Goal: Task Accomplishment & Management: Use online tool/utility

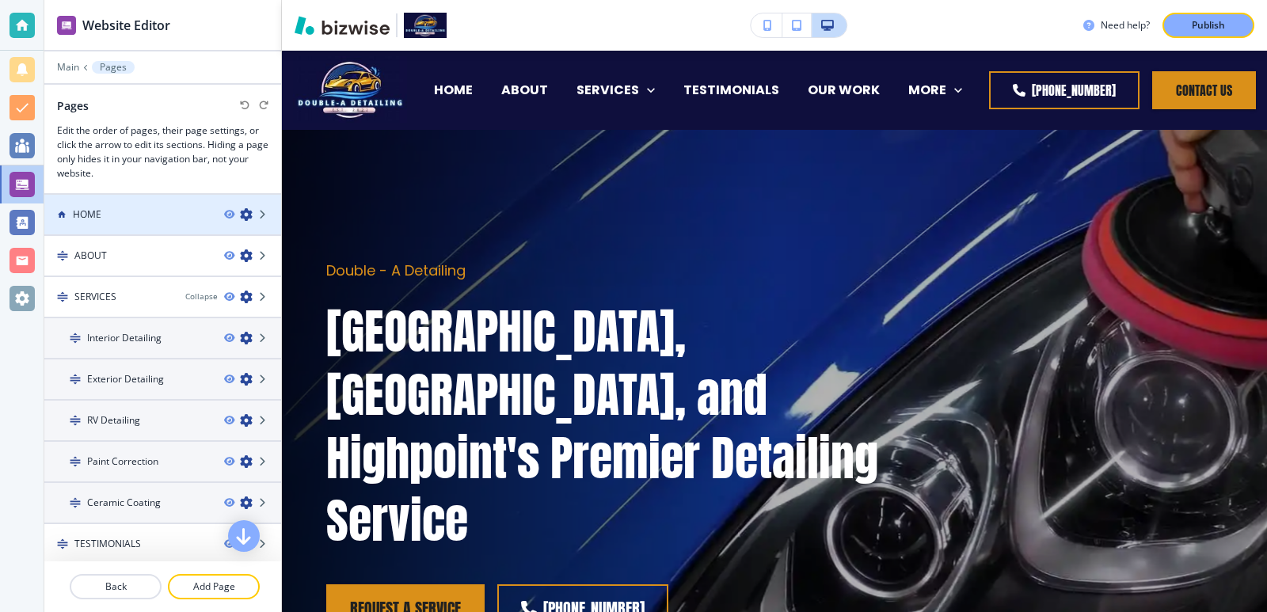
click at [136, 197] on div at bounding box center [162, 201] width 237 height 13
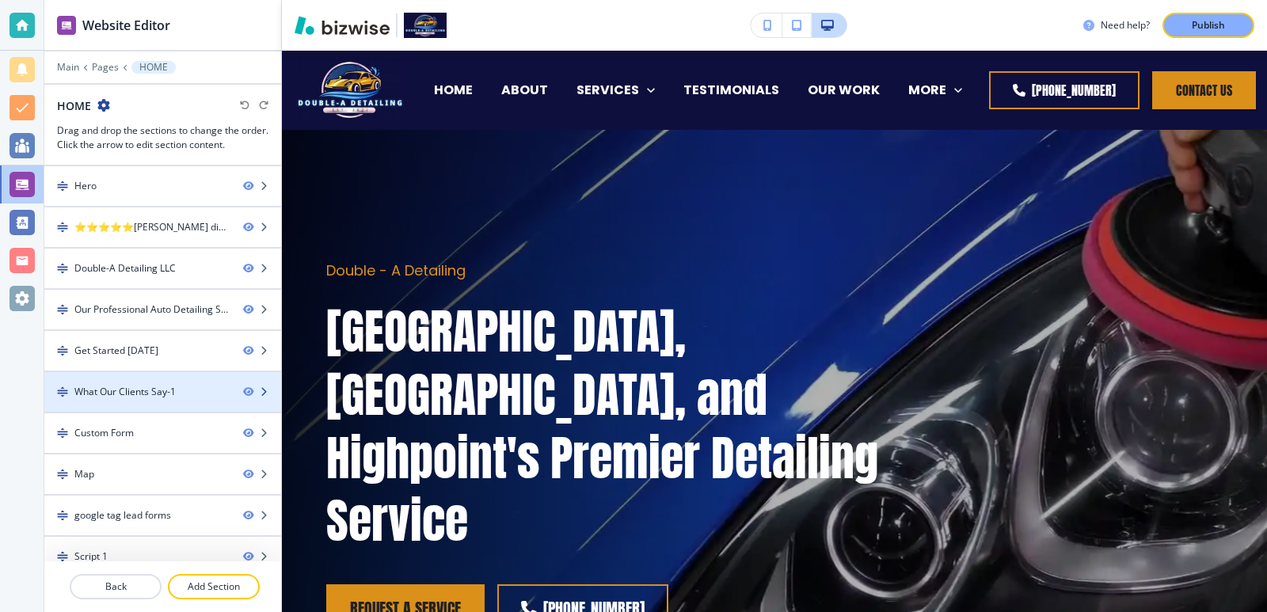
scroll to position [17, 0]
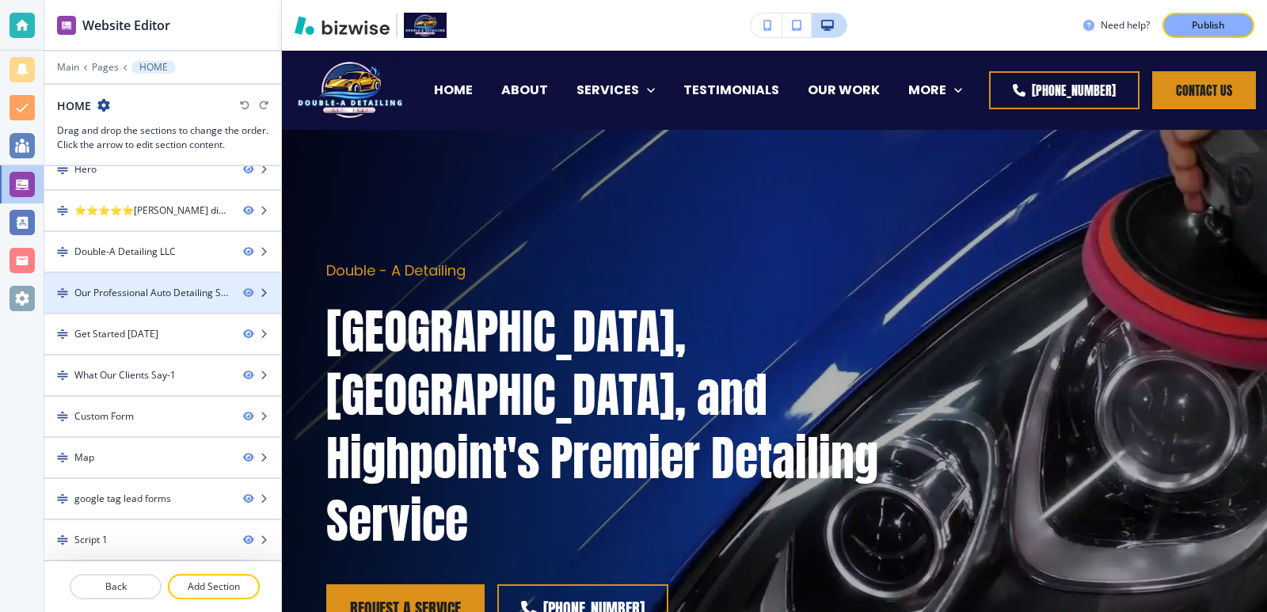
click at [165, 305] on div at bounding box center [162, 306] width 237 height 13
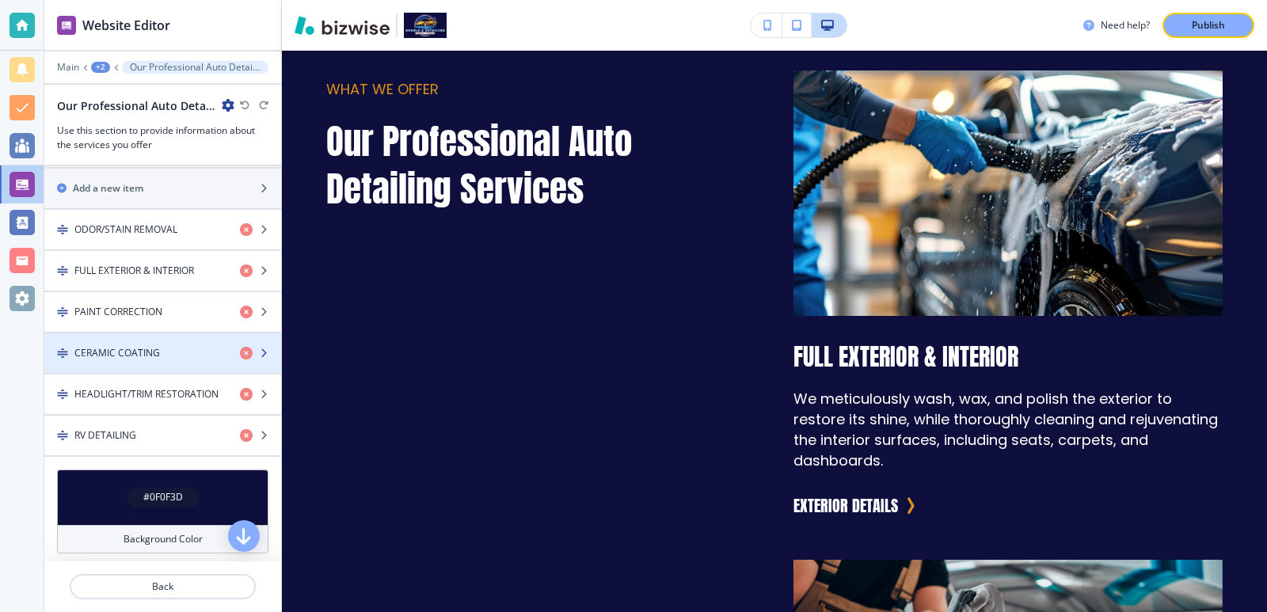
scroll to position [528, 0]
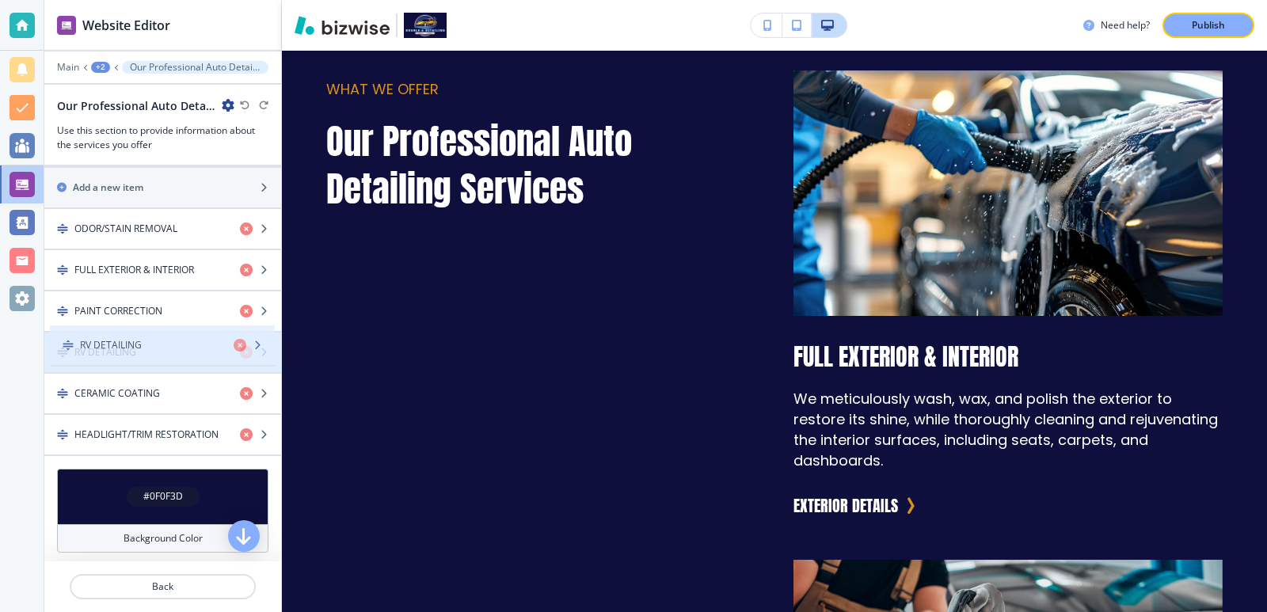
drag, startPoint x: 66, startPoint y: 429, endPoint x: 71, endPoint y: 340, distance: 89.7
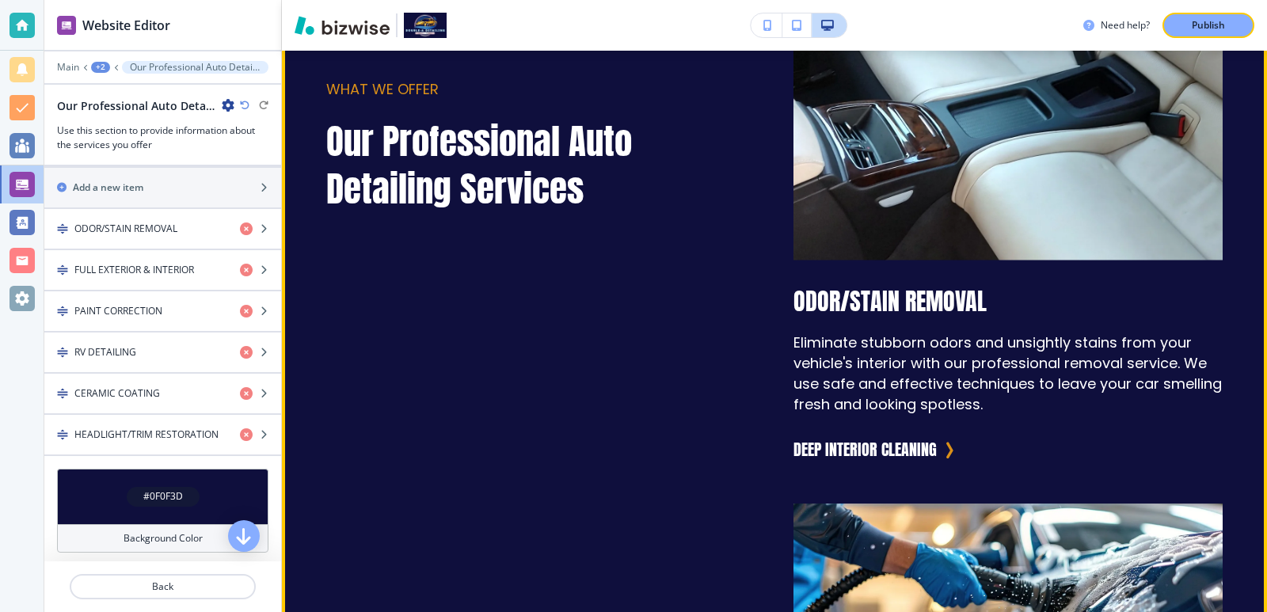
scroll to position [1537, 0]
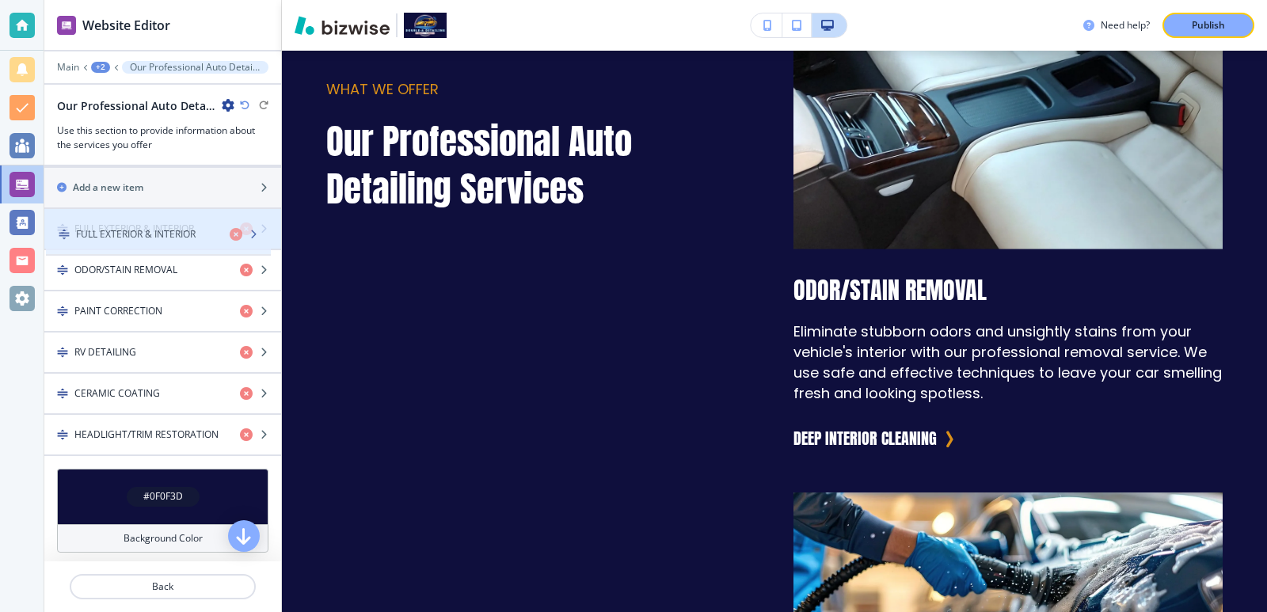
drag, startPoint x: 59, startPoint y: 270, endPoint x: 61, endPoint y: 234, distance: 35.7
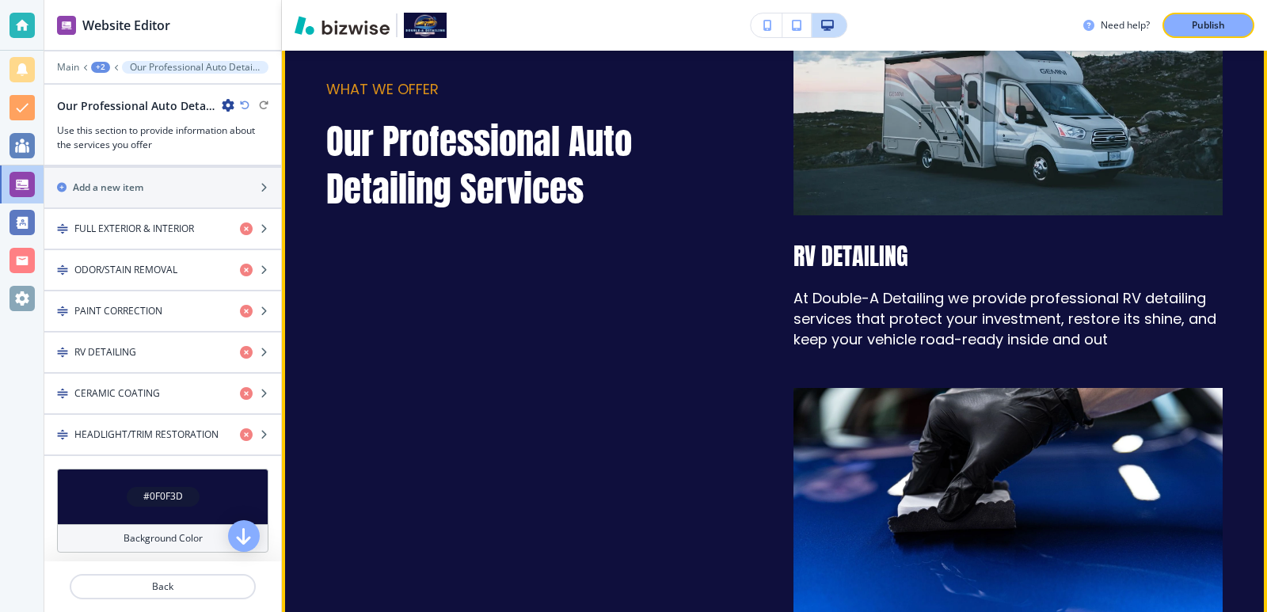
scroll to position [3015, 0]
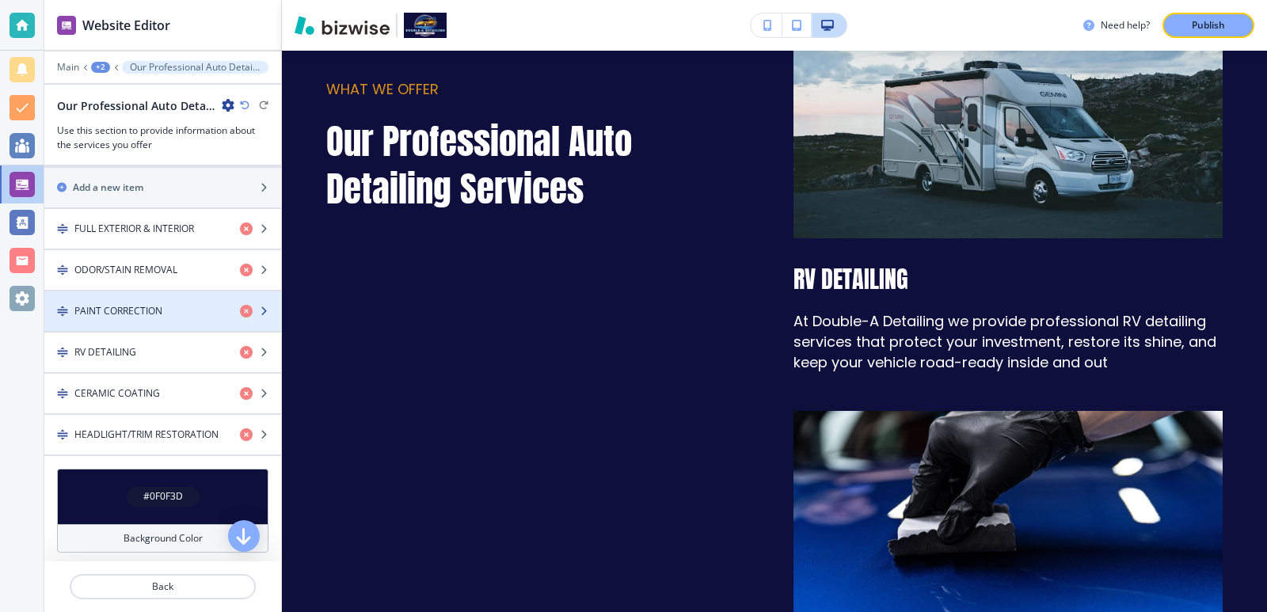
click at [148, 322] on div "button" at bounding box center [162, 324] width 237 height 13
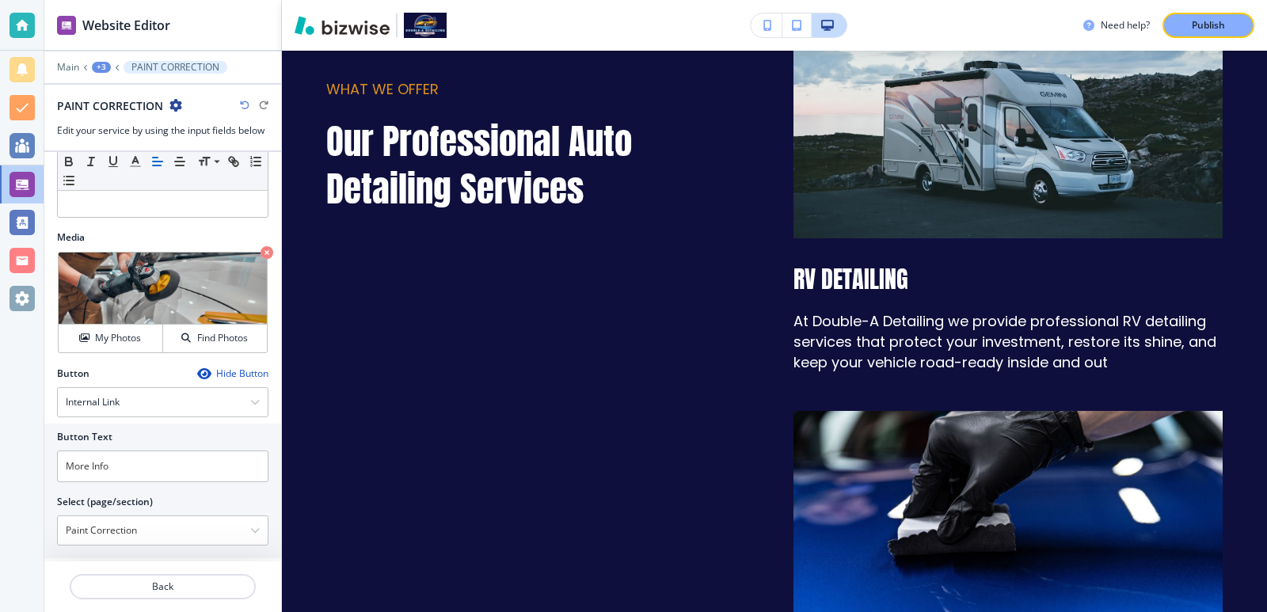
scroll to position [448, 0]
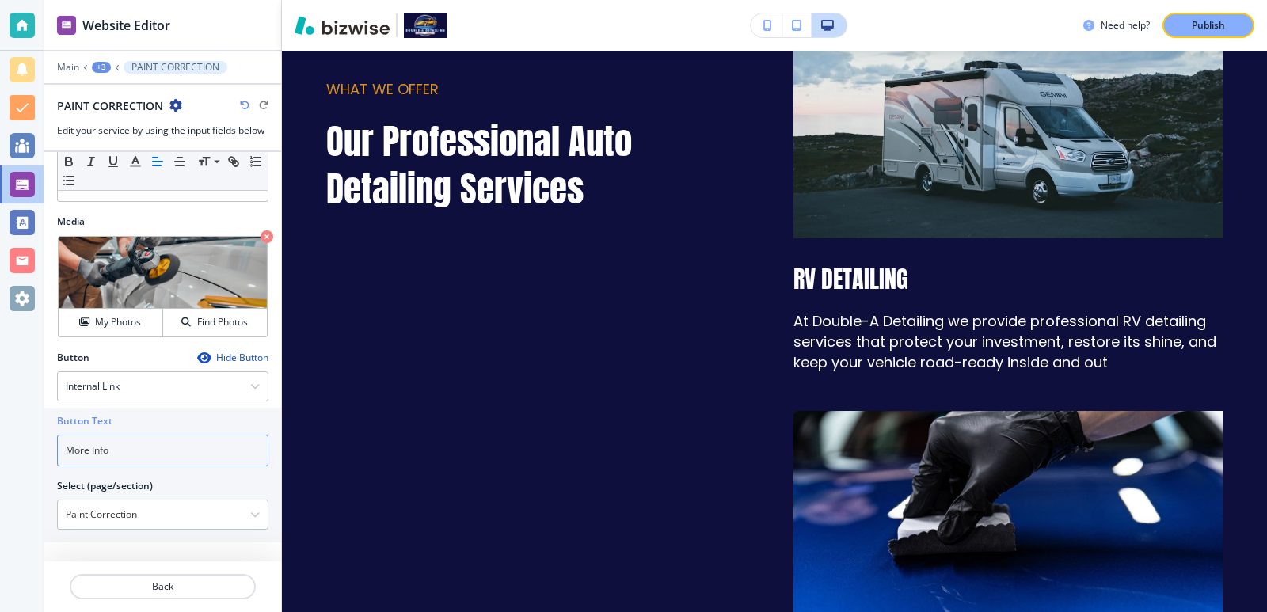
drag, startPoint x: 131, startPoint y: 449, endPoint x: 38, endPoint y: 439, distance: 93.2
click at [38, 439] on div "Website Editor Main +3 PAINT CORRECTION PAINT CORRECTION Edit your service by u…" at bounding box center [633, 306] width 1267 height 612
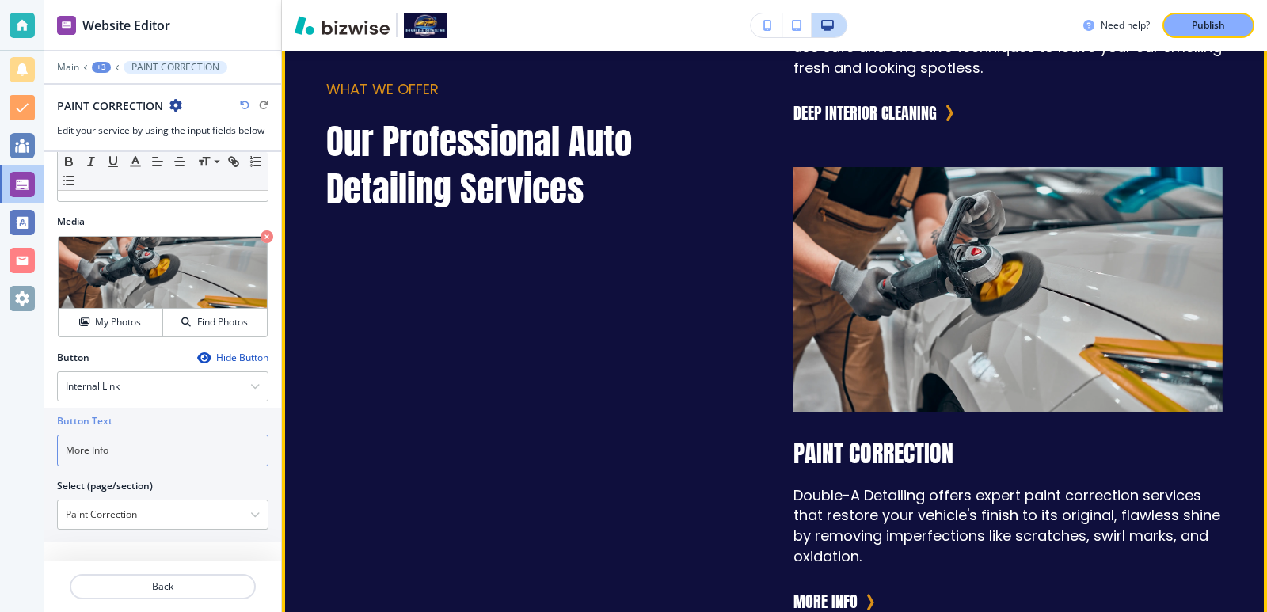
scroll to position [2382, 0]
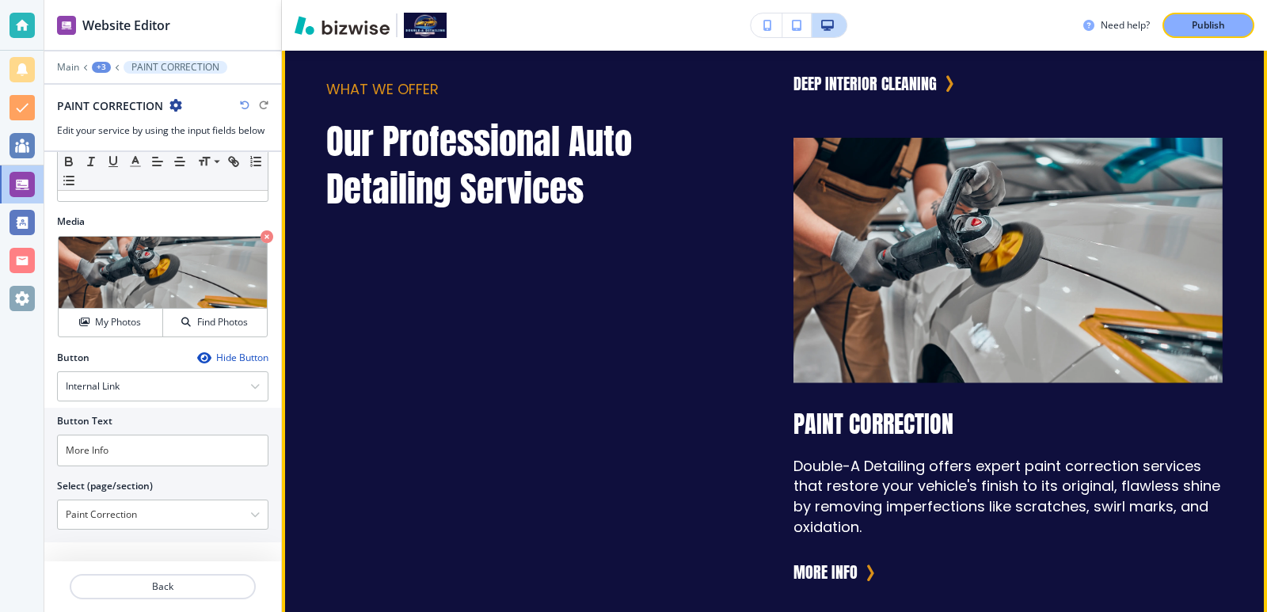
click at [655, 160] on p "Our Professional Auto Detailing Services" at bounding box center [540, 166] width 429 height 95
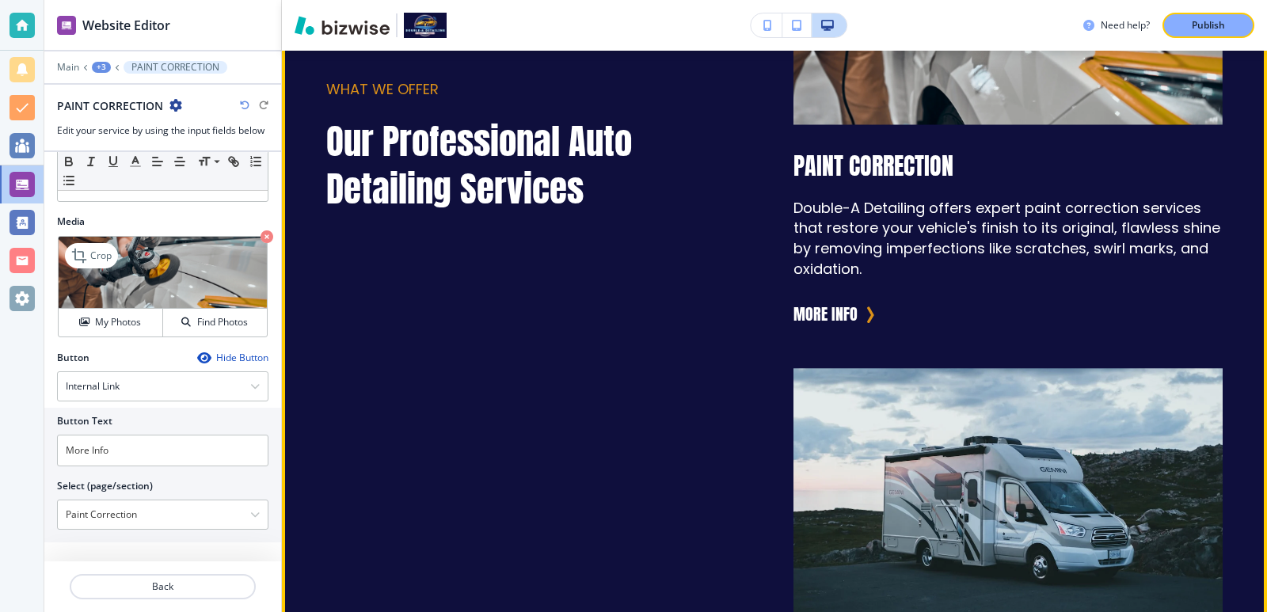
scroll to position [2593, 0]
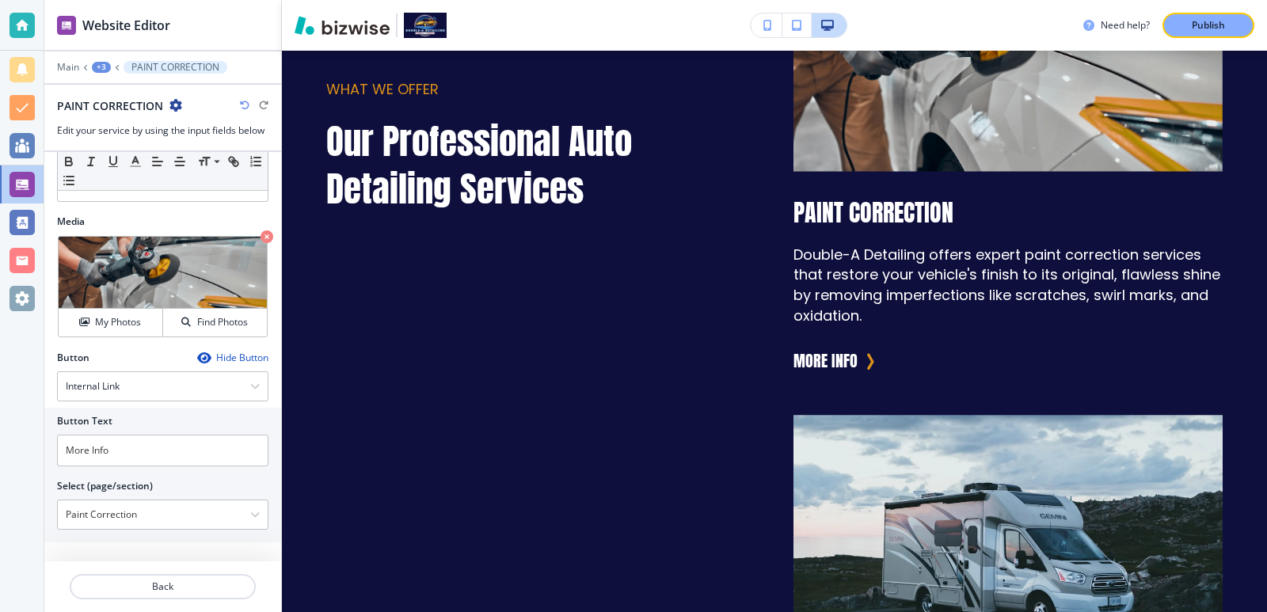
click at [105, 69] on div "+3" at bounding box center [101, 67] width 19 height 11
click at [129, 139] on button "Our Professional Auto Detailing Services" at bounding box center [142, 149] width 101 height 29
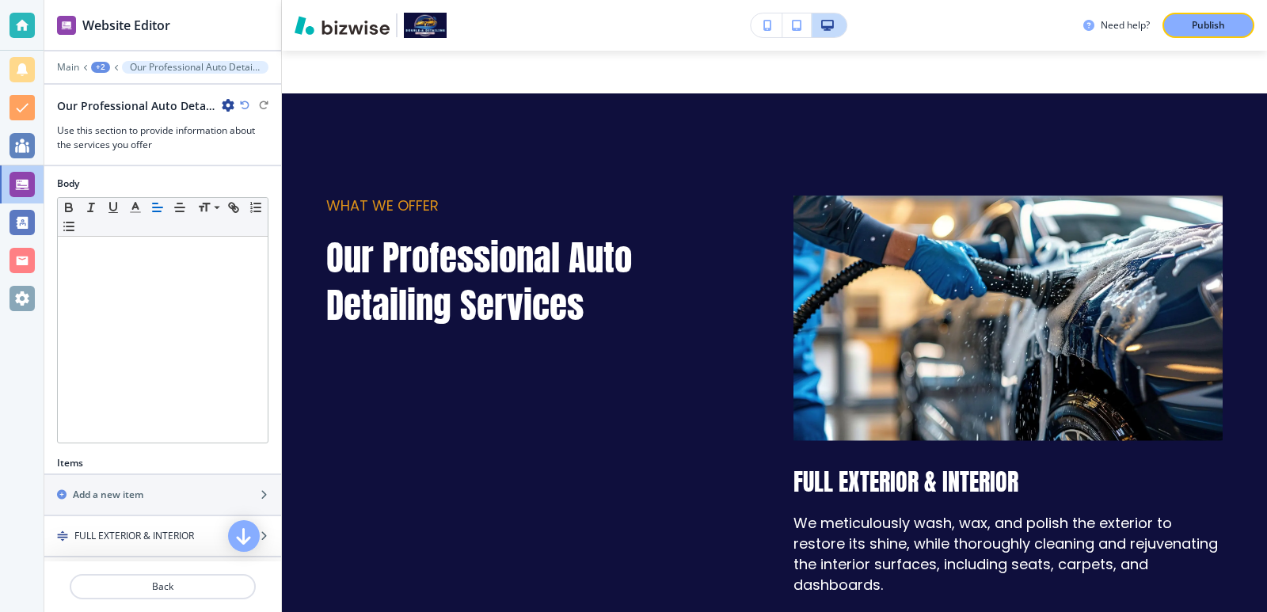
scroll to position [1326, 0]
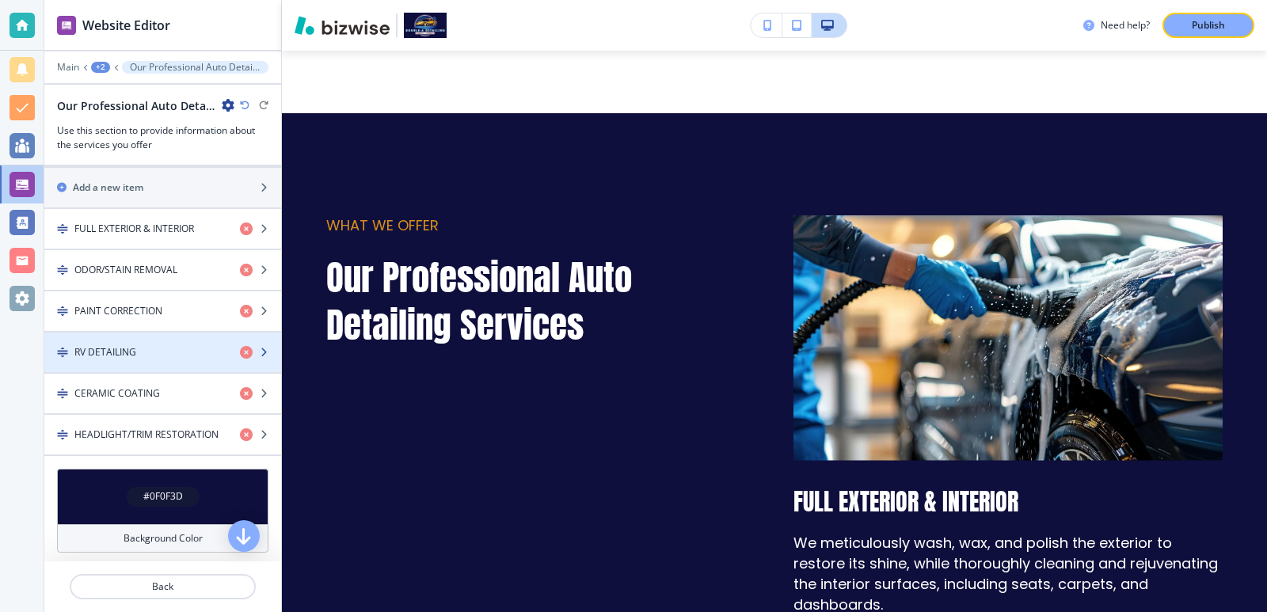
click at [163, 350] on div "RV DETAILING" at bounding box center [135, 352] width 183 height 14
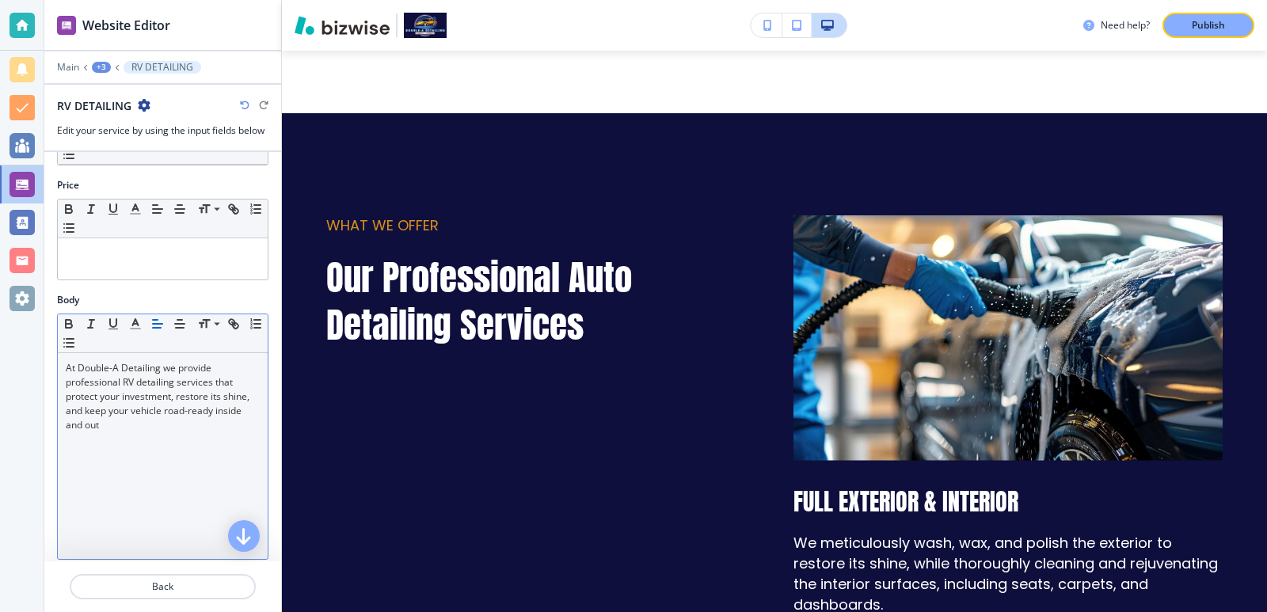
scroll to position [301, 0]
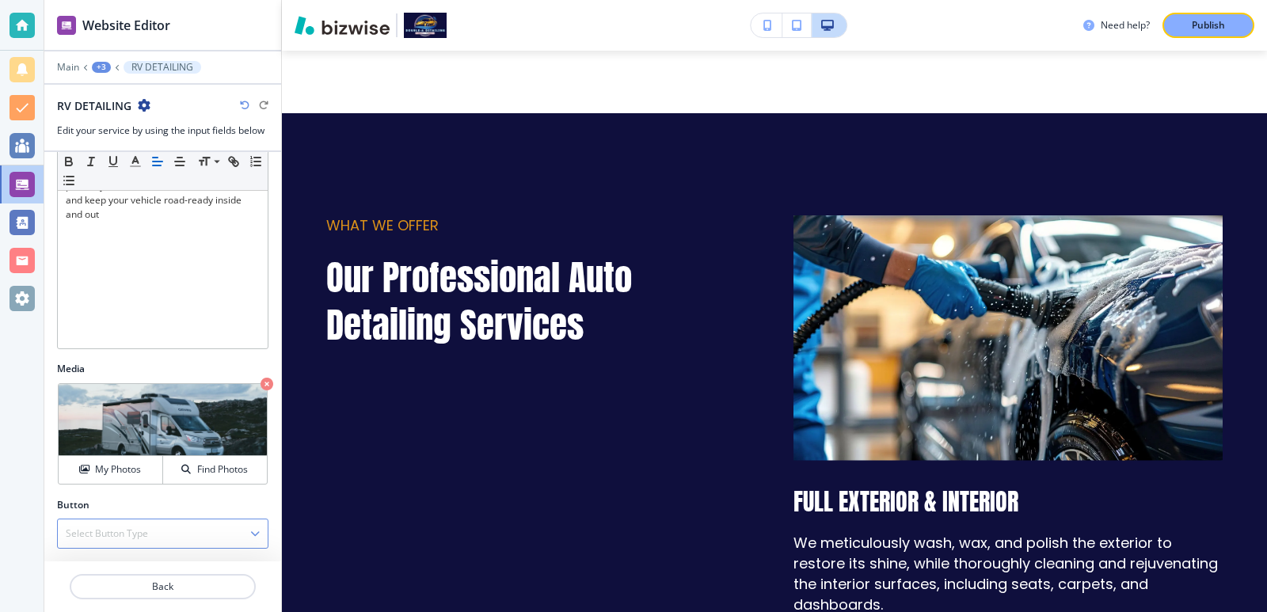
click at [162, 537] on div "Select Button Type" at bounding box center [163, 534] width 210 height 29
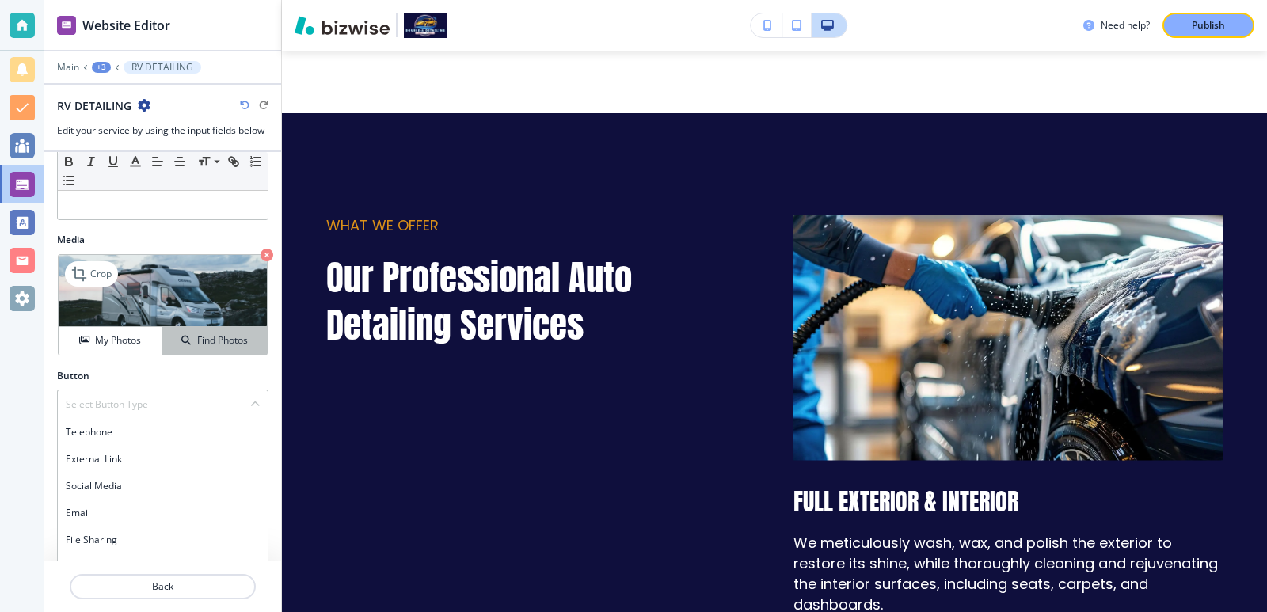
scroll to position [450, 0]
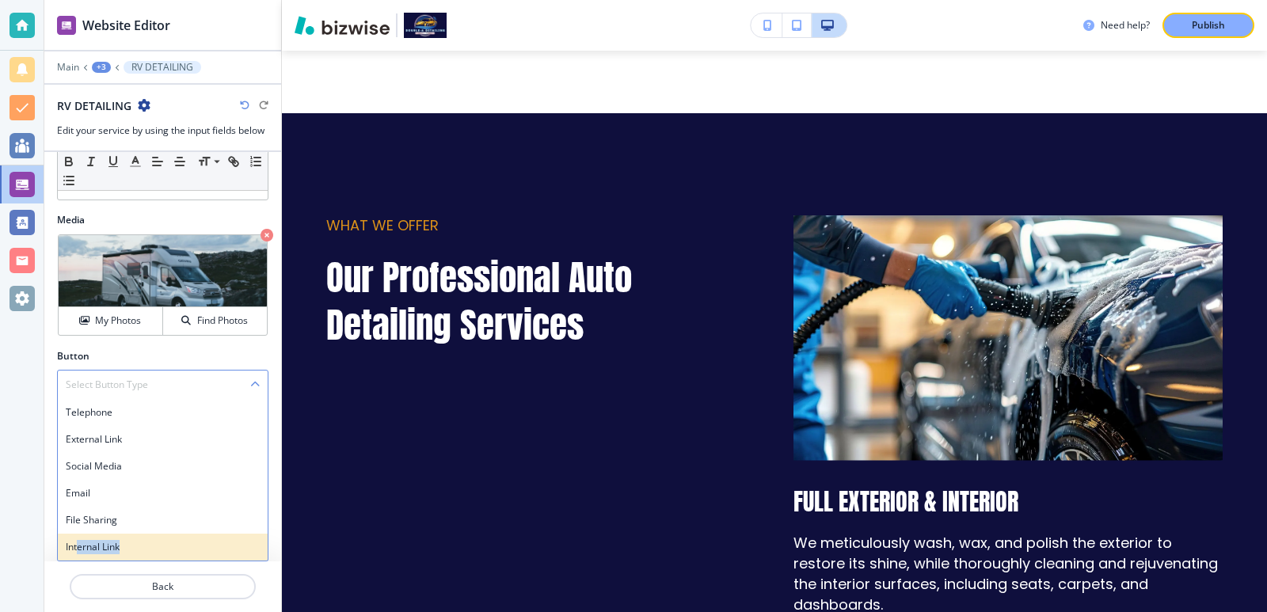
drag, startPoint x: 128, startPoint y: 537, endPoint x: 77, endPoint y: 537, distance: 51.5
click at [77, 537] on div "Internal Link" at bounding box center [163, 547] width 210 height 27
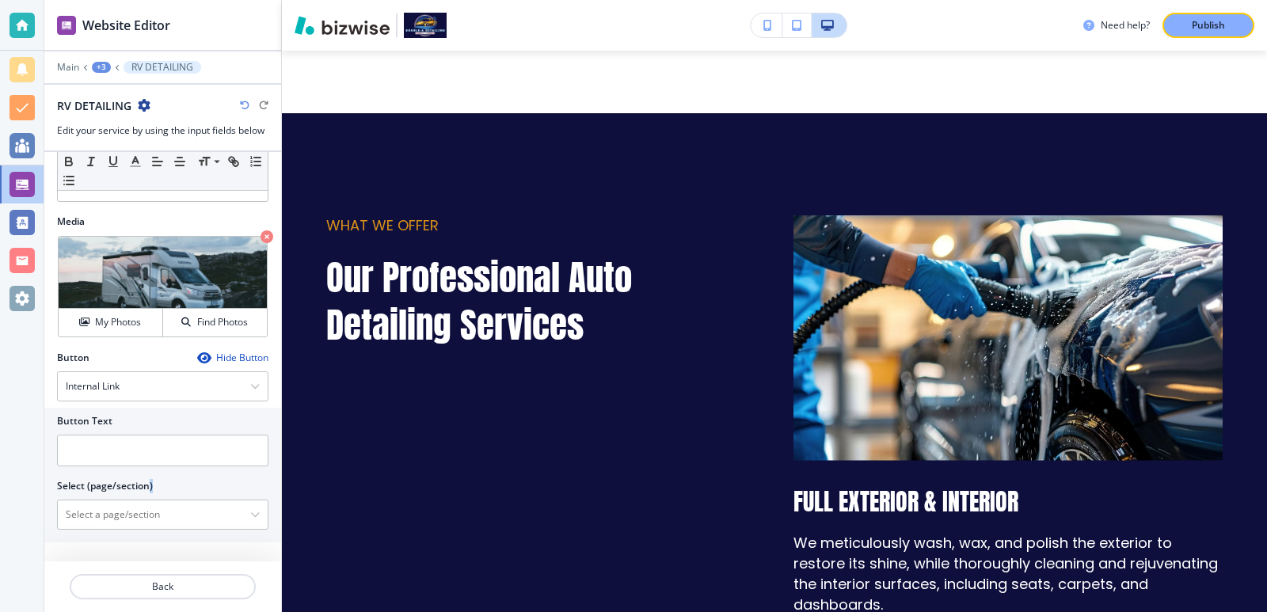
click at [154, 483] on div "Button Text Select (page/section) HOME HOME | Hero HOME | ⭐⭐⭐⭐⭐[PERSON_NAME] di…" at bounding box center [162, 475] width 237 height 135
click at [132, 512] on \(page\/section\) "Manual Input" at bounding box center [154, 514] width 192 height 27
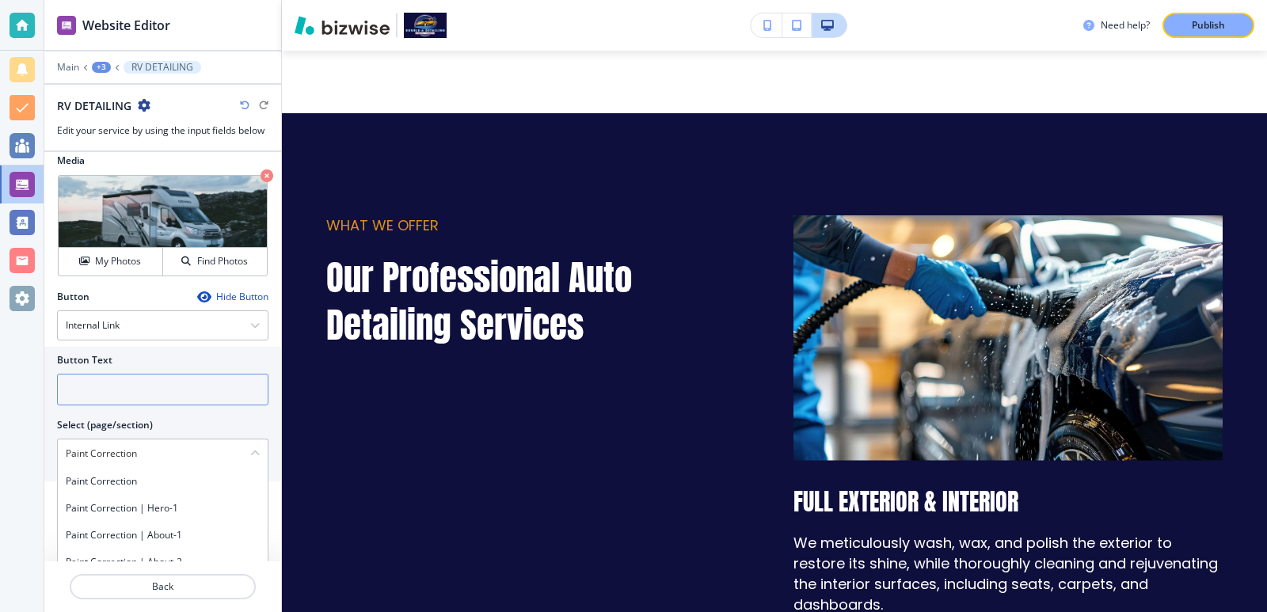
scroll to position [554, 0]
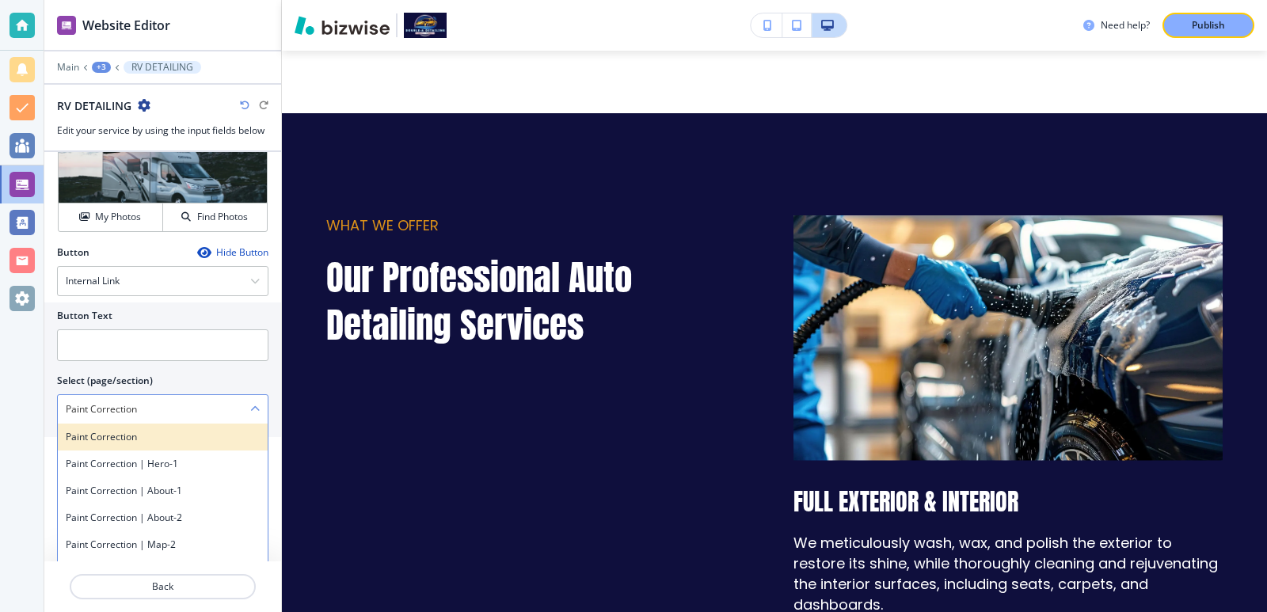
click at [189, 437] on h4 "Paint Correction" at bounding box center [163, 437] width 194 height 14
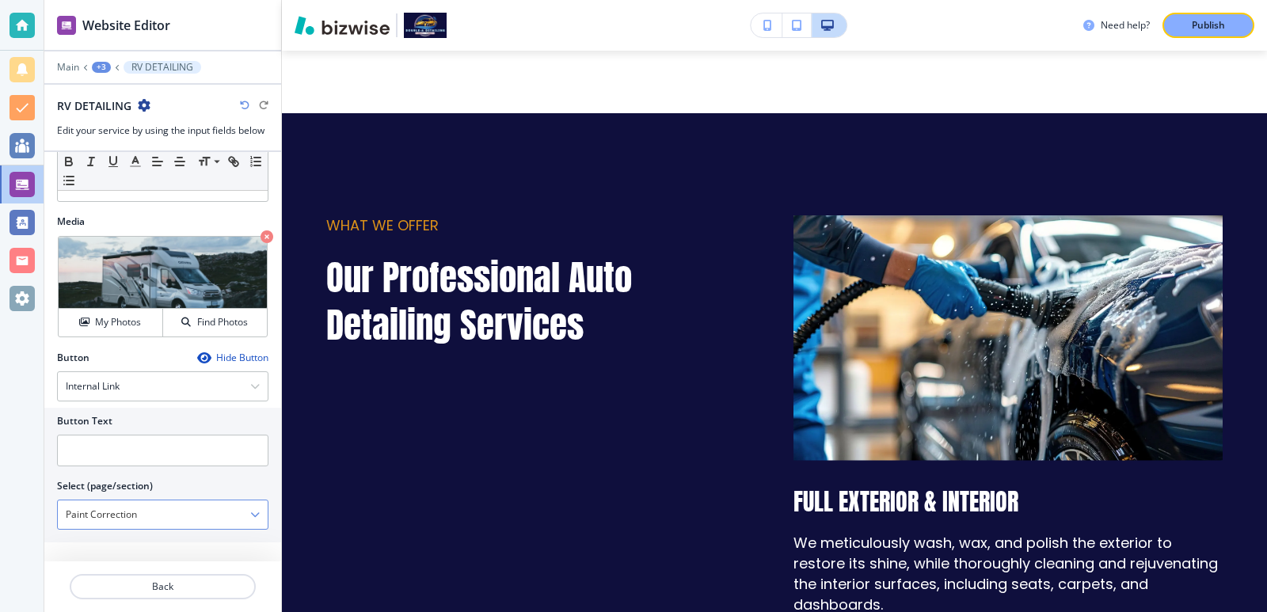
scroll to position [448, 0]
click at [189, 440] on input "text" at bounding box center [162, 451] width 211 height 32
click at [157, 520] on \(page\/section\) "Paint Correction" at bounding box center [154, 514] width 192 height 27
drag, startPoint x: 157, startPoint y: 520, endPoint x: 62, endPoint y: 513, distance: 95.3
click at [62, 513] on \(page\/section\) "Paint Correction" at bounding box center [154, 514] width 192 height 27
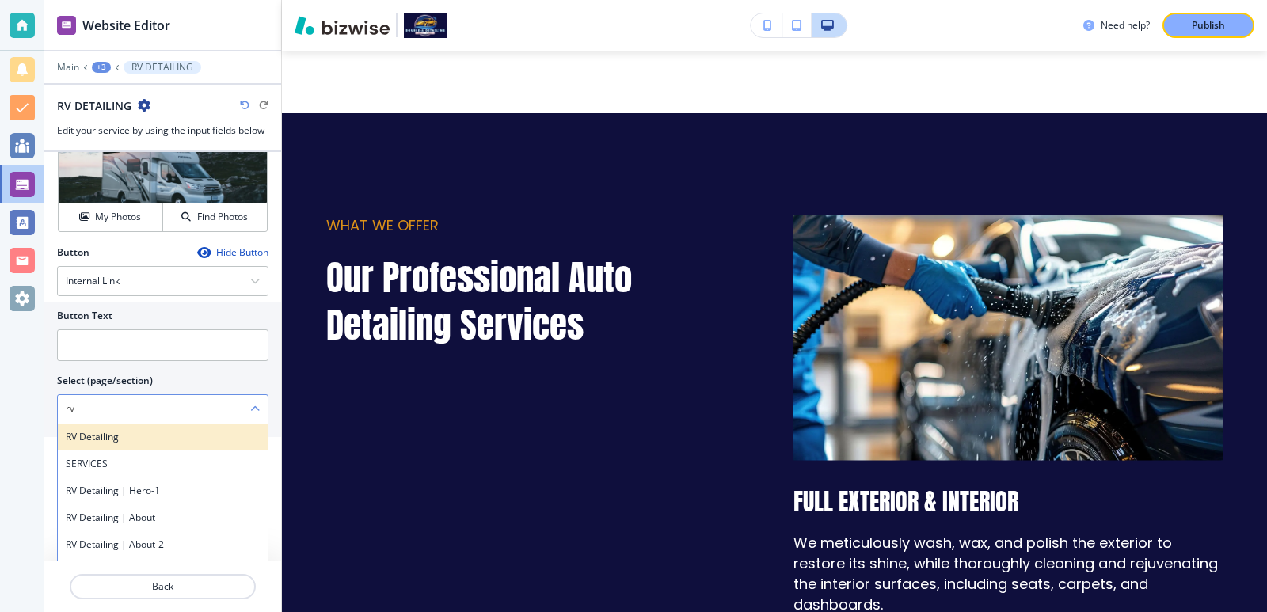
scroll to position [0, 0]
click at [170, 446] on div "RV Detailing" at bounding box center [163, 437] width 210 height 27
type \(page\/section\) "RV Detailing"
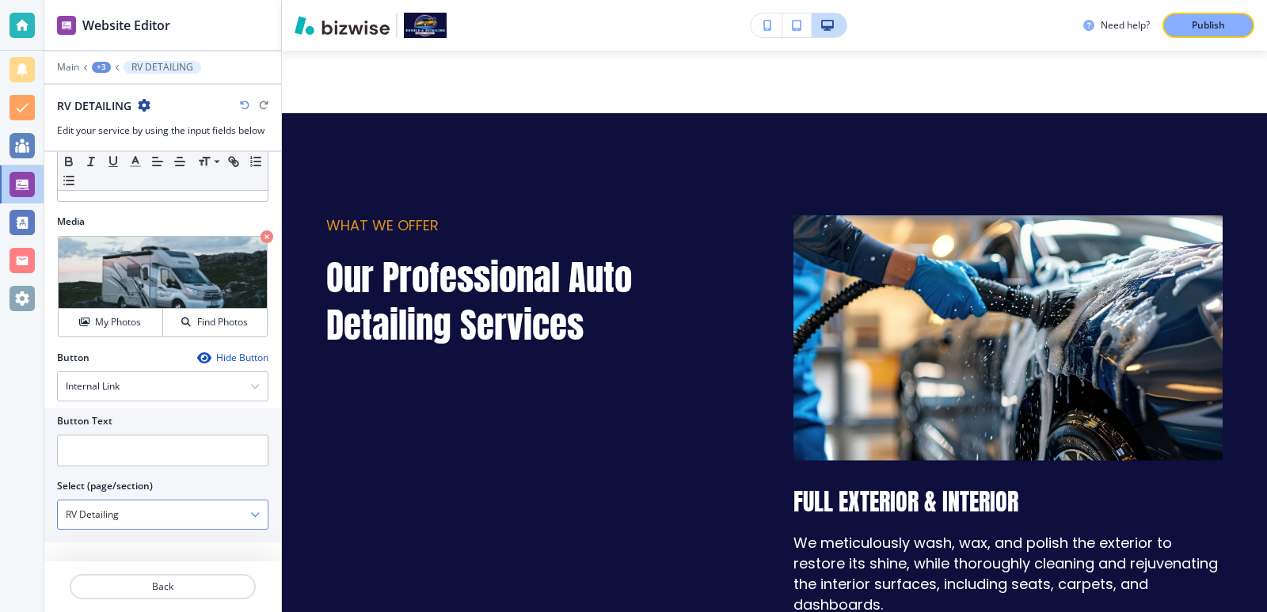
scroll to position [448, 0]
click at [227, 452] on input "text" at bounding box center [162, 451] width 211 height 32
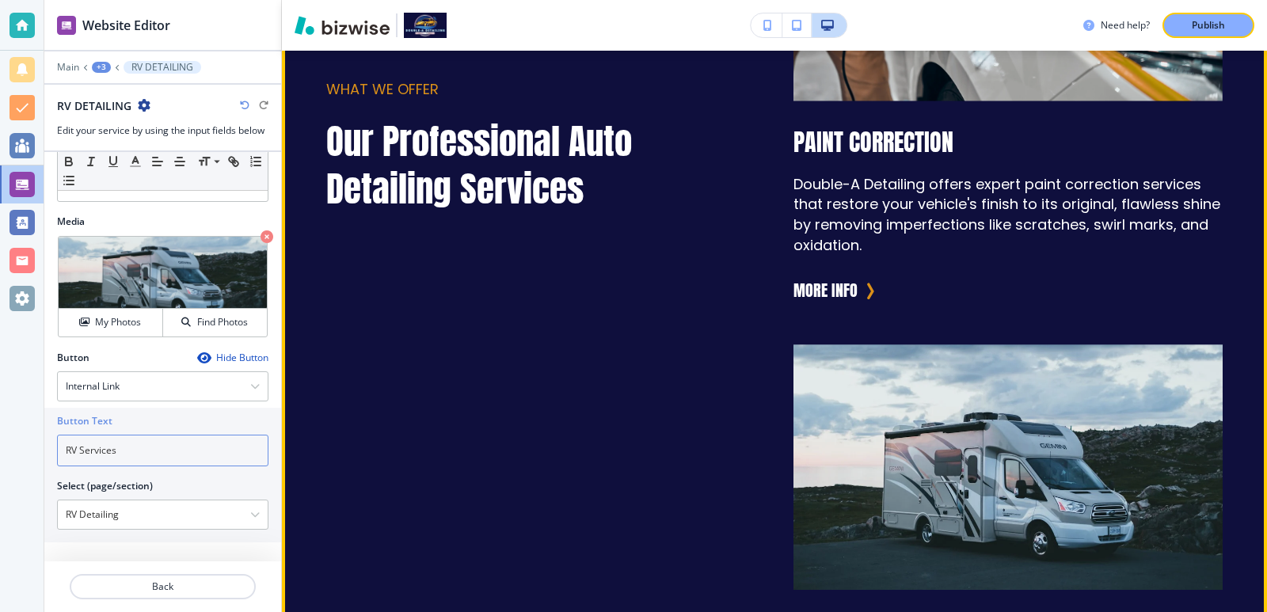
scroll to position [2699, 0]
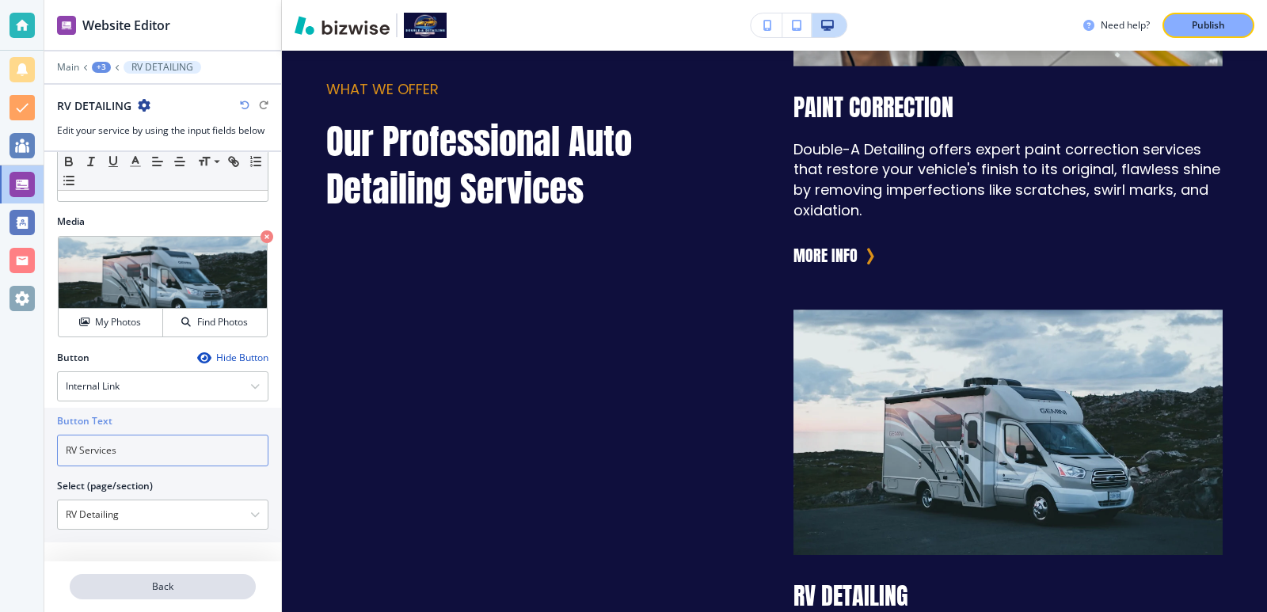
type input "RV Services"
click at [210, 588] on p "Back" at bounding box center [162, 587] width 183 height 14
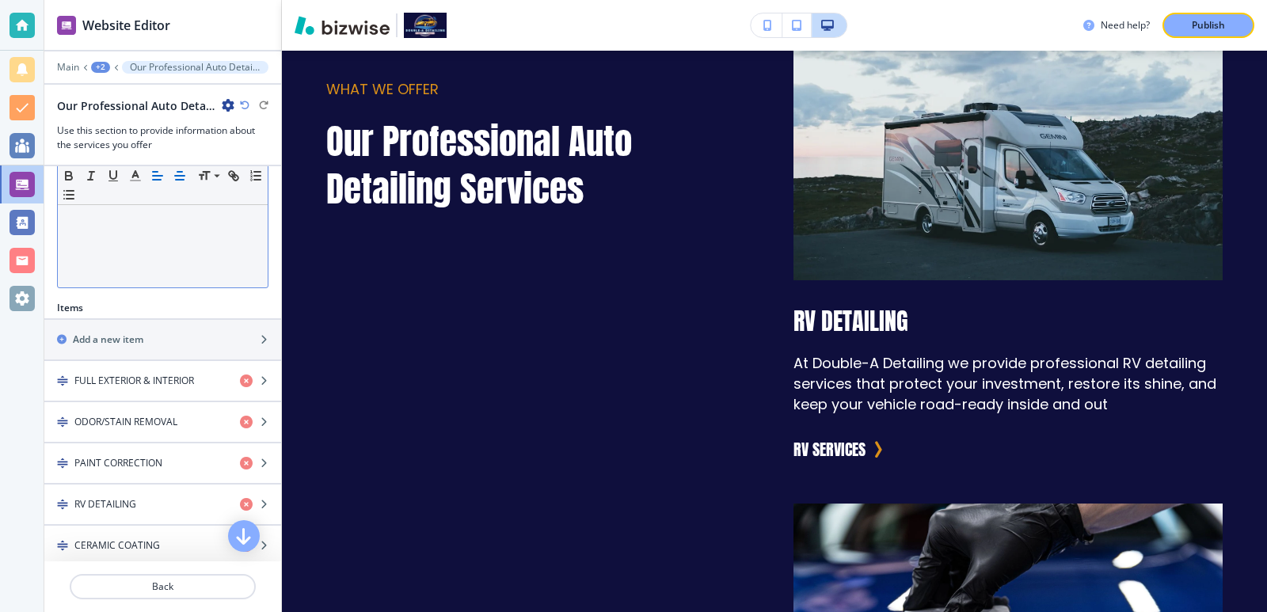
scroll to position [422, 0]
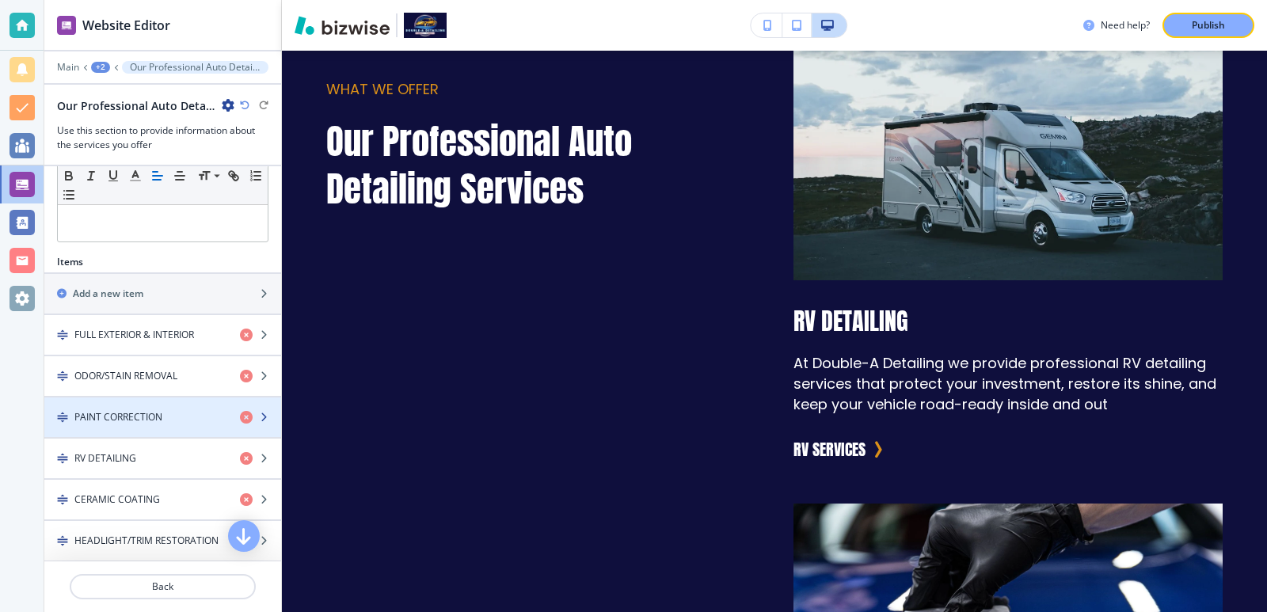
click at [128, 422] on h4 "PAINT CORRECTION" at bounding box center [118, 417] width 88 height 14
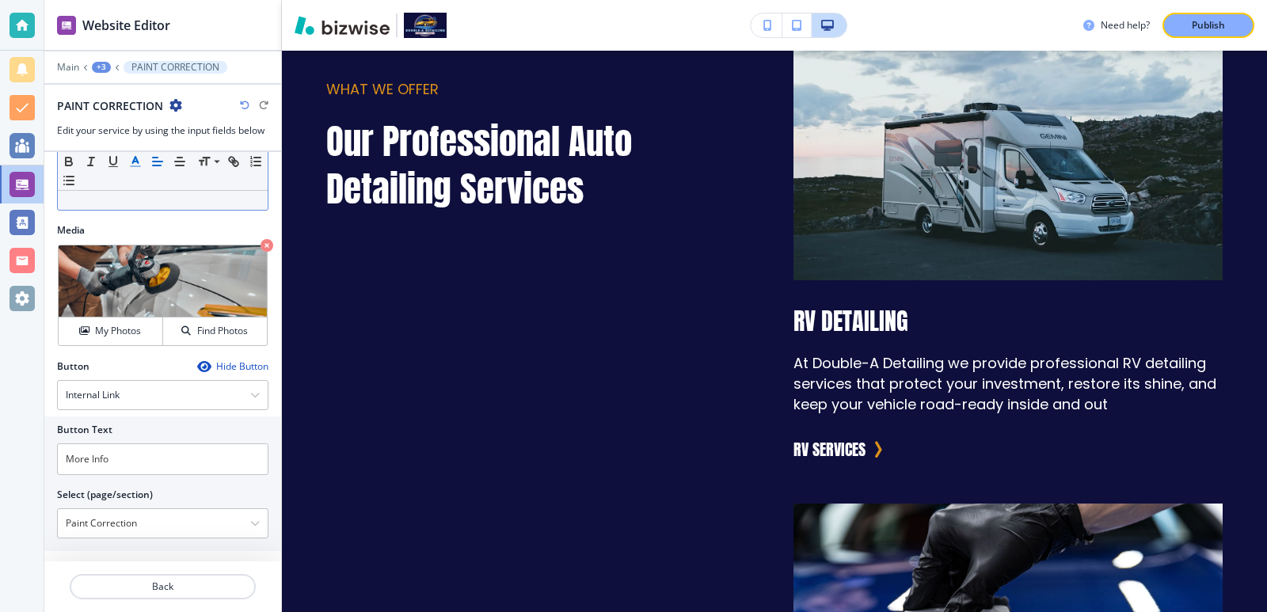
scroll to position [448, 0]
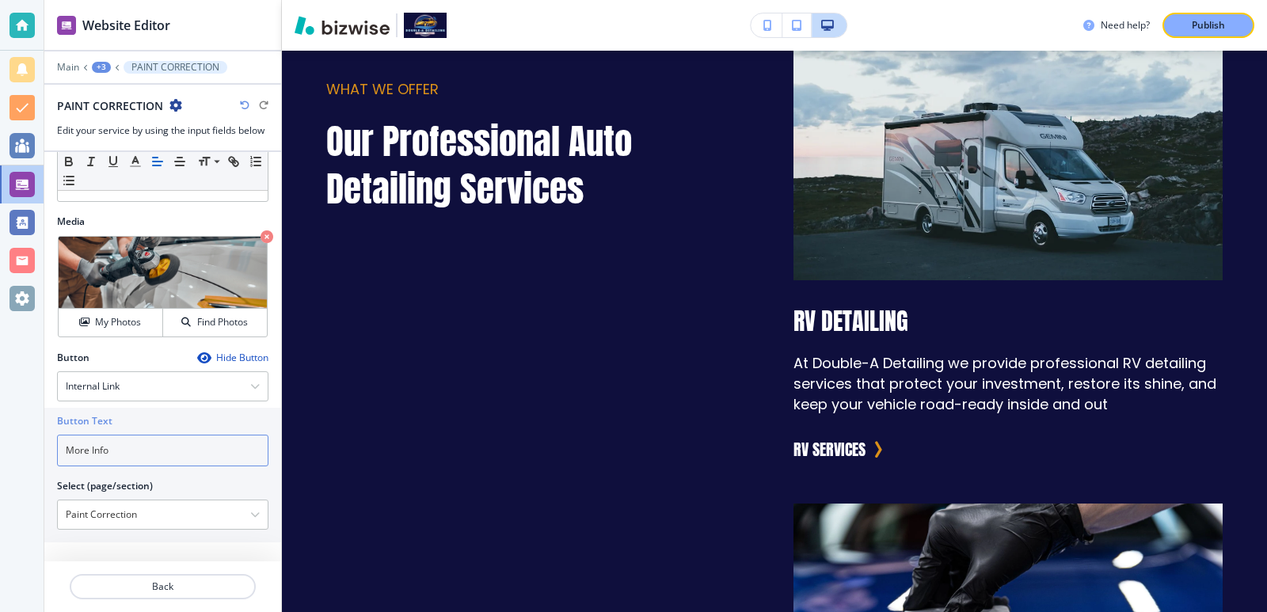
click at [78, 450] on input "More Info" at bounding box center [162, 451] width 211 height 32
drag, startPoint x: 78, startPoint y: 450, endPoint x: 330, endPoint y: 459, distance: 252.1
click at [185, 463] on input "More Info" at bounding box center [162, 451] width 211 height 32
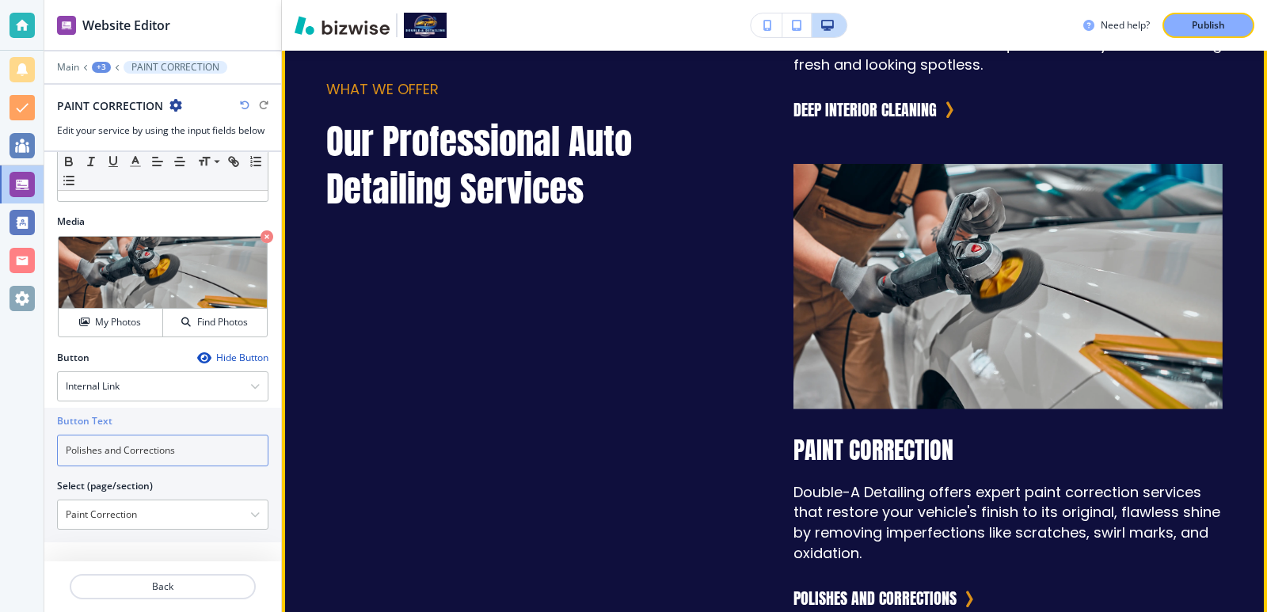
scroll to position [2340, 0]
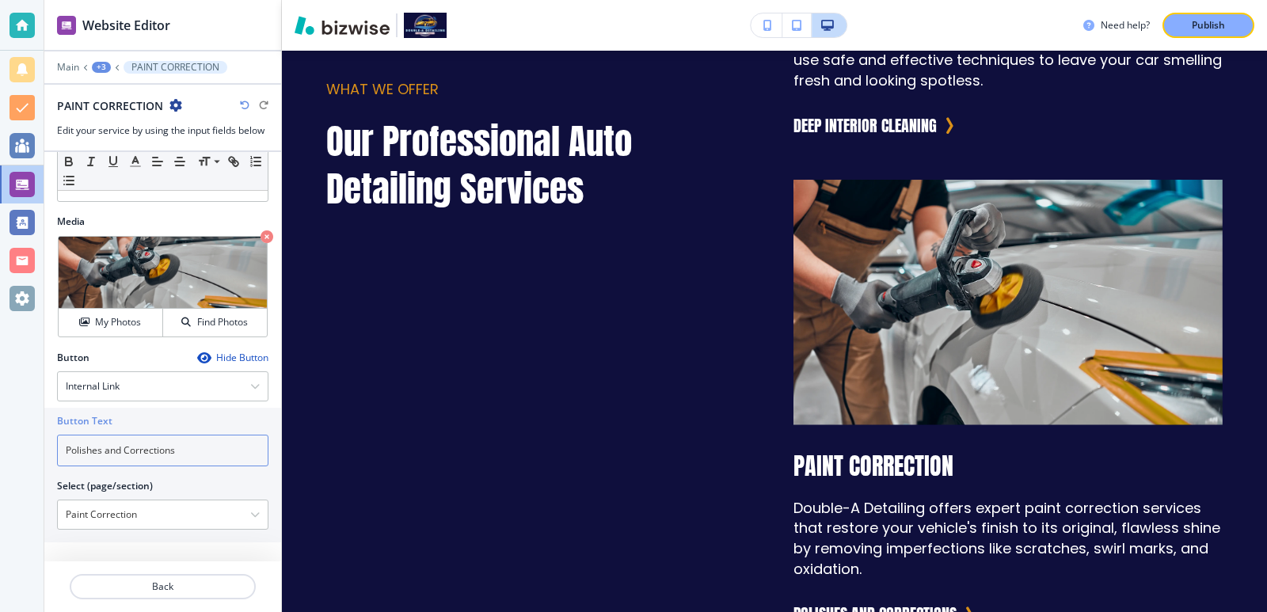
click at [155, 457] on input "Polishes and Corrections" at bounding box center [162, 451] width 211 height 32
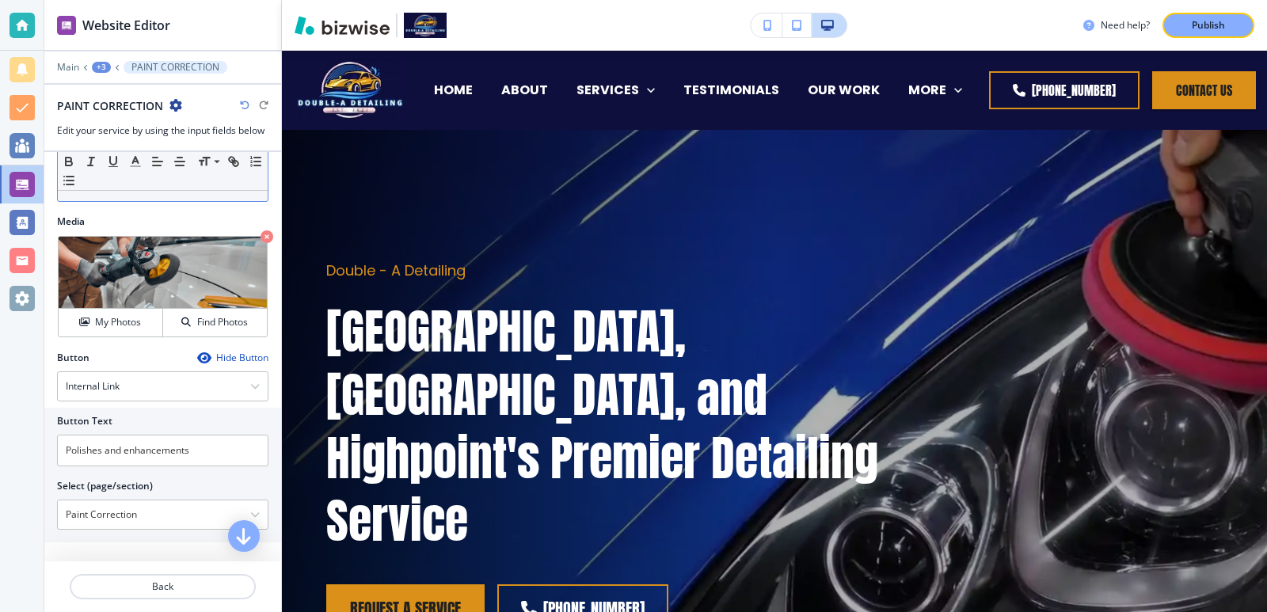
scroll to position [448, 0]
drag, startPoint x: 200, startPoint y: 444, endPoint x: 491, endPoint y: 441, distance: 291.5
click at [64, 453] on input "Polishes and enhancements" at bounding box center [162, 451] width 211 height 32
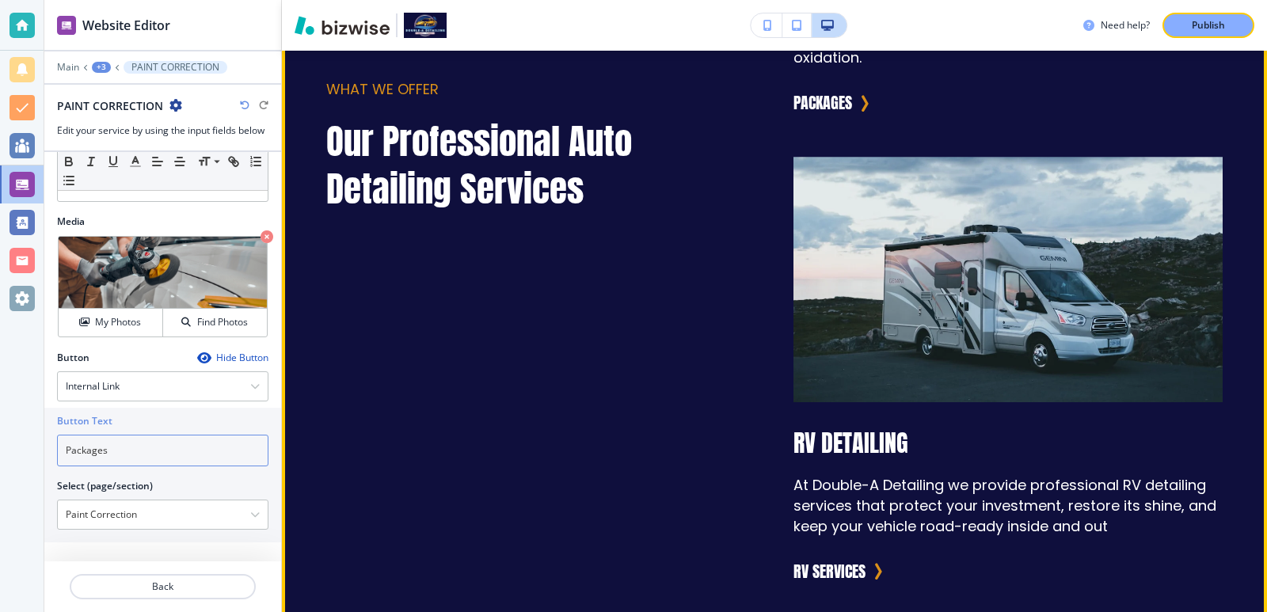
scroll to position [2957, 0]
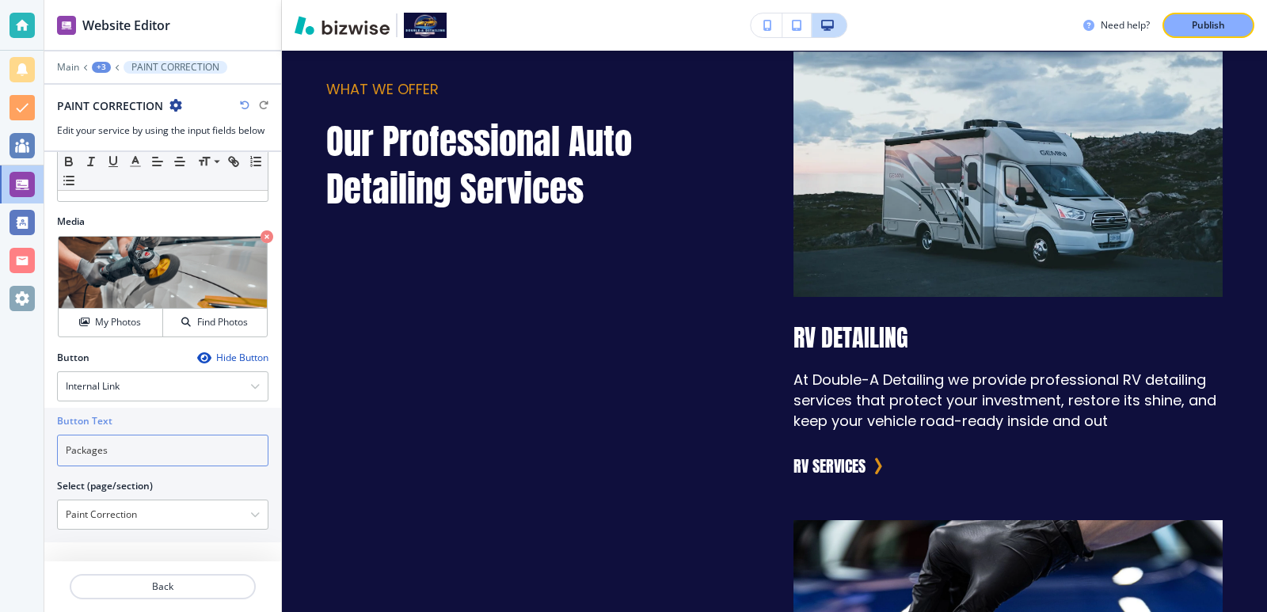
type input "Packages"
click at [104, 70] on div "+3" at bounding box center [101, 67] width 19 height 11
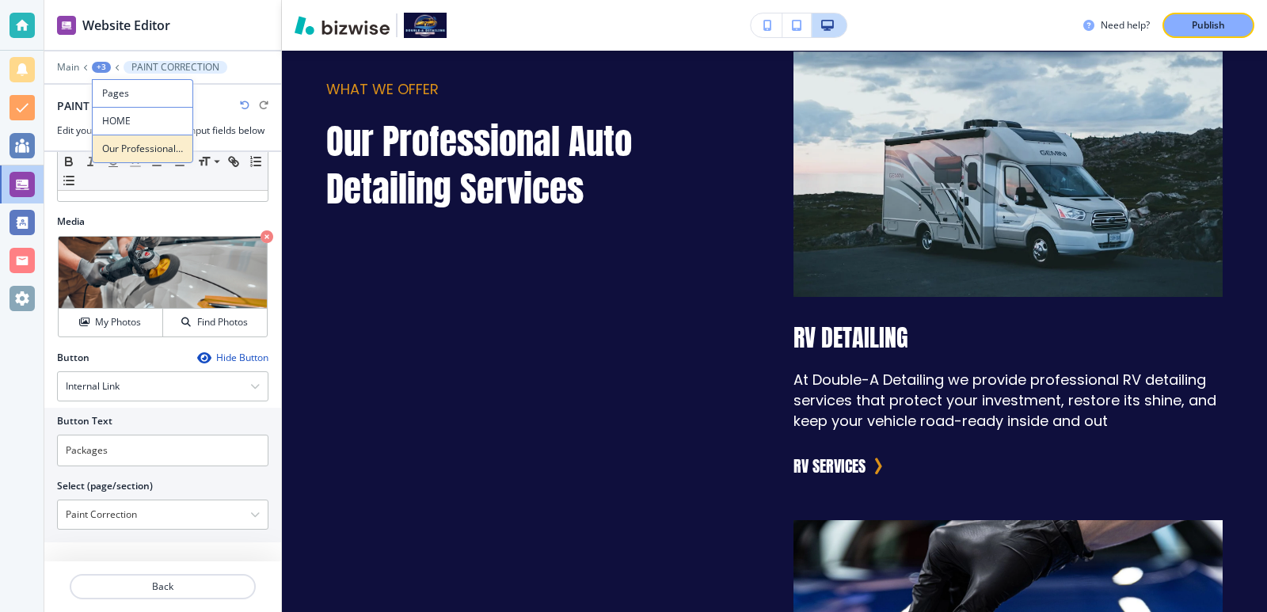
click at [135, 138] on button "Our Professional Auto Detailing Services" at bounding box center [142, 149] width 101 height 29
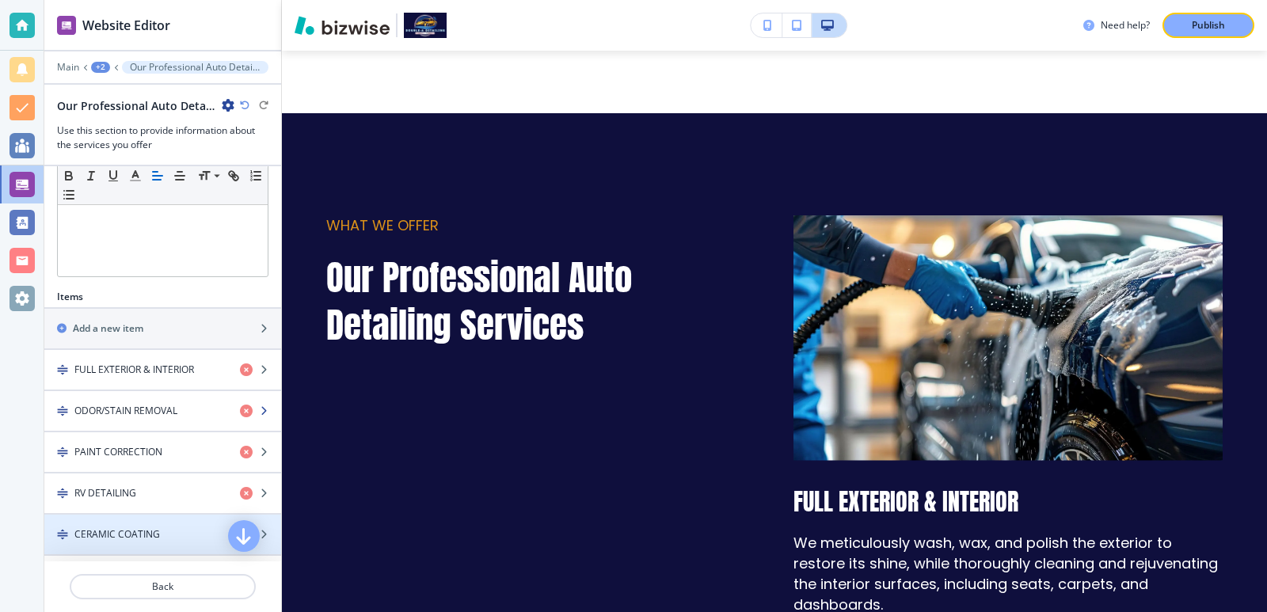
scroll to position [422, 0]
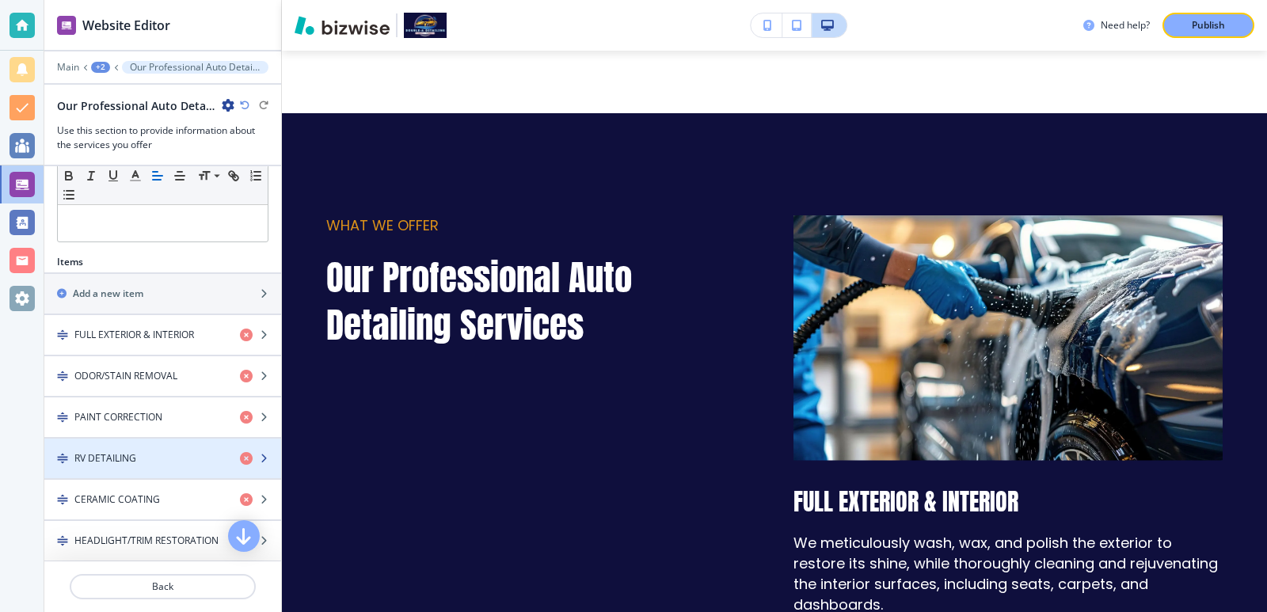
click at [156, 461] on div "RV DETAILING" at bounding box center [135, 458] width 183 height 14
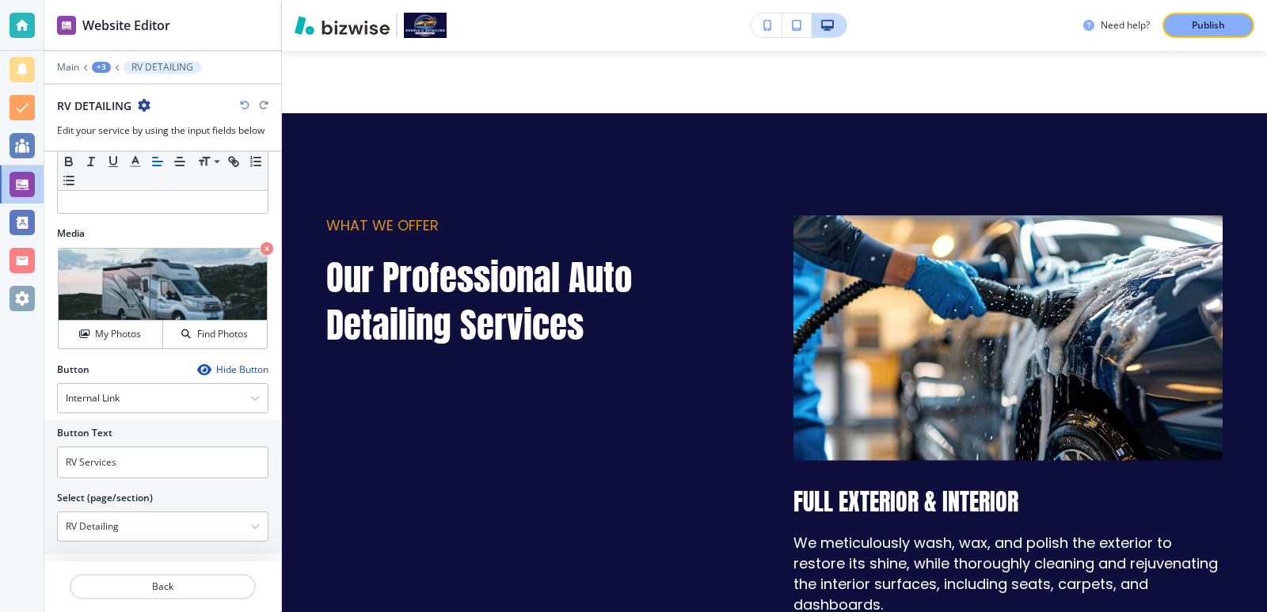
scroll to position [448, 0]
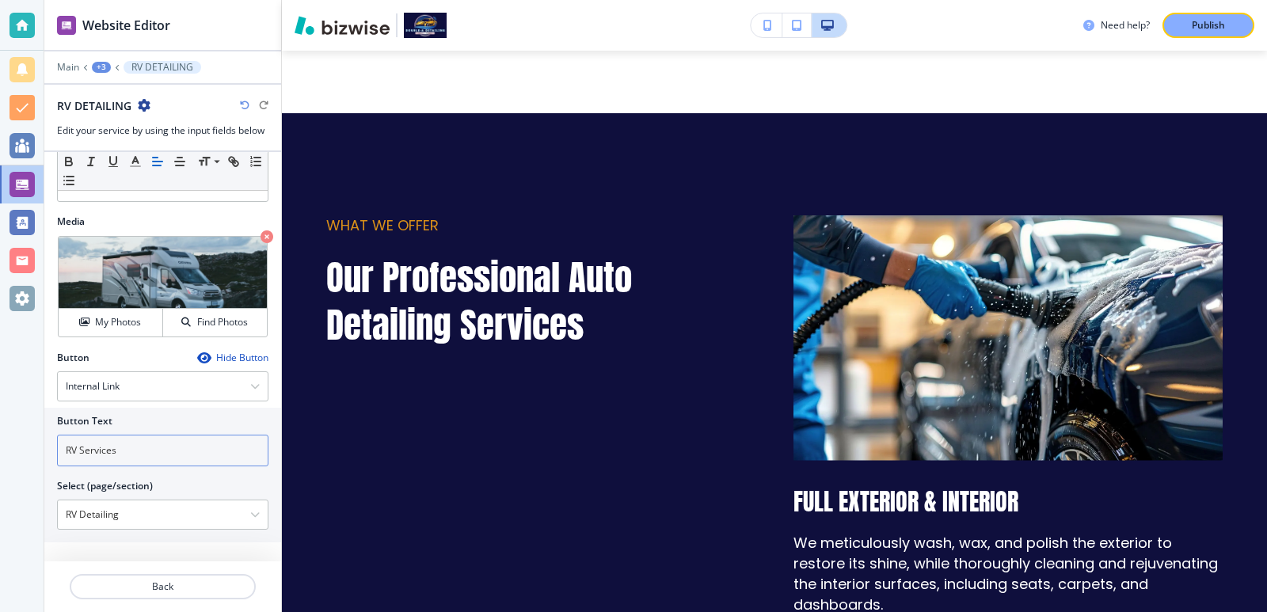
click at [70, 454] on input "RV Services" at bounding box center [162, 451] width 211 height 32
drag, startPoint x: 70, startPoint y: 454, endPoint x: 183, endPoint y: 462, distance: 112.8
click at [183, 462] on input "RV Services" at bounding box center [162, 451] width 211 height 32
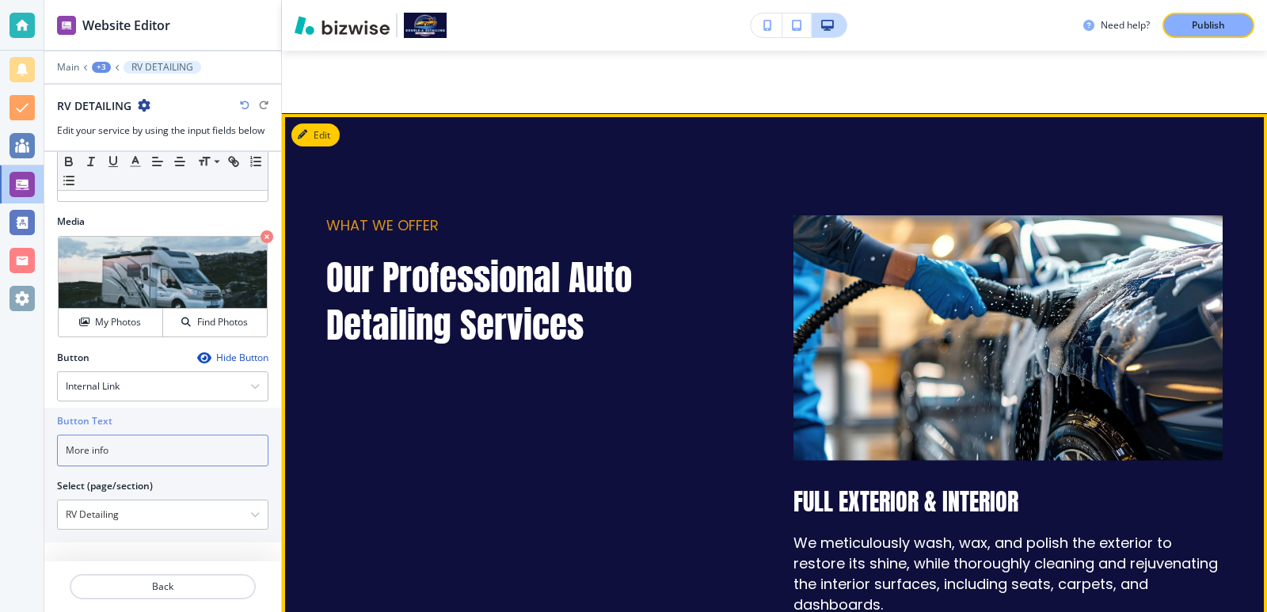
type input "More info"
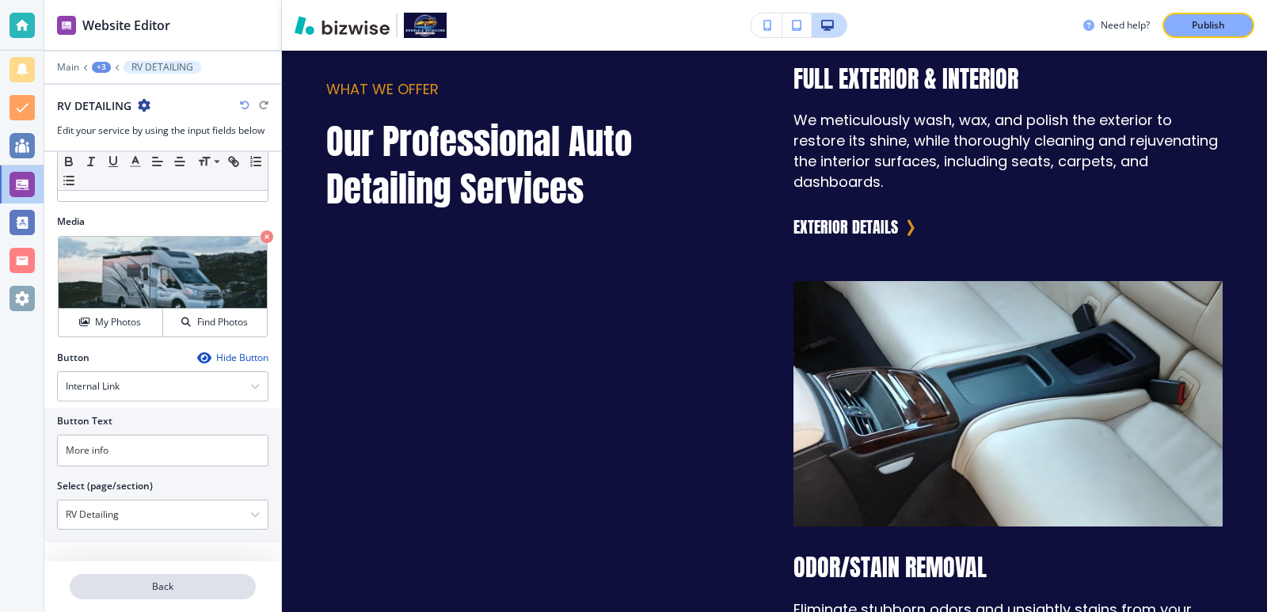
click at [174, 580] on p "Back" at bounding box center [162, 587] width 183 height 14
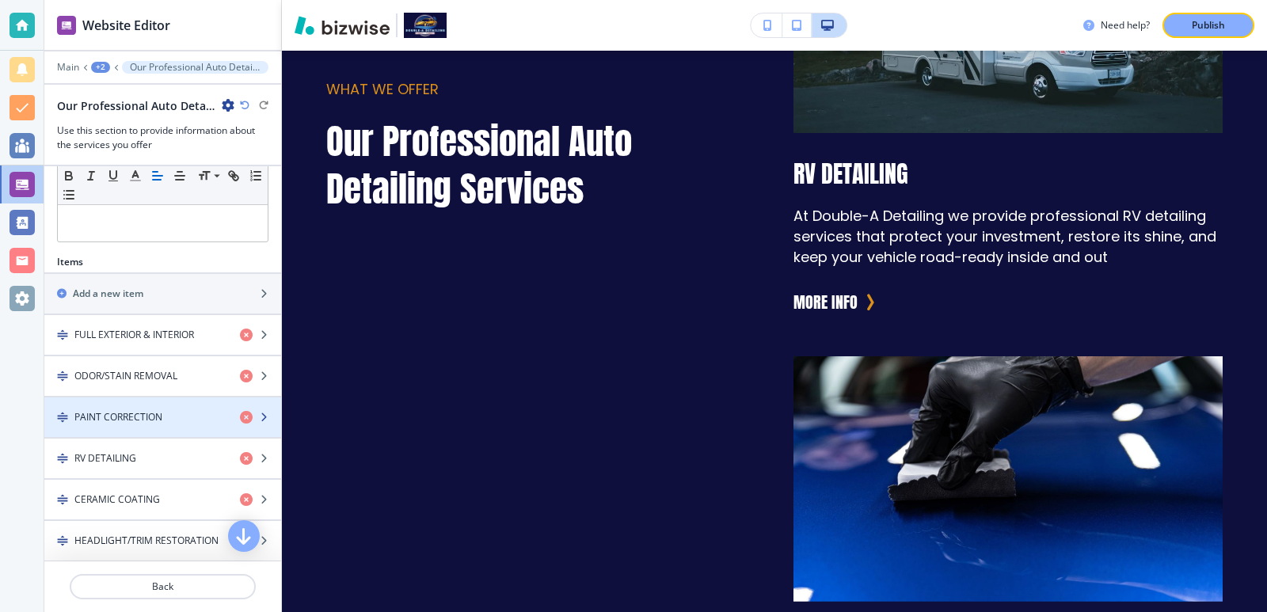
scroll to position [528, 0]
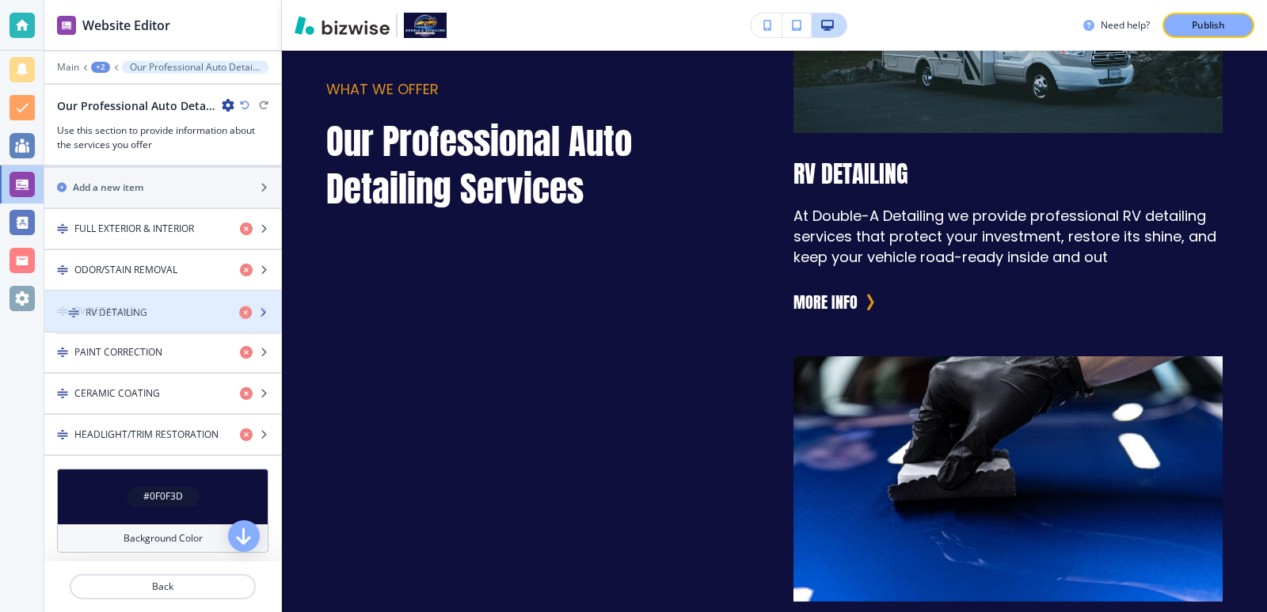
drag, startPoint x: 56, startPoint y: 353, endPoint x: 67, endPoint y: 314, distance: 41.1
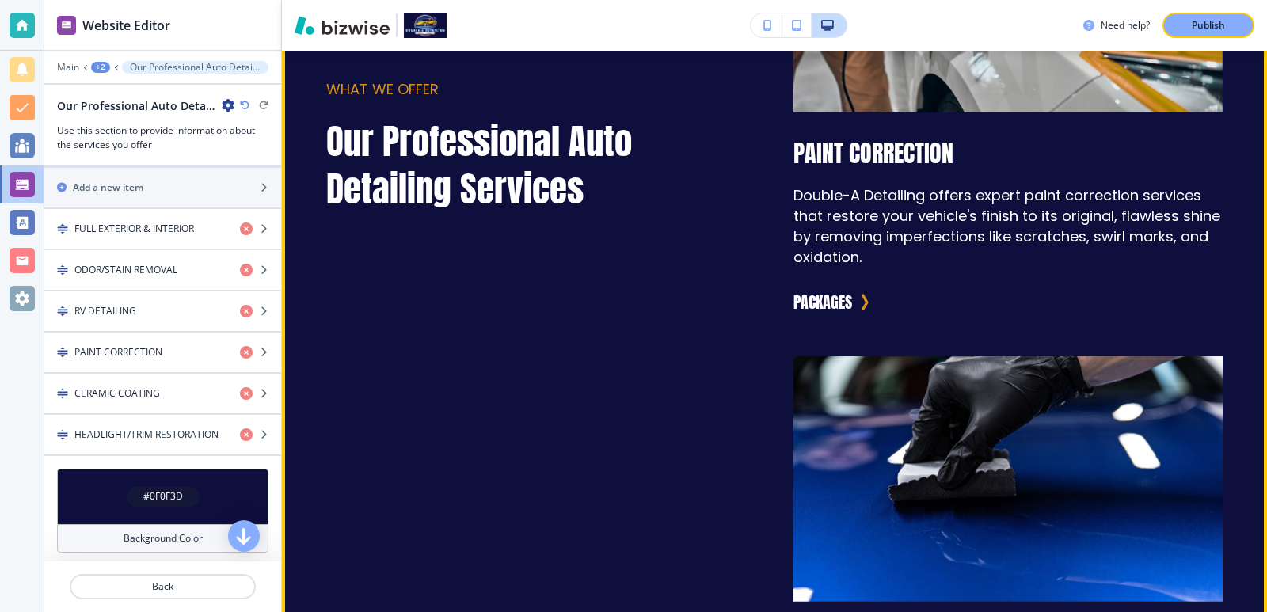
scroll to position [3227, 0]
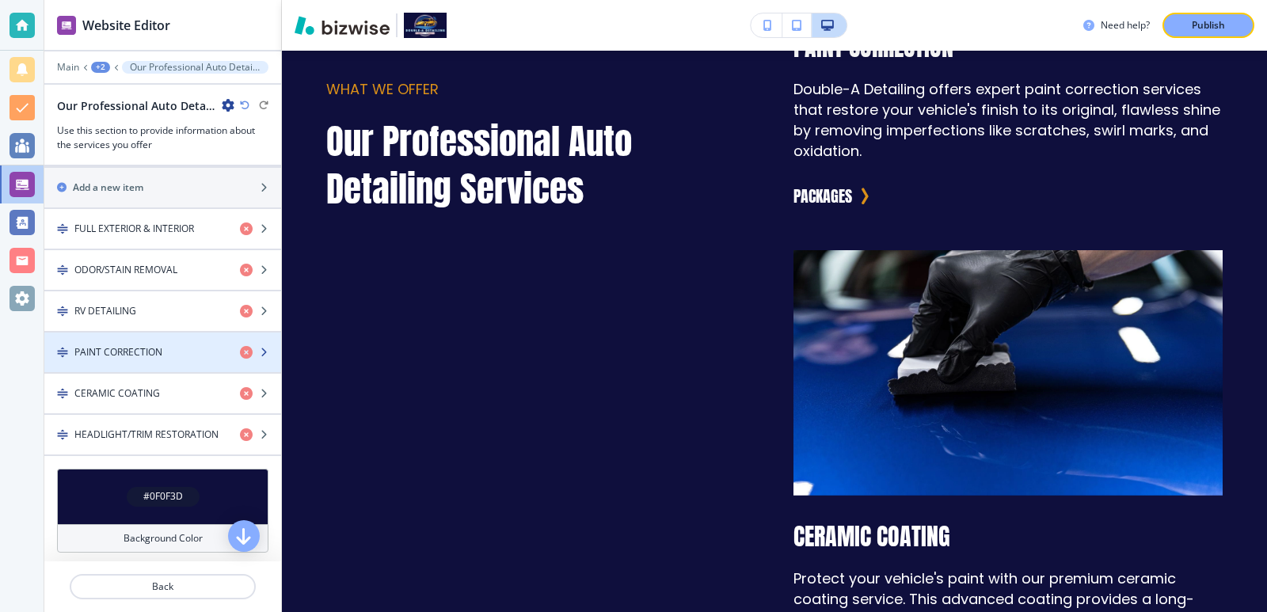
click at [152, 352] on h4 "PAINT CORRECTION" at bounding box center [118, 352] width 88 height 14
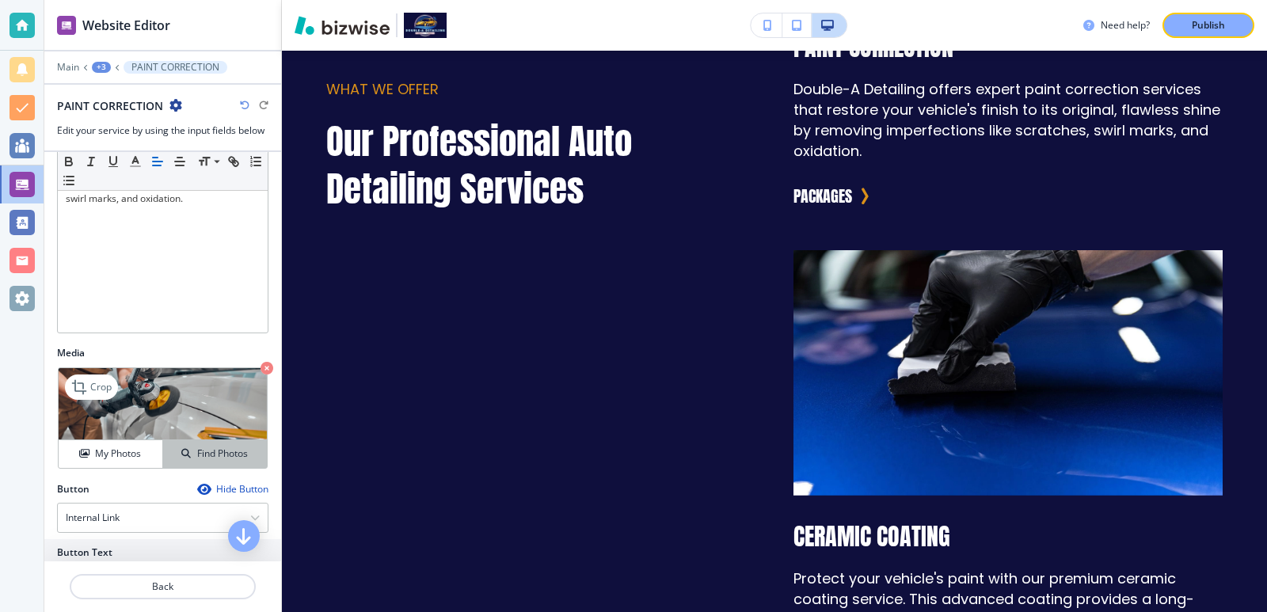
scroll to position [448, 0]
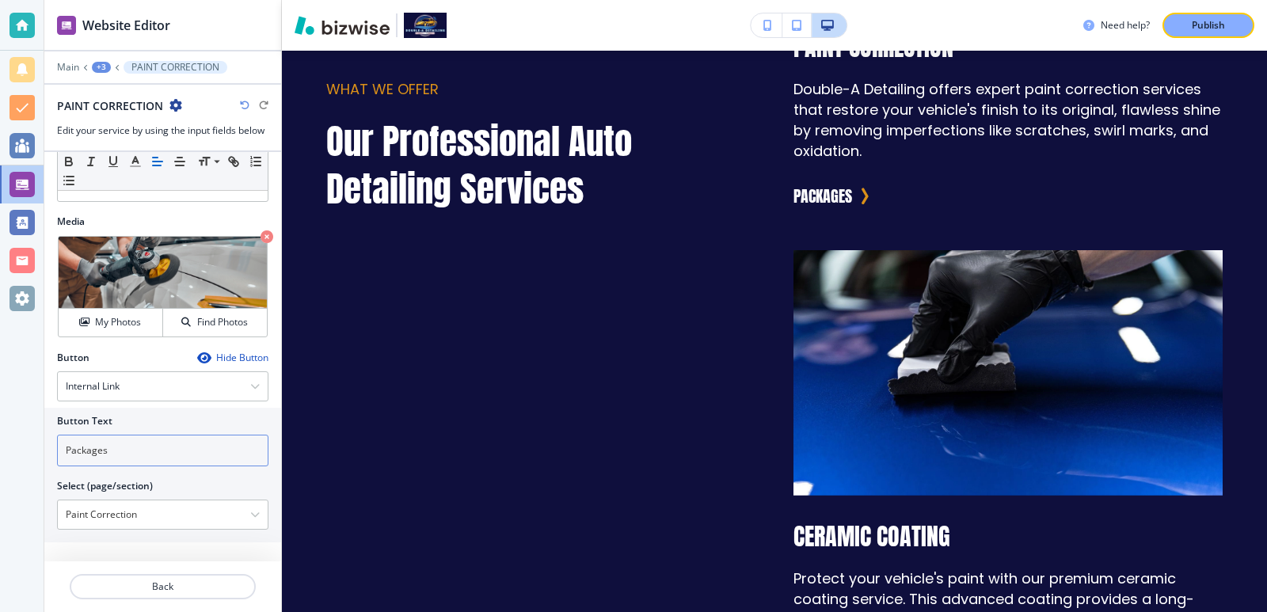
click at [203, 451] on input "Packages" at bounding box center [162, 451] width 211 height 32
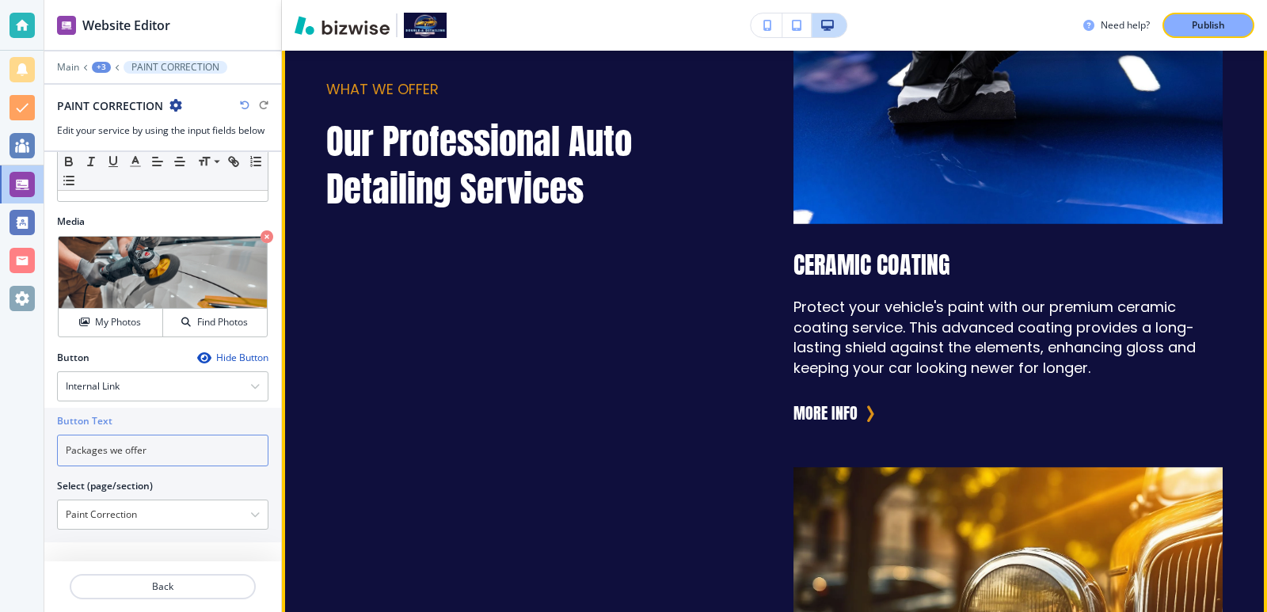
scroll to position [3438, 0]
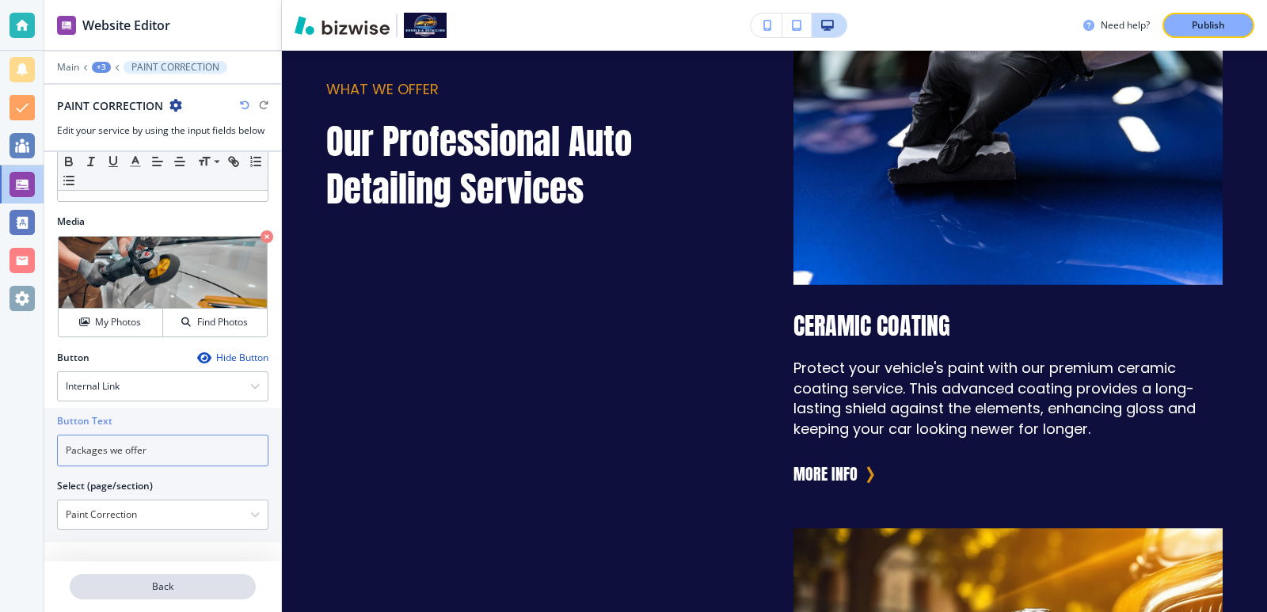
type input "Packages we offer"
click at [206, 598] on button "Back" at bounding box center [163, 586] width 186 height 25
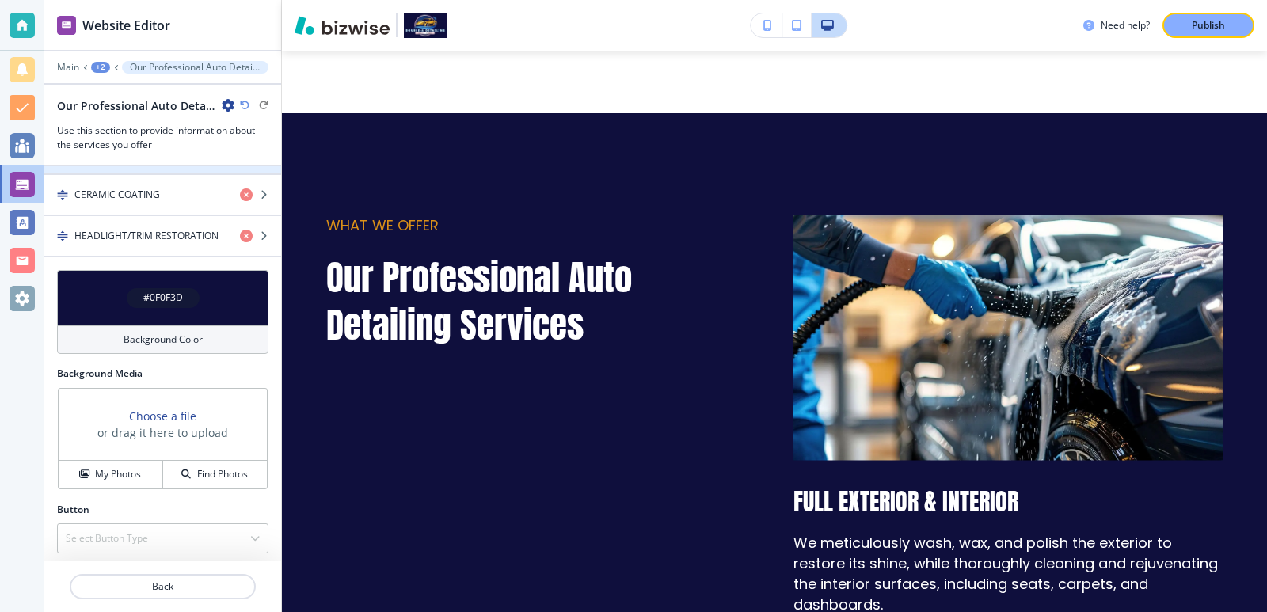
scroll to position [732, 0]
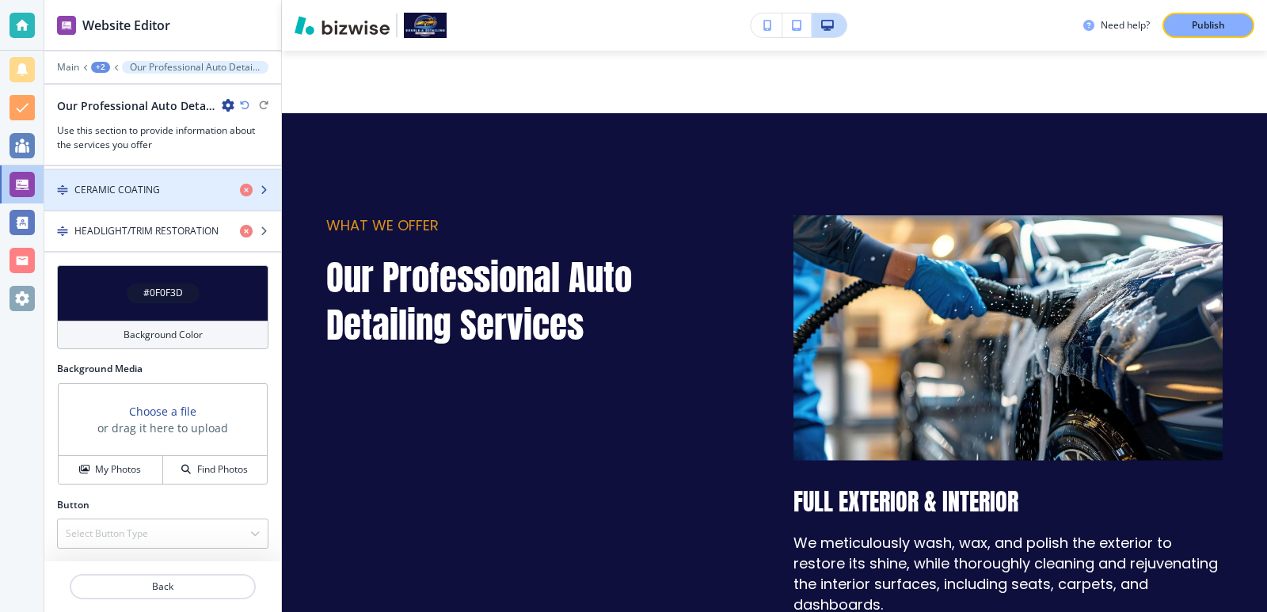
click at [148, 207] on div "button" at bounding box center [162, 203] width 237 height 13
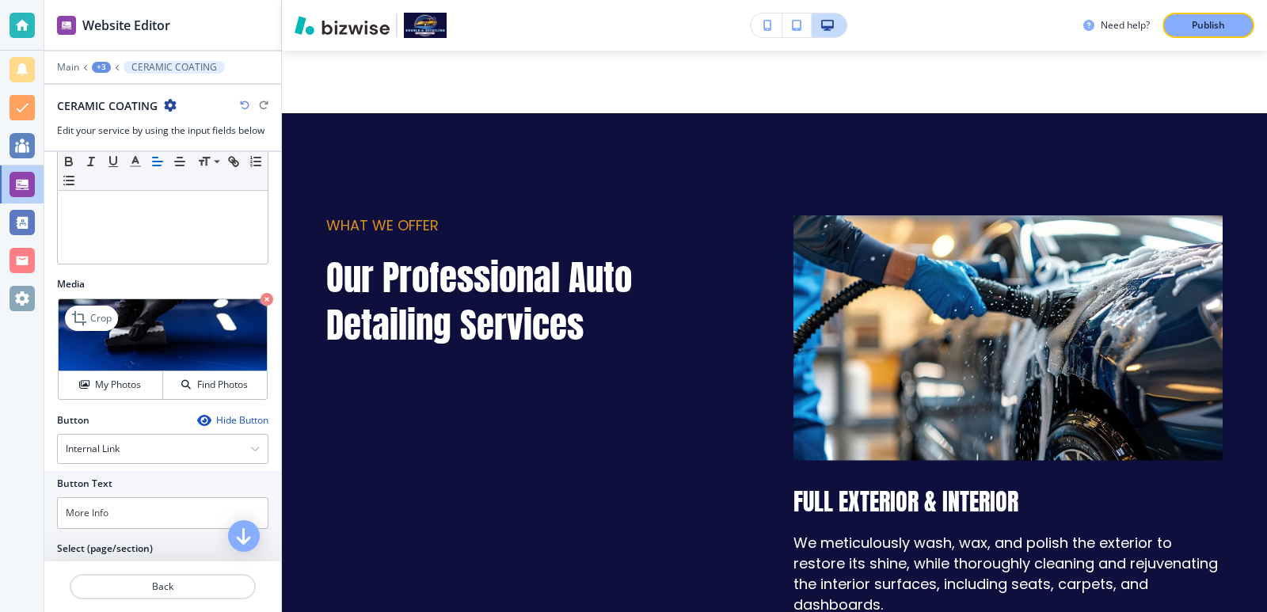
scroll to position [448, 0]
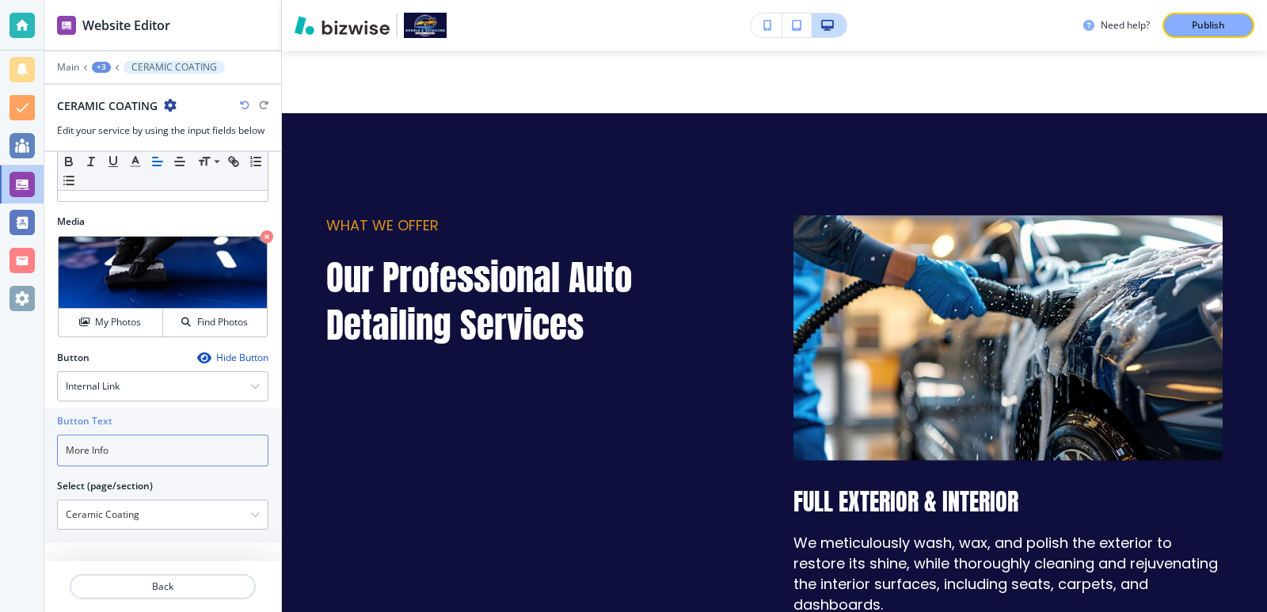
drag, startPoint x: 158, startPoint y: 448, endPoint x: 33, endPoint y: 448, distance: 124.4
click at [33, 448] on div "Website Editor Main +3 CERAMIC COATING CERAMIC COATING Edit your service by usi…" at bounding box center [633, 306] width 1267 height 612
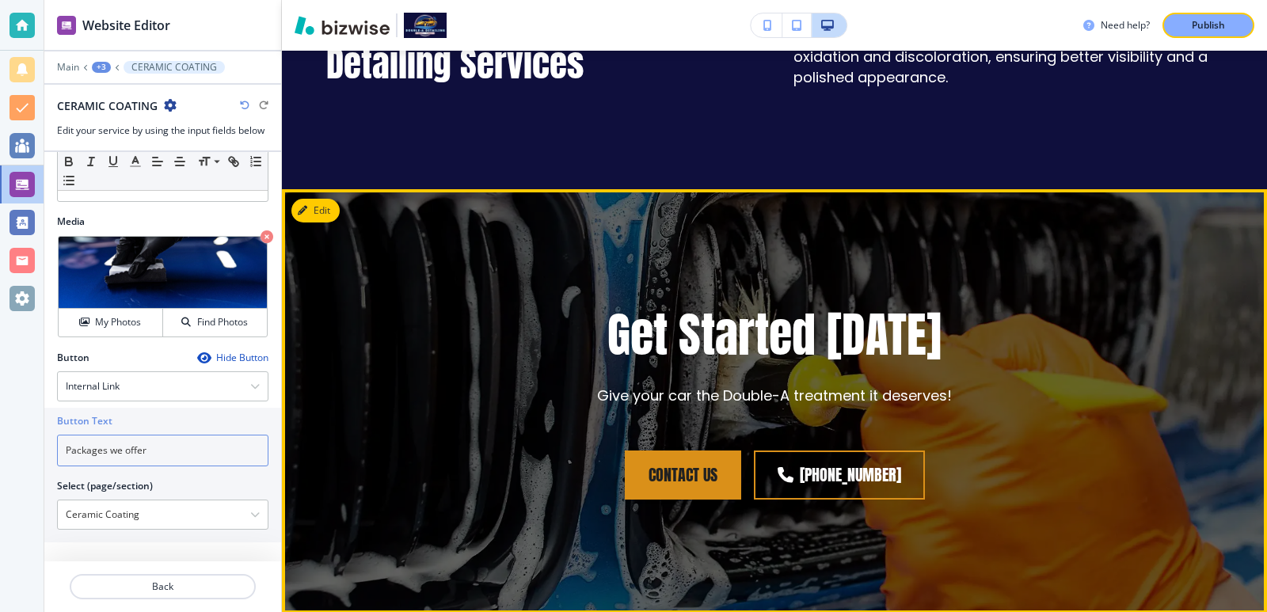
scroll to position [4389, 0]
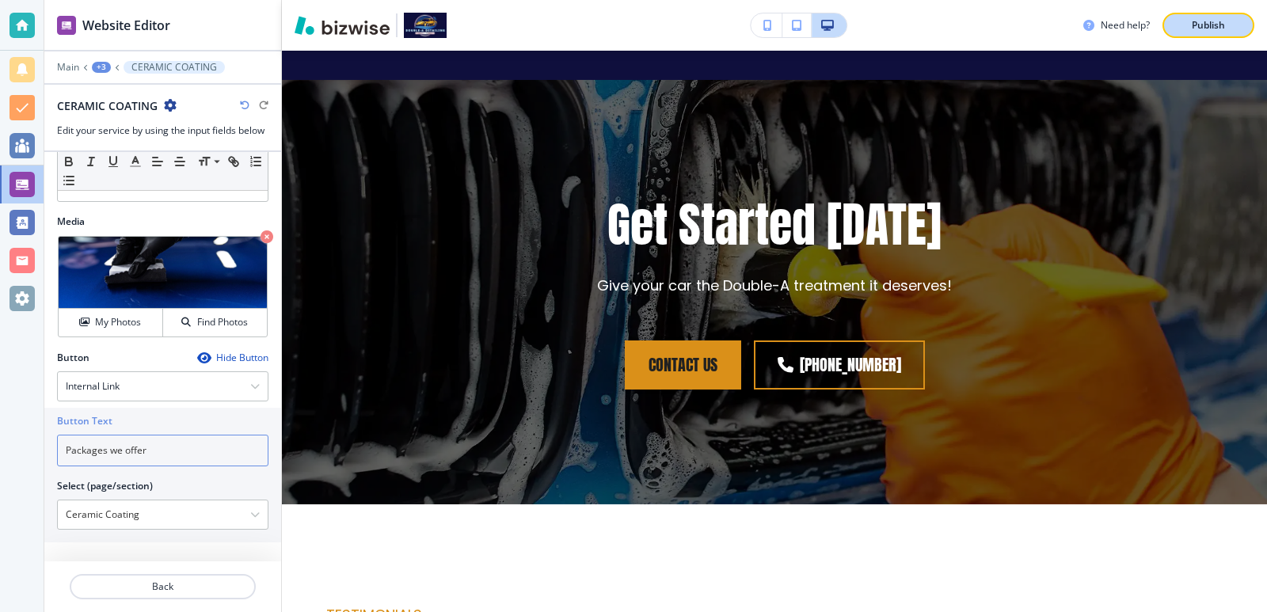
type input "Packages we offer"
click at [1216, 25] on p "Publish" at bounding box center [1208, 25] width 33 height 14
click at [60, 64] on p "Main" at bounding box center [68, 67] width 22 height 11
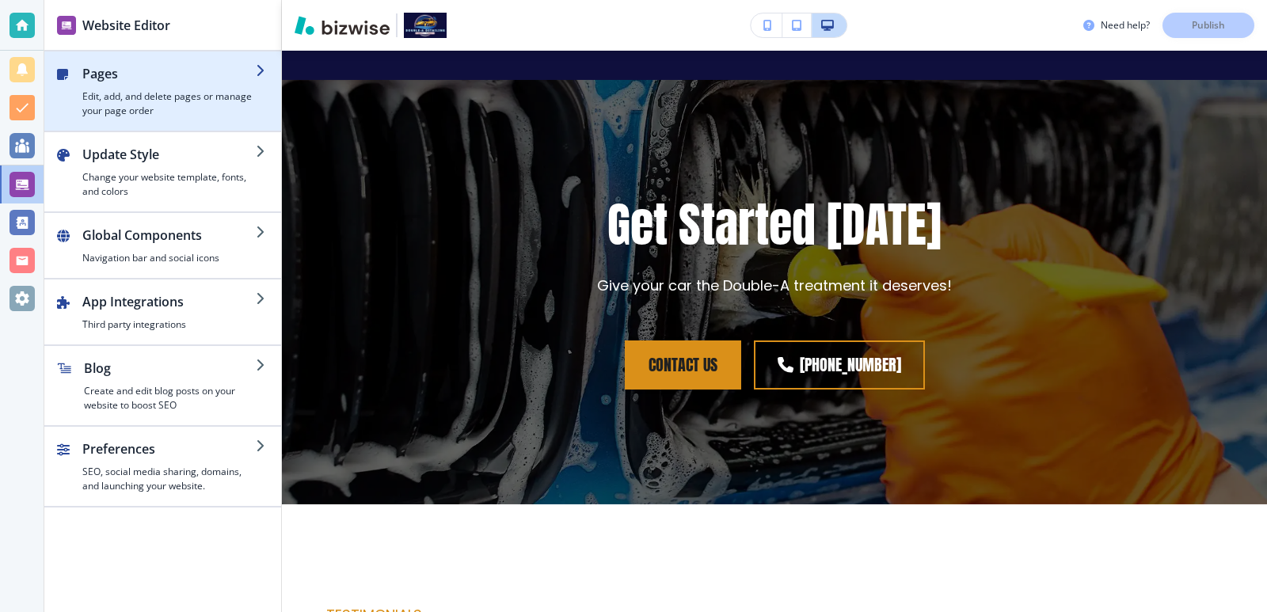
click at [135, 78] on h2 "Pages" at bounding box center [168, 73] width 173 height 19
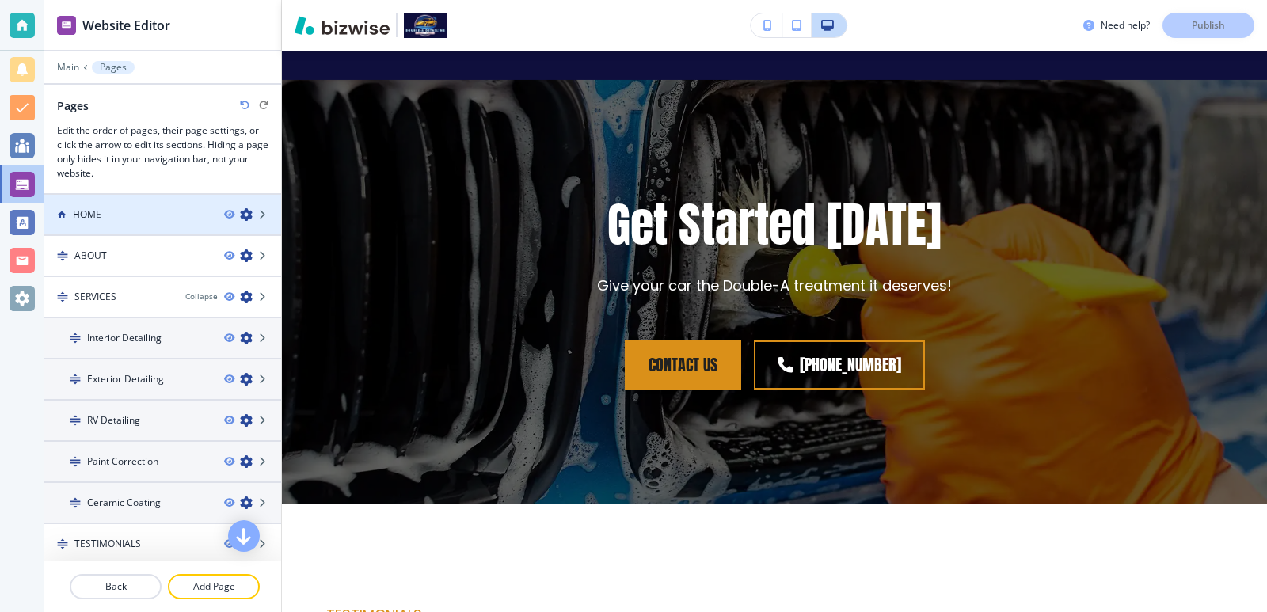
click at [123, 199] on div at bounding box center [162, 201] width 237 height 13
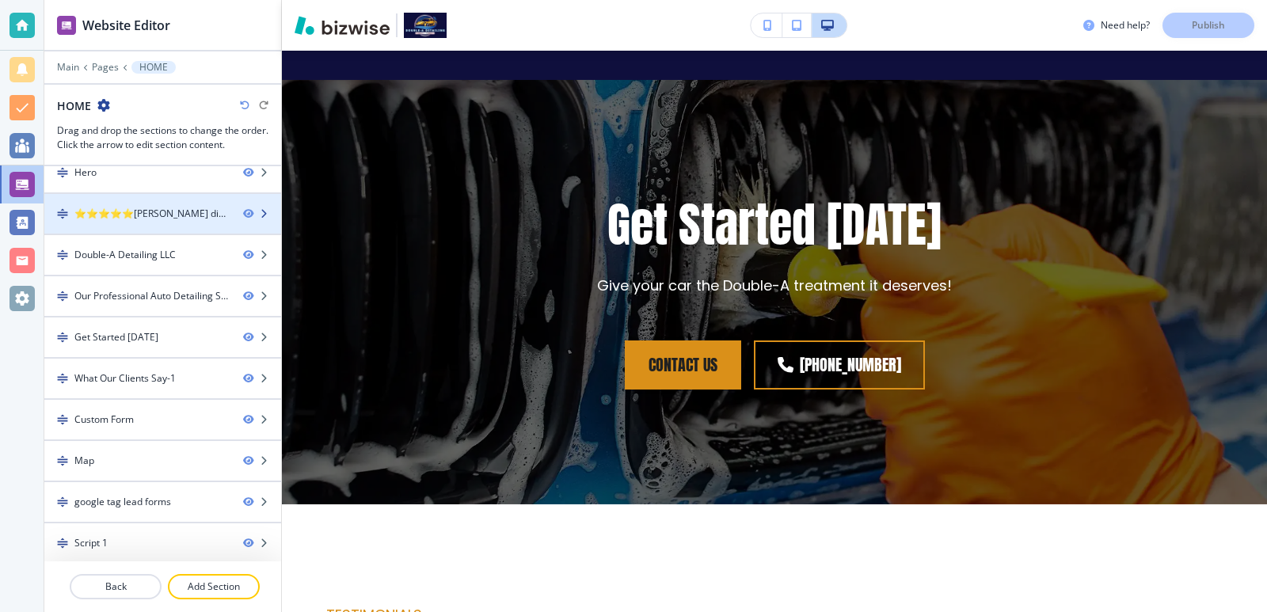
scroll to position [17, 0]
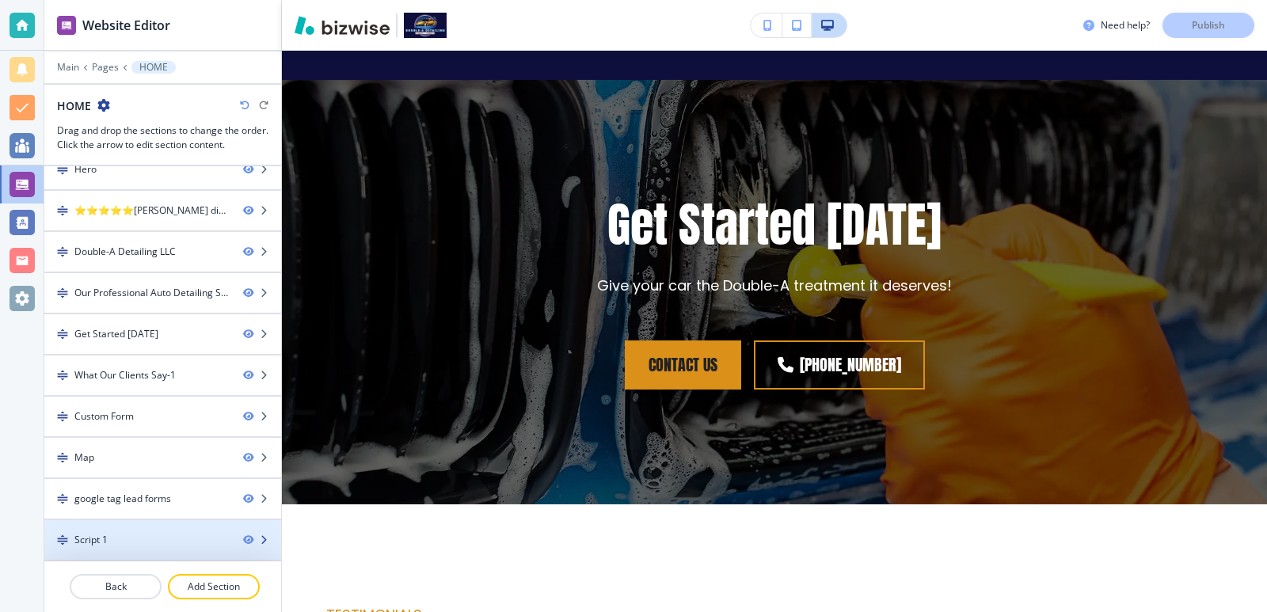
click at [180, 545] on div "Script 1" at bounding box center [137, 540] width 186 height 14
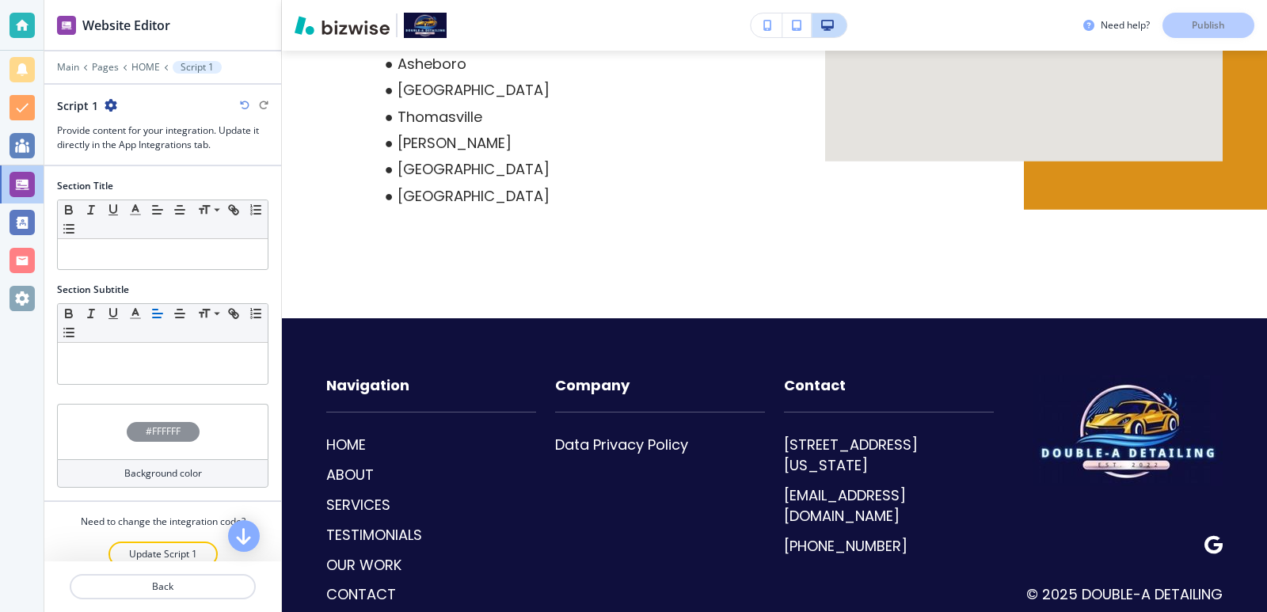
scroll to position [6821, 0]
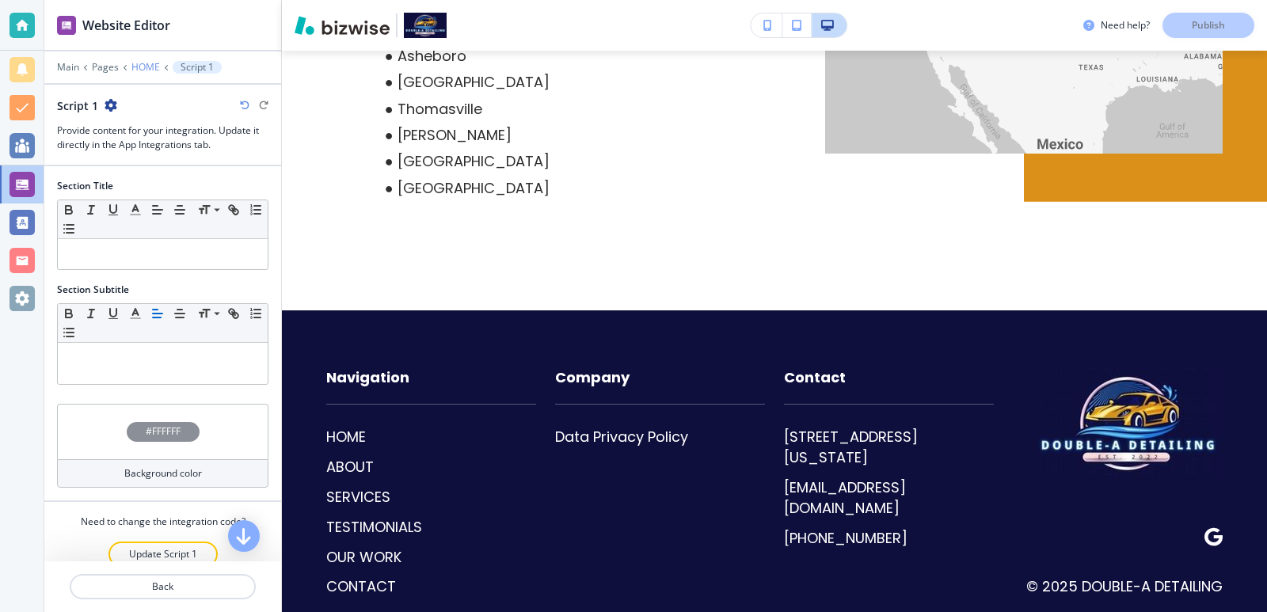
click at [154, 62] on p "HOME" at bounding box center [145, 67] width 29 height 11
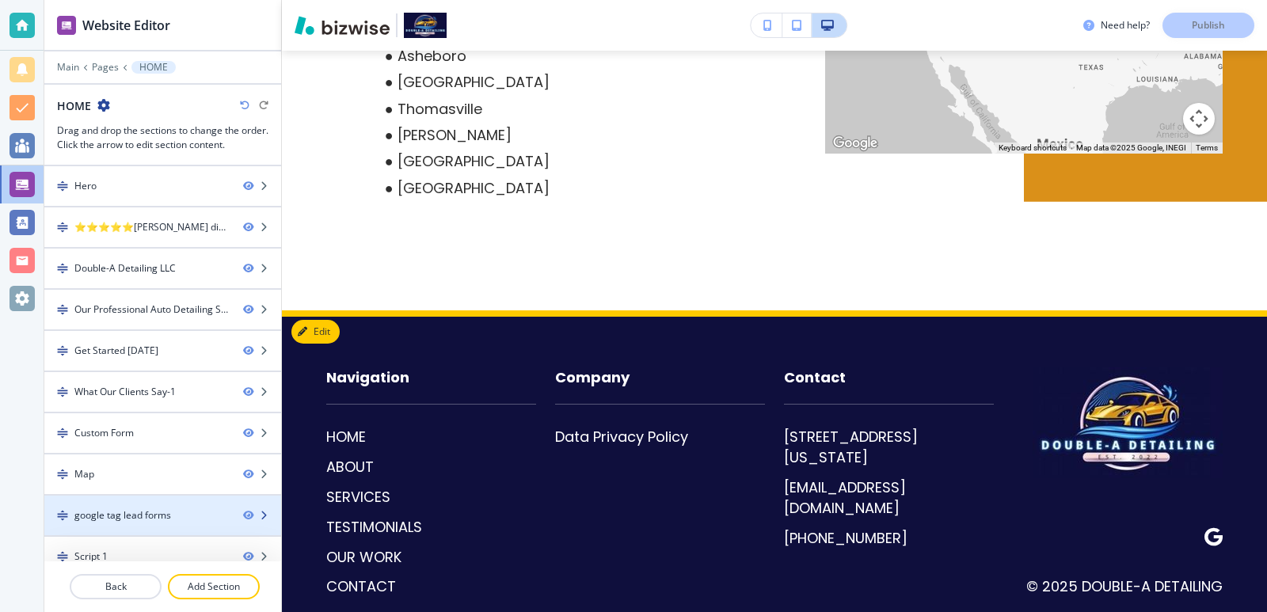
click at [170, 507] on div at bounding box center [162, 502] width 237 height 13
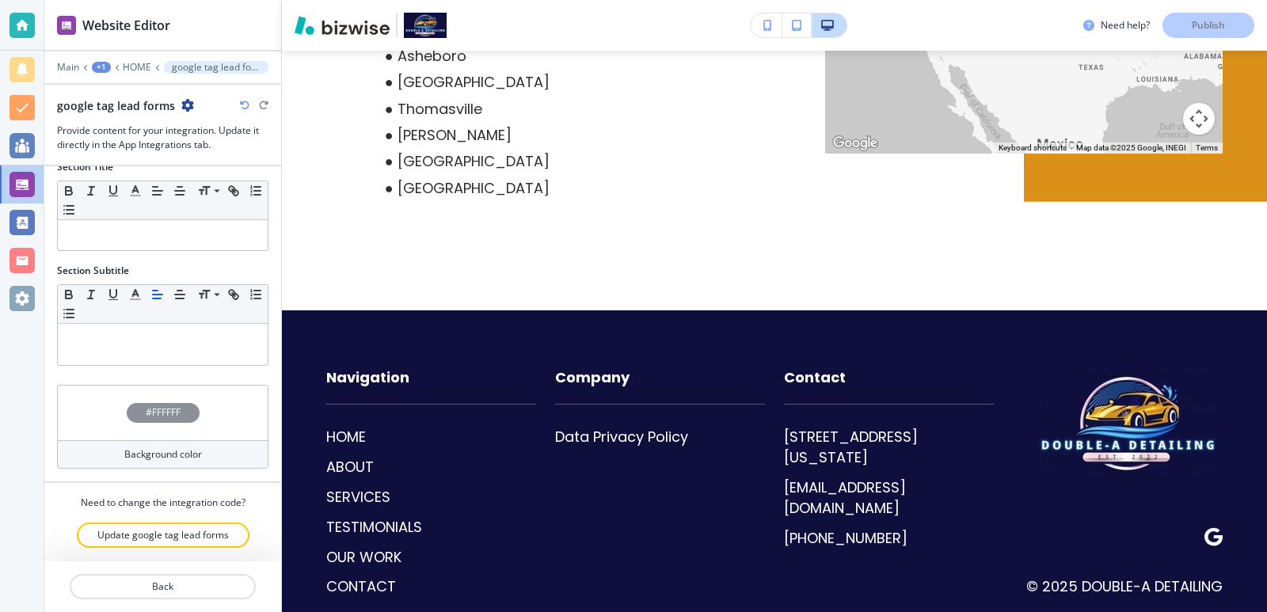
scroll to position [25, 0]
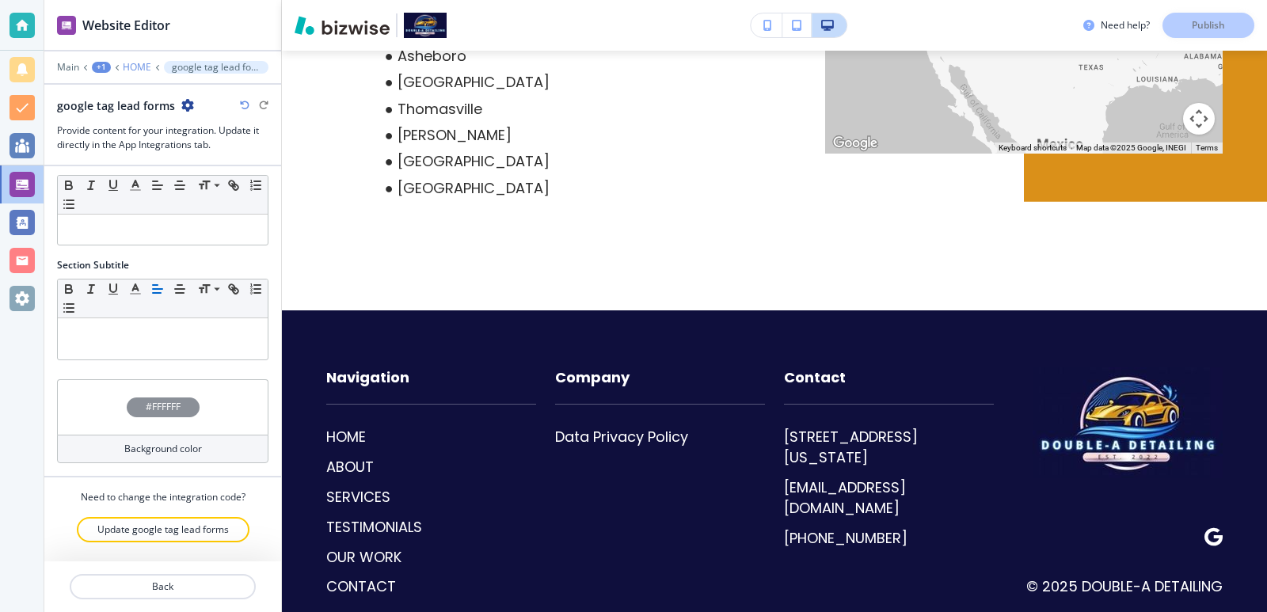
click at [132, 63] on p "HOME" at bounding box center [137, 67] width 29 height 11
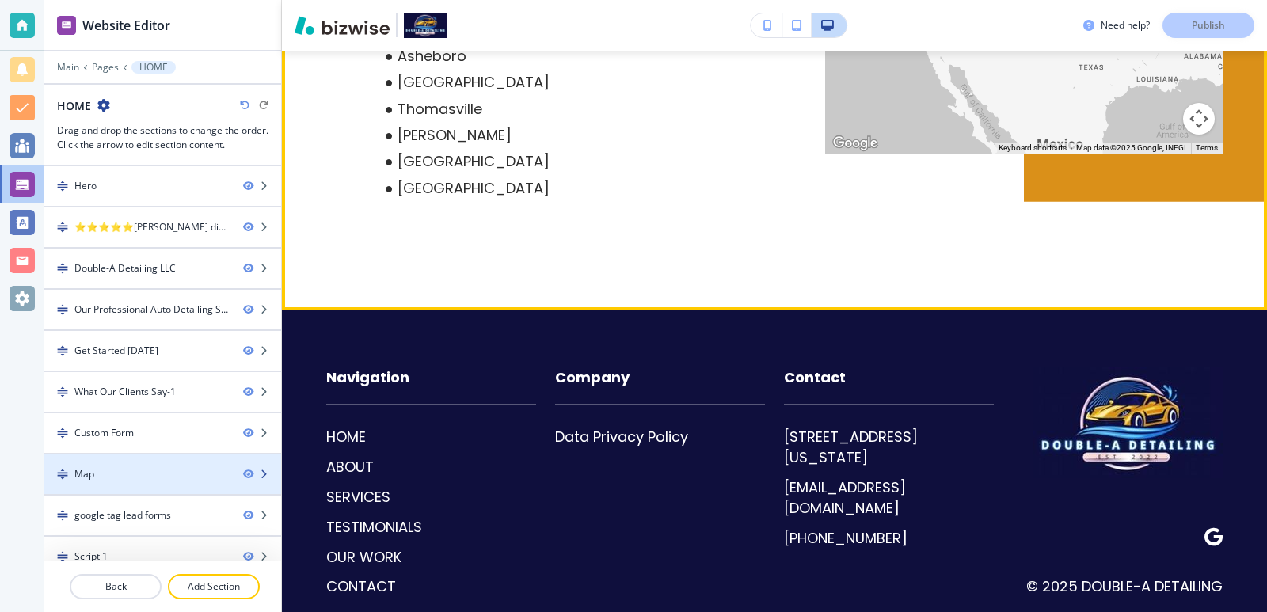
click at [121, 467] on div "Map" at bounding box center [137, 474] width 186 height 14
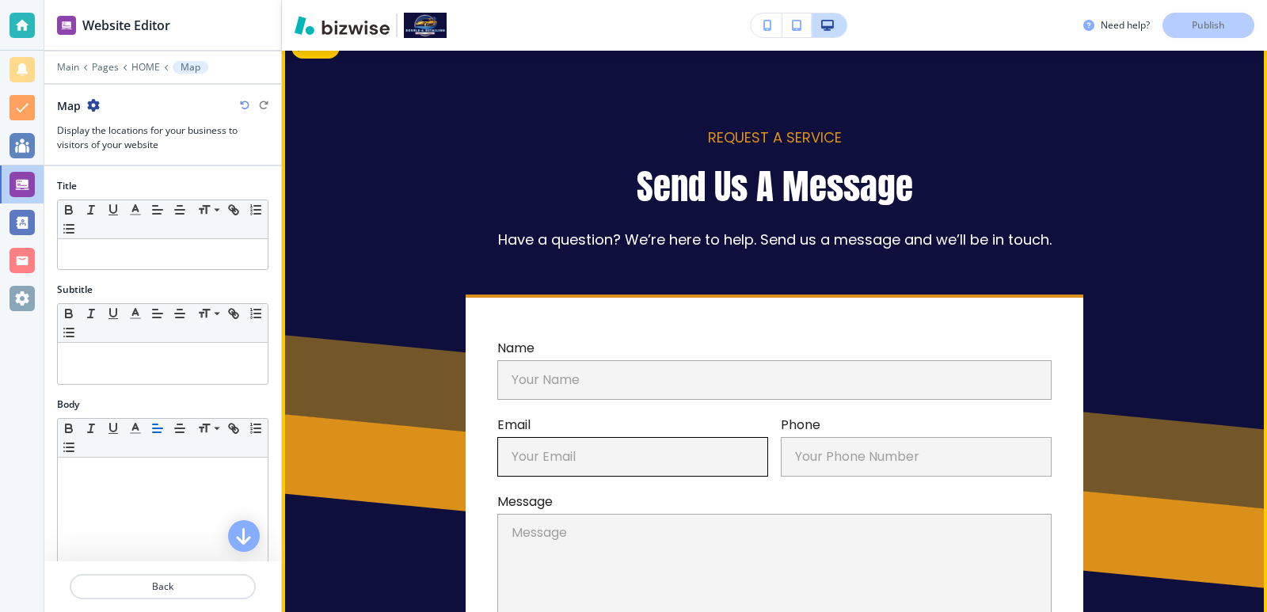
scroll to position [5630, 0]
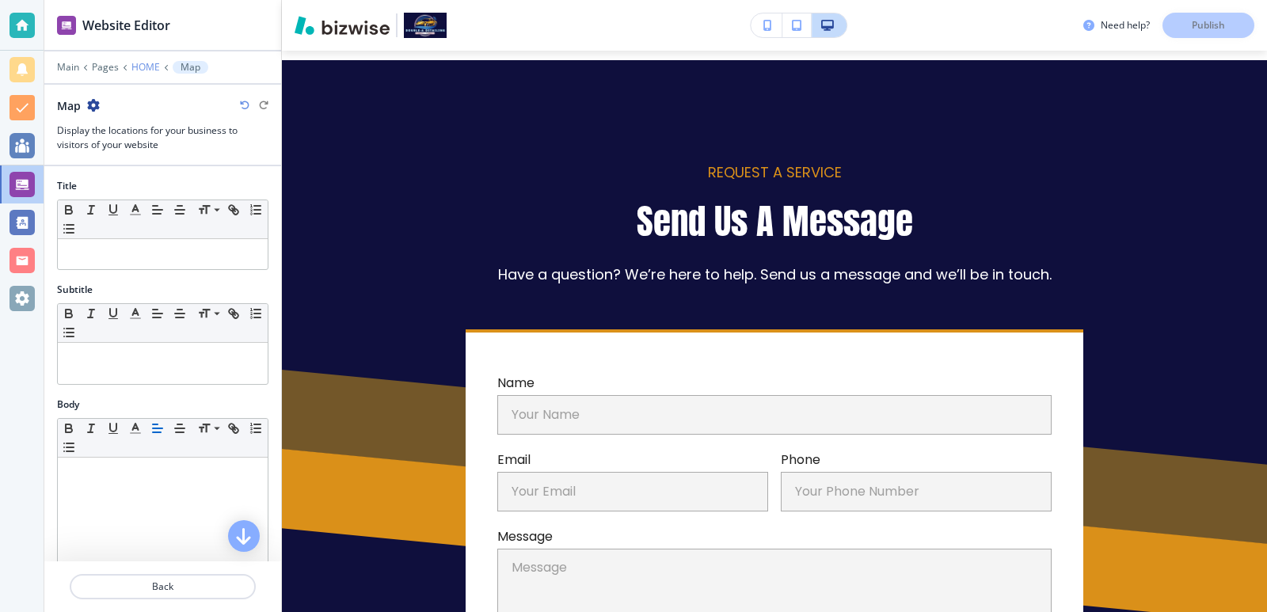
click at [158, 67] on p "HOME" at bounding box center [145, 67] width 29 height 11
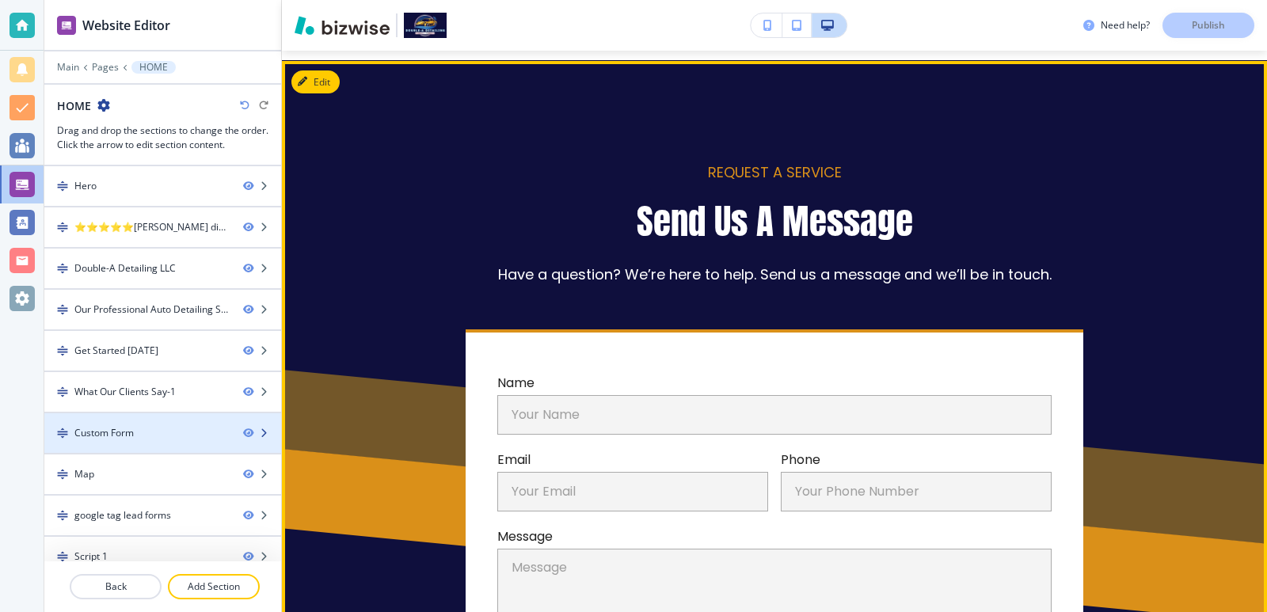
click at [158, 426] on div "Custom Form" at bounding box center [137, 433] width 186 height 14
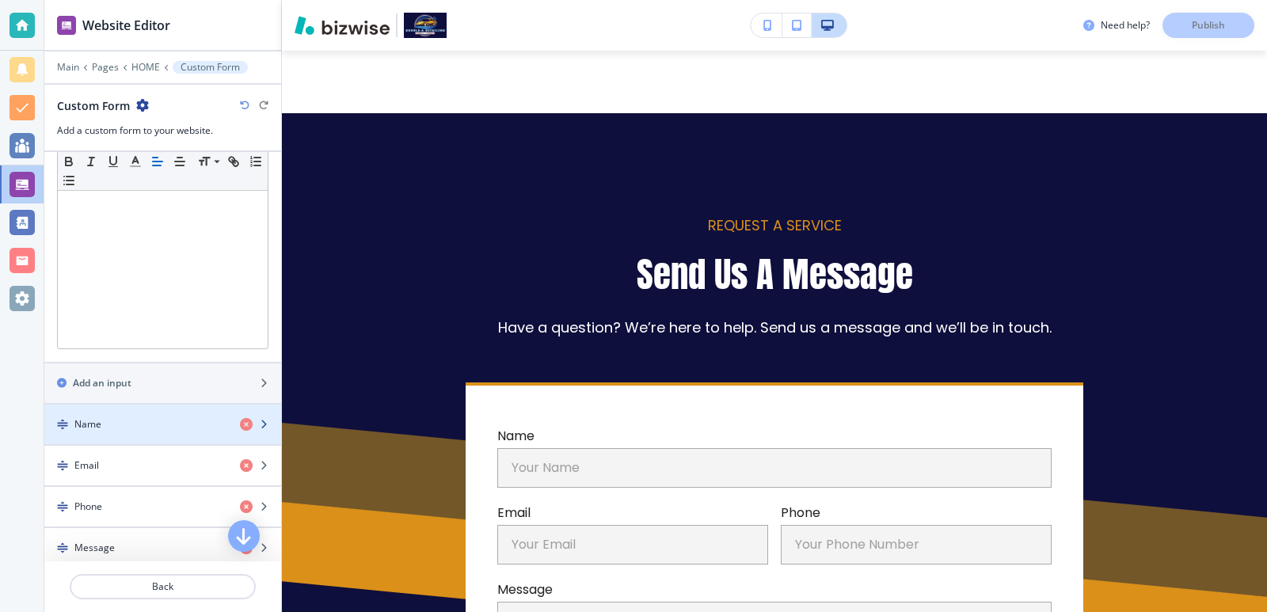
scroll to position [528, 0]
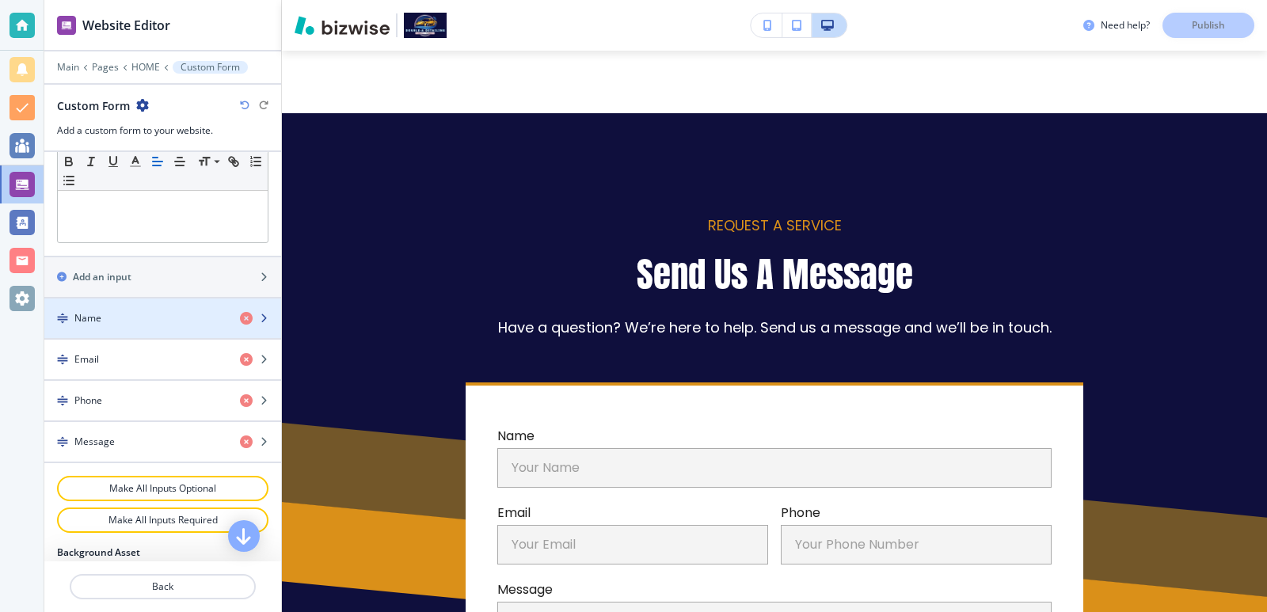
click at [171, 322] on div "Name" at bounding box center [135, 318] width 183 height 14
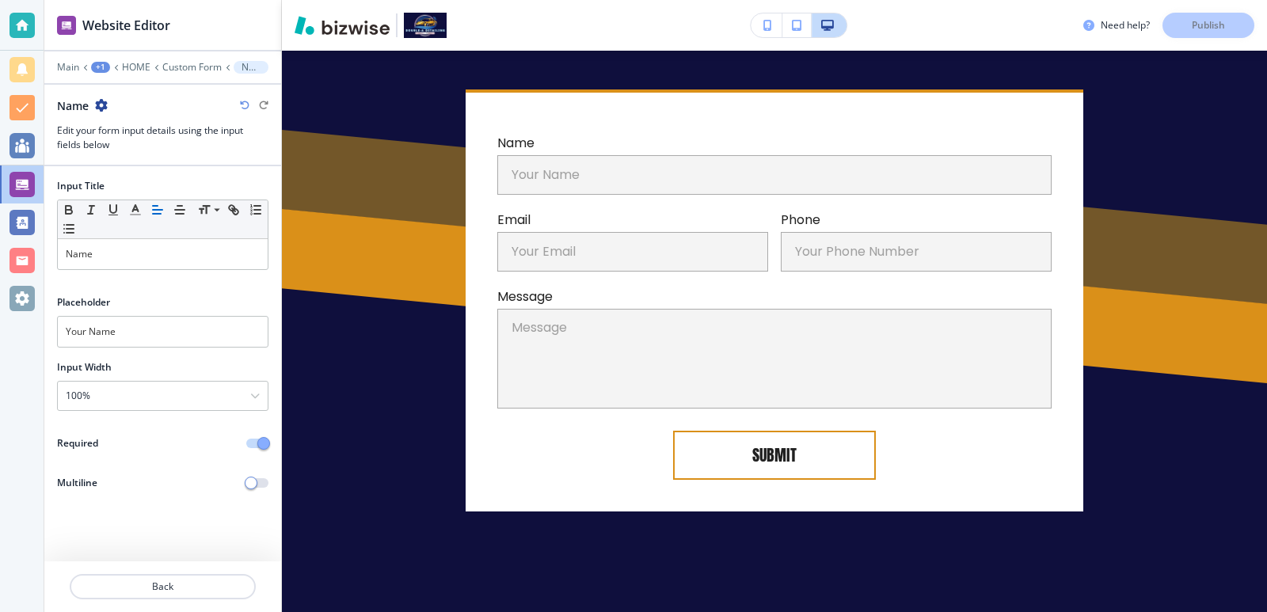
scroll to position [5880, 0]
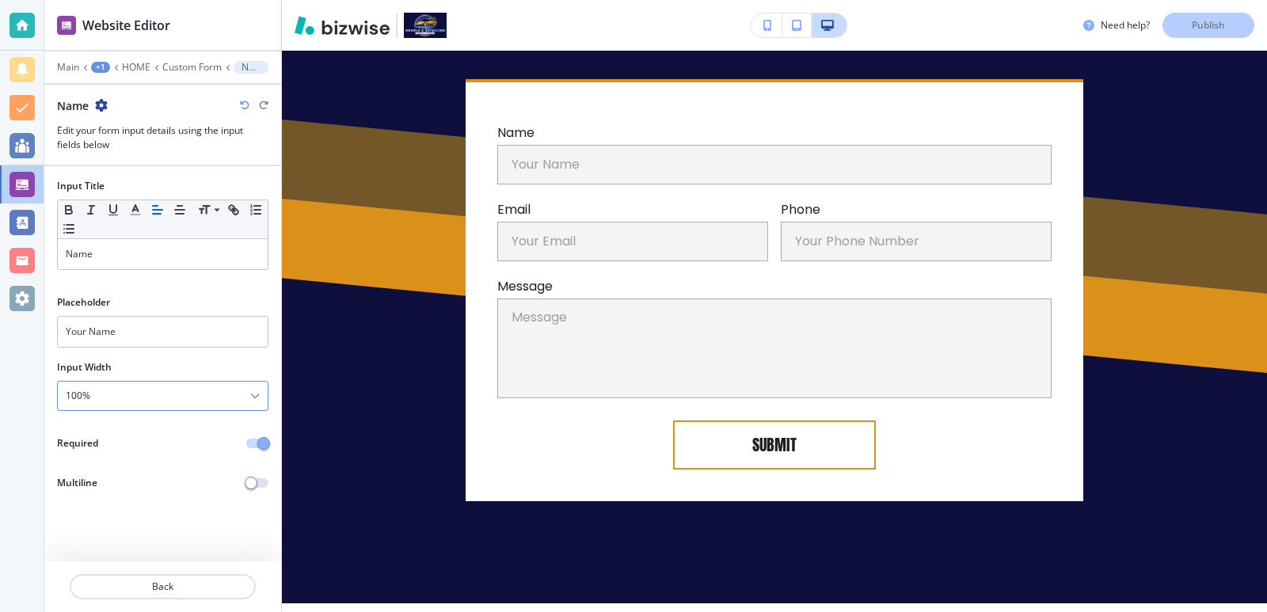
click at [178, 398] on div "100%" at bounding box center [163, 396] width 210 height 29
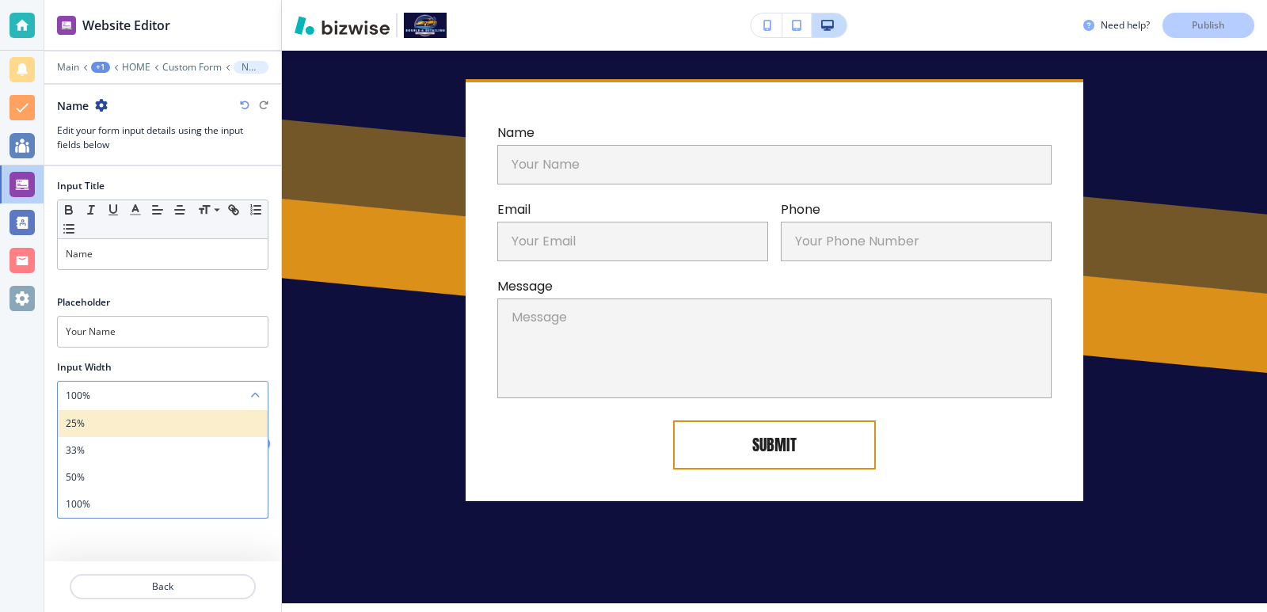
click at [179, 421] on h4 "25%" at bounding box center [163, 424] width 194 height 14
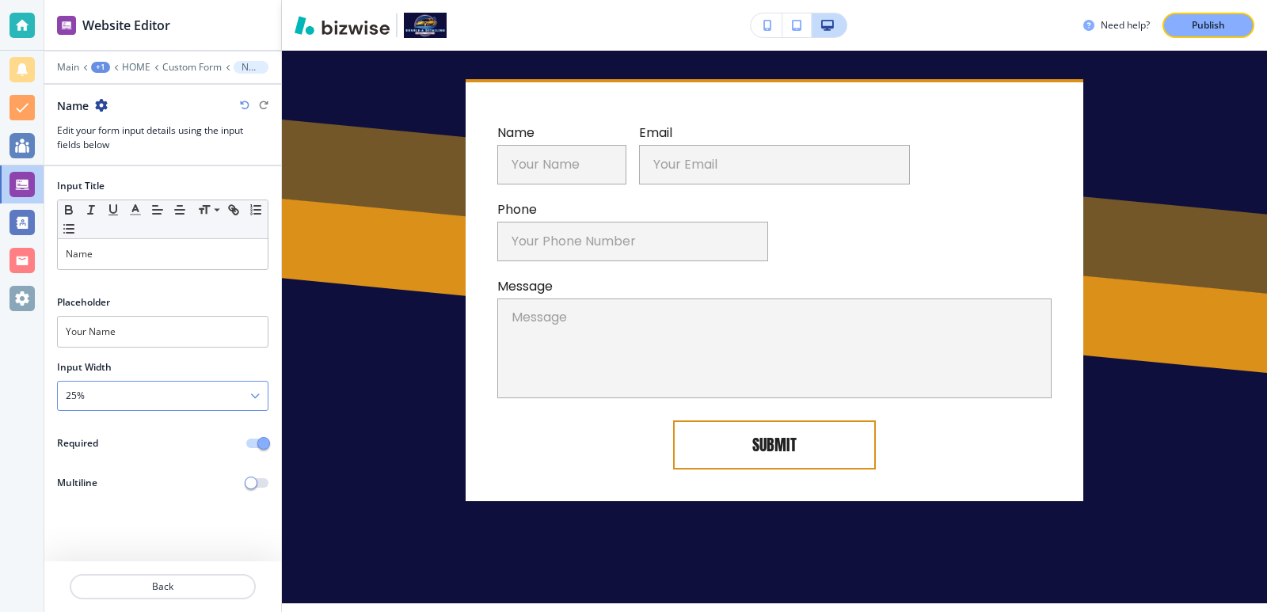
click at [154, 393] on div "25%" at bounding box center [163, 396] width 210 height 29
click at [166, 497] on h4 "100%" at bounding box center [163, 504] width 194 height 14
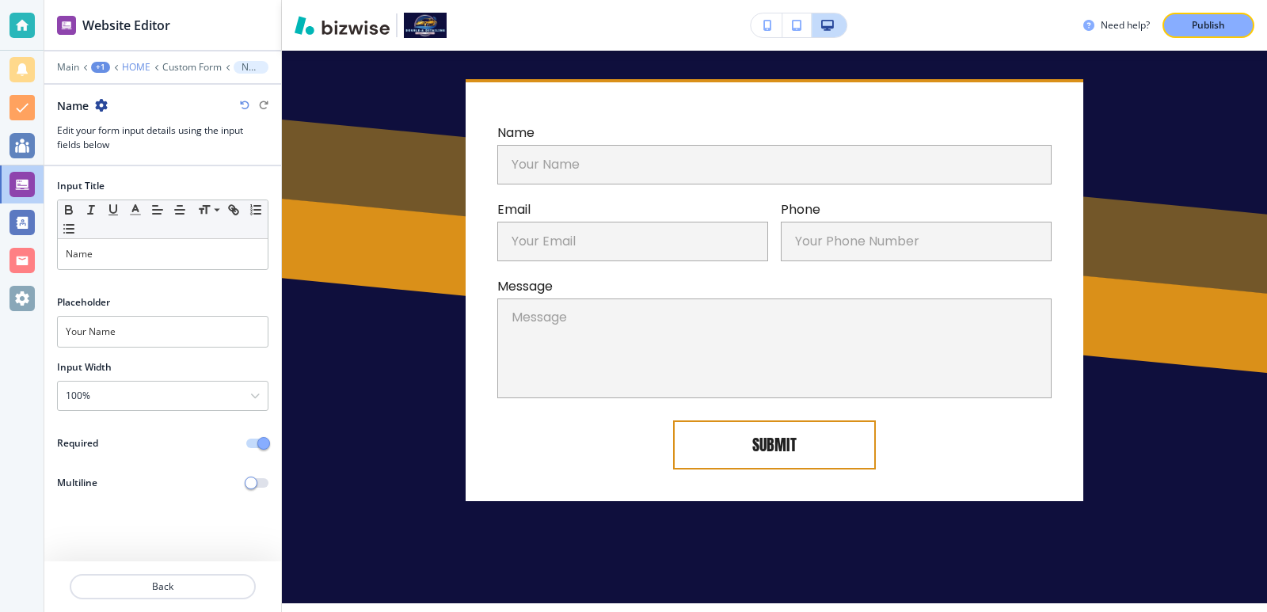
click at [143, 67] on p "HOME" at bounding box center [136, 67] width 29 height 11
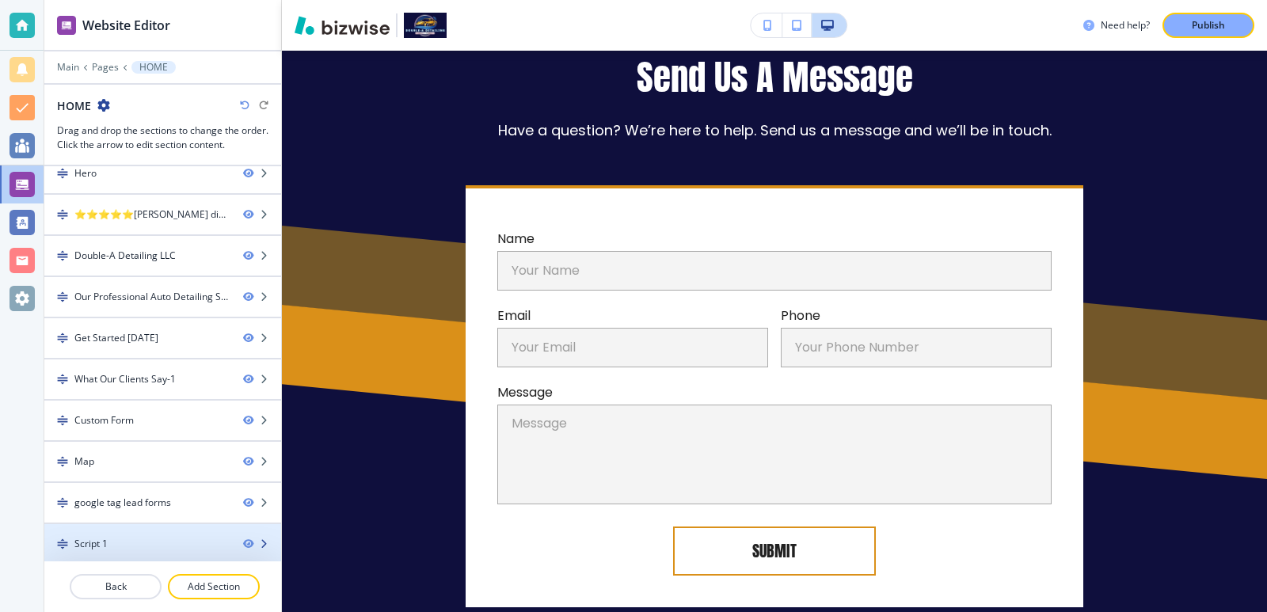
scroll to position [17, 0]
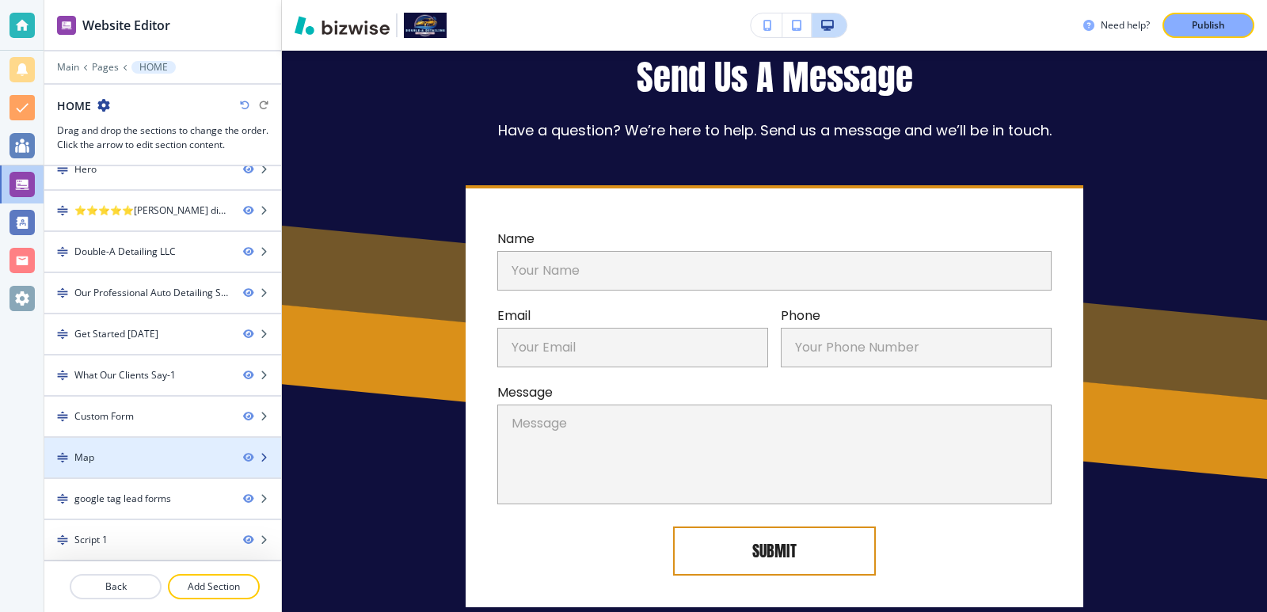
click at [139, 461] on div "Map" at bounding box center [137, 458] width 186 height 14
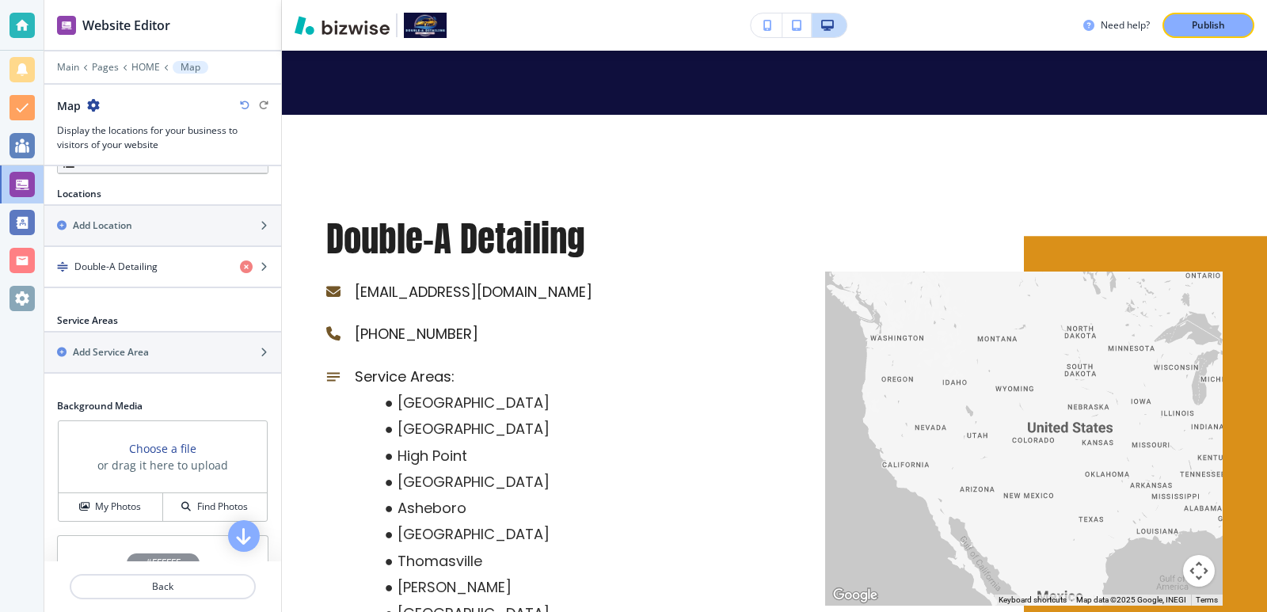
scroll to position [455, 0]
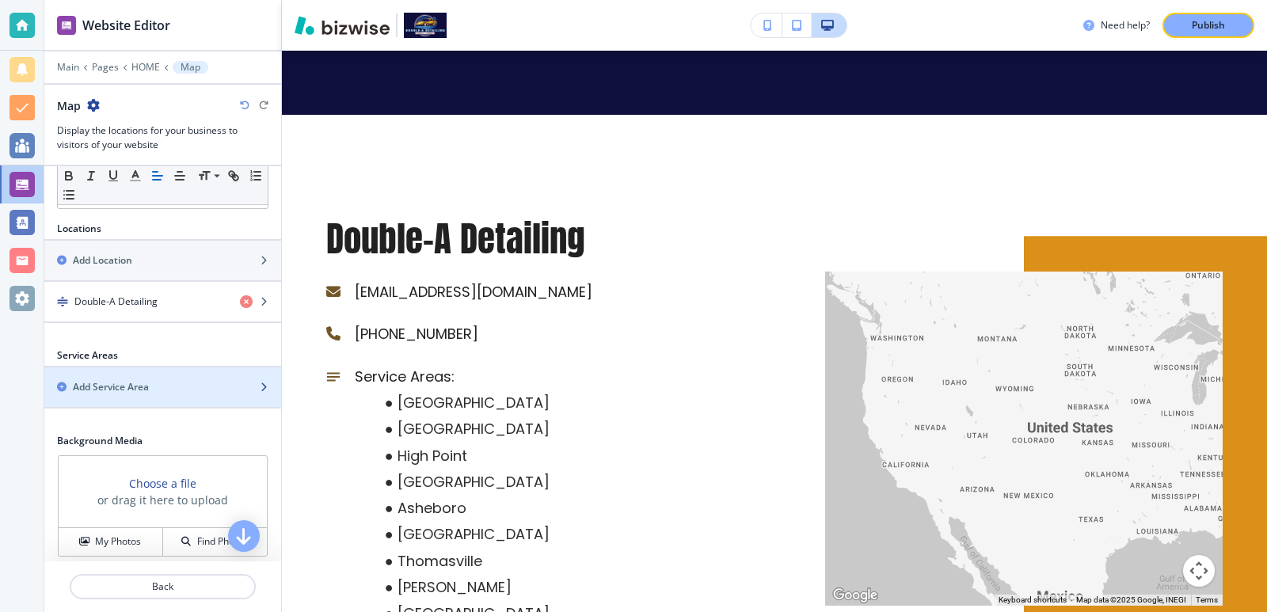
click at [163, 390] on div "Add Service Area" at bounding box center [145, 387] width 202 height 14
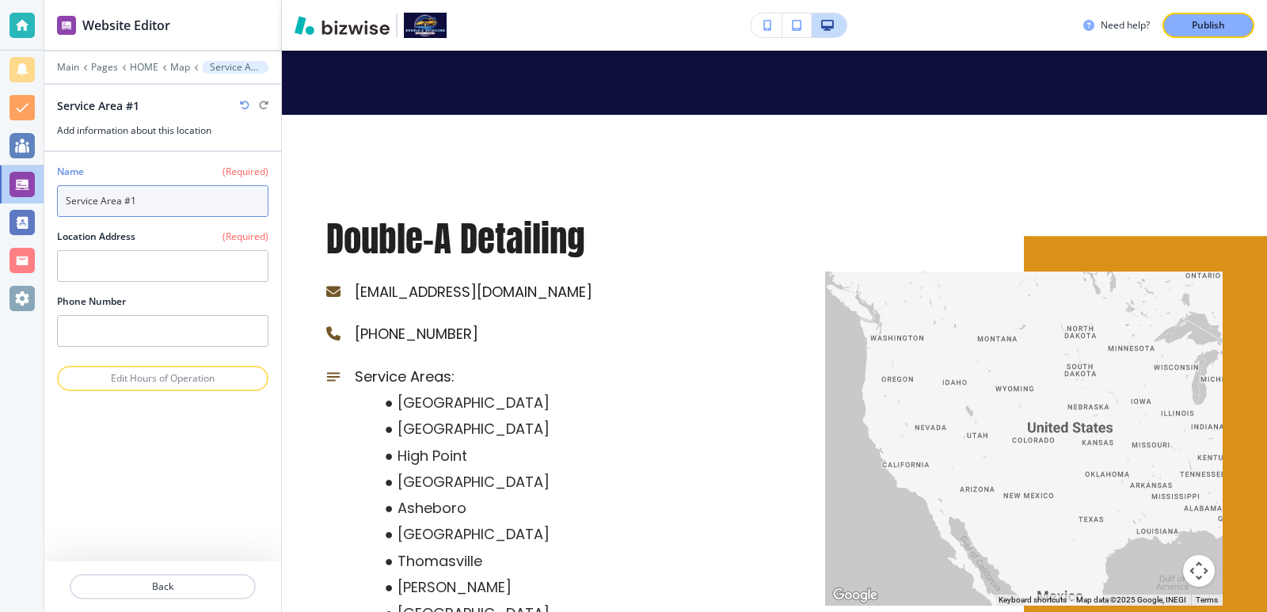
drag, startPoint x: 160, startPoint y: 196, endPoint x: 57, endPoint y: 208, distance: 103.6
click at [57, 208] on input "Service Area #1" at bounding box center [162, 201] width 211 height 32
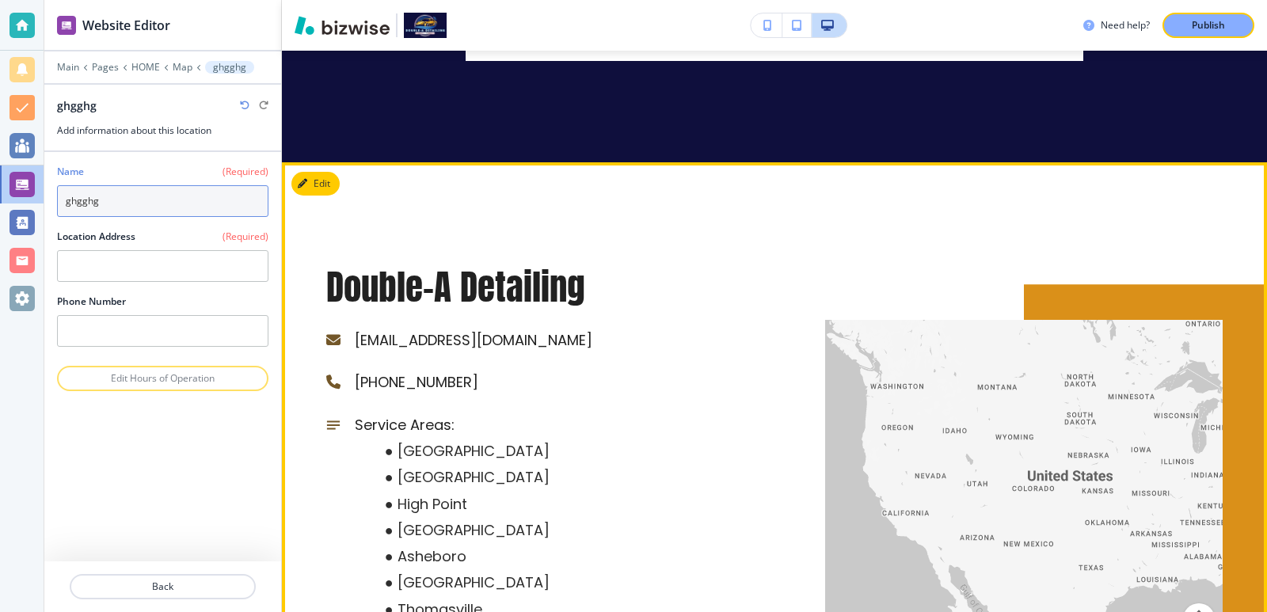
scroll to position [6264, 0]
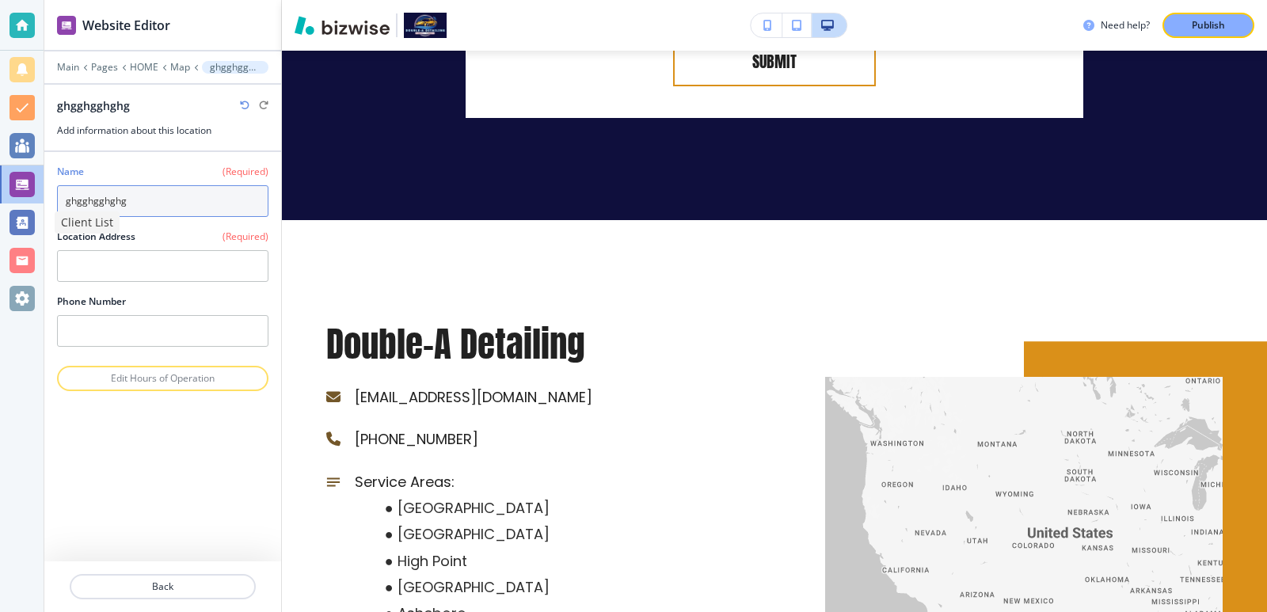
drag, startPoint x: 147, startPoint y: 208, endPoint x: 12, endPoint y: 211, distance: 135.5
click at [12, 211] on div "Website Editor Main Pages HOME Map ghgghgghghg ghgghgghghg Add information abou…" at bounding box center [633, 306] width 1267 height 612
type input "[PERSON_NAME]"
click at [159, 158] on div at bounding box center [162, 158] width 211 height 13
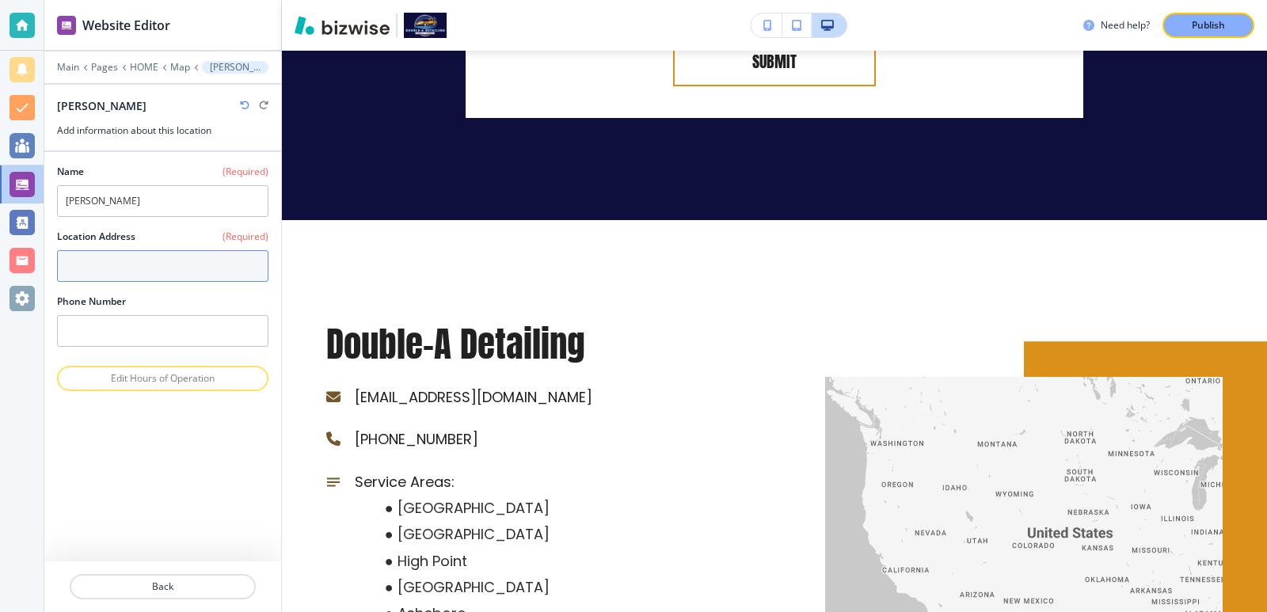
click at [150, 268] on textarea at bounding box center [162, 266] width 211 height 32
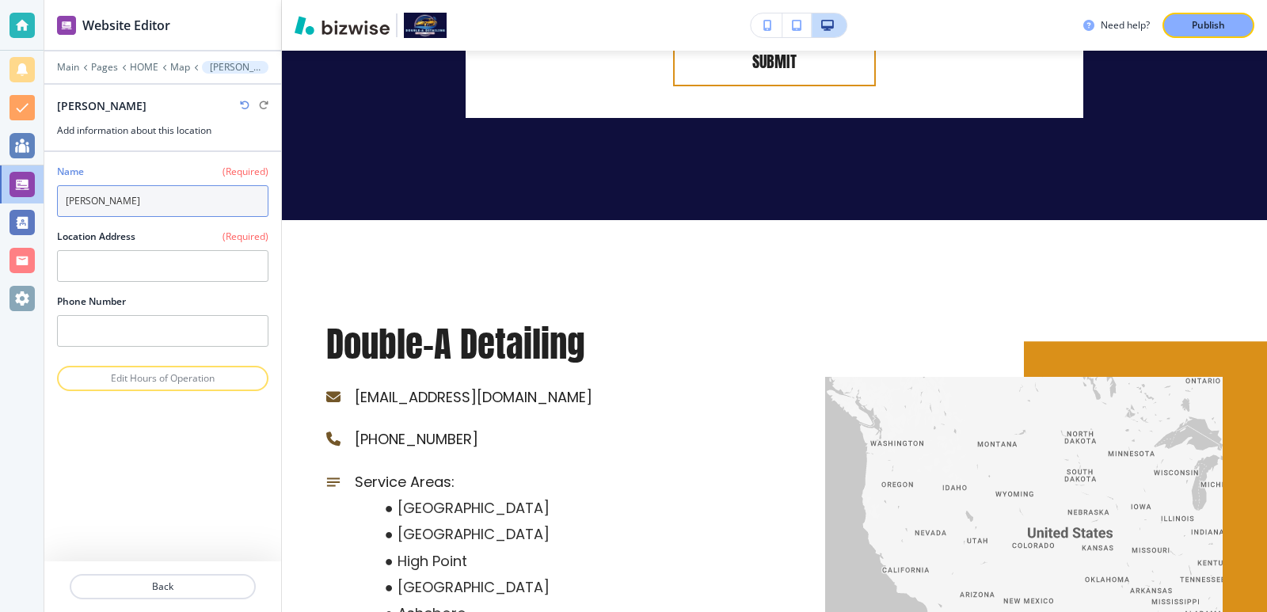
click at [146, 201] on input "[PERSON_NAME]" at bounding box center [162, 201] width 211 height 32
click at [242, 105] on icon "button" at bounding box center [245, 106] width 10 height 10
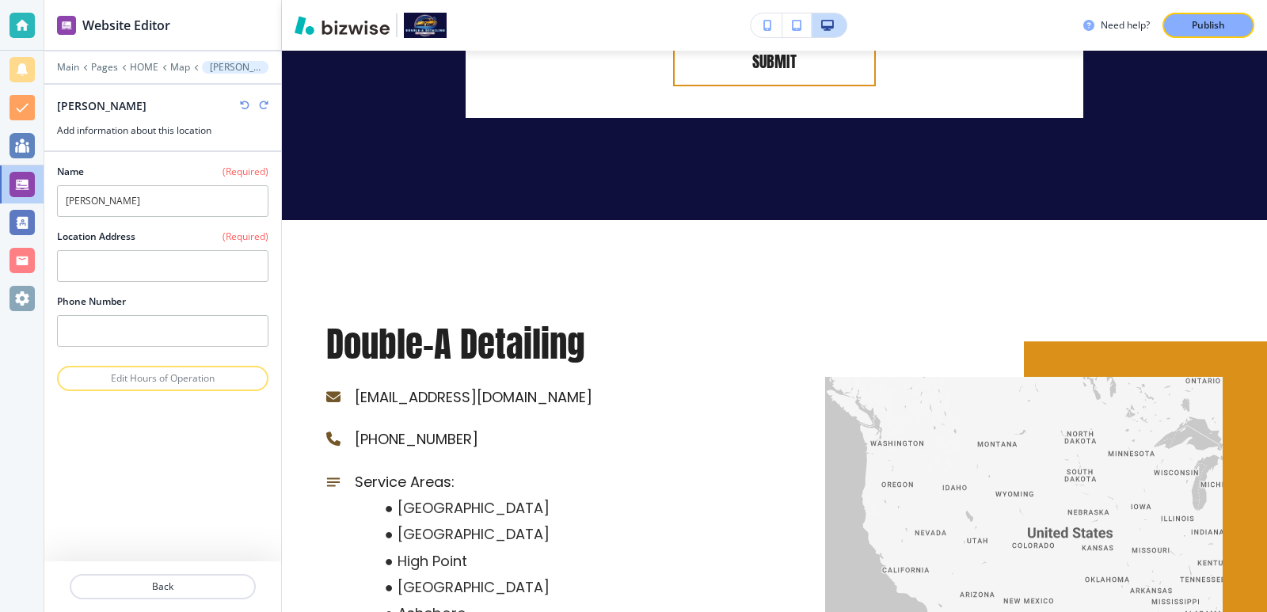
click at [261, 109] on icon "button" at bounding box center [264, 106] width 10 height 10
drag, startPoint x: 178, startPoint y: 192, endPoint x: 78, endPoint y: 211, distance: 102.2
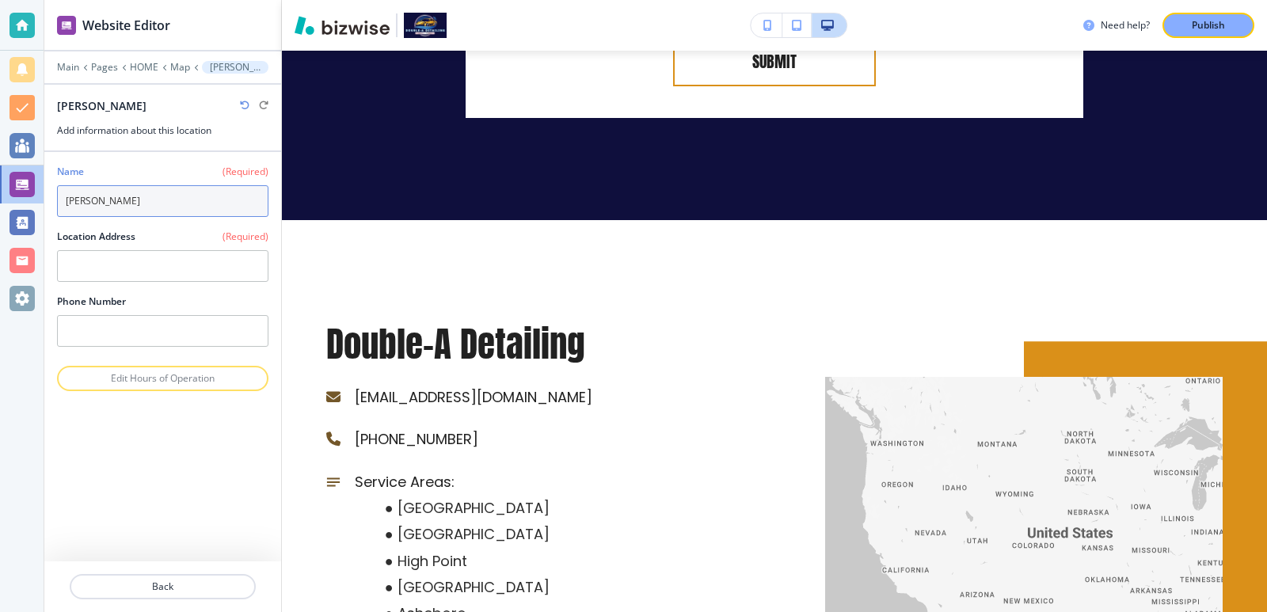
click at [78, 211] on input "[PERSON_NAME]" at bounding box center [162, 201] width 211 height 32
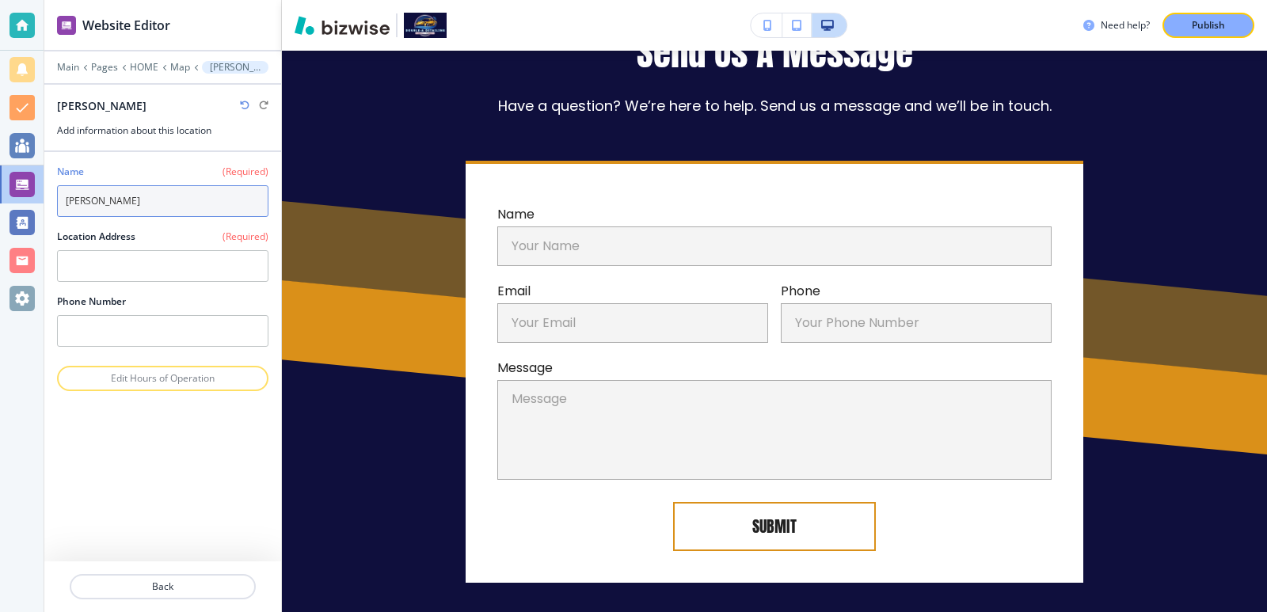
scroll to position [5736, 0]
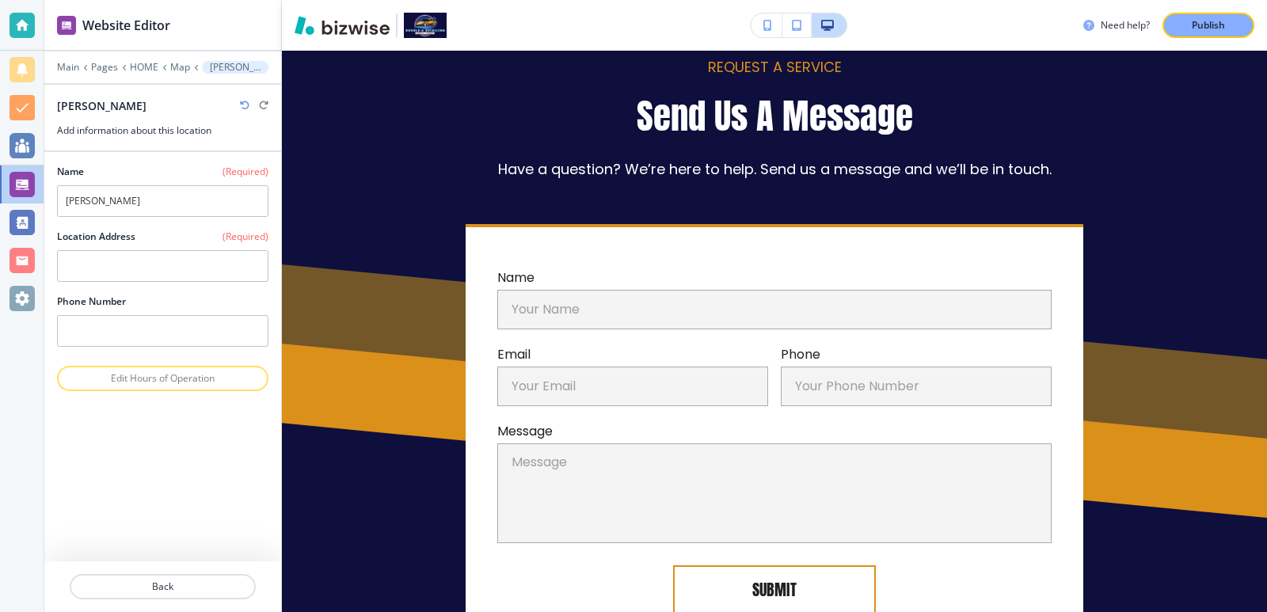
click at [241, 104] on icon "button" at bounding box center [245, 106] width 10 height 10
click at [265, 105] on icon "button" at bounding box center [264, 106] width 10 height 10
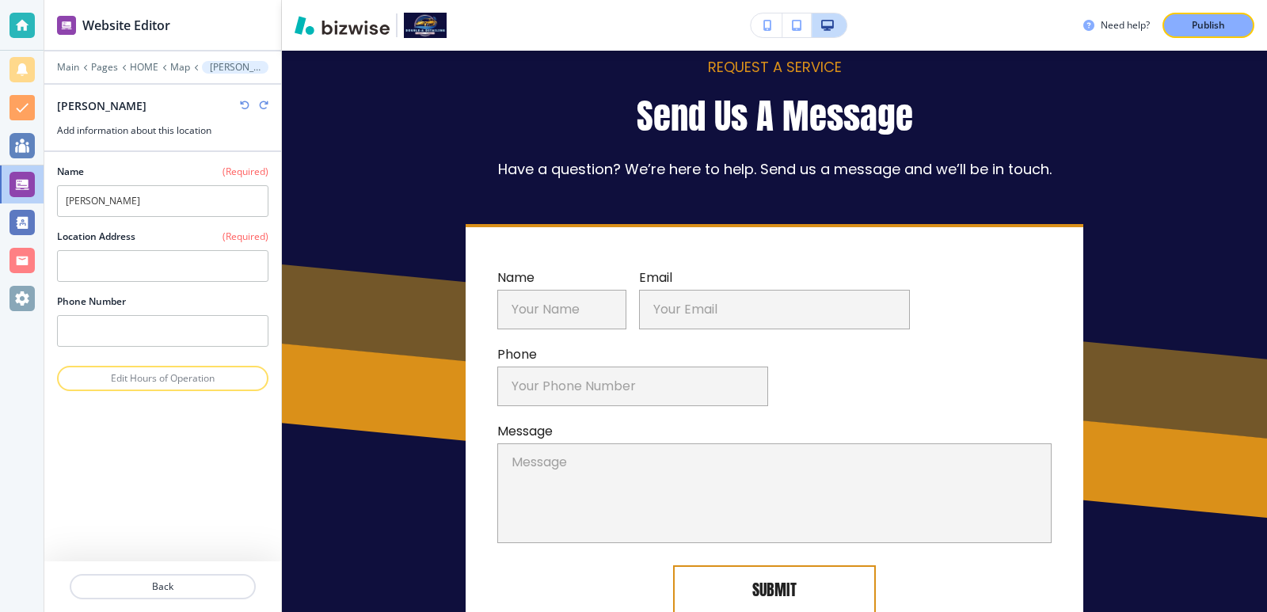
click at [265, 105] on icon "button" at bounding box center [264, 106] width 10 height 10
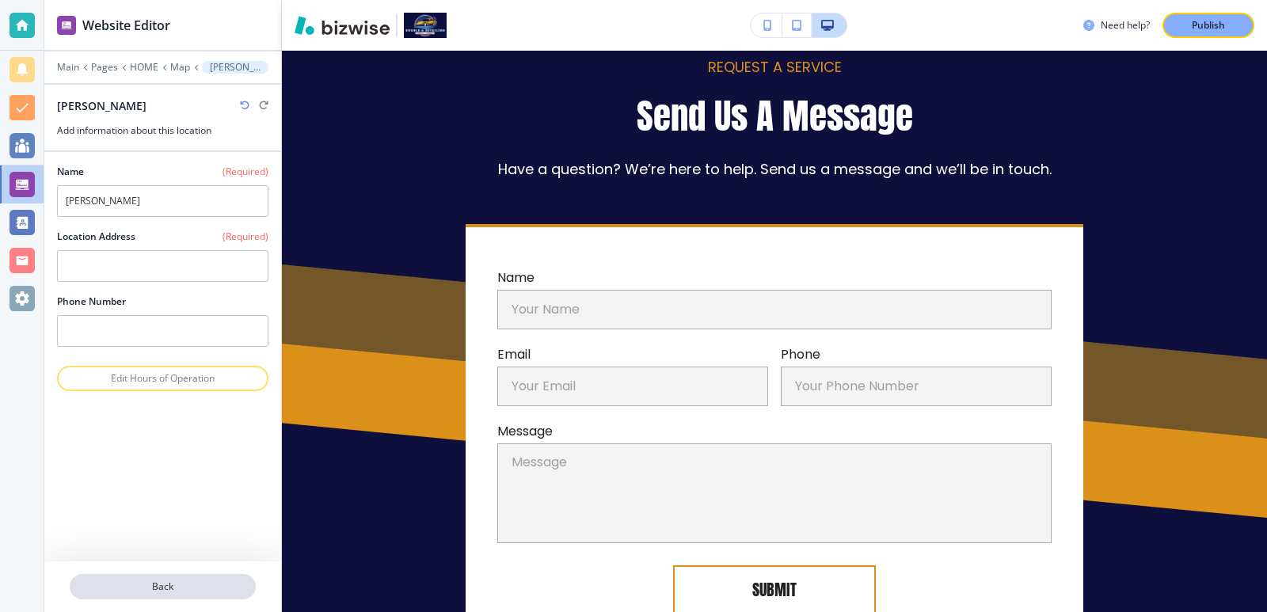
click at [163, 596] on button "Back" at bounding box center [163, 586] width 186 height 25
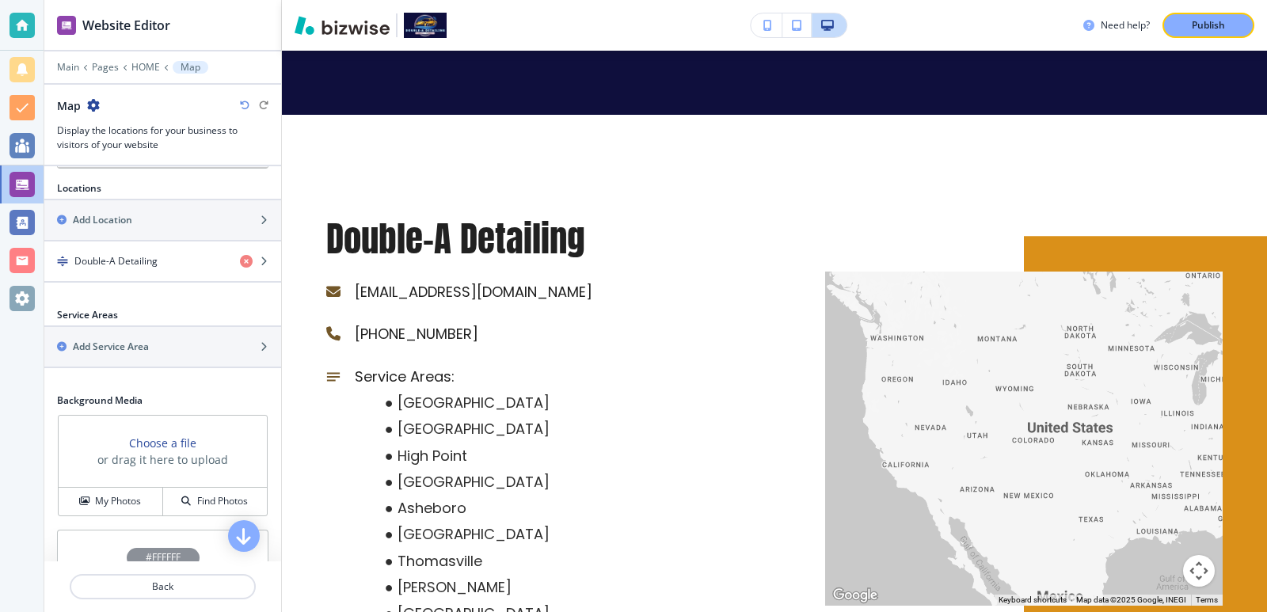
scroll to position [422, 0]
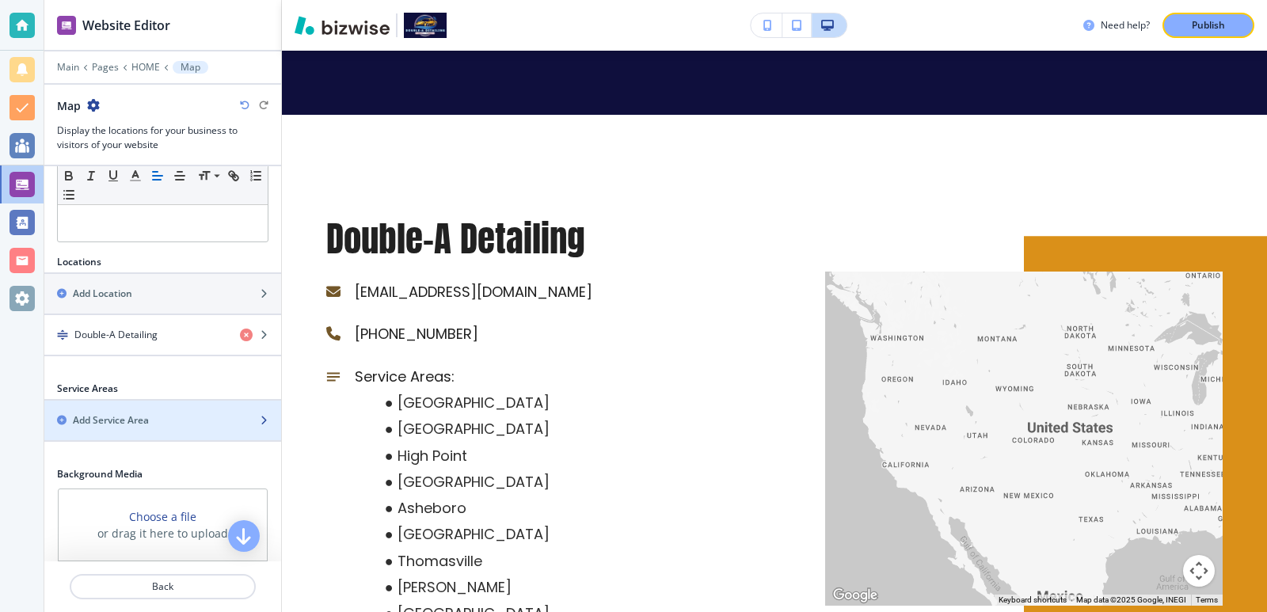
click at [163, 410] on div "button" at bounding box center [162, 407] width 237 height 13
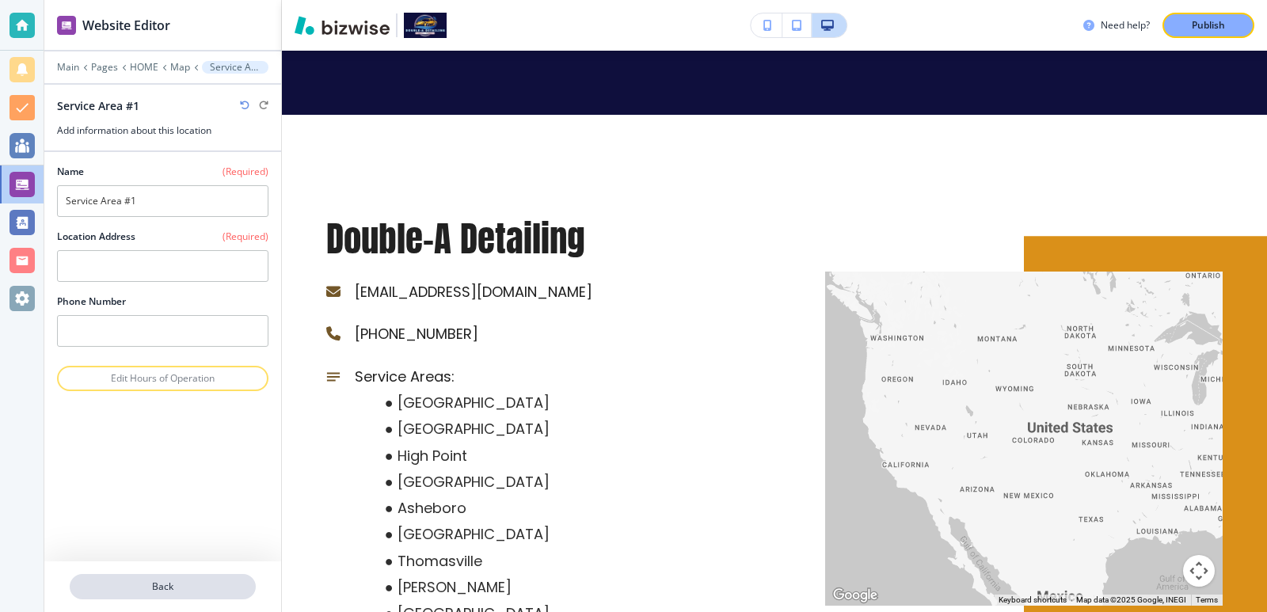
click at [189, 589] on p "Back" at bounding box center [162, 587] width 183 height 14
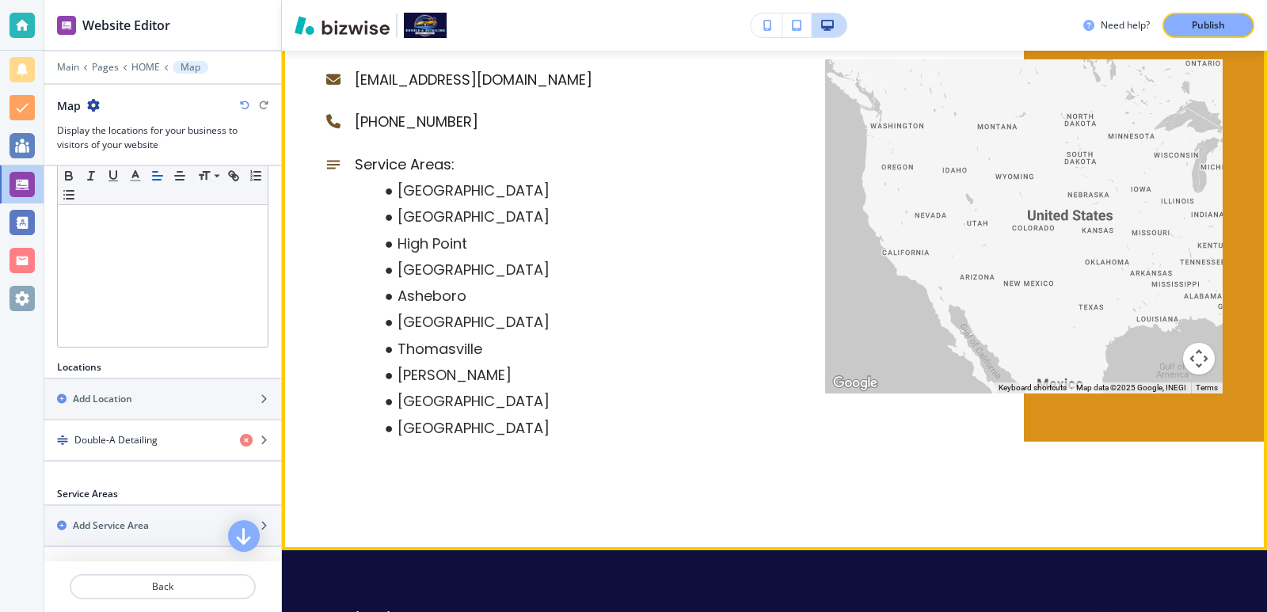
scroll to position [6581, 0]
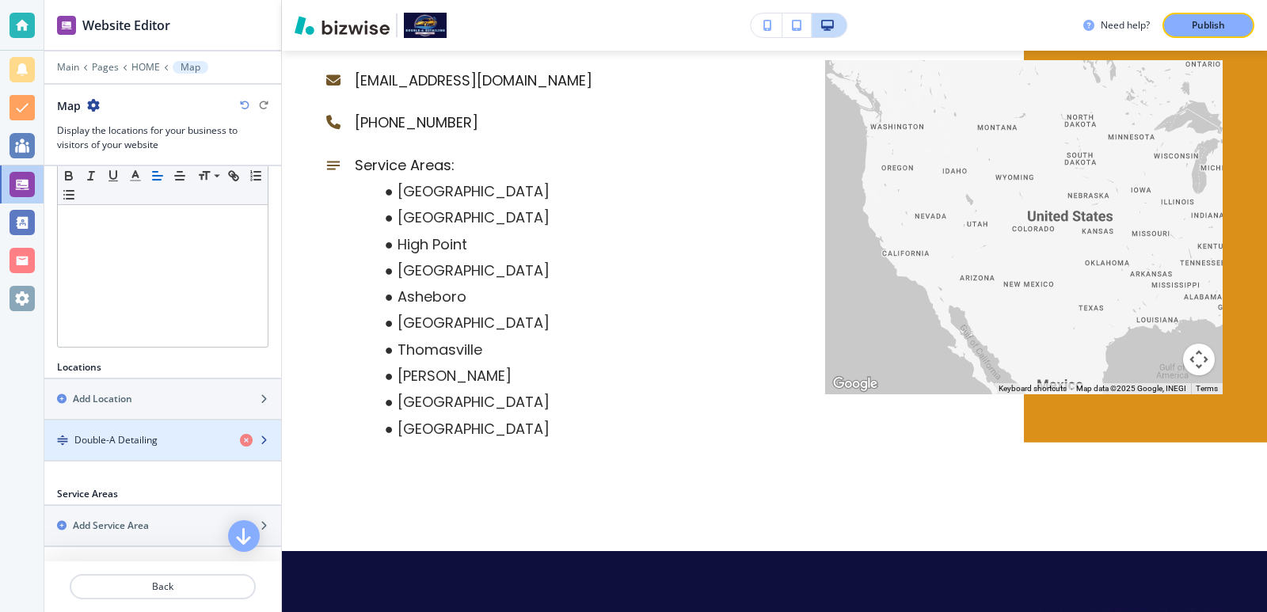
click at [156, 436] on h4 "Double-A Detailing" at bounding box center [115, 440] width 83 height 14
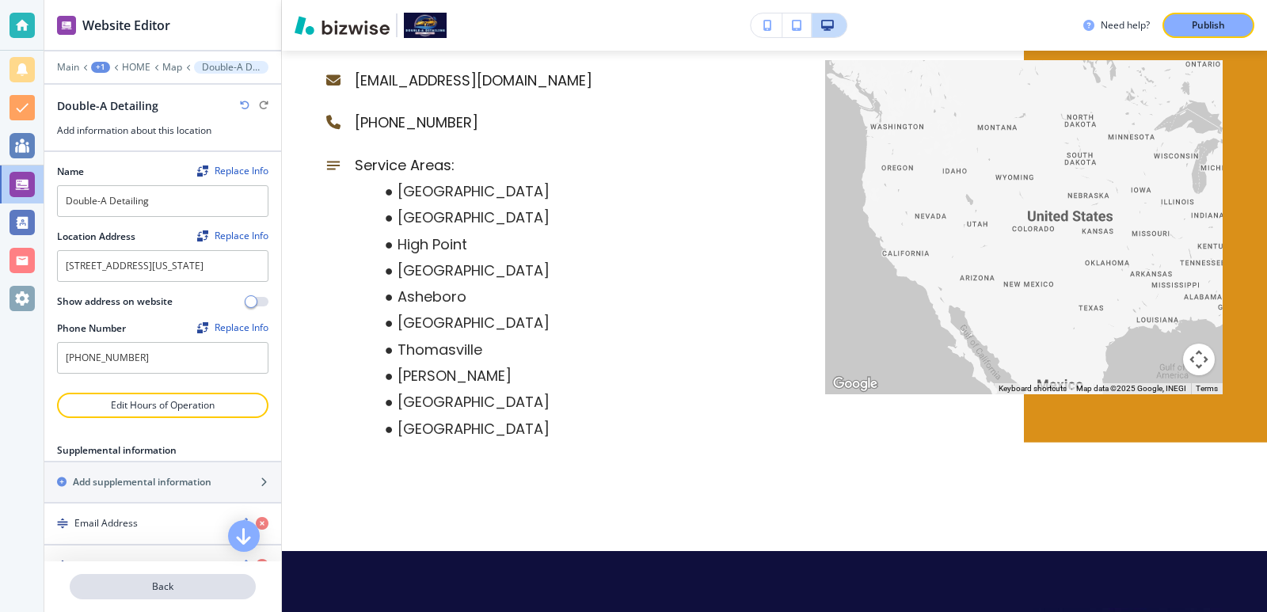
click at [164, 576] on button "Back" at bounding box center [163, 586] width 186 height 25
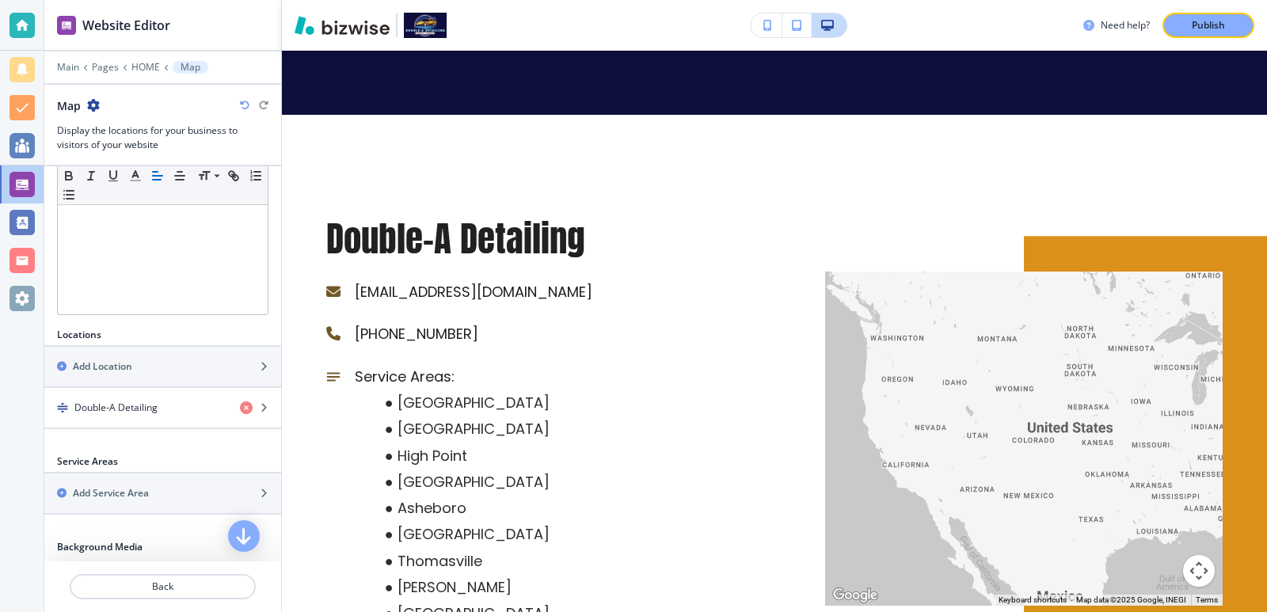
scroll to position [561, 0]
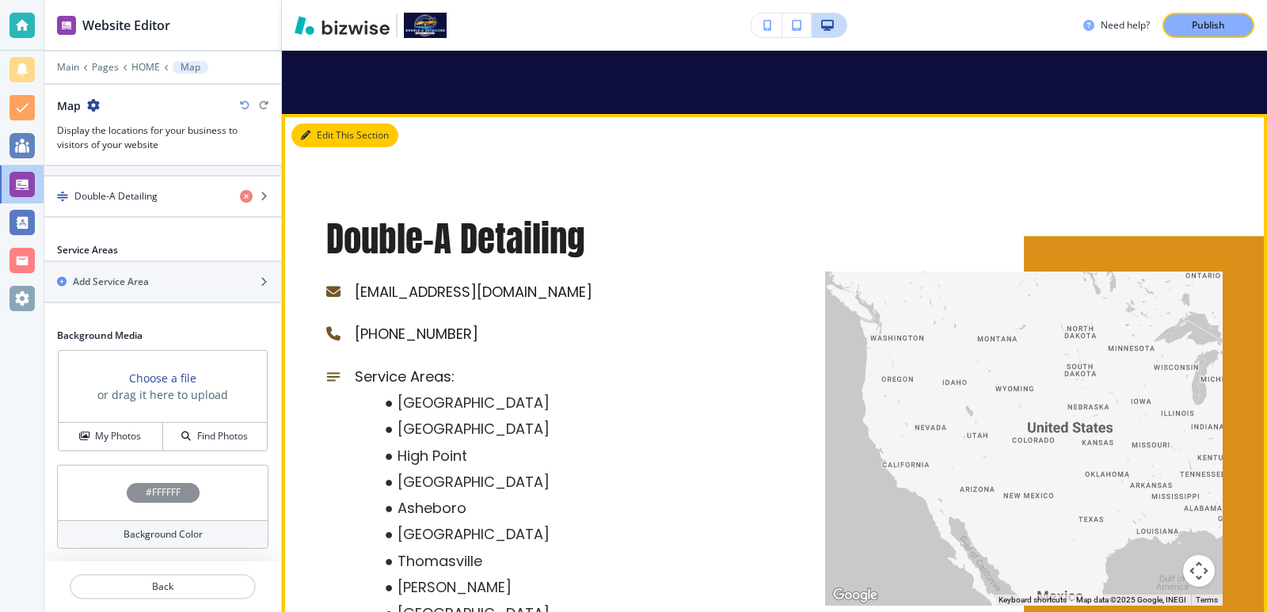
click at [292, 124] on button "Edit This Section" at bounding box center [344, 136] width 107 height 24
click at [296, 124] on button "Edit This Section" at bounding box center [344, 136] width 107 height 24
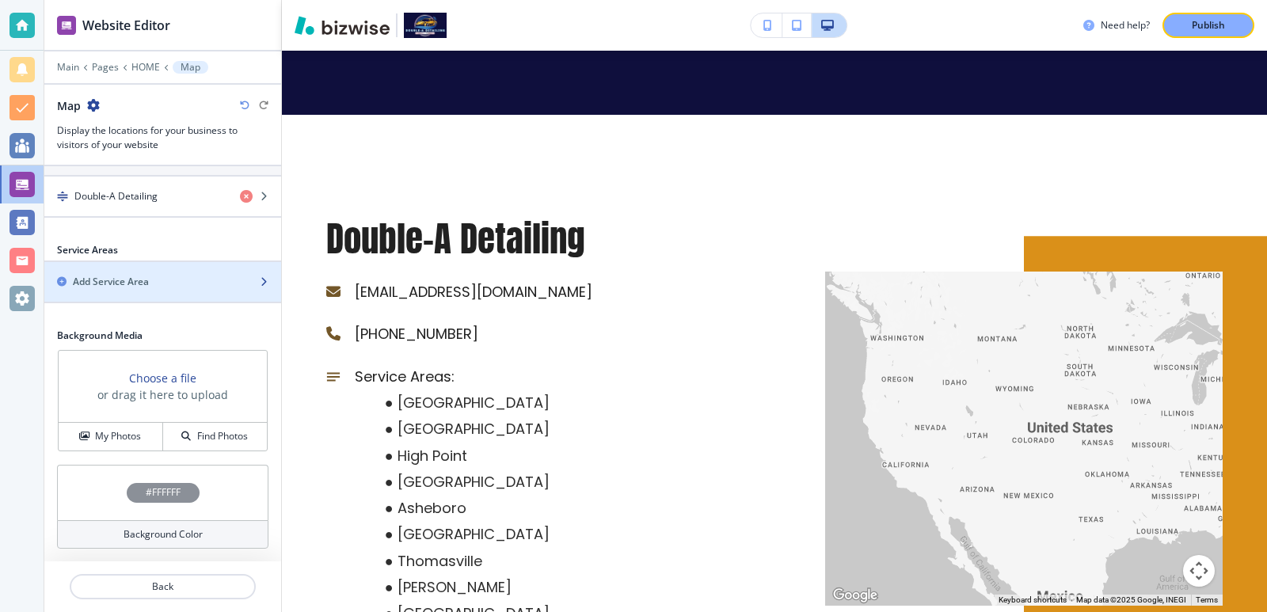
click at [192, 298] on div "button" at bounding box center [162, 295] width 237 height 13
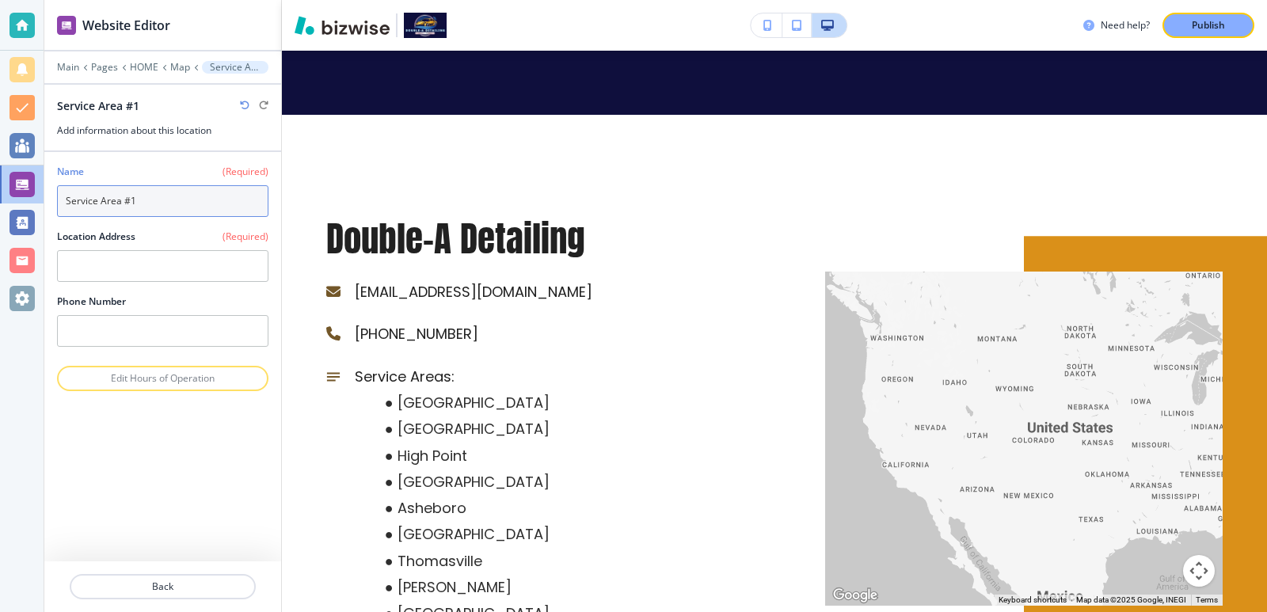
drag, startPoint x: 136, startPoint y: 206, endPoint x: 66, endPoint y: 204, distance: 70.5
click at [66, 204] on input "Service Area #1" at bounding box center [162, 201] width 211 height 32
click at [121, 162] on div at bounding box center [162, 158] width 211 height 13
click at [179, 68] on p "Map" at bounding box center [180, 67] width 20 height 11
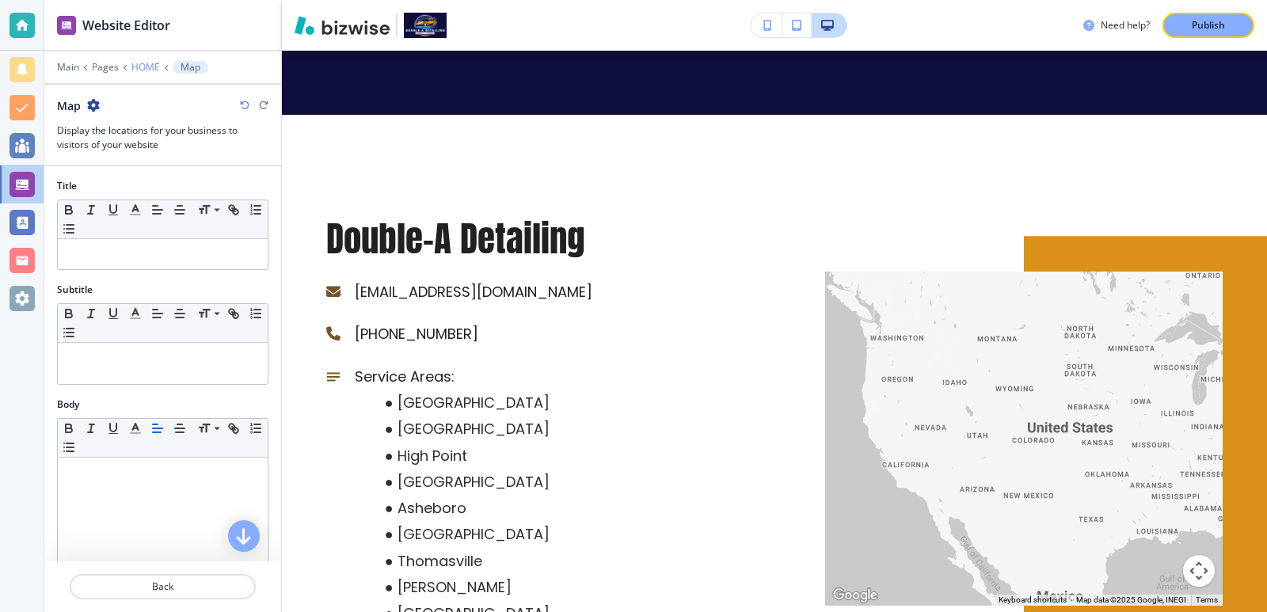
click at [150, 70] on p "HOME" at bounding box center [145, 67] width 29 height 11
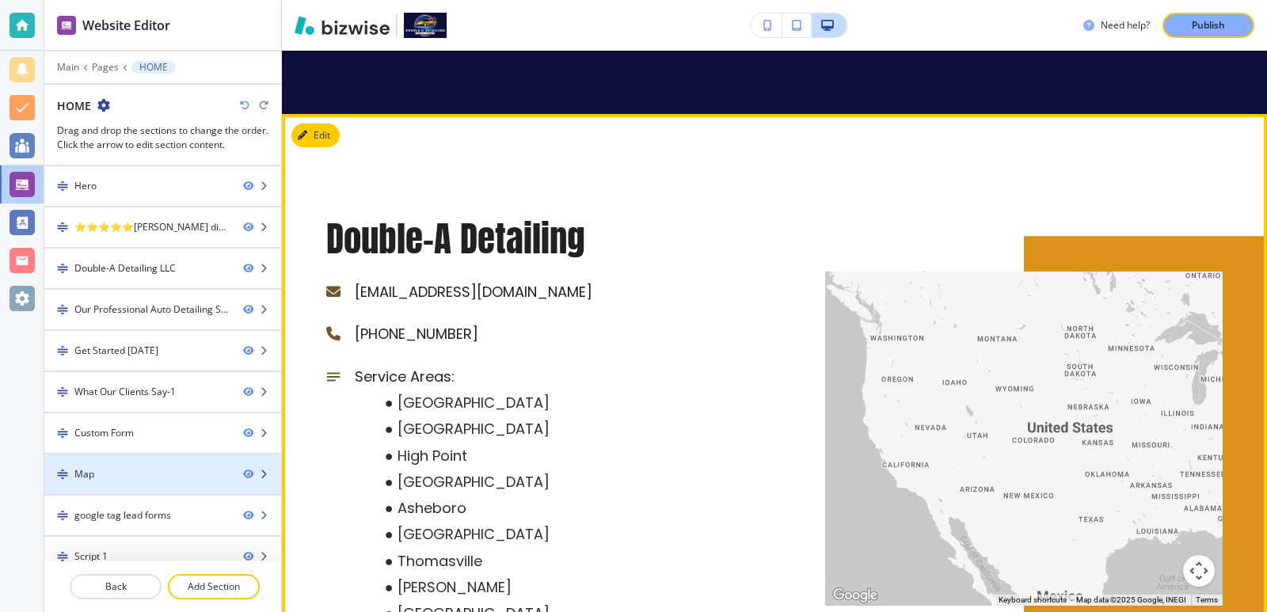
click at [143, 485] on div at bounding box center [162, 488] width 237 height 13
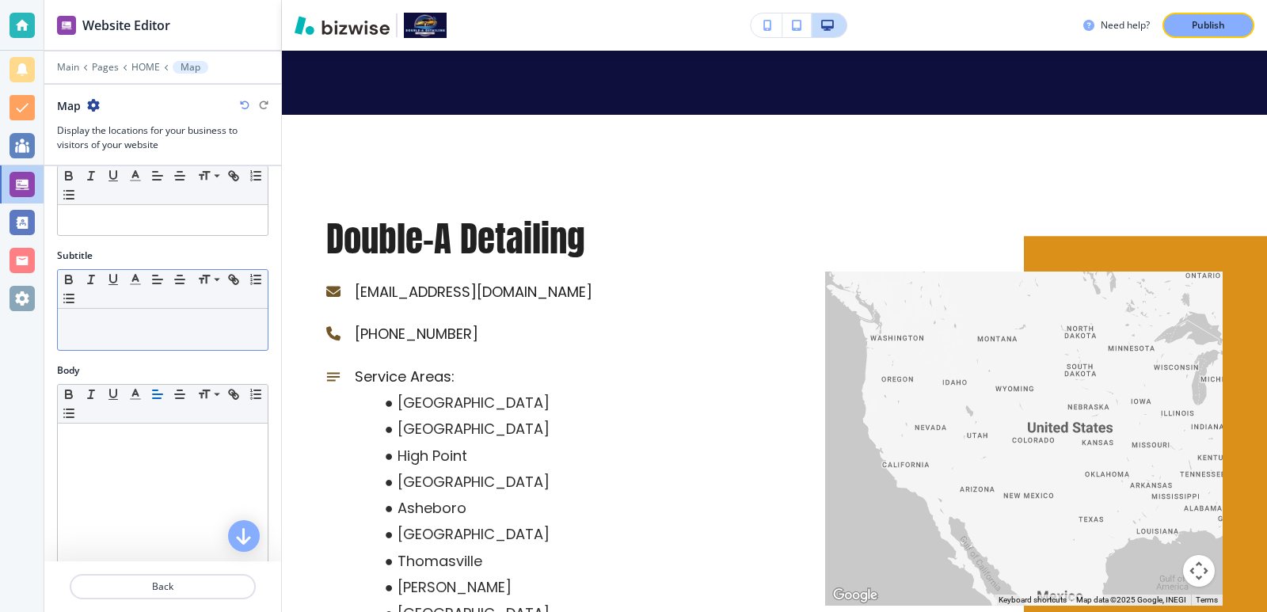
scroll to position [0, 0]
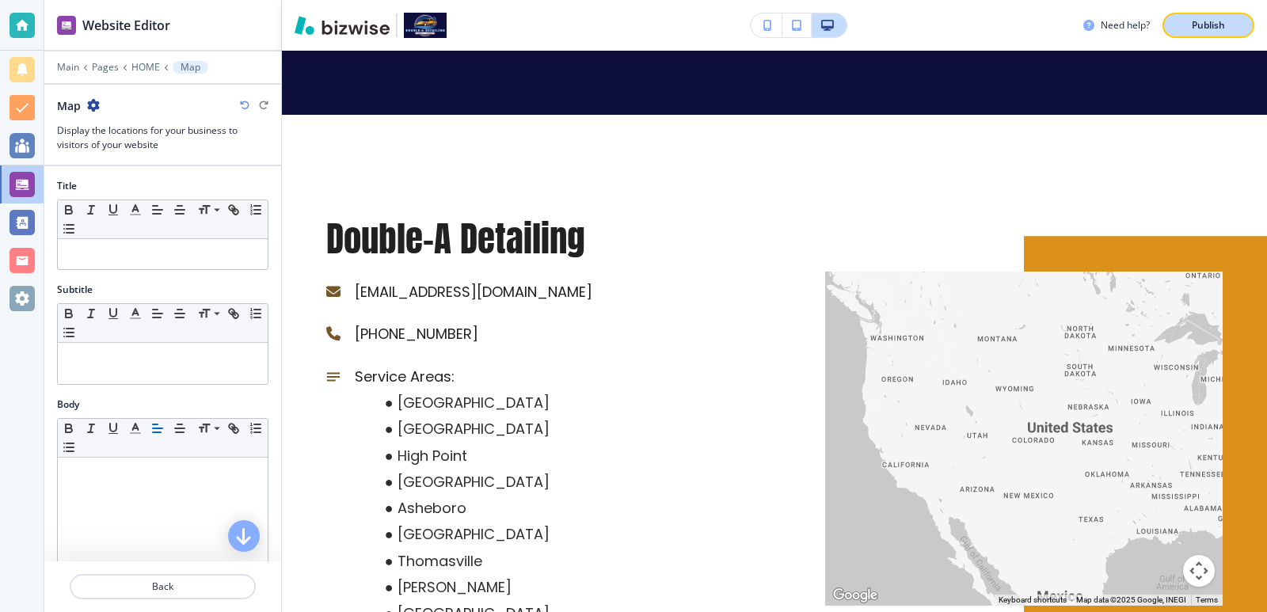
click at [1196, 24] on p "Publish" at bounding box center [1208, 25] width 33 height 14
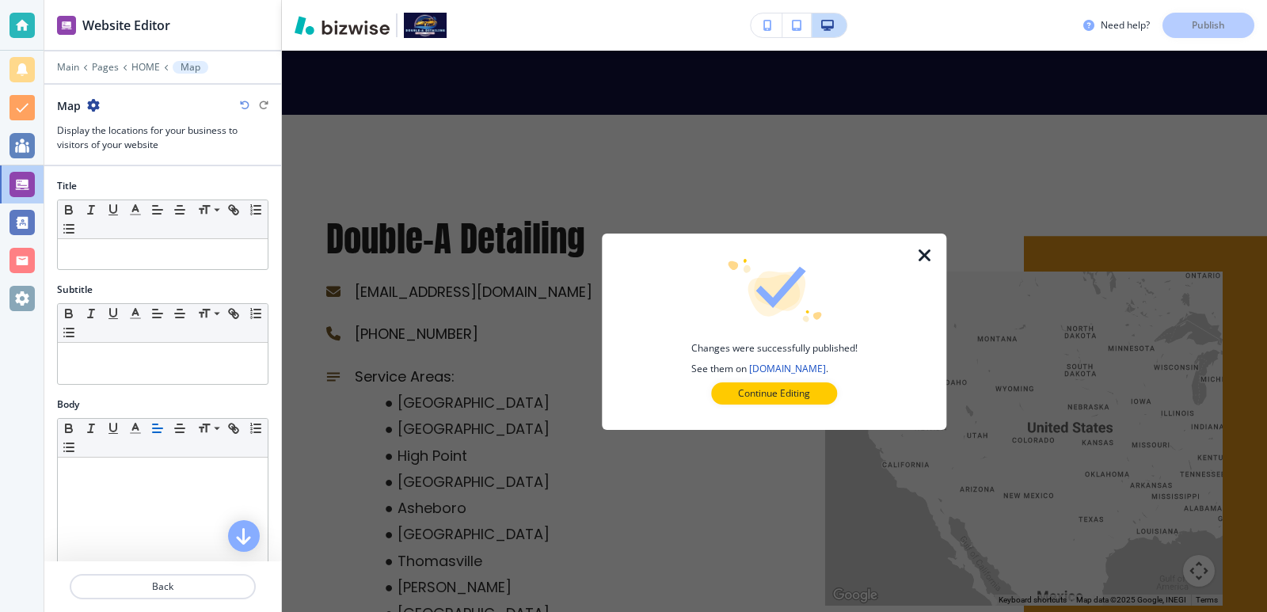
drag, startPoint x: 770, startPoint y: 391, endPoint x: 764, endPoint y: 386, distance: 8.4
click at [769, 391] on p "Continue Editing" at bounding box center [774, 394] width 72 height 14
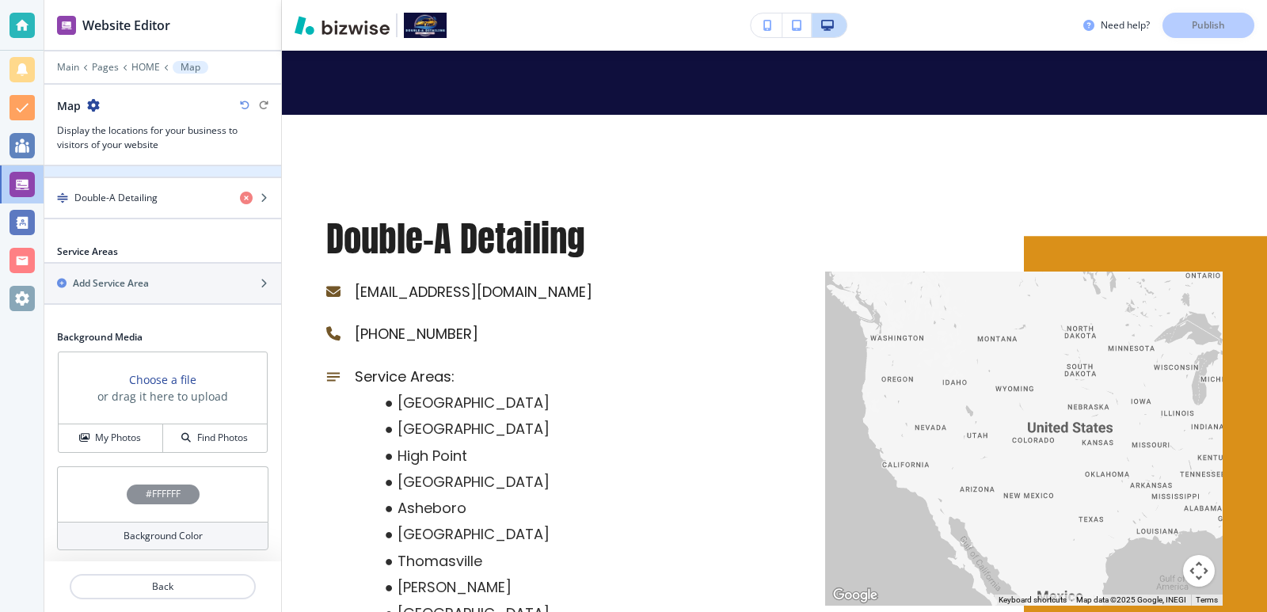
scroll to position [561, 0]
click at [105, 65] on p "Pages" at bounding box center [105, 67] width 27 height 11
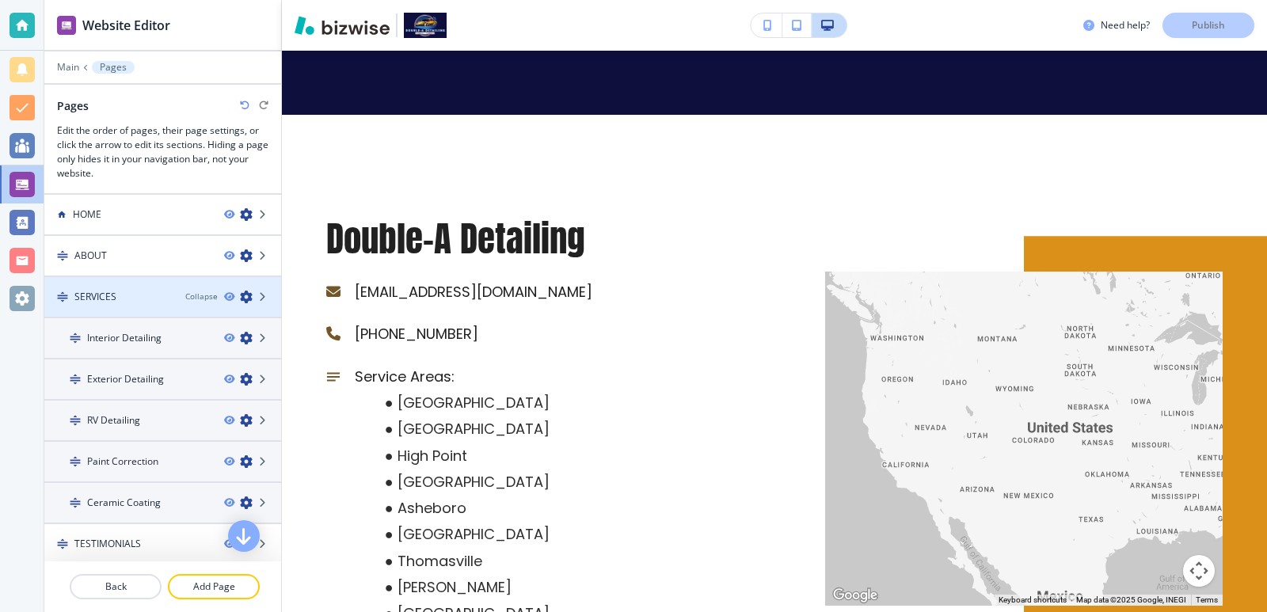
click at [135, 305] on div at bounding box center [162, 310] width 237 height 13
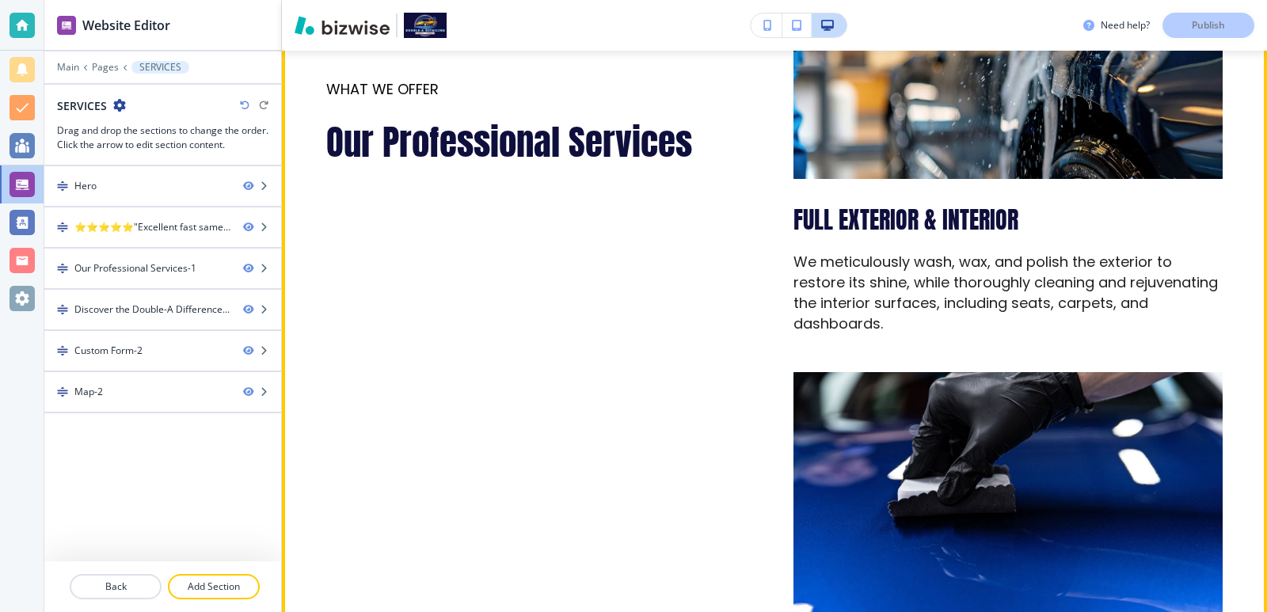
scroll to position [1056, 0]
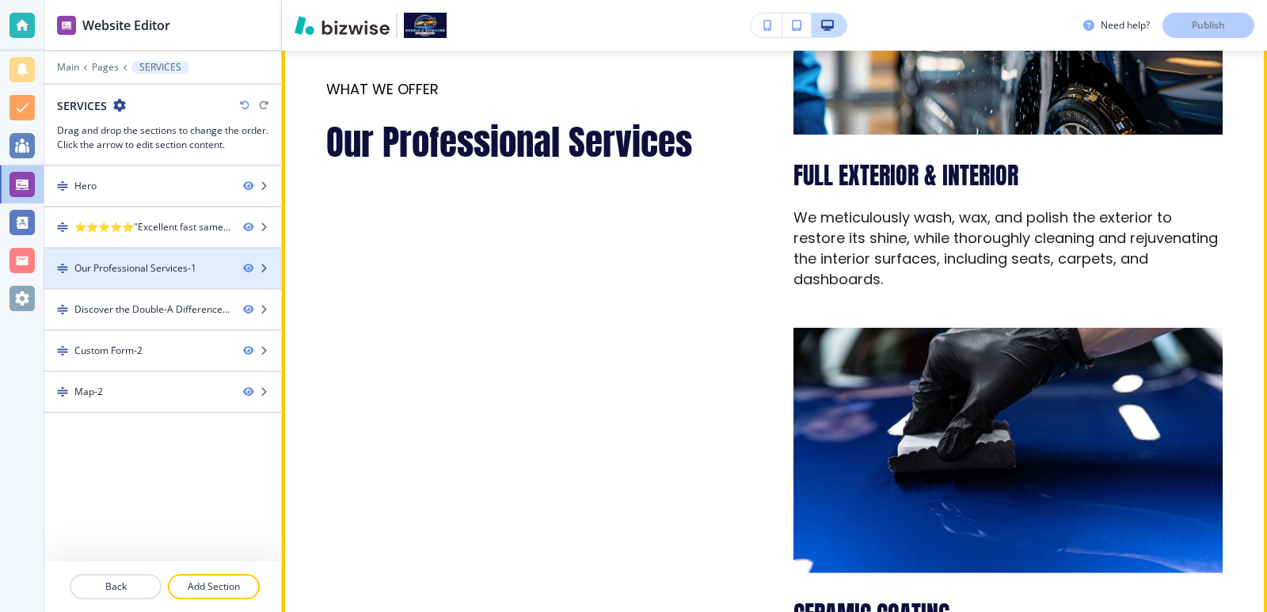
click at [171, 270] on div "Our Professional Services-1" at bounding box center [135, 268] width 122 height 14
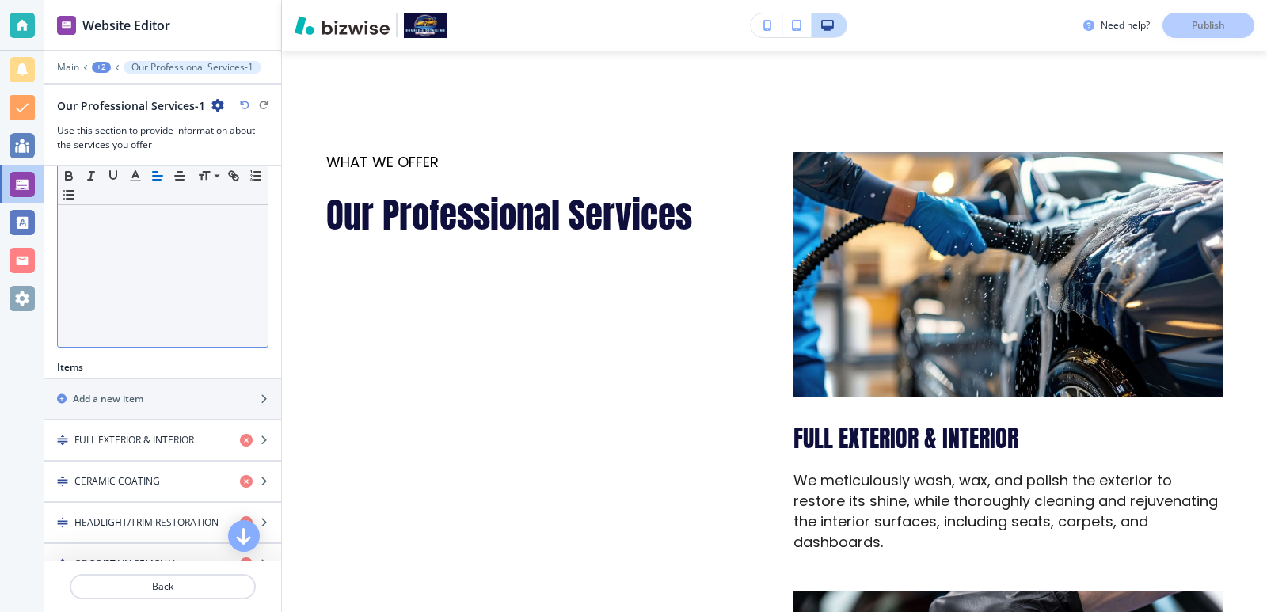
scroll to position [422, 0]
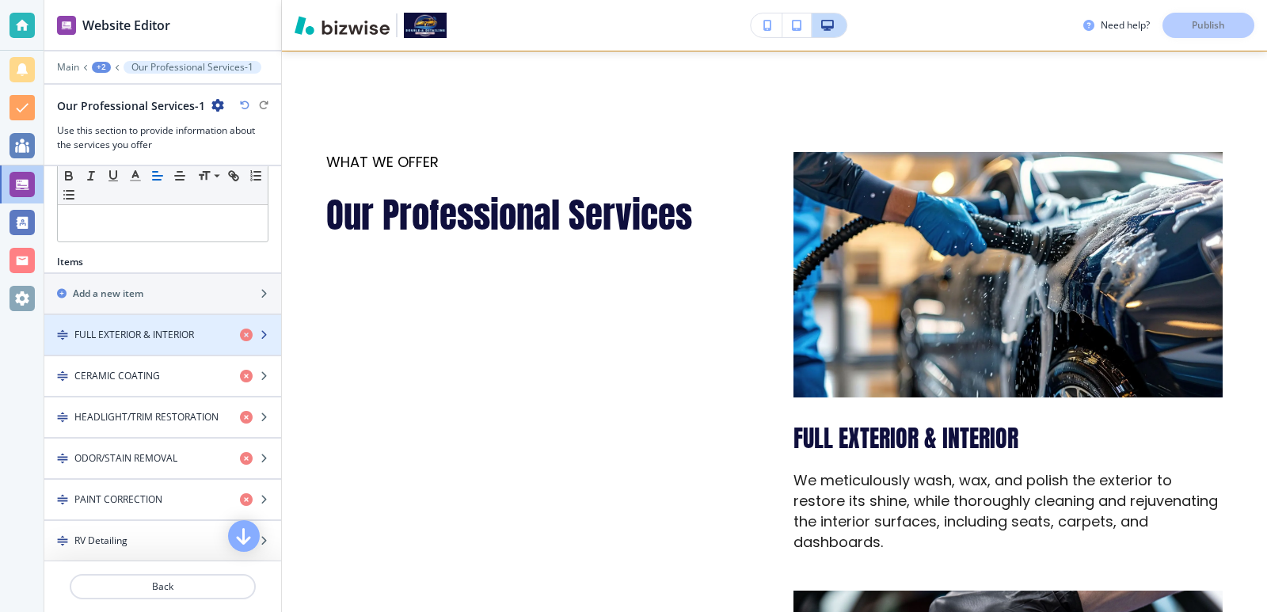
click at [167, 326] on div "button" at bounding box center [162, 321] width 237 height 13
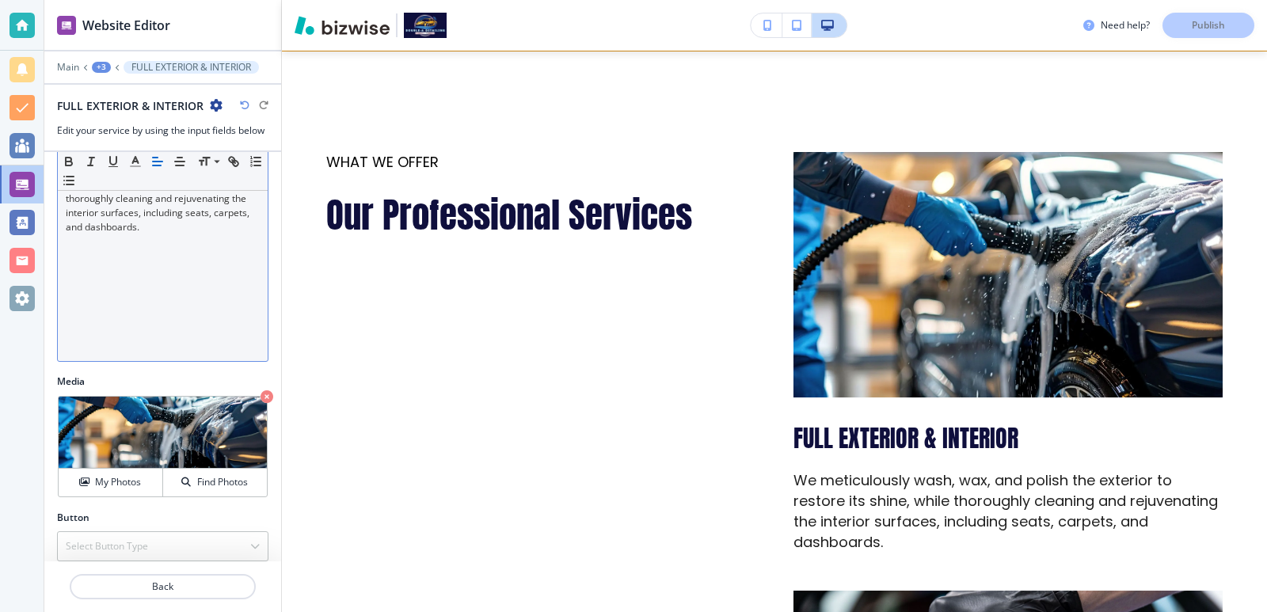
scroll to position [301, 0]
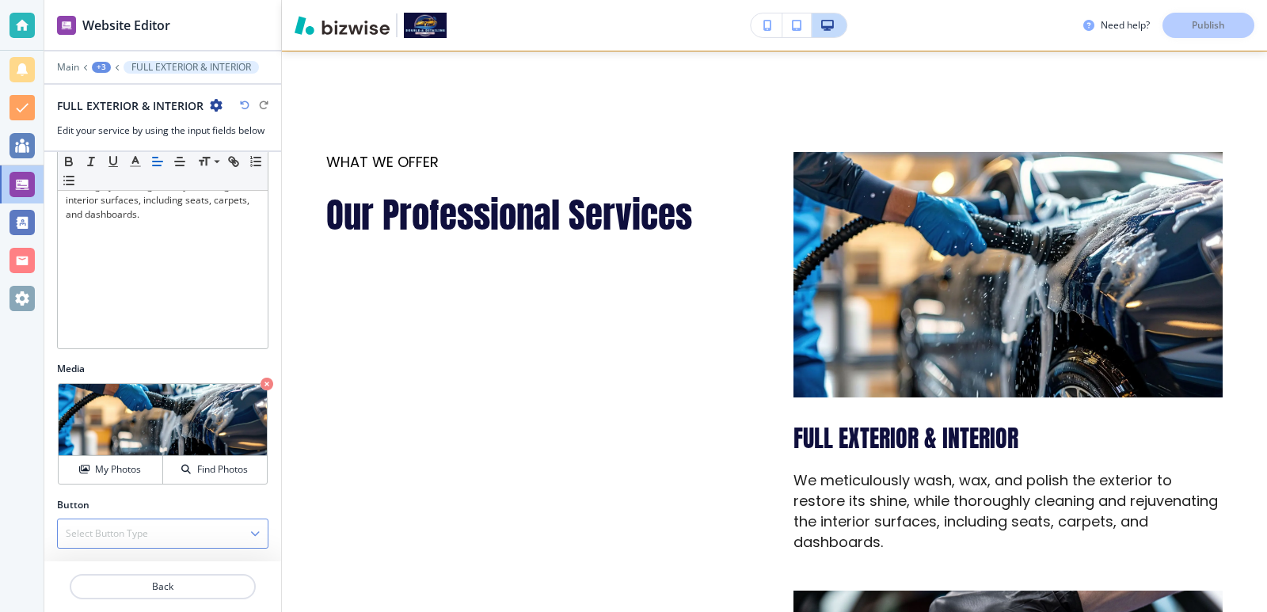
click at [134, 528] on h4 "Select Button Type" at bounding box center [107, 534] width 82 height 14
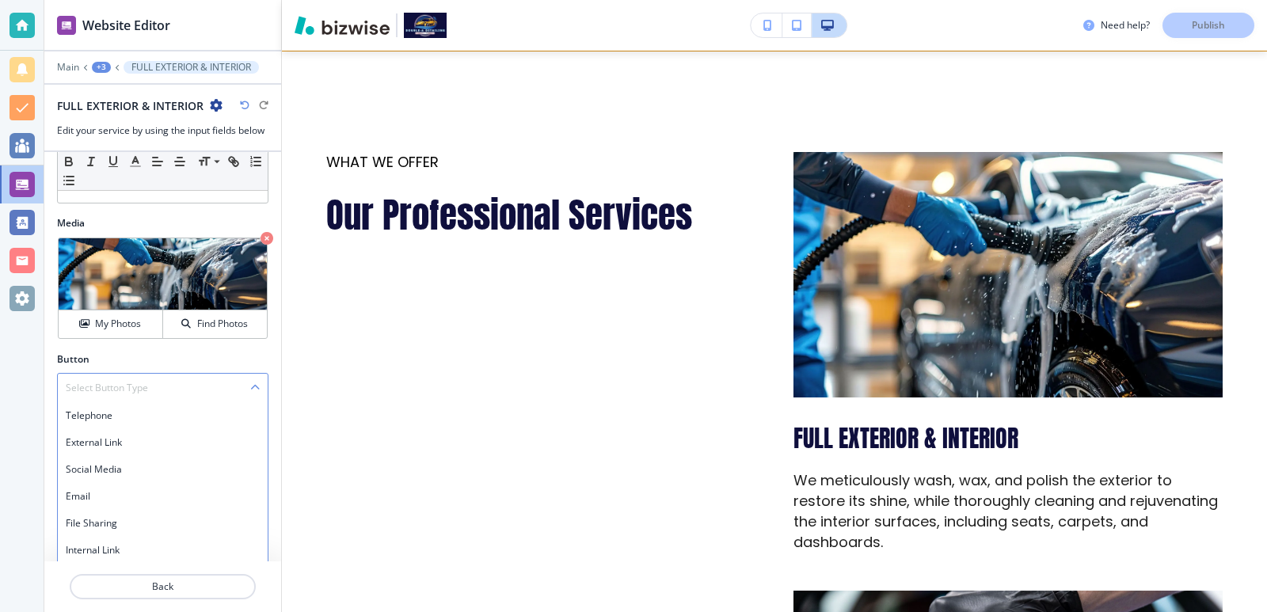
scroll to position [450, 0]
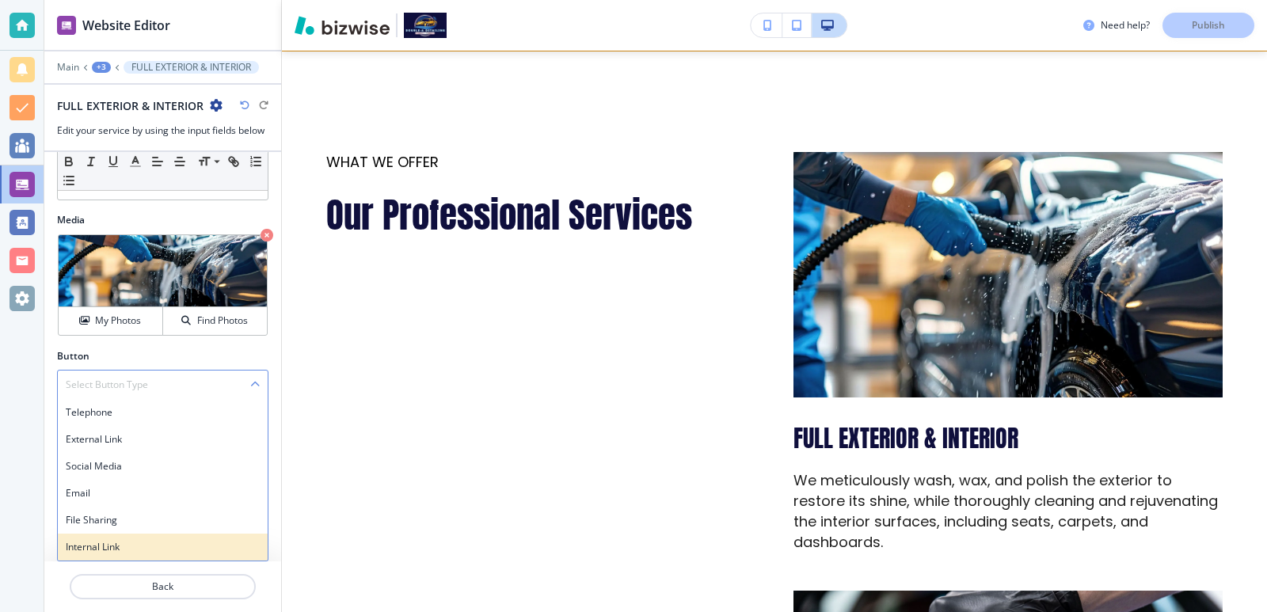
click at [119, 539] on div "Internal Link" at bounding box center [163, 547] width 210 height 27
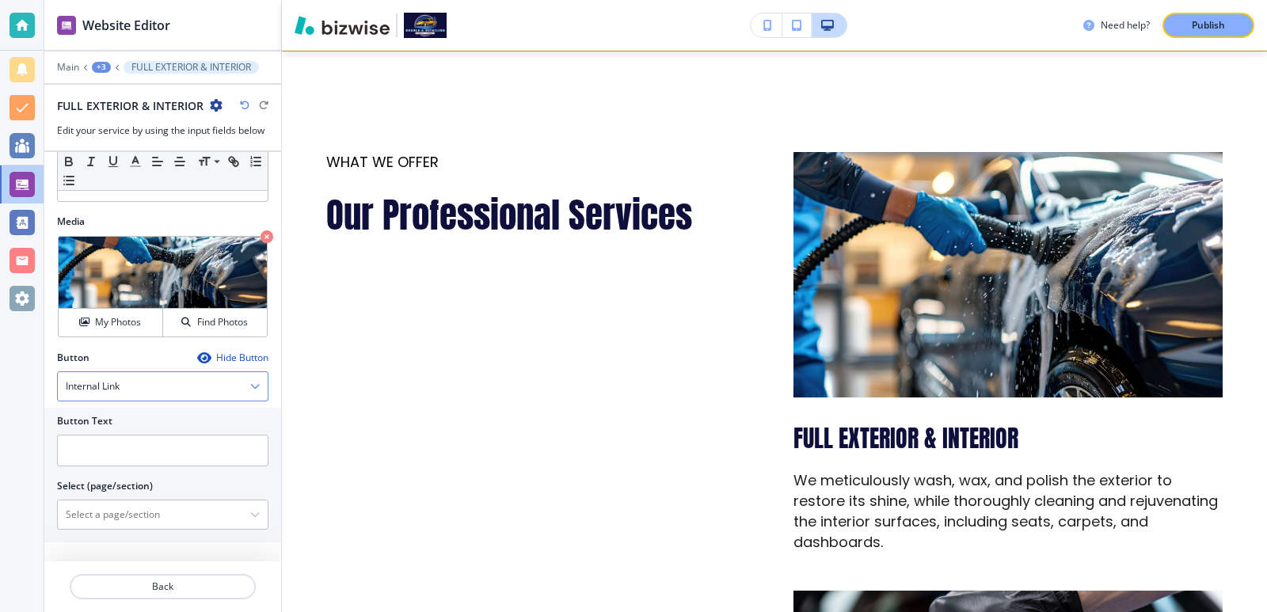
scroll to position [448, 0]
click at [124, 454] on input "text" at bounding box center [162, 451] width 211 height 32
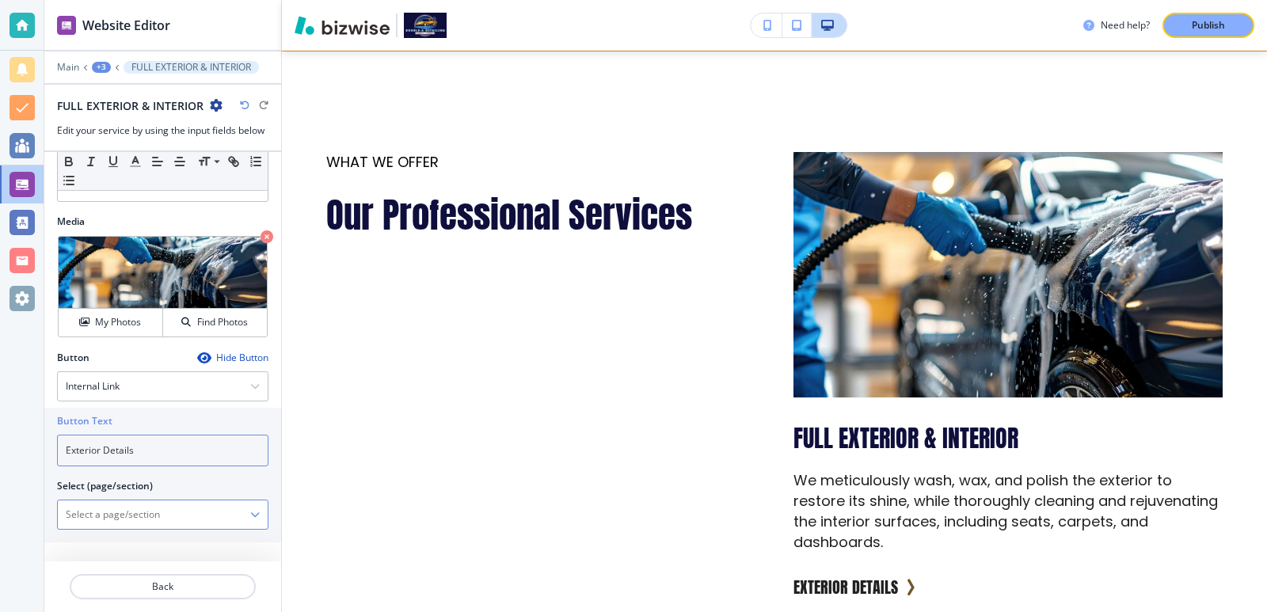
type input "Exterior Details"
click at [216, 505] on \(page\/section\) "Manual Input" at bounding box center [154, 514] width 192 height 27
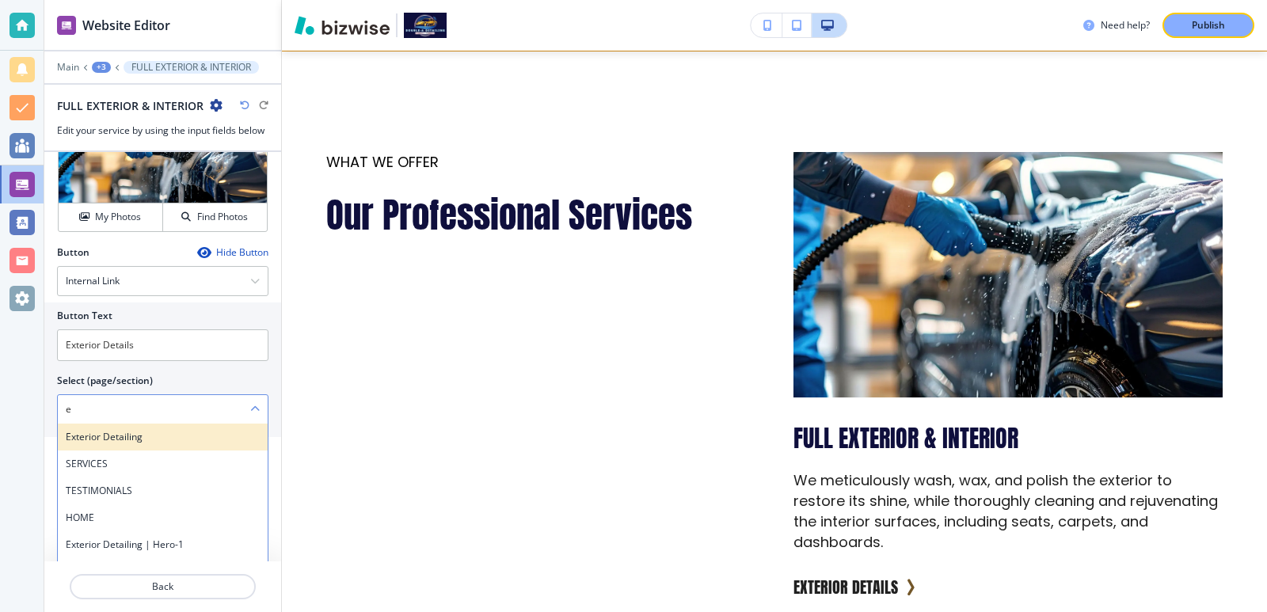
click at [166, 436] on h4 "Exterior Detailing" at bounding box center [163, 437] width 194 height 14
type \(page\/section\) "Exterior Detailing"
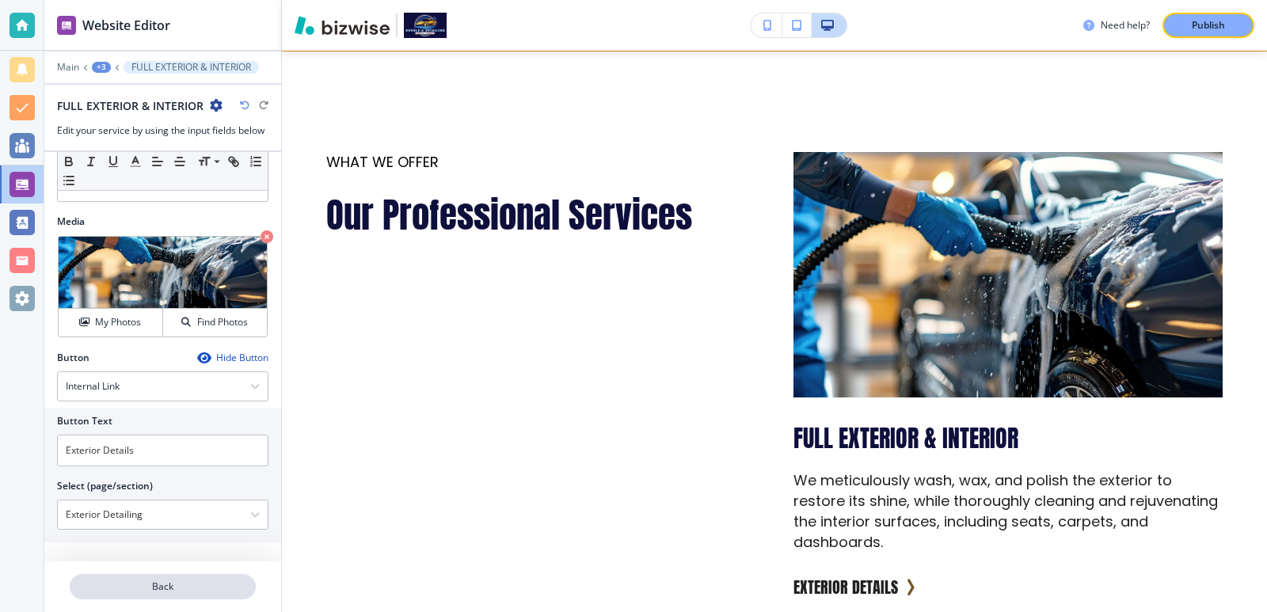
click at [207, 577] on button "Back" at bounding box center [163, 586] width 186 height 25
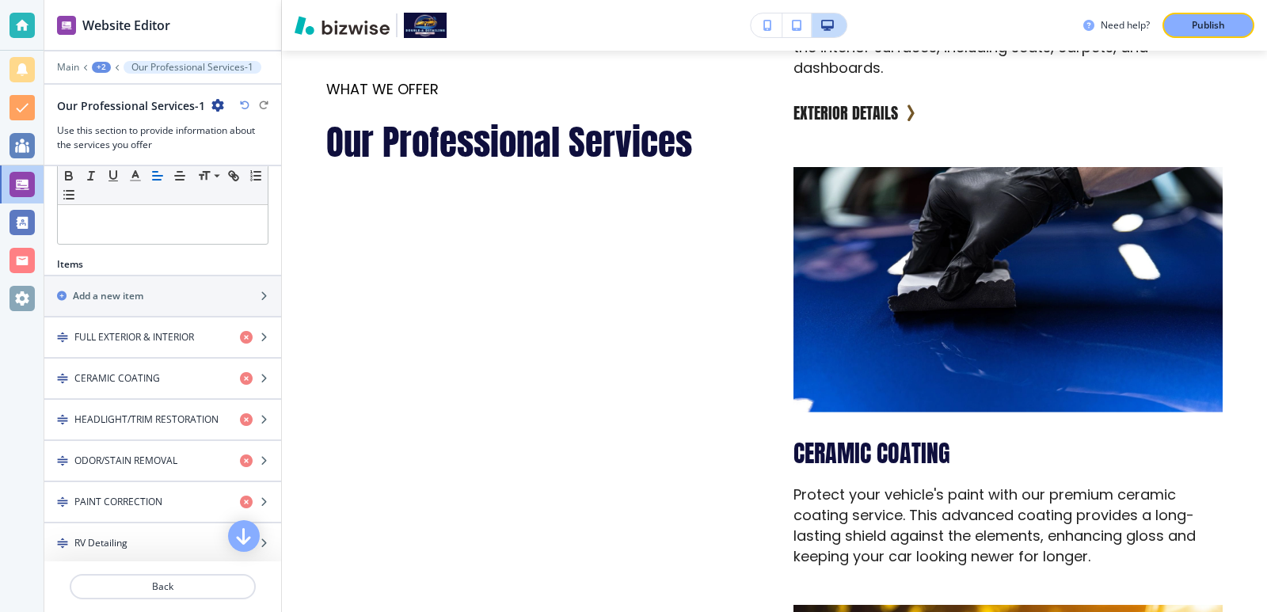
scroll to position [422, 0]
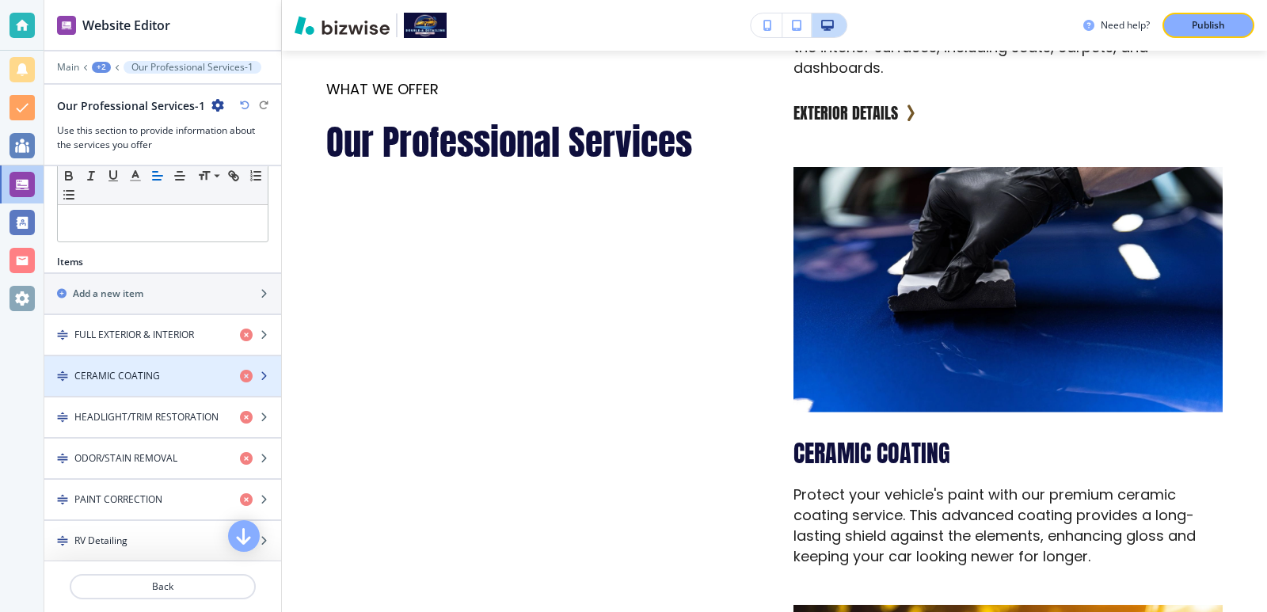
click at [123, 383] on div "button" at bounding box center [162, 389] width 237 height 13
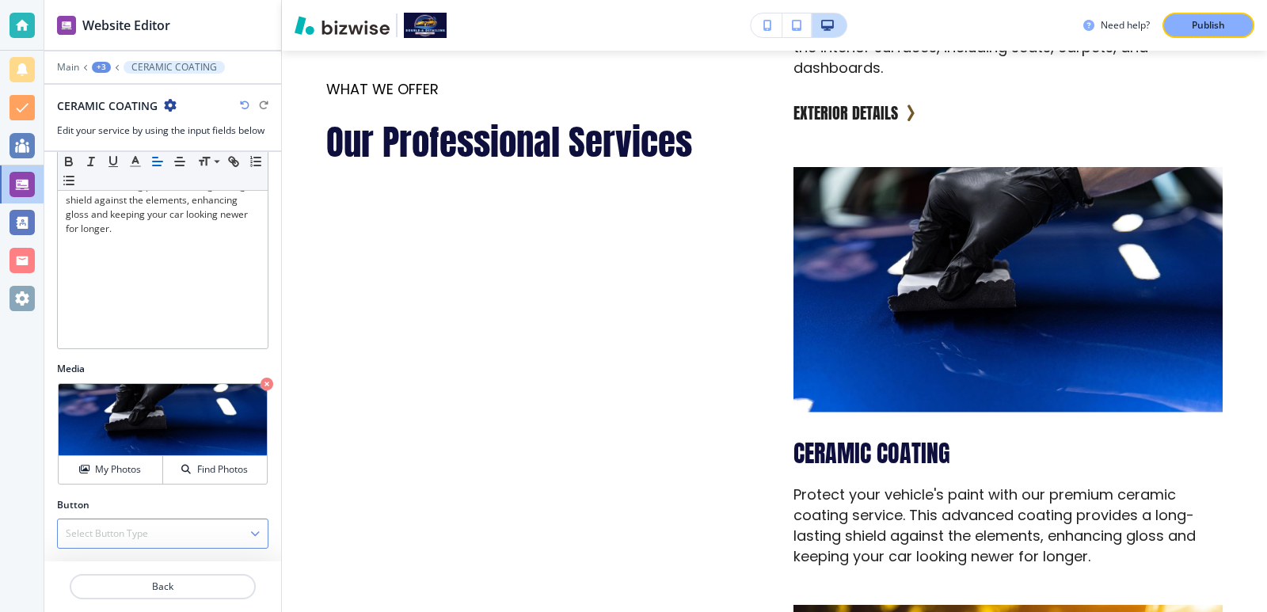
click at [189, 525] on div "Select Button Type" at bounding box center [163, 534] width 210 height 29
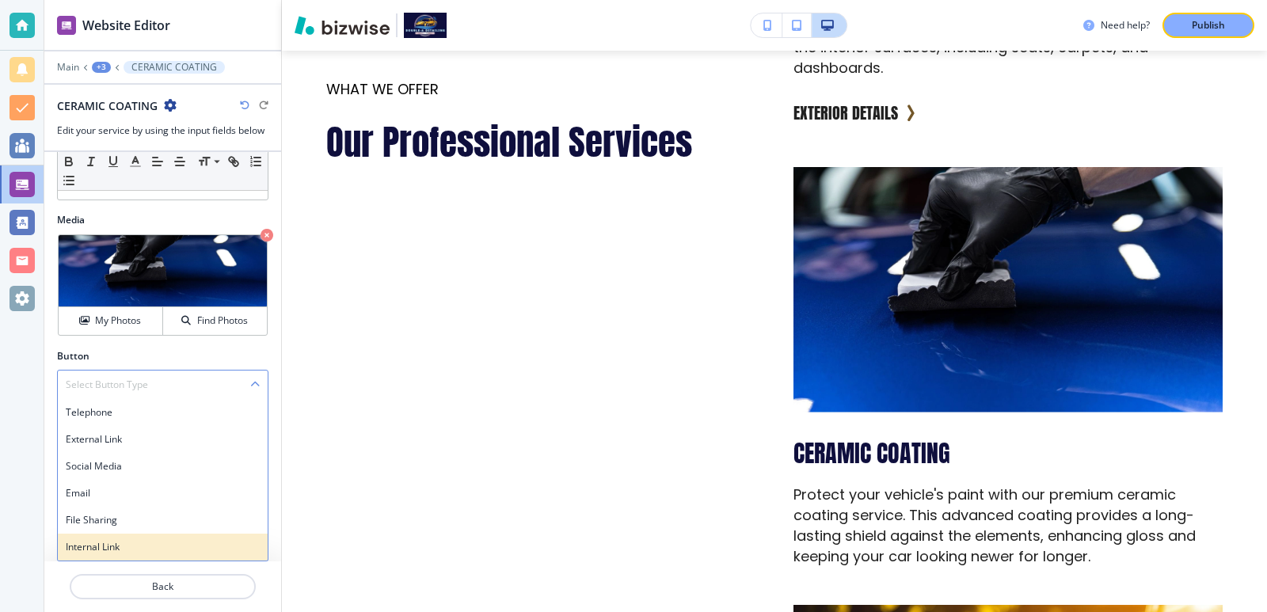
click at [177, 541] on h4 "Internal Link" at bounding box center [163, 547] width 194 height 14
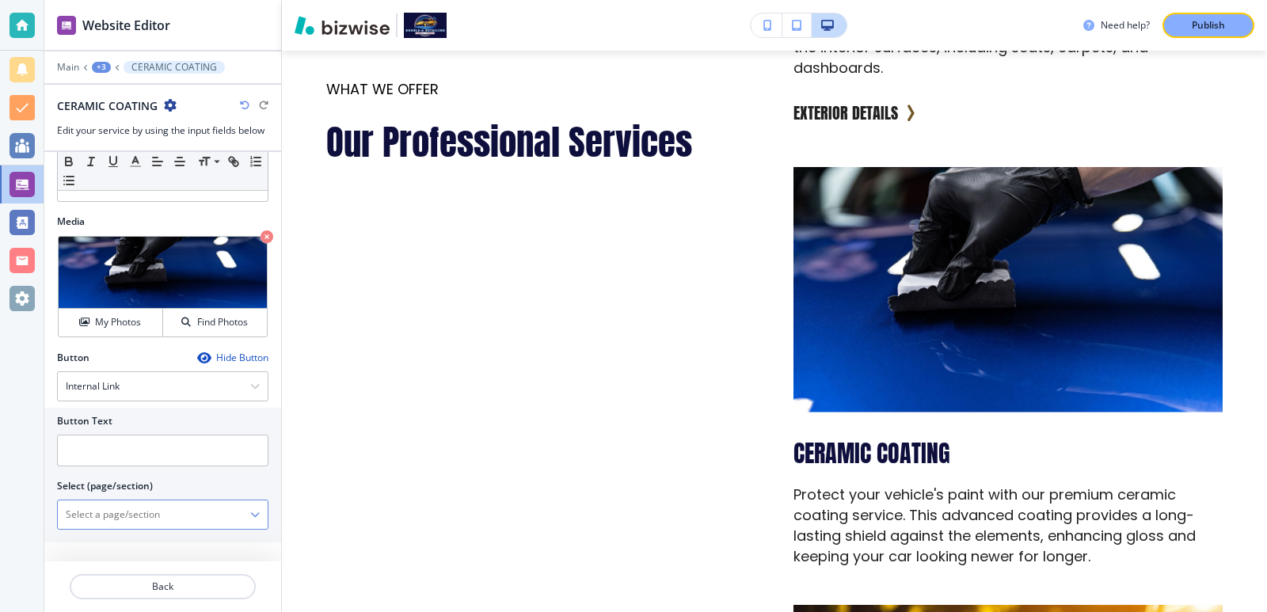
scroll to position [448, 0]
click at [164, 451] on input "text" at bounding box center [162, 451] width 211 height 32
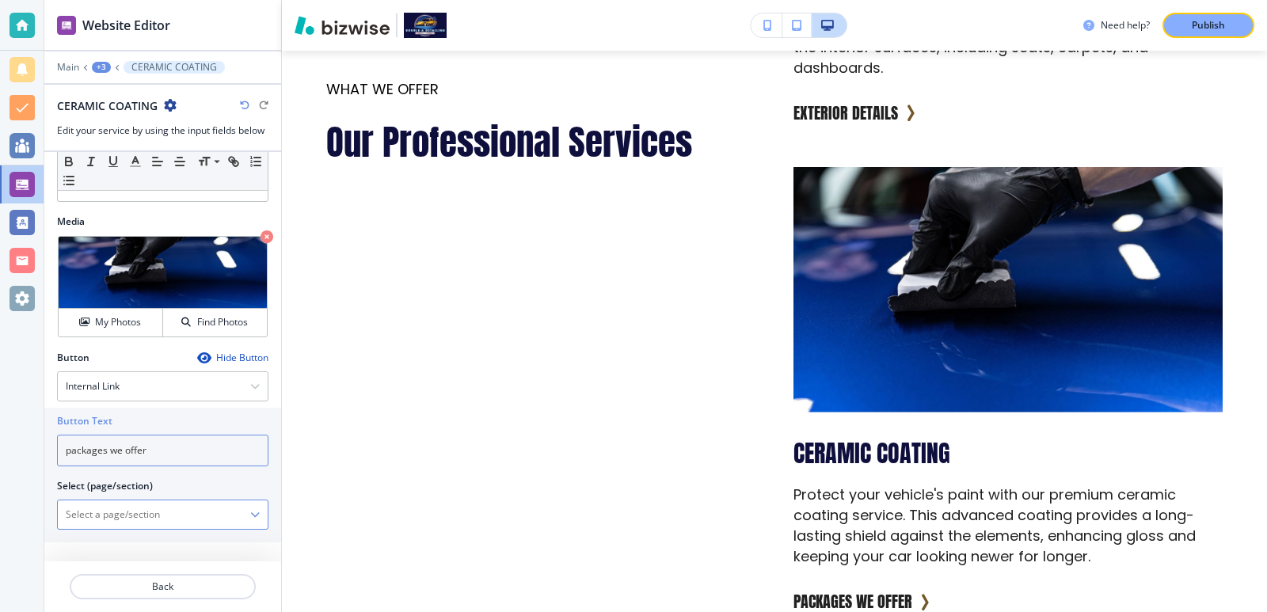
type input "packages we offer"
click at [203, 517] on \(page\/section\) "Manual Input" at bounding box center [154, 514] width 192 height 27
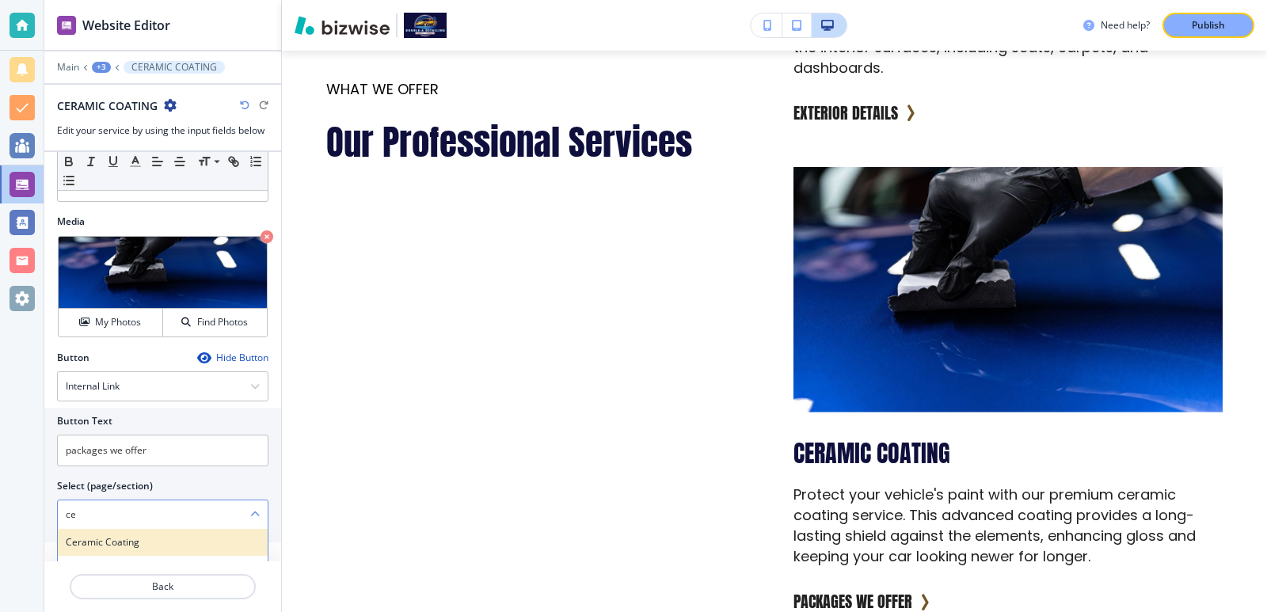
click at [109, 535] on h4 "Ceramic Coating" at bounding box center [163, 542] width 194 height 14
type \(page\/section\) "Ceramic Coating"
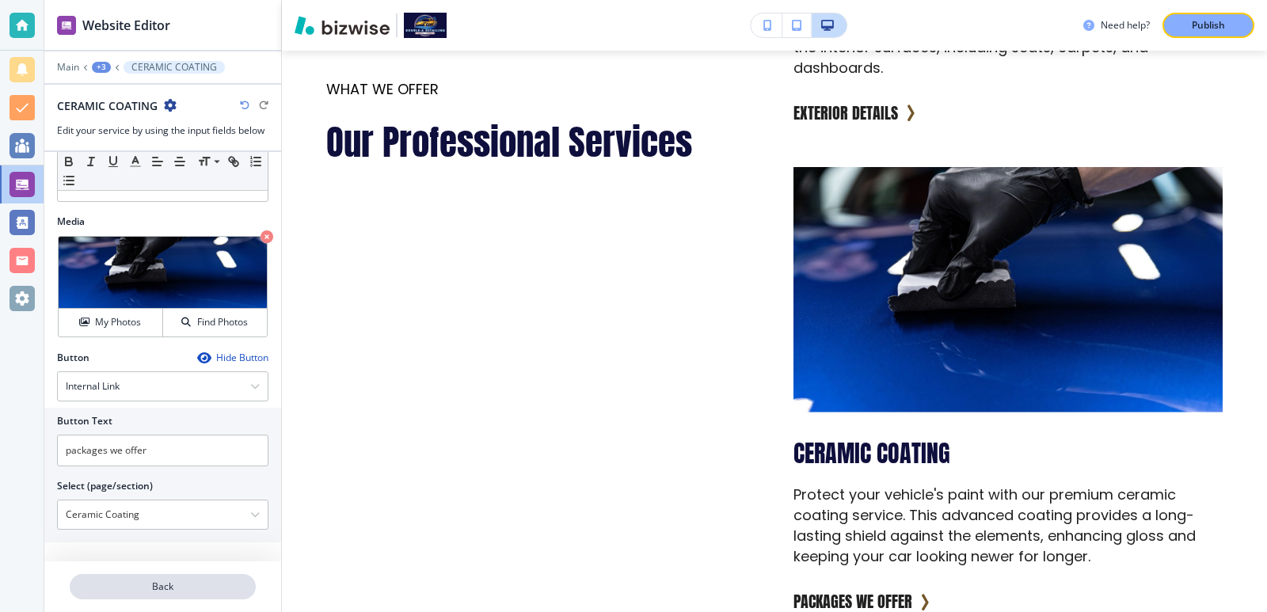
click at [158, 589] on p "Back" at bounding box center [162, 587] width 183 height 14
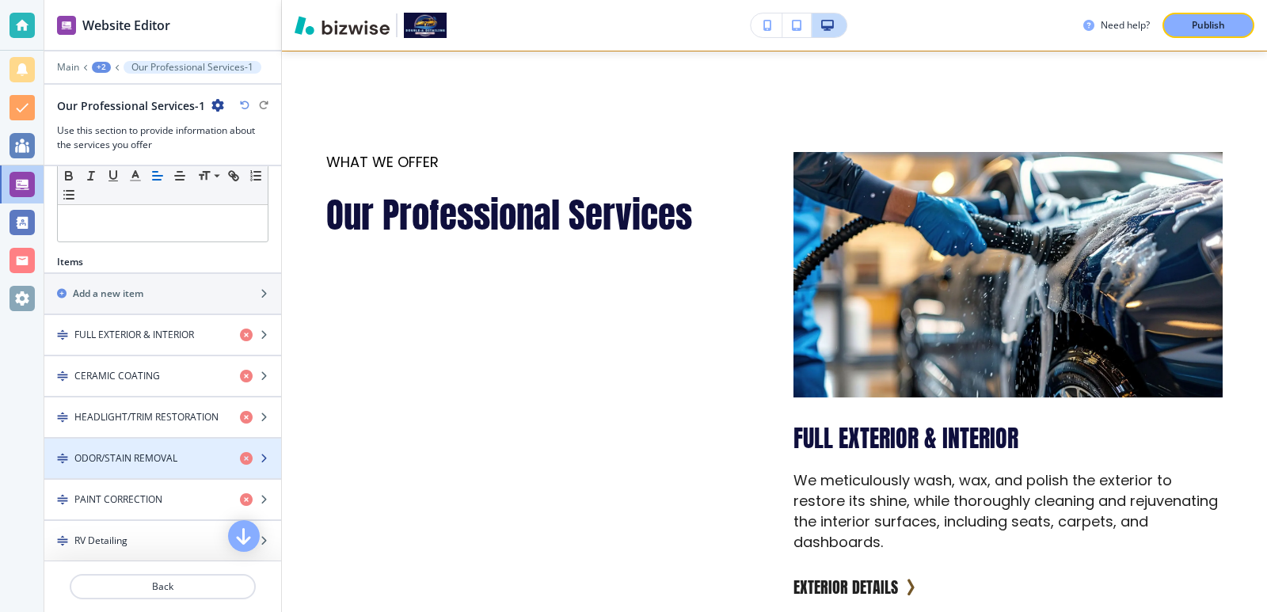
scroll to position [528, 0]
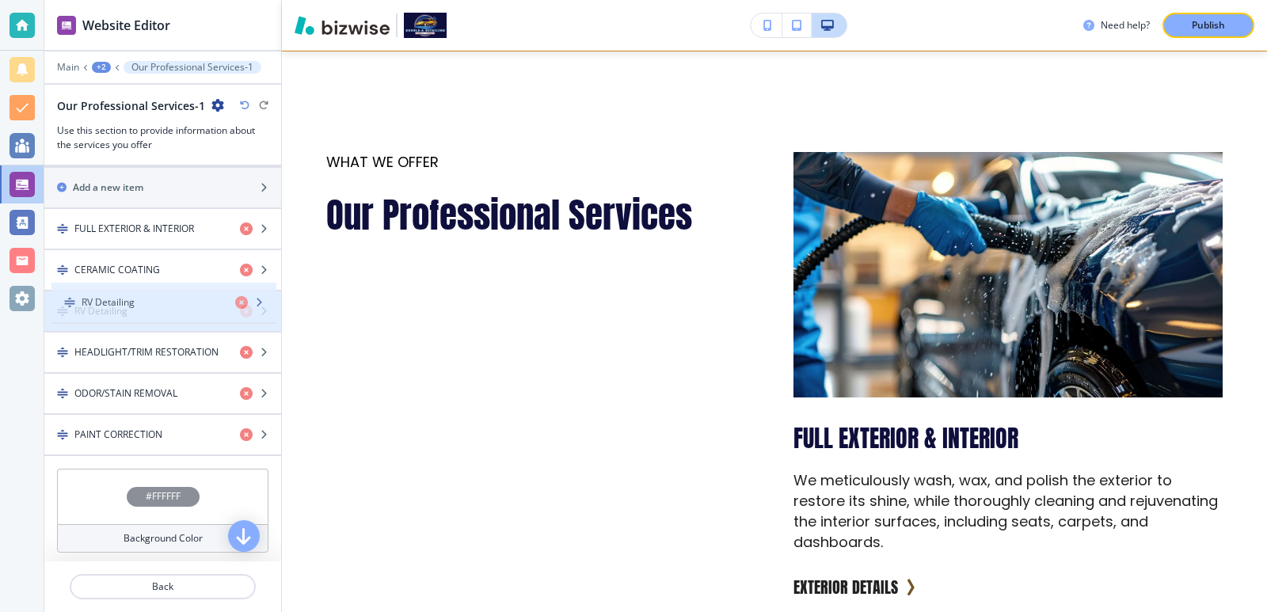
drag, startPoint x: 55, startPoint y: 433, endPoint x: 61, endPoint y: 301, distance: 132.4
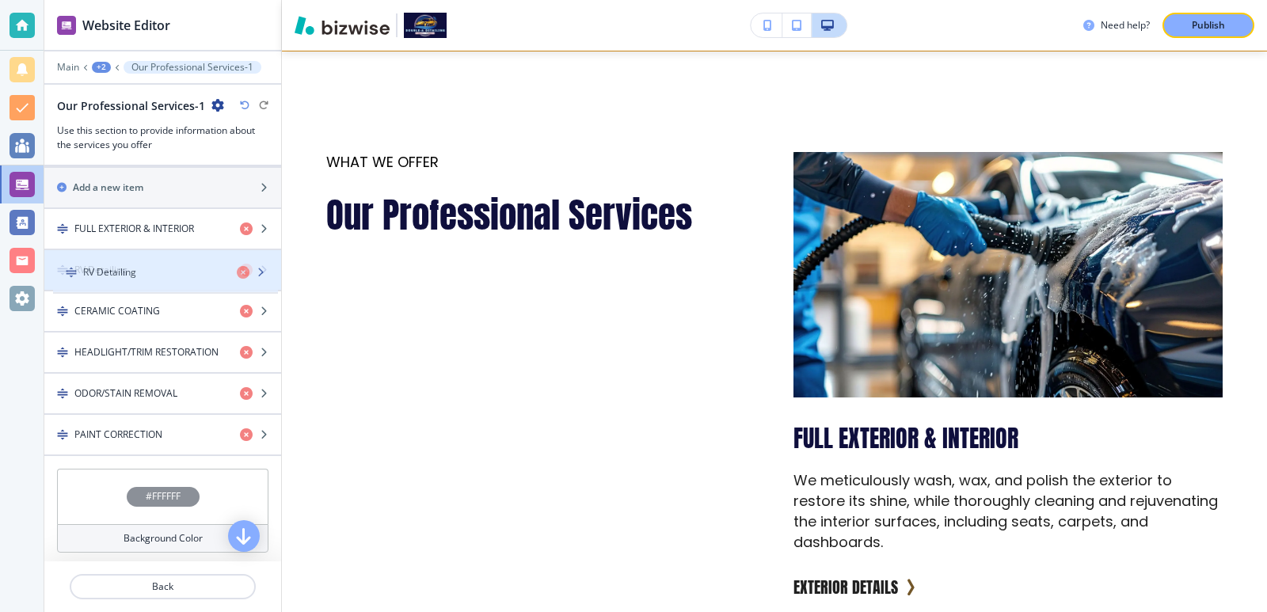
drag, startPoint x: 63, startPoint y: 316, endPoint x: 71, endPoint y: 277, distance: 39.8
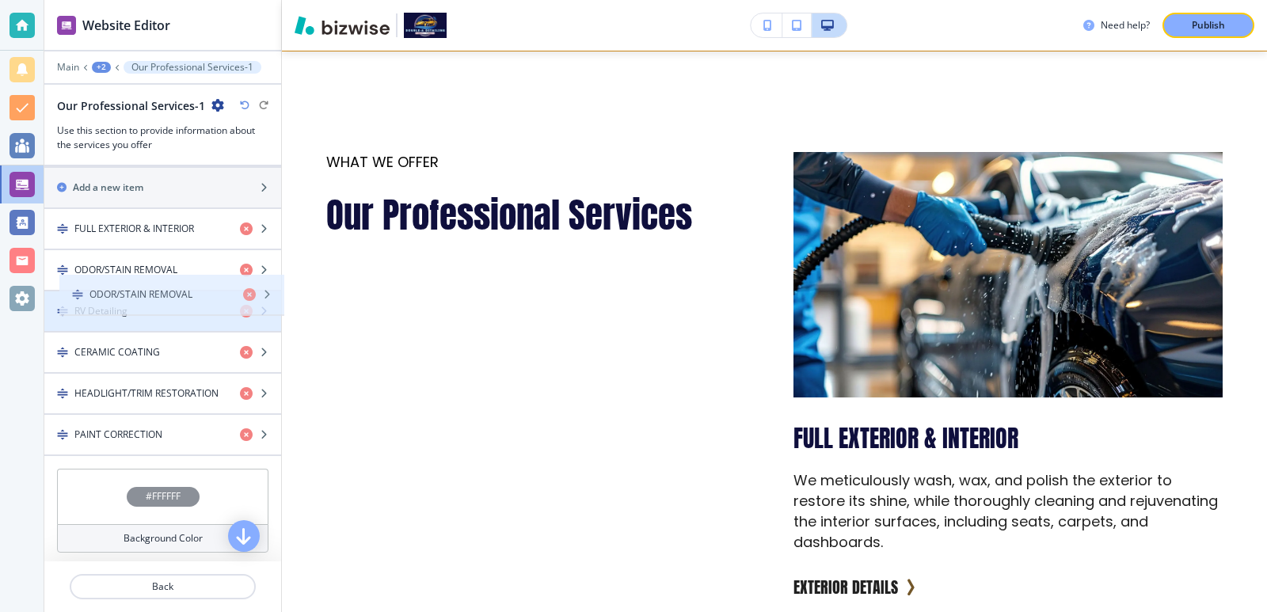
drag, startPoint x: 68, startPoint y: 392, endPoint x: 83, endPoint y: 293, distance: 100.1
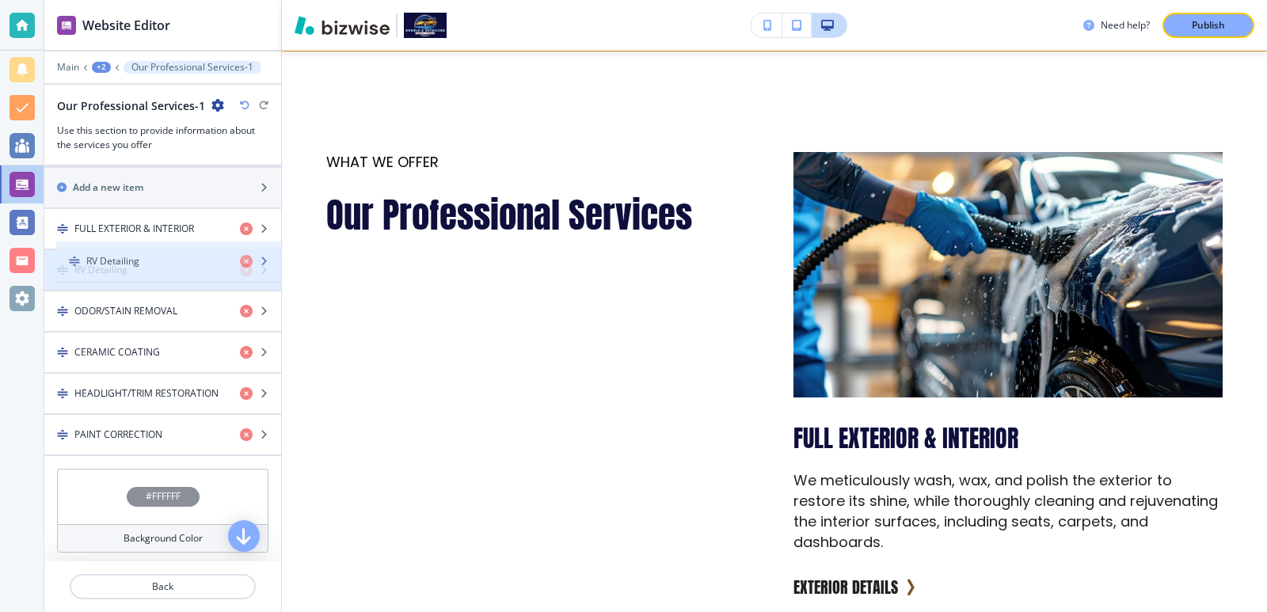
drag, startPoint x: 55, startPoint y: 307, endPoint x: 67, endPoint y: 257, distance: 51.3
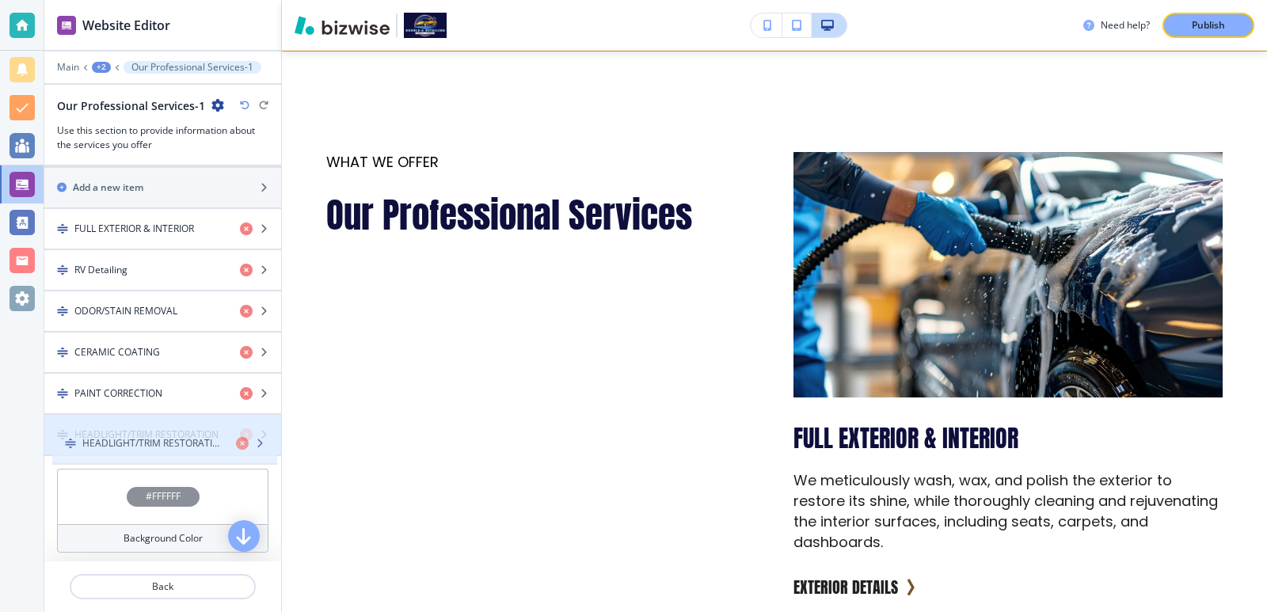
drag, startPoint x: 59, startPoint y: 395, endPoint x: 67, endPoint y: 446, distance: 51.3
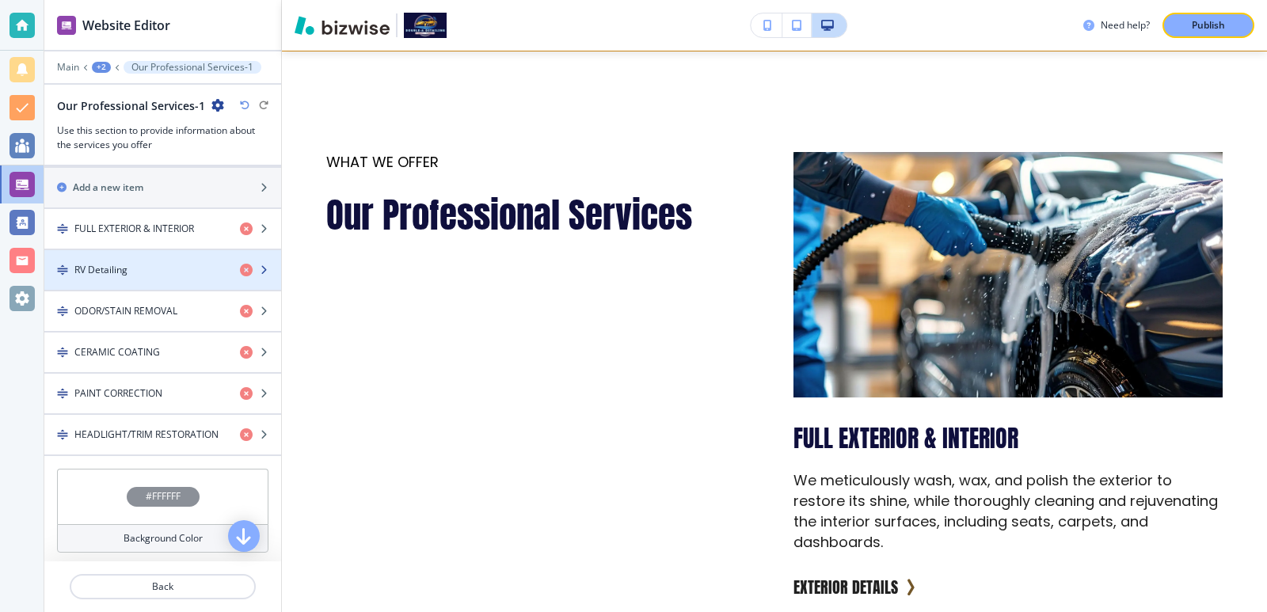
click at [122, 288] on div "button" at bounding box center [162, 283] width 237 height 13
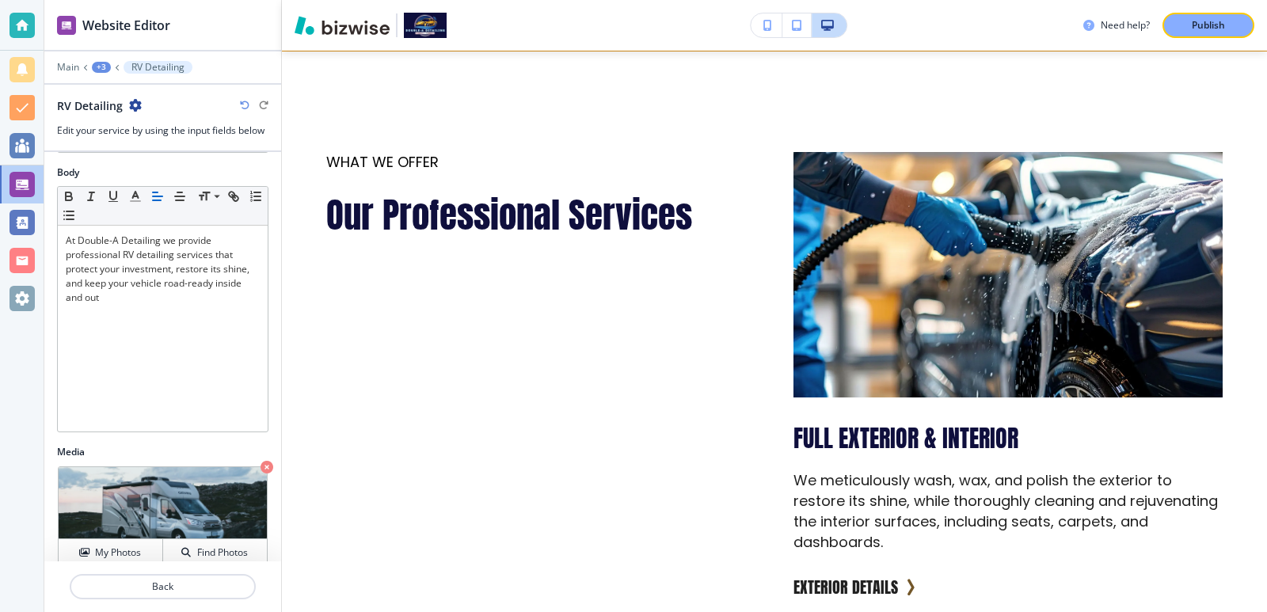
scroll to position [301, 0]
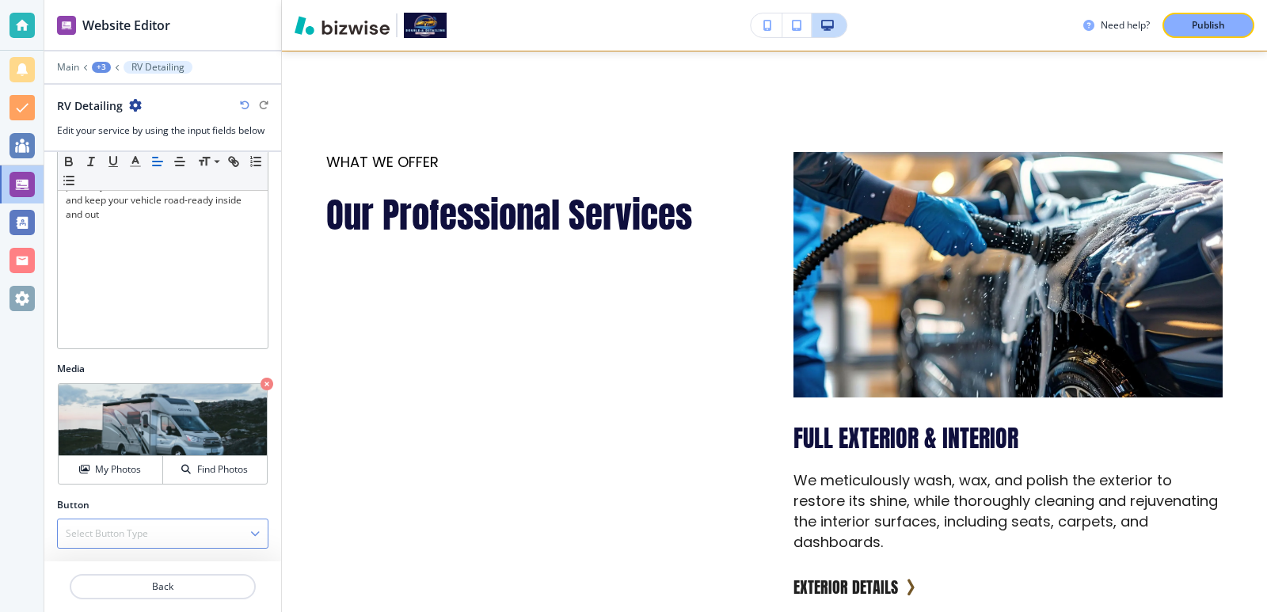
click at [177, 520] on div "Select Button Type" at bounding box center [163, 534] width 210 height 29
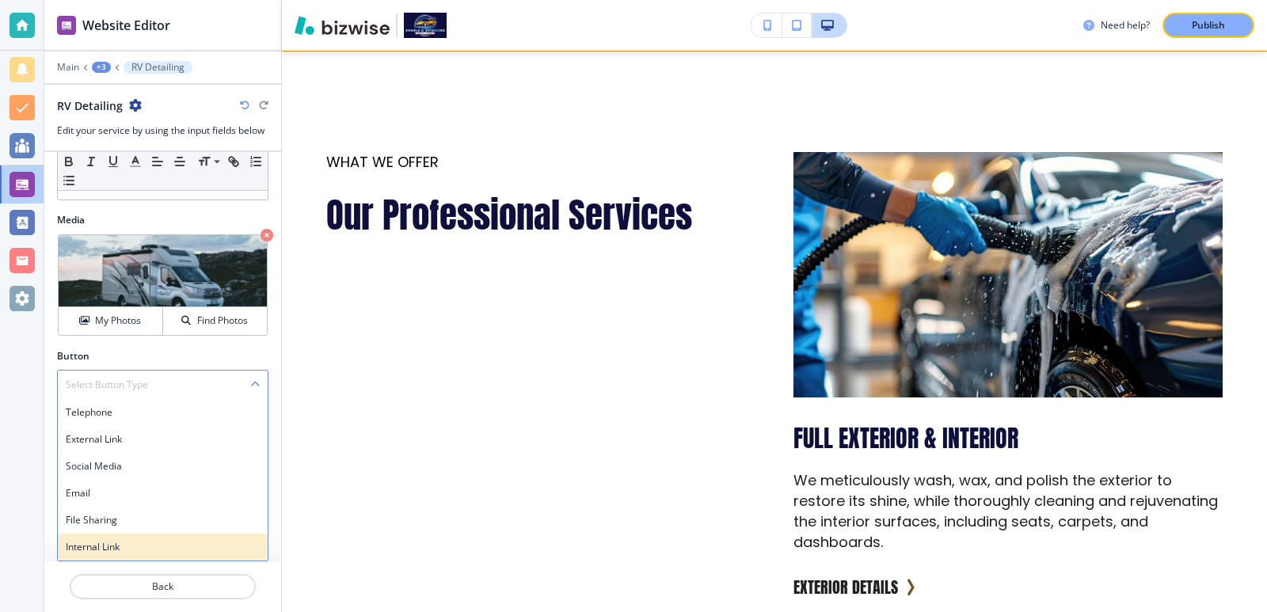
click at [177, 536] on div "Internal Link" at bounding box center [163, 547] width 210 height 27
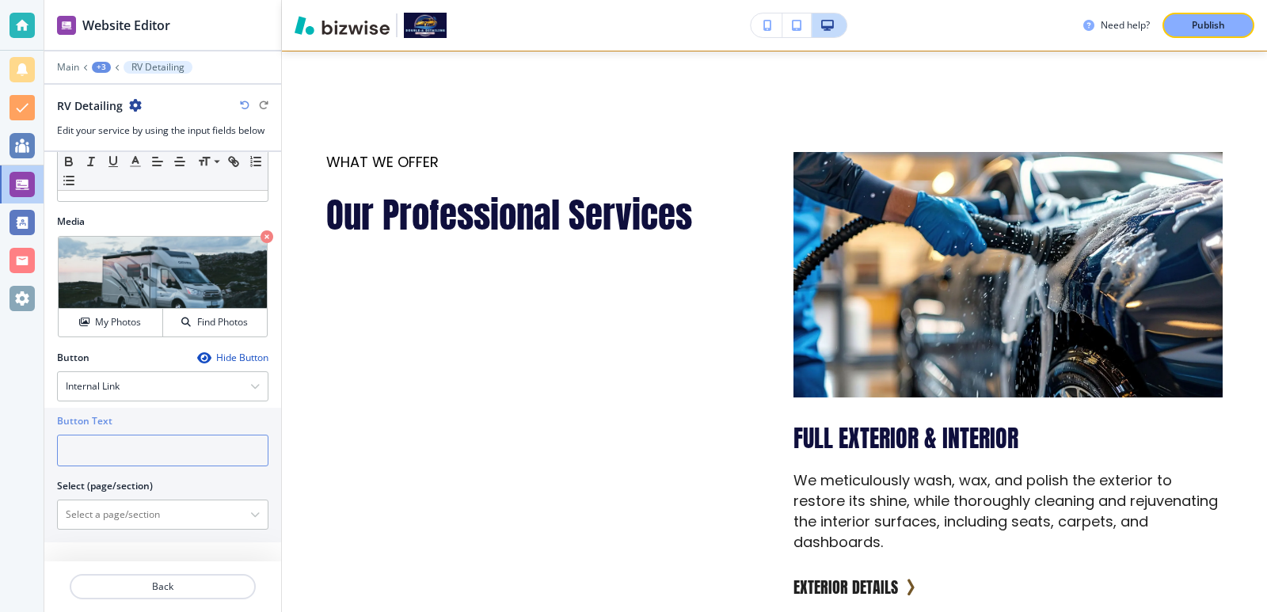
click at [172, 461] on input "text" at bounding box center [162, 451] width 211 height 32
type input "More info"
click at [181, 523] on \(page\/section\) "Manual Input" at bounding box center [154, 514] width 192 height 27
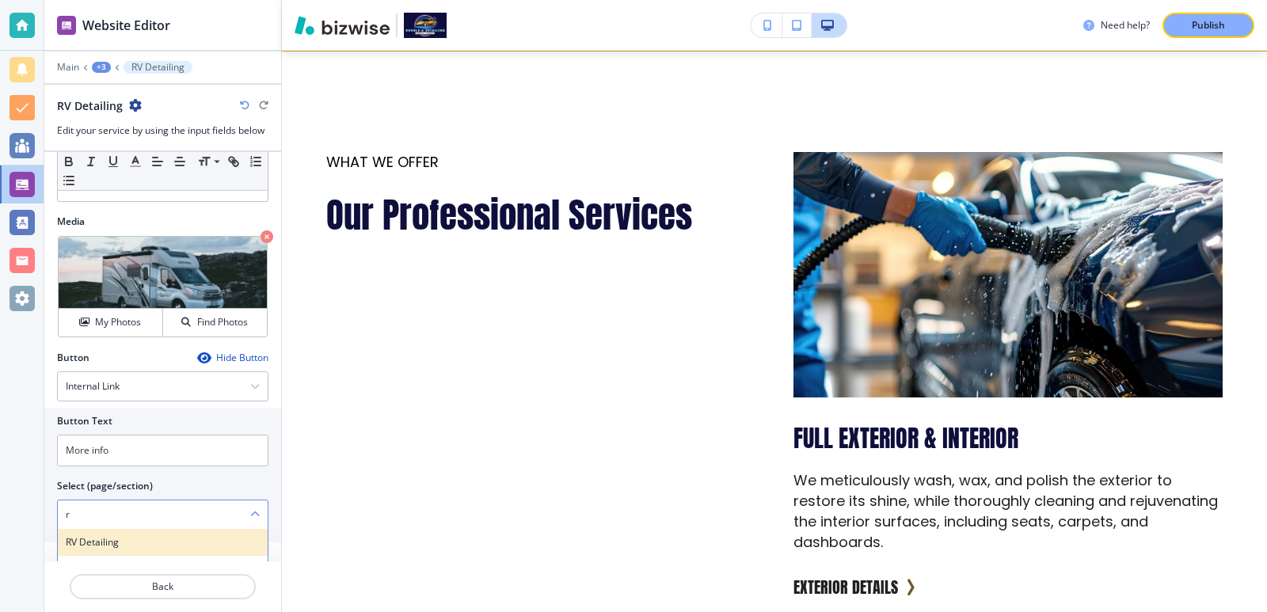
click at [122, 532] on div "RV Detailing" at bounding box center [163, 542] width 210 height 27
type \(page\/section\) "RV Detailing"
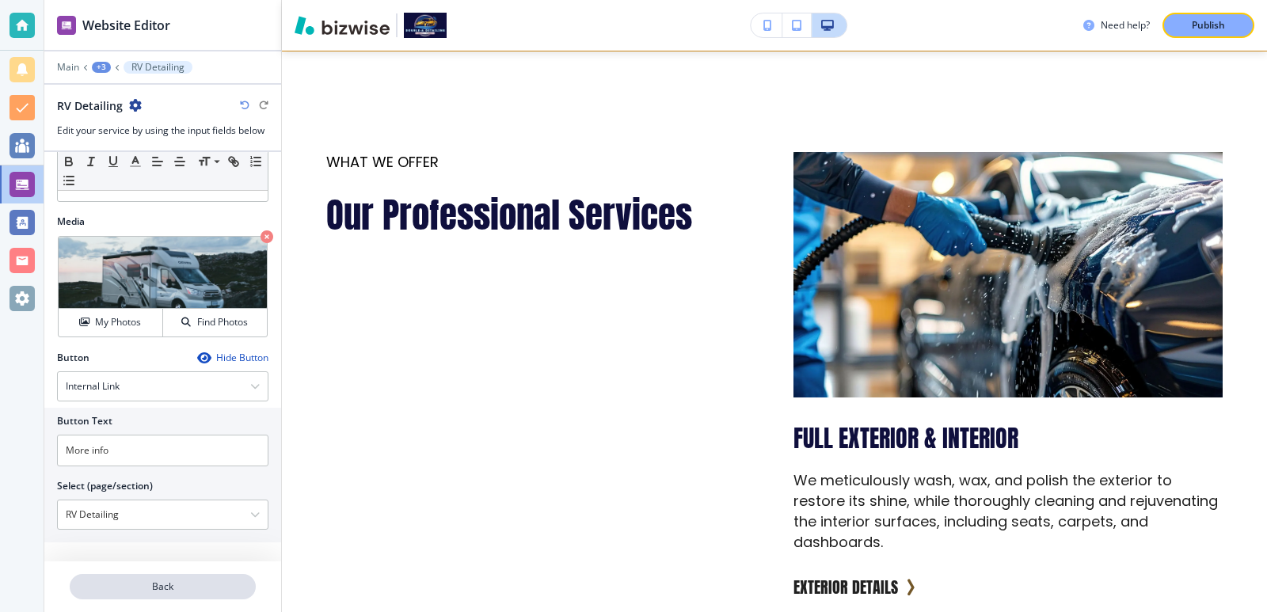
click at [135, 574] on button "Back" at bounding box center [163, 586] width 186 height 25
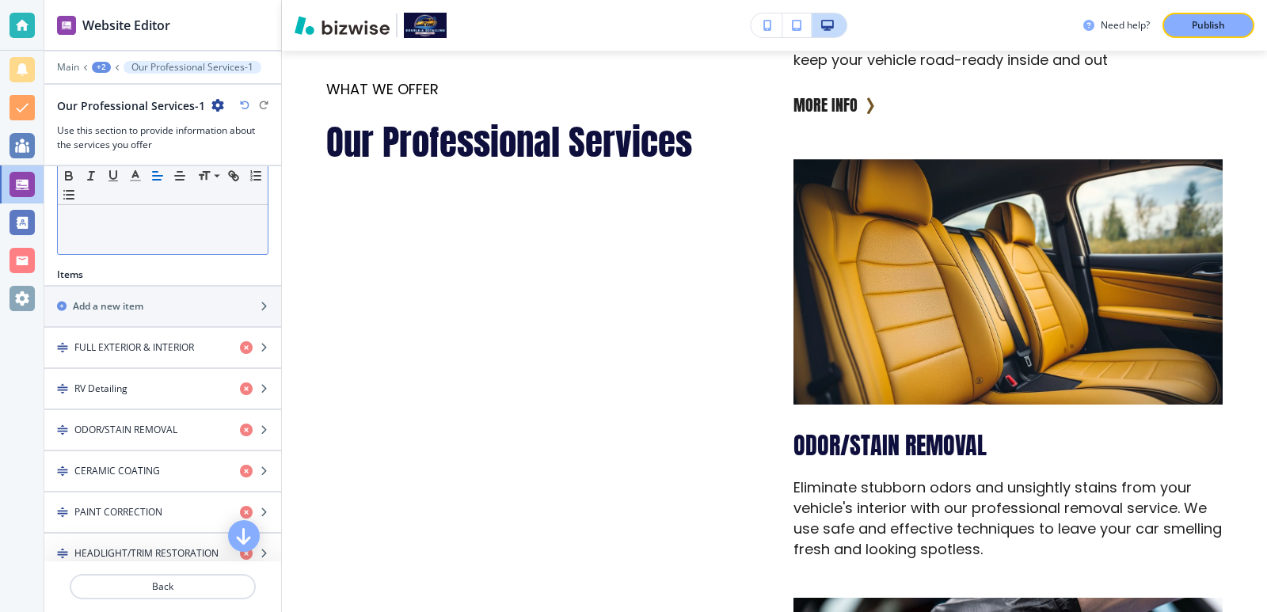
scroll to position [528, 0]
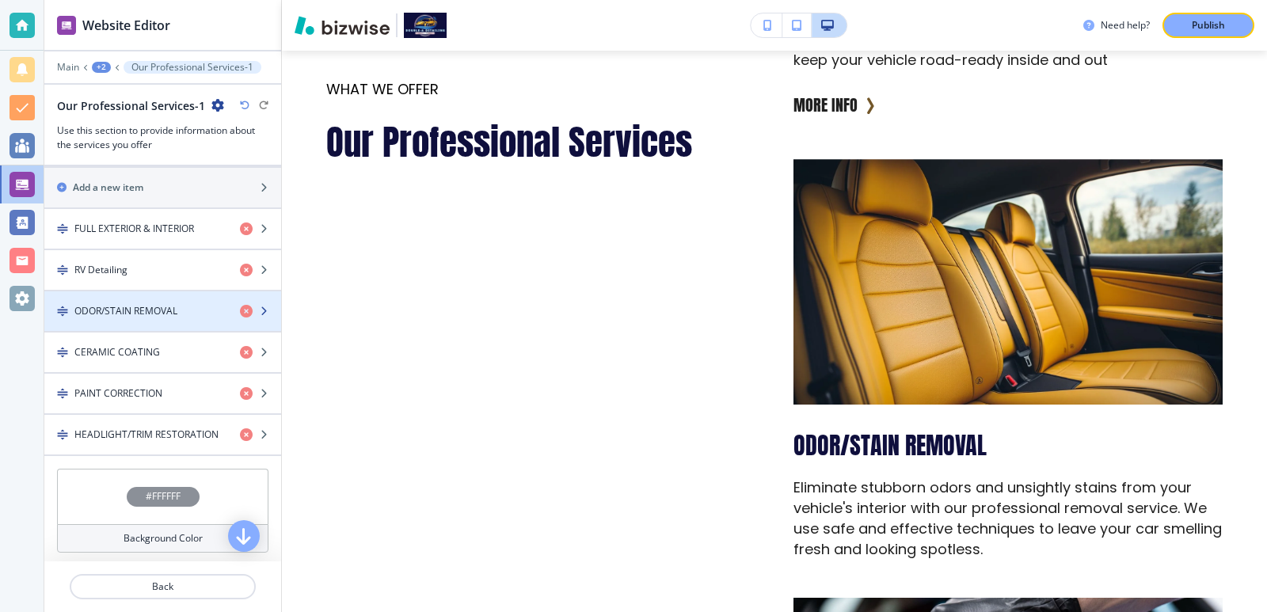
click at [173, 320] on div "button" at bounding box center [162, 324] width 237 height 13
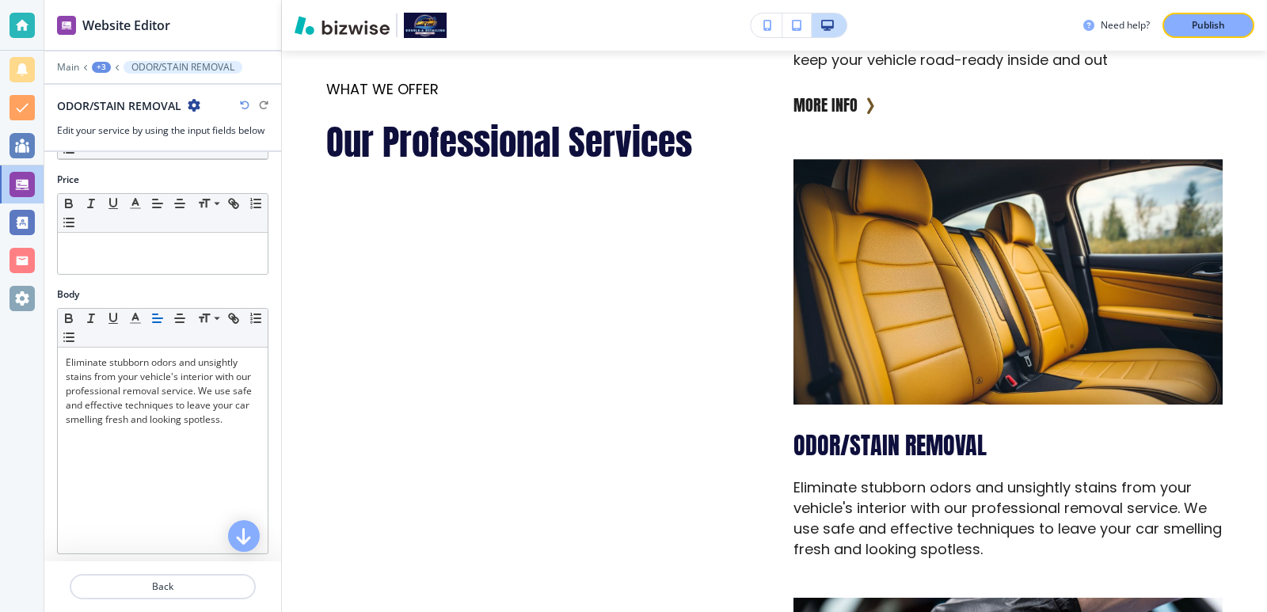
scroll to position [301, 0]
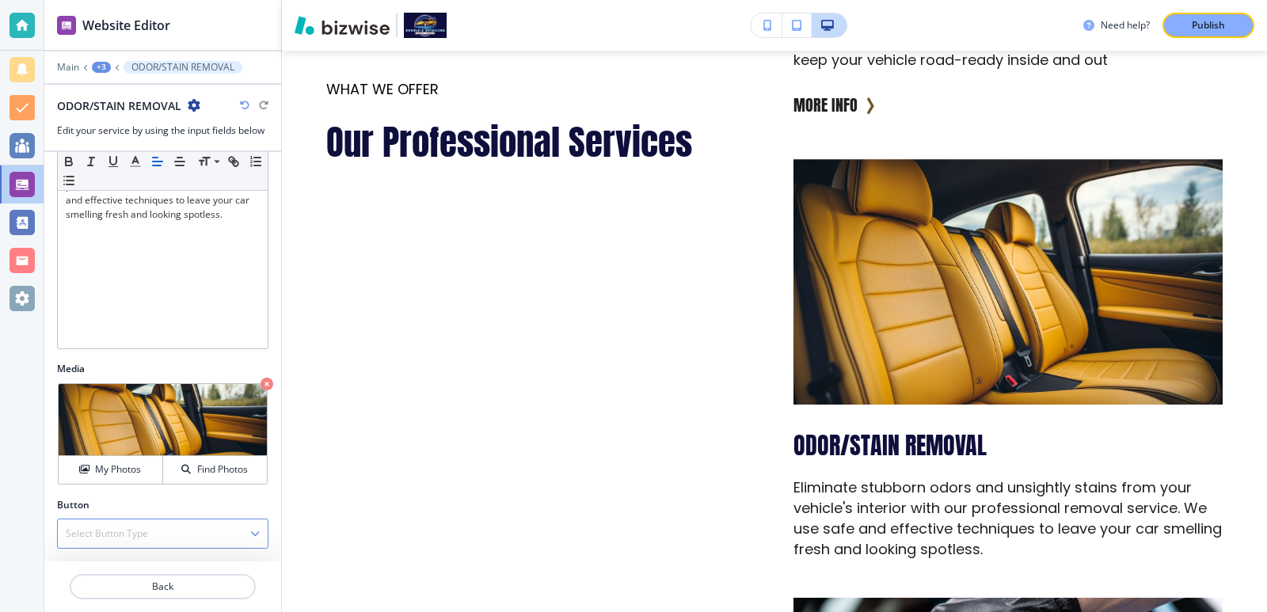
click at [191, 525] on div "Select Button Type" at bounding box center [163, 534] width 210 height 29
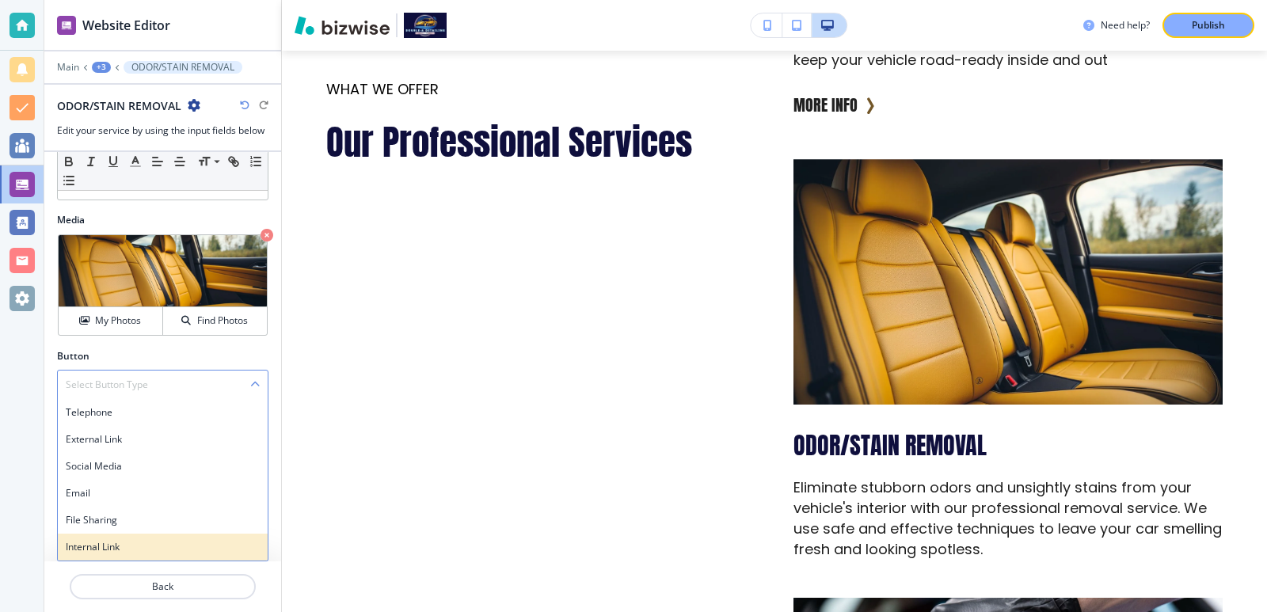
click at [182, 540] on h4 "Internal Link" at bounding box center [163, 547] width 194 height 14
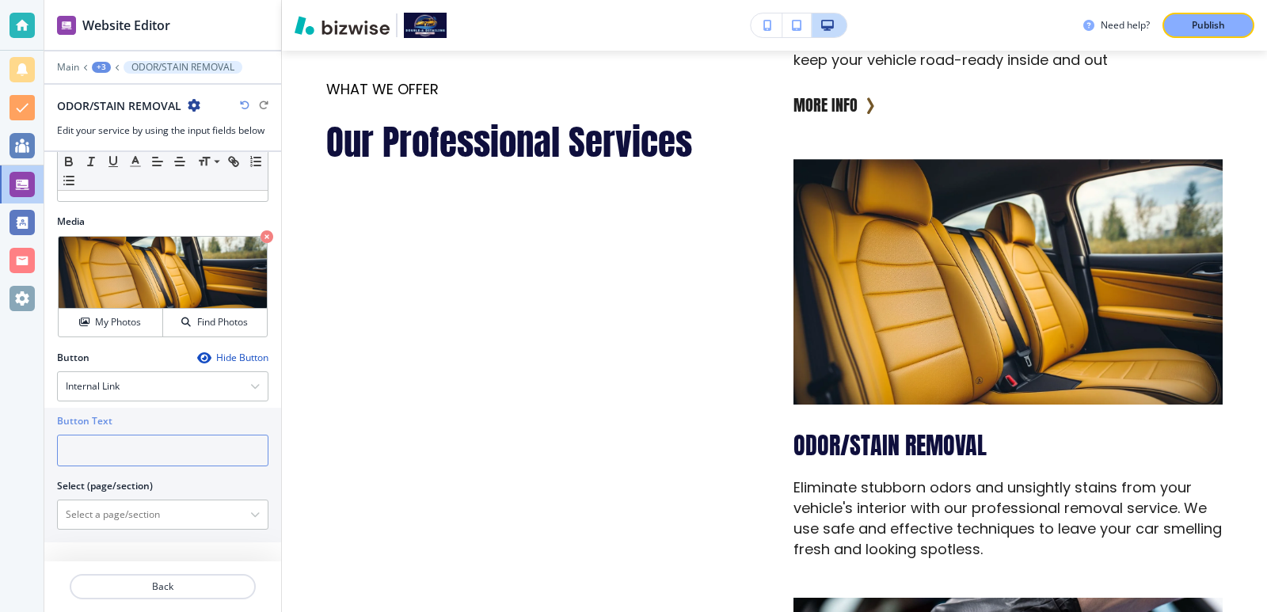
click at [177, 442] on input "text" at bounding box center [162, 451] width 211 height 32
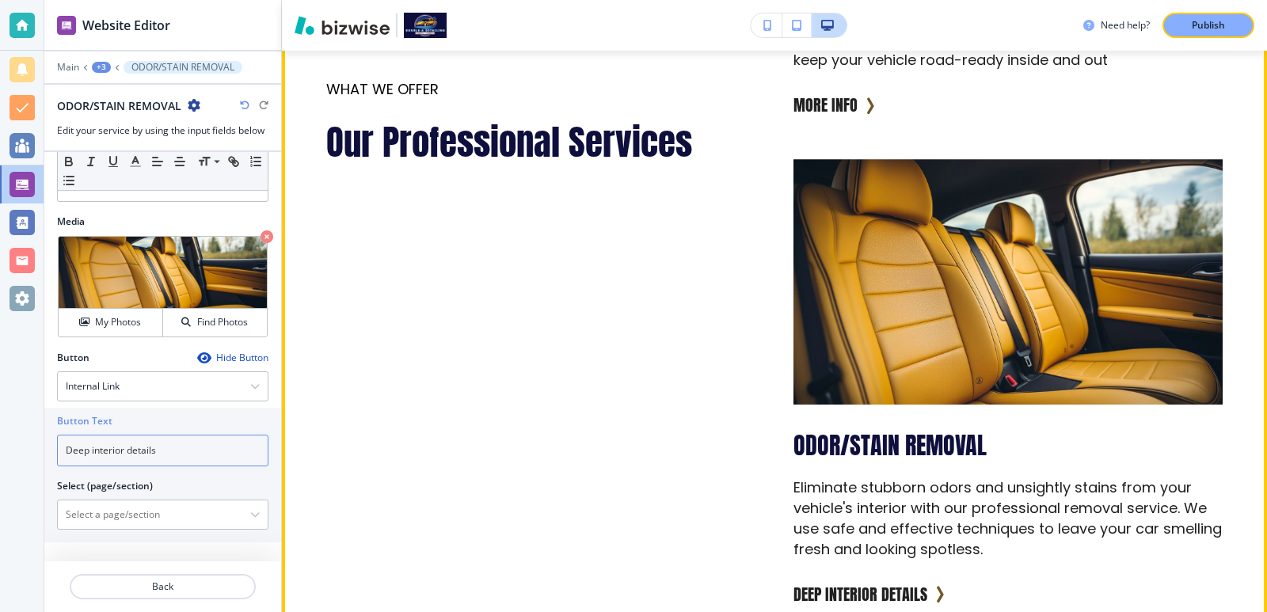
scroll to position [1849, 0]
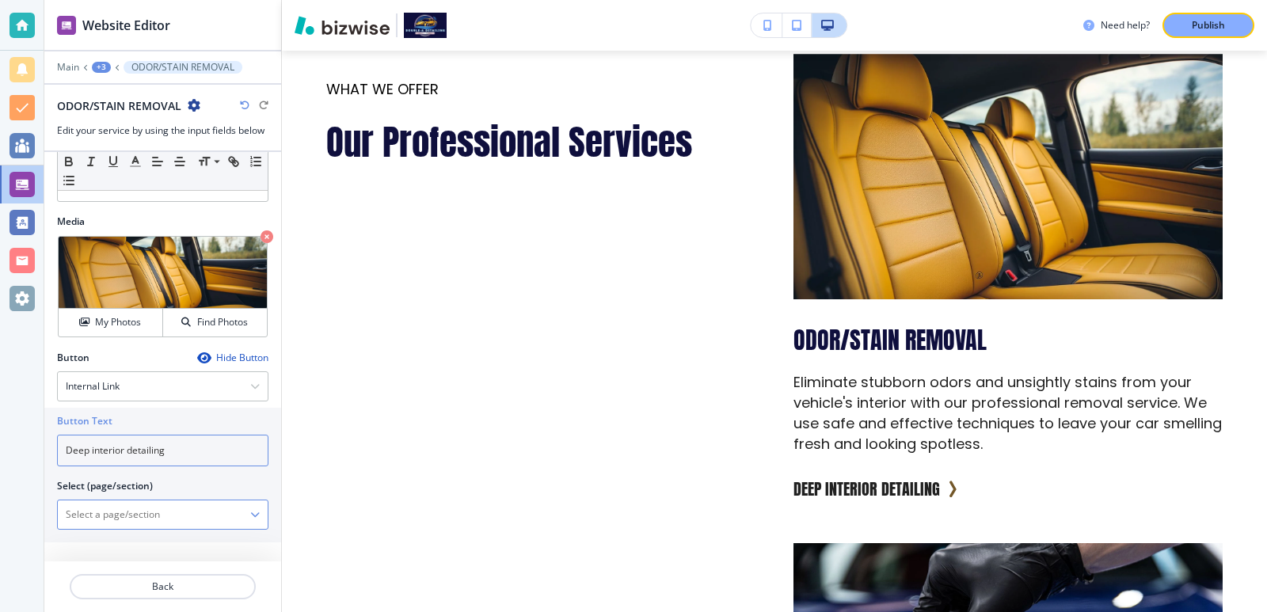
type input "Deep interior detailing"
click at [154, 519] on \(page\/section\) "Manual Input" at bounding box center [154, 514] width 192 height 27
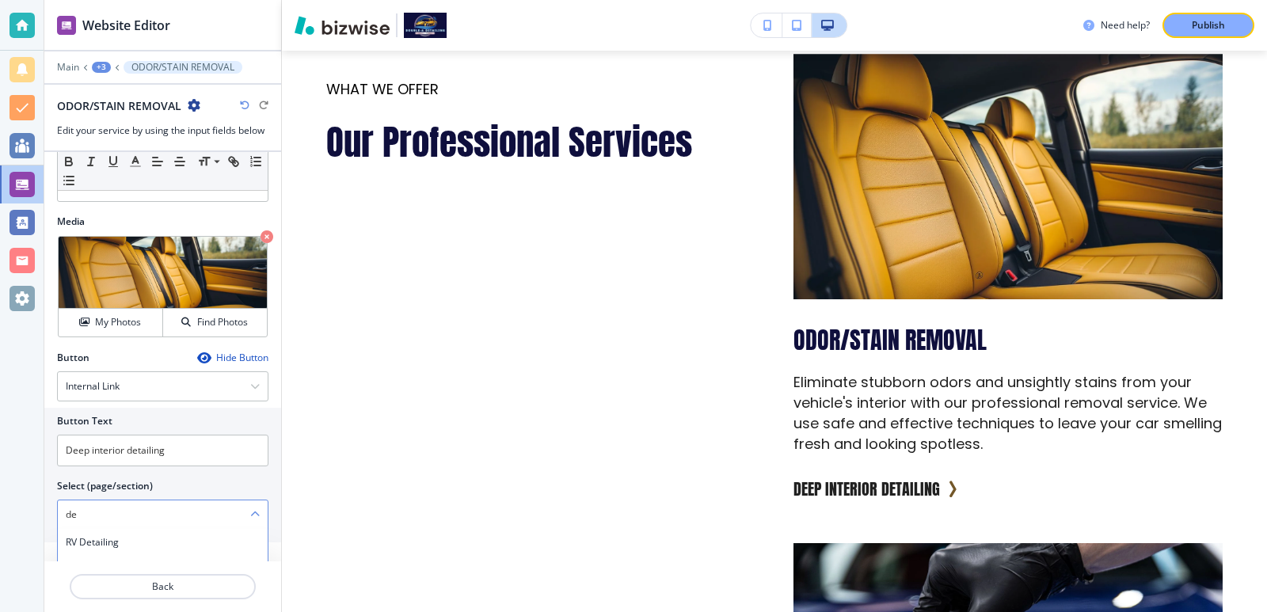
type \(page\/section\) "d"
click at [156, 538] on h4 "Interior Detailing" at bounding box center [163, 542] width 194 height 14
type \(page\/section\) "Interior Detailing"
click at [157, 595] on button "Back" at bounding box center [163, 586] width 186 height 25
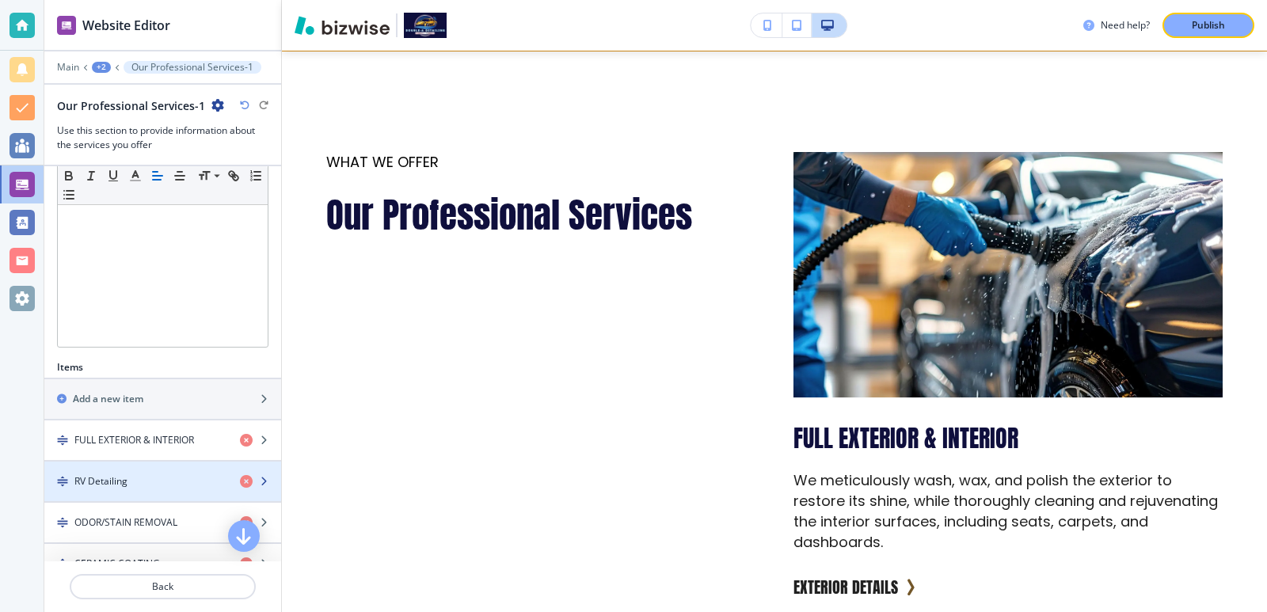
scroll to position [422, 0]
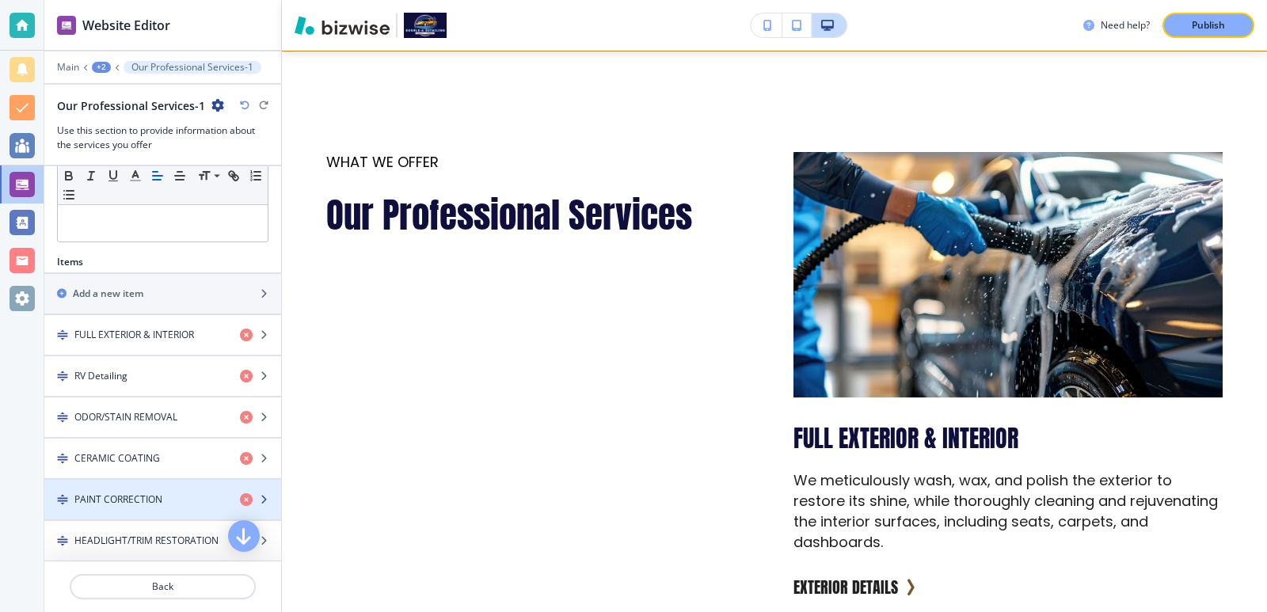
click at [166, 482] on div "button" at bounding box center [162, 486] width 237 height 13
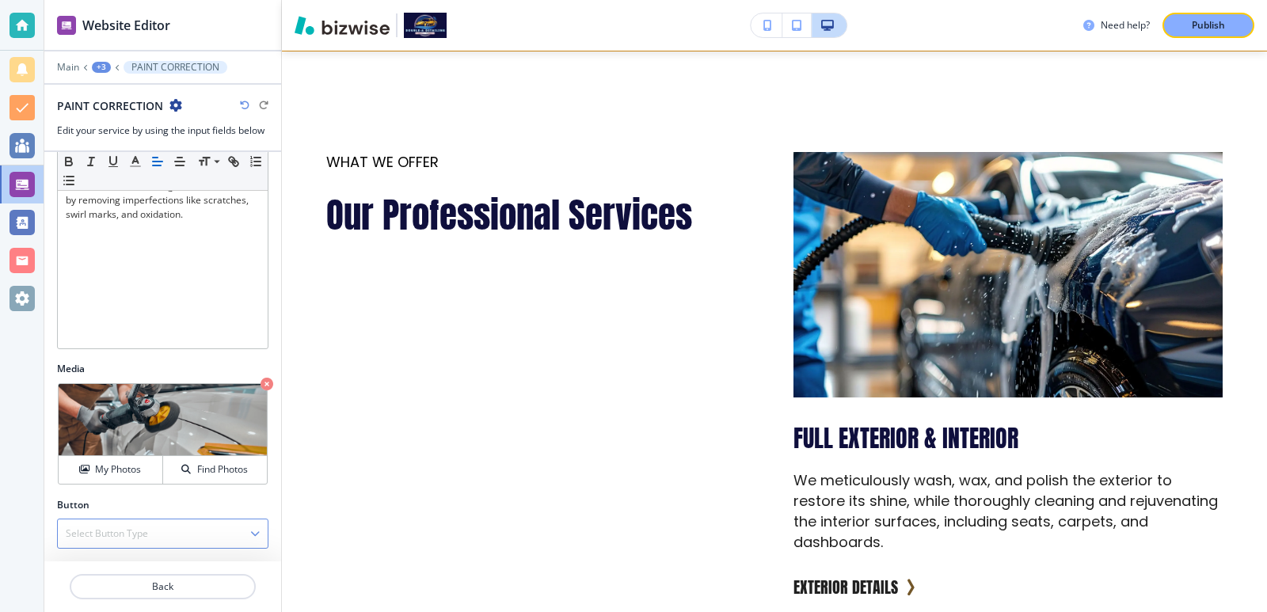
click at [167, 525] on div "Select Button Type" at bounding box center [163, 534] width 210 height 29
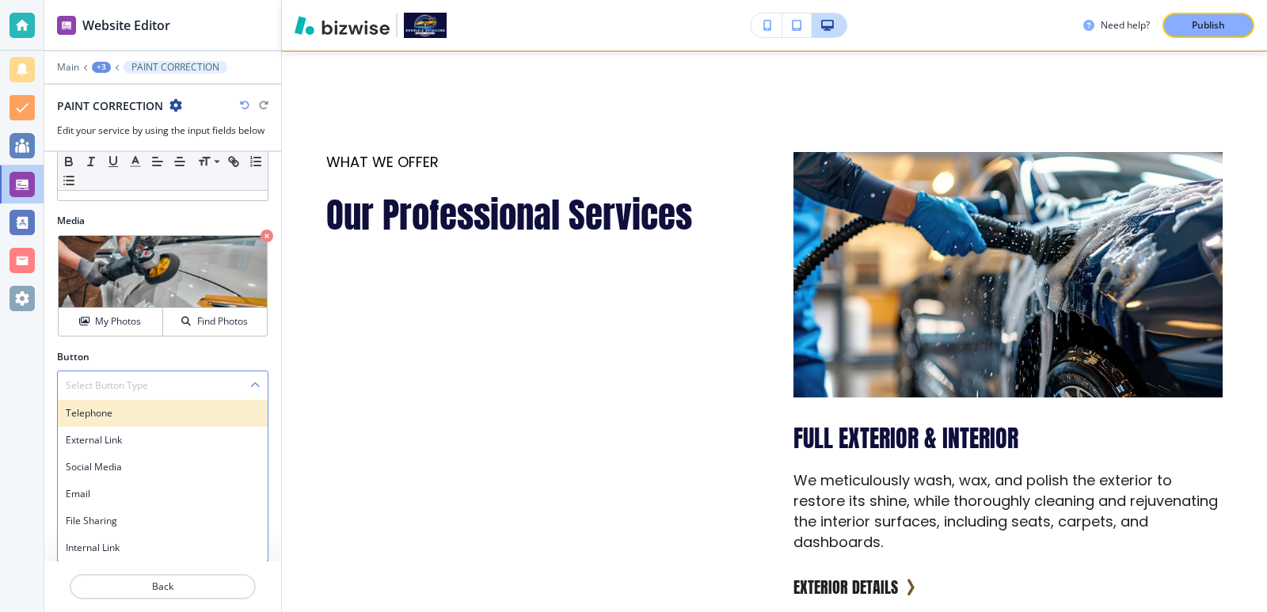
scroll to position [450, 0]
click at [166, 421] on div "Telephone" at bounding box center [163, 412] width 210 height 27
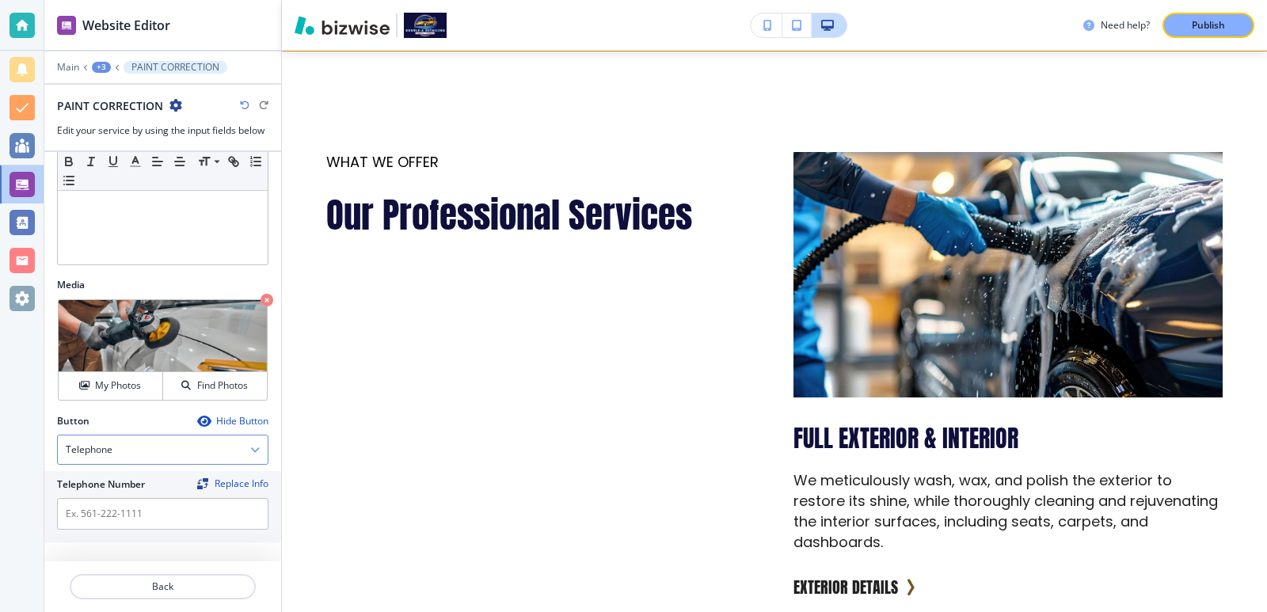
click at [173, 442] on div "Telephone" at bounding box center [163, 450] width 210 height 29
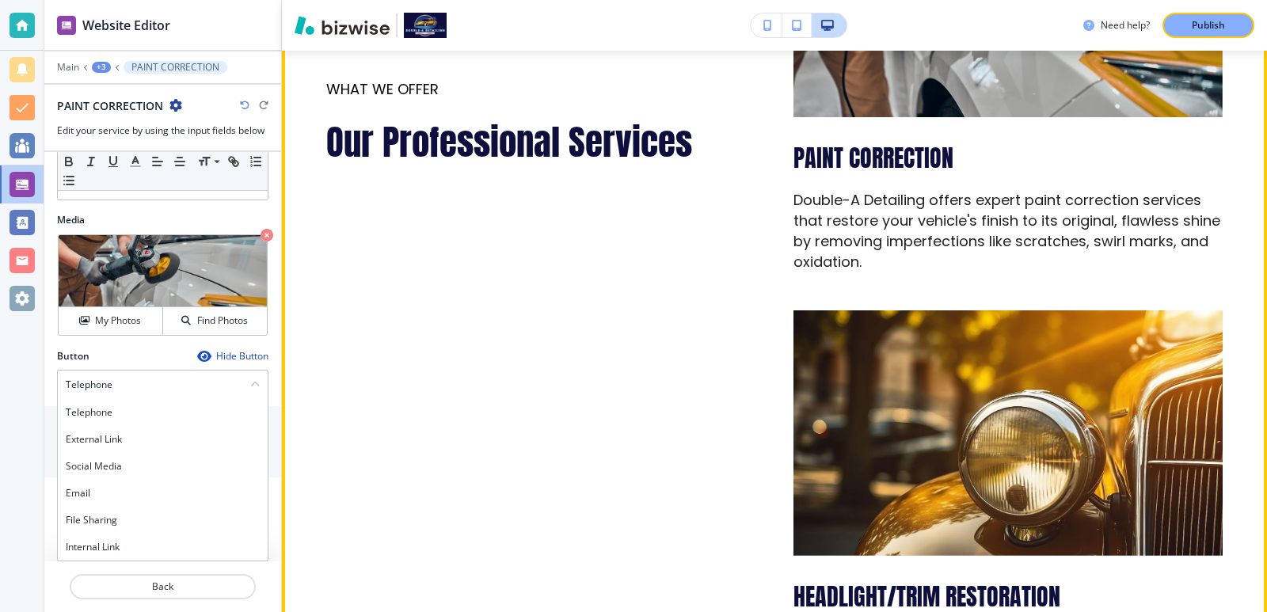
scroll to position [3011, 0]
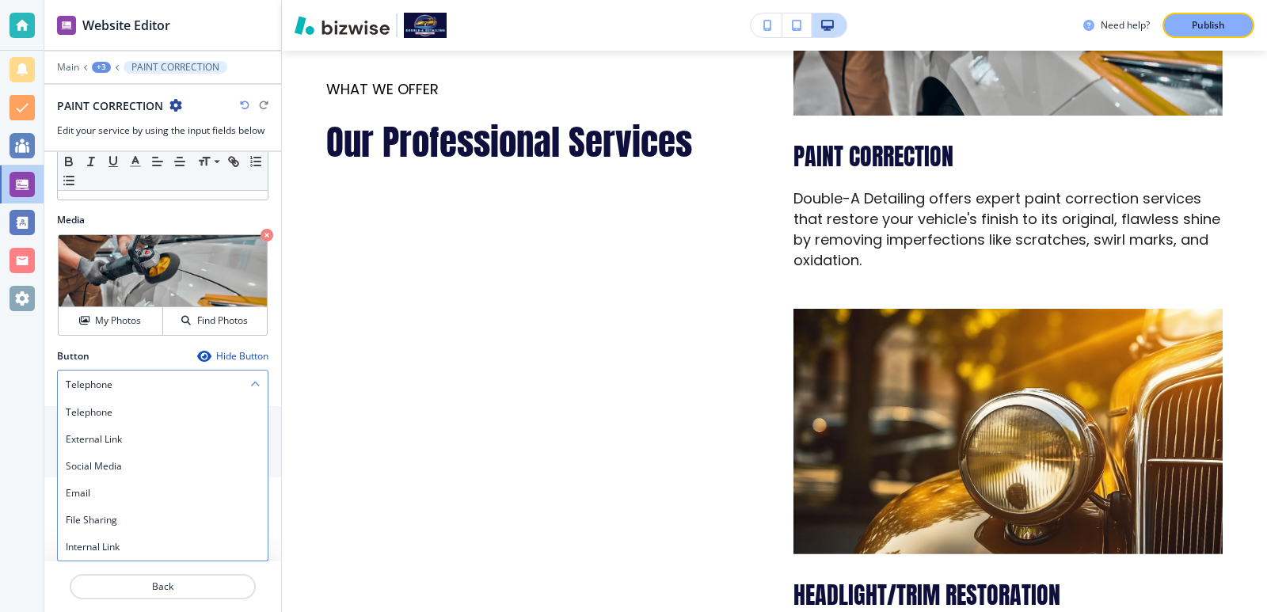
click at [156, 387] on div "Telephone" at bounding box center [163, 385] width 210 height 29
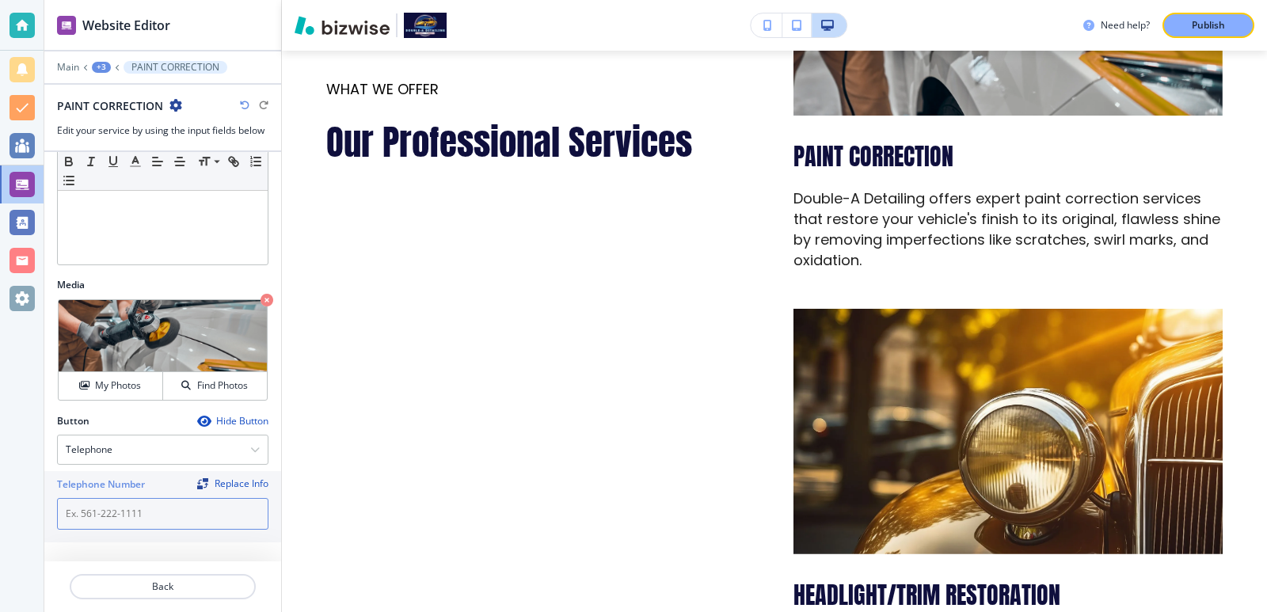
click at [168, 498] on input "text" at bounding box center [162, 514] width 211 height 32
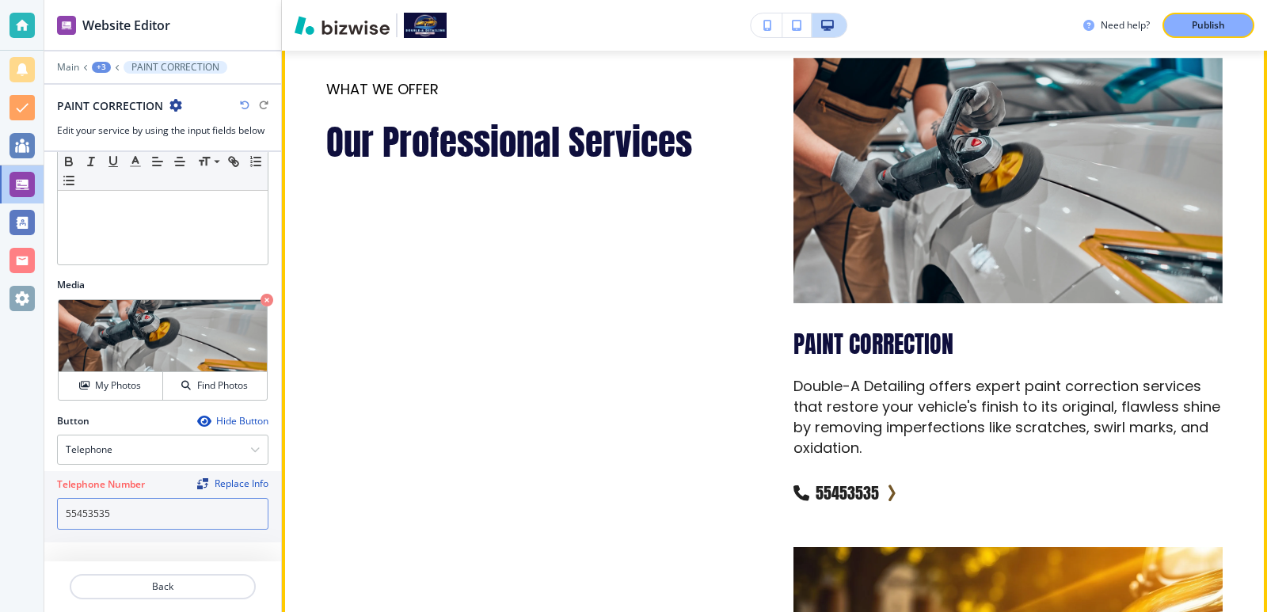
scroll to position [2800, 0]
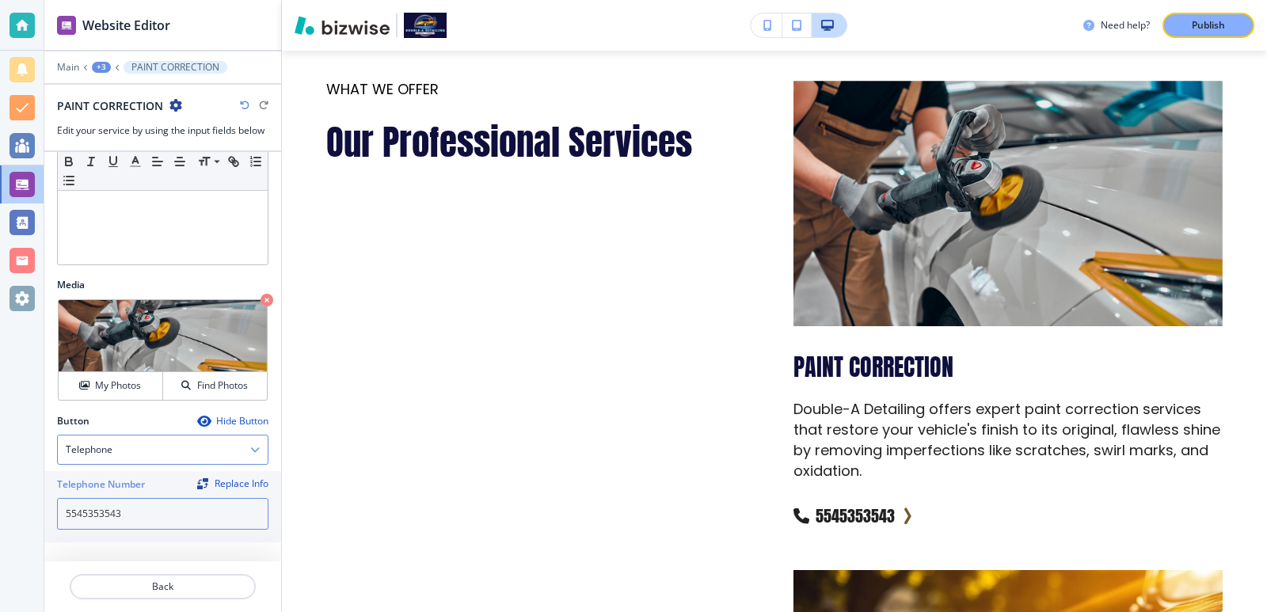
type input "5545353543"
click at [113, 445] on div "Telephone" at bounding box center [163, 450] width 210 height 29
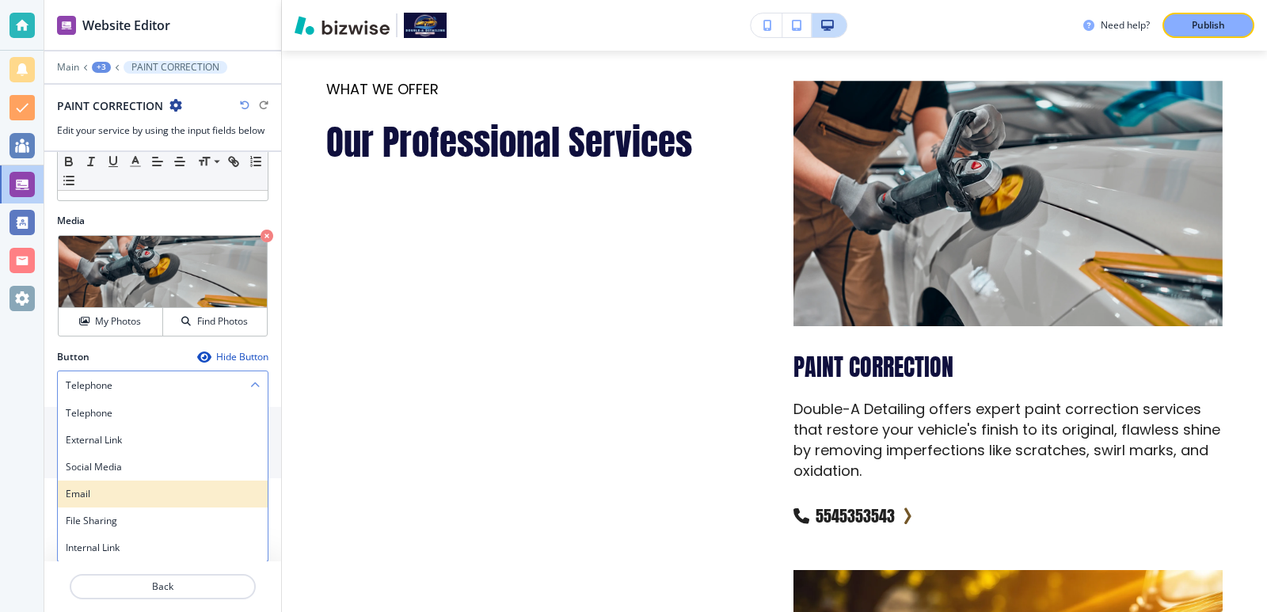
scroll to position [450, 0]
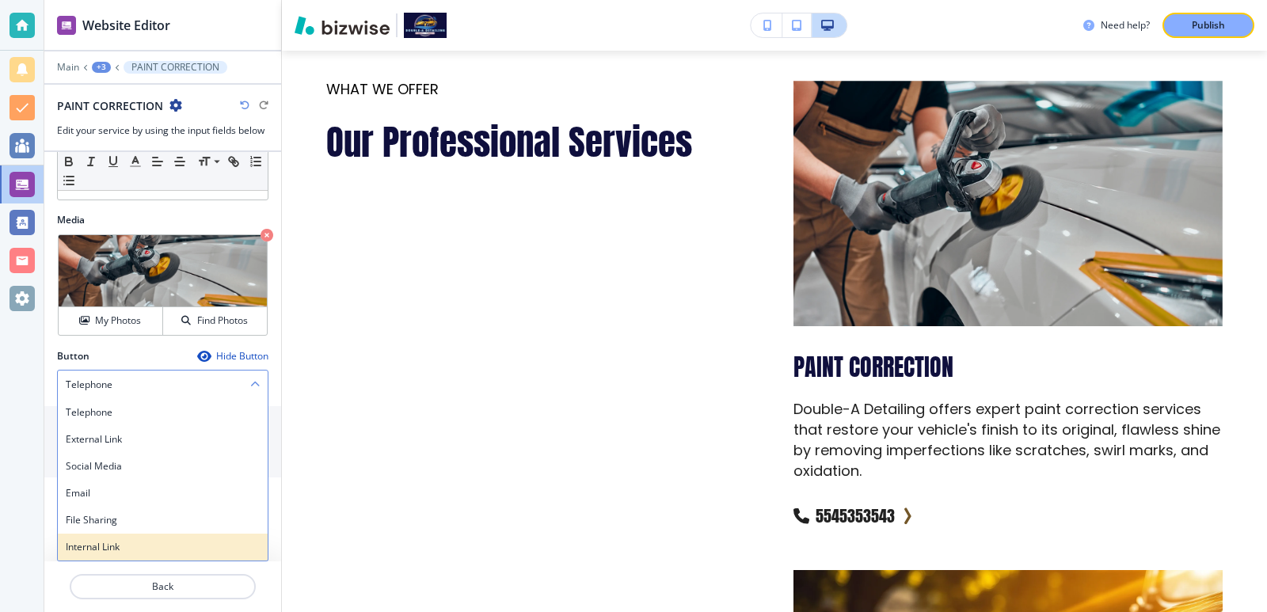
click at [153, 541] on h4 "Internal Link" at bounding box center [163, 547] width 194 height 14
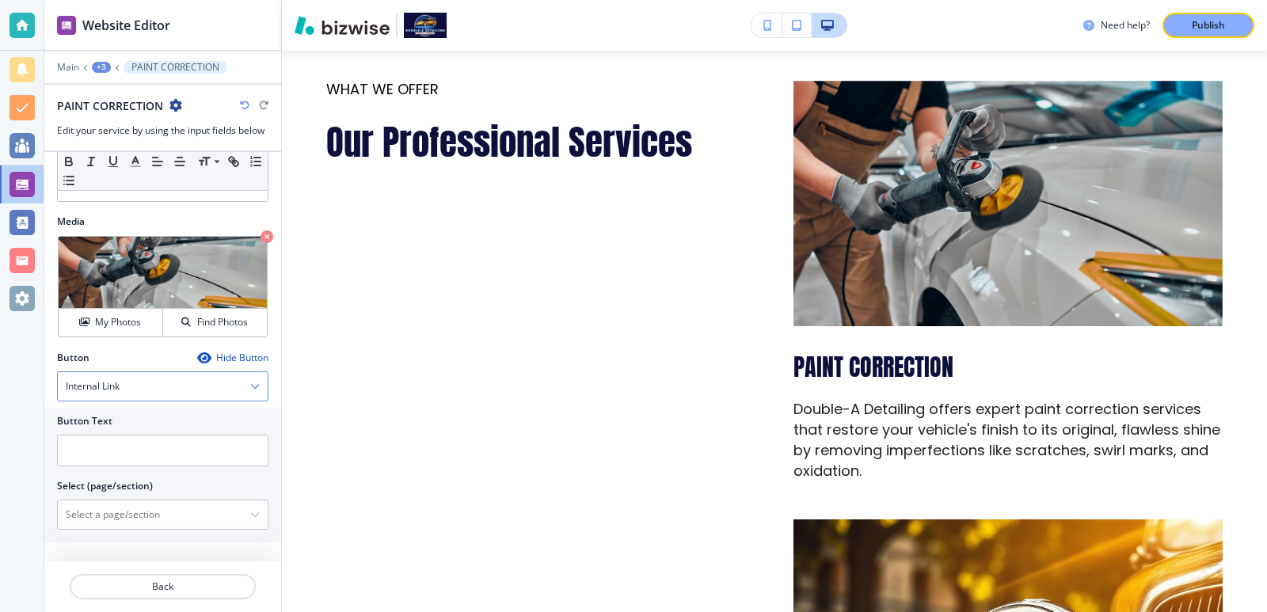
scroll to position [448, 0]
click at [148, 454] on input "text" at bounding box center [162, 451] width 211 height 32
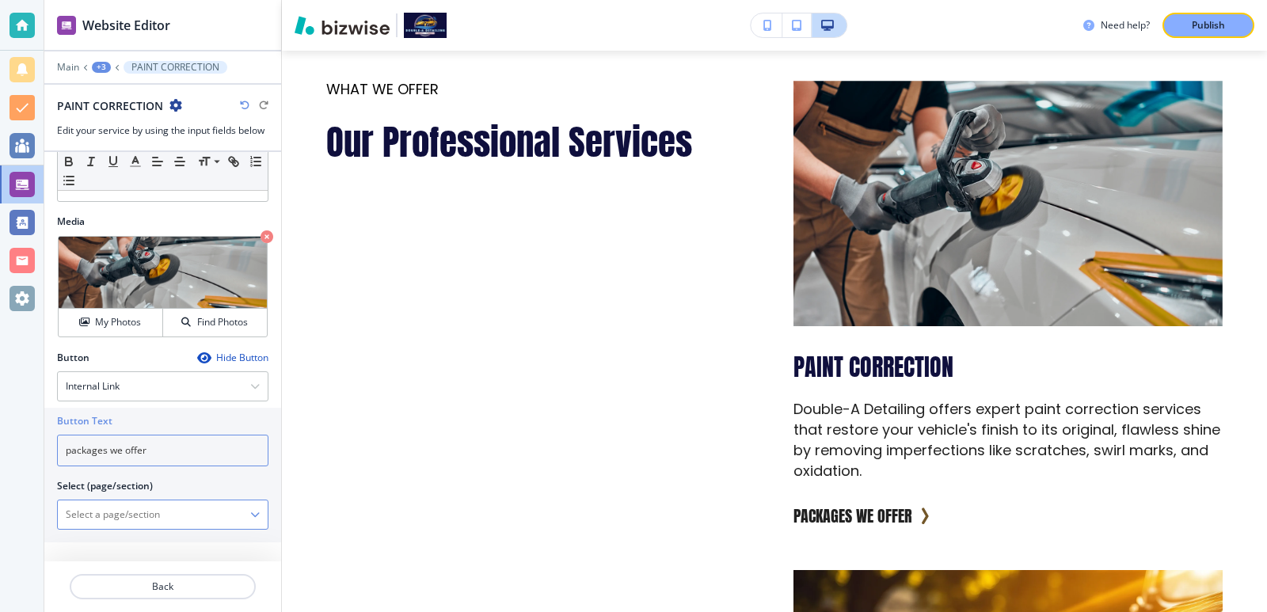
type input "packages we offer"
click at [204, 509] on \(page\/section\) "Manual Input" at bounding box center [154, 514] width 192 height 27
type \(page\/section\) "Paint Correction"
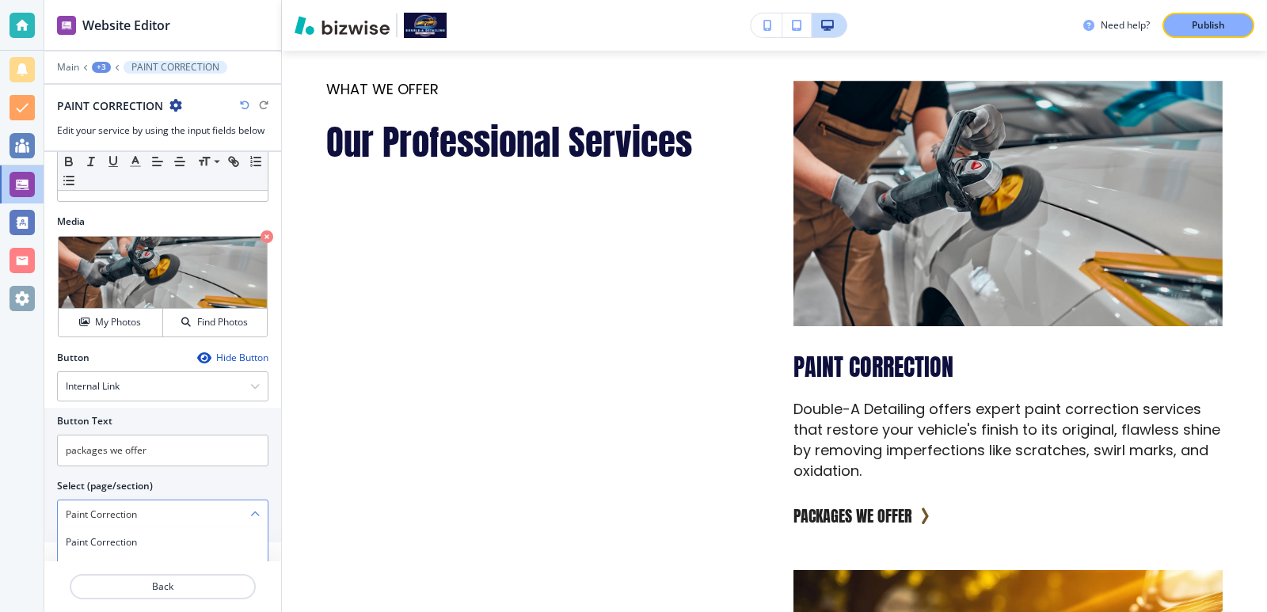
scroll to position [1, 0]
click at [192, 536] on h4 "Paint Correction" at bounding box center [163, 542] width 194 height 14
click at [206, 579] on button "Back" at bounding box center [163, 586] width 186 height 25
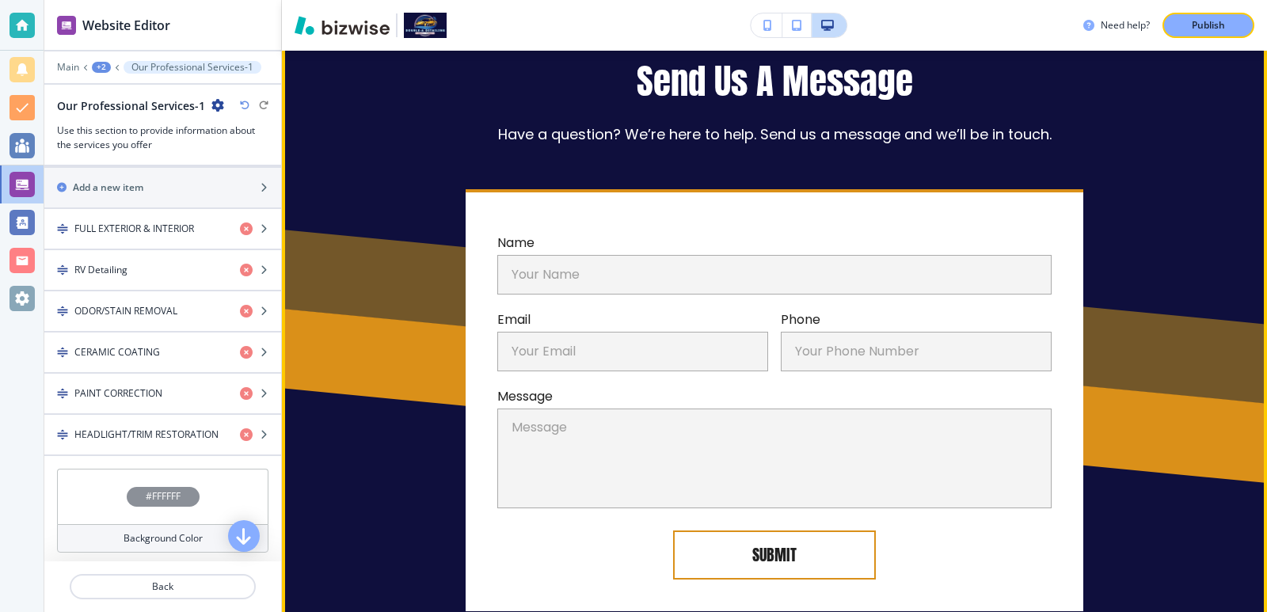
scroll to position [4489, 0]
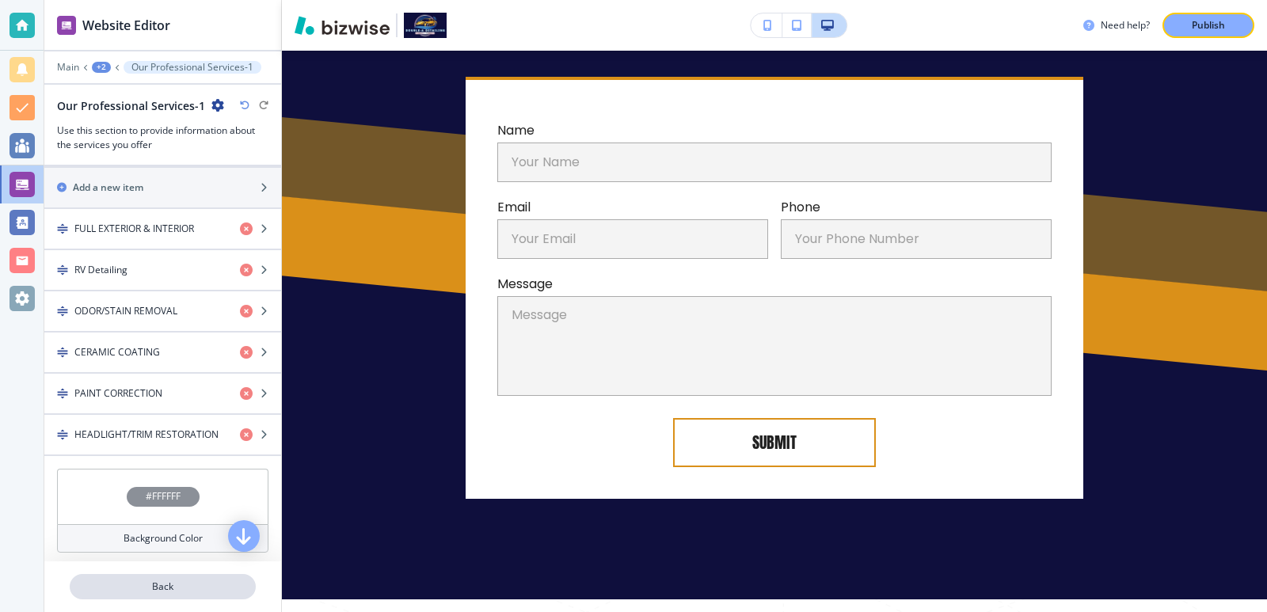
click at [232, 579] on button "Back" at bounding box center [163, 586] width 186 height 25
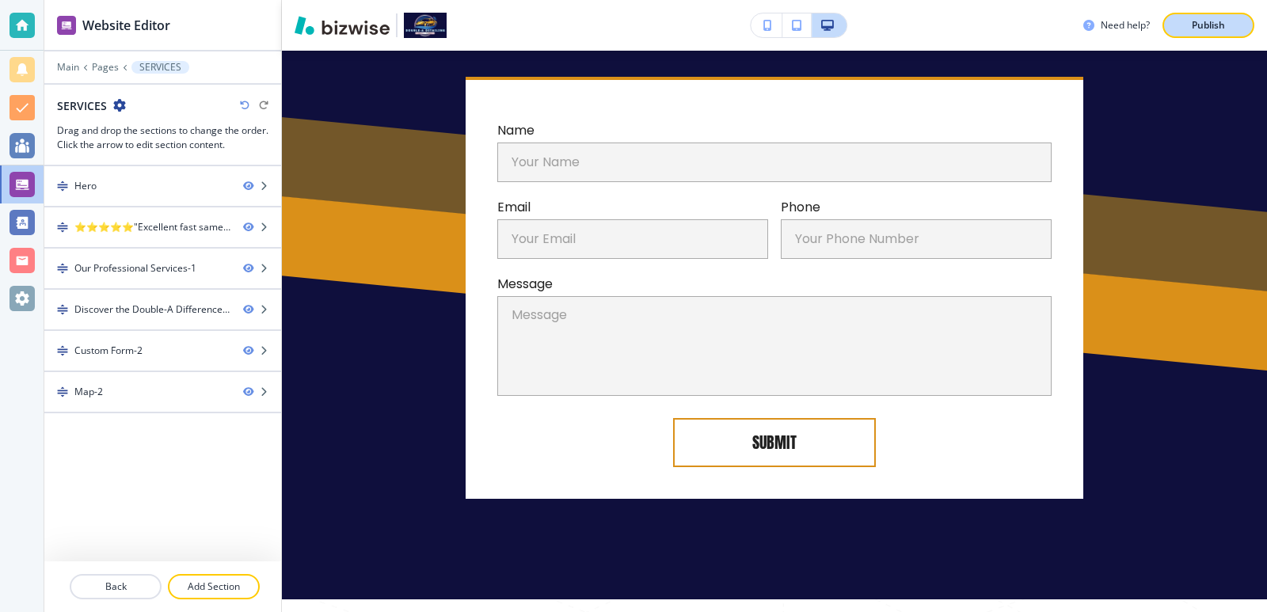
click at [1226, 28] on div "Publish" at bounding box center [1208, 25] width 51 height 14
click at [117, 75] on div at bounding box center [162, 79] width 237 height 10
click at [116, 69] on p "Pages" at bounding box center [105, 67] width 27 height 11
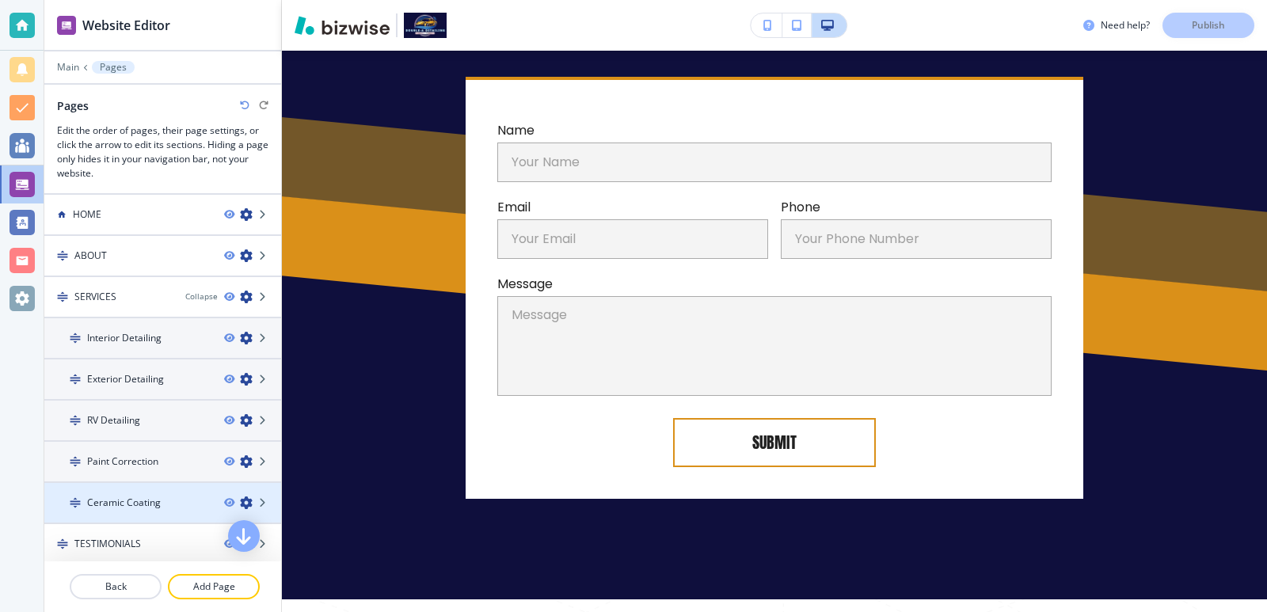
scroll to position [86, 0]
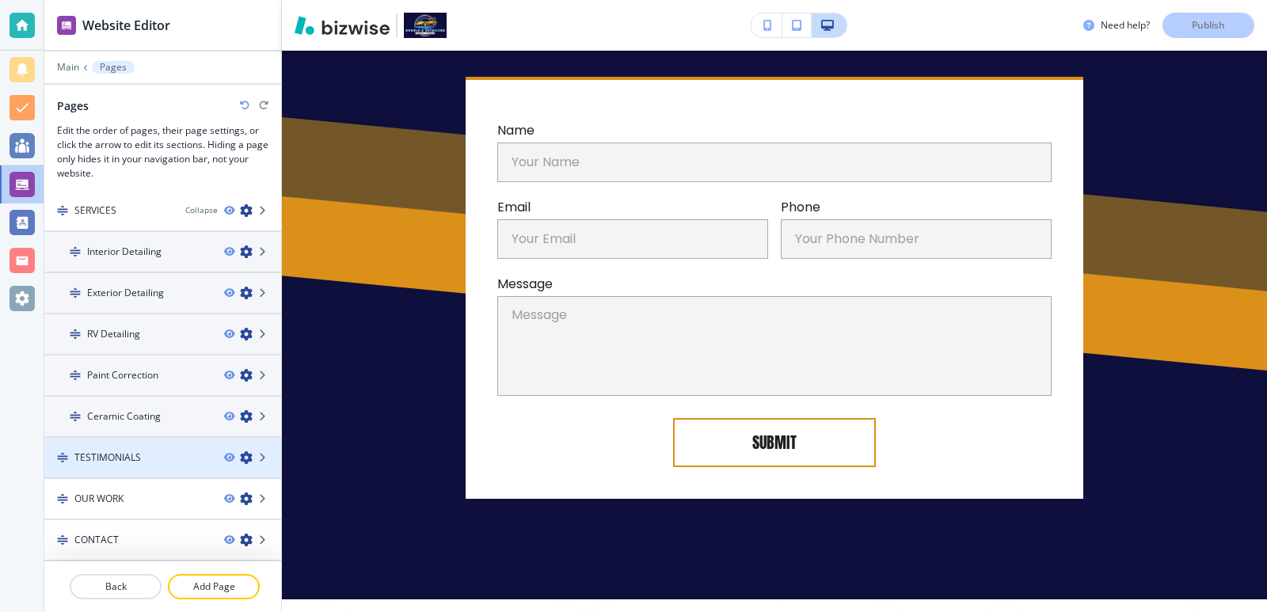
click at [155, 448] on div at bounding box center [162, 444] width 237 height 13
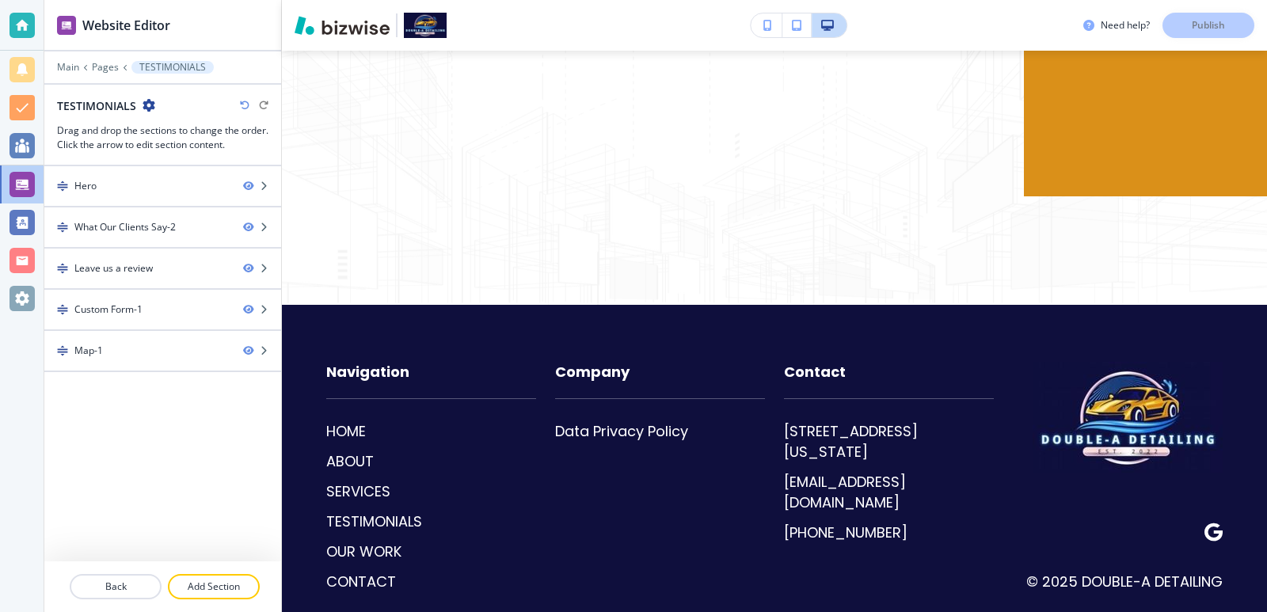
scroll to position [0, 0]
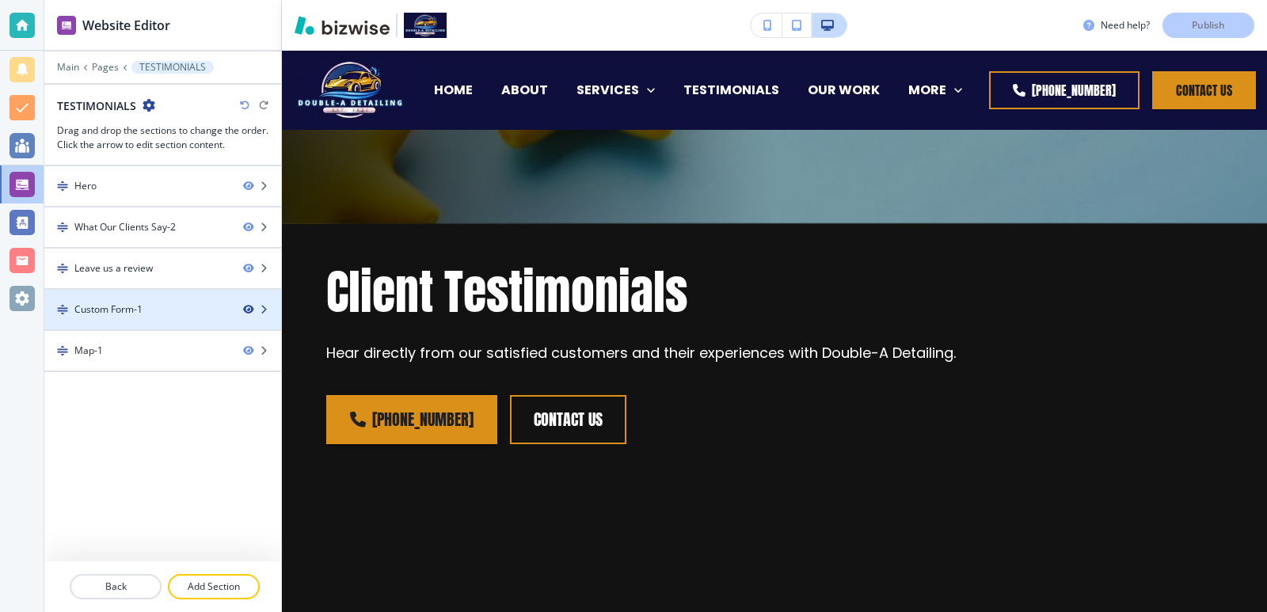
click at [246, 309] on icon "button" at bounding box center [248, 310] width 10 height 10
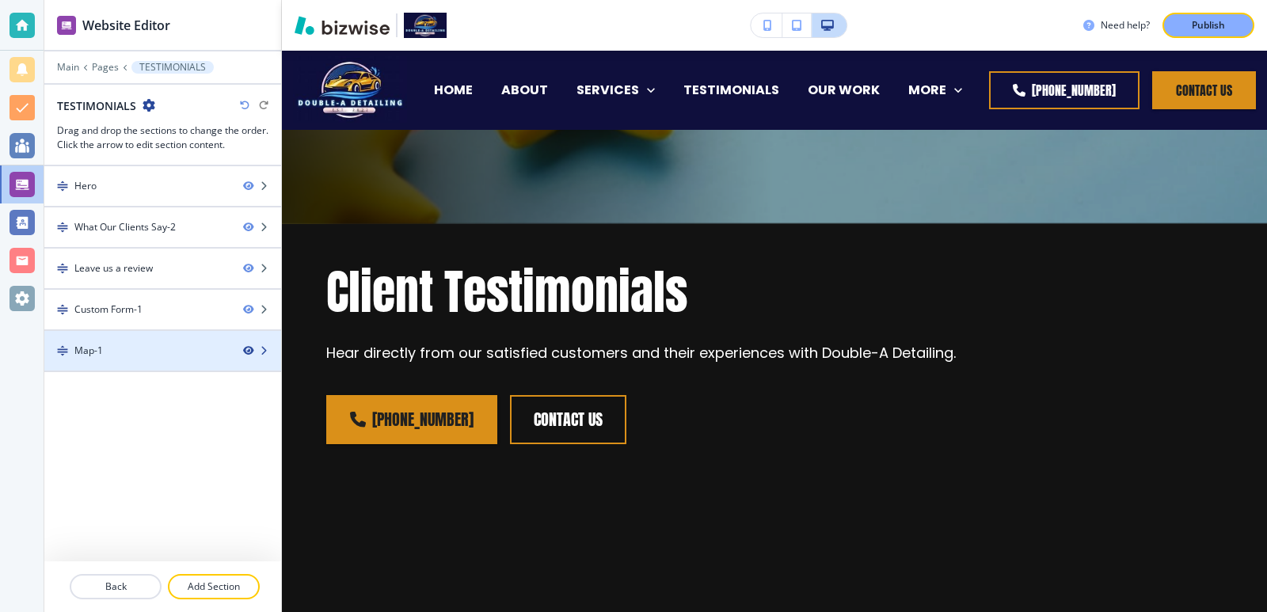
click at [247, 353] on icon "button" at bounding box center [248, 351] width 10 height 10
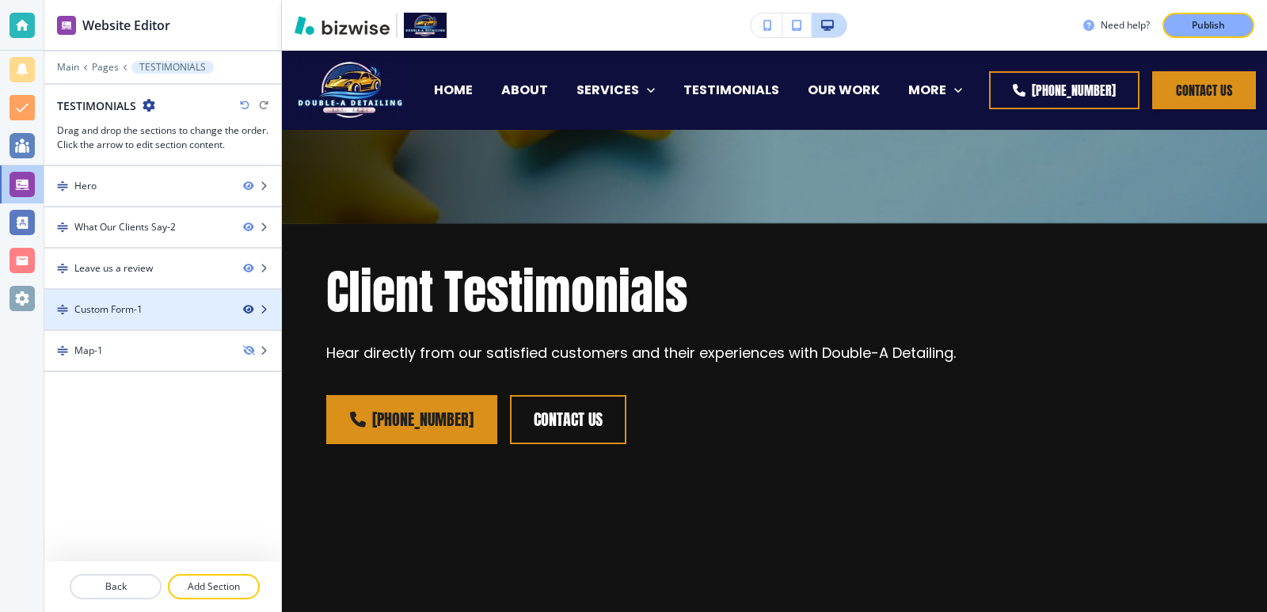
click at [243, 310] on icon "button" at bounding box center [248, 310] width 10 height 10
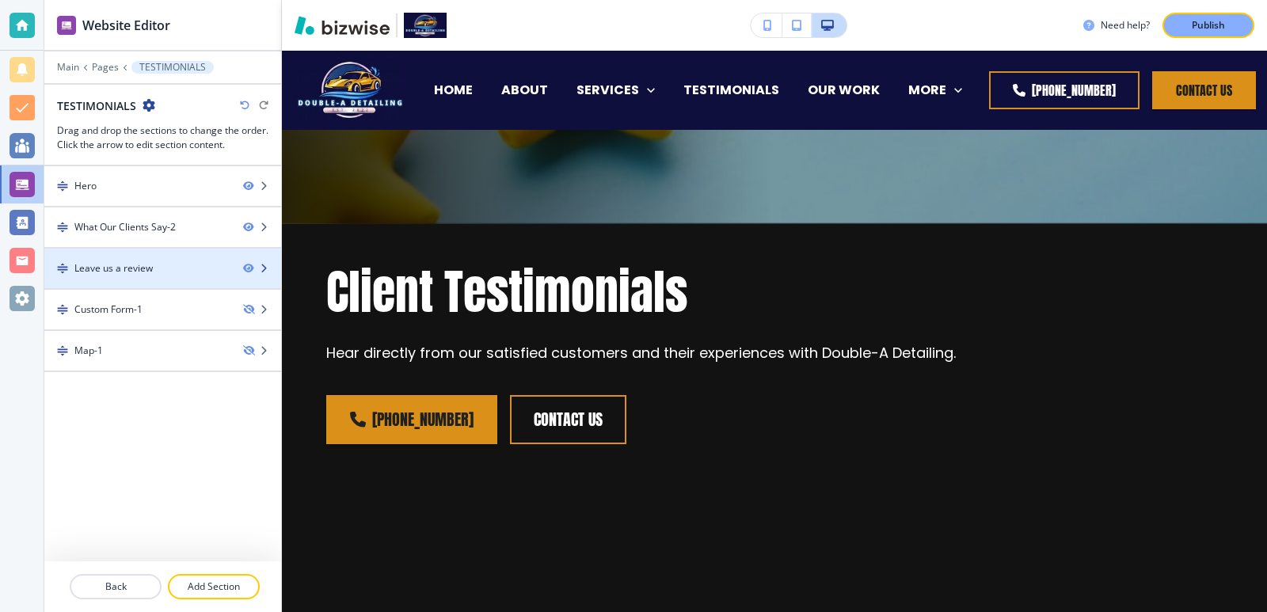
click at [246, 274] on div "Leave us a review" at bounding box center [162, 268] width 237 height 14
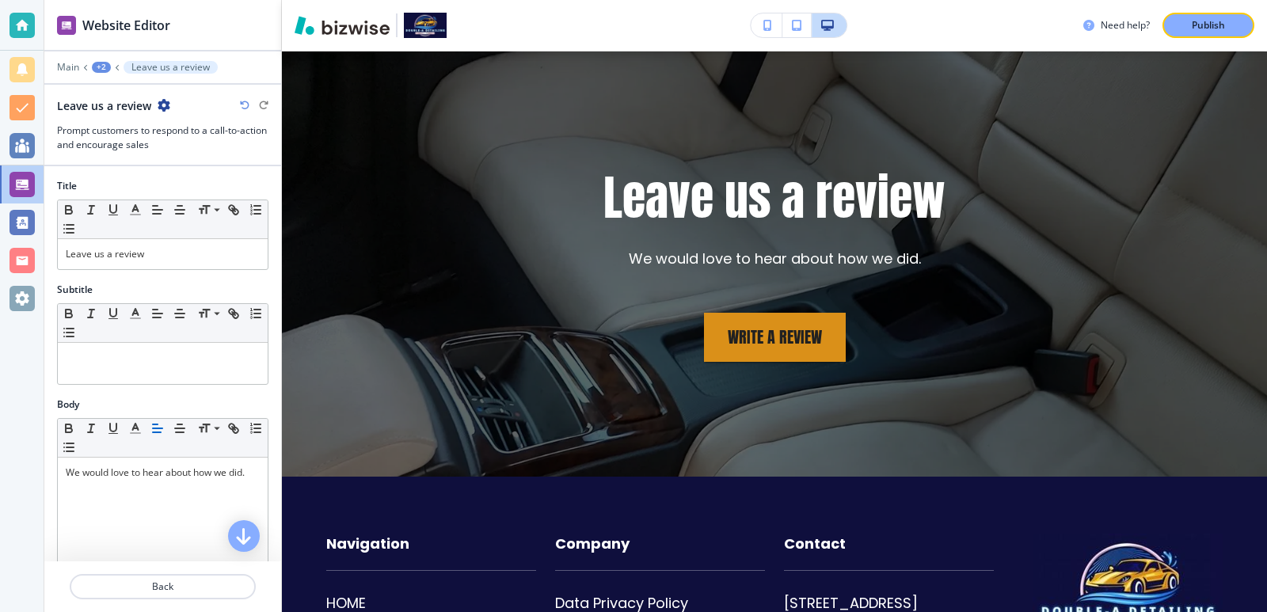
scroll to position [2878, 0]
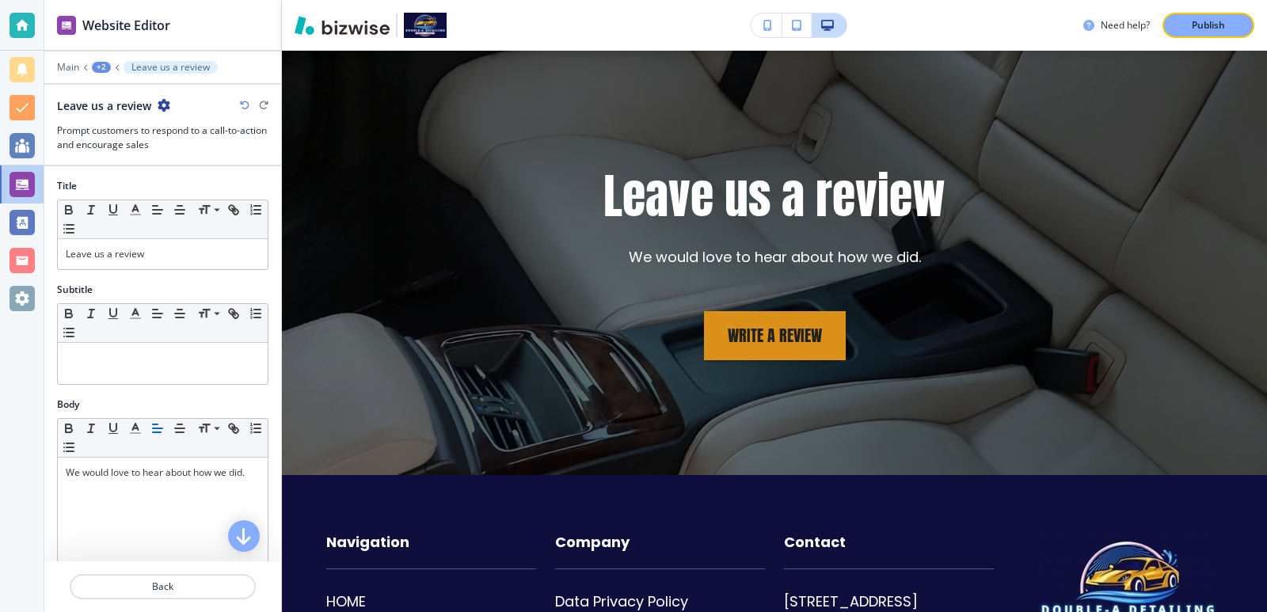
click at [99, 70] on div "+2" at bounding box center [101, 67] width 19 height 11
click at [124, 119] on p "TESTIMONIALS" at bounding box center [142, 121] width 81 height 14
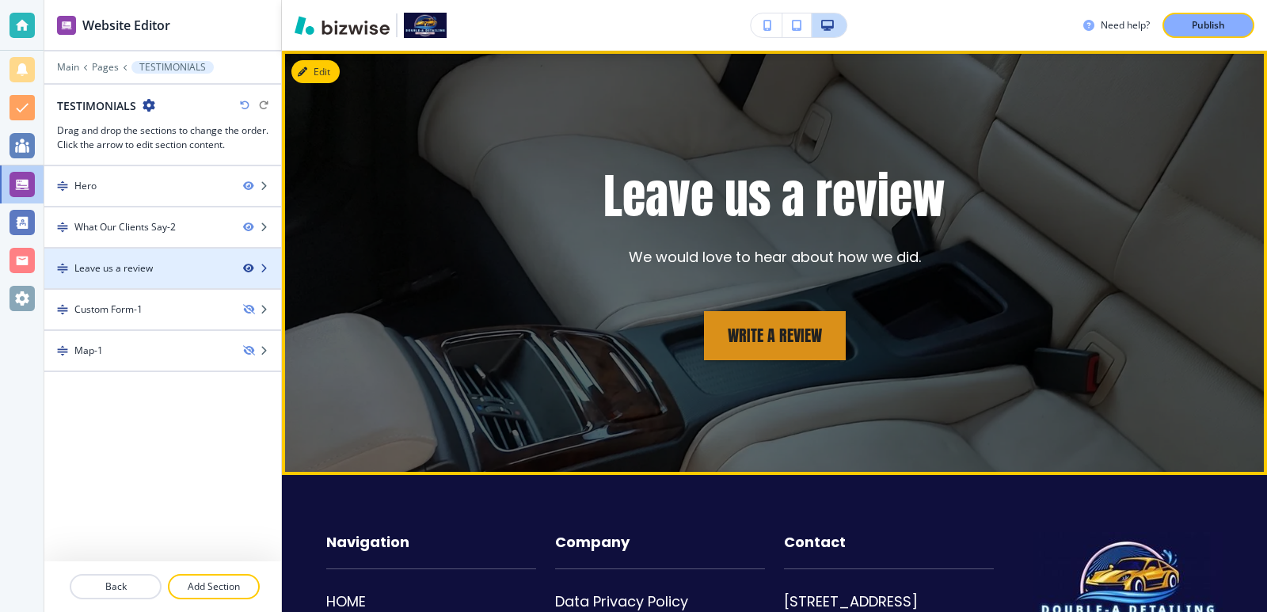
click at [247, 271] on icon "button" at bounding box center [248, 269] width 10 height 10
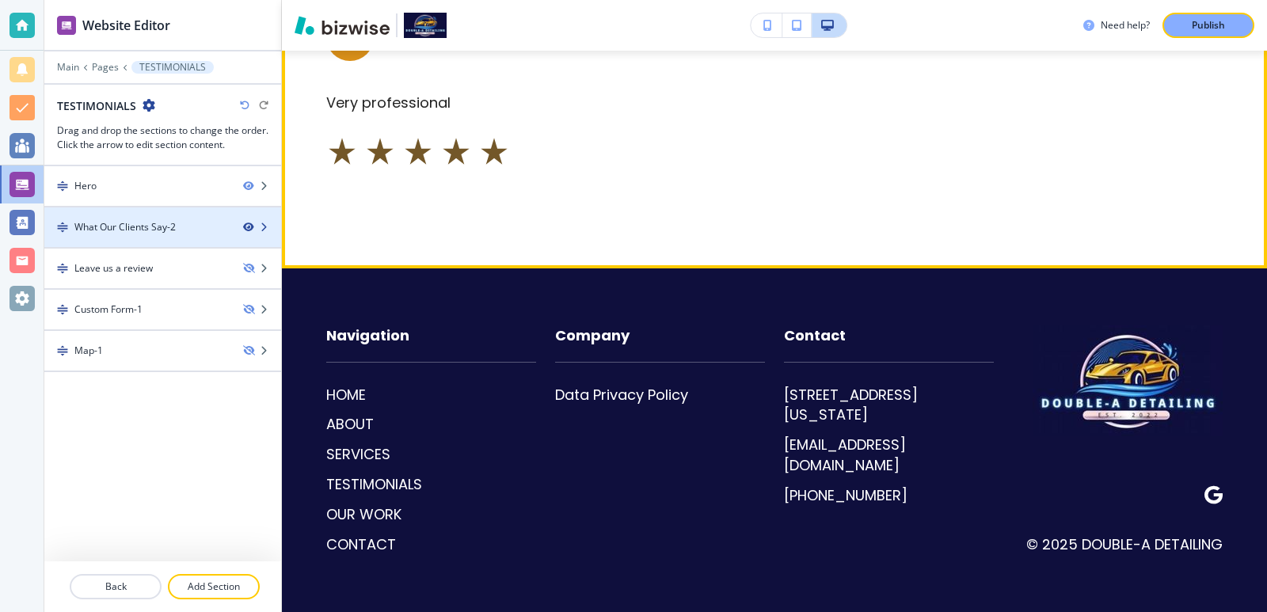
click at [253, 229] on icon "button" at bounding box center [248, 228] width 10 height 10
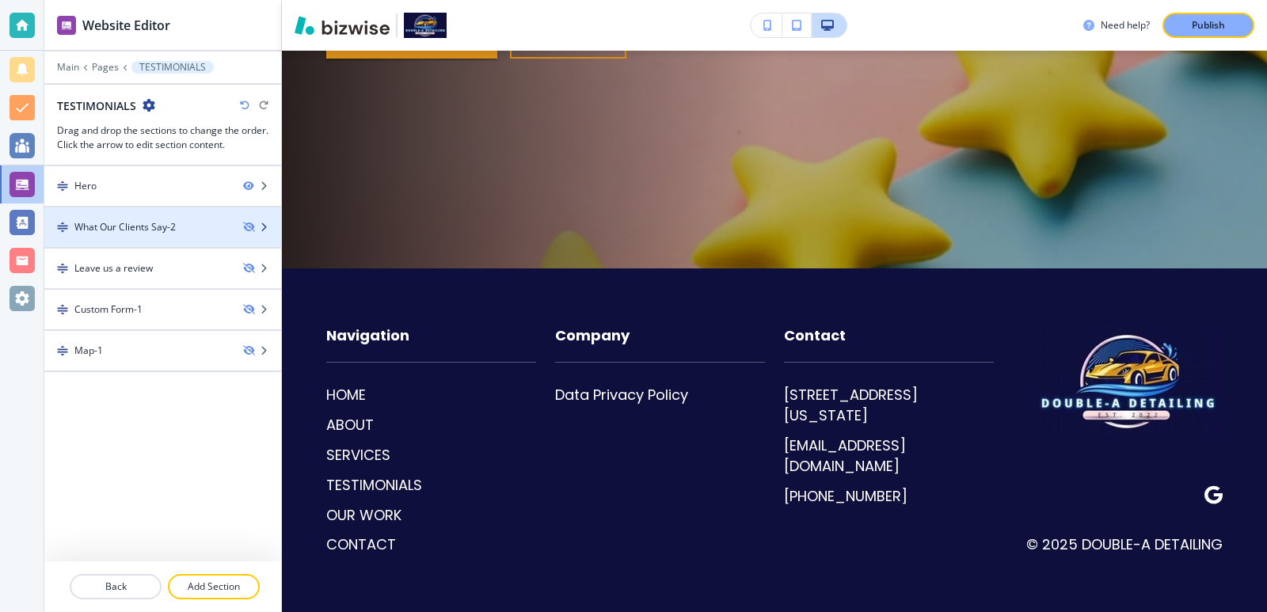
scroll to position [386, 0]
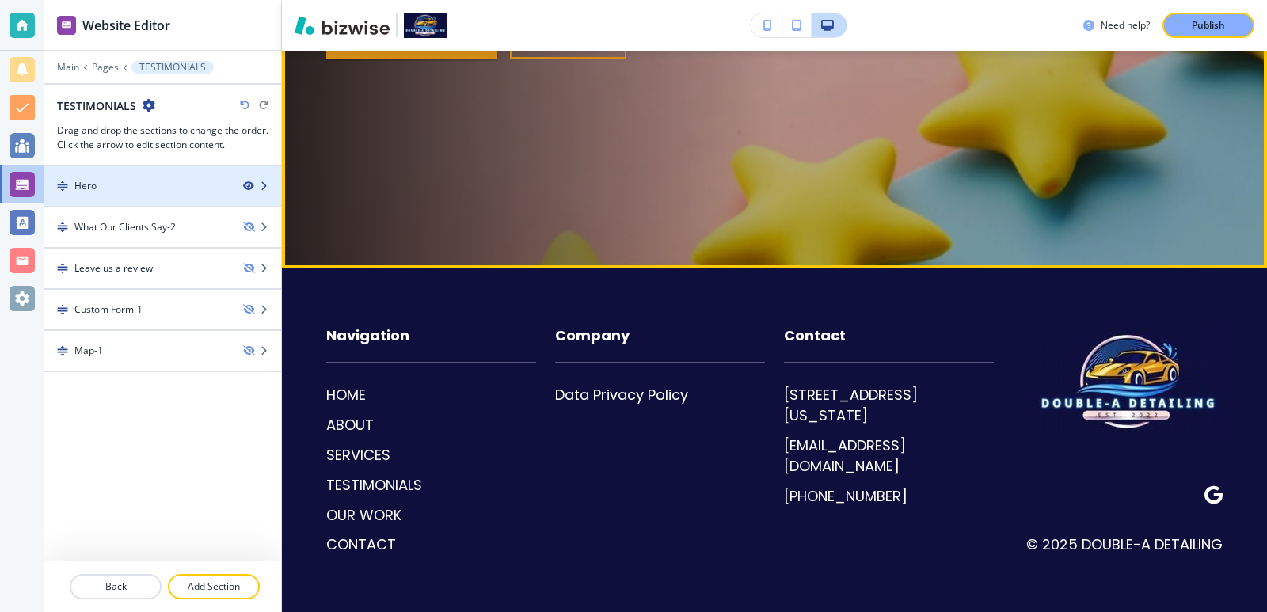
click at [249, 185] on icon "button" at bounding box center [248, 186] width 10 height 10
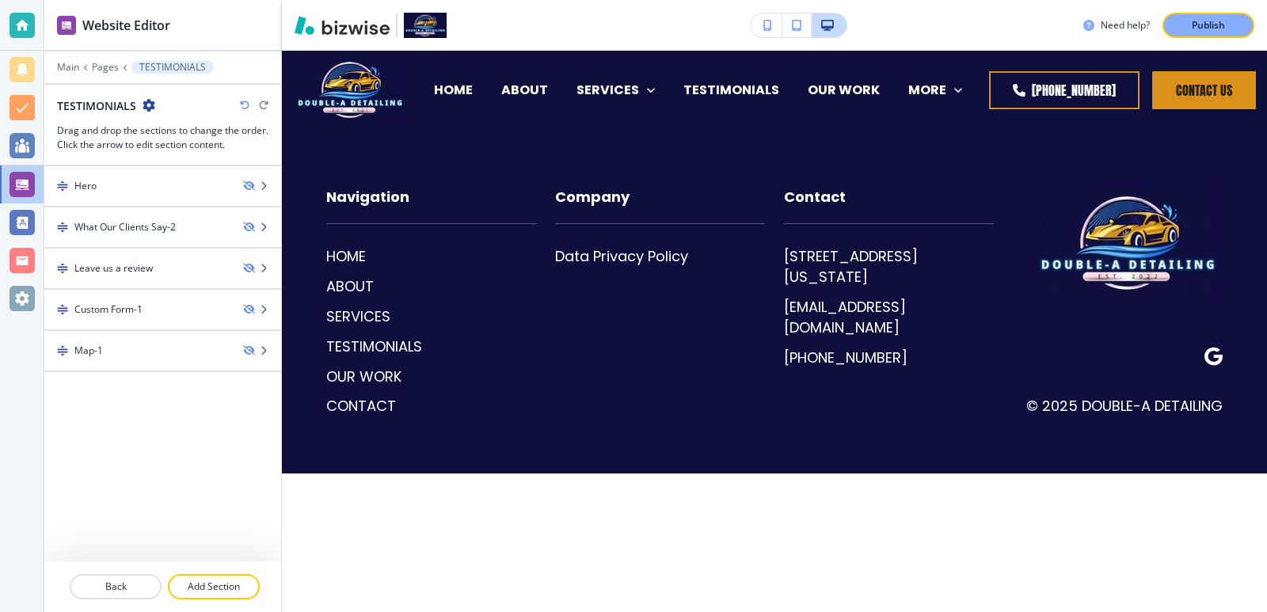
click at [239, 100] on div "TESTIMONIALS" at bounding box center [162, 105] width 211 height 17
click at [248, 106] on icon "button" at bounding box center [245, 106] width 10 height 10
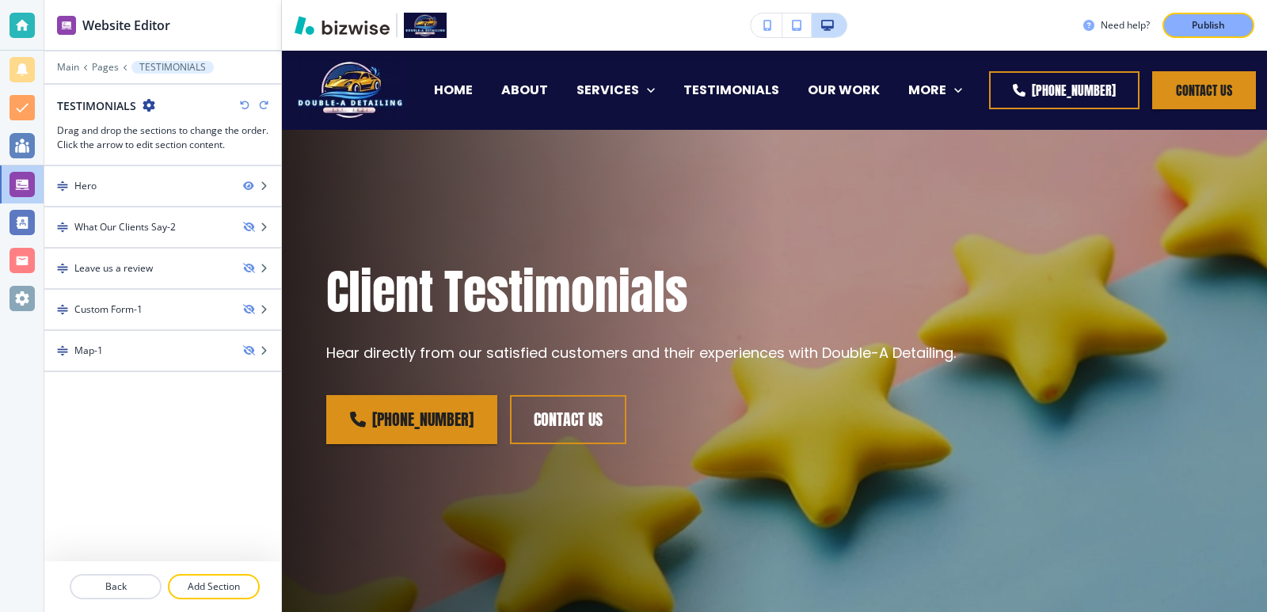
click at [248, 106] on icon "button" at bounding box center [245, 106] width 10 height 10
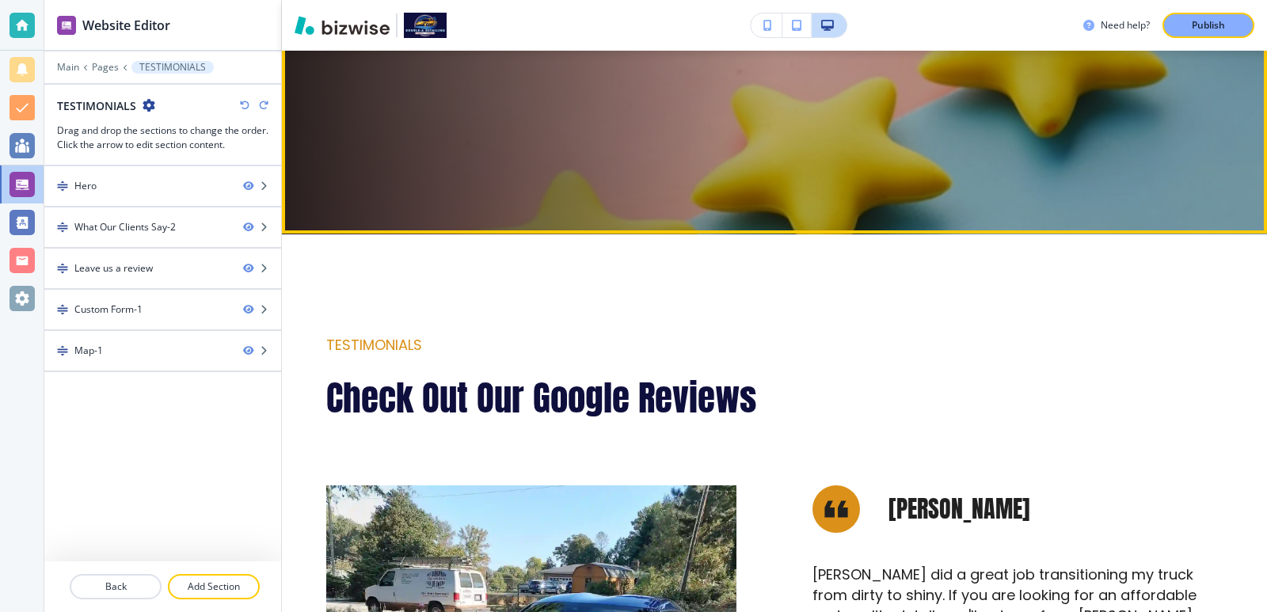
scroll to position [422, 0]
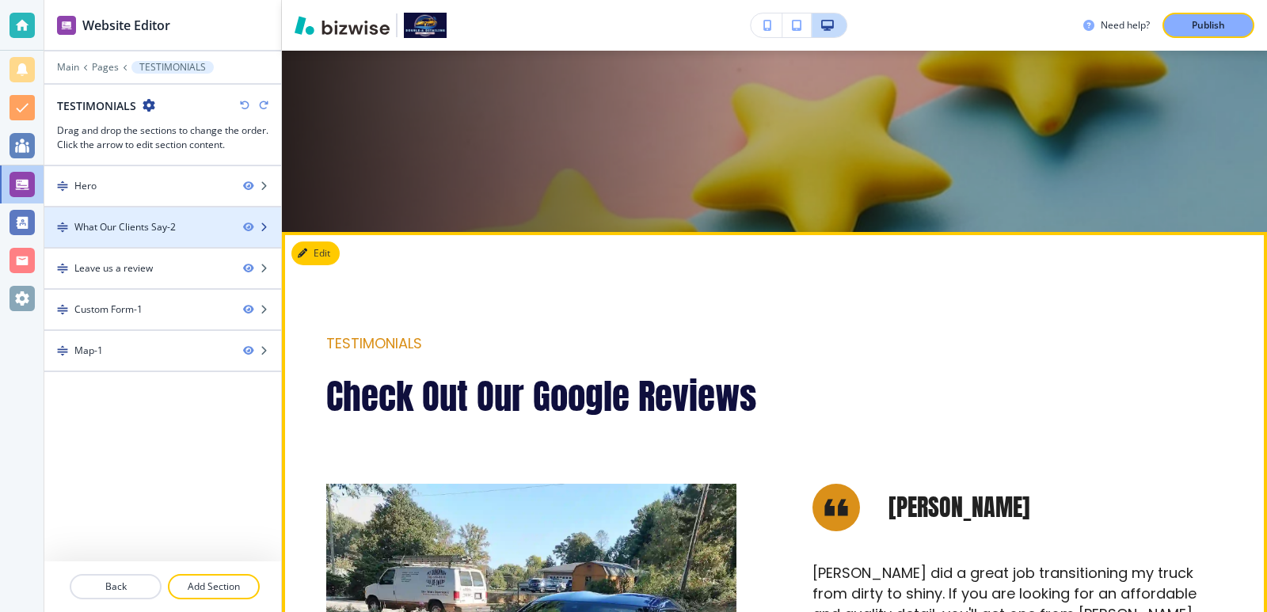
click at [176, 229] on div "What Our Clients Say-2" at bounding box center [124, 227] width 101 height 14
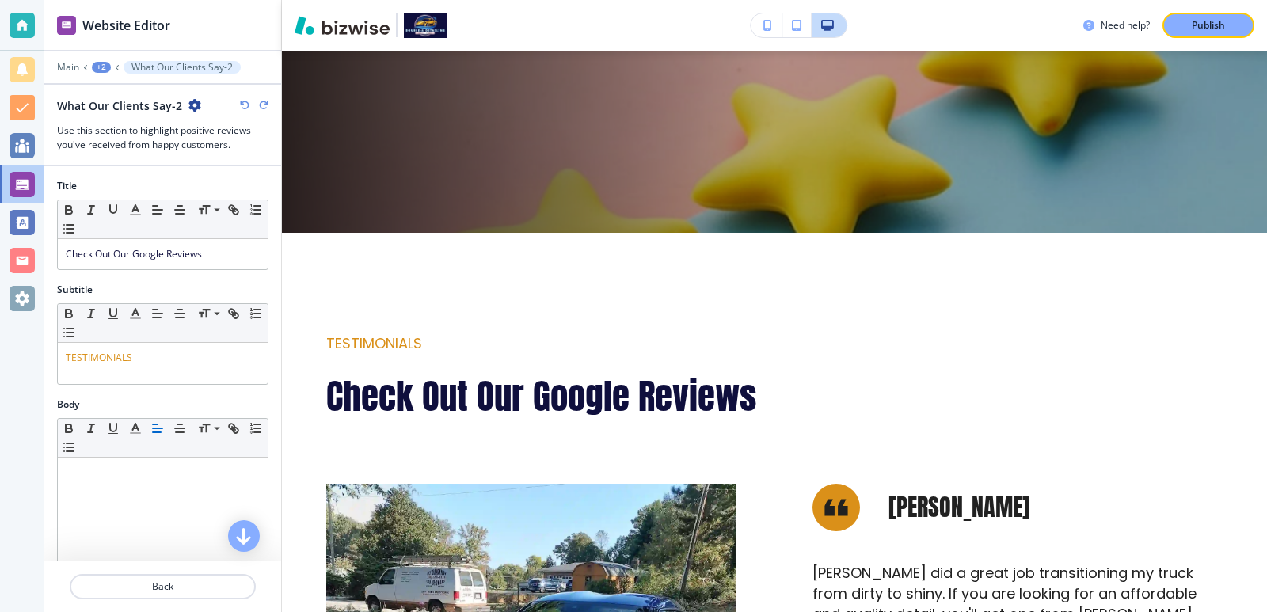
scroll to position [604, 0]
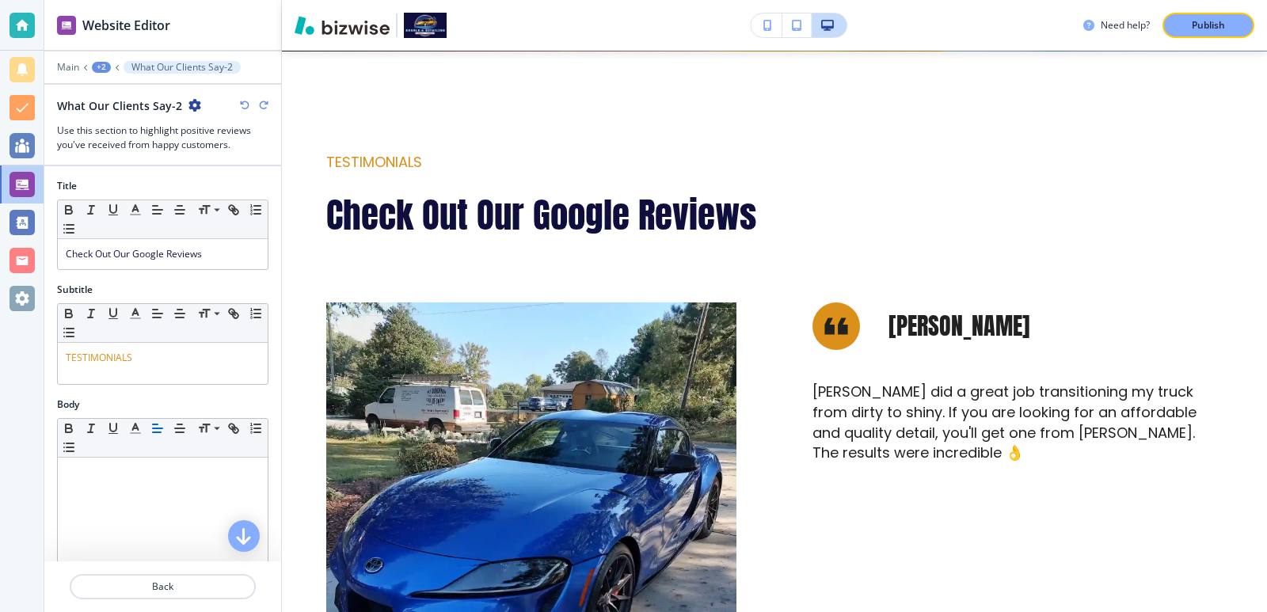
click at [103, 63] on div "+2" at bounding box center [101, 67] width 19 height 11
click at [247, 588] on p "Back" at bounding box center [162, 587] width 183 height 14
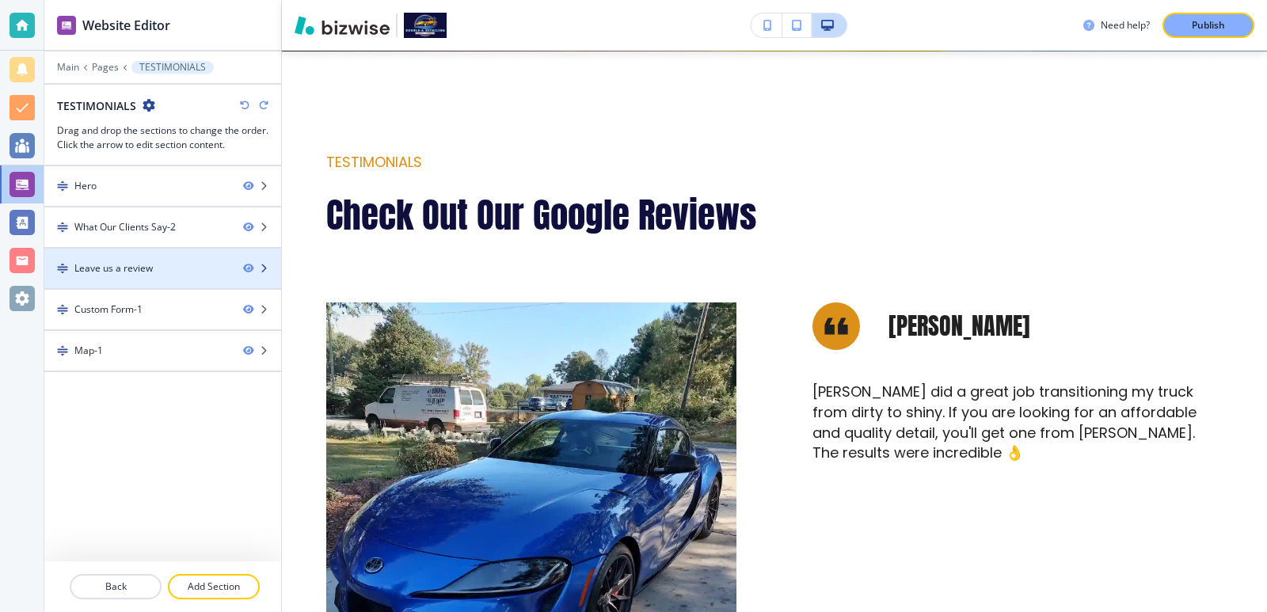
click at [171, 265] on div "Leave us a review" at bounding box center [137, 268] width 186 height 14
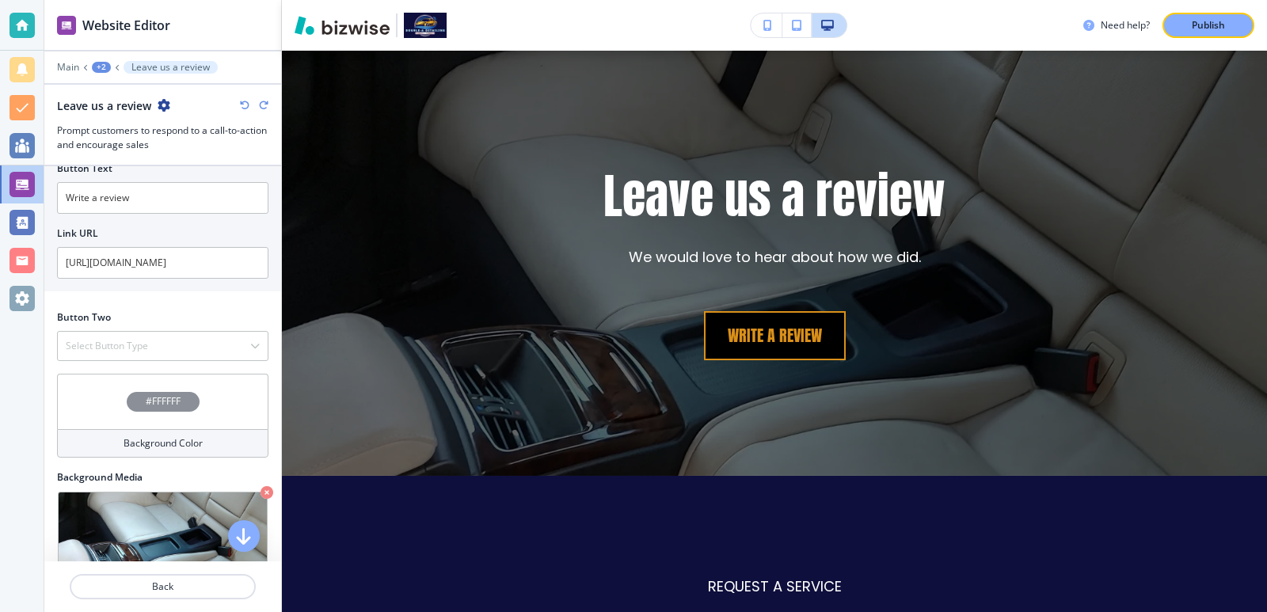
scroll to position [624, 0]
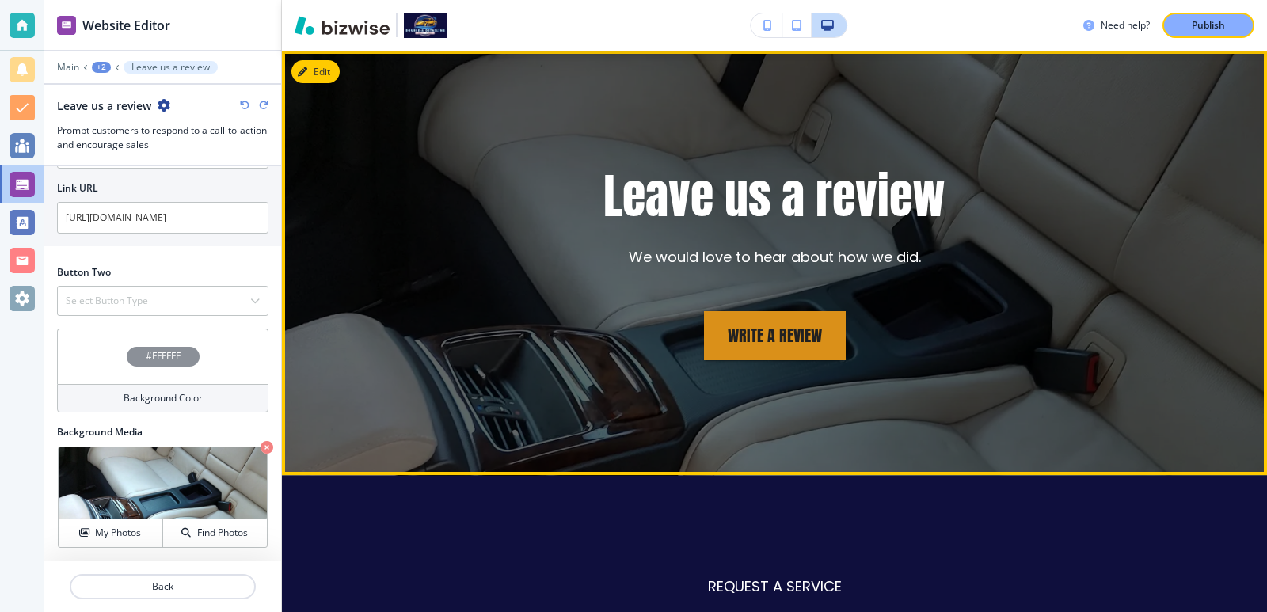
click at [98, 70] on div "+2" at bounding box center [101, 67] width 19 height 11
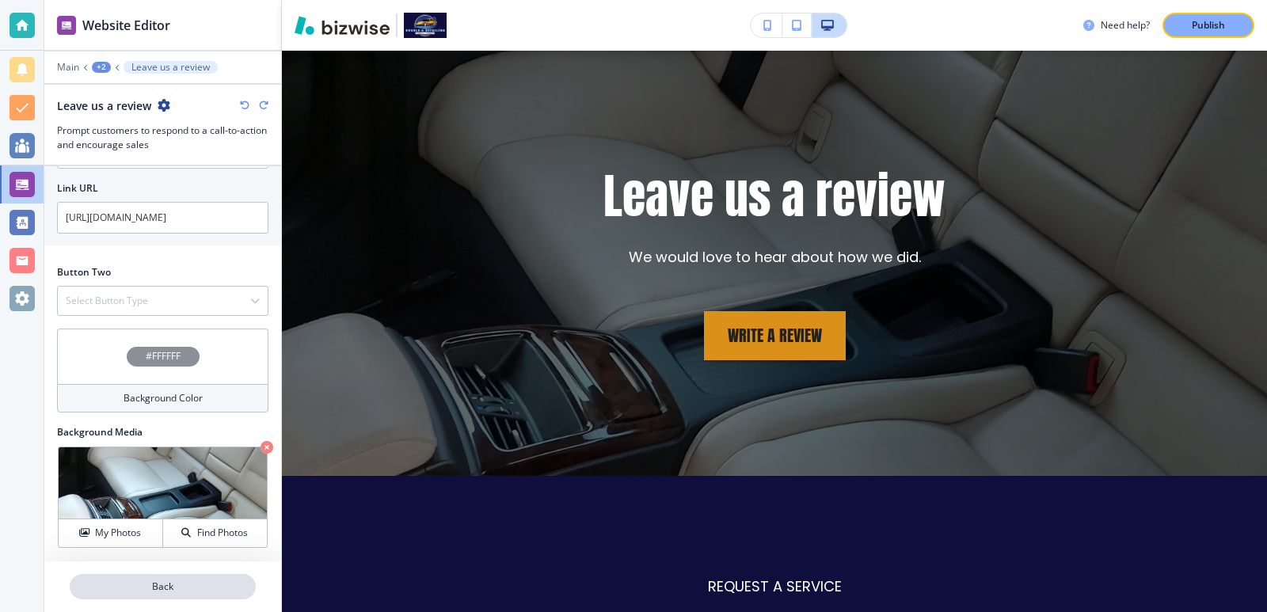
click at [180, 578] on button "Back" at bounding box center [163, 586] width 186 height 25
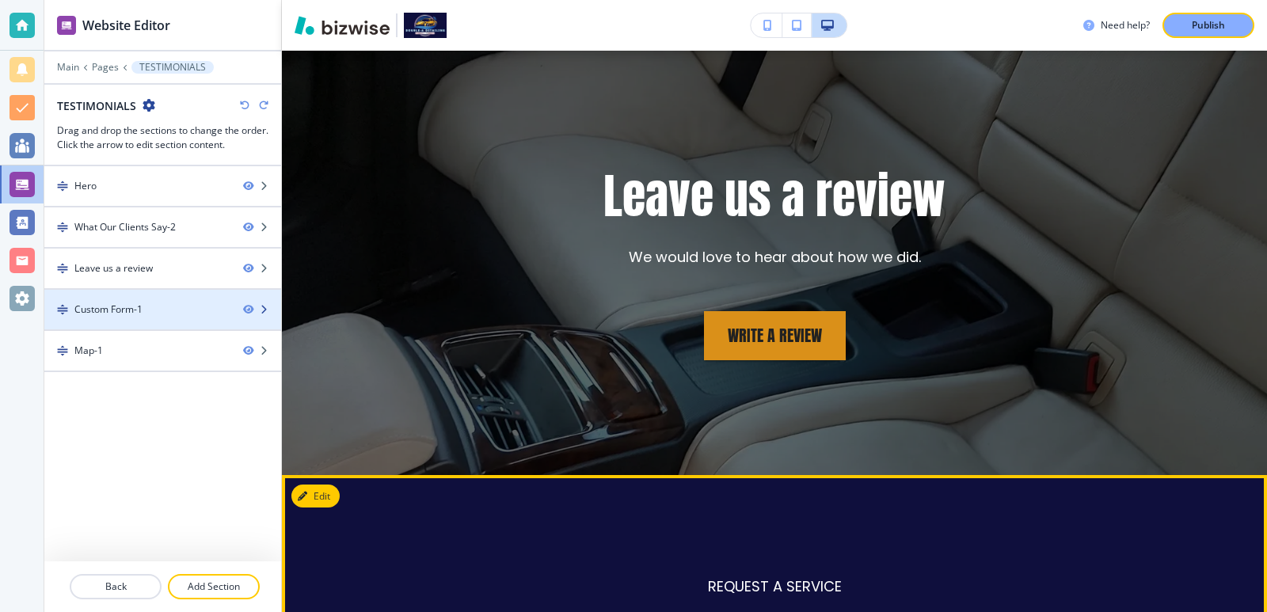
click at [146, 312] on div "Custom Form-1" at bounding box center [137, 310] width 186 height 14
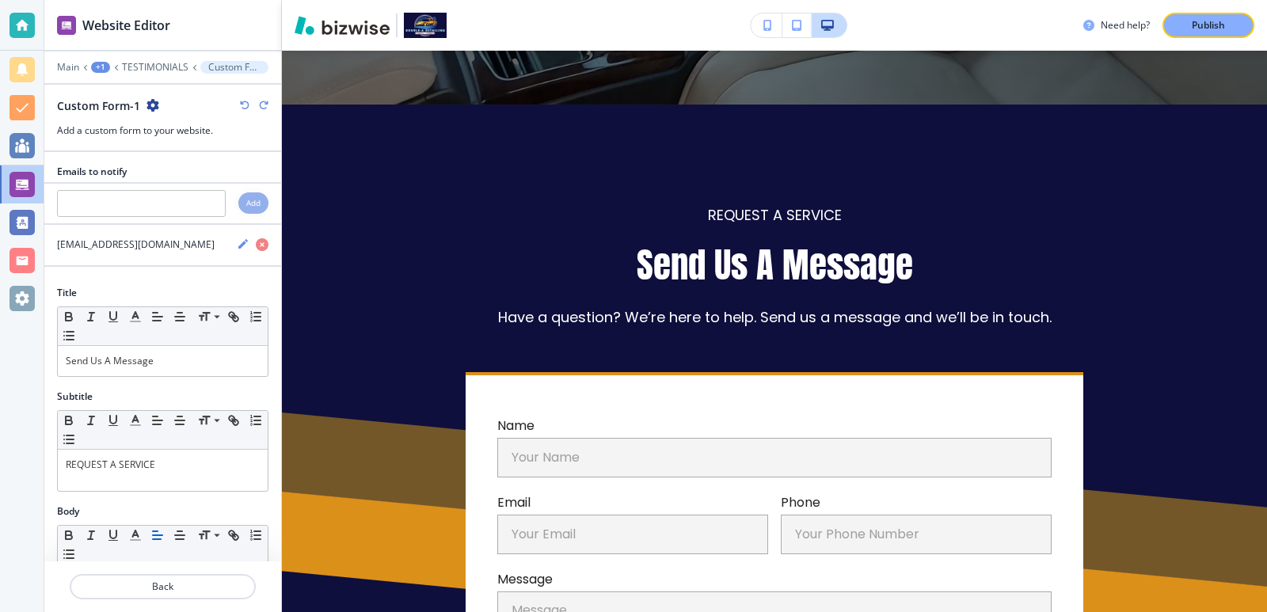
scroll to position [3302, 0]
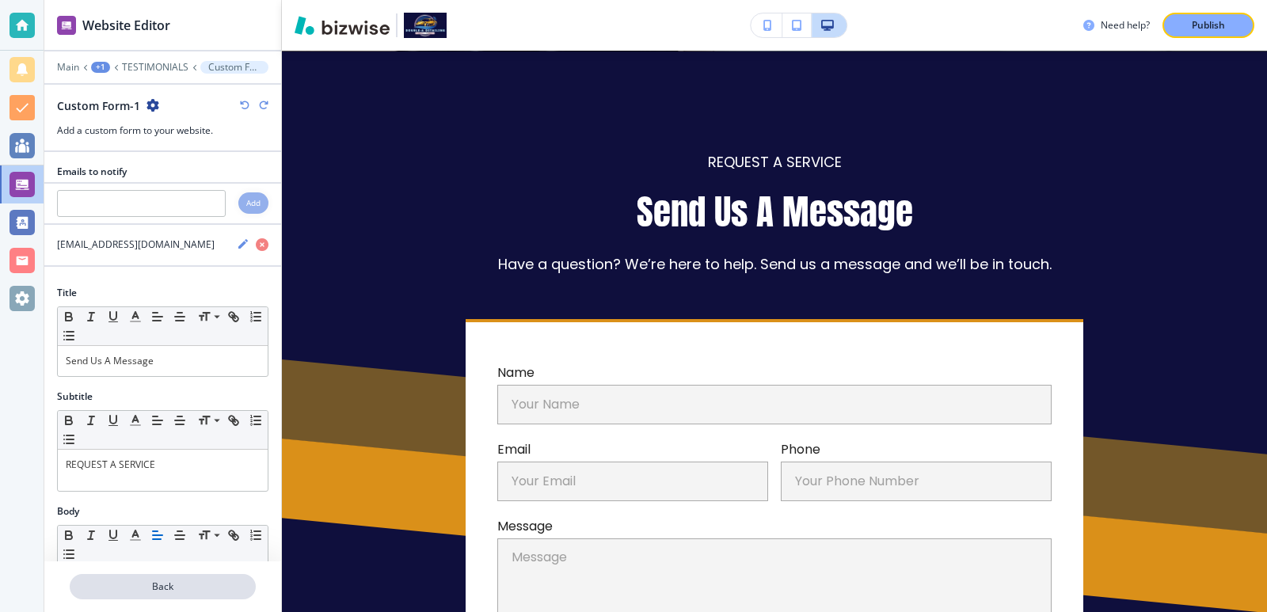
click at [160, 590] on p "Back" at bounding box center [162, 587] width 183 height 14
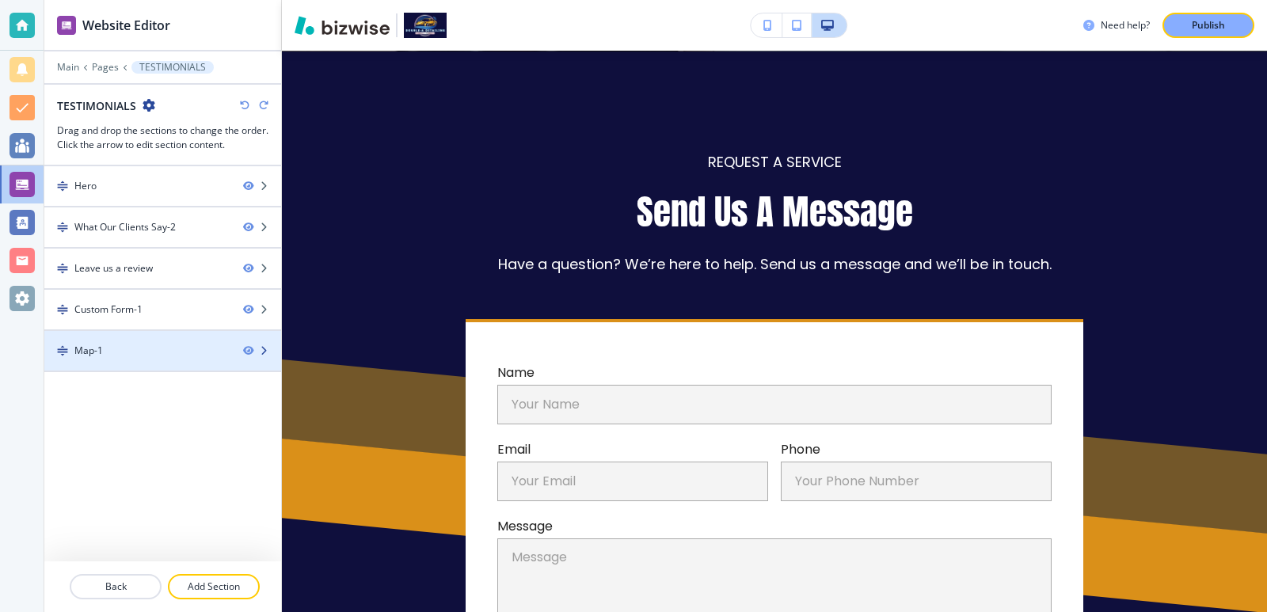
click at [108, 355] on div "Map-1" at bounding box center [137, 351] width 186 height 14
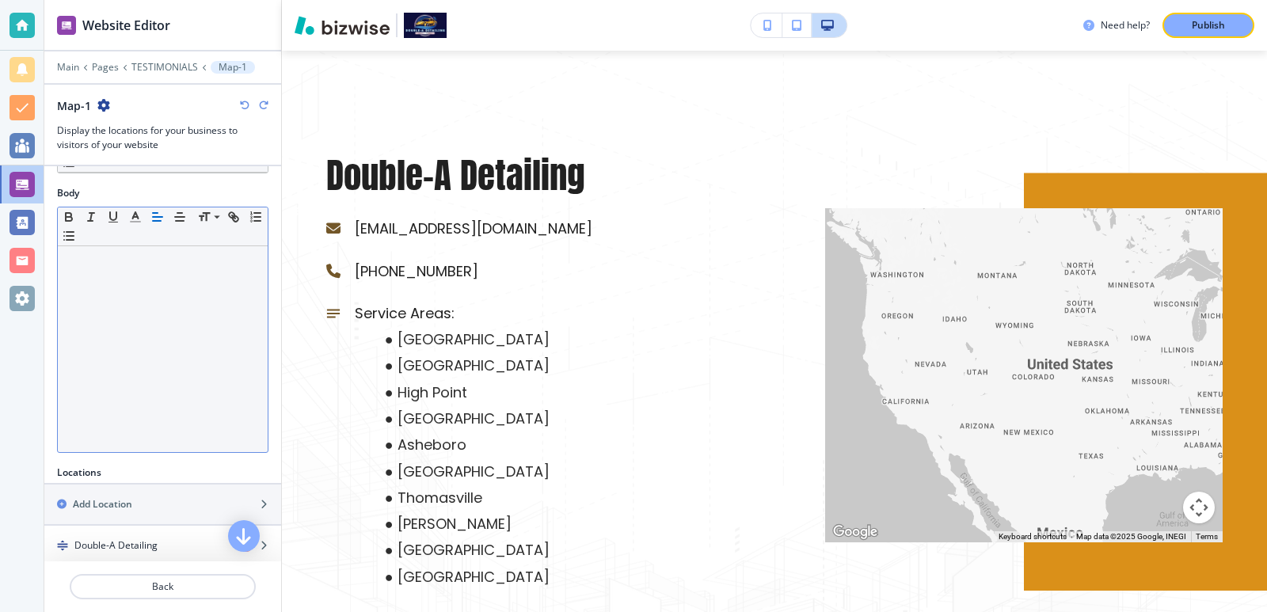
scroll to position [422, 0]
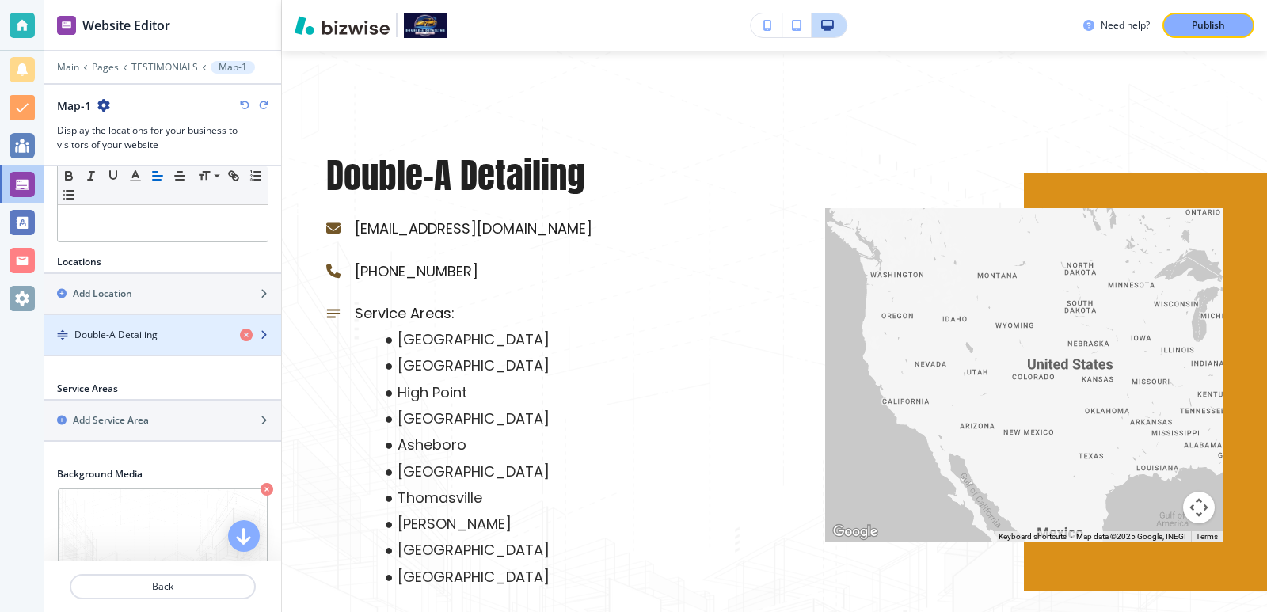
click at [149, 322] on div "button" at bounding box center [162, 321] width 237 height 13
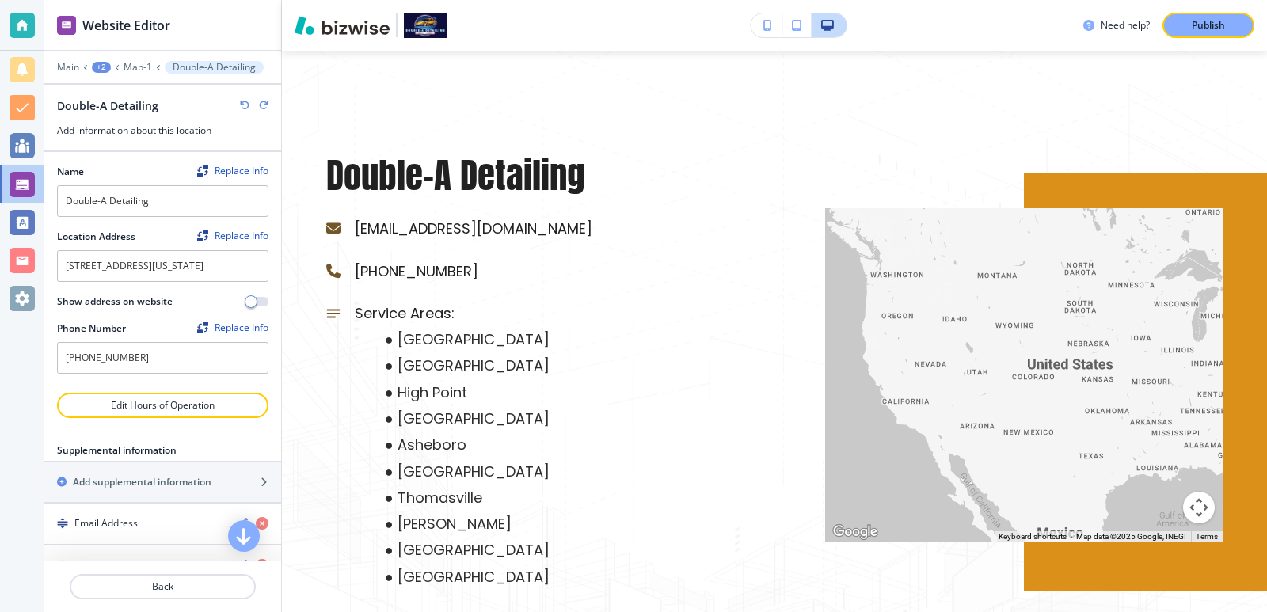
scroll to position [52, 0]
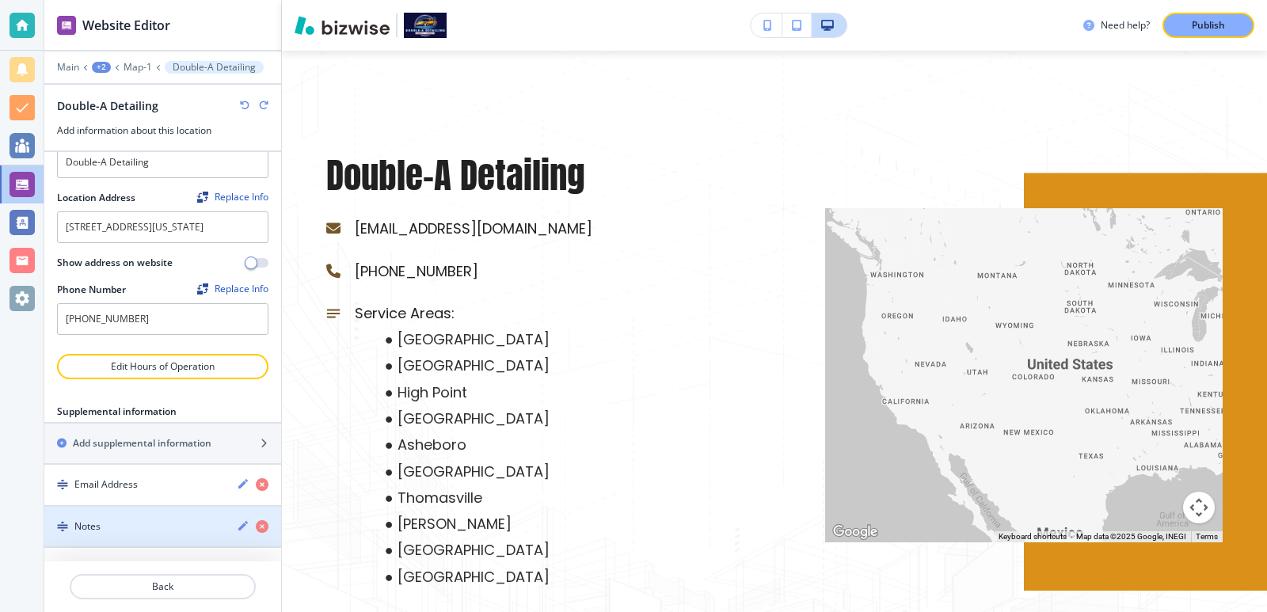
click at [143, 537] on div "button" at bounding box center [162, 540] width 237 height 13
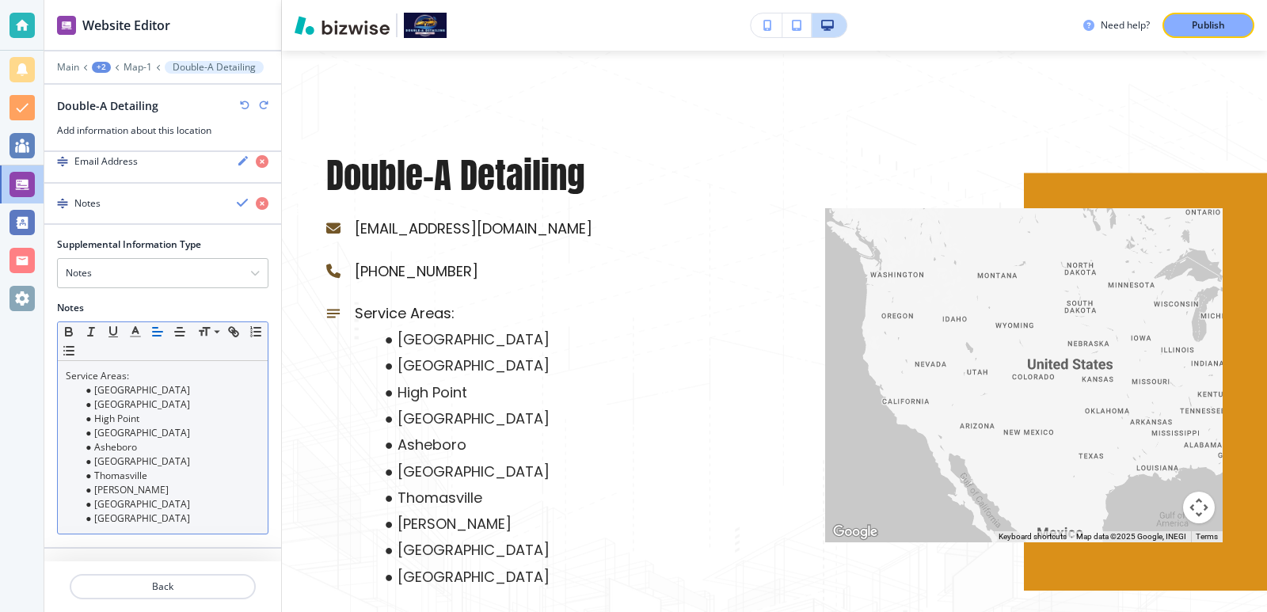
scroll to position [376, 0]
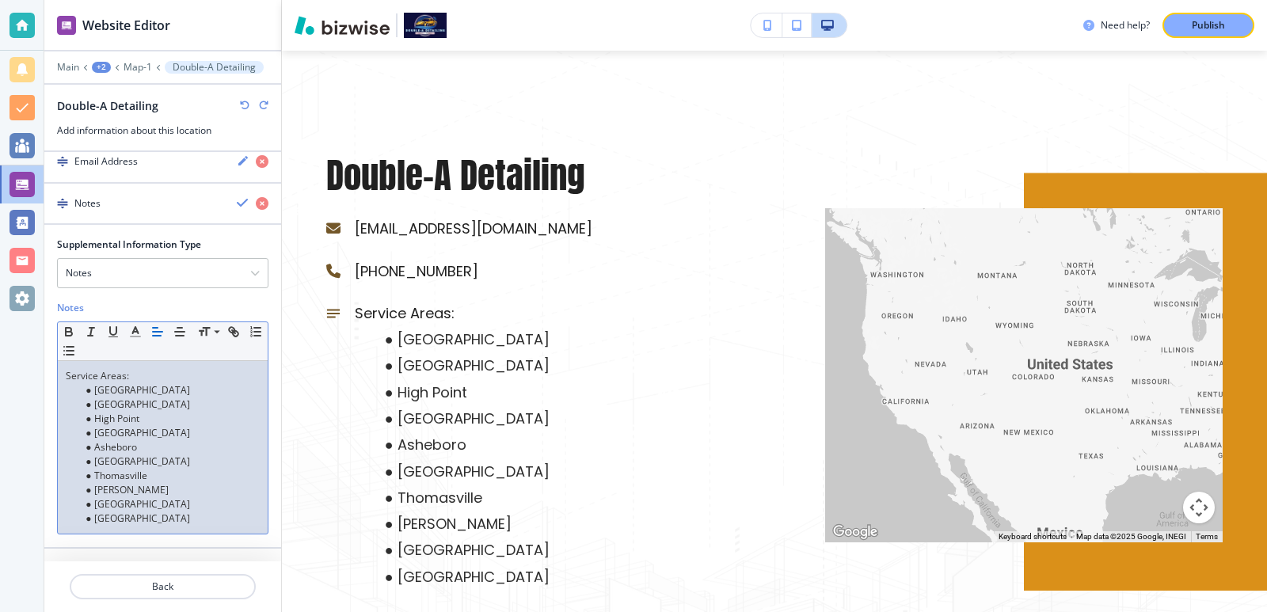
click at [144, 526] on div "Service Areas: [GEOGRAPHIC_DATA] [GEOGRAPHIC_DATA] [GEOGRAPHIC_DATA] [GEOGRAPHI…" at bounding box center [163, 447] width 210 height 173
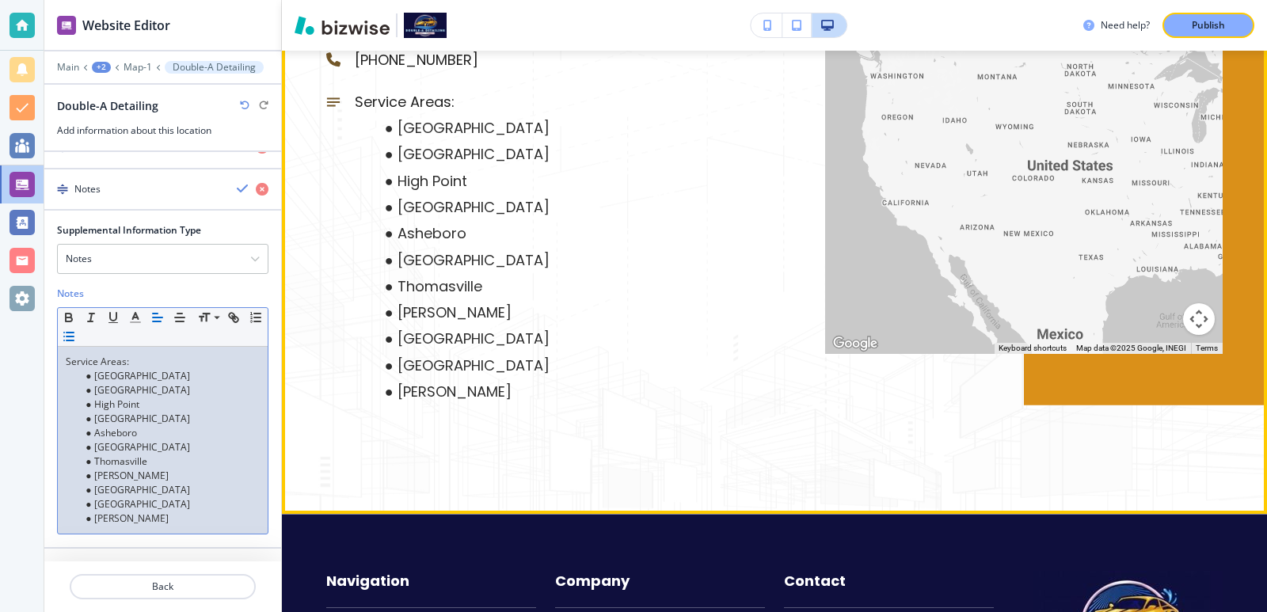
scroll to position [4200, 0]
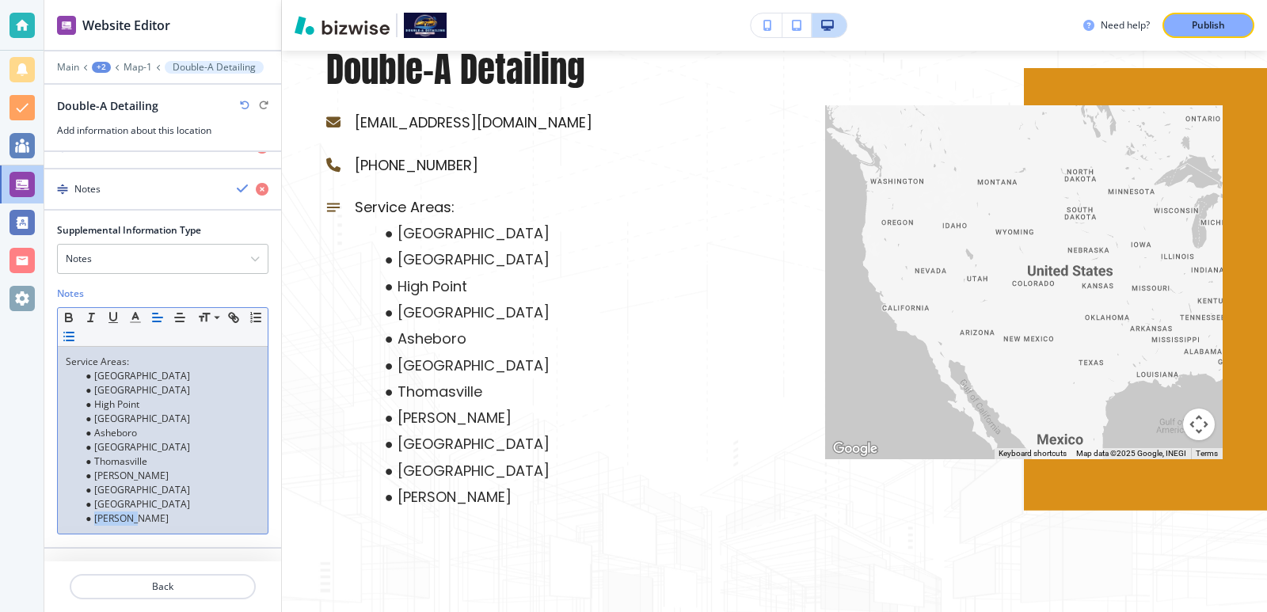
drag, startPoint x: 152, startPoint y: 531, endPoint x: 75, endPoint y: 531, distance: 76.8
click at [75, 526] on ul "[GEOGRAPHIC_DATA] [GEOGRAPHIC_DATA] [GEOGRAPHIC_DATA] [GEOGRAPHIC_DATA] [GEOGRA…" at bounding box center [163, 447] width 194 height 157
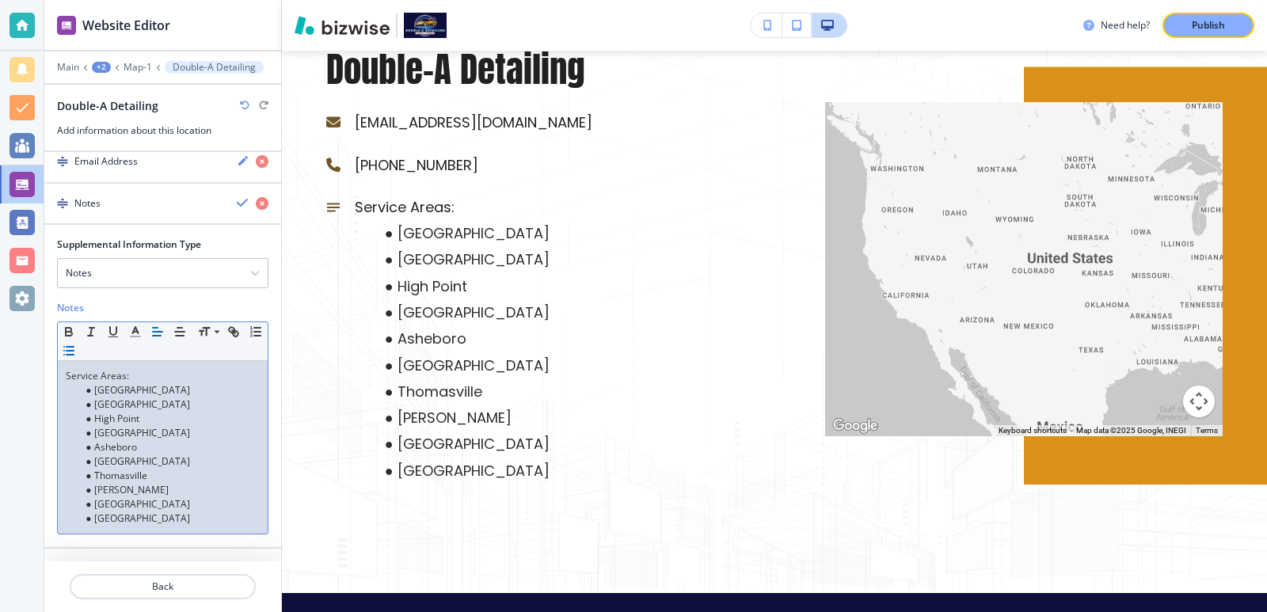
click at [166, 404] on li "[GEOGRAPHIC_DATA]" at bounding box center [170, 405] width 180 height 14
click at [175, 427] on li "[GEOGRAPHIC_DATA]" at bounding box center [170, 433] width 180 height 14
click at [176, 423] on li "High Point" at bounding box center [170, 419] width 180 height 14
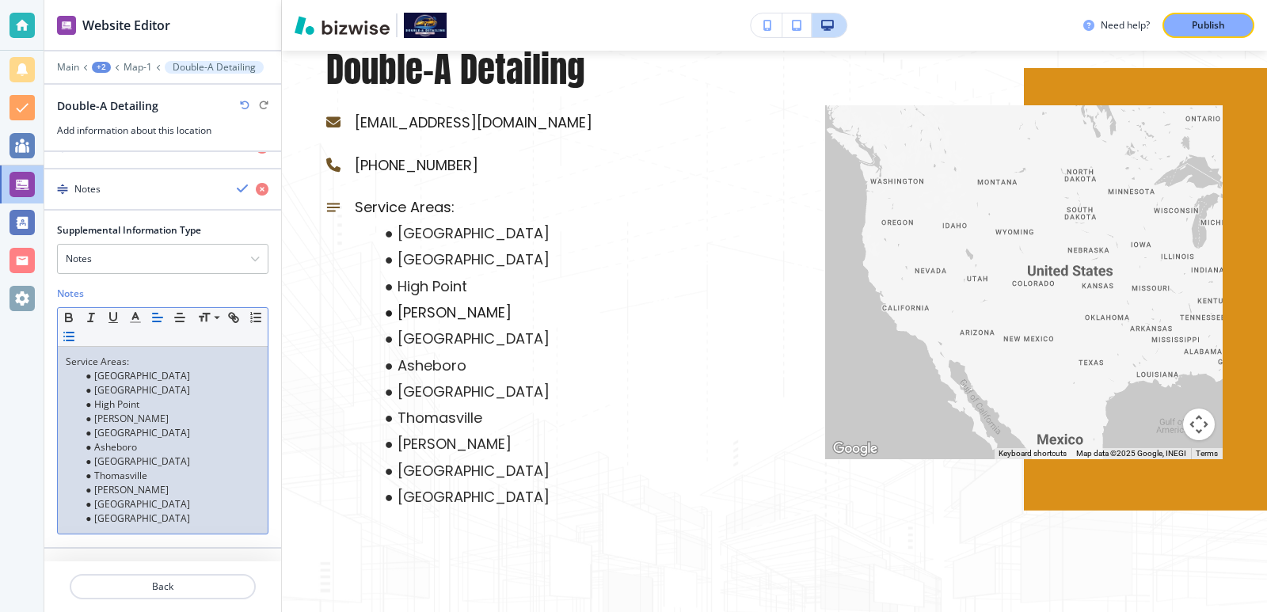
scroll to position [390, 0]
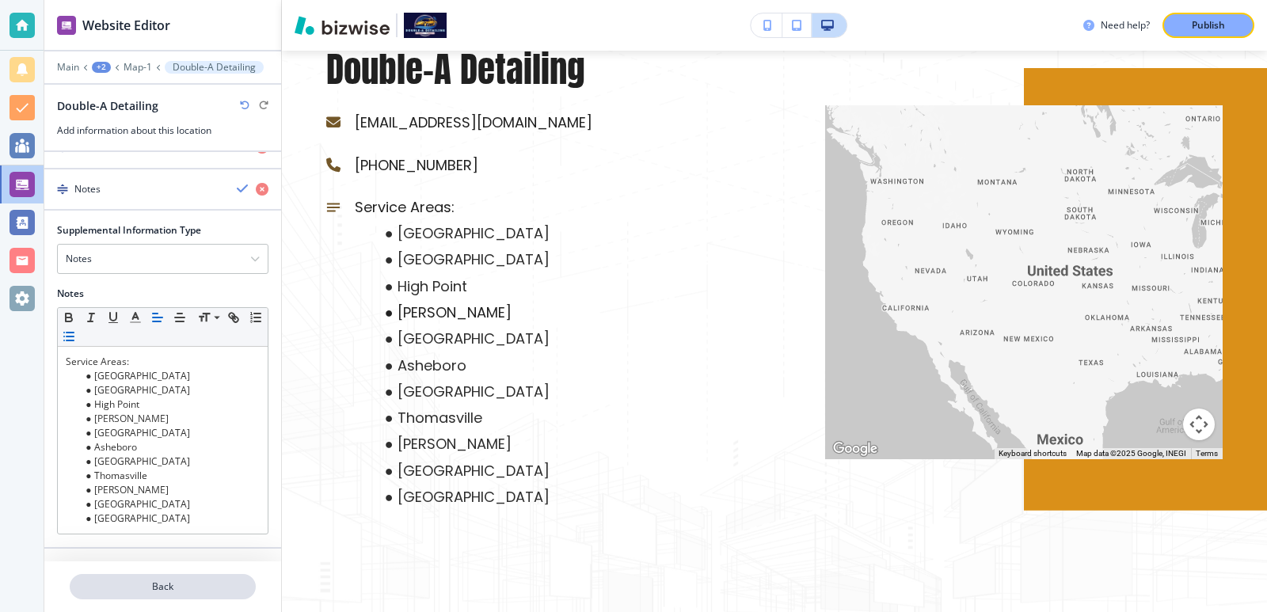
click at [153, 586] on p "Back" at bounding box center [162, 587] width 183 height 14
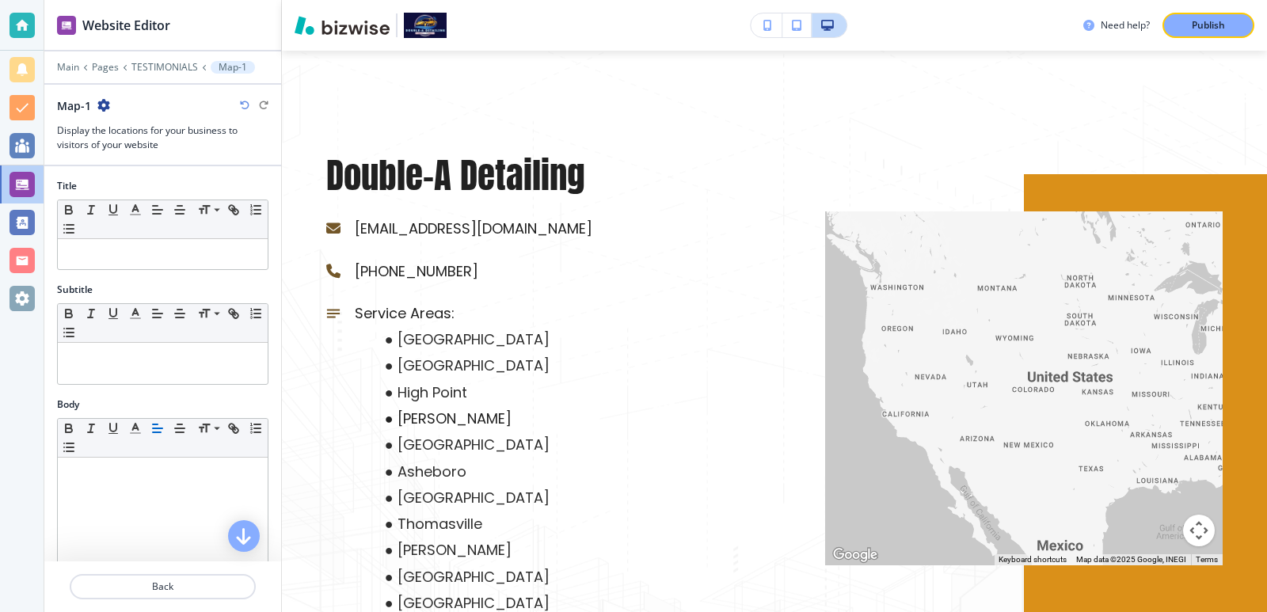
scroll to position [211, 0]
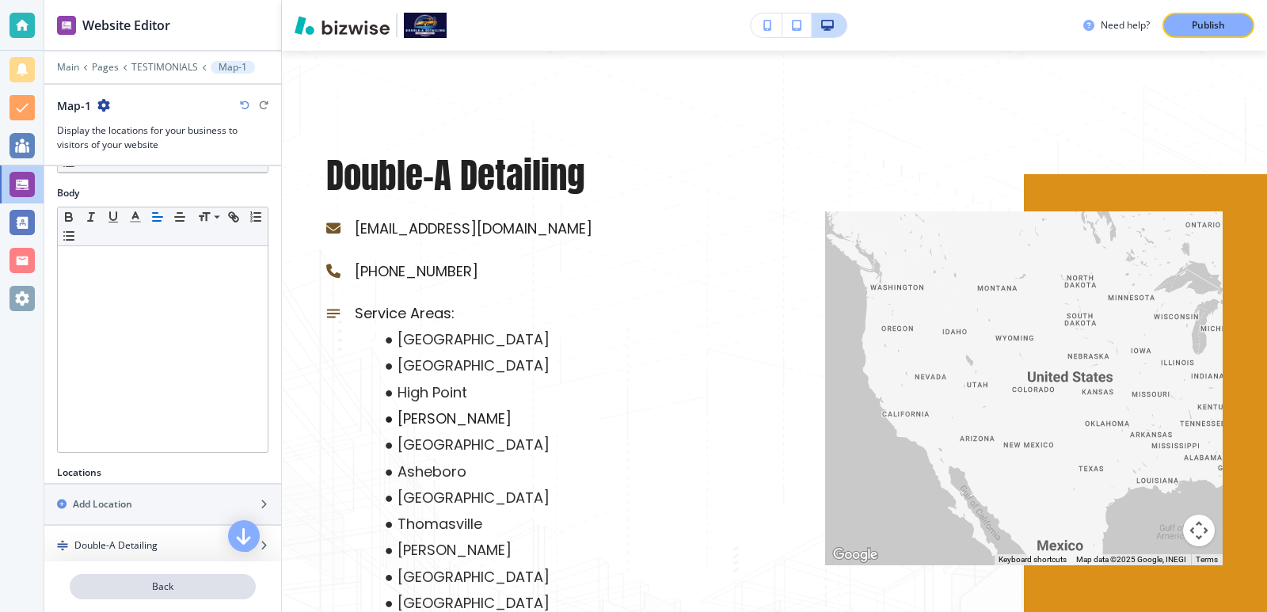
click at [161, 584] on p "Back" at bounding box center [162, 587] width 183 height 14
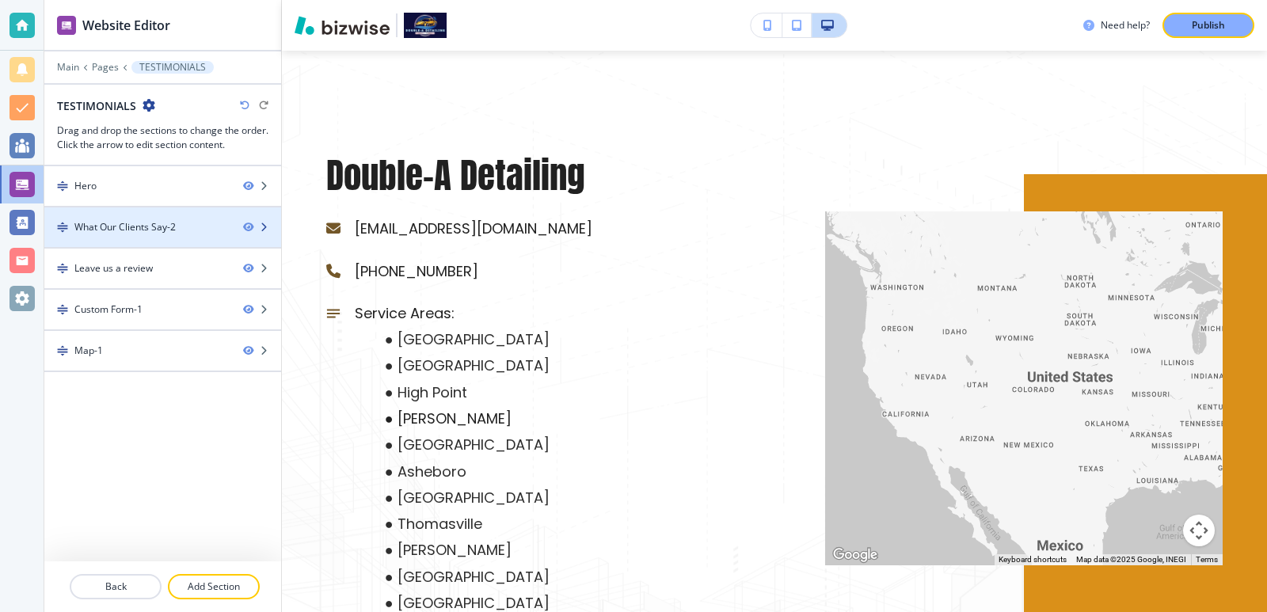
click at [130, 235] on div at bounding box center [162, 240] width 237 height 13
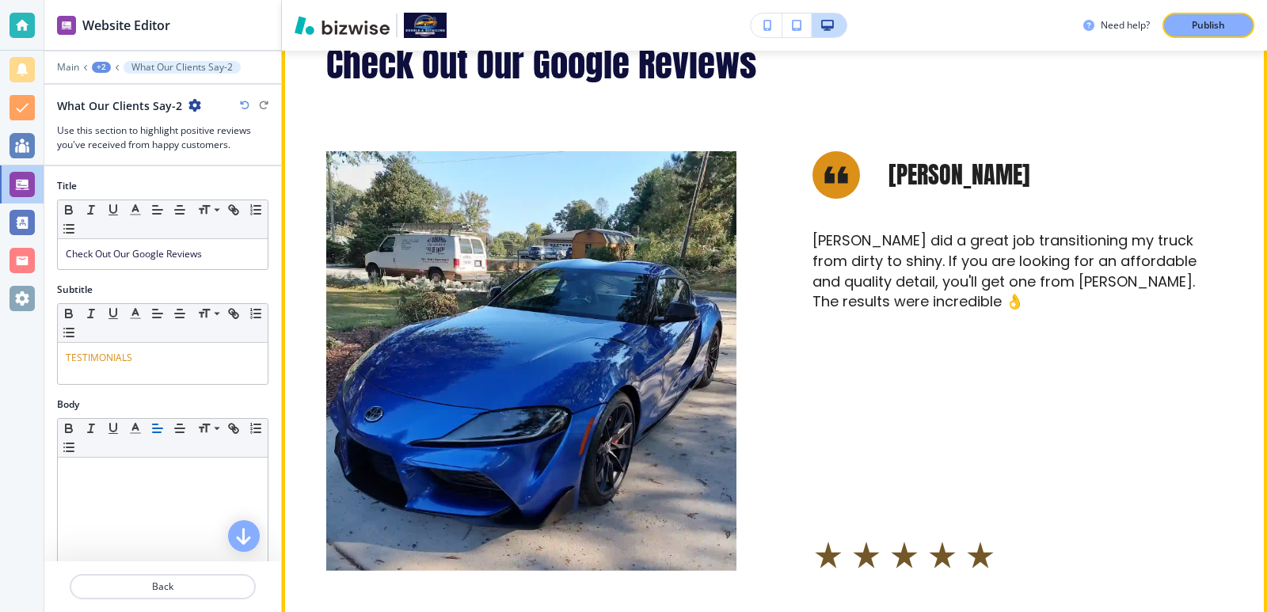
scroll to position [709, 0]
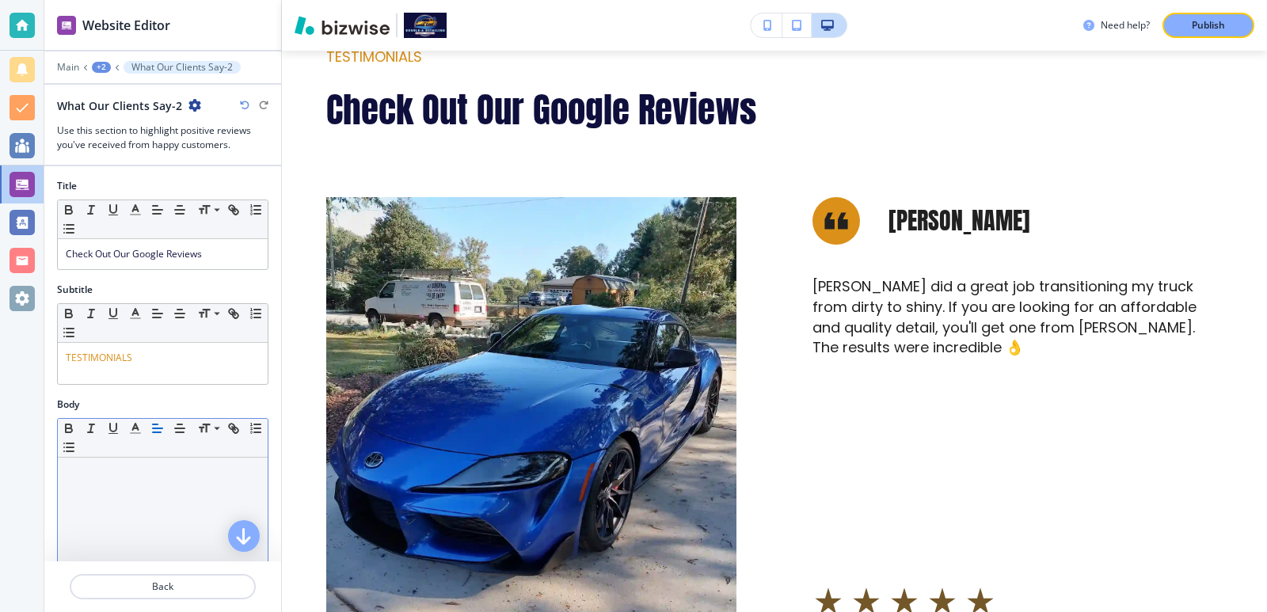
click at [124, 525] on div at bounding box center [163, 561] width 210 height 206
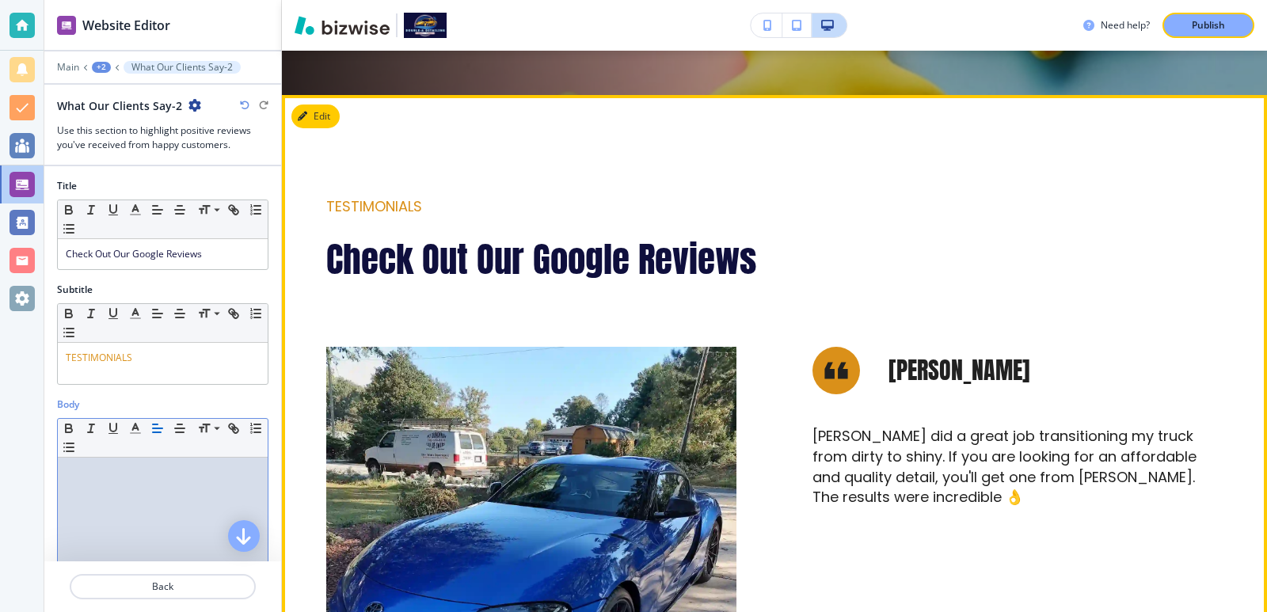
scroll to position [604, 0]
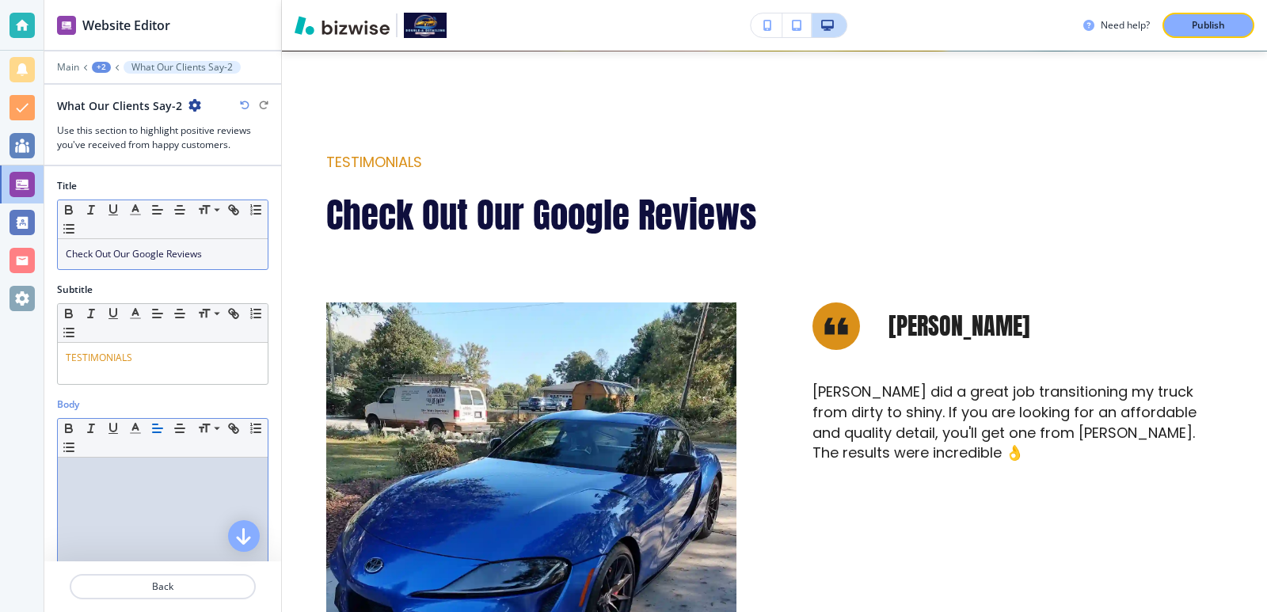
click at [227, 258] on p "Check Out Our Google Reviews" at bounding box center [163, 254] width 194 height 14
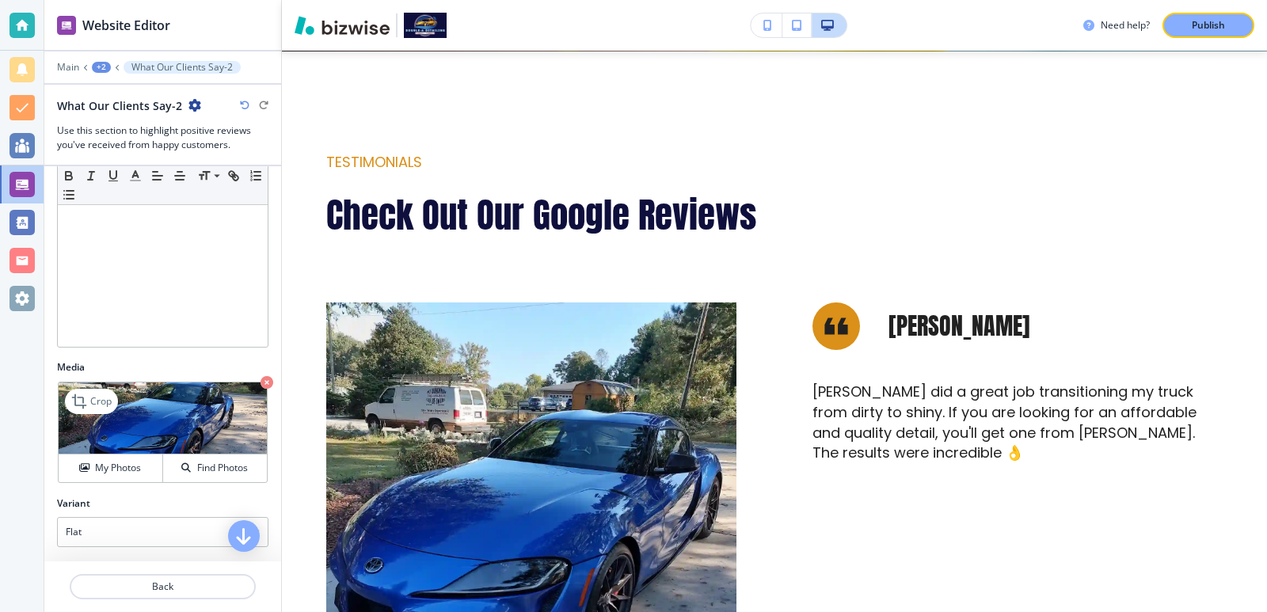
scroll to position [422, 0]
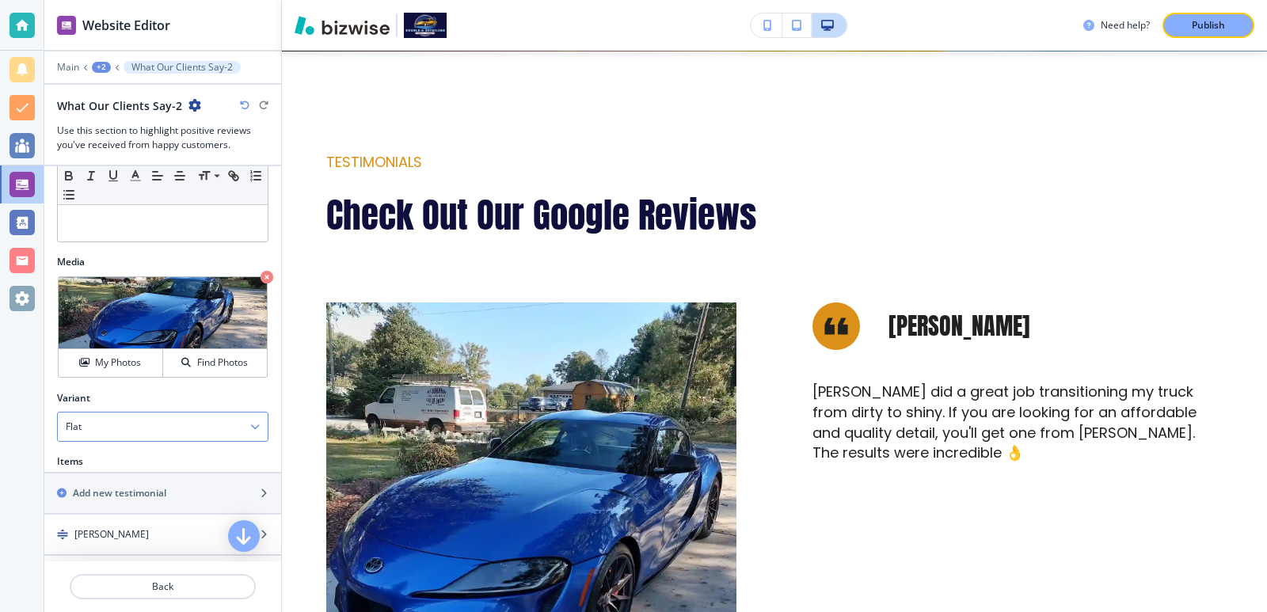
click at [166, 413] on div "Flat" at bounding box center [163, 427] width 210 height 29
click at [166, 475] on h4 "Slider" at bounding box center [163, 481] width 194 height 14
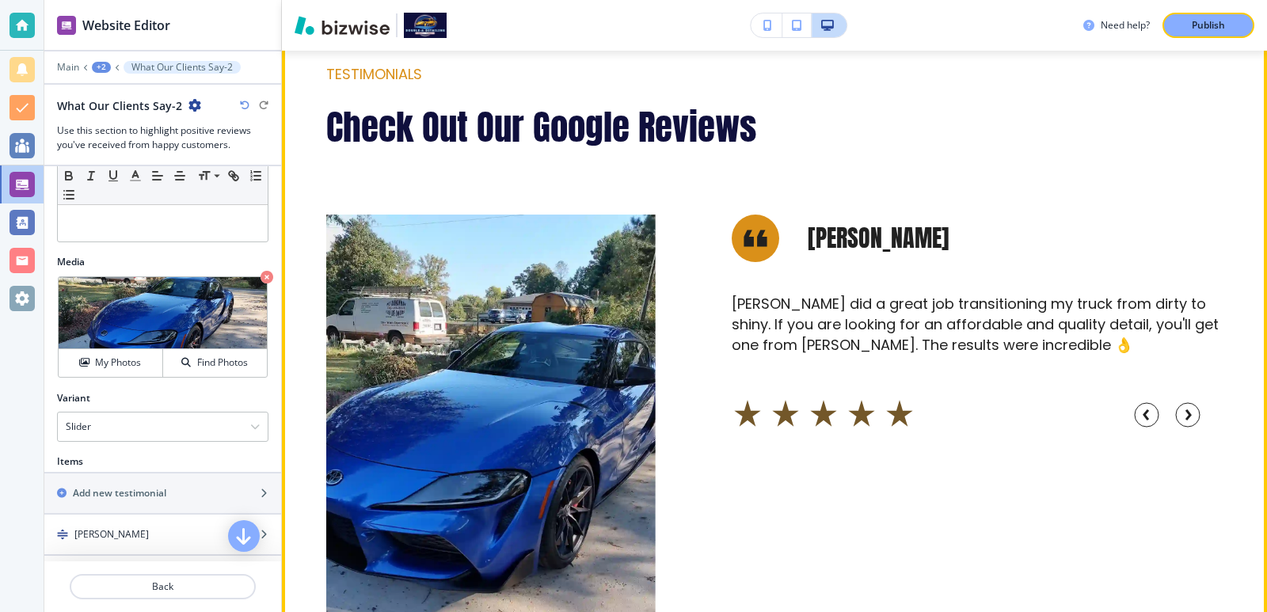
scroll to position [709, 0]
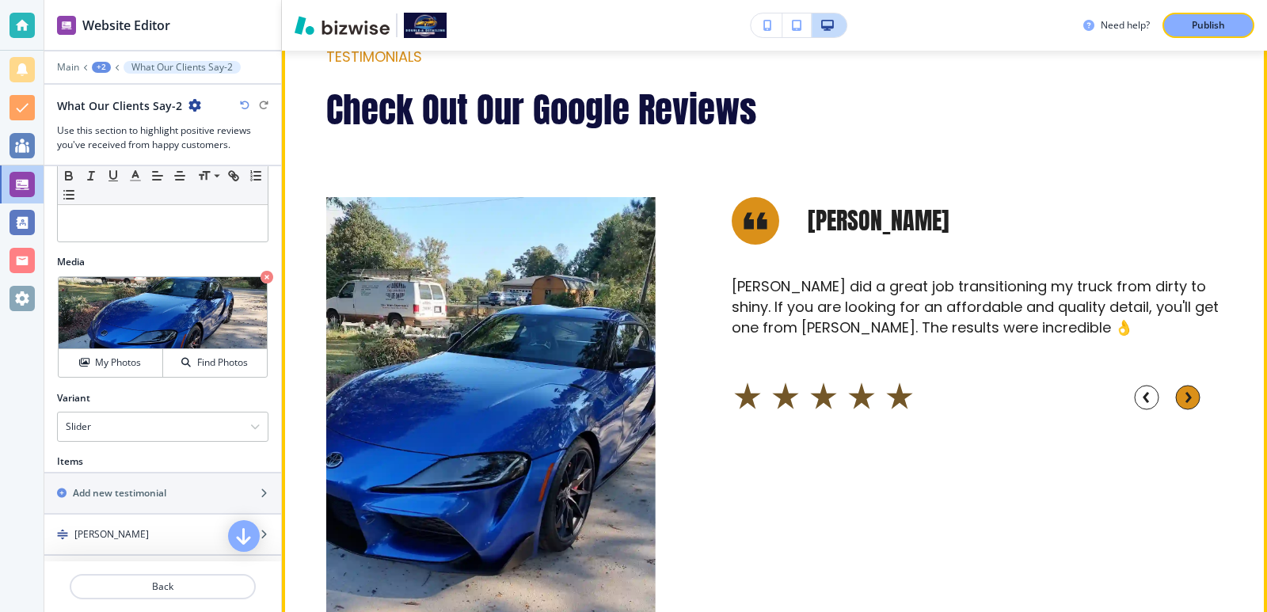
click at [1176, 395] on circle "button" at bounding box center [1188, 398] width 24 height 24
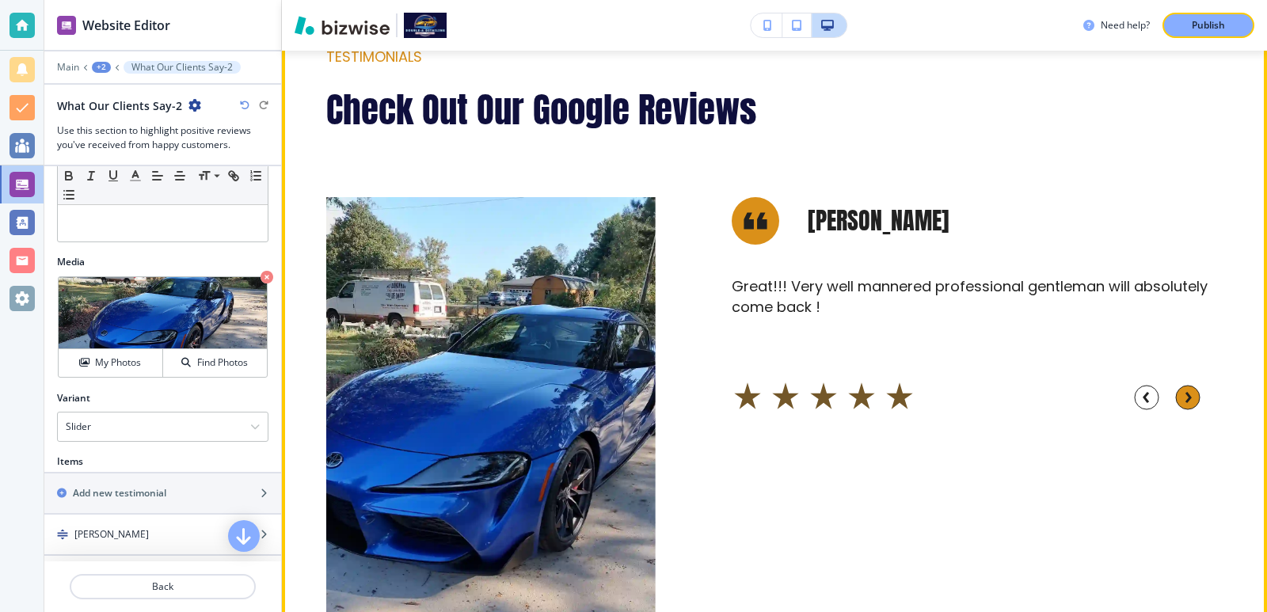
click at [1176, 395] on circle "button" at bounding box center [1188, 398] width 24 height 24
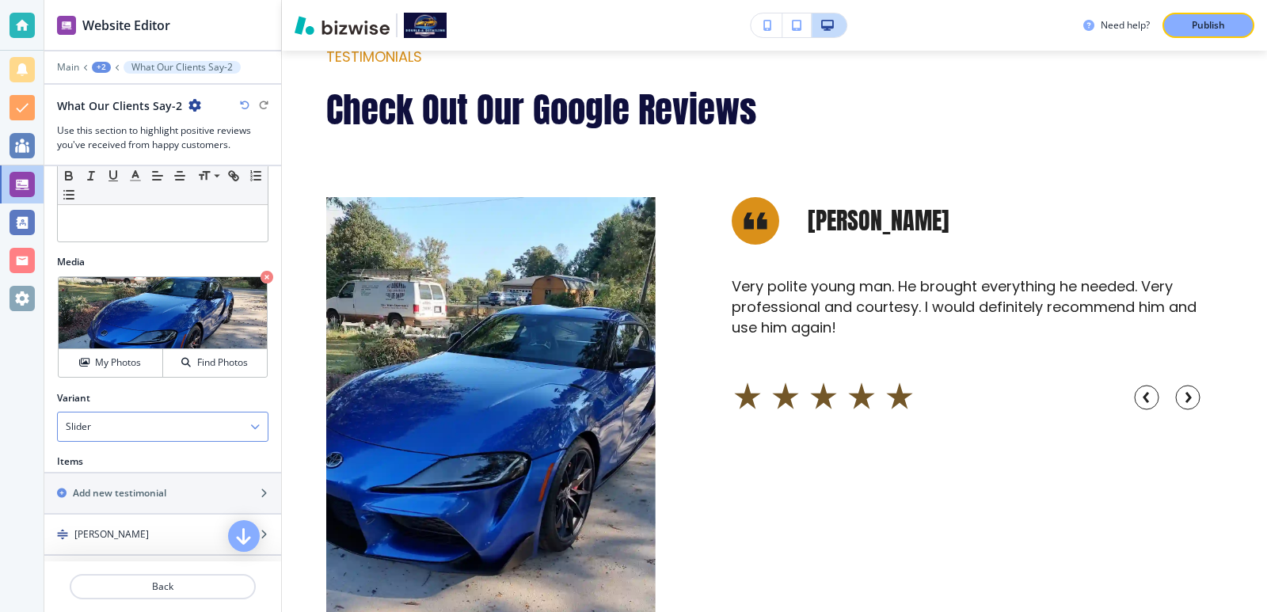
click at [147, 432] on div "Slider" at bounding box center [163, 427] width 210 height 29
click at [142, 474] on h4 "Slider" at bounding box center [163, 481] width 194 height 14
click at [164, 432] on div "Slider" at bounding box center [163, 427] width 210 height 29
click at [148, 458] on h4 "Flat" at bounding box center [163, 455] width 194 height 14
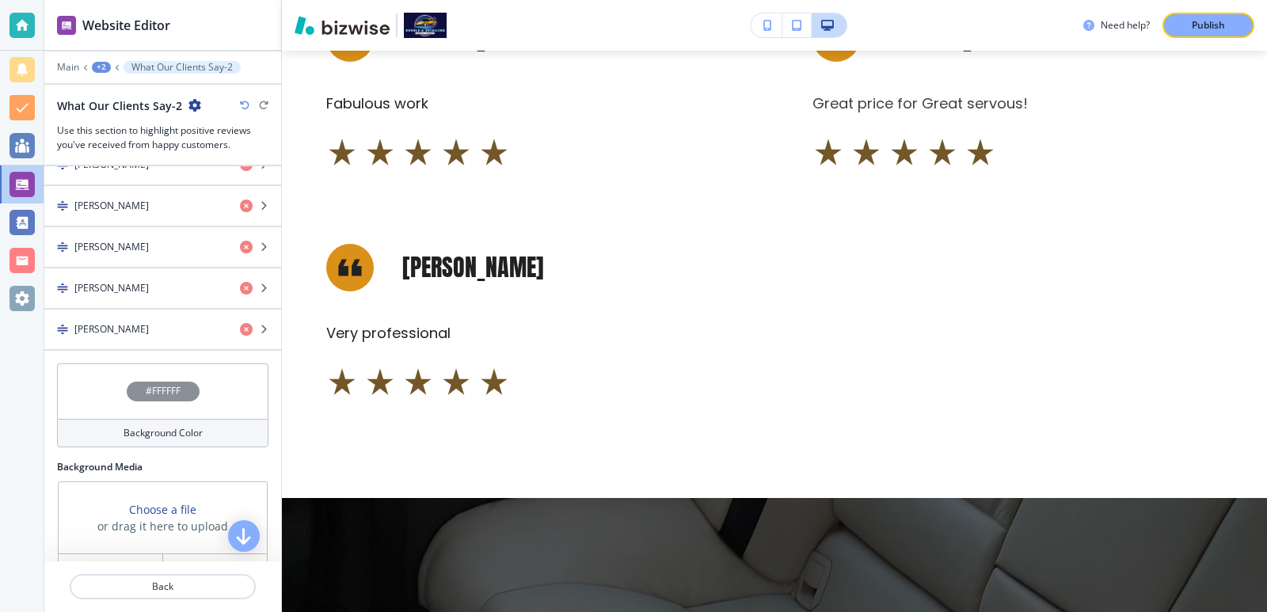
scroll to position [1115, 0]
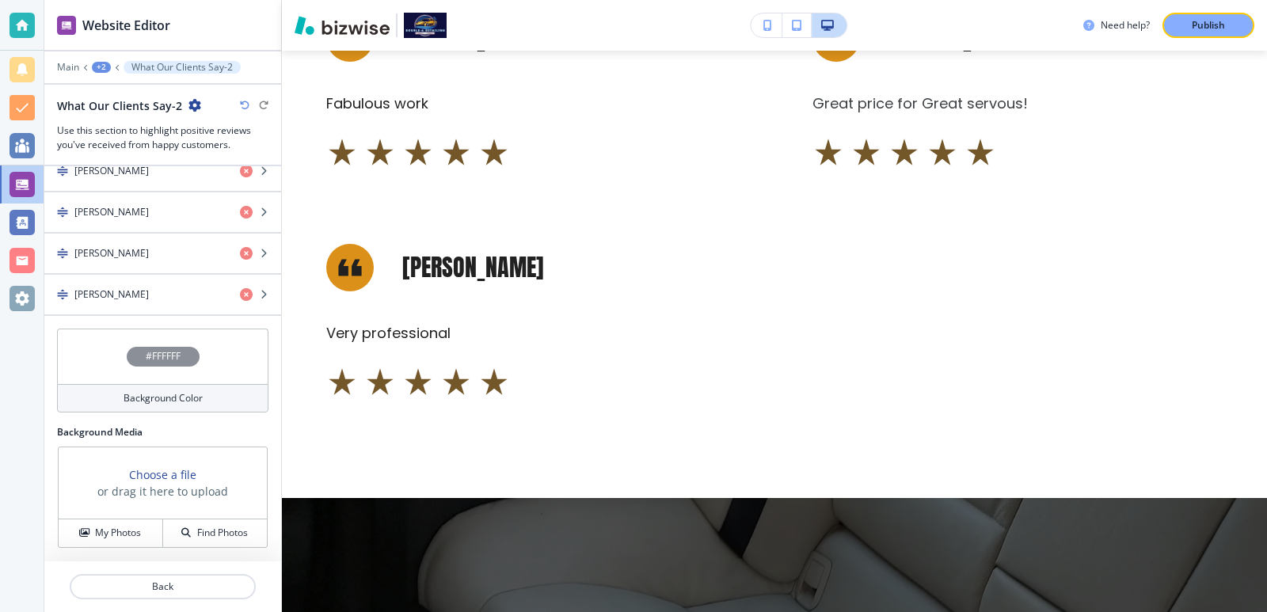
click at [148, 467] on h3 "Choose a file" at bounding box center [162, 475] width 67 height 17
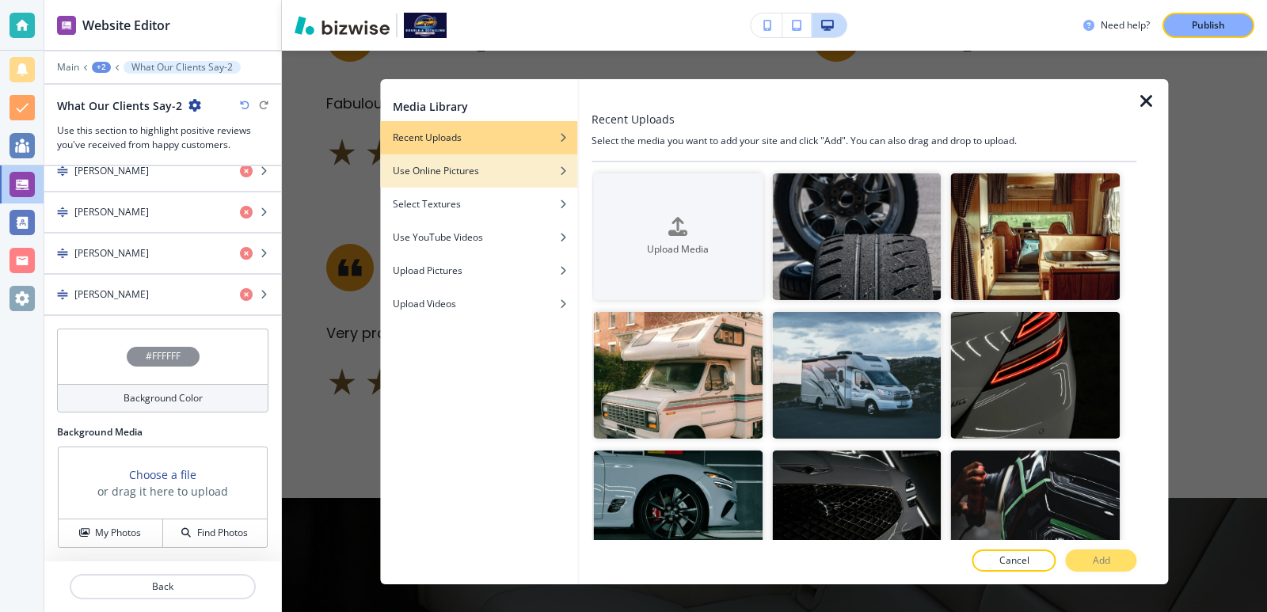
click at [497, 172] on div "Use Online Pictures" at bounding box center [478, 170] width 197 height 14
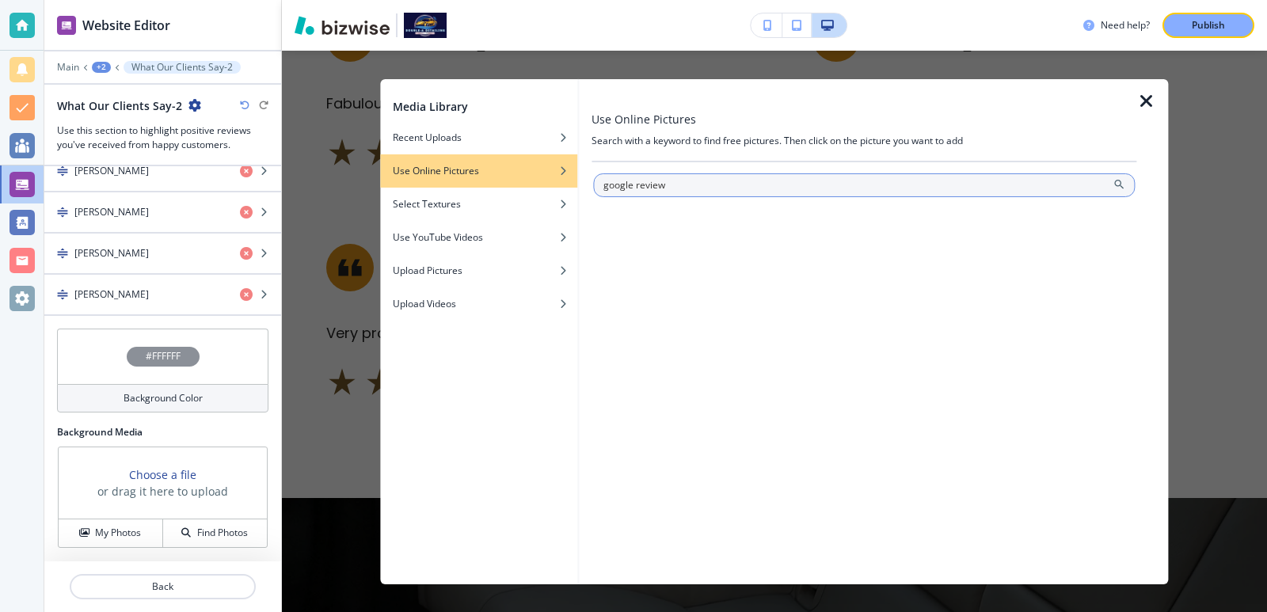
type input "google review"
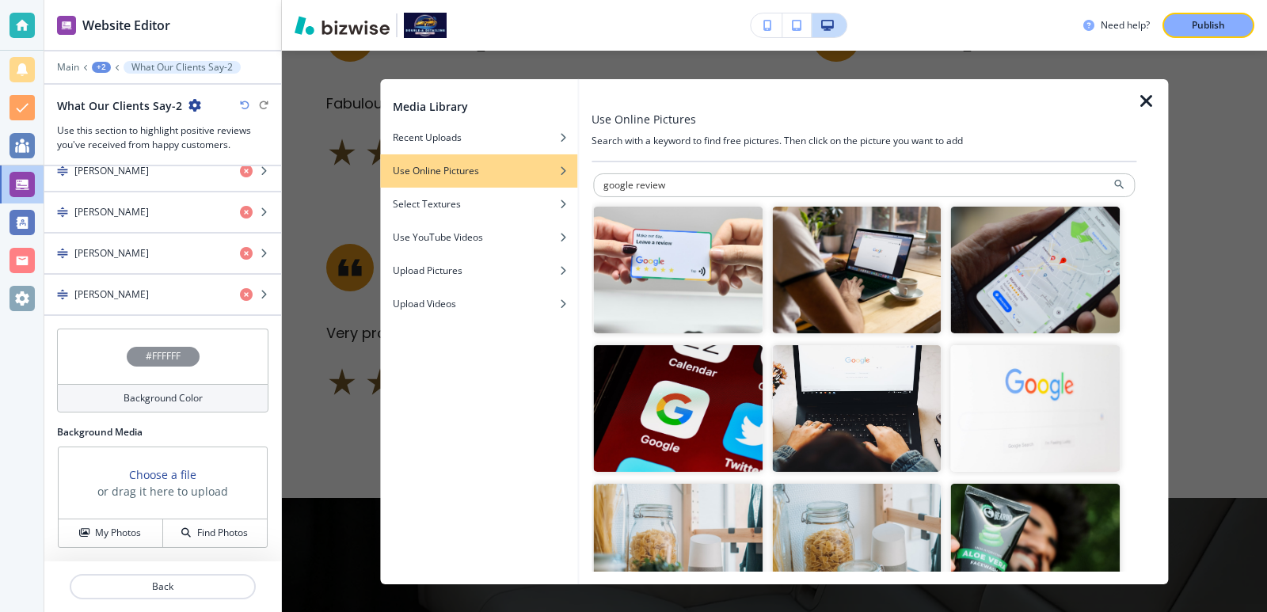
click at [676, 375] on img "button" at bounding box center [678, 408] width 170 height 127
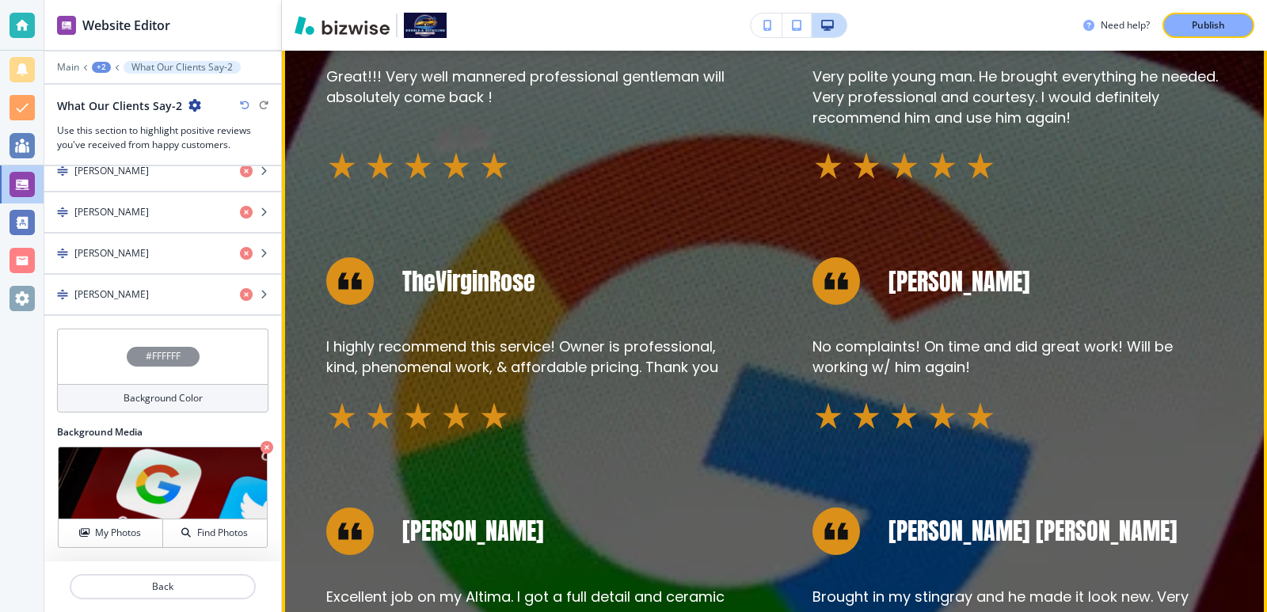
scroll to position [1373, 0]
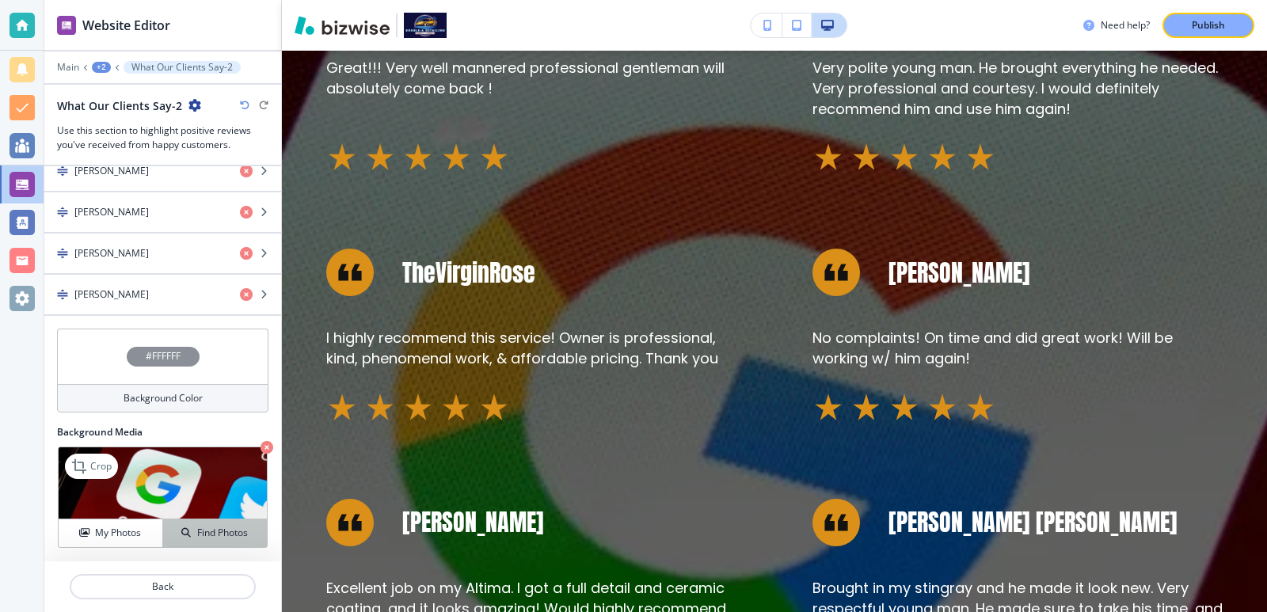
drag, startPoint x: 147, startPoint y: 529, endPoint x: 166, endPoint y: 529, distance: 18.2
click at [166, 529] on div "My Photos Find Photos" at bounding box center [163, 533] width 208 height 29
click at [166, 529] on div "Find Photos" at bounding box center [215, 533] width 104 height 14
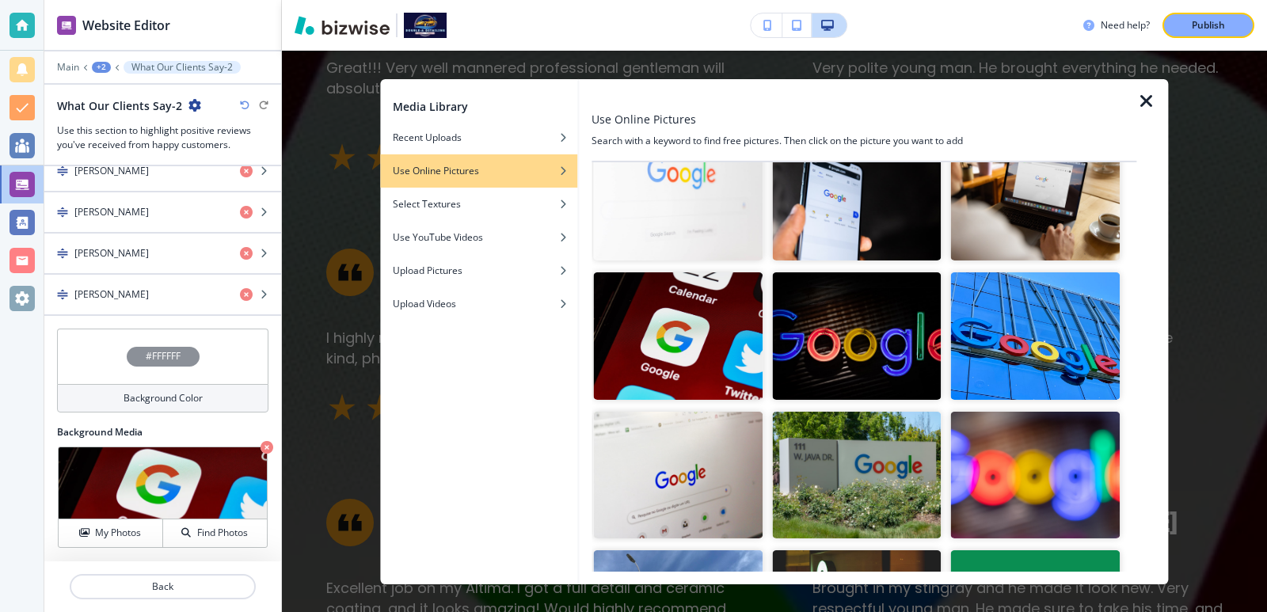
scroll to position [0, 0]
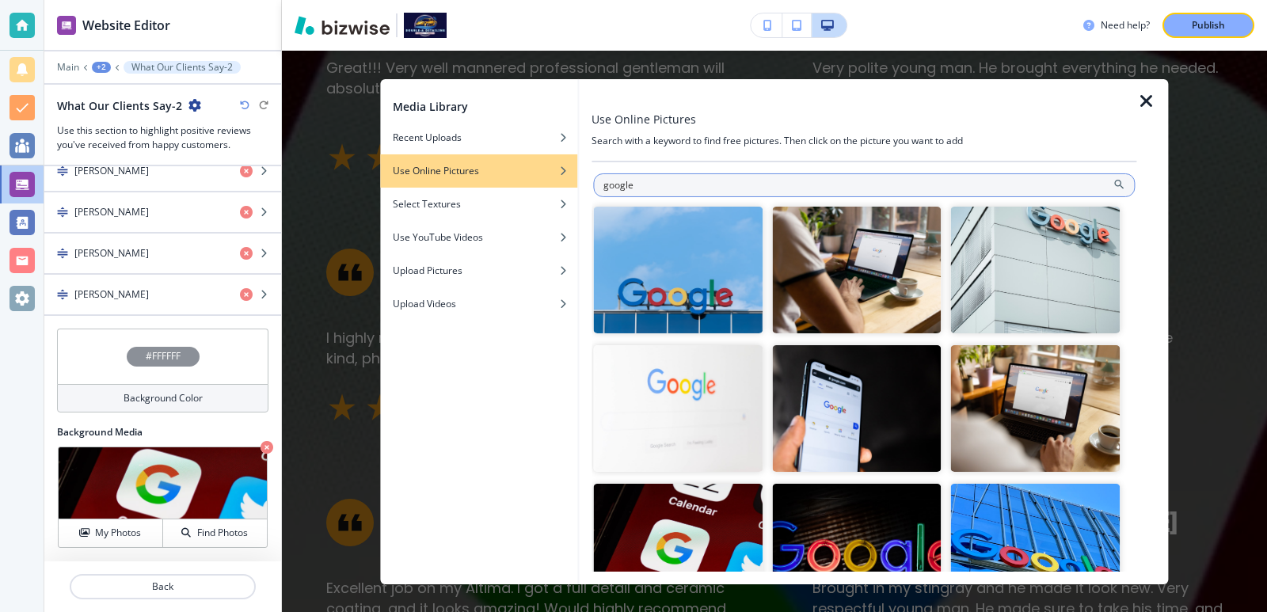
click at [745, 180] on input "google" at bounding box center [864, 185] width 542 height 24
type input "google review"
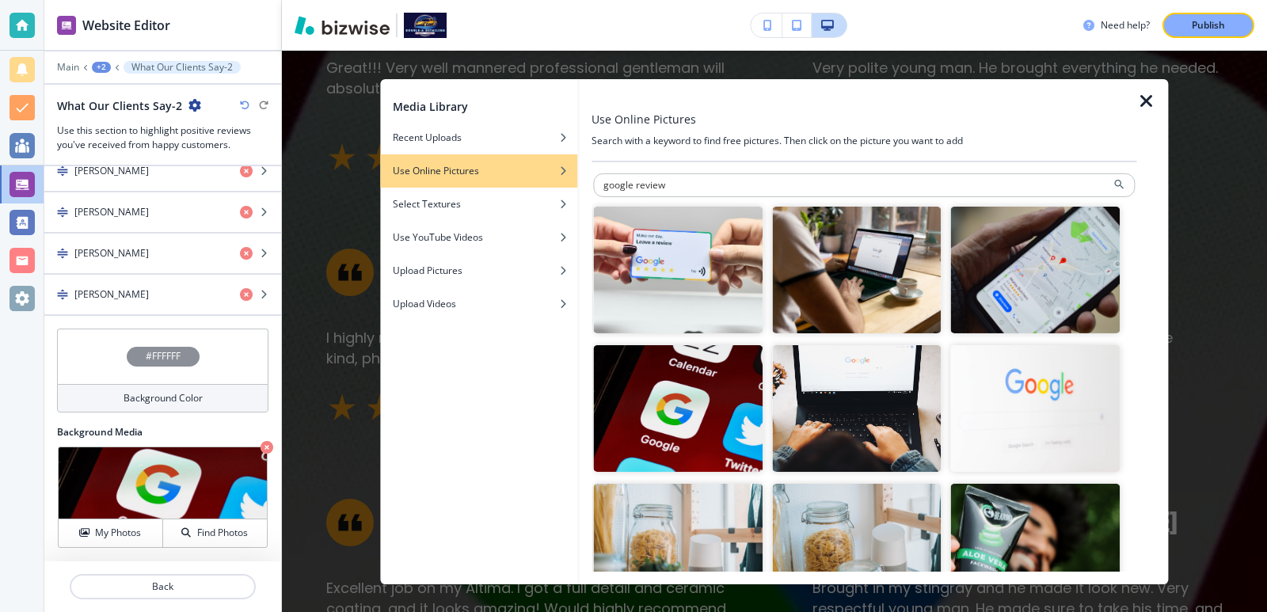
click at [1141, 98] on icon "button" at bounding box center [1146, 100] width 19 height 19
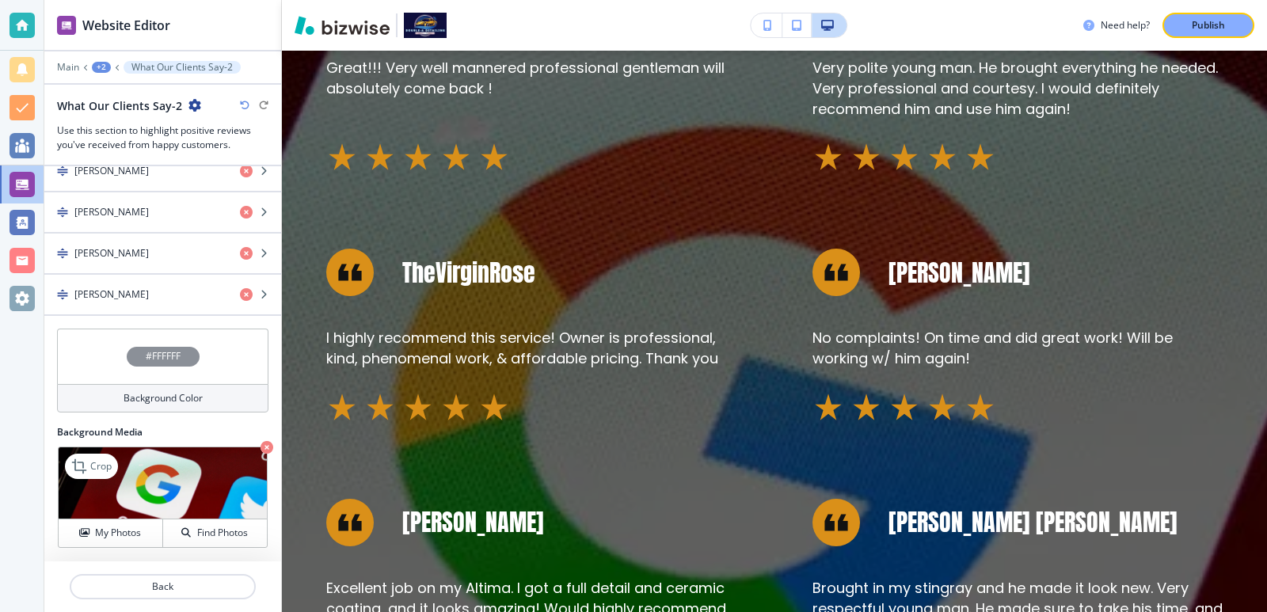
click at [177, 468] on img at bounding box center [163, 484] width 208 height 72
click at [261, 446] on icon "button" at bounding box center [267, 447] width 13 height 13
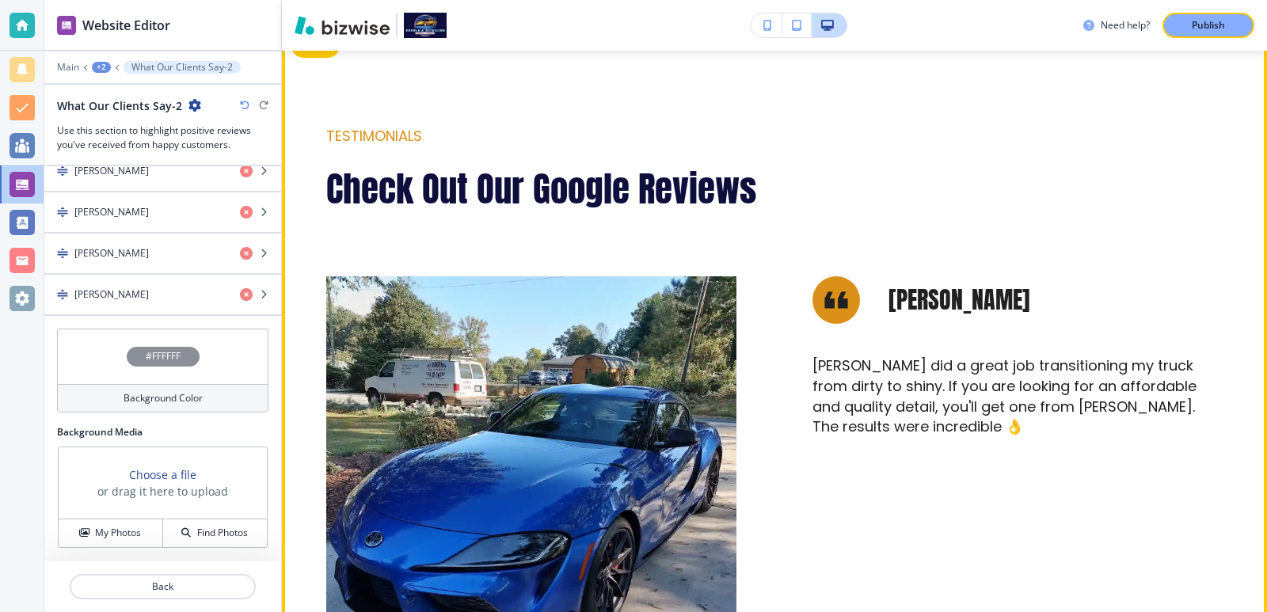
scroll to position [634, 0]
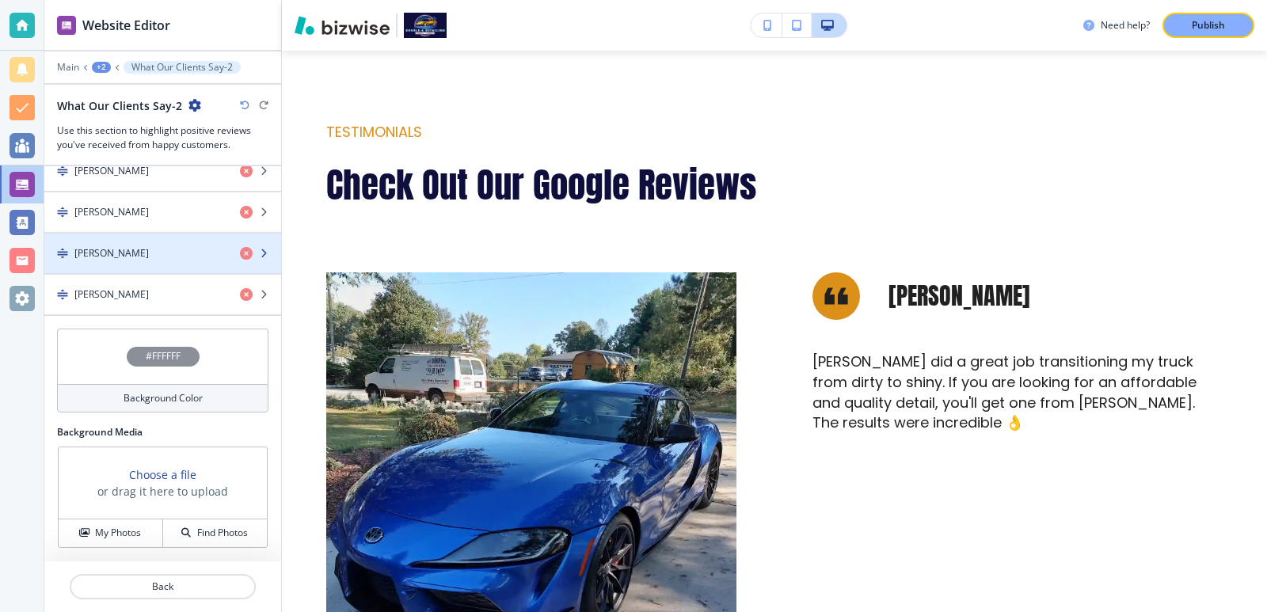
click at [125, 252] on h4 "[PERSON_NAME]" at bounding box center [111, 253] width 74 height 14
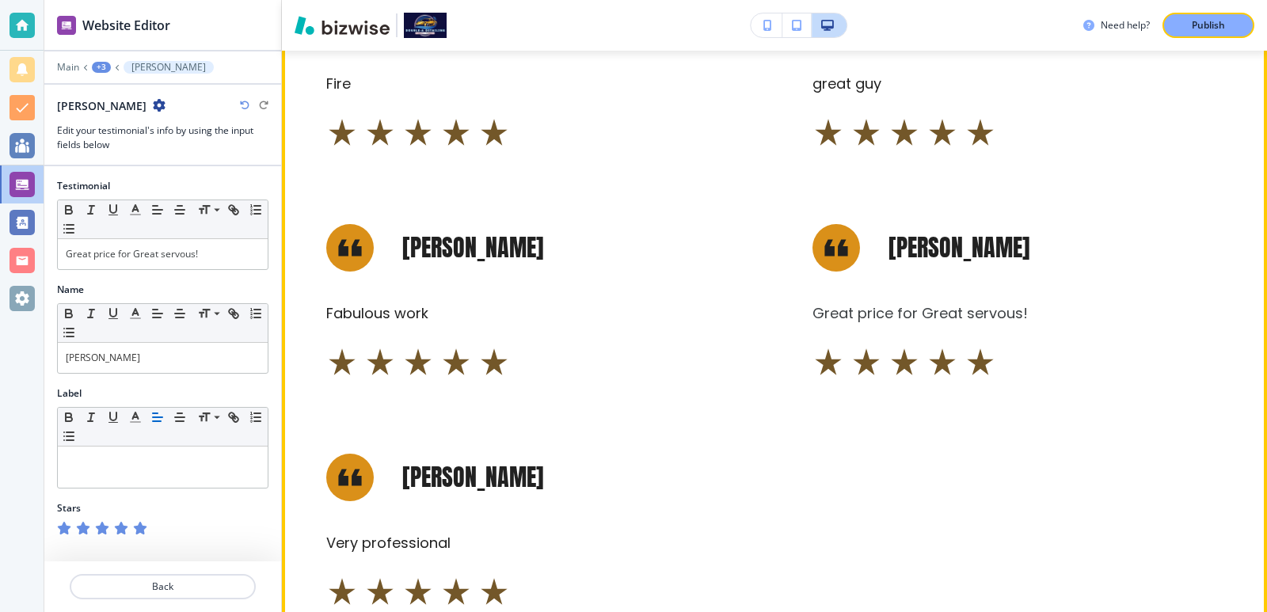
scroll to position [2218, 0]
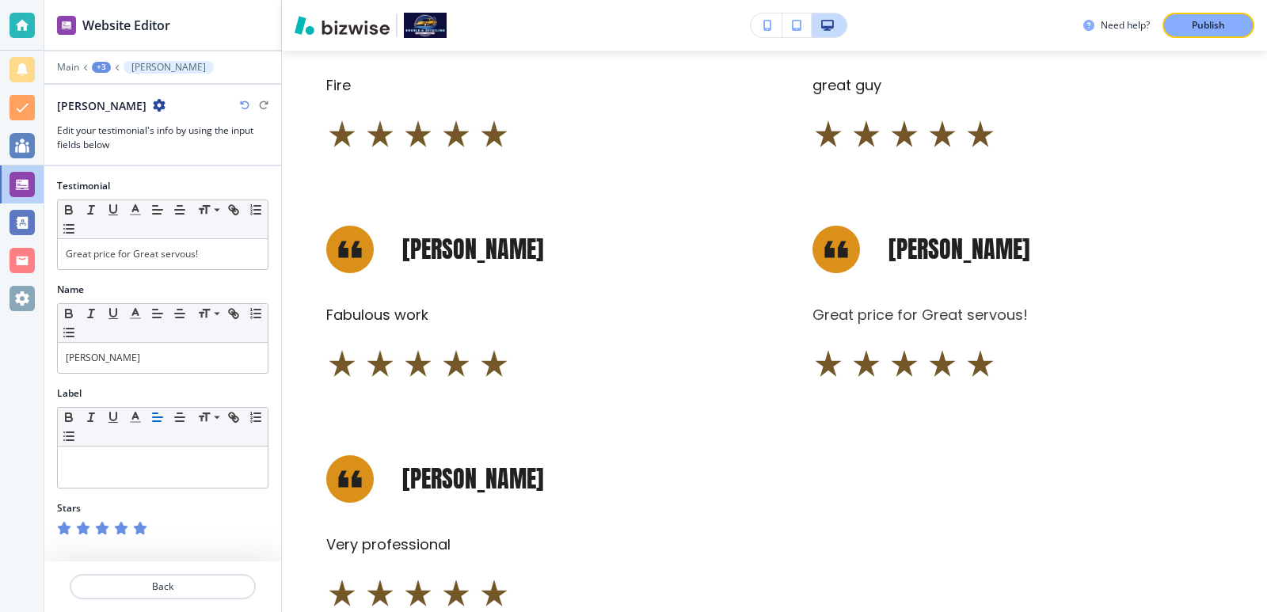
click at [99, 528] on icon "button" at bounding box center [101, 528] width 13 height 13
click at [77, 527] on icon "button" at bounding box center [82, 528] width 13 height 13
click at [138, 531] on icon "button" at bounding box center [139, 528] width 13 height 13
click at [181, 526] on div at bounding box center [162, 528] width 211 height 13
click at [153, 111] on icon "button" at bounding box center [159, 105] width 13 height 13
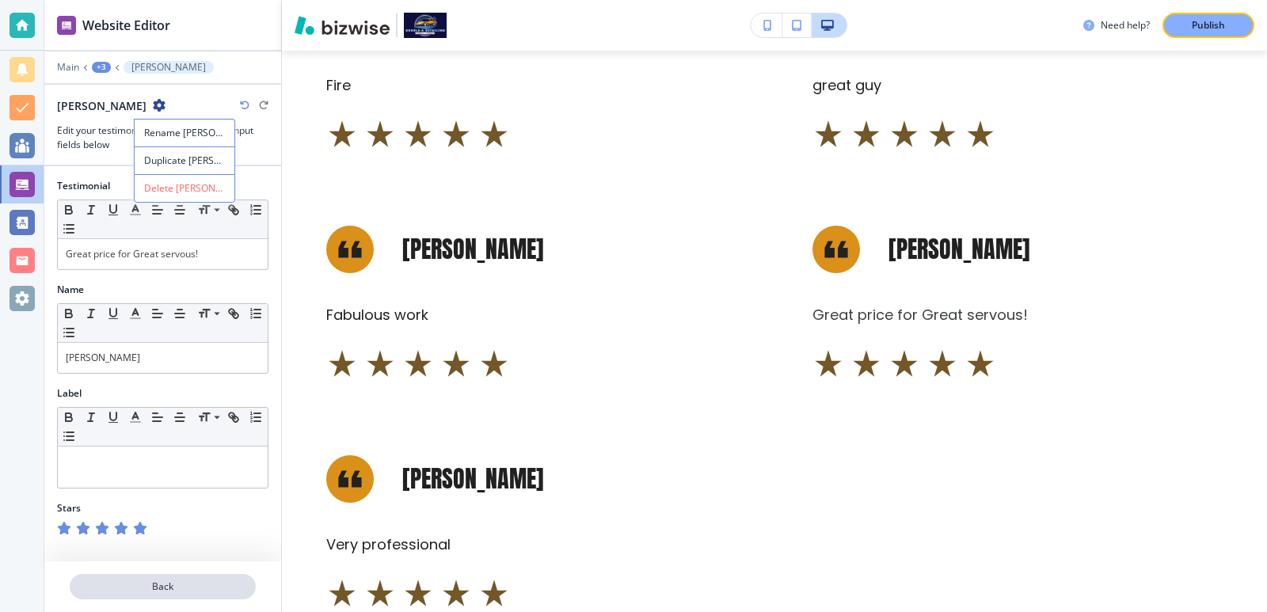
click at [193, 581] on p "Back" at bounding box center [162, 587] width 183 height 14
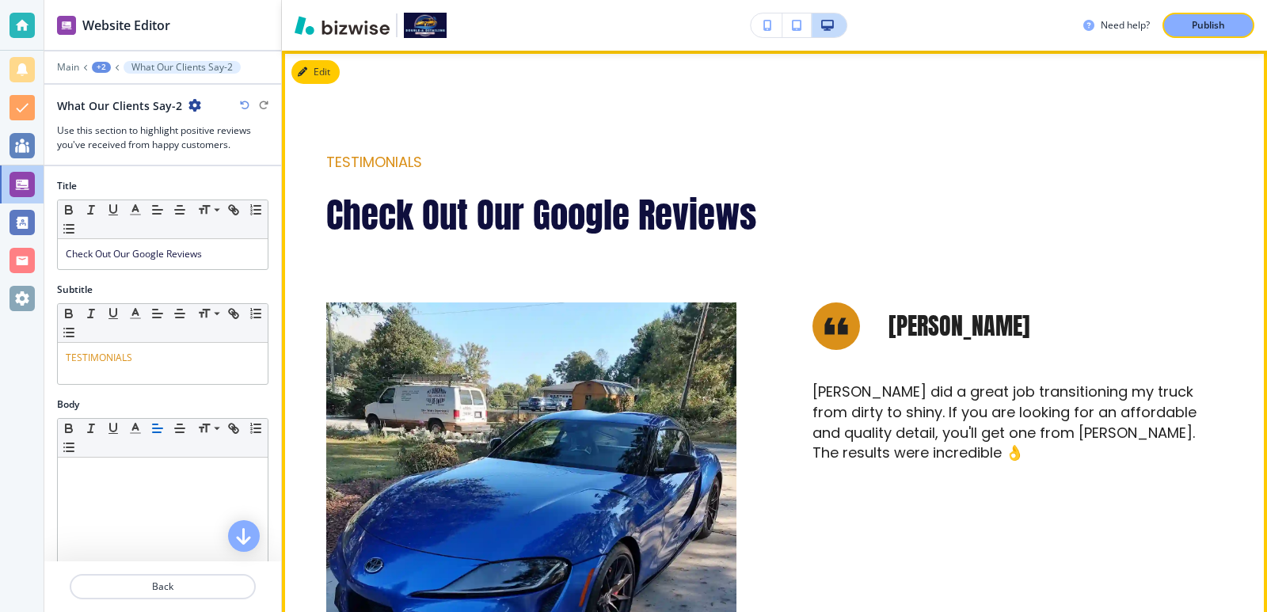
scroll to position [498, 0]
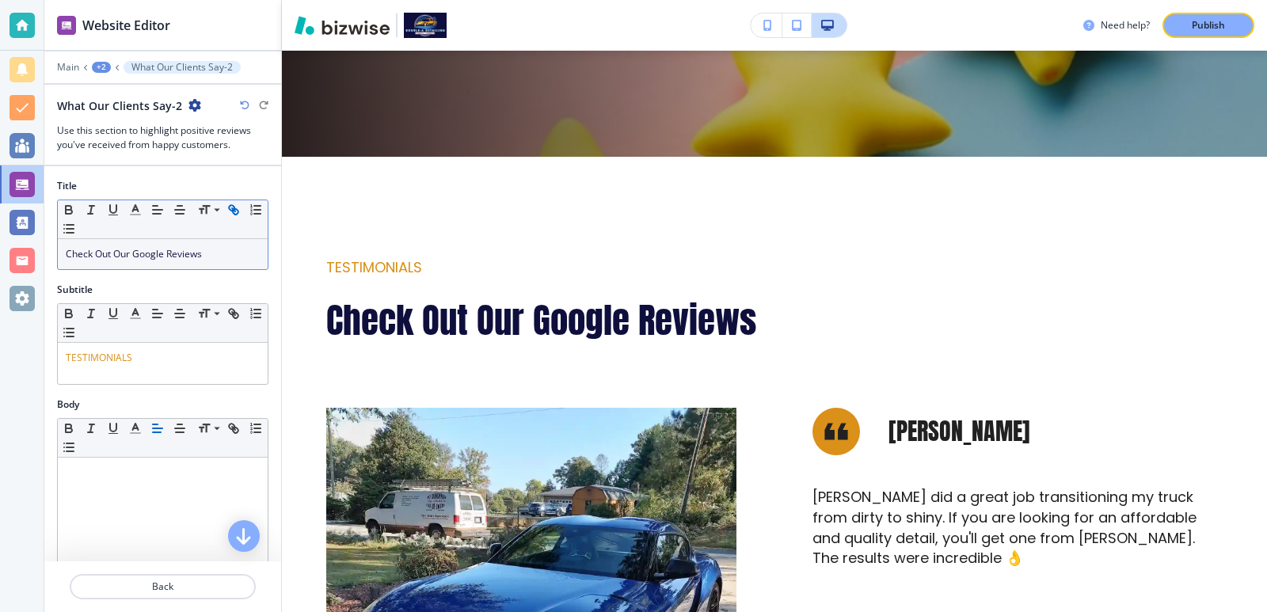
click at [233, 206] on icon "button" at bounding box center [232, 208] width 6 height 6
click at [232, 206] on icon "button" at bounding box center [232, 208] width 6 height 6
click at [238, 284] on div "Subtitle" at bounding box center [162, 290] width 211 height 14
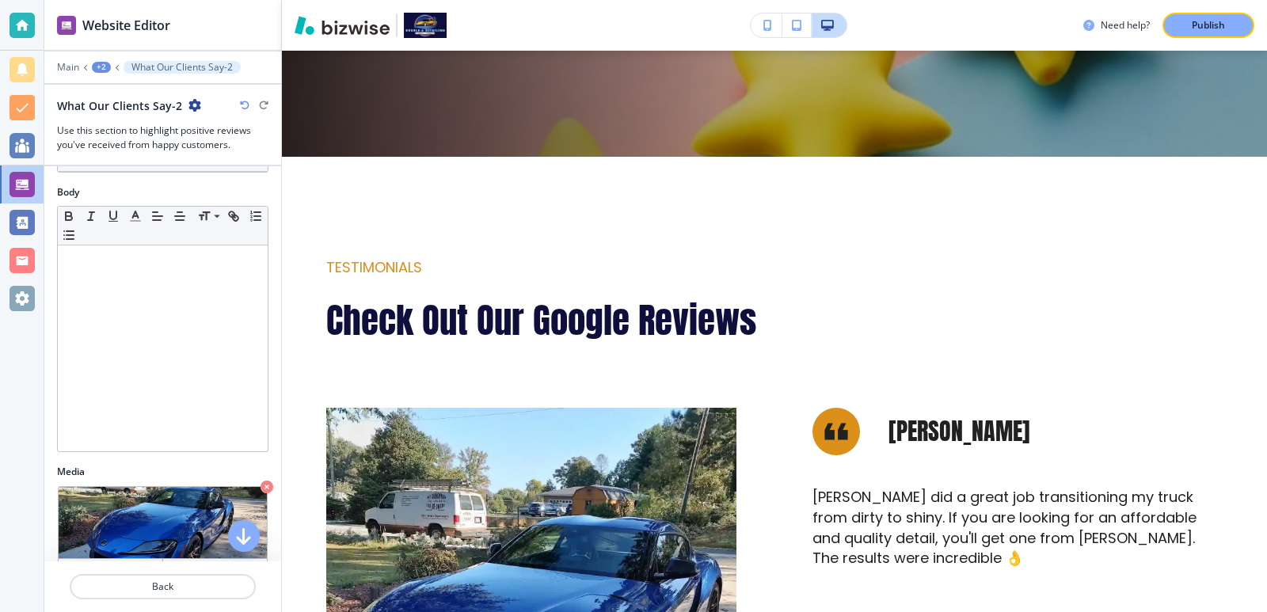
scroll to position [0, 0]
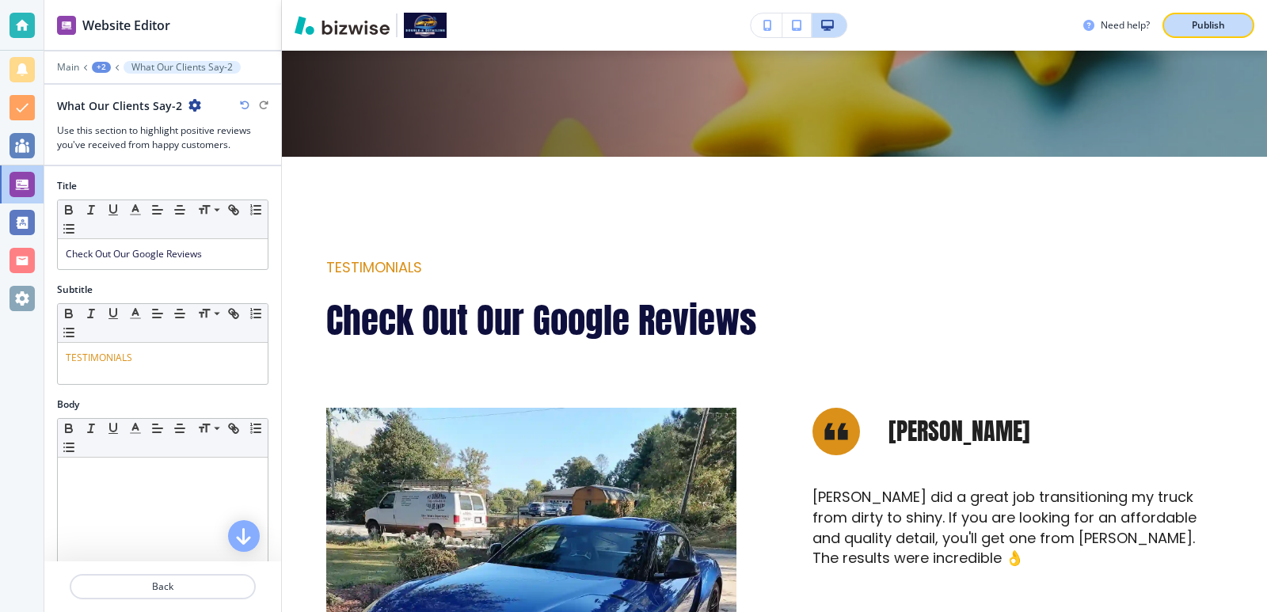
click at [1175, 26] on button "Publish" at bounding box center [1209, 25] width 92 height 25
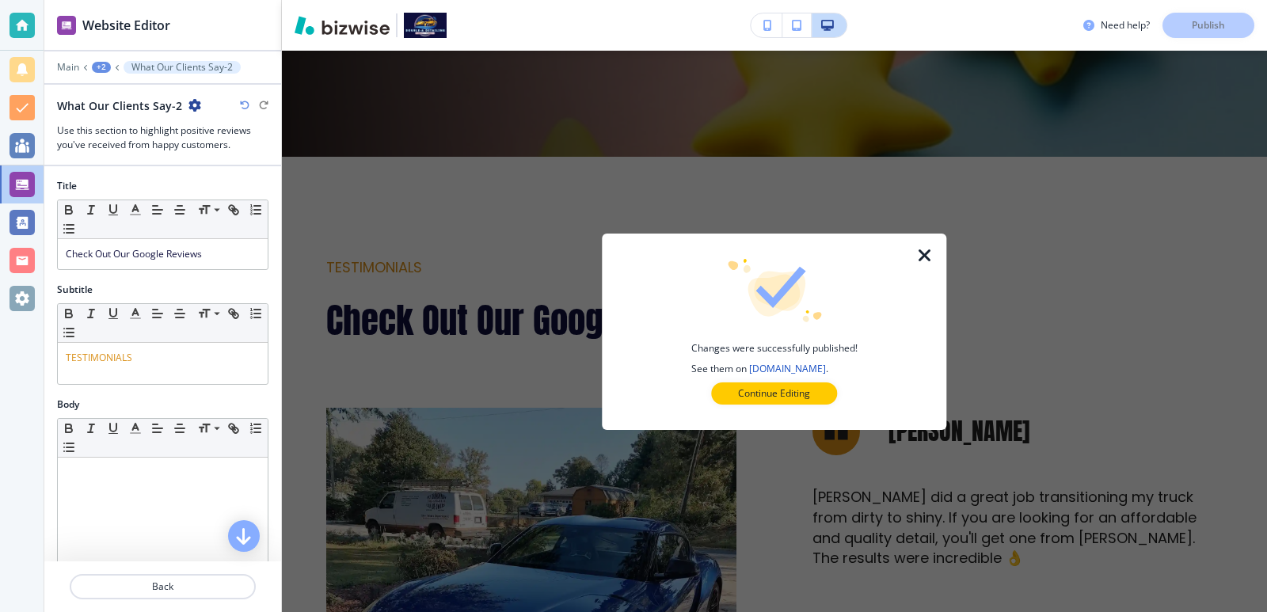
click at [107, 67] on div "+2" at bounding box center [101, 67] width 19 height 11
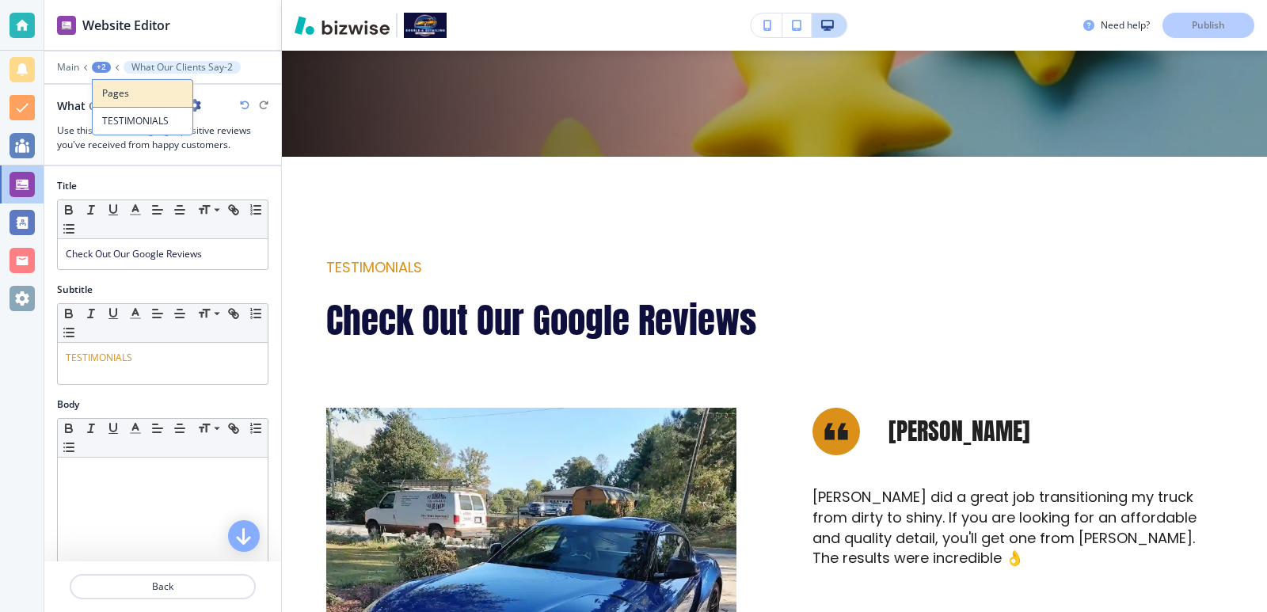
click at [118, 96] on p "Pages" at bounding box center [142, 93] width 81 height 14
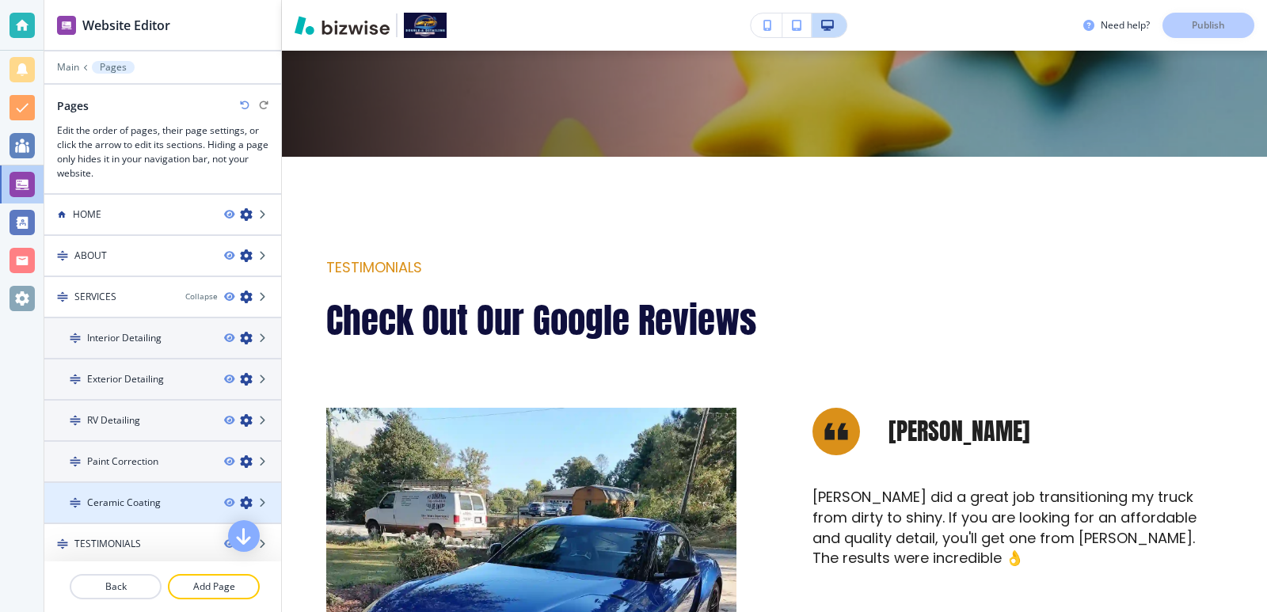
scroll to position [86, 0]
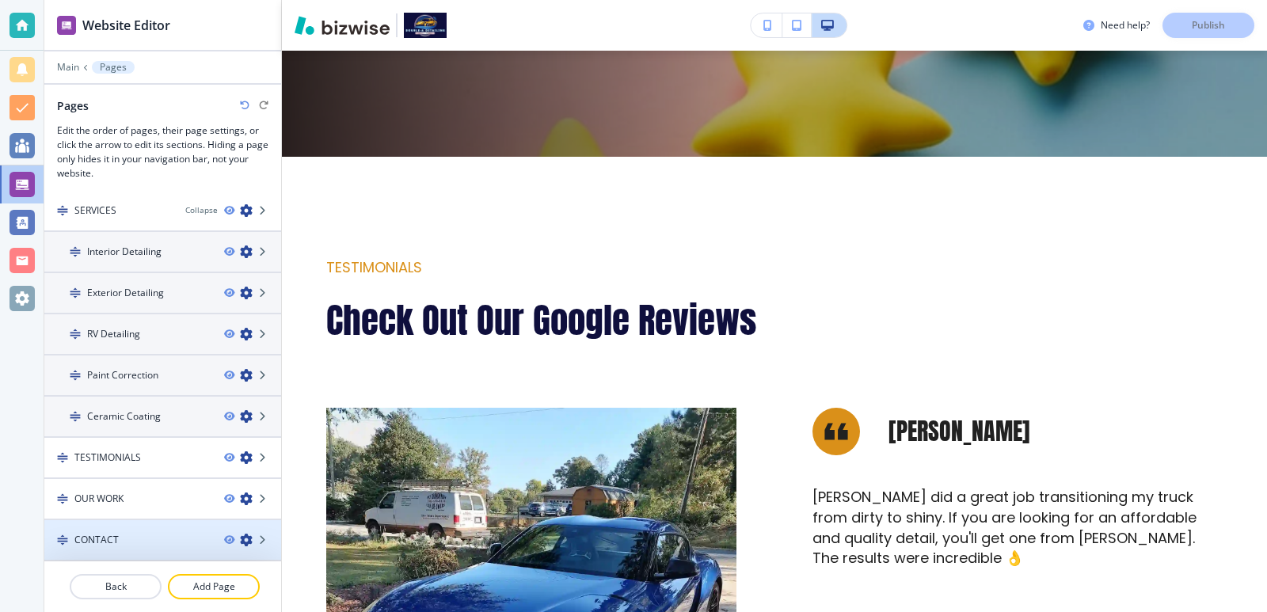
click at [187, 539] on div "CONTACT" at bounding box center [127, 540] width 167 height 14
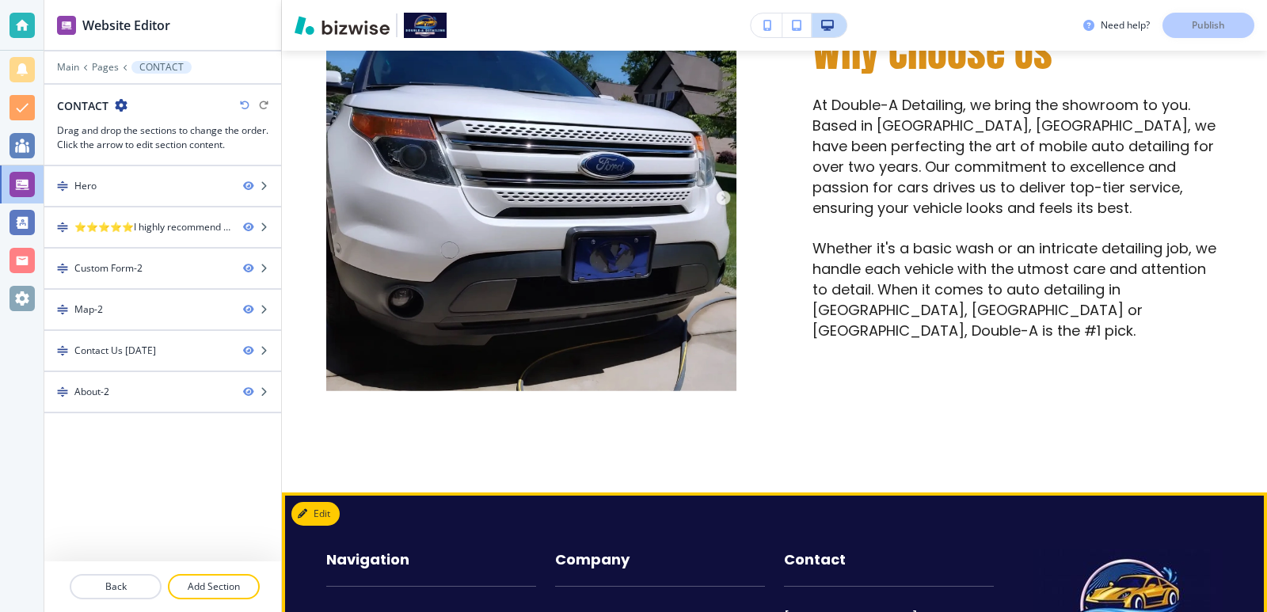
scroll to position [2758, 0]
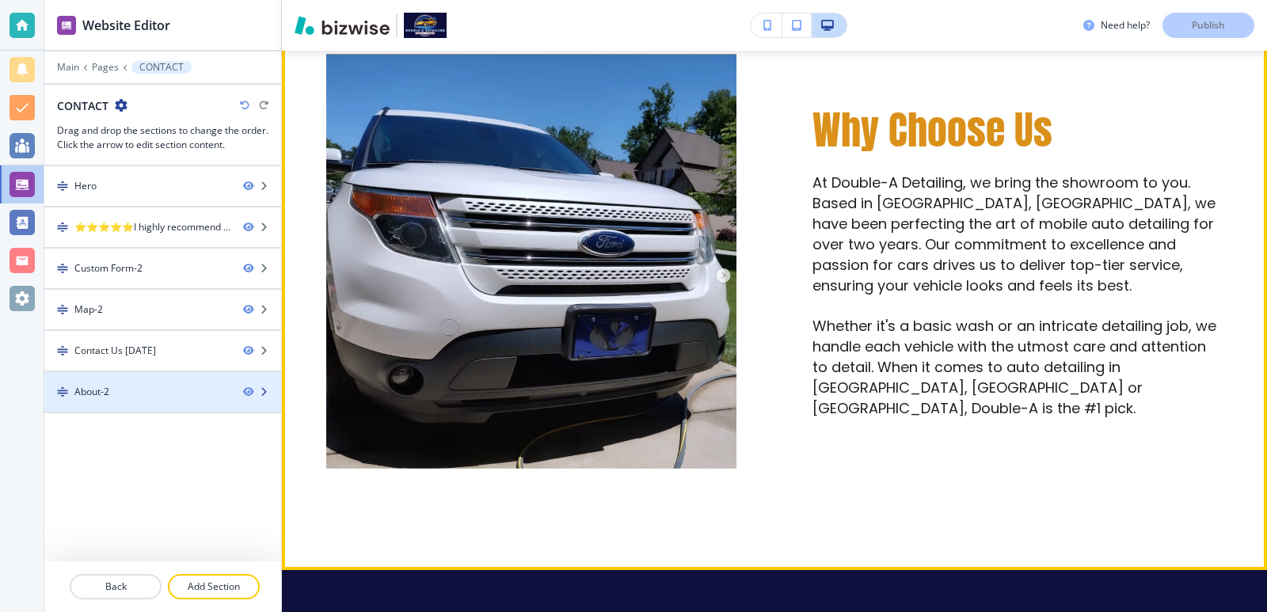
click at [215, 392] on div "About-2" at bounding box center [137, 392] width 186 height 14
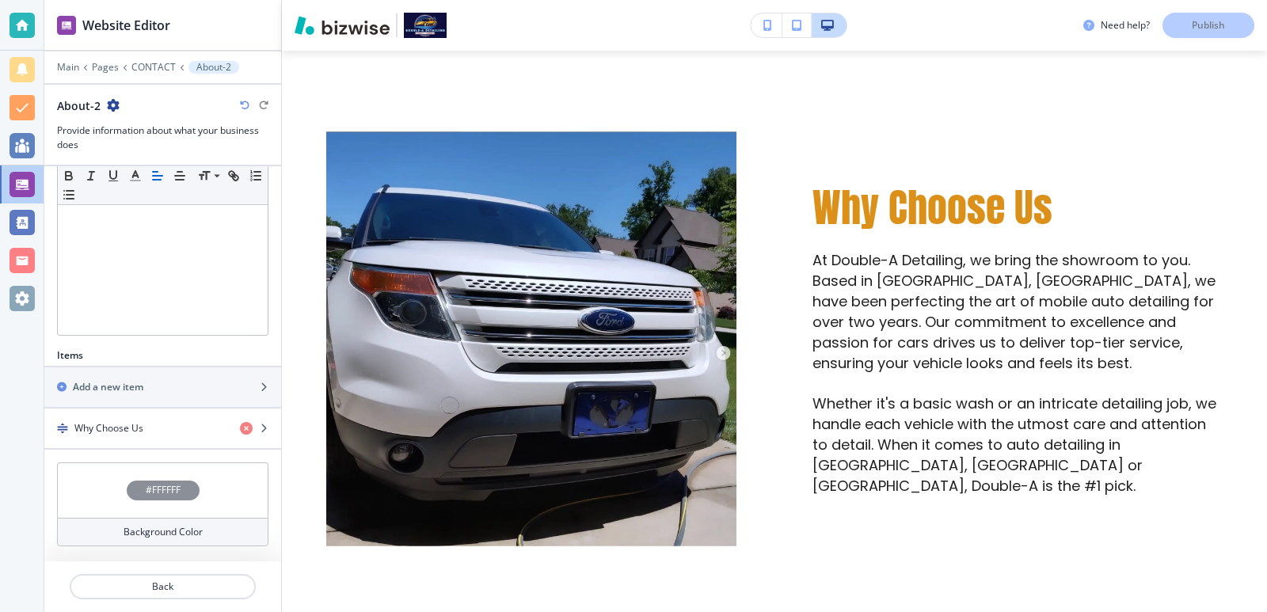
scroll to position [463, 0]
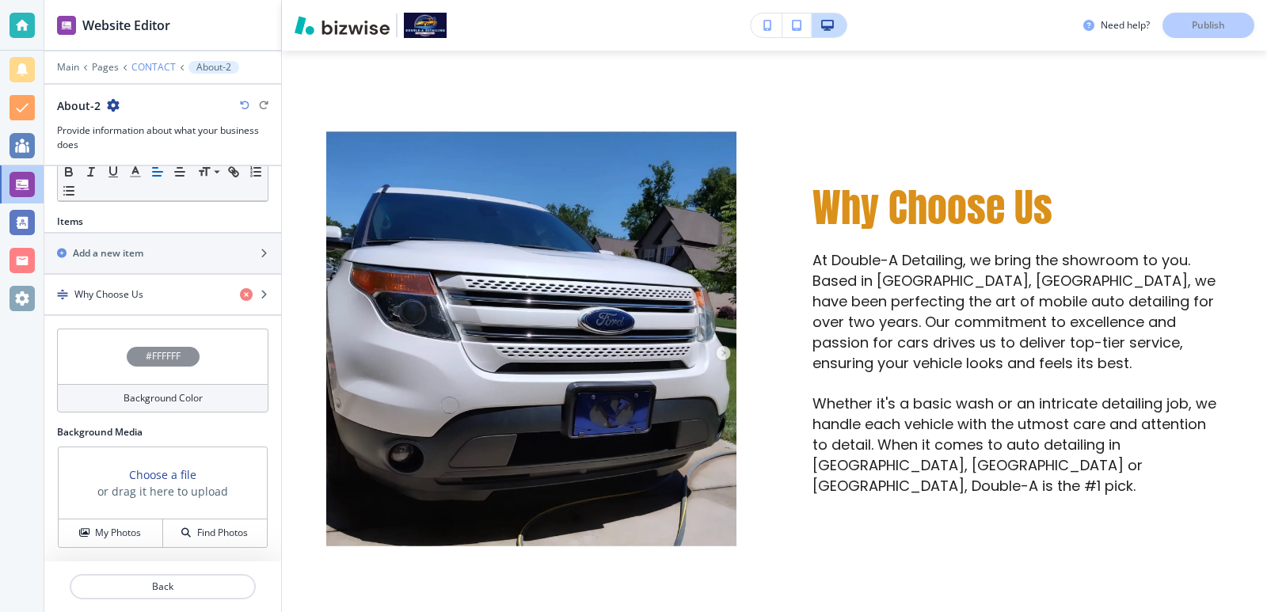
click at [161, 67] on p "CONTACT" at bounding box center [153, 67] width 44 height 11
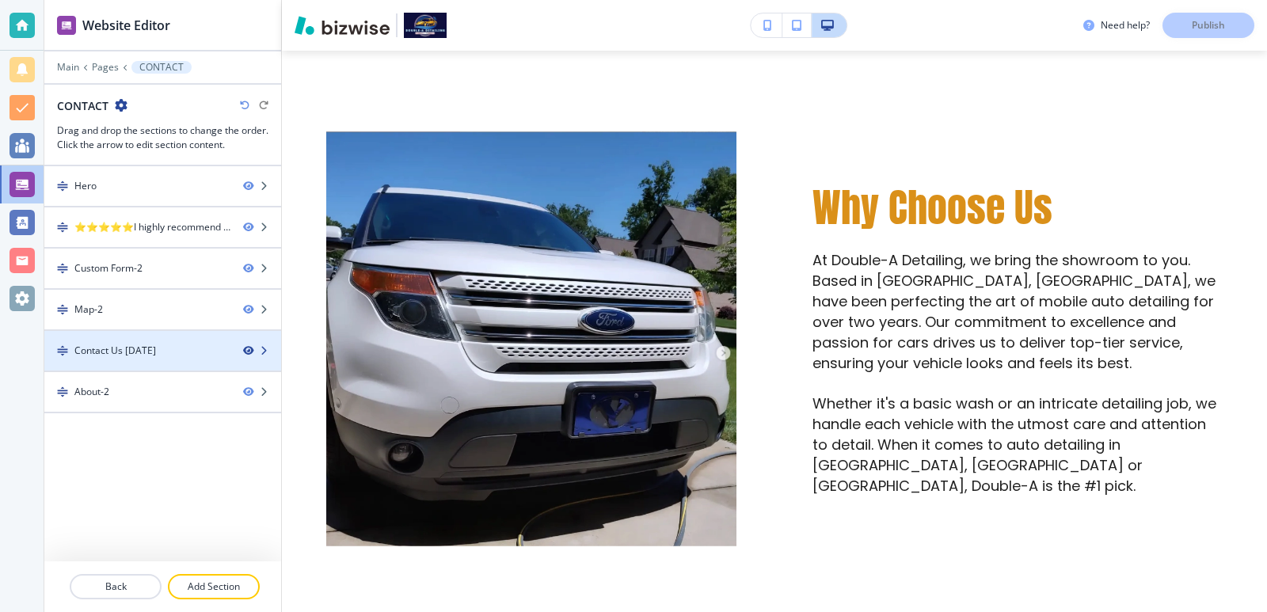
click at [244, 350] on icon "button" at bounding box center [248, 351] width 10 height 10
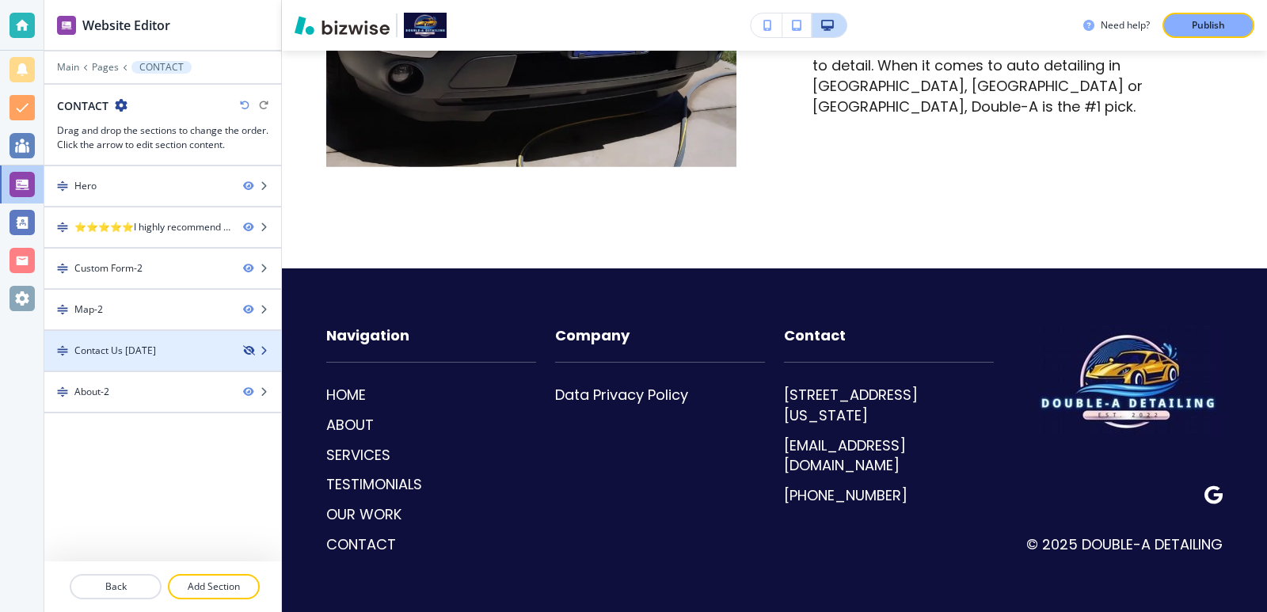
scroll to position [2256, 0]
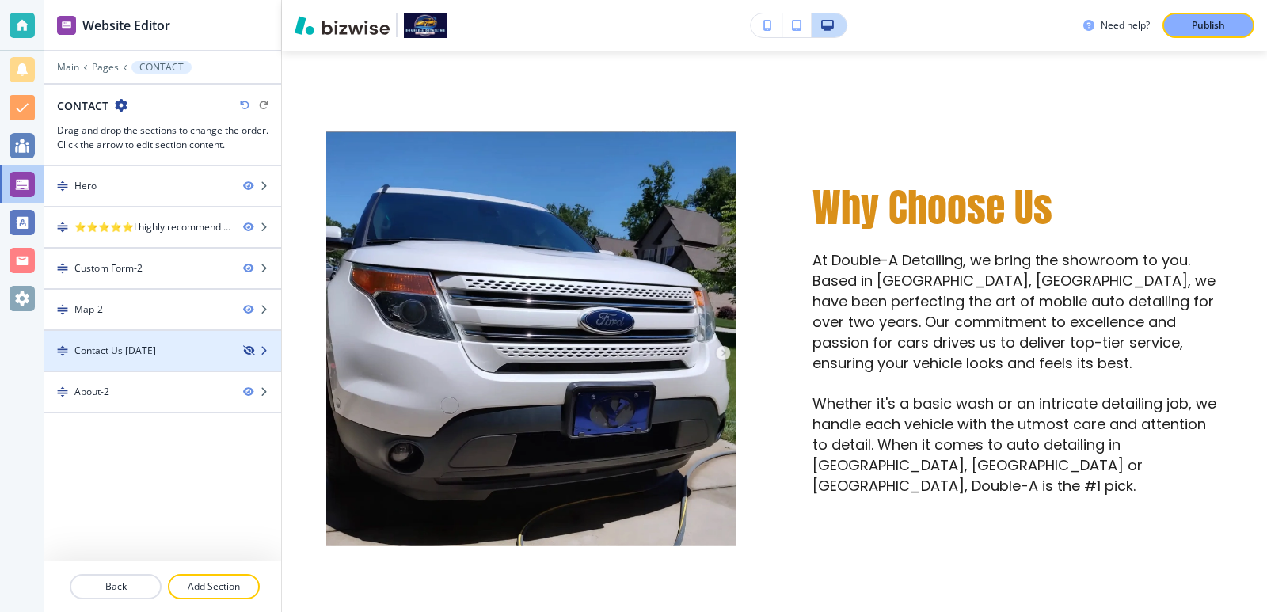
click at [250, 352] on icon "button" at bounding box center [248, 351] width 10 height 10
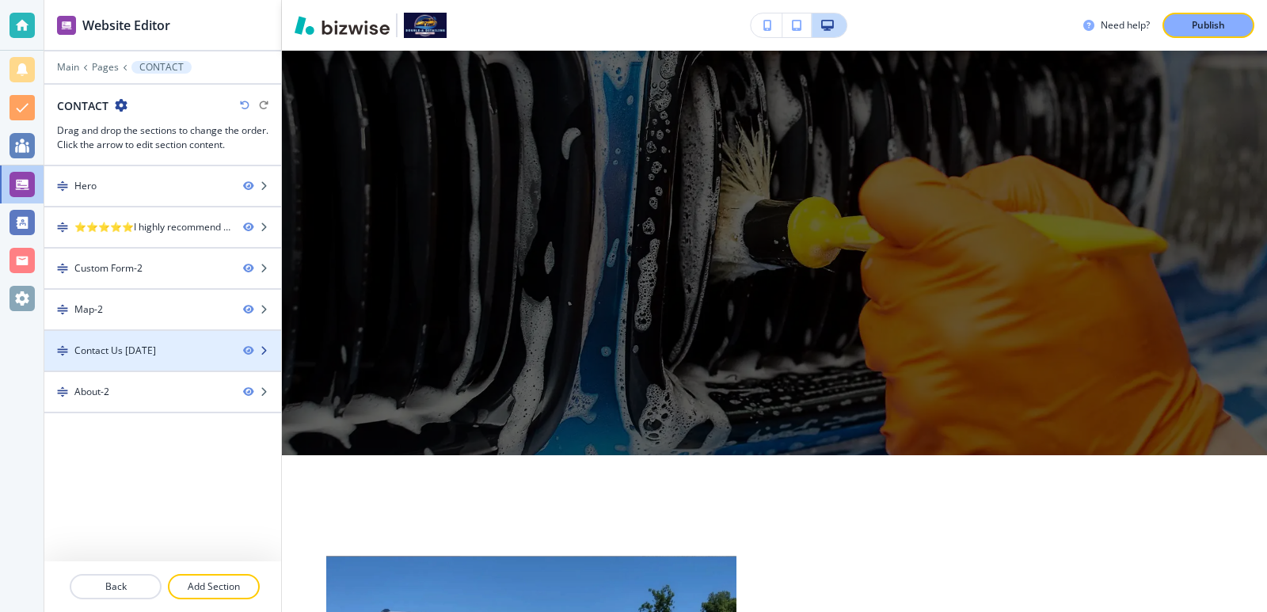
scroll to position [2680, 0]
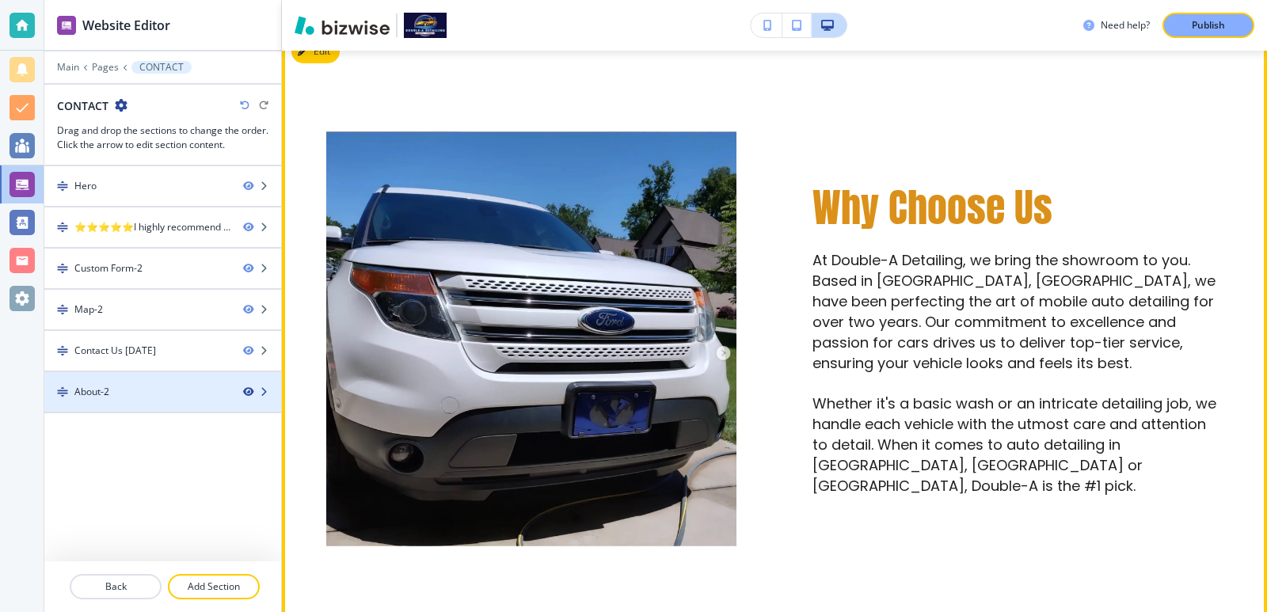
click at [248, 390] on icon "button" at bounding box center [248, 392] width 10 height 10
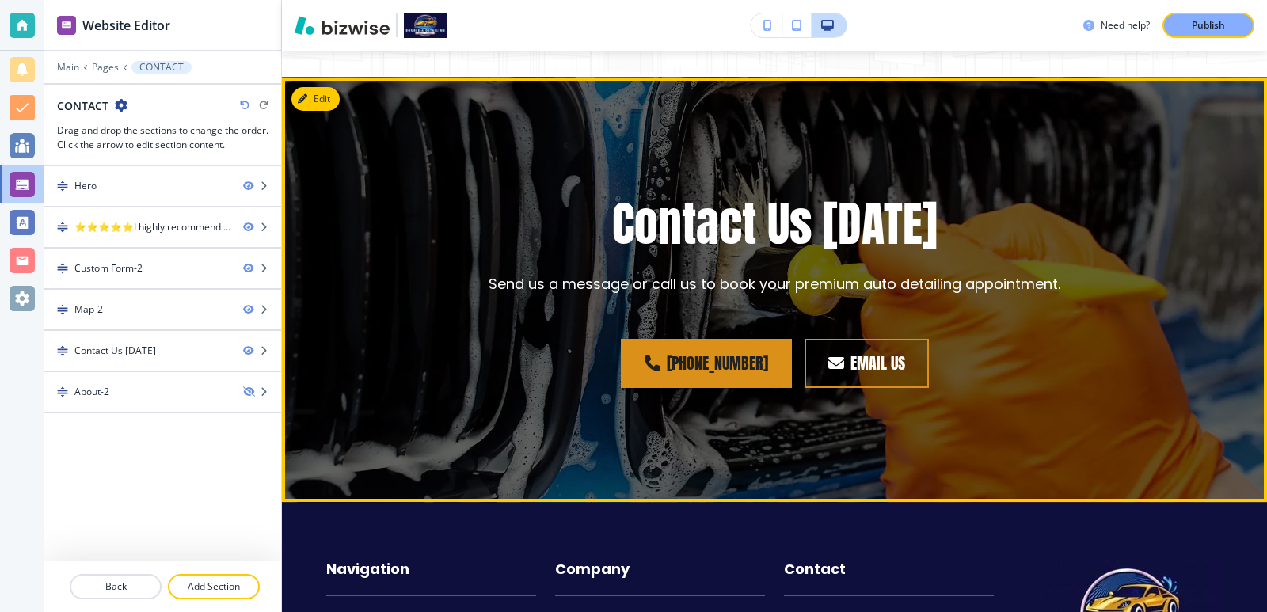
scroll to position [2147, 0]
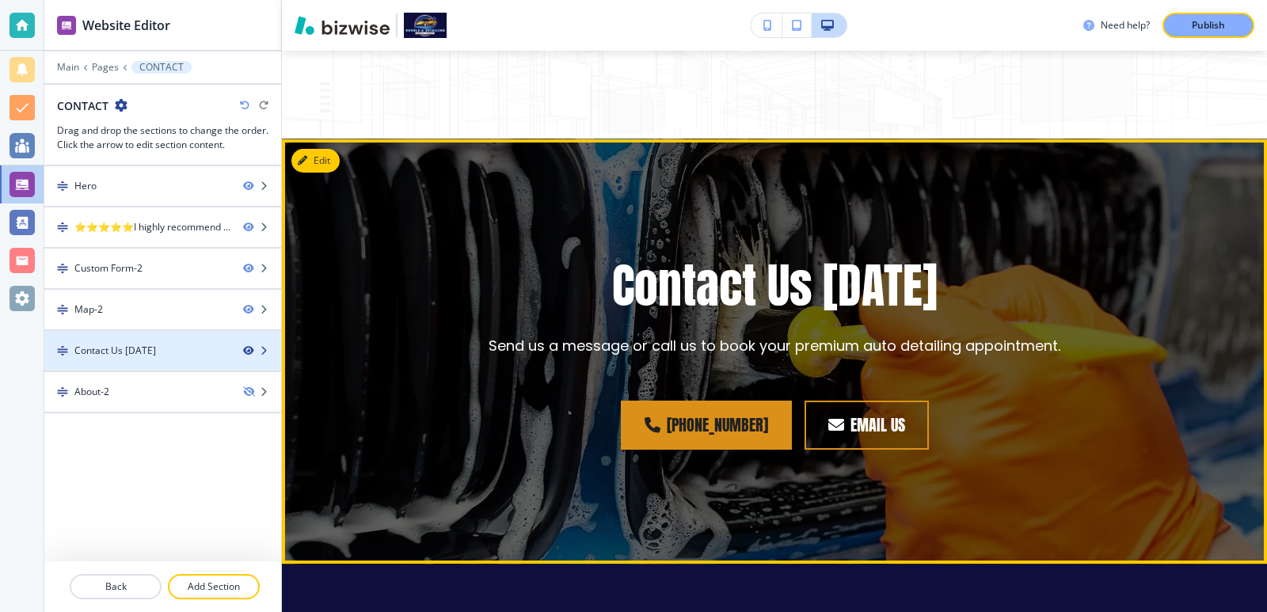
click at [247, 352] on icon "button" at bounding box center [248, 351] width 10 height 10
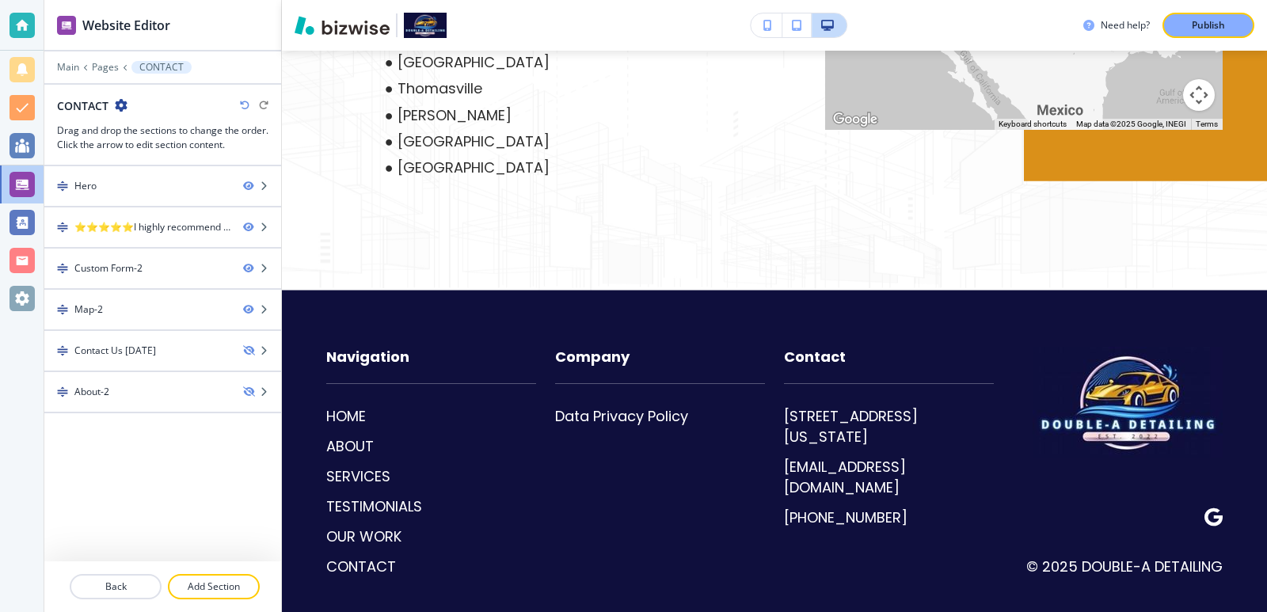
scroll to position [2039, 0]
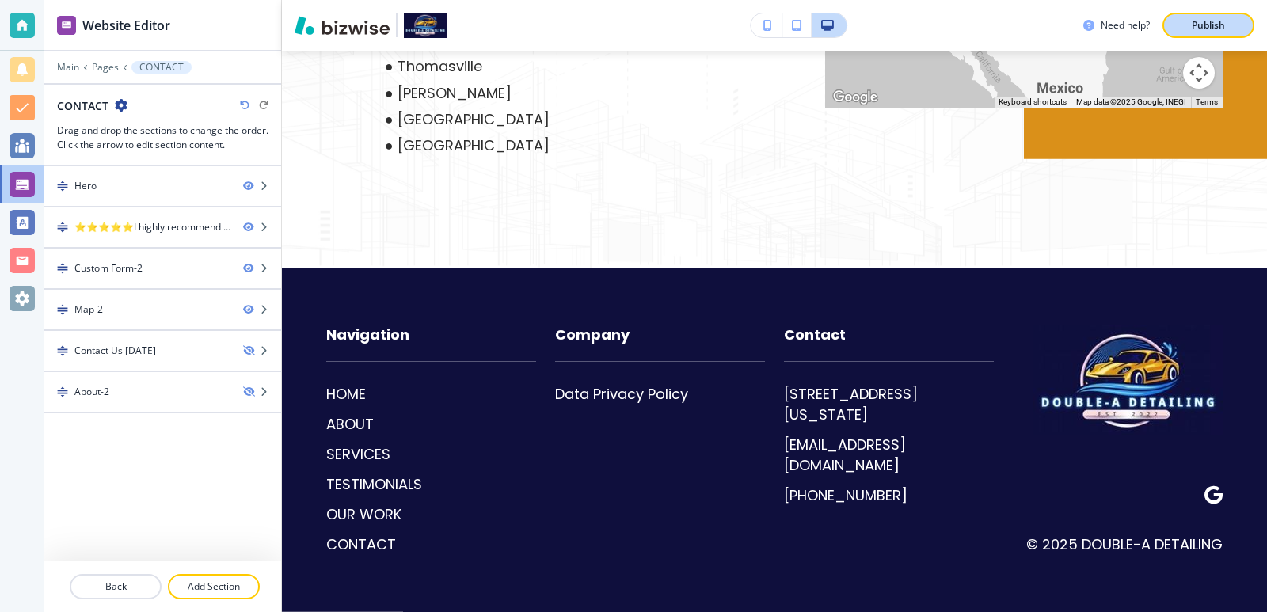
click at [1197, 15] on button "Publish" at bounding box center [1209, 25] width 92 height 25
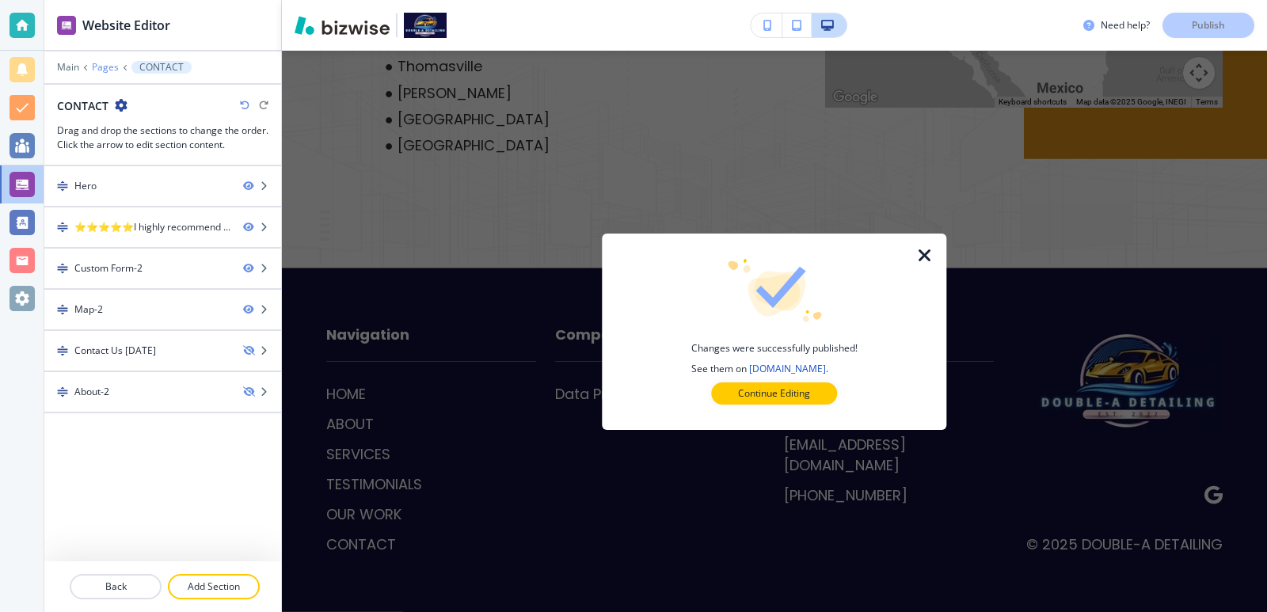
click at [95, 68] on p "Pages" at bounding box center [105, 67] width 27 height 11
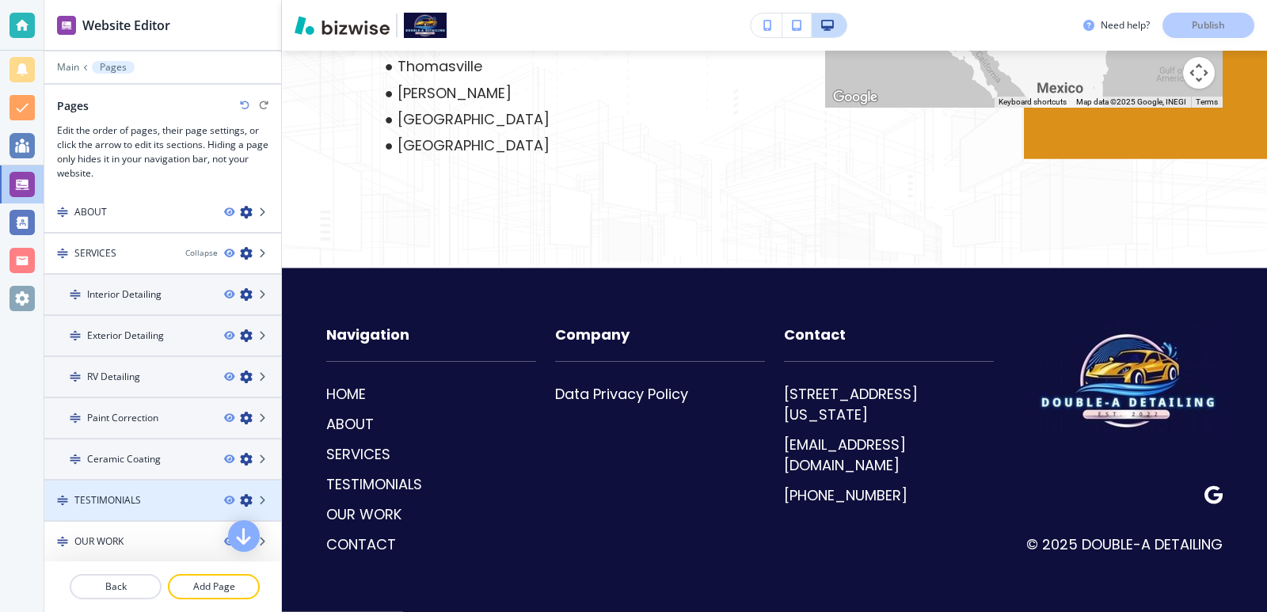
scroll to position [86, 0]
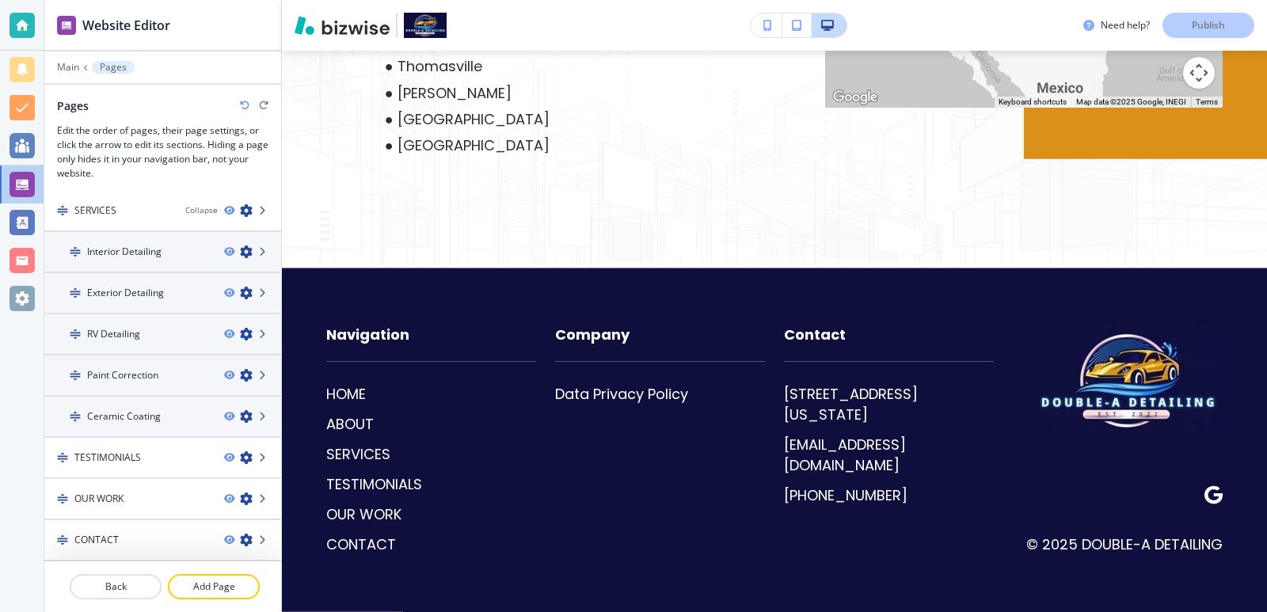
click at [135, 493] on div "OUR WORK" at bounding box center [127, 499] width 167 height 14
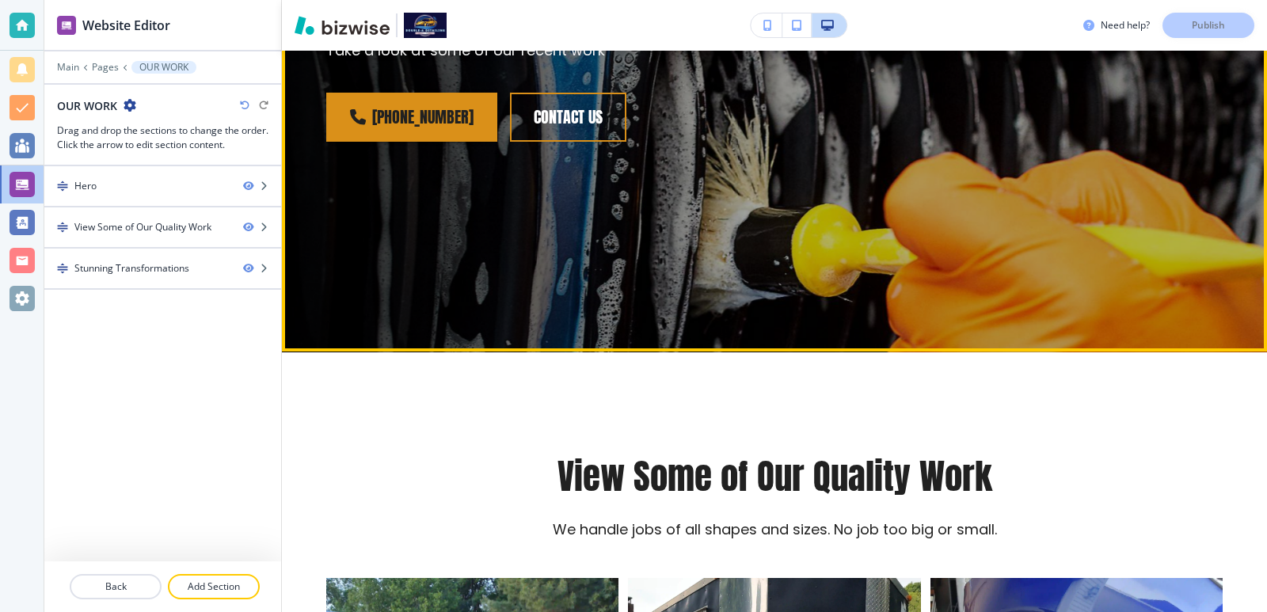
scroll to position [317, 0]
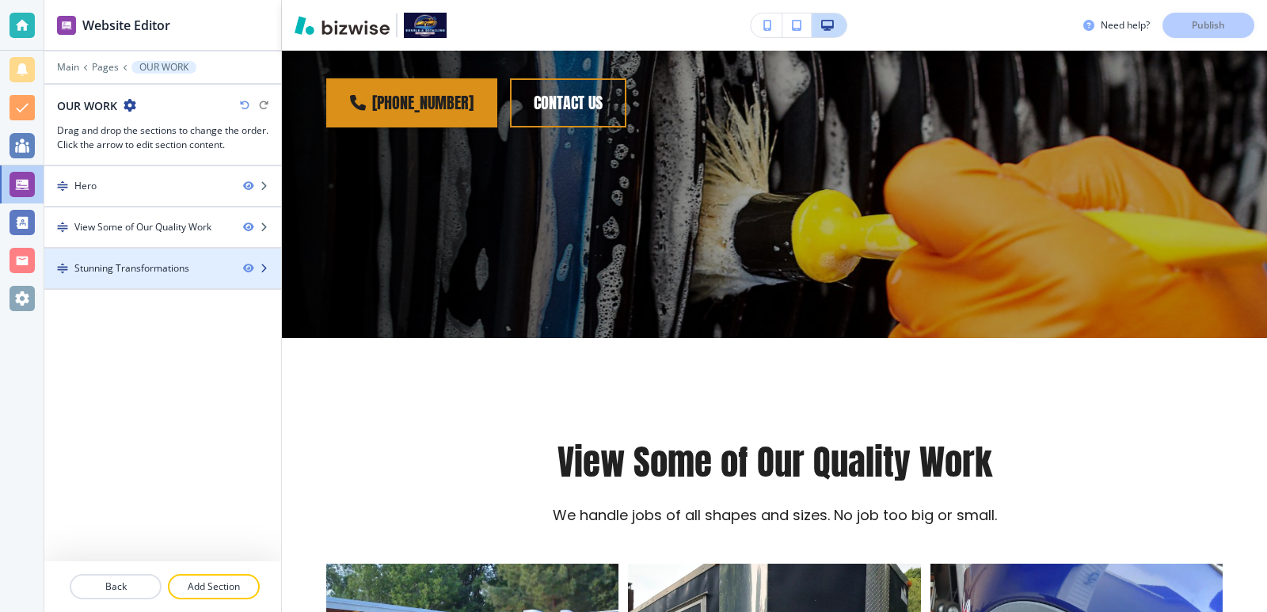
click at [113, 261] on div "Stunning Transformations" at bounding box center [131, 268] width 115 height 14
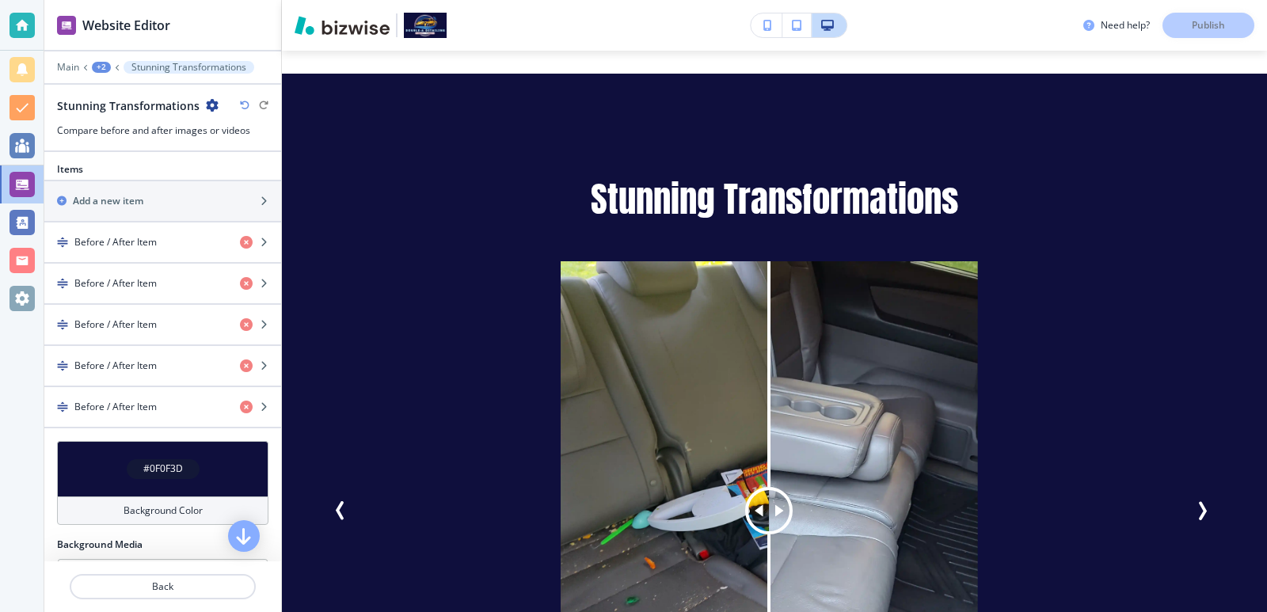
scroll to position [528, 0]
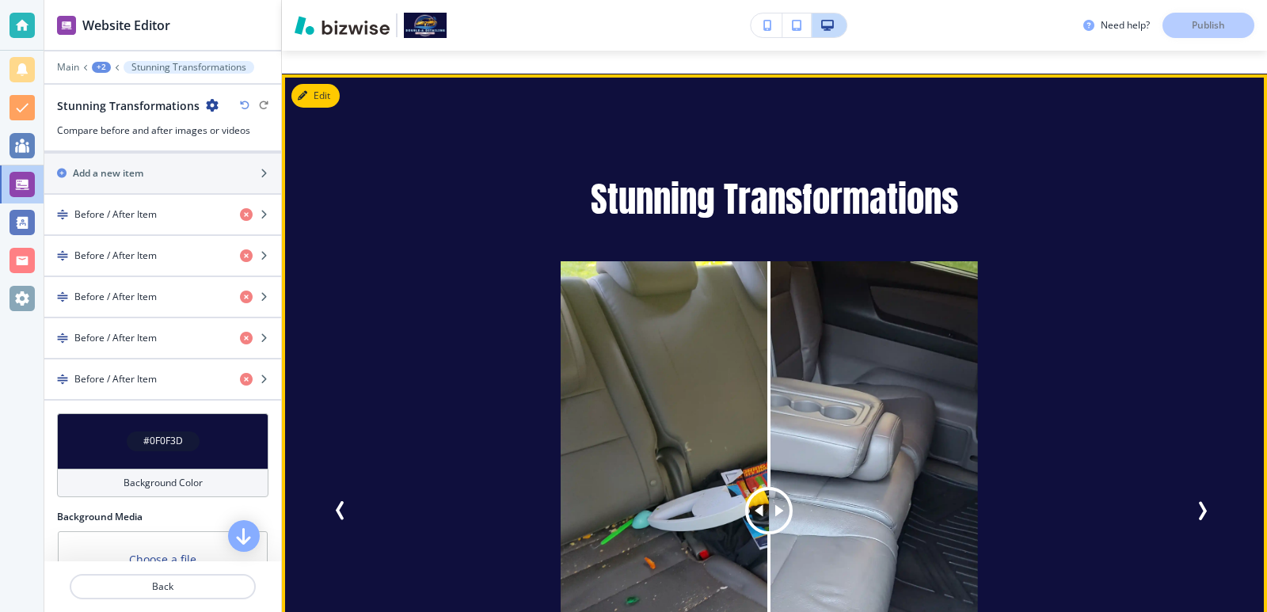
click at [339, 503] on icon "Previous Slide" at bounding box center [339, 511] width 5 height 16
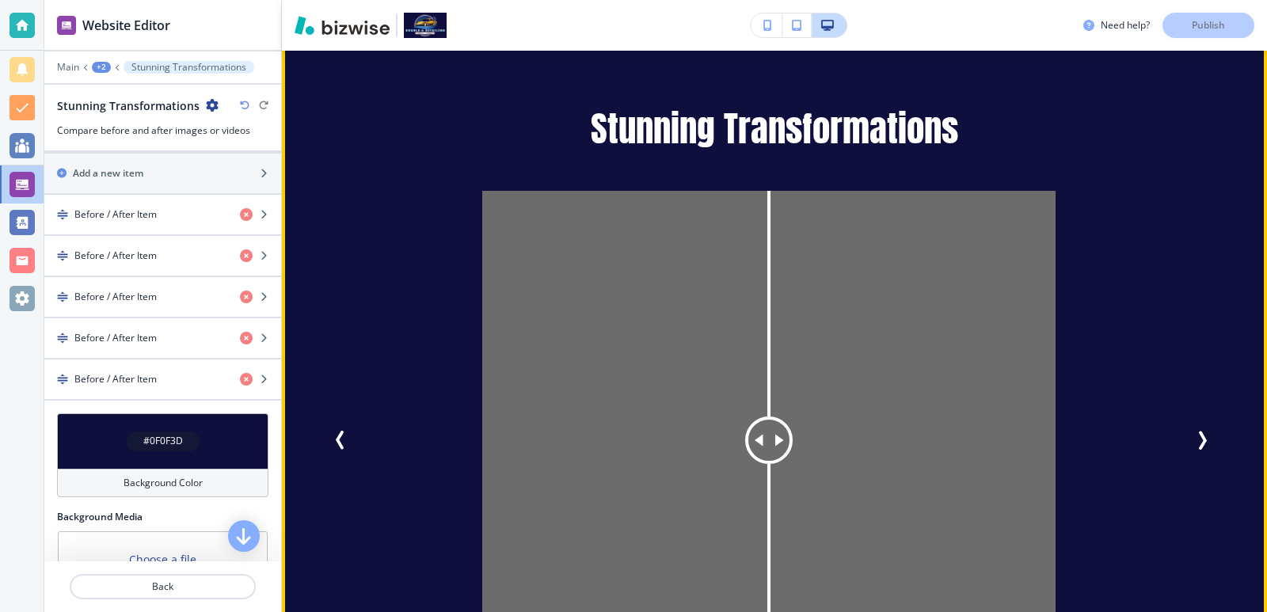
scroll to position [2816, 0]
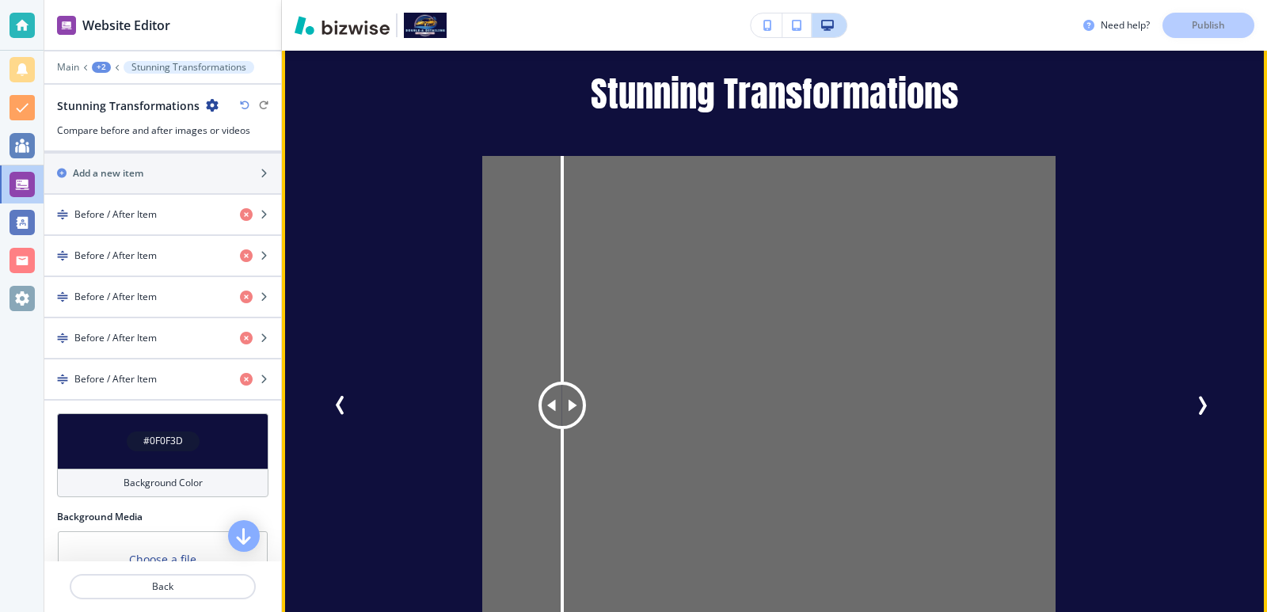
drag, startPoint x: 783, startPoint y: 379, endPoint x: 418, endPoint y: 402, distance: 365.9
click at [438, 402] on div "Before After" at bounding box center [769, 406] width 796 height 501
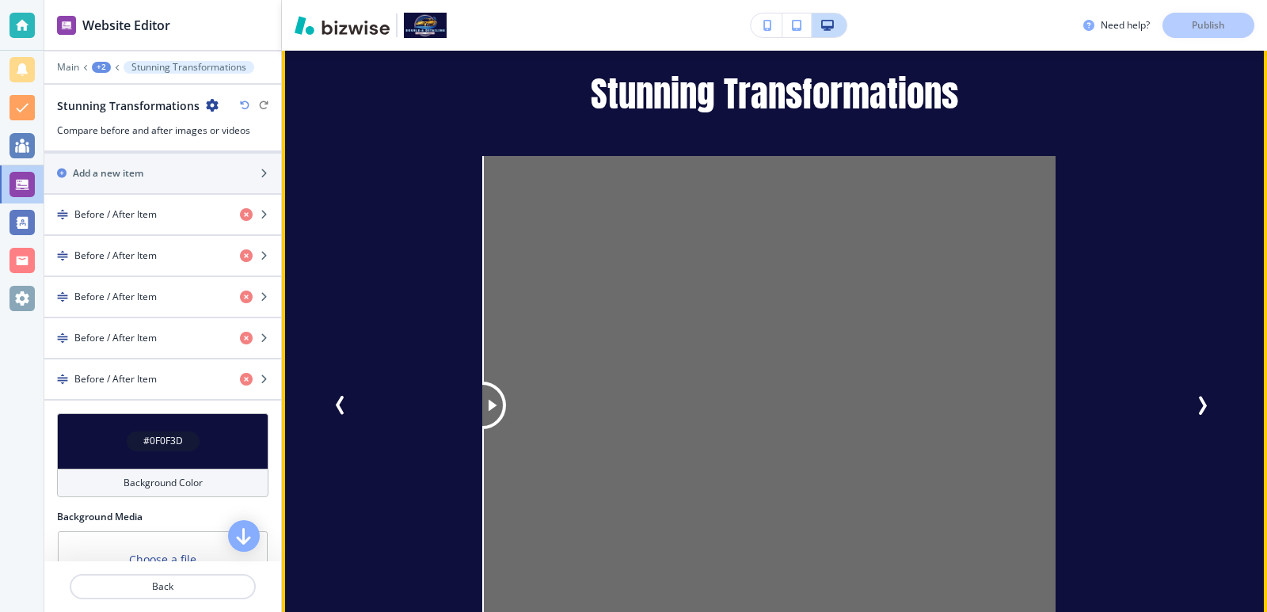
click at [346, 396] on icon "Previous Slide" at bounding box center [340, 405] width 19 height 19
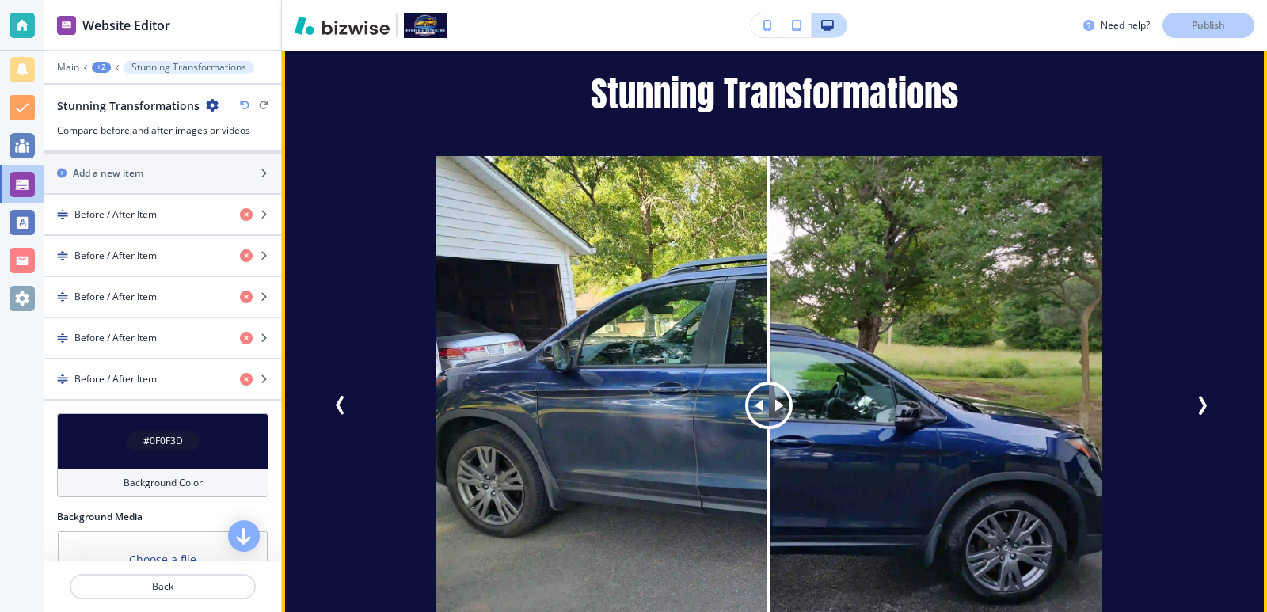
click at [1188, 391] on button "Next Slide" at bounding box center [1205, 406] width 35 height 35
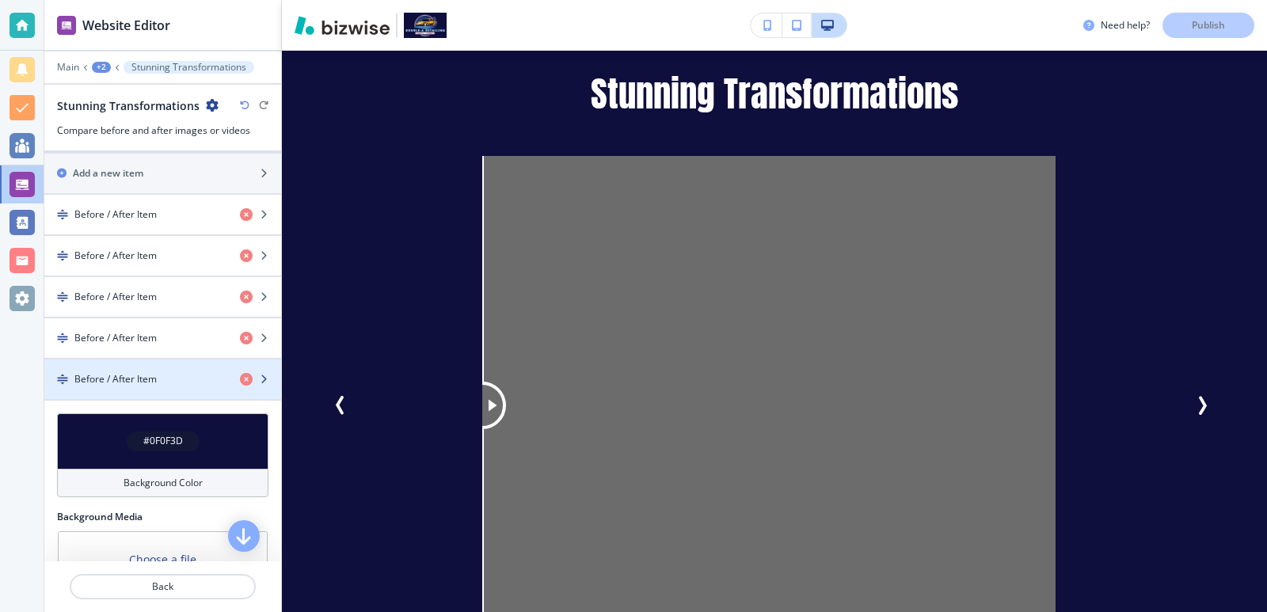
click at [106, 380] on h4 "Before / After Item" at bounding box center [115, 379] width 82 height 14
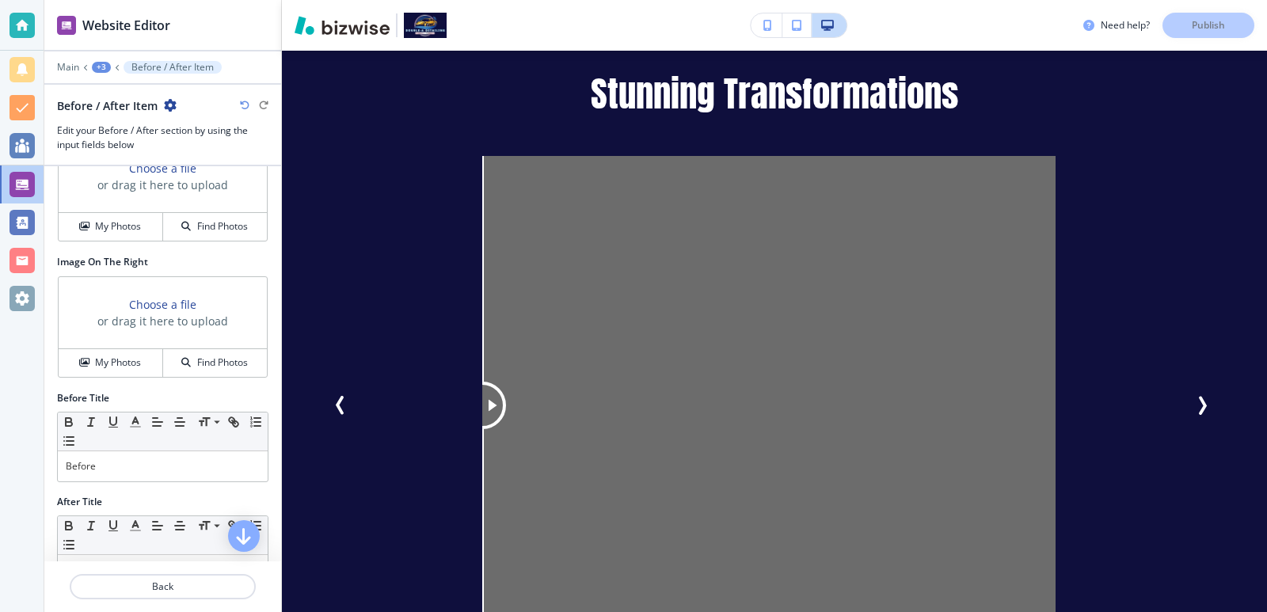
scroll to position [0, 0]
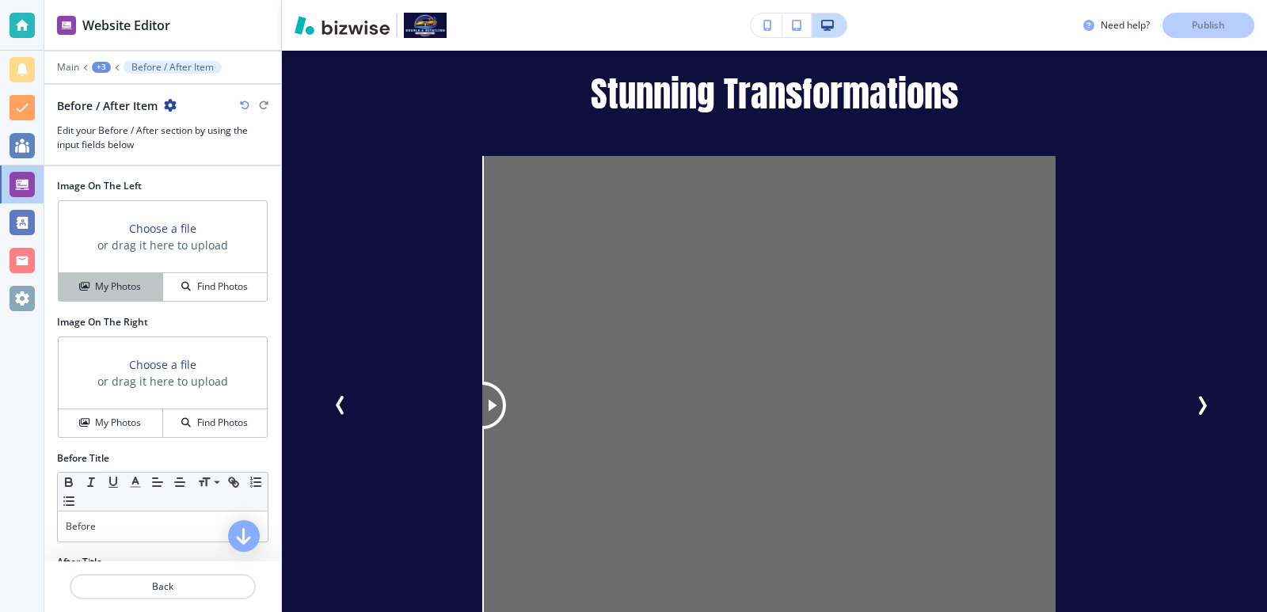
click at [135, 280] on h4 "My Photos" at bounding box center [118, 287] width 46 height 14
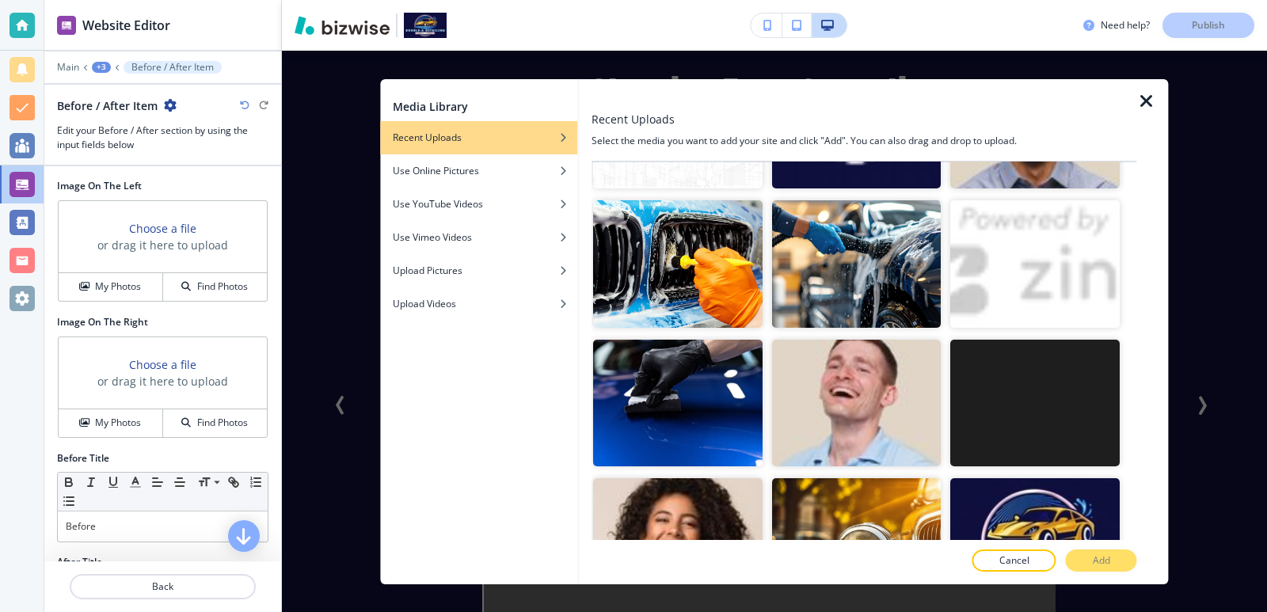
scroll to position [3170, 0]
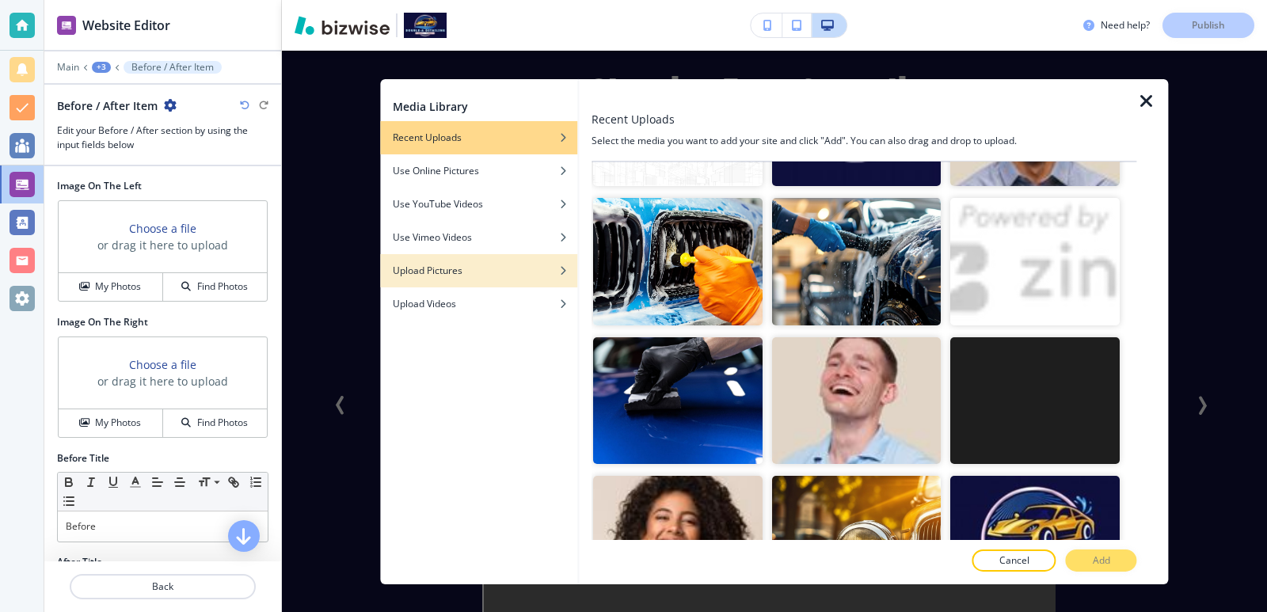
click at [472, 276] on div "Upload Pictures" at bounding box center [478, 270] width 197 height 14
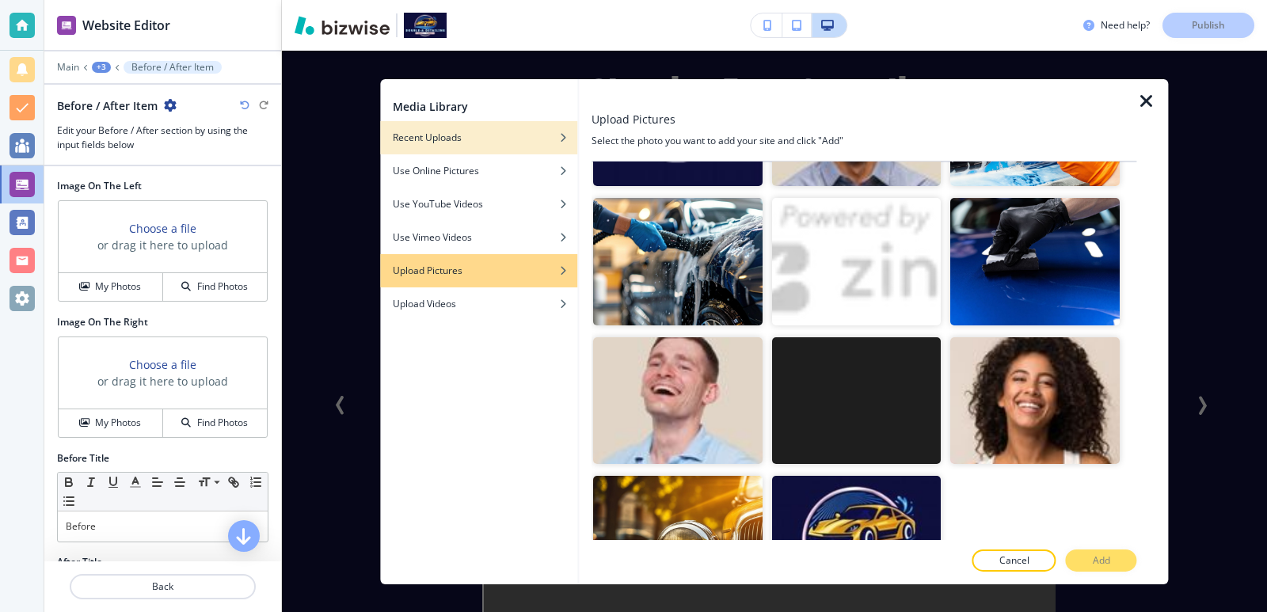
click at [481, 131] on div "Recent Uploads" at bounding box center [478, 137] width 197 height 14
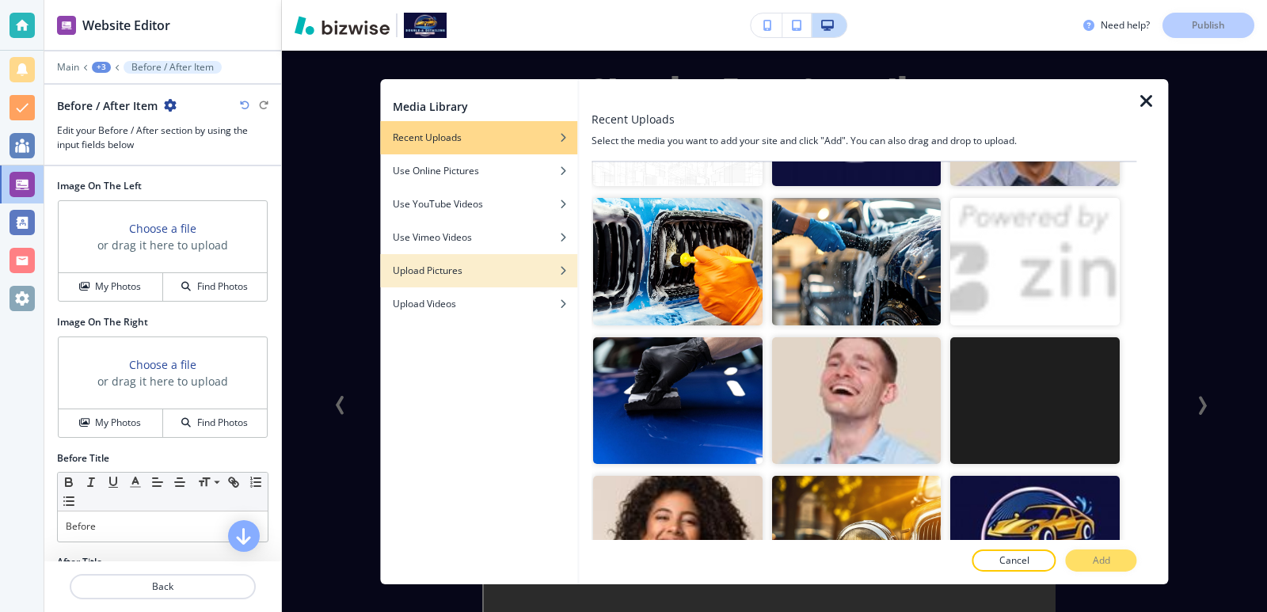
click at [528, 278] on div "button" at bounding box center [478, 282] width 197 height 10
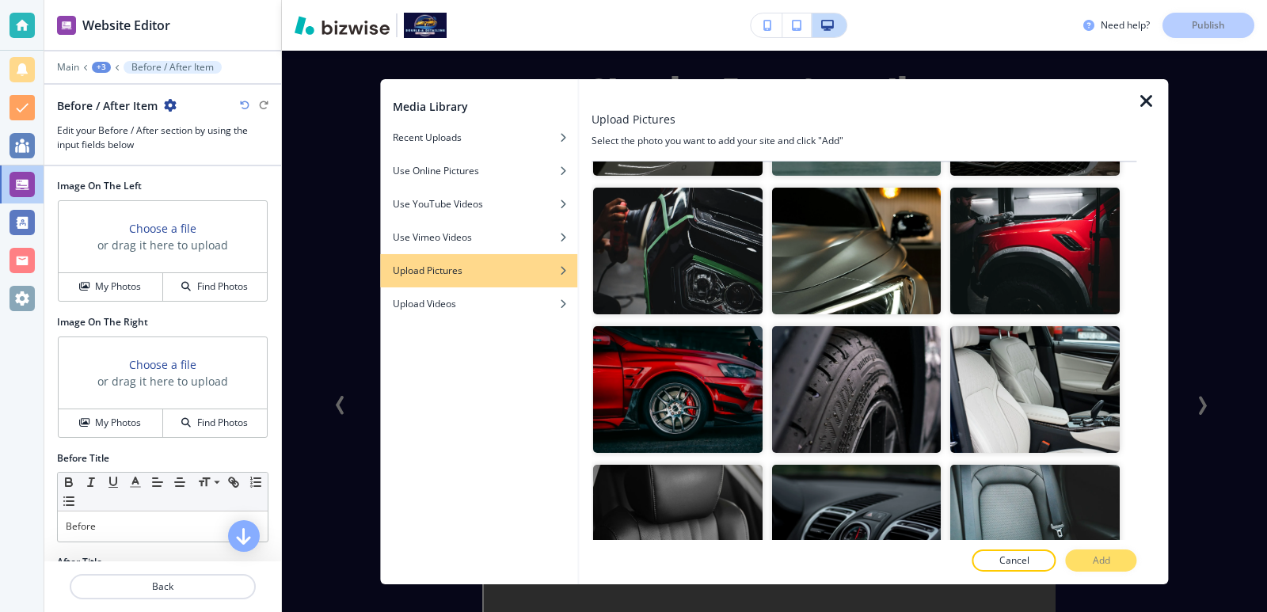
scroll to position [0, 0]
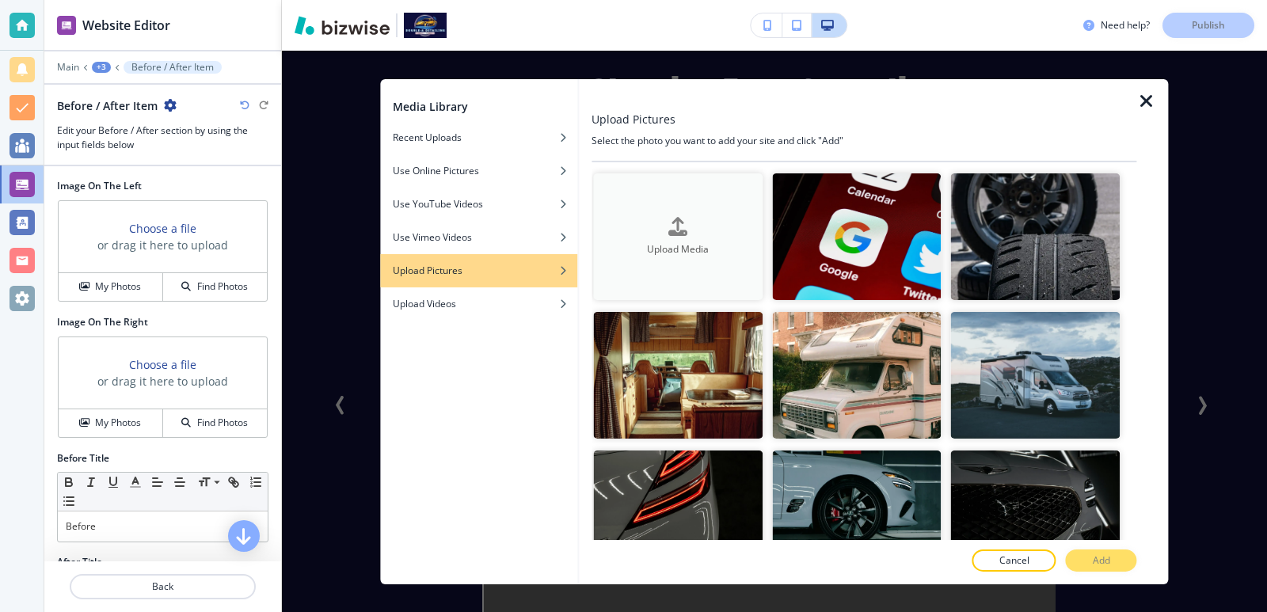
click at [642, 238] on div "button" at bounding box center [678, 239] width 170 height 6
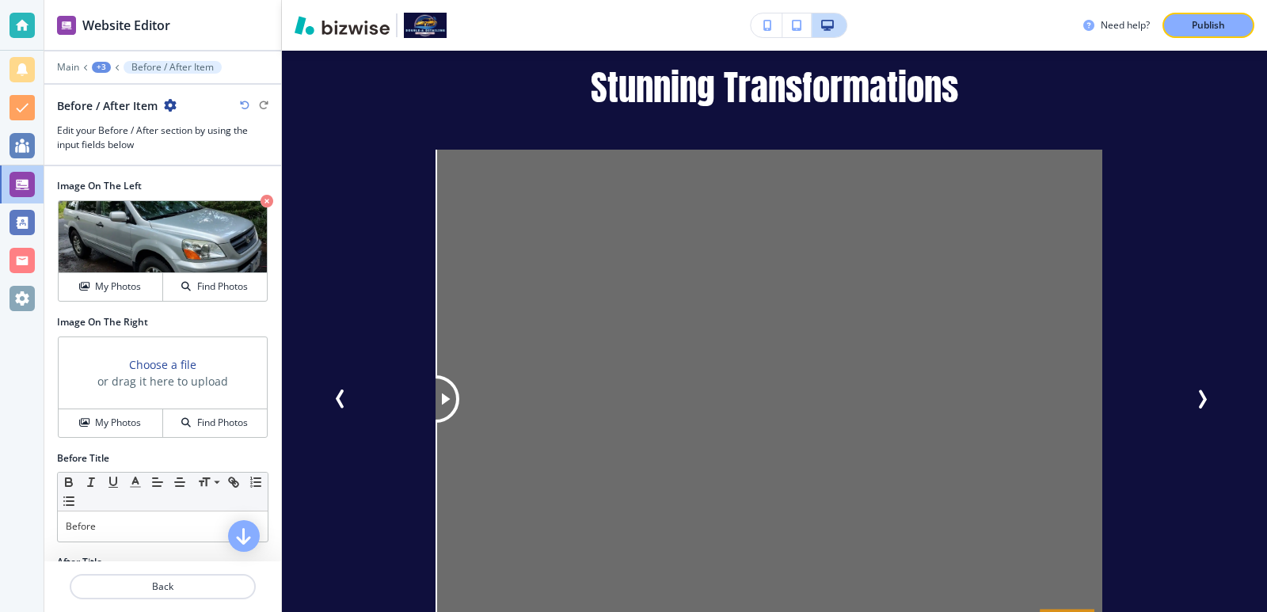
scroll to position [2711, 0]
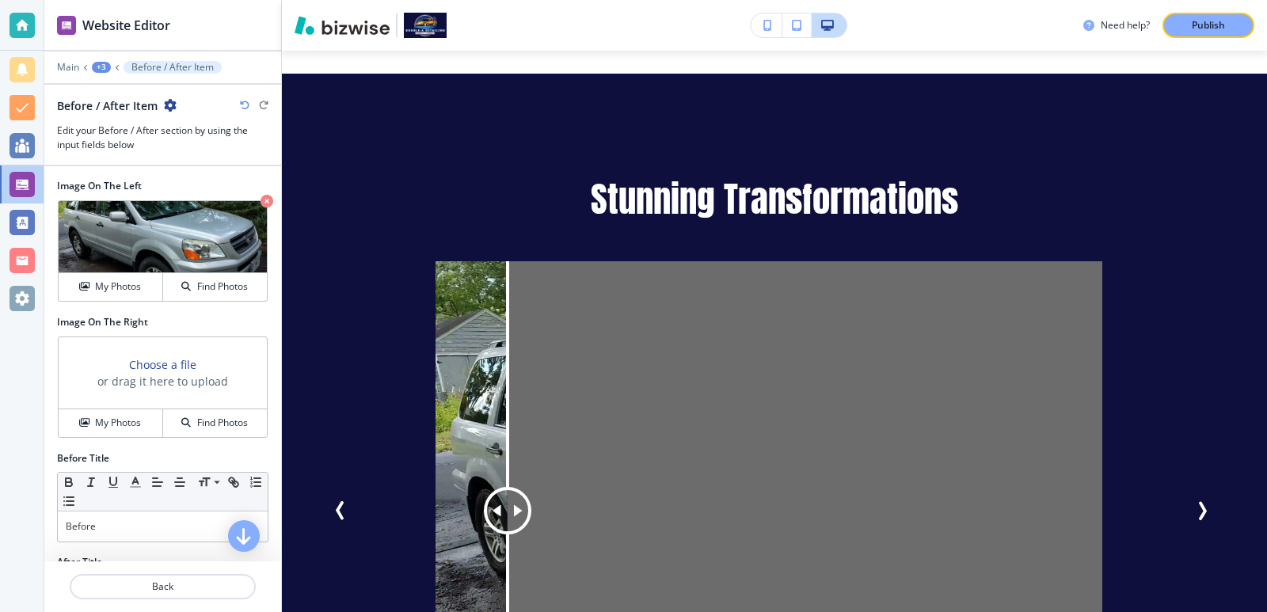
drag, startPoint x: 442, startPoint y: 481, endPoint x: 484, endPoint y: 454, distance: 49.9
click at [508, 460] on div at bounding box center [508, 511] width 0 height 501
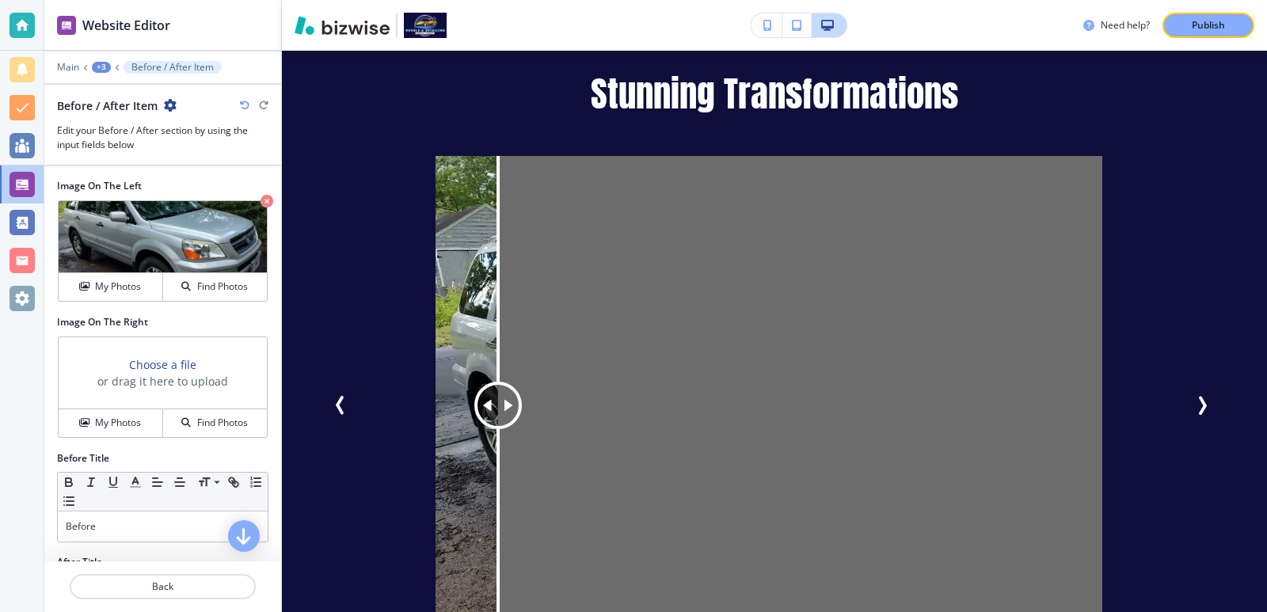
click at [166, 383] on h3 "or drag it here to upload" at bounding box center [162, 381] width 131 height 17
click at [163, 362] on h3 "Choose a file" at bounding box center [162, 364] width 67 height 17
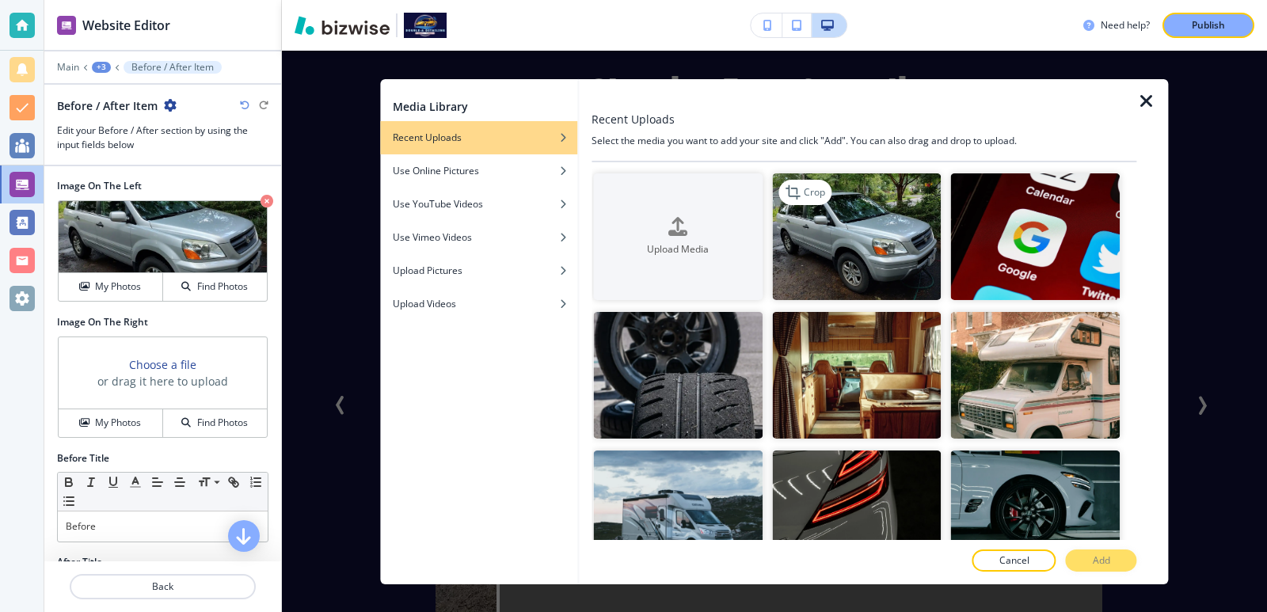
click at [844, 203] on img "button" at bounding box center [857, 236] width 170 height 127
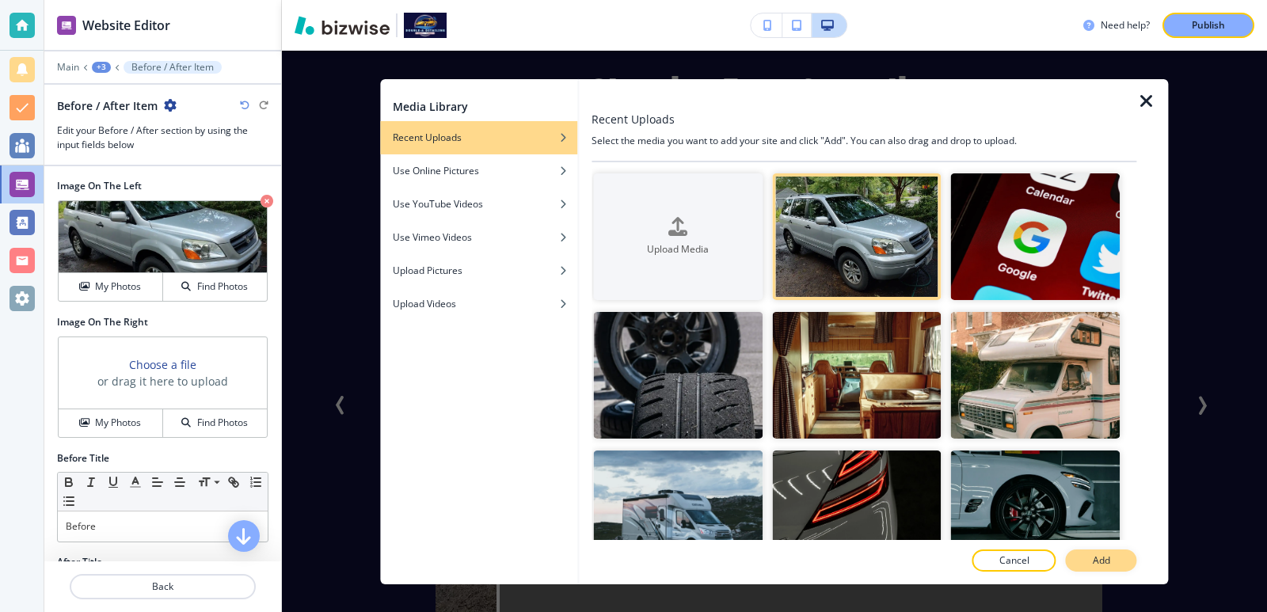
click at [1111, 566] on button "Add" at bounding box center [1101, 561] width 71 height 22
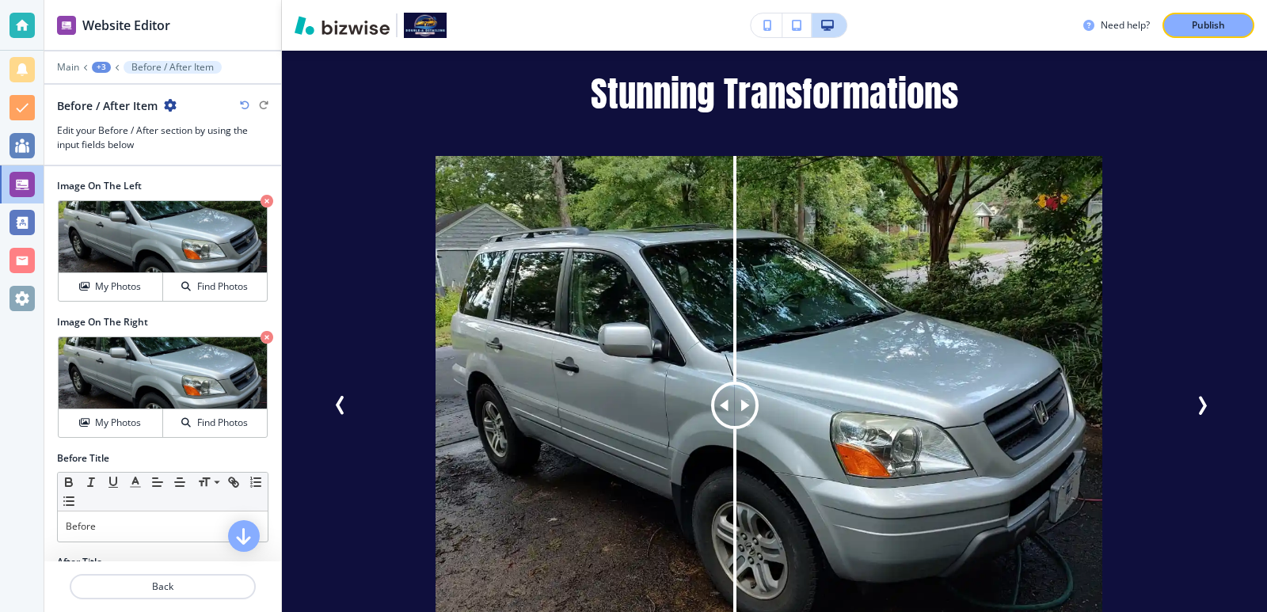
drag, startPoint x: 502, startPoint y: 382, endPoint x: 666, endPoint y: 371, distance: 164.3
click at [714, 396] on div at bounding box center [735, 406] width 48 height 48
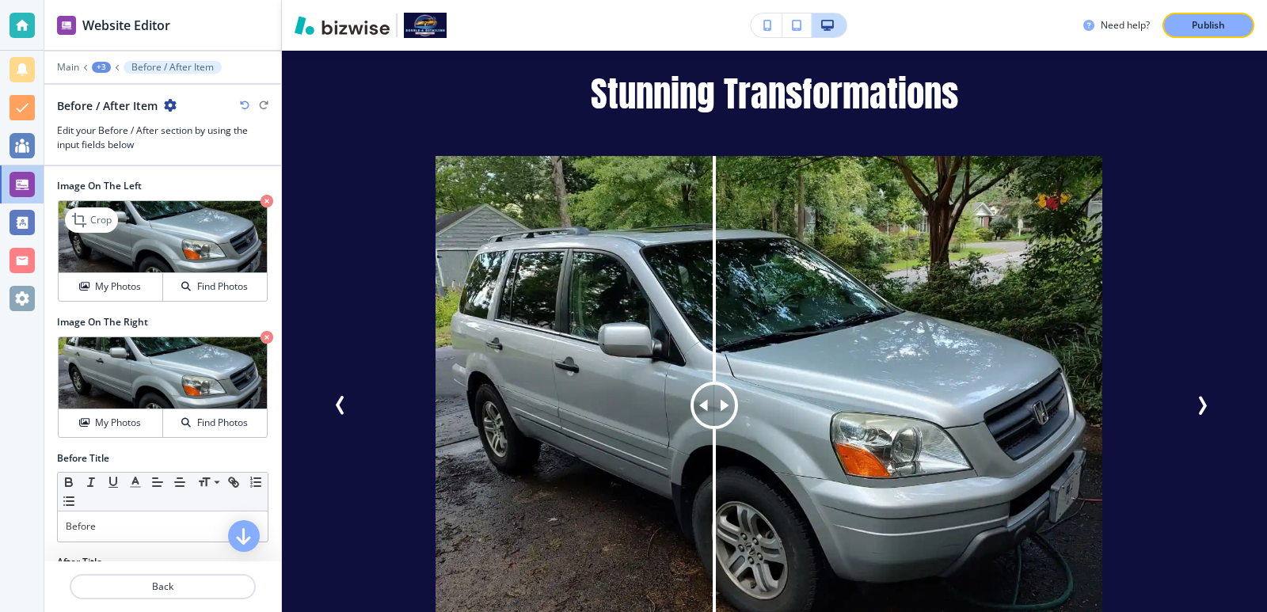
click at [261, 205] on icon "button" at bounding box center [267, 201] width 13 height 13
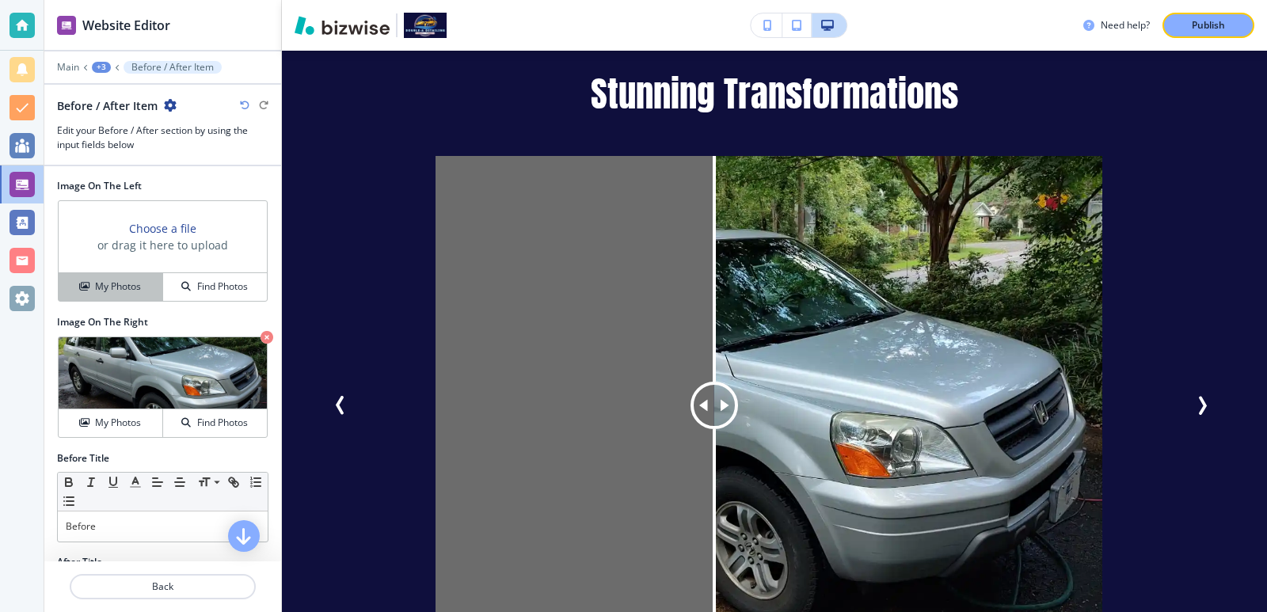
click at [135, 292] on h4 "My Photos" at bounding box center [118, 287] width 46 height 14
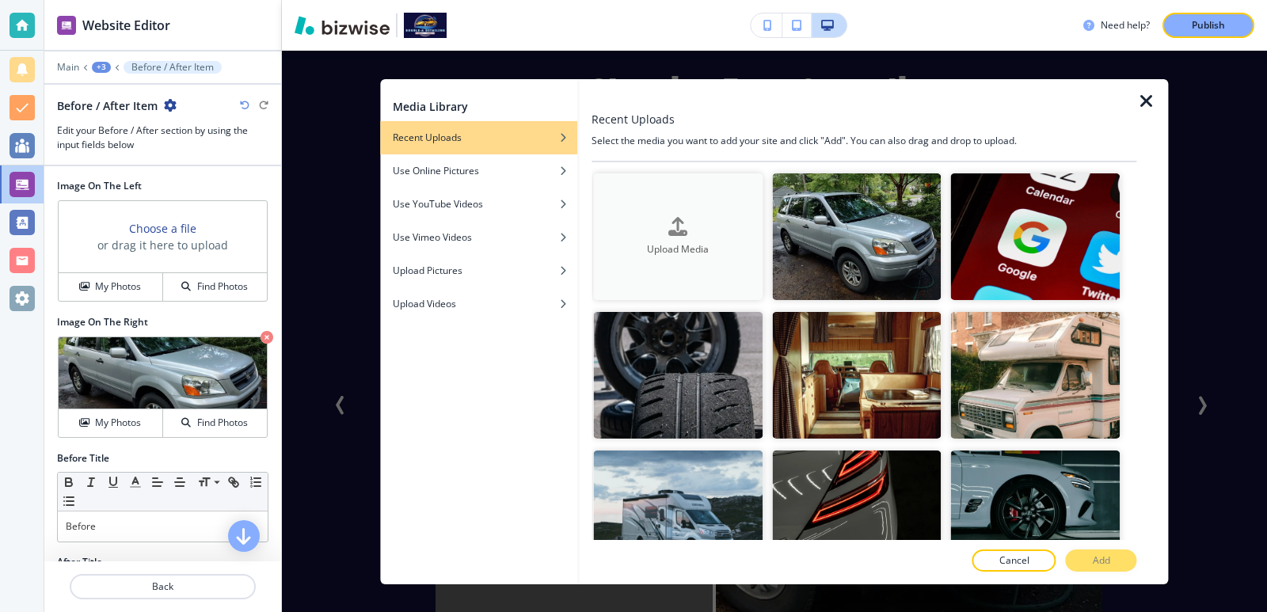
click at [658, 250] on h4 "Upload Media" at bounding box center [678, 249] width 170 height 14
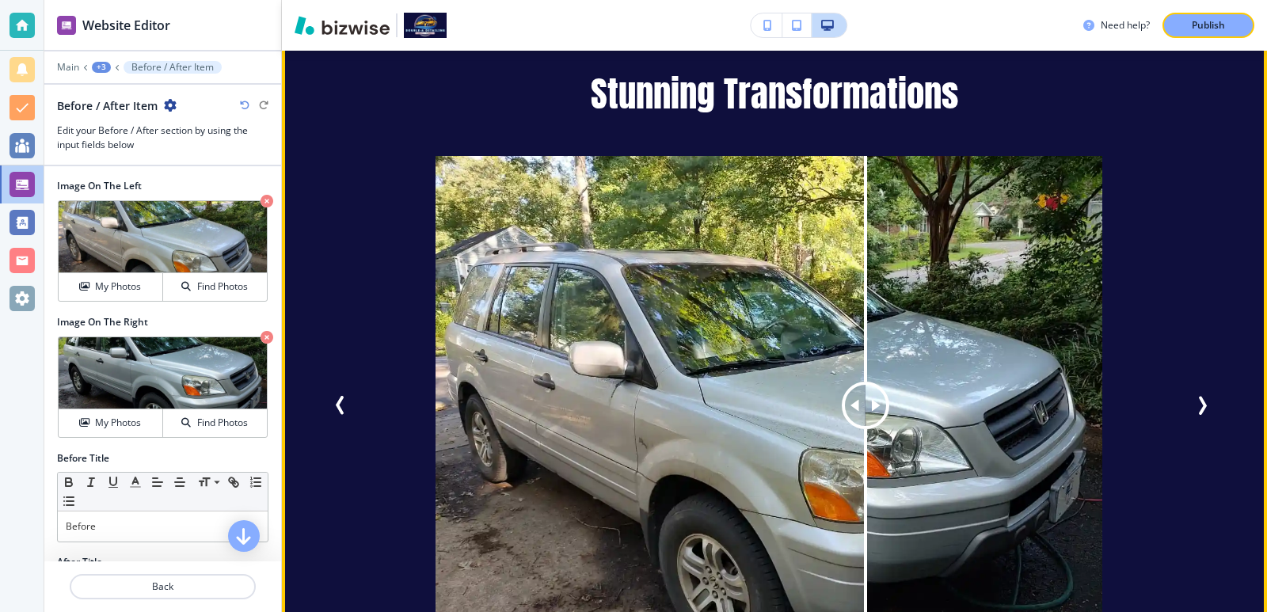
drag, startPoint x: 724, startPoint y: 387, endPoint x: 865, endPoint y: 453, distance: 155.9
click at [866, 453] on div at bounding box center [866, 406] width 0 height 501
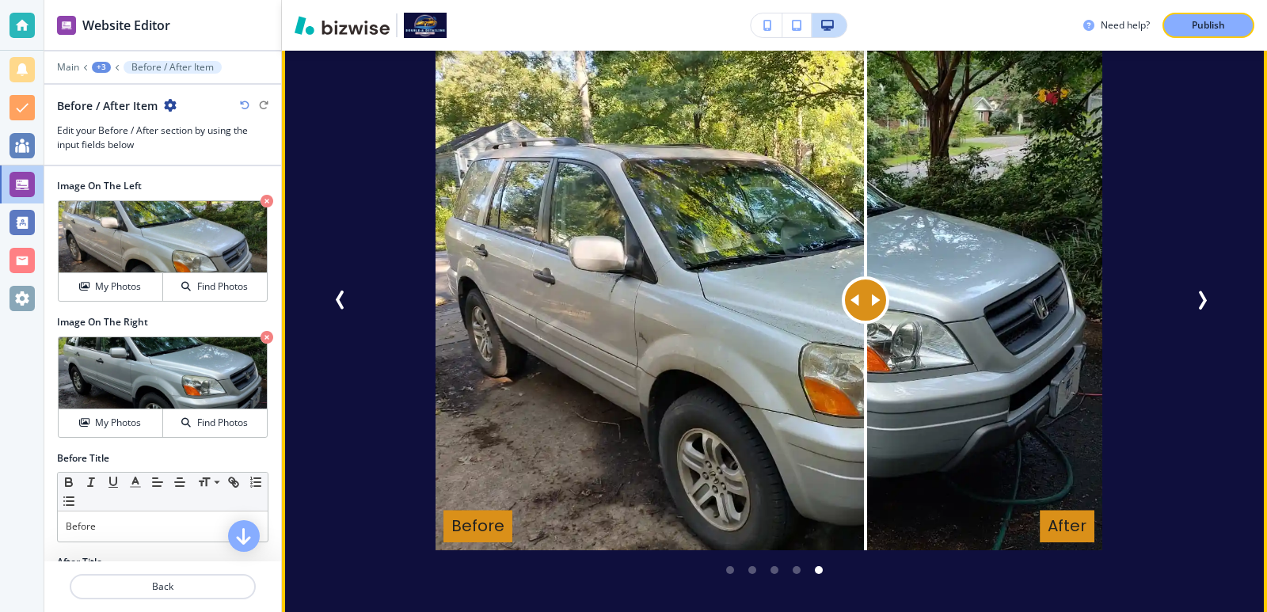
scroll to position [2922, 0]
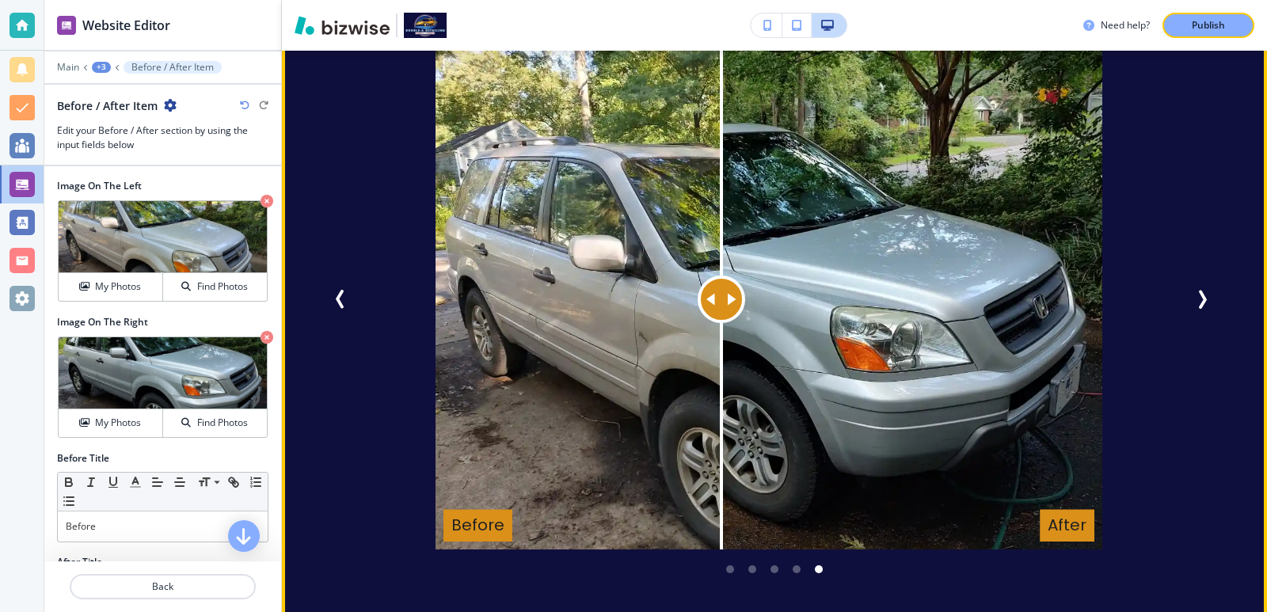
drag, startPoint x: 866, startPoint y: 279, endPoint x: 721, endPoint y: 463, distance: 234.1
click at [722, 463] on div at bounding box center [722, 300] width 0 height 501
click at [1201, 292] on icon "Next Slide" at bounding box center [1203, 300] width 5 height 16
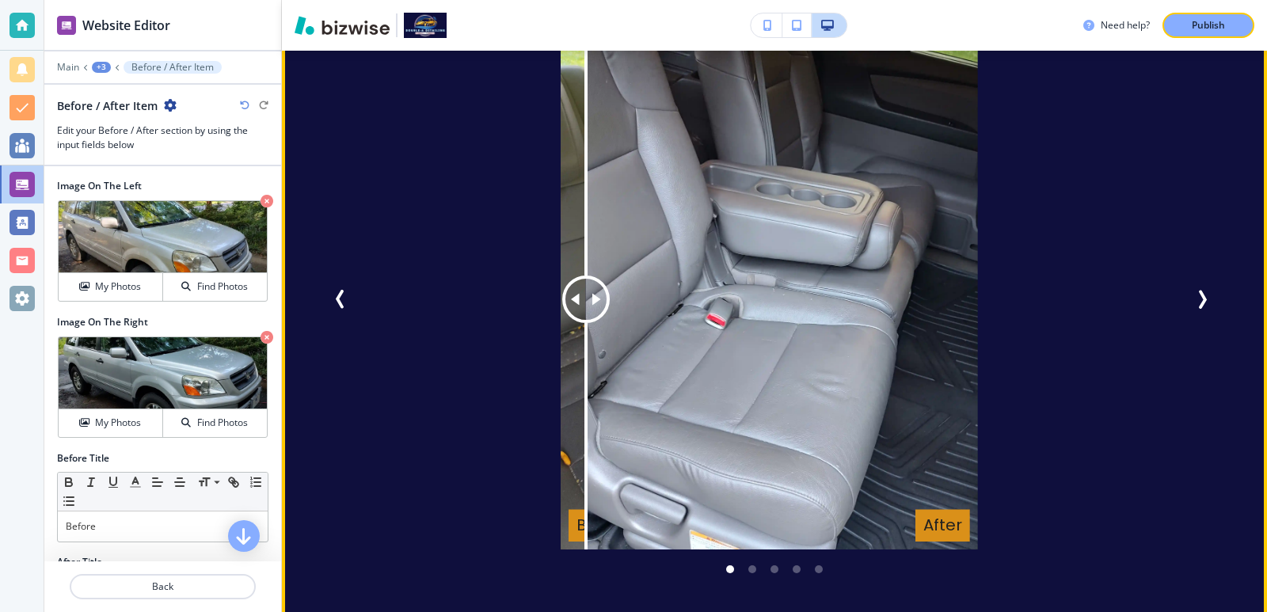
drag, startPoint x: 761, startPoint y: 290, endPoint x: 603, endPoint y: 349, distance: 169.2
click at [586, 349] on div at bounding box center [586, 300] width 0 height 501
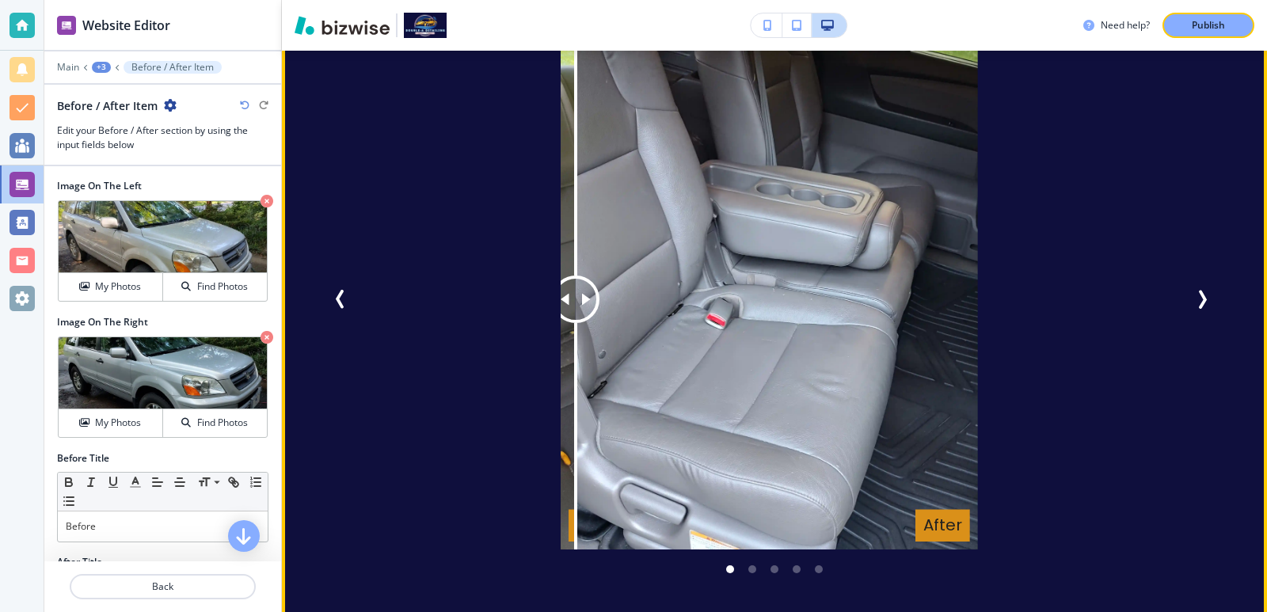
click at [1198, 290] on icon "Next Slide" at bounding box center [1202, 299] width 19 height 19
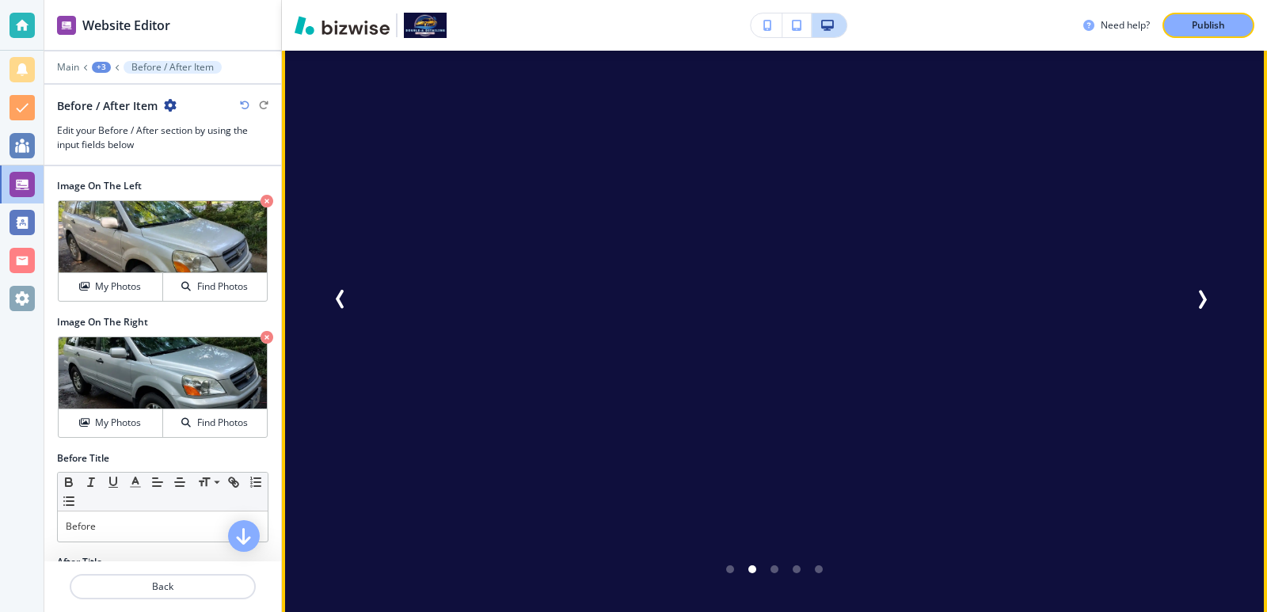
drag, startPoint x: 768, startPoint y: 281, endPoint x: 558, endPoint y: 339, distance: 218.5
click at [558, 339] on div "Before After" at bounding box center [769, 300] width 796 height 501
click at [1201, 292] on icon "Next Slide" at bounding box center [1203, 300] width 5 height 16
drag, startPoint x: 777, startPoint y: 278, endPoint x: 792, endPoint y: 413, distance: 136.3
click at [769, 413] on div at bounding box center [769, 300] width 0 height 501
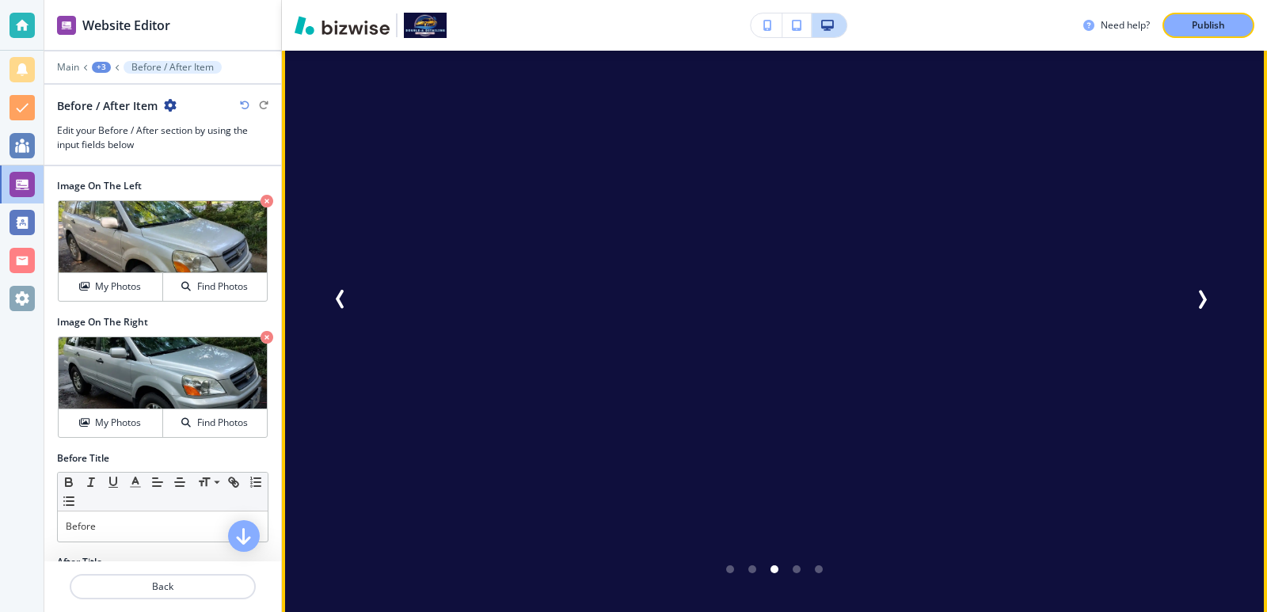
click at [1198, 290] on icon "Next Slide" at bounding box center [1202, 299] width 19 height 19
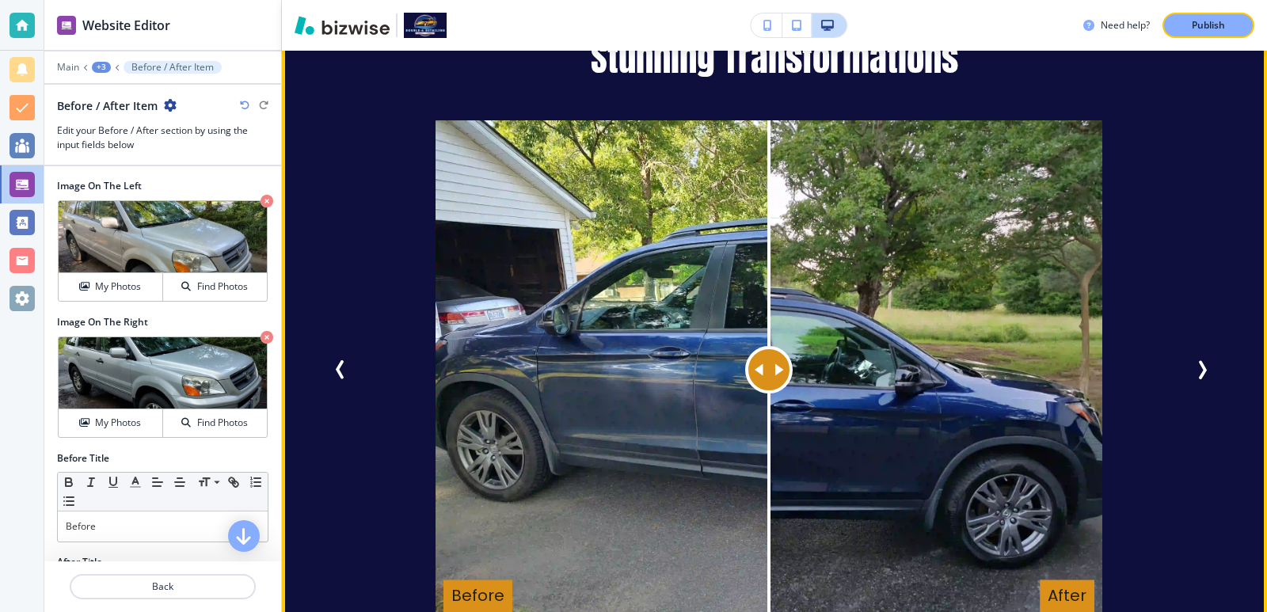
scroll to position [2816, 0]
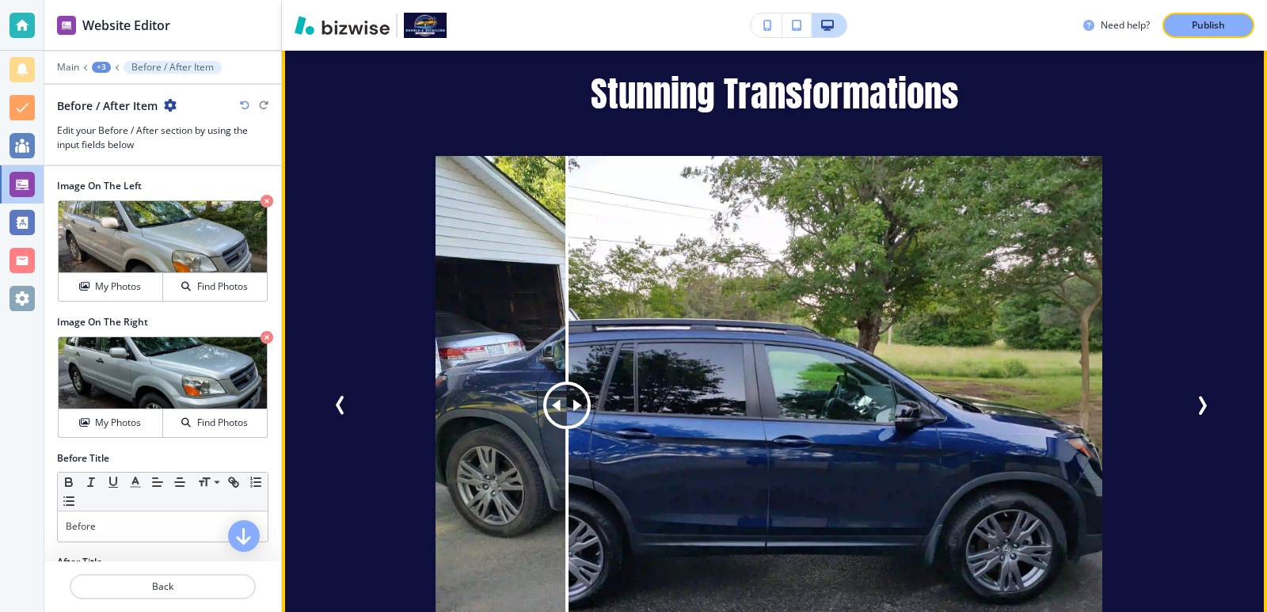
drag, startPoint x: 776, startPoint y: 385, endPoint x: 878, endPoint y: 435, distance: 113.0
click at [567, 466] on div at bounding box center [567, 406] width 0 height 501
click at [1194, 396] on icon "Next Slide" at bounding box center [1202, 405] width 19 height 19
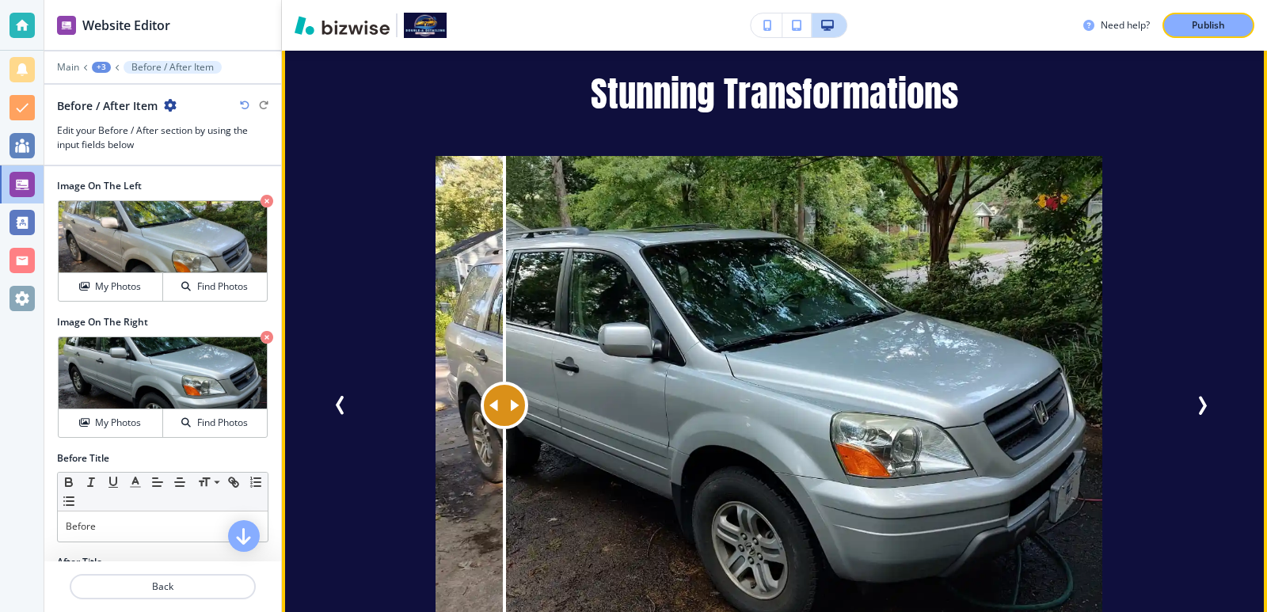
drag, startPoint x: 730, startPoint y: 380, endPoint x: 494, endPoint y: 394, distance: 236.5
click at [505, 394] on div at bounding box center [505, 406] width 0 height 501
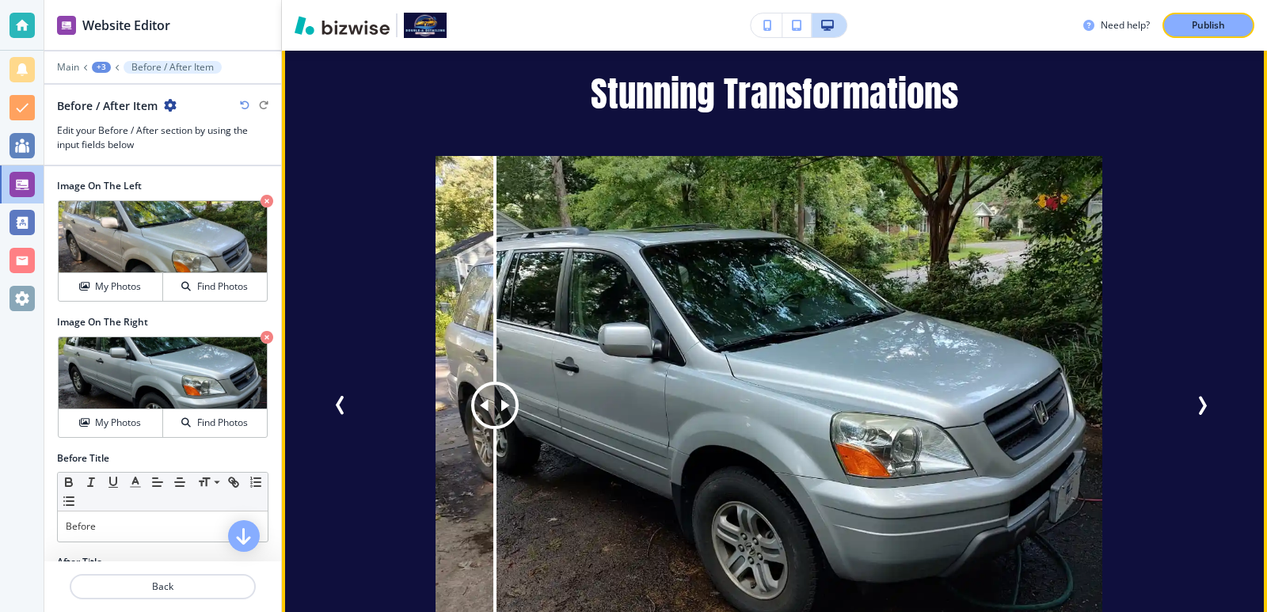
click at [1200, 396] on icon "Next Slide" at bounding box center [1202, 405] width 19 height 19
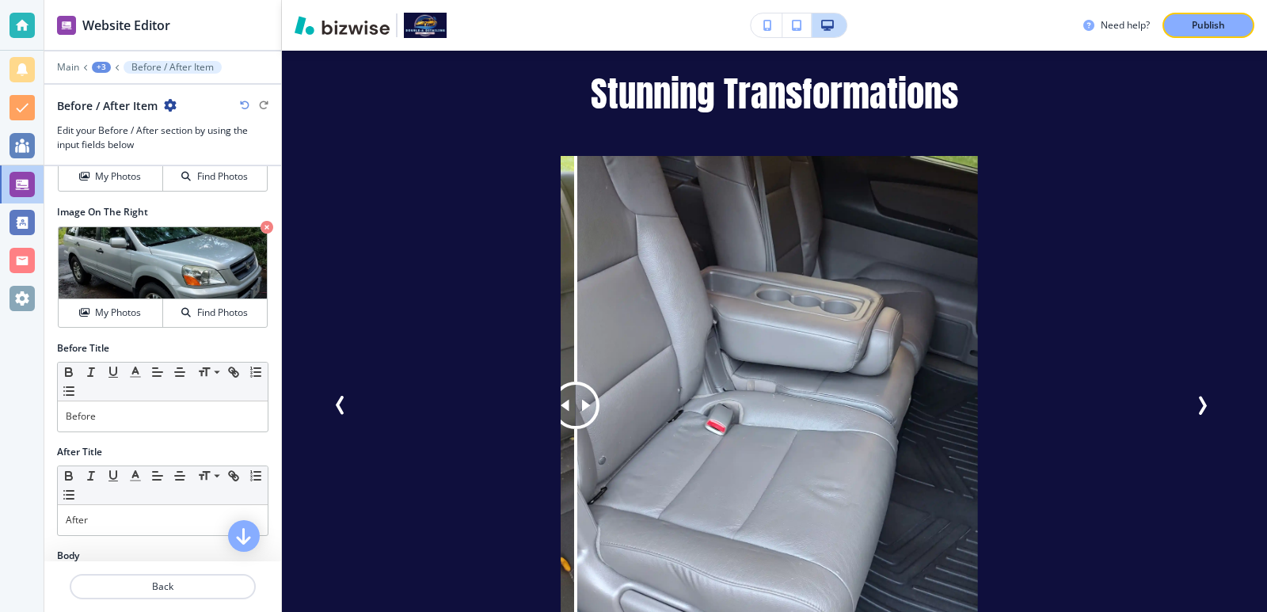
scroll to position [317, 0]
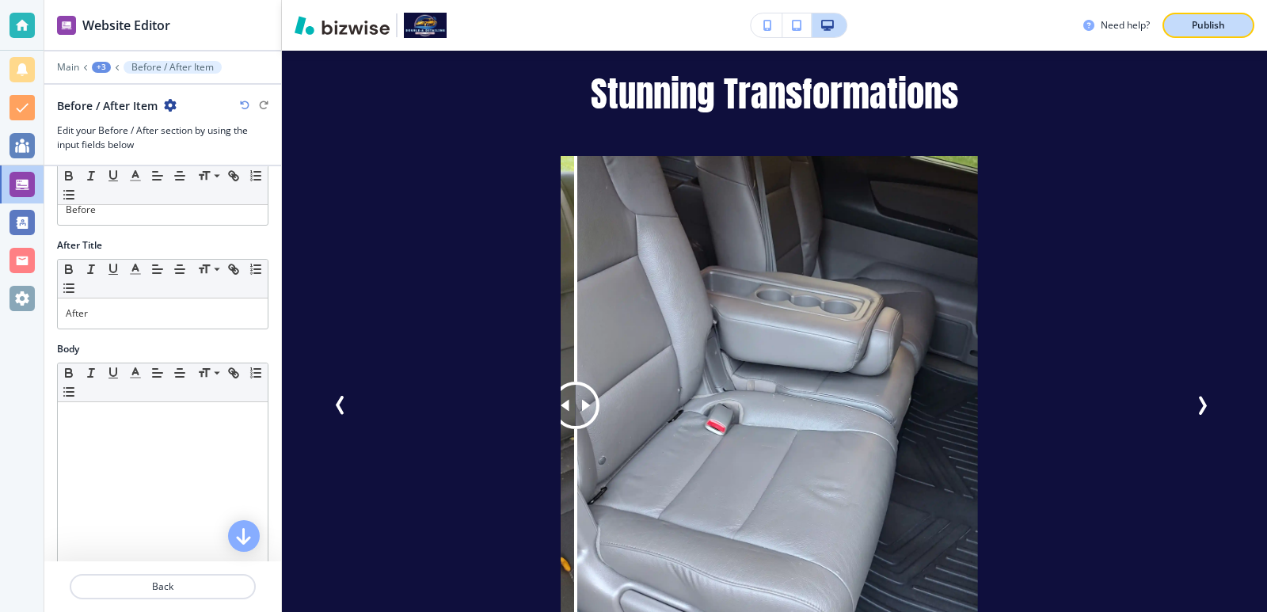
click at [1230, 29] on div "Publish" at bounding box center [1208, 25] width 51 height 14
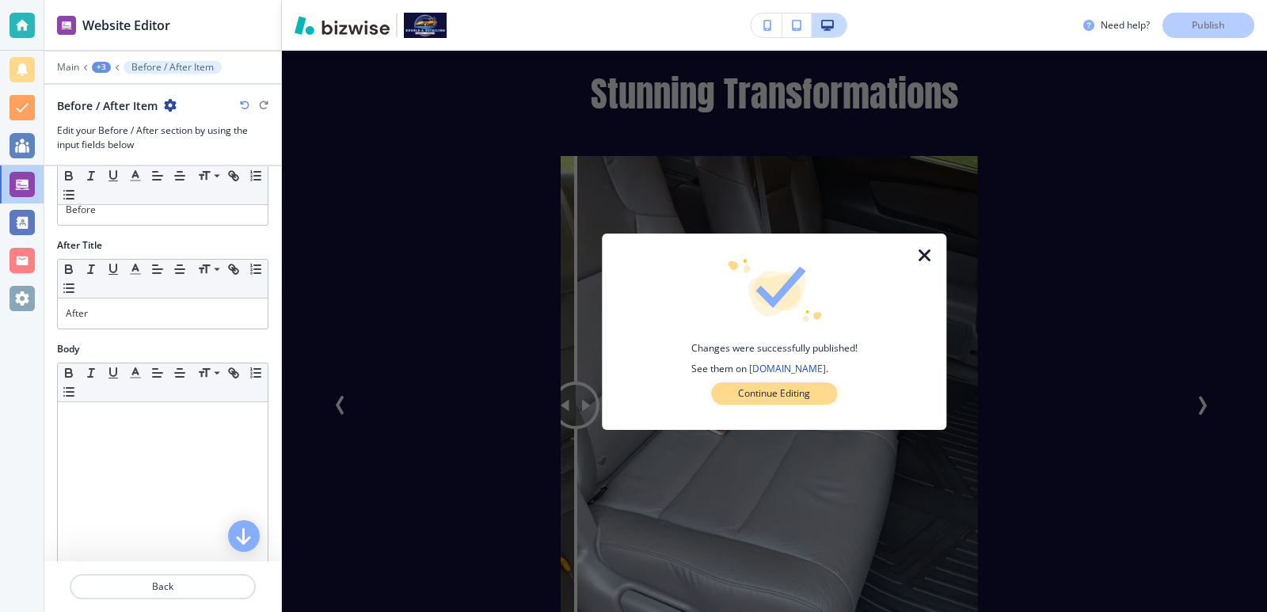
click at [727, 394] on button "Continue Editing" at bounding box center [774, 394] width 126 height 22
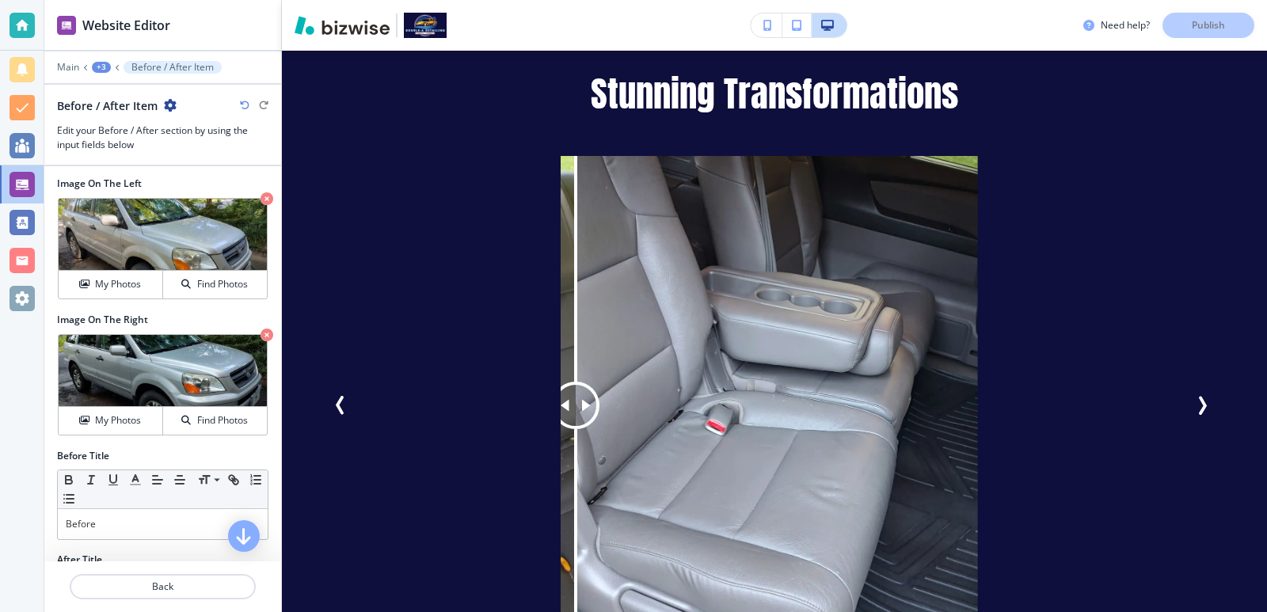
scroll to position [0, 0]
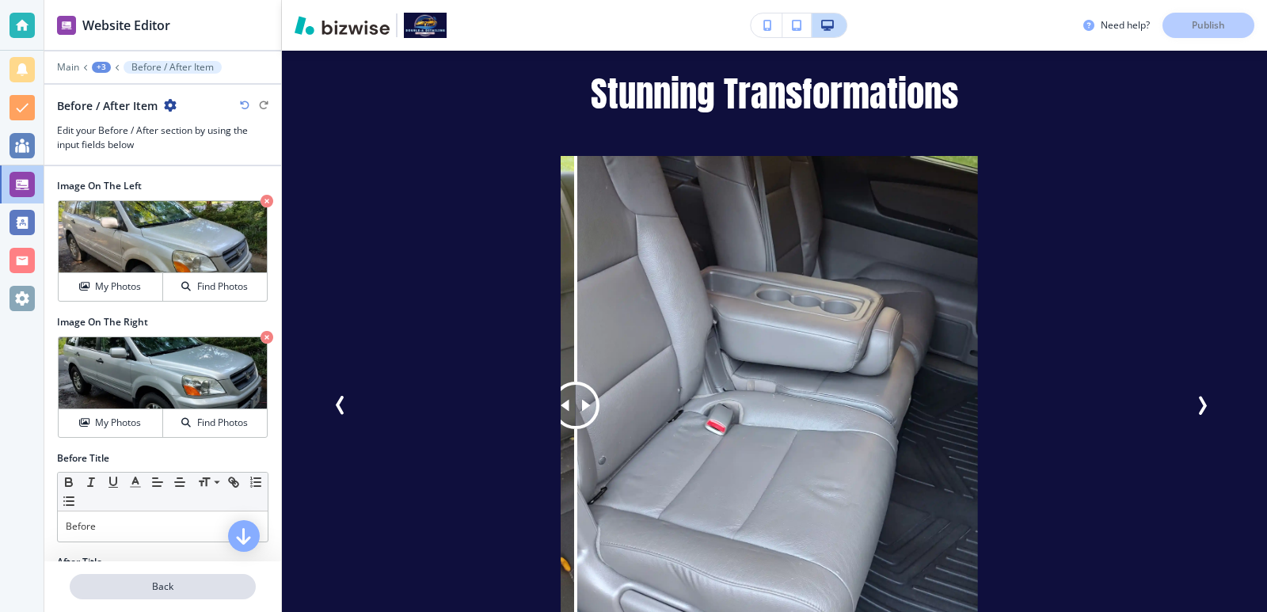
click at [218, 592] on p "Back" at bounding box center [162, 587] width 183 height 14
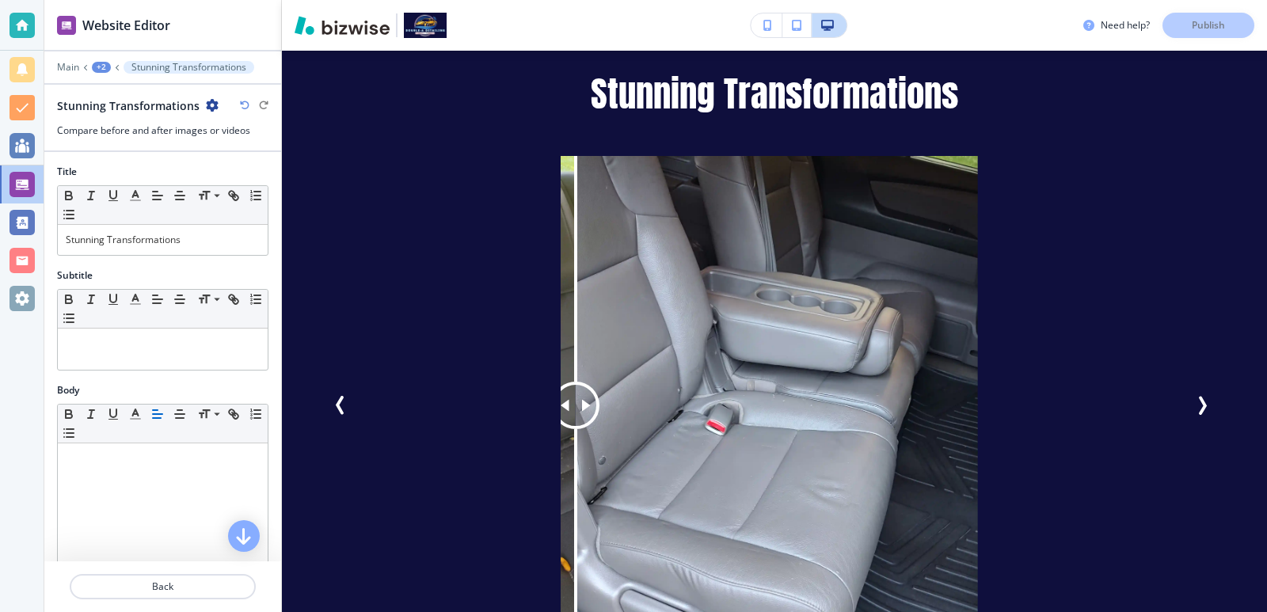
scroll to position [2711, 0]
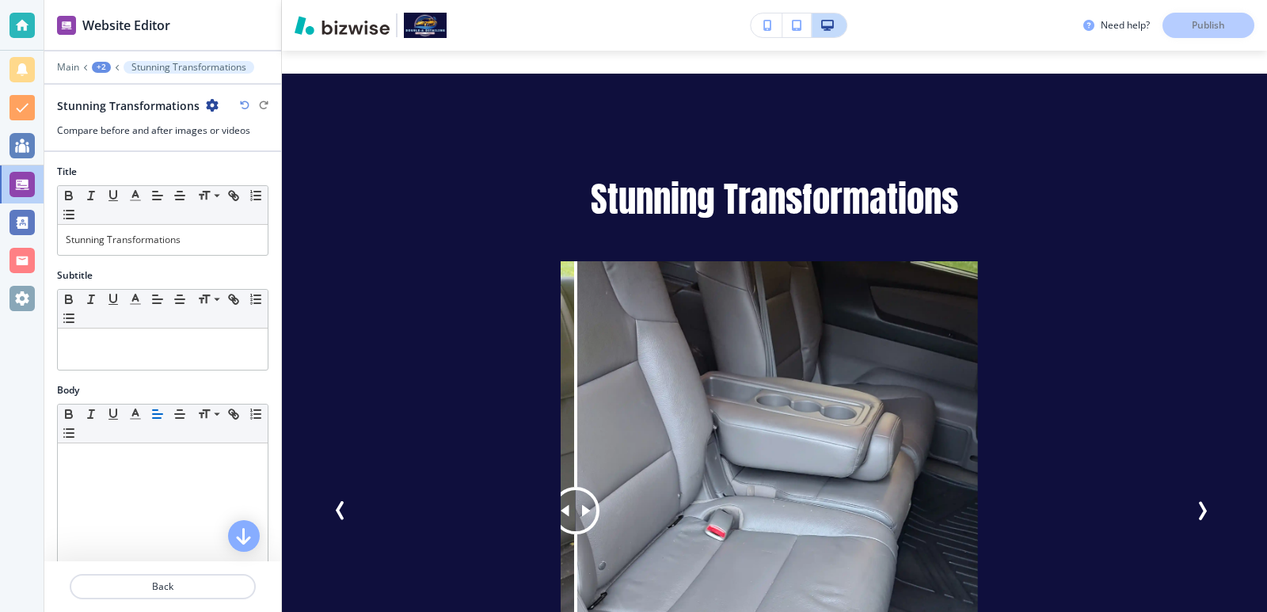
click at [218, 592] on p "Back" at bounding box center [162, 587] width 183 height 14
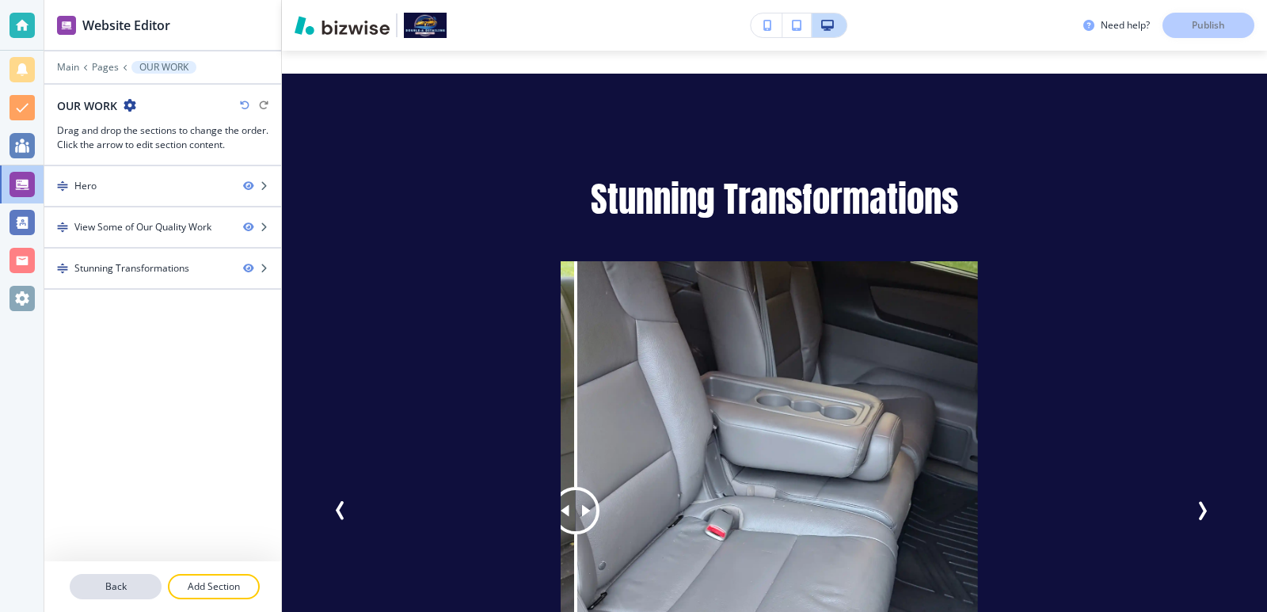
click at [145, 580] on p "Back" at bounding box center [115, 587] width 89 height 14
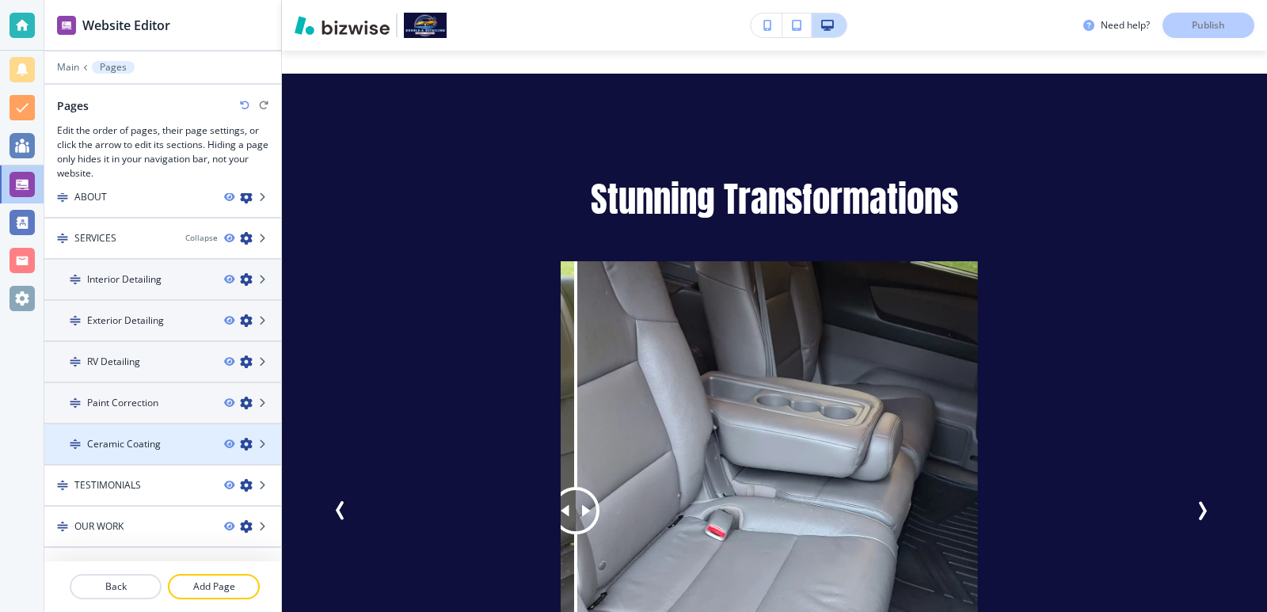
scroll to position [86, 0]
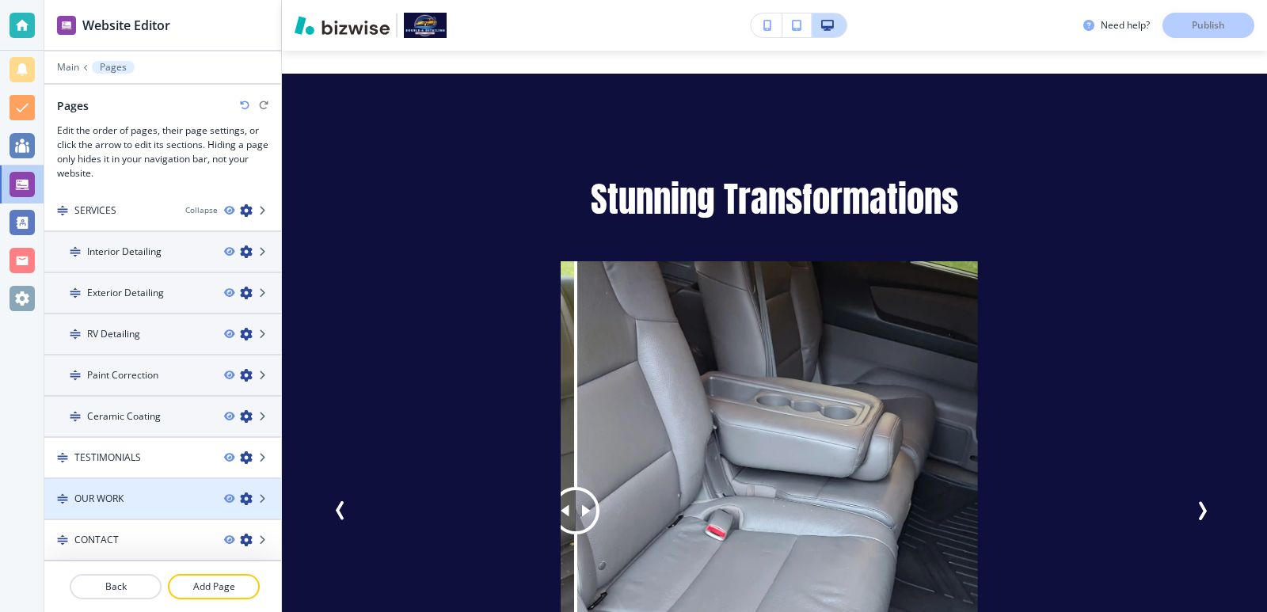
click at [173, 509] on div at bounding box center [162, 512] width 237 height 13
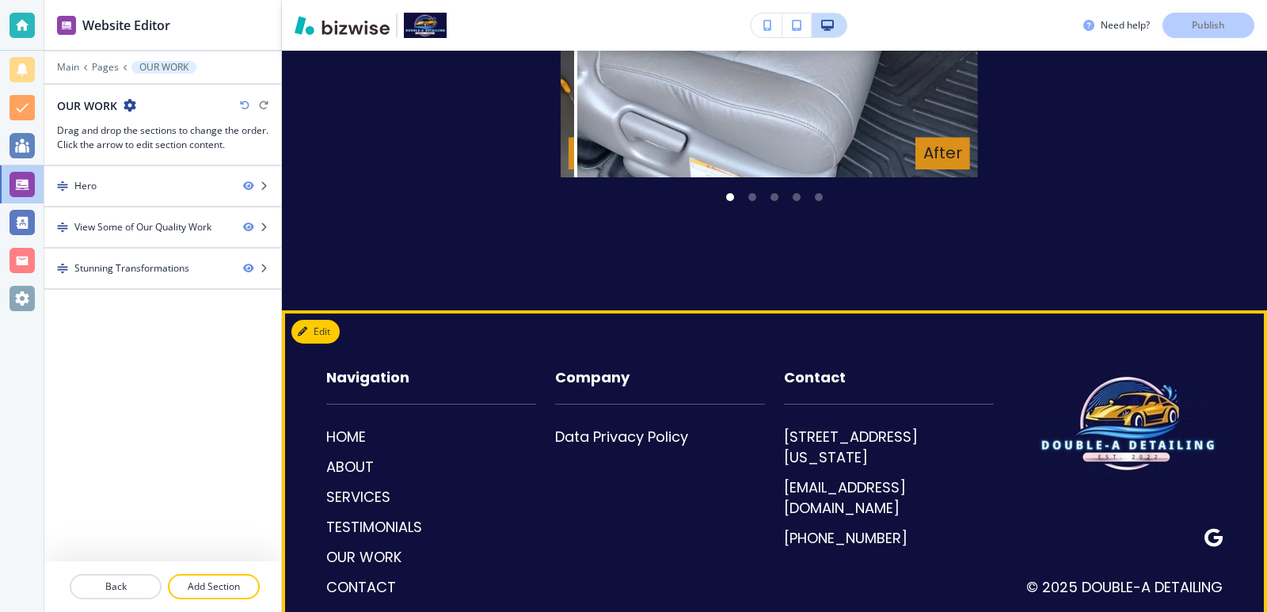
scroll to position [3318, 0]
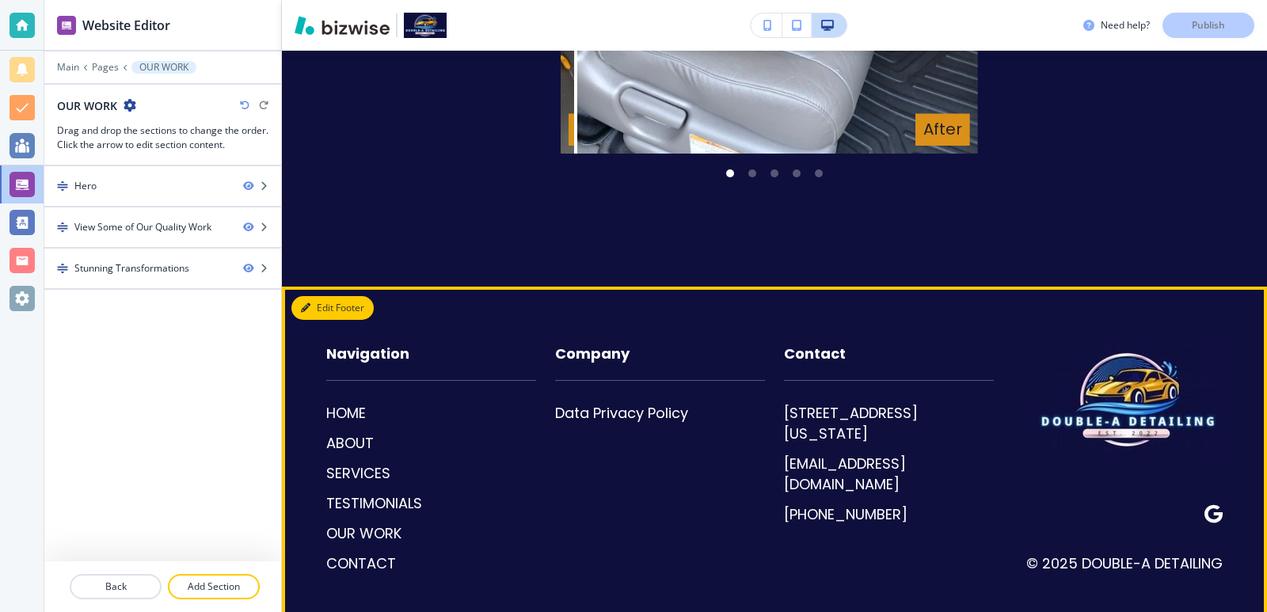
click at [305, 296] on button "Edit Footer" at bounding box center [332, 308] width 82 height 24
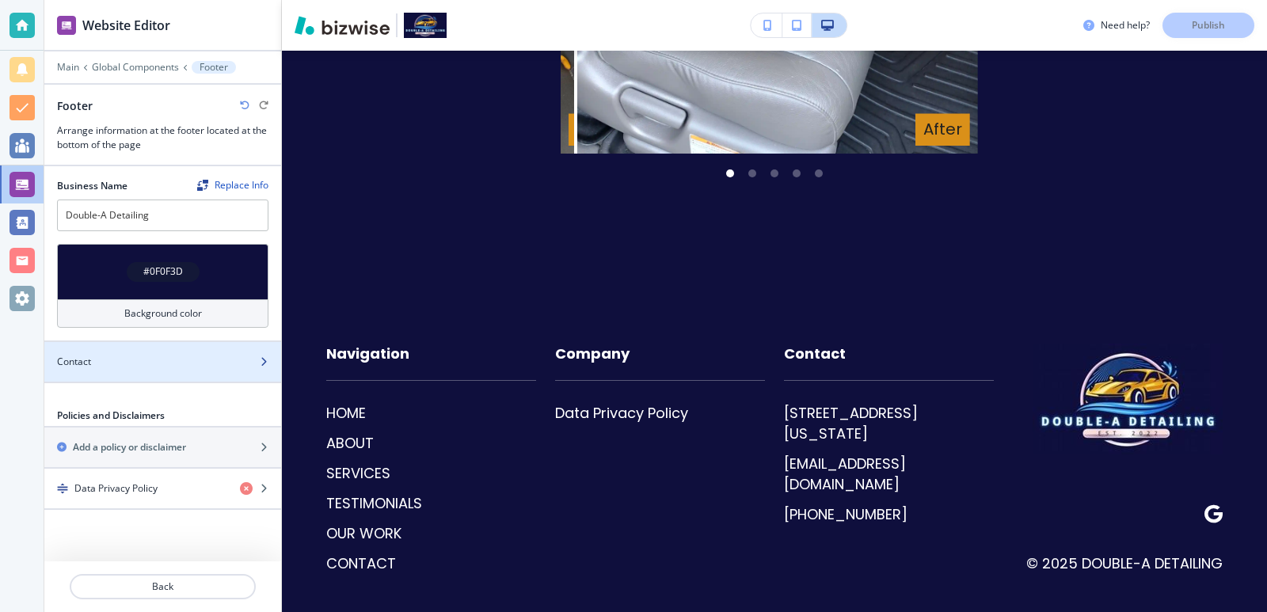
click at [244, 357] on div "Contact" at bounding box center [145, 362] width 202 height 14
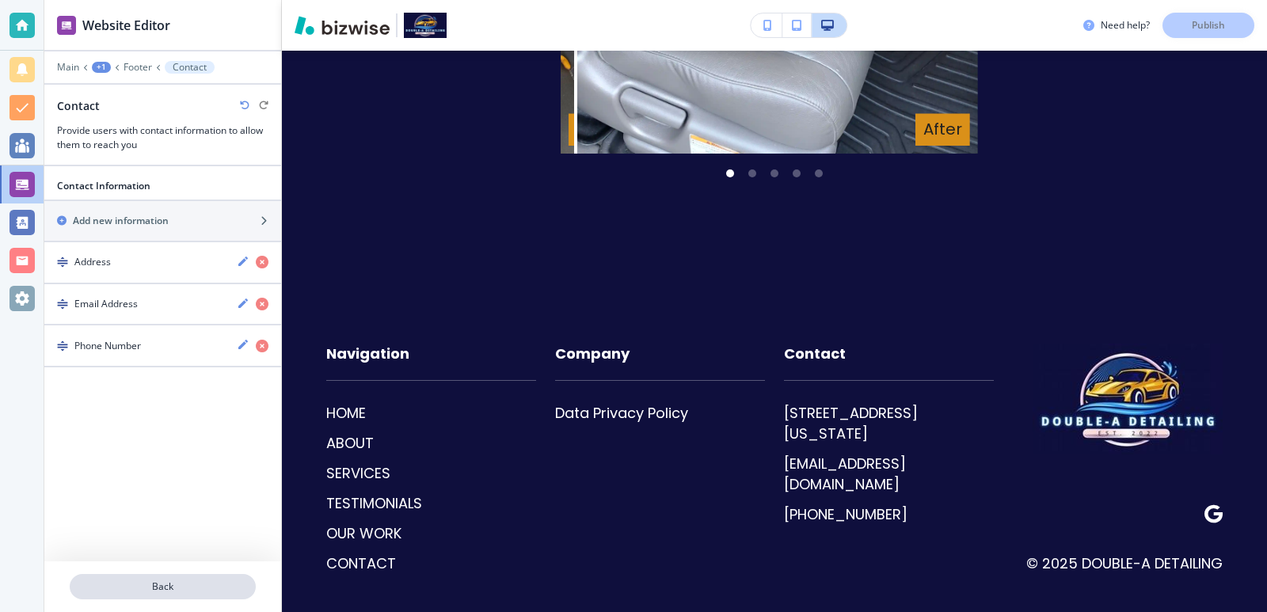
click at [186, 577] on button "Back" at bounding box center [163, 586] width 186 height 25
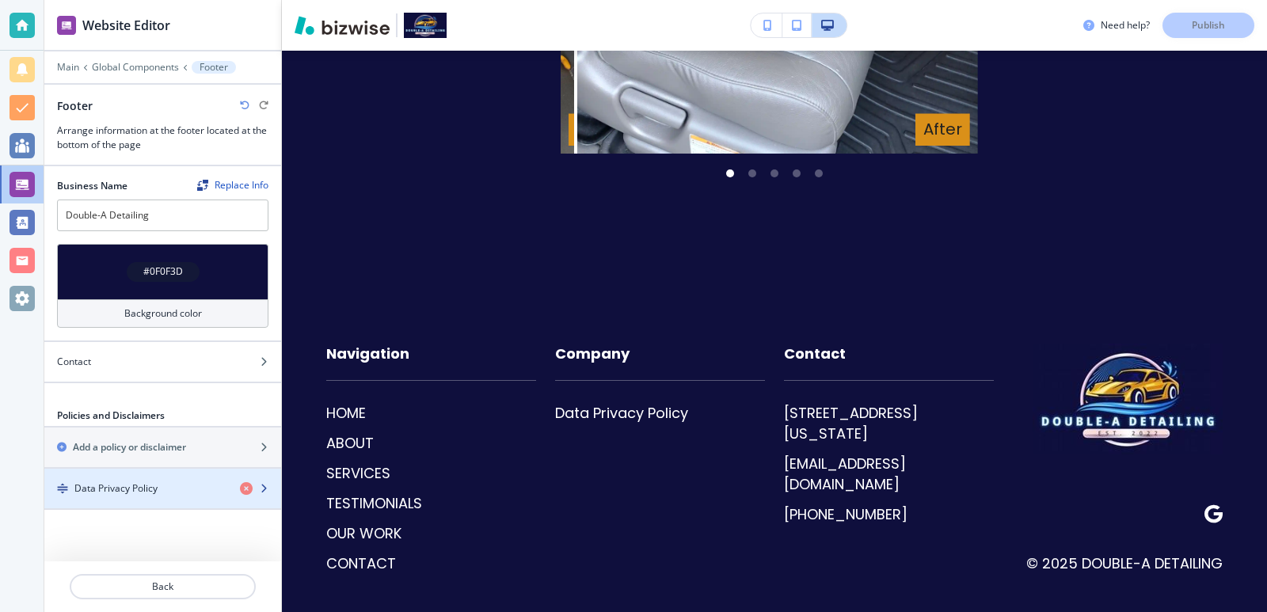
click at [151, 478] on div "button" at bounding box center [162, 475] width 237 height 13
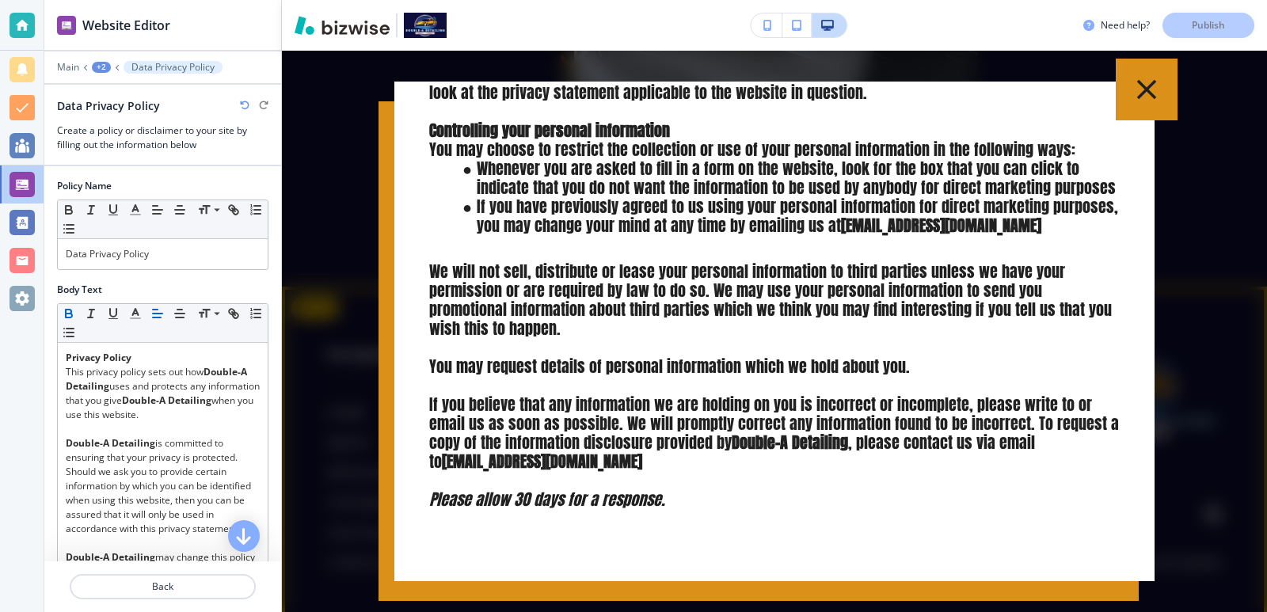
scroll to position [1340, 0]
click at [1131, 97] on icon "button" at bounding box center [1146, 86] width 33 height 33
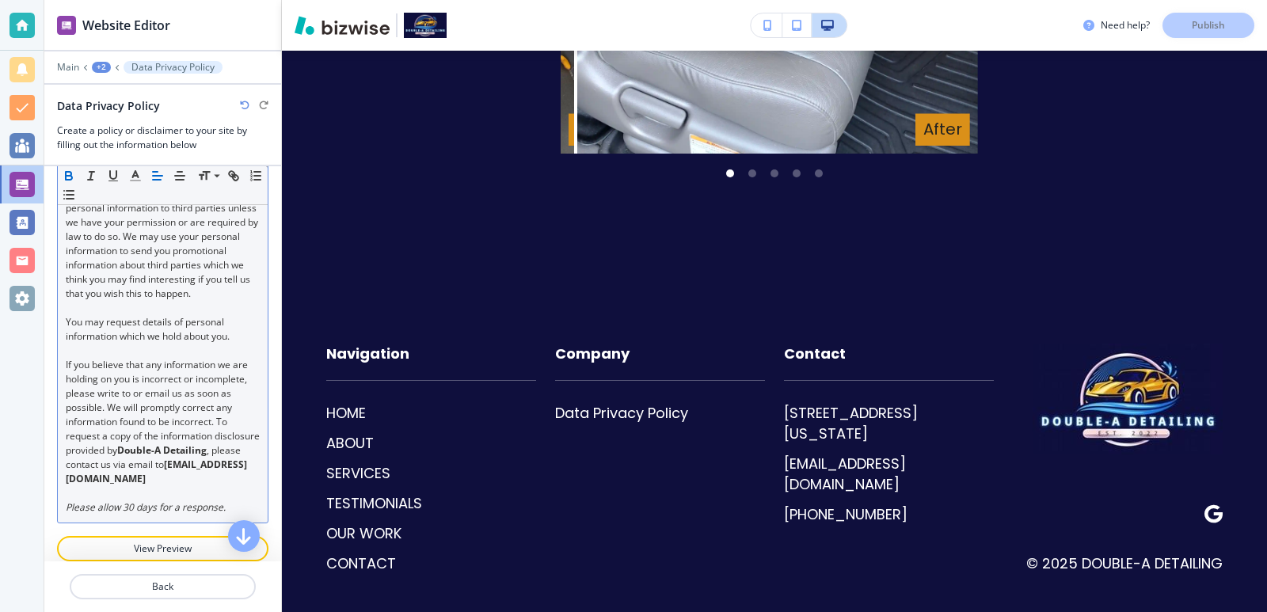
scroll to position [1773, 0]
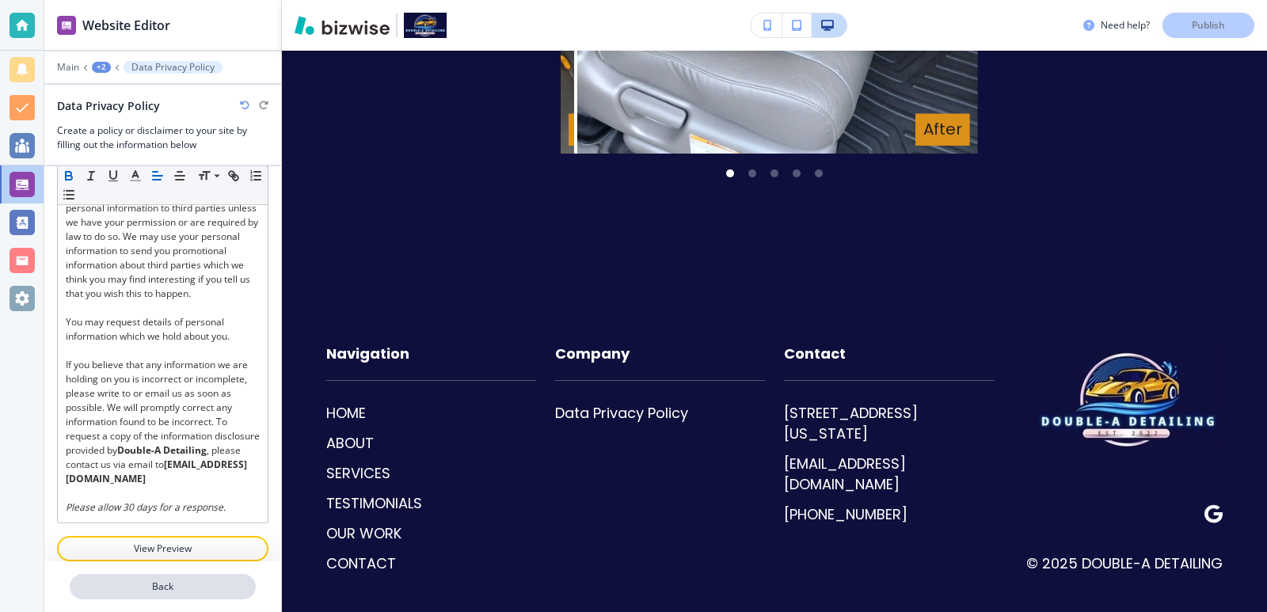
click at [189, 577] on button "Back" at bounding box center [163, 586] width 186 height 25
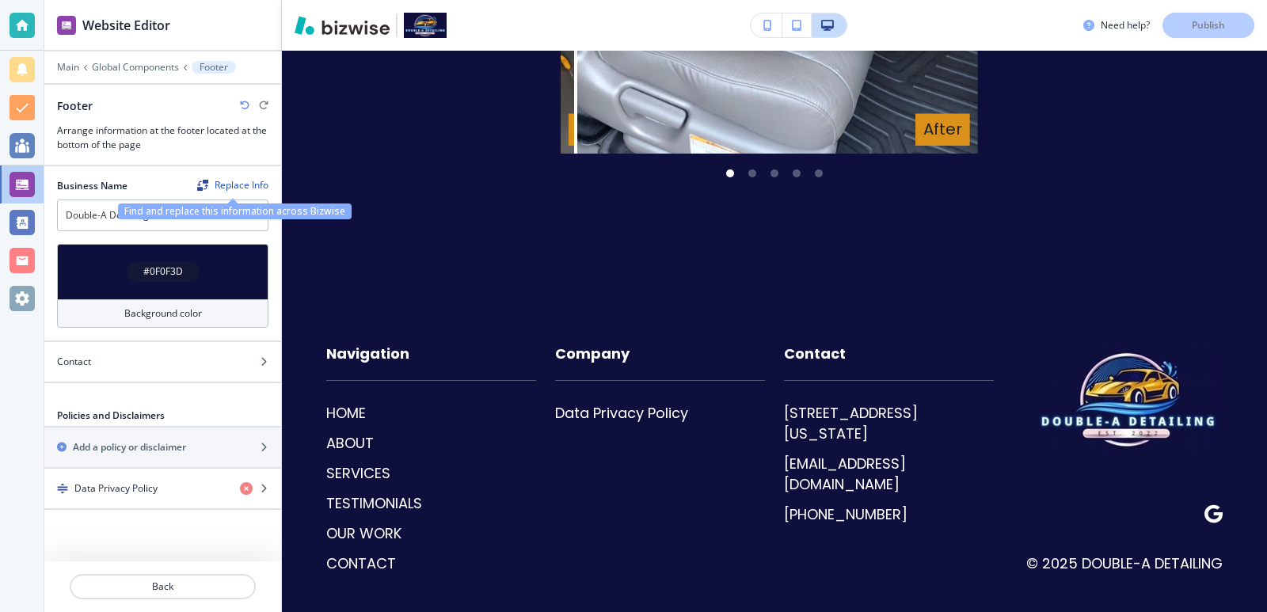
click at [257, 184] on div "Replace Info" at bounding box center [232, 185] width 71 height 11
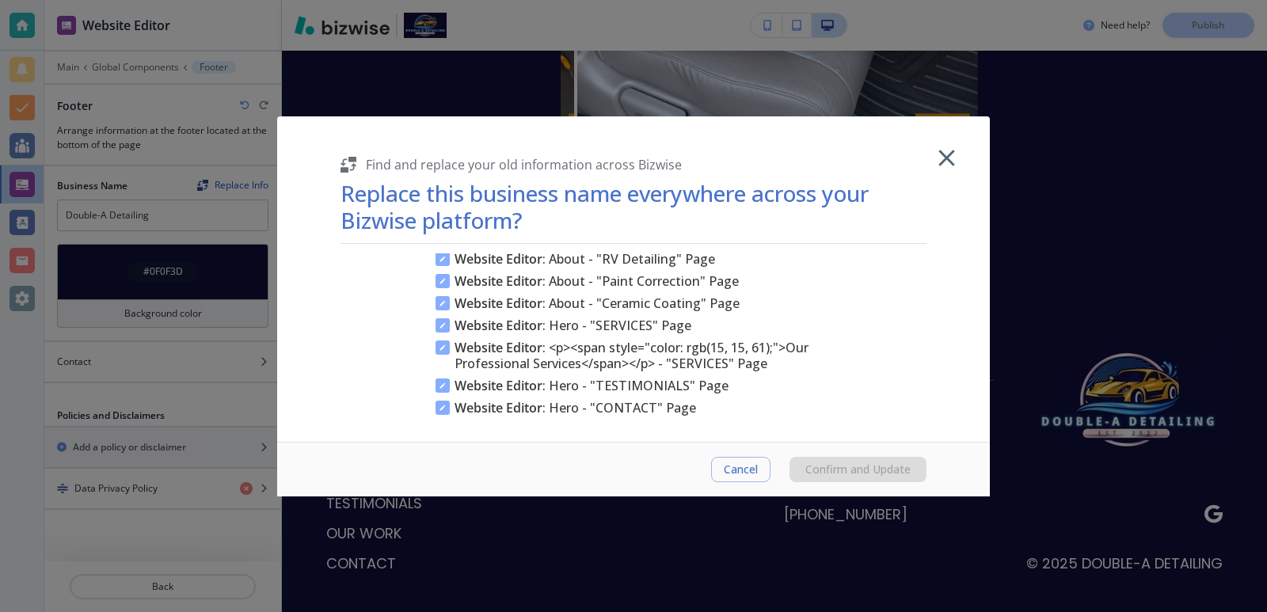
scroll to position [0, 0]
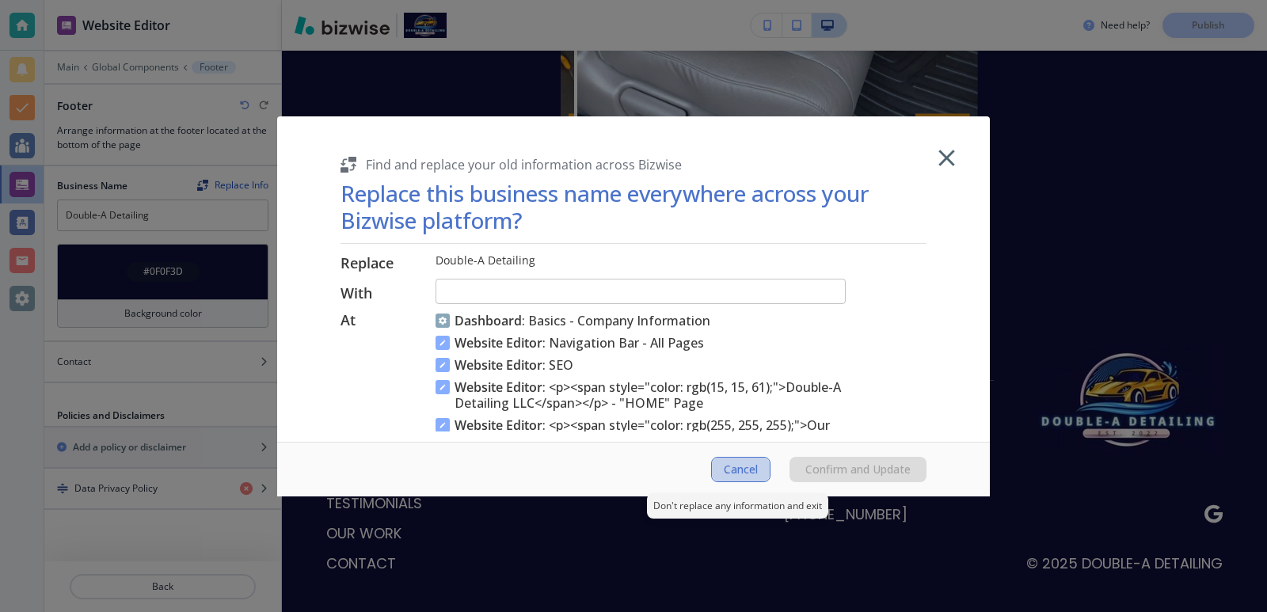
click at [741, 474] on span "Cancel" at bounding box center [741, 469] width 34 height 13
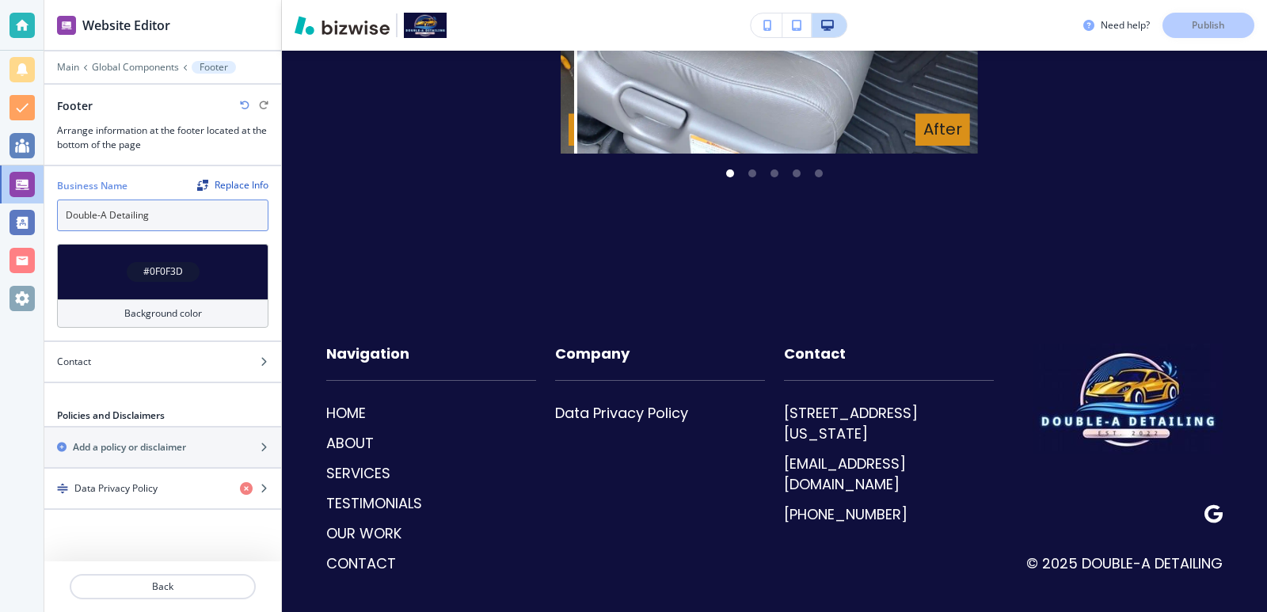
click at [215, 215] on input "Double-A Detailing" at bounding box center [162, 216] width 211 height 32
type input "Double-A Detailing LLC"
click at [147, 194] on div at bounding box center [162, 196] width 211 height 6
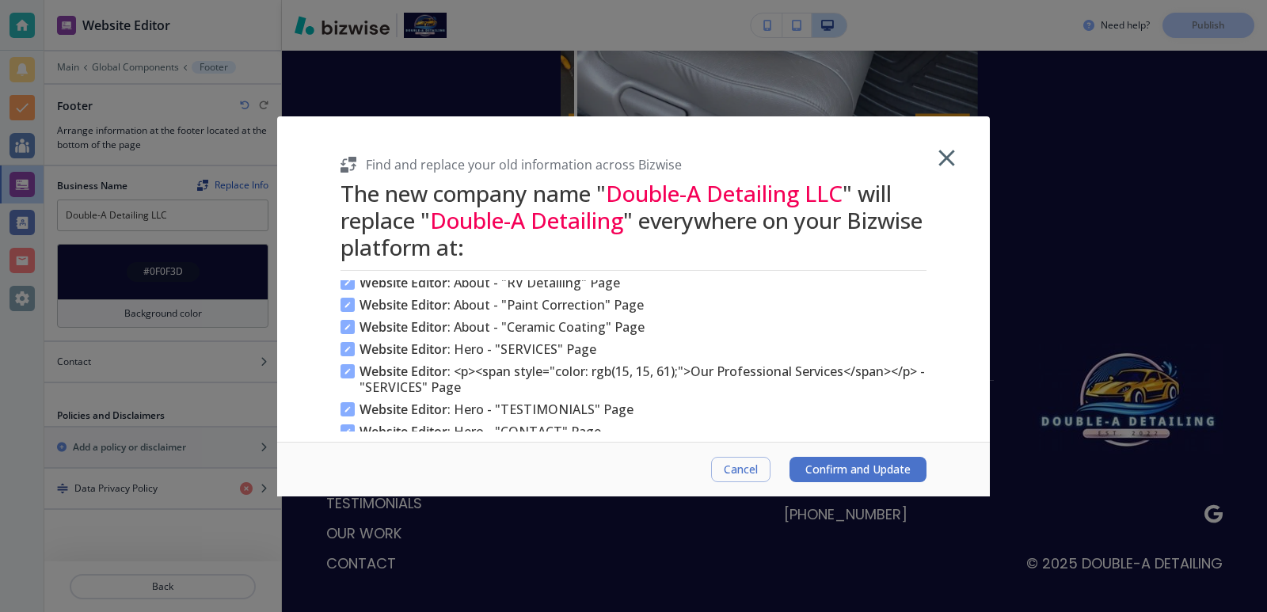
scroll to position [306, 0]
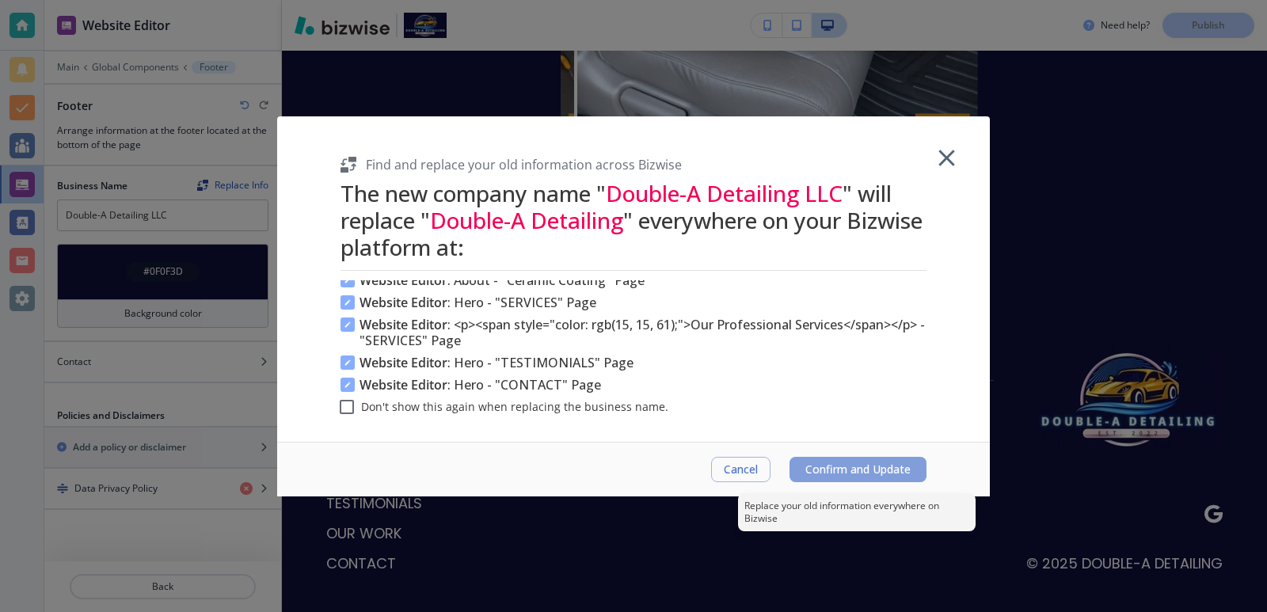
click at [801, 460] on button "Confirm and Update" at bounding box center [858, 469] width 137 height 25
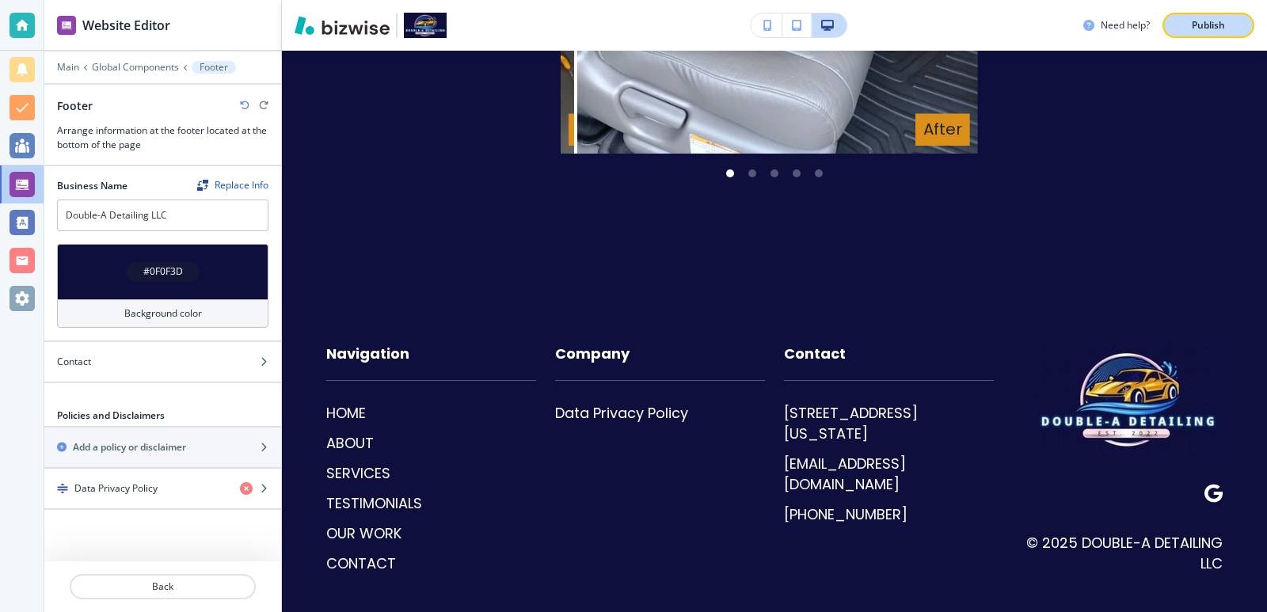
click at [1186, 30] on div "Publish" at bounding box center [1208, 25] width 51 height 14
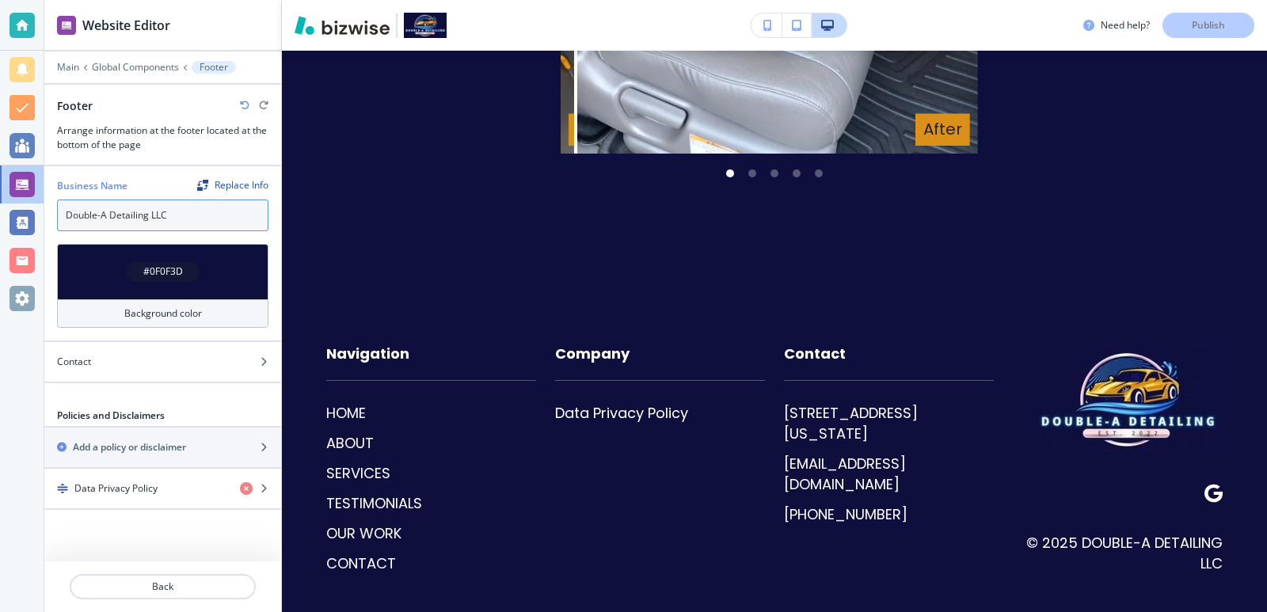
click at [196, 208] on input "Double-A Detailing LLC" at bounding box center [162, 216] width 211 height 32
click at [196, 211] on input "Double-A Detailing LLC" at bounding box center [162, 216] width 211 height 32
type input "Double-A Detailing"
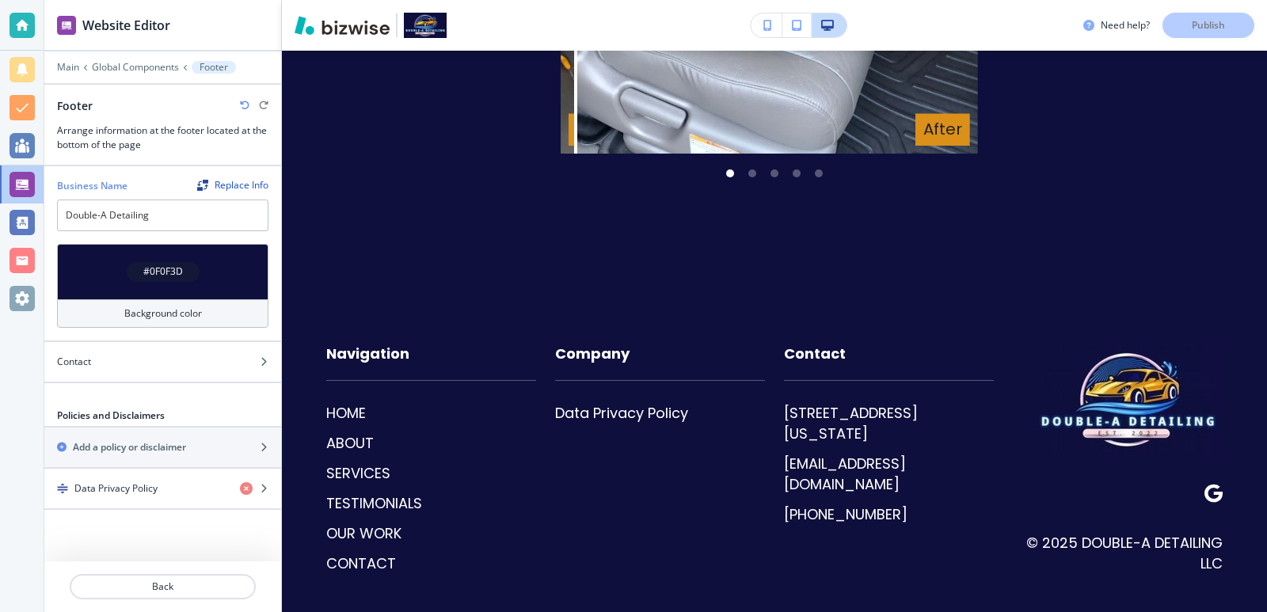
click at [176, 173] on div at bounding box center [162, 172] width 237 height 13
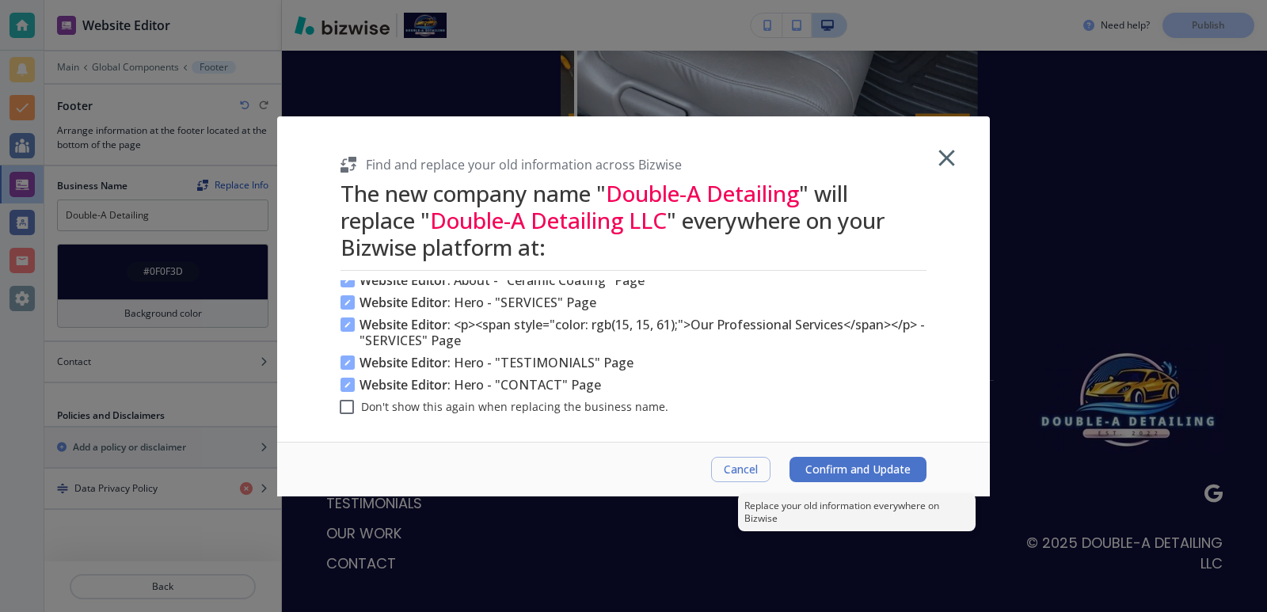
click at [815, 465] on span "Confirm and Update" at bounding box center [858, 469] width 105 height 13
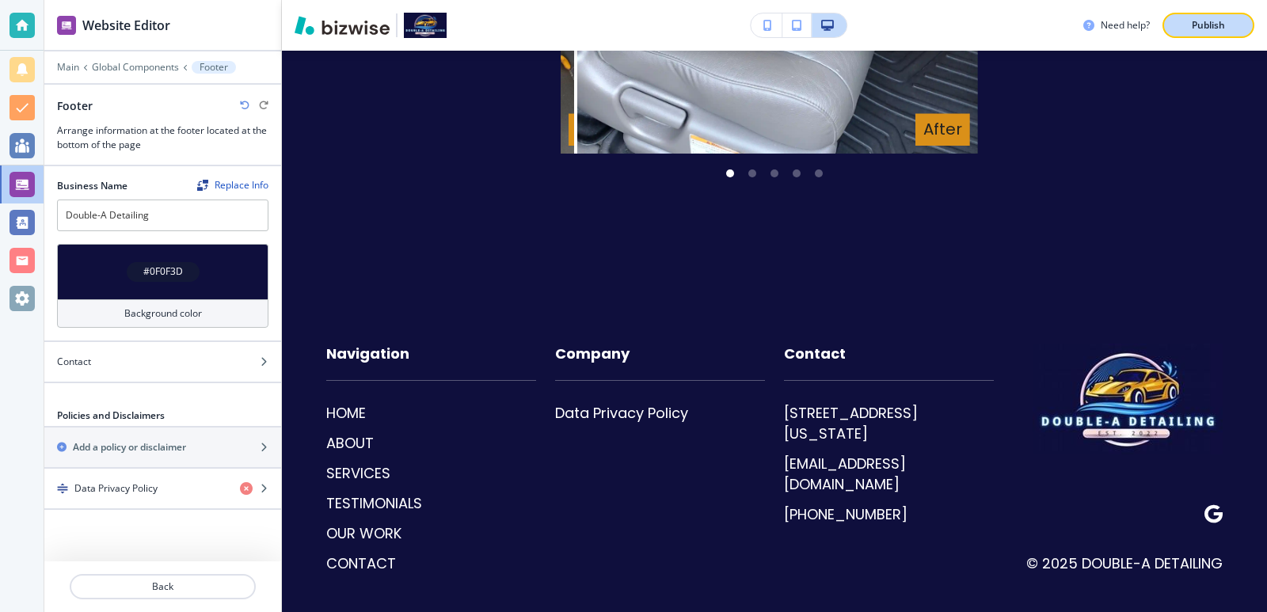
click at [1206, 19] on p "Publish" at bounding box center [1208, 25] width 33 height 14
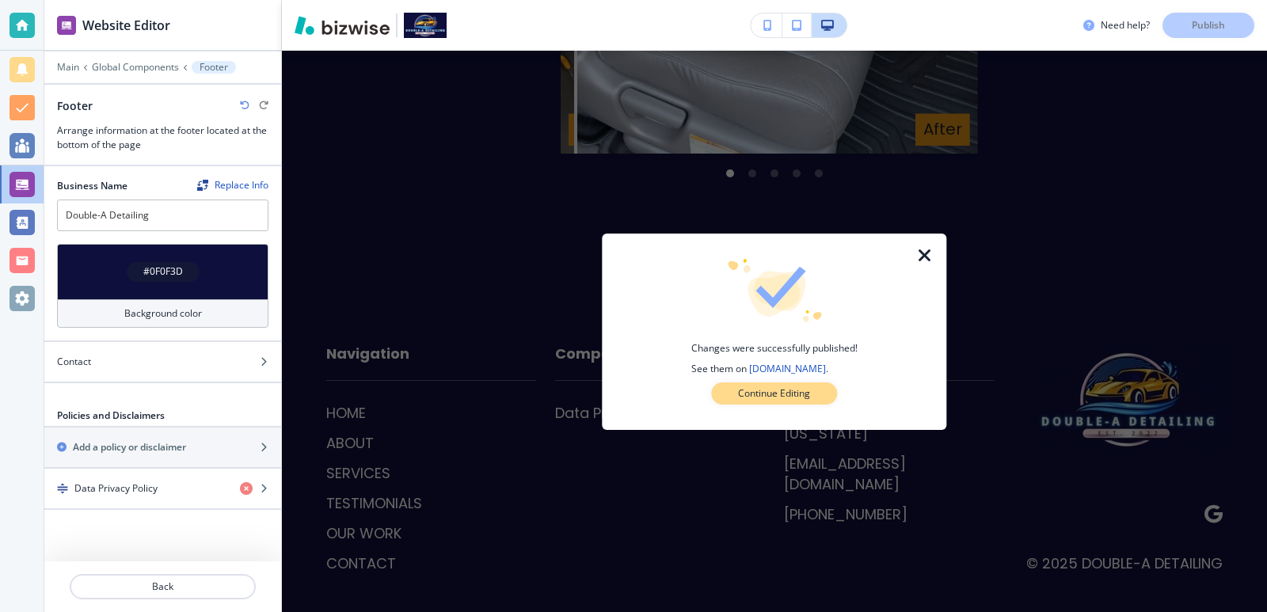
click at [825, 394] on button "Continue Editing" at bounding box center [774, 394] width 126 height 22
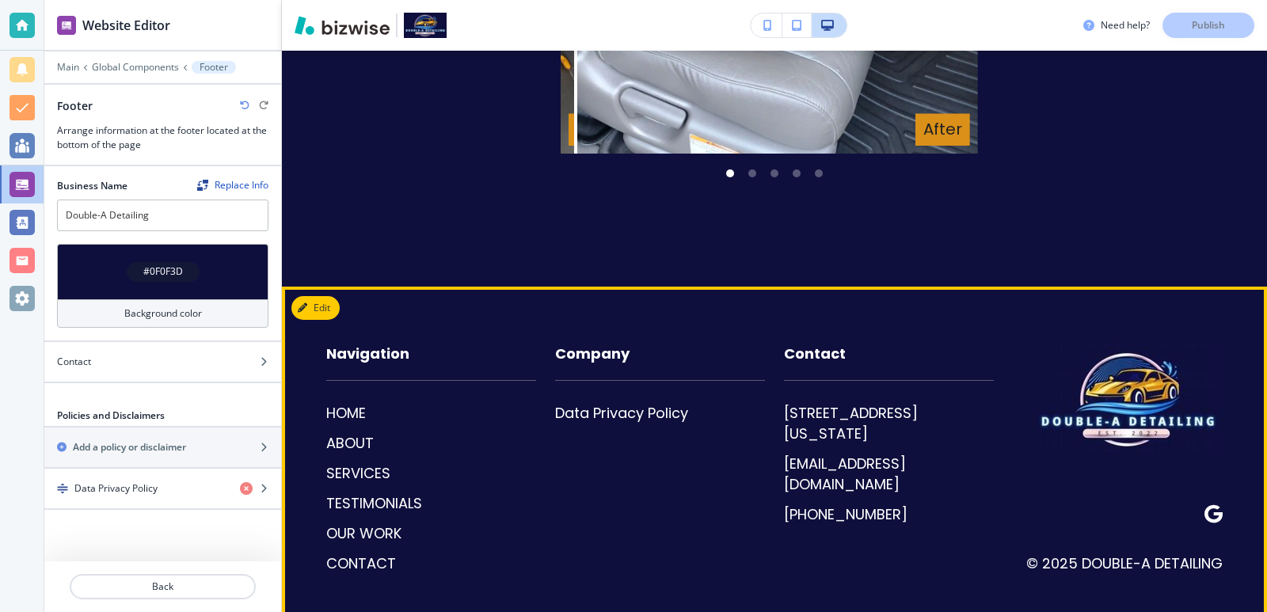
click at [1206, 505] on span at bounding box center [1214, 514] width 18 height 19
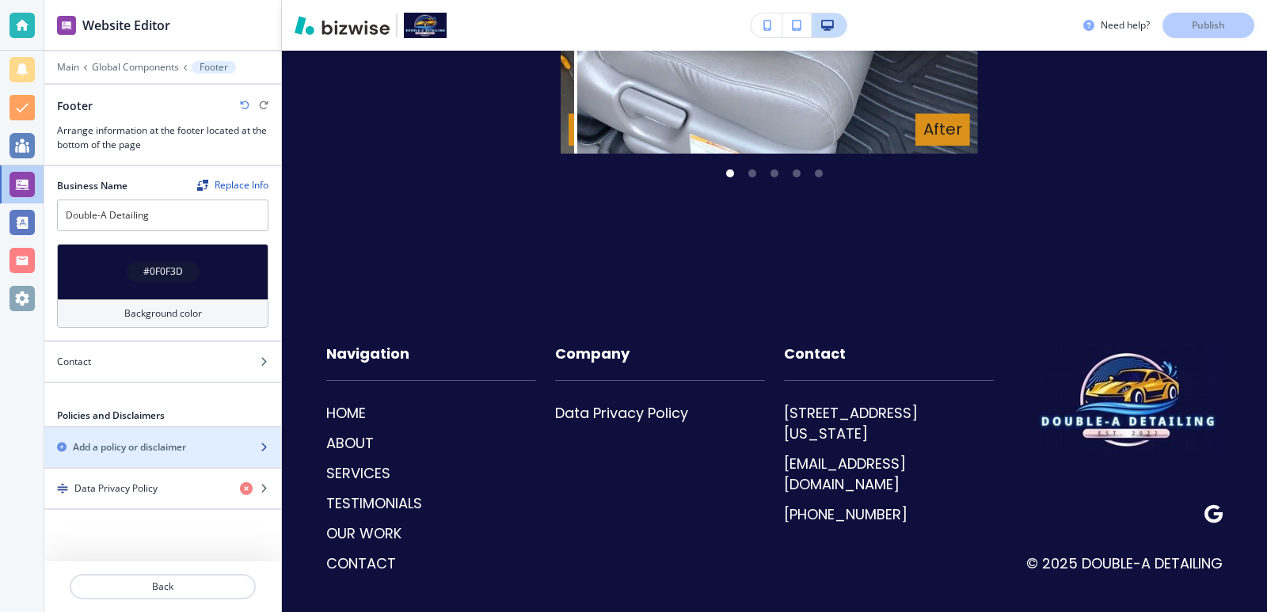
click at [163, 434] on div "button" at bounding box center [162, 434] width 237 height 13
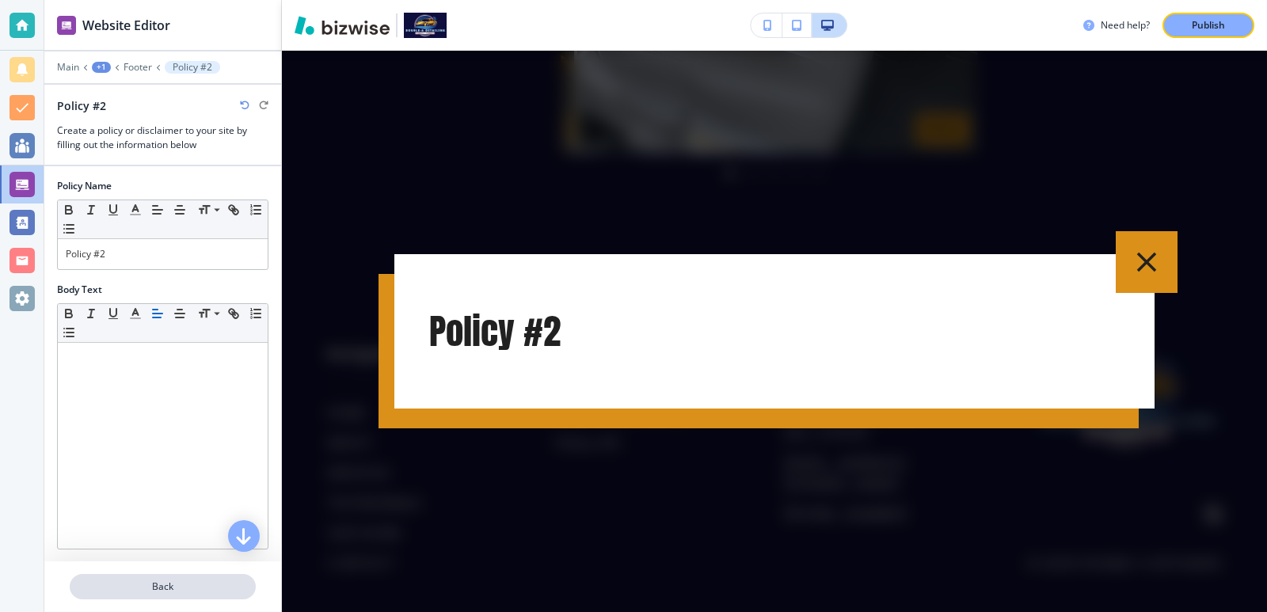
click at [194, 575] on button "Back" at bounding box center [163, 586] width 186 height 25
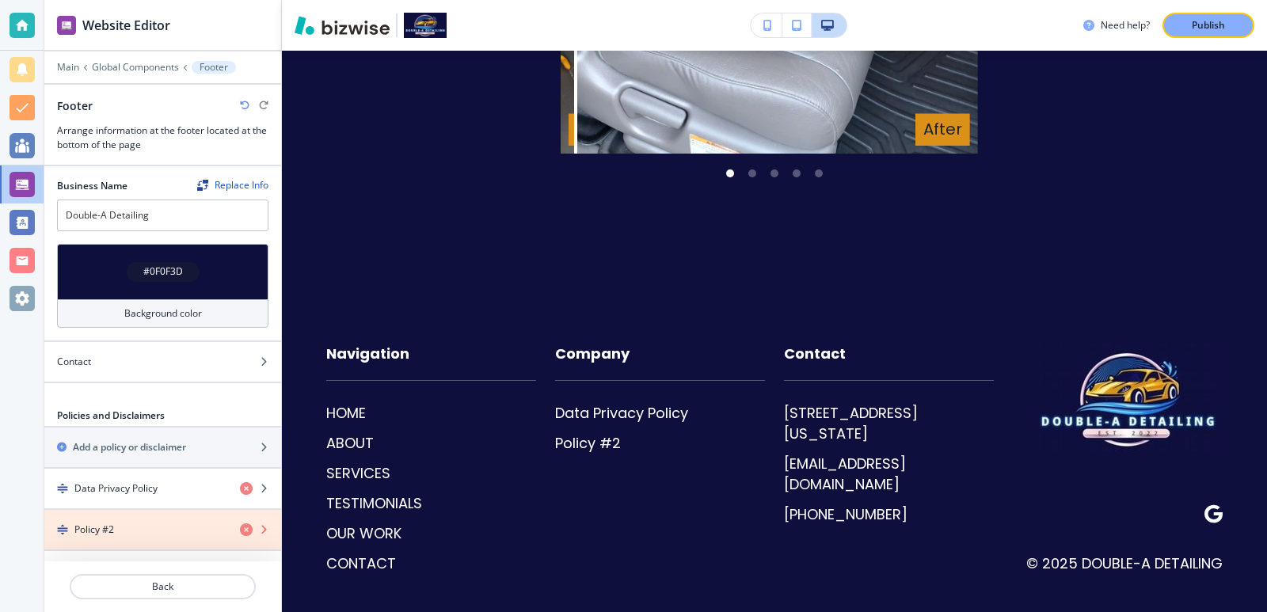
click at [242, 532] on icon "button" at bounding box center [246, 530] width 13 height 13
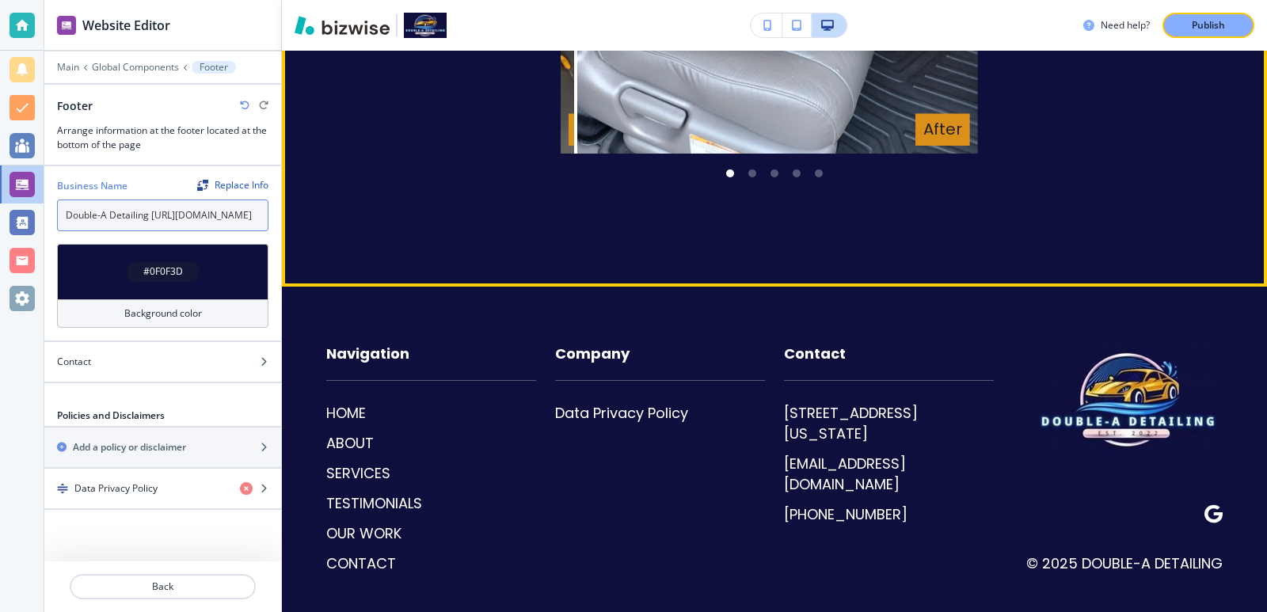
scroll to position [0, 1167]
drag, startPoint x: 150, startPoint y: 219, endPoint x: 457, endPoint y: 225, distance: 306.6
click at [457, 225] on div "Website Editor Main Global Components Footer Footer Arrange information at the …" at bounding box center [655, 306] width 1223 height 612
type input "Double-A Detailing"
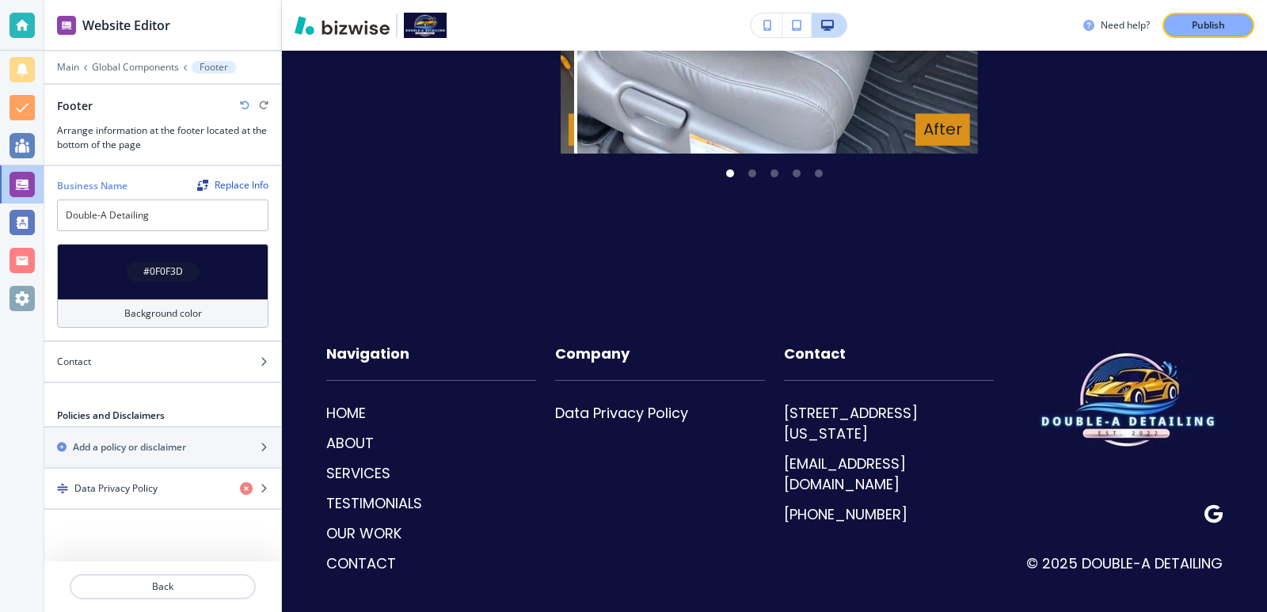
click at [167, 193] on div at bounding box center [162, 196] width 211 height 6
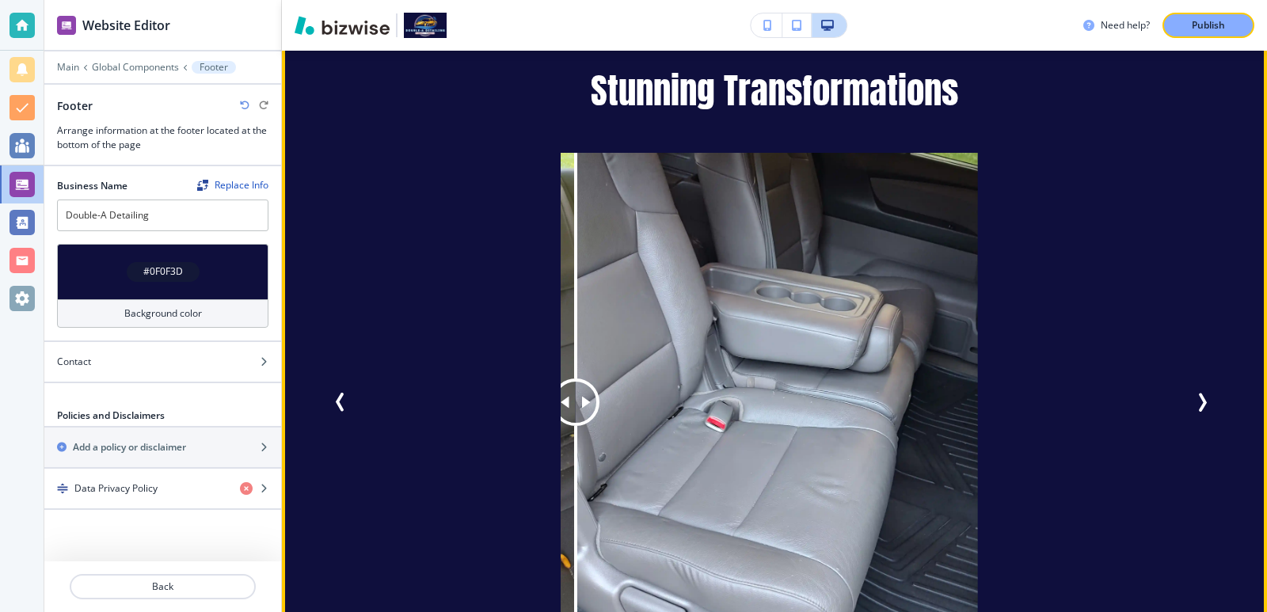
scroll to position [2790, 0]
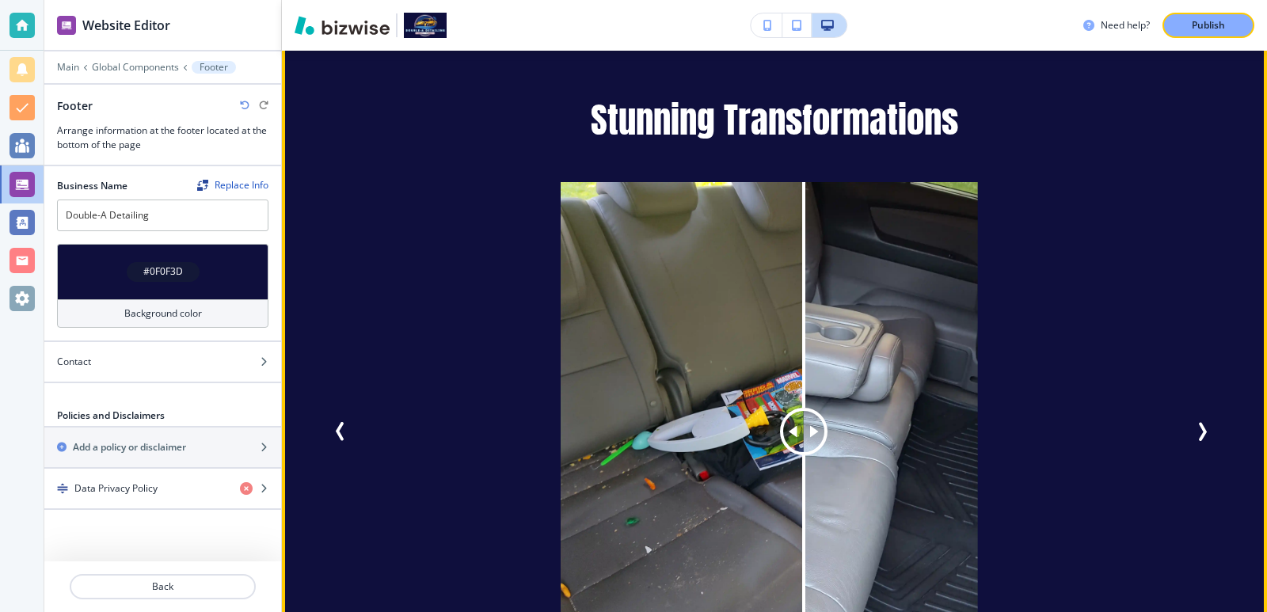
drag, startPoint x: 579, startPoint y: 413, endPoint x: 755, endPoint y: 510, distance: 201.0
click at [804, 512] on div at bounding box center [804, 432] width 0 height 501
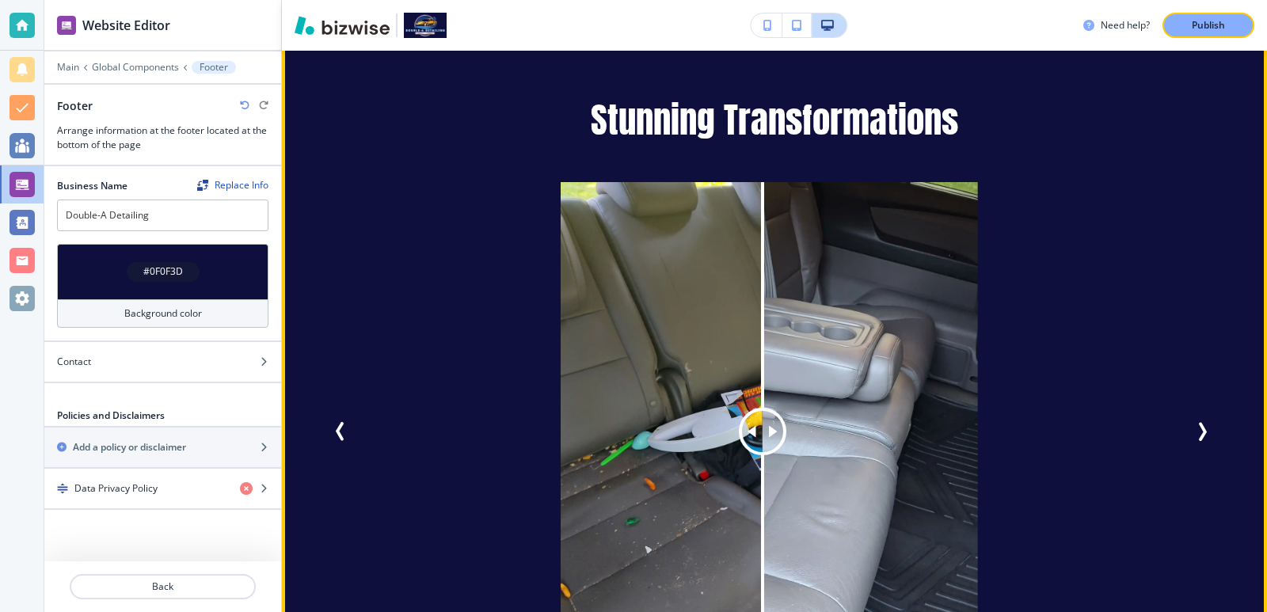
click at [350, 422] on icon "Previous Slide" at bounding box center [340, 431] width 19 height 19
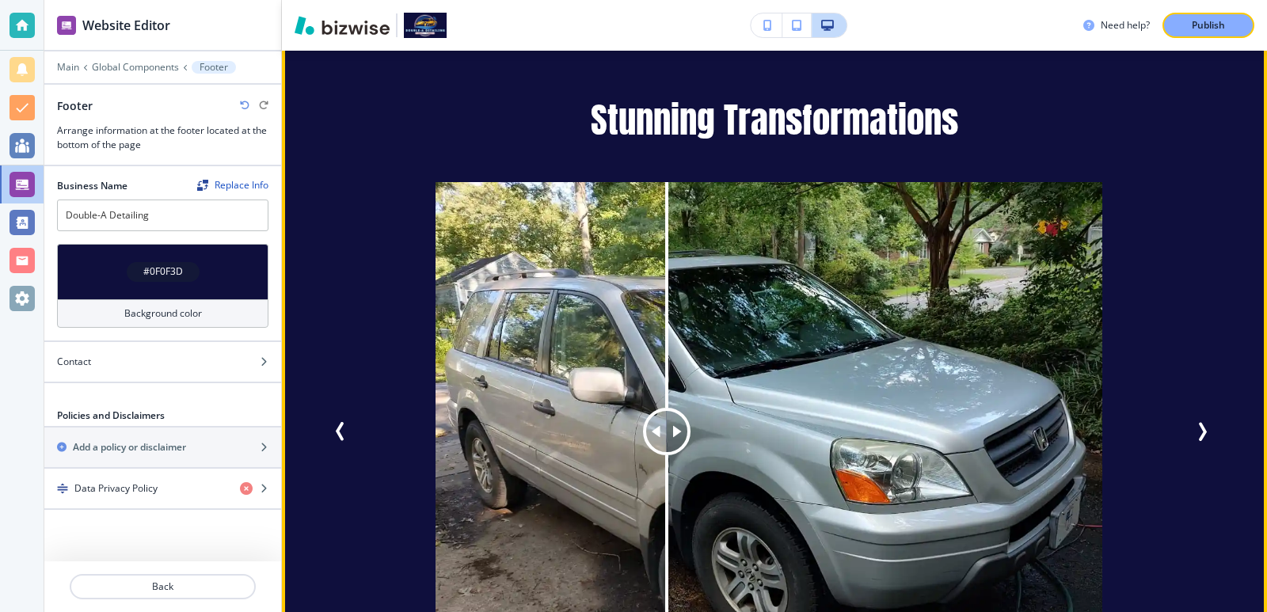
drag, startPoint x: 485, startPoint y: 417, endPoint x: 703, endPoint y: 440, distance: 219.7
click at [667, 440] on div at bounding box center [667, 432] width 0 height 501
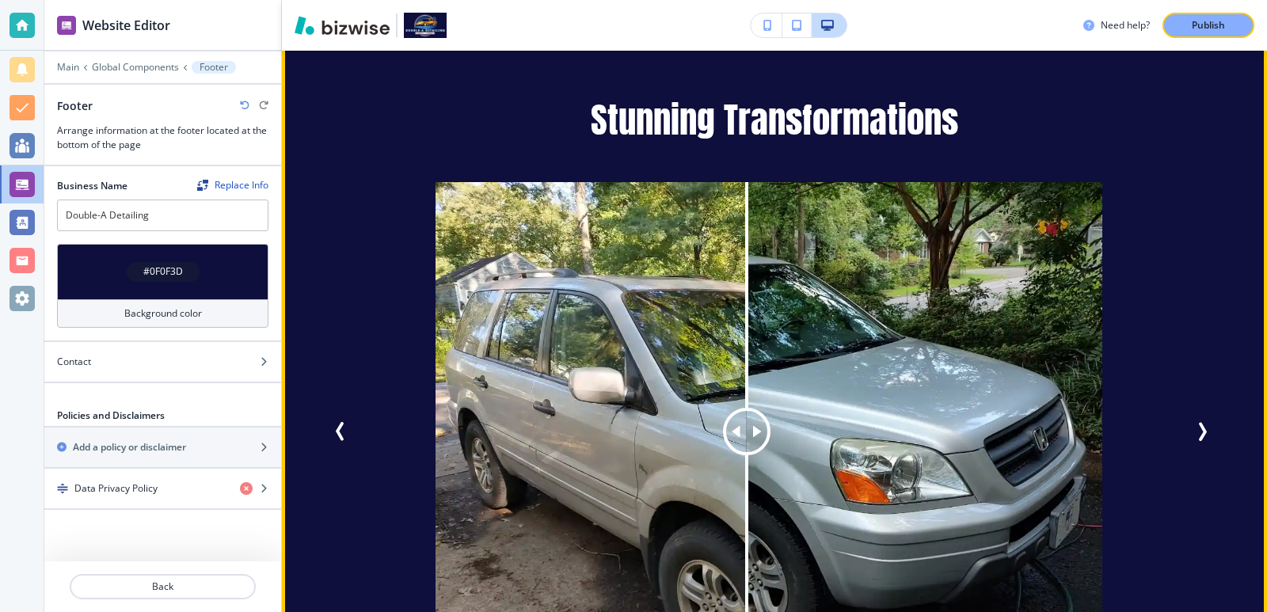
drag, startPoint x: 701, startPoint y: 428, endPoint x: 799, endPoint y: 449, distance: 100.5
click at [747, 449] on div at bounding box center [747, 432] width 0 height 501
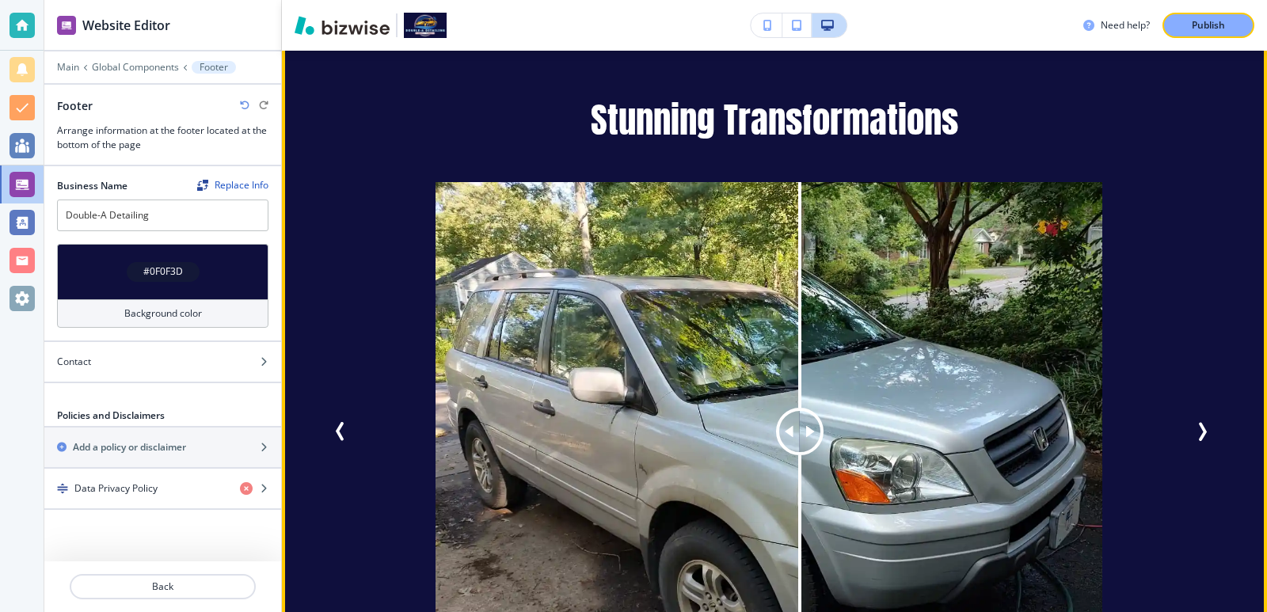
click at [350, 422] on icon "Previous Slide" at bounding box center [340, 431] width 19 height 19
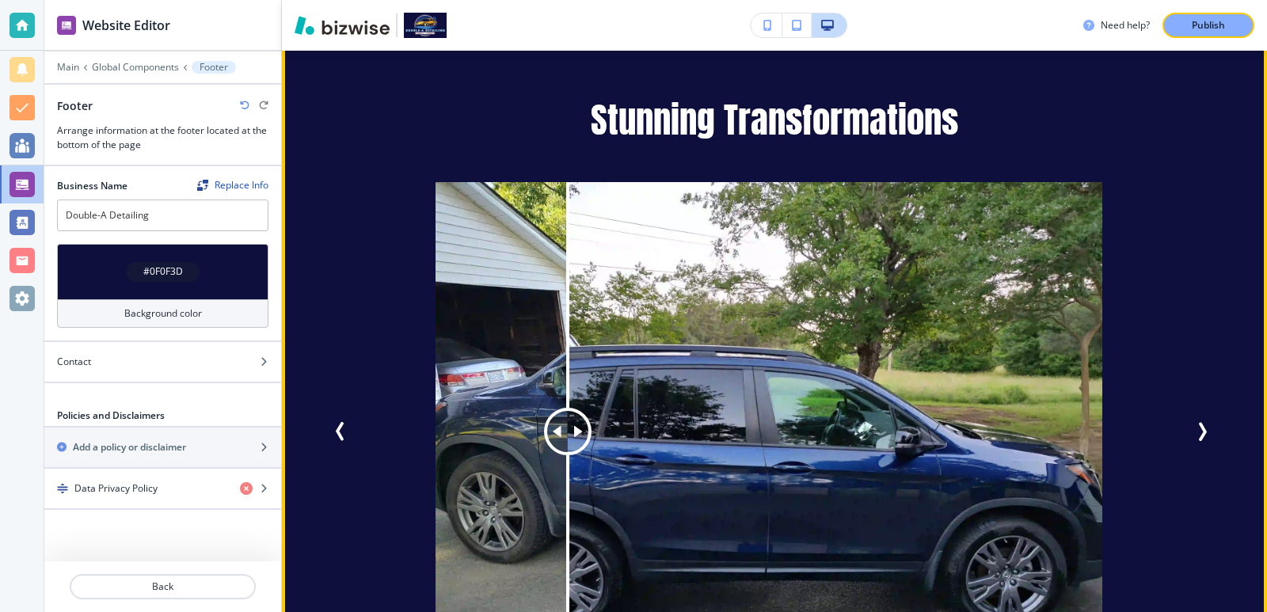
click at [350, 422] on icon "Previous Slide" at bounding box center [340, 431] width 19 height 19
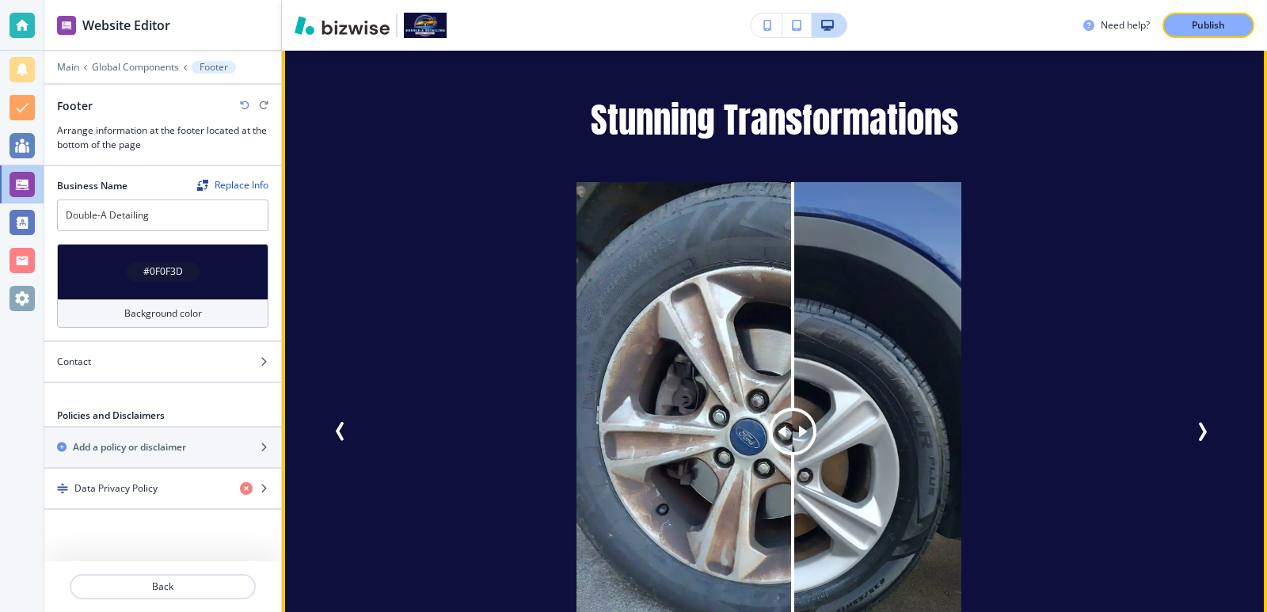
click at [350, 422] on icon "Previous Slide" at bounding box center [340, 431] width 19 height 19
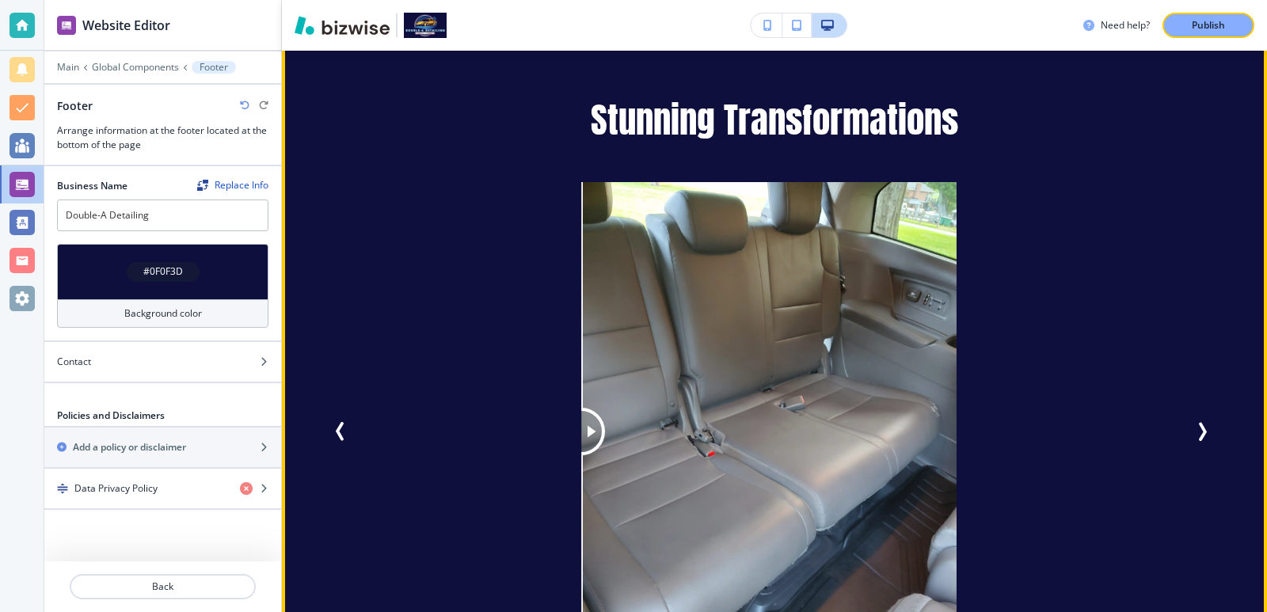
click at [350, 422] on icon "Previous Slide" at bounding box center [340, 431] width 19 height 19
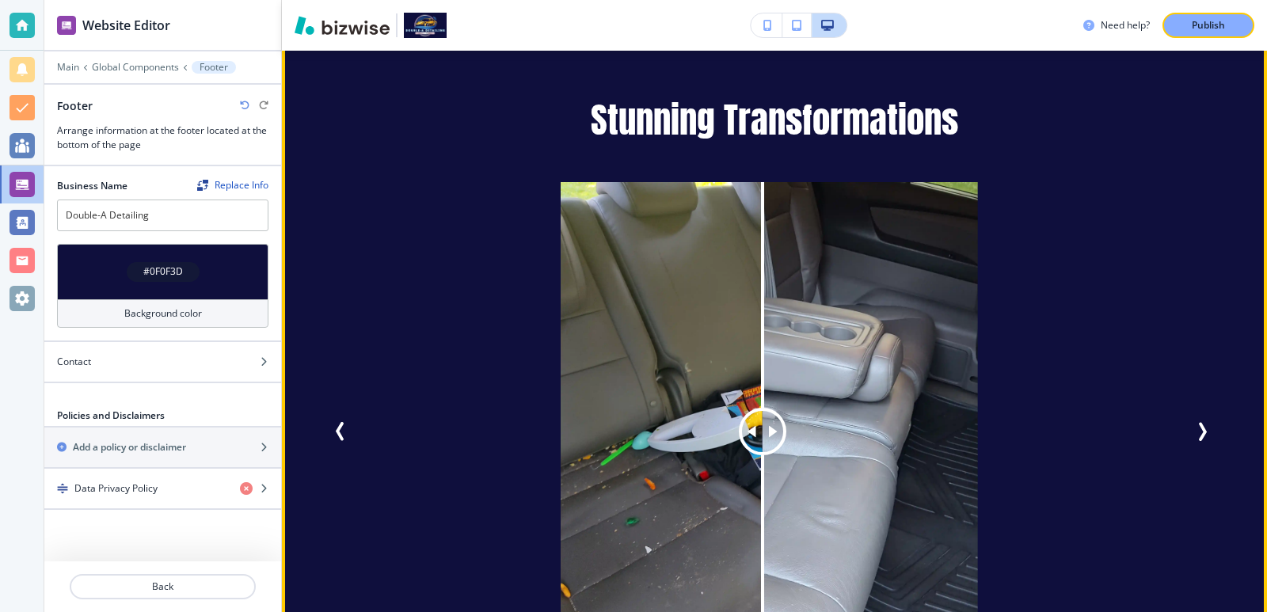
click at [350, 422] on icon "Previous Slide" at bounding box center [340, 431] width 19 height 19
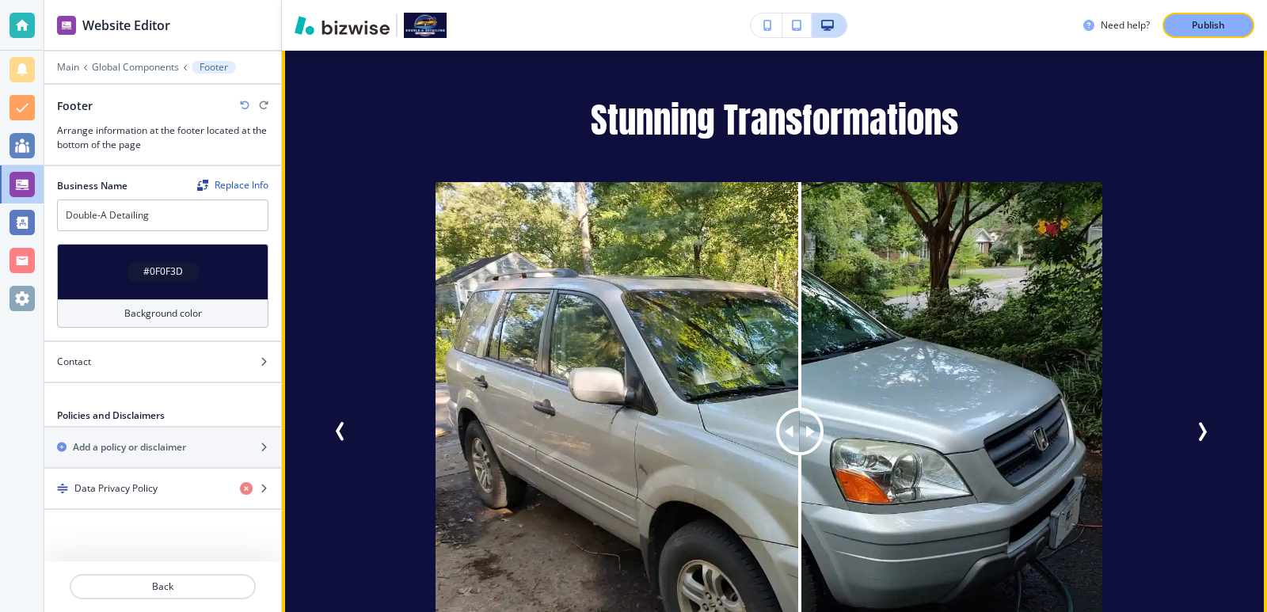
click at [1193, 422] on icon "Next Slide" at bounding box center [1202, 431] width 19 height 19
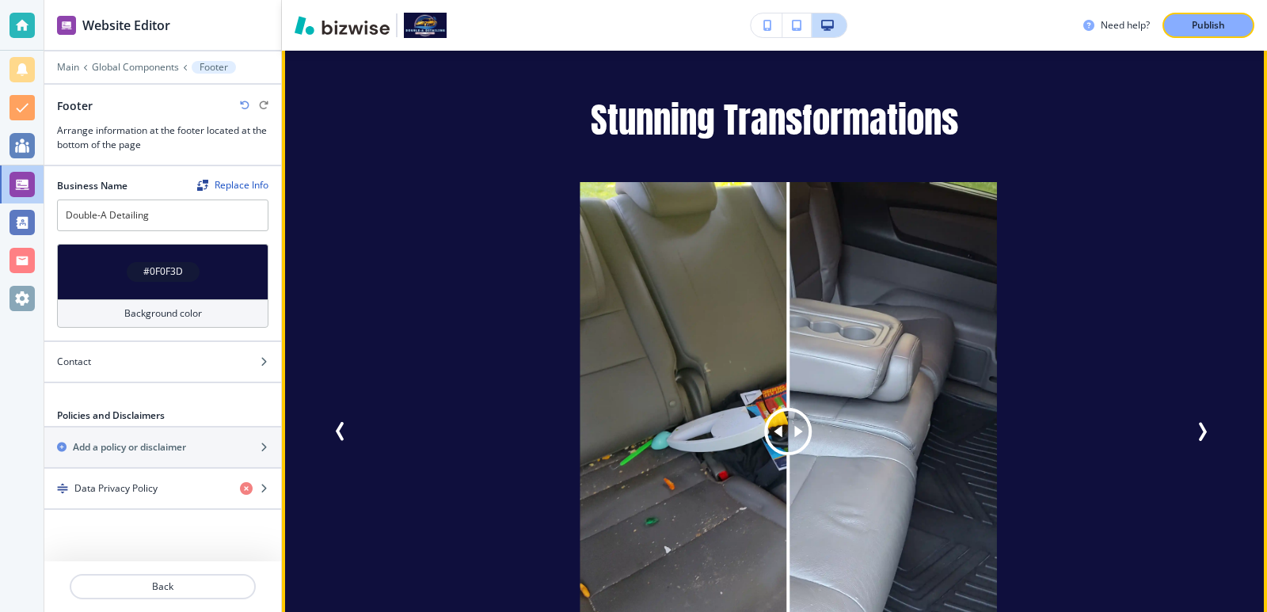
click at [1193, 422] on icon "Next Slide" at bounding box center [1202, 431] width 19 height 19
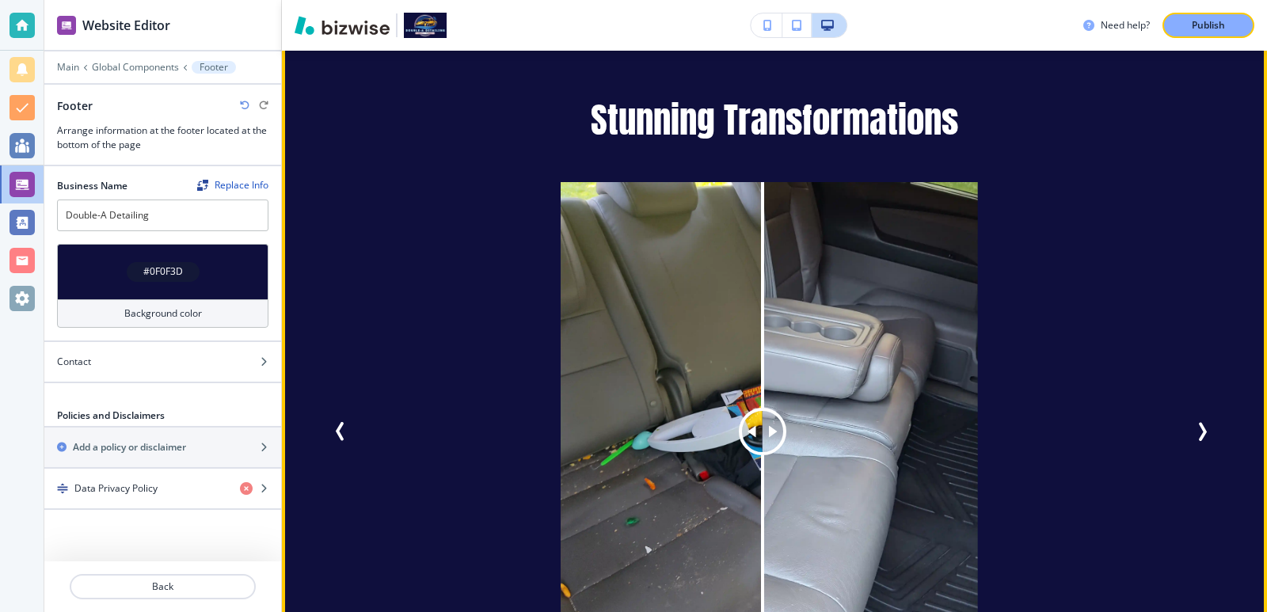
click at [1193, 422] on icon "Next Slide" at bounding box center [1202, 431] width 19 height 19
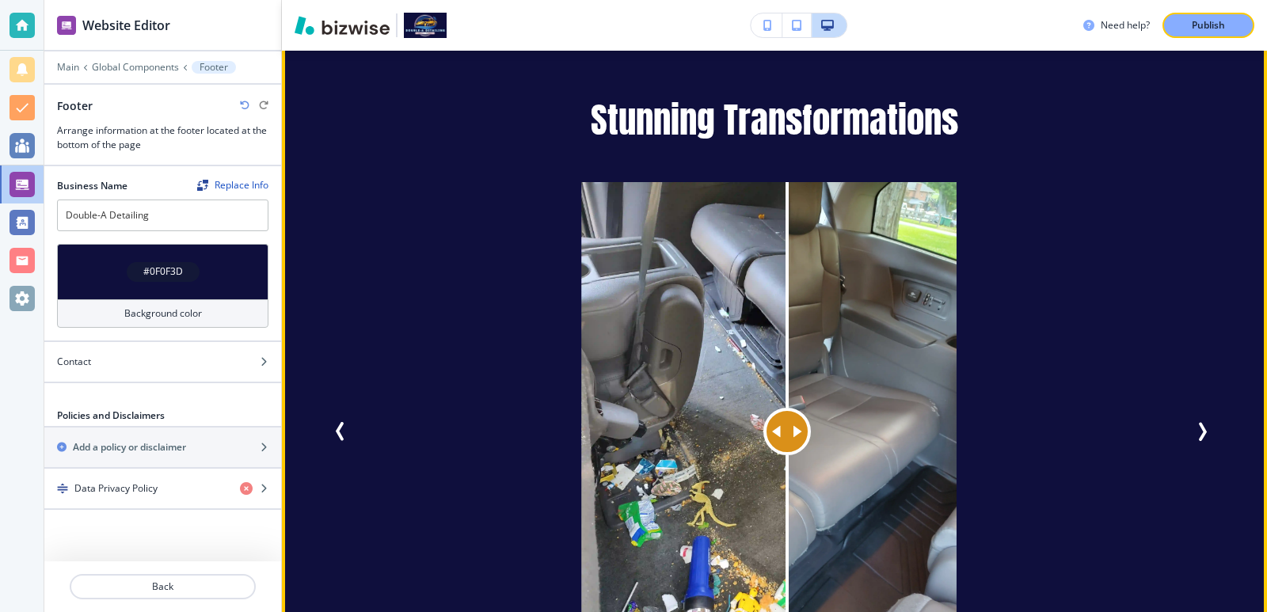
drag, startPoint x: 599, startPoint y: 413, endPoint x: 787, endPoint y: 443, distance: 190.0
click at [787, 443] on div at bounding box center [787, 432] width 0 height 501
click at [1205, 420] on button "Next Slide" at bounding box center [1205, 432] width 35 height 35
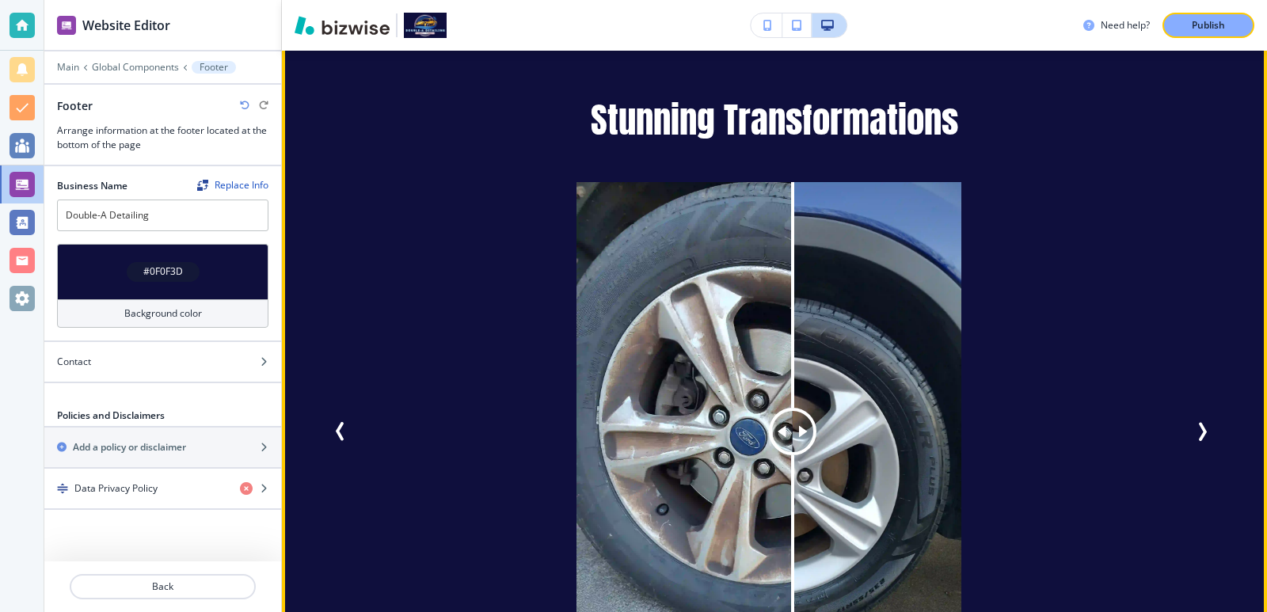
click at [1193, 422] on span "Next Slide" at bounding box center [1202, 431] width 19 height 19
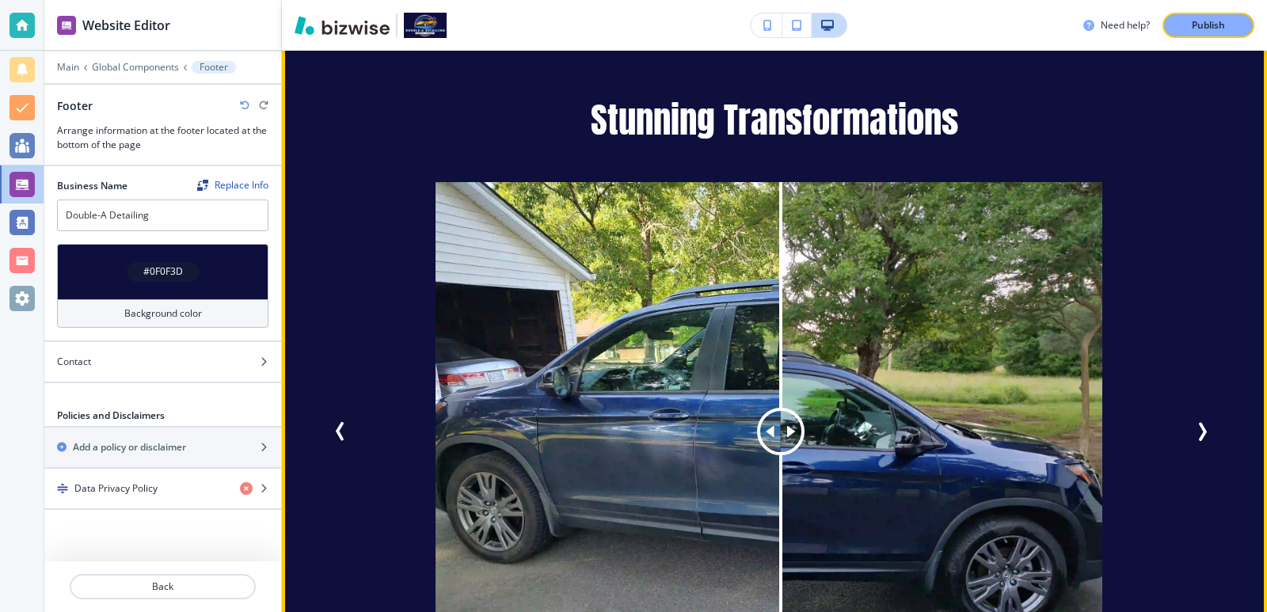
drag, startPoint x: 584, startPoint y: 412, endPoint x: 794, endPoint y: 463, distance: 215.9
click at [781, 462] on div at bounding box center [781, 432] width 0 height 501
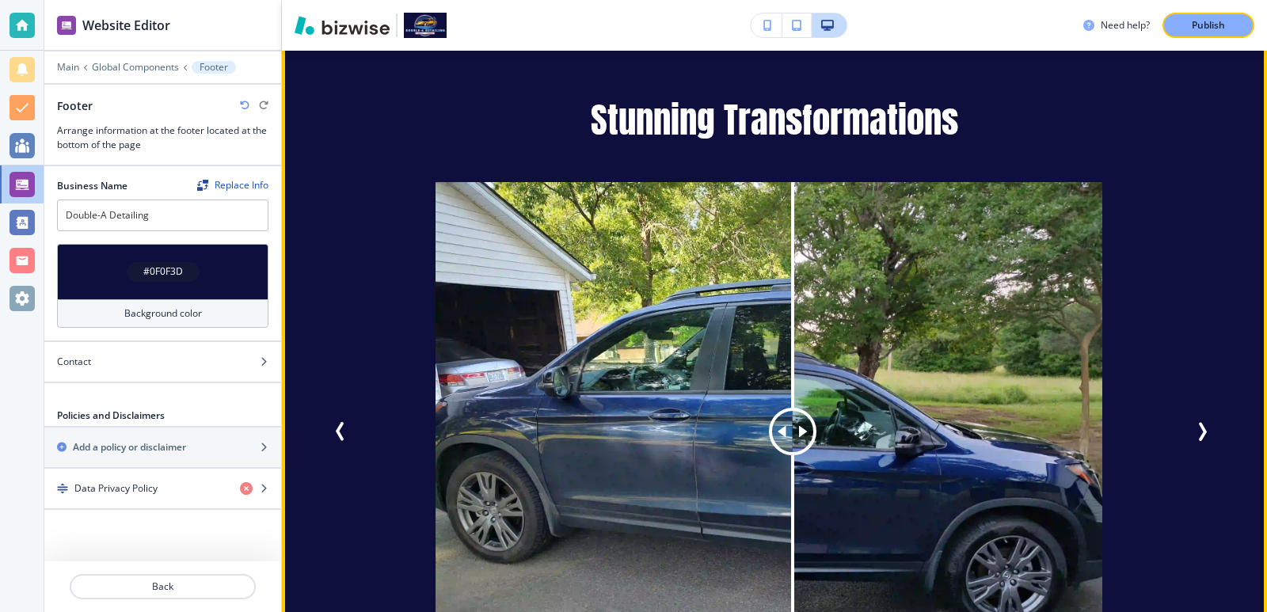
click at [1193, 422] on icon "Next Slide" at bounding box center [1202, 431] width 19 height 19
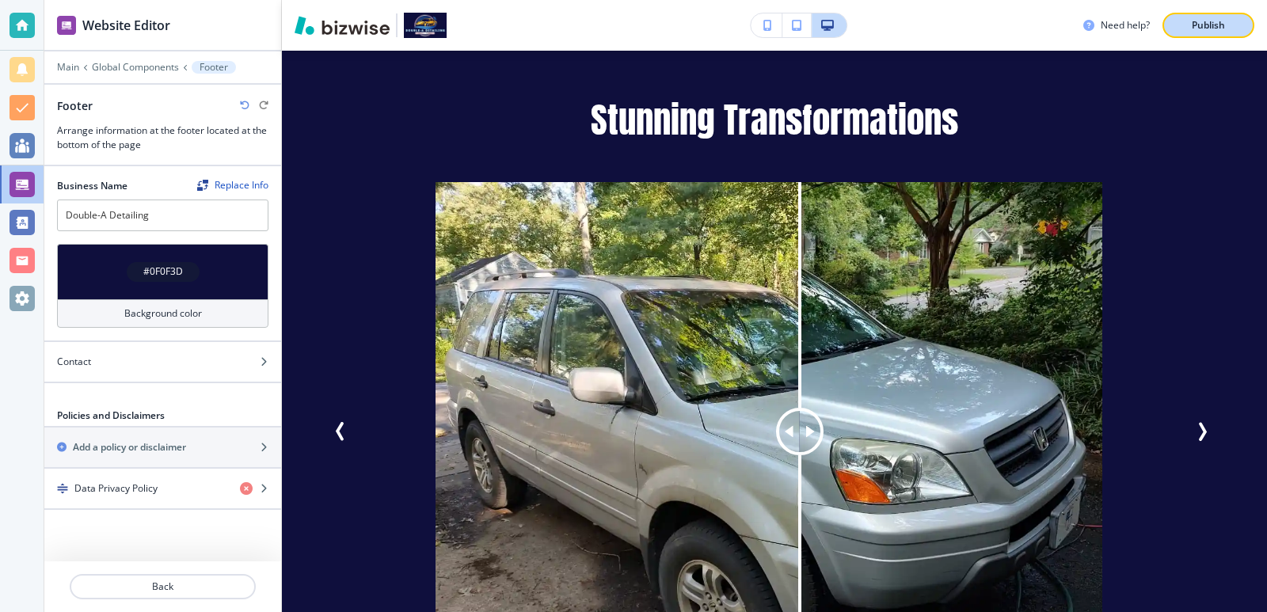
click at [1210, 35] on button "Publish" at bounding box center [1209, 25] width 92 height 25
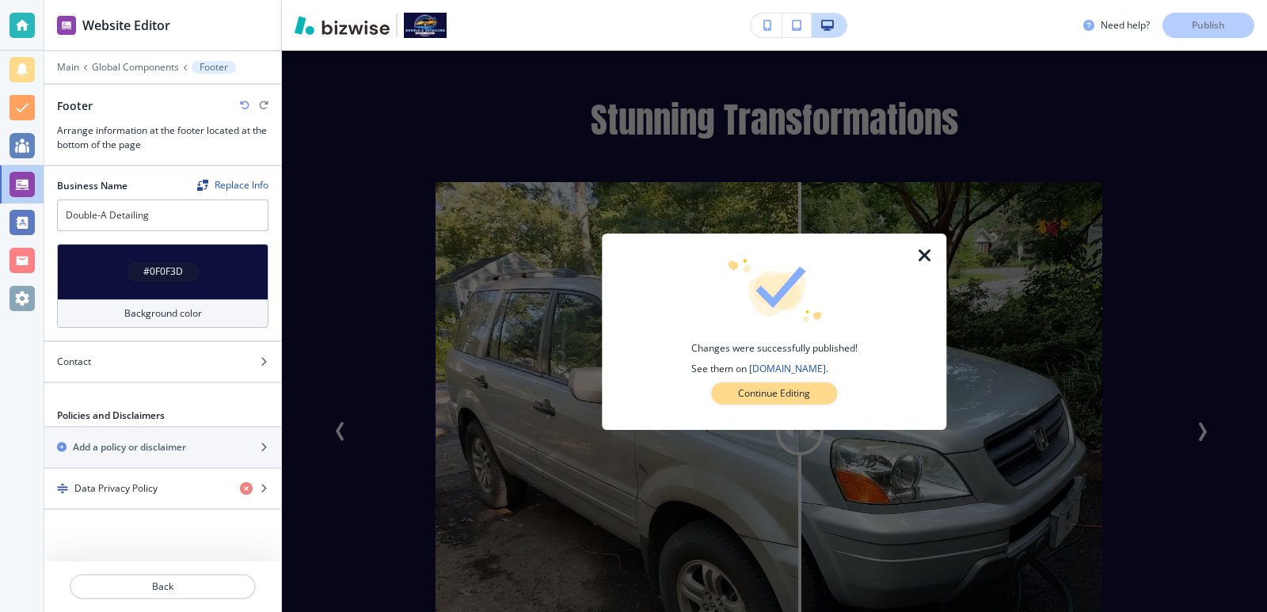
click at [818, 394] on button "Continue Editing" at bounding box center [774, 394] width 126 height 22
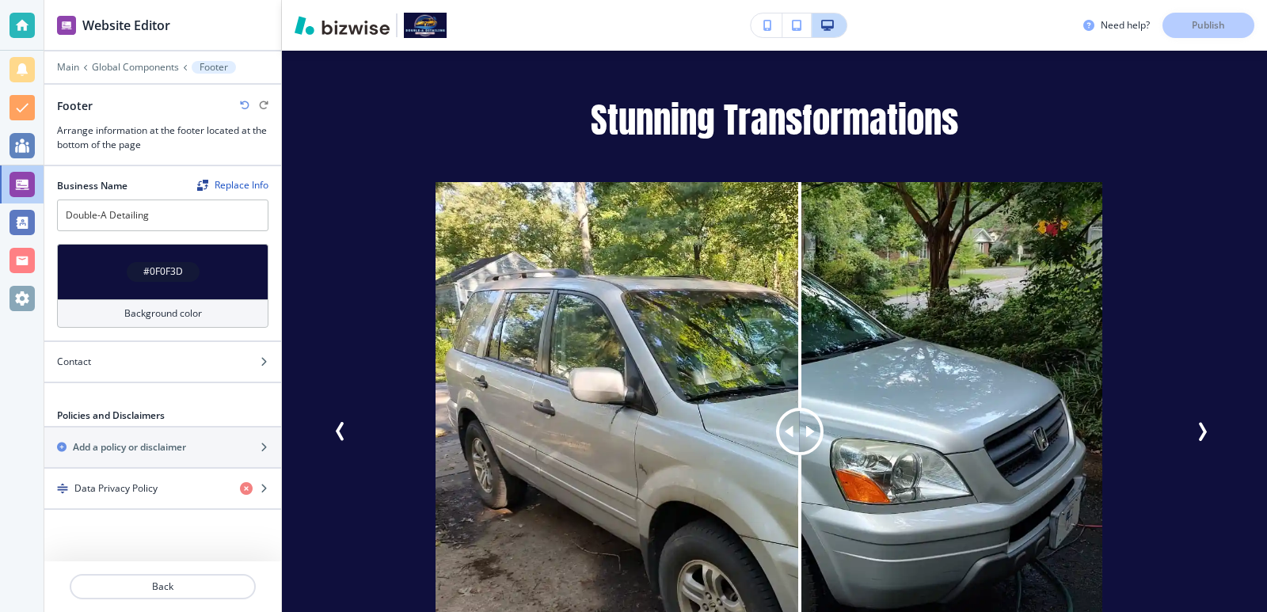
click at [1181, 27] on div "Need help? Publish" at bounding box center [1176, 25] width 184 height 25
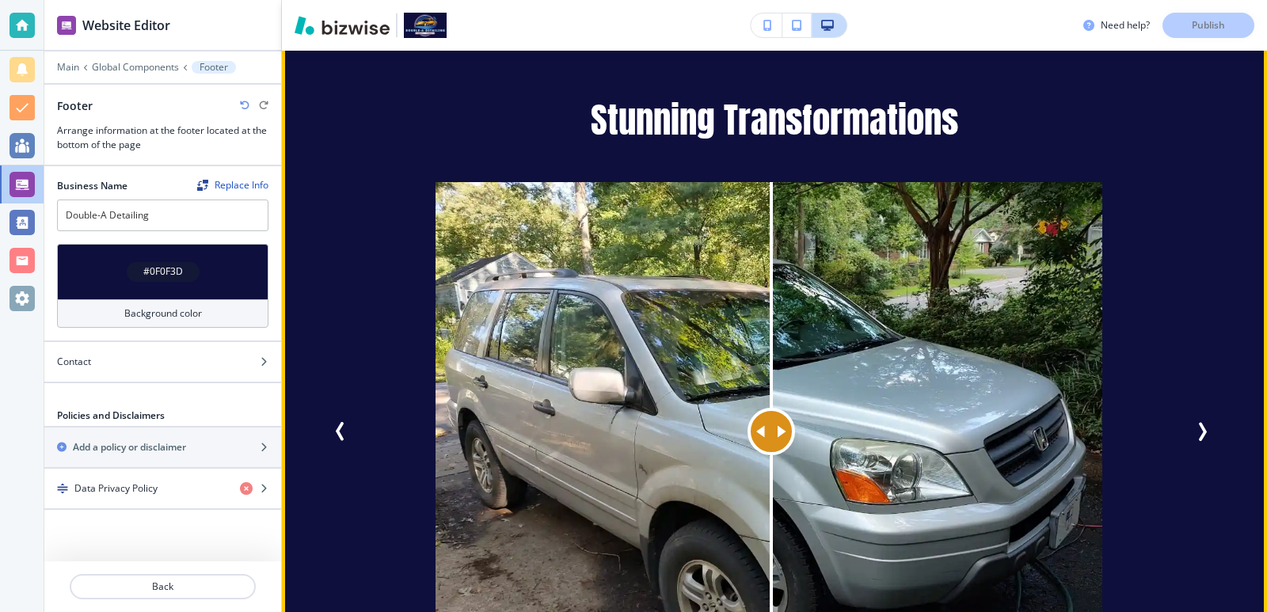
drag, startPoint x: 801, startPoint y: 413, endPoint x: 771, endPoint y: 417, distance: 30.3
click at [771, 417] on div at bounding box center [772, 432] width 48 height 48
drag, startPoint x: 749, startPoint y: 417, endPoint x: 798, endPoint y: 472, distance: 74.1
click at [767, 472] on div at bounding box center [767, 432] width 0 height 501
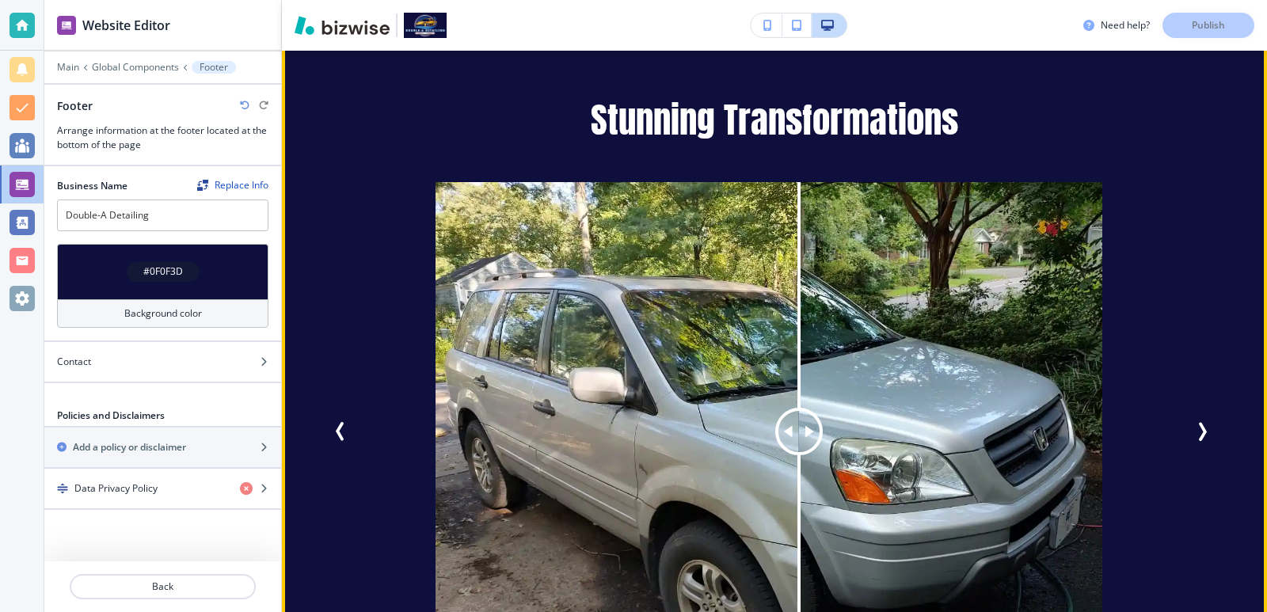
click at [1198, 422] on span "Next Slide" at bounding box center [1202, 431] width 19 height 19
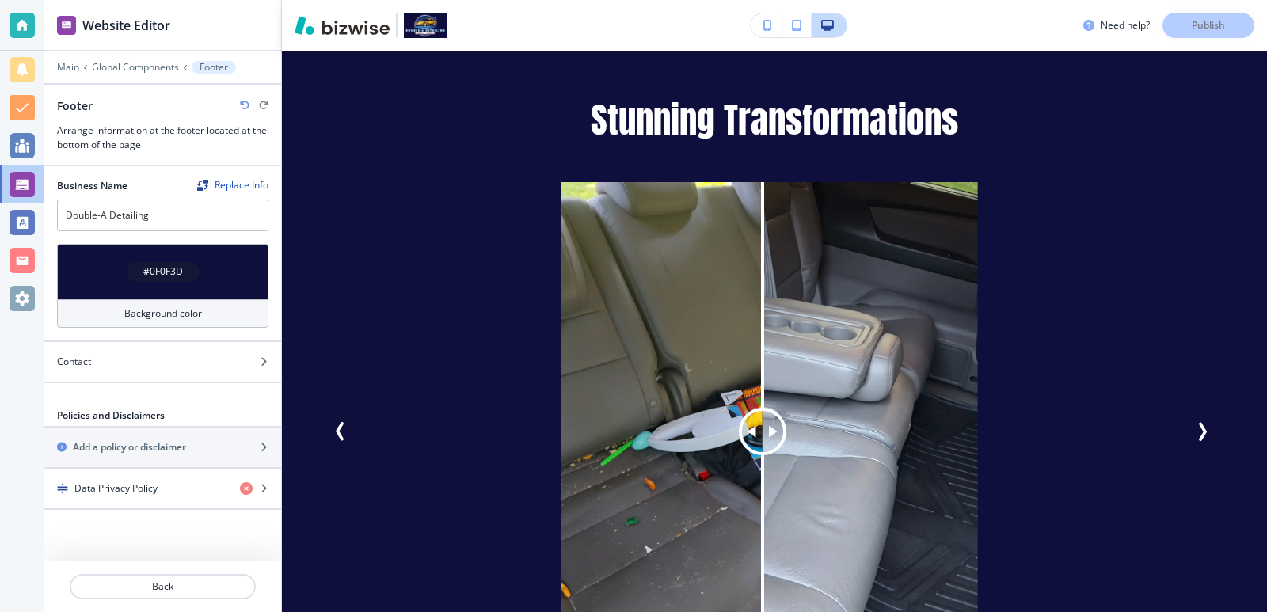
drag, startPoint x: 792, startPoint y: 467, endPoint x: 829, endPoint y: 484, distance: 40.4
click at [829, 484] on img at bounding box center [769, 432] width 417 height 501
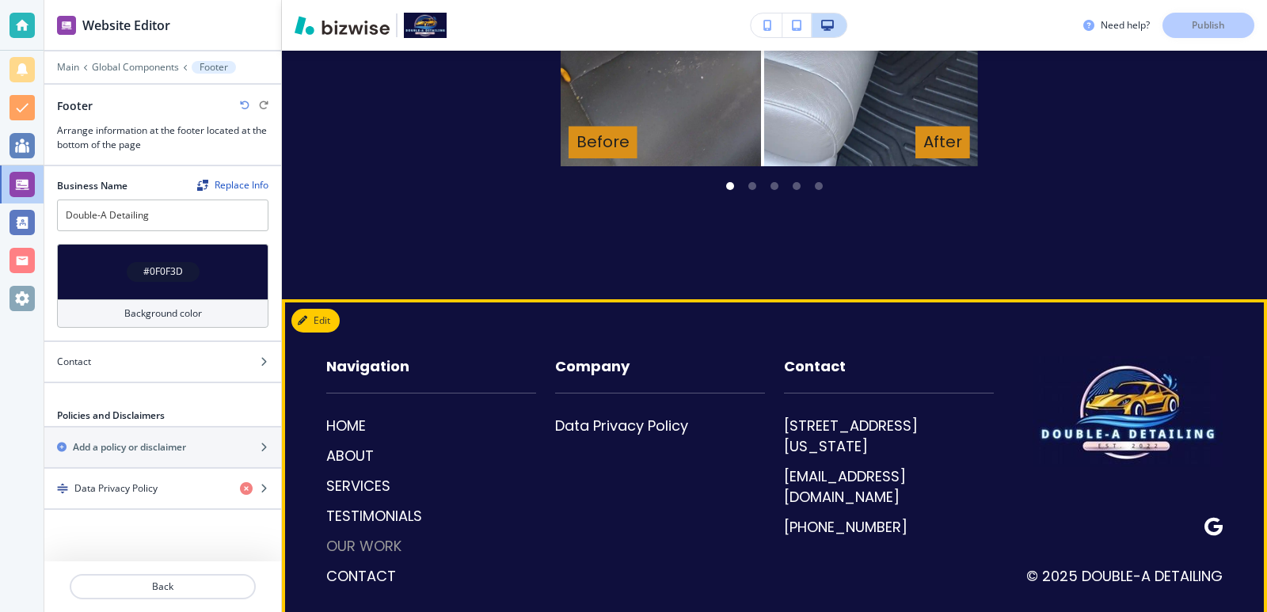
scroll to position [3318, 0]
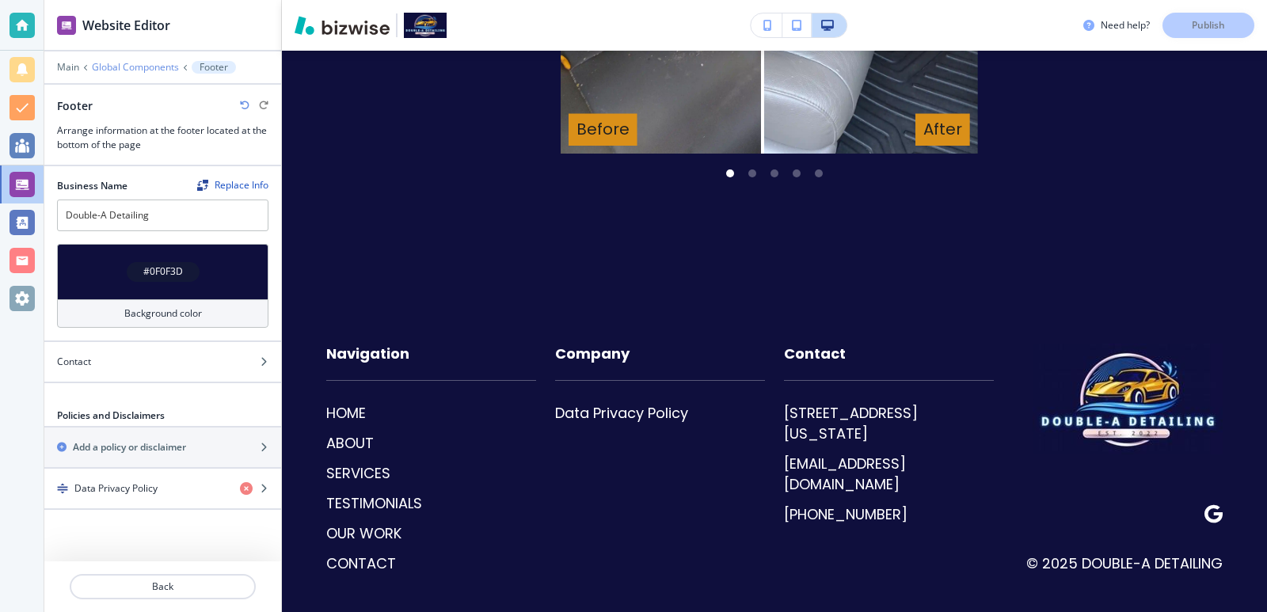
click at [114, 64] on p "Global Components" at bounding box center [135, 67] width 87 height 11
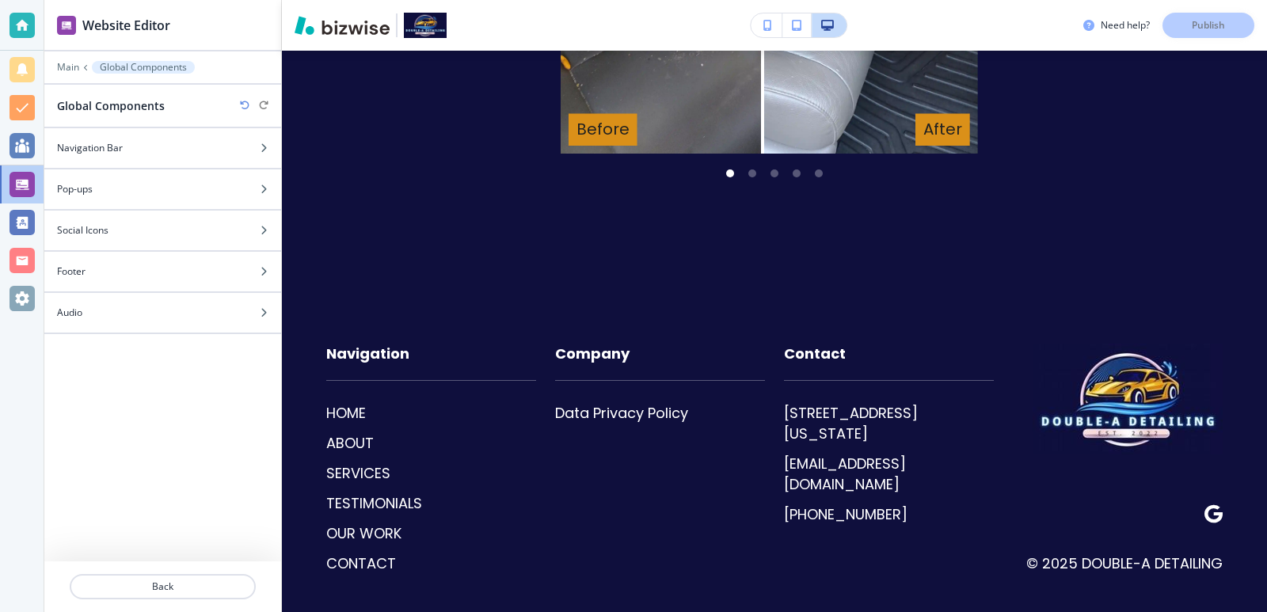
click at [167, 168] on div at bounding box center [162, 169] width 237 height 2
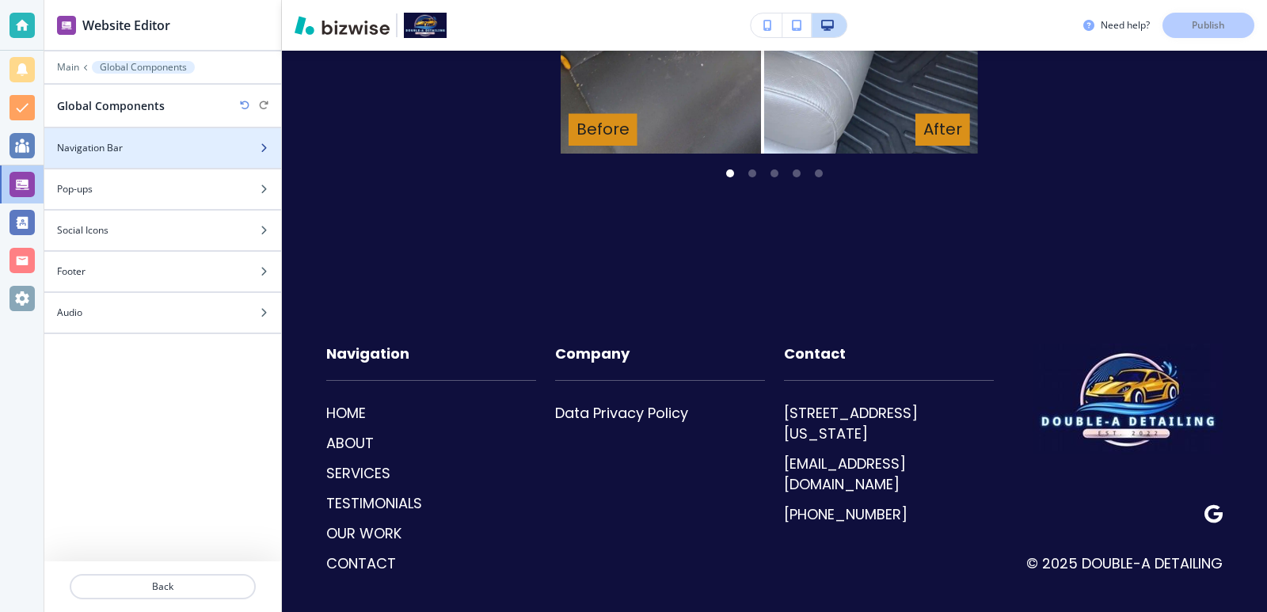
click at [167, 162] on div at bounding box center [162, 161] width 237 height 13
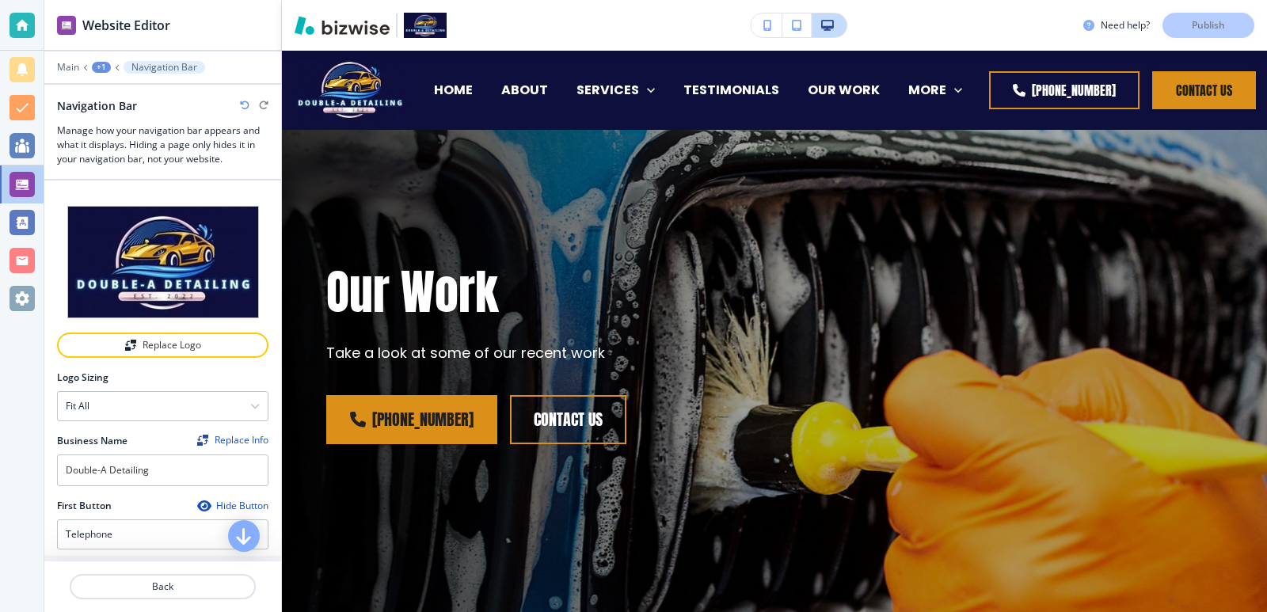
scroll to position [105, 0]
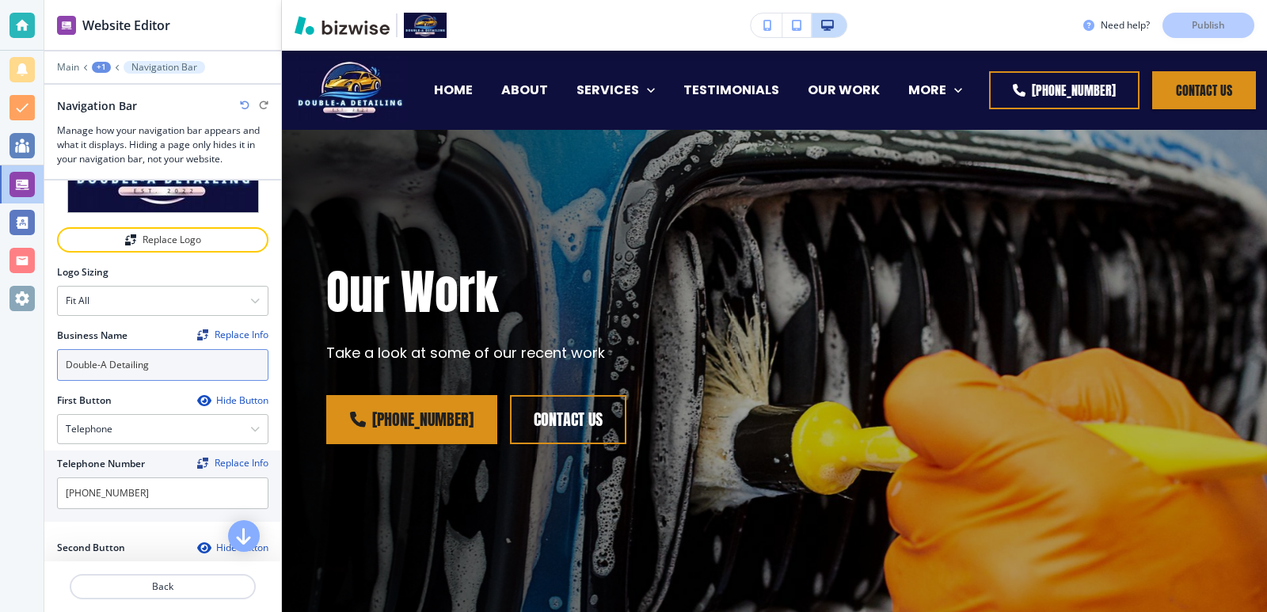
click at [181, 360] on input "Double-A Detailing" at bounding box center [162, 365] width 211 height 32
type input "Double-A Detailing t"
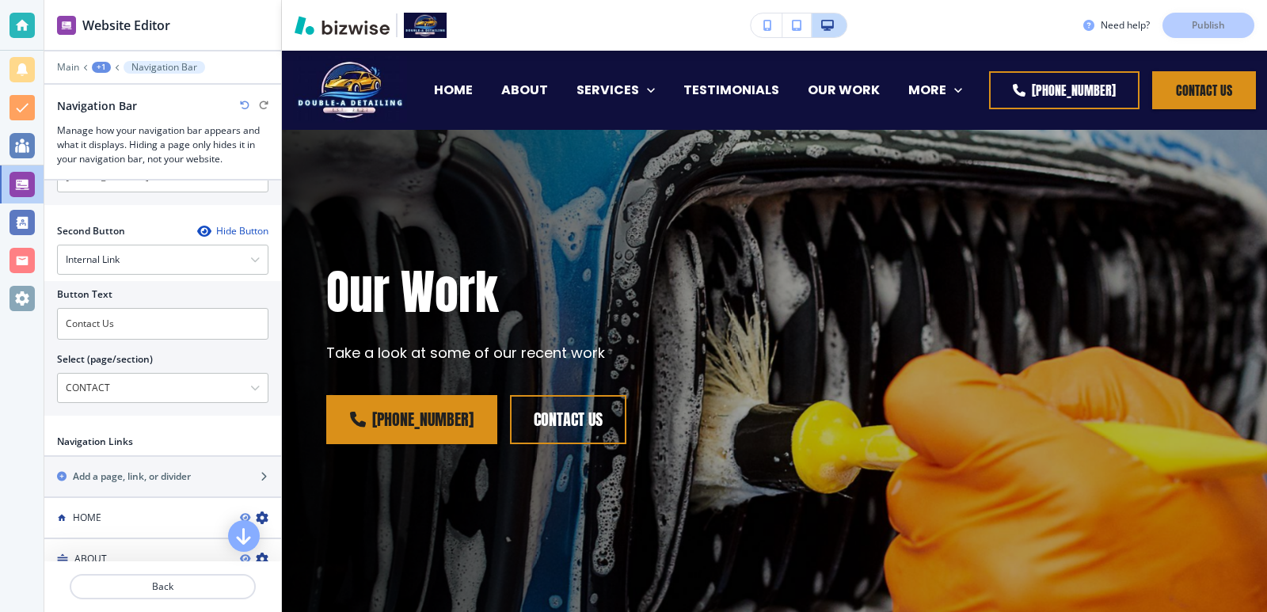
scroll to position [0, 0]
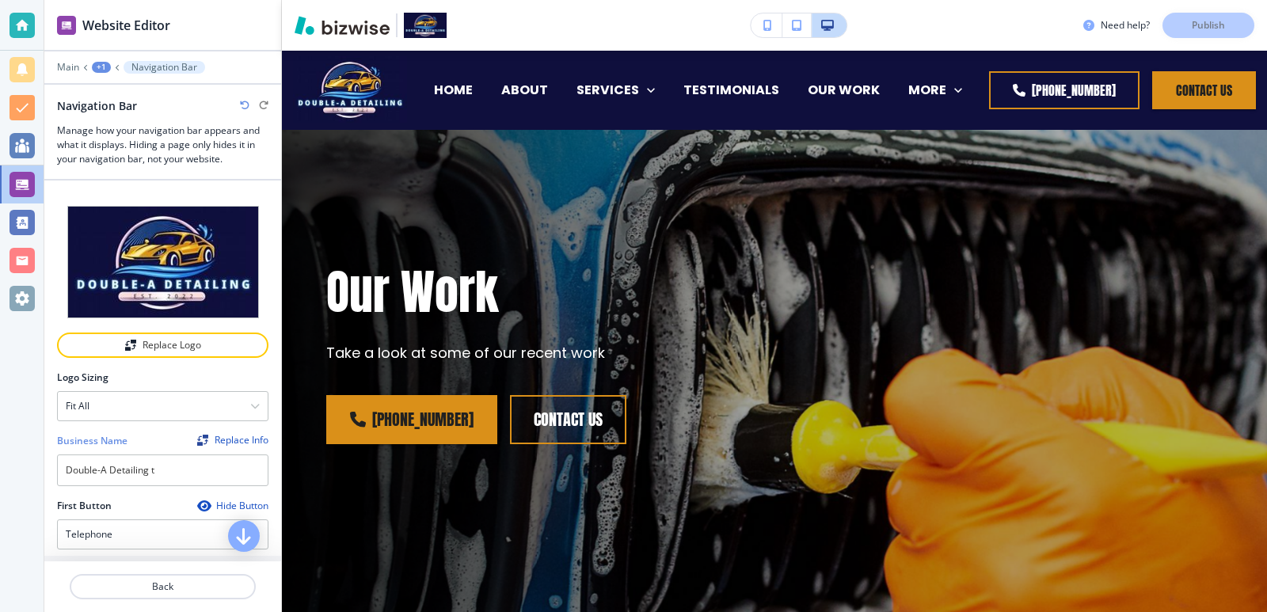
click at [147, 436] on div "Business Name Replace Info" at bounding box center [162, 441] width 211 height 14
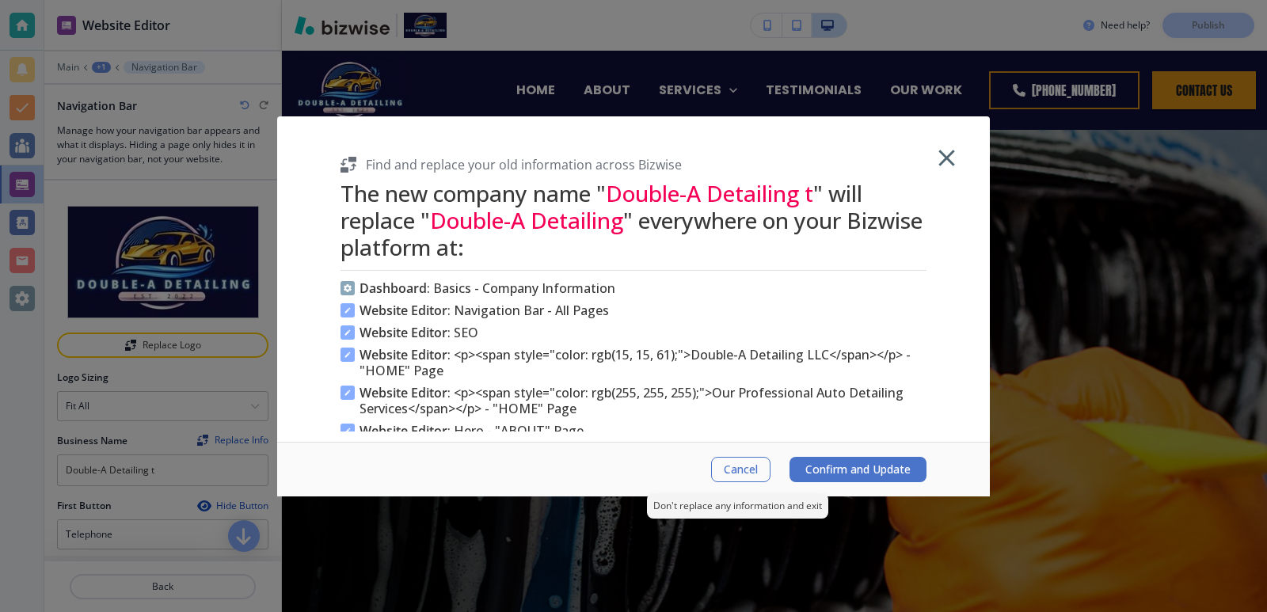
click at [719, 464] on button "Cancel" at bounding box center [740, 469] width 59 height 25
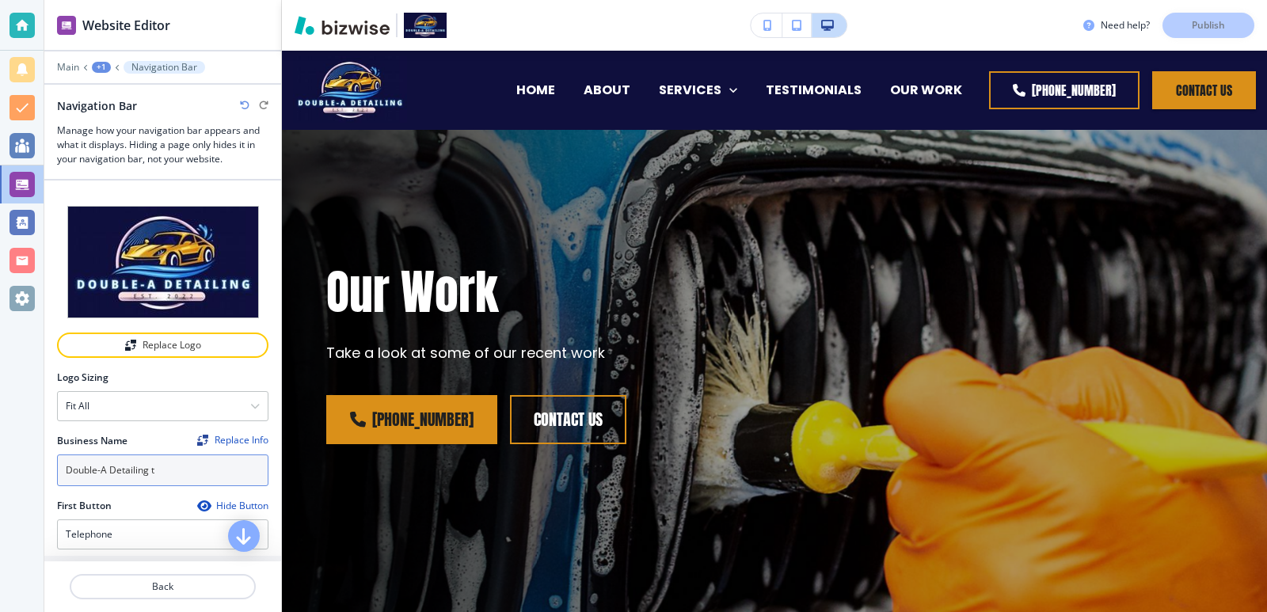
click at [247, 474] on input "Double-A Detailing t" at bounding box center [162, 471] width 211 height 32
type input "Double-A Detailing"
click at [145, 424] on div "Logo Sizing Fit all Fit all Fit to length" at bounding box center [162, 402] width 237 height 63
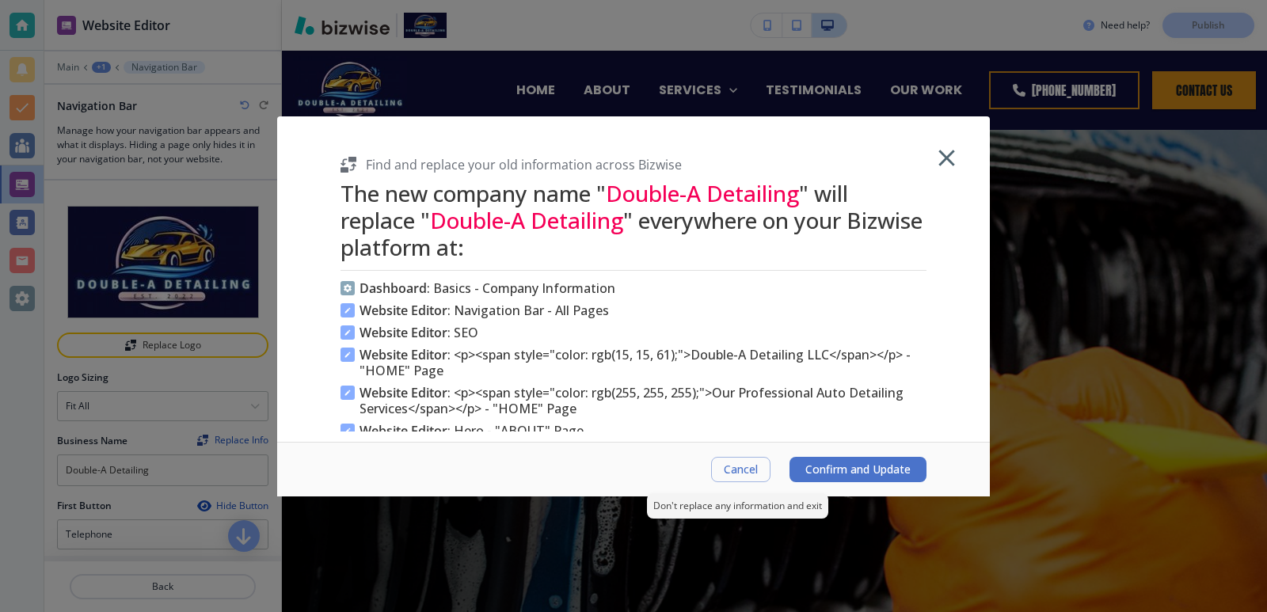
drag, startPoint x: 726, startPoint y: 467, endPoint x: 741, endPoint y: 477, distance: 18.9
click at [726, 468] on span "Cancel" at bounding box center [741, 469] width 34 height 13
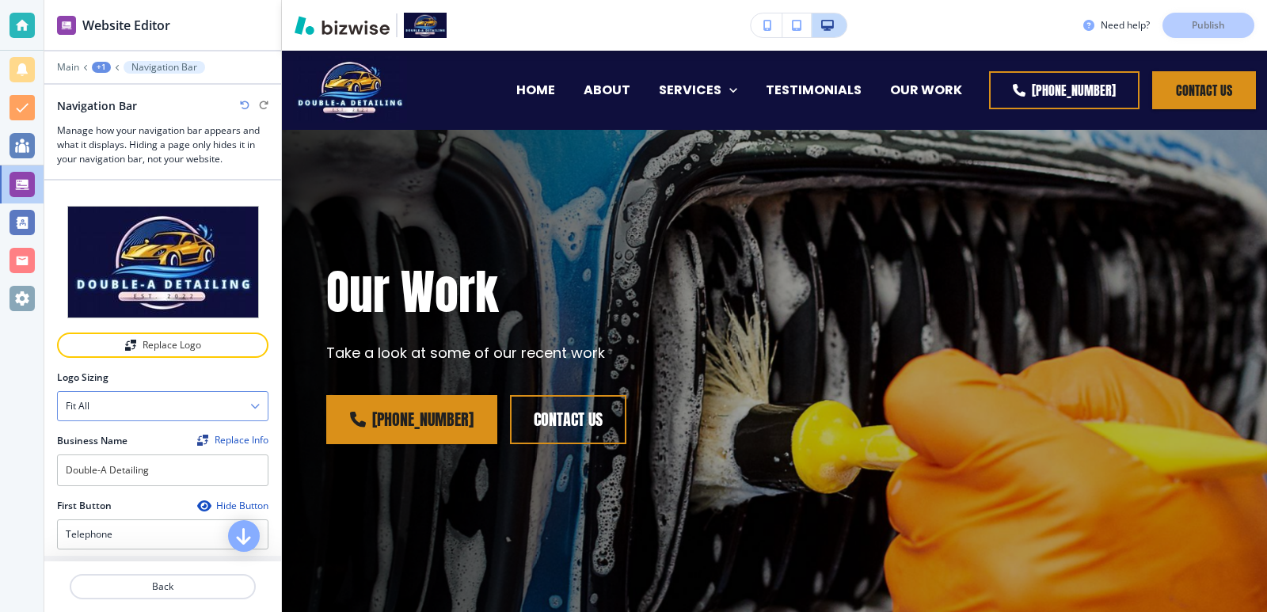
click at [147, 406] on div "Fit all" at bounding box center [163, 406] width 210 height 29
click at [236, 451] on div "Fit to length" at bounding box center [163, 461] width 210 height 27
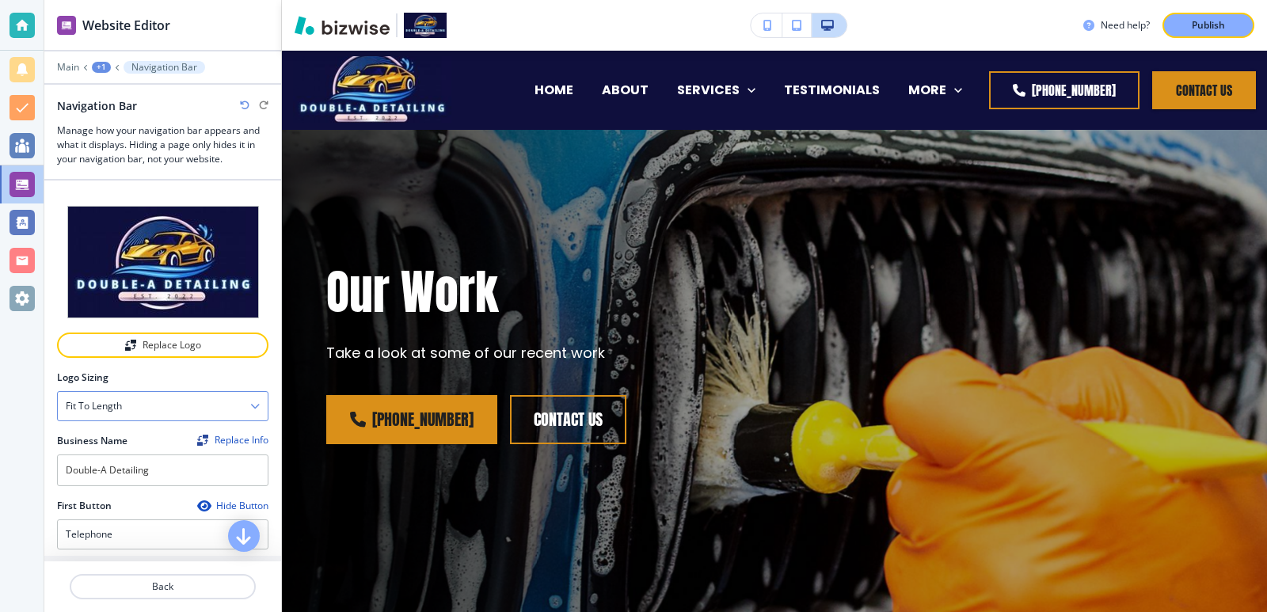
click at [222, 411] on div "Fit to length" at bounding box center [163, 406] width 210 height 29
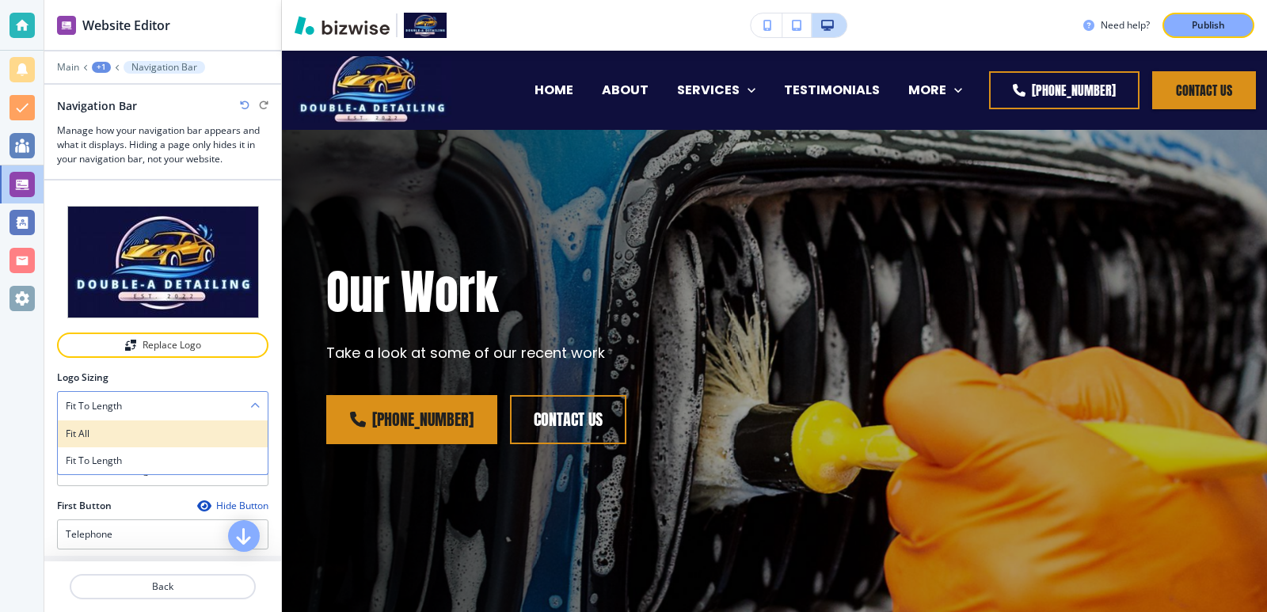
click at [221, 441] on div "Fit all" at bounding box center [163, 434] width 210 height 27
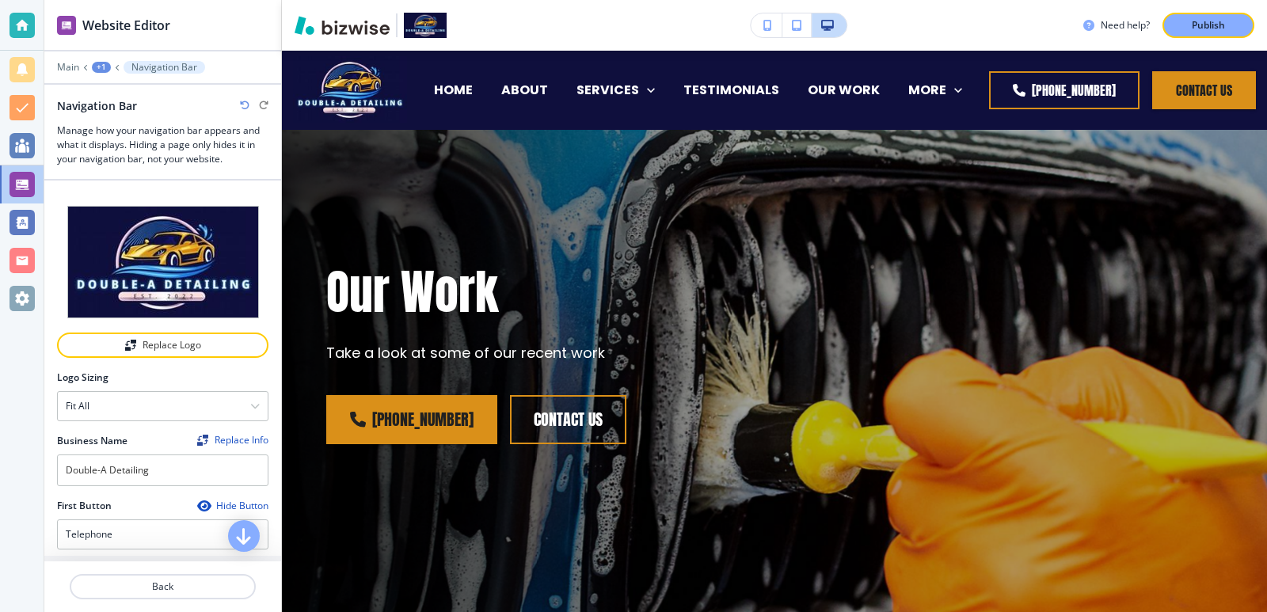
click at [223, 385] on div at bounding box center [162, 388] width 211 height 6
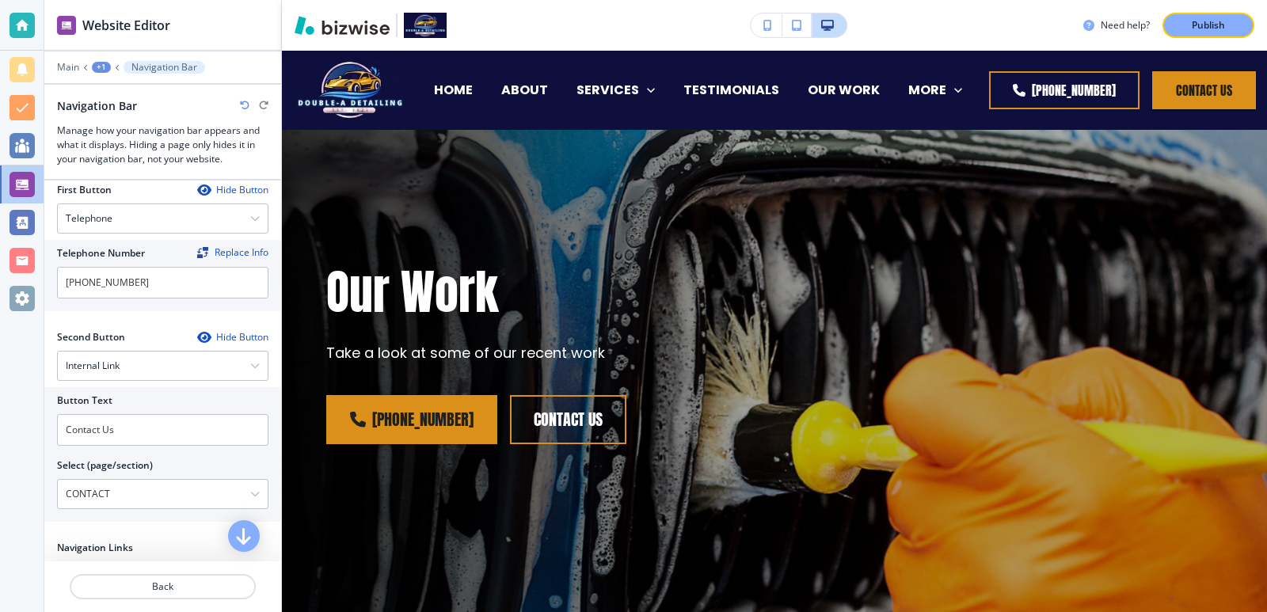
scroll to position [422, 0]
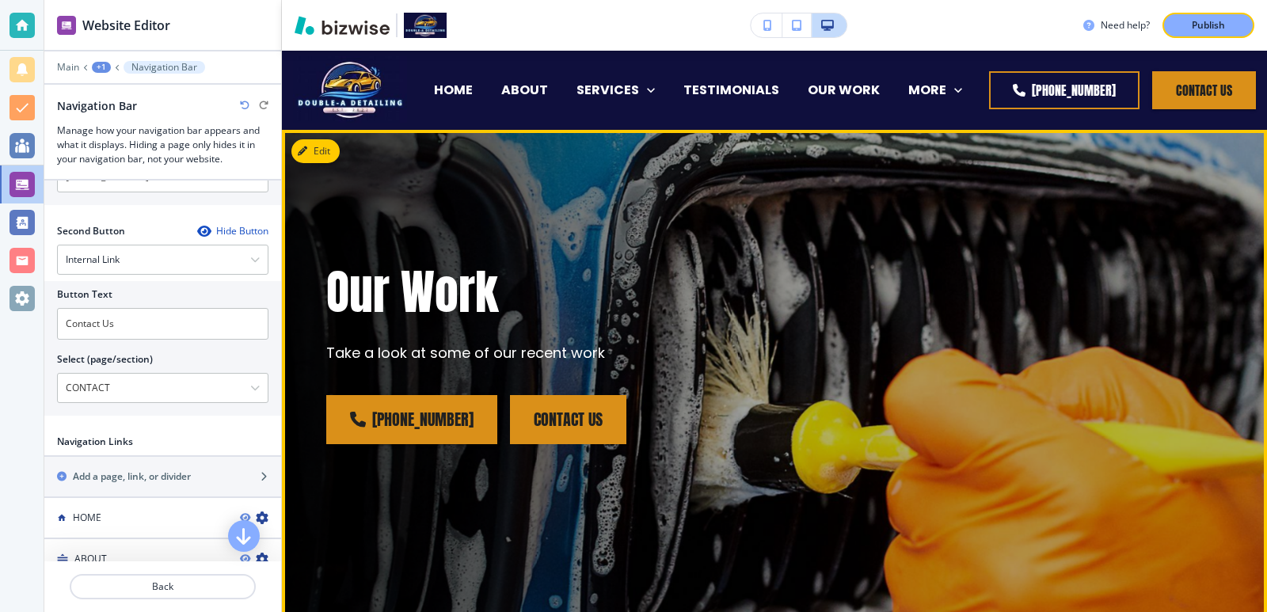
click at [541, 411] on button "CONTACT US" at bounding box center [568, 419] width 116 height 49
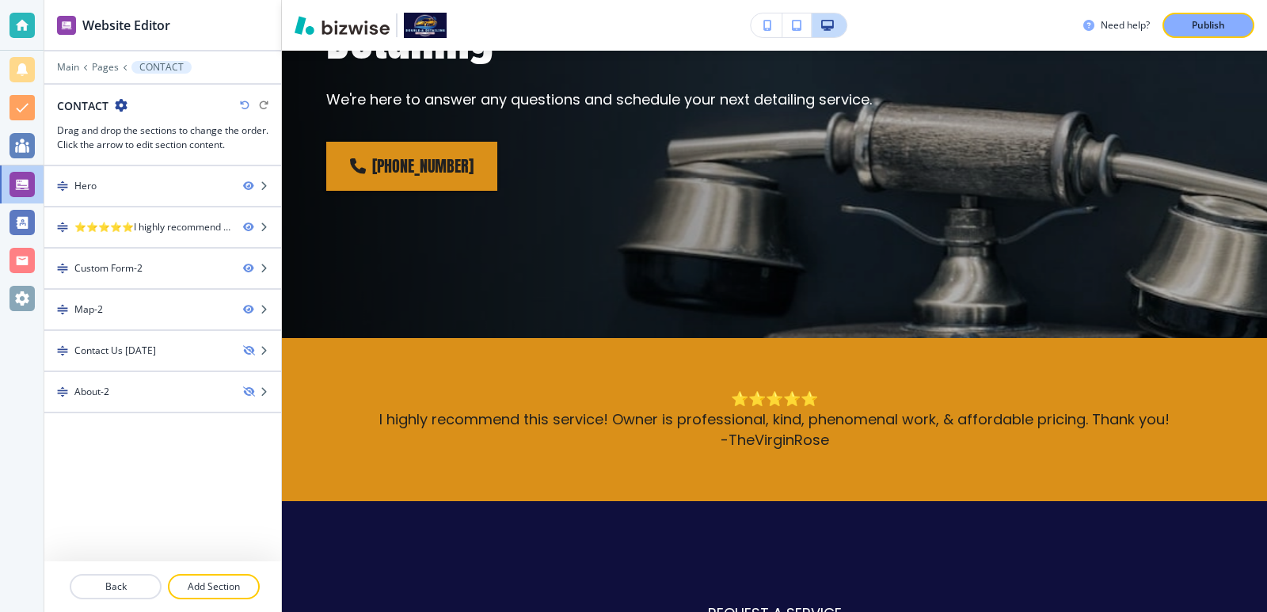
scroll to position [0, 0]
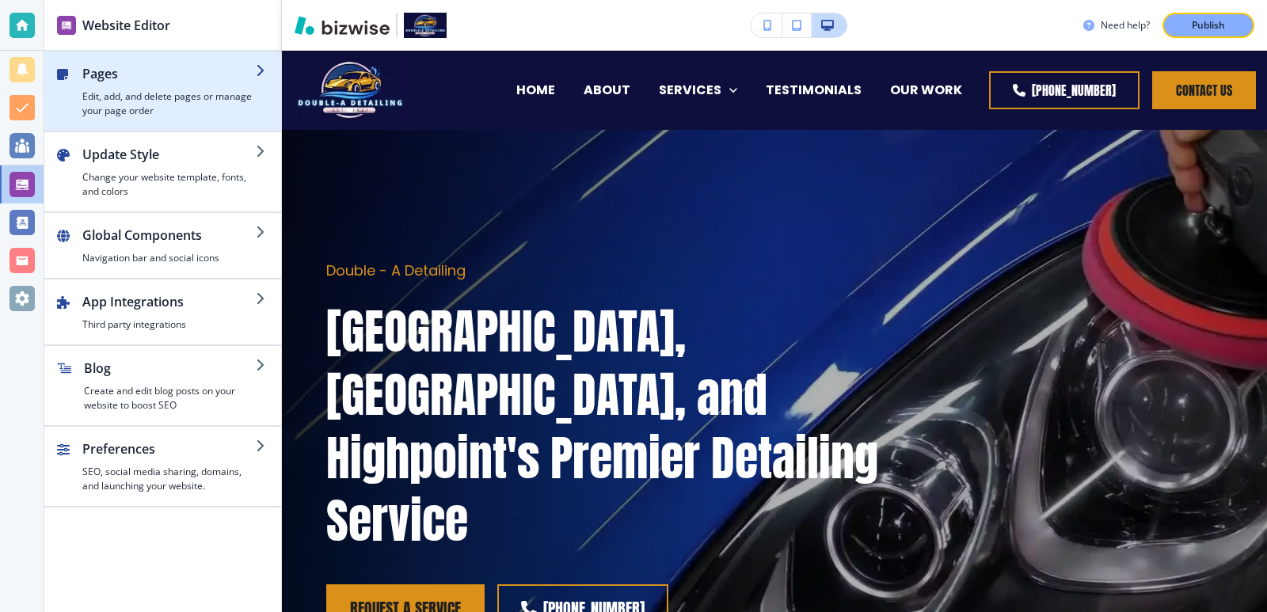
click at [110, 81] on h2 "Pages" at bounding box center [168, 73] width 173 height 19
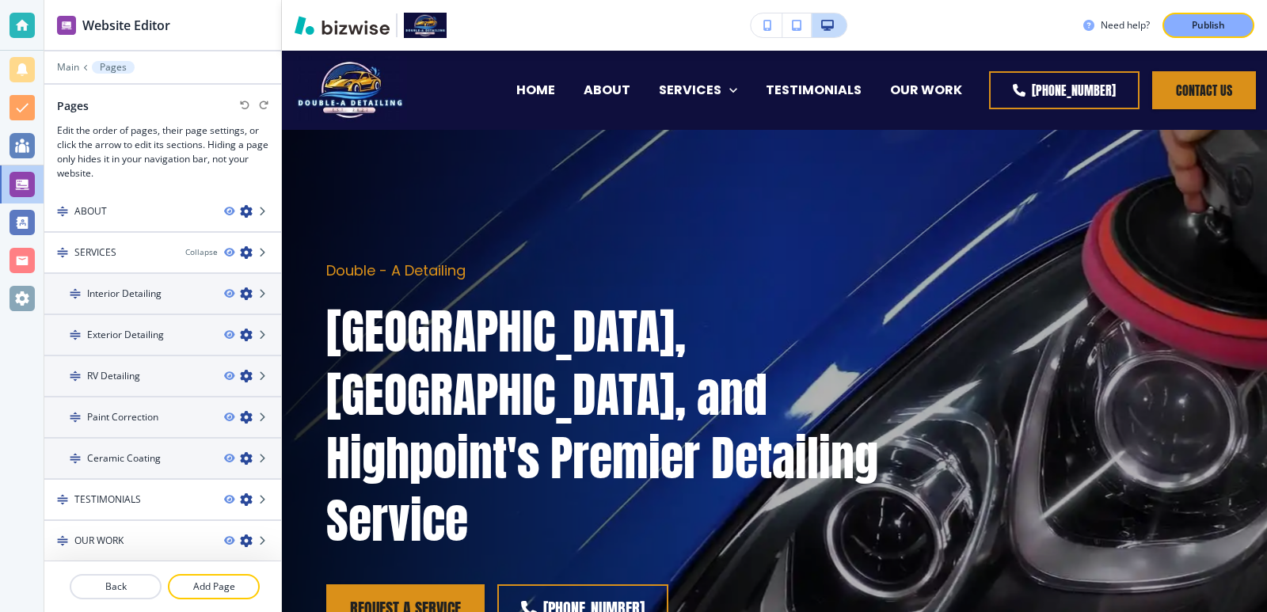
scroll to position [86, 0]
click at [245, 111] on div "Pages" at bounding box center [162, 105] width 211 height 17
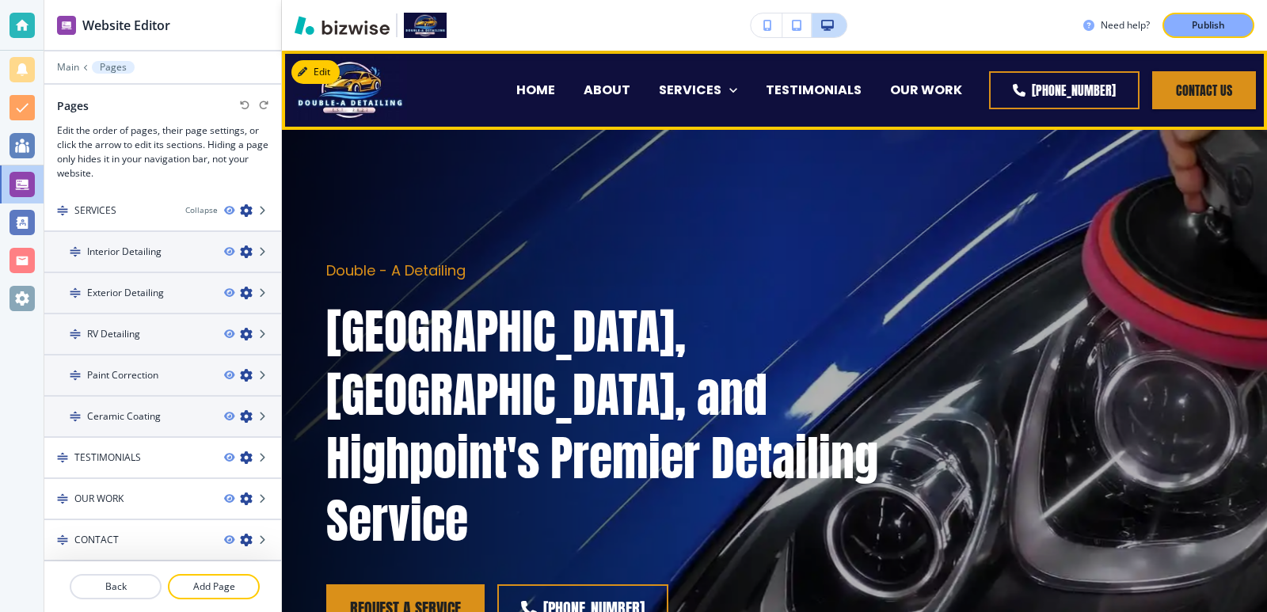
click at [928, 144] on p "CONTACT" at bounding box center [928, 153] width 67 height 18
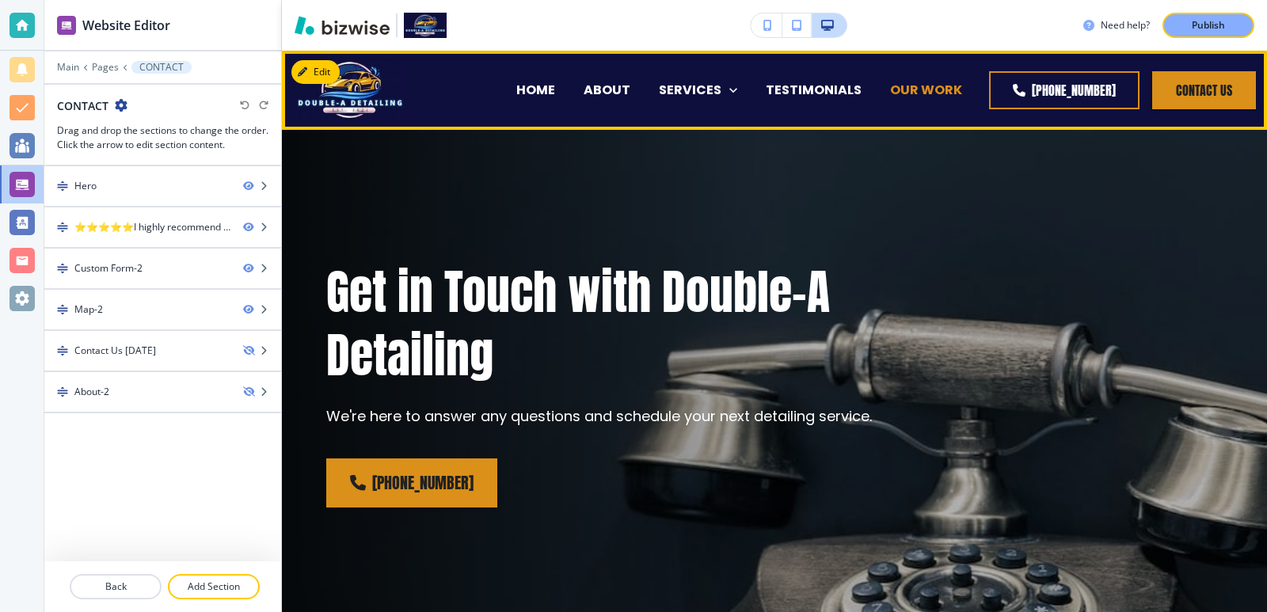
click at [890, 95] on p "OUR WORK" at bounding box center [926, 90] width 72 height 18
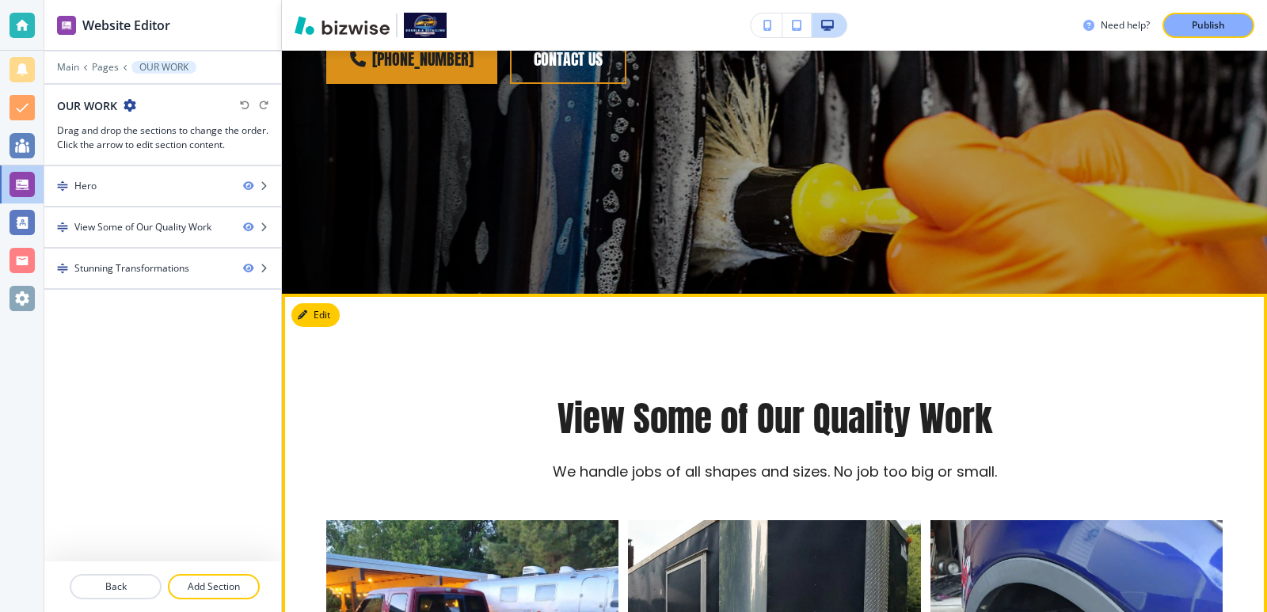
scroll to position [634, 0]
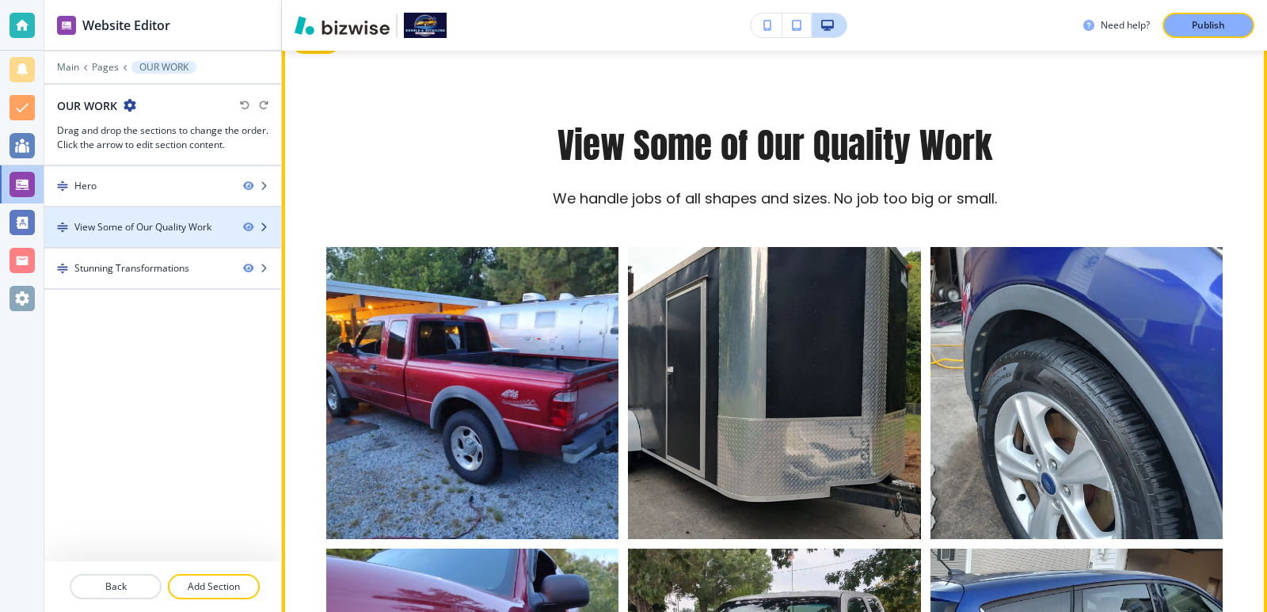
click at [162, 220] on div "View Some of Our Quality Work" at bounding box center [142, 227] width 137 height 14
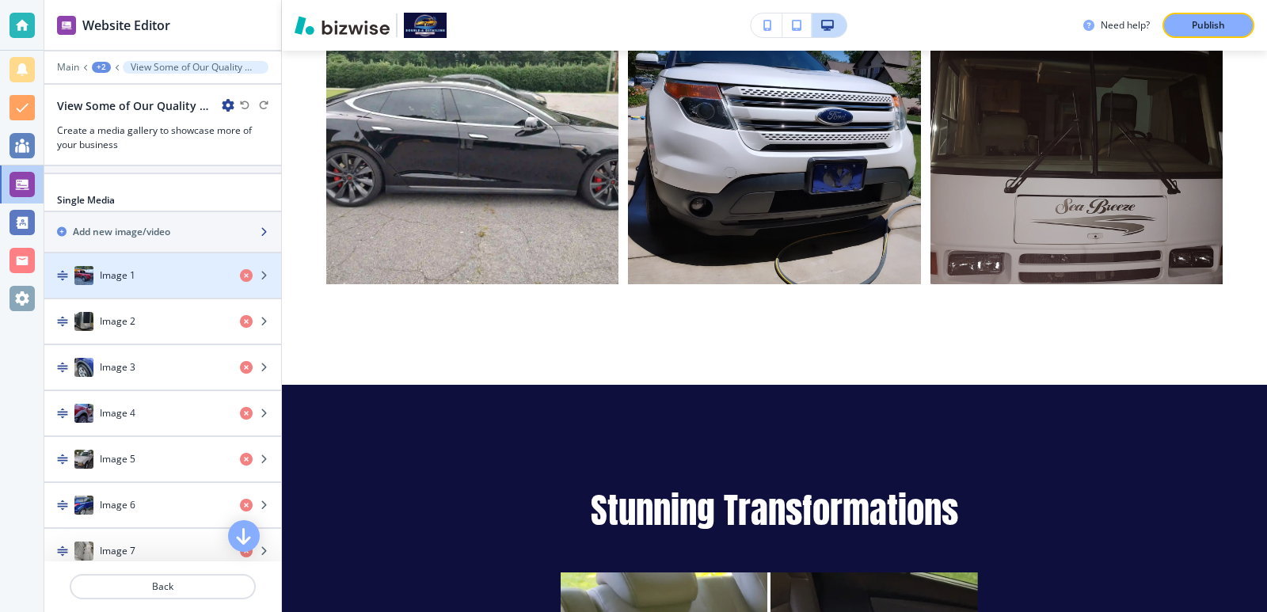
scroll to position [528, 0]
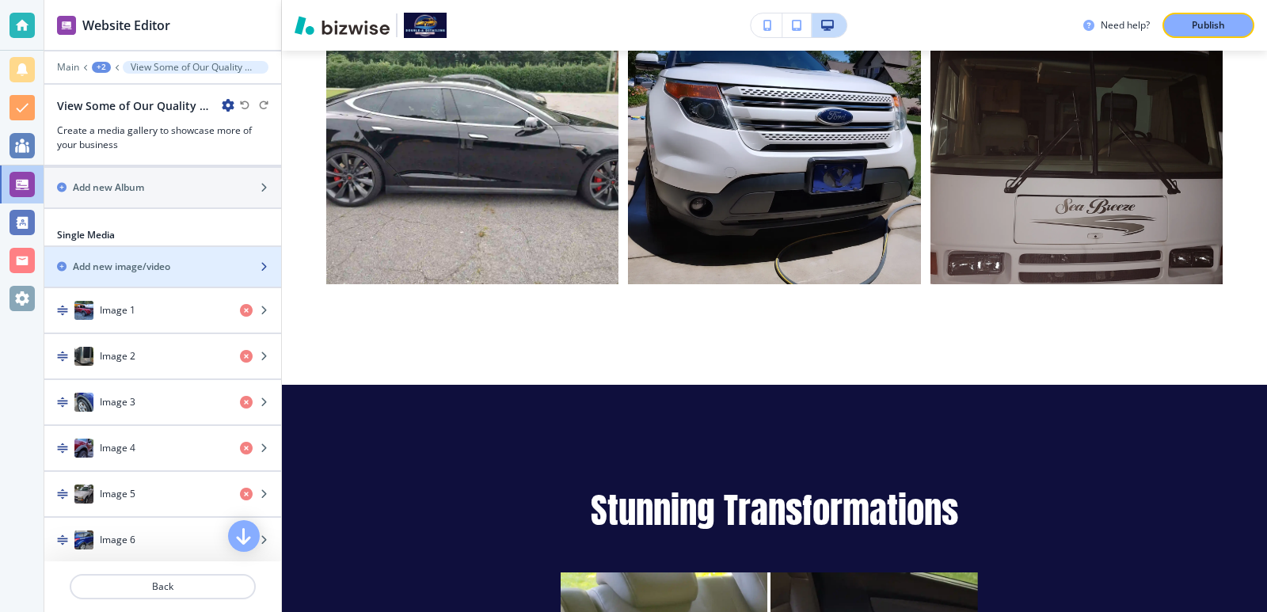
click at [189, 266] on div "Add new image/video" at bounding box center [145, 267] width 202 height 14
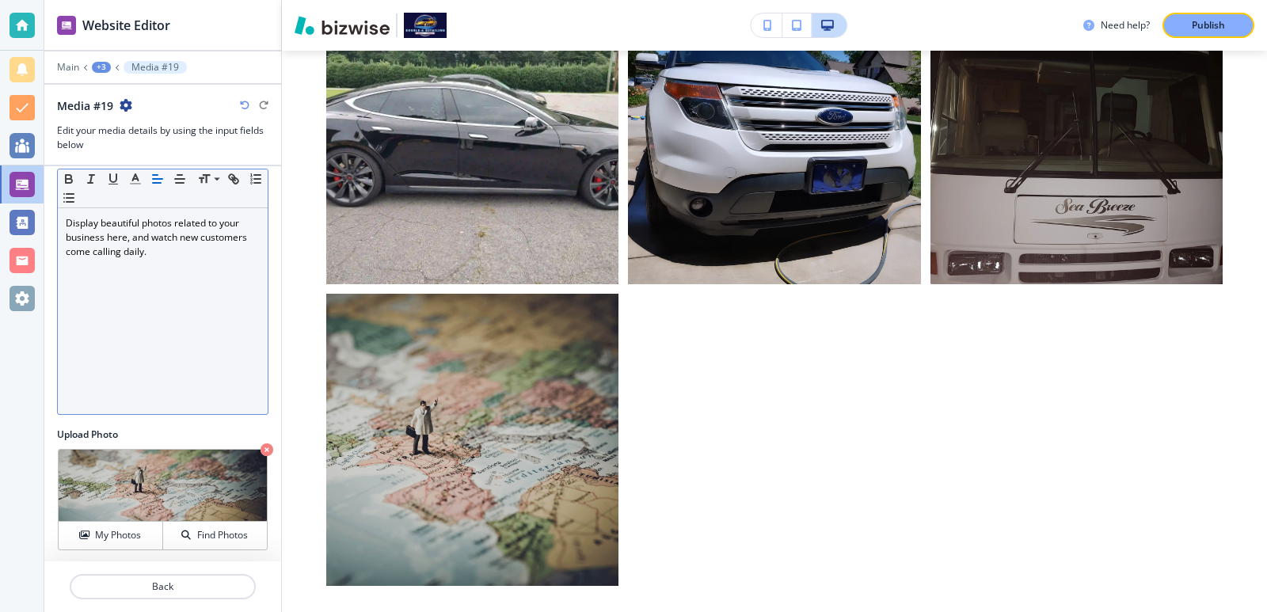
scroll to position [137, 0]
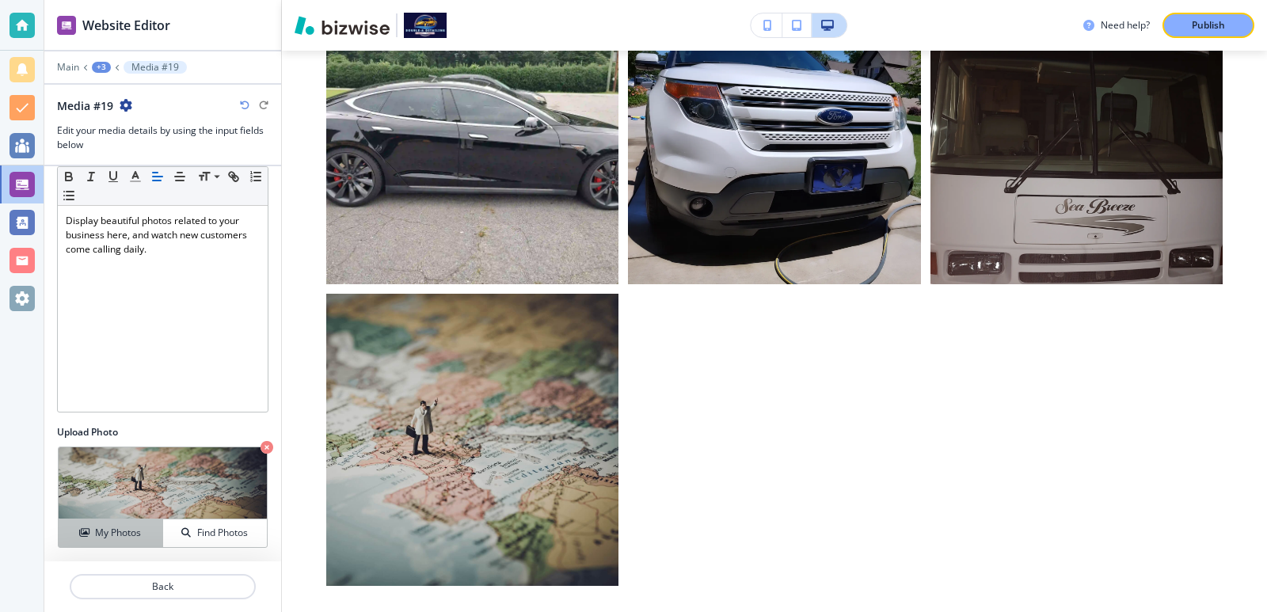
click at [135, 527] on h4 "My Photos" at bounding box center [118, 533] width 46 height 14
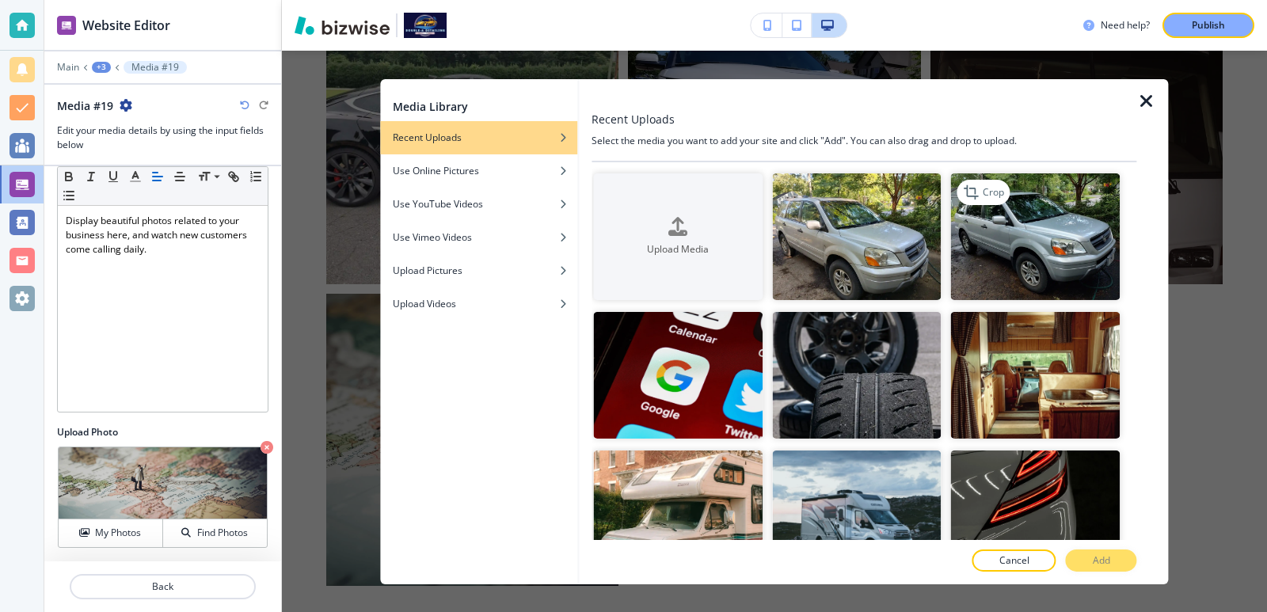
click at [1021, 223] on img "button" at bounding box center [1036, 236] width 170 height 127
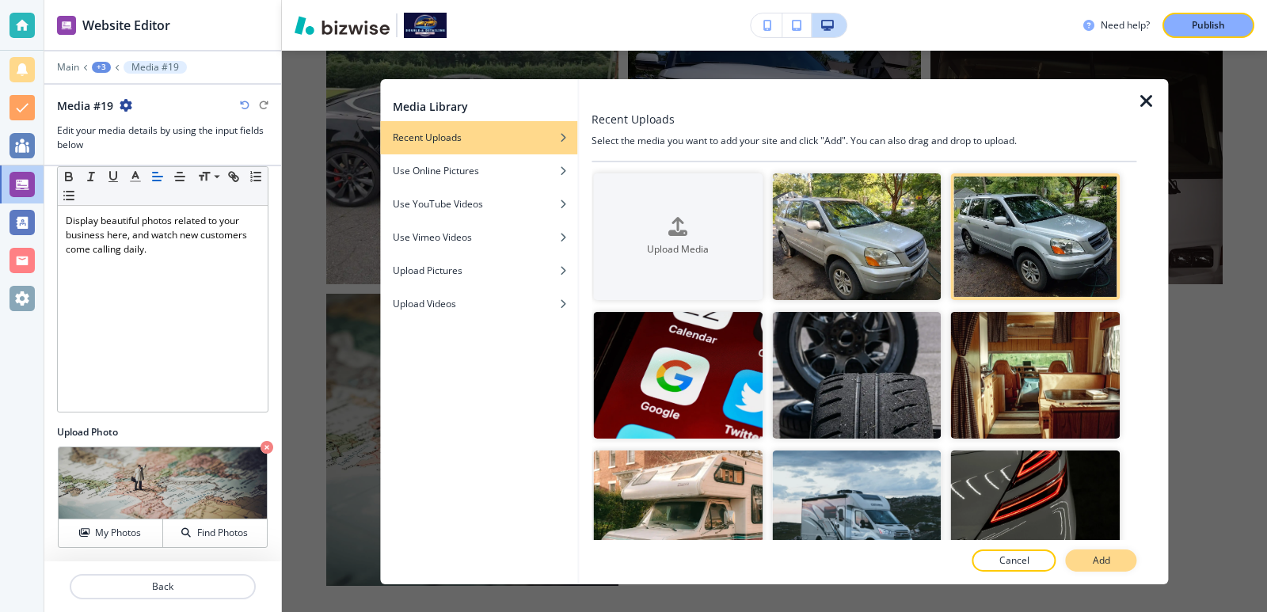
click at [1091, 568] on button "Add" at bounding box center [1101, 561] width 71 height 22
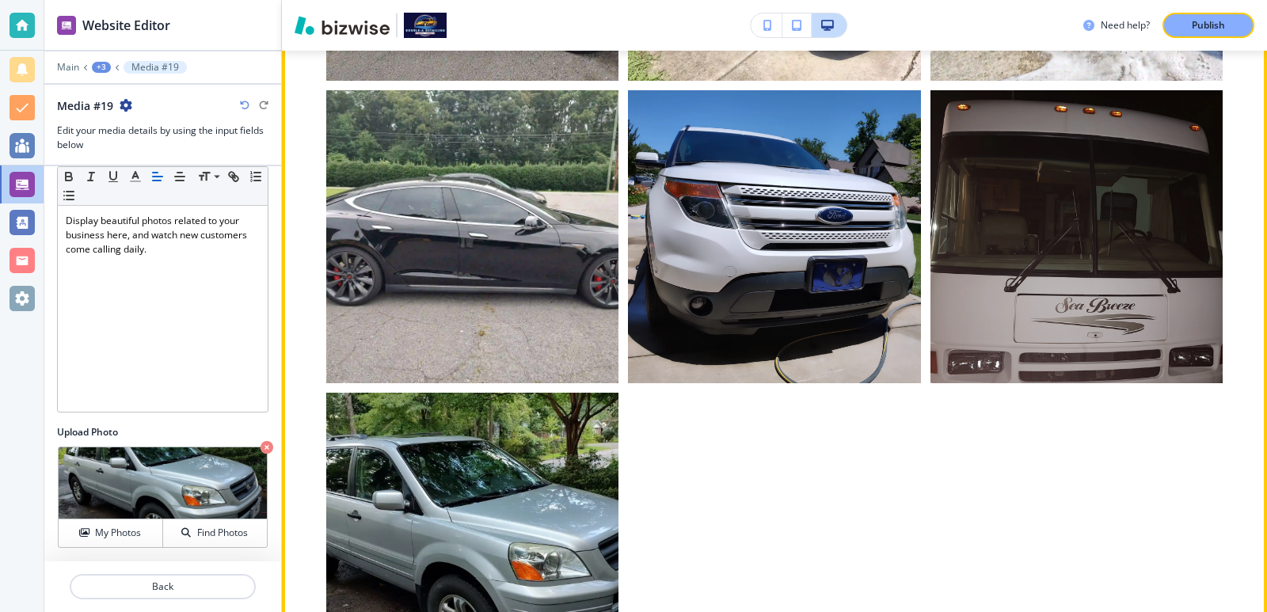
scroll to position [2399, 0]
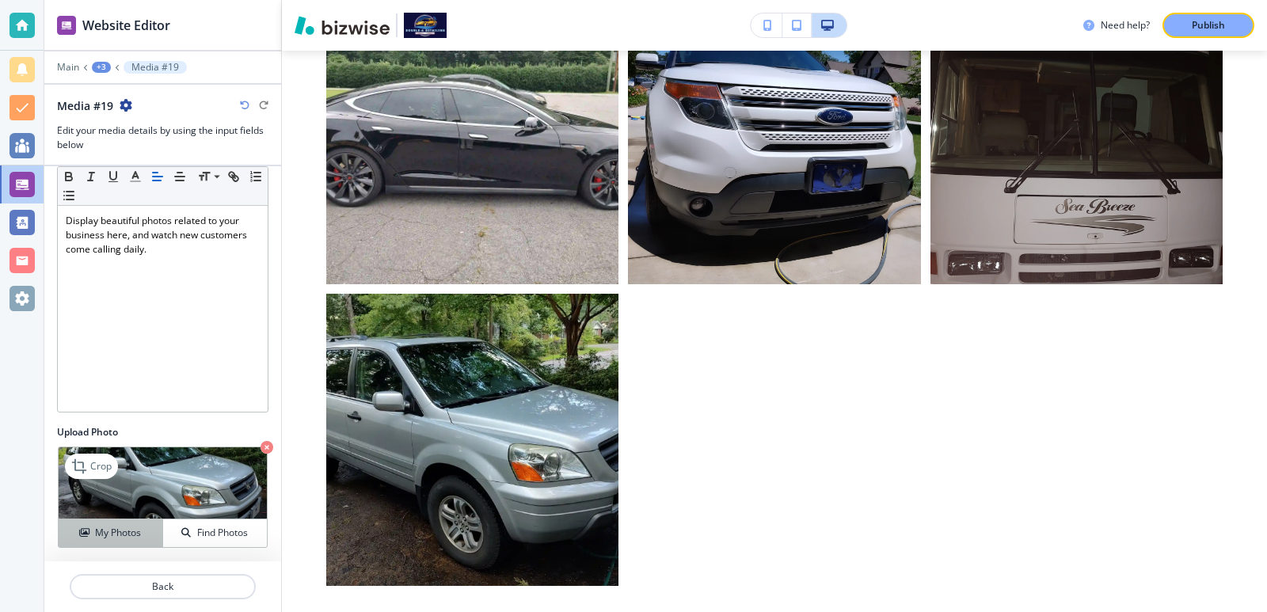
click at [130, 534] on h4 "My Photos" at bounding box center [118, 533] width 46 height 14
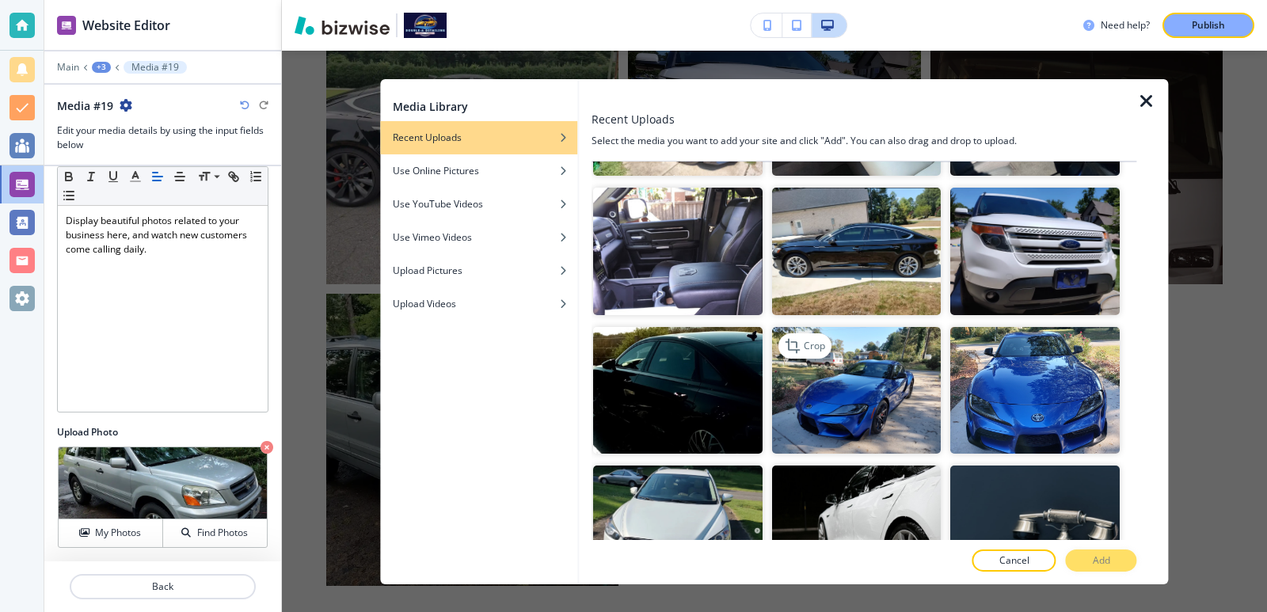
scroll to position [2535, 0]
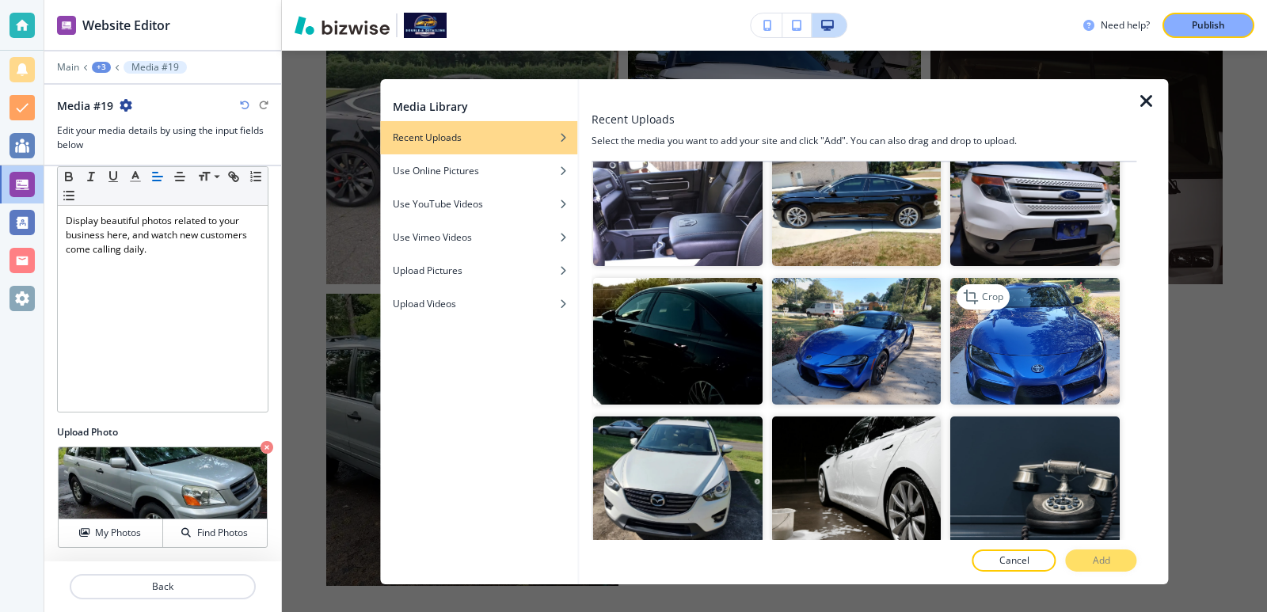
click at [1016, 302] on img "button" at bounding box center [1036, 341] width 170 height 127
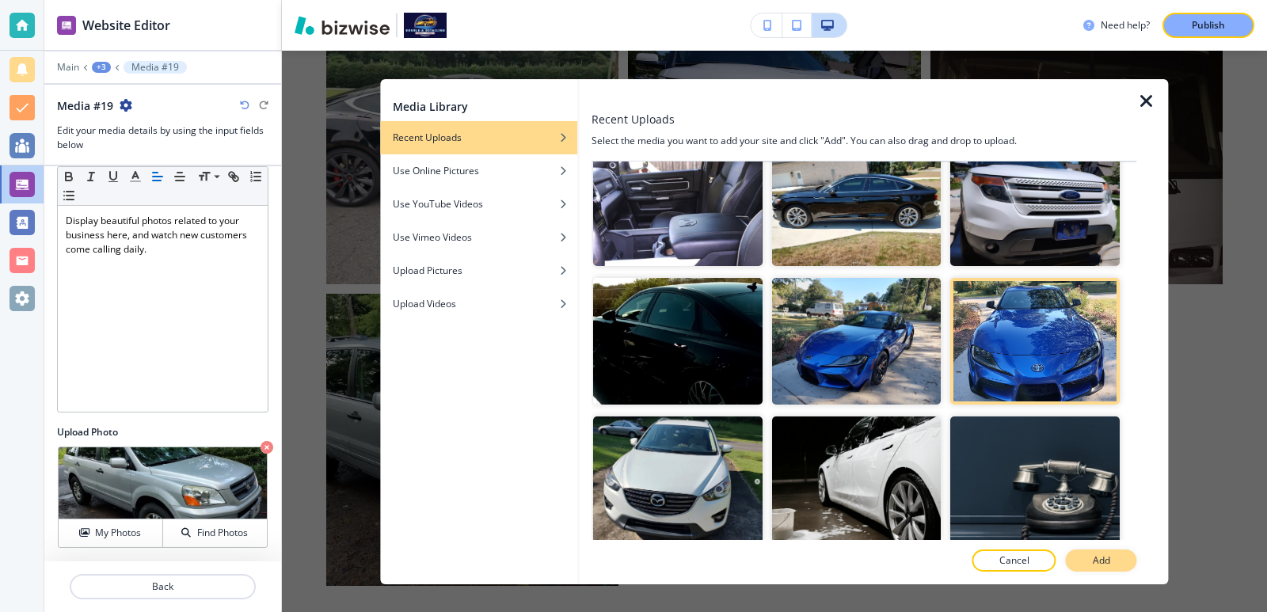
click at [1111, 561] on button "Add" at bounding box center [1101, 561] width 71 height 22
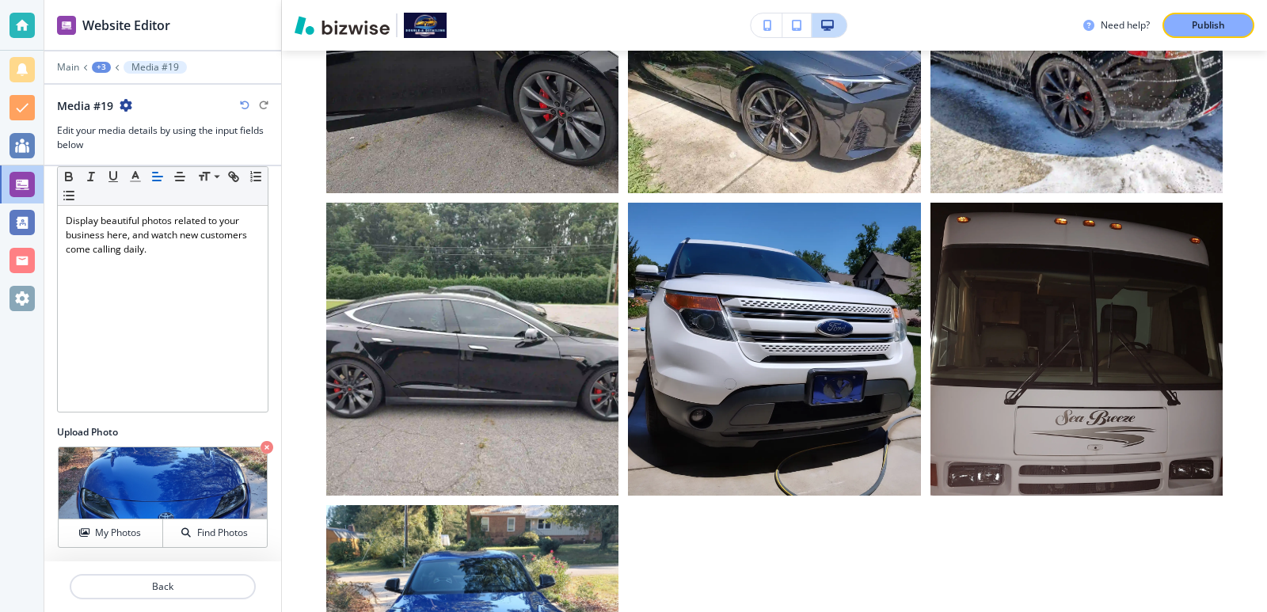
scroll to position [2399, 0]
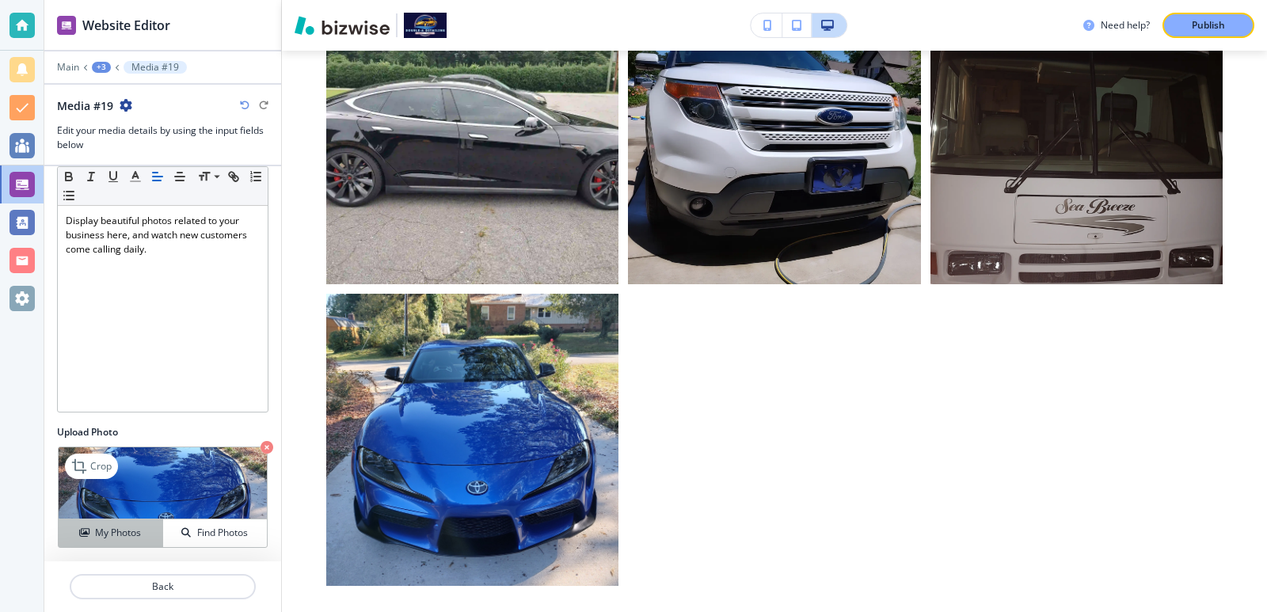
click at [95, 537] on h4 "My Photos" at bounding box center [118, 533] width 46 height 14
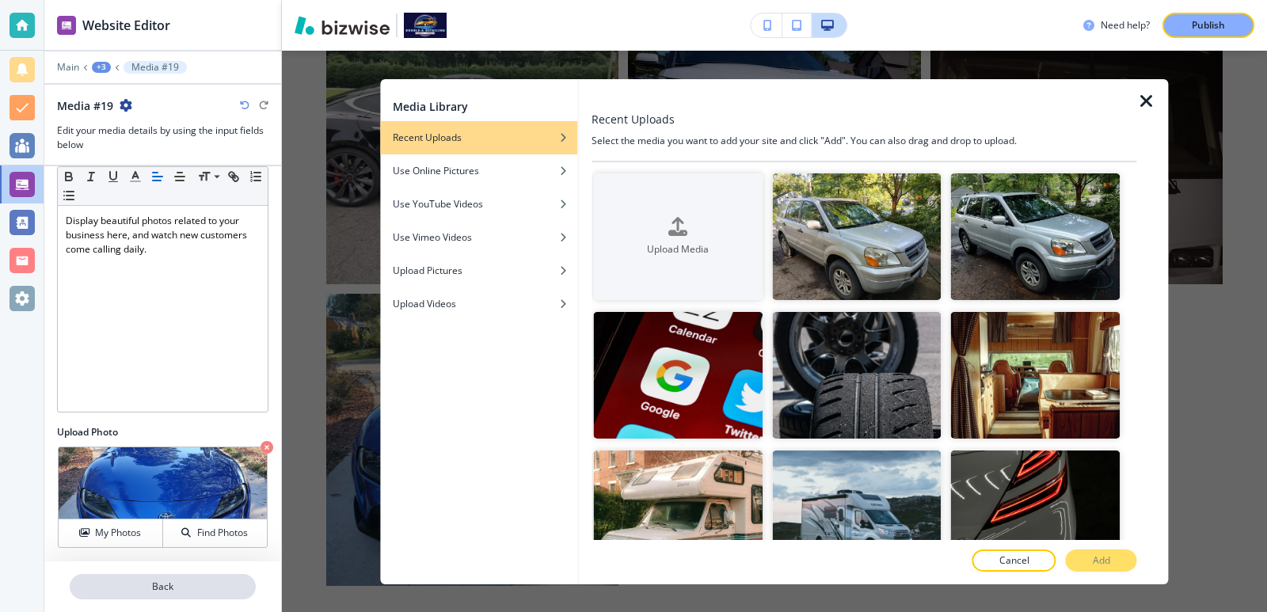
click at [206, 584] on p "Back" at bounding box center [162, 587] width 183 height 14
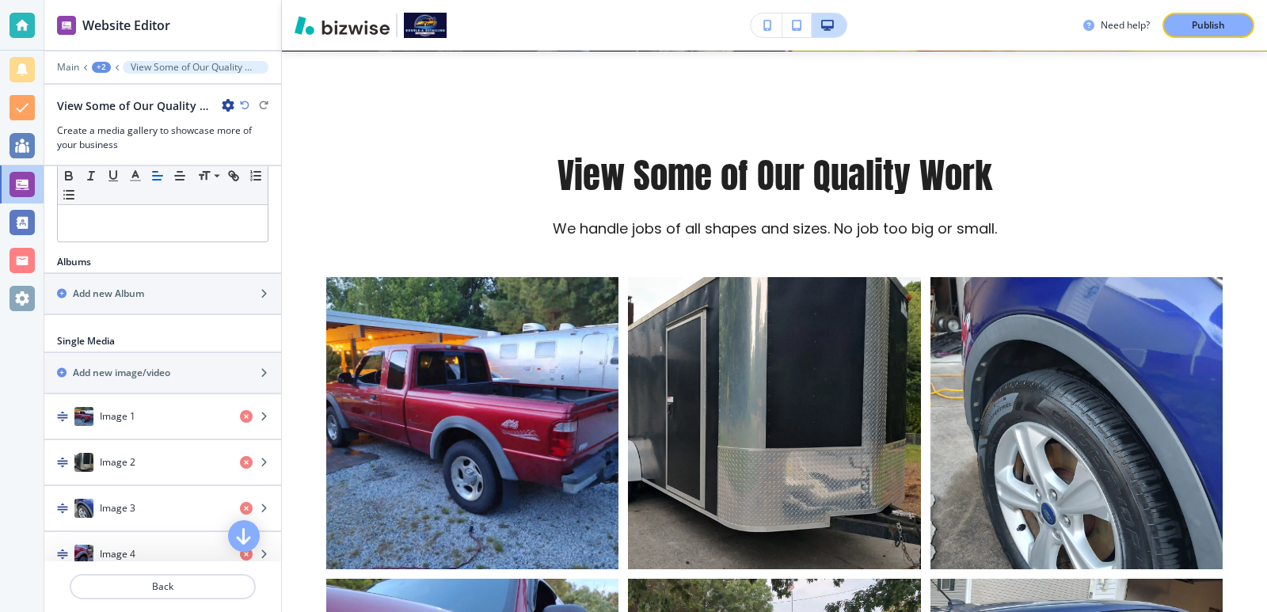
scroll to position [317, 0]
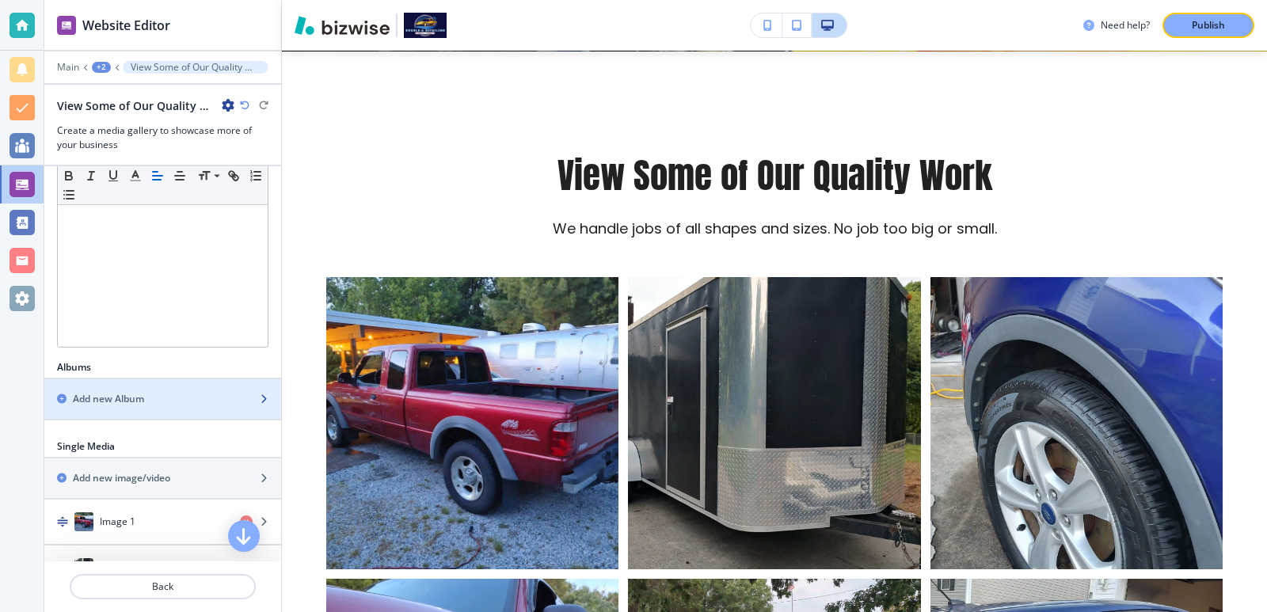
click at [165, 409] on div "button" at bounding box center [162, 412] width 237 height 13
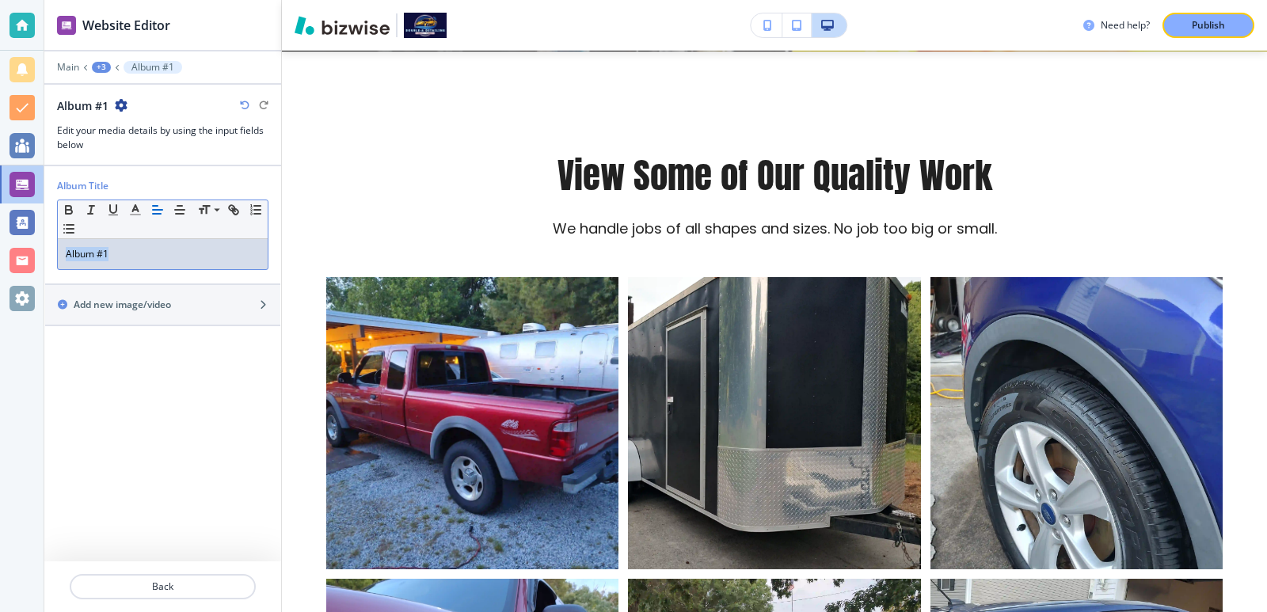
drag, startPoint x: 175, startPoint y: 259, endPoint x: 48, endPoint y: 261, distance: 127.5
click at [48, 261] on div "Album Title Small Normal Large Huge Album #1" at bounding box center [162, 218] width 237 height 104
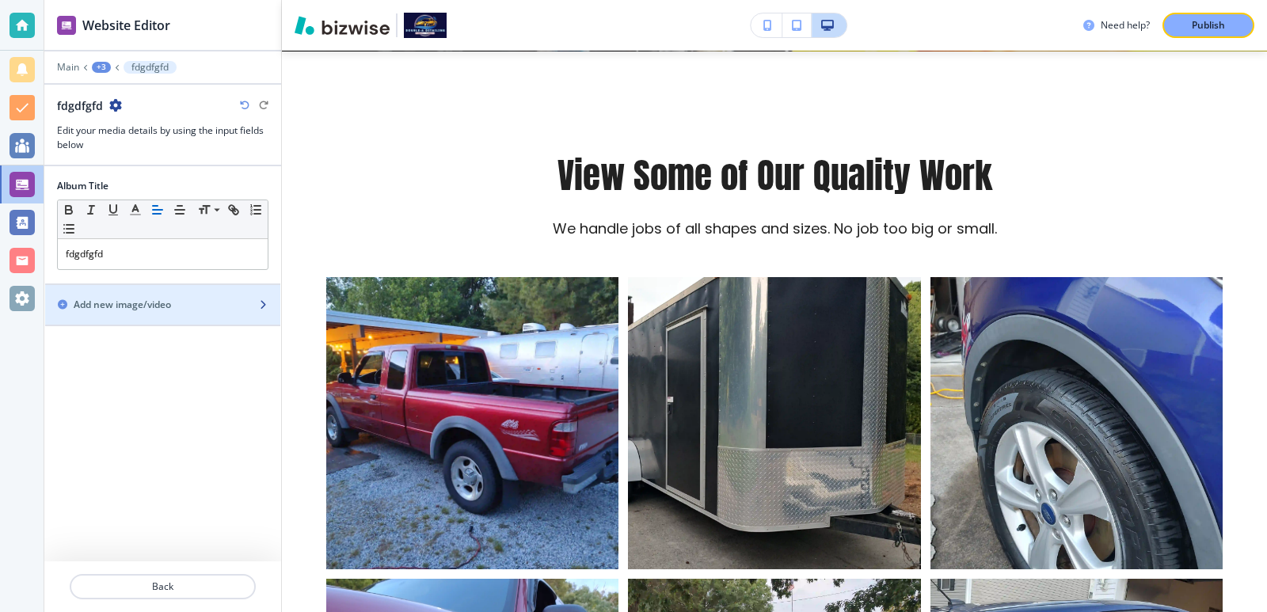
click at [192, 315] on div "button" at bounding box center [162, 318] width 235 height 13
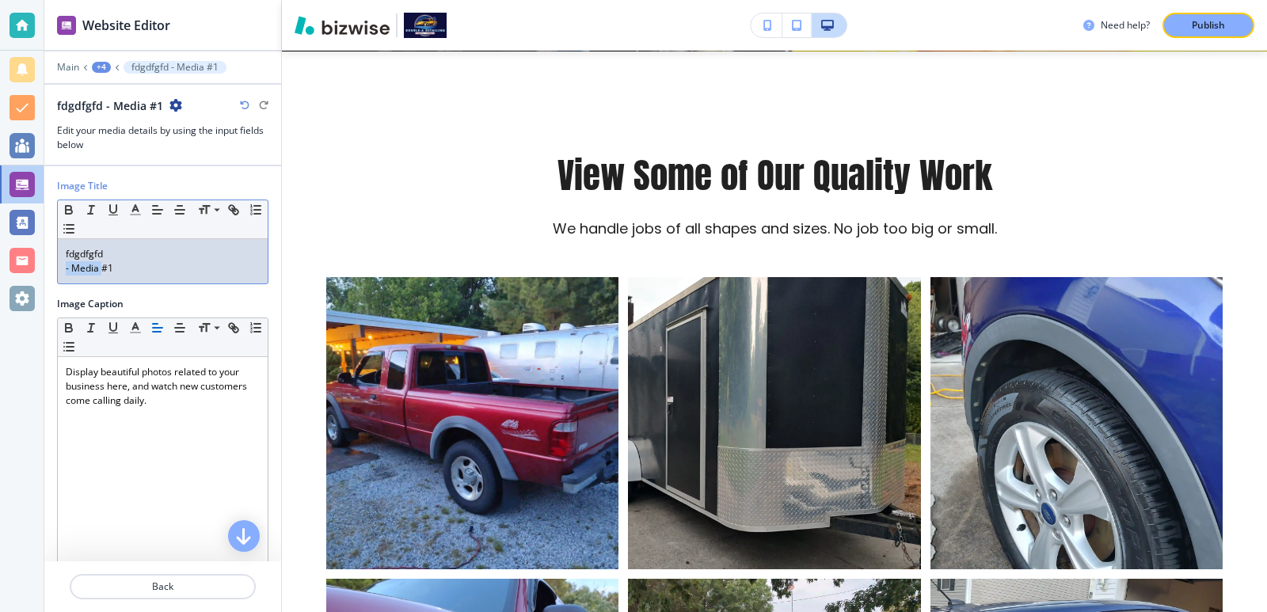
drag, startPoint x: 170, startPoint y: 251, endPoint x: 106, endPoint y: 266, distance: 65.1
click at [99, 286] on div "Image Title Small Normal Large Huge fdgdfgfd - Media #1 Image Caption Small Nor…" at bounding box center [162, 439] width 211 height 547
click at [102, 250] on p "fdgdfgfd" at bounding box center [163, 254] width 194 height 14
drag, startPoint x: 132, startPoint y: 250, endPoint x: 24, endPoint y: 250, distance: 108.5
click at [24, 250] on div "Website Editor Main +4 fdgdfgfd - Media #1 fdgdfgfd - Media #1 Edit your media …" at bounding box center [633, 306] width 1267 height 612
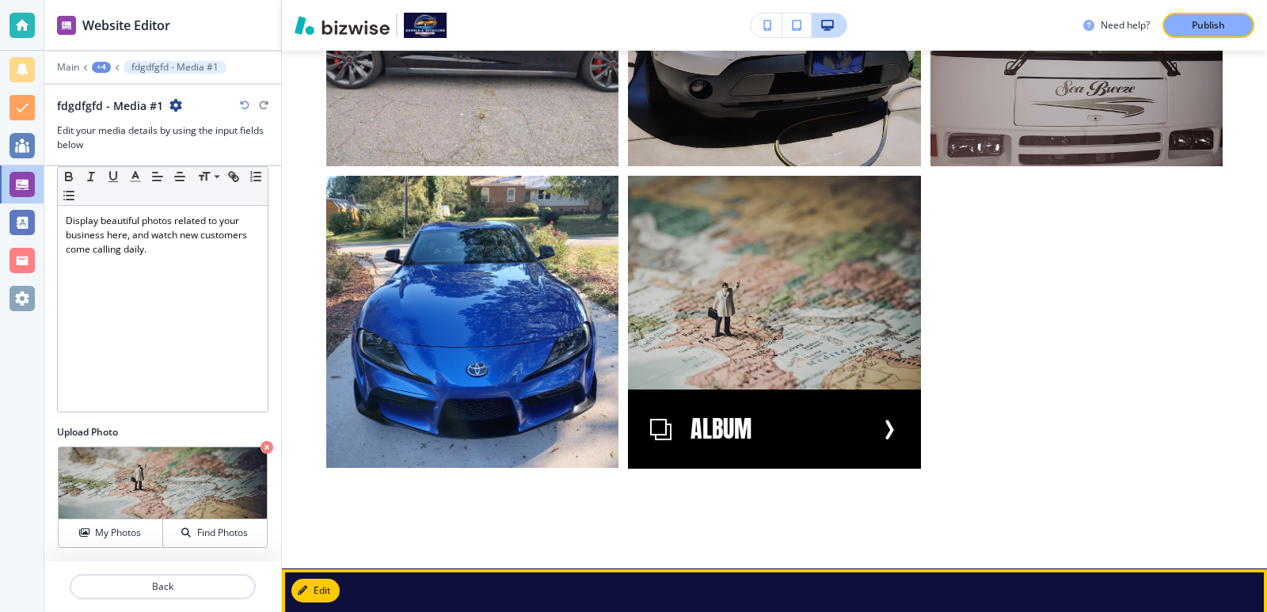
scroll to position [2505, 0]
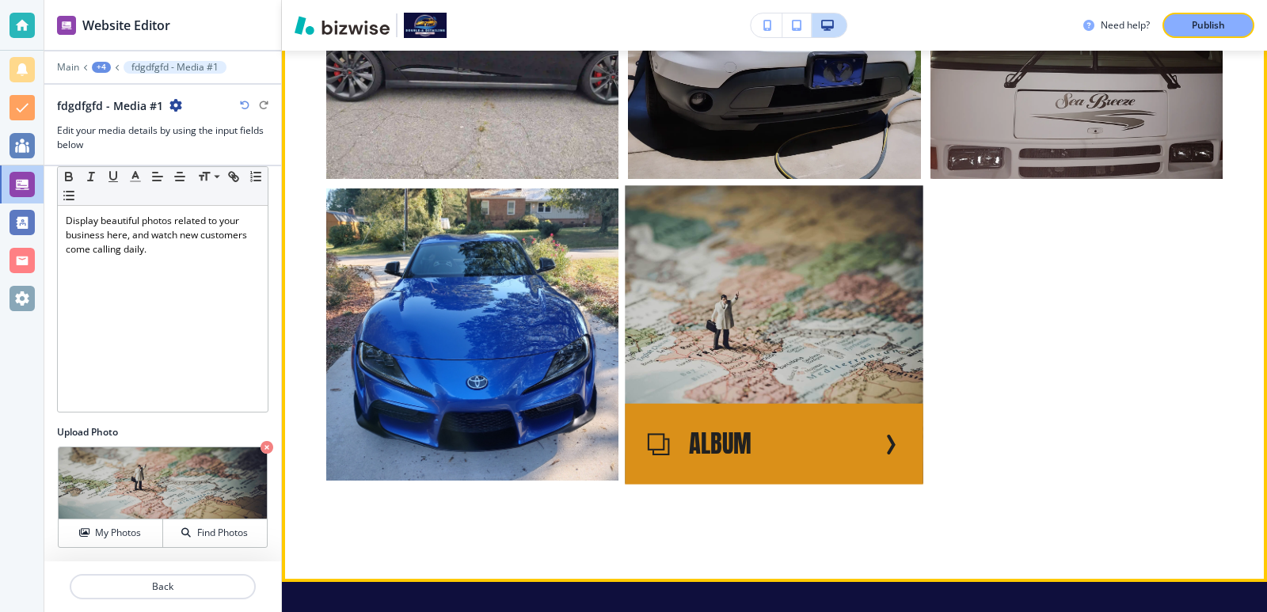
click at [829, 330] on img at bounding box center [775, 334] width 299 height 299
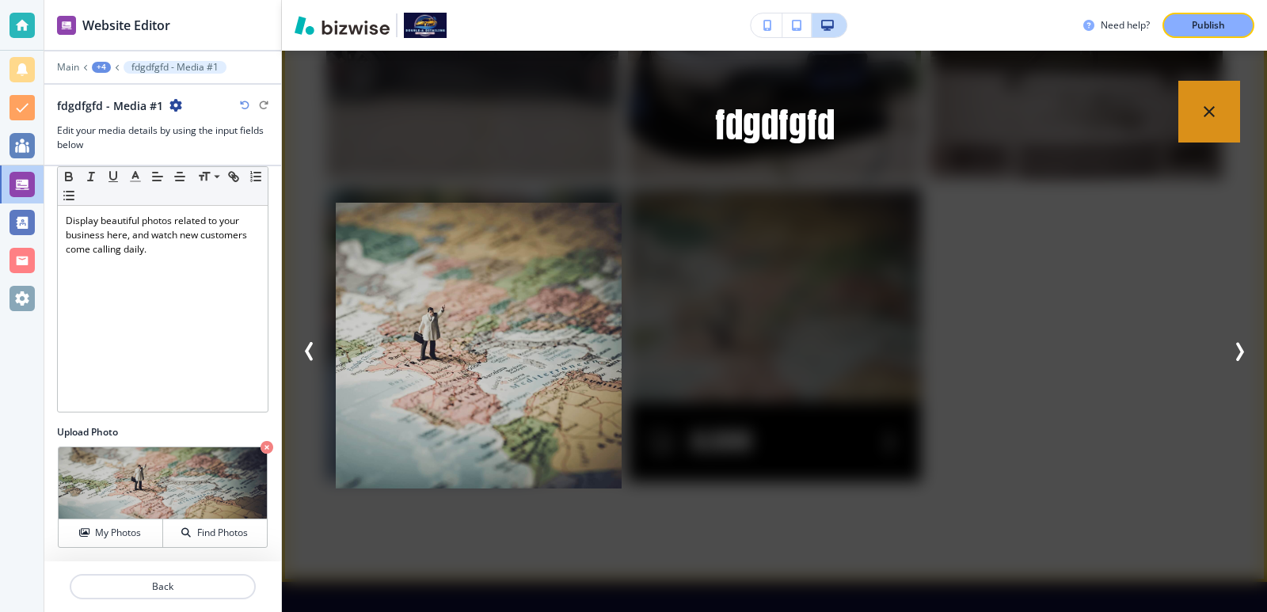
click at [1200, 125] on button "button" at bounding box center [1210, 112] width 62 height 62
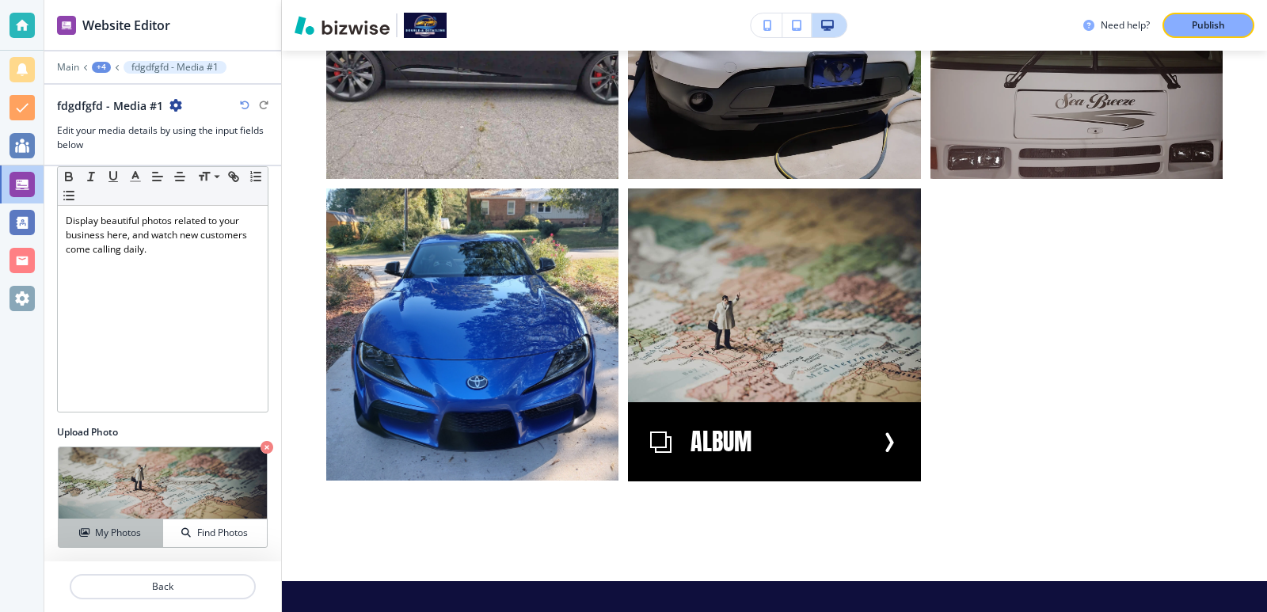
click at [129, 537] on h4 "My Photos" at bounding box center [118, 533] width 46 height 14
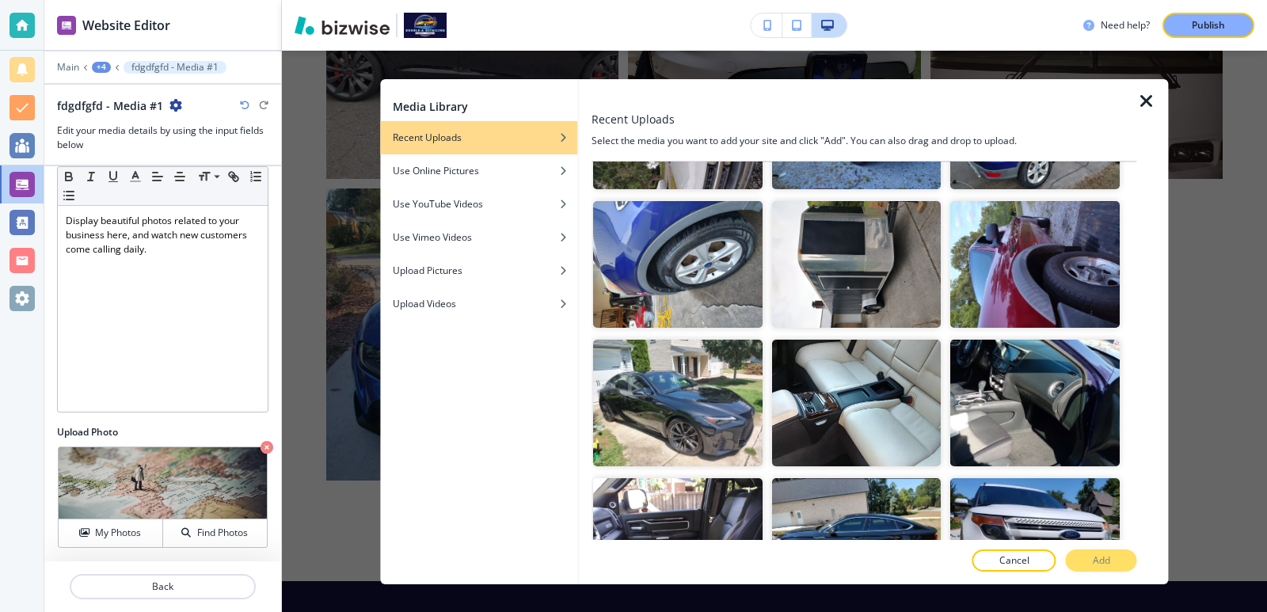
scroll to position [2218, 0]
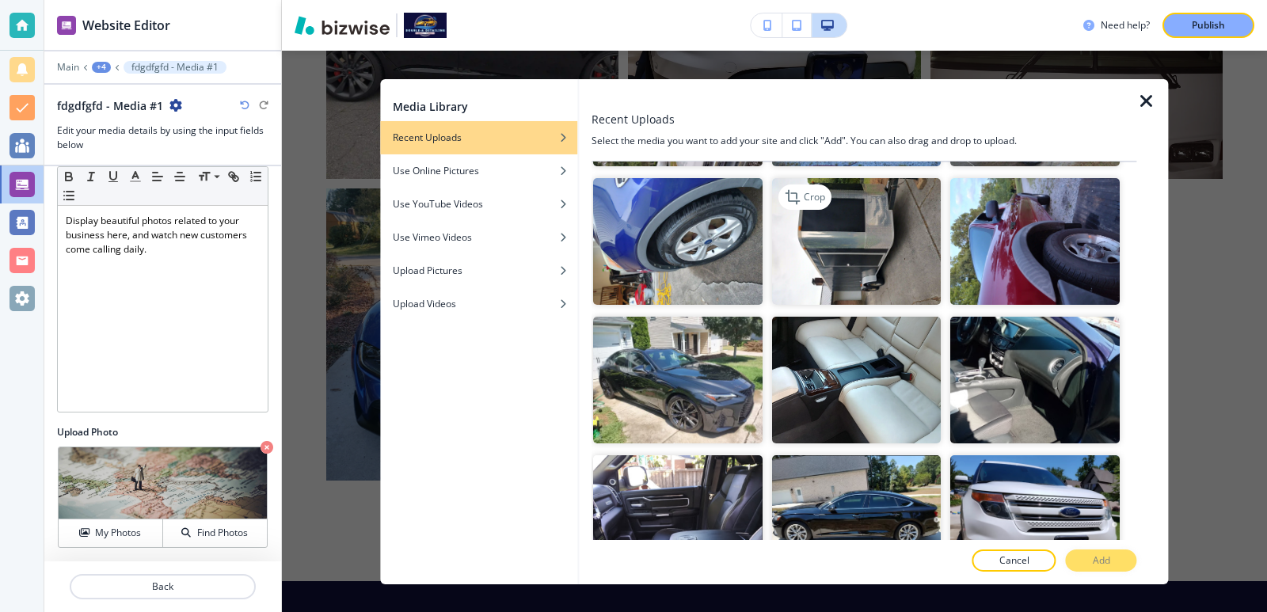
click at [883, 219] on img "button" at bounding box center [857, 240] width 170 height 127
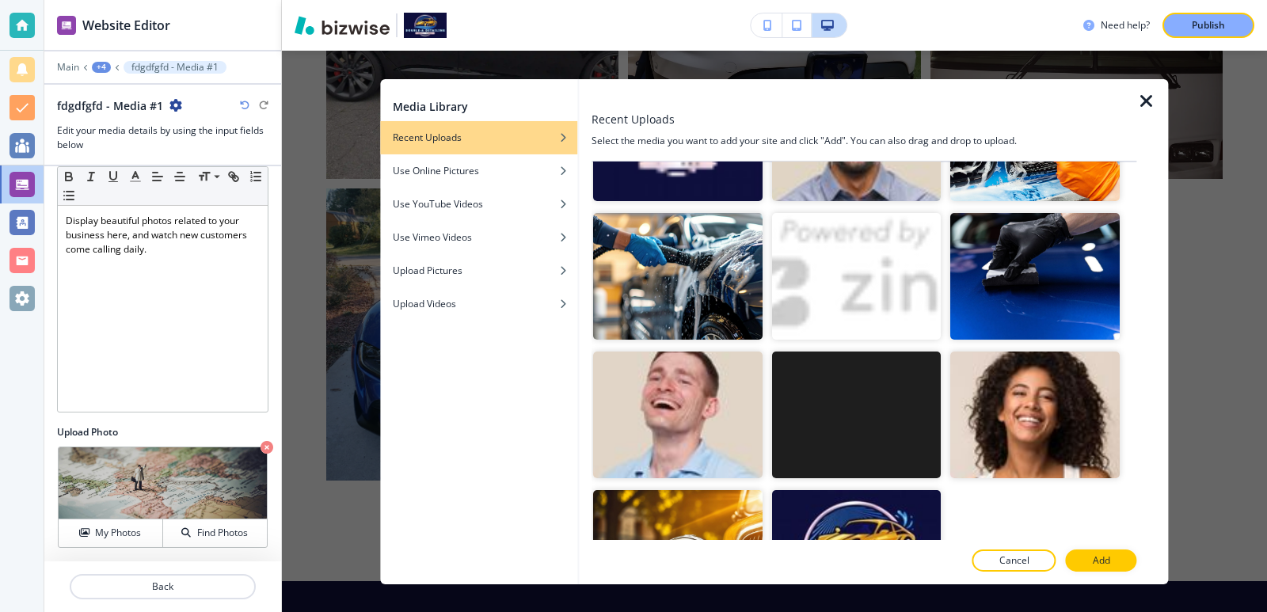
scroll to position [3305, 0]
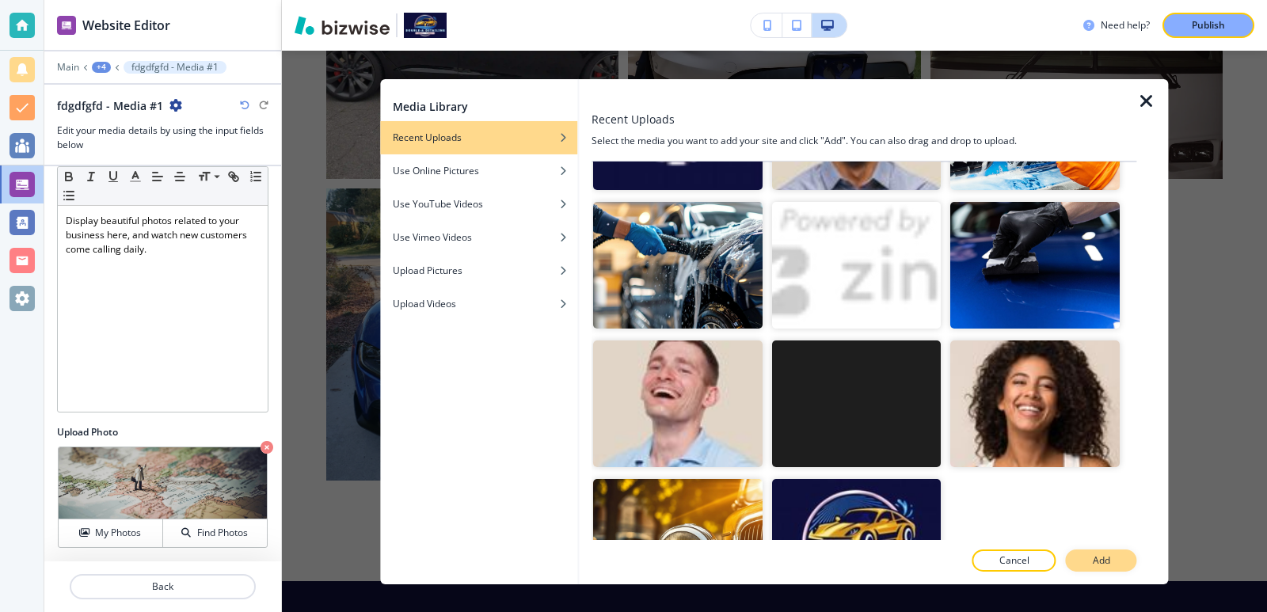
click at [1091, 561] on button "Add" at bounding box center [1101, 561] width 71 height 22
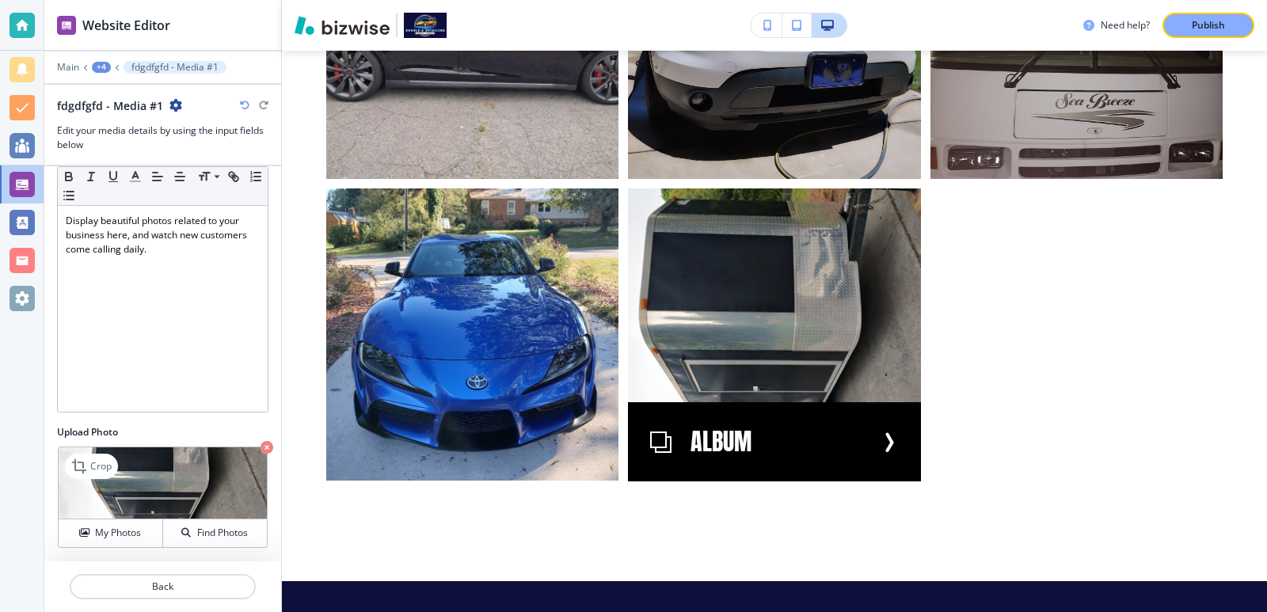
click at [261, 448] on icon "button" at bounding box center [267, 447] width 13 height 13
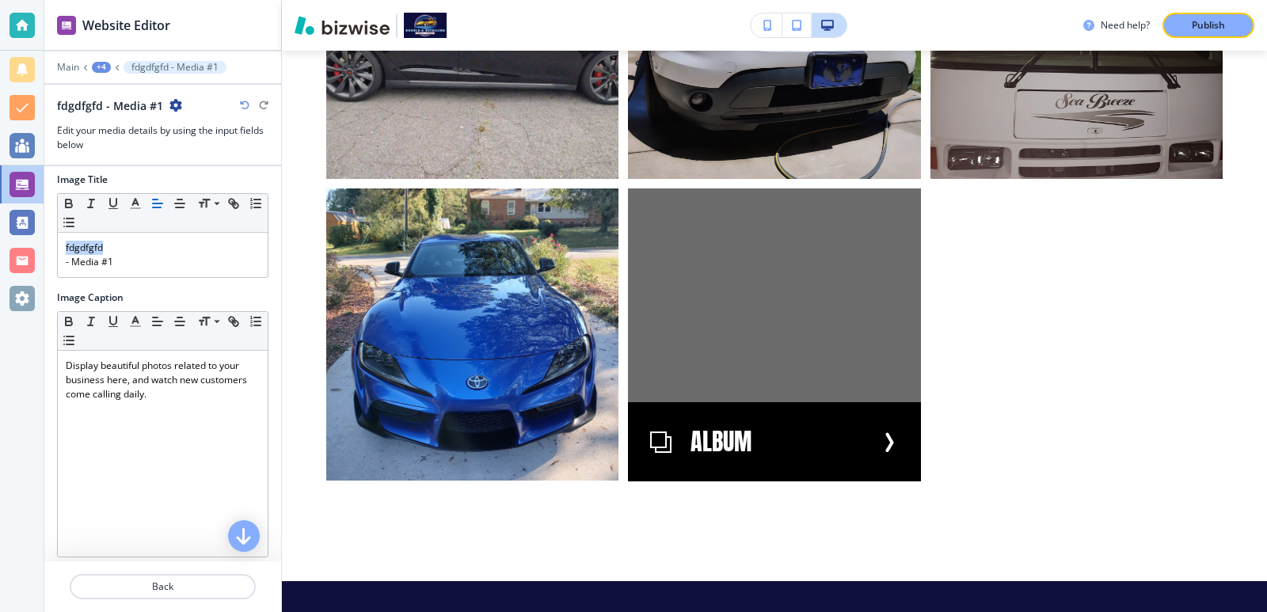
scroll to position [0, 0]
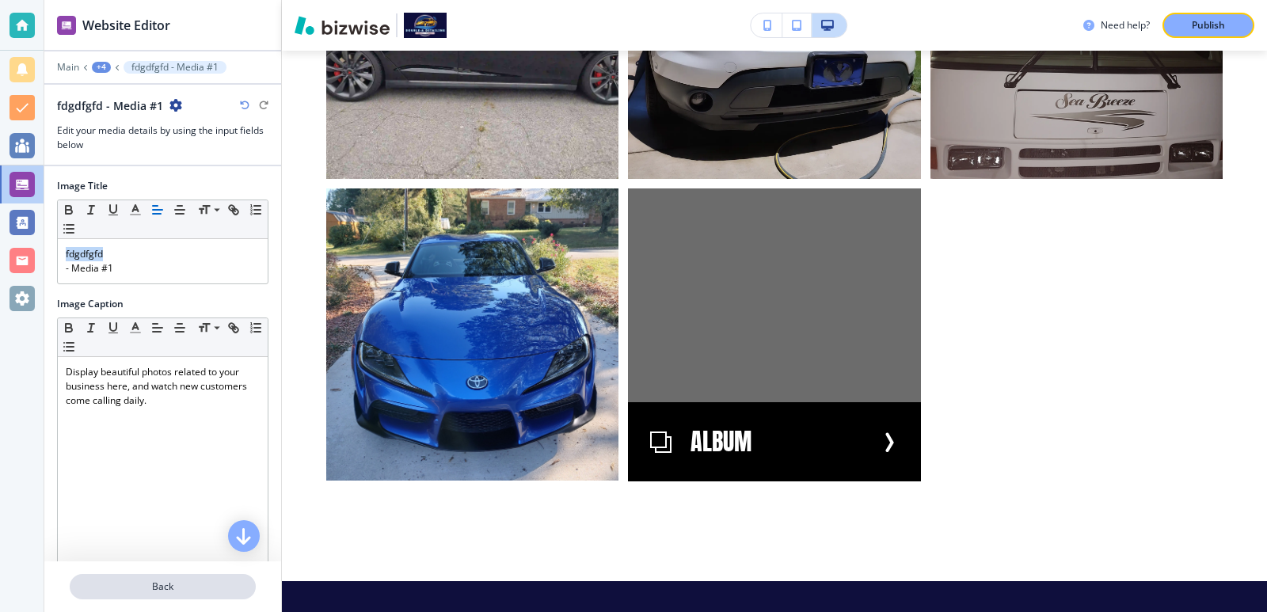
click at [228, 586] on p "Back" at bounding box center [162, 587] width 183 height 14
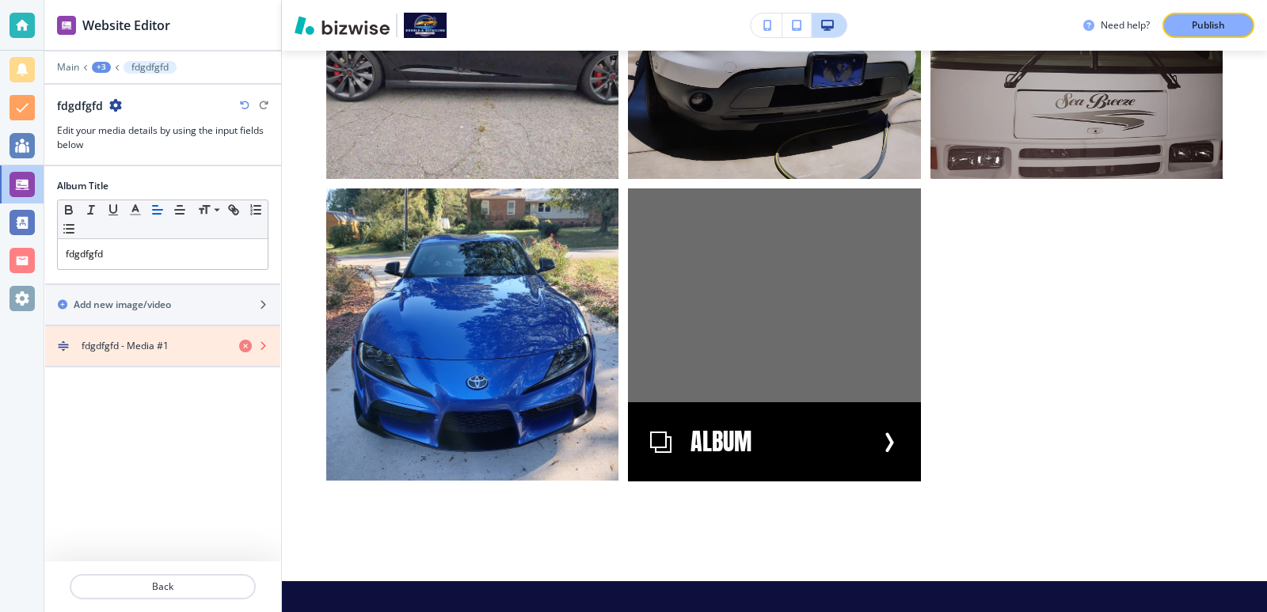
click at [239, 347] on icon "button" at bounding box center [245, 346] width 13 height 13
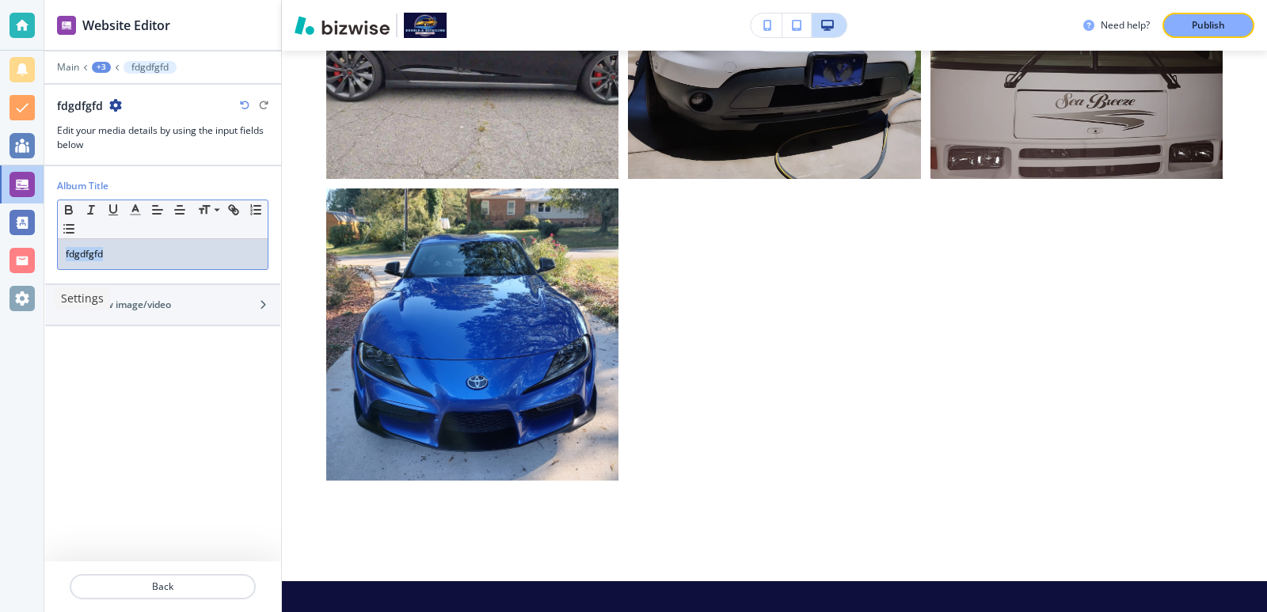
drag, startPoint x: 190, startPoint y: 262, endPoint x: 0, endPoint y: 306, distance: 195.0
click at [0, 306] on div "Website Editor Main +3 fdgdfgfd fdgdfgfd Edit your media details by using the i…" at bounding box center [633, 306] width 1267 height 612
click at [228, 589] on p "Back" at bounding box center [162, 587] width 183 height 14
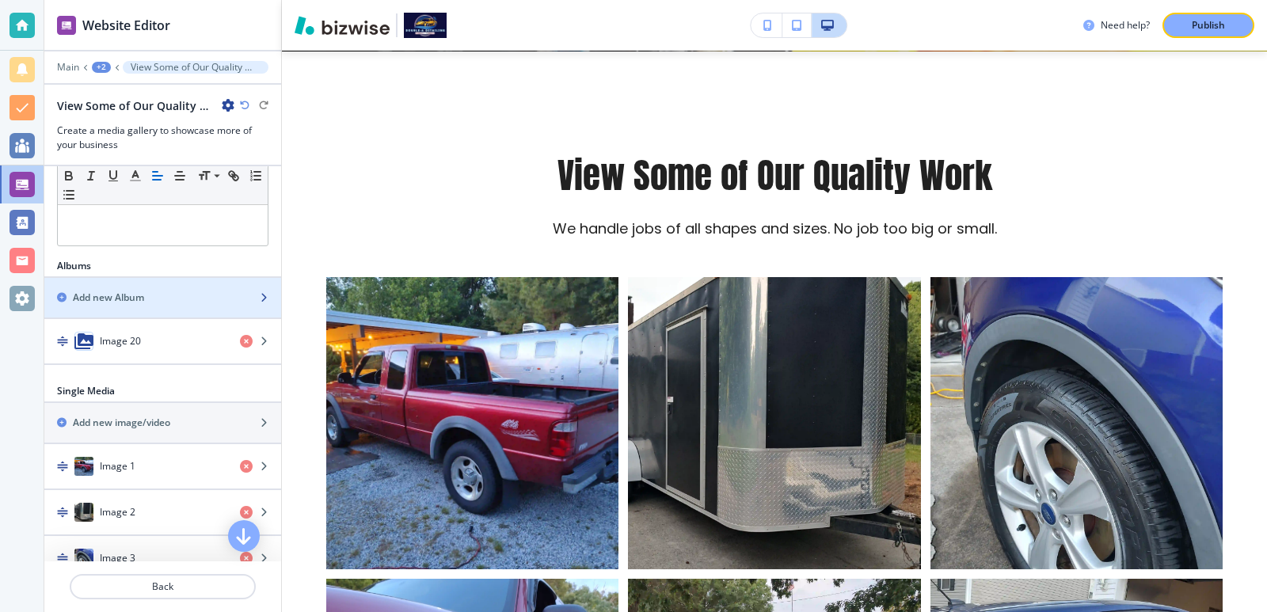
scroll to position [422, 0]
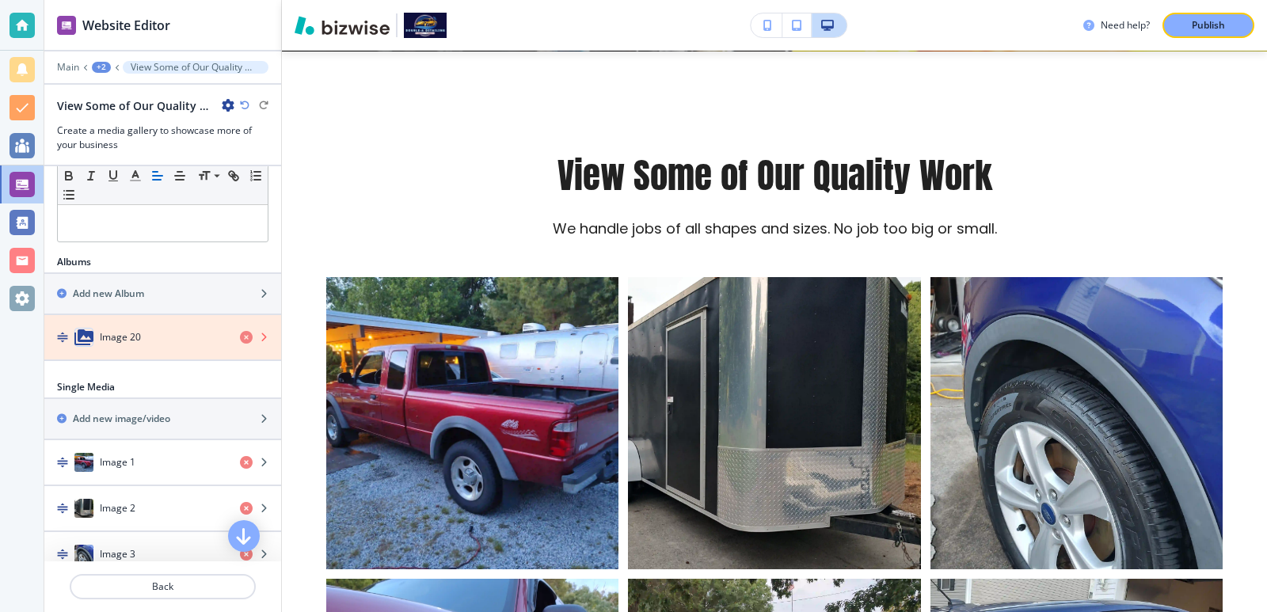
click at [240, 341] on icon "button" at bounding box center [246, 337] width 13 height 13
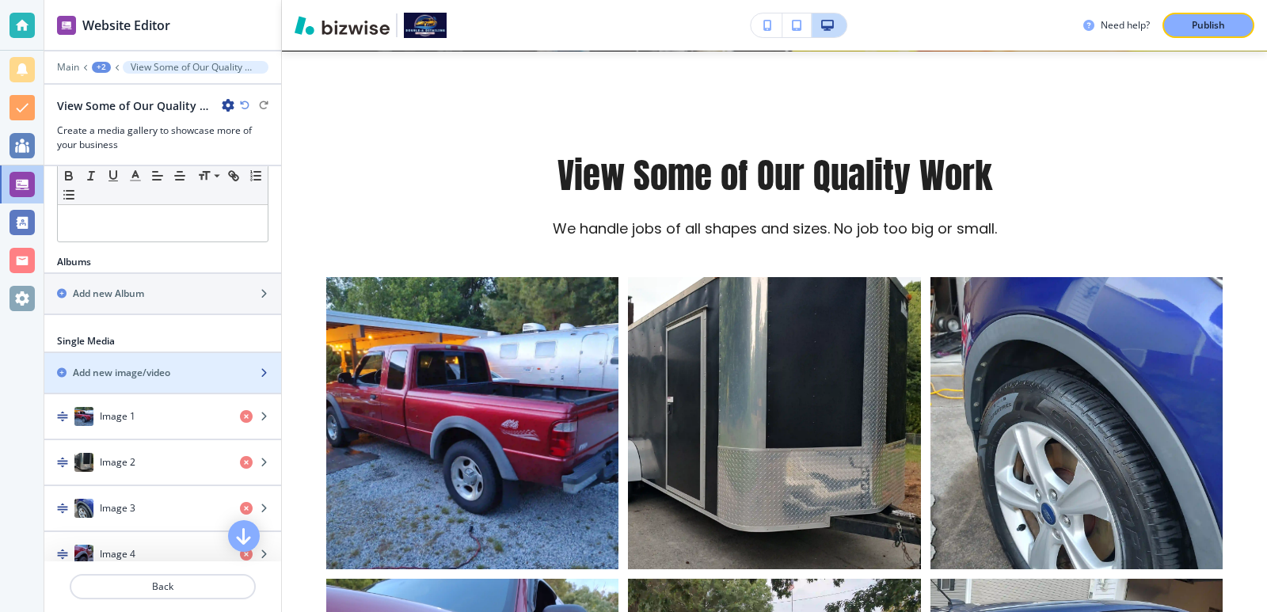
click at [189, 374] on div "Add new image/video" at bounding box center [145, 373] width 202 height 14
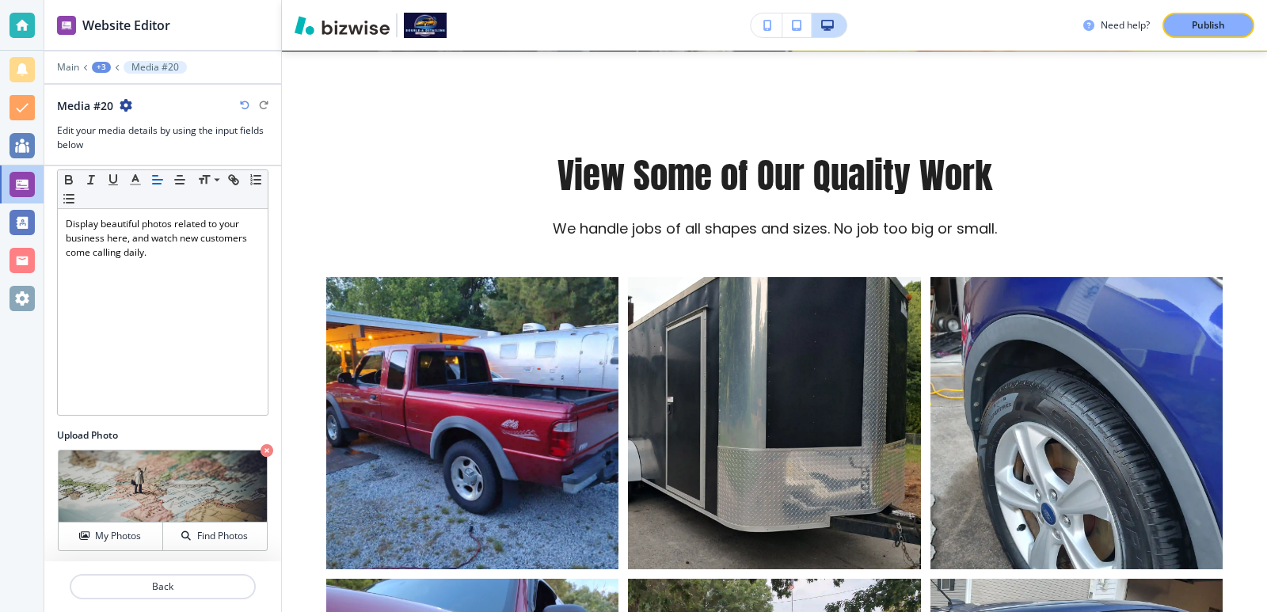
scroll to position [137, 0]
drag, startPoint x: 126, startPoint y: 543, endPoint x: 139, endPoint y: 504, distance: 41.1
click at [139, 504] on div "My Photos Find Photos" at bounding box center [163, 497] width 210 height 101
click at [139, 504] on img at bounding box center [163, 484] width 208 height 72
click at [136, 520] on button "My Photos" at bounding box center [111, 534] width 105 height 28
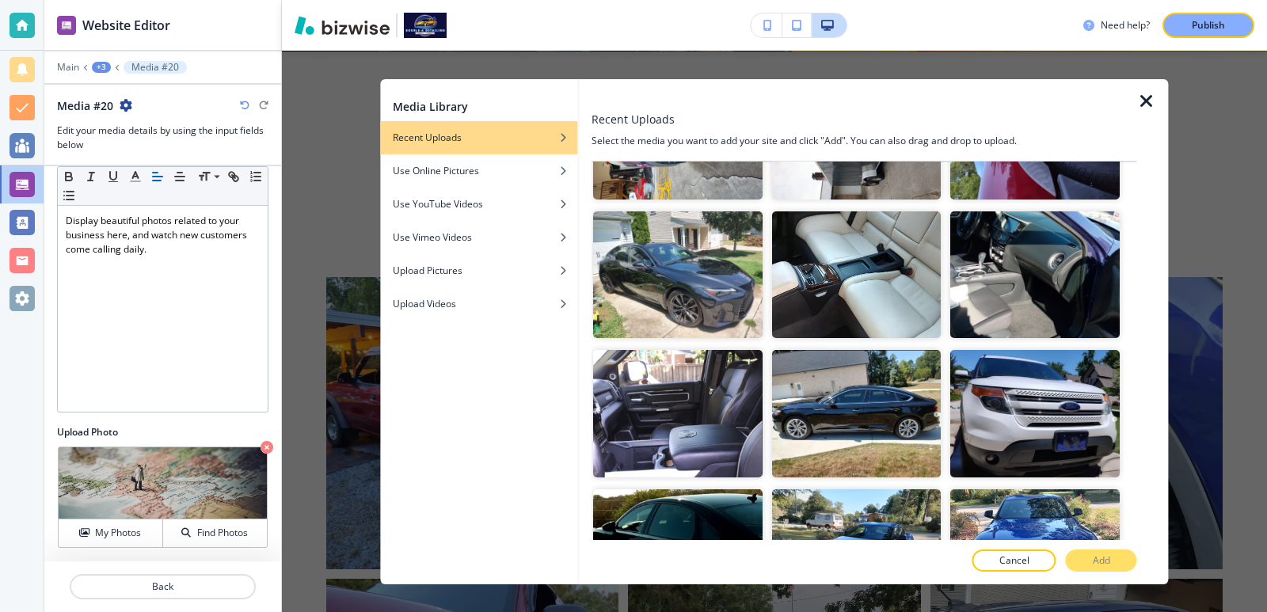
scroll to position [2218, 0]
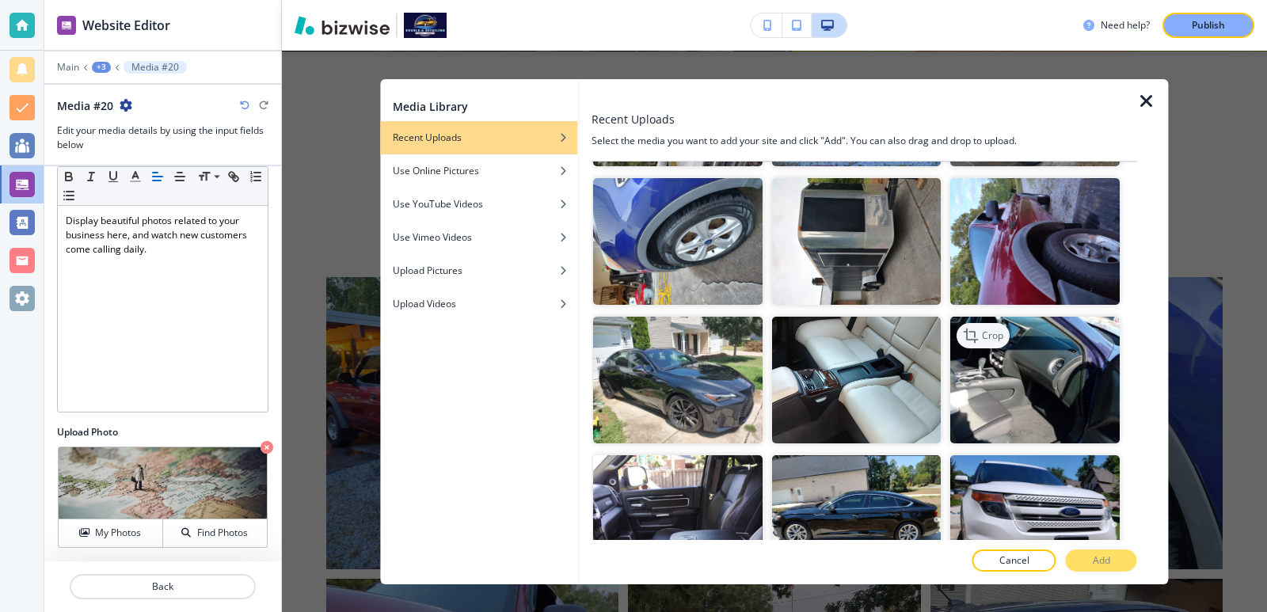
click at [983, 329] on p "Crop" at bounding box center [993, 336] width 21 height 14
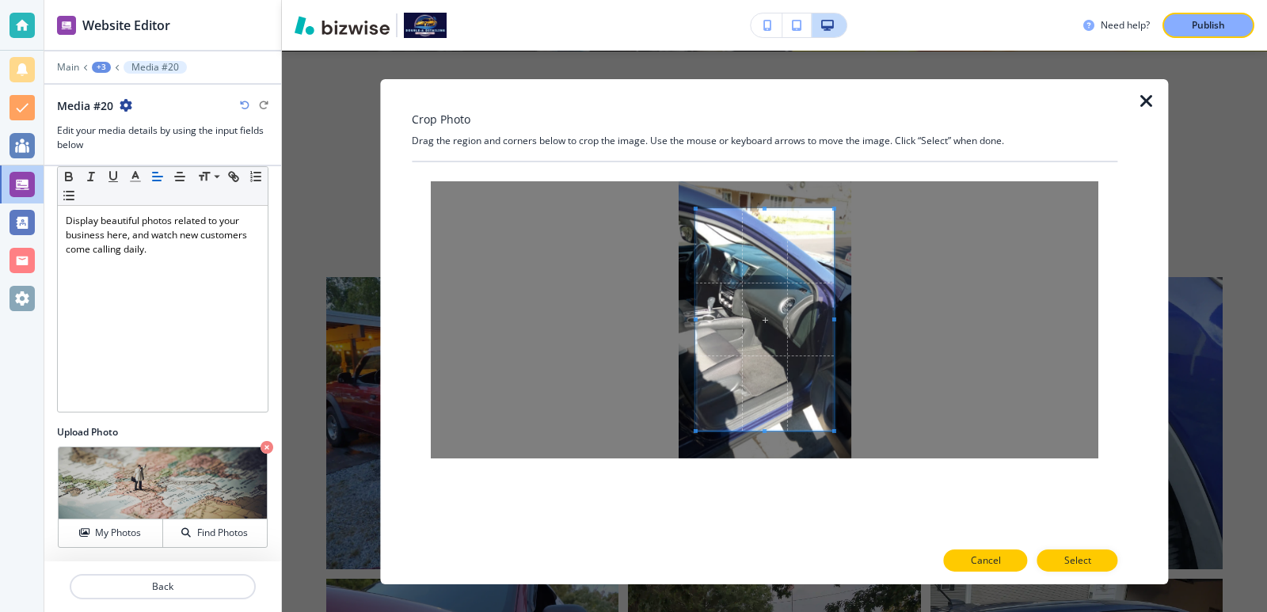
click at [973, 554] on p "Cancel" at bounding box center [986, 561] width 30 height 14
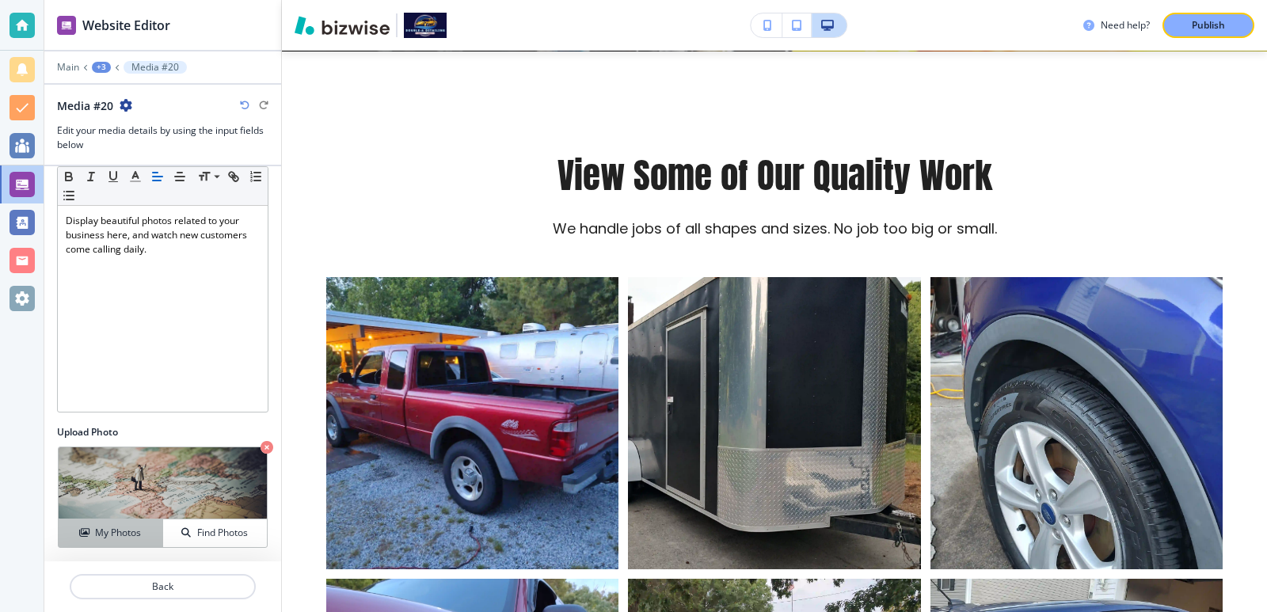
click at [132, 537] on h4 "My Photos" at bounding box center [118, 533] width 46 height 14
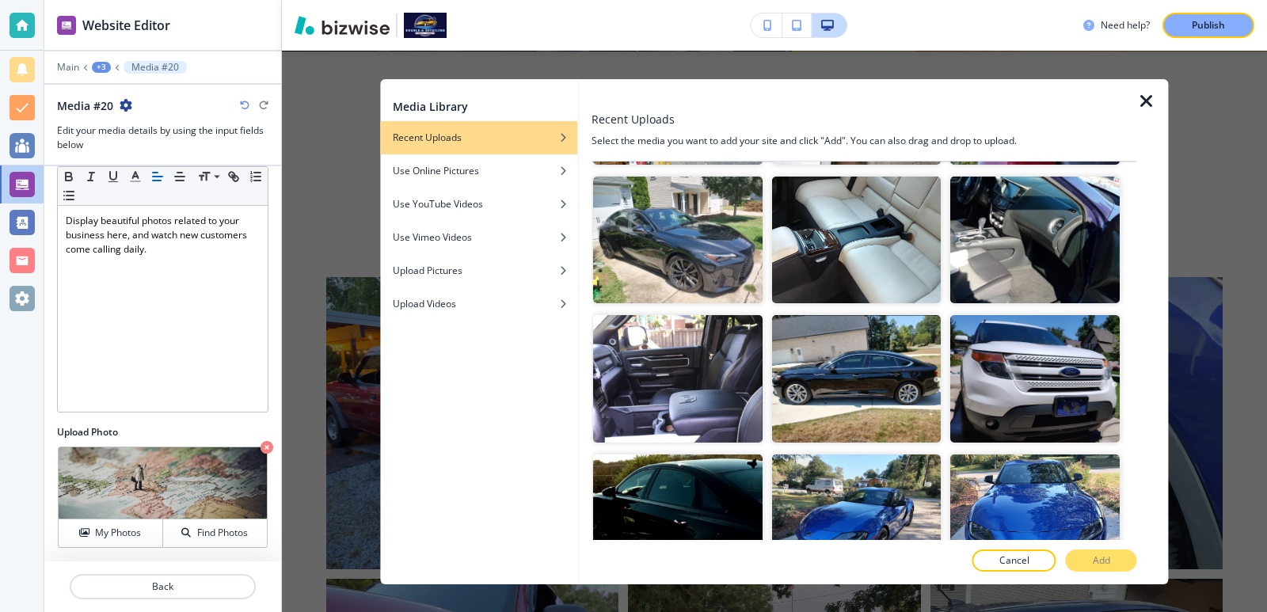
scroll to position [2323, 0]
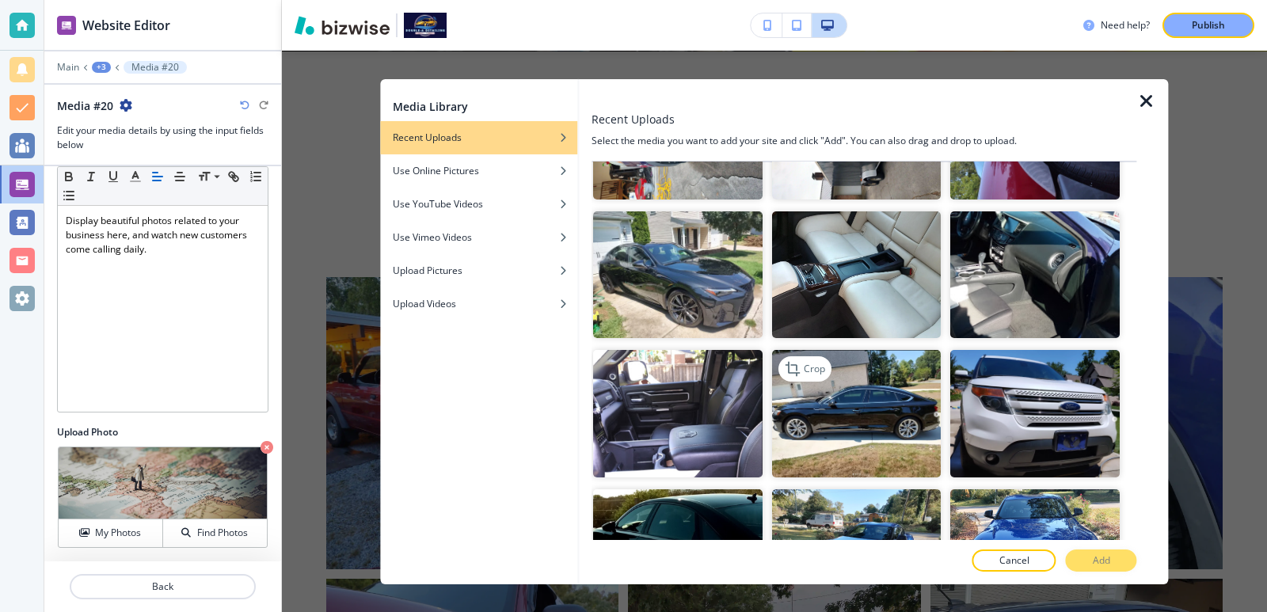
click at [836, 351] on img "button" at bounding box center [857, 413] width 170 height 127
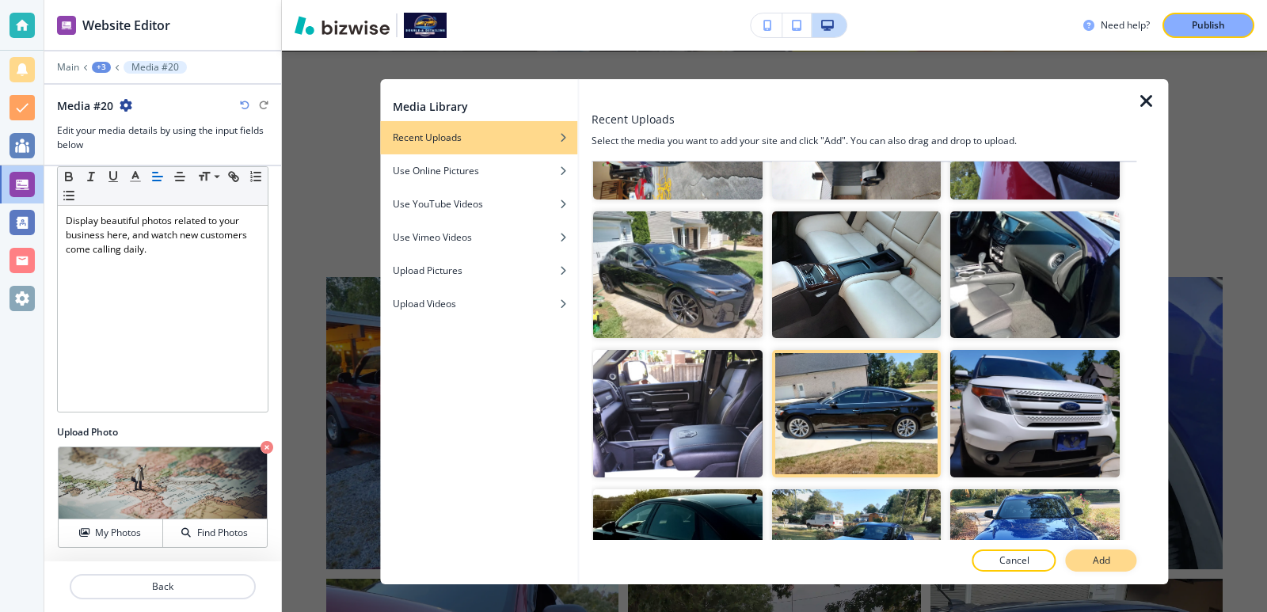
click at [1129, 561] on button "Add" at bounding box center [1101, 561] width 71 height 22
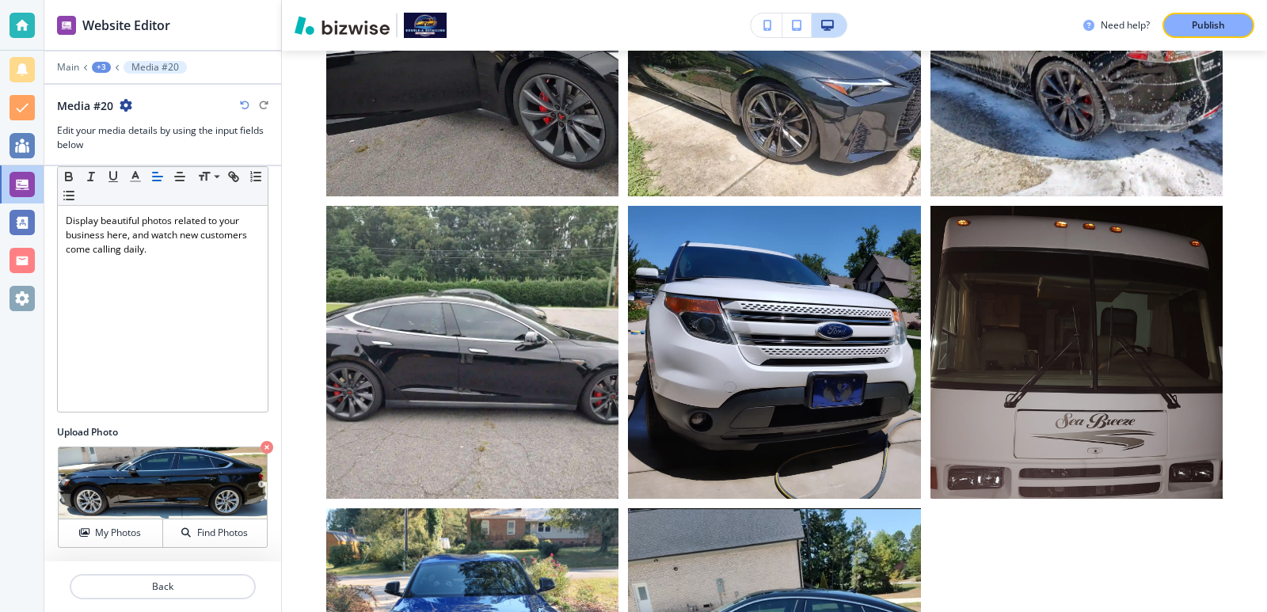
scroll to position [2505, 0]
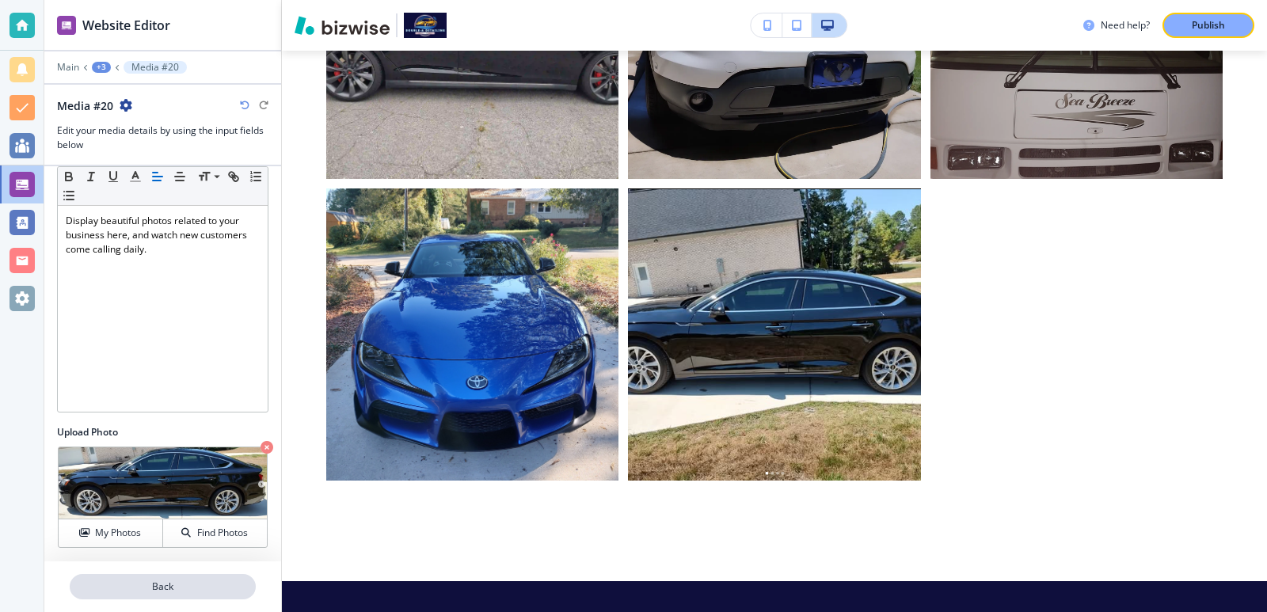
click at [208, 581] on p "Back" at bounding box center [162, 587] width 183 height 14
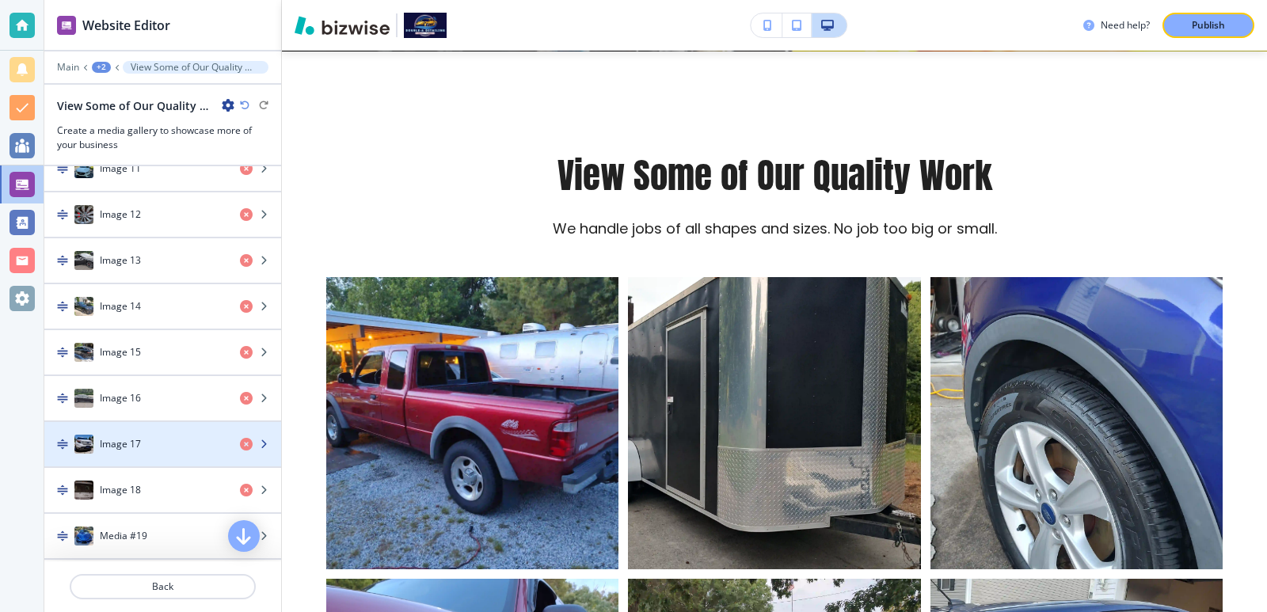
scroll to position [1162, 0]
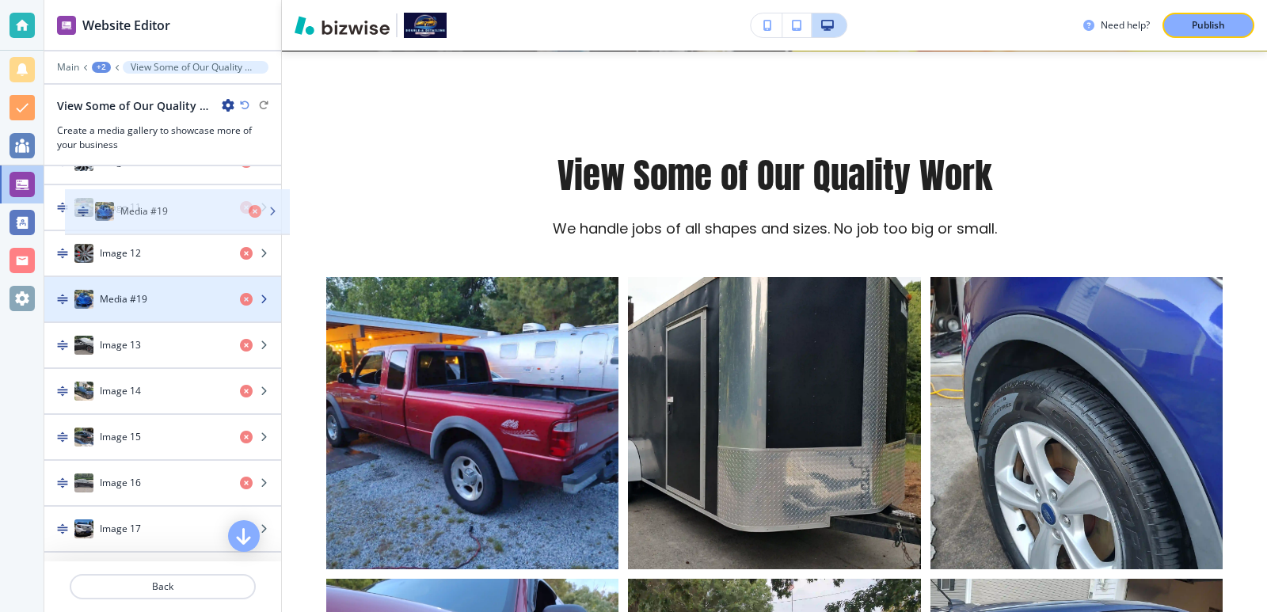
drag, startPoint x: 57, startPoint y: 497, endPoint x: 76, endPoint y: 190, distance: 307.9
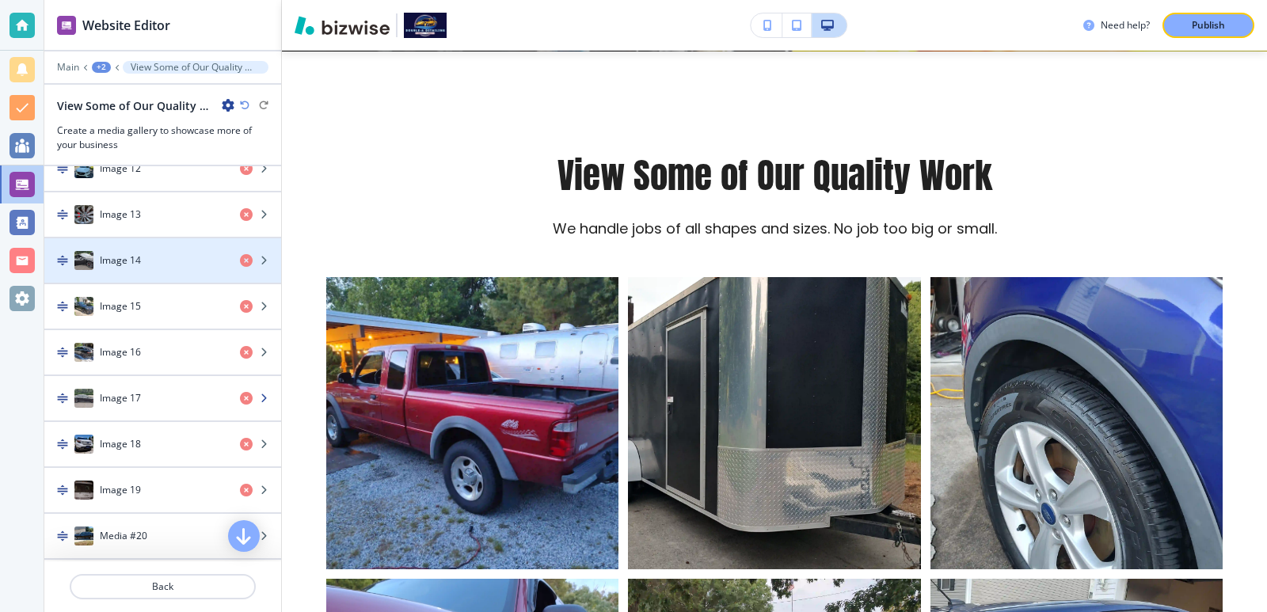
scroll to position [1293, 0]
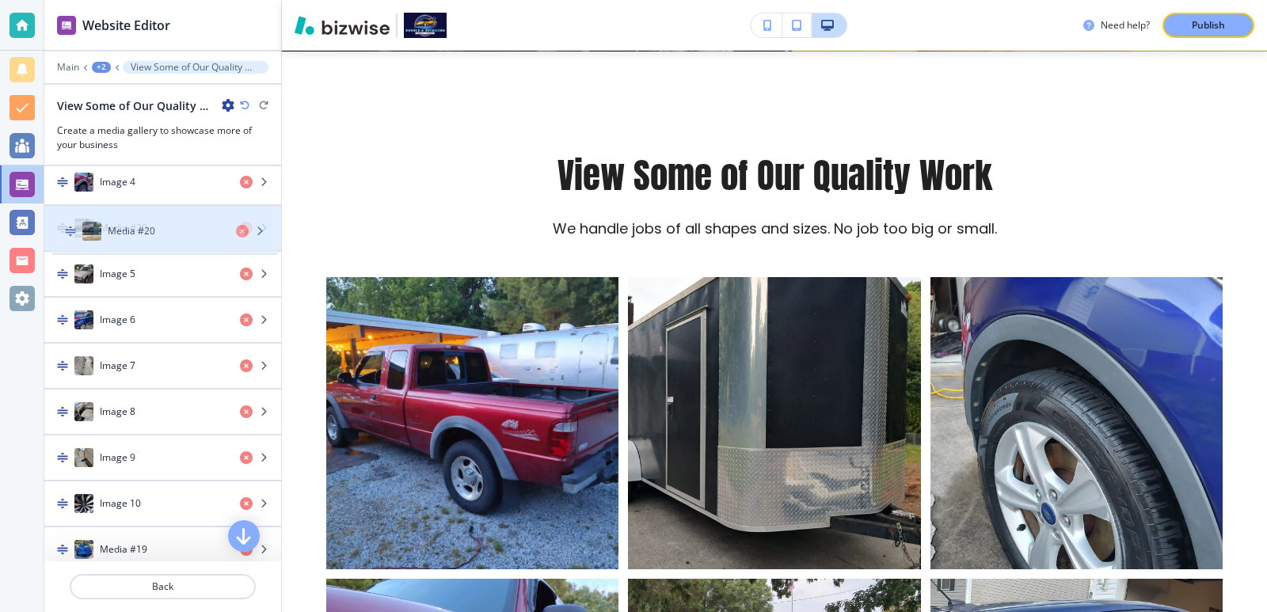
drag, startPoint x: 60, startPoint y: 423, endPoint x: 67, endPoint y: 248, distance: 175.2
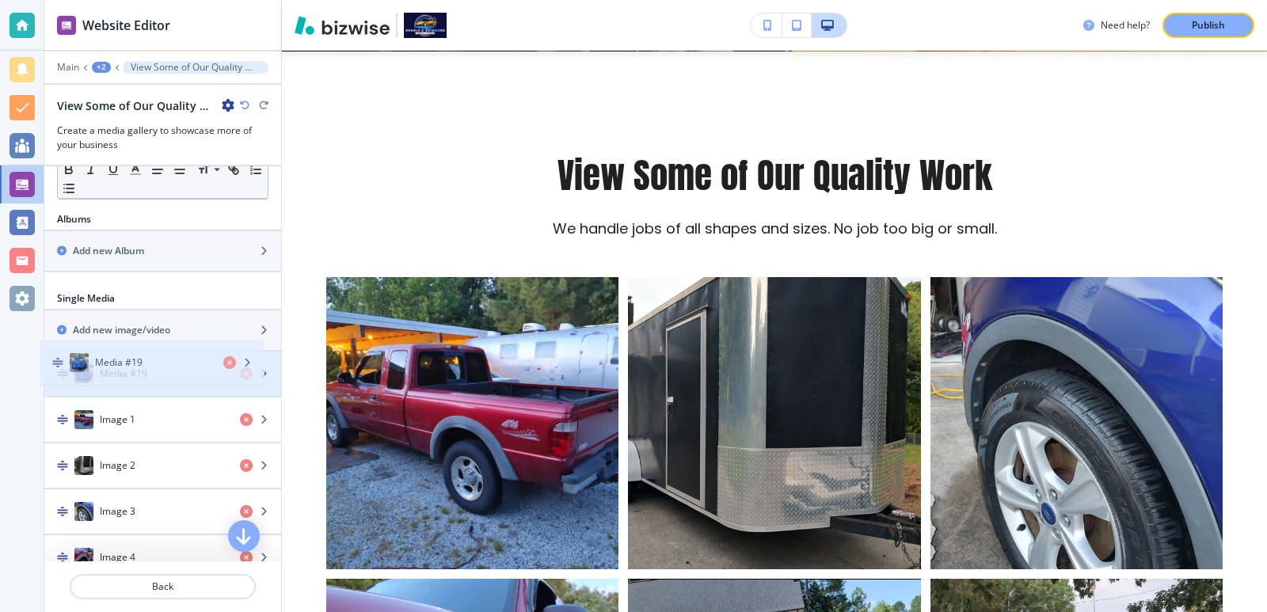
scroll to position [457, 0]
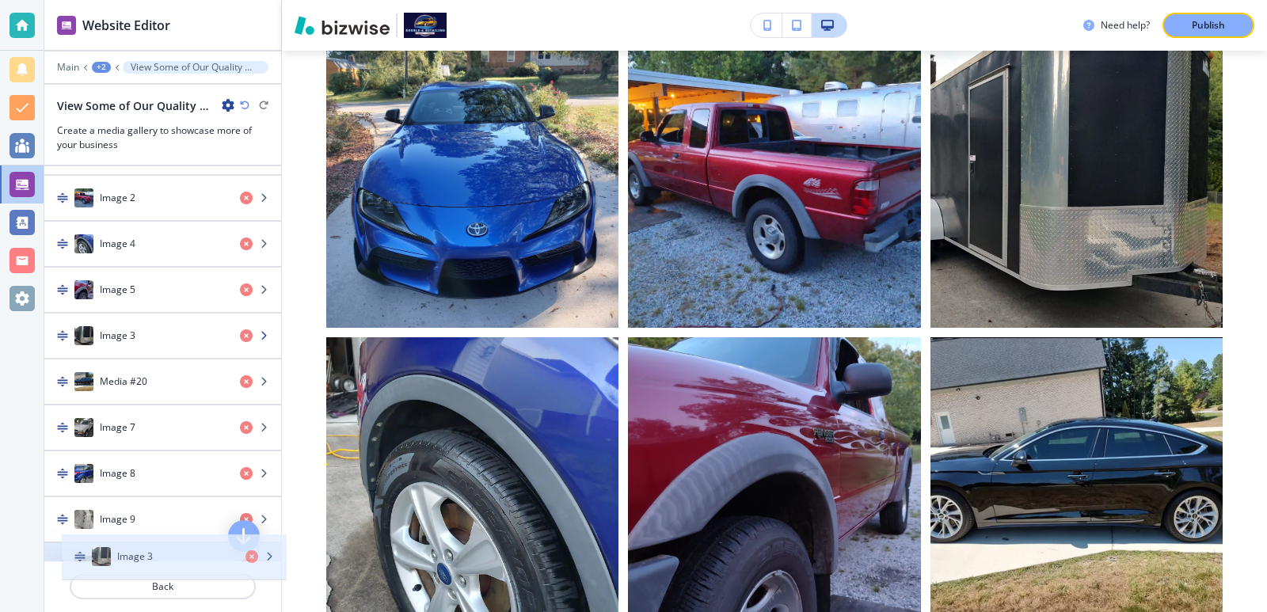
scroll to position [695, 0]
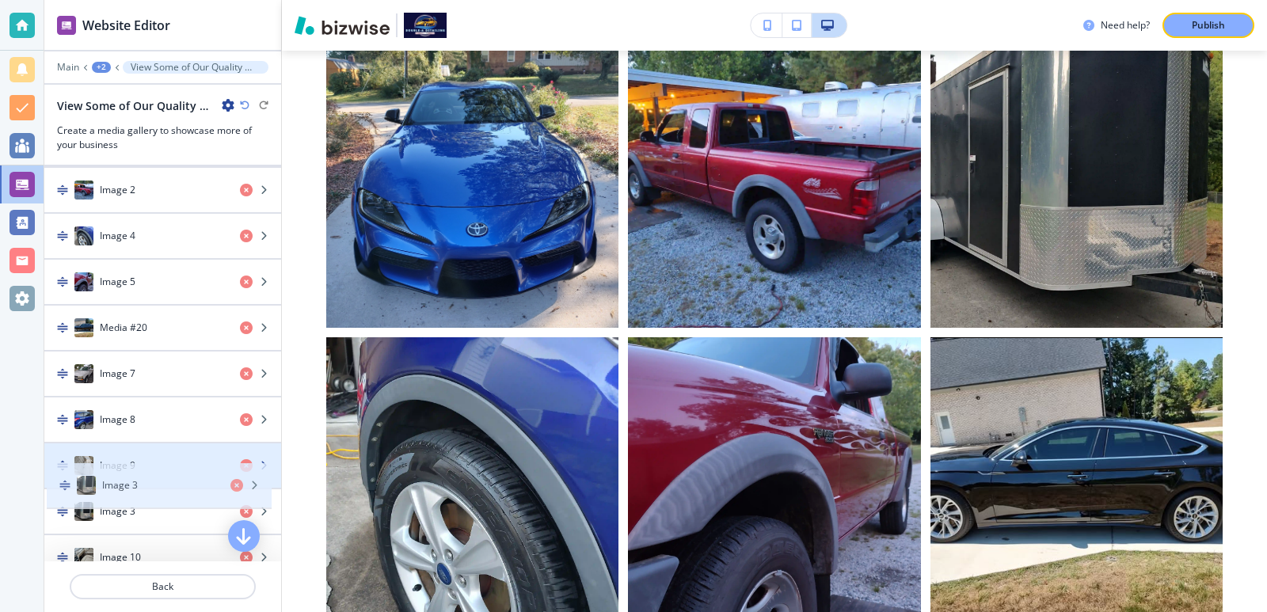
drag, startPoint x: 61, startPoint y: 476, endPoint x: 63, endPoint y: 487, distance: 11.3
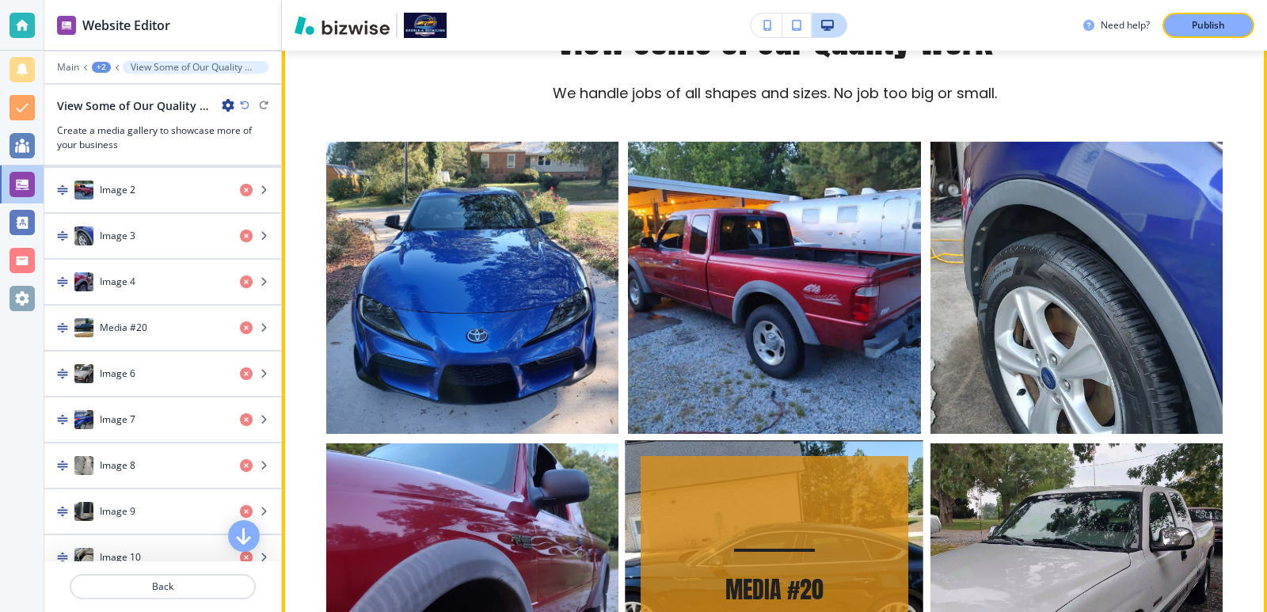
scroll to position [951, 0]
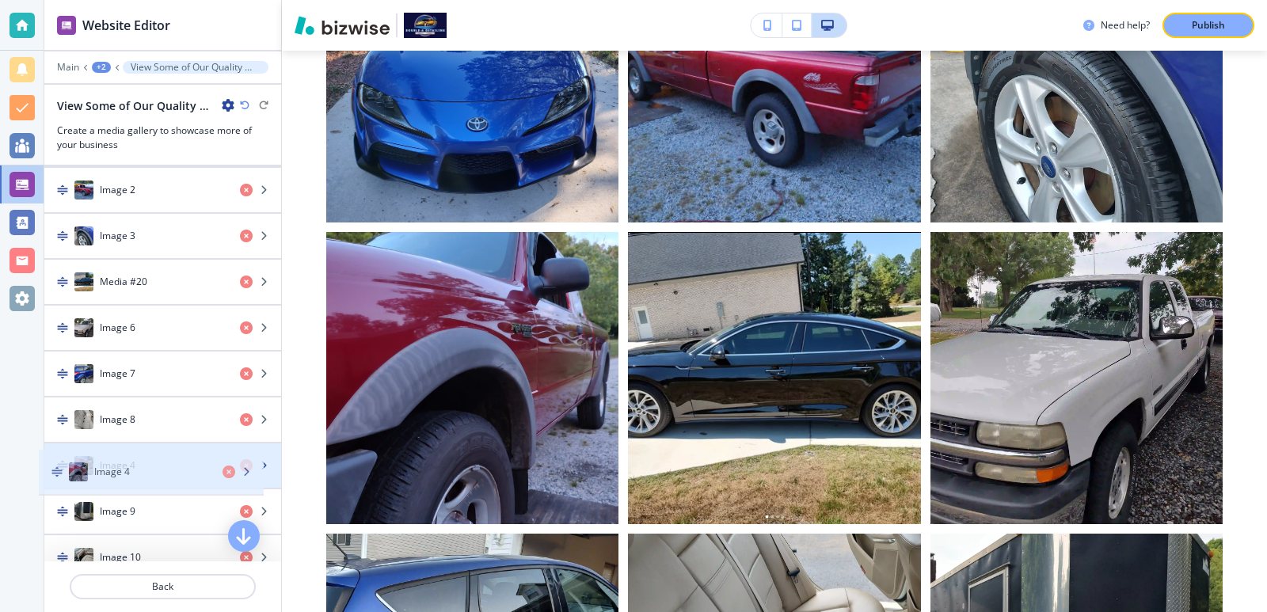
drag, startPoint x: 66, startPoint y: 283, endPoint x: 60, endPoint y: 473, distance: 190.2
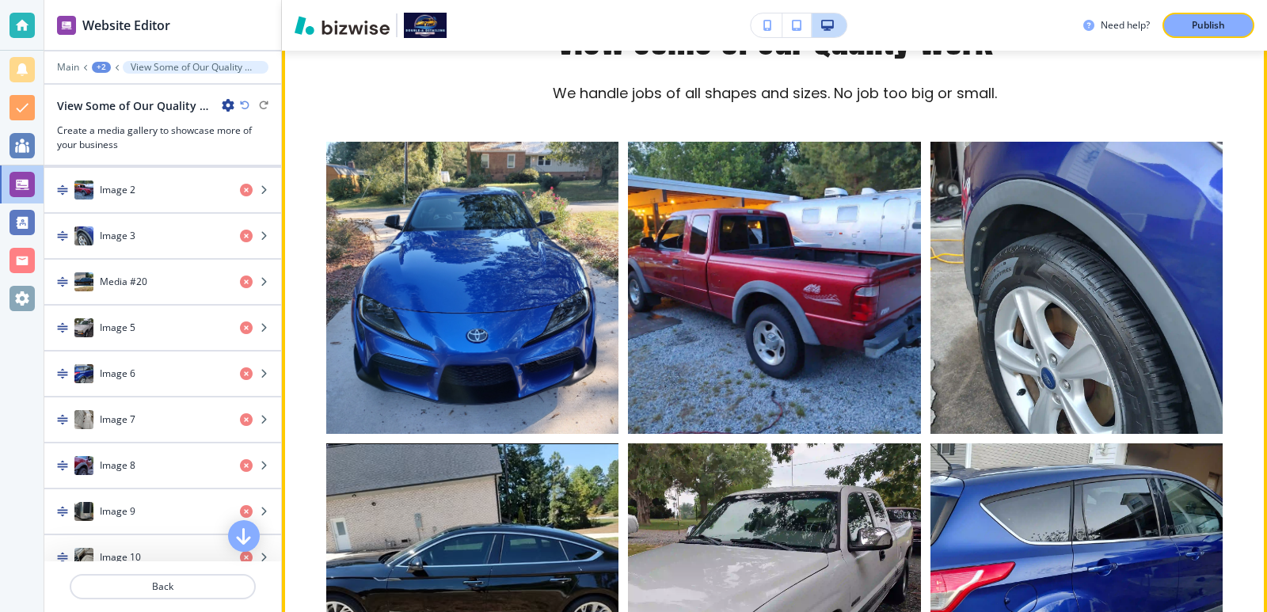
scroll to position [845, 0]
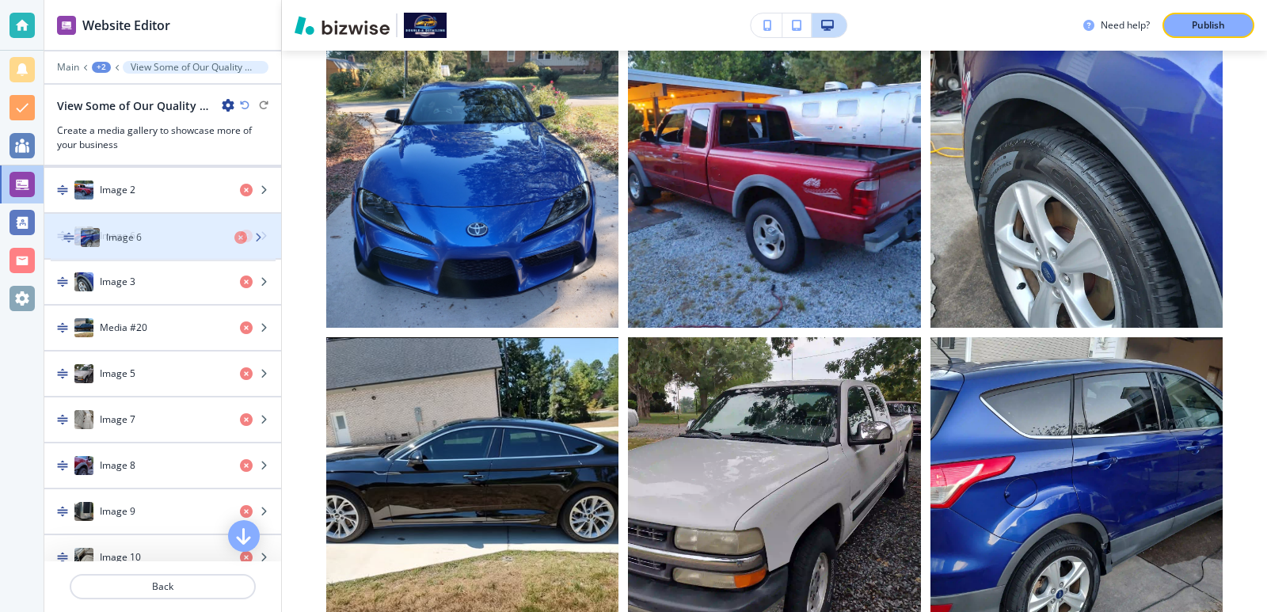
drag, startPoint x: 55, startPoint y: 370, endPoint x: 61, endPoint y: 234, distance: 136.4
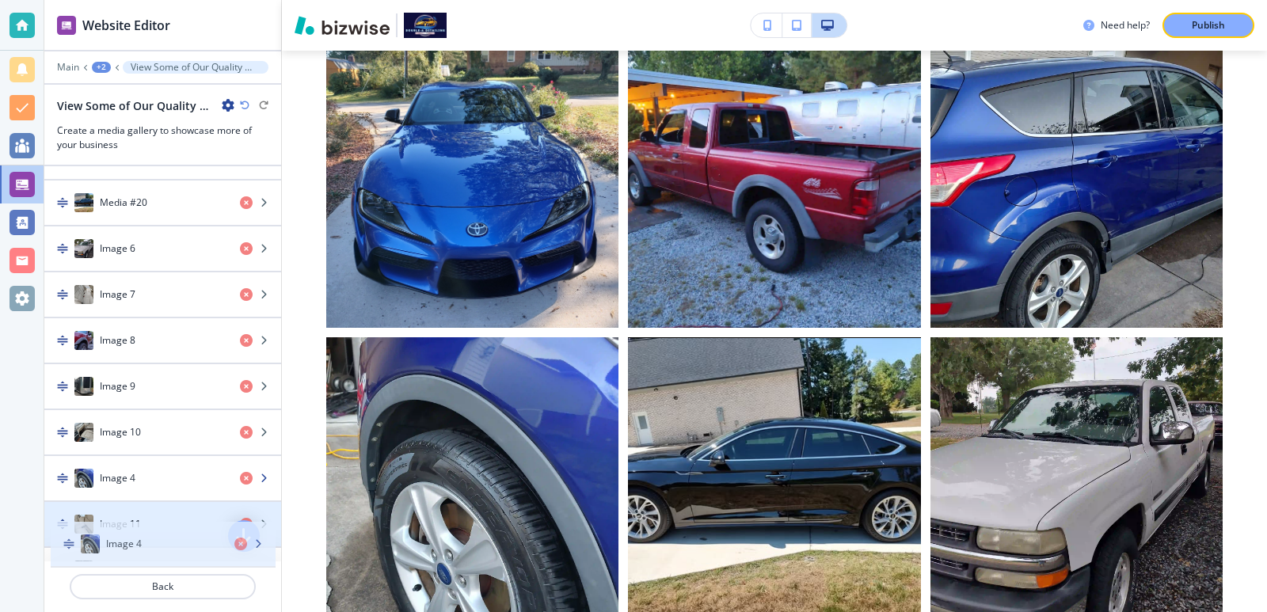
drag, startPoint x: 60, startPoint y: 280, endPoint x: 67, endPoint y: 542, distance: 262.3
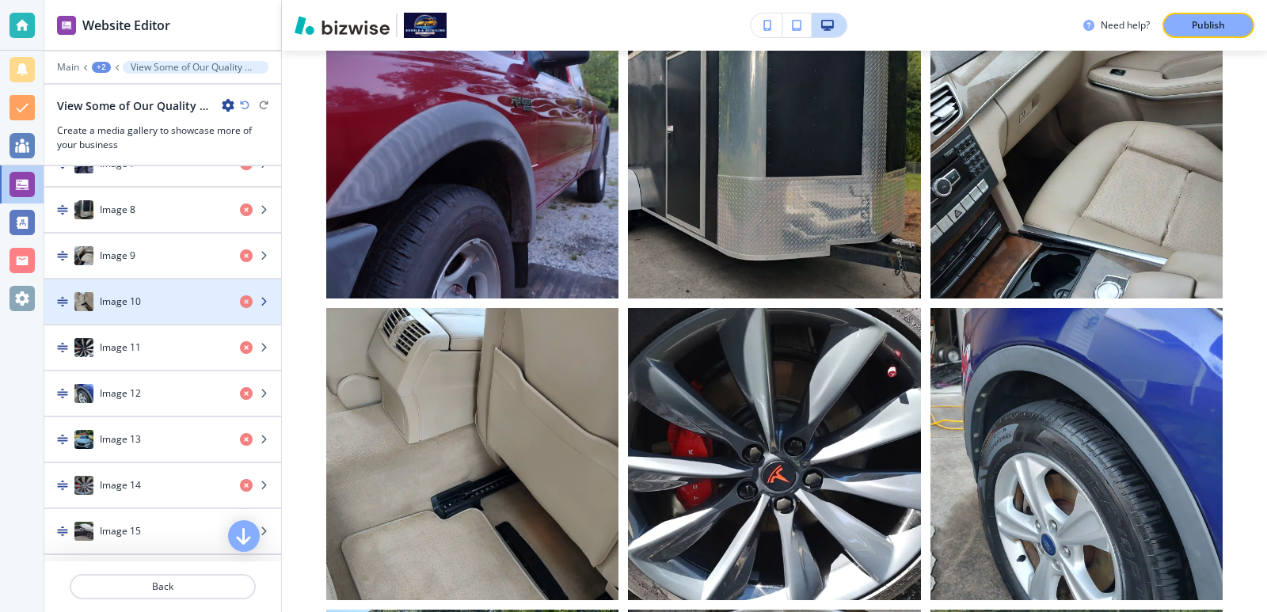
scroll to position [1000, 0]
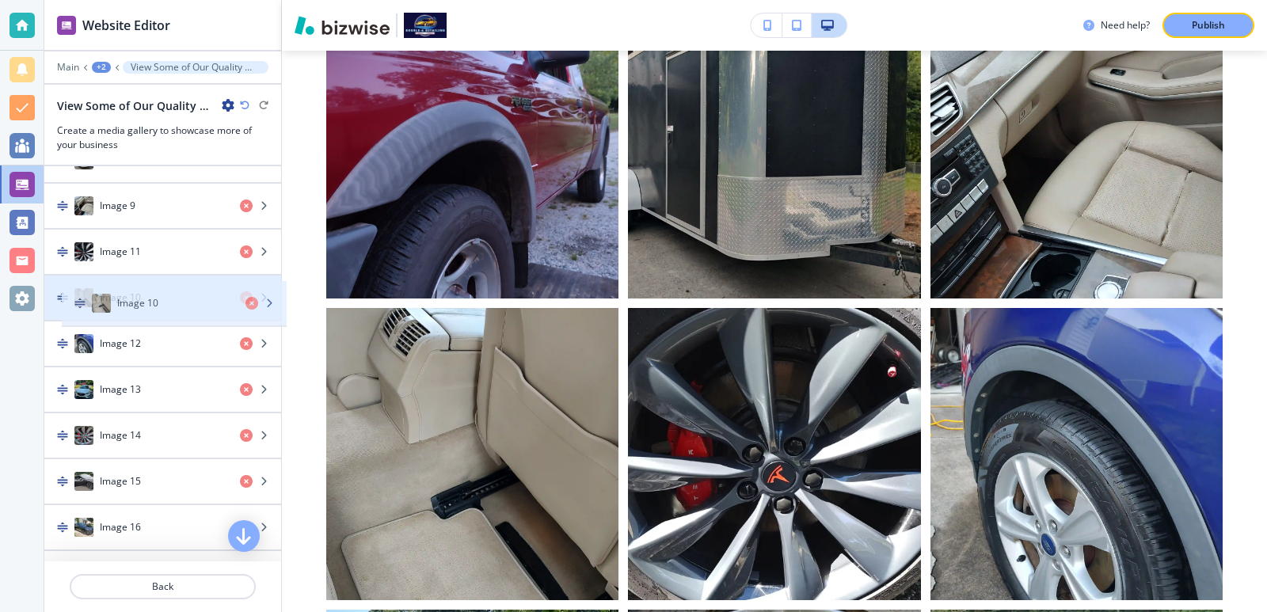
drag, startPoint x: 101, startPoint y: 259, endPoint x: 85, endPoint y: 307, distance: 50.4
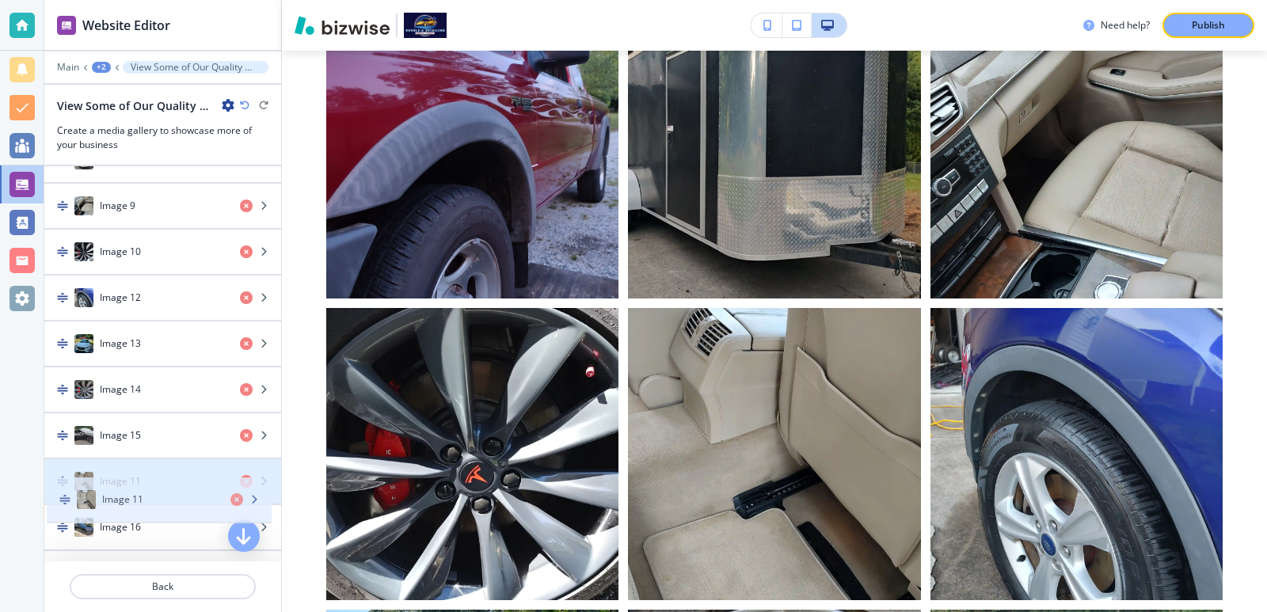
drag, startPoint x: 62, startPoint y: 295, endPoint x: 64, endPoint y: 497, distance: 202.0
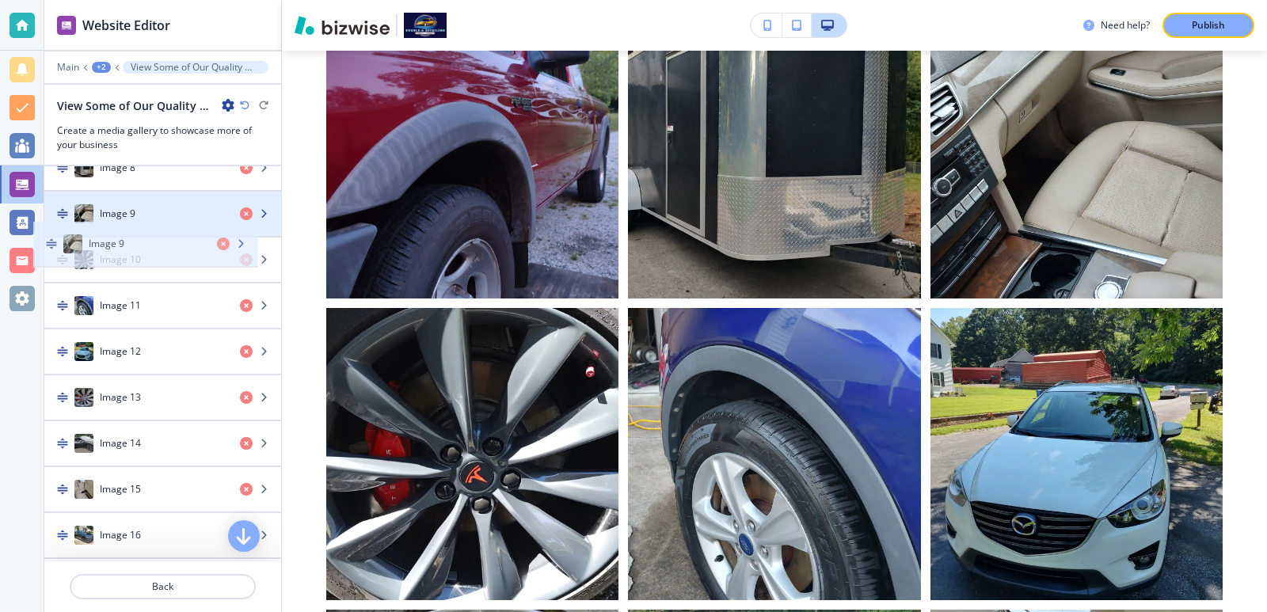
scroll to position [985, 0]
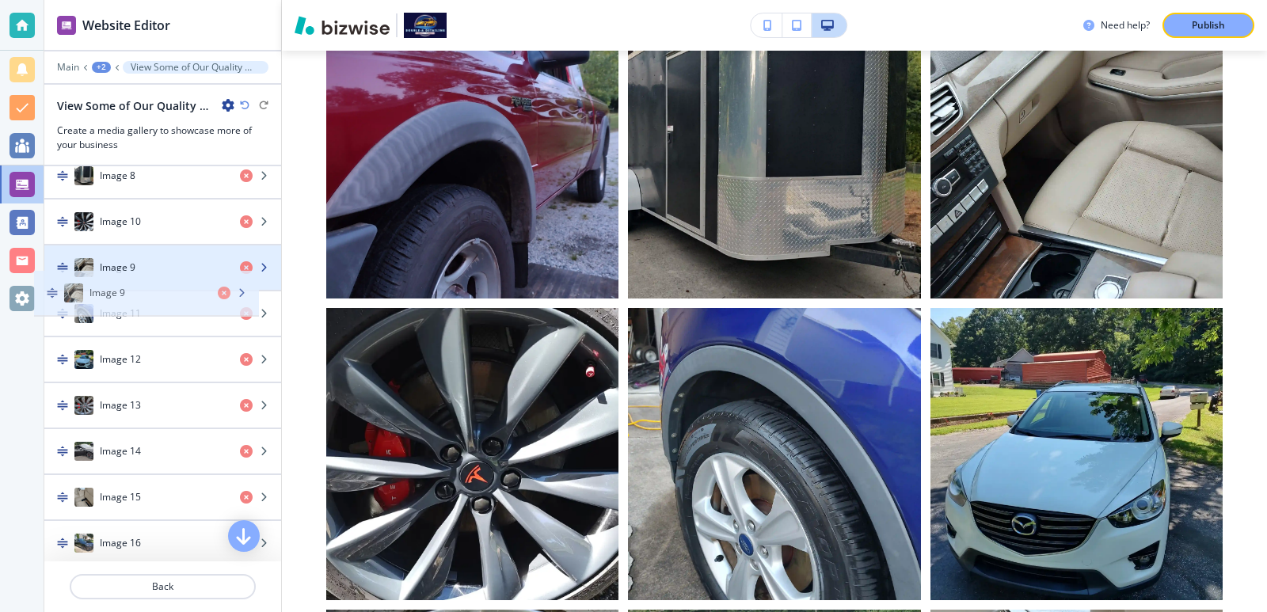
drag, startPoint x: 75, startPoint y: 202, endPoint x: 64, endPoint y: 288, distance: 87.0
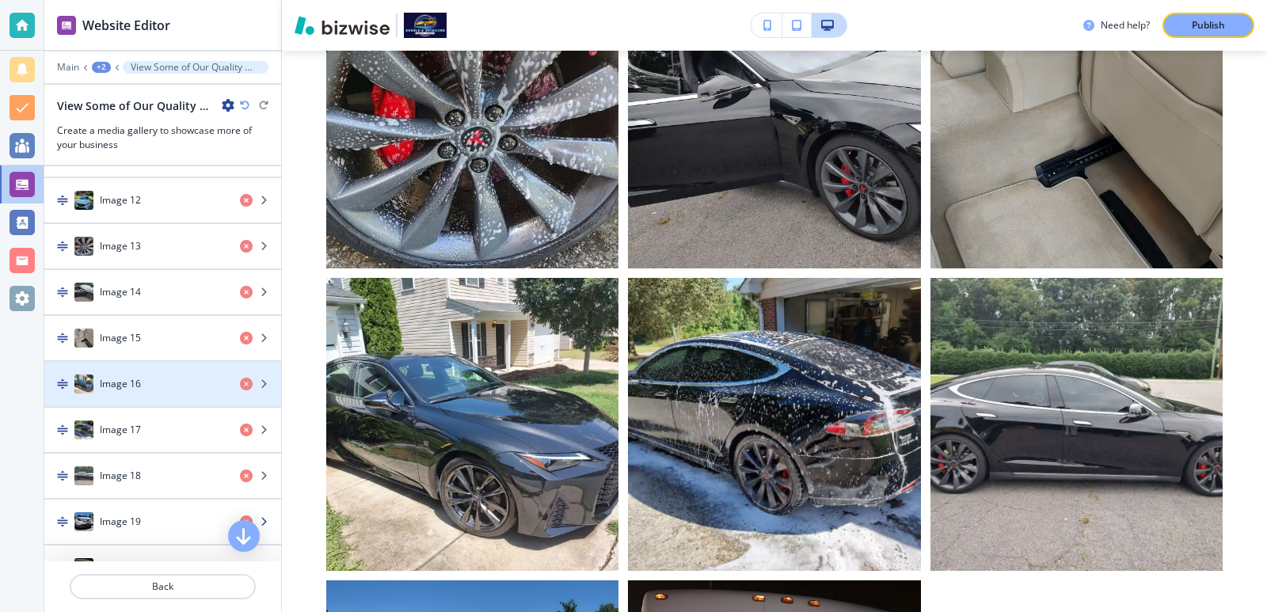
scroll to position [1196, 0]
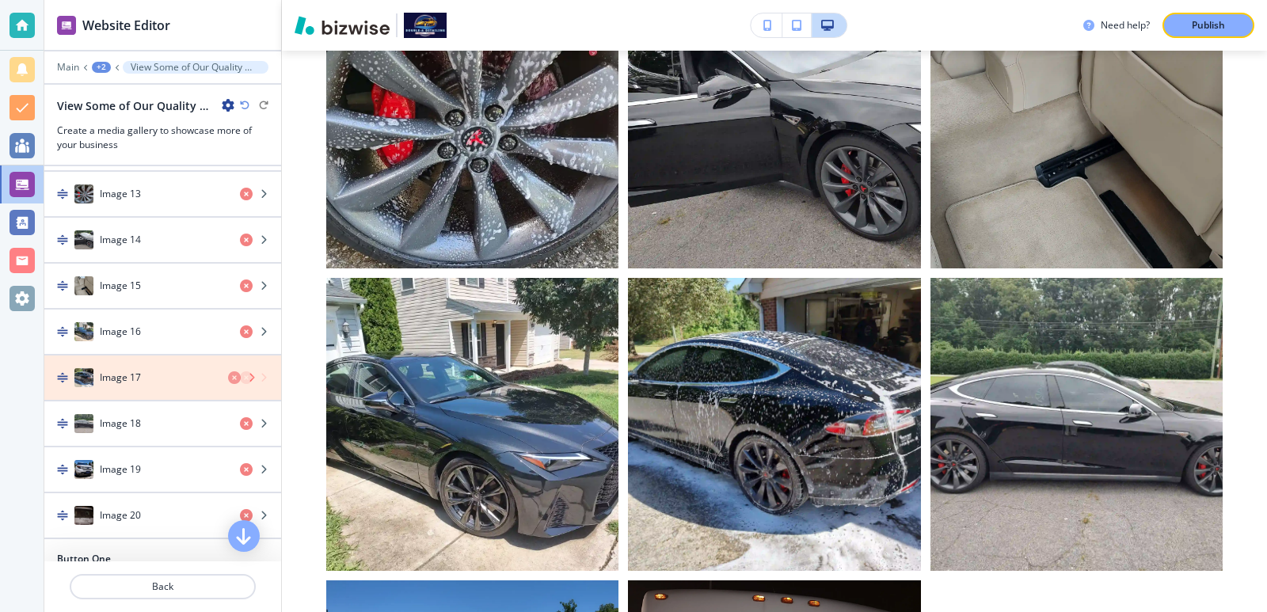
click at [240, 378] on icon "button" at bounding box center [246, 377] width 13 height 13
click at [240, 379] on icon "button" at bounding box center [246, 377] width 13 height 13
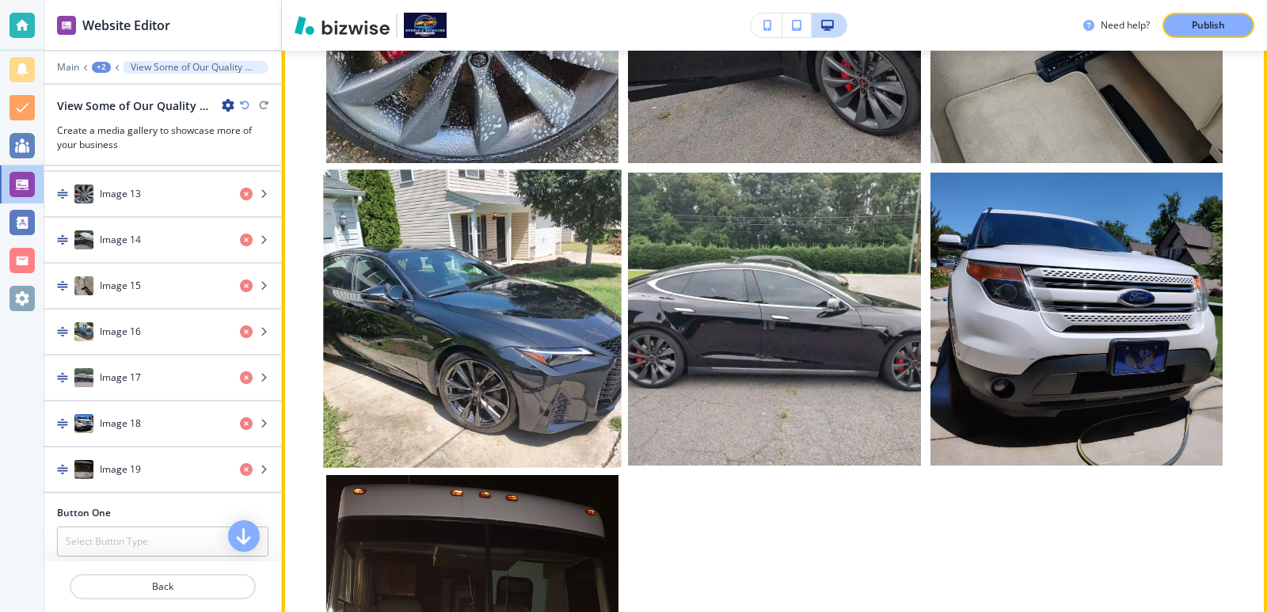
scroll to position [2006, 0]
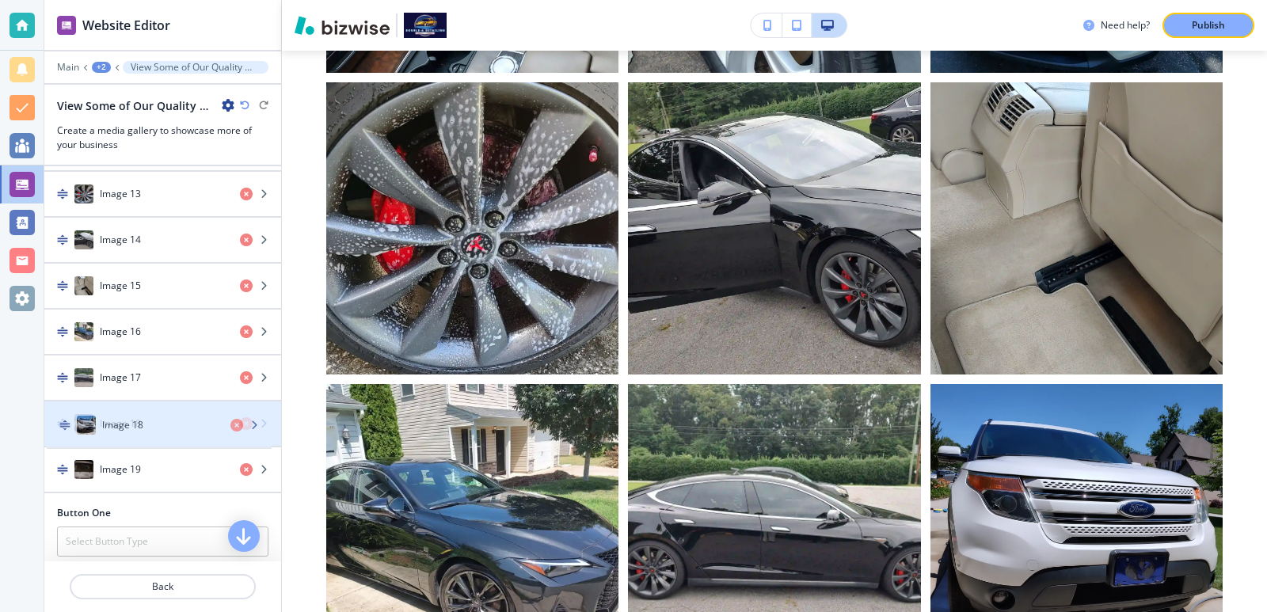
click at [65, 427] on img "button" at bounding box center [62, 423] width 11 height 11
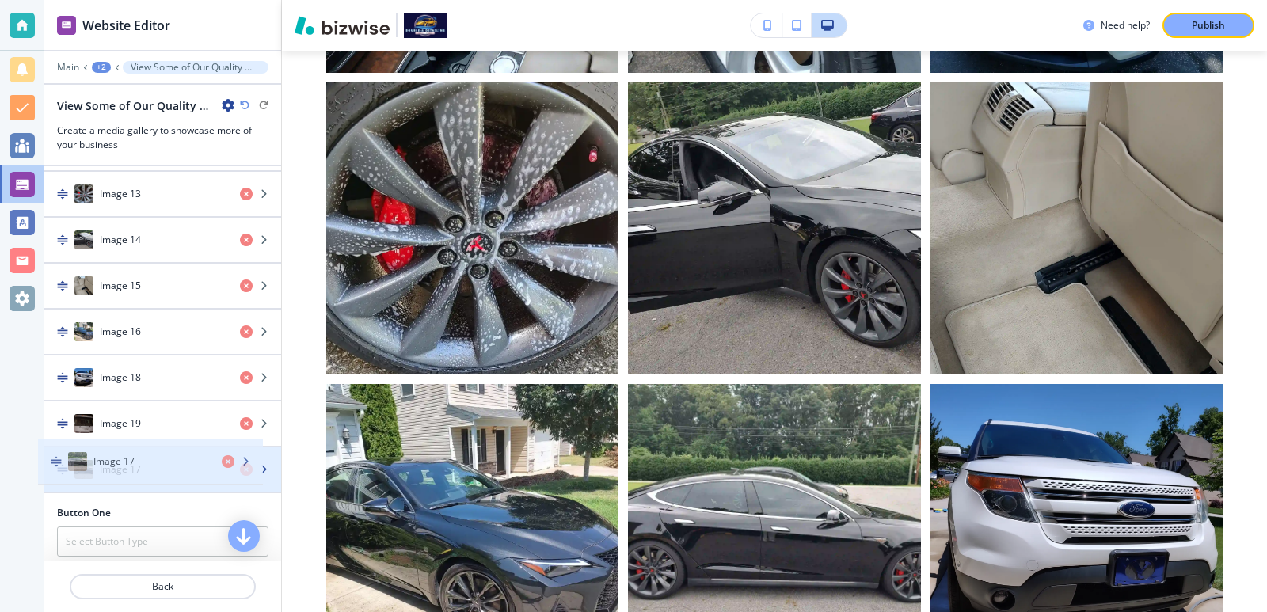
drag, startPoint x: 79, startPoint y: 390, endPoint x: 69, endPoint y: 461, distance: 72.0
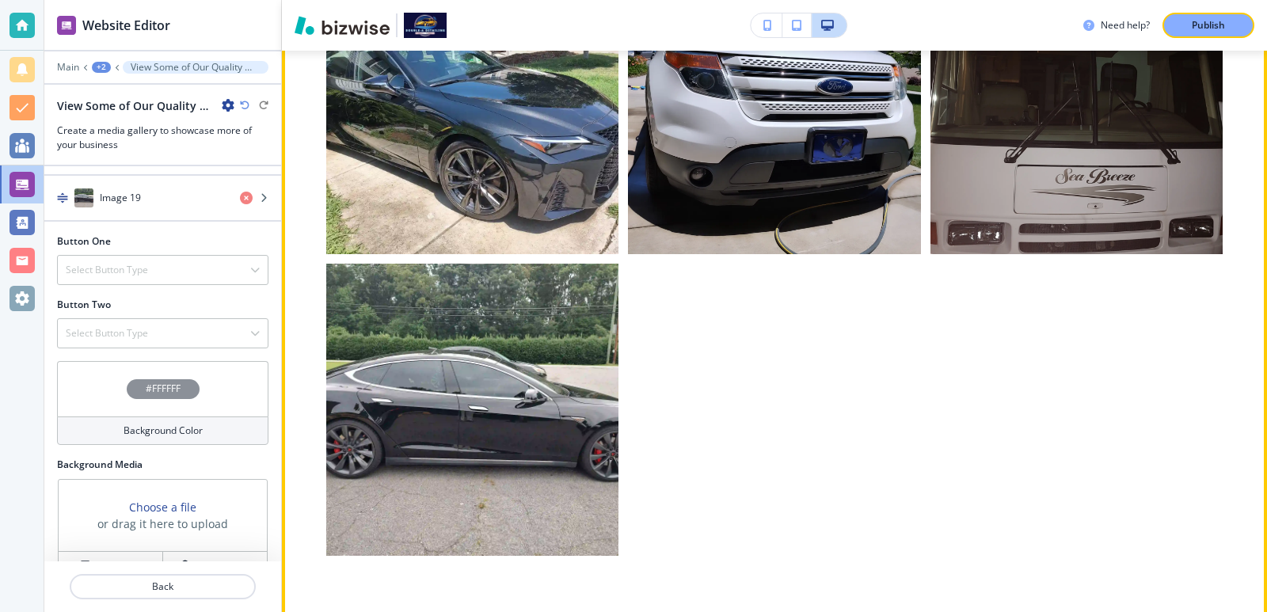
scroll to position [1500, 0]
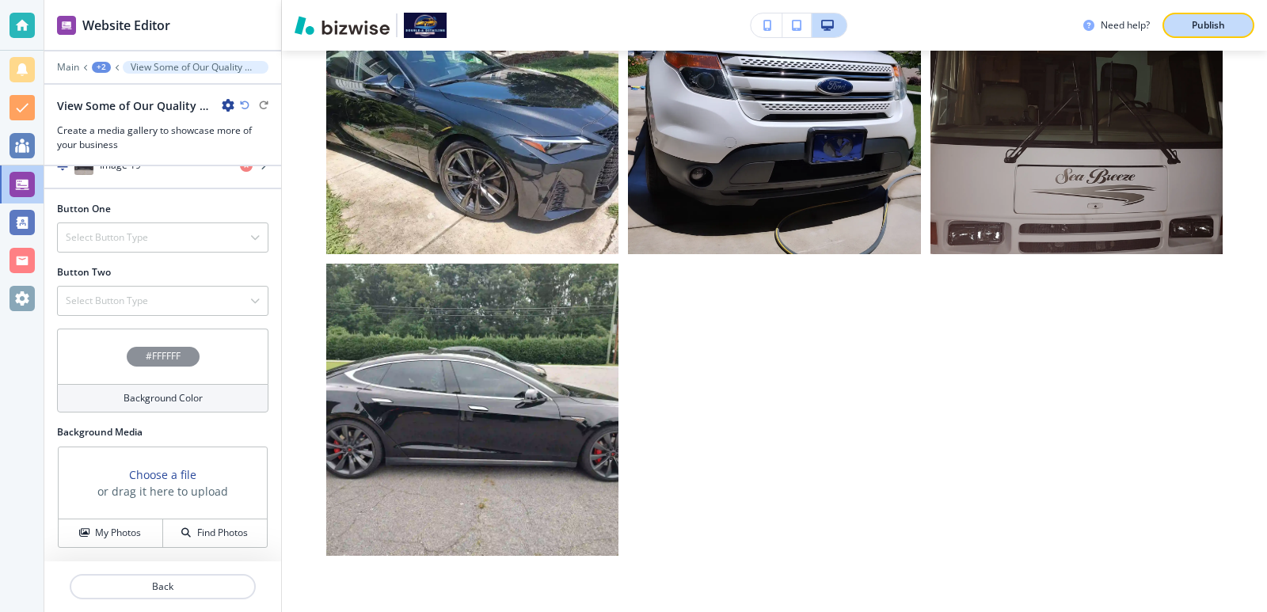
click at [1216, 25] on p "Publish" at bounding box center [1208, 25] width 33 height 14
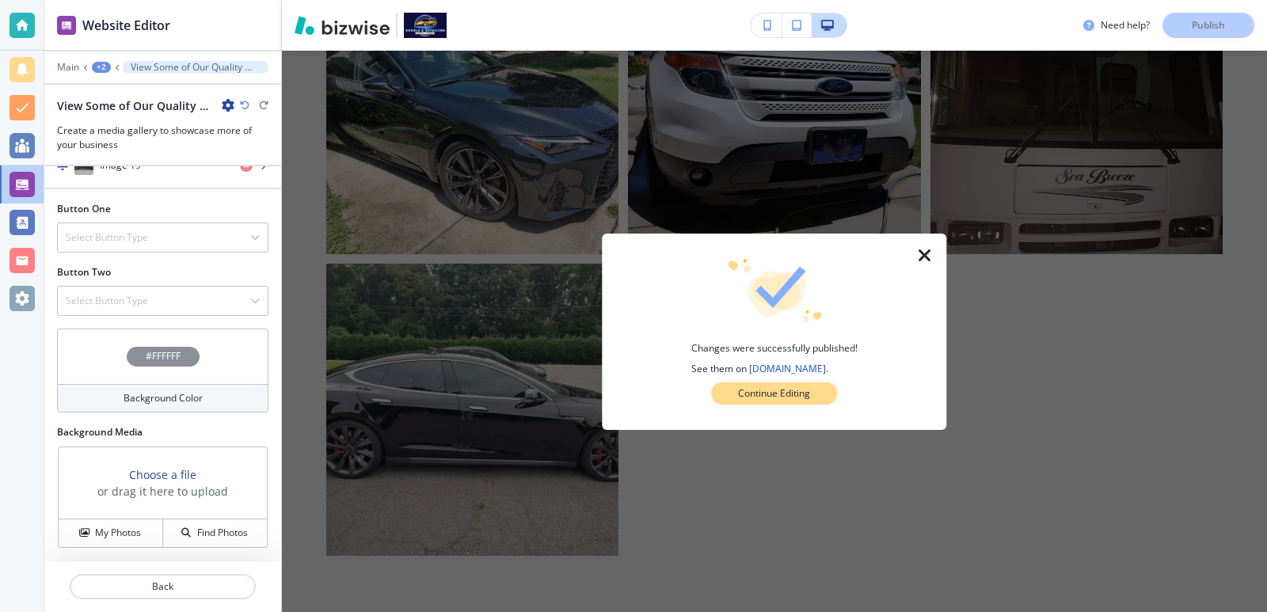
click at [779, 398] on p "Continue Editing" at bounding box center [774, 394] width 72 height 14
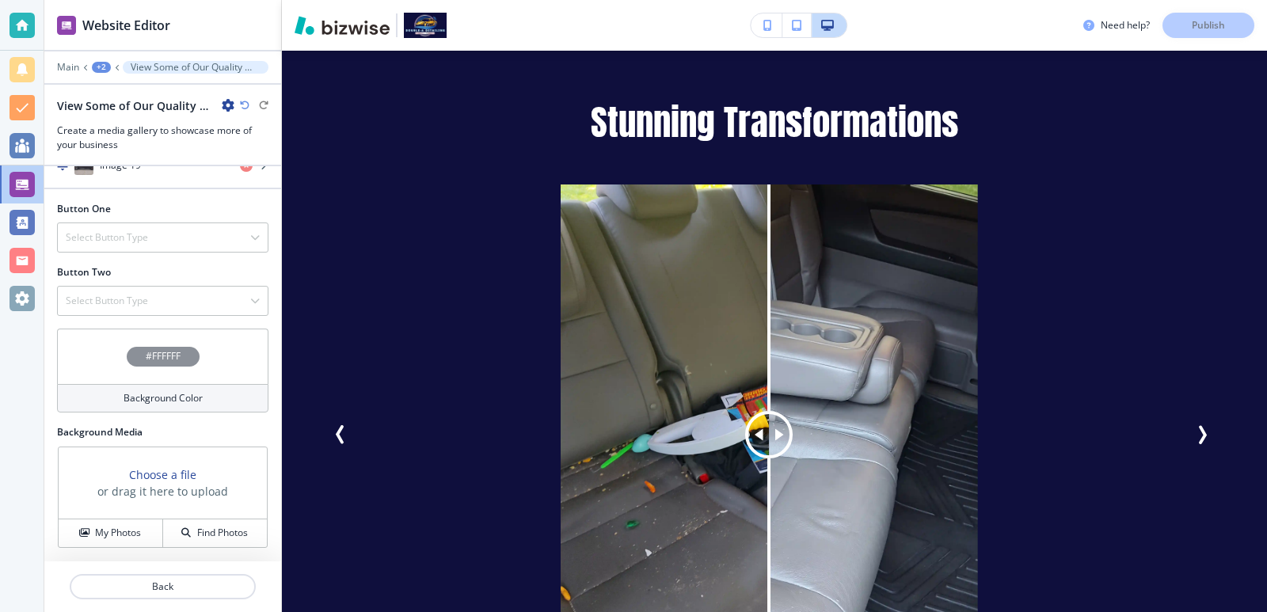
scroll to position [3088, 0]
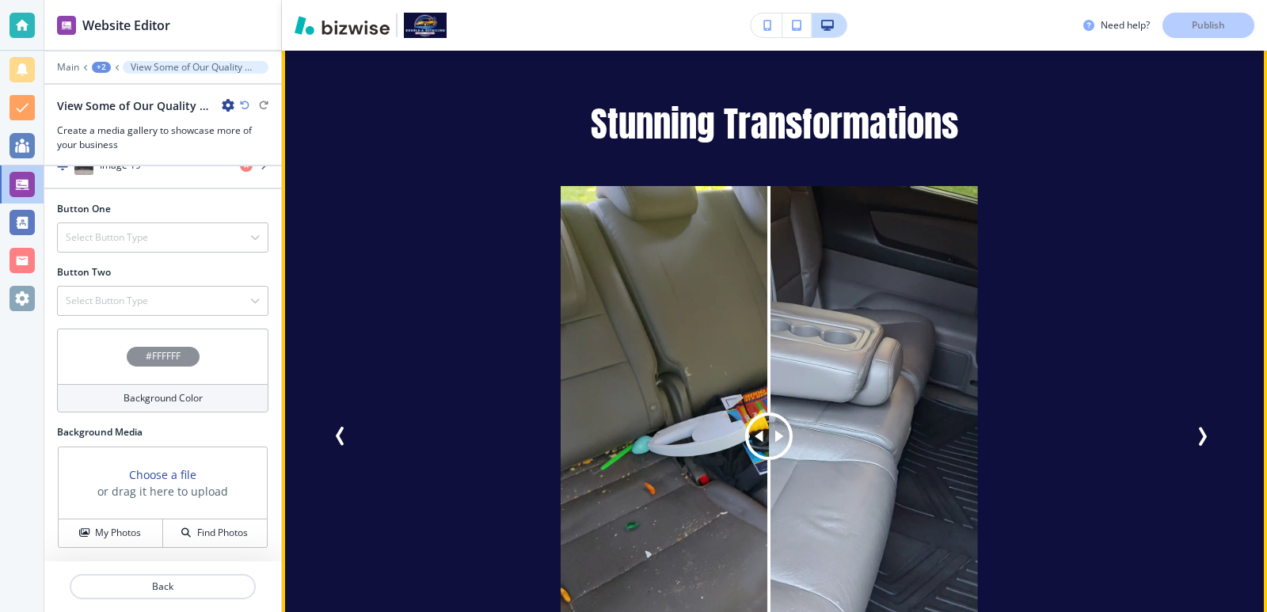
click at [348, 427] on icon "Previous Slide" at bounding box center [340, 436] width 19 height 19
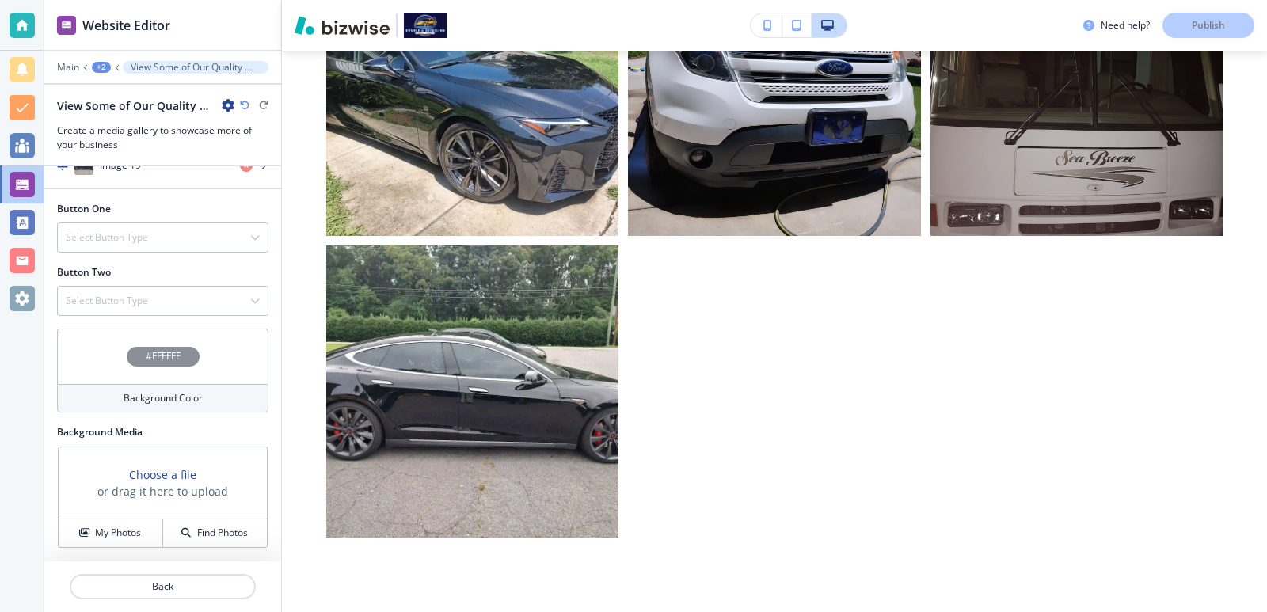
scroll to position [2454, 0]
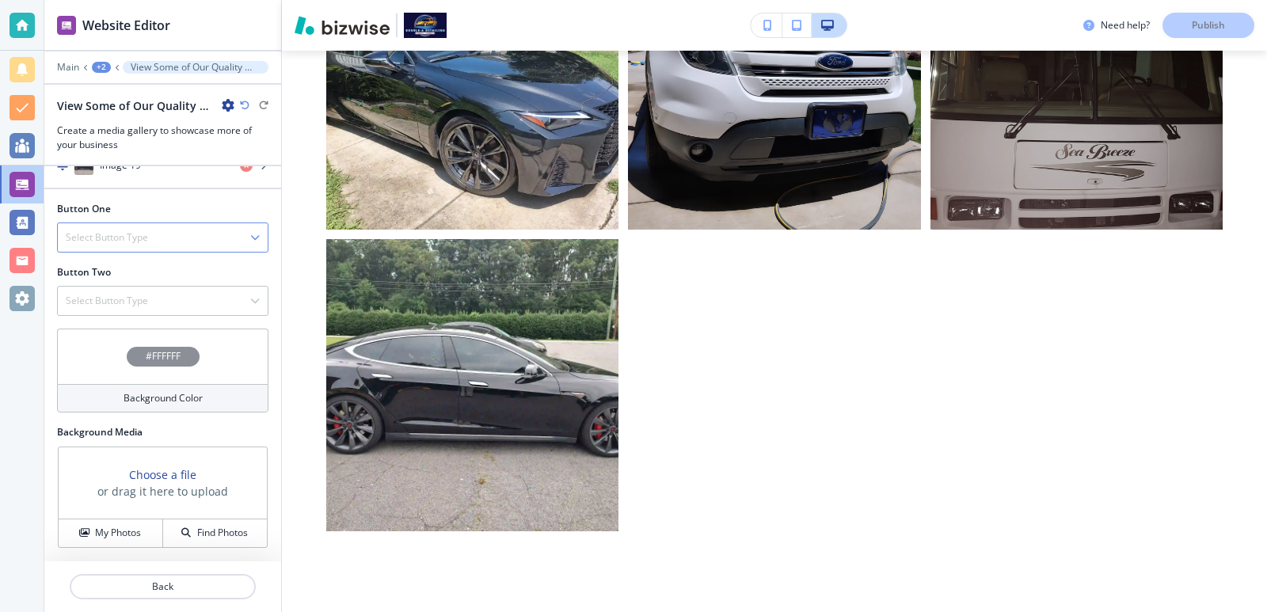
click at [211, 234] on div "Select Button Type" at bounding box center [163, 237] width 210 height 29
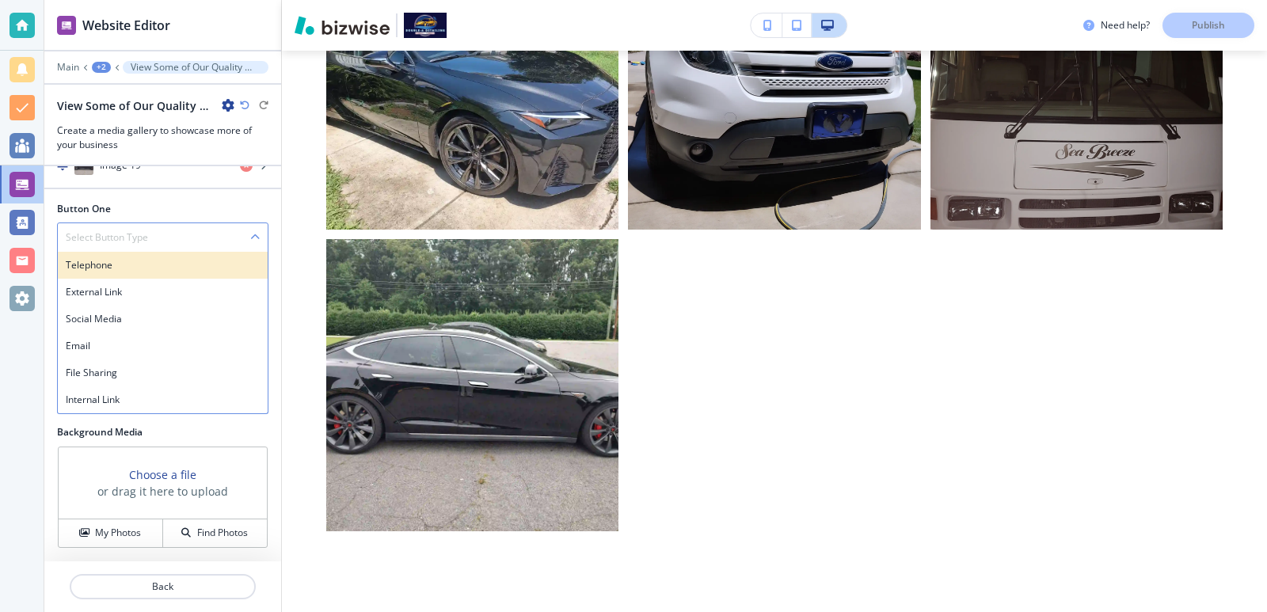
click at [214, 273] on div "Telephone" at bounding box center [163, 265] width 210 height 27
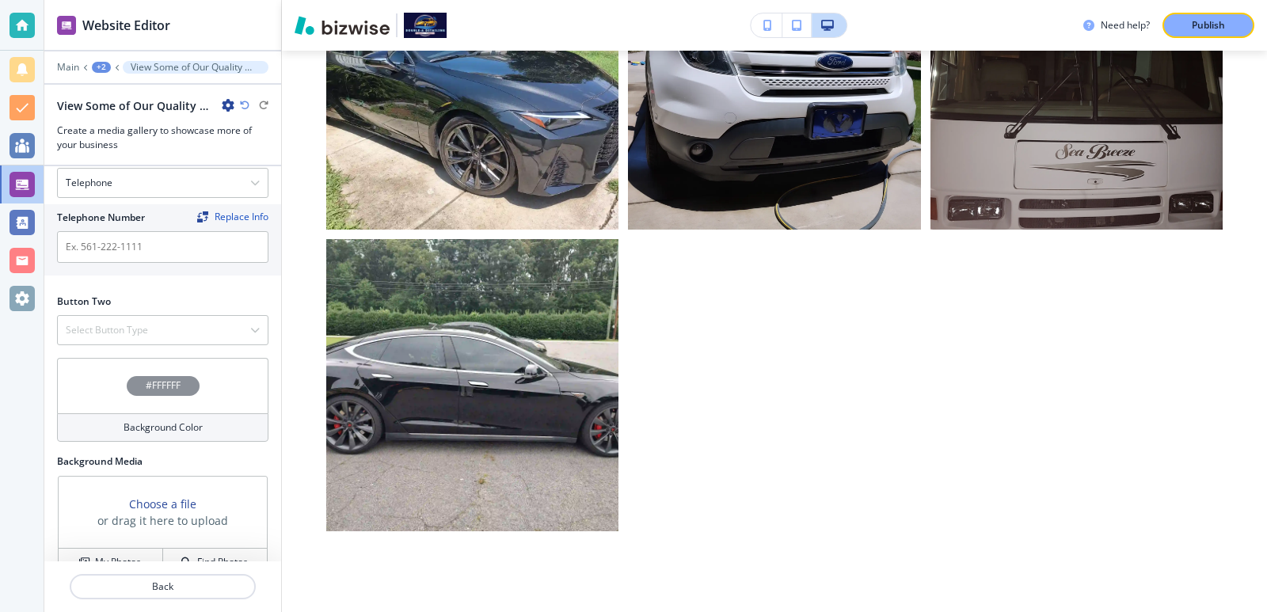
scroll to position [1584, 0]
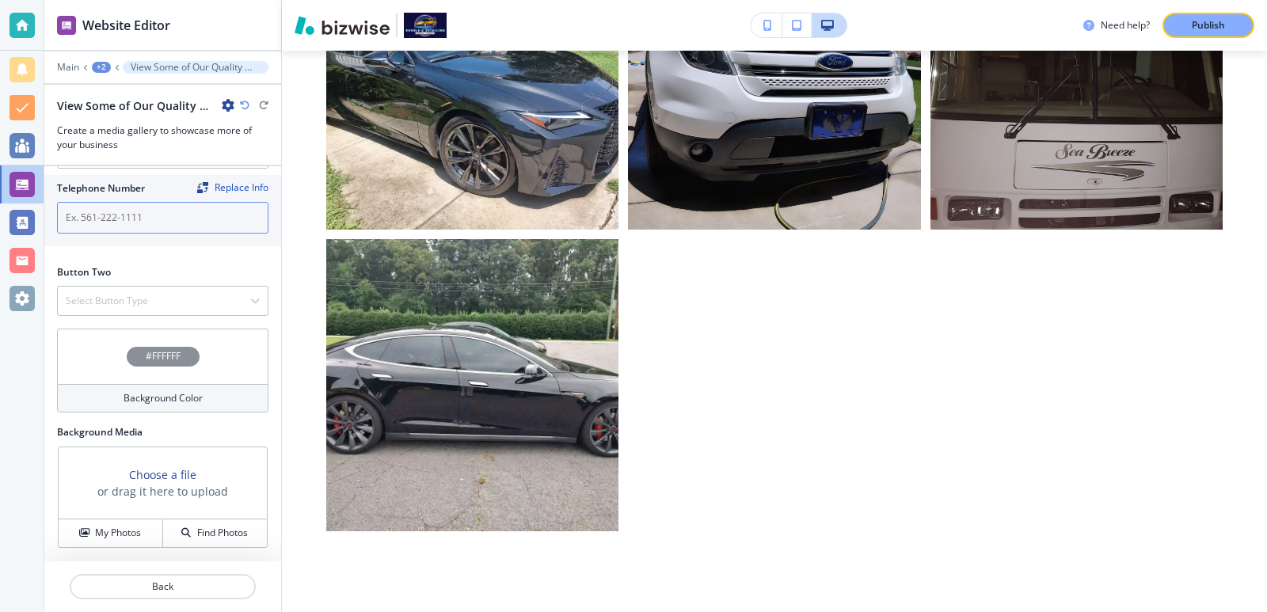
click at [232, 213] on input "text" at bounding box center [162, 218] width 211 height 32
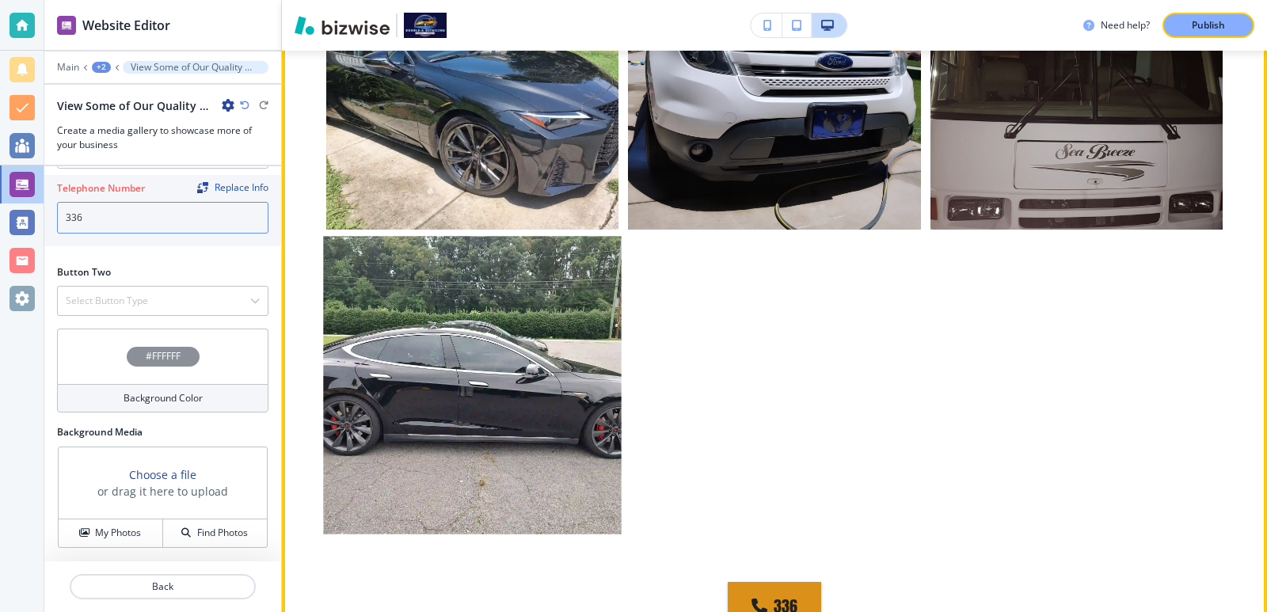
type input "336"
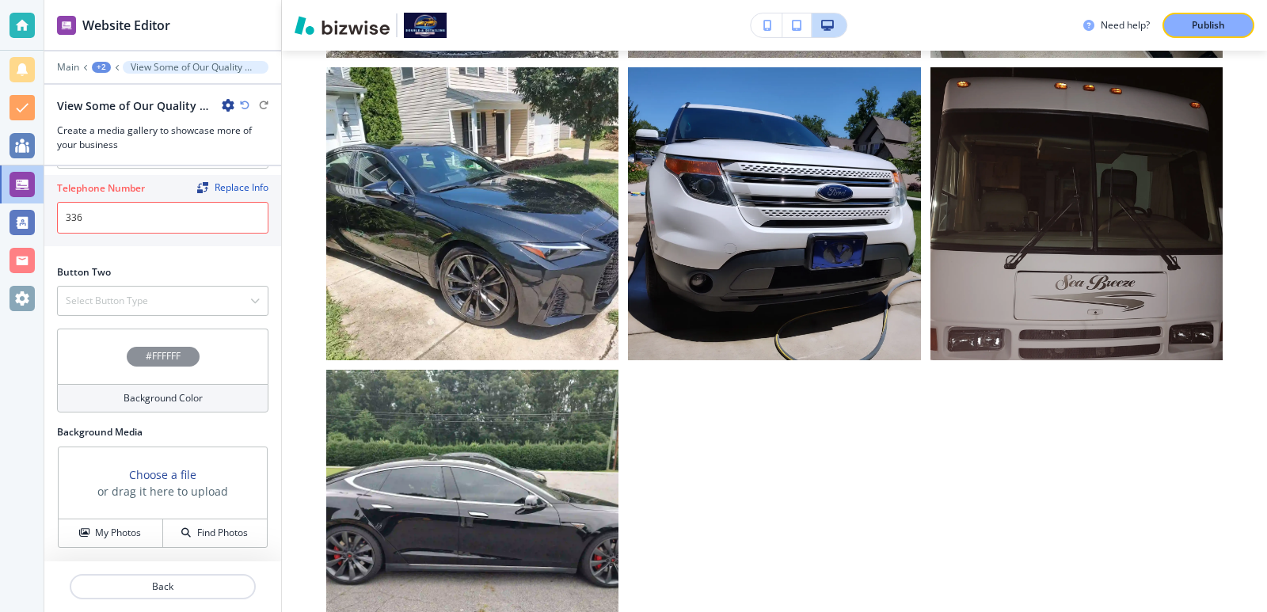
scroll to position [1479, 0]
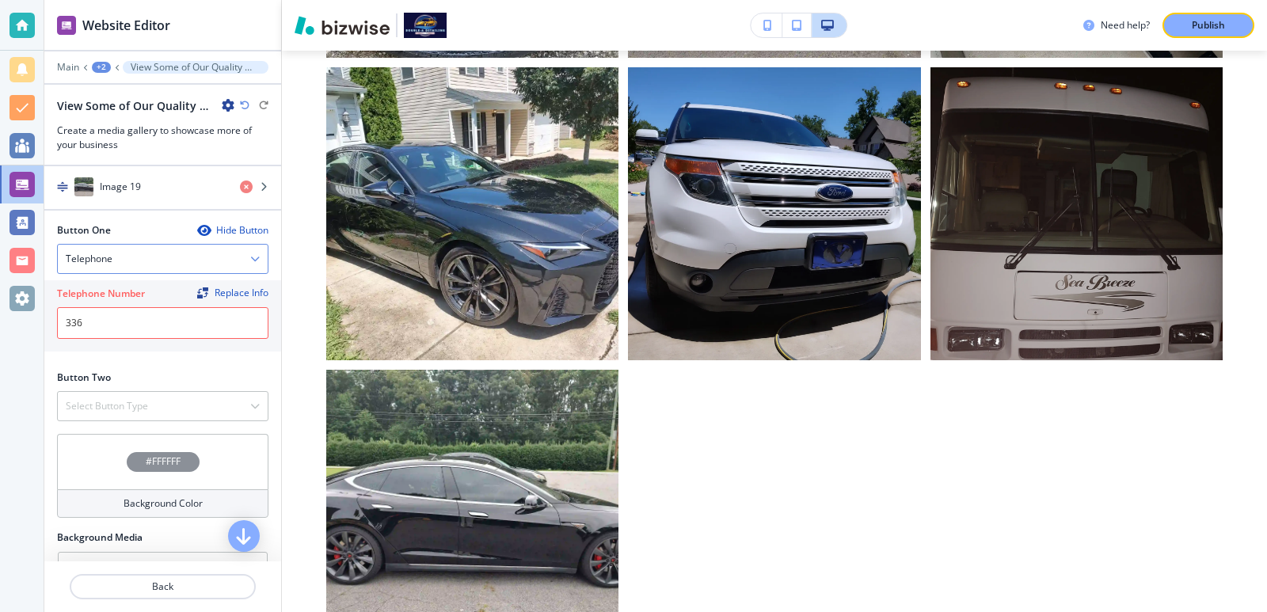
click at [187, 257] on div "Telephone" at bounding box center [163, 259] width 210 height 29
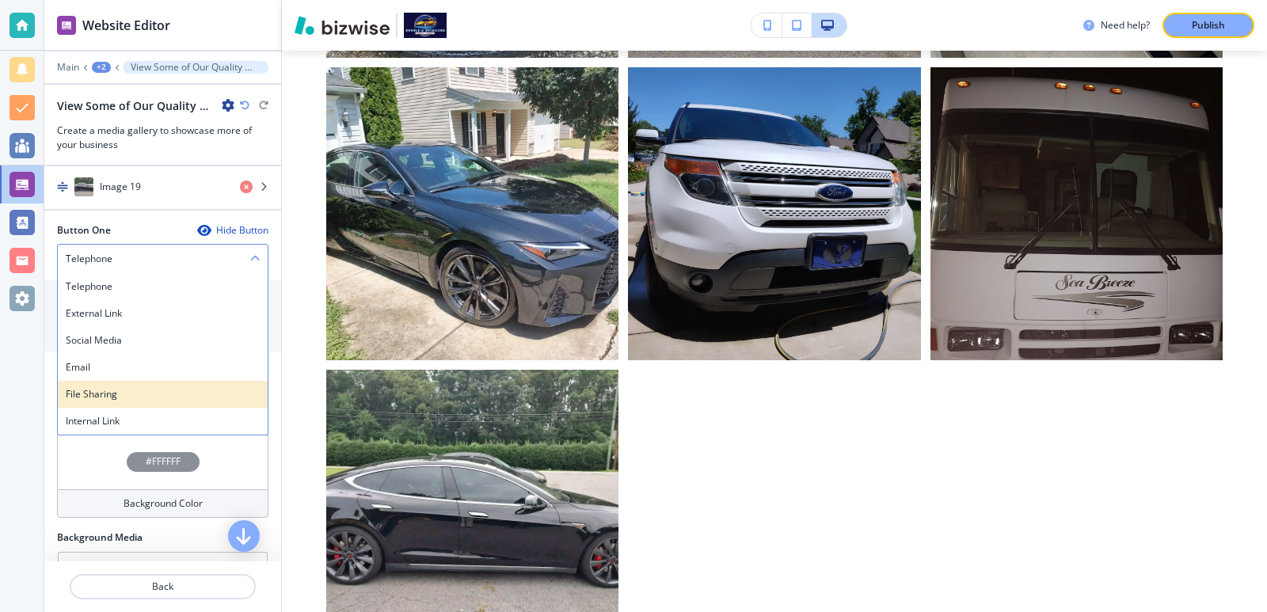
click at [150, 404] on div "File Sharing" at bounding box center [163, 394] width 210 height 27
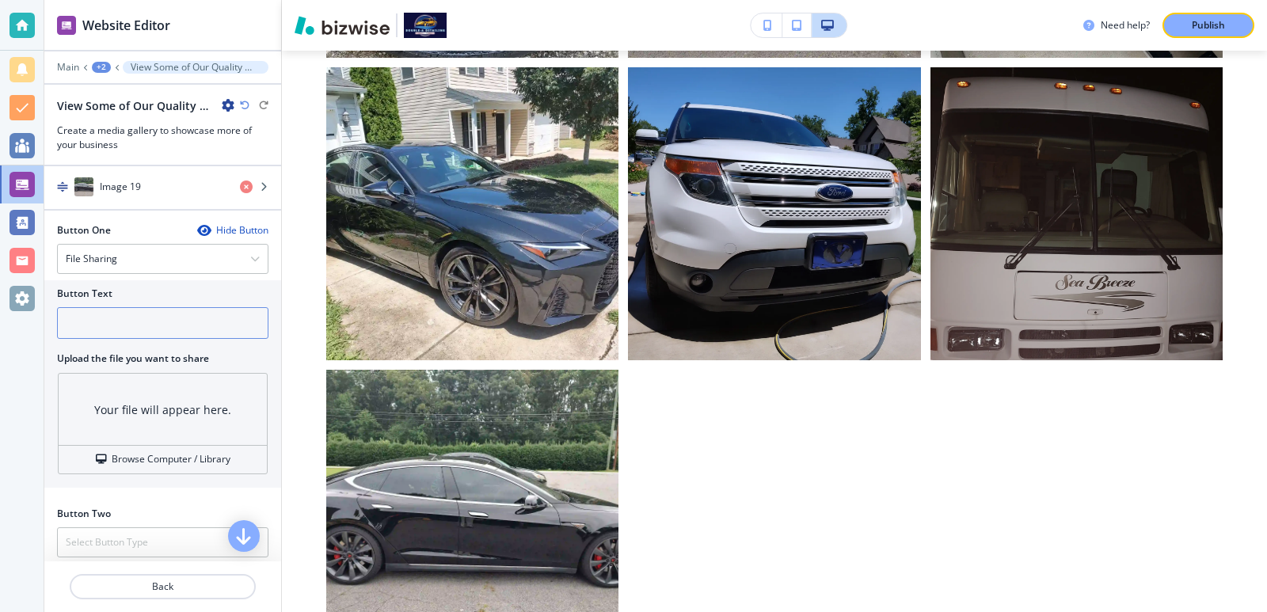
click at [143, 316] on input "text" at bounding box center [162, 323] width 211 height 32
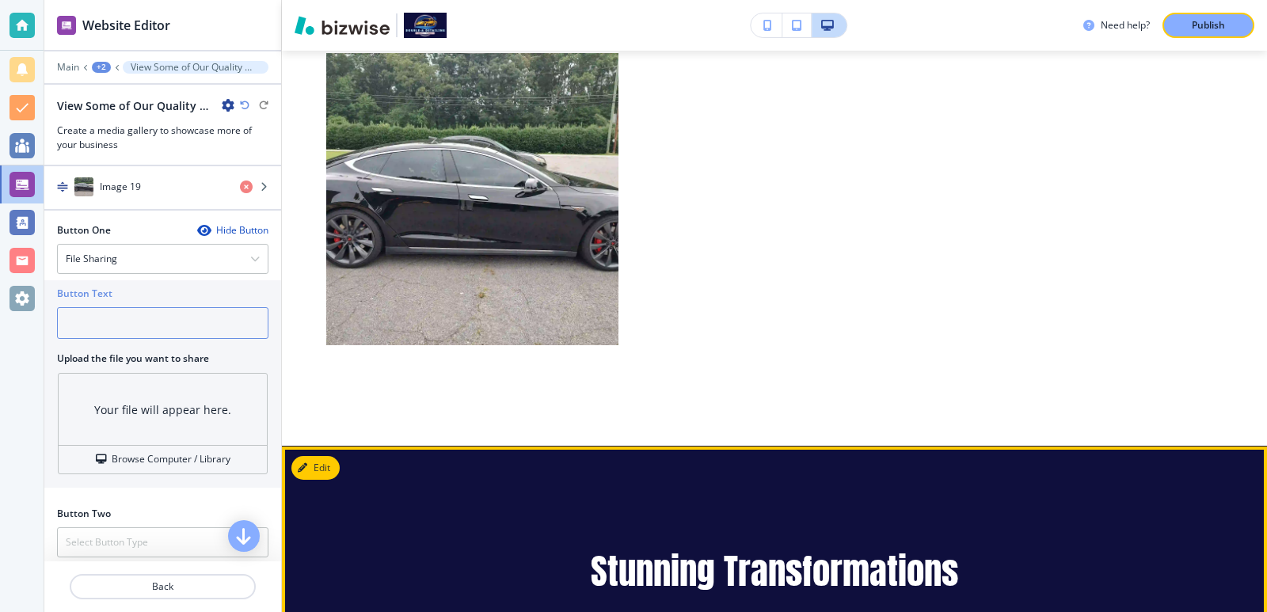
scroll to position [2746, 0]
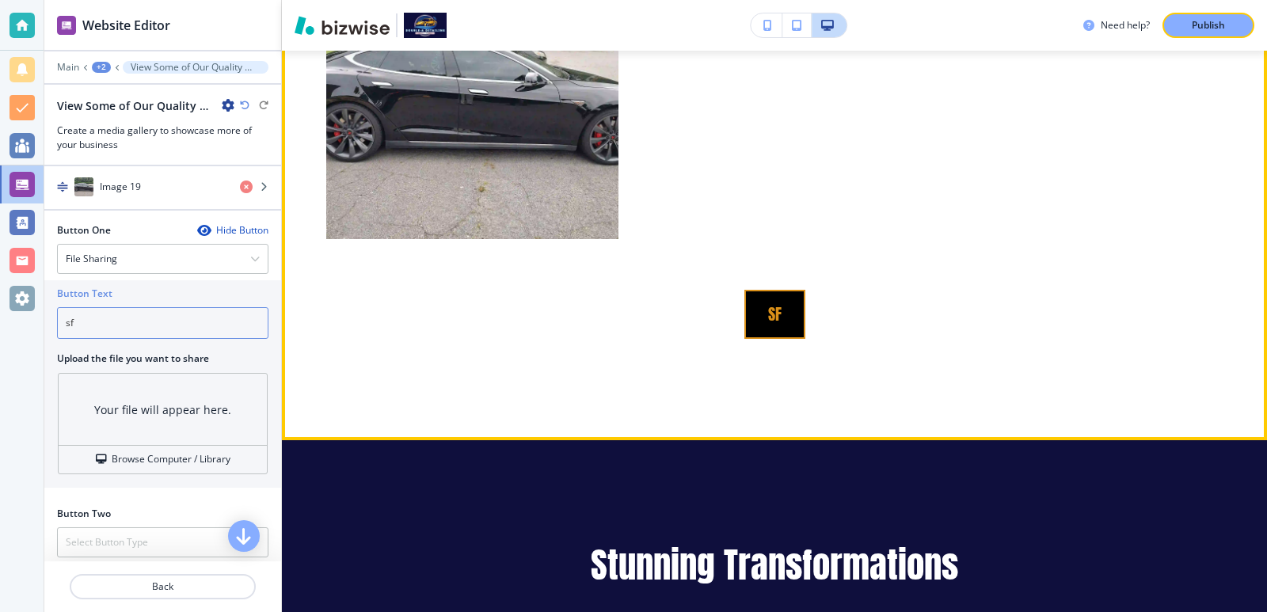
type input "sf"
click at [760, 295] on button "sf" at bounding box center [775, 314] width 61 height 49
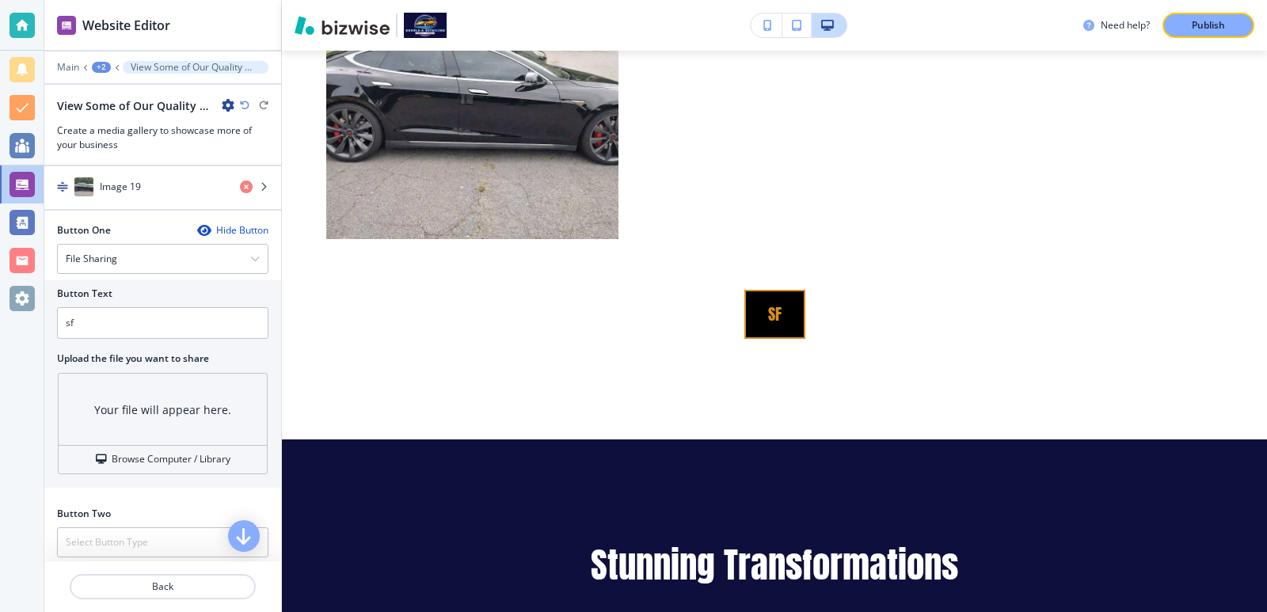
click at [749, 290] on button "sf" at bounding box center [775, 314] width 61 height 49
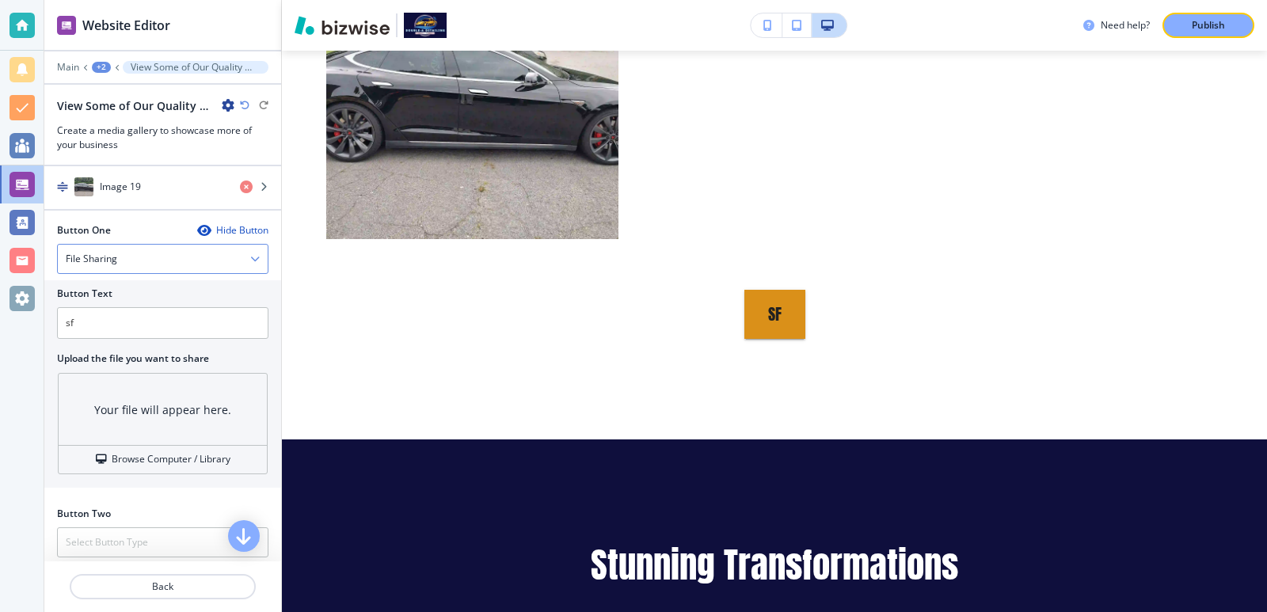
click at [222, 262] on div "File Sharing" at bounding box center [163, 259] width 210 height 29
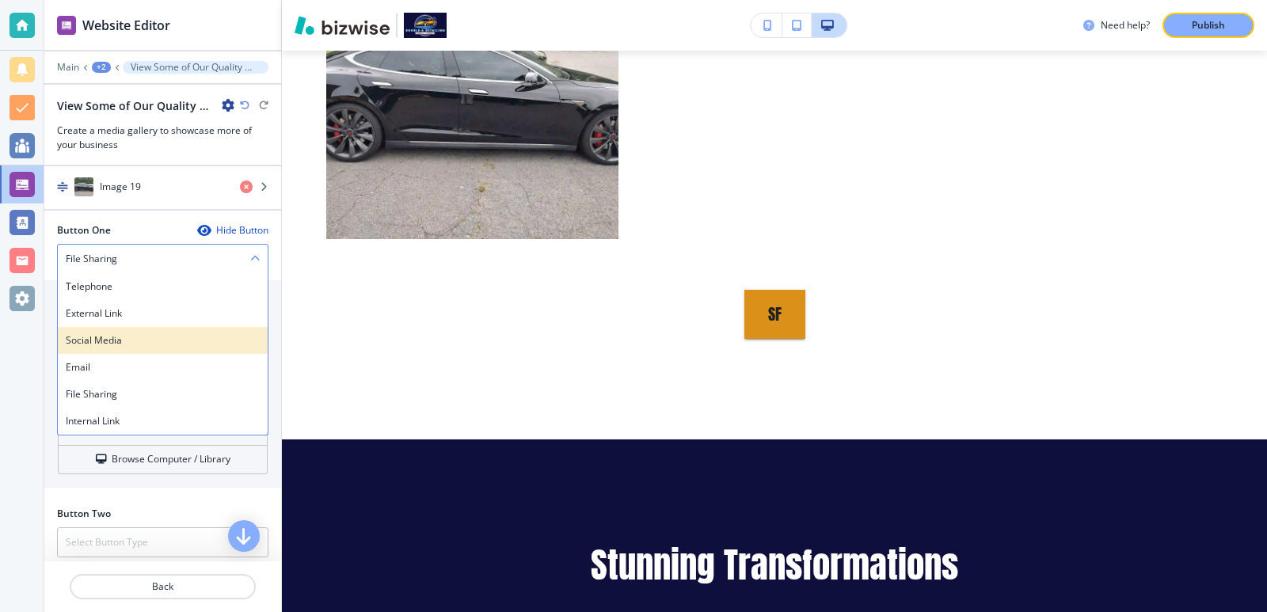
click at [208, 333] on h4 "Social Media" at bounding box center [163, 340] width 194 height 14
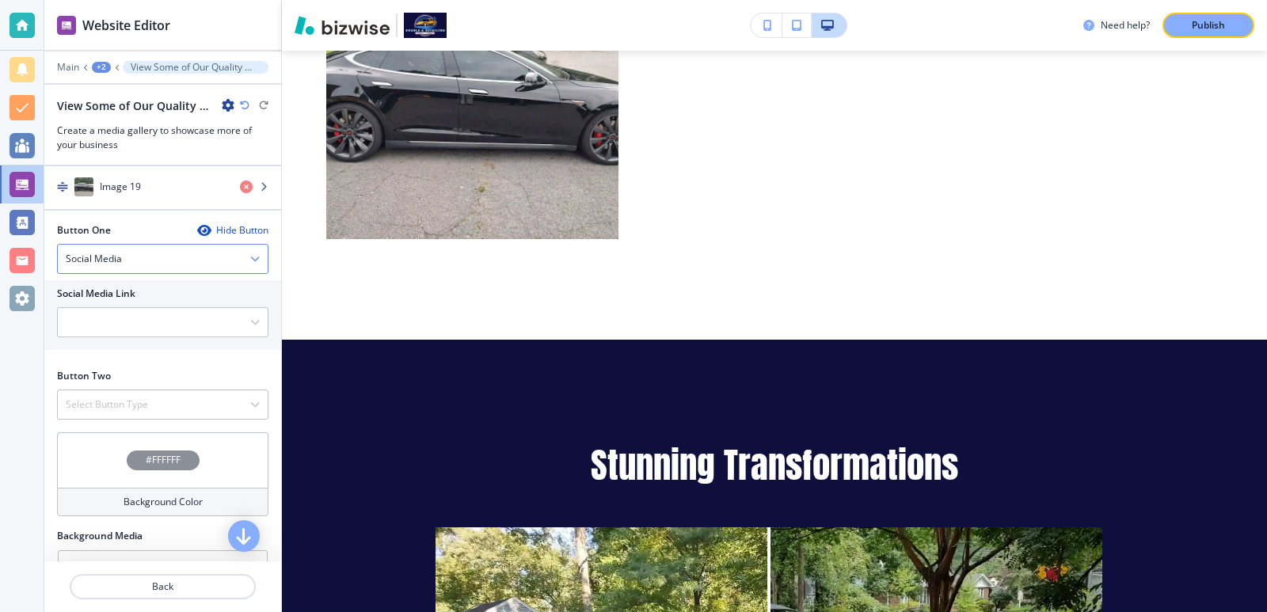
click at [208, 333] on Link "Manual Input" at bounding box center [154, 322] width 192 height 27
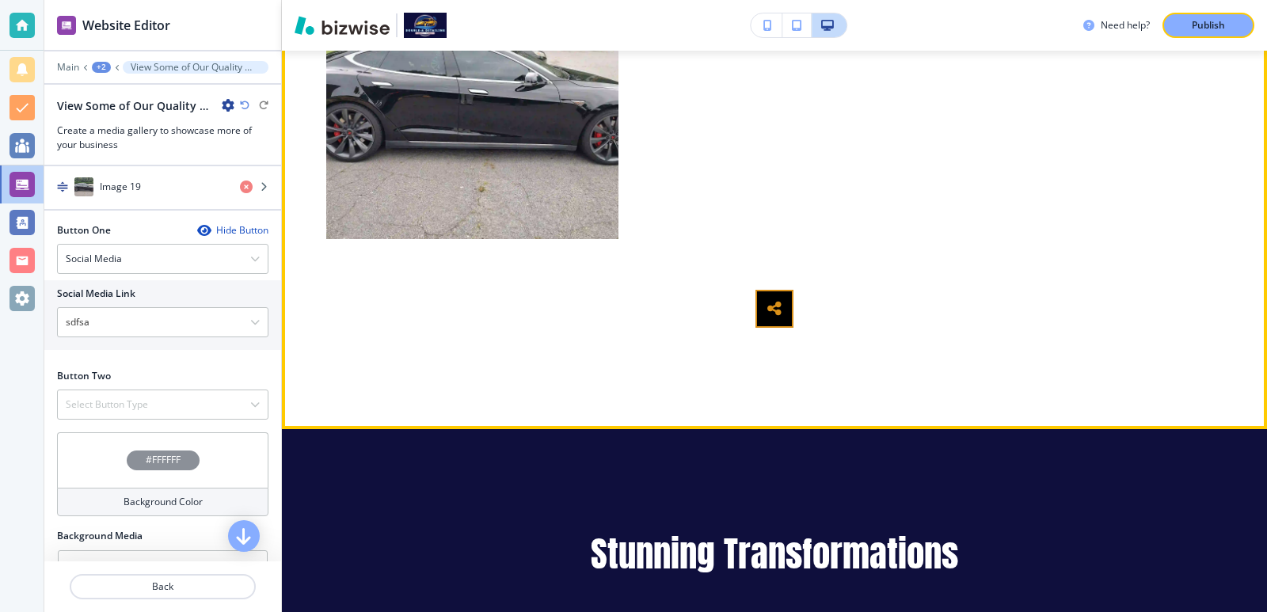
type Link "sdfsa"
click at [756, 290] on button "button" at bounding box center [775, 309] width 38 height 38
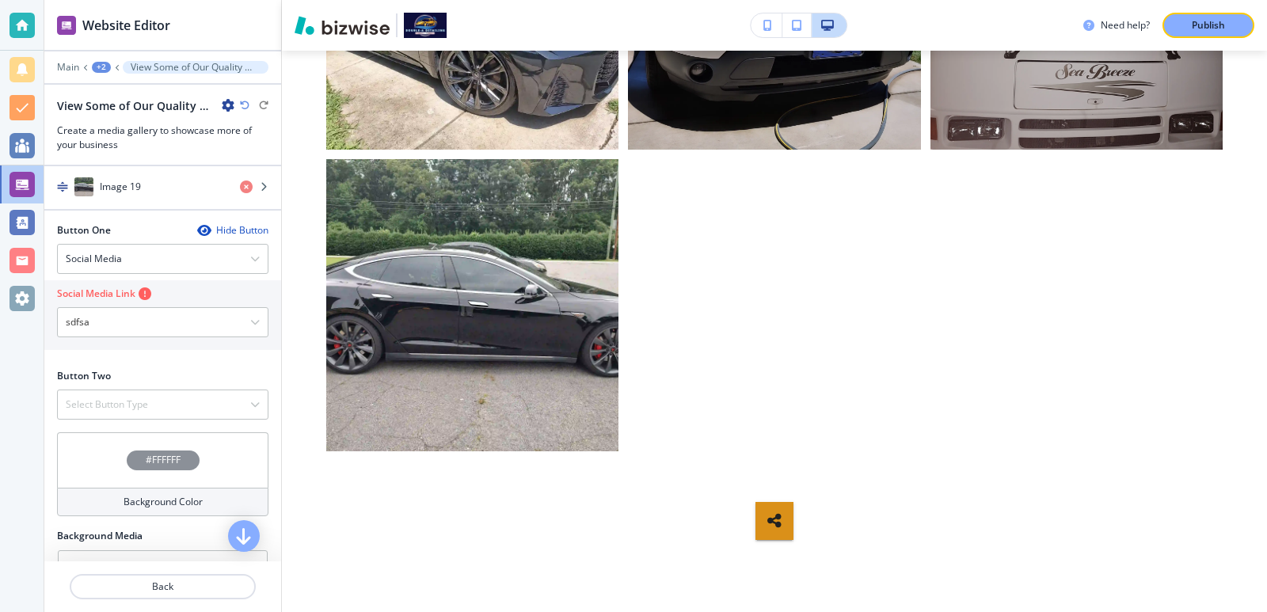
scroll to position [2535, 0]
click at [187, 265] on div "Social Media" at bounding box center [163, 259] width 210 height 29
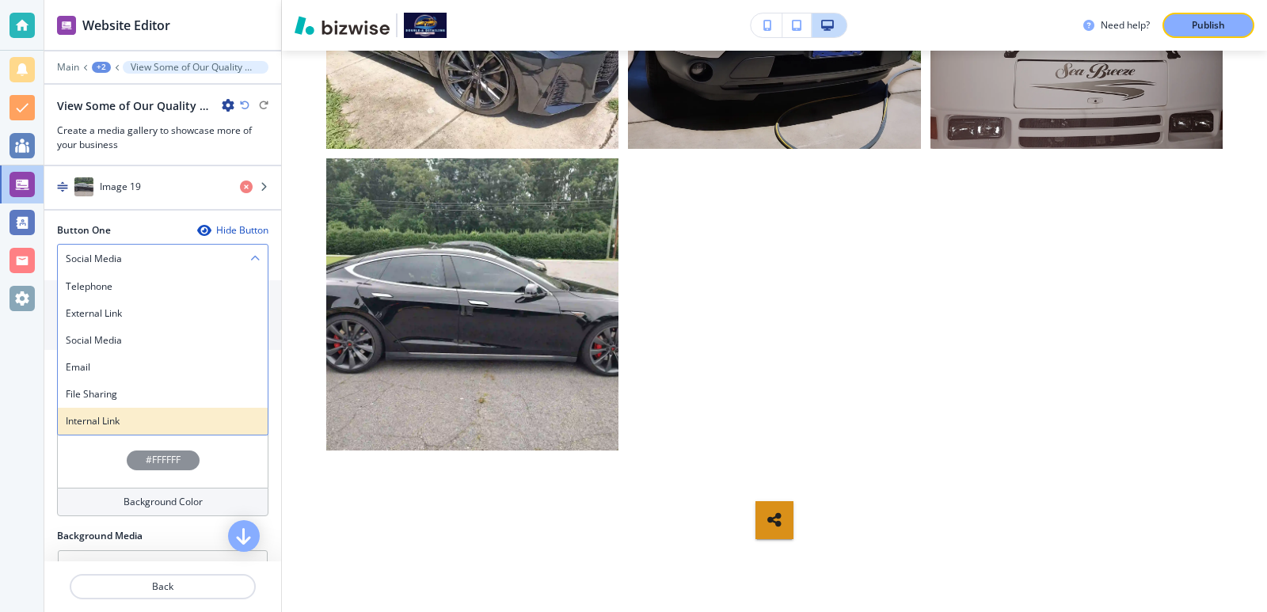
click at [215, 409] on div "Internal Link" at bounding box center [163, 421] width 210 height 27
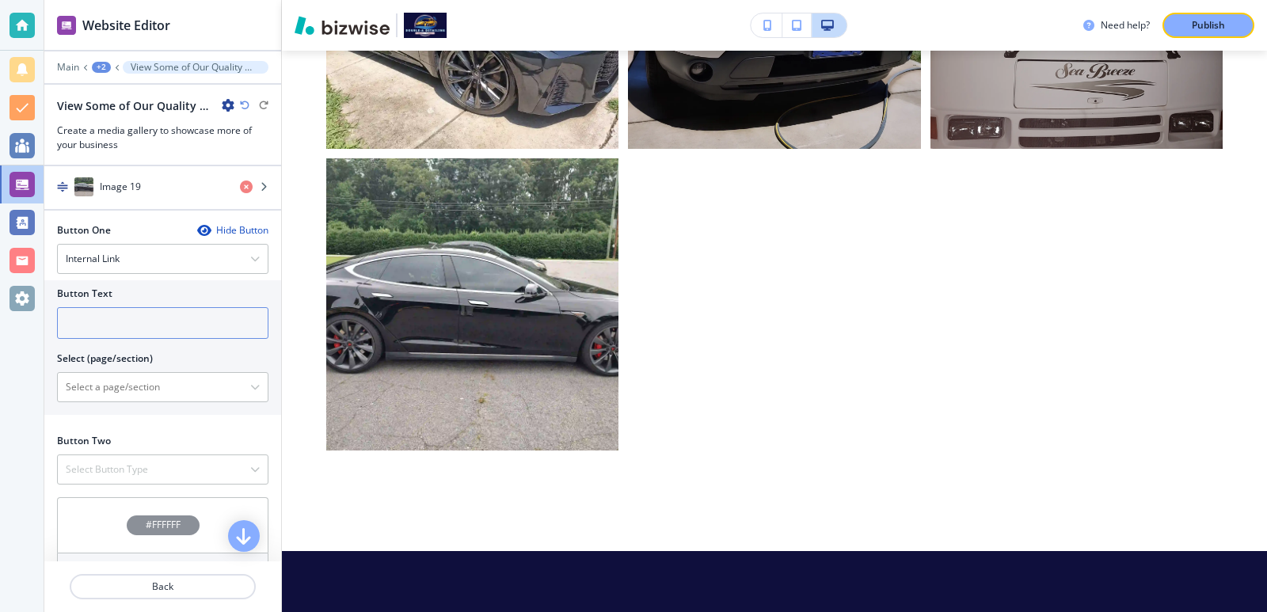
click at [196, 309] on input "text" at bounding box center [162, 323] width 211 height 32
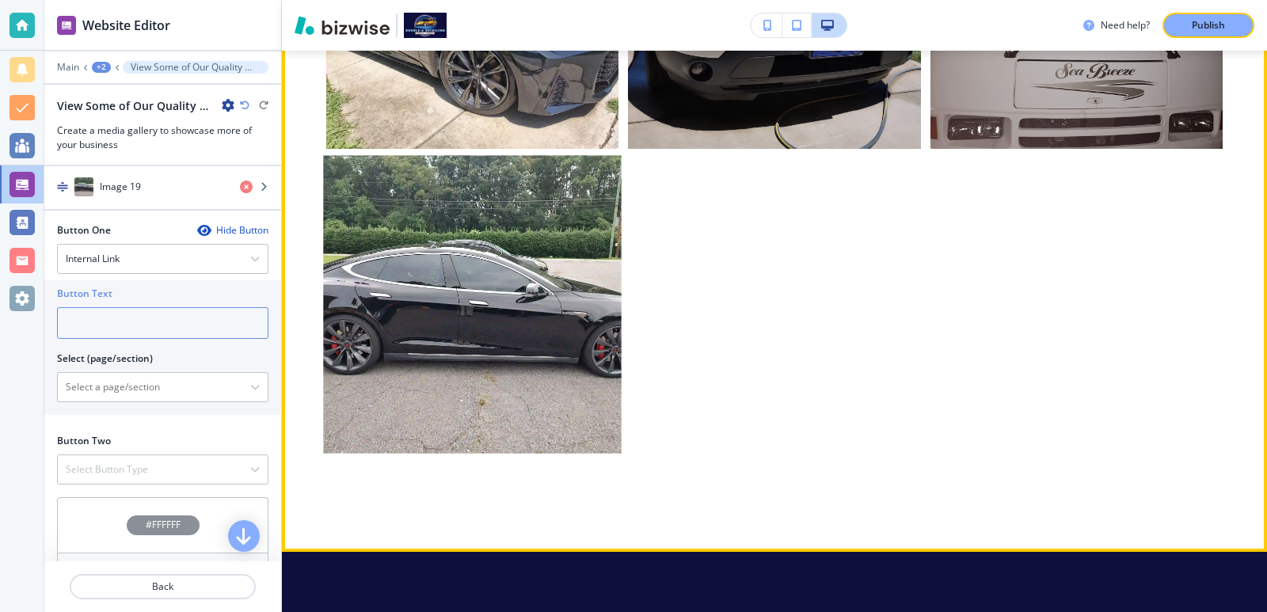
type input "f"
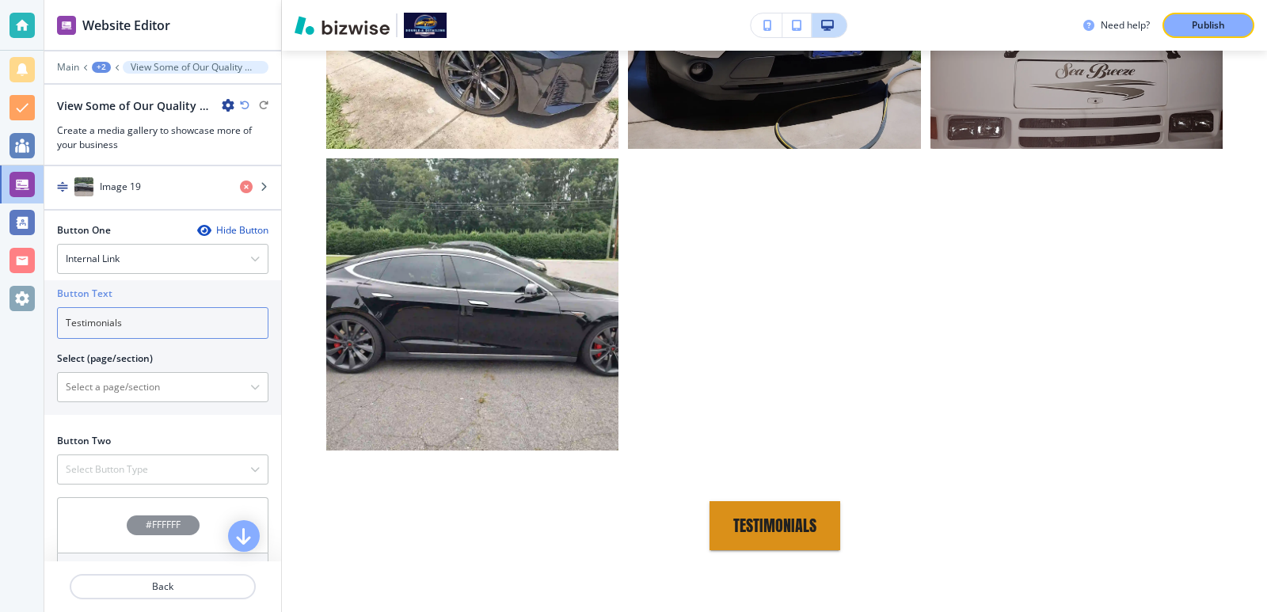
type input "Testimonials"
click at [193, 382] on \(page\/section\) "Manual Input" at bounding box center [154, 387] width 192 height 27
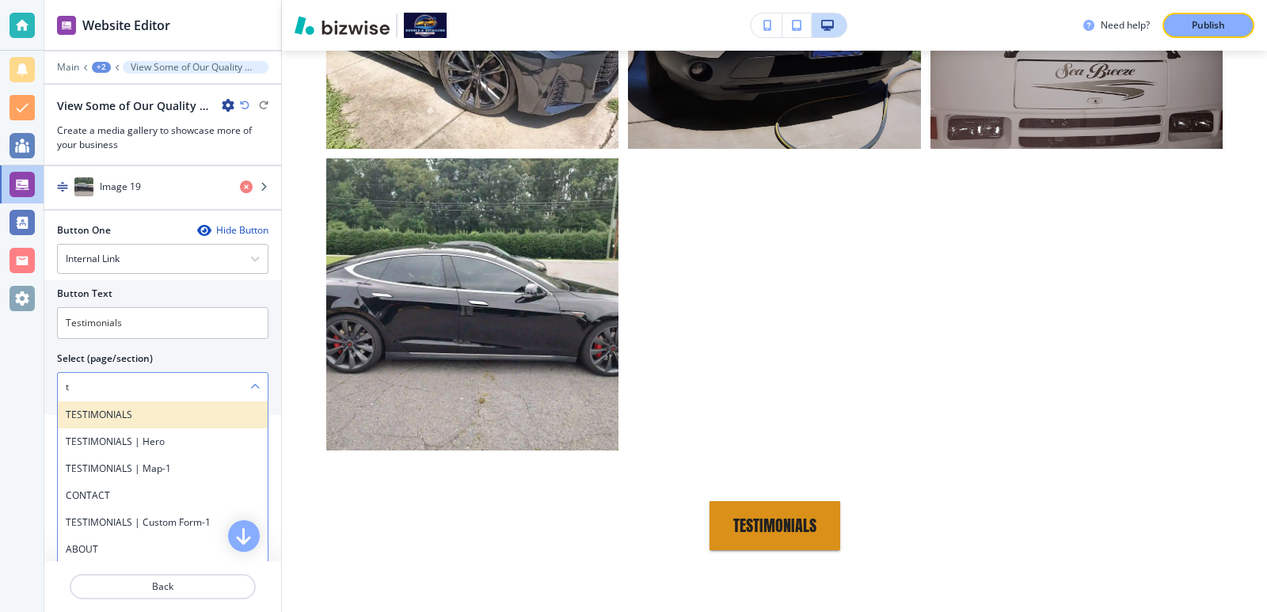
click at [204, 417] on h4 "TESTIMONIALS" at bounding box center [163, 415] width 194 height 14
type \(page\/section\) "TESTIMONIALS"
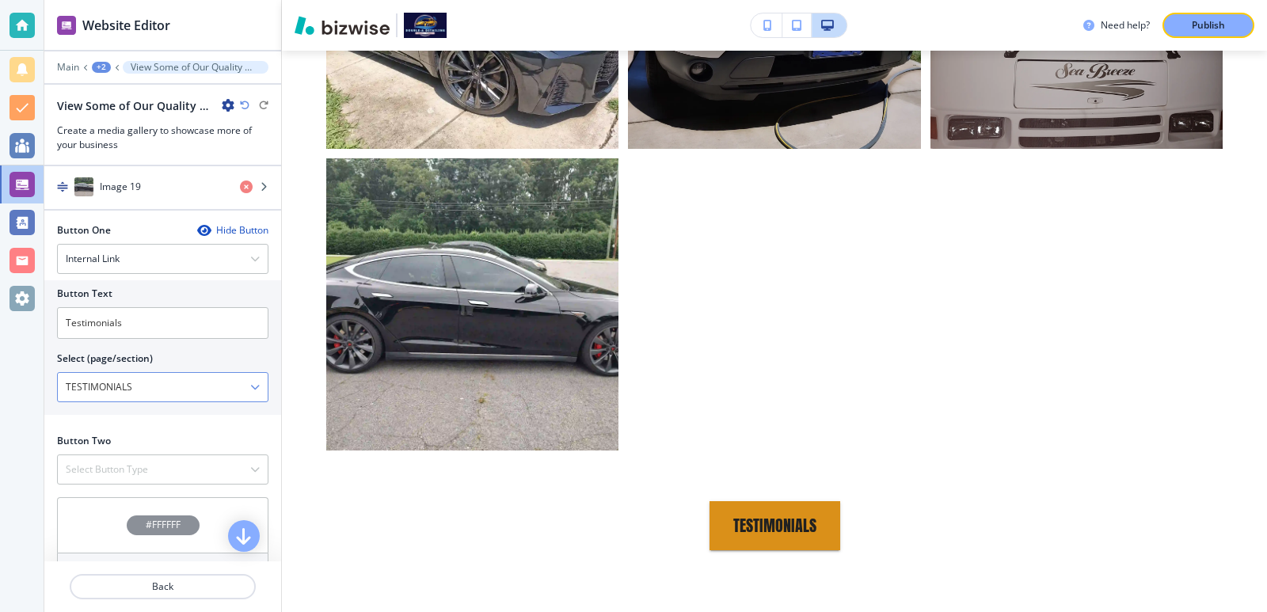
scroll to position [1584, 0]
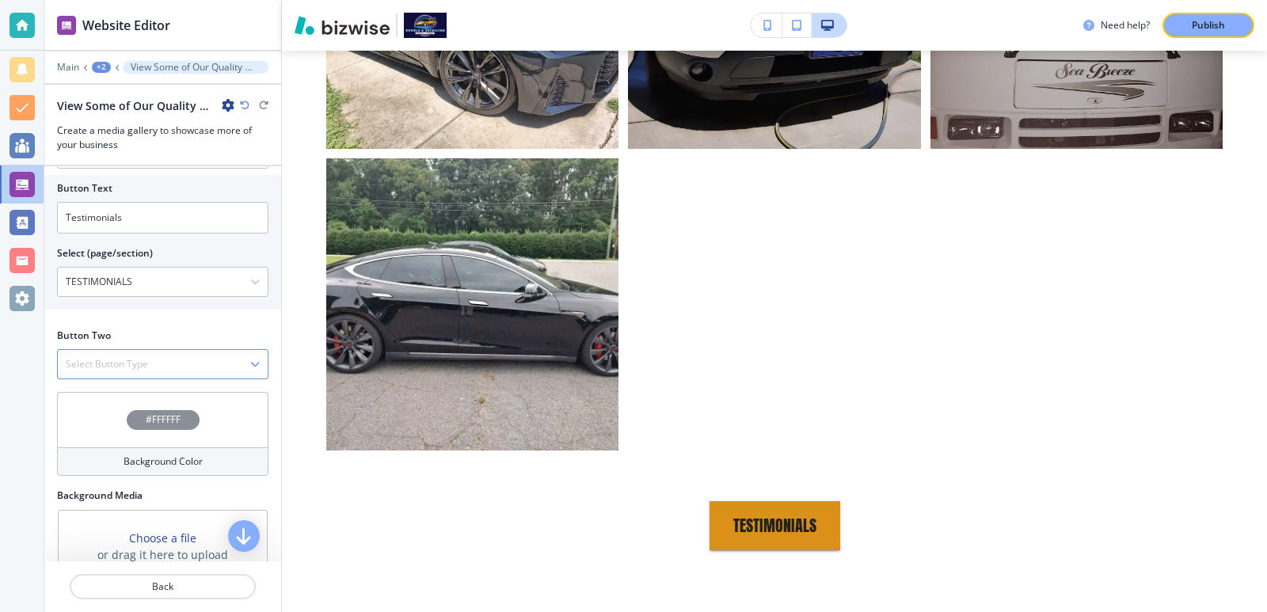
click at [241, 370] on div "Select Button Type" at bounding box center [163, 364] width 210 height 29
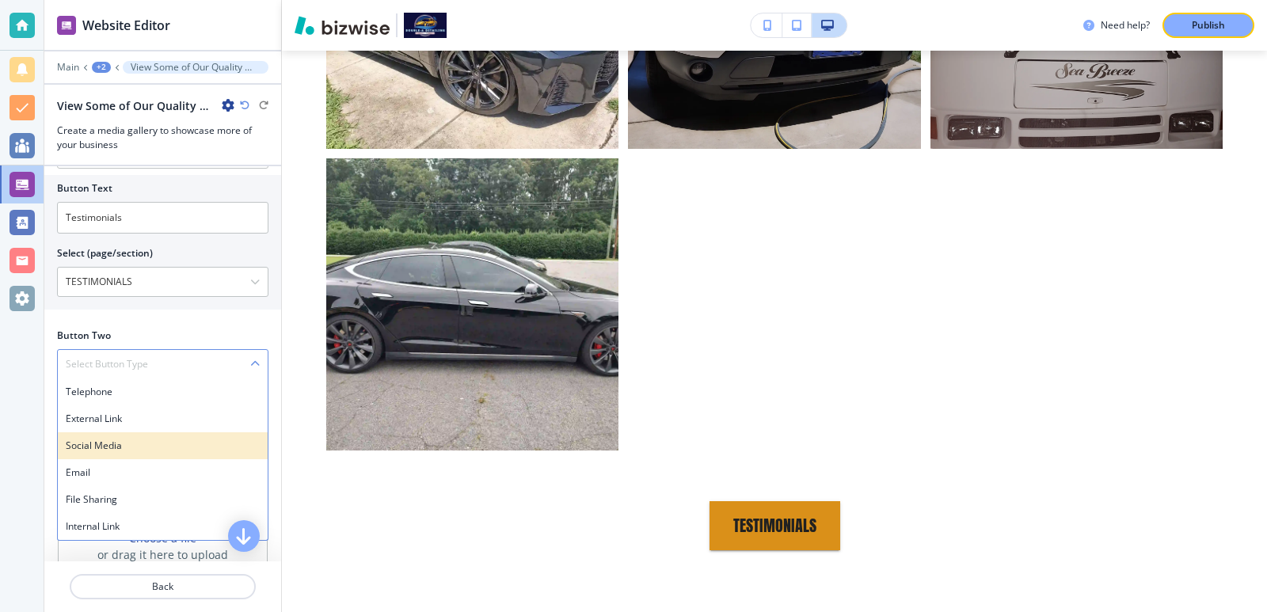
click at [227, 456] on div "Social Media" at bounding box center [163, 445] width 210 height 27
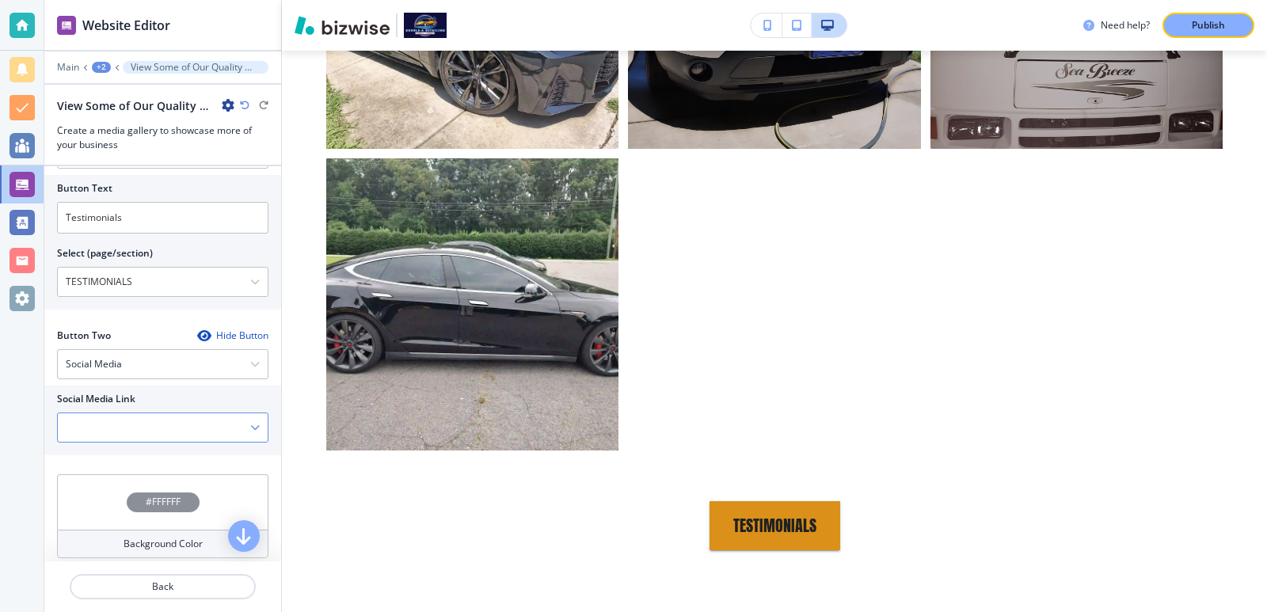
click at [195, 427] on Link "Manual Input" at bounding box center [154, 427] width 192 height 27
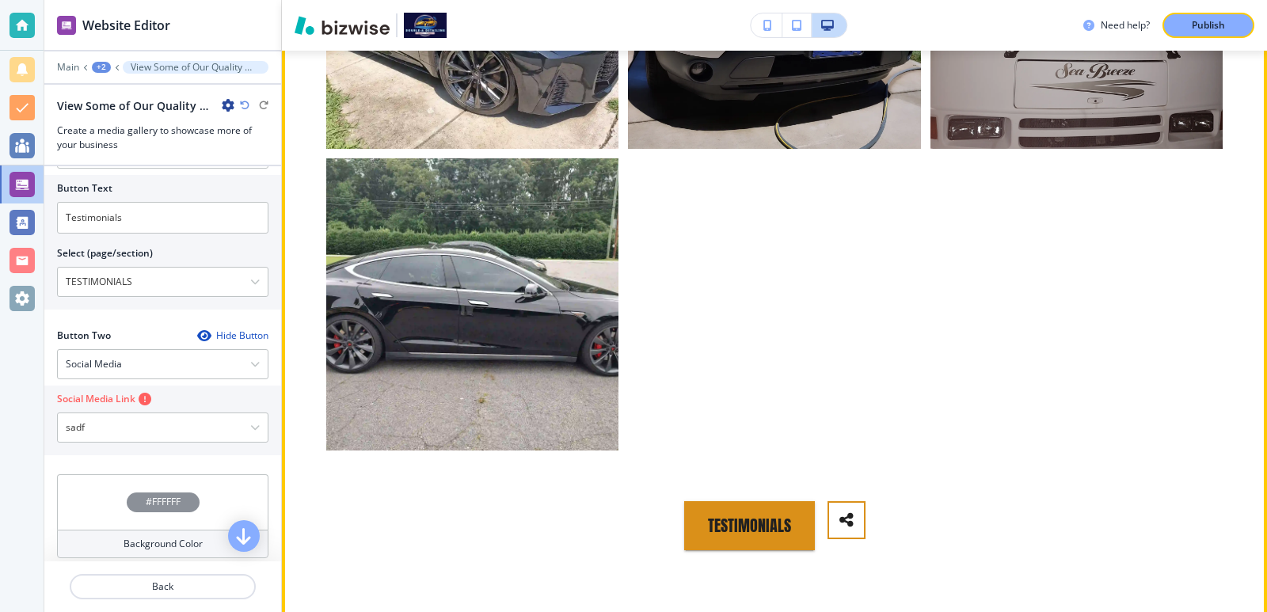
click at [453, 501] on div "Testimonials" at bounding box center [774, 525] width 897 height 49
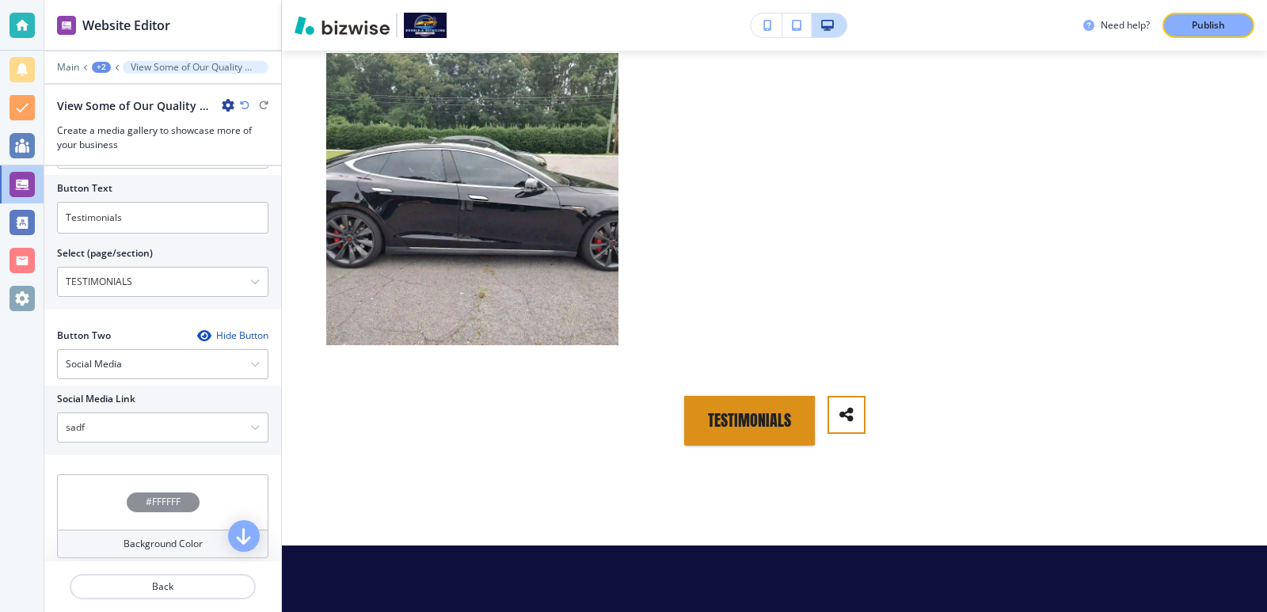
drag, startPoint x: 196, startPoint y: 429, endPoint x: 51, endPoint y: 431, distance: 144.2
click at [51, 431] on div "Social Media Link sadf Instagram - @Sample text Manage Social Media Accounts" at bounding box center [162, 421] width 237 height 70
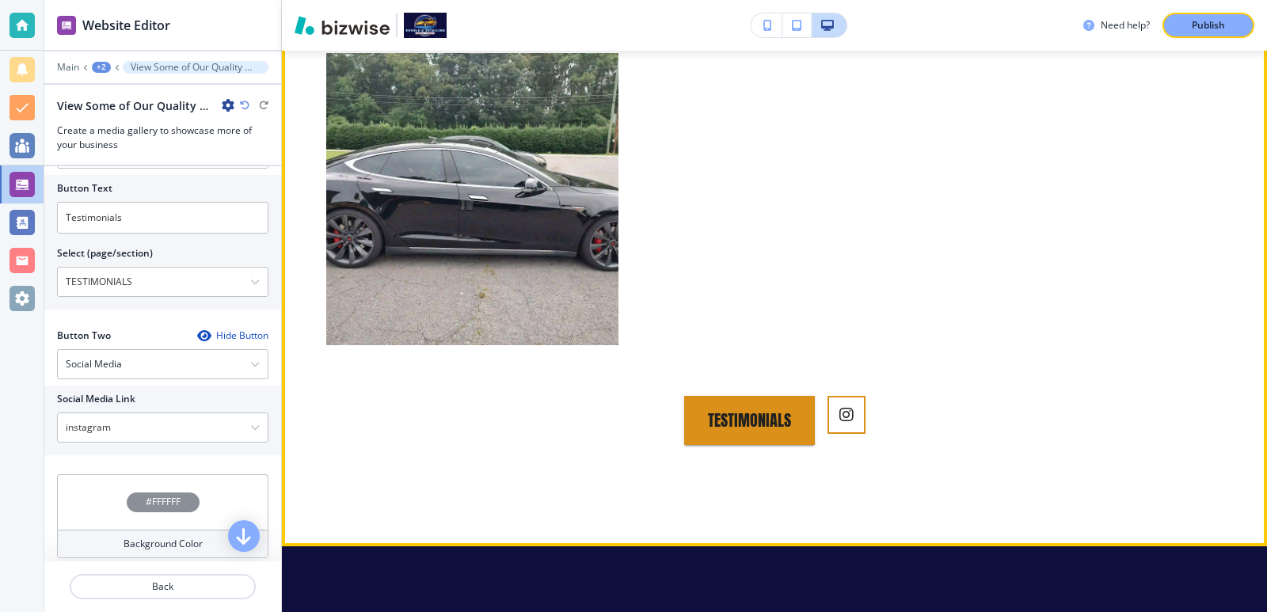
type Link "instagram"
click at [842, 397] on button "button" at bounding box center [847, 415] width 38 height 38
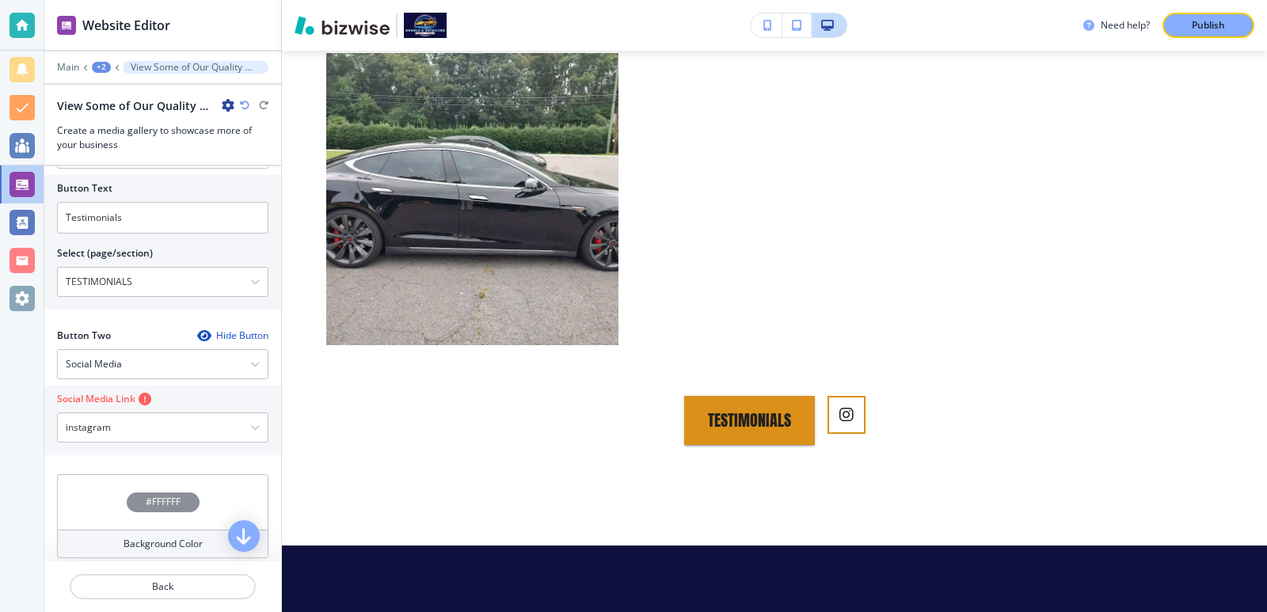
click at [218, 335] on div "Hide Button" at bounding box center [232, 336] width 71 height 13
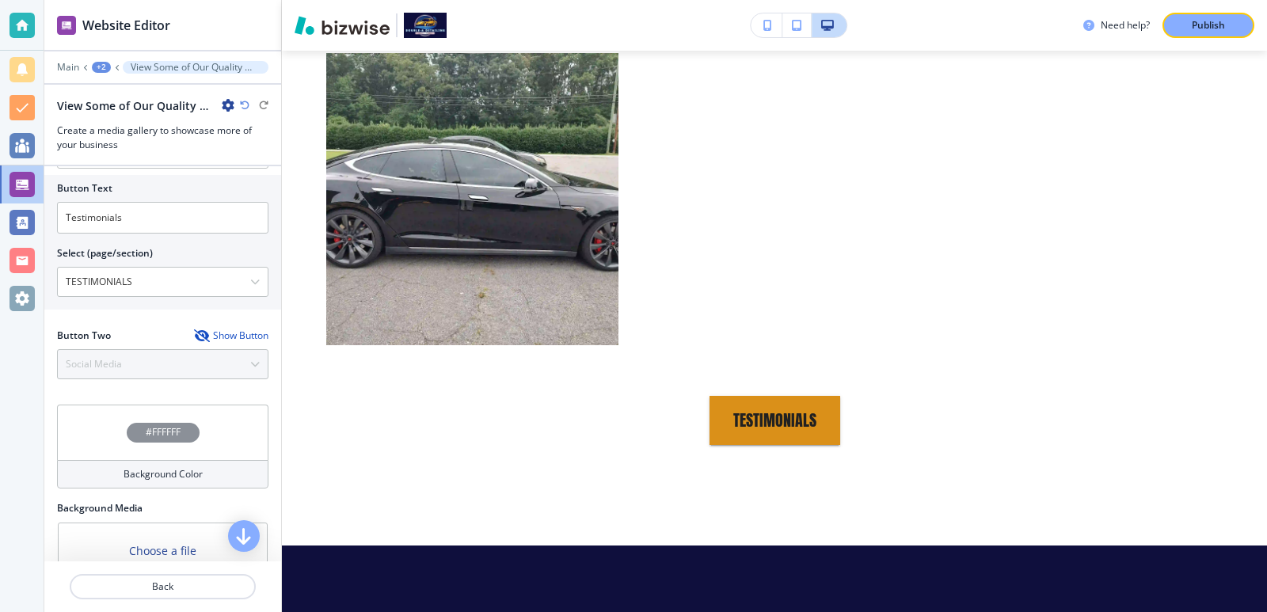
click at [218, 335] on div "Show Button" at bounding box center [231, 336] width 74 height 13
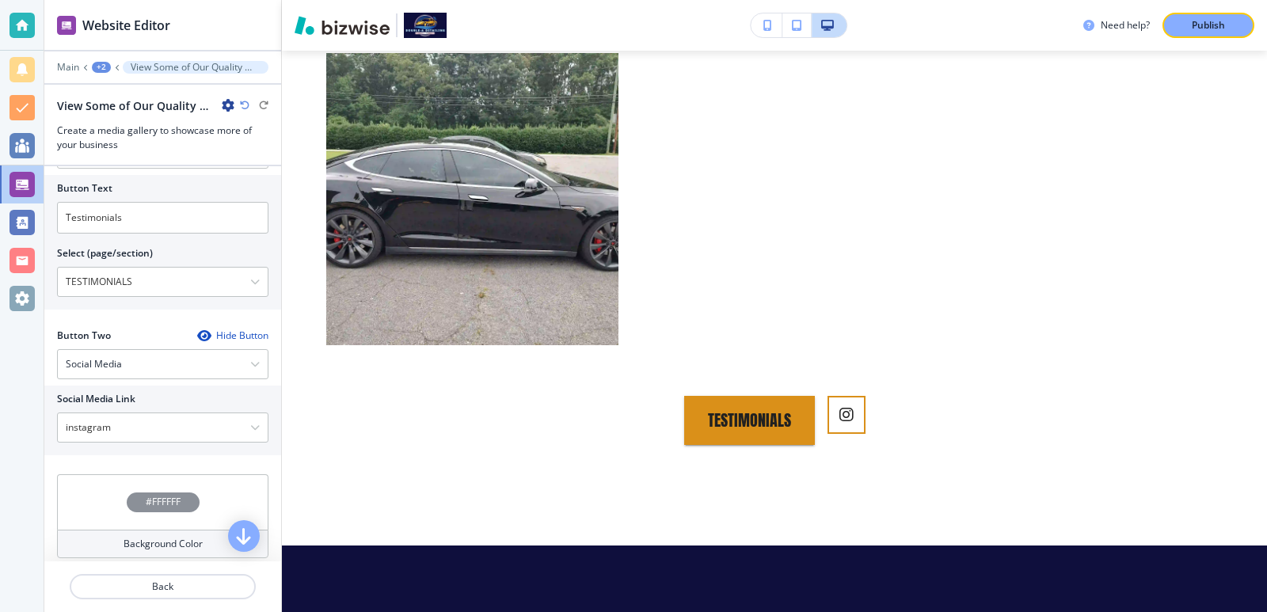
click at [227, 330] on div "Hide Button" at bounding box center [232, 336] width 71 height 13
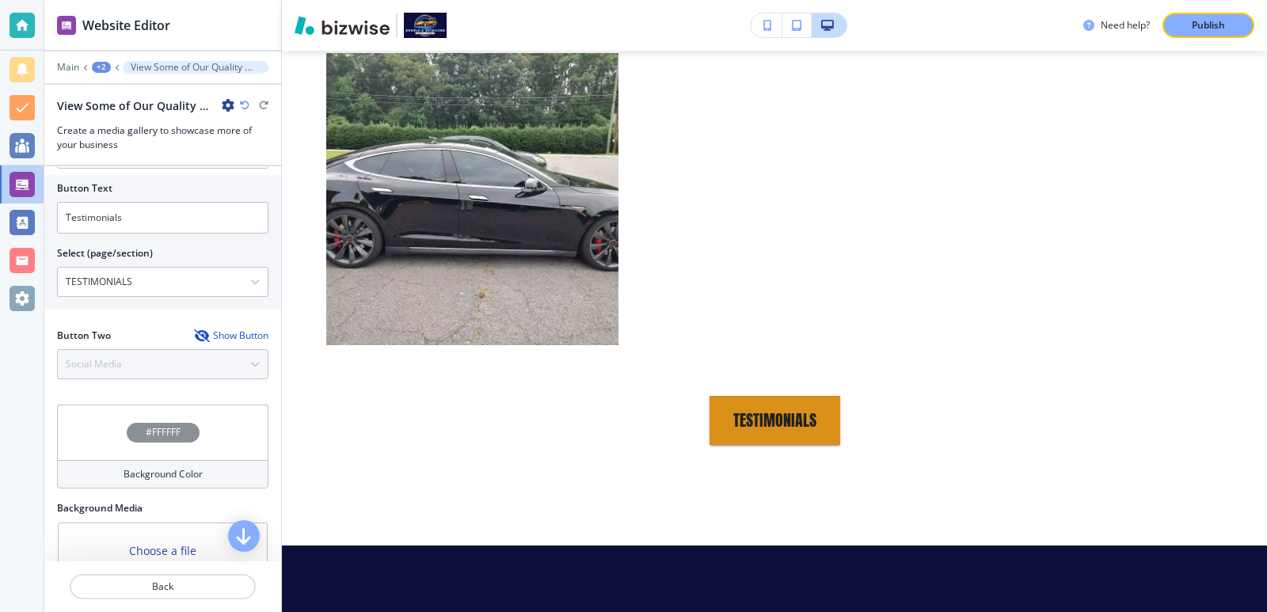
scroll to position [1660, 0]
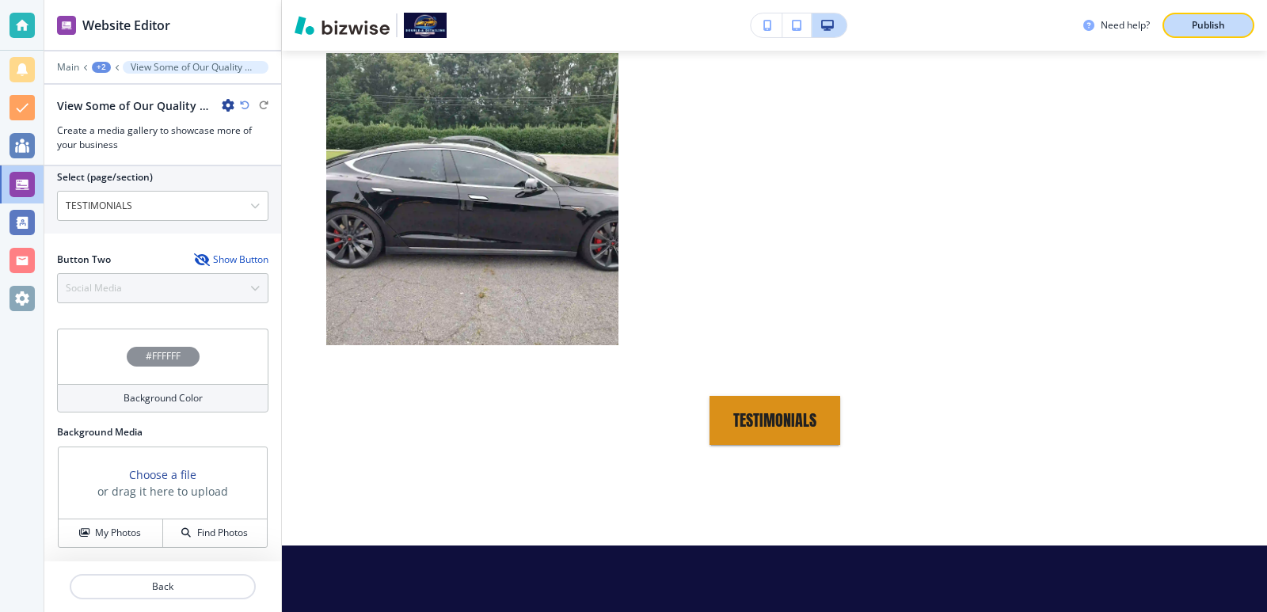
click at [1232, 26] on div "Publish" at bounding box center [1208, 25] width 51 height 14
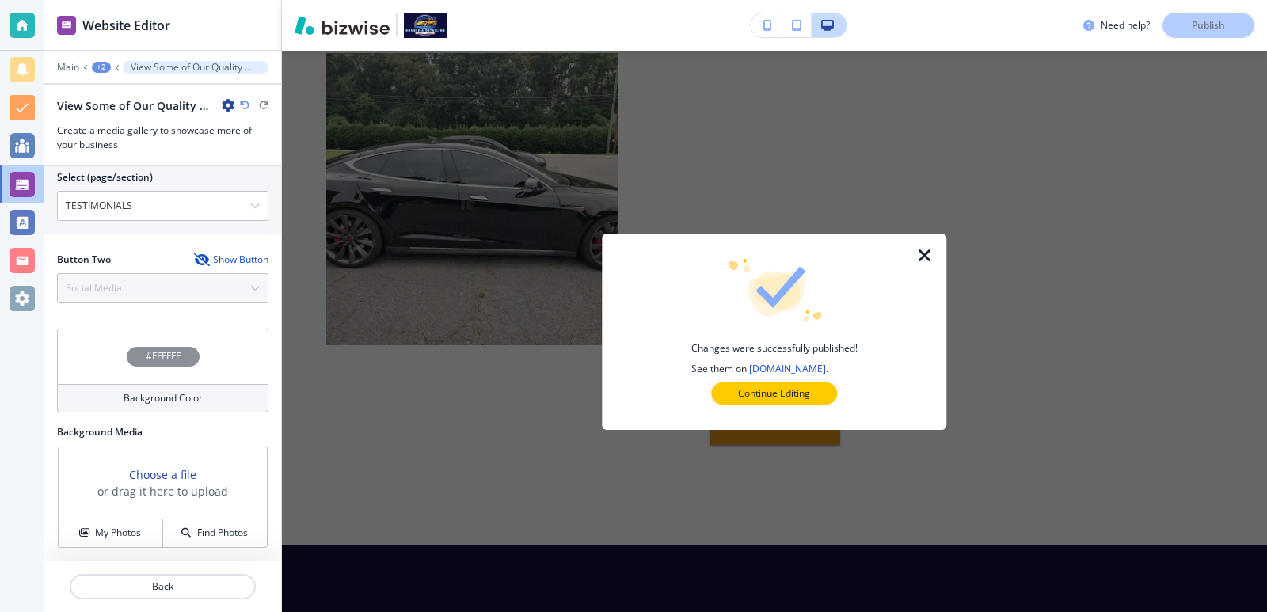
click at [104, 65] on div "+2" at bounding box center [101, 67] width 19 height 11
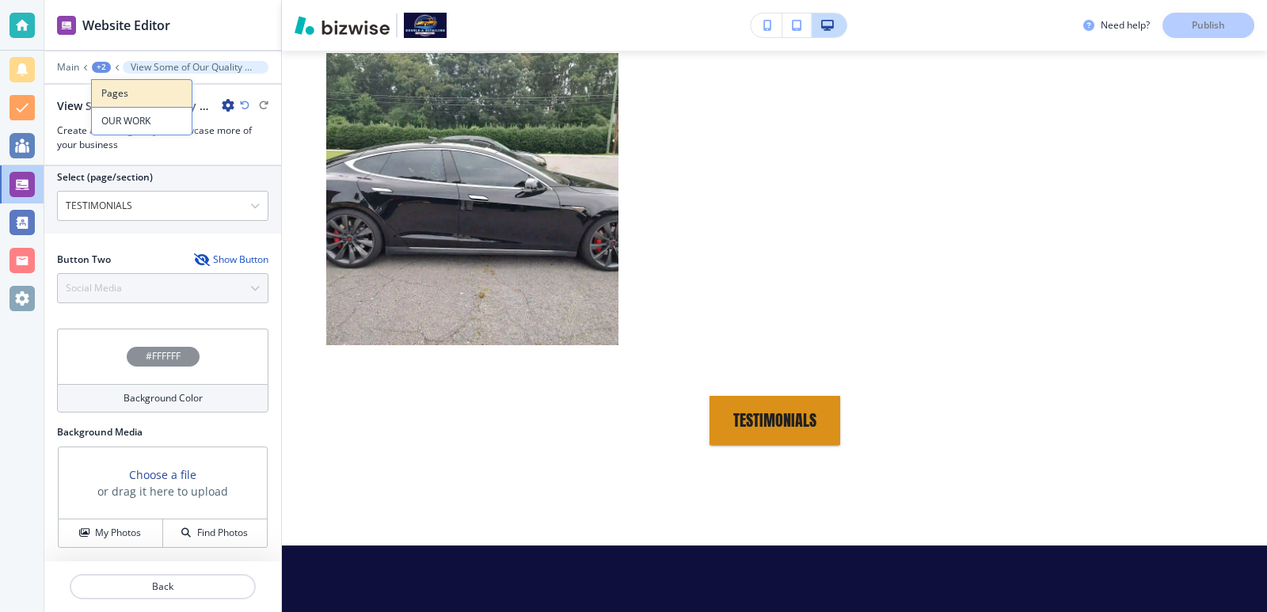
click at [128, 90] on p "Pages" at bounding box center [141, 93] width 81 height 14
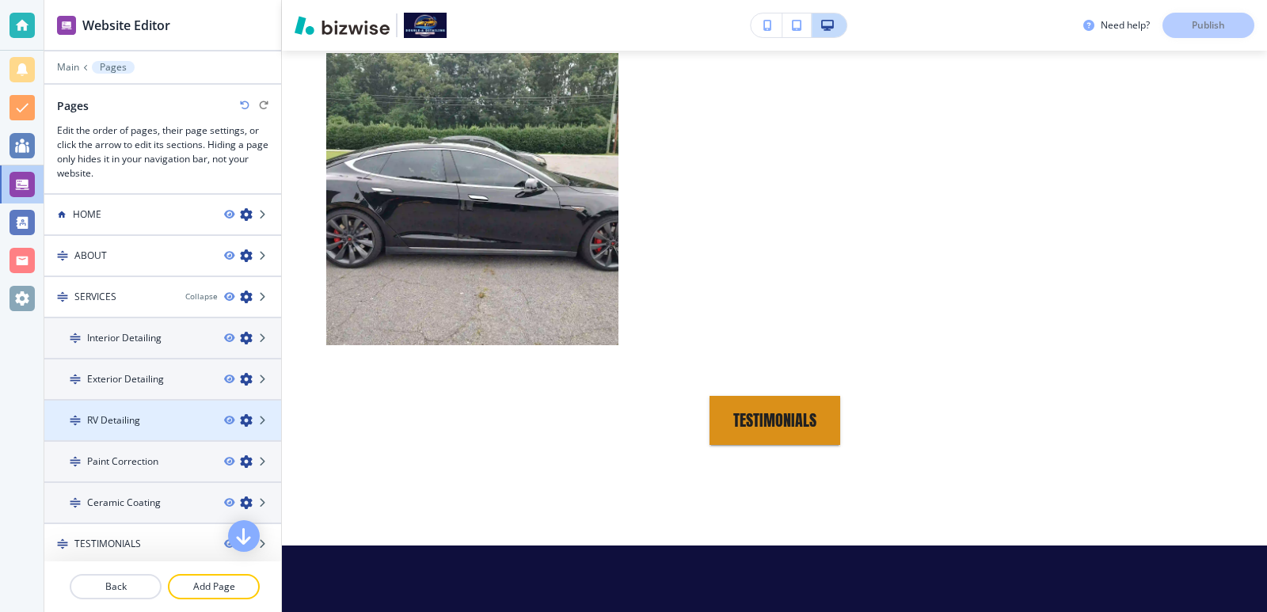
scroll to position [86, 0]
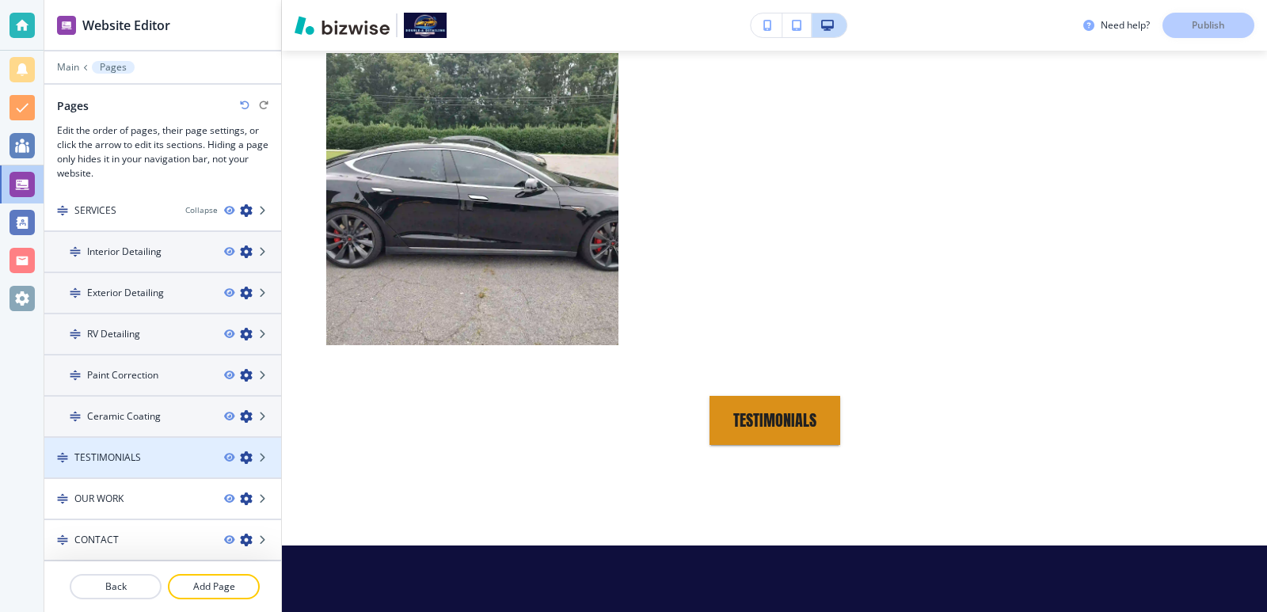
click at [170, 458] on div "TESTIMONIALS" at bounding box center [127, 458] width 167 height 14
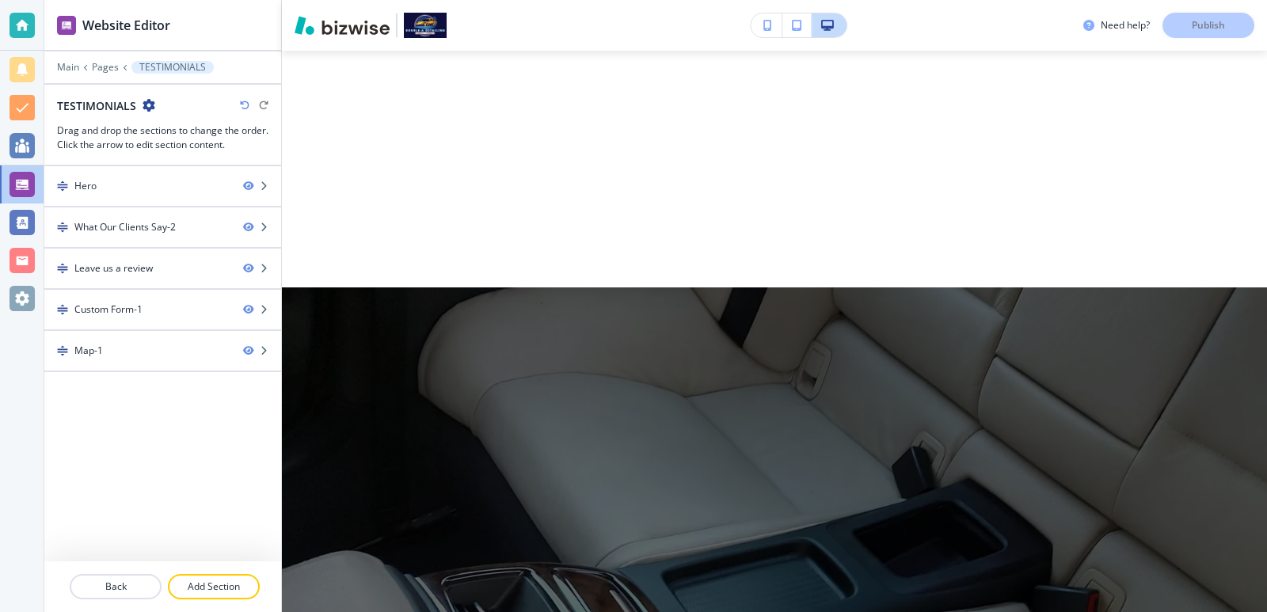
scroll to position [0, 0]
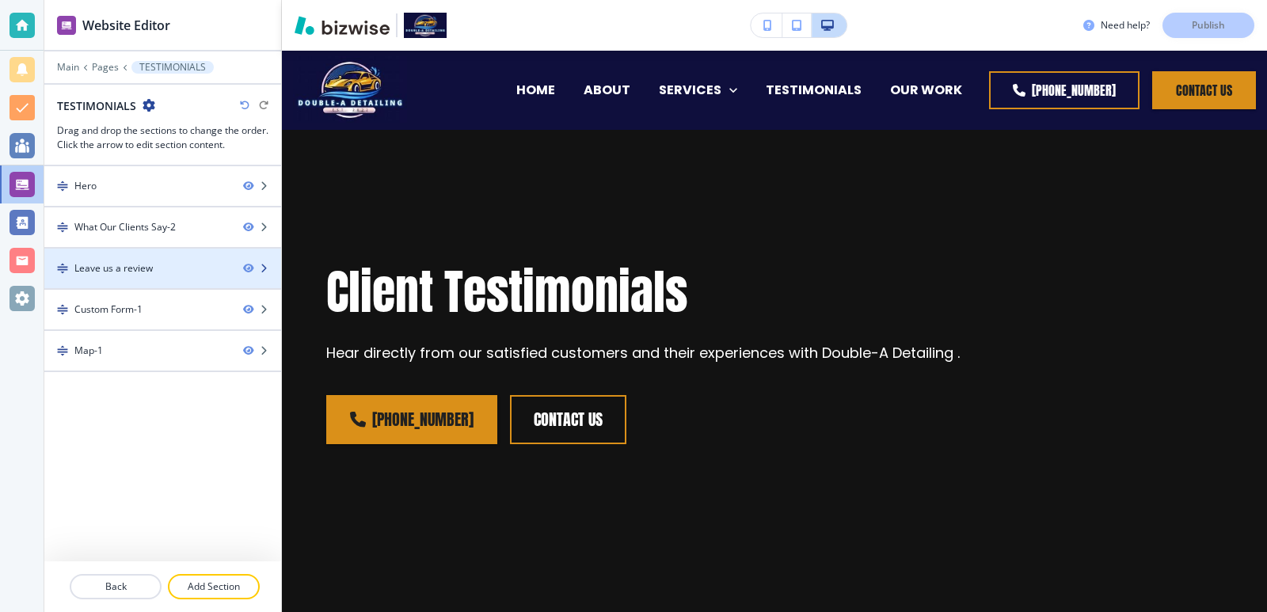
click at [149, 264] on div "Leave us a review" at bounding box center [113, 268] width 78 height 14
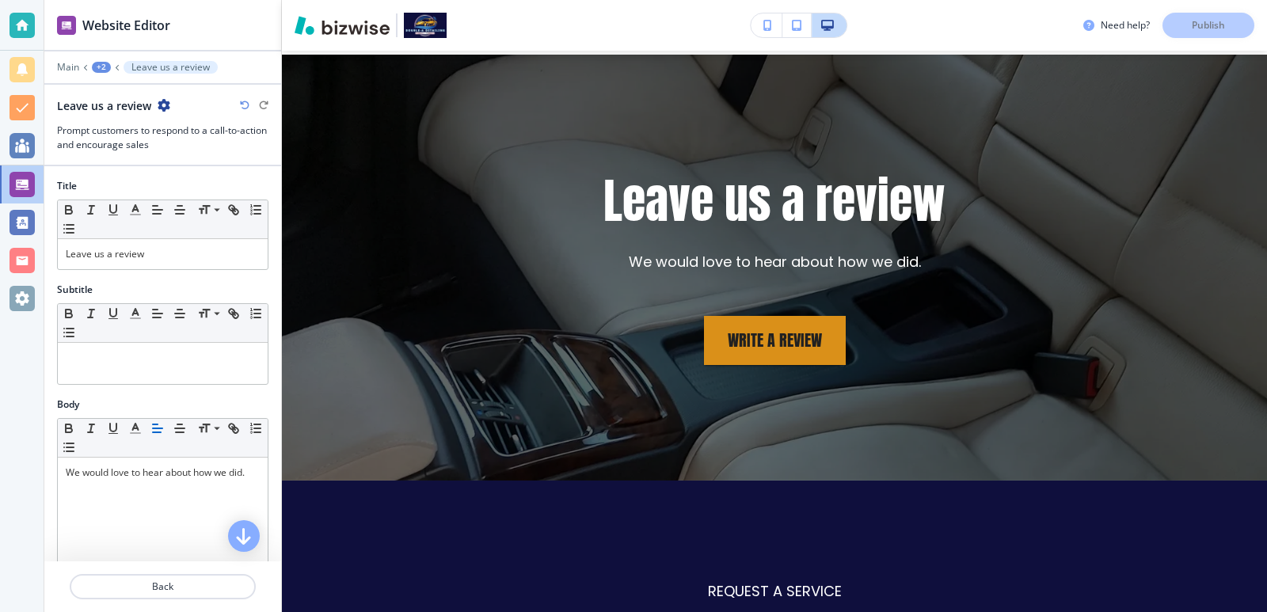
scroll to position [2878, 0]
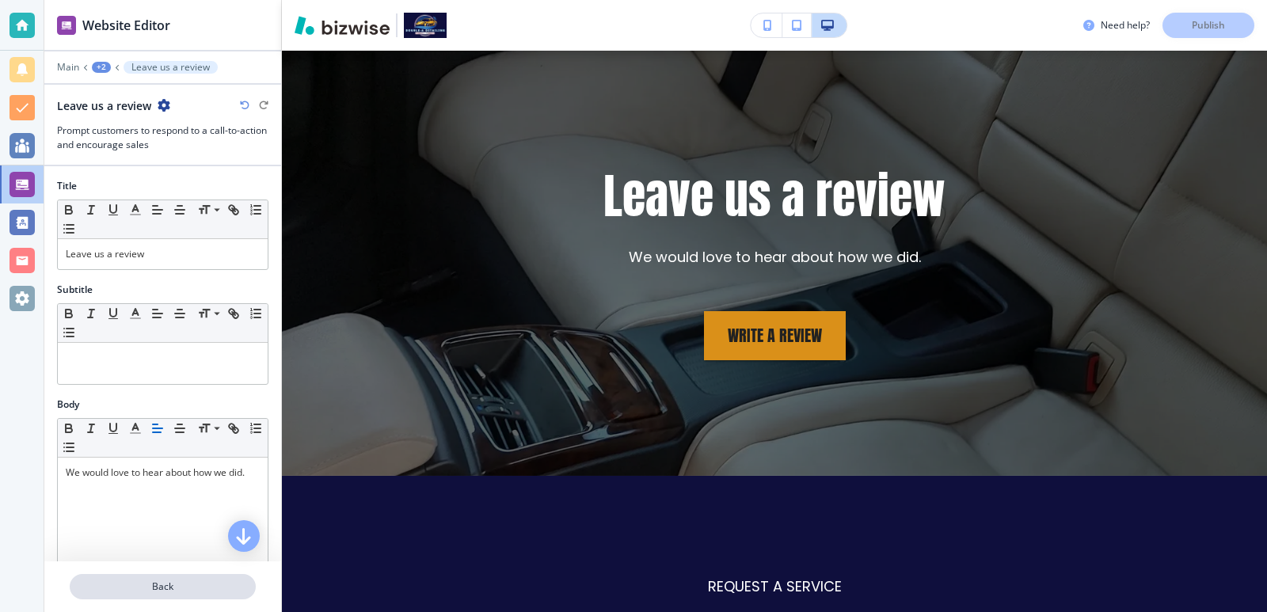
click at [181, 575] on button "Back" at bounding box center [163, 586] width 186 height 25
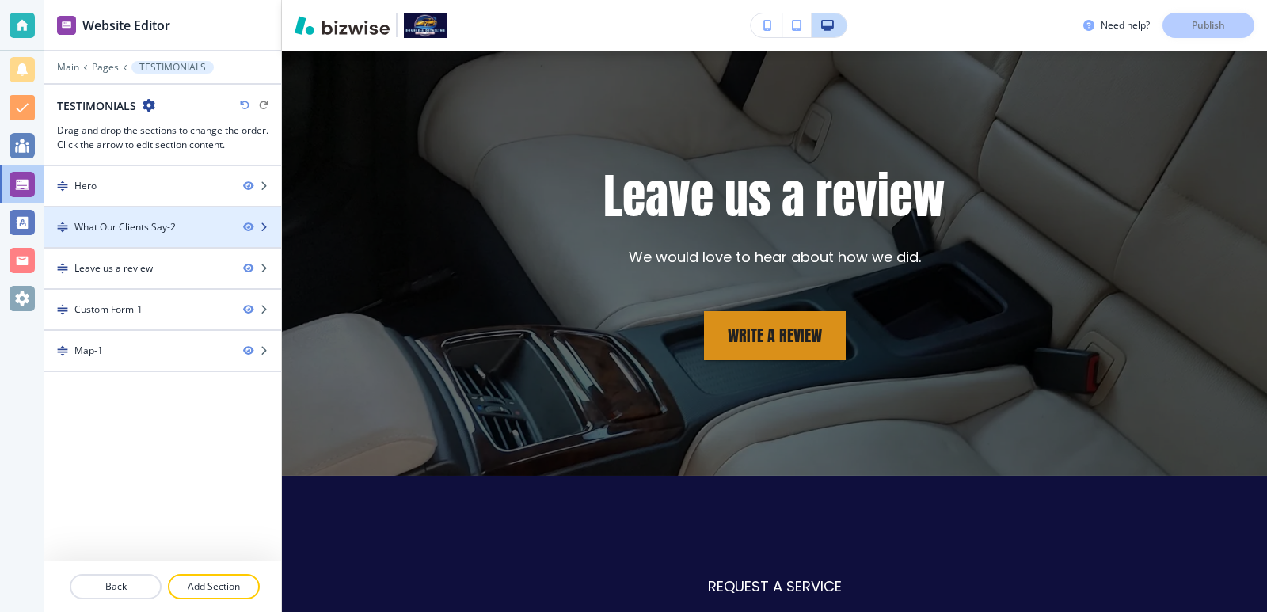
click at [90, 216] on div at bounding box center [162, 214] width 237 height 13
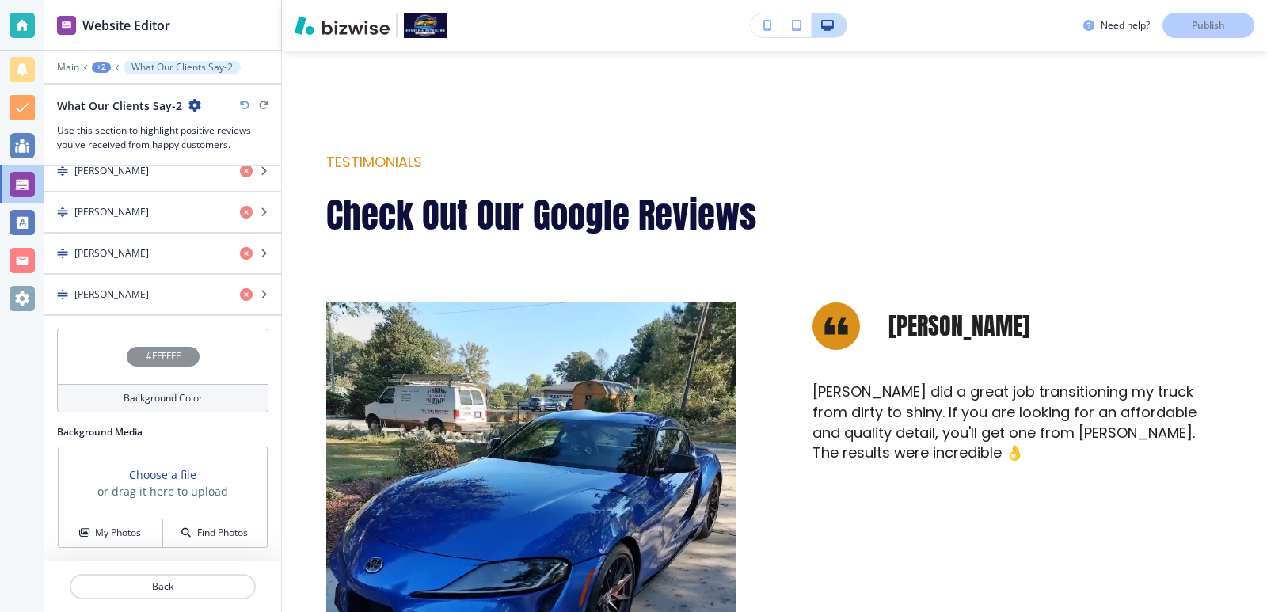
scroll to position [587, 0]
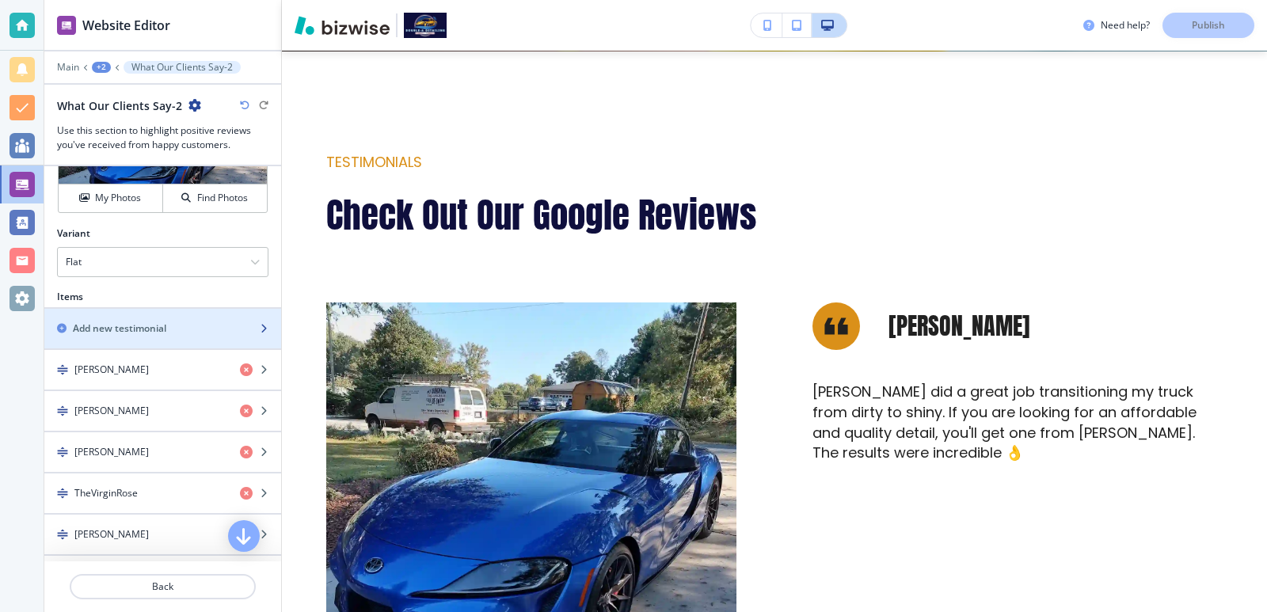
click at [167, 336] on div "button" at bounding box center [162, 342] width 237 height 13
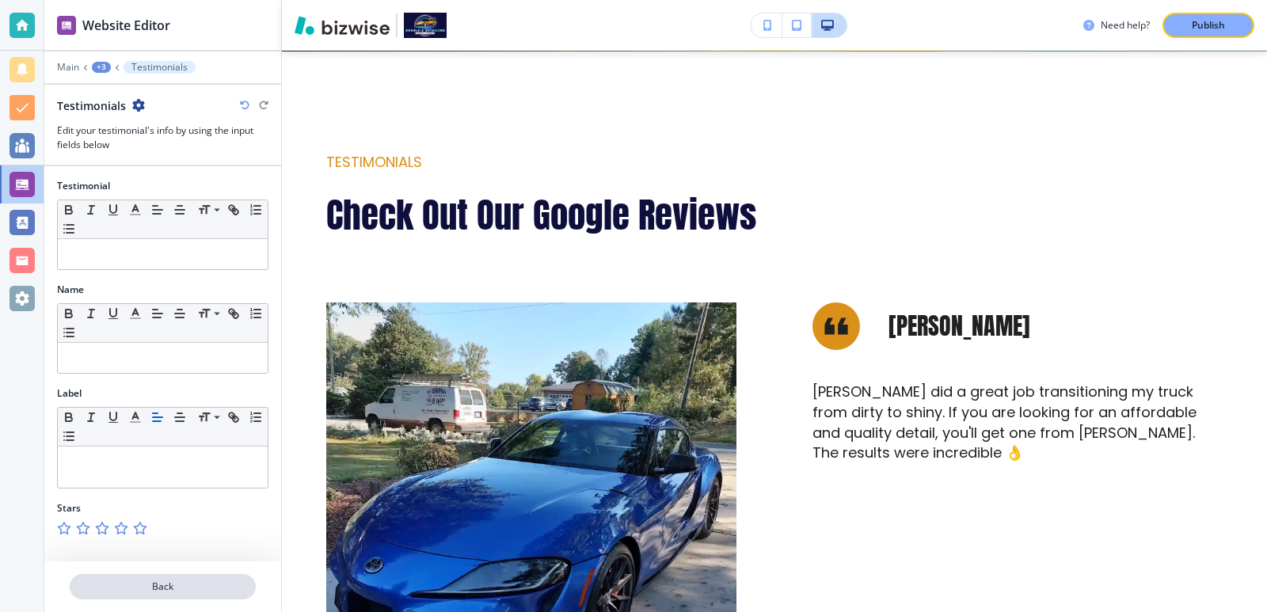
click at [174, 577] on button "Back" at bounding box center [163, 586] width 186 height 25
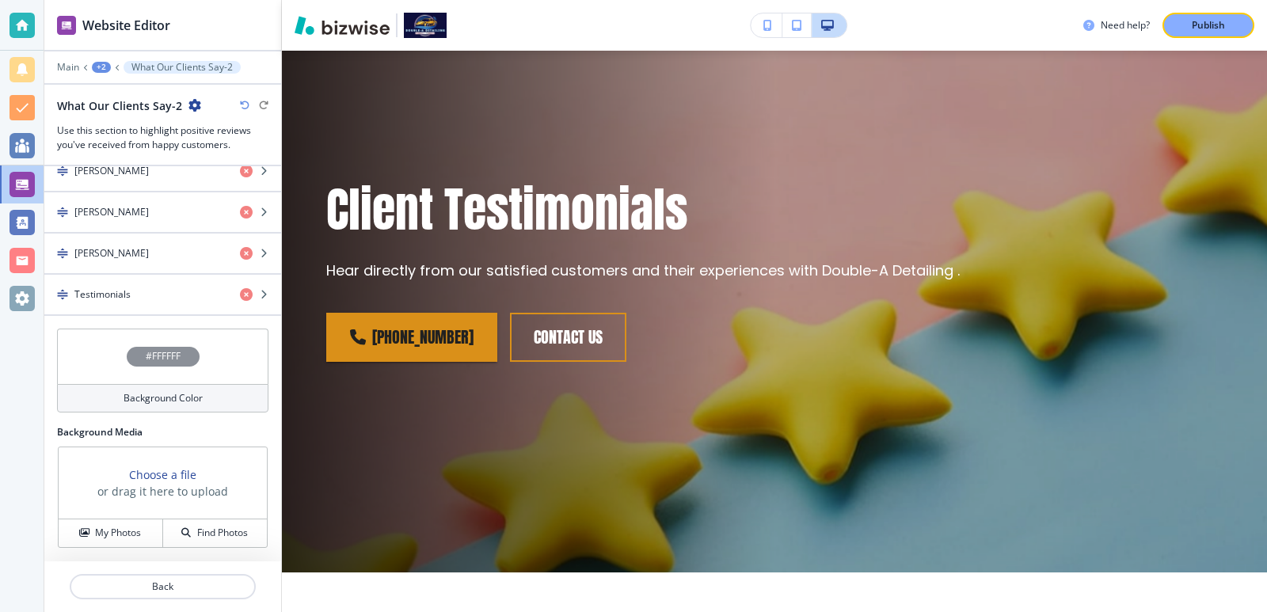
scroll to position [76, 0]
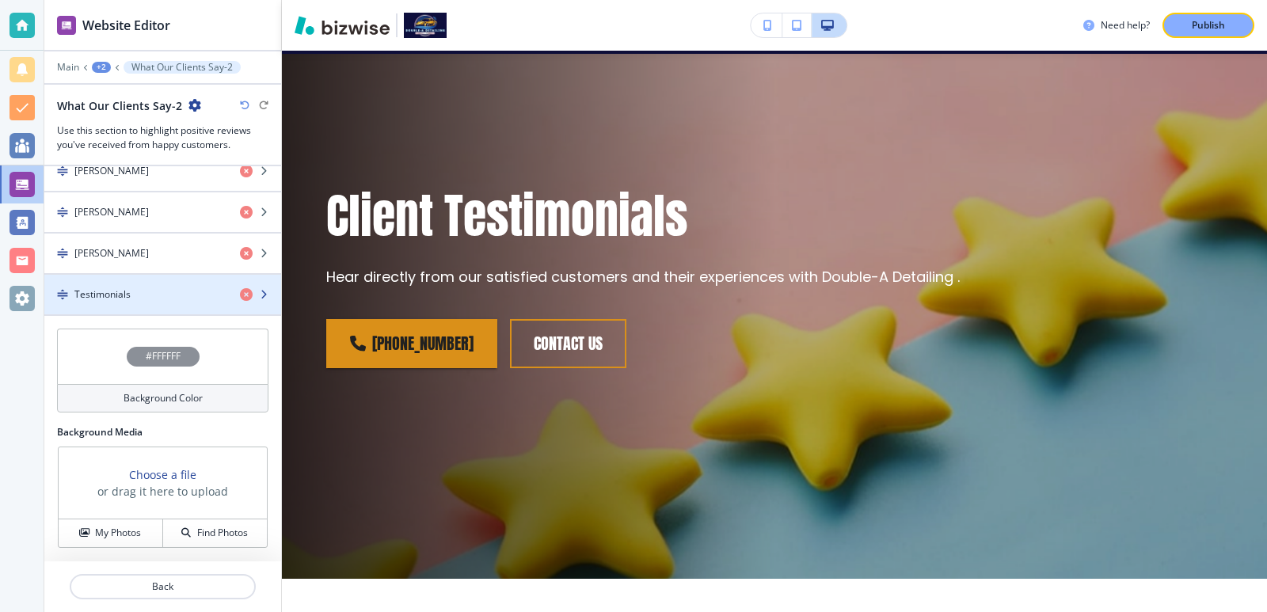
click at [150, 291] on div "Testimonials" at bounding box center [135, 295] width 183 height 14
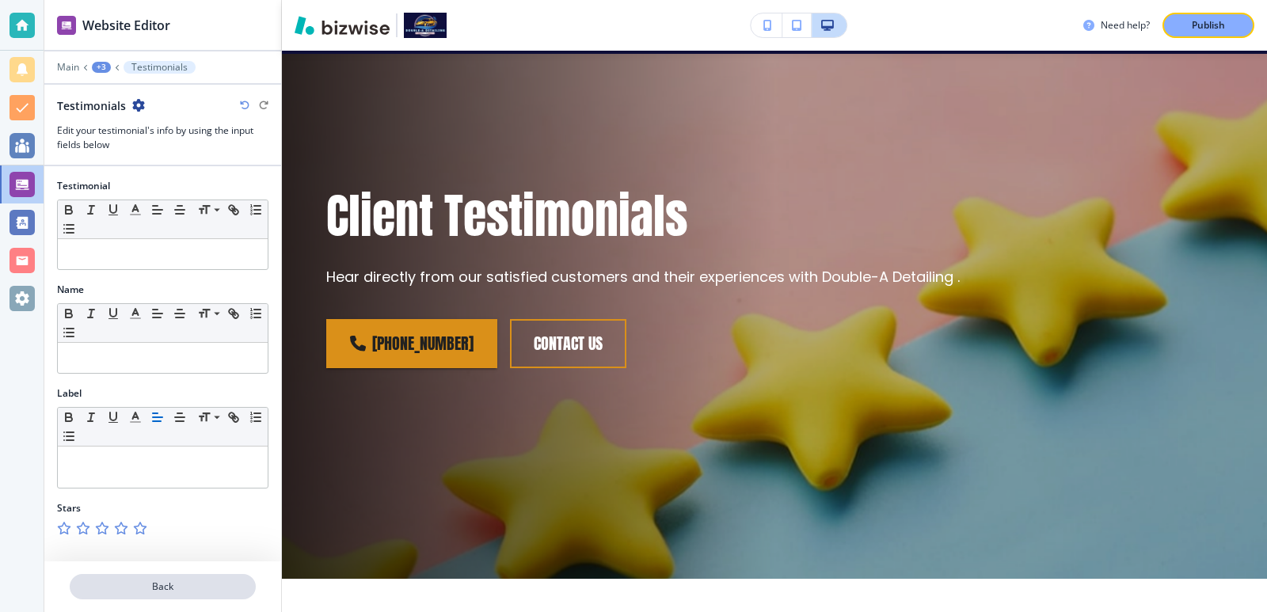
click at [181, 591] on p "Back" at bounding box center [162, 587] width 183 height 14
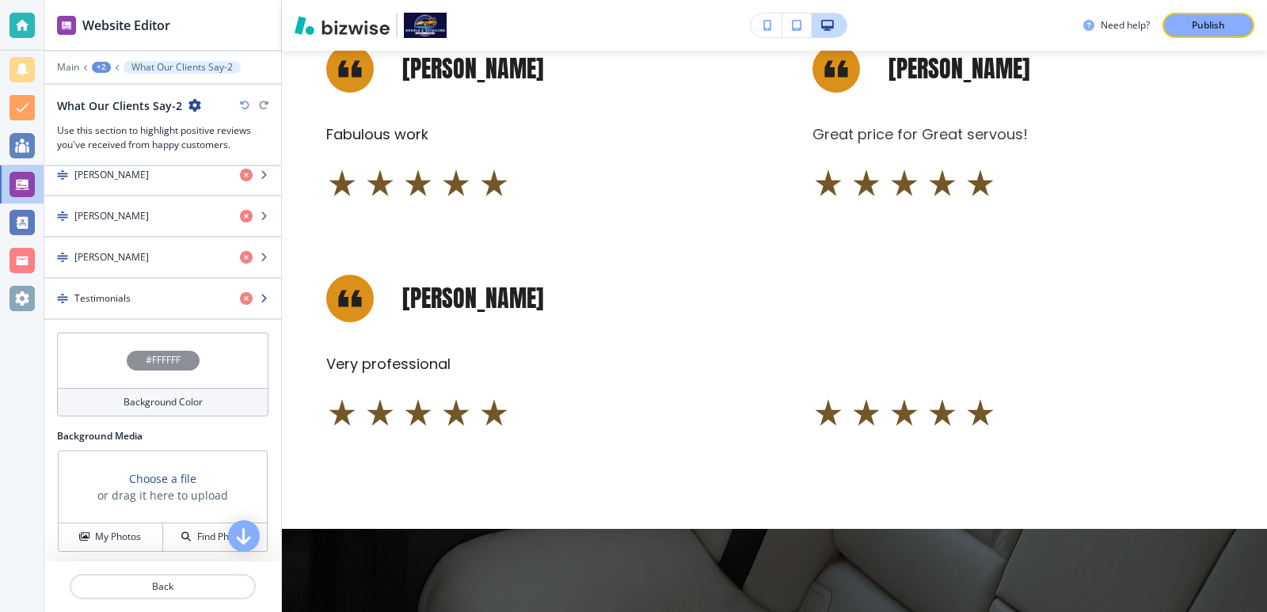
scroll to position [1156, 0]
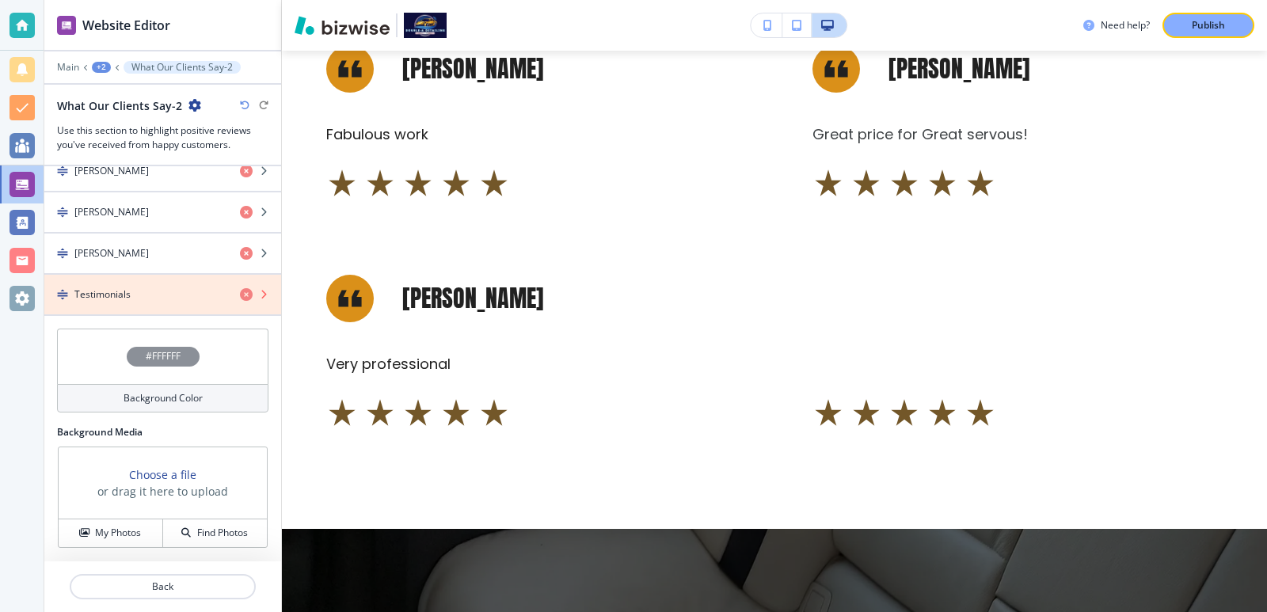
click at [240, 296] on icon "button" at bounding box center [246, 294] width 13 height 13
click at [240, 295] on icon "button" at bounding box center [246, 294] width 13 height 13
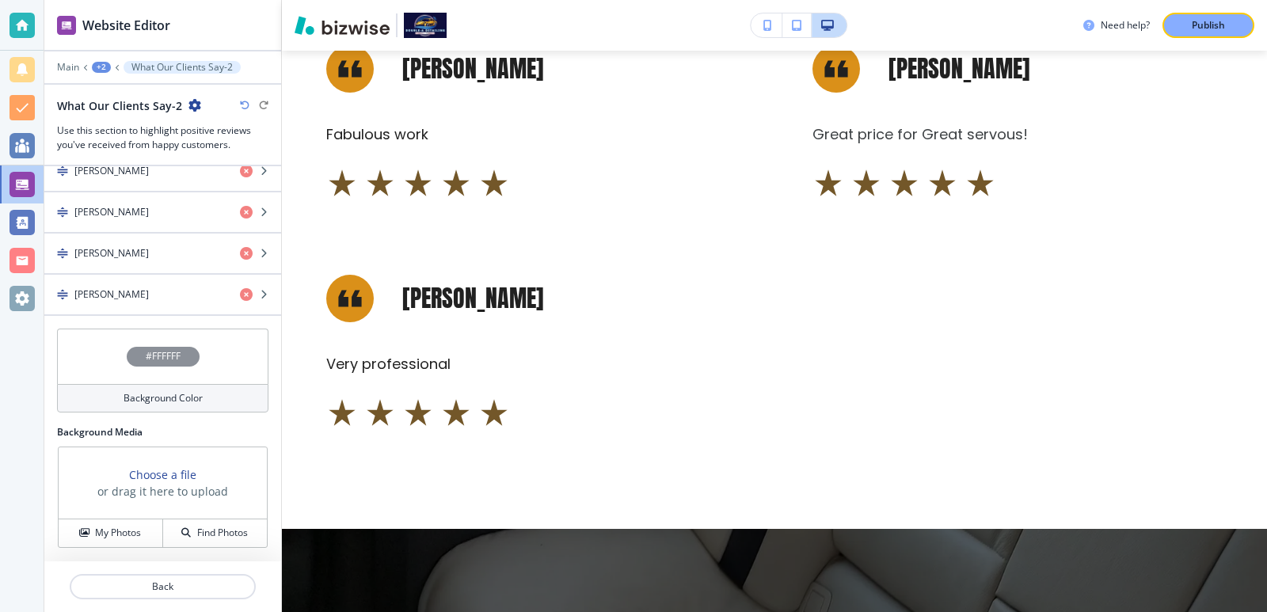
scroll to position [1115, 0]
click at [164, 478] on h3 "Choose a file" at bounding box center [162, 475] width 67 height 17
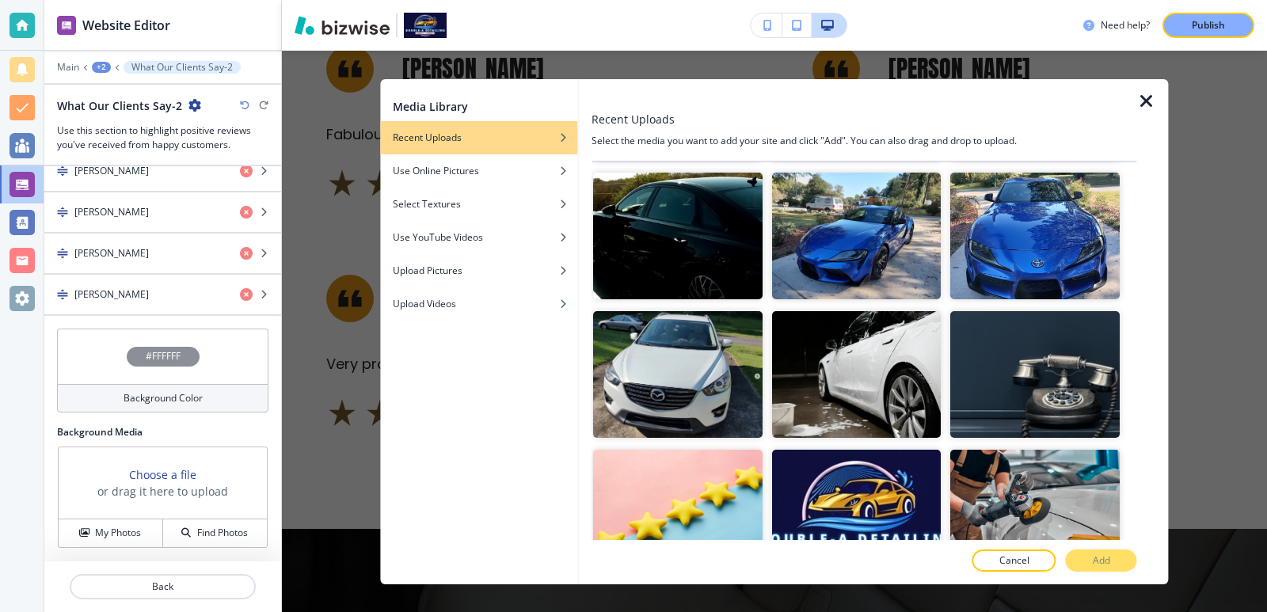
scroll to position [2535, 0]
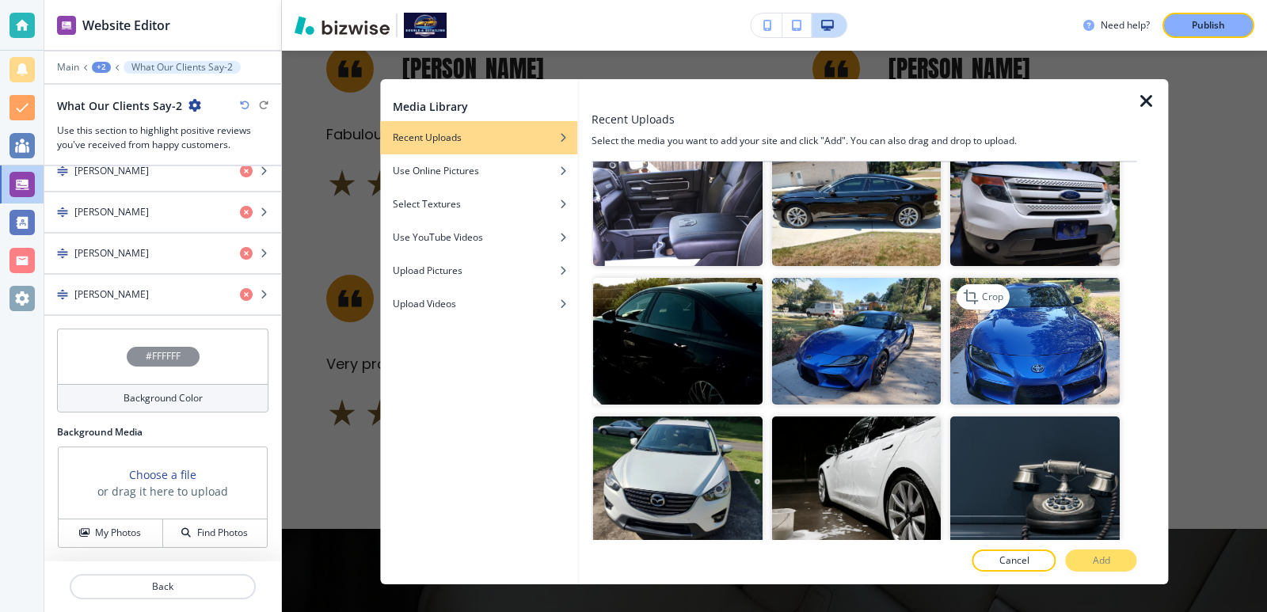
click at [1044, 289] on img "button" at bounding box center [1036, 341] width 170 height 127
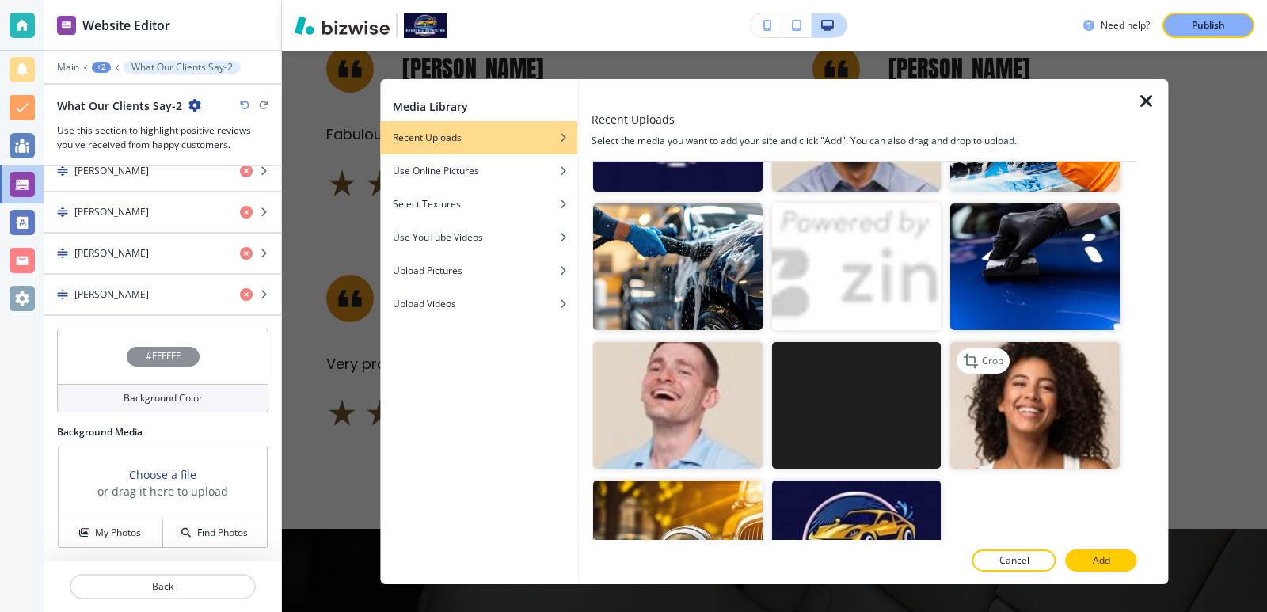
scroll to position [3305, 0]
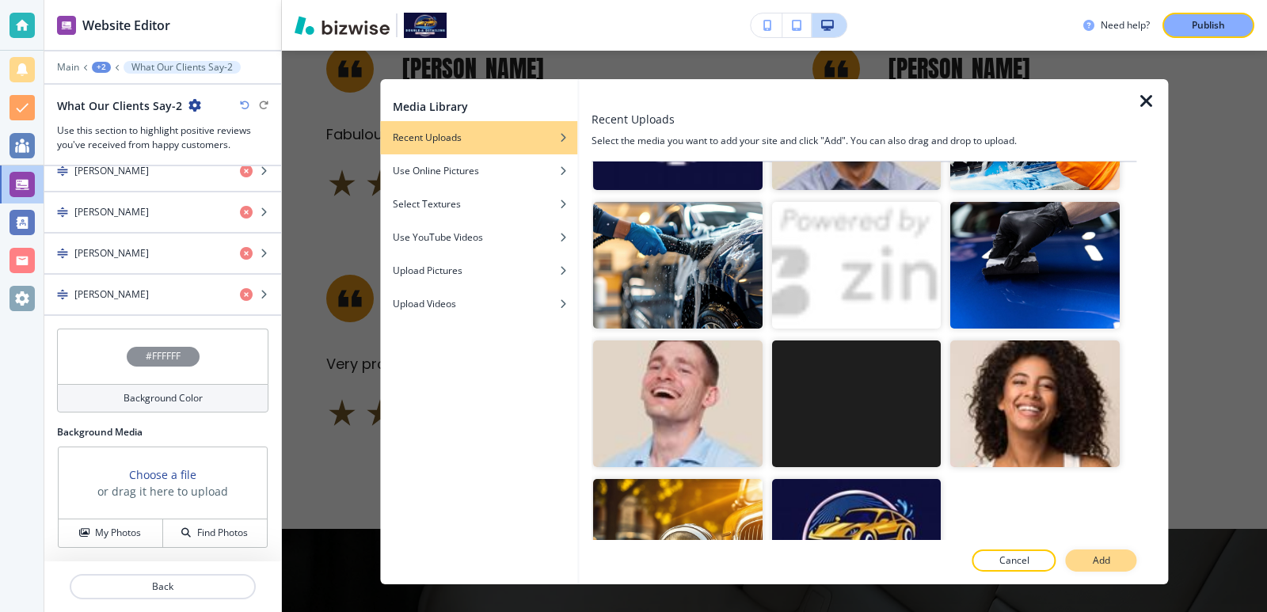
click at [1091, 559] on button "Add" at bounding box center [1101, 561] width 71 height 22
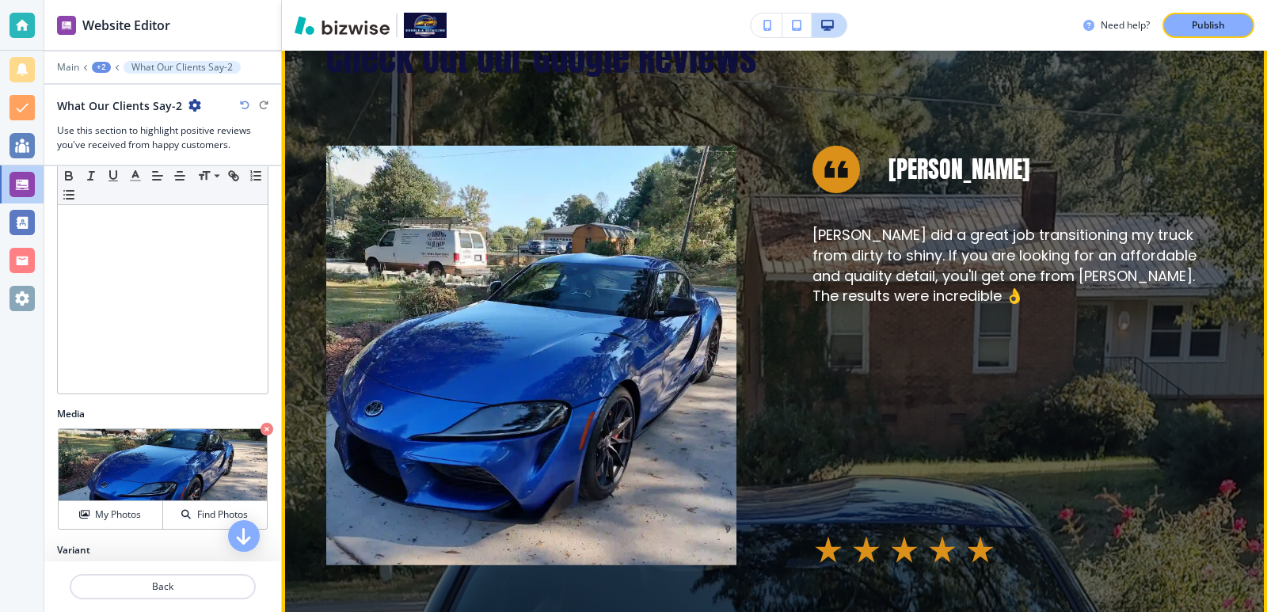
scroll to position [739, 0]
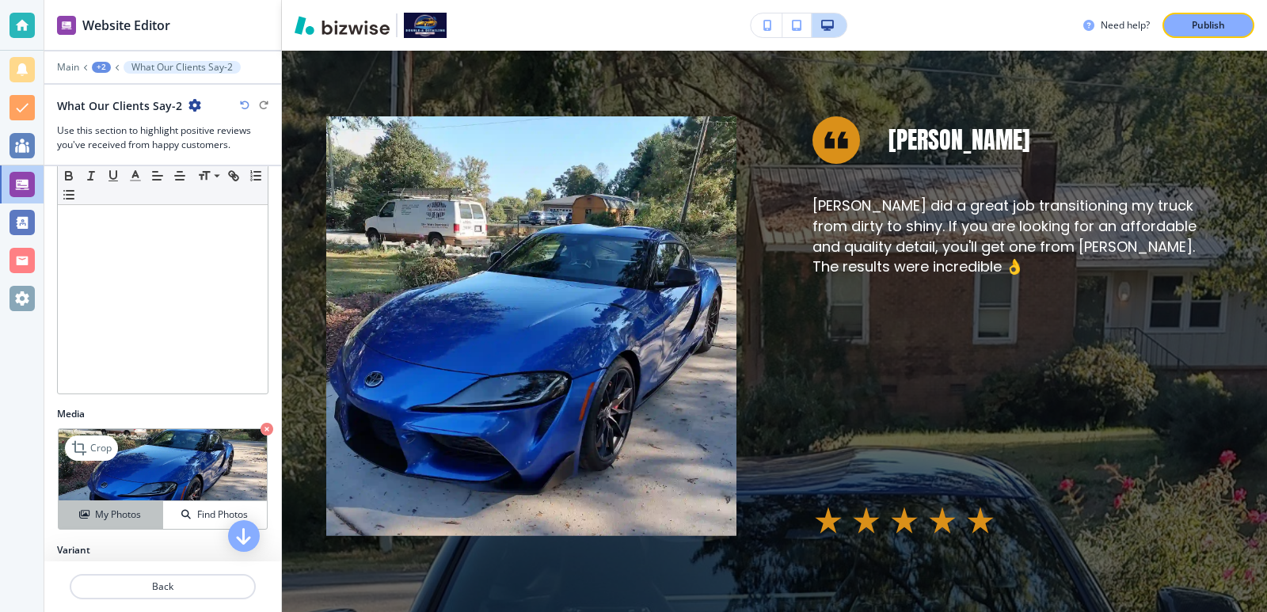
click at [111, 511] on h4 "My Photos" at bounding box center [118, 515] width 46 height 14
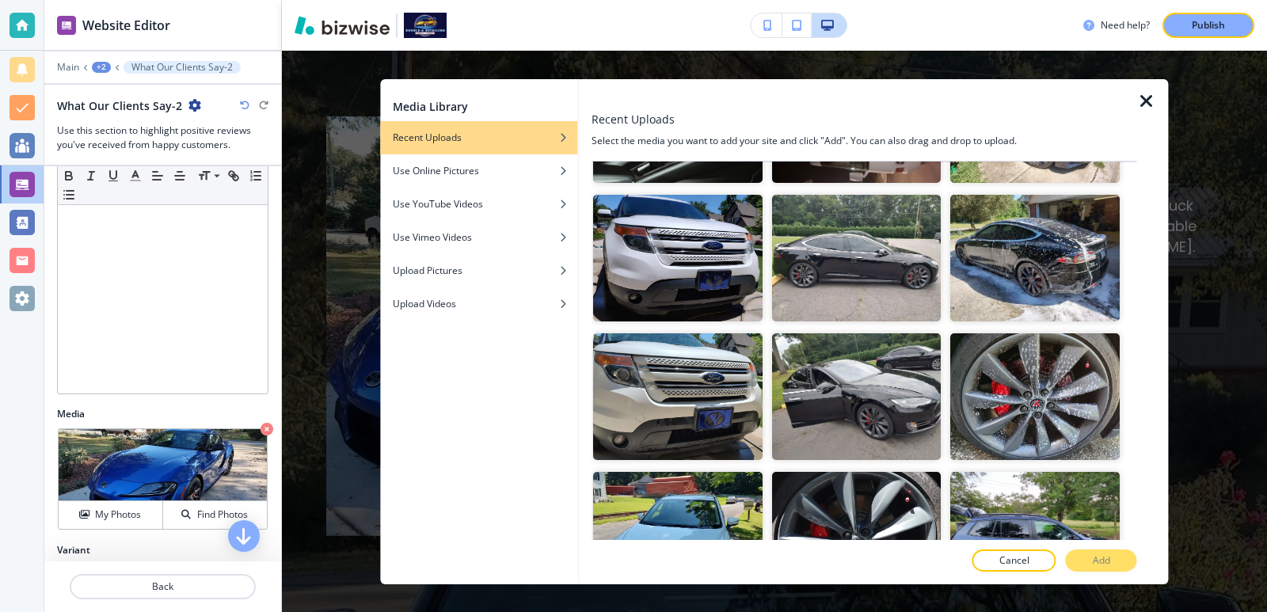
scroll to position [1056, 0]
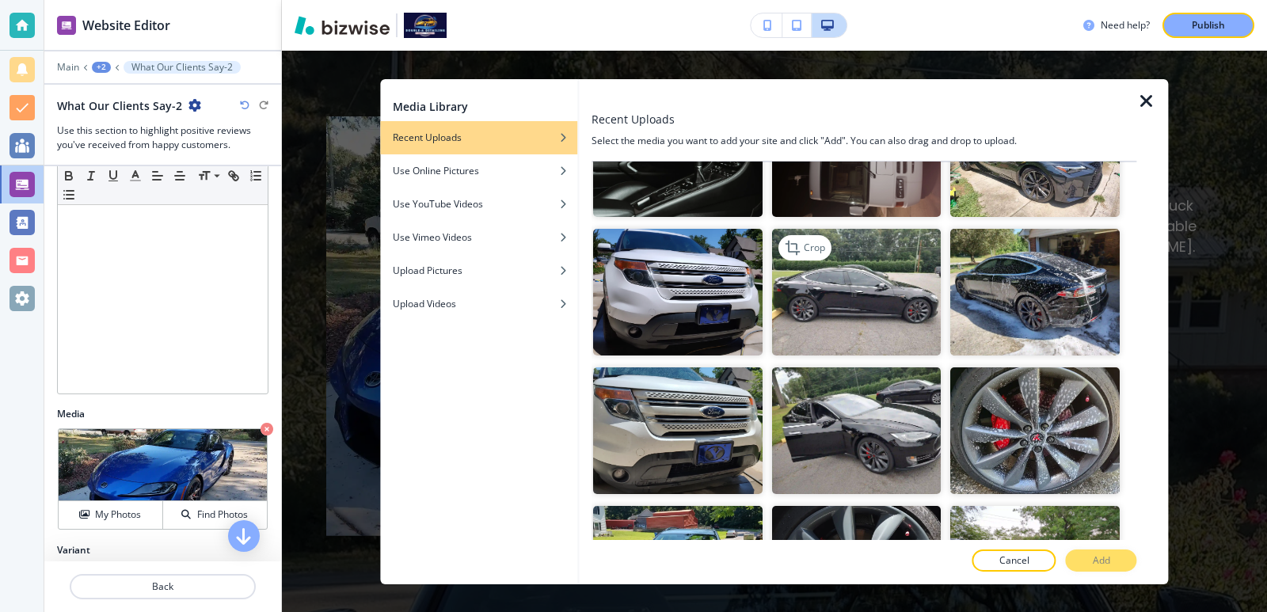
click at [851, 252] on img "button" at bounding box center [857, 291] width 170 height 127
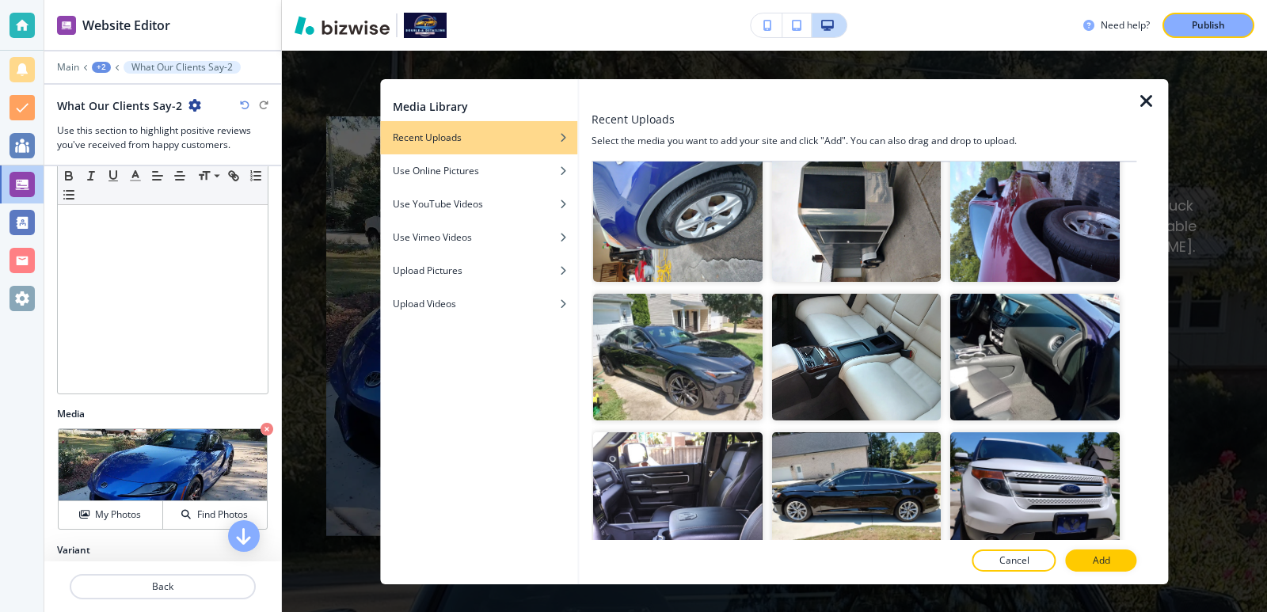
scroll to position [2323, 0]
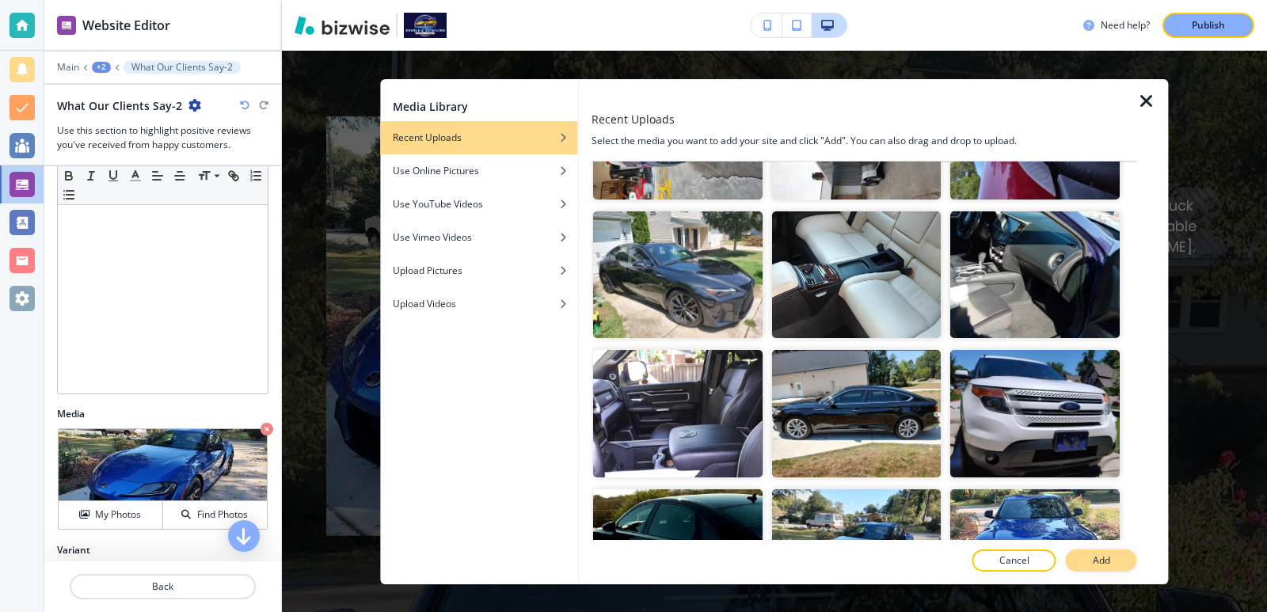
click at [1095, 554] on p "Add" at bounding box center [1101, 561] width 17 height 14
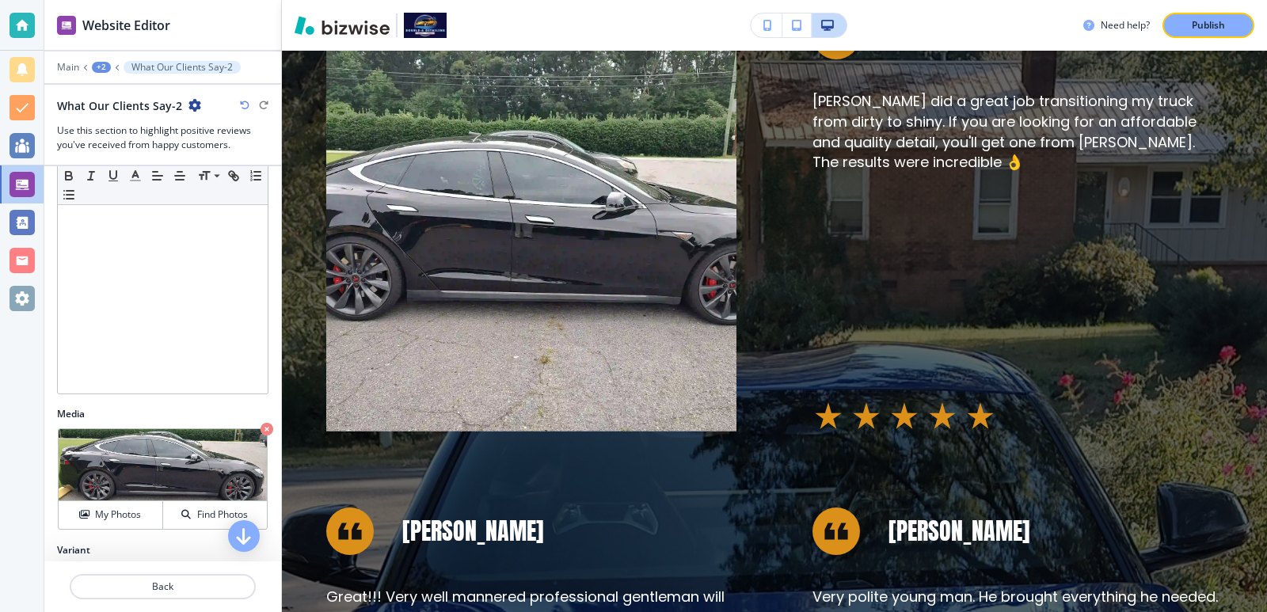
scroll to position [845, 0]
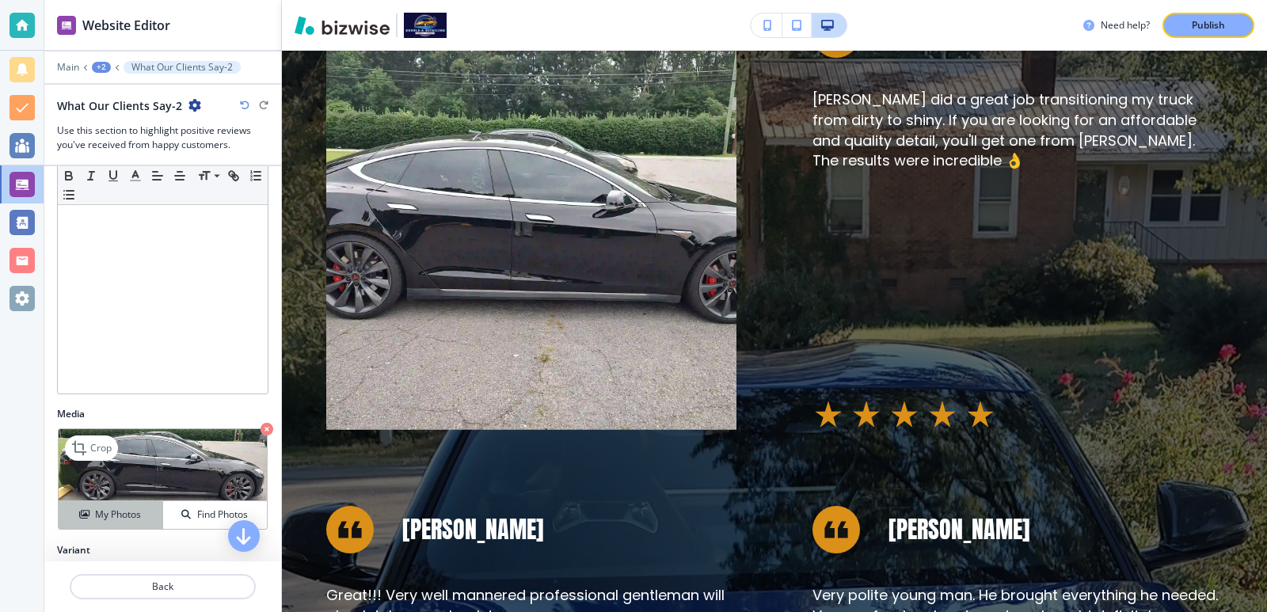
click at [136, 512] on h4 "My Photos" at bounding box center [118, 515] width 46 height 14
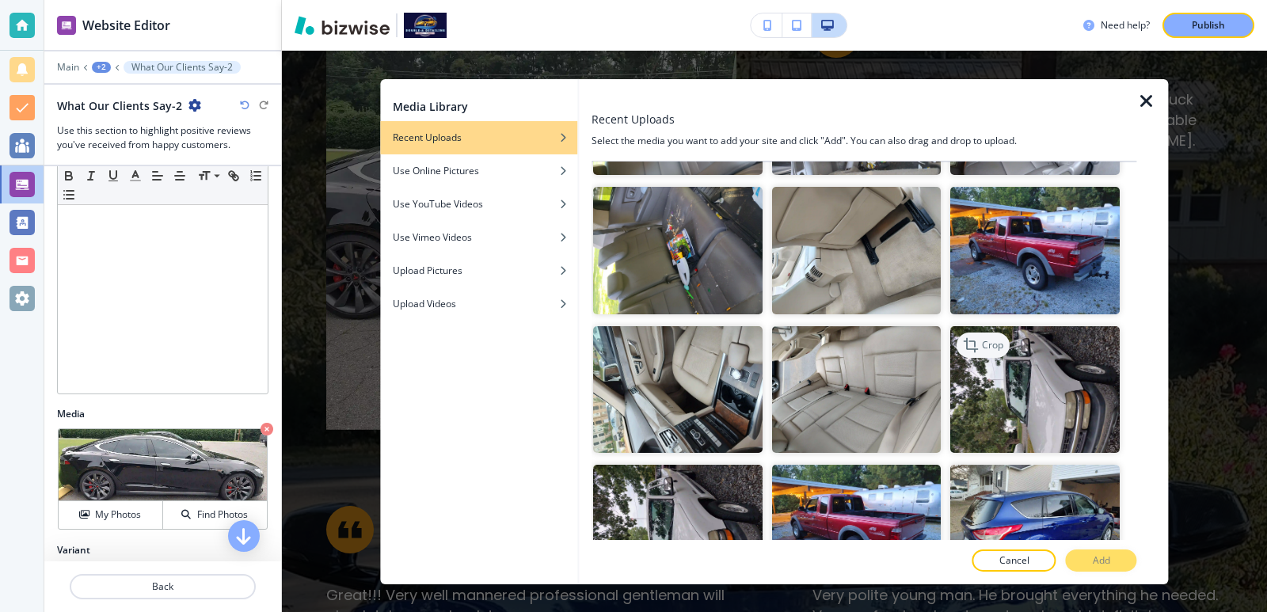
scroll to position [1796, 0]
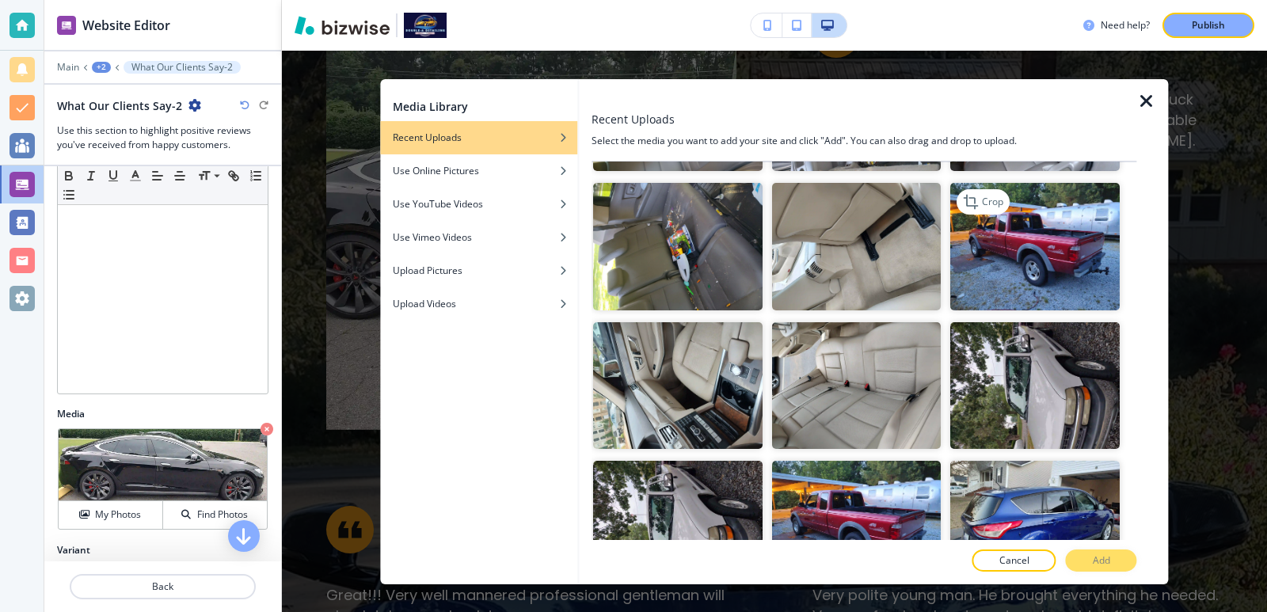
click at [1012, 236] on img "button" at bounding box center [1036, 246] width 170 height 127
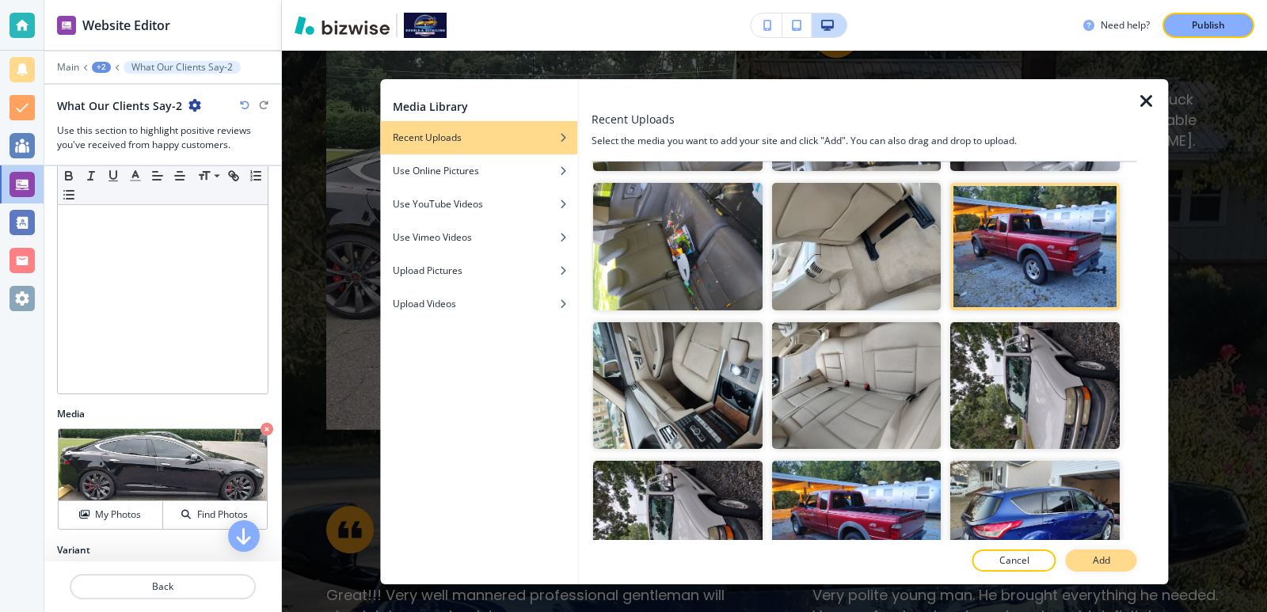
click at [1103, 562] on p "Add" at bounding box center [1101, 561] width 17 height 14
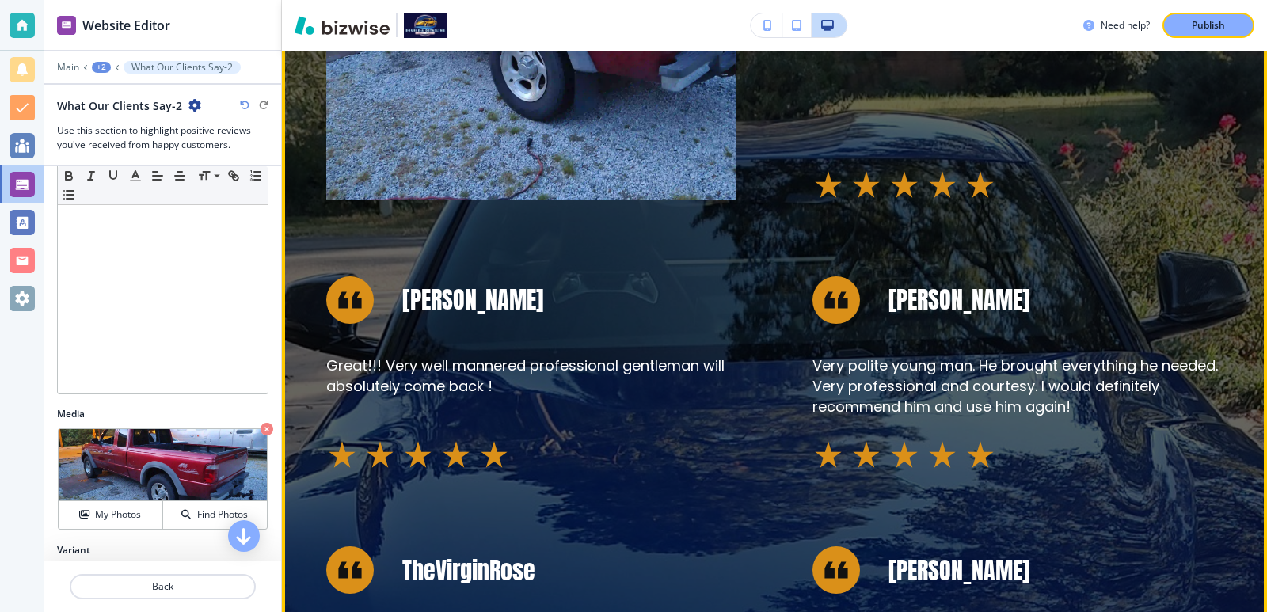
scroll to position [1162, 0]
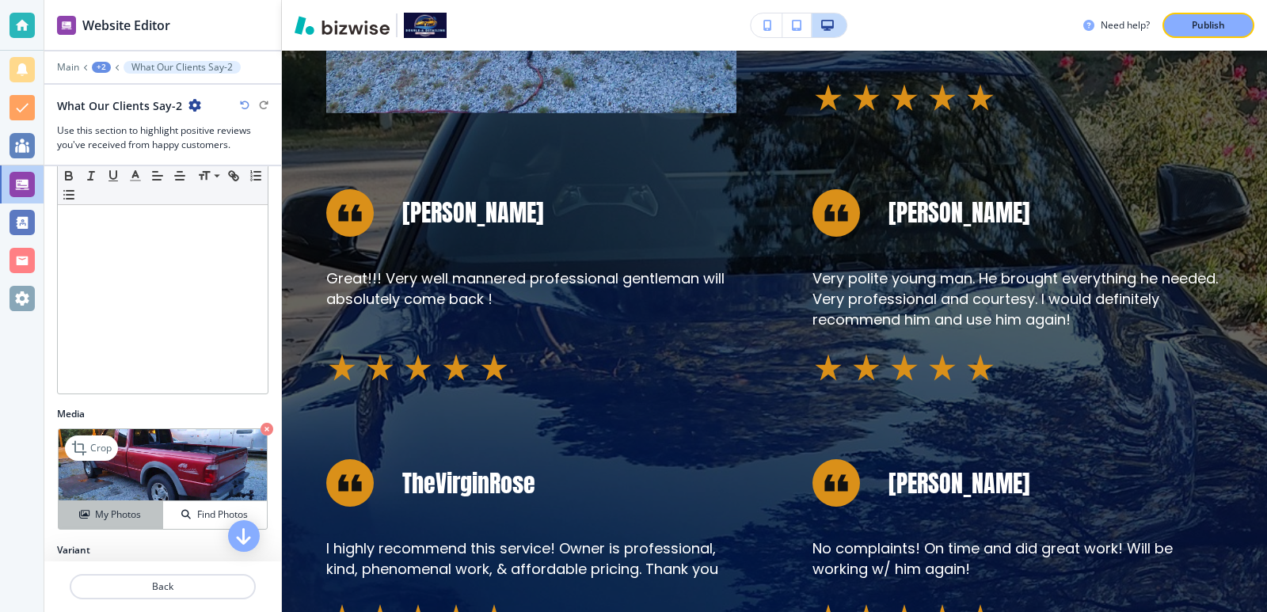
click at [137, 518] on h4 "My Photos" at bounding box center [118, 515] width 46 height 14
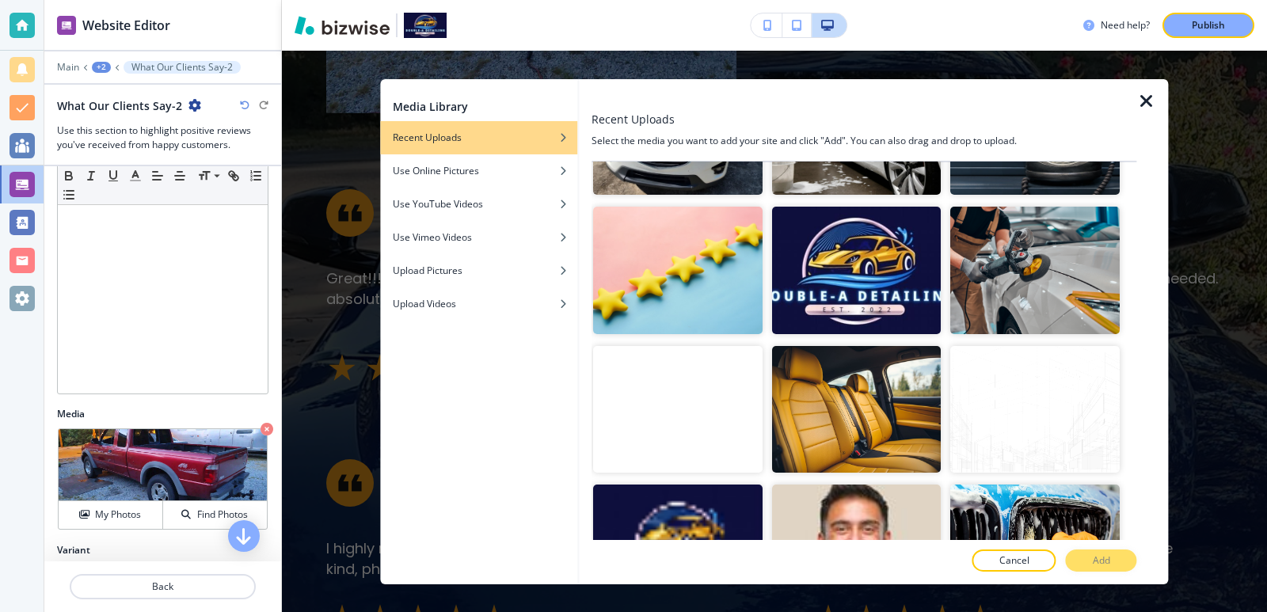
scroll to position [2777, 0]
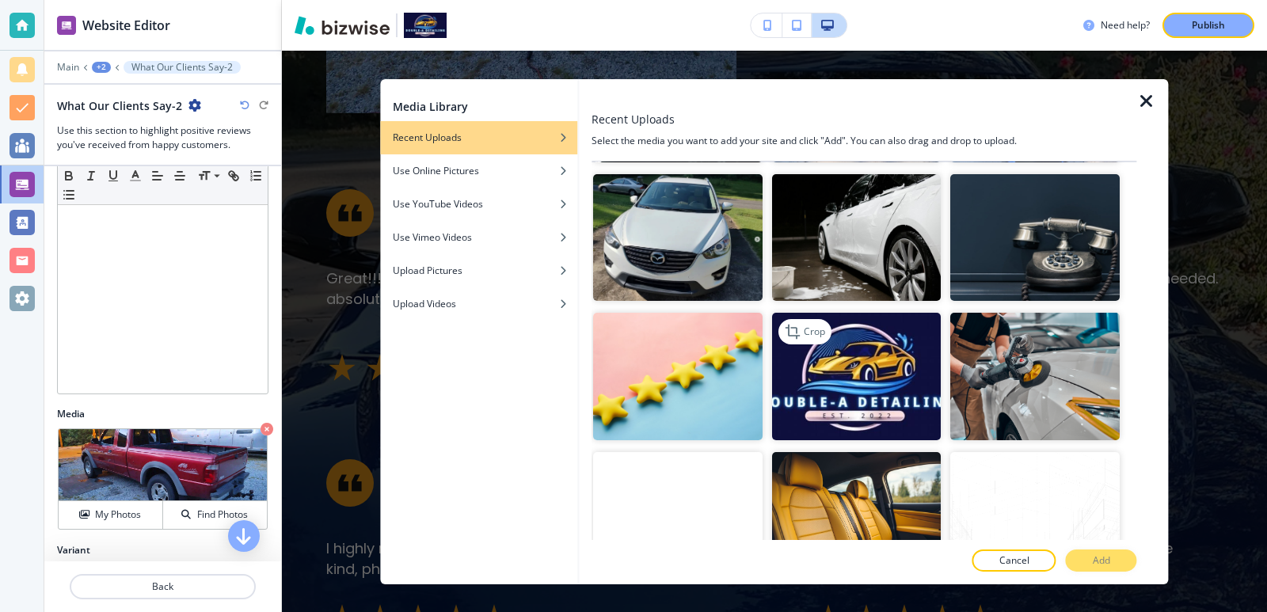
click at [879, 344] on img "button" at bounding box center [857, 376] width 170 height 127
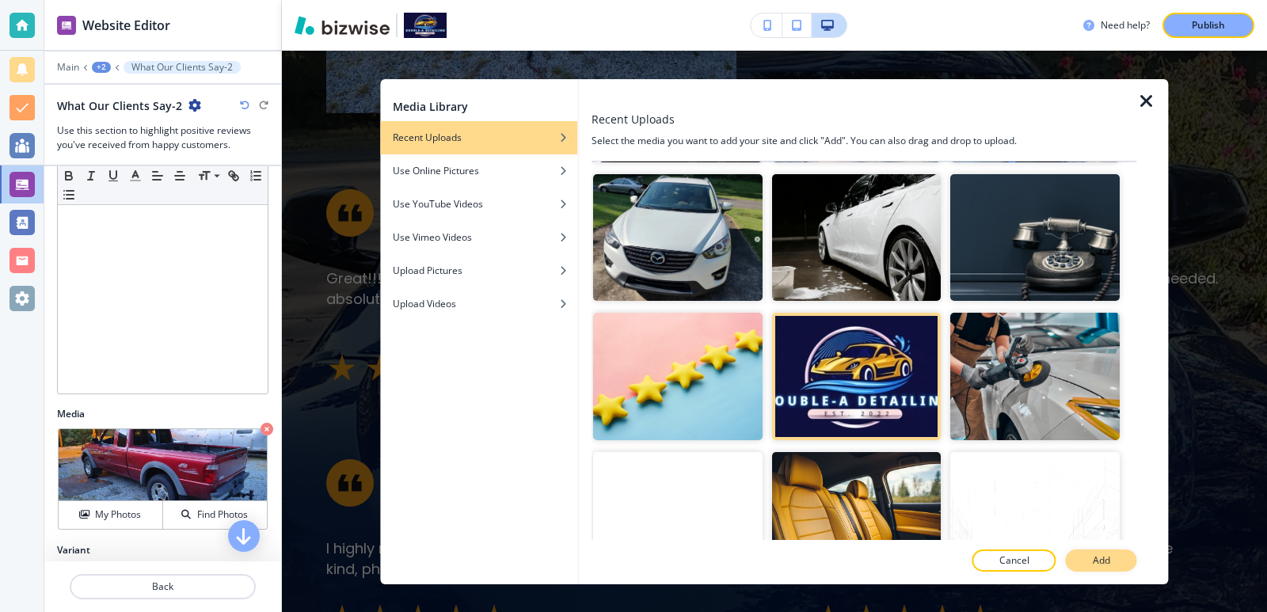
click at [1076, 558] on button "Add" at bounding box center [1101, 561] width 71 height 22
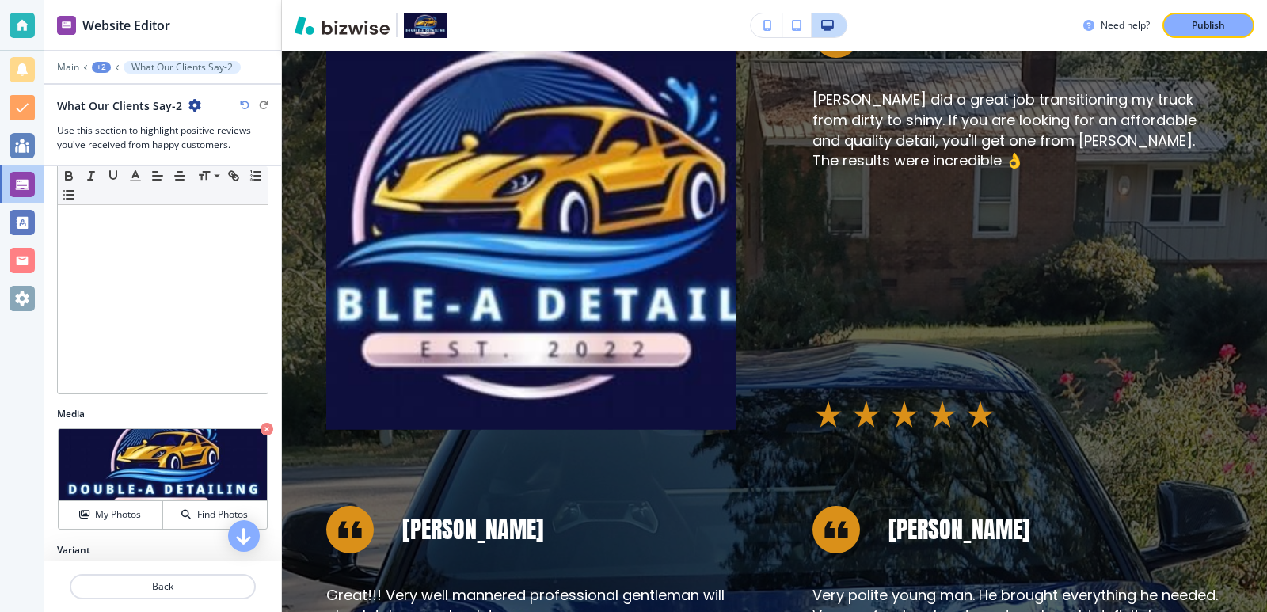
scroll to position [739, 0]
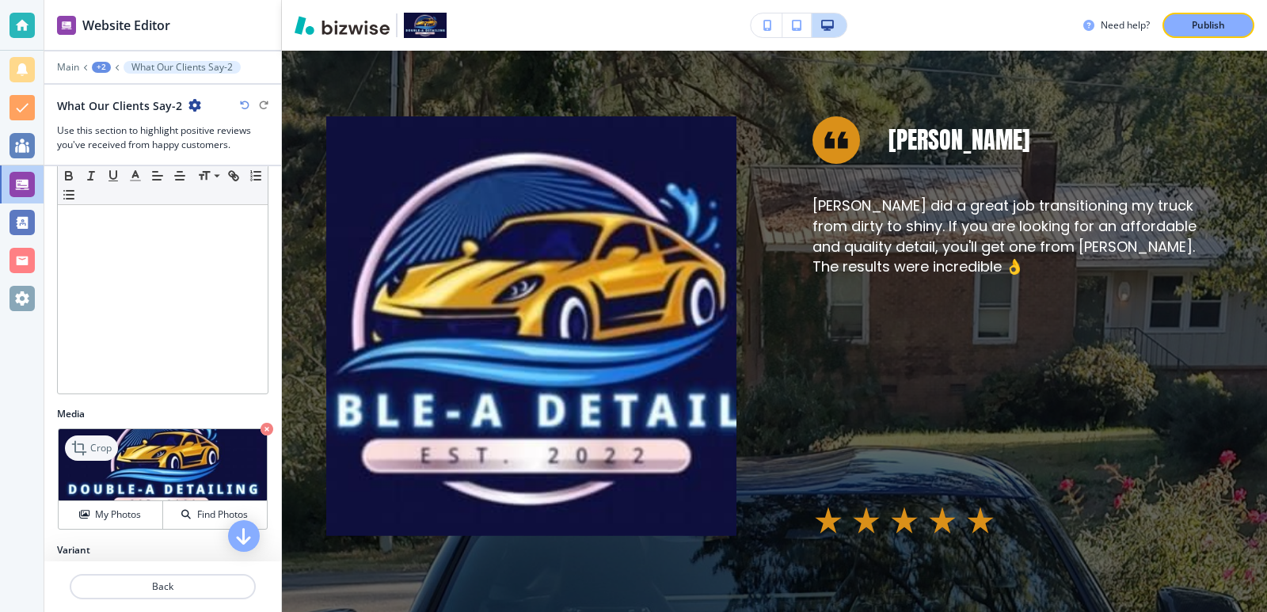
click at [85, 450] on icon at bounding box center [80, 448] width 19 height 19
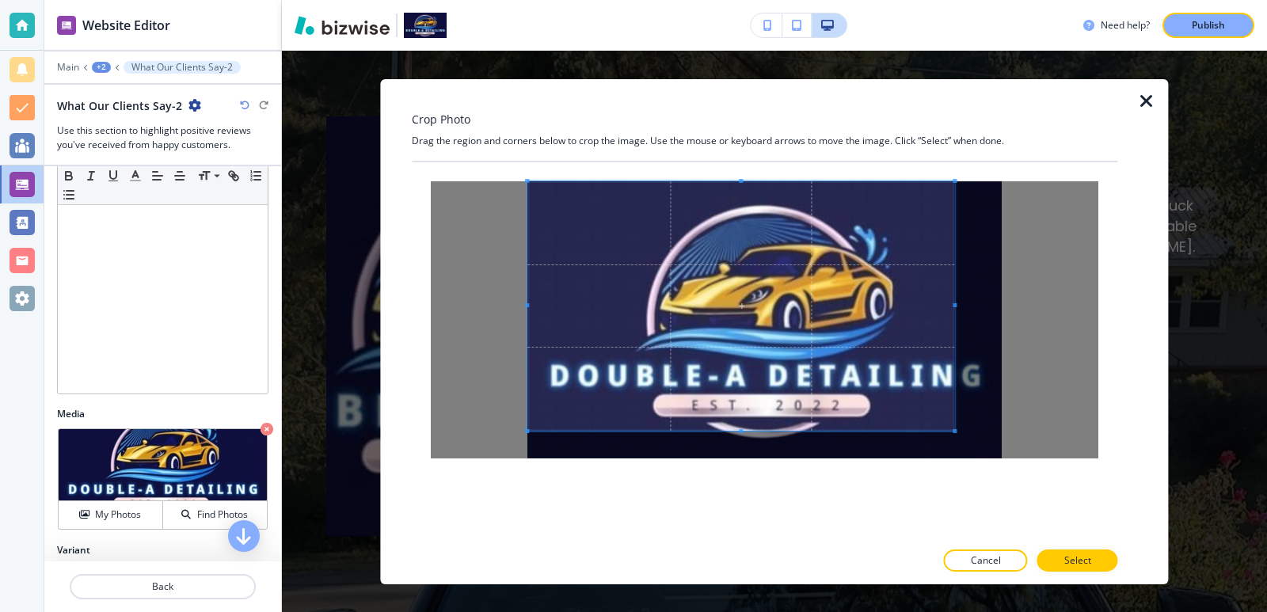
click at [465, 164] on div at bounding box center [765, 319] width 706 height 315
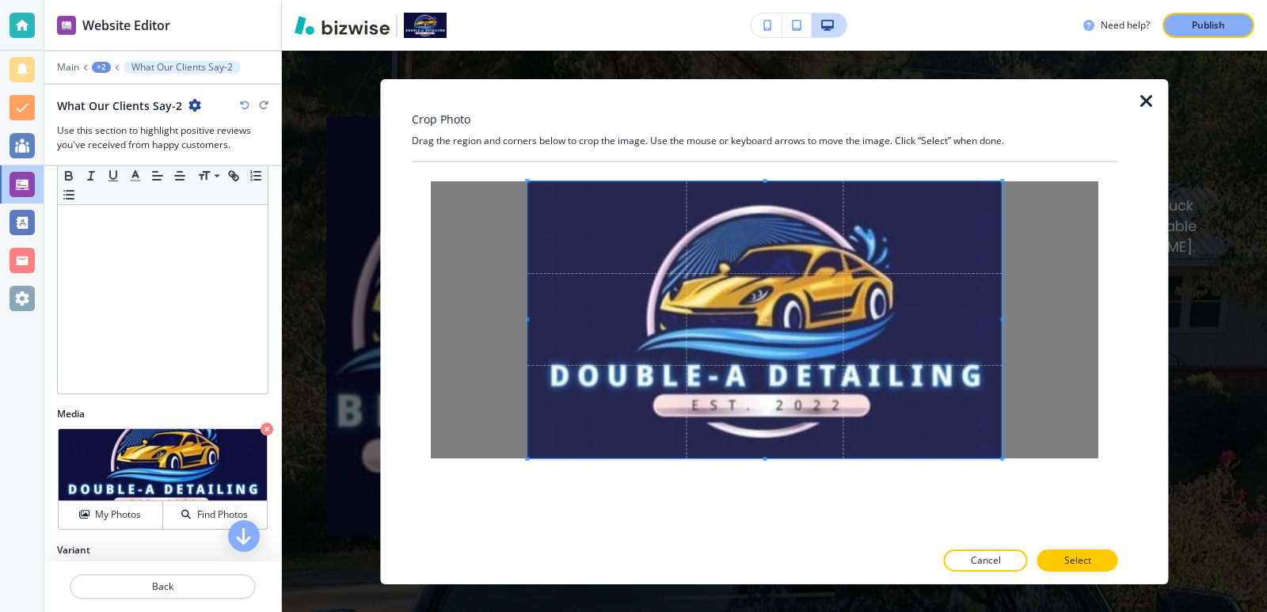
click at [1049, 522] on div at bounding box center [765, 351] width 706 height 378
click at [1103, 564] on button "Select" at bounding box center [1078, 561] width 81 height 22
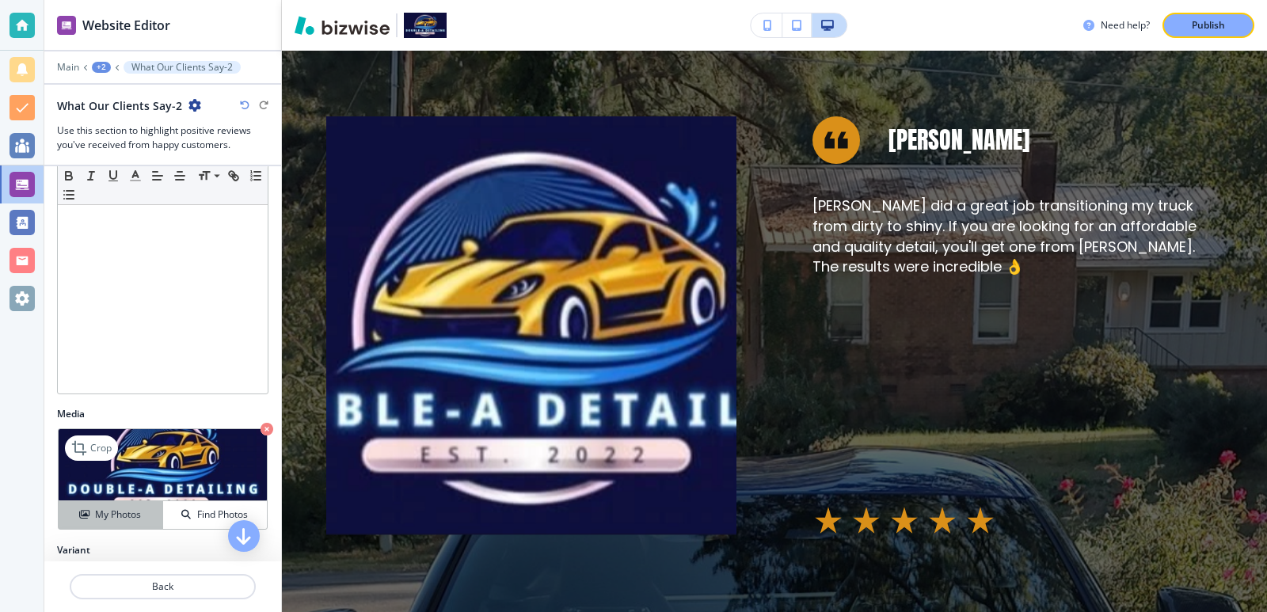
click at [129, 523] on button "My Photos" at bounding box center [111, 515] width 105 height 28
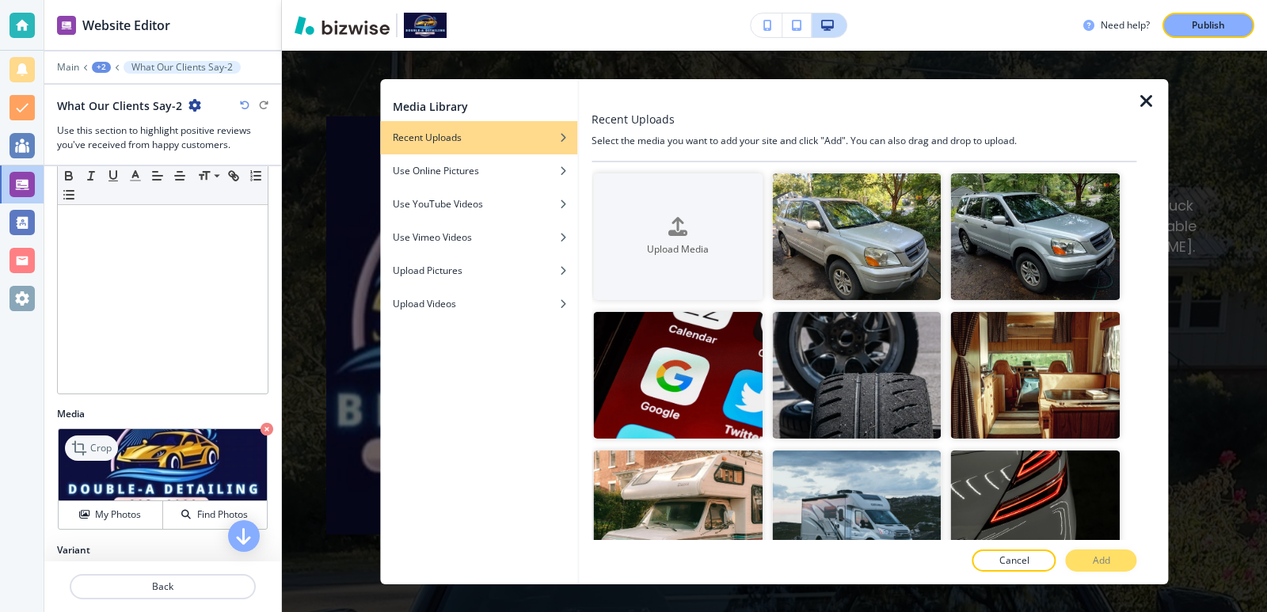
click at [104, 447] on p "Crop" at bounding box center [100, 448] width 21 height 14
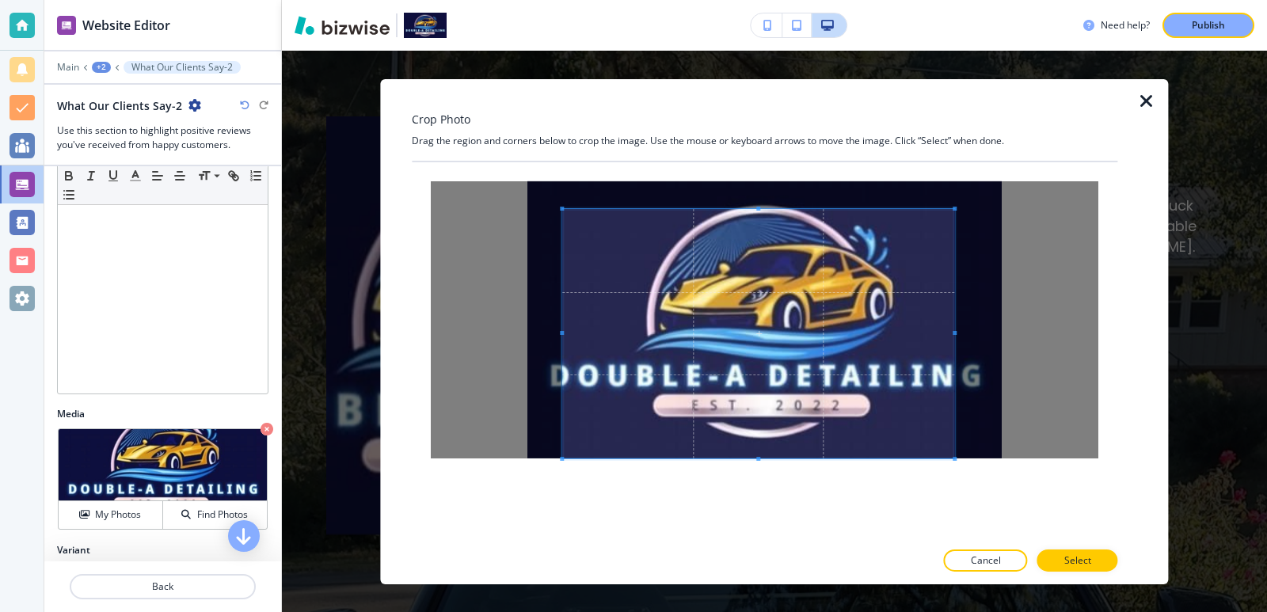
click at [562, 485] on div at bounding box center [765, 351] width 706 height 378
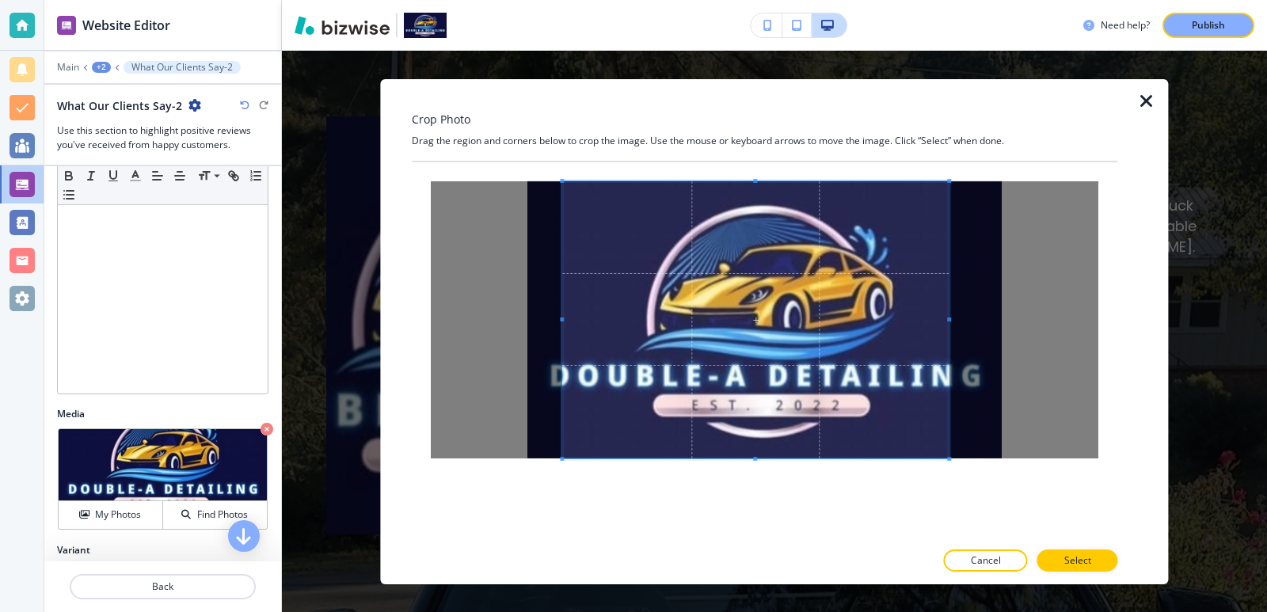
click at [951, 152] on div "Crop Photo Drag the region and corners below to crop the image. Use the mouse o…" at bounding box center [765, 330] width 706 height 505
click at [1047, 561] on button "Select" at bounding box center [1078, 561] width 81 height 22
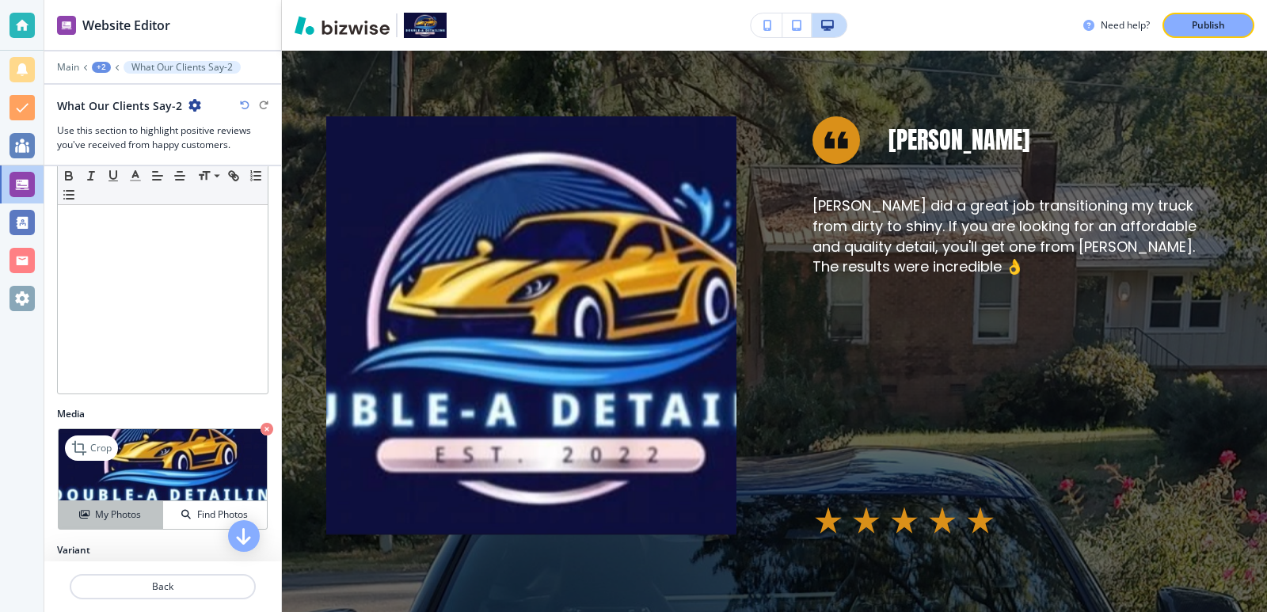
click at [131, 510] on h4 "My Photos" at bounding box center [118, 515] width 46 height 14
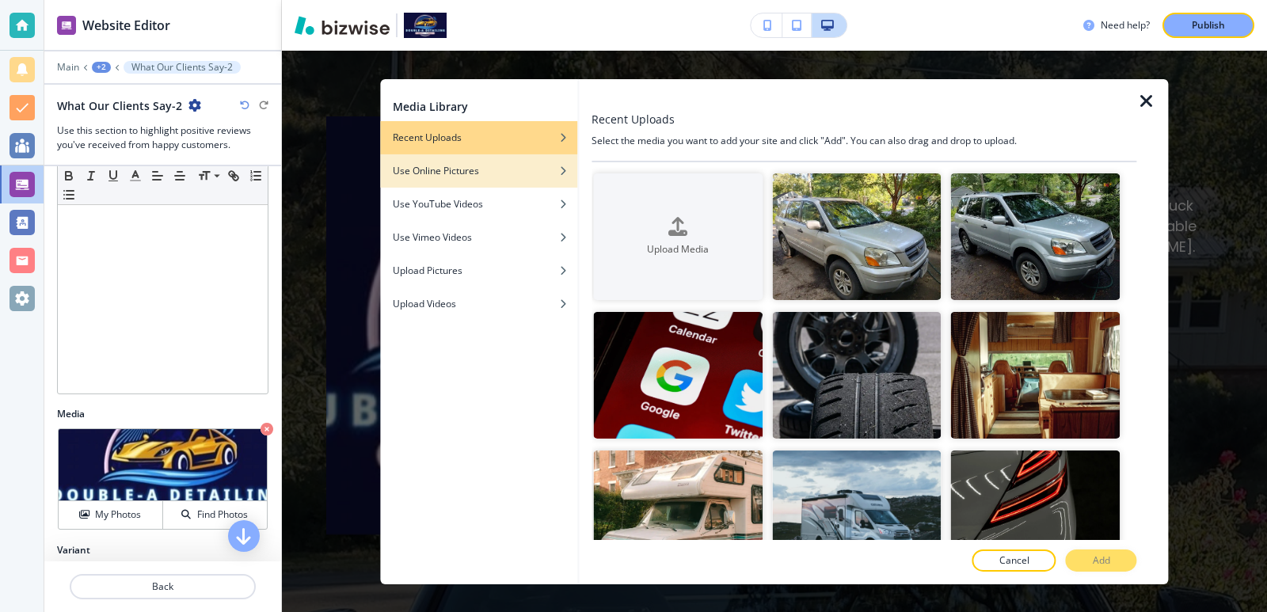
click at [535, 180] on button "Use Online Pictures" at bounding box center [478, 170] width 197 height 33
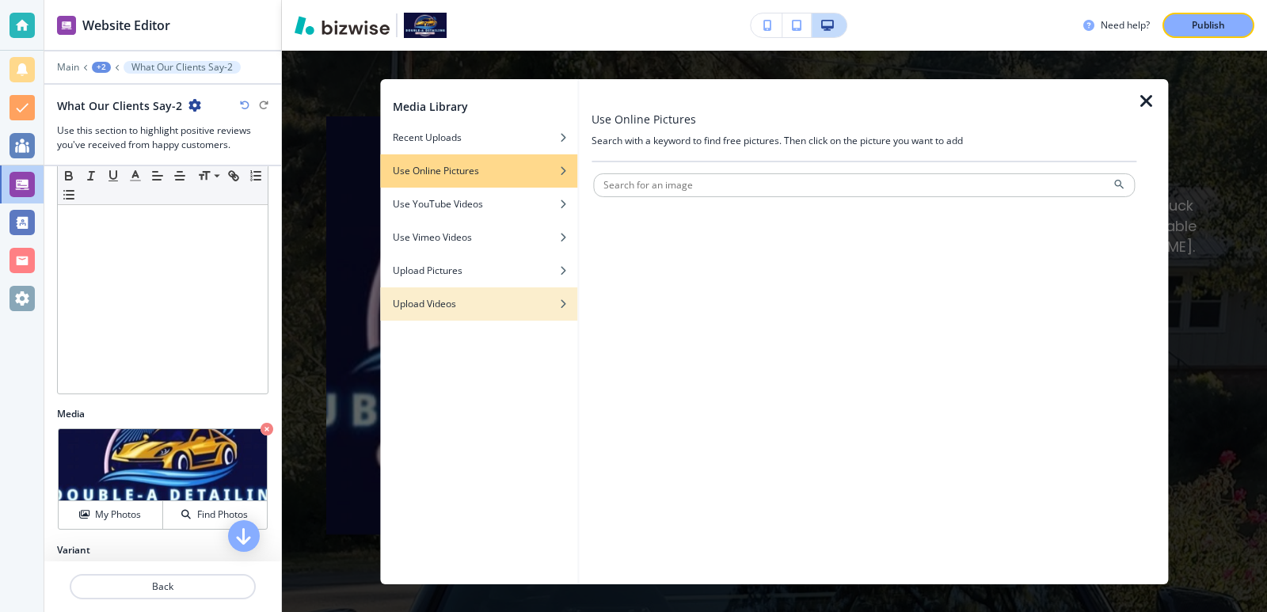
click at [554, 303] on div "Upload Videos" at bounding box center [478, 303] width 197 height 14
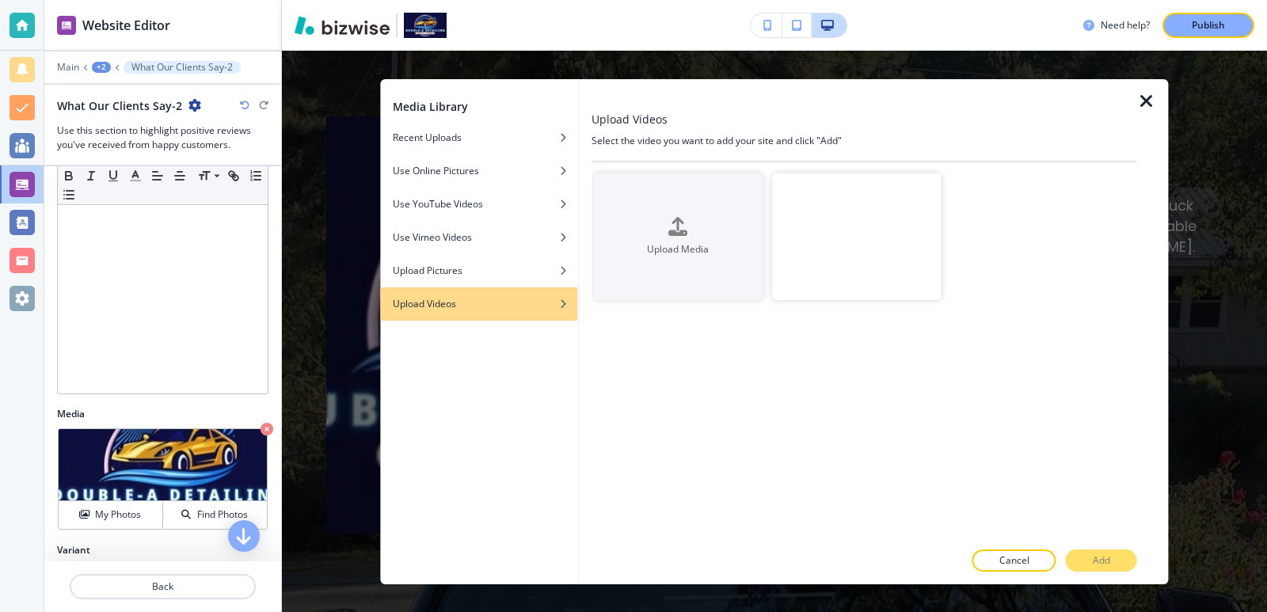
click at [815, 230] on video "button" at bounding box center [857, 236] width 170 height 127
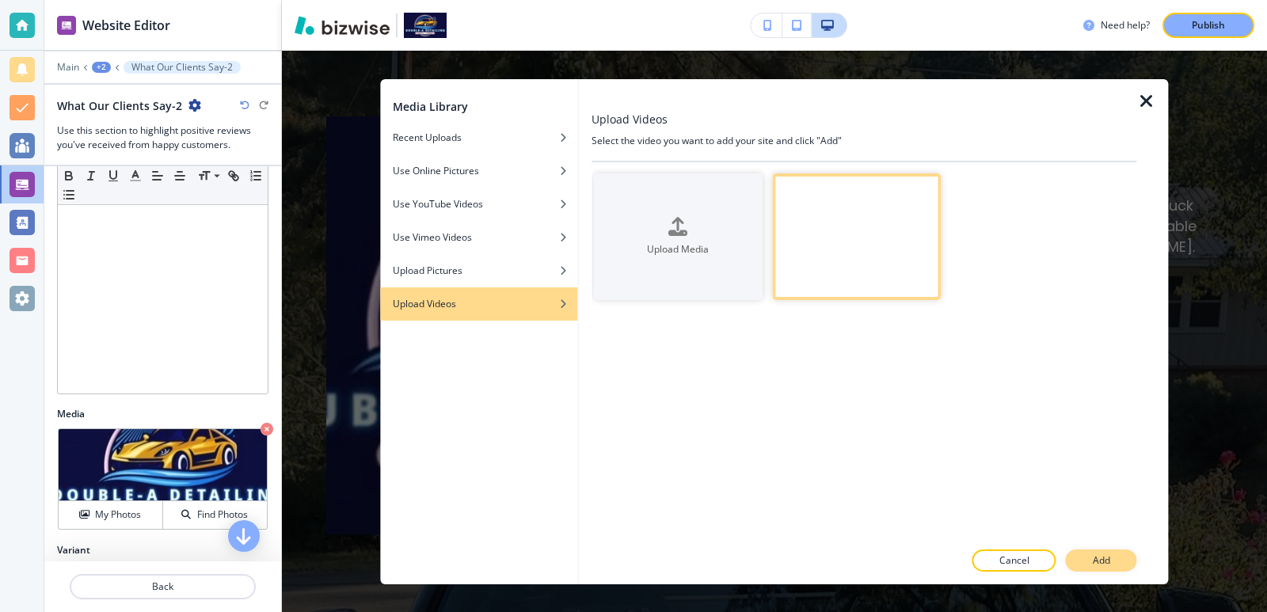
click at [1090, 554] on button "Add" at bounding box center [1101, 561] width 71 height 22
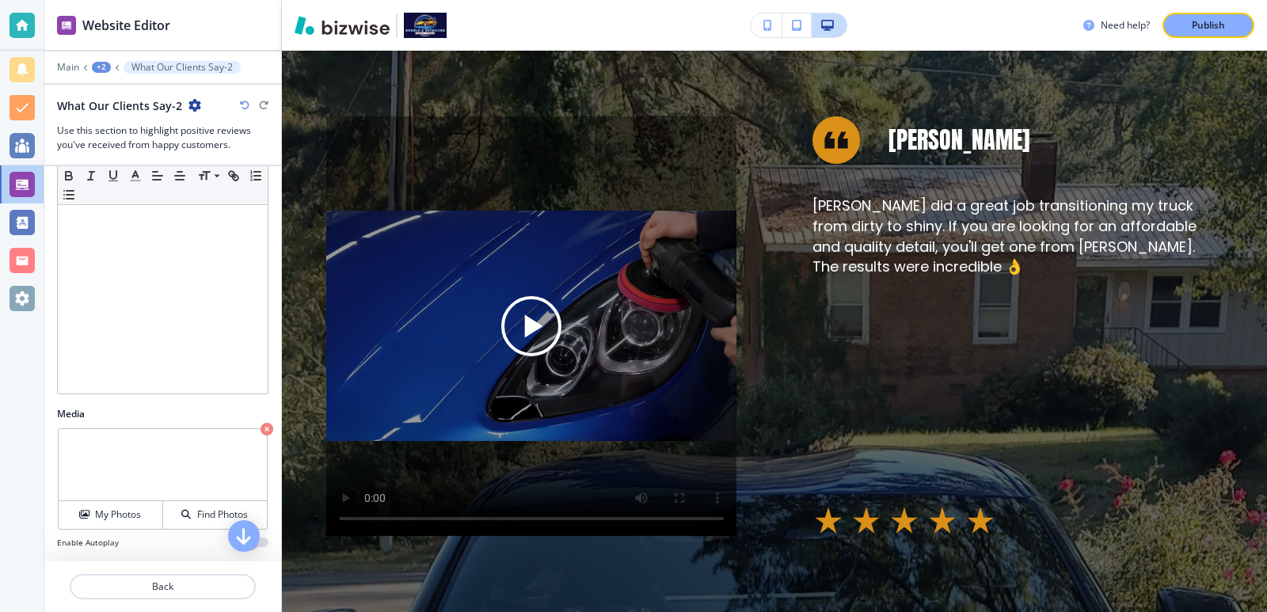
click at [857, 442] on div "Evan Heaton Aaron did a great job transitioning my truck from dirty to shiny. I…" at bounding box center [1018, 326] width 410 height 420
click at [528, 324] on icon "Play button for video with title: undefined" at bounding box center [534, 325] width 18 height 23
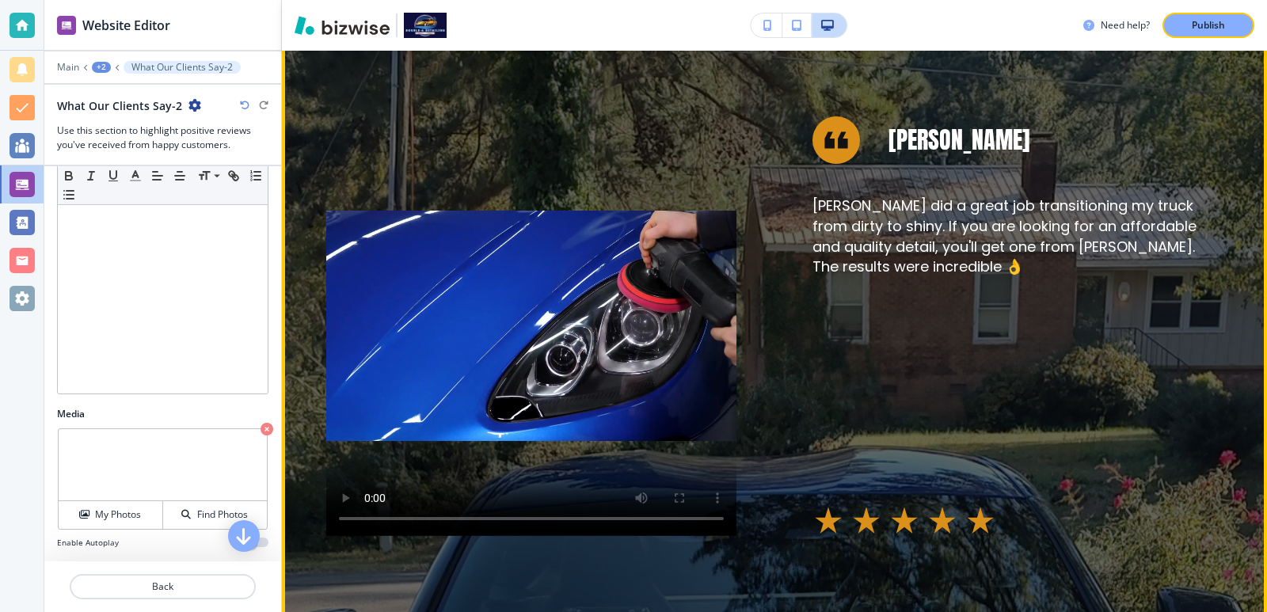
click at [552, 338] on video at bounding box center [531, 326] width 410 height 420
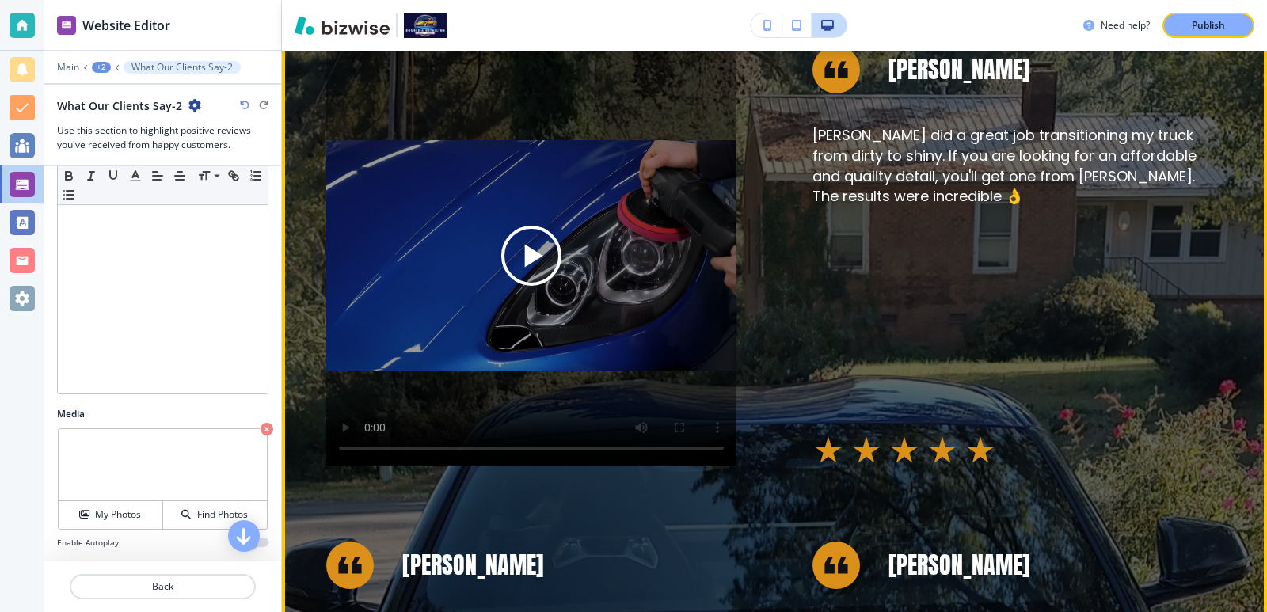
scroll to position [845, 0]
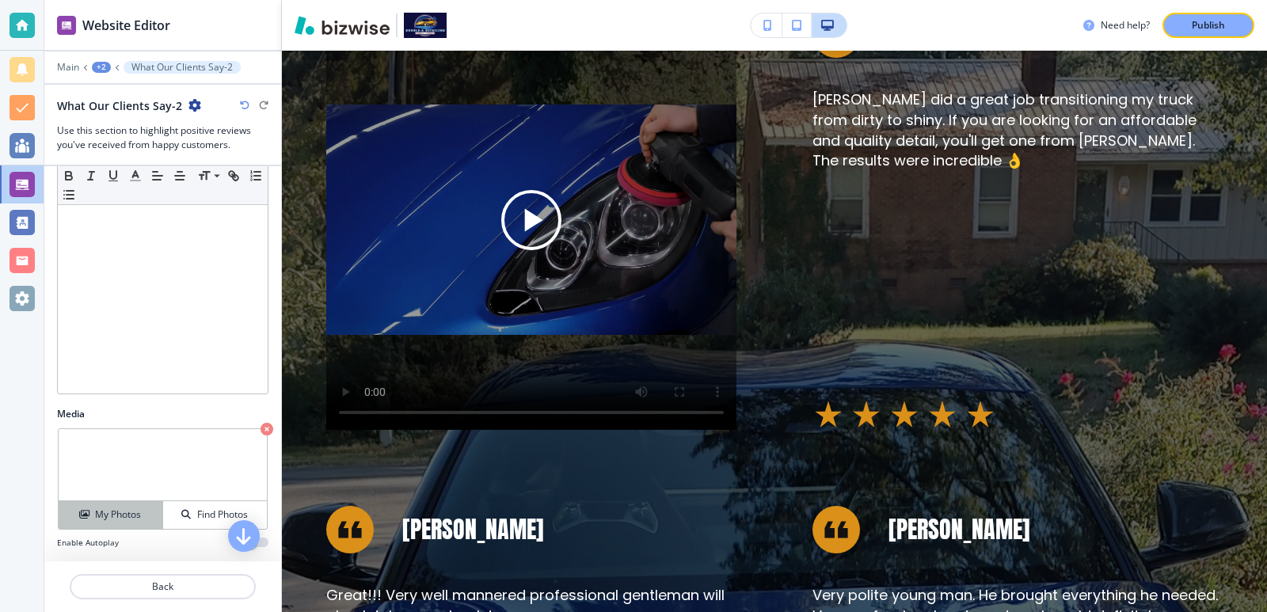
click at [130, 509] on h4 "My Photos" at bounding box center [118, 515] width 46 height 14
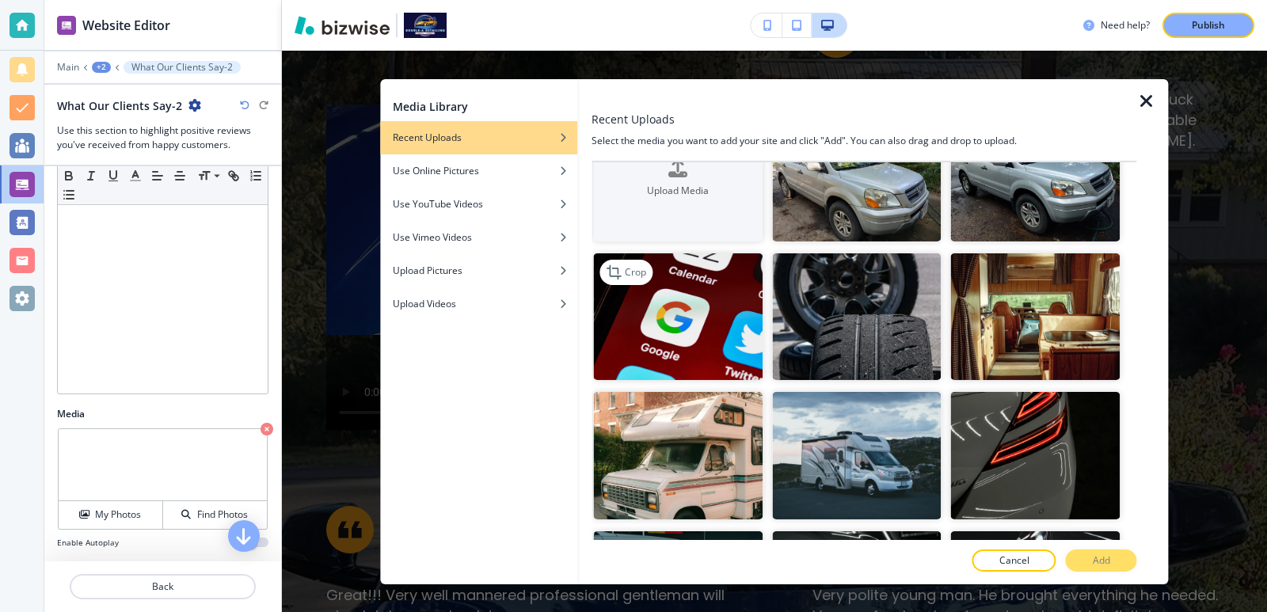
scroll to position [105, 0]
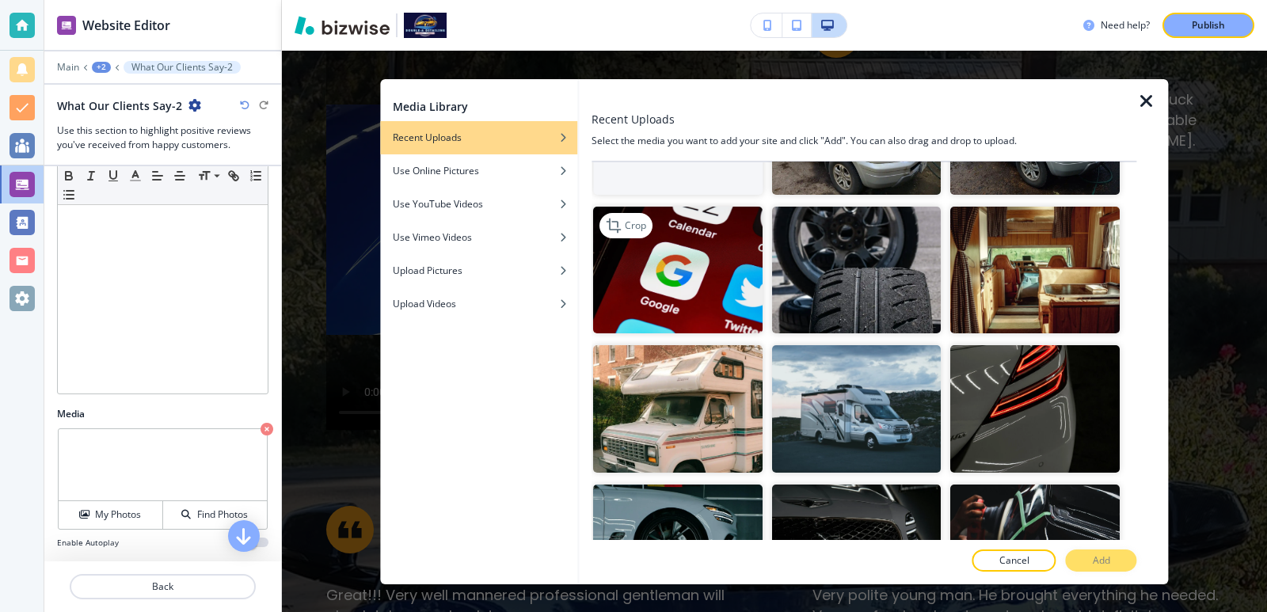
click at [693, 291] on img "button" at bounding box center [678, 270] width 170 height 127
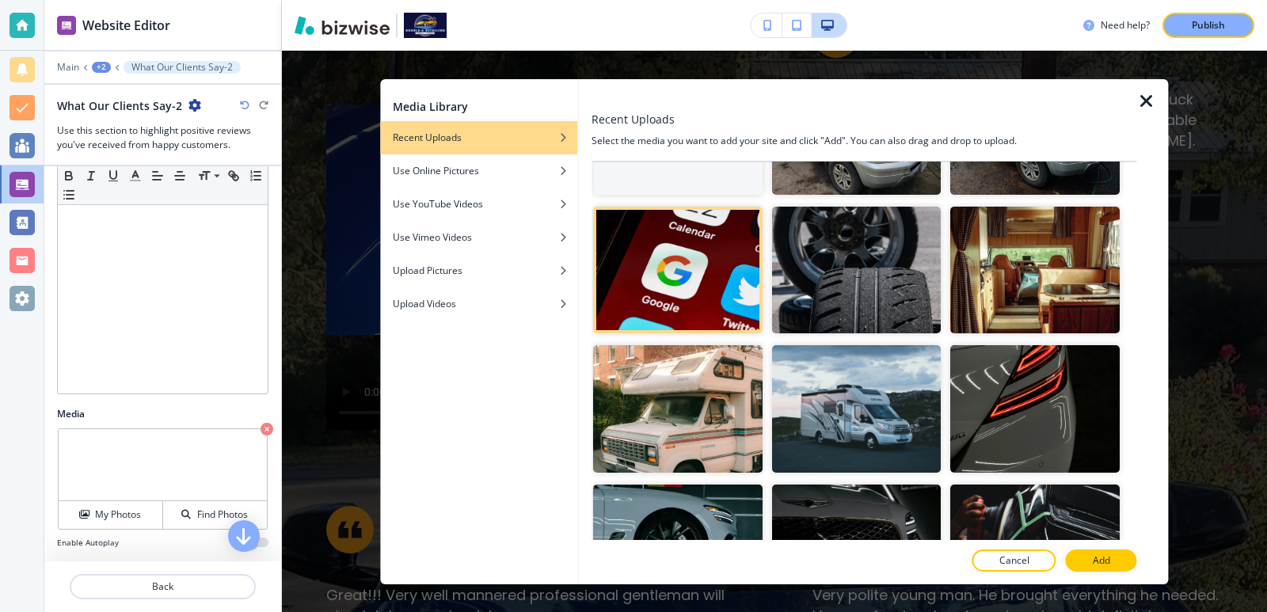
click at [1095, 547] on div at bounding box center [864, 545] width 545 height 10
click at [1098, 554] on p "Add" at bounding box center [1101, 561] width 17 height 14
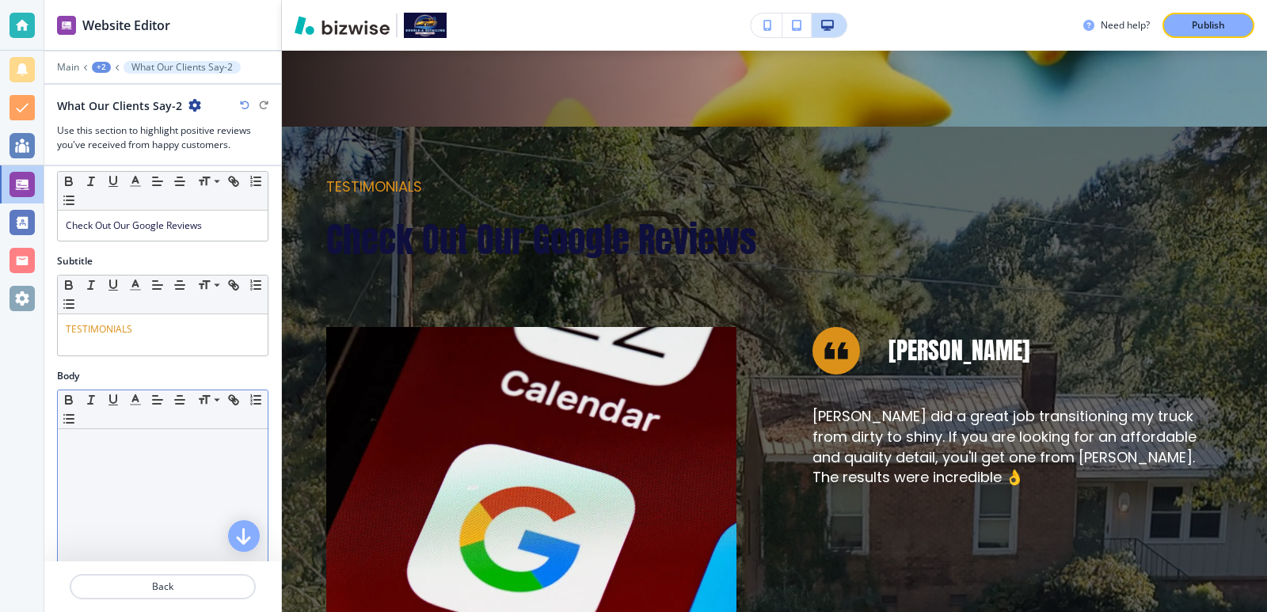
scroll to position [0, 0]
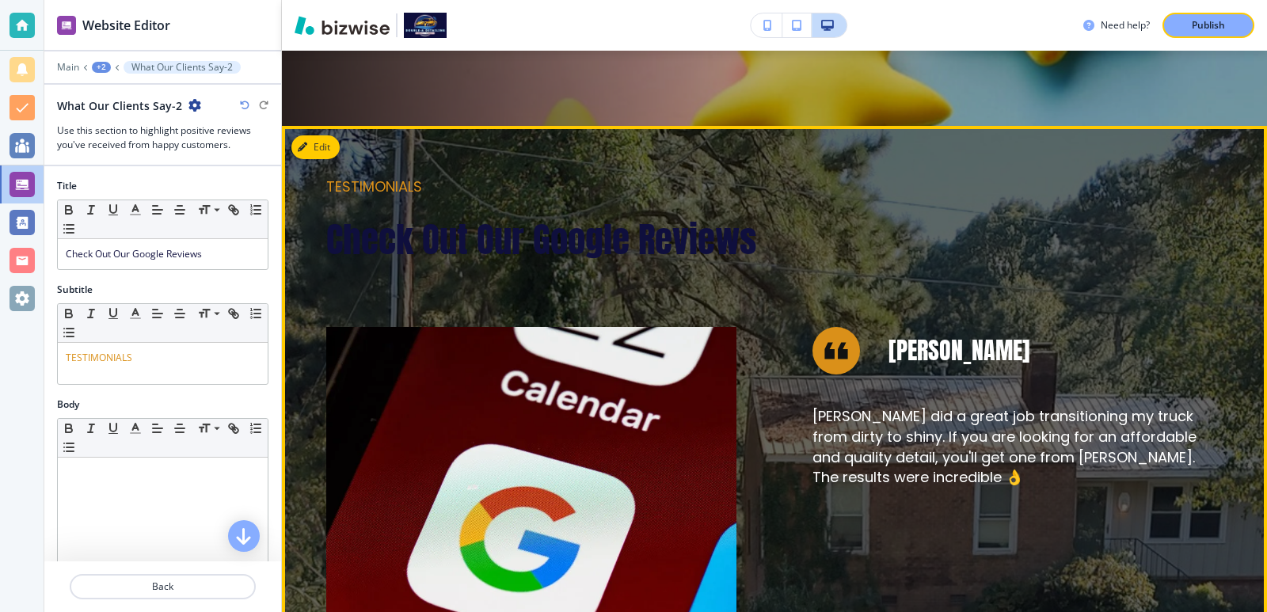
click at [418, 246] on span "Check Out Our Google Reviews" at bounding box center [541, 239] width 430 height 54
click at [303, 149] on icon "button" at bounding box center [306, 148] width 10 height 10
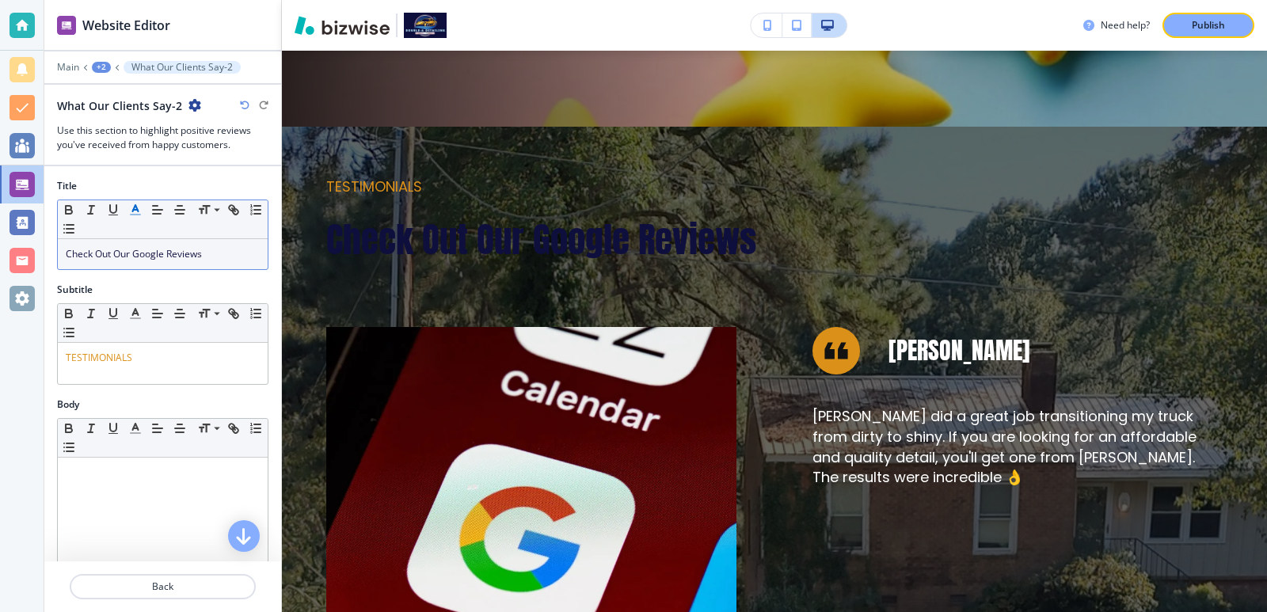
click at [137, 218] on button "button" at bounding box center [135, 209] width 22 height 19
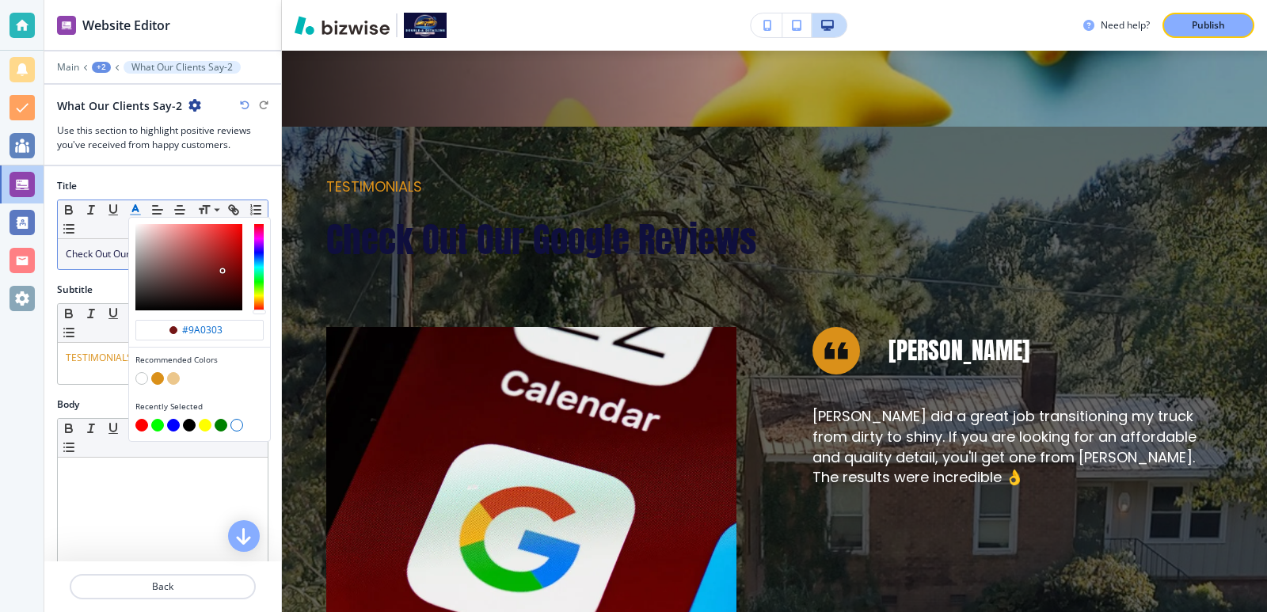
drag, startPoint x: 197, startPoint y: 288, endPoint x: 243, endPoint y: 255, distance: 56.3
click at [243, 255] on div "button" at bounding box center [199, 267] width 141 height 99
click at [224, 258] on div "button" at bounding box center [188, 267] width 107 height 86
click at [219, 278] on div "button" at bounding box center [188, 267] width 107 height 86
type input "#3a0c0c"
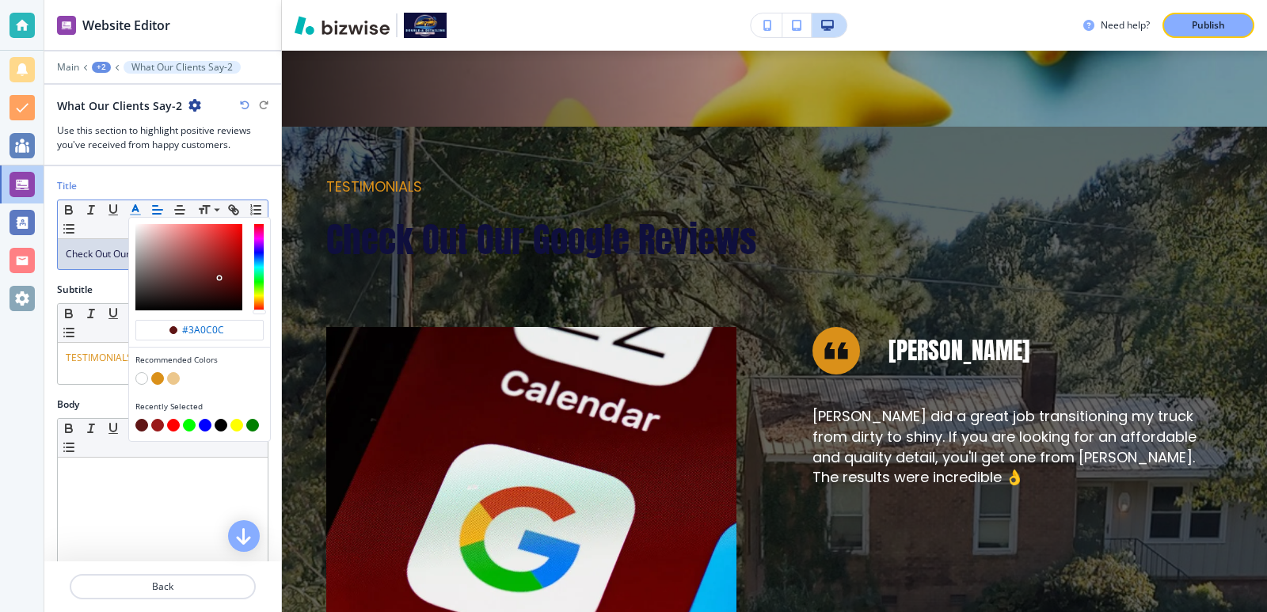
click at [220, 291] on div "button" at bounding box center [188, 267] width 107 height 86
click at [116, 283] on div "Subtitle" at bounding box center [162, 290] width 211 height 14
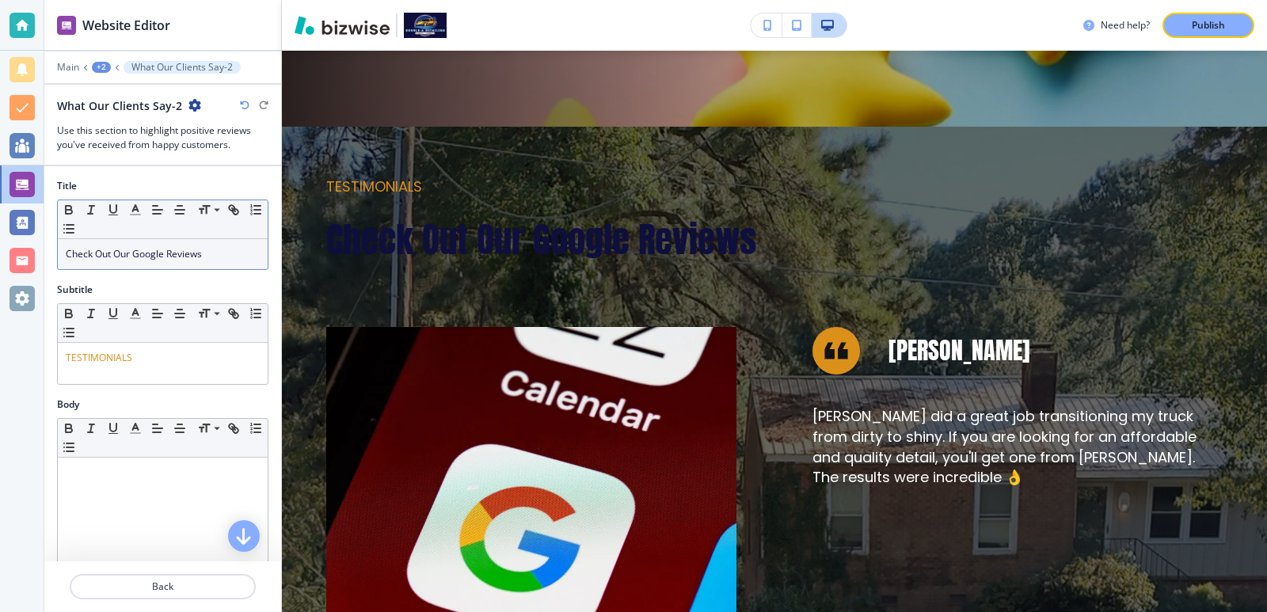
click at [154, 255] on span "Check Out Our Google Reviews" at bounding box center [134, 253] width 136 height 13
click at [146, 258] on span "Check Out Our Google Reviews" at bounding box center [134, 253] width 136 height 13
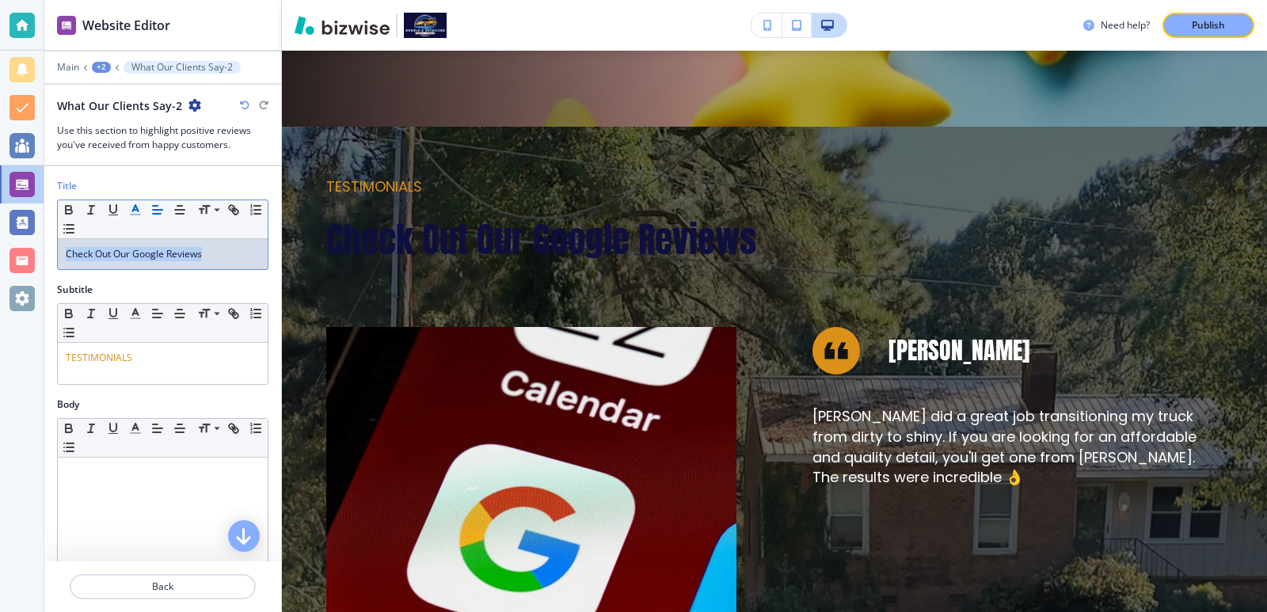
click at [137, 210] on line "button" at bounding box center [135, 210] width 4 height 0
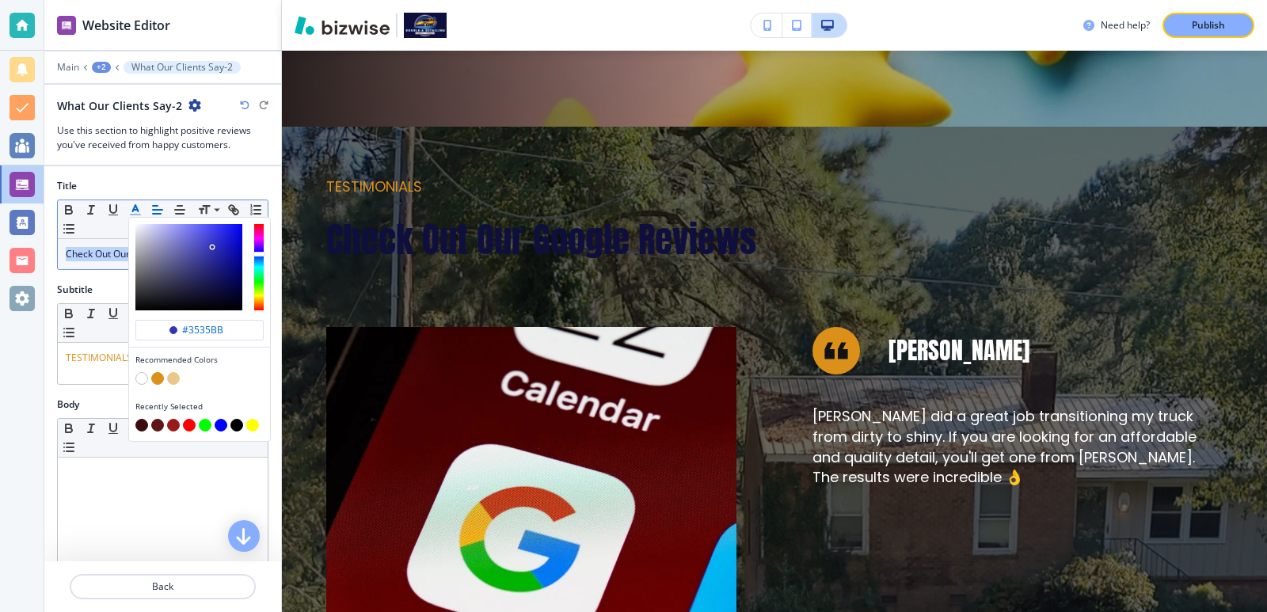
type input "#3535bb"
click at [212, 247] on div "button" at bounding box center [188, 267] width 107 height 86
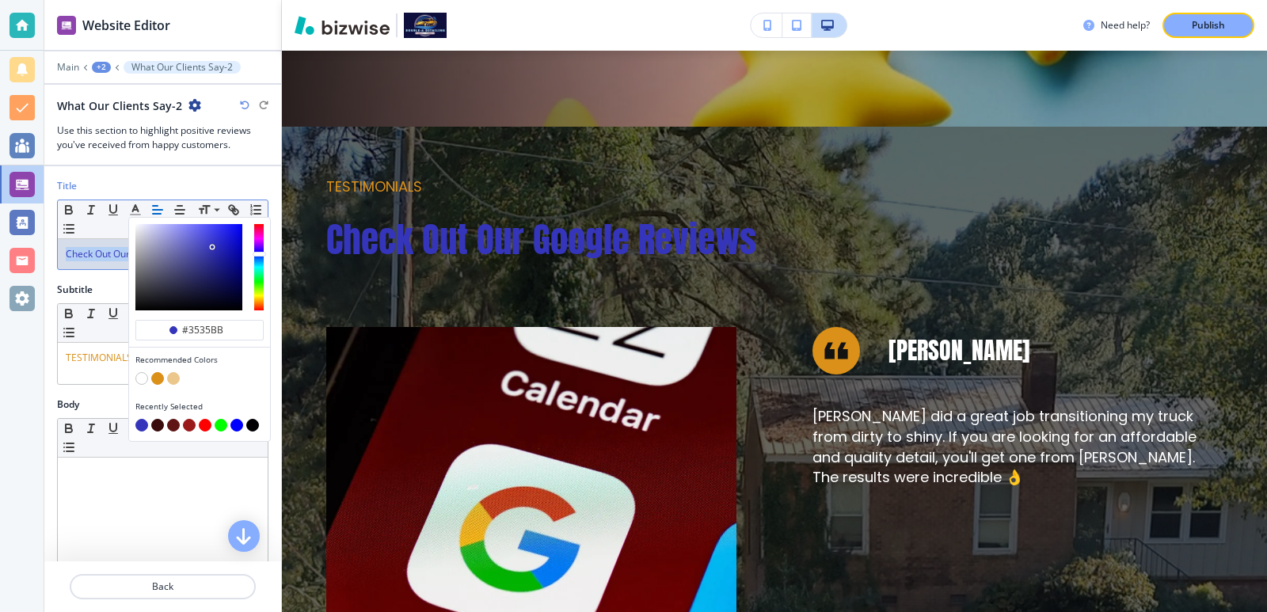
click at [241, 105] on icon "button" at bounding box center [245, 106] width 10 height 10
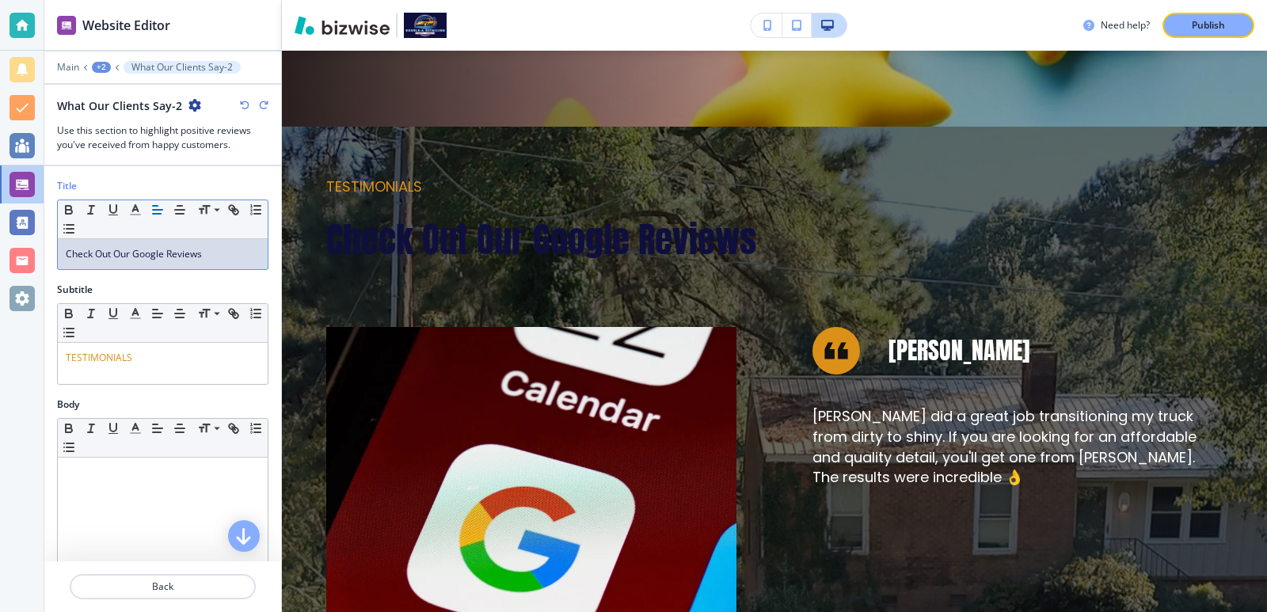
click at [162, 256] on span "Check Out Our Google Reviews" at bounding box center [134, 253] width 136 height 13
click at [138, 205] on icon "button" at bounding box center [135, 210] width 14 height 14
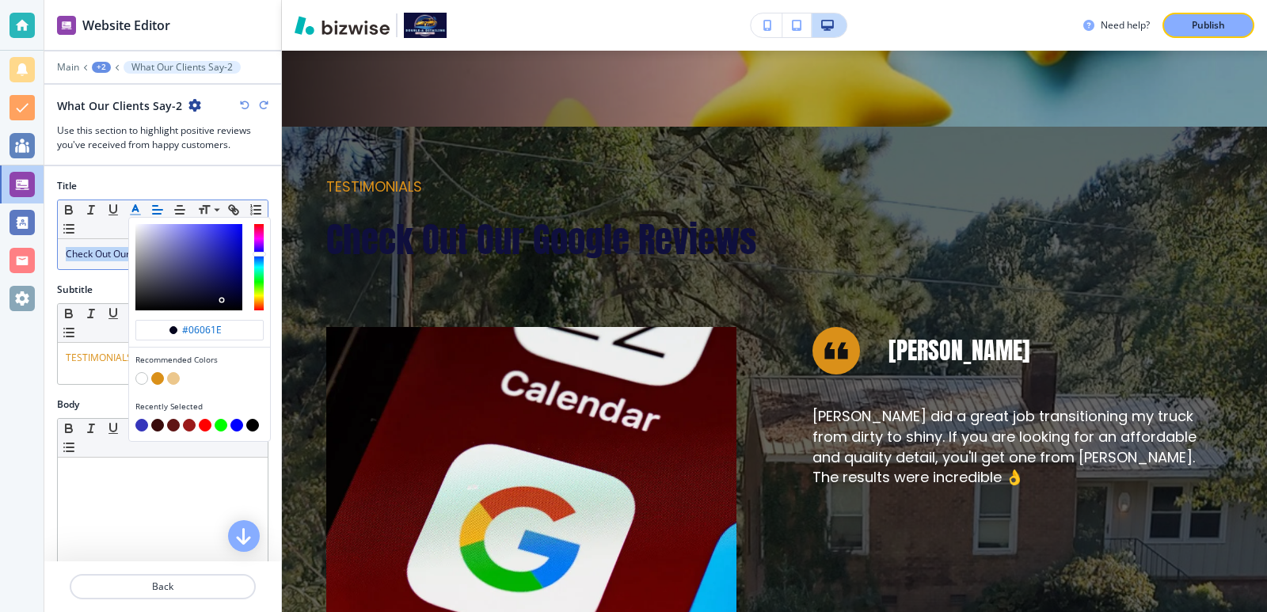
drag, startPoint x: 204, startPoint y: 285, endPoint x: 266, endPoint y: 333, distance: 78.4
click at [266, 333] on div "#06061e Recommended Colors Recently Selected" at bounding box center [199, 329] width 141 height 223
click at [229, 300] on div "button" at bounding box center [188, 267] width 107 height 86
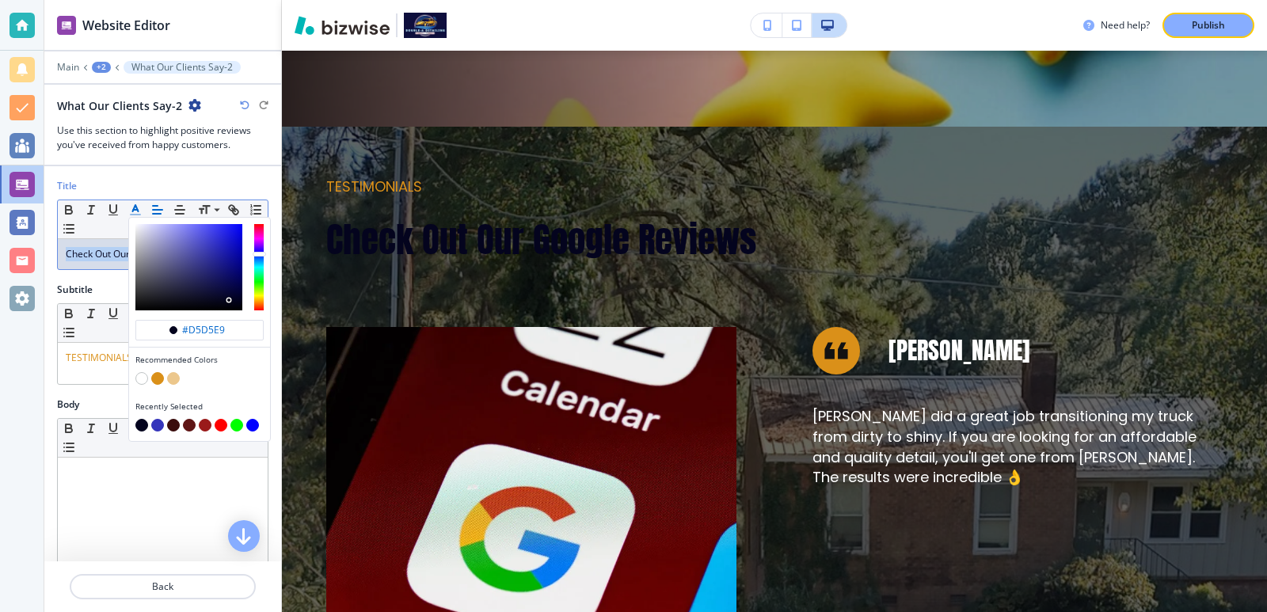
click at [145, 231] on div "button" at bounding box center [188, 267] width 107 height 86
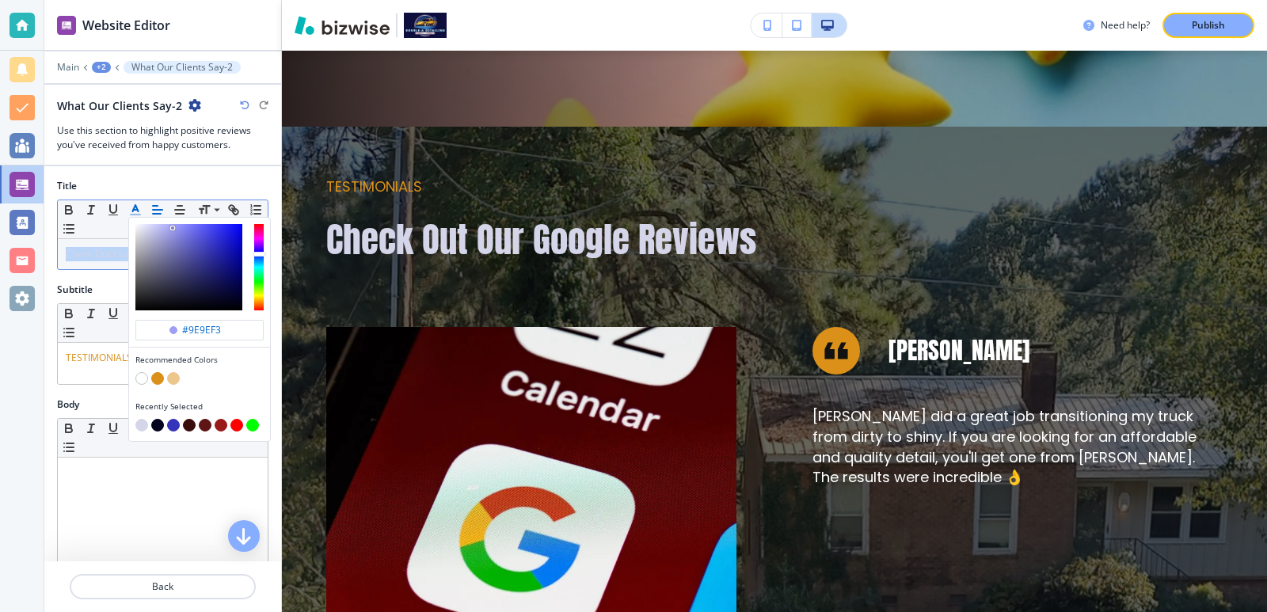
click at [173, 228] on div "button" at bounding box center [188, 267] width 107 height 86
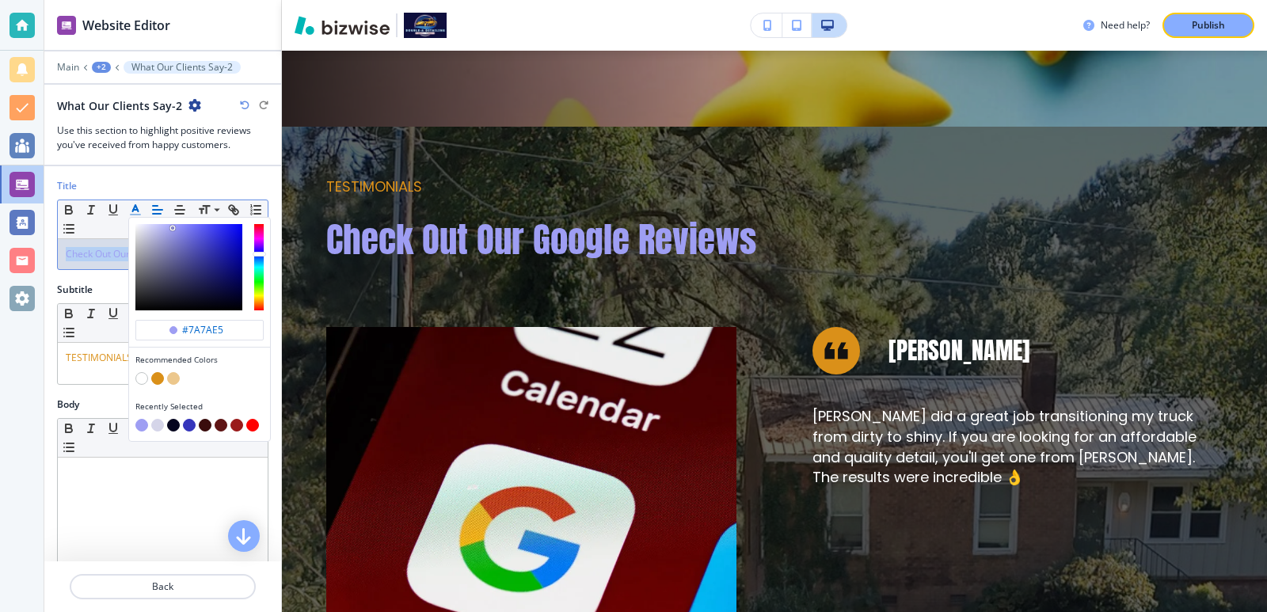
click at [185, 233] on div "button" at bounding box center [188, 267] width 107 height 86
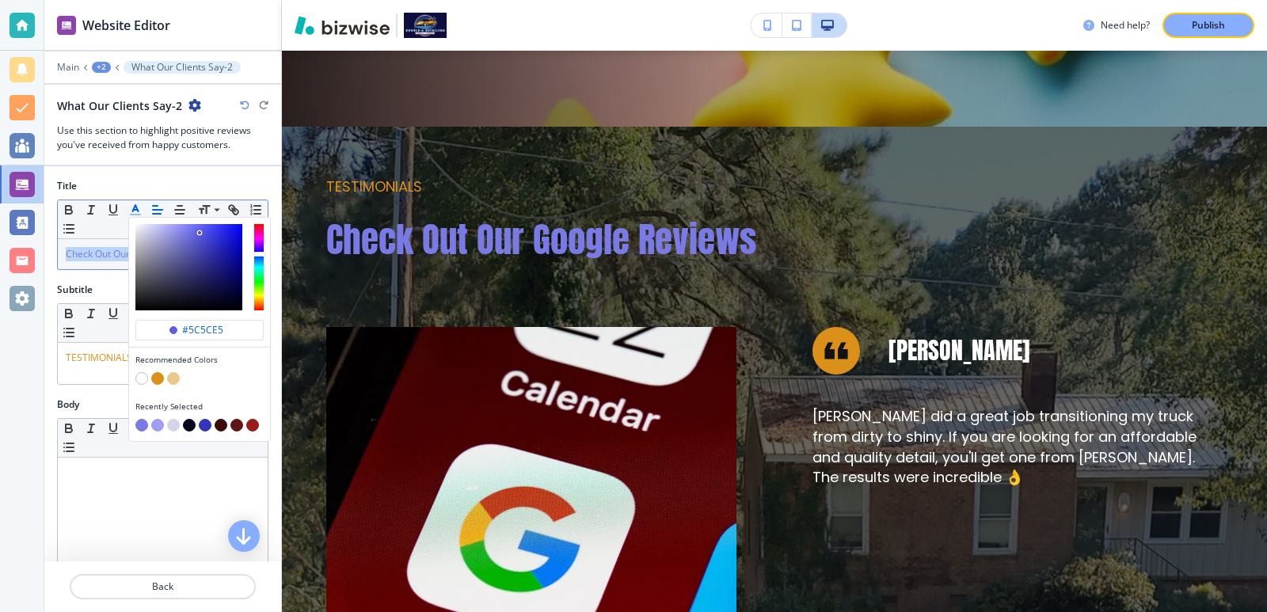
click at [200, 233] on div "button" at bounding box center [188, 267] width 107 height 86
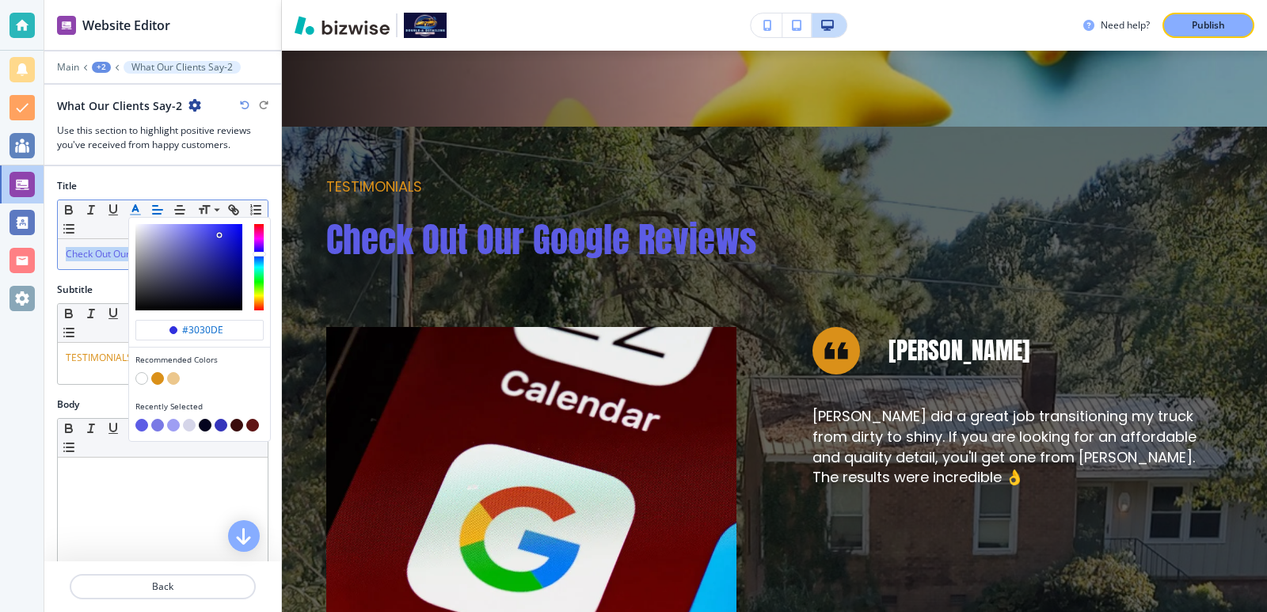
click at [219, 235] on div "button" at bounding box center [188, 267] width 107 height 86
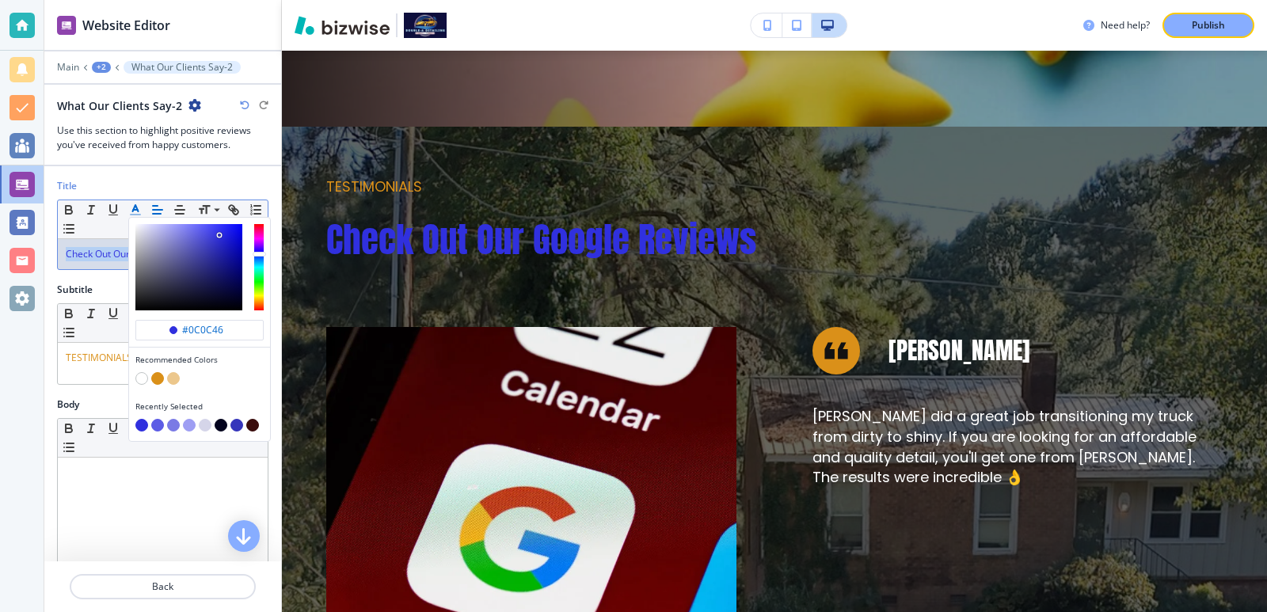
click at [224, 287] on div "button" at bounding box center [188, 267] width 107 height 86
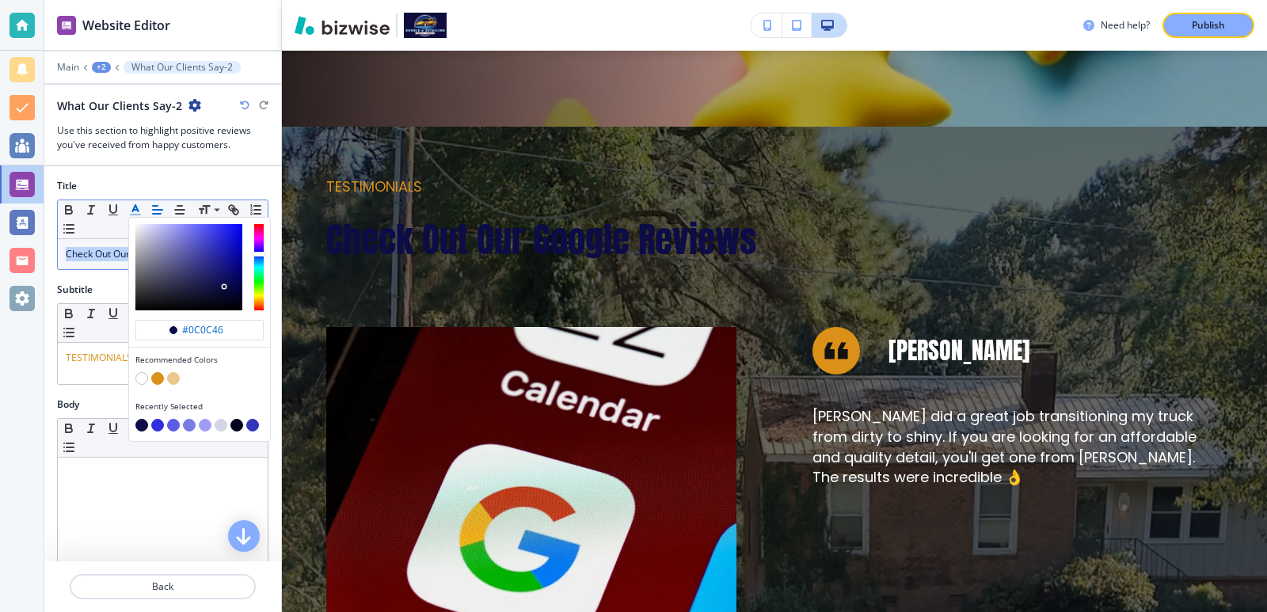
click at [227, 222] on div "button" at bounding box center [199, 267] width 141 height 99
click at [236, 227] on div "button" at bounding box center [188, 267] width 107 height 86
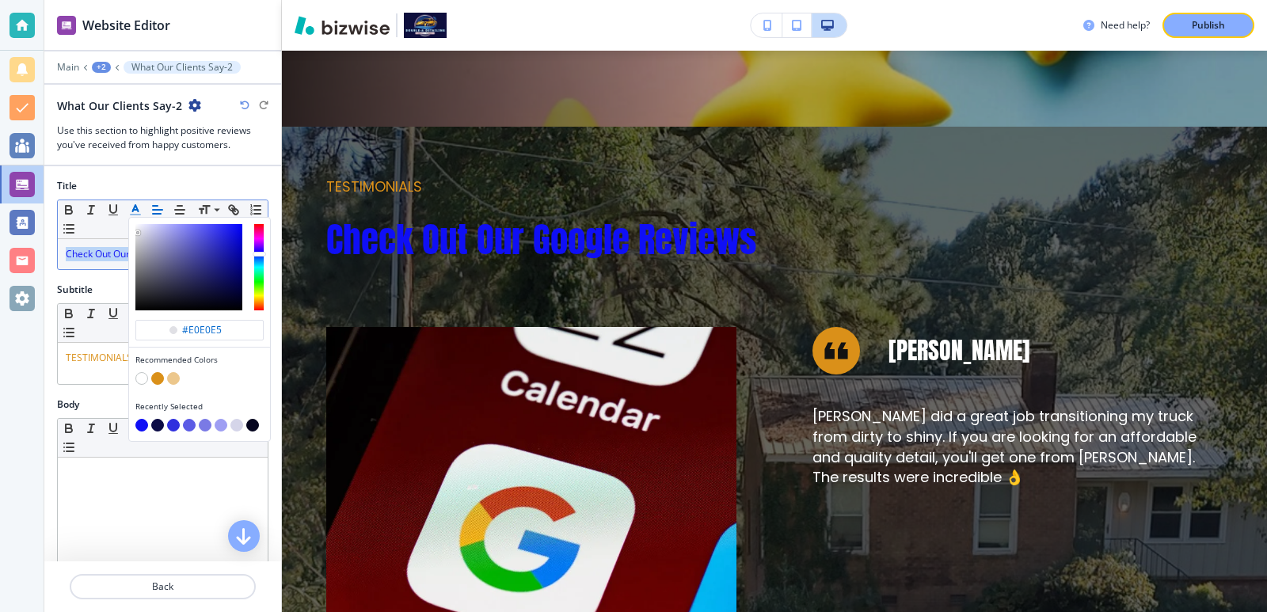
click at [138, 233] on div "button" at bounding box center [188, 267] width 107 height 86
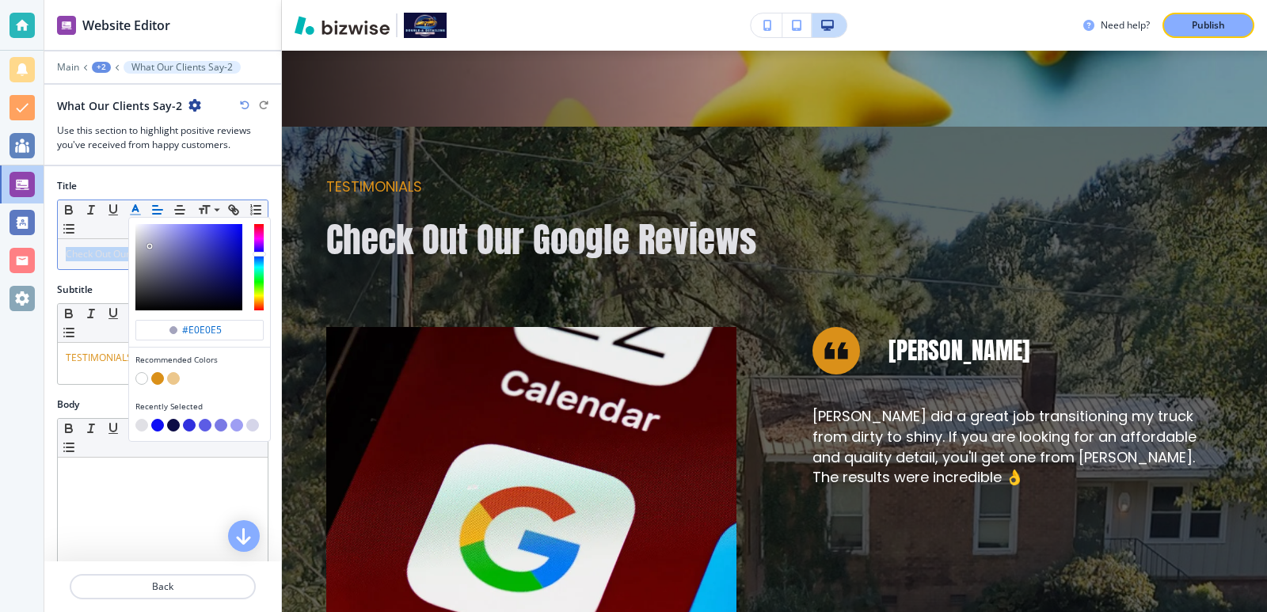
type input "#eeeeee"
drag, startPoint x: 145, startPoint y: 234, endPoint x: 118, endPoint y: 212, distance: 34.9
click at [118, 212] on div "#eeeeee Recommended Colors Recently Selected Small Normal Large Huge" at bounding box center [163, 219] width 210 height 39
click at [104, 279] on div "Title #eeeeee Recommended Colors Recently Selected Small Normal Large Huge Chec…" at bounding box center [162, 231] width 237 height 104
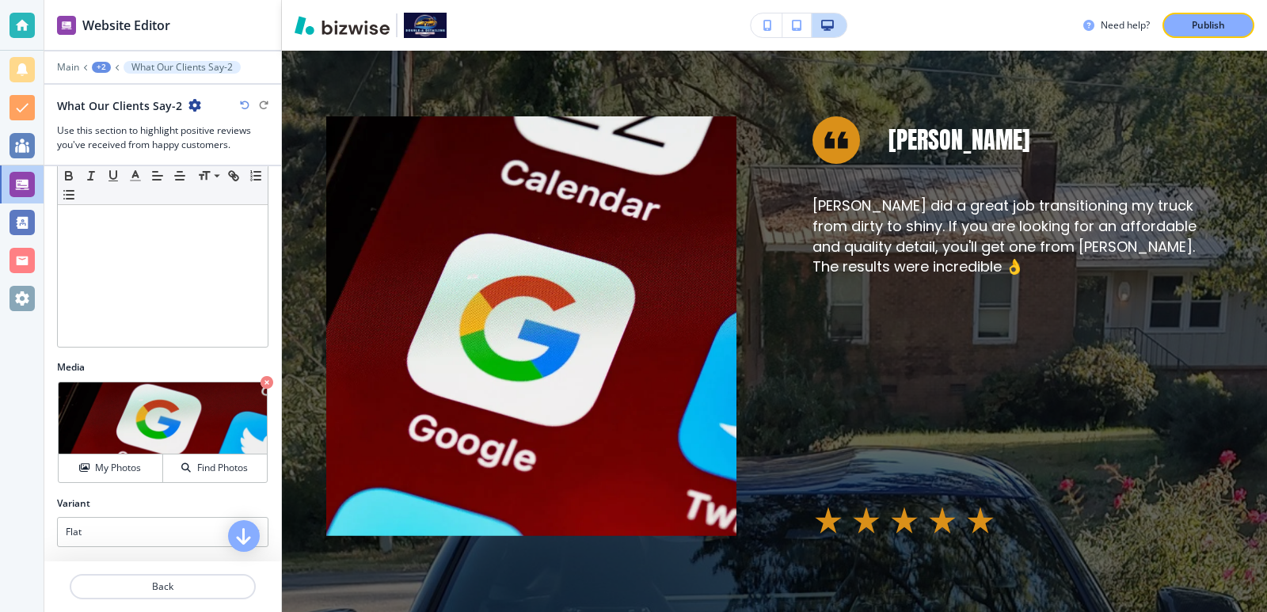
scroll to position [422, 0]
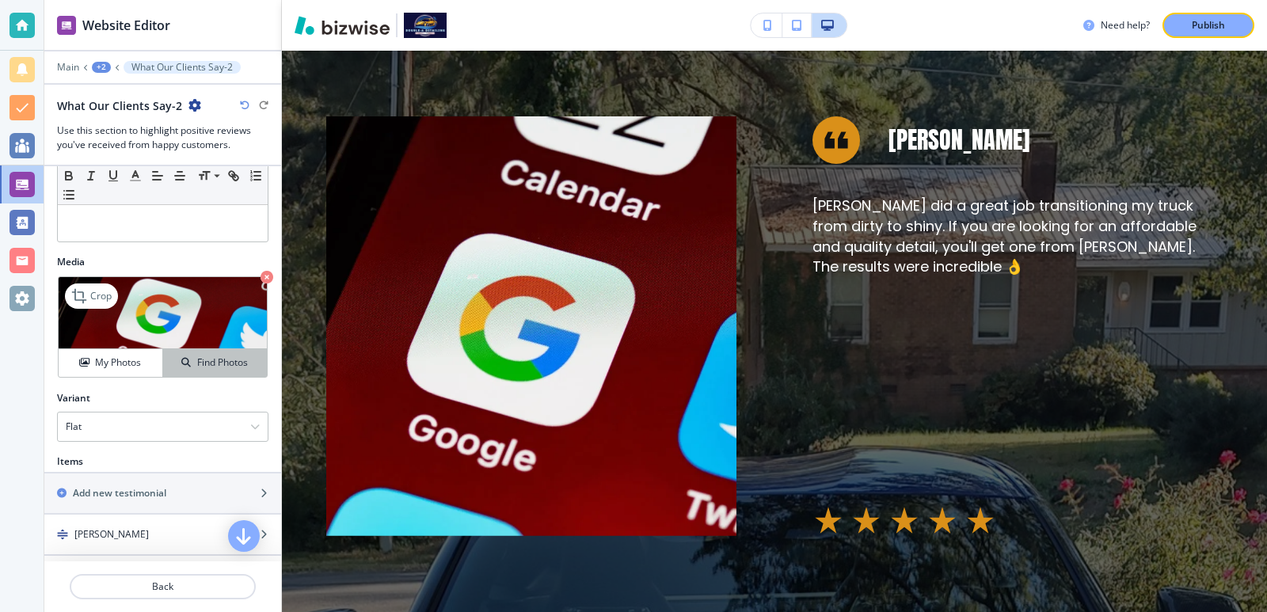
click at [181, 365] on icon "button" at bounding box center [186, 363] width 10 height 10
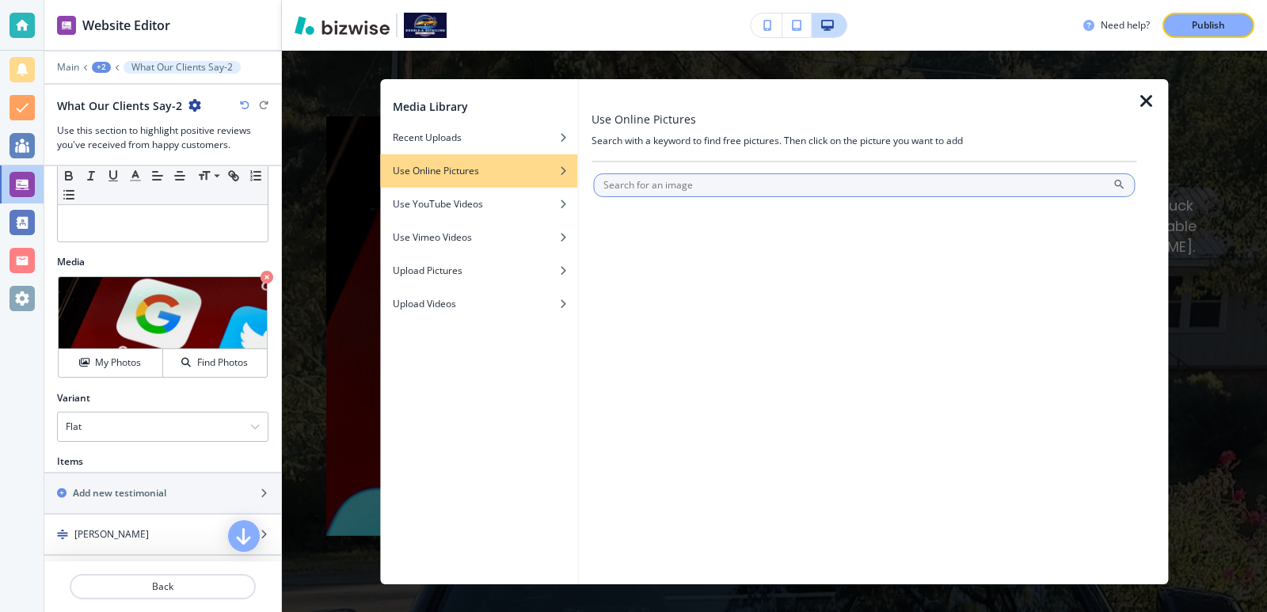
paste input "https://i0.wp.com/www.gatewaypsychiatric.com/wp-content/uploads/2015/08/google-…"
type input "https://i0.wp.com/www.gatewaypsychiatric.com/wp-content/uploads/2015/08/google-…"
click at [669, 210] on div at bounding box center [864, 211] width 542 height 10
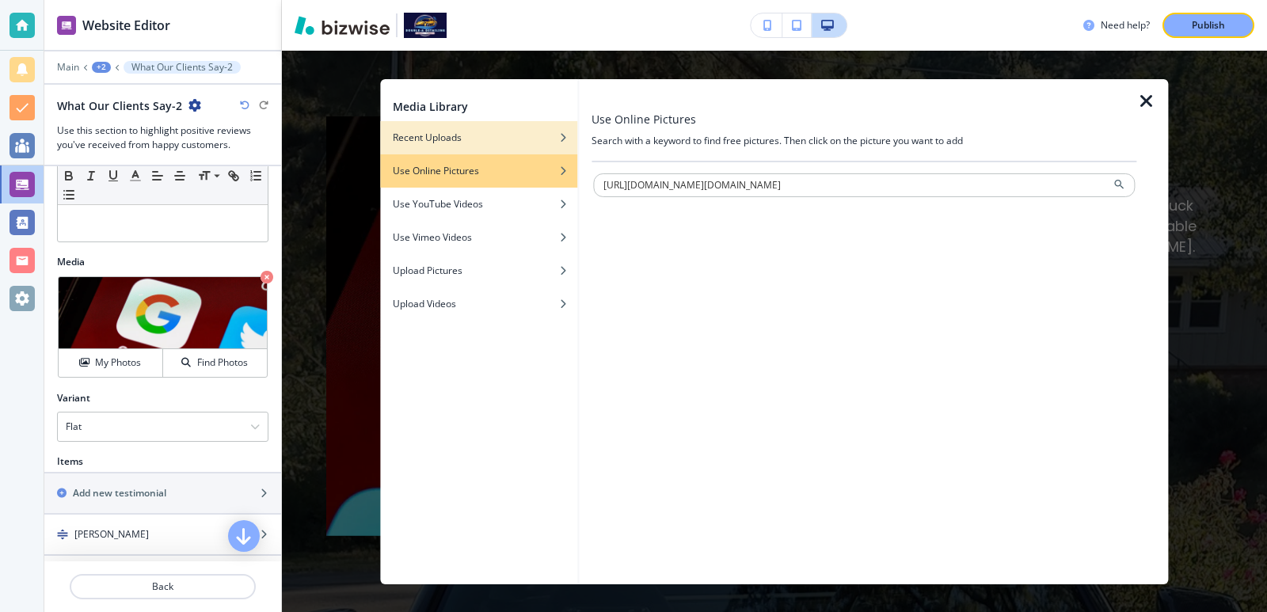
click at [461, 128] on div "button" at bounding box center [478, 125] width 197 height 10
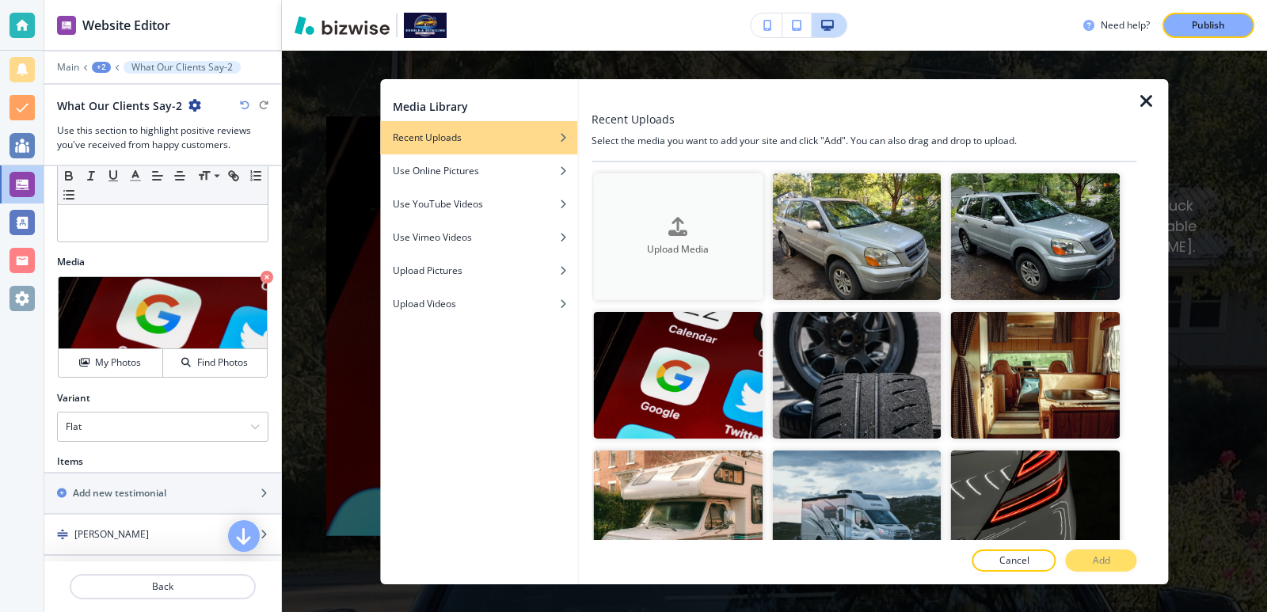
click at [594, 216] on div "Upload Media" at bounding box center [678, 236] width 170 height 40
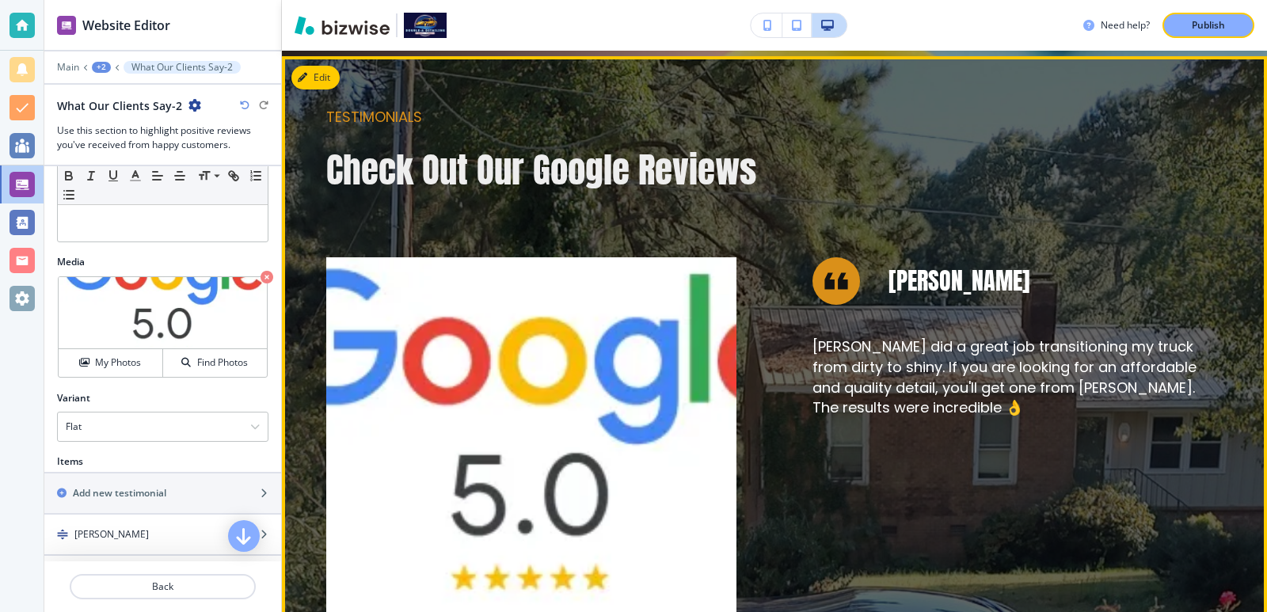
scroll to position [634, 0]
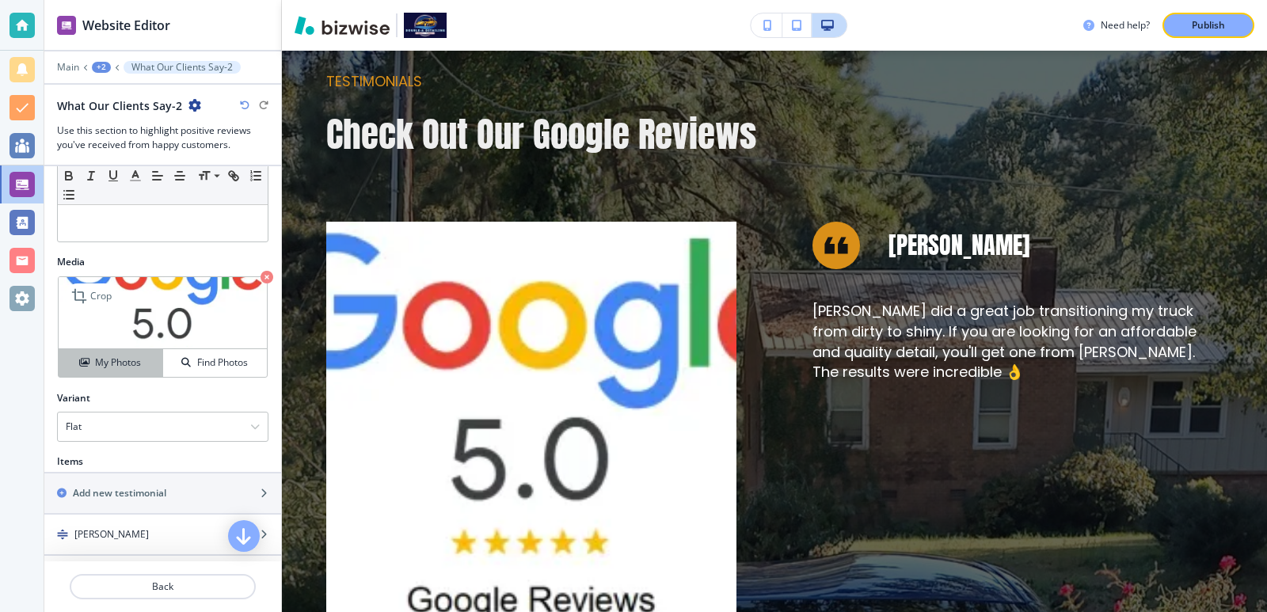
click at [131, 362] on h4 "My Photos" at bounding box center [118, 363] width 46 height 14
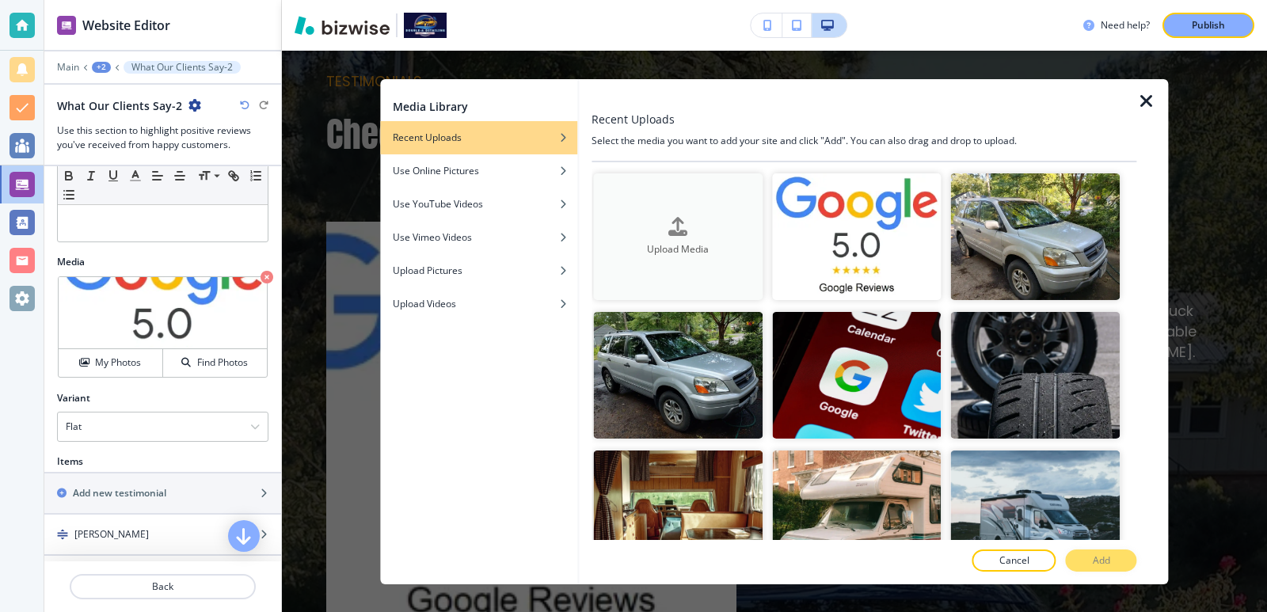
click at [631, 231] on div "Upload Media" at bounding box center [678, 236] width 170 height 40
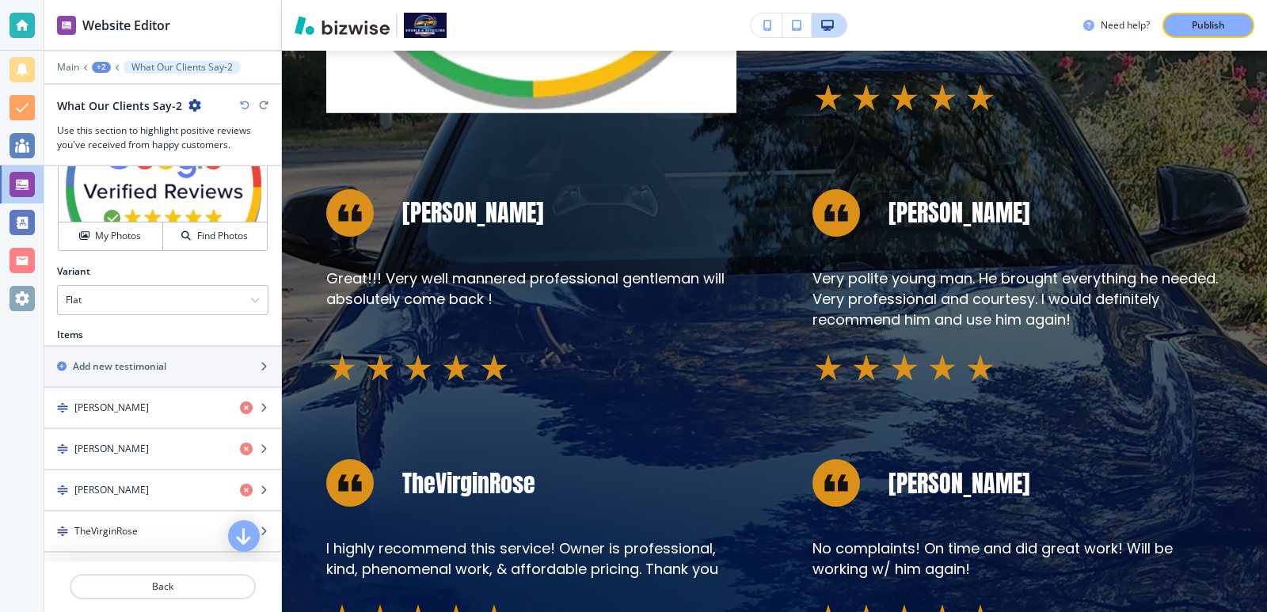
scroll to position [422, 0]
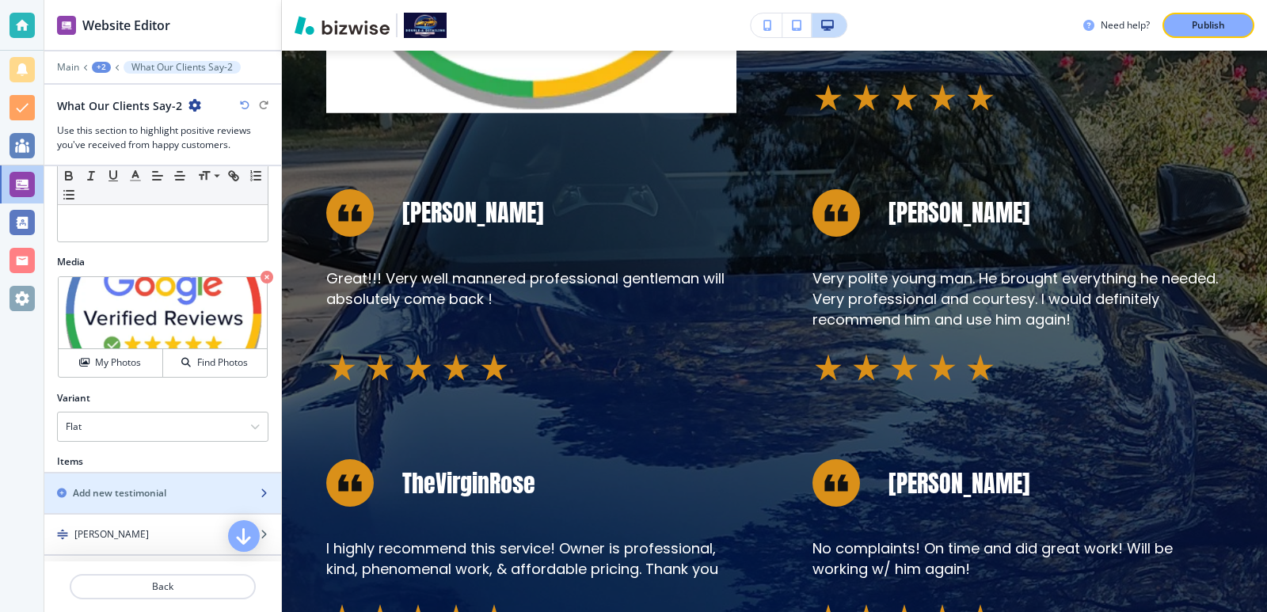
click at [151, 479] on div "button" at bounding box center [162, 480] width 237 height 13
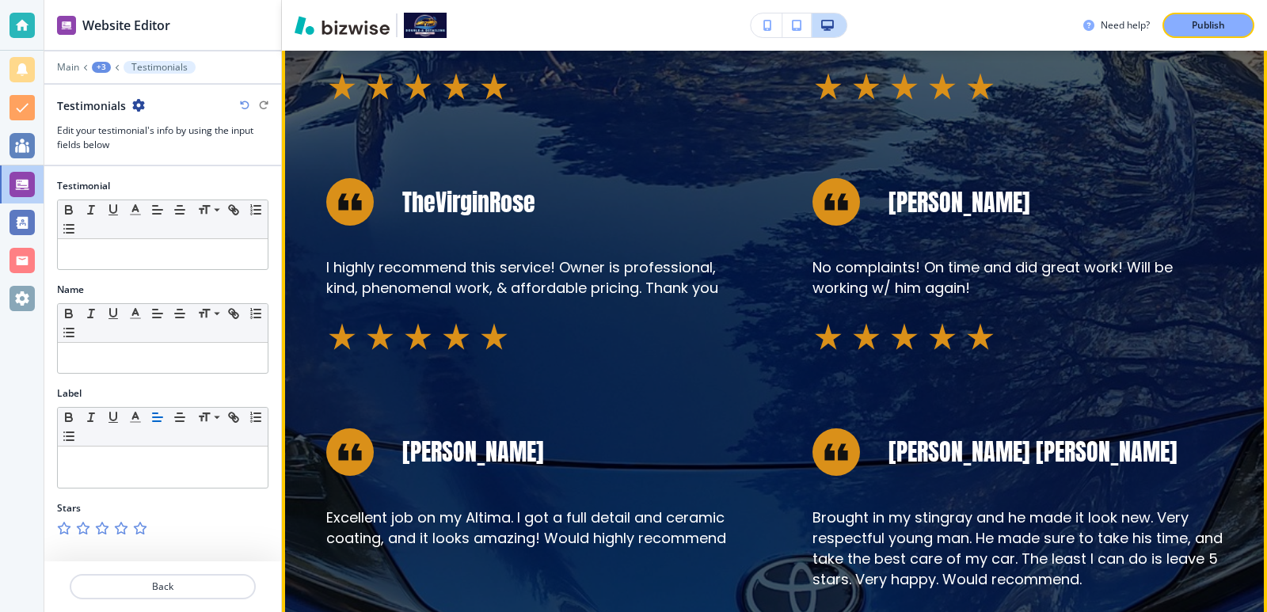
scroll to position [1479, 0]
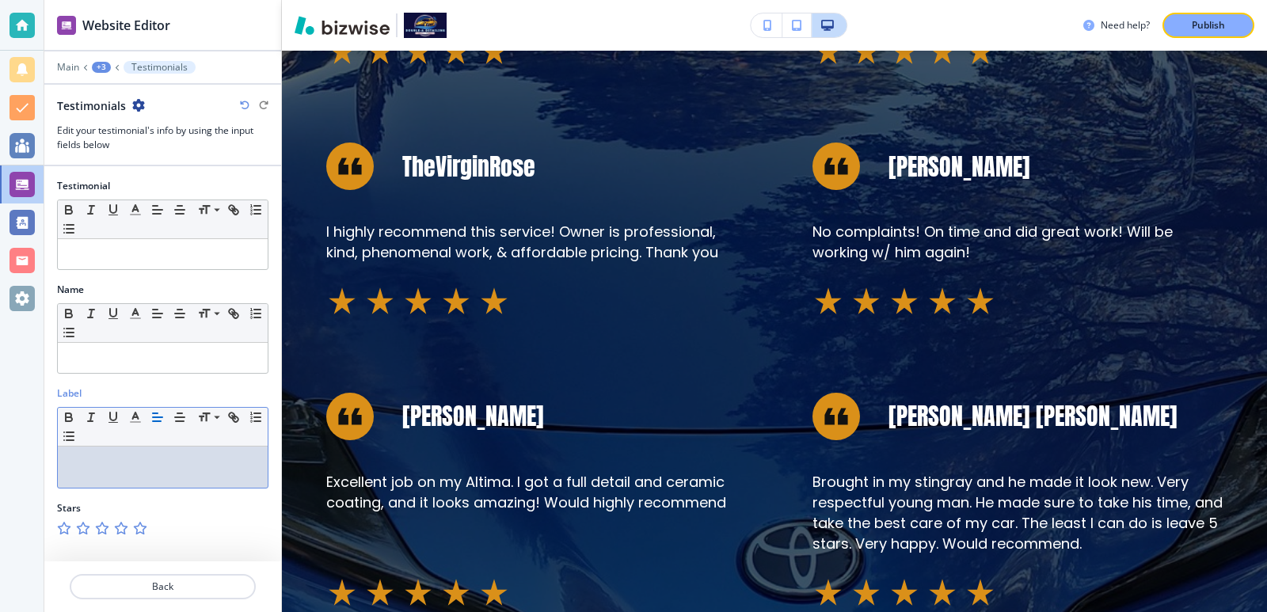
click at [200, 471] on div at bounding box center [163, 467] width 210 height 41
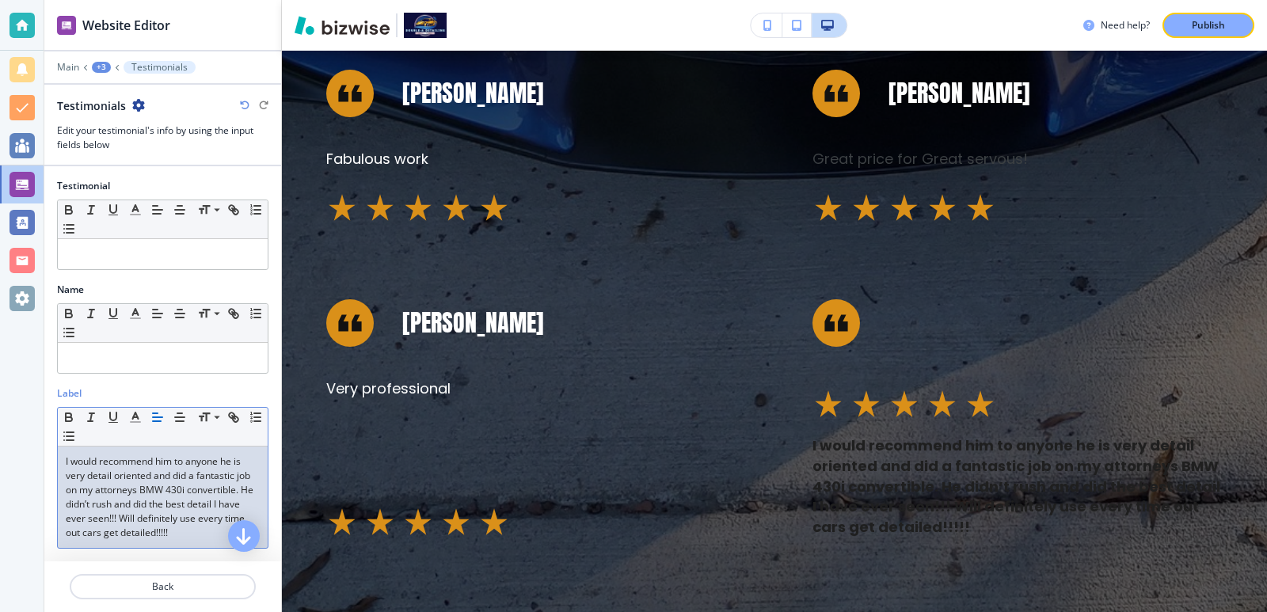
scroll to position [60, 0]
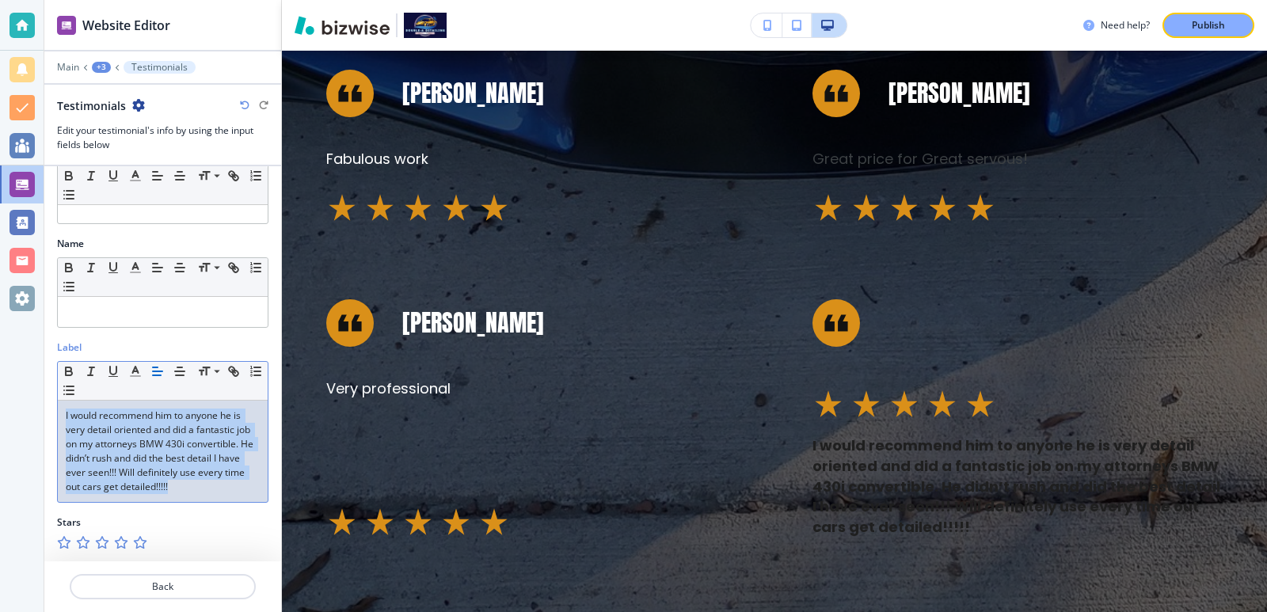
drag, startPoint x: 64, startPoint y: 402, endPoint x: 138, endPoint y: 500, distance: 122.1
click at [138, 500] on div "I would recommend him to anyone he is very detail oriented and did a fantastic …" at bounding box center [163, 451] width 210 height 101
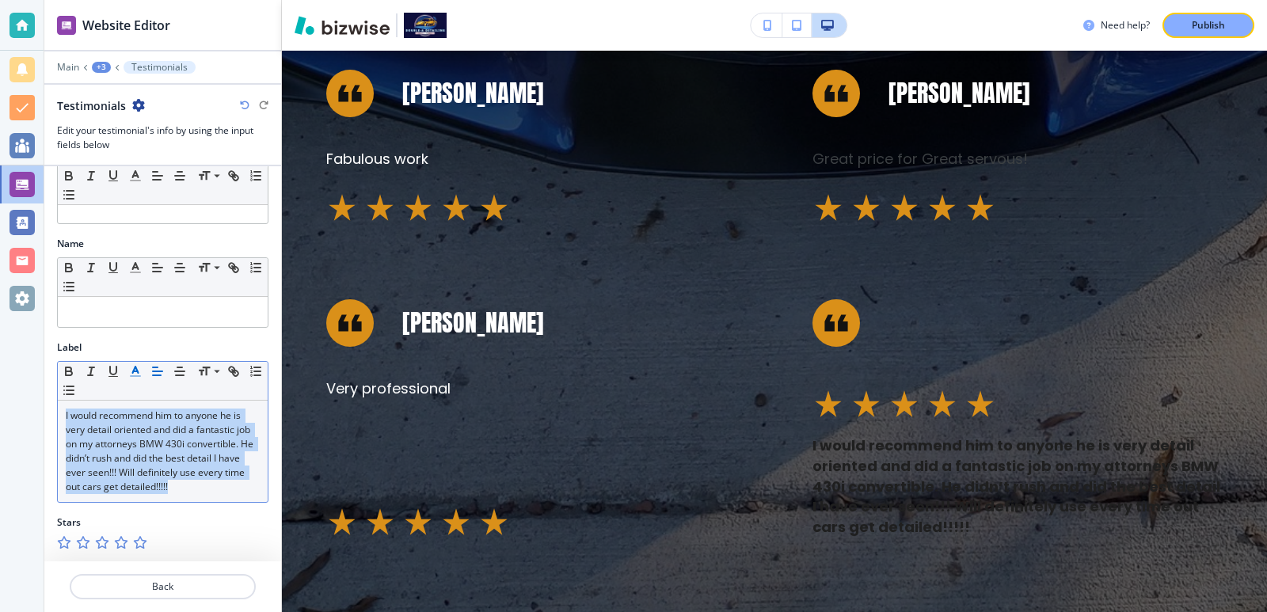
click at [140, 364] on icon "button" at bounding box center [135, 371] width 14 height 14
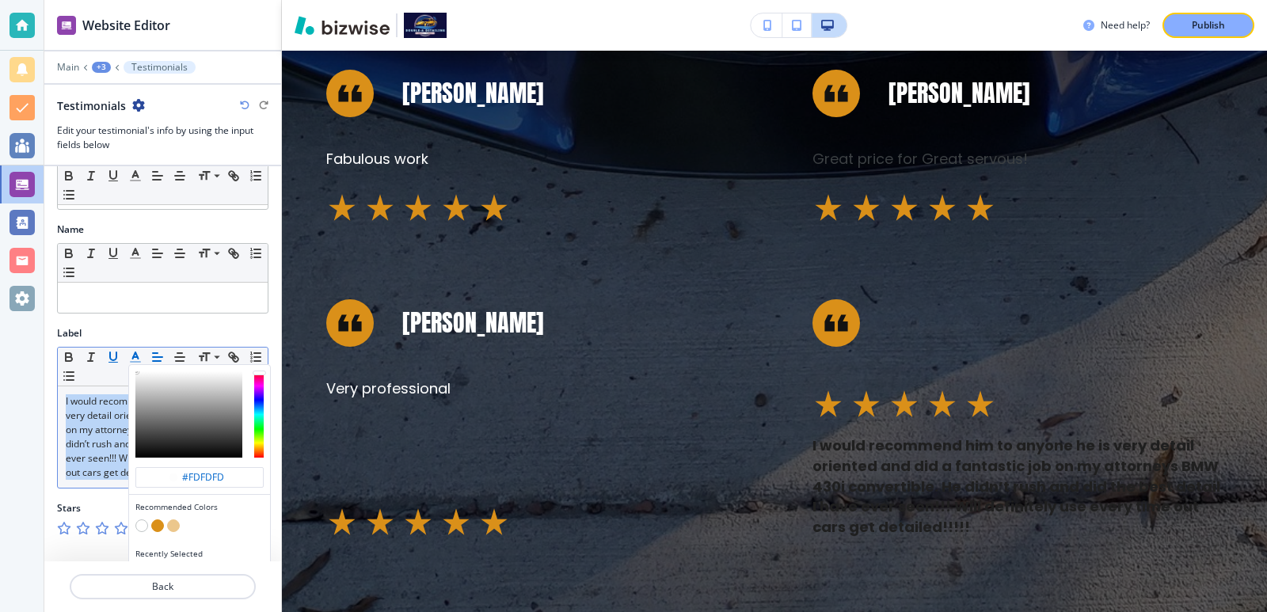
drag, startPoint x: 152, startPoint y: 374, endPoint x: 115, endPoint y: 359, distance: 40.2
click at [115, 359] on div "#fdfdfd Recommended Colors Recently Selected Small Normal Large Huge" at bounding box center [163, 367] width 210 height 39
type input "#ededed"
click at [137, 376] on div "button" at bounding box center [188, 414] width 107 height 86
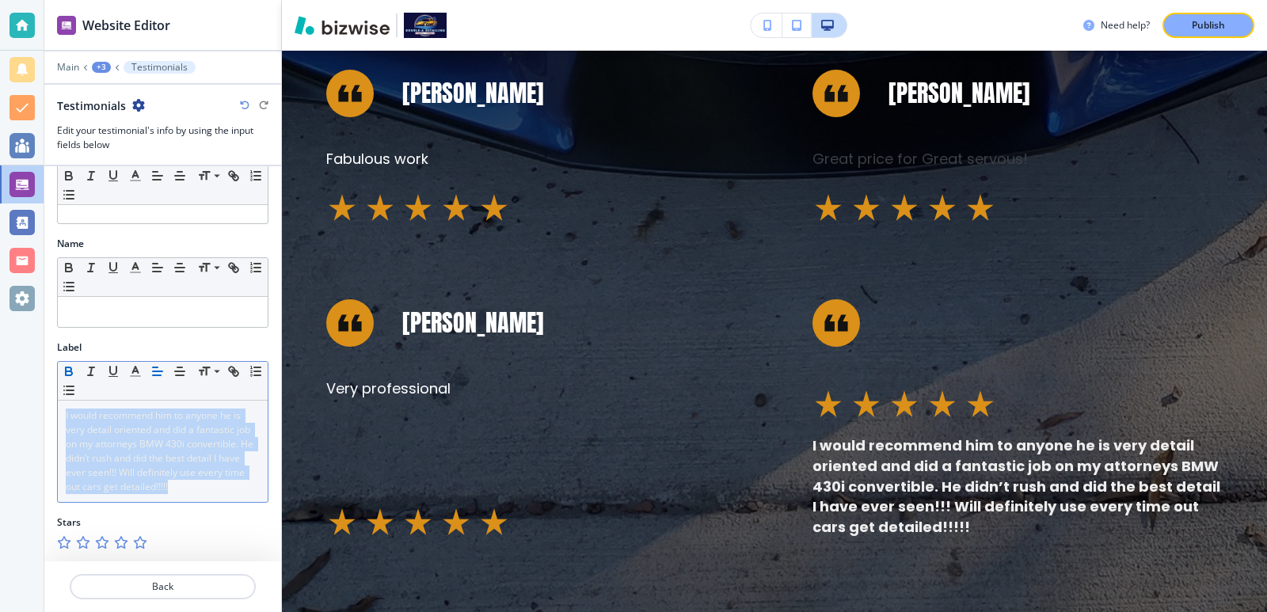
click at [70, 364] on icon "button" at bounding box center [69, 371] width 14 height 14
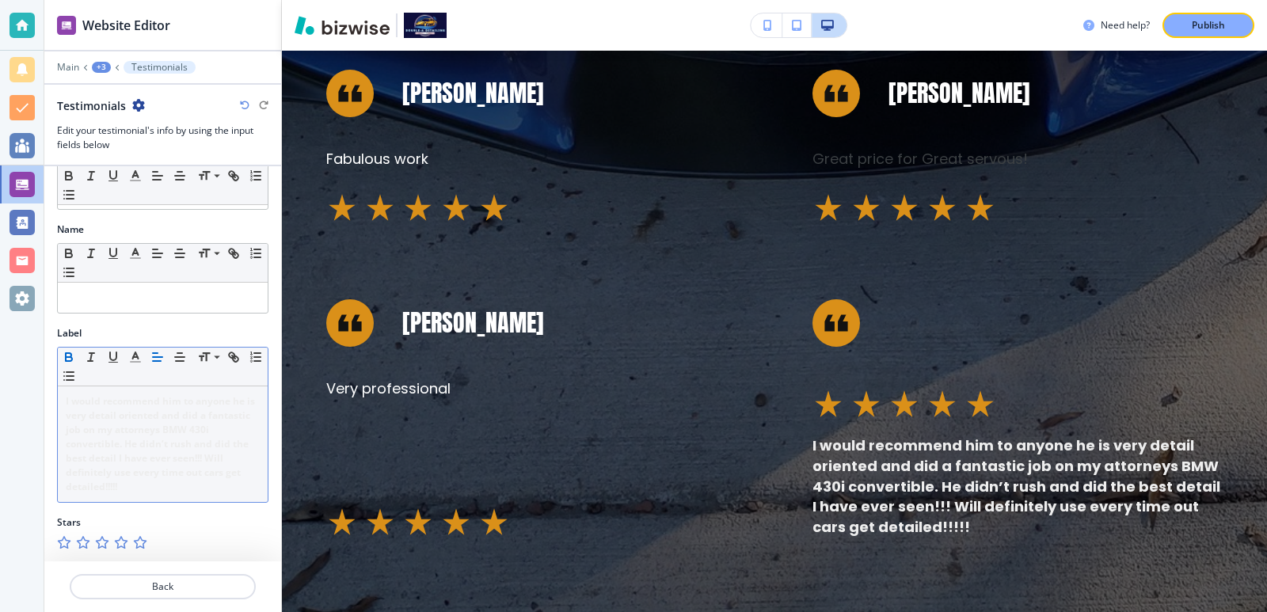
click at [70, 350] on icon "button" at bounding box center [69, 357] width 14 height 14
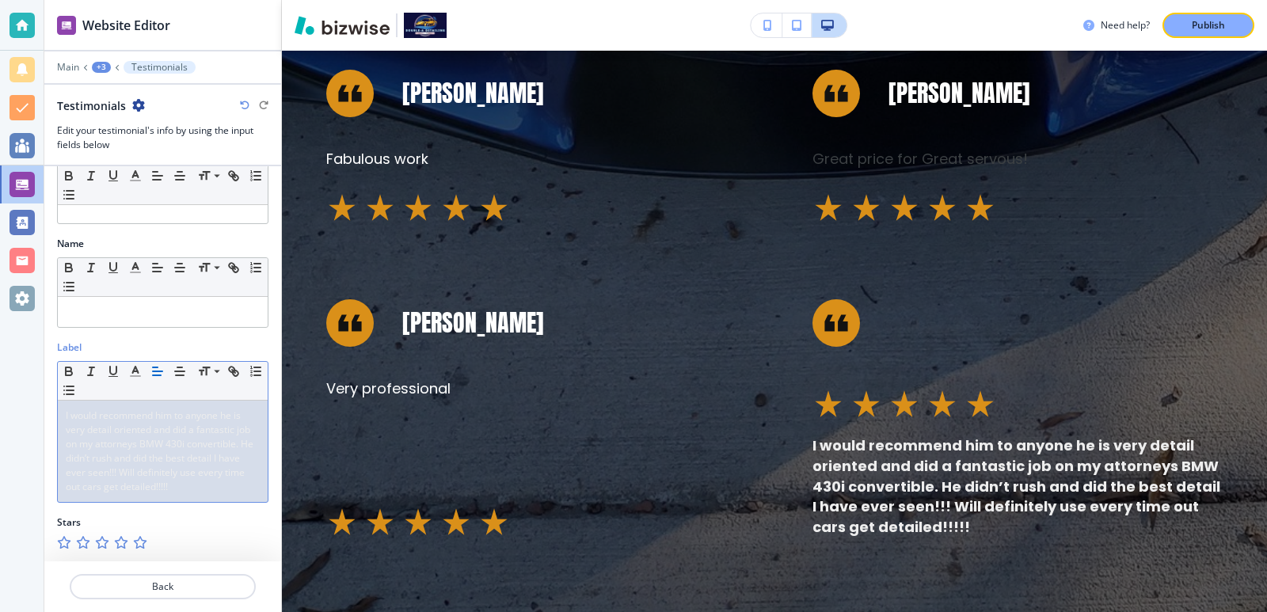
click at [120, 423] on span "I would recommend him to anyone he is very detail oriented and did a fantastic …" at bounding box center [161, 451] width 190 height 85
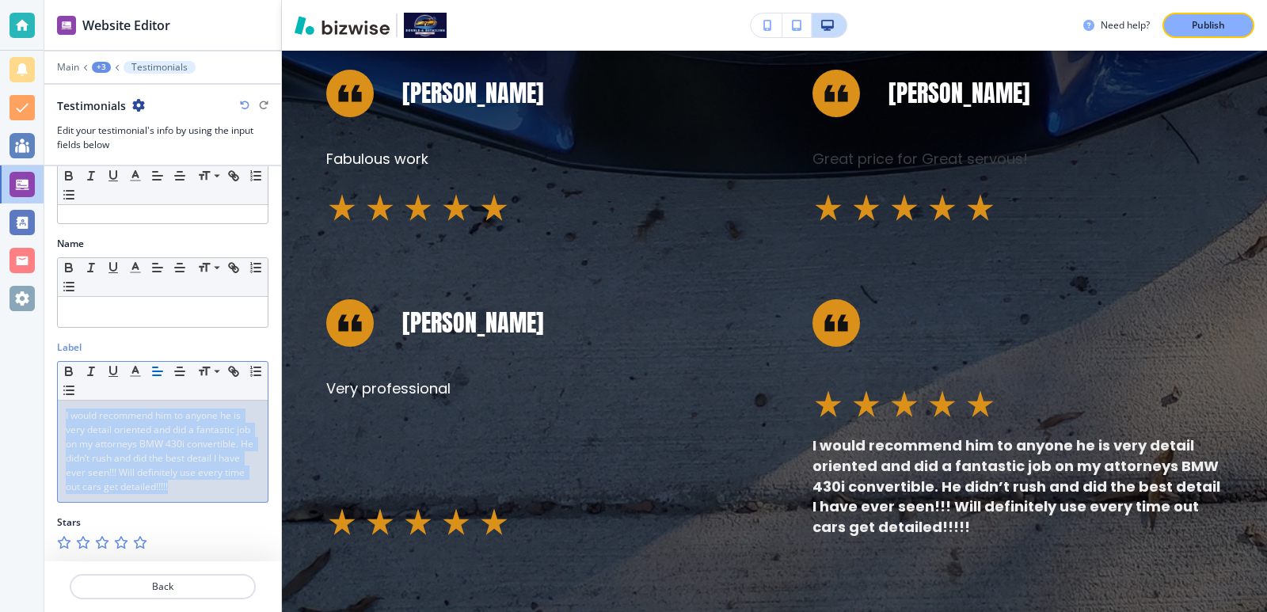
drag, startPoint x: 60, startPoint y: 399, endPoint x: 158, endPoint y: 501, distance: 141.2
click at [158, 501] on div "I would recommend him to anyone he is very detail oriented and did a fantastic …" at bounding box center [163, 451] width 210 height 101
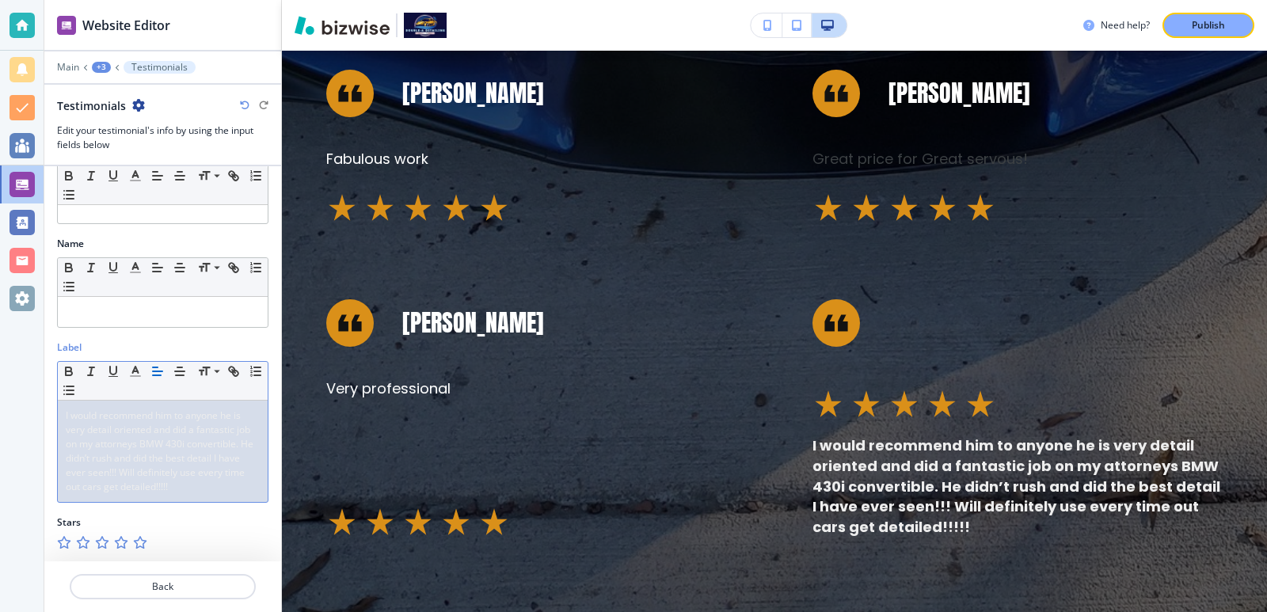
scroll to position [0, 0]
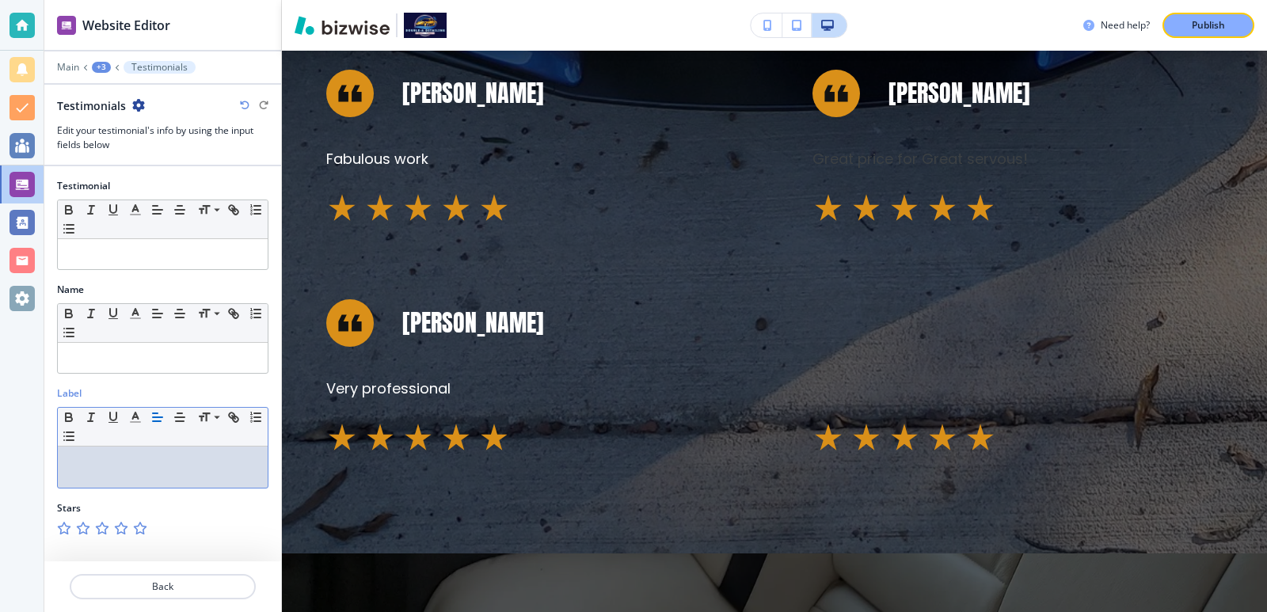
click at [131, 479] on div at bounding box center [163, 467] width 210 height 41
click at [162, 516] on div at bounding box center [162, 519] width 211 height 6
click at [135, 471] on div at bounding box center [163, 467] width 210 height 41
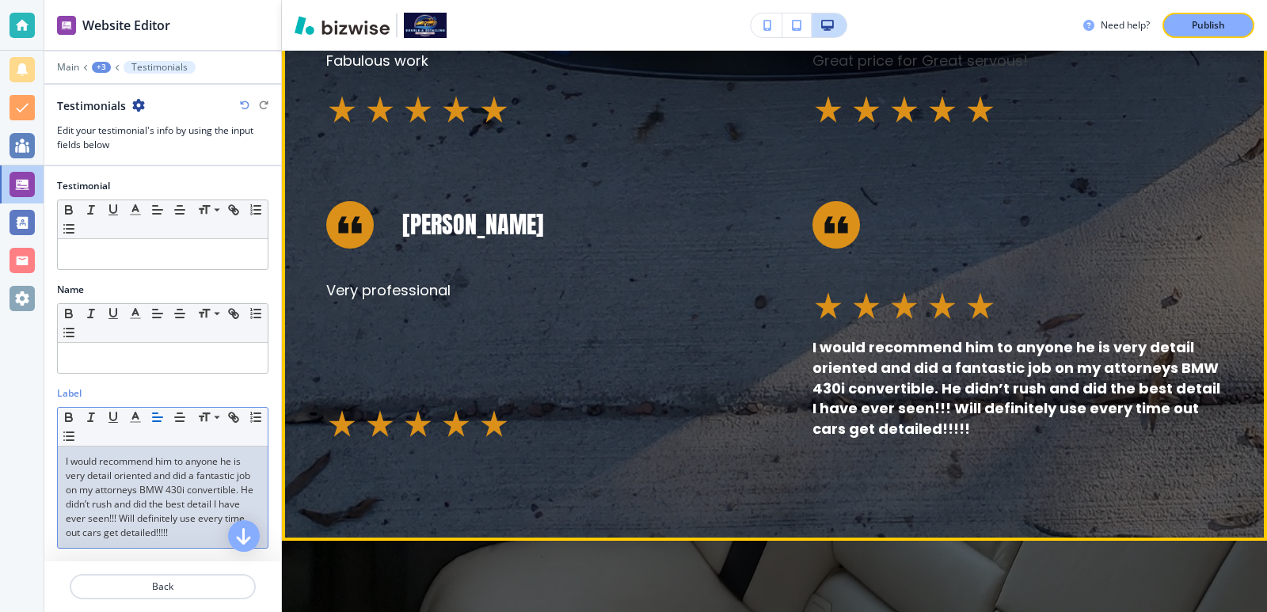
scroll to position [2429, 0]
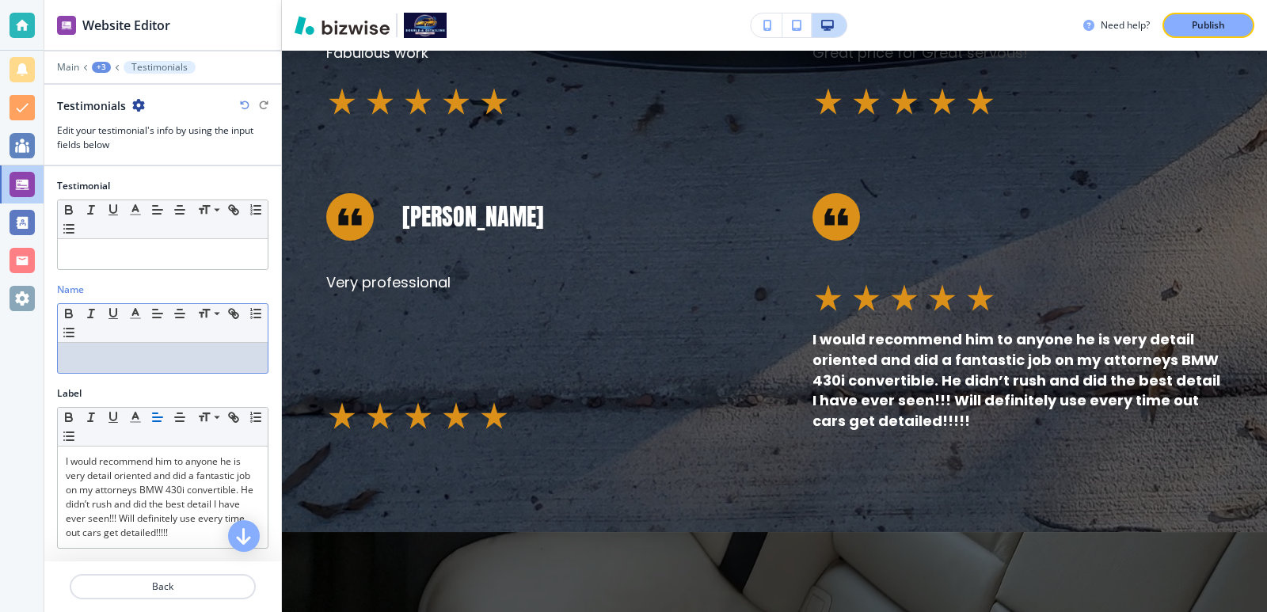
click at [162, 365] on div at bounding box center [163, 358] width 210 height 30
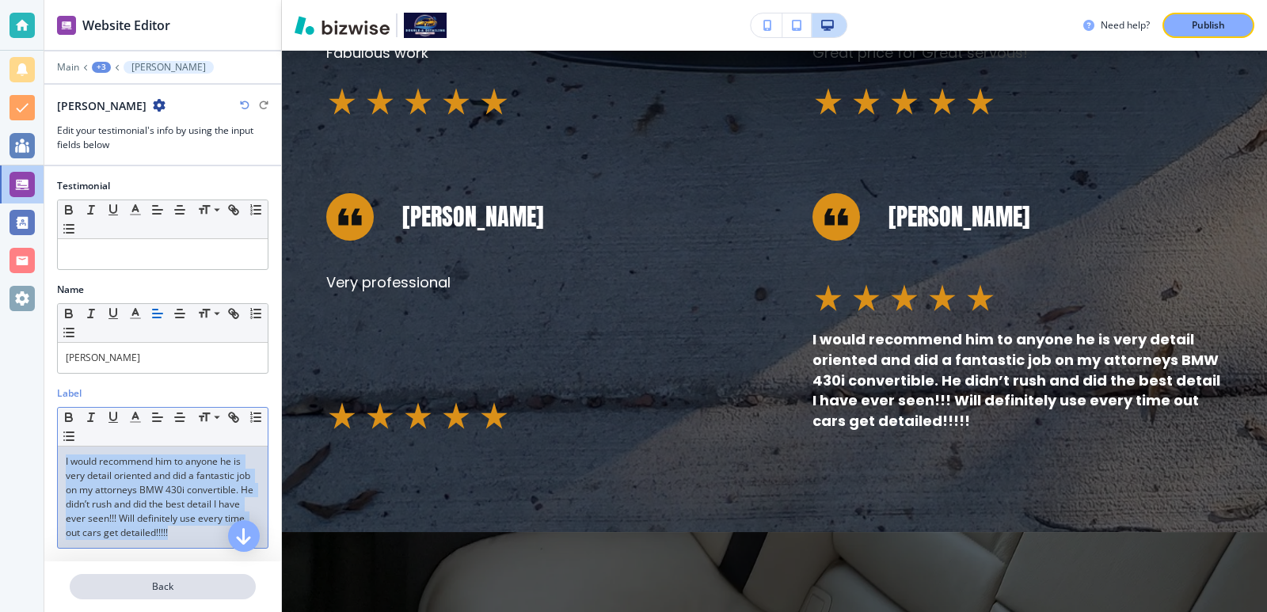
scroll to position [60, 0]
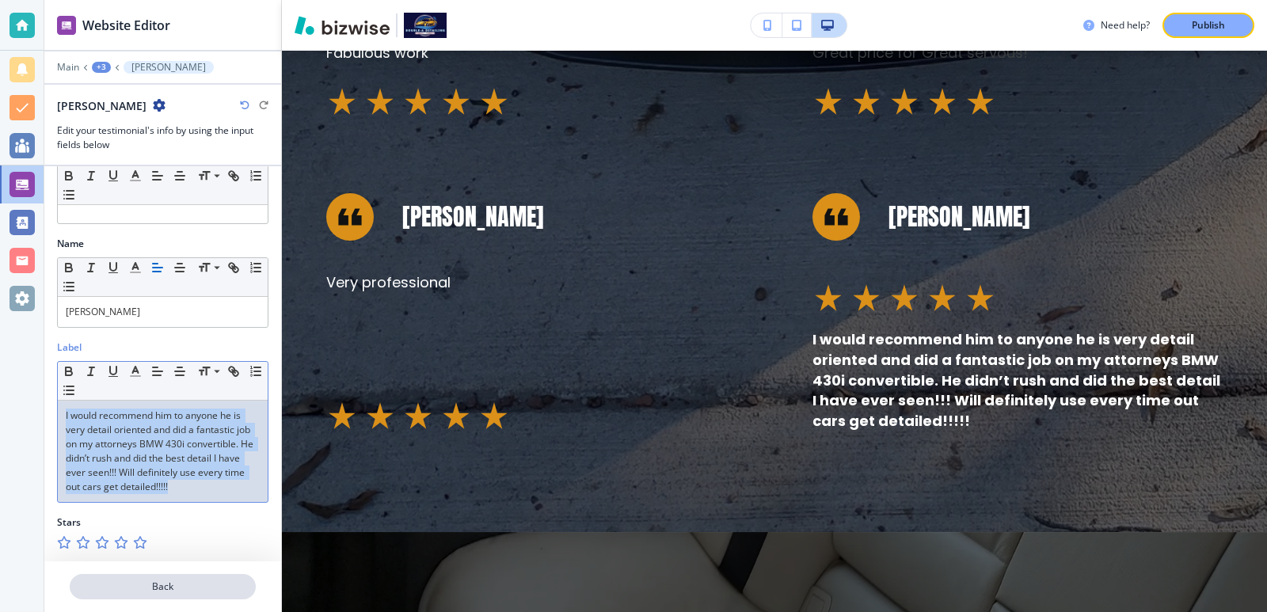
drag, startPoint x: 65, startPoint y: 467, endPoint x: 204, endPoint y: 594, distance: 188.4
click at [204, 594] on div "Website Editor Main +3 Amy Litaker Amy Litaker Edit your testimonial's info by …" at bounding box center [162, 306] width 237 height 612
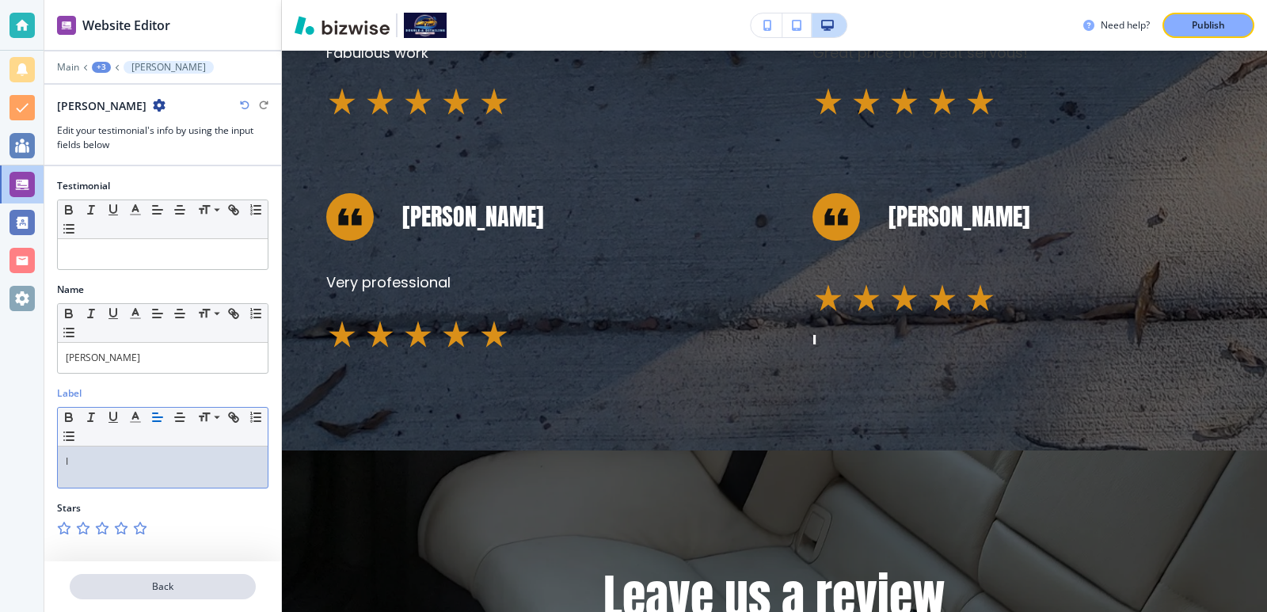
scroll to position [0, 0]
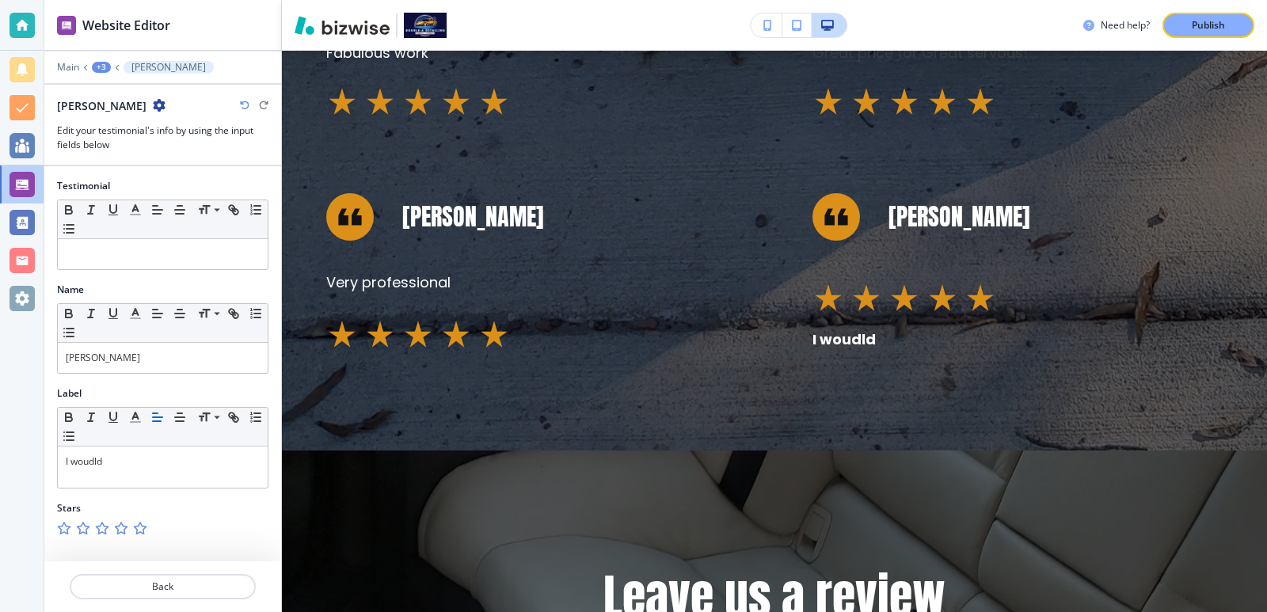
click at [217, 518] on div at bounding box center [162, 519] width 211 height 6
click at [252, 105] on div at bounding box center [254, 106] width 29 height 10
click at [247, 101] on icon "button" at bounding box center [245, 106] width 10 height 10
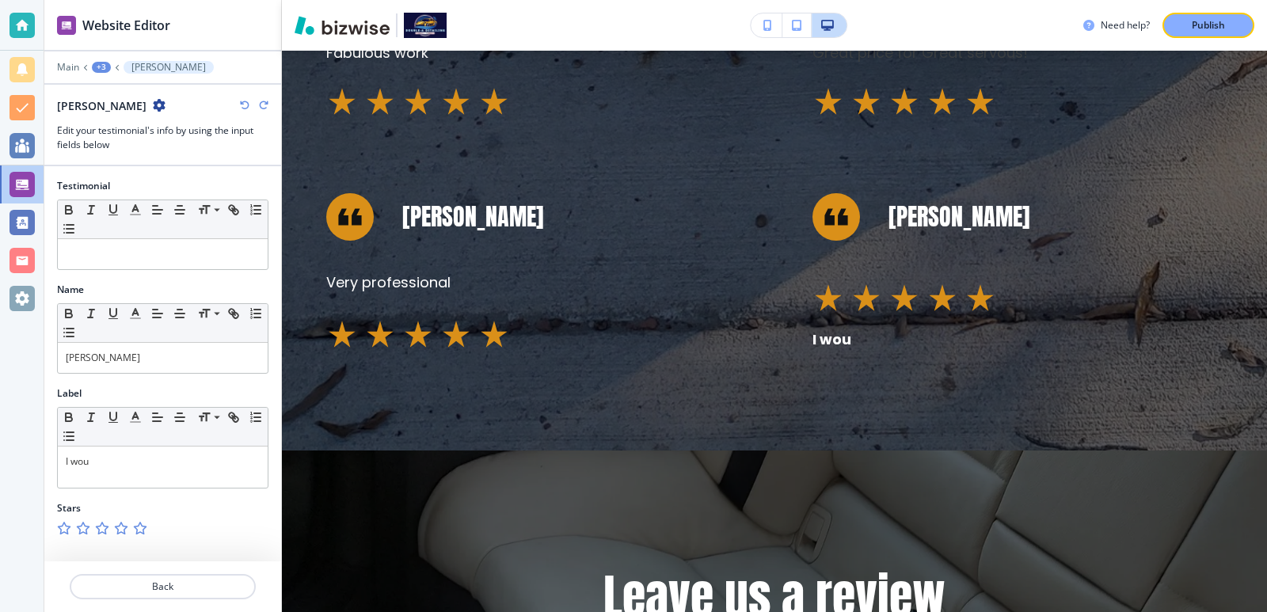
click at [247, 101] on icon "button" at bounding box center [245, 106] width 10 height 10
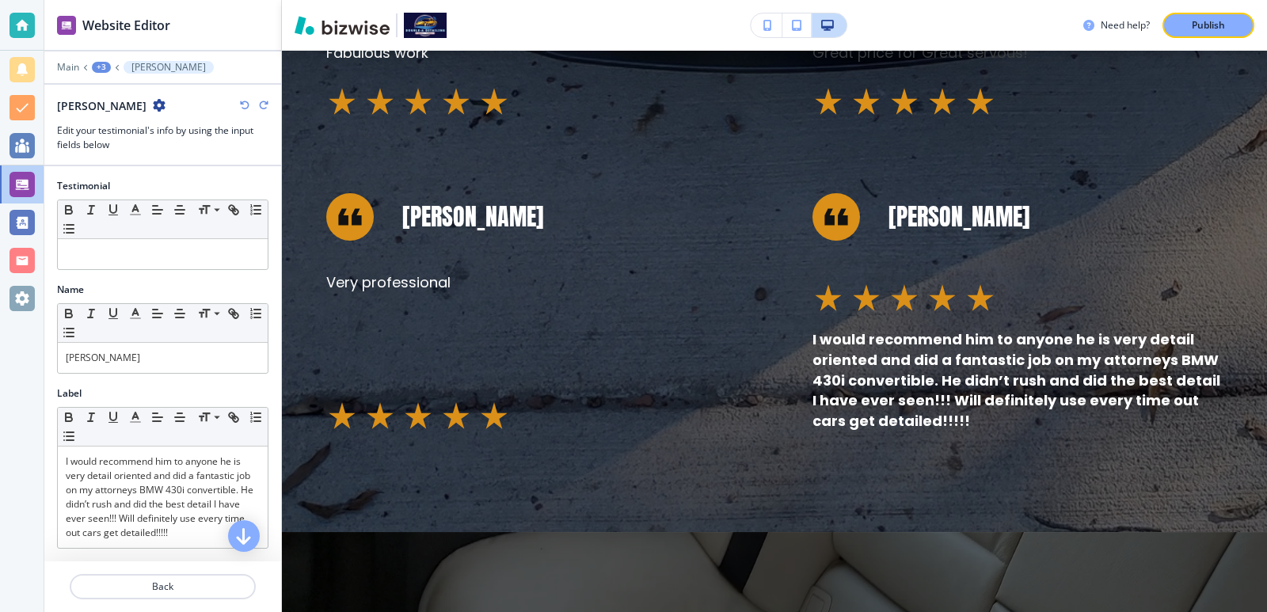
click at [247, 101] on icon "button" at bounding box center [245, 106] width 10 height 10
click at [263, 101] on icon "button" at bounding box center [264, 106] width 10 height 10
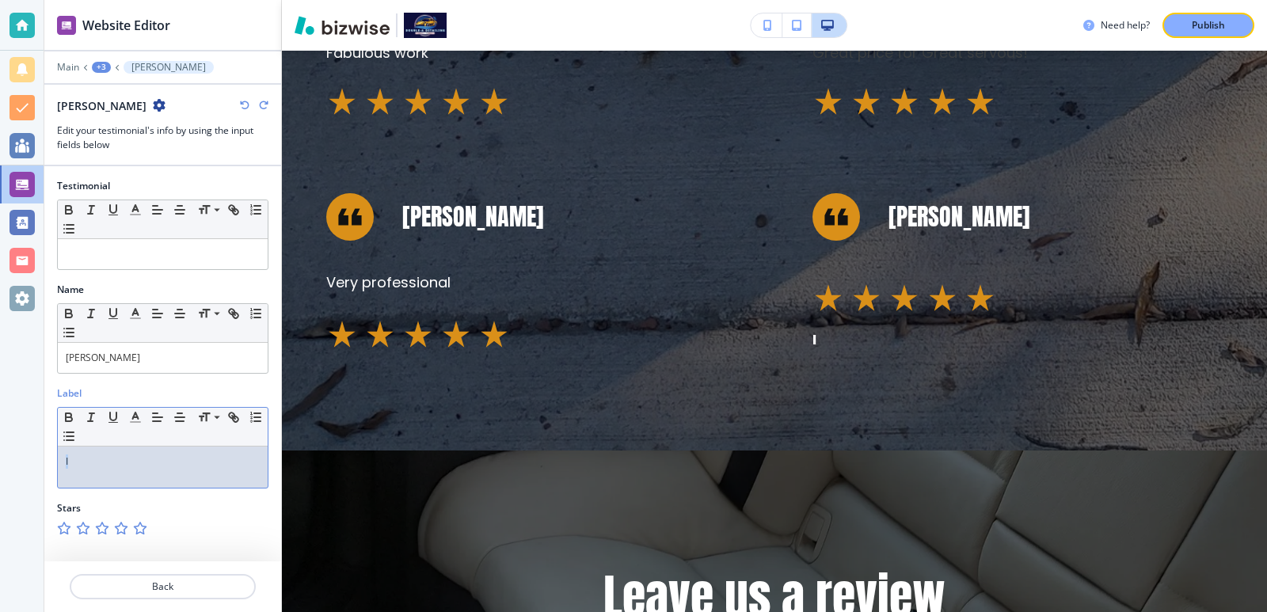
drag, startPoint x: 107, startPoint y: 464, endPoint x: 12, endPoint y: 444, distance: 97.1
click at [12, 451] on div "Website Editor Main +3 Amy Litaker Amy Litaker Edit your testimonial's info by …" at bounding box center [633, 306] width 1267 height 612
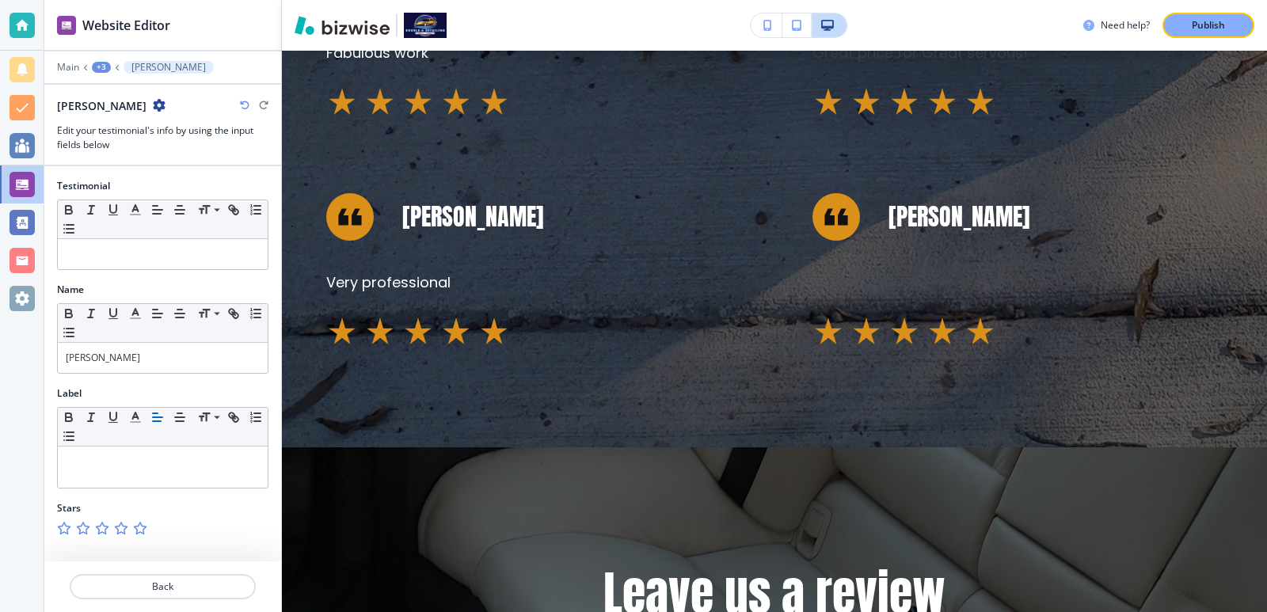
click at [152, 494] on div "Label Small Normal Large Huge" at bounding box center [162, 444] width 237 height 115
click at [134, 528] on icon "button" at bounding box center [139, 528] width 13 height 13
click at [155, 581] on p "Back" at bounding box center [162, 587] width 183 height 14
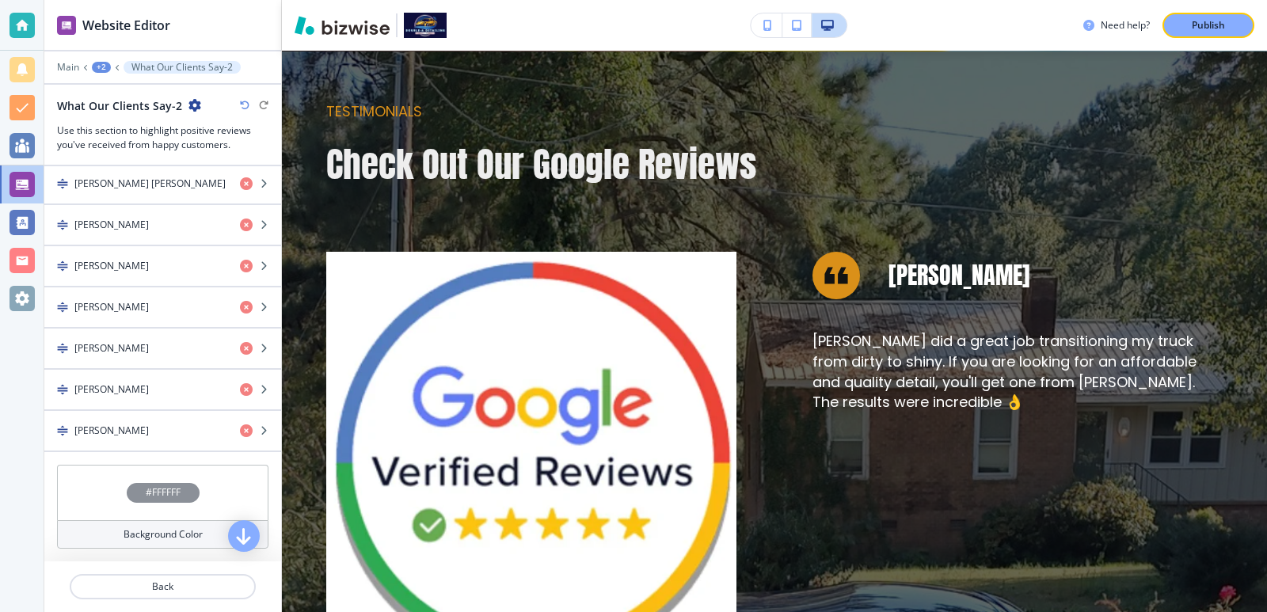
scroll to position [1056, 0]
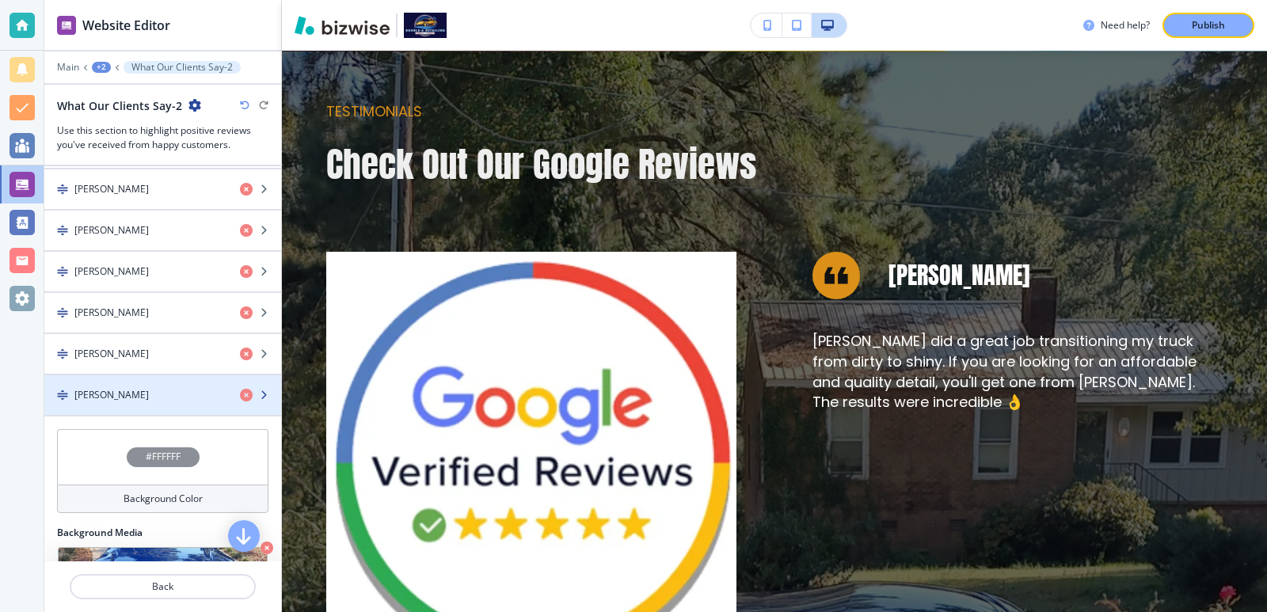
click at [155, 388] on div "Amy Litaker" at bounding box center [135, 395] width 183 height 14
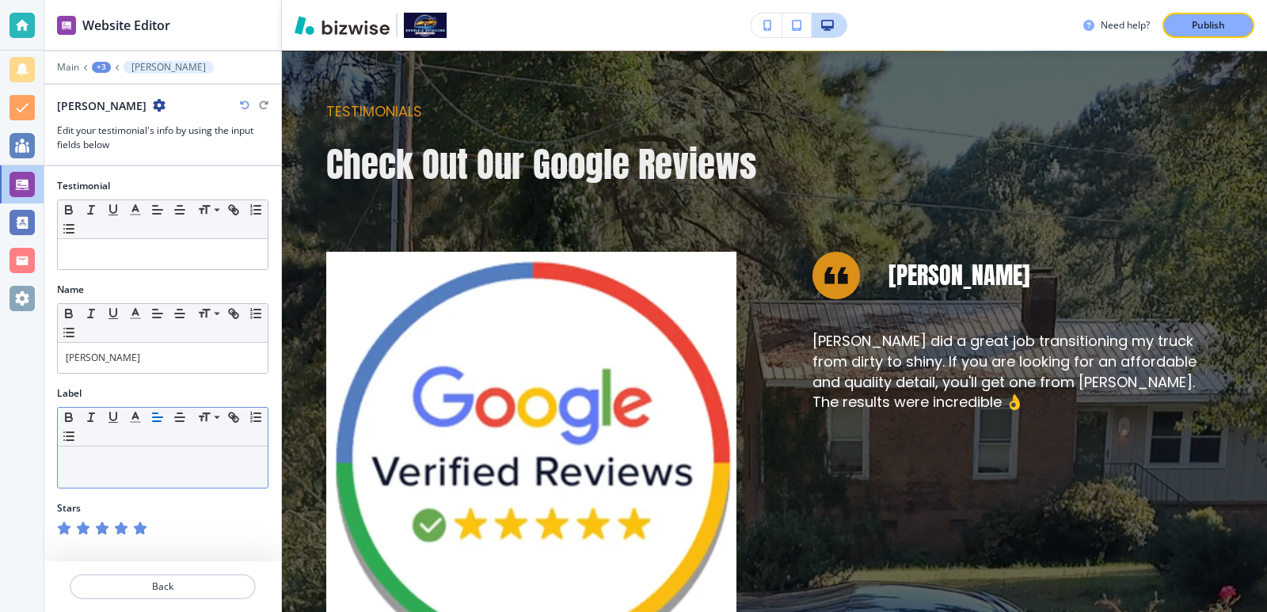
click at [154, 457] on p at bounding box center [163, 462] width 194 height 14
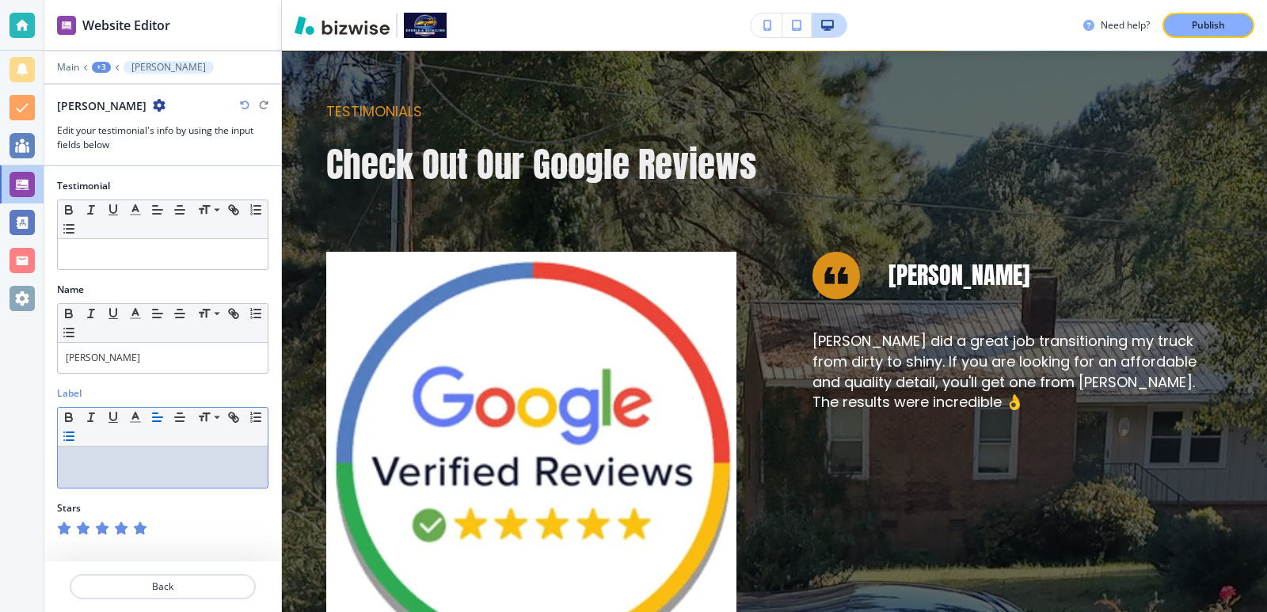
click at [72, 439] on icon "button" at bounding box center [69, 436] width 14 height 14
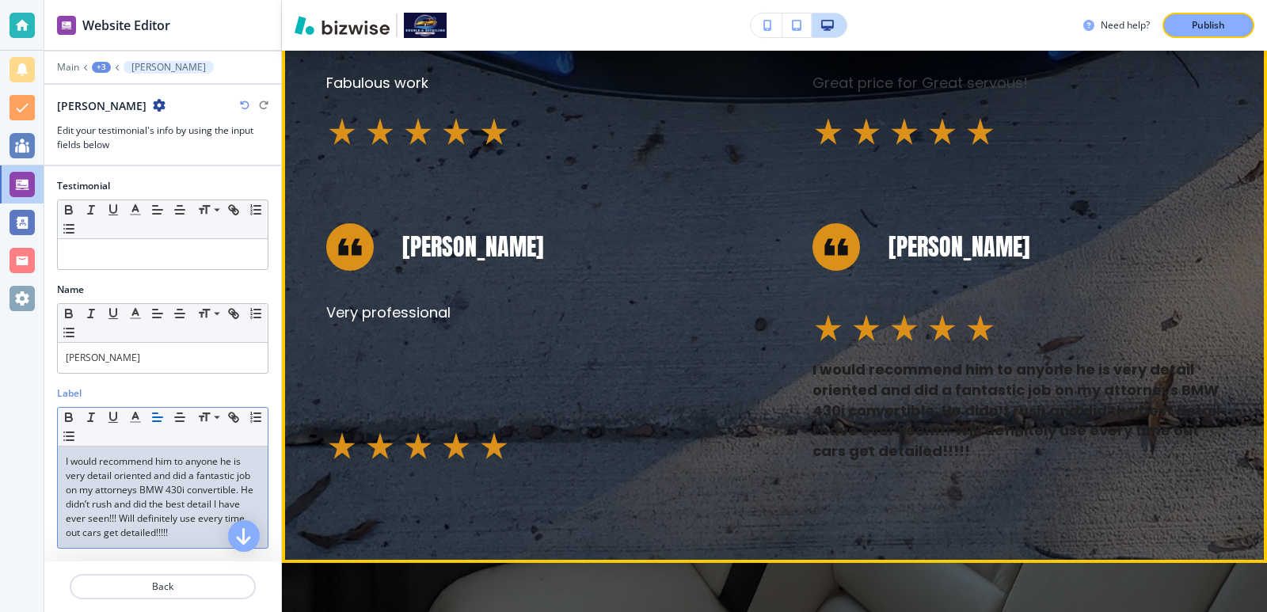
scroll to position [2398, 0]
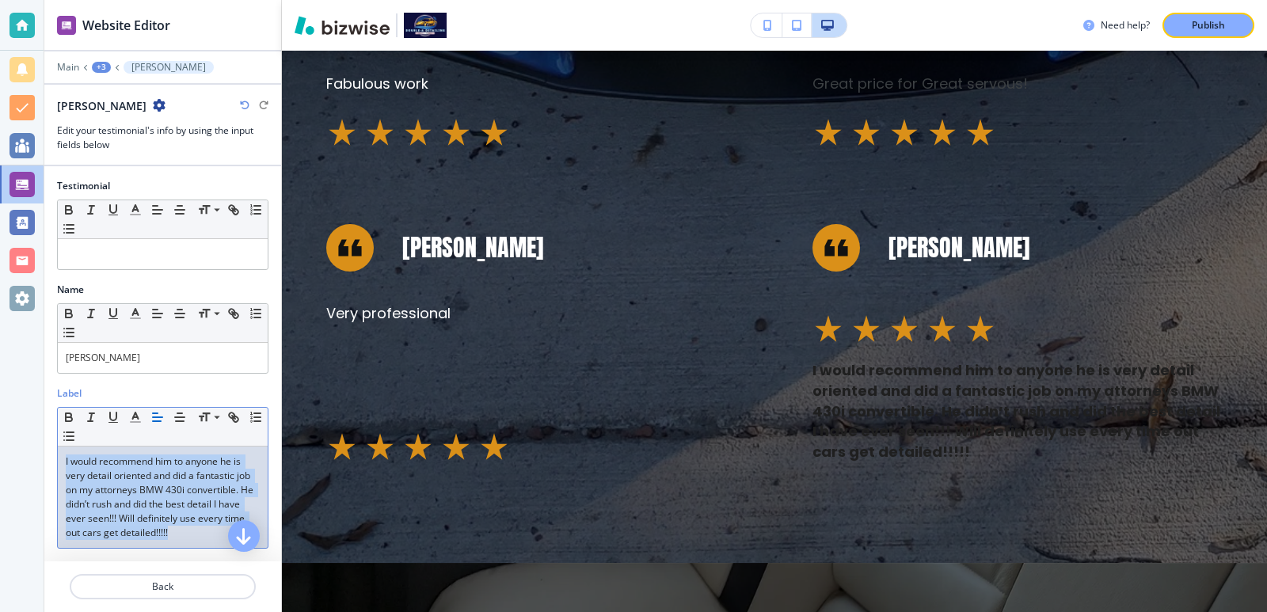
drag, startPoint x: 164, startPoint y: 554, endPoint x: 59, endPoint y: 392, distance: 193.1
click at [10, 385] on div "Website Editor Main +3 Amy Litaker Amy Litaker Edit your testimonial's info by …" at bounding box center [633, 306] width 1267 height 612
click at [139, 420] on icon "button" at bounding box center [135, 417] width 14 height 14
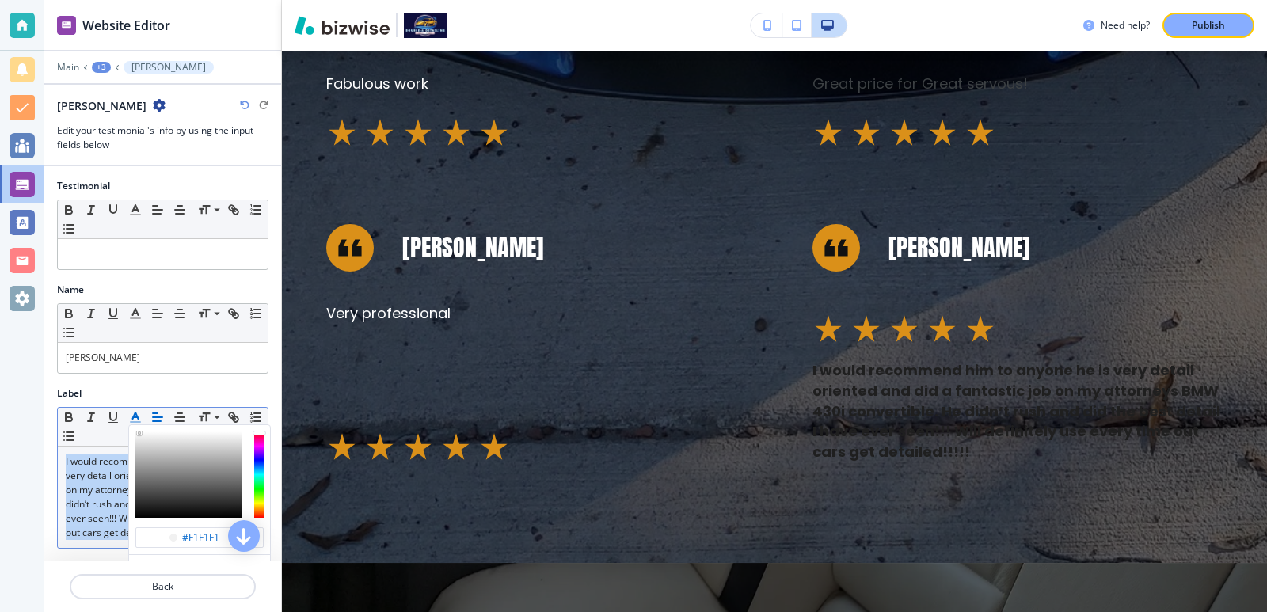
drag, startPoint x: 143, startPoint y: 438, endPoint x: 131, endPoint y: 420, distance: 21.7
click at [131, 420] on button "#f1f1f1 Recommended Colors Recently Selected" at bounding box center [135, 417] width 22 height 19
click at [137, 437] on div "button" at bounding box center [188, 475] width 107 height 86
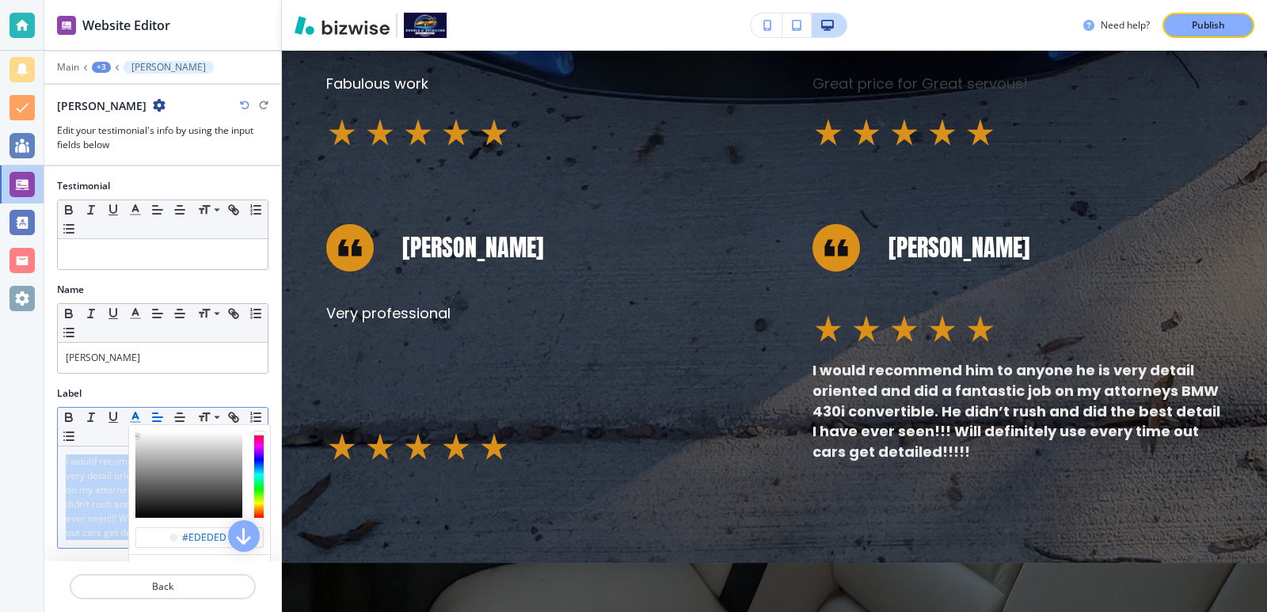
type input "#efefef"
drag, startPoint x: 137, startPoint y: 436, endPoint x: 128, endPoint y: 406, distance: 31.3
click at [128, 407] on div "#efefef Recommended Colors Recently Selected Small Normal Large Huge I would re…" at bounding box center [162, 478] width 211 height 142
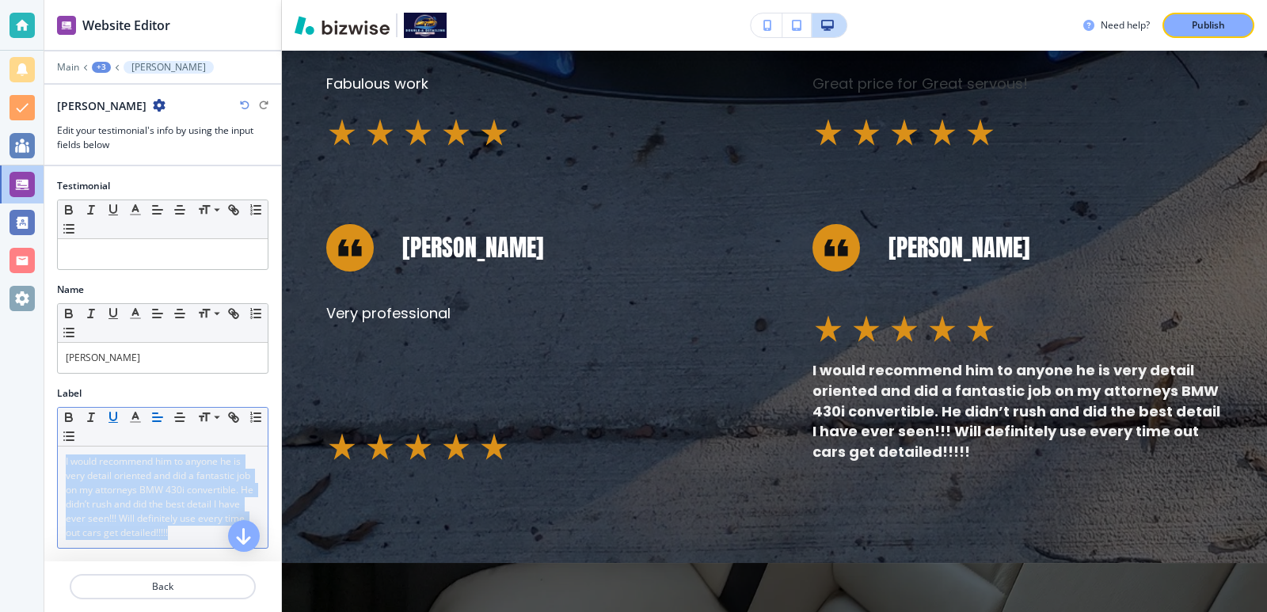
click at [116, 415] on icon "button" at bounding box center [113, 417] width 6 height 8
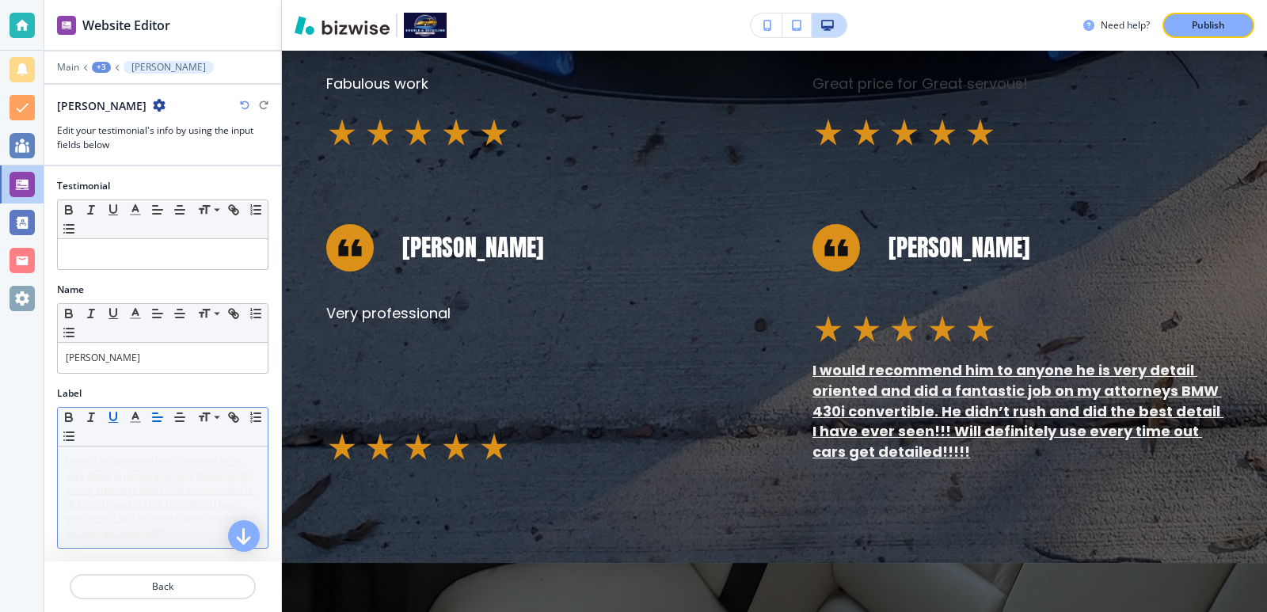
click at [116, 415] on icon "button" at bounding box center [113, 417] width 6 height 8
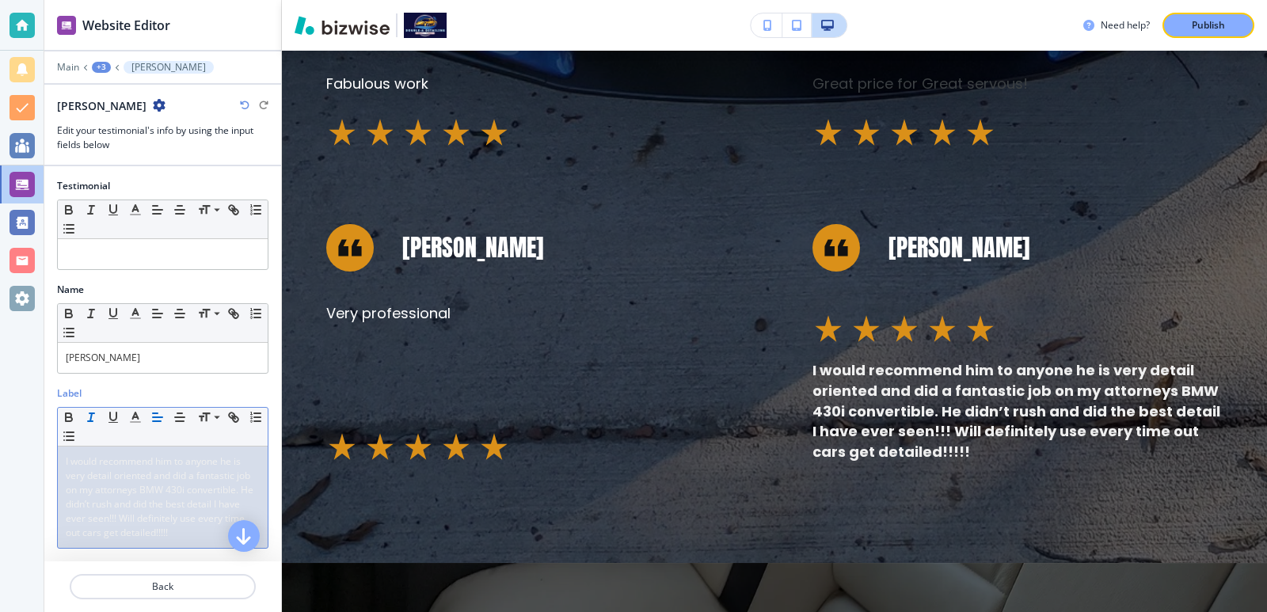
click at [86, 415] on icon "button" at bounding box center [91, 417] width 14 height 14
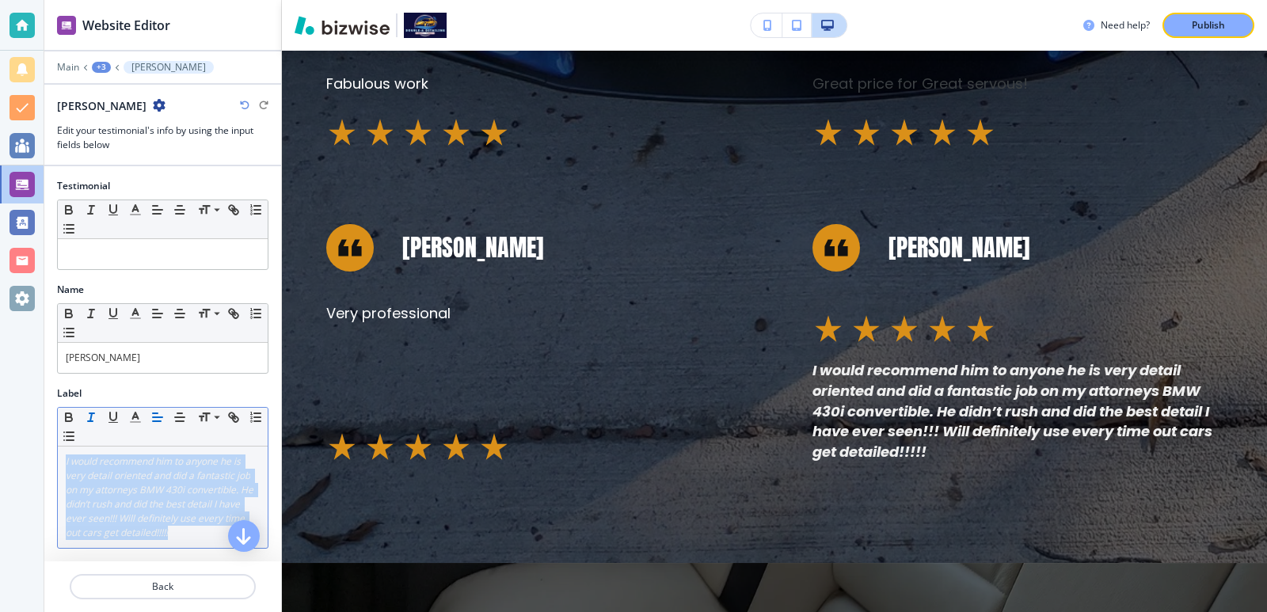
click at [86, 415] on icon "button" at bounding box center [91, 417] width 14 height 14
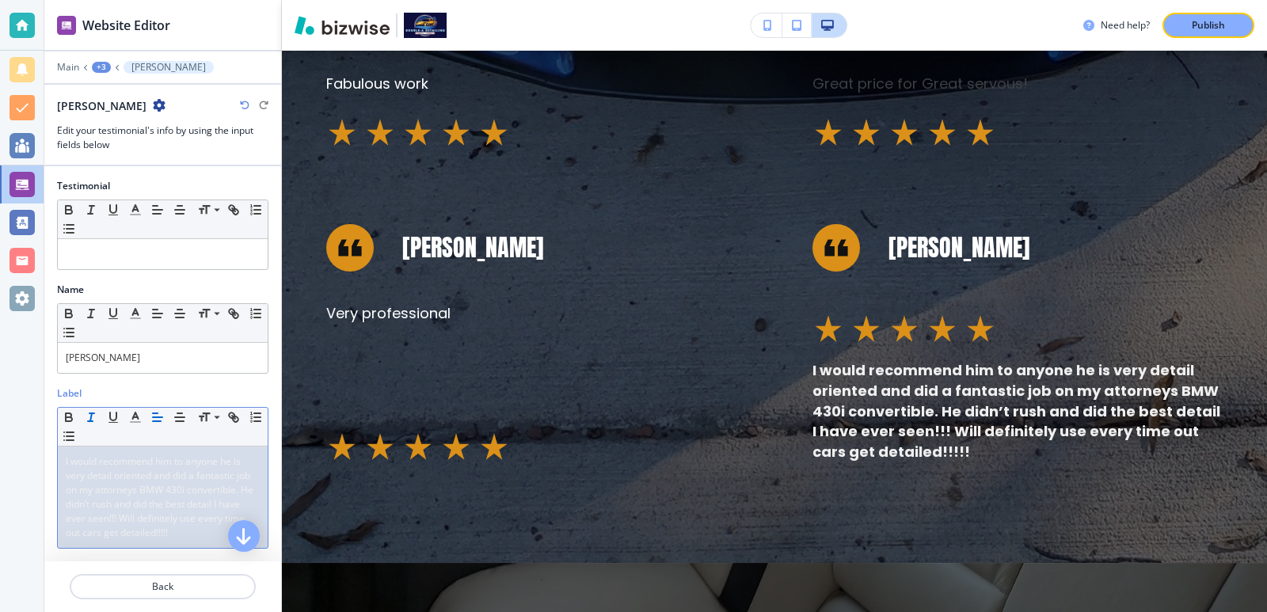
click at [86, 415] on icon "button" at bounding box center [91, 417] width 14 height 14
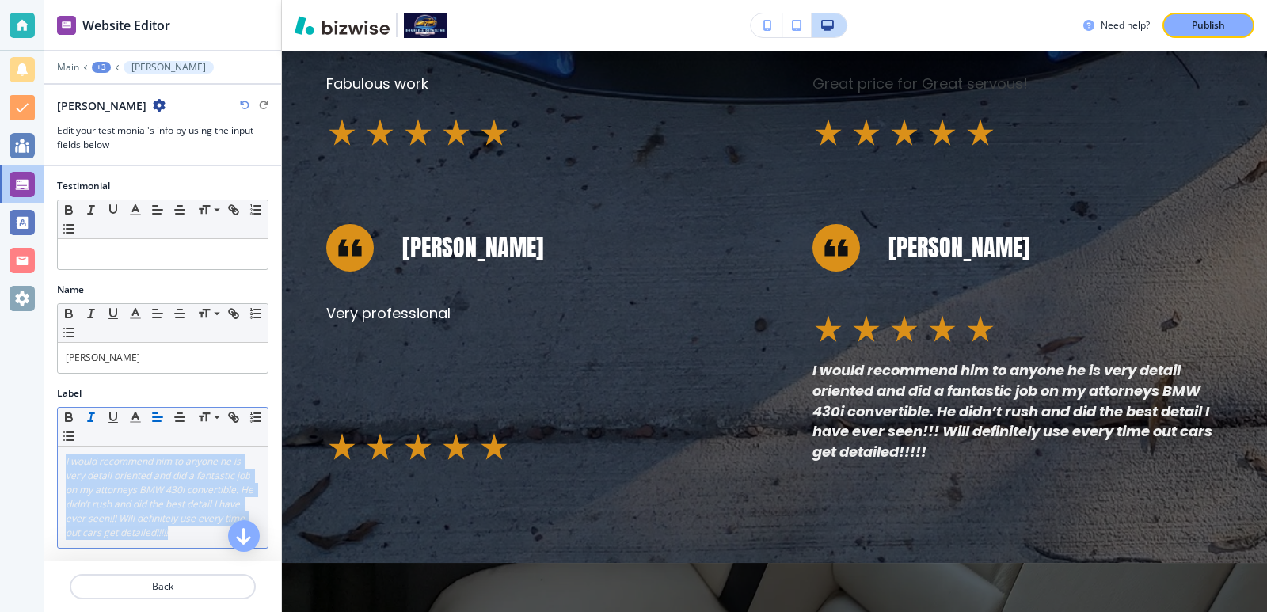
click at [86, 415] on icon "button" at bounding box center [91, 417] width 14 height 14
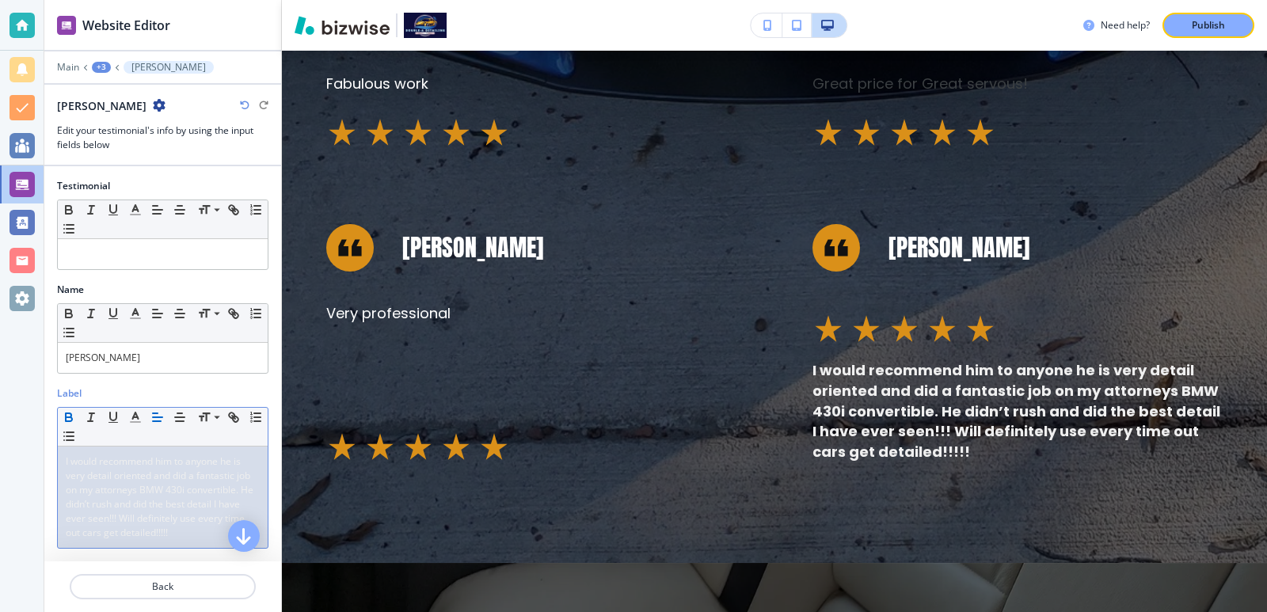
click at [68, 415] on icon "button" at bounding box center [69, 417] width 14 height 14
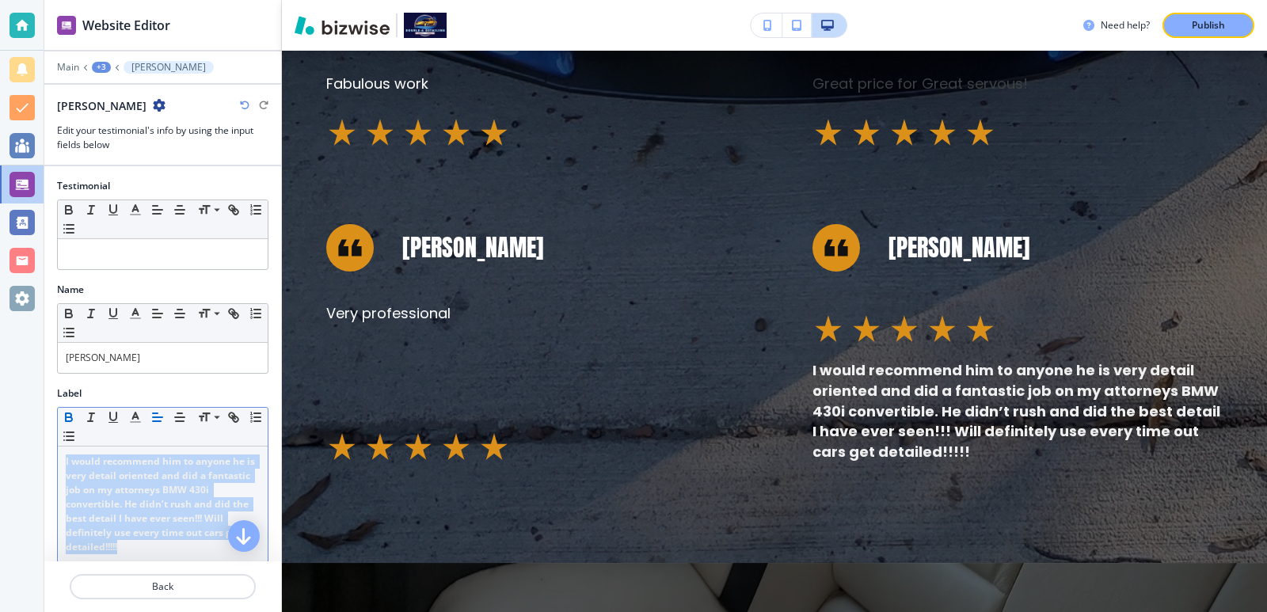
click at [68, 415] on icon "button" at bounding box center [69, 417] width 14 height 14
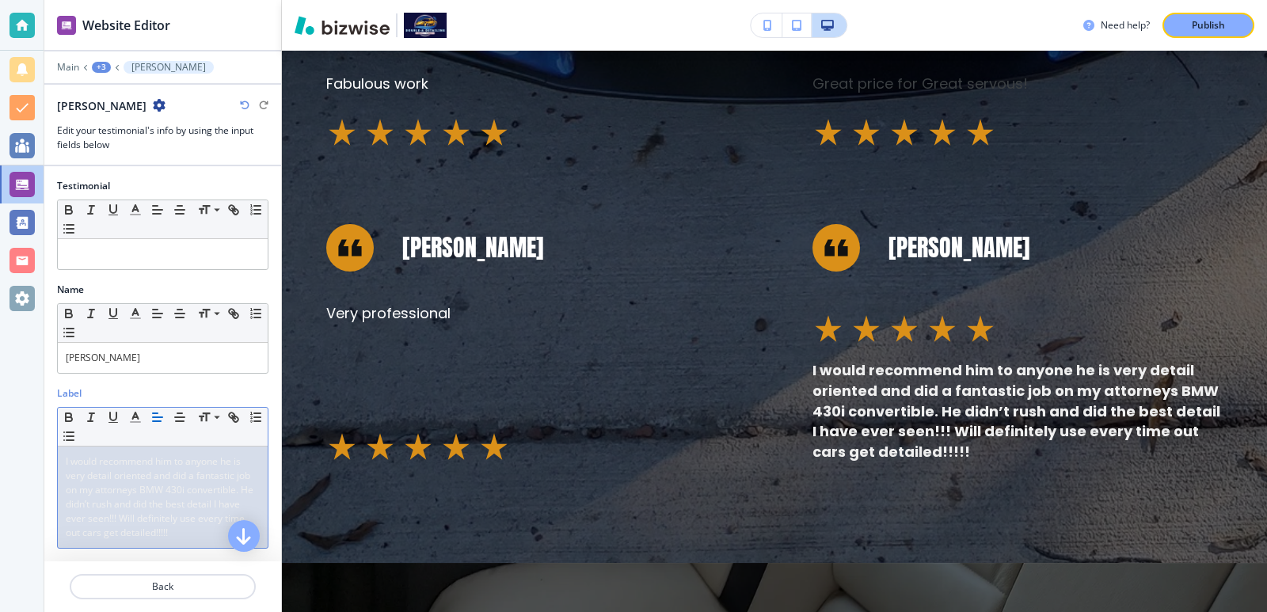
click at [154, 398] on div "Label" at bounding box center [162, 394] width 211 height 14
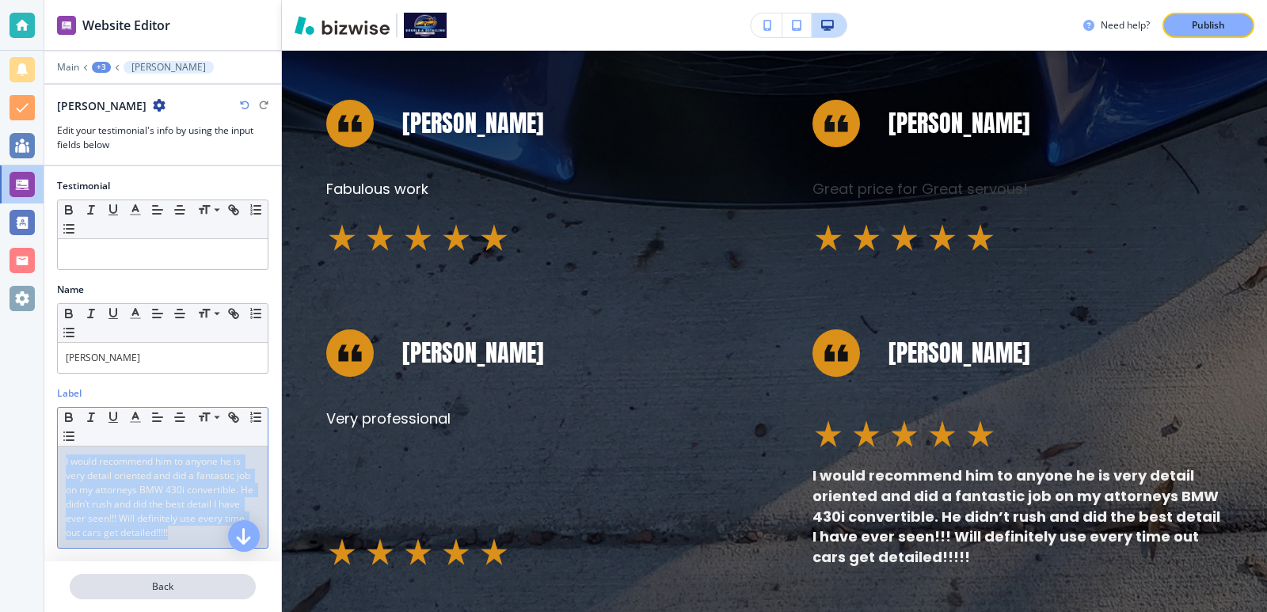
scroll to position [60, 0]
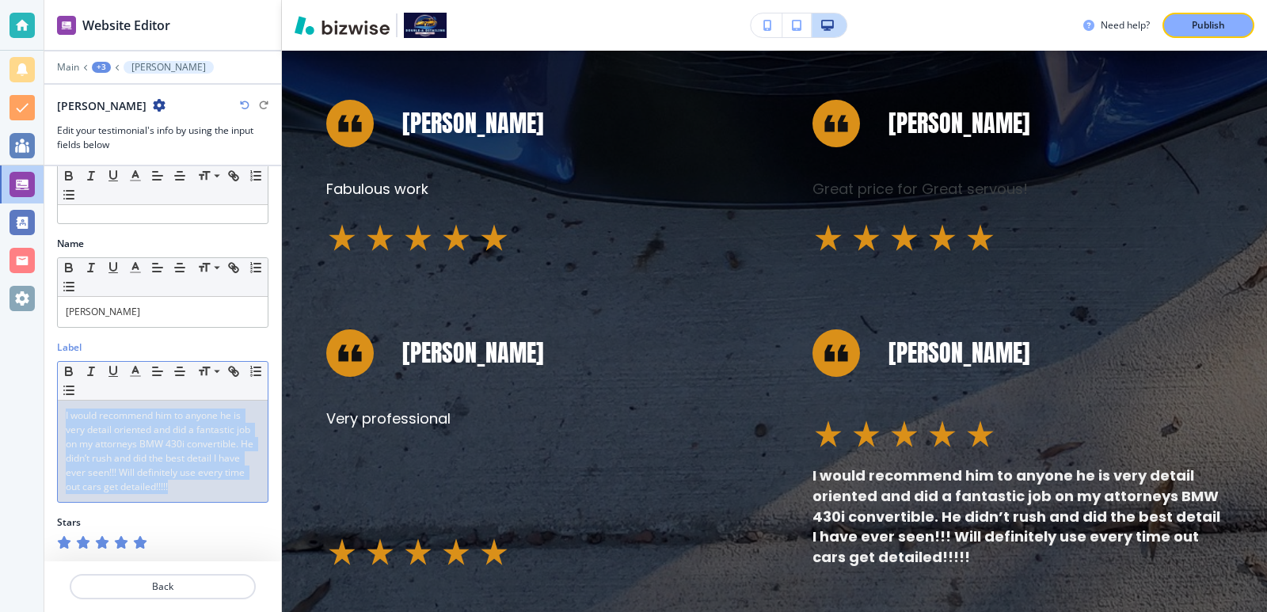
drag, startPoint x: 60, startPoint y: 455, endPoint x: 135, endPoint y: 573, distance: 140.0
click at [135, 573] on div "Website Editor Main +3 Amy Litaker Amy Litaker Edit your testimonial's info by …" at bounding box center [162, 306] width 237 height 612
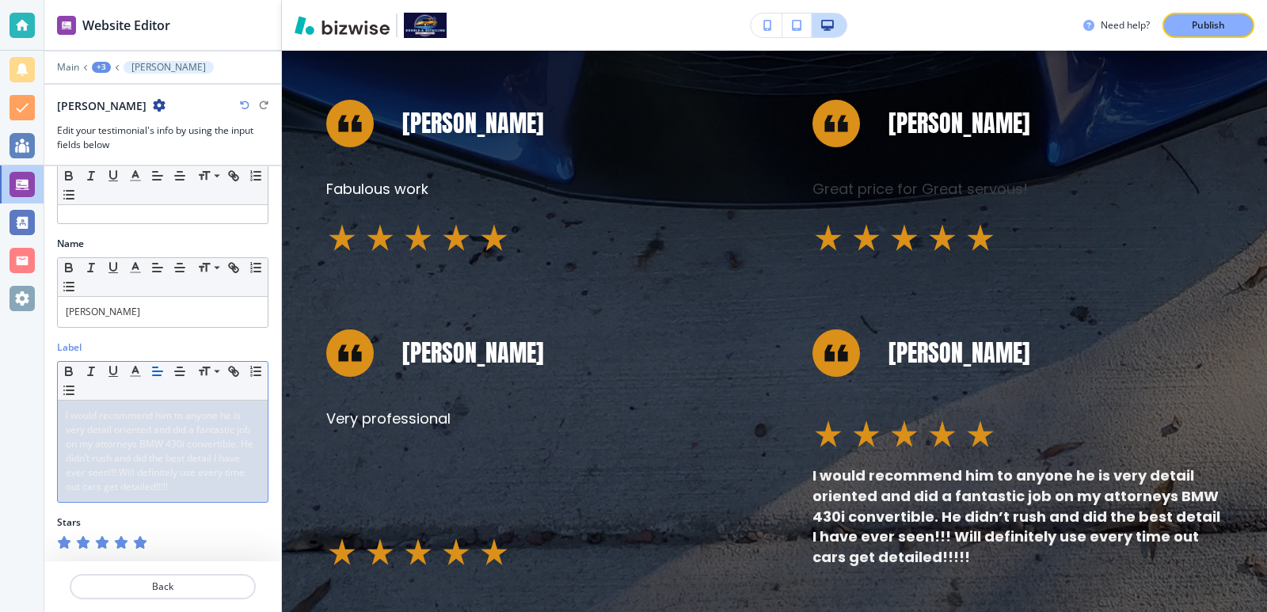
scroll to position [0, 0]
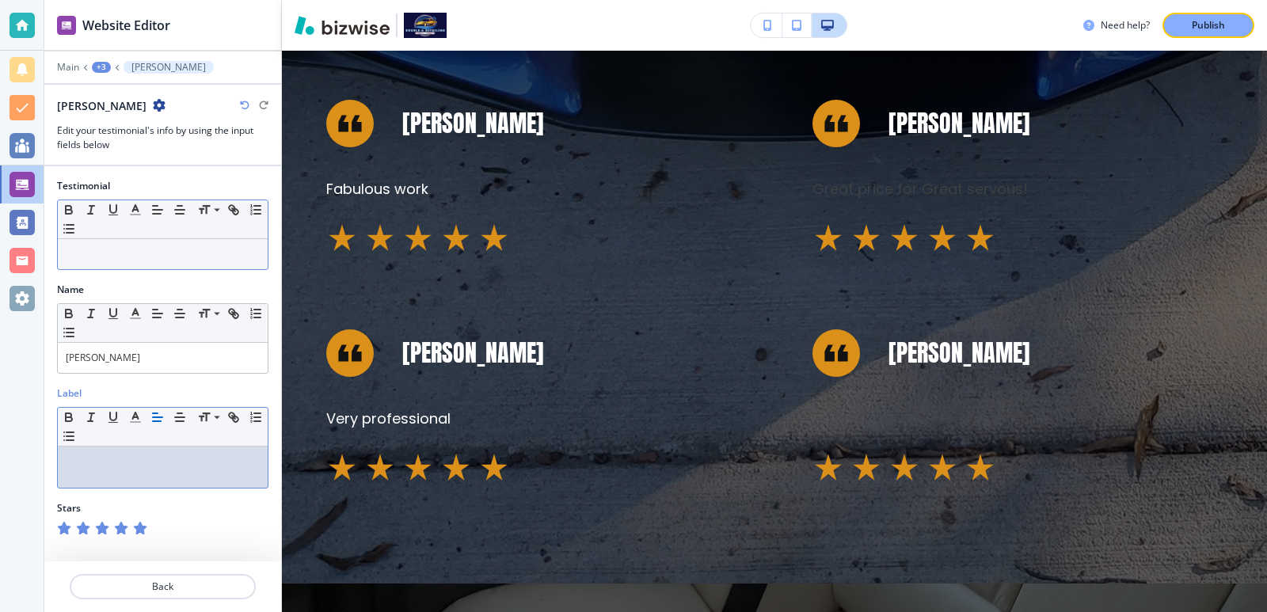
click at [137, 249] on p at bounding box center [163, 254] width 194 height 14
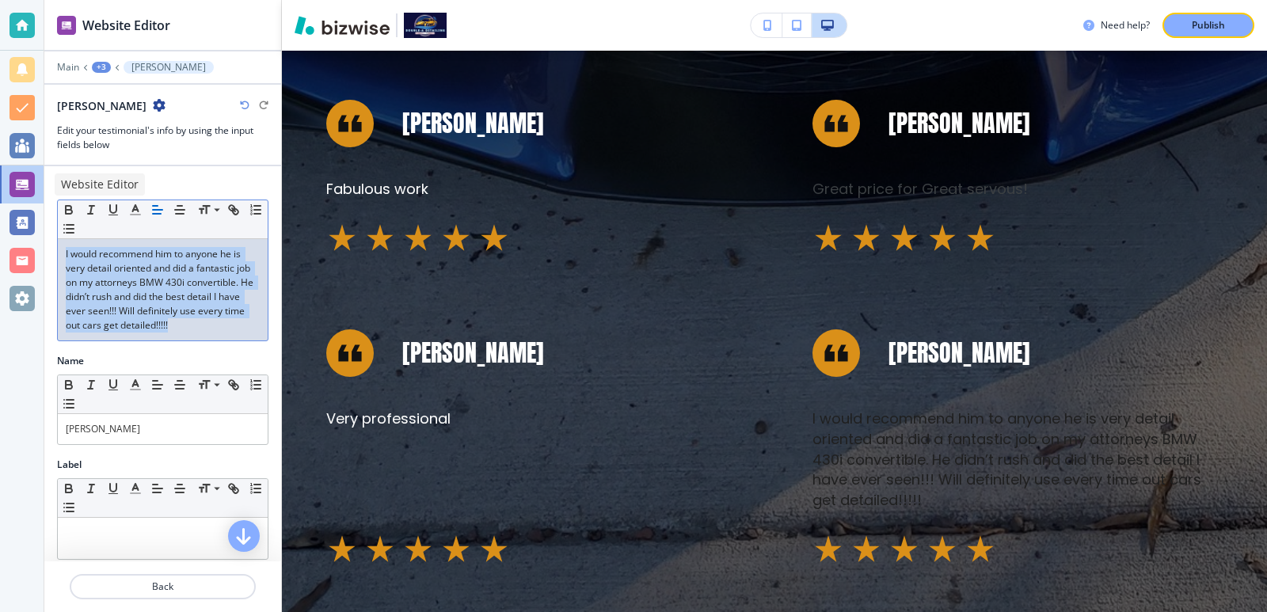
drag, startPoint x: 82, startPoint y: 276, endPoint x: 24, endPoint y: 189, distance: 104.4
click at [24, 189] on div "Website Editor Main +3 Amy Litaker Amy Litaker Edit your testimonial's info by …" at bounding box center [633, 306] width 1267 height 612
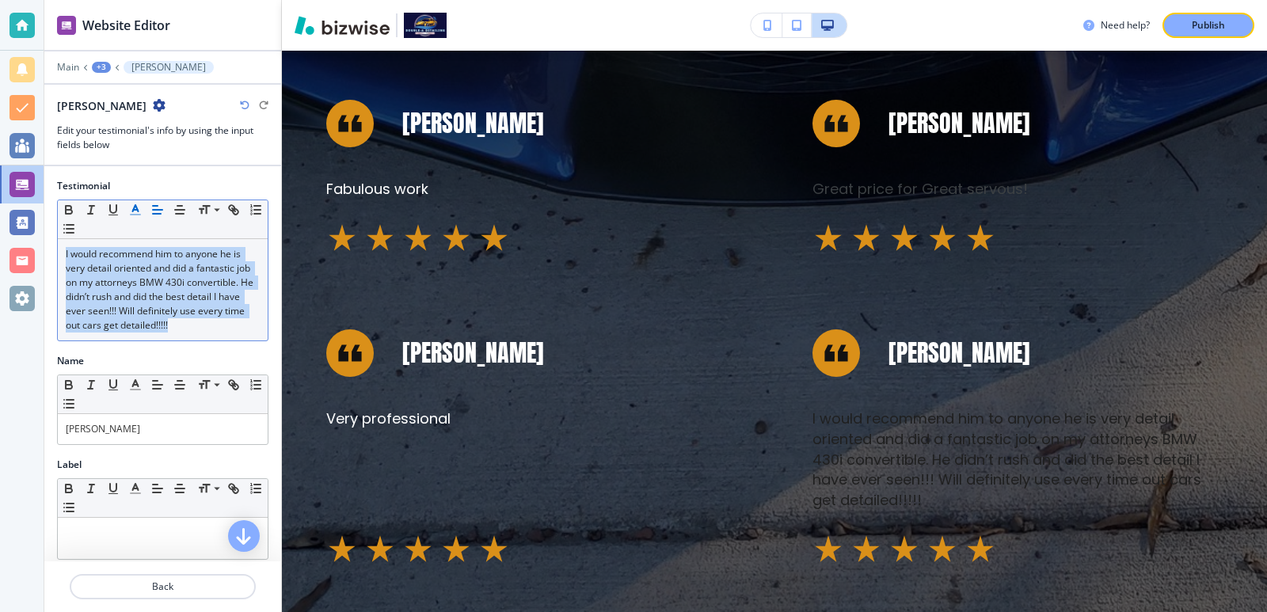
click at [137, 211] on icon "button" at bounding box center [135, 210] width 14 height 14
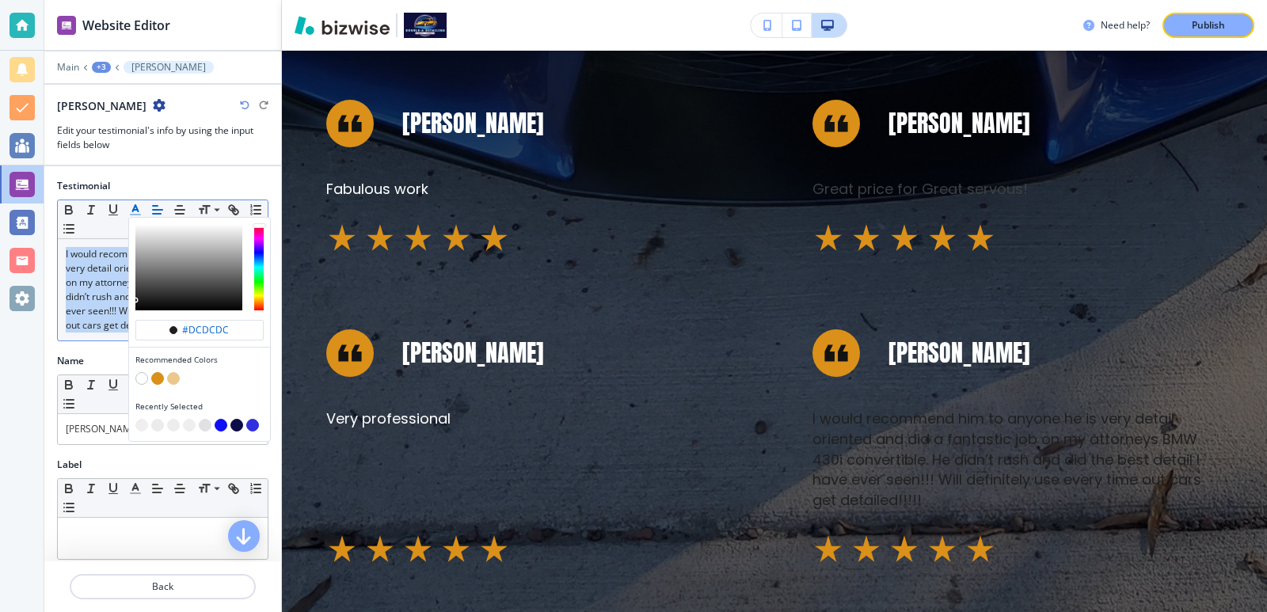
type input "#e6e6e6"
drag, startPoint x: 143, startPoint y: 230, endPoint x: 114, endPoint y: 218, distance: 31.2
click at [114, 218] on div "#e6e6e6 Recommended Colors Recently Selected Small Normal Large Huge" at bounding box center [163, 219] width 210 height 39
click at [172, 181] on div "Testimonial" at bounding box center [162, 186] width 211 height 14
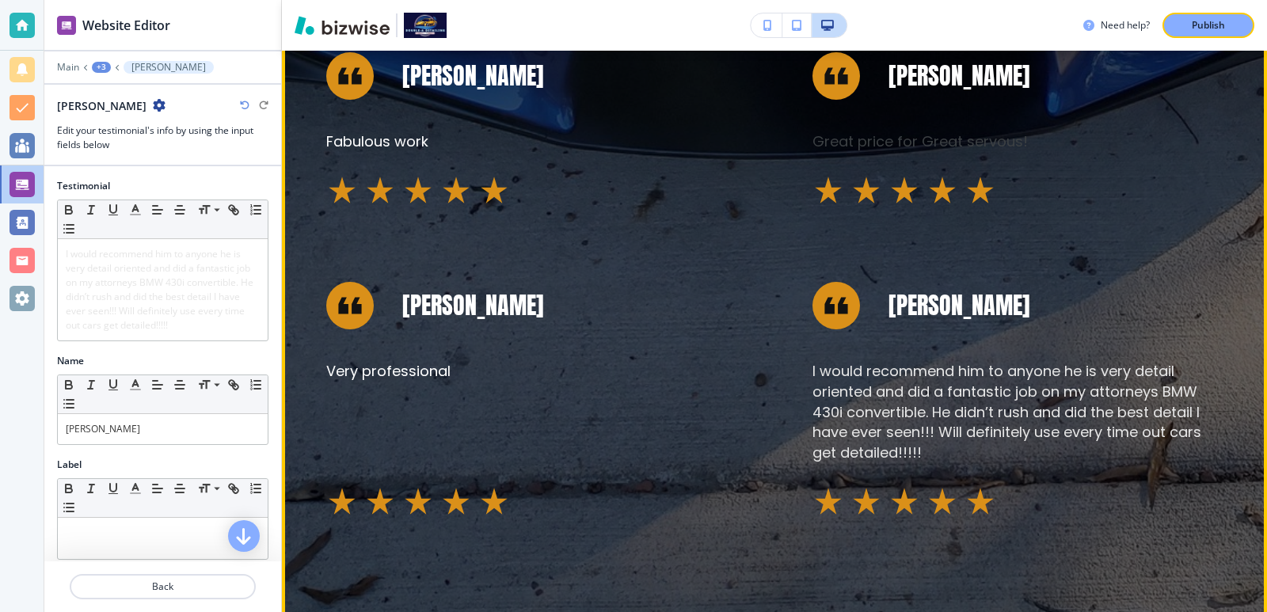
scroll to position [2398, 0]
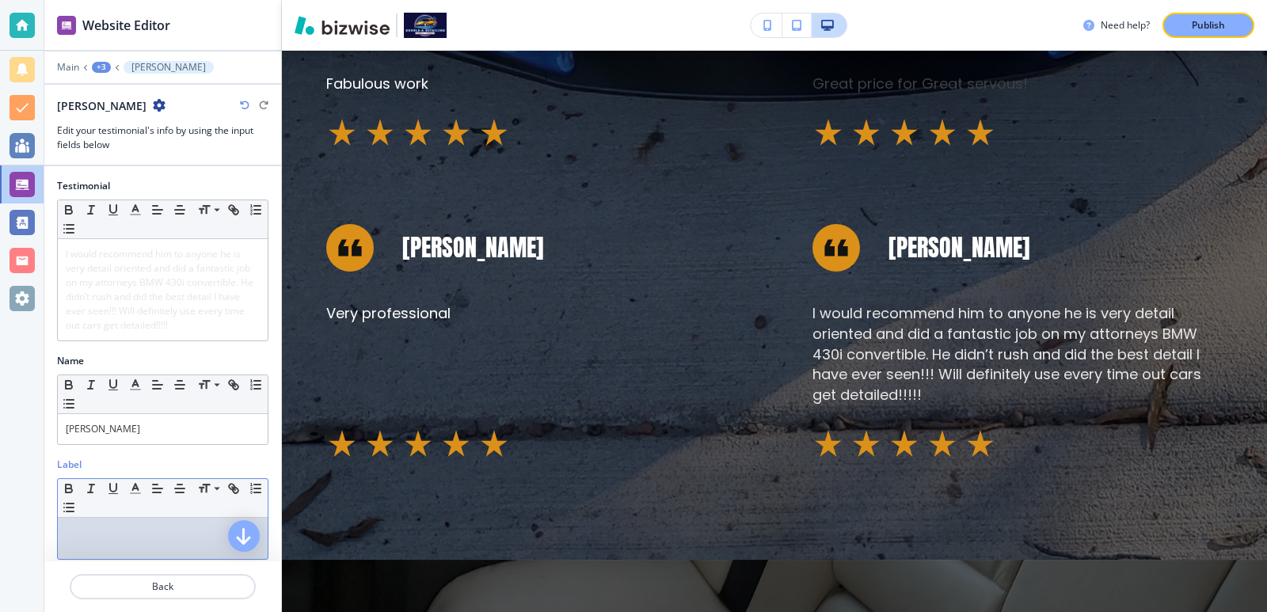
click at [195, 535] on div at bounding box center [163, 538] width 210 height 41
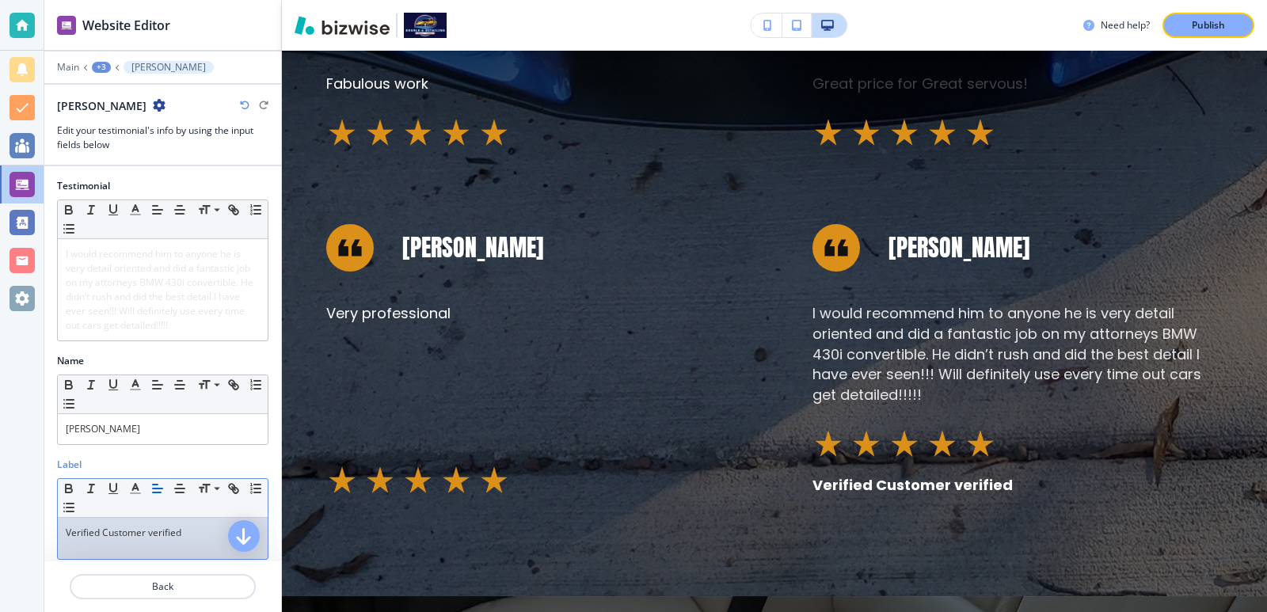
click at [175, 540] on p "Verified Customer verified" at bounding box center [163, 533] width 194 height 14
click at [176, 540] on p "Verified Customer verified" at bounding box center [163, 533] width 194 height 14
drag, startPoint x: 179, startPoint y: 541, endPoint x: 162, endPoint y: 554, distance: 20.9
click at [162, 540] on p "Verified Customer" at bounding box center [163, 533] width 194 height 14
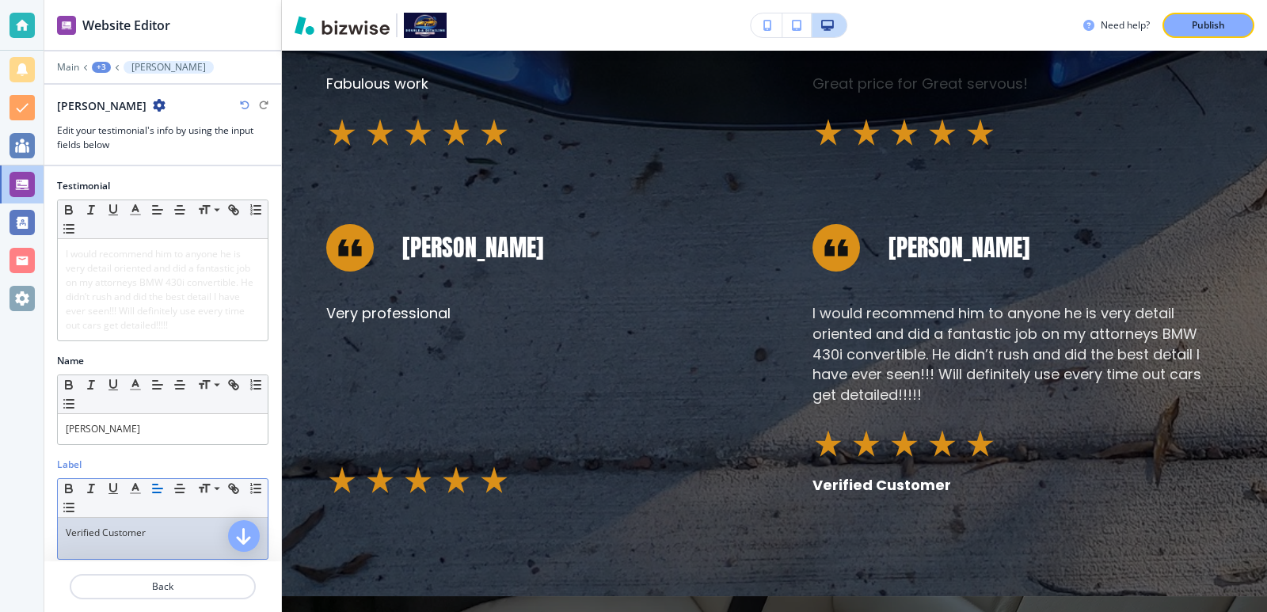
scroll to position [71, 0]
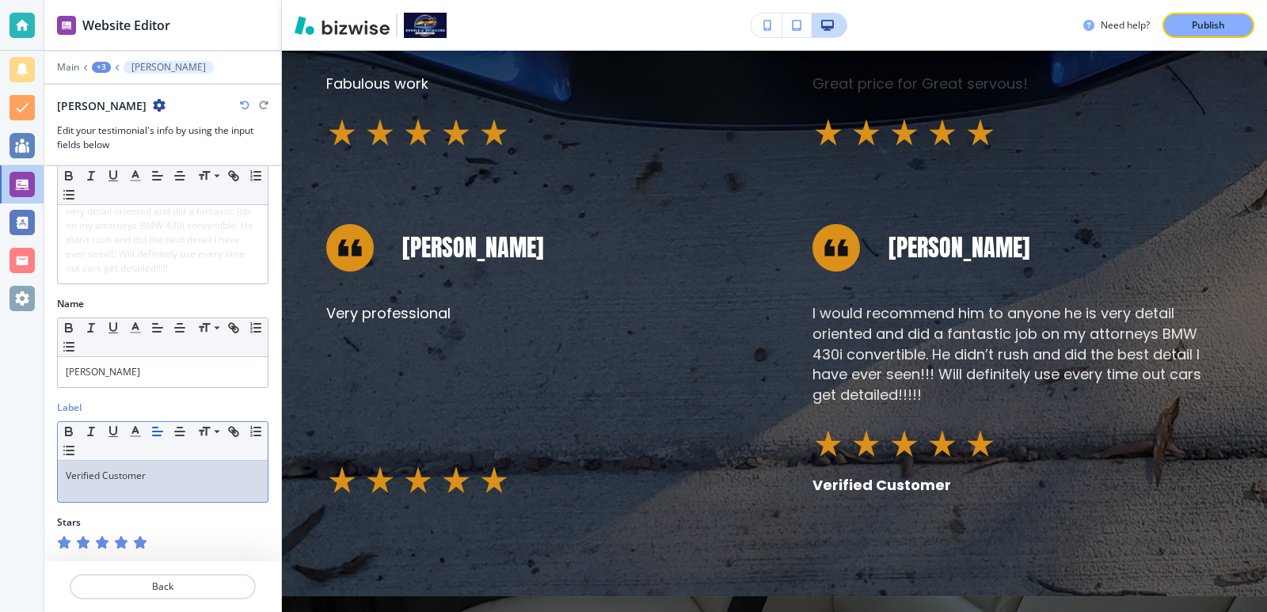
drag, startPoint x: 185, startPoint y: 483, endPoint x: 24, endPoint y: 488, distance: 160.9
click at [24, 488] on div "Website Editor Main +3 Amy Litaker Amy Litaker Edit your testimonial's info by …" at bounding box center [633, 306] width 1267 height 612
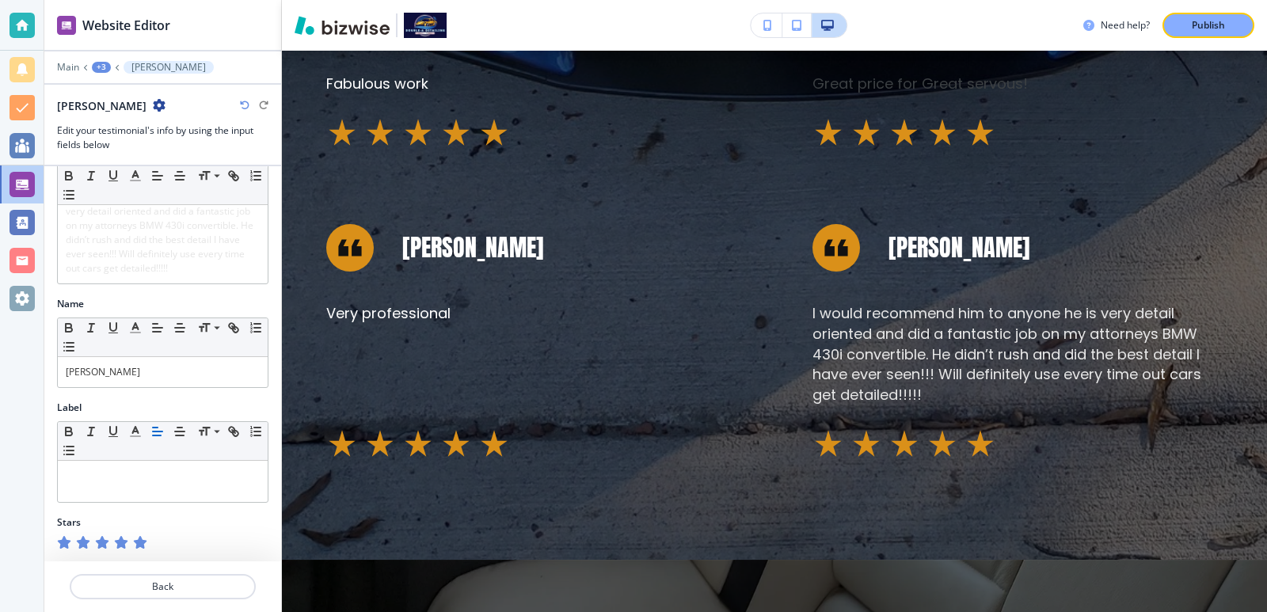
click at [245, 541] on div at bounding box center [162, 542] width 211 height 13
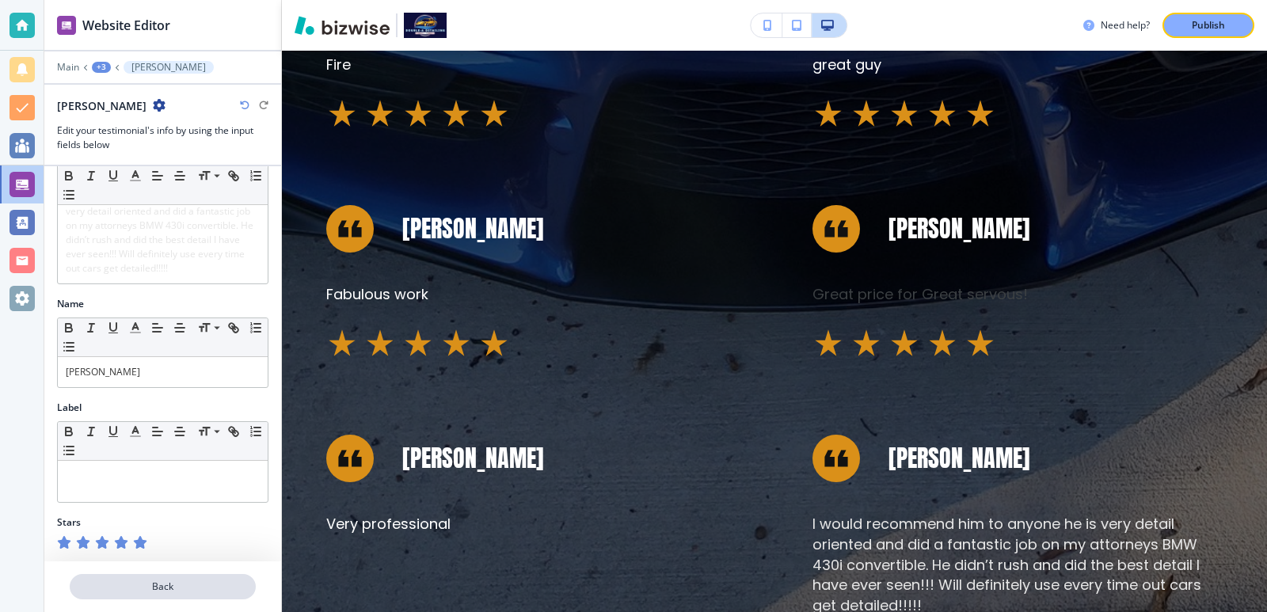
click at [179, 578] on button "Back" at bounding box center [163, 586] width 186 height 25
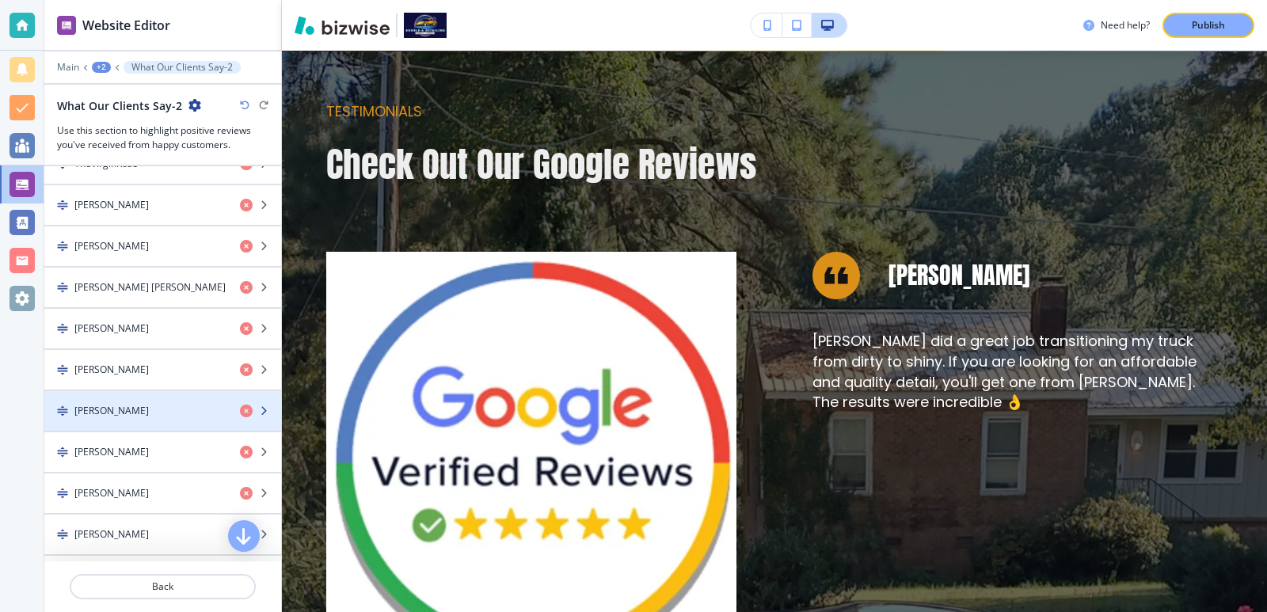
scroll to position [951, 0]
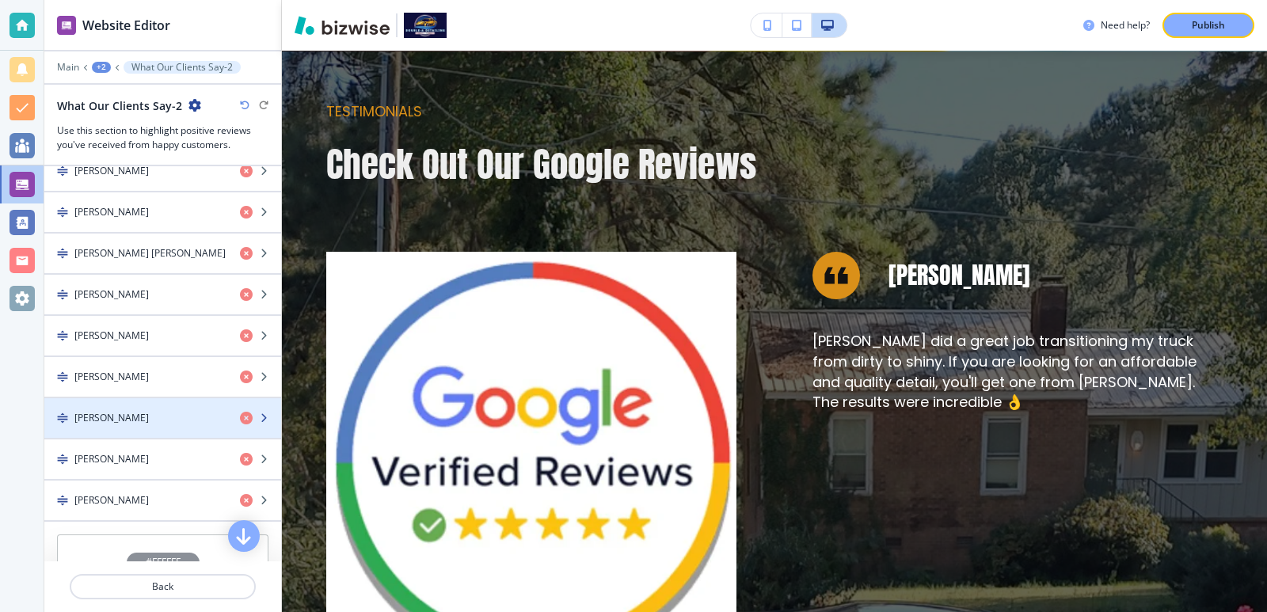
click at [135, 413] on div "[PERSON_NAME]" at bounding box center [135, 418] width 183 height 14
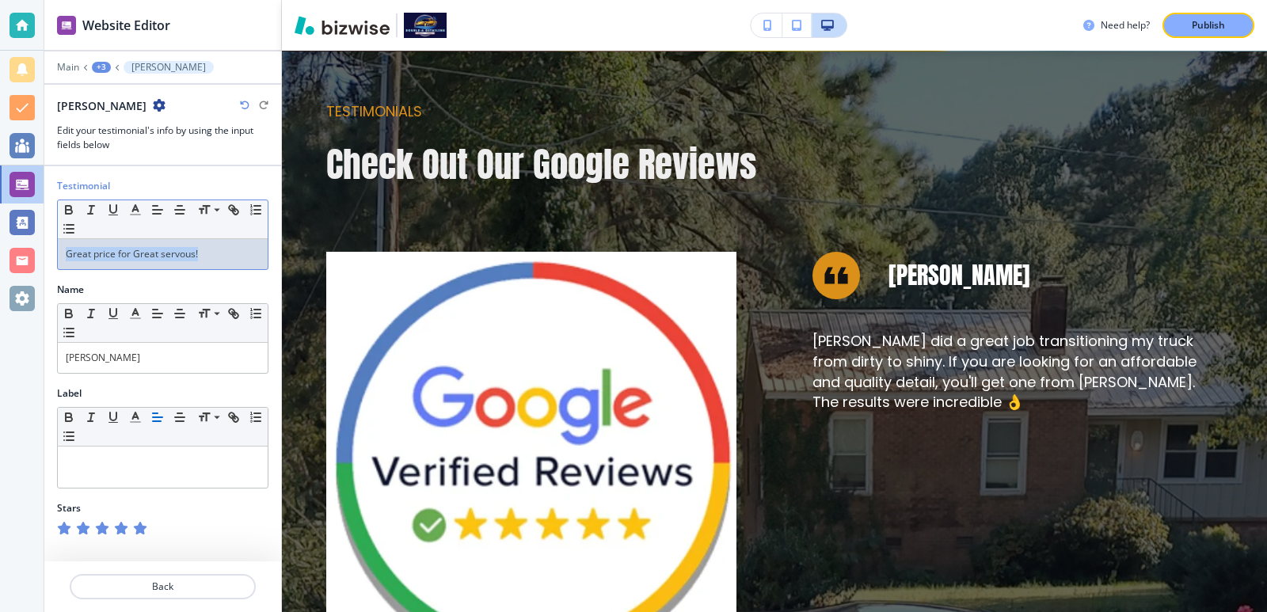
drag, startPoint x: 210, startPoint y: 254, endPoint x: 0, endPoint y: 230, distance: 211.2
click at [0, 230] on div "Website Editor Main +3 Ethan Wyrick Ethan Wyrick Edit your testimonial's info b…" at bounding box center [633, 306] width 1267 height 612
click at [135, 211] on icon "button" at bounding box center [135, 210] width 14 height 14
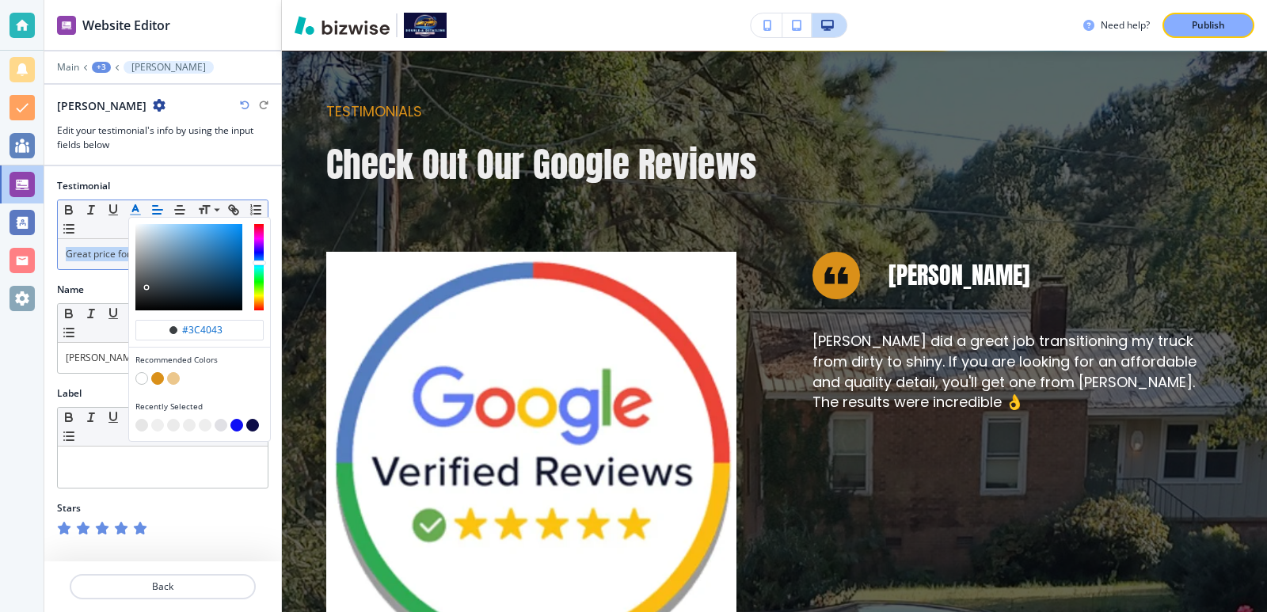
drag, startPoint x: 132, startPoint y: 230, endPoint x: 132, endPoint y: 219, distance: 10.3
click at [132, 219] on div "button" at bounding box center [199, 267] width 141 height 99
drag, startPoint x: 158, startPoint y: 238, endPoint x: 108, endPoint y: 197, distance: 64.7
click at [108, 197] on div "Testimonial #ebeef0 Recommended Colors Recently Selected Small Normal Large Hug…" at bounding box center [162, 224] width 211 height 91
type input "#f1f6fa"
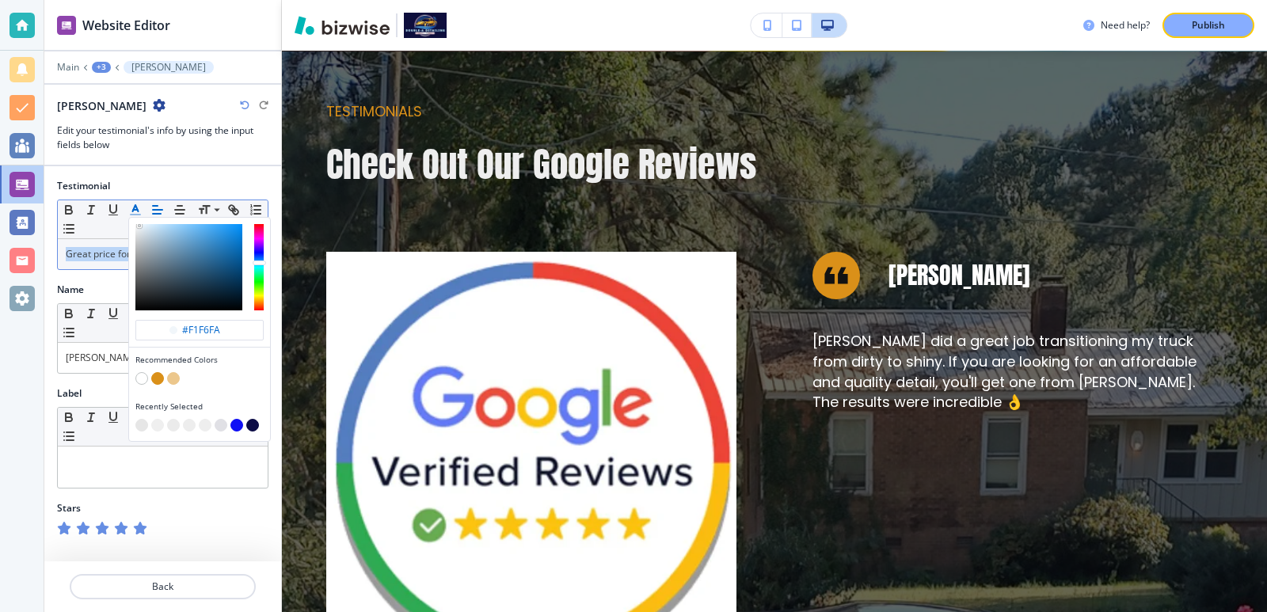
drag, startPoint x: 142, startPoint y: 235, endPoint x: 131, endPoint y: 212, distance: 25.2
click at [131, 212] on button "#f1f6fa Recommended Colors Recently Selected" at bounding box center [135, 209] width 22 height 19
click at [170, 586] on p "Back" at bounding box center [162, 587] width 183 height 14
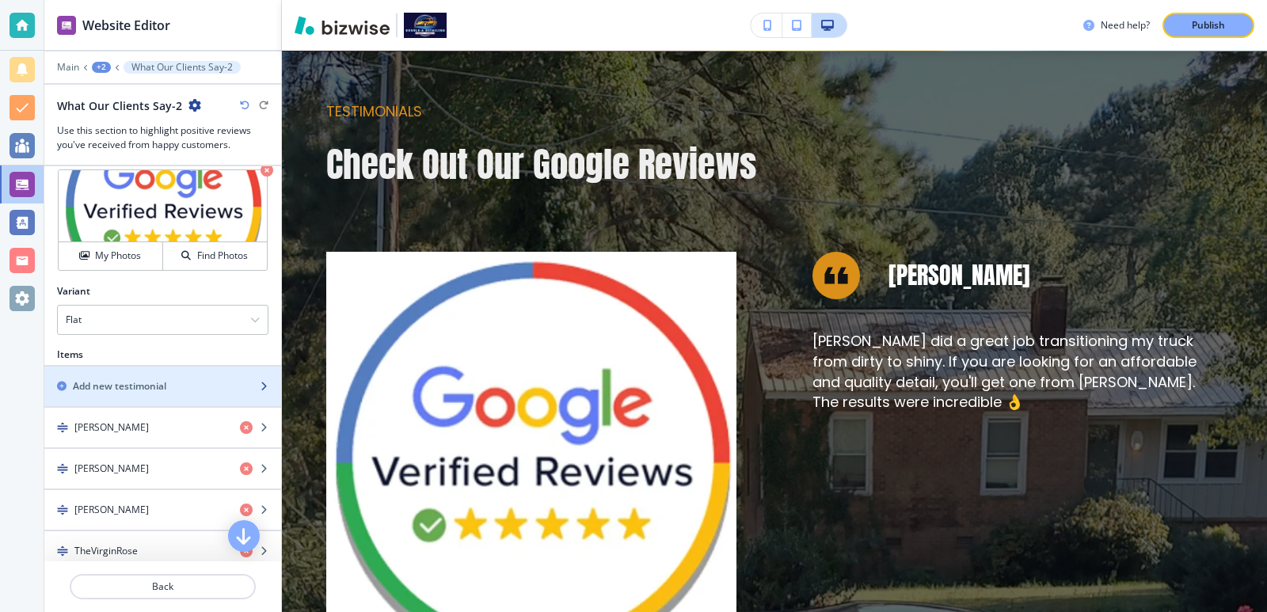
scroll to position [528, 0]
click at [199, 371] on div "button" at bounding box center [162, 374] width 237 height 13
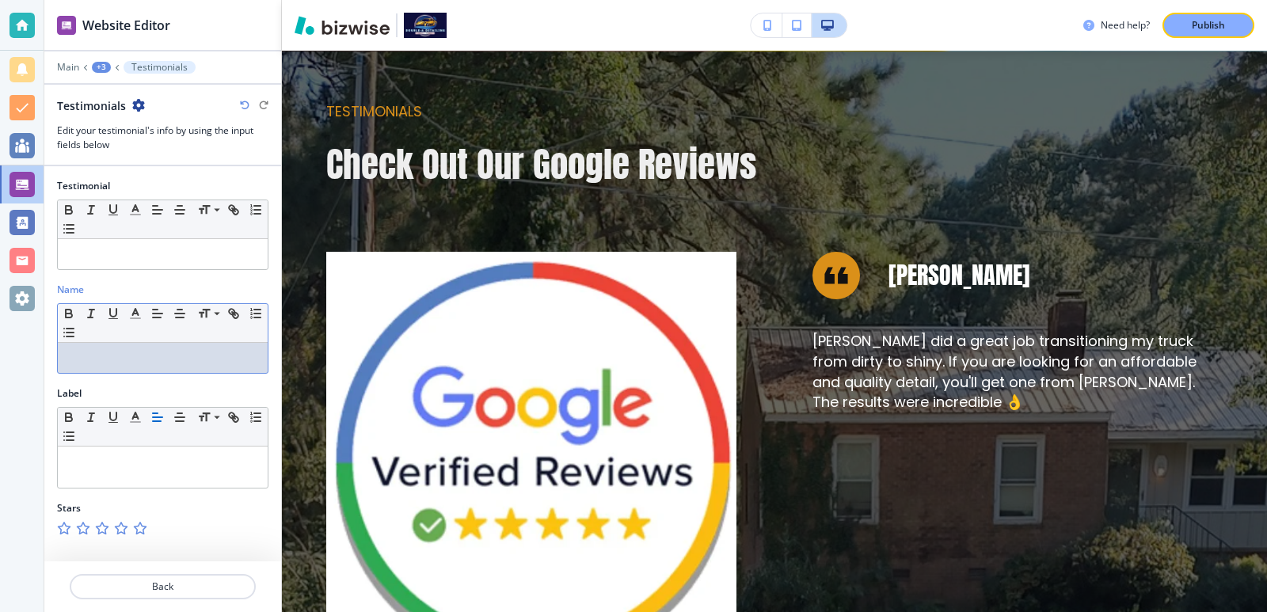
click at [181, 363] on p at bounding box center [163, 358] width 194 height 14
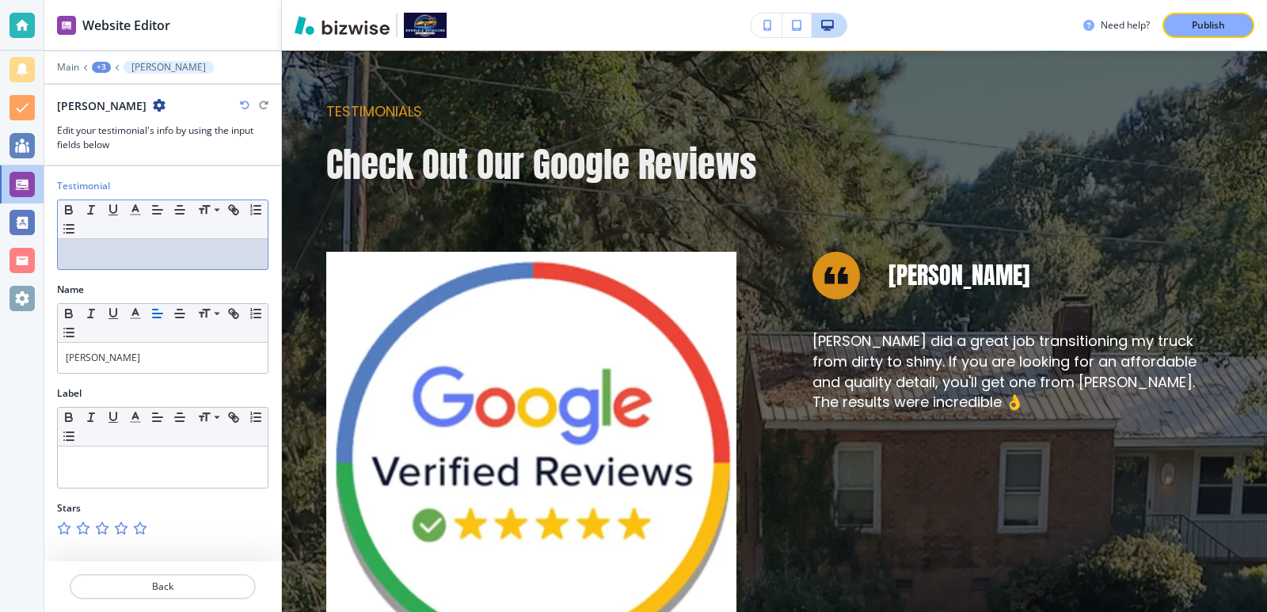
click at [148, 257] on p at bounding box center [163, 254] width 194 height 14
click at [153, 258] on p at bounding box center [163, 254] width 194 height 14
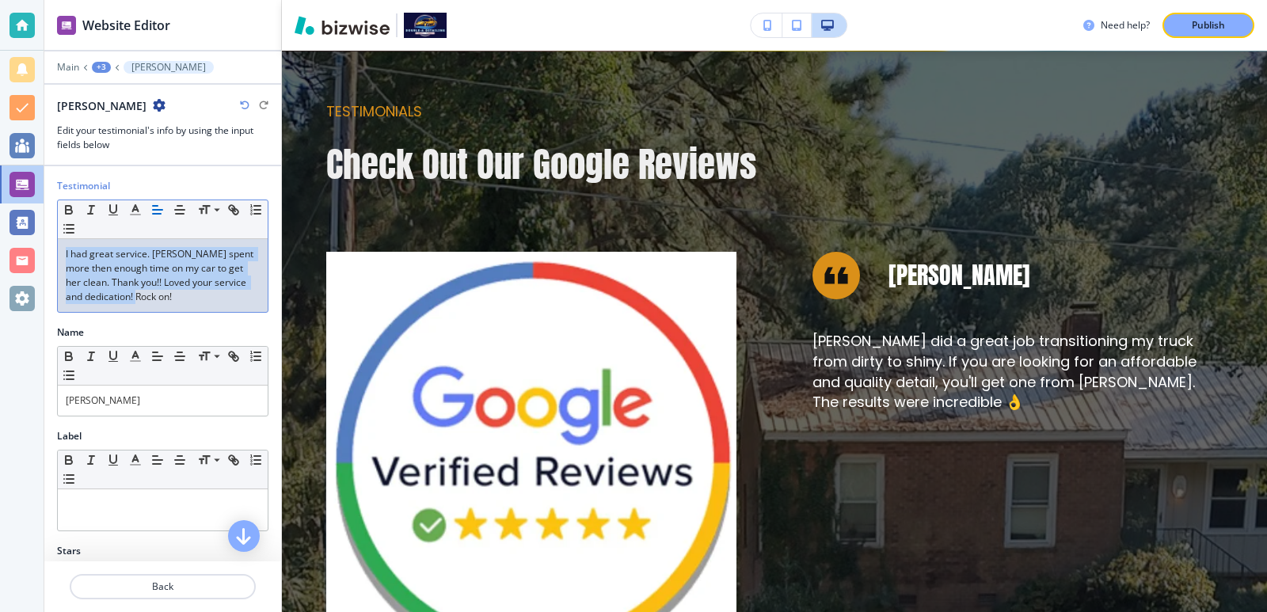
drag, startPoint x: 202, startPoint y: 299, endPoint x: 51, endPoint y: 189, distance: 186.5
click at [51, 189] on div "Testimonial Small Normal Large Huge I had great service. Aaron spent more then …" at bounding box center [162, 252] width 237 height 147
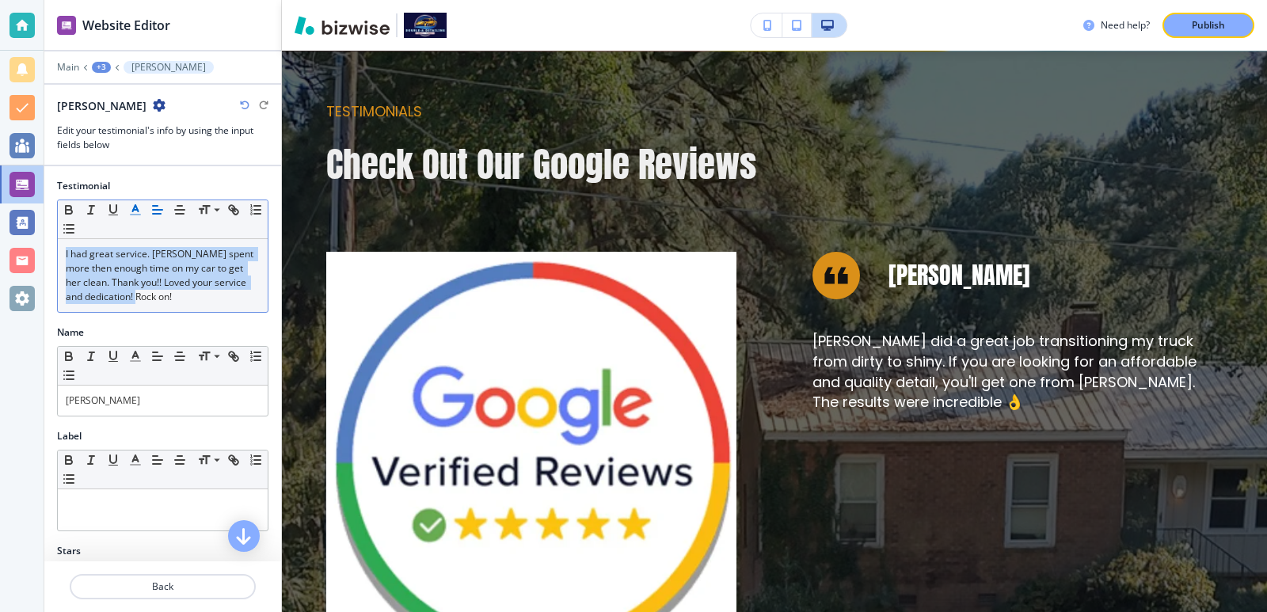
click at [137, 210] on line "button" at bounding box center [135, 210] width 4 height 0
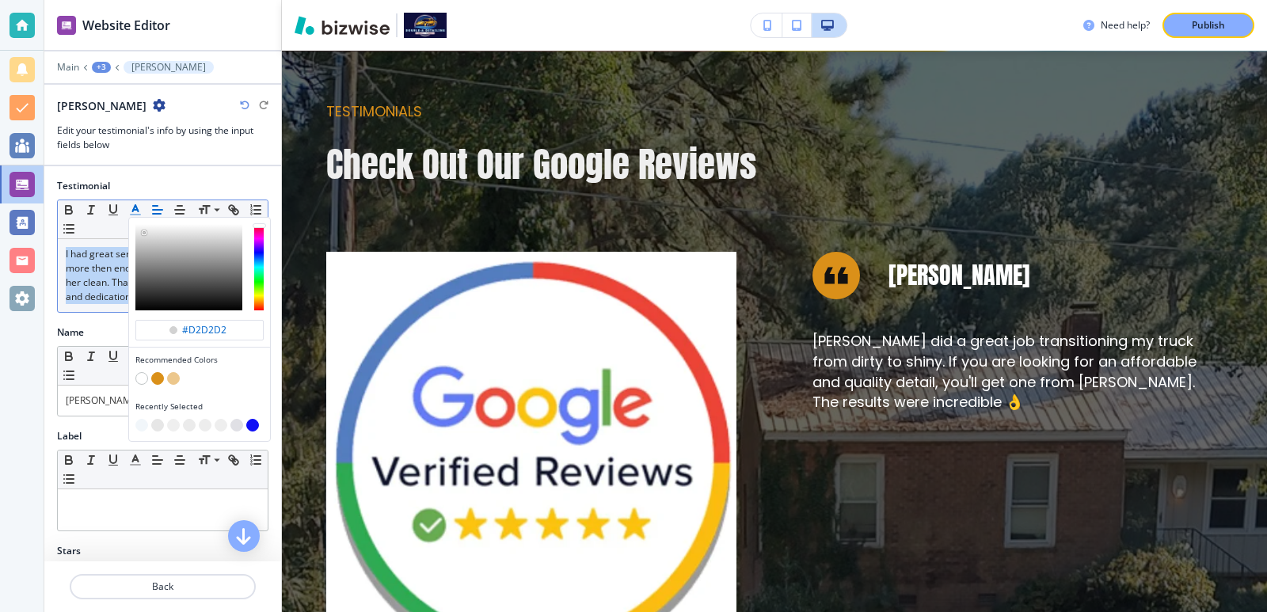
click at [142, 238] on div "button" at bounding box center [188, 267] width 107 height 86
type input "#eeeeee"
drag, startPoint x: 142, startPoint y: 238, endPoint x: 131, endPoint y: 208, distance: 32.1
click at [131, 208] on button "#eeeeee Recommended Colors Recently Selected" at bounding box center [135, 209] width 22 height 19
click at [186, 179] on div "Testimonial" at bounding box center [162, 186] width 211 height 14
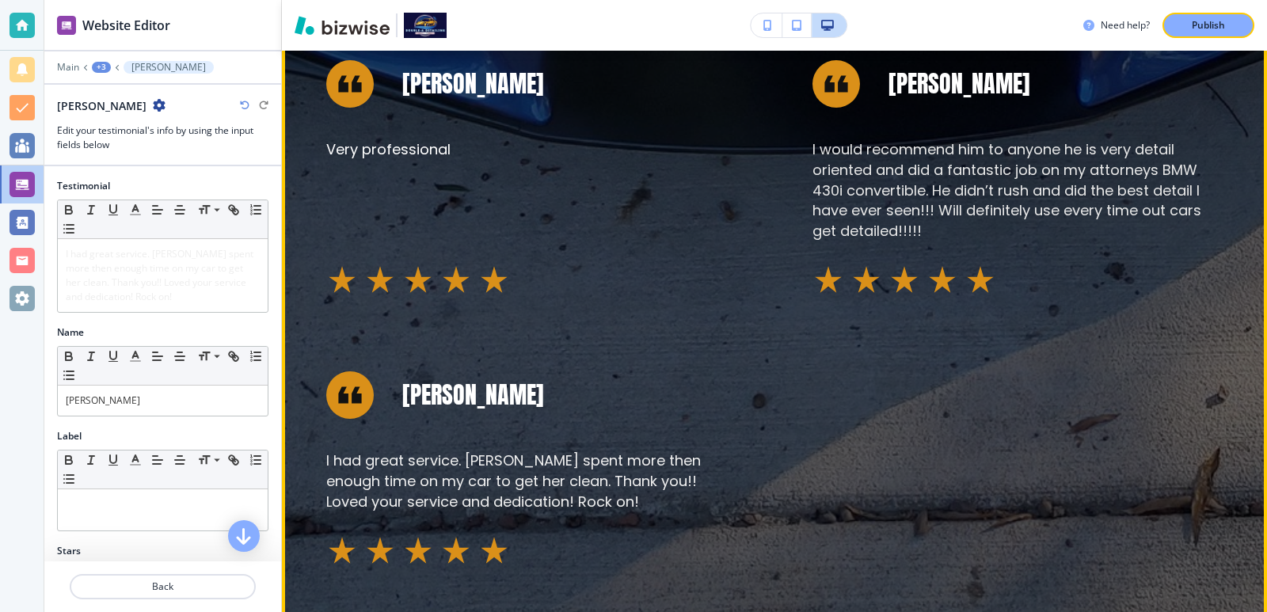
scroll to position [2610, 0]
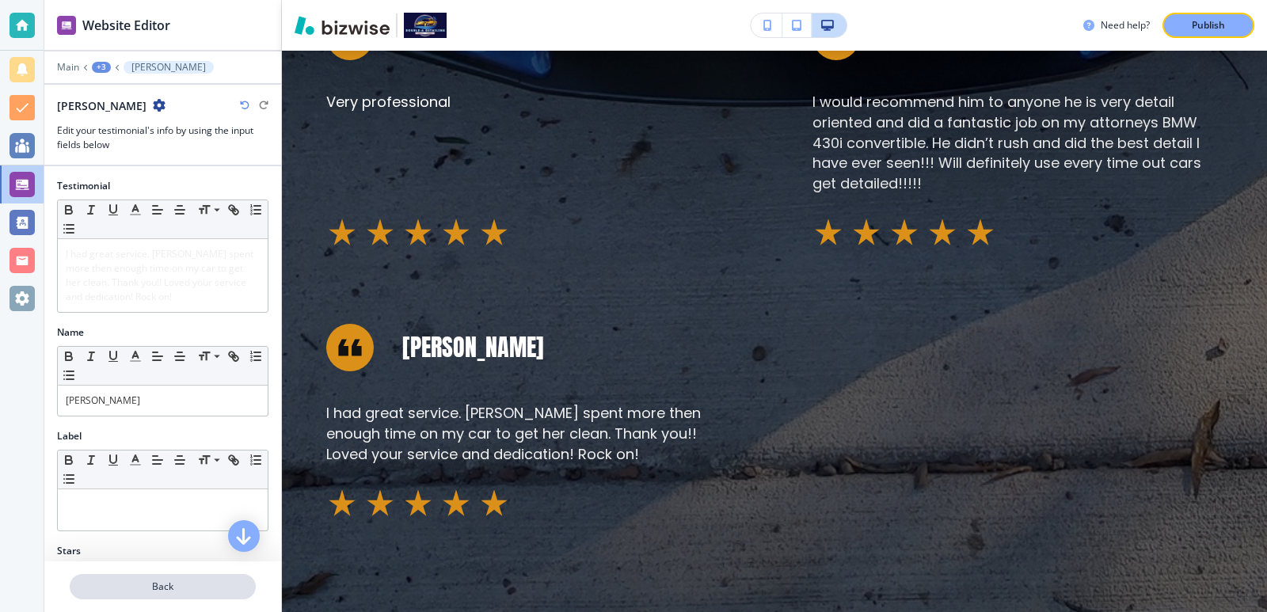
click at [210, 581] on p "Back" at bounding box center [162, 587] width 183 height 14
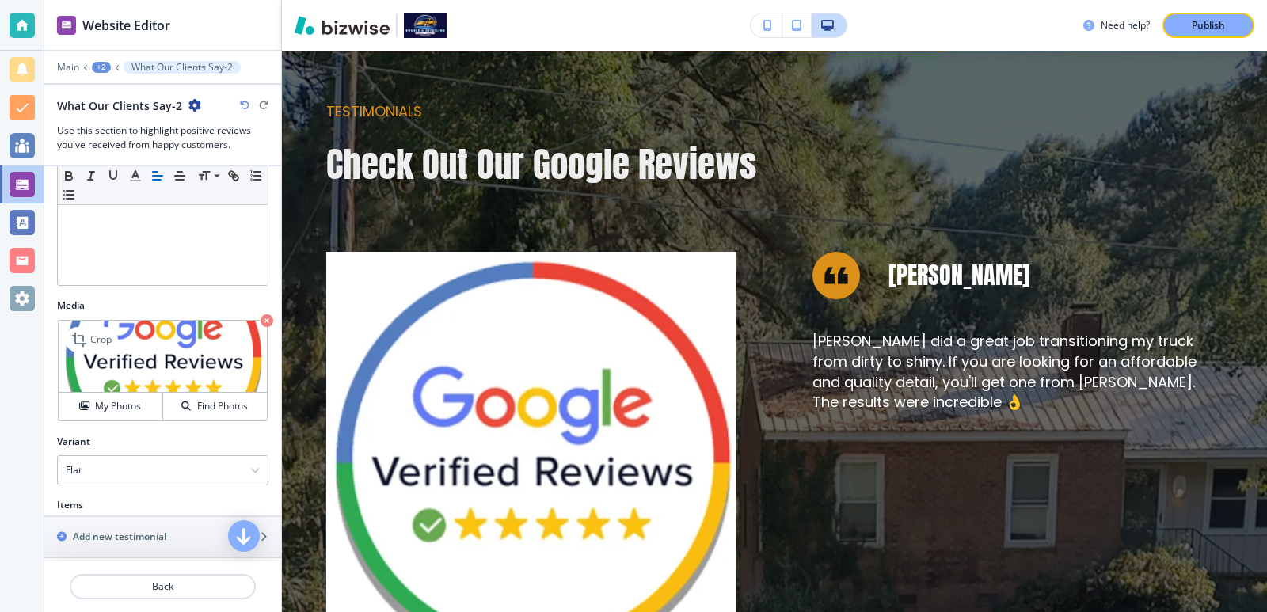
scroll to position [528, 0]
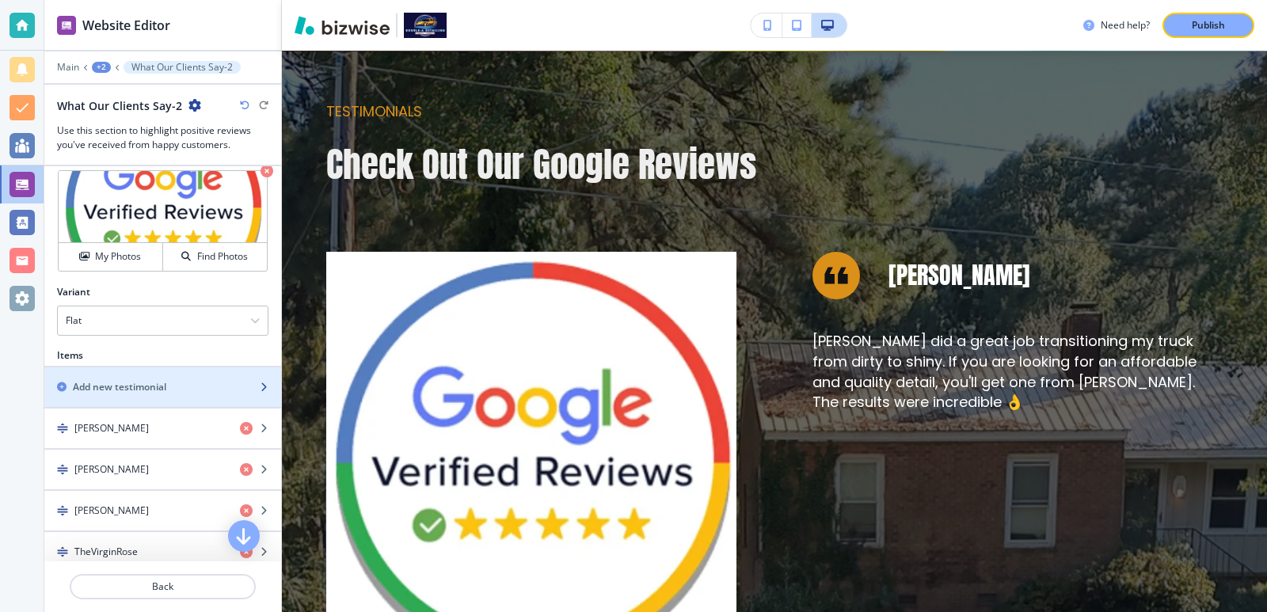
click at [158, 392] on h2 "Add new testimonial" at bounding box center [119, 387] width 93 height 14
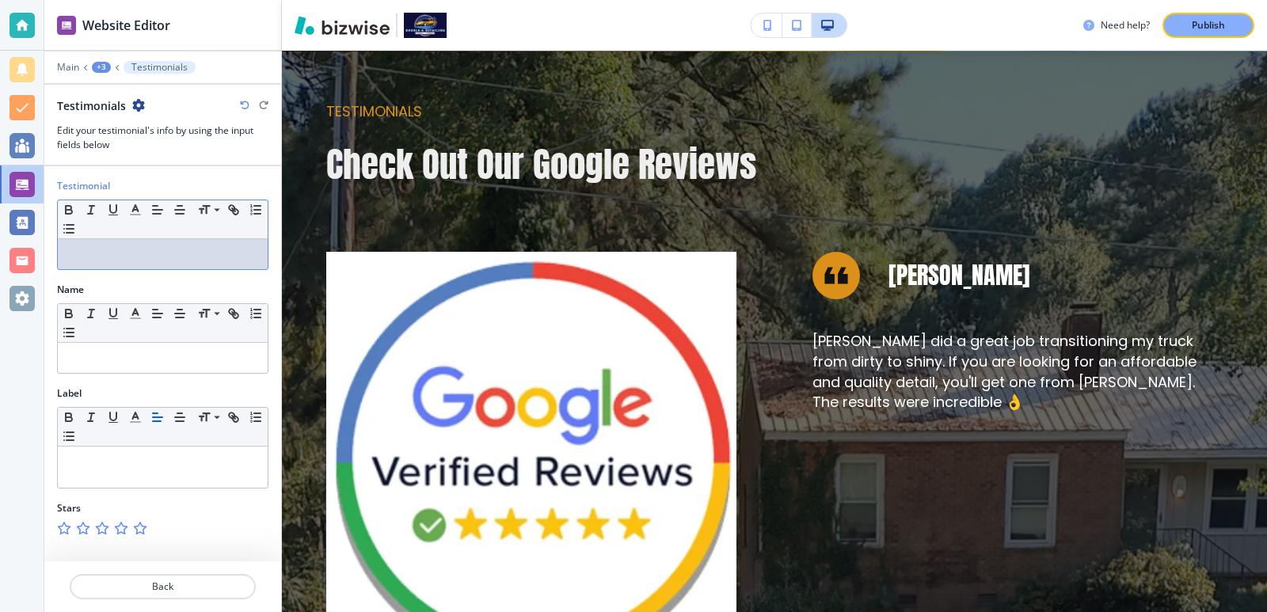
click at [143, 254] on p at bounding box center [163, 254] width 194 height 14
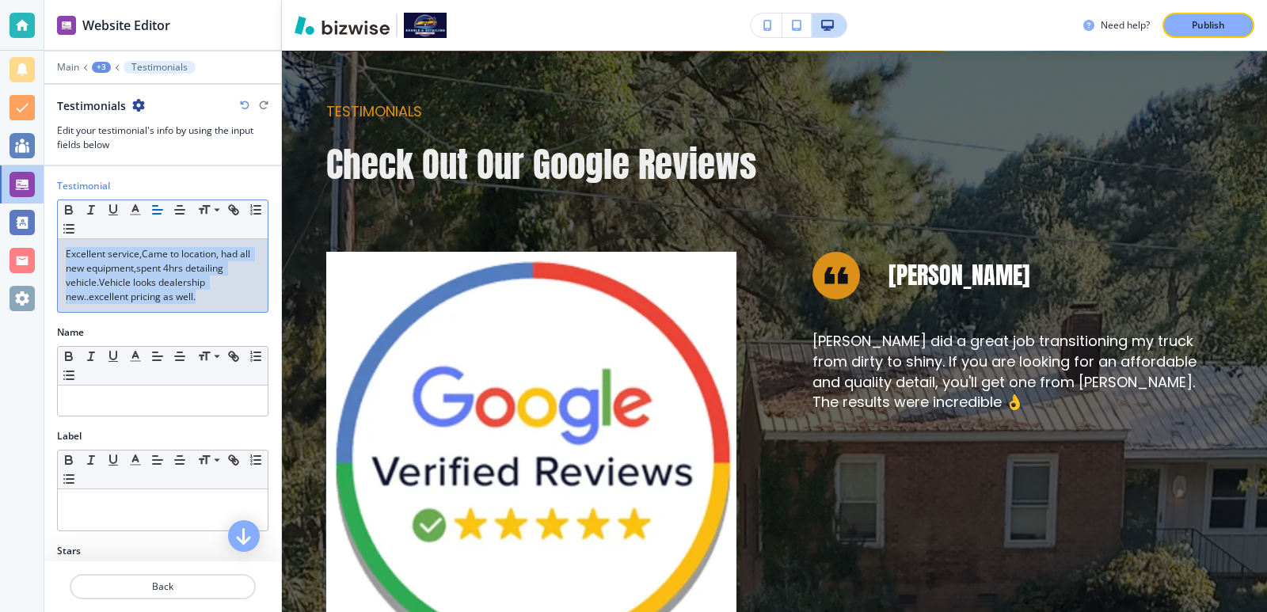
drag, startPoint x: 210, startPoint y: 307, endPoint x: 47, endPoint y: 242, distance: 175.9
click at [47, 242] on div "Testimonial Small Normal Large Huge Excellent service,Came to location, had all…" at bounding box center [162, 252] width 237 height 147
click at [128, 213] on icon "button" at bounding box center [135, 210] width 14 height 14
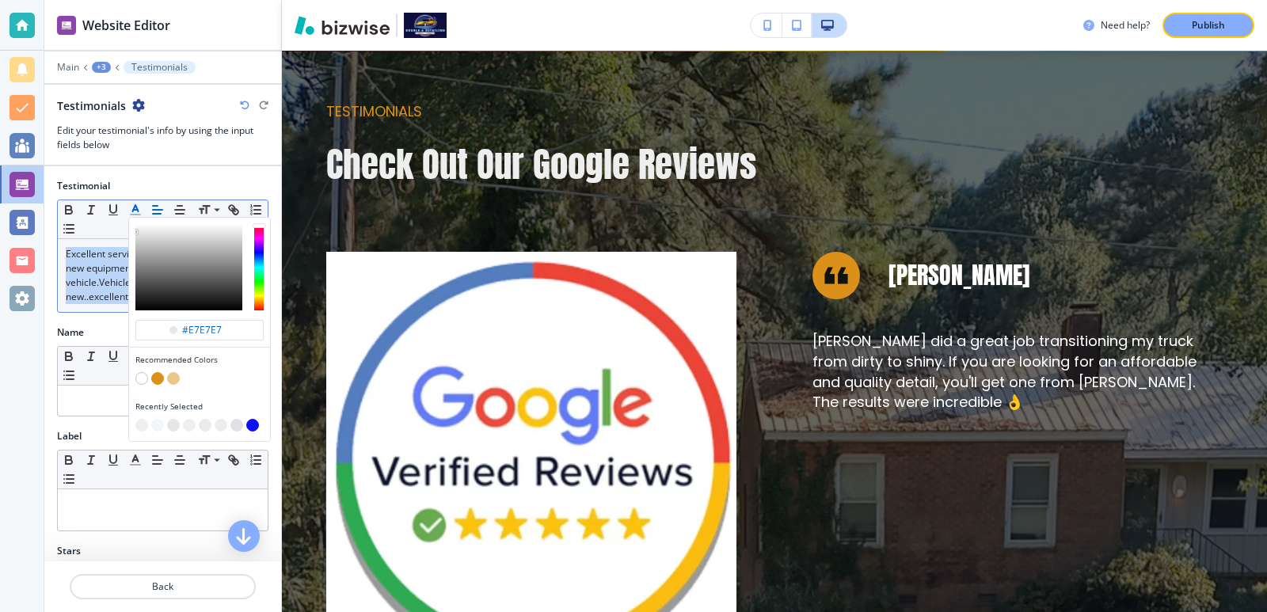
drag, startPoint x: 144, startPoint y: 235, endPoint x: 128, endPoint y: 220, distance: 22.4
click at [128, 220] on div "#e7e7e7 Recommended Colors Recently Selected Small Normal Large Huge" at bounding box center [163, 219] width 210 height 39
type input "#fbfbfb"
drag, startPoint x: 140, startPoint y: 235, endPoint x: 135, endPoint y: 212, distance: 23.5
click at [135, 212] on button "#fbfbfb Recommended Colors Recently Selected" at bounding box center [135, 209] width 22 height 19
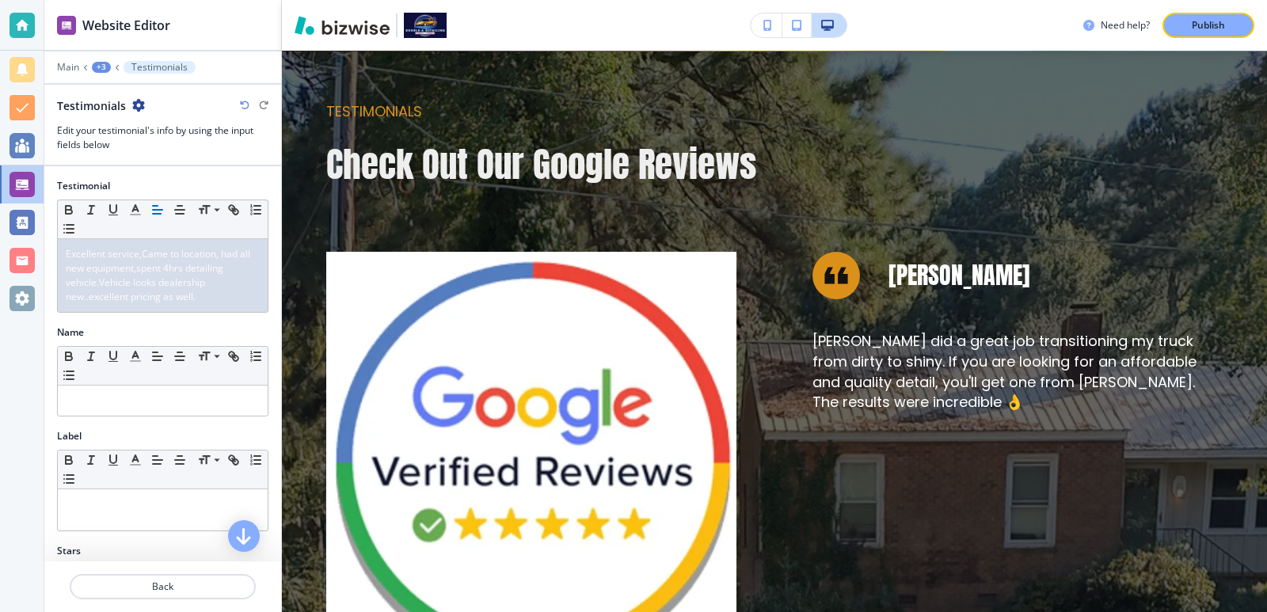
click at [112, 327] on div "Name" at bounding box center [162, 333] width 211 height 14
click at [124, 399] on p at bounding box center [163, 401] width 194 height 14
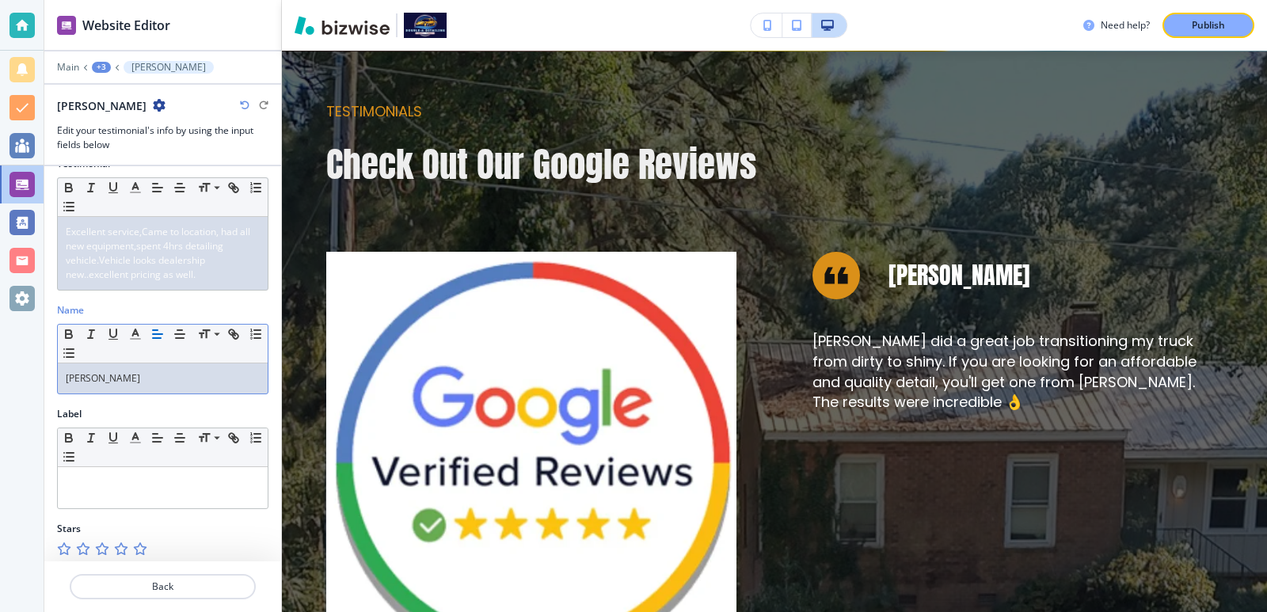
scroll to position [29, 0]
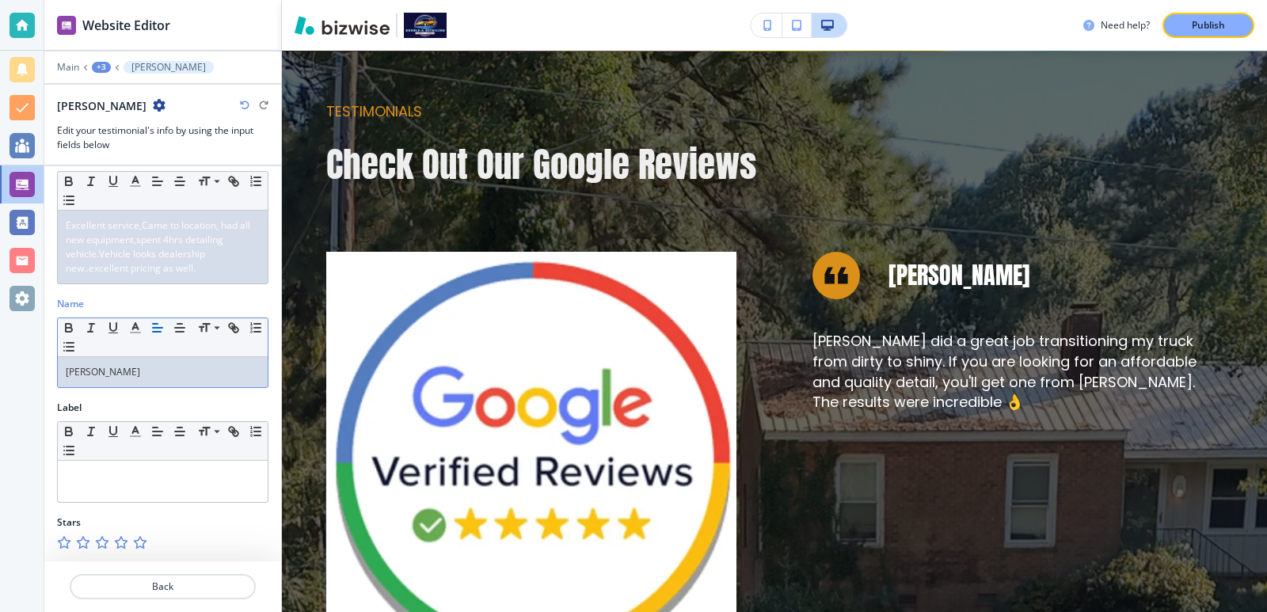
click at [143, 541] on icon "button" at bounding box center [139, 542] width 13 height 13
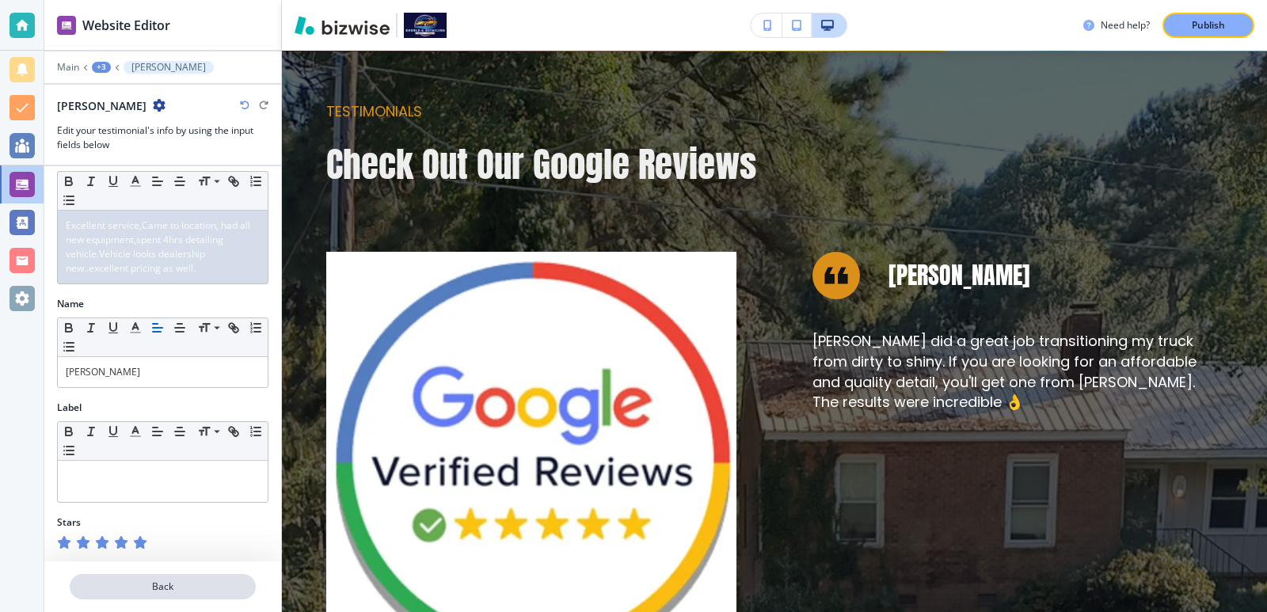
click at [160, 585] on p "Back" at bounding box center [162, 587] width 183 height 14
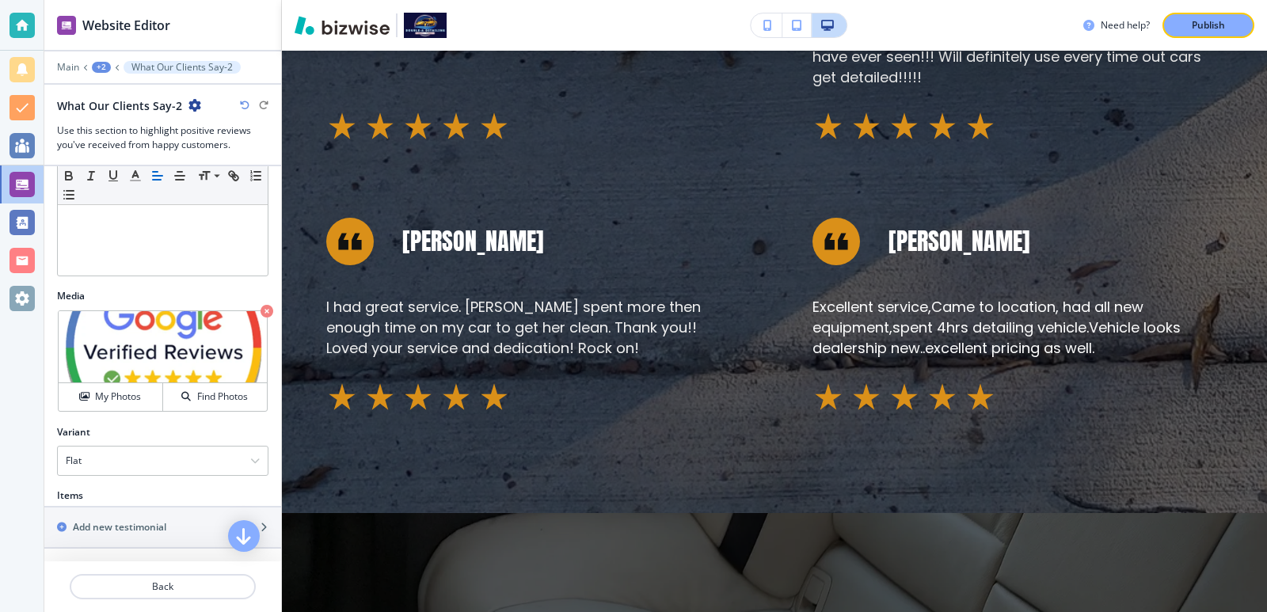
scroll to position [422, 0]
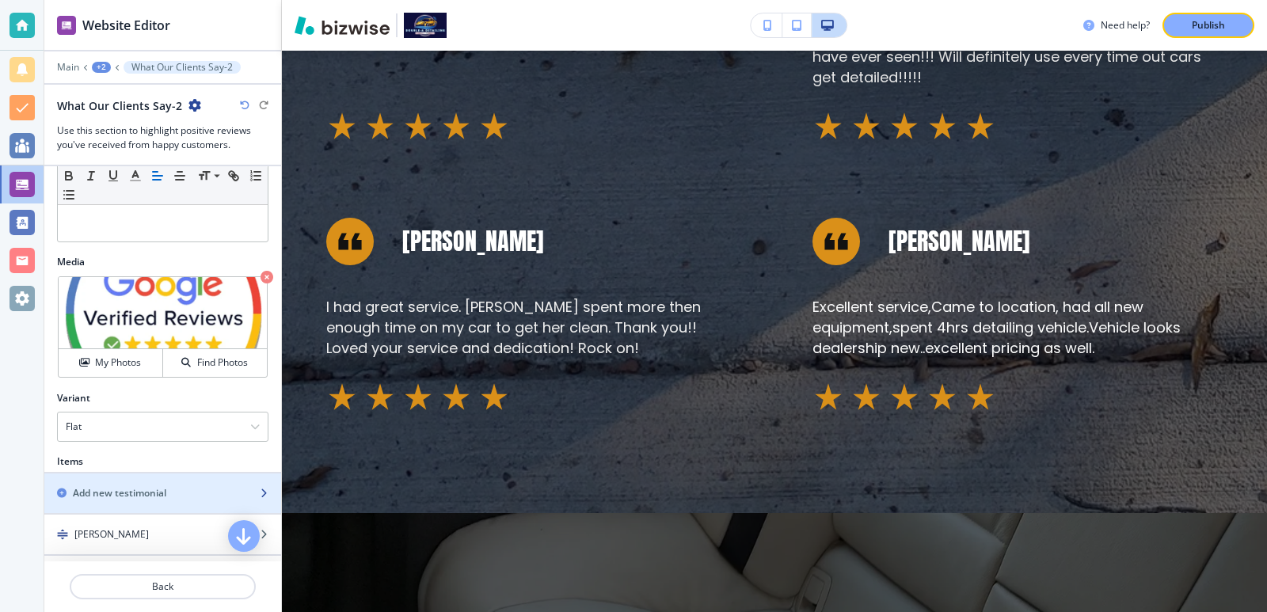
click at [150, 495] on h2 "Add new testimonial" at bounding box center [119, 493] width 93 height 14
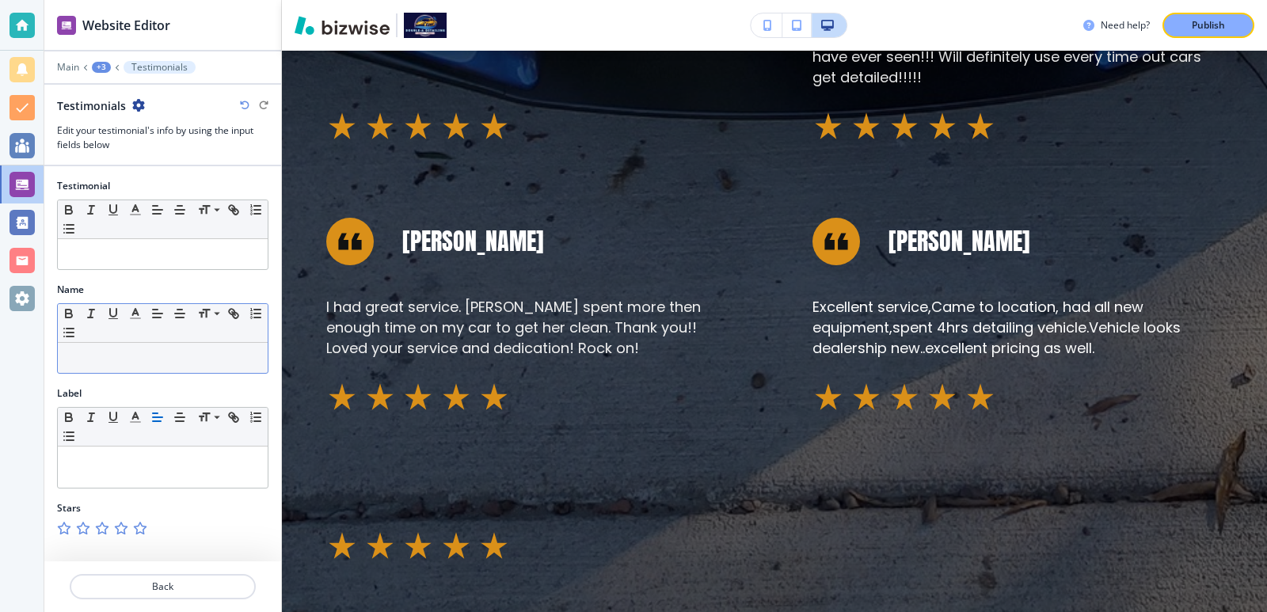
drag, startPoint x: 92, startPoint y: 357, endPoint x: 86, endPoint y: 349, distance: 10.1
click at [90, 352] on p at bounding box center [163, 358] width 194 height 14
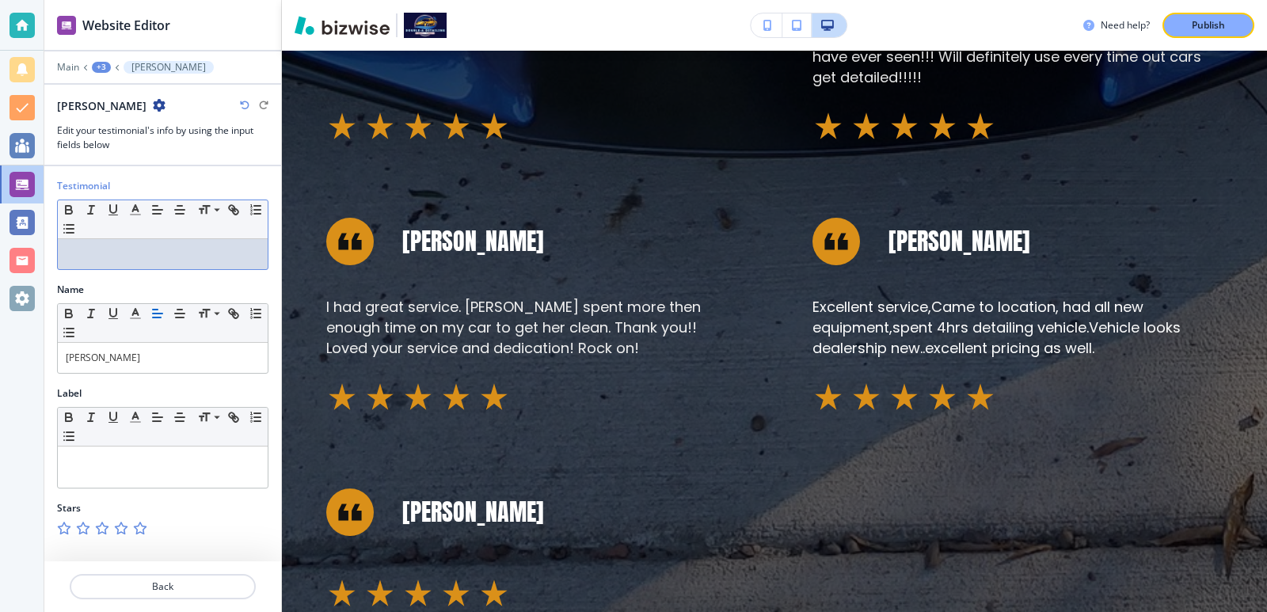
click at [138, 267] on div at bounding box center [163, 254] width 210 height 30
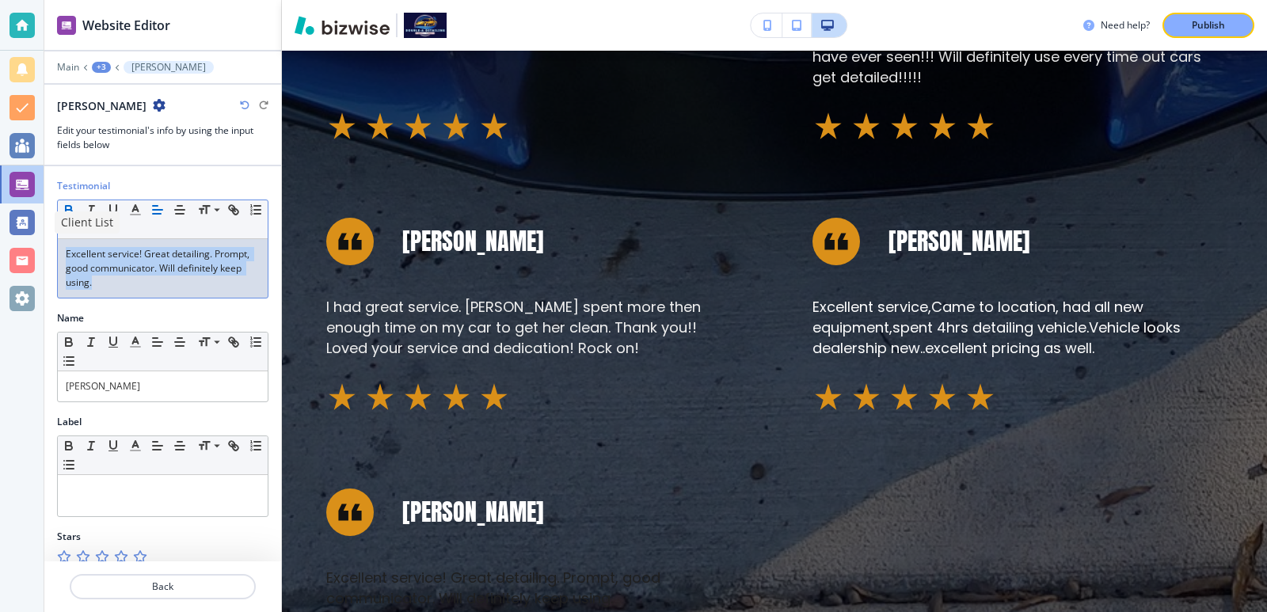
drag, startPoint x: 171, startPoint y: 288, endPoint x: 75, endPoint y: 209, distance: 123.8
click at [15, 208] on div "Website Editor Main +3 Carryl Cheesman Carryl Cheesman Edit your testimonial's …" at bounding box center [633, 306] width 1267 height 612
click at [133, 216] on icon "button" at bounding box center [135, 210] width 14 height 14
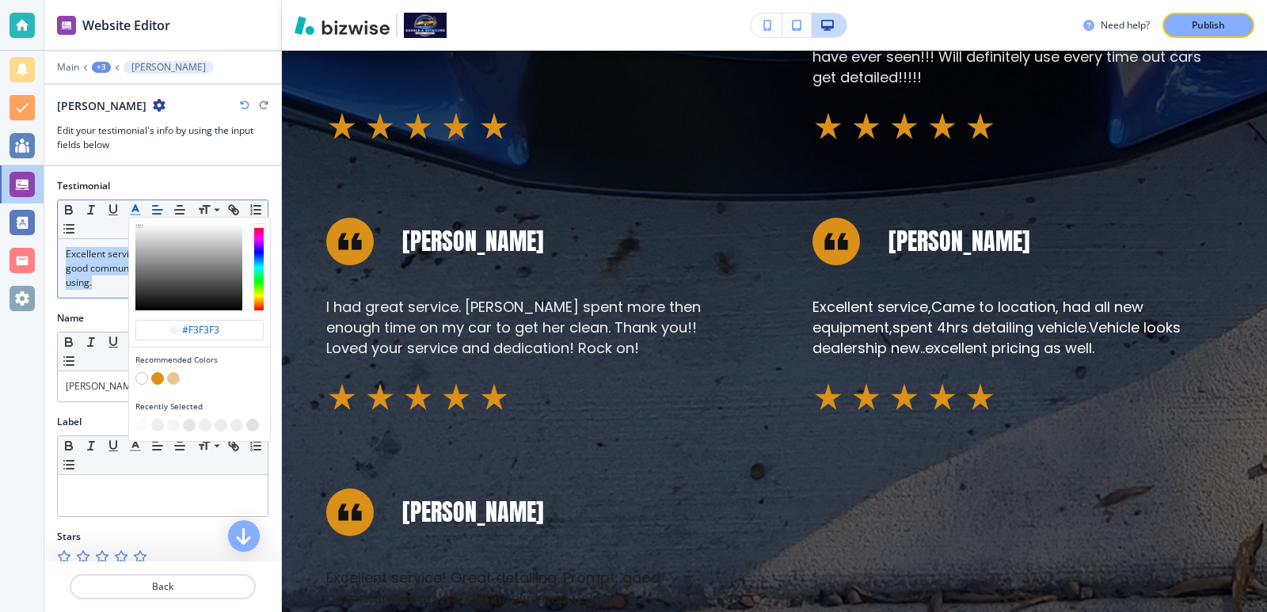
type input "#f7f7f7"
drag, startPoint x: 139, startPoint y: 225, endPoint x: 120, endPoint y: 224, distance: 19.8
click at [113, 223] on div "#f7f7f7 Recommended Colors Recently Selected Small Normal Large Huge" at bounding box center [163, 219] width 210 height 39
click at [96, 318] on div "Name" at bounding box center [162, 318] width 211 height 14
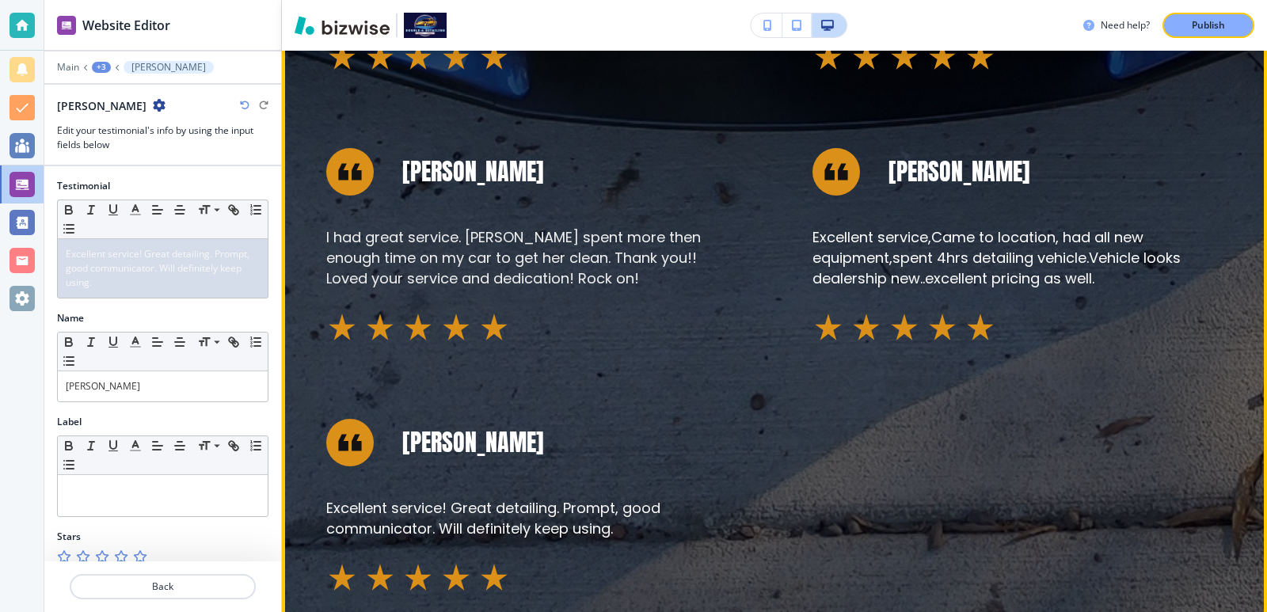
scroll to position [2821, 0]
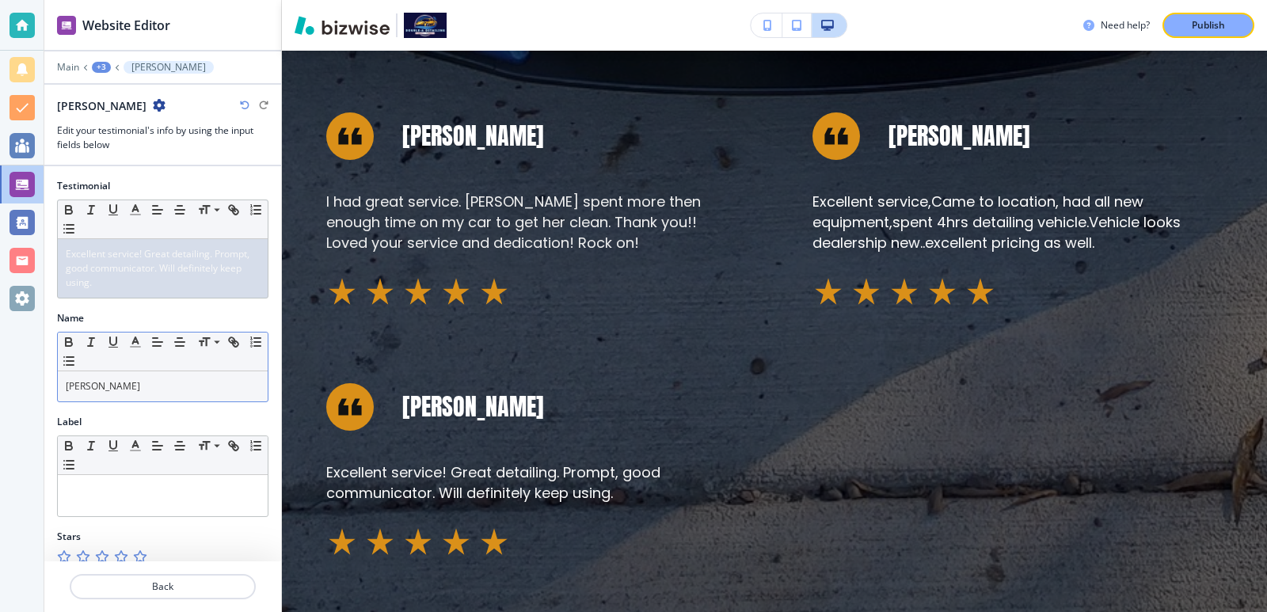
click at [82, 385] on p "Carryl Cheesman" at bounding box center [163, 386] width 194 height 14
click at [119, 391] on p "Caryl Cheesman" at bounding box center [163, 386] width 194 height 14
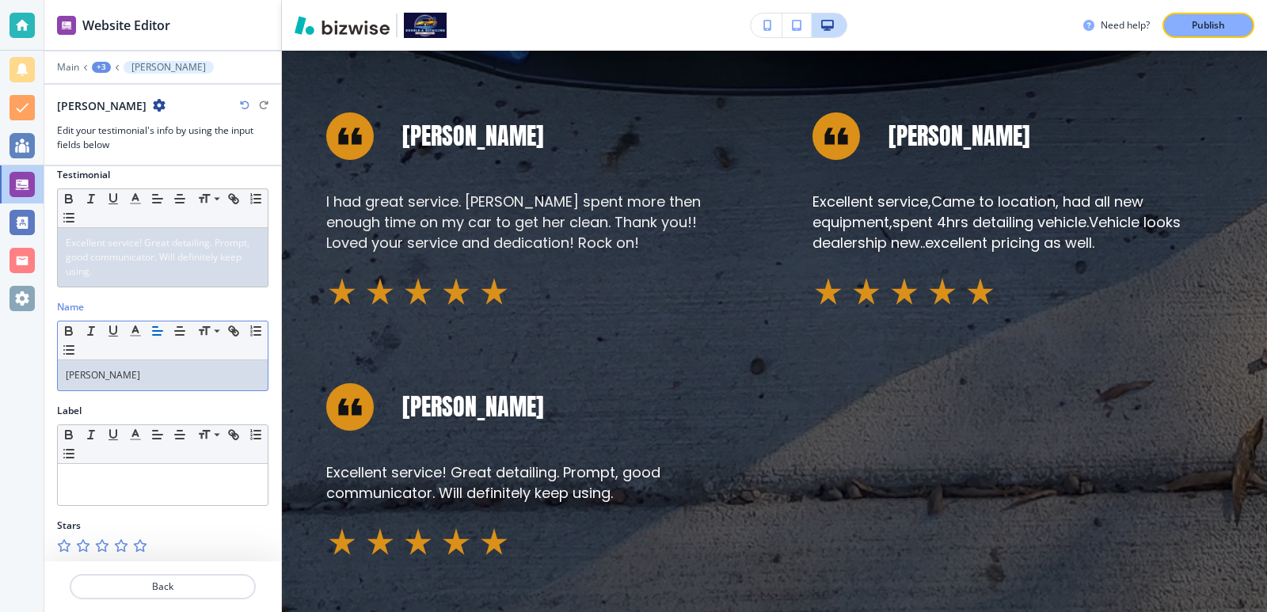
scroll to position [14, 0]
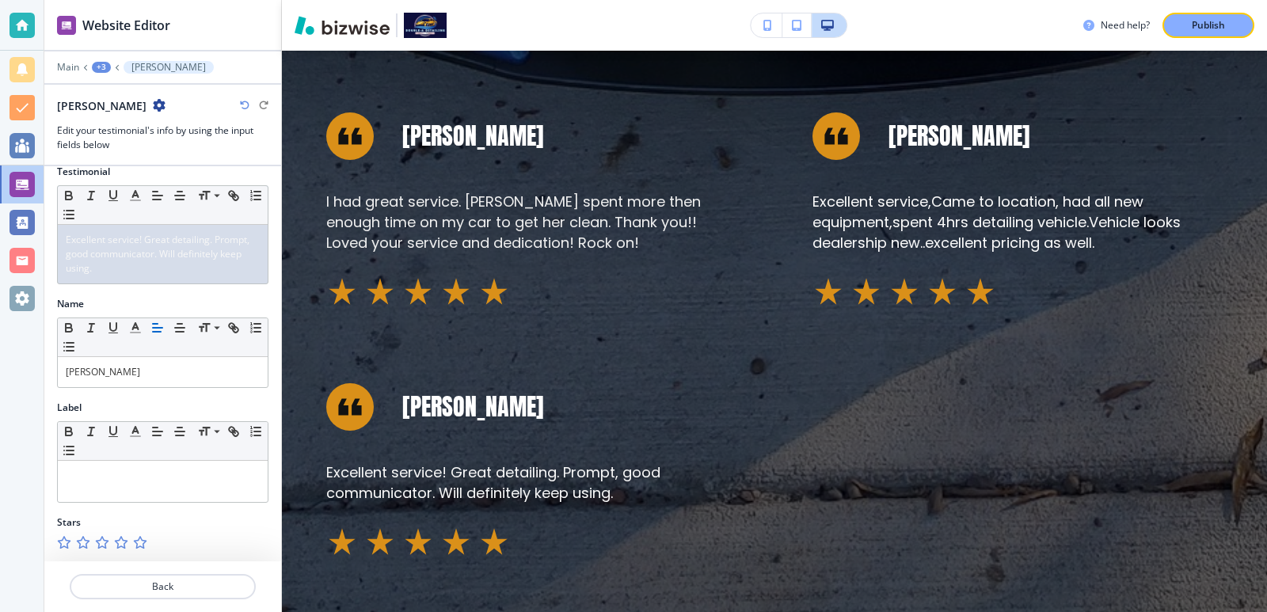
click at [139, 544] on icon "button" at bounding box center [139, 542] width 13 height 13
click at [158, 592] on p "Back" at bounding box center [162, 587] width 183 height 14
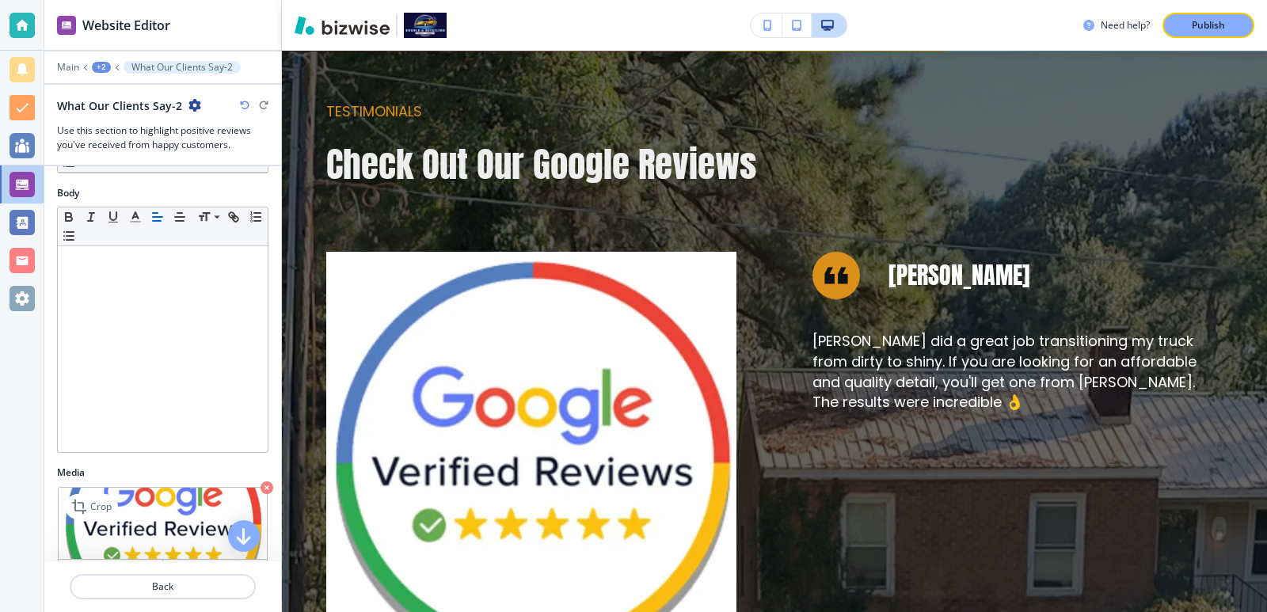
scroll to position [422, 0]
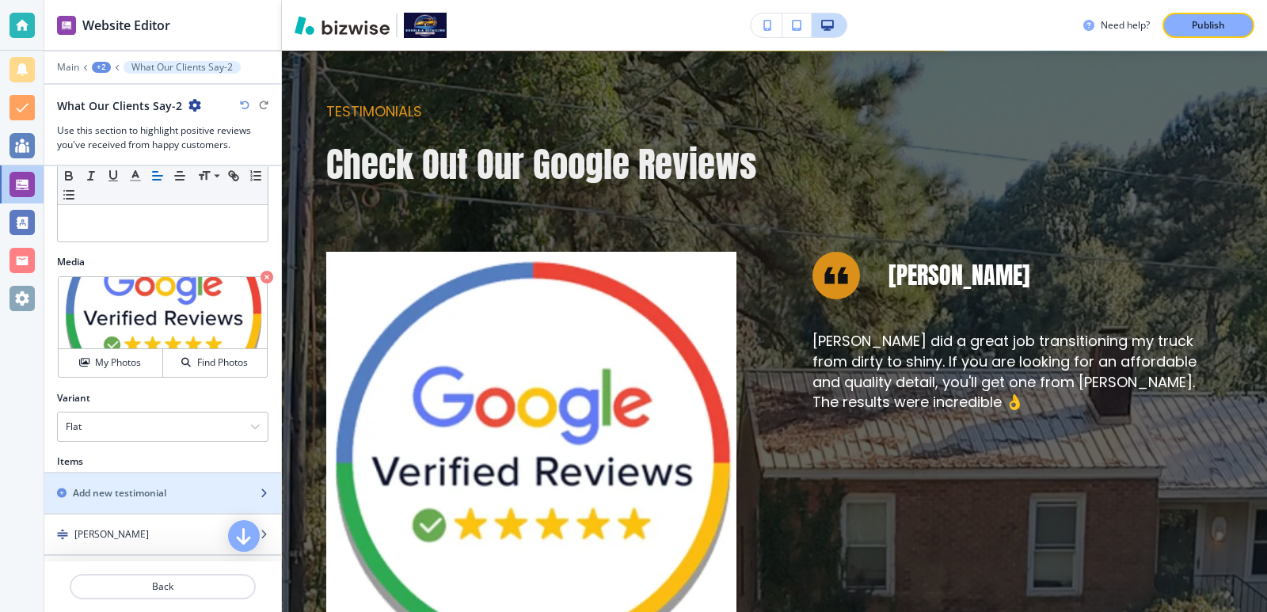
click at [143, 487] on h2 "Add new testimonial" at bounding box center [119, 493] width 93 height 14
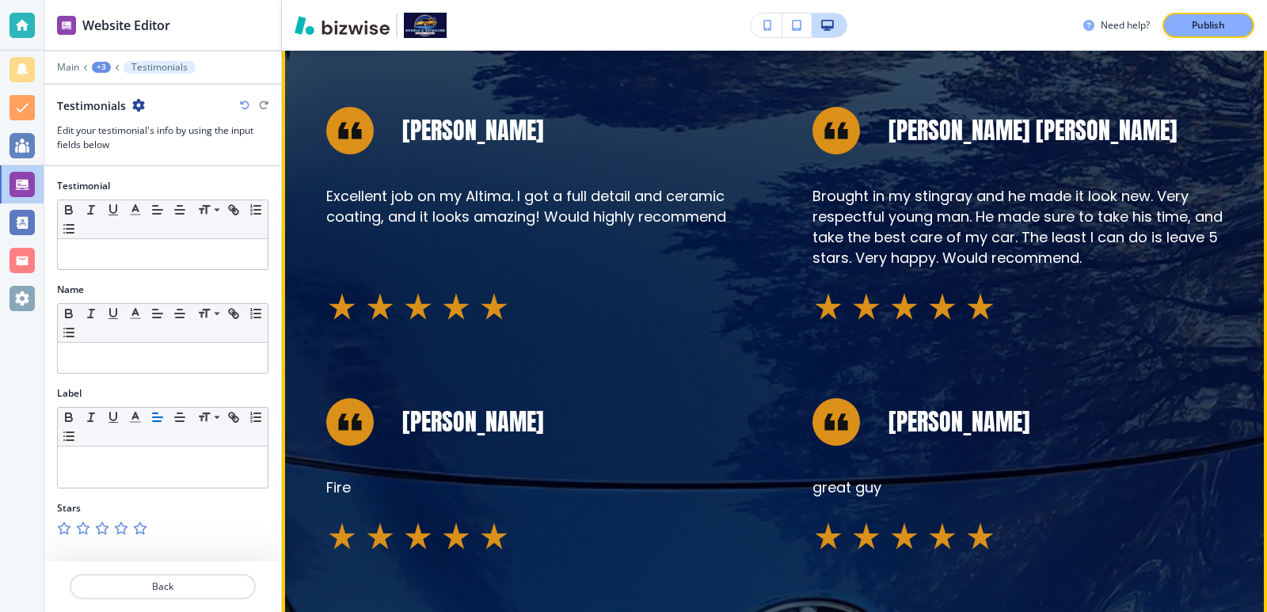
scroll to position [1766, 0]
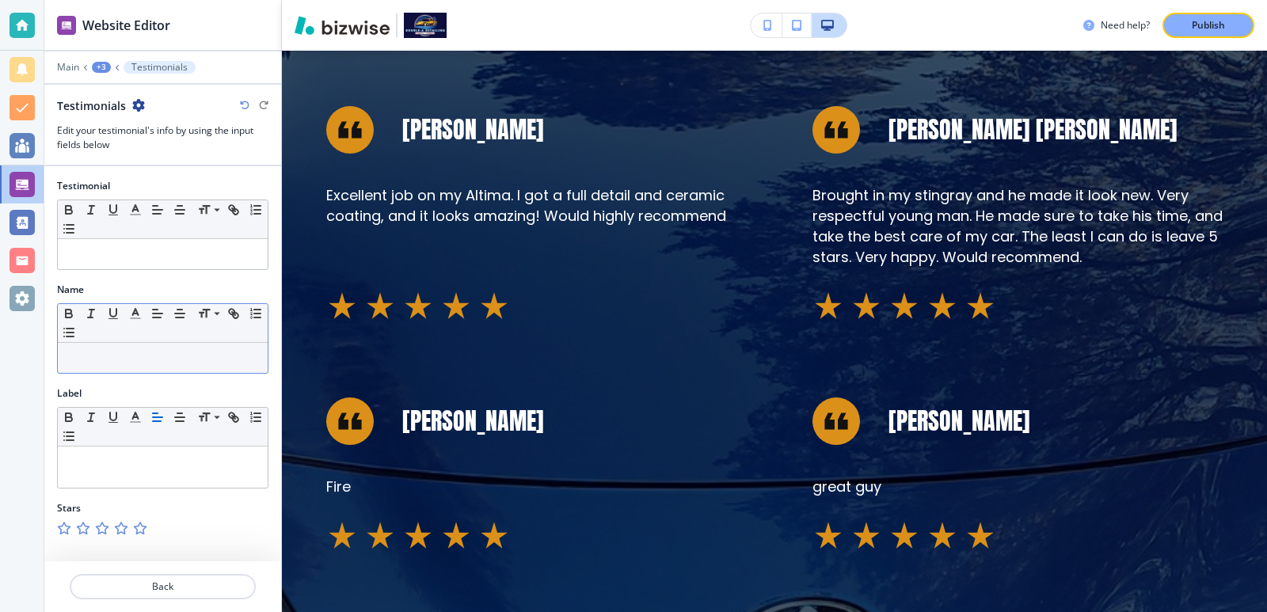
click at [154, 353] on p at bounding box center [163, 358] width 194 height 14
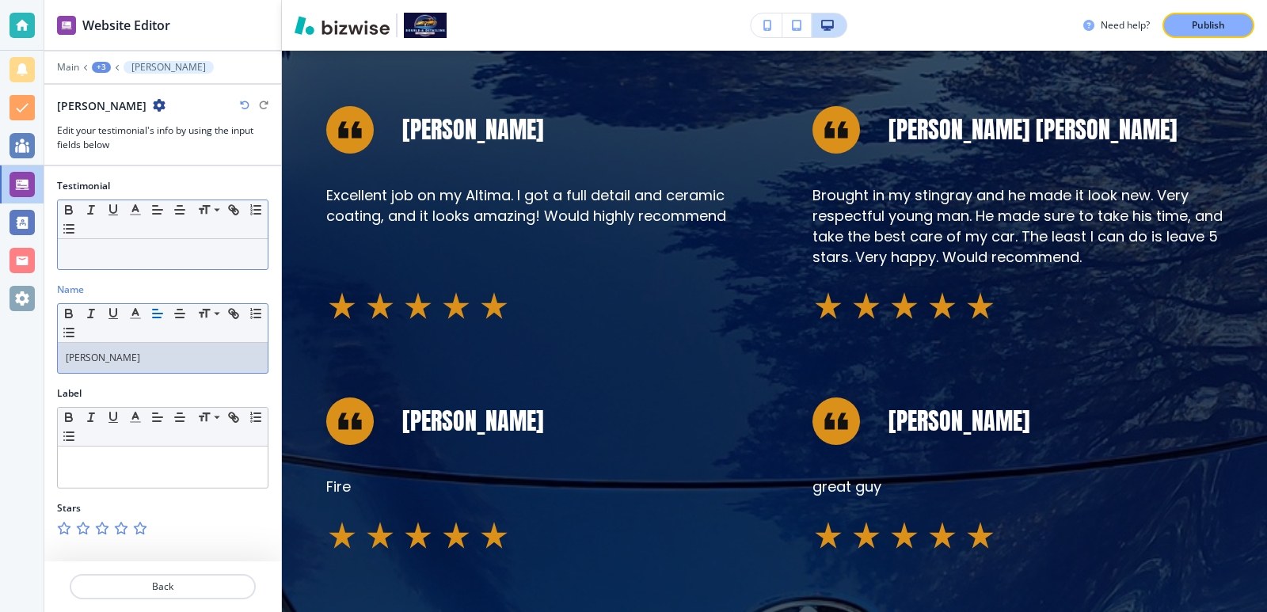
click at [177, 257] on p at bounding box center [163, 254] width 194 height 14
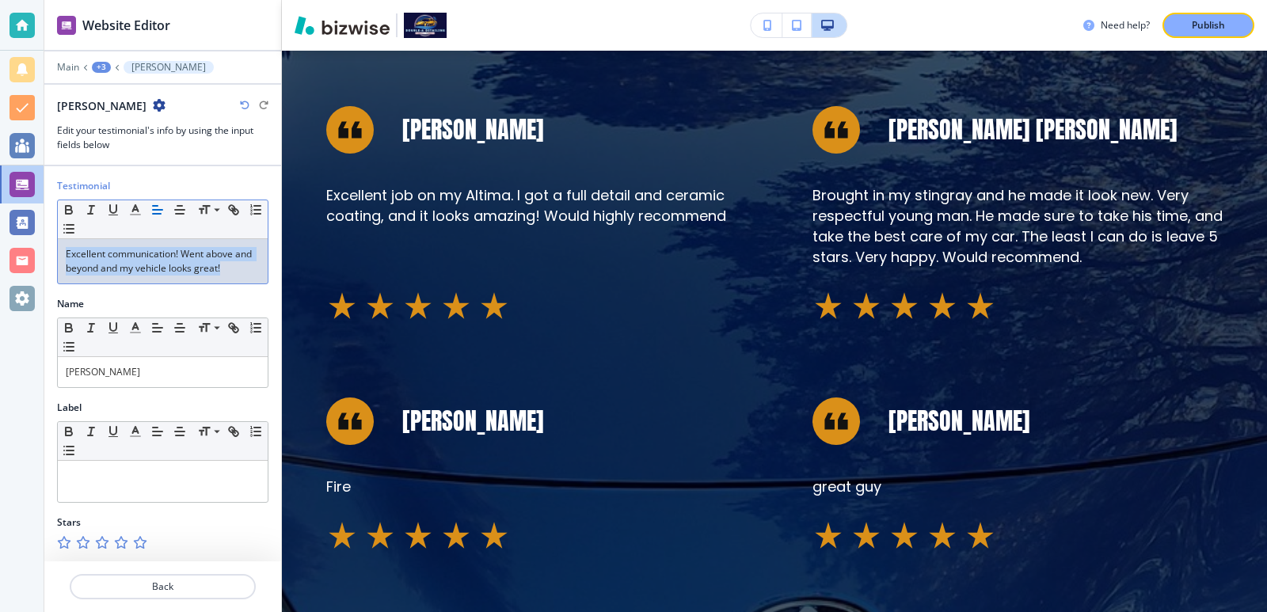
drag, startPoint x: 241, startPoint y: 276, endPoint x: 34, endPoint y: 215, distance: 215.3
click at [34, 215] on div "Website Editor Main +3 Robert Christopher Robert Christopher Edit your testimon…" at bounding box center [633, 306] width 1267 height 612
click at [135, 206] on polyline "button" at bounding box center [136, 208] width 6 height 6
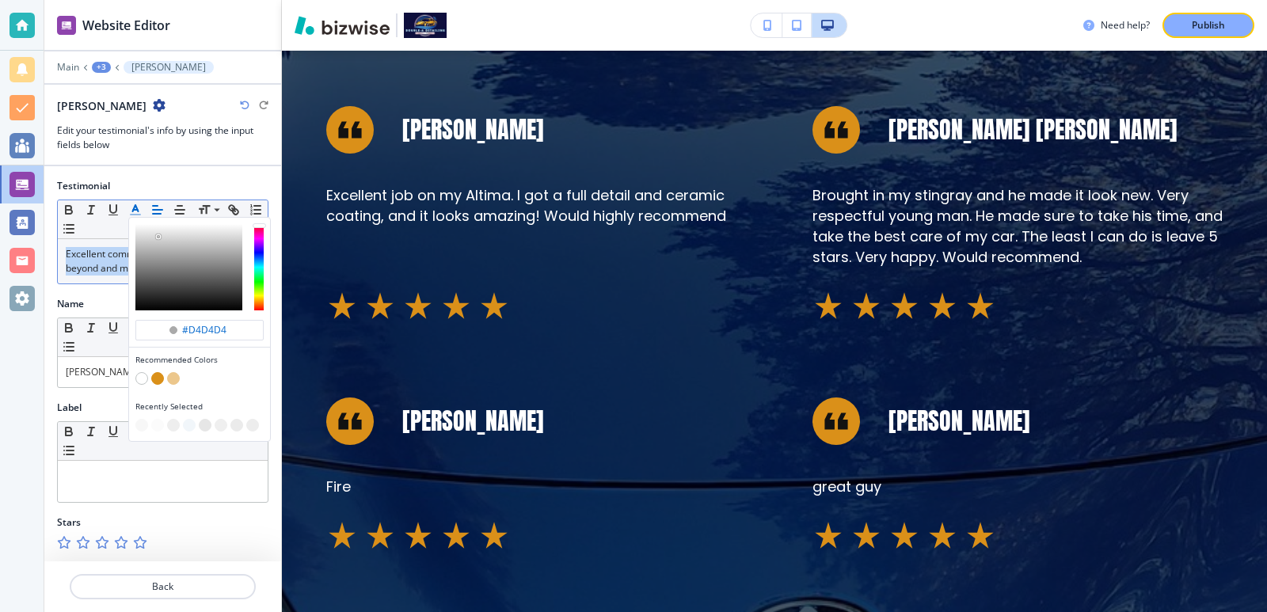
type input "#e0e0e0"
drag, startPoint x: 158, startPoint y: 237, endPoint x: 137, endPoint y: 192, distance: 49.2
click at [115, 207] on div "#e0e0e0 Recommended Colors Recently Selected Small Normal Large Huge" at bounding box center [163, 219] width 210 height 39
click at [164, 182] on div "Testimonial" at bounding box center [162, 186] width 211 height 14
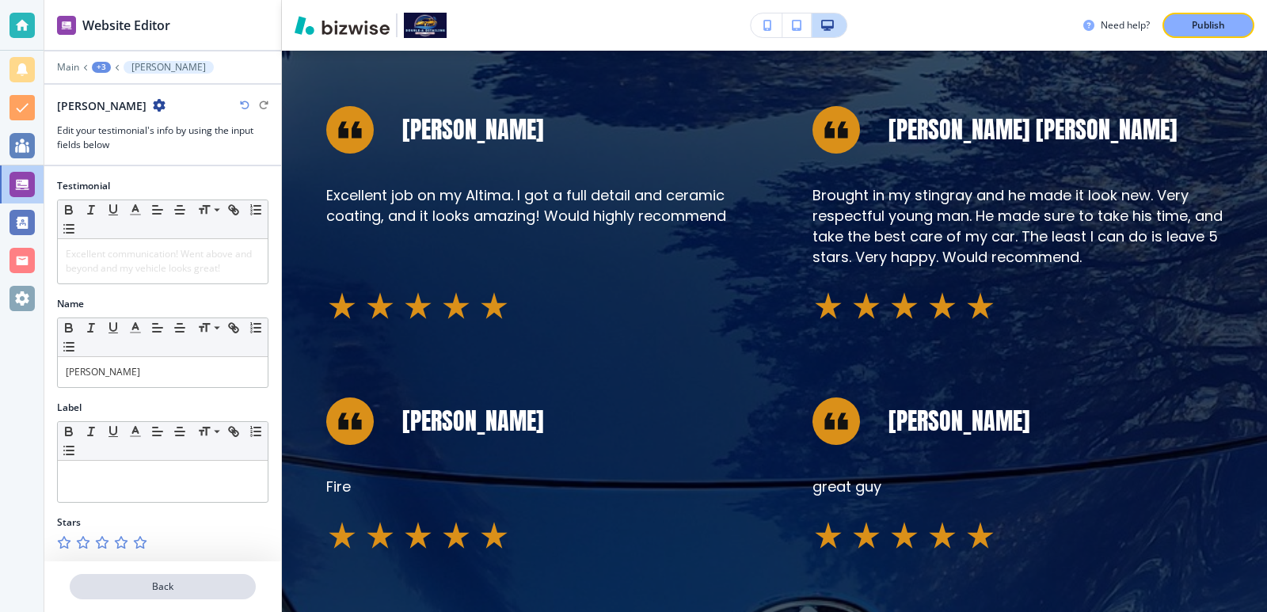
click at [154, 581] on p "Back" at bounding box center [162, 587] width 183 height 14
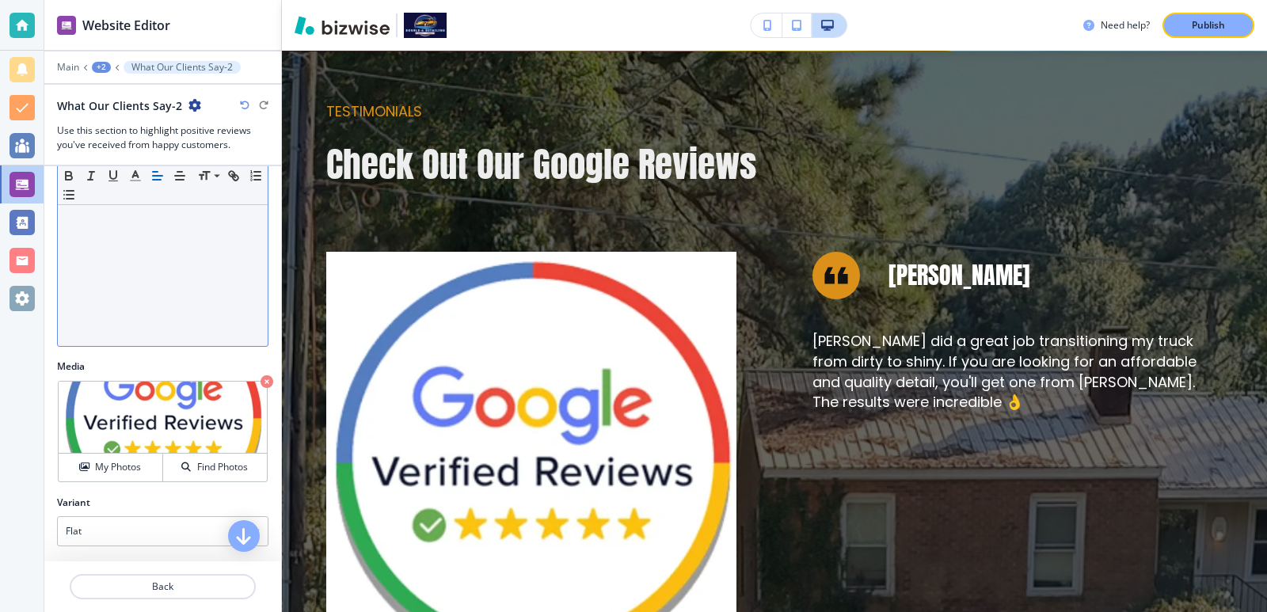
scroll to position [422, 0]
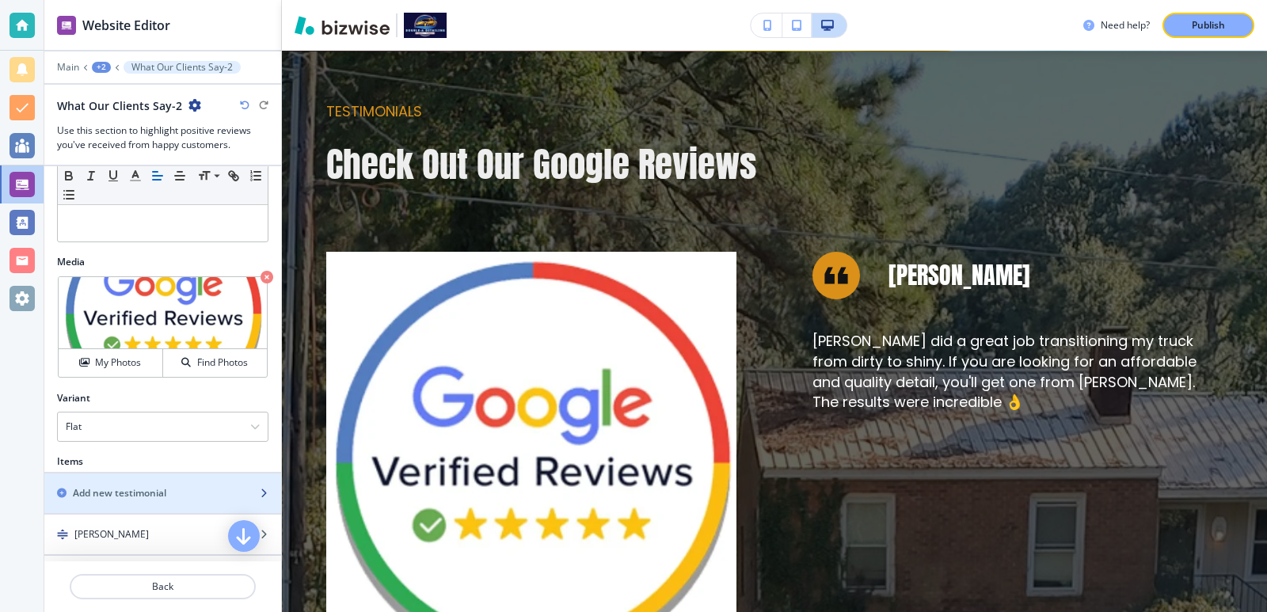
click at [159, 481] on div "button" at bounding box center [162, 480] width 237 height 13
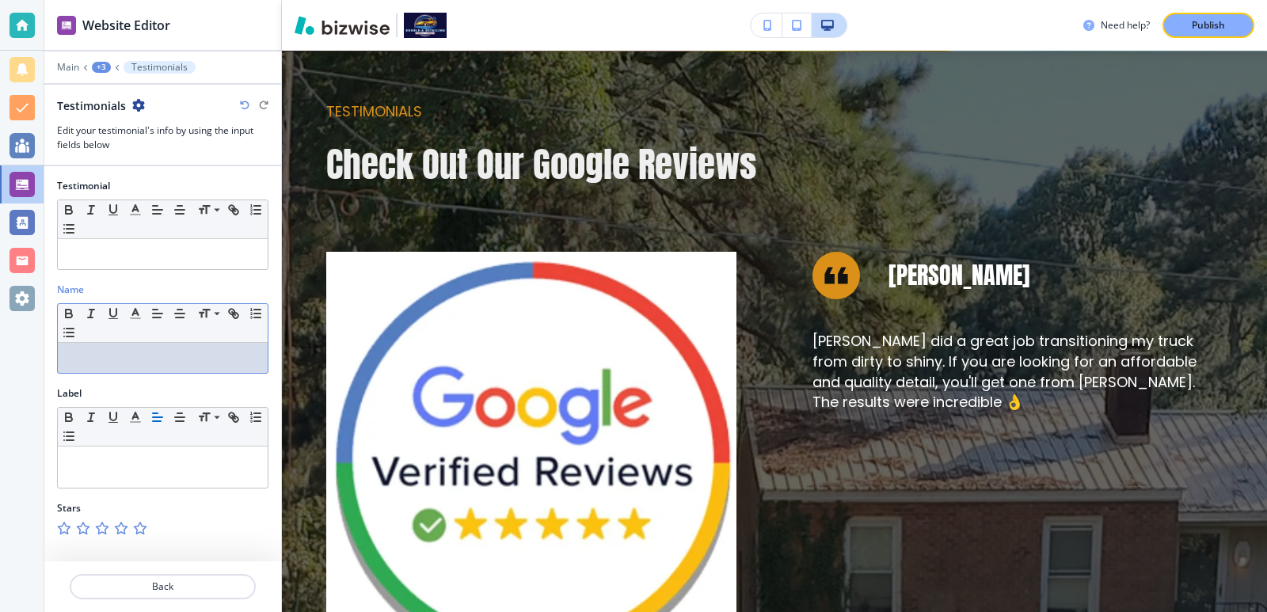
click at [202, 358] on p at bounding box center [163, 358] width 194 height 14
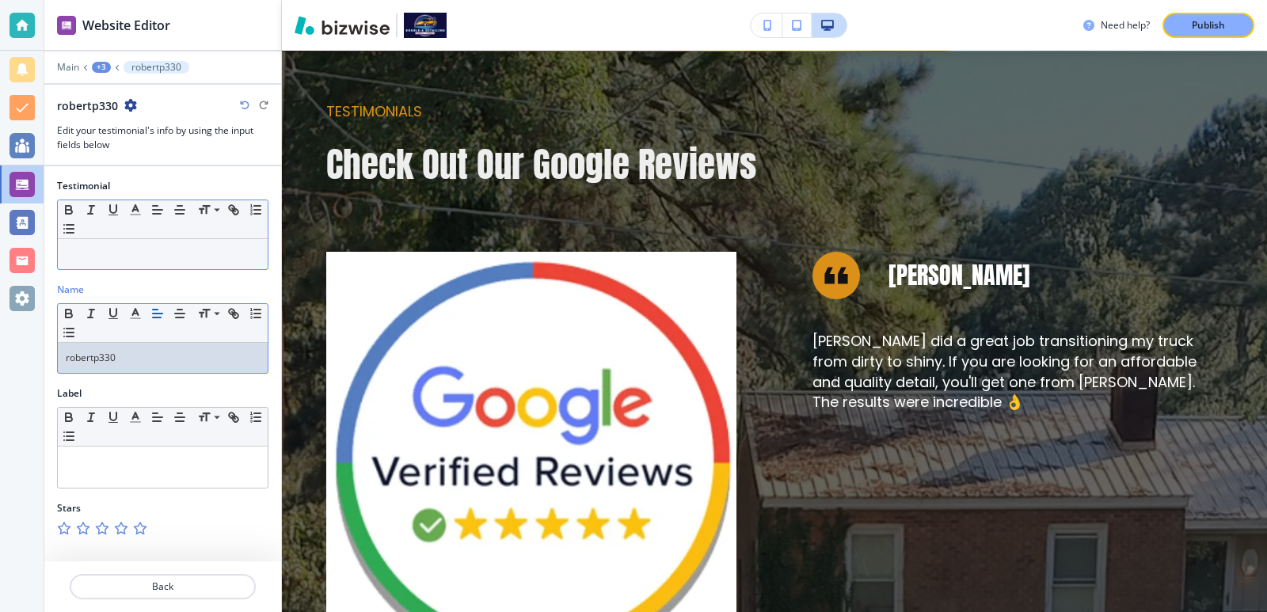
click at [199, 257] on p at bounding box center [163, 254] width 194 height 14
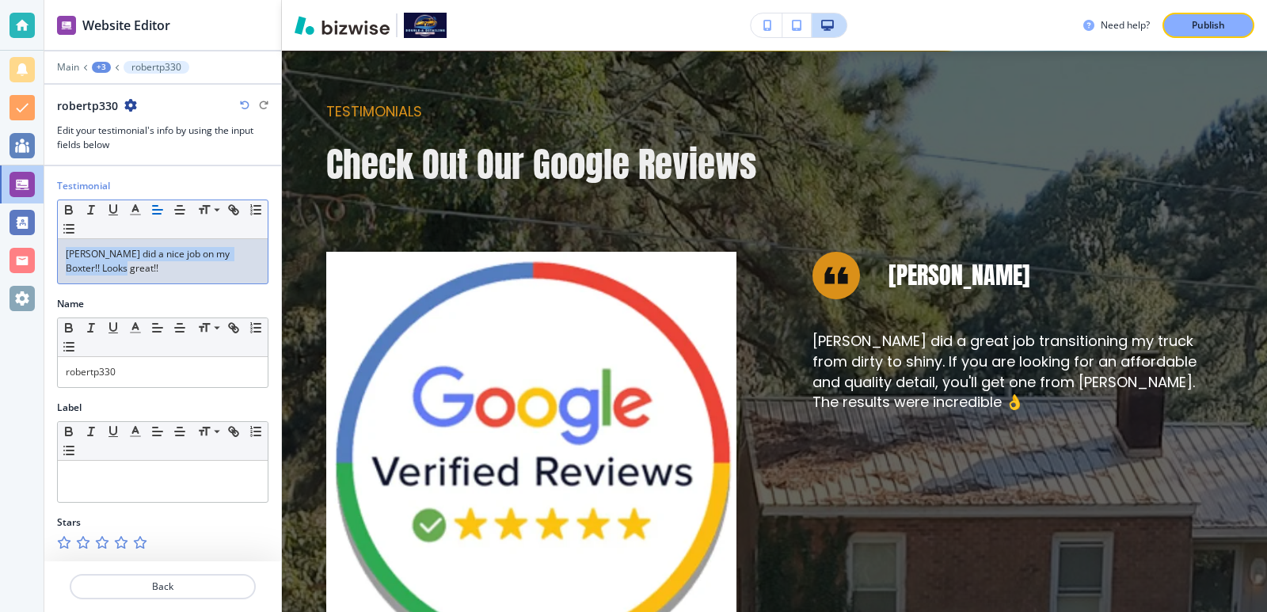
drag, startPoint x: 226, startPoint y: 280, endPoint x: 39, endPoint y: 225, distance: 195.0
click at [39, 225] on div "Website Editor Main +3 robertp330 robertp330 Edit your testimonial's info by us…" at bounding box center [633, 306] width 1267 height 612
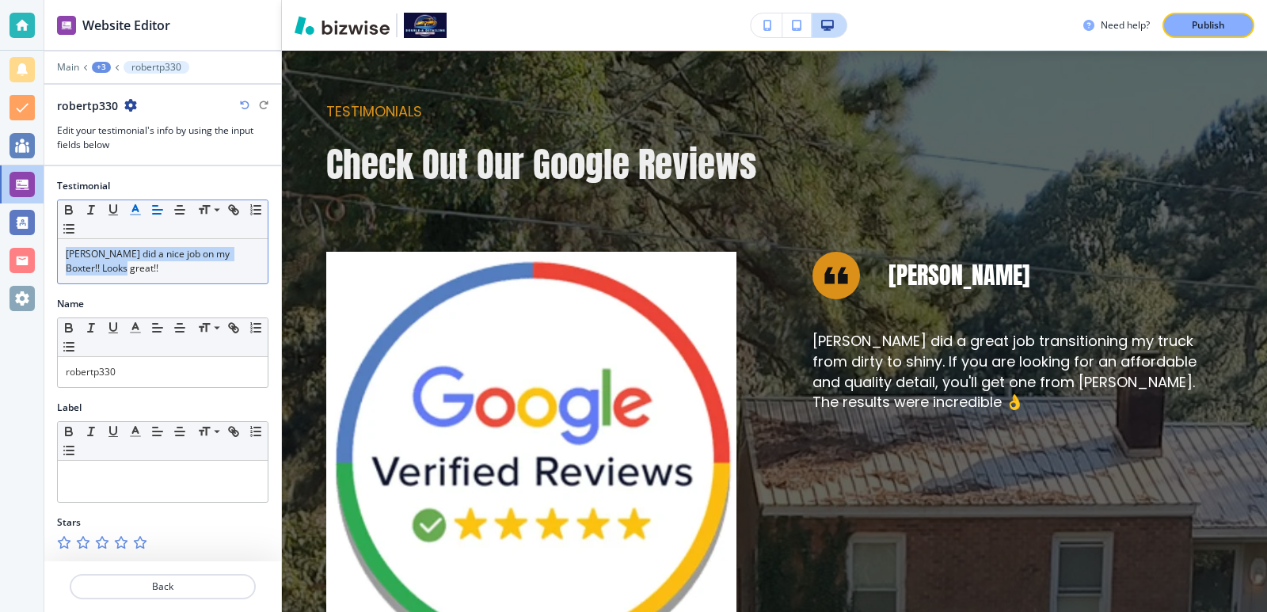
click at [139, 210] on icon "button" at bounding box center [135, 210] width 14 height 14
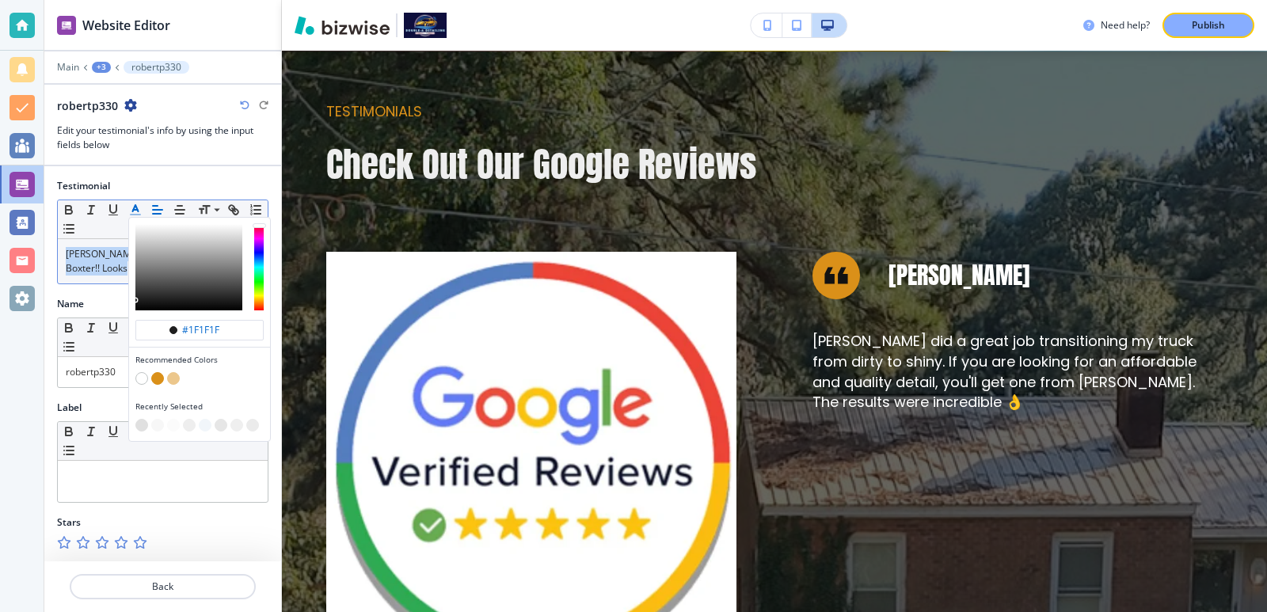
drag, startPoint x: 148, startPoint y: 227, endPoint x: 134, endPoint y: 219, distance: 16.3
click at [134, 219] on div "button" at bounding box center [199, 267] width 141 height 99
type input "#f2f2f2"
drag, startPoint x: 148, startPoint y: 241, endPoint x: 131, endPoint y: 208, distance: 36.9
click at [131, 208] on button "#f2f2f2 Recommended Colors Recently Selected" at bounding box center [135, 209] width 22 height 19
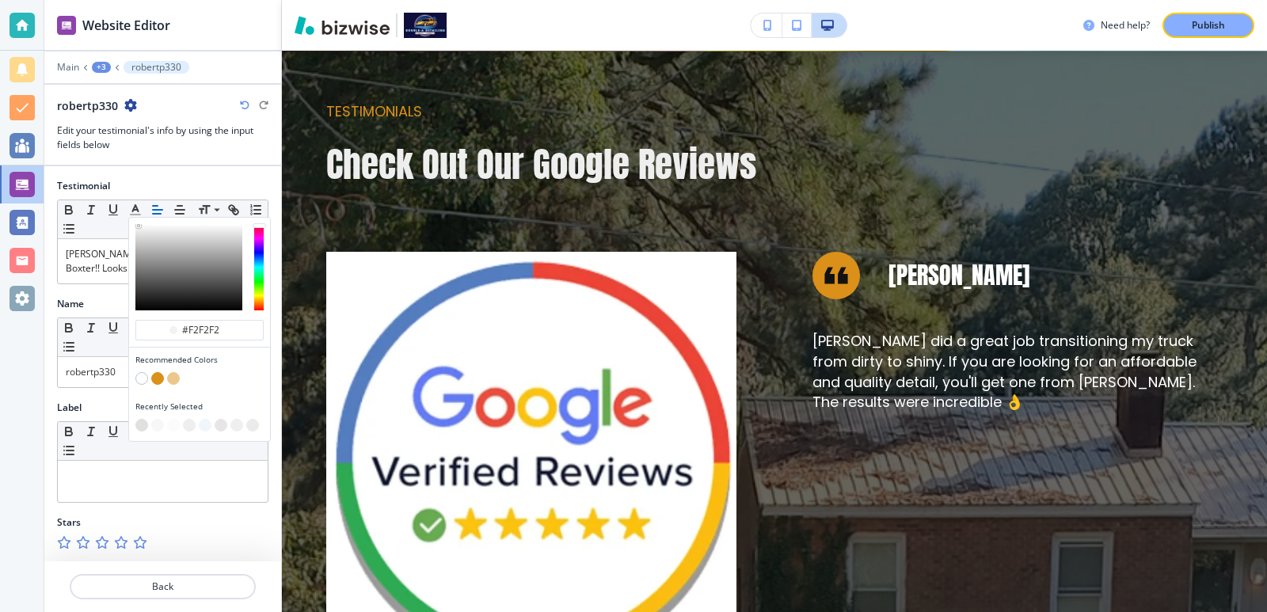
click at [181, 174] on div at bounding box center [162, 172] width 237 height 13
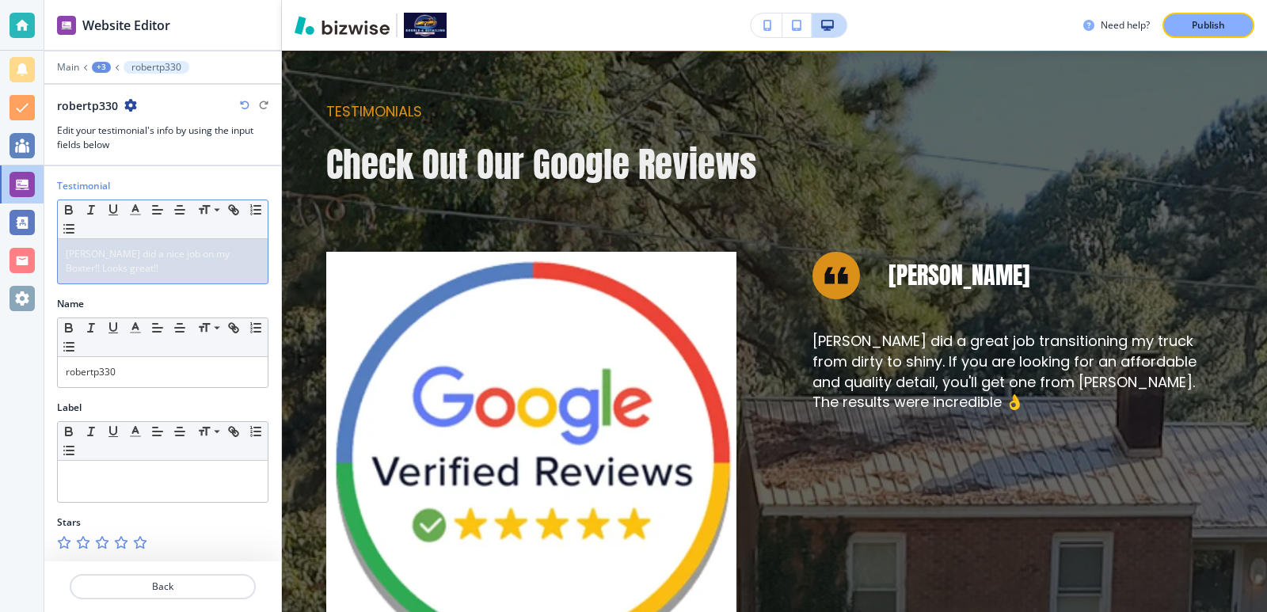
click at [185, 250] on span "Aaron did a nice job on my Boxter!! Looks great!!" at bounding box center [149, 261] width 166 height 28
click at [223, 579] on button "Back" at bounding box center [163, 586] width 186 height 25
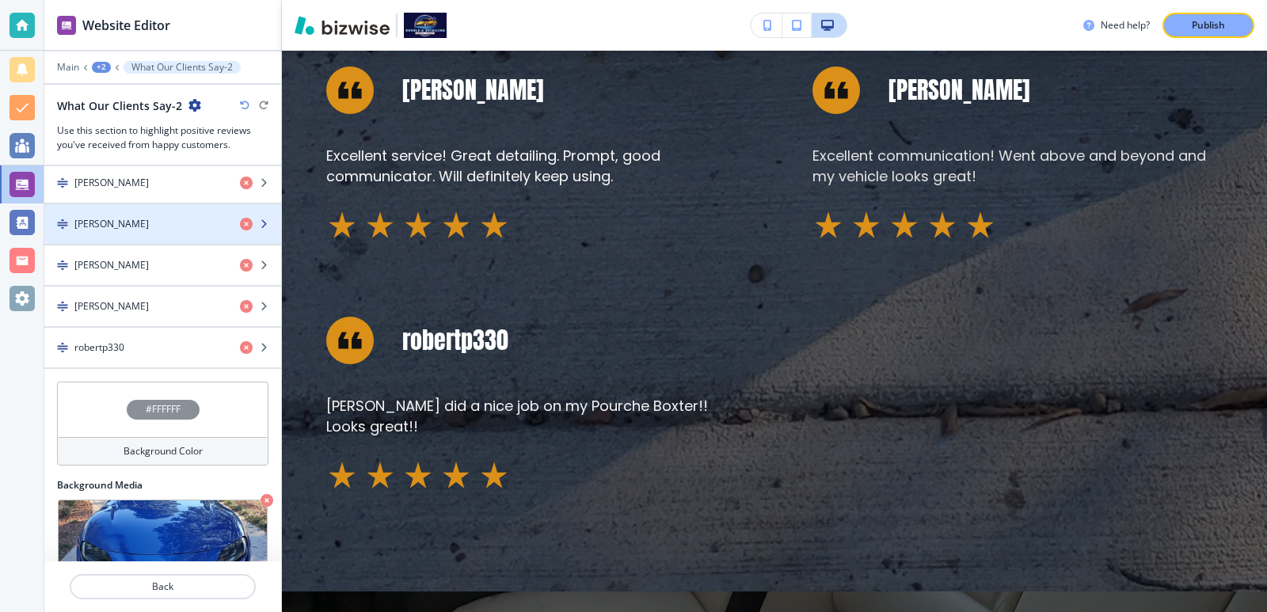
scroll to position [1362, 0]
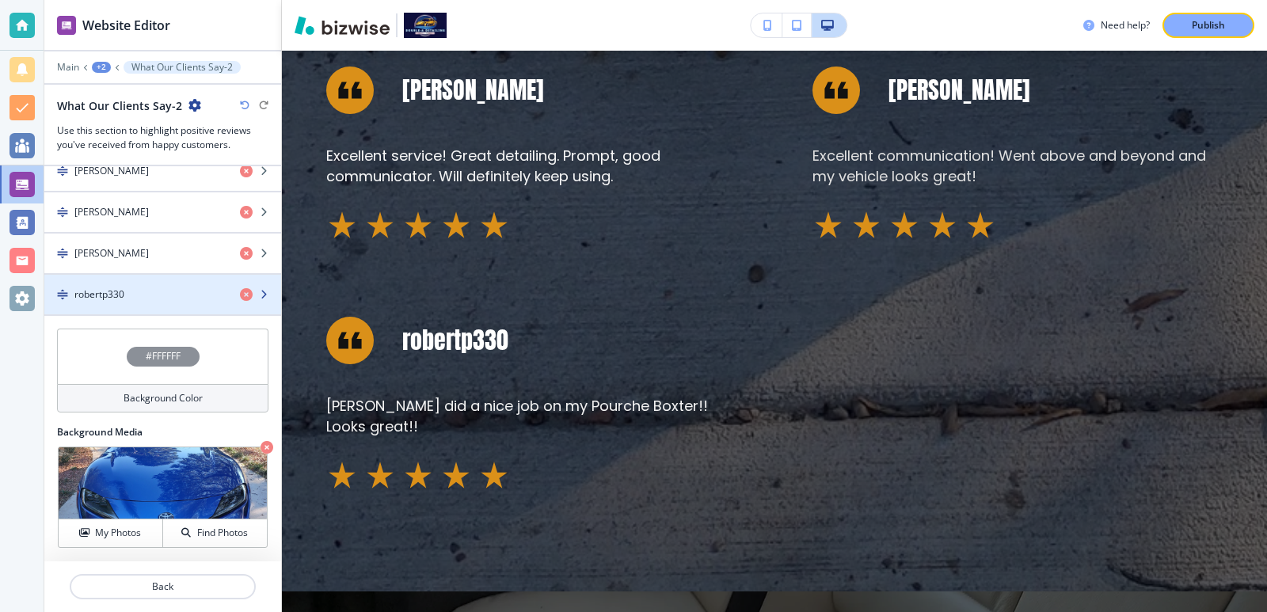
click at [140, 295] on div "robertp330" at bounding box center [135, 295] width 183 height 14
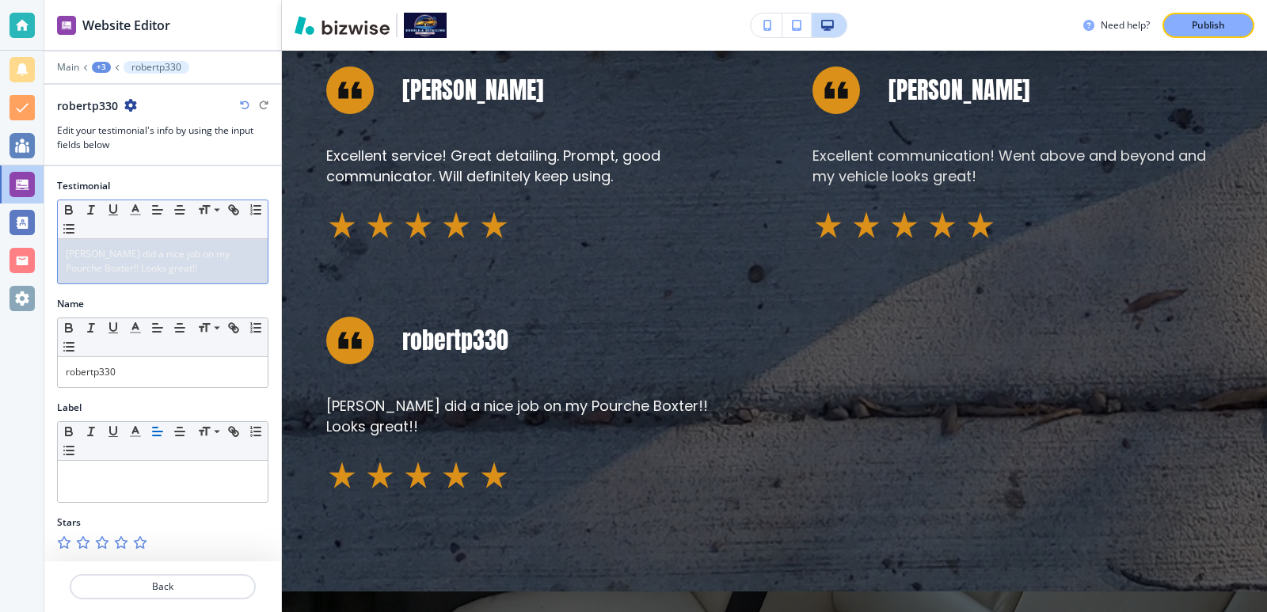
click at [199, 258] on span "Aaron did a nice job on my Pourche Boxter!! Looks great!!" at bounding box center [149, 261] width 166 height 28
click at [197, 585] on p "Back" at bounding box center [162, 587] width 183 height 14
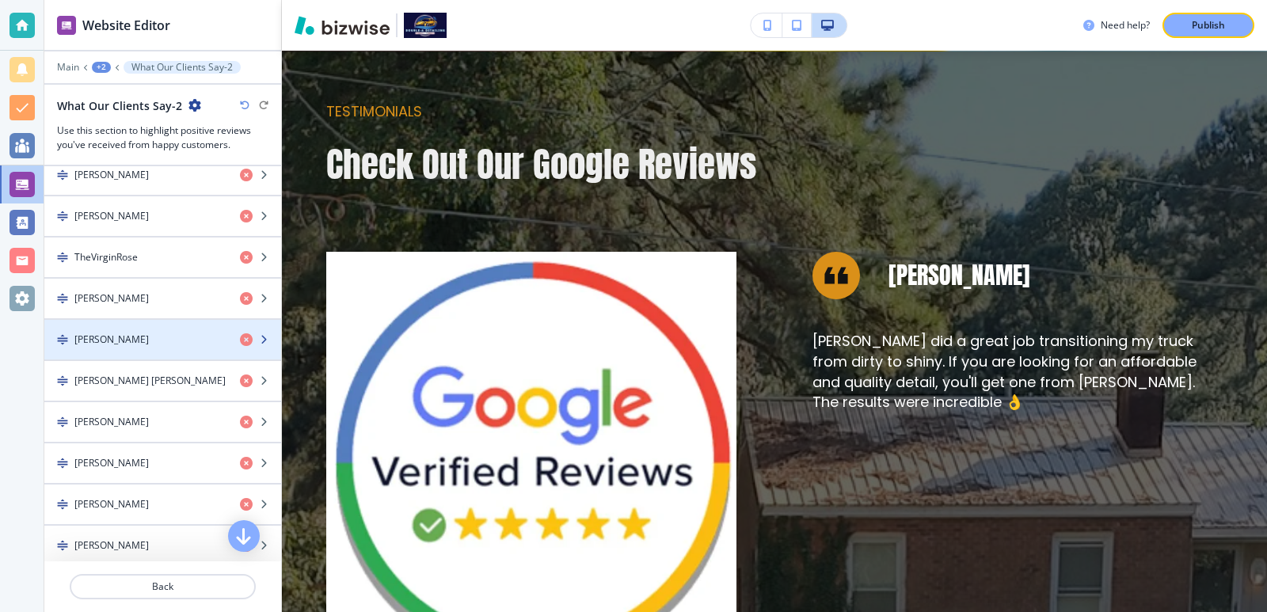
scroll to position [951, 0]
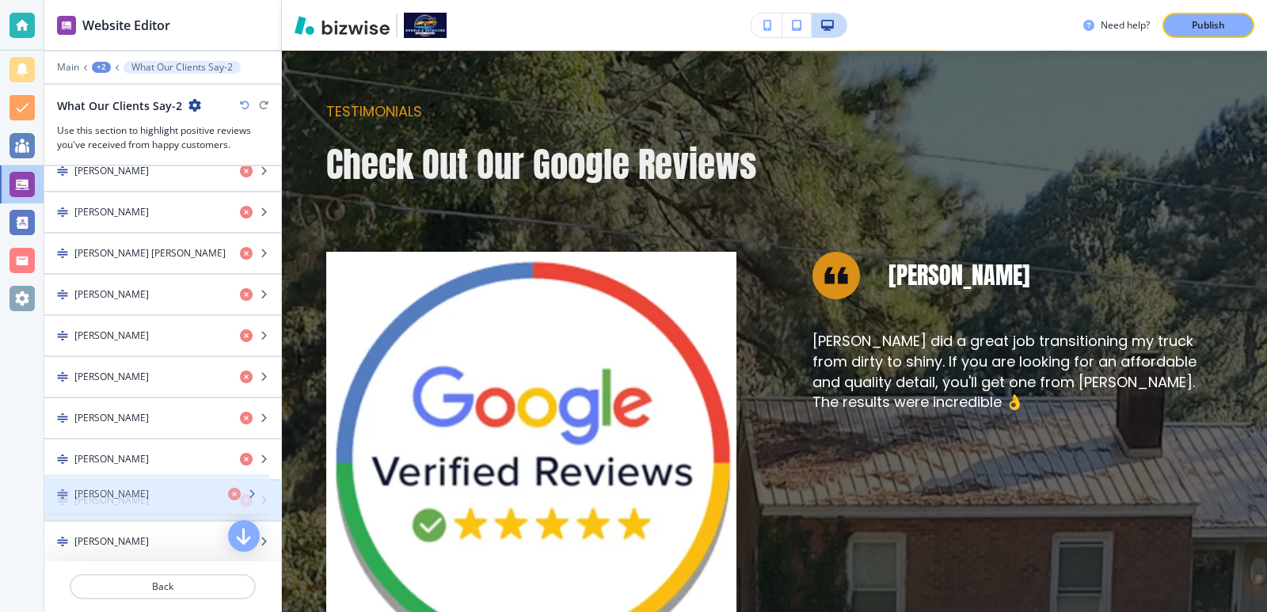
drag, startPoint x: 63, startPoint y: 295, endPoint x: 63, endPoint y: 494, distance: 199.6
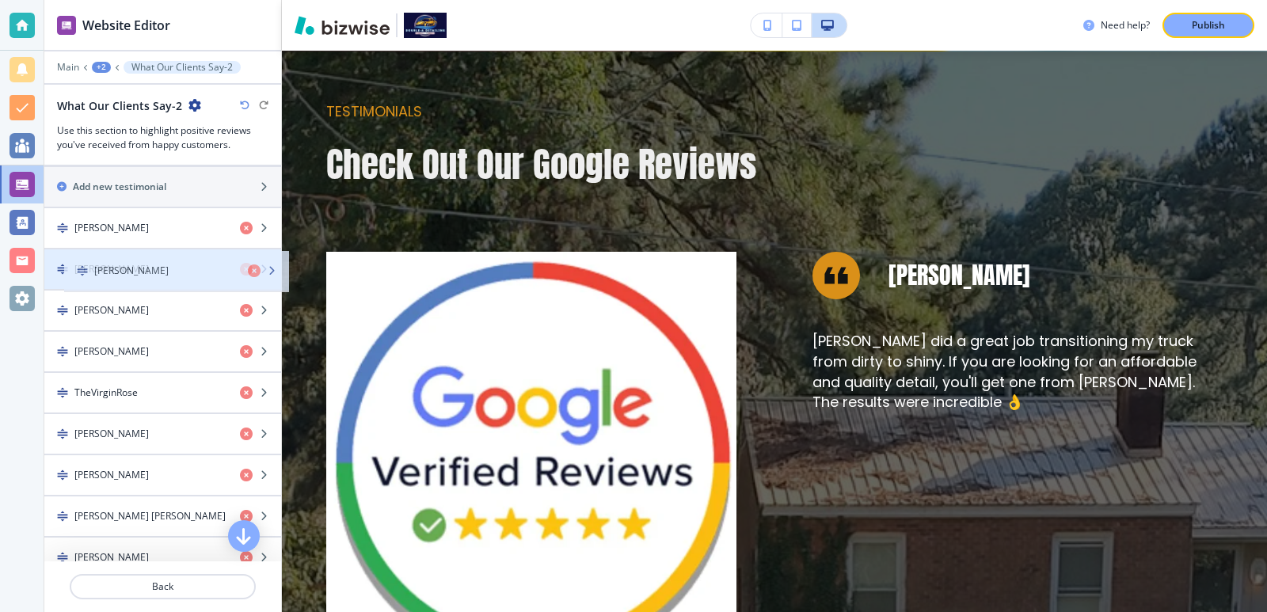
scroll to position [721, 0]
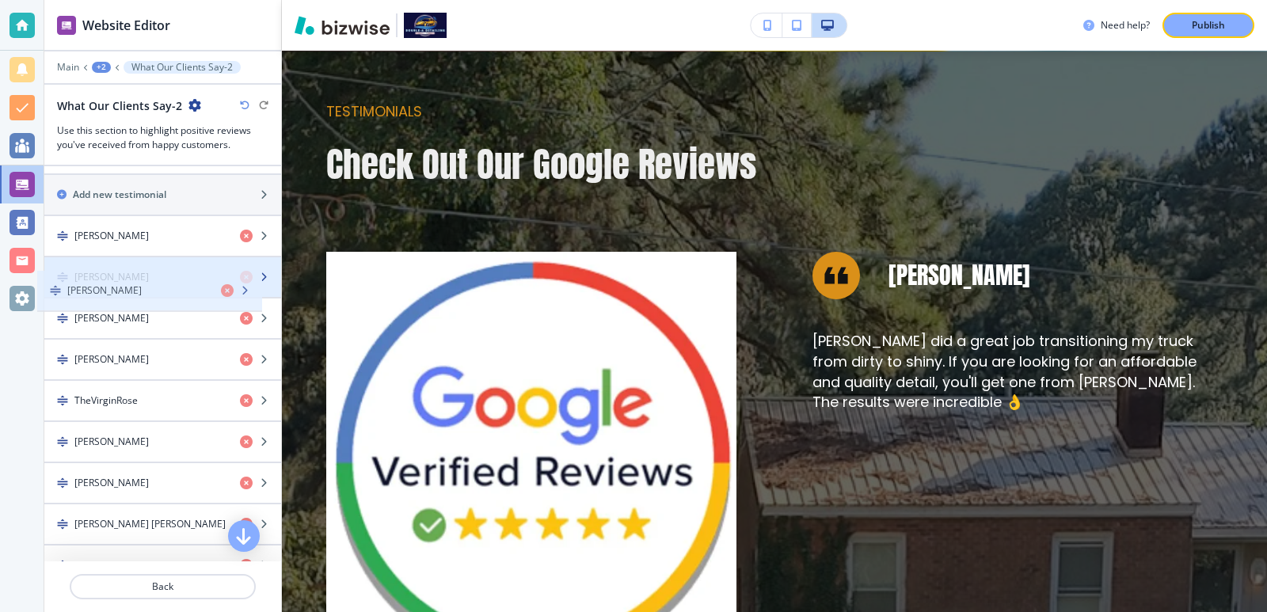
drag, startPoint x: 59, startPoint y: 291, endPoint x: 52, endPoint y: 287, distance: 8.2
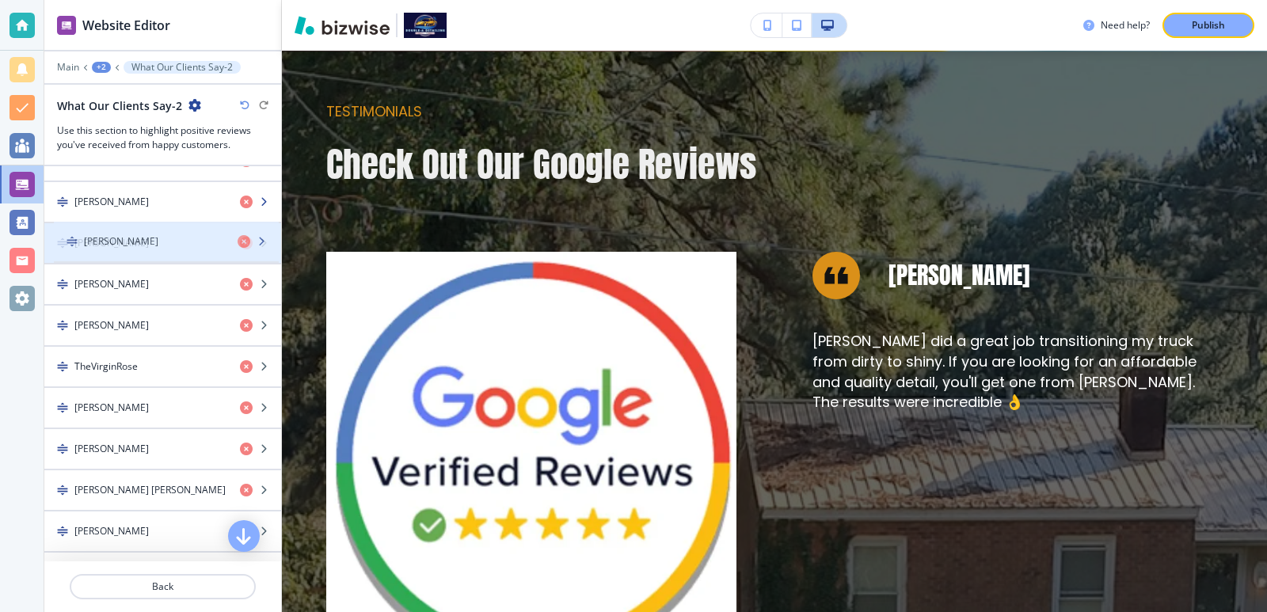
scroll to position [788, 0]
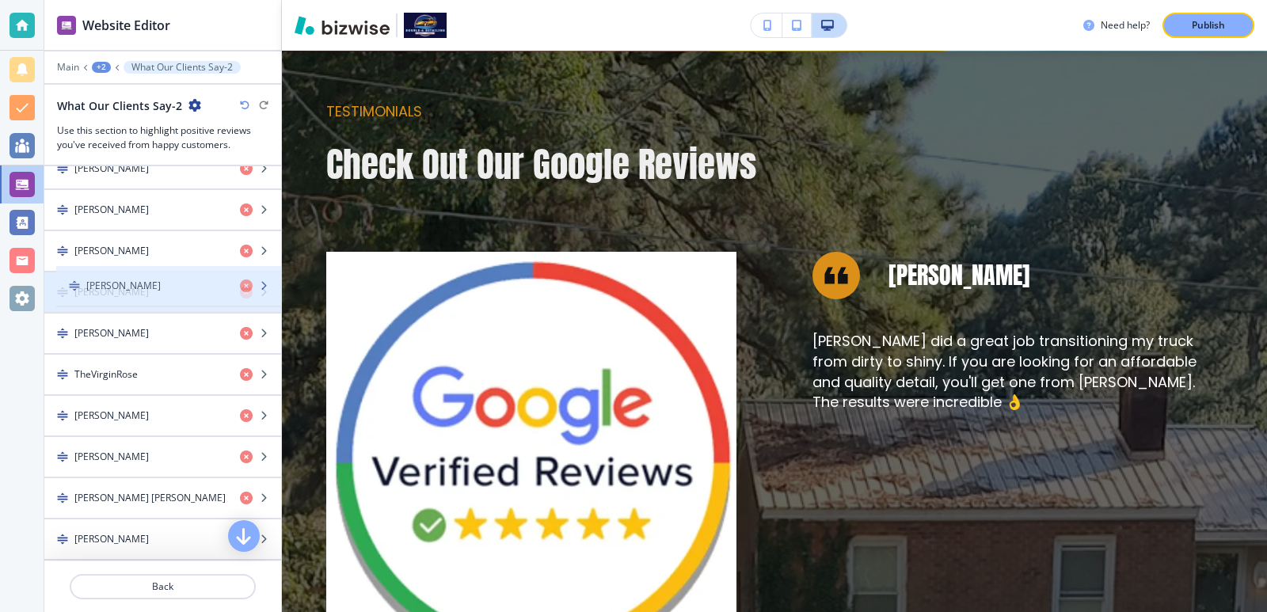
drag, startPoint x: 63, startPoint y: 356, endPoint x: 75, endPoint y: 291, distance: 66.0
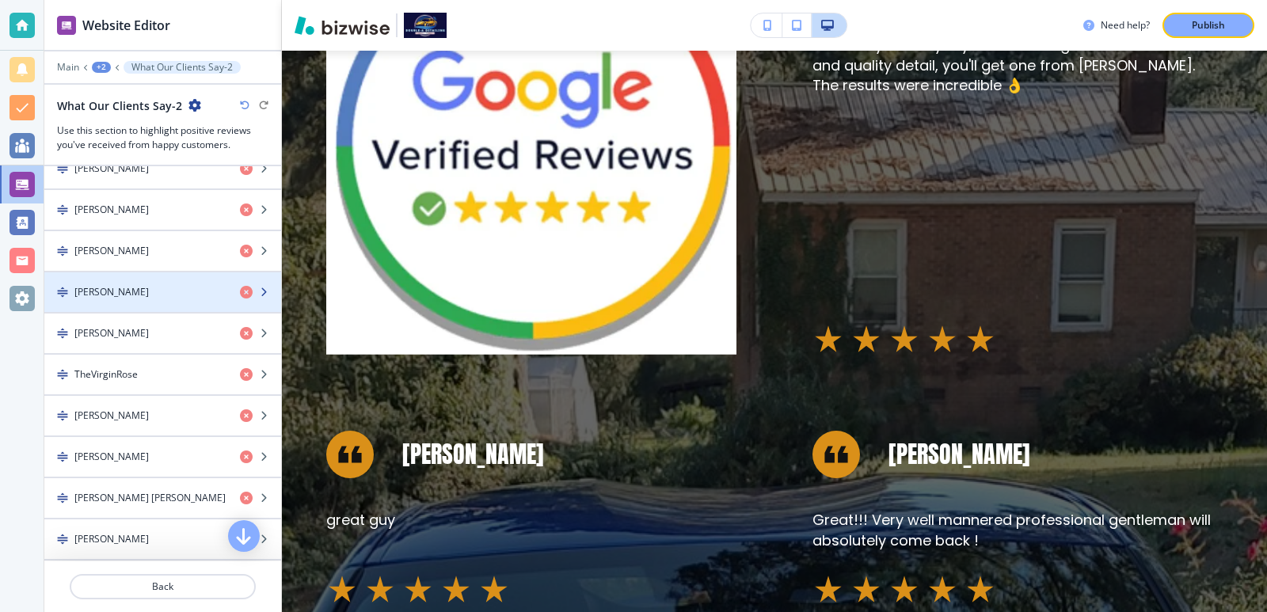
scroll to position [683, 0]
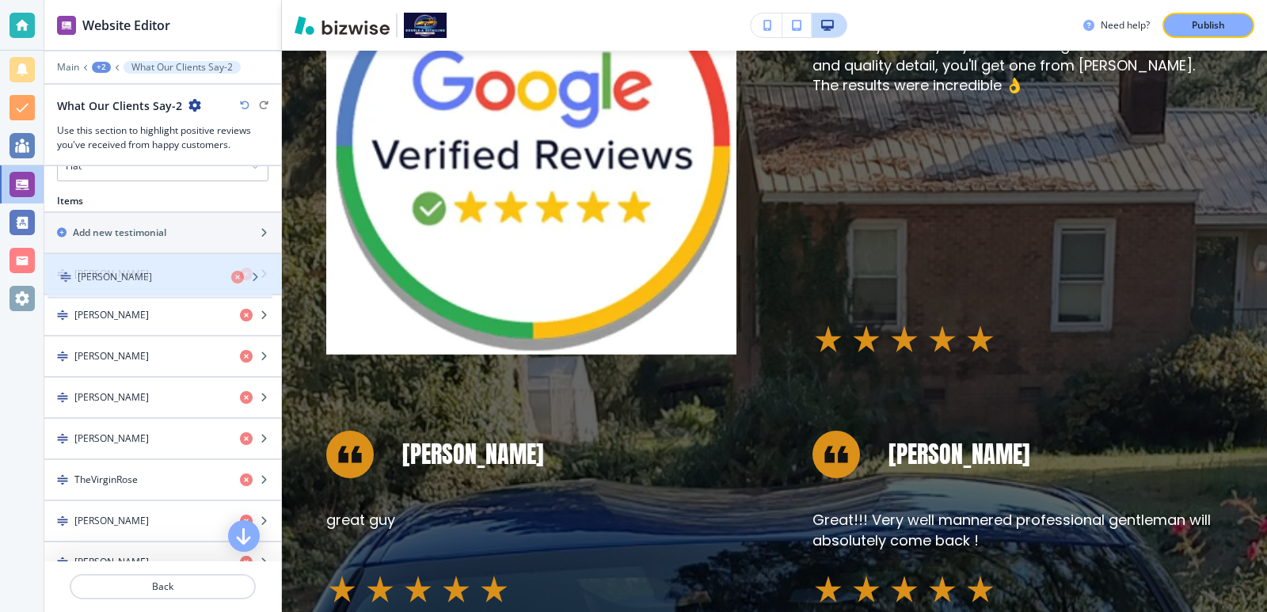
drag, startPoint x: 64, startPoint y: 390, endPoint x: 67, endPoint y: 270, distance: 120.4
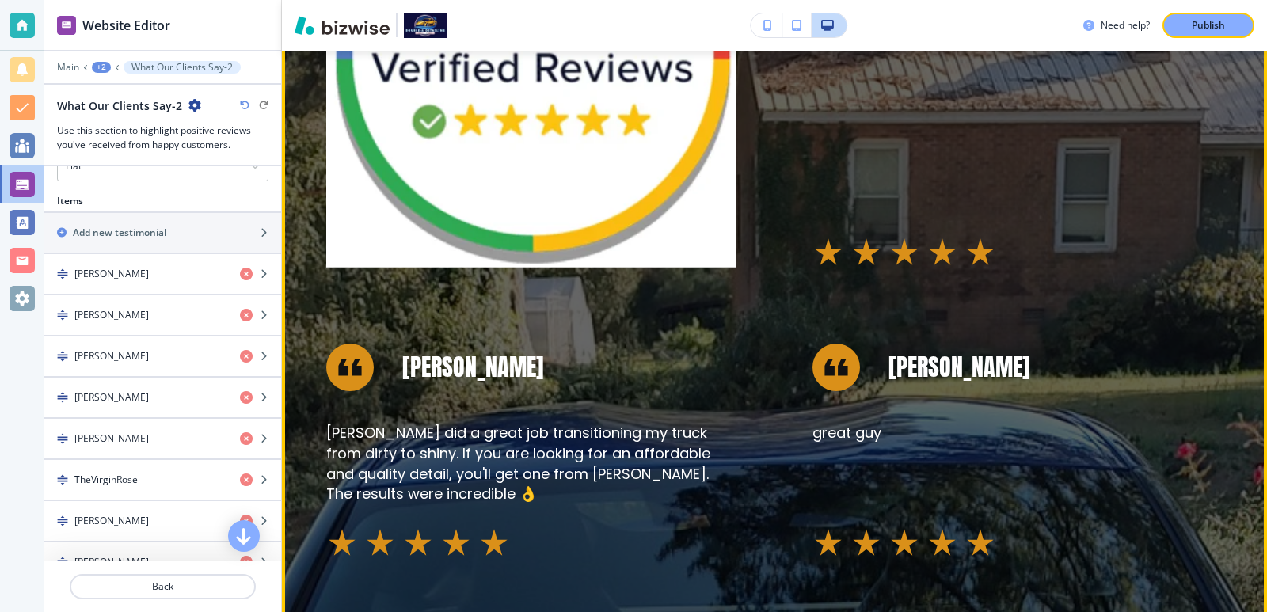
scroll to position [1056, 0]
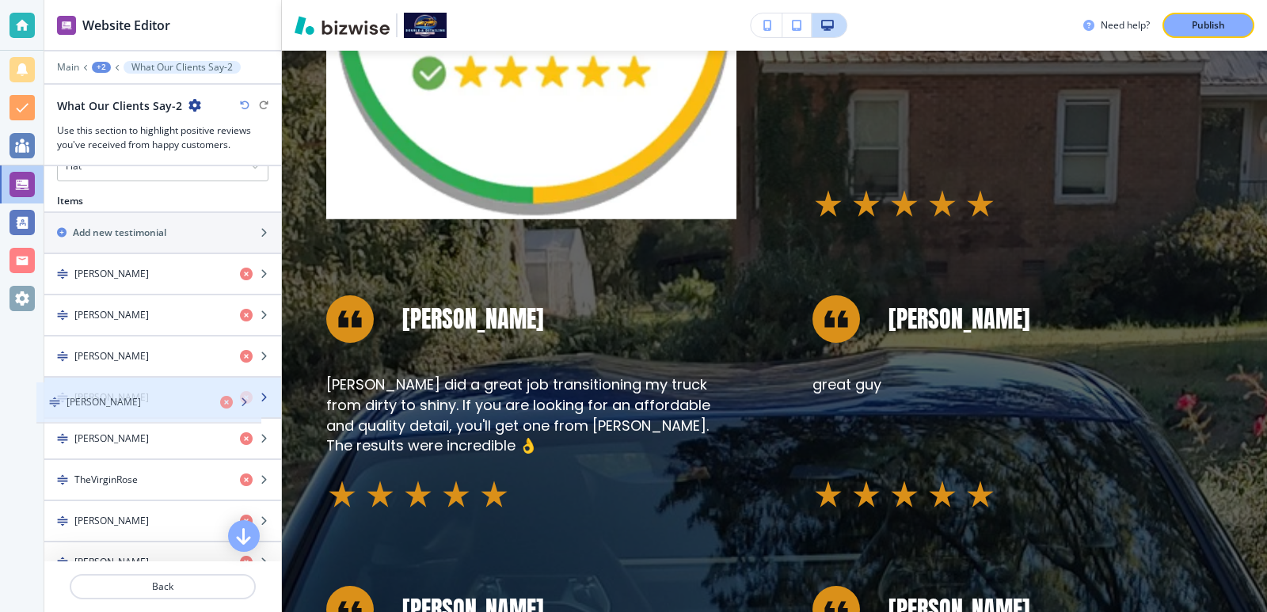
drag, startPoint x: 63, startPoint y: 357, endPoint x: 56, endPoint y: 406, distance: 49.6
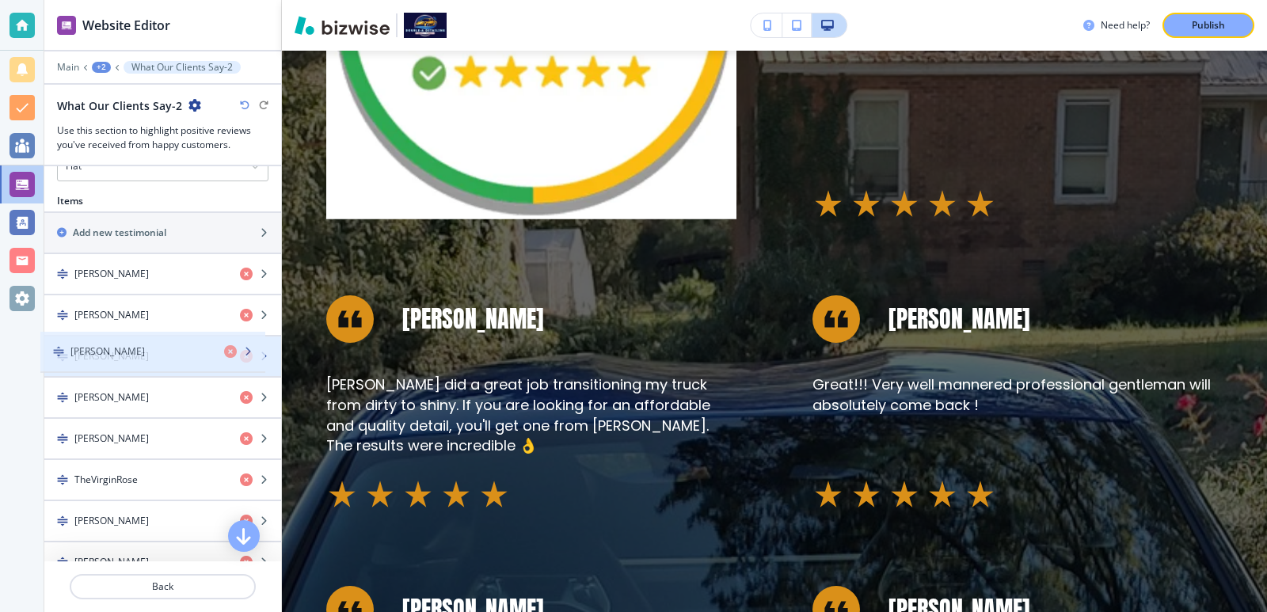
drag, startPoint x: 66, startPoint y: 440, endPoint x: 62, endPoint y: 352, distance: 87.2
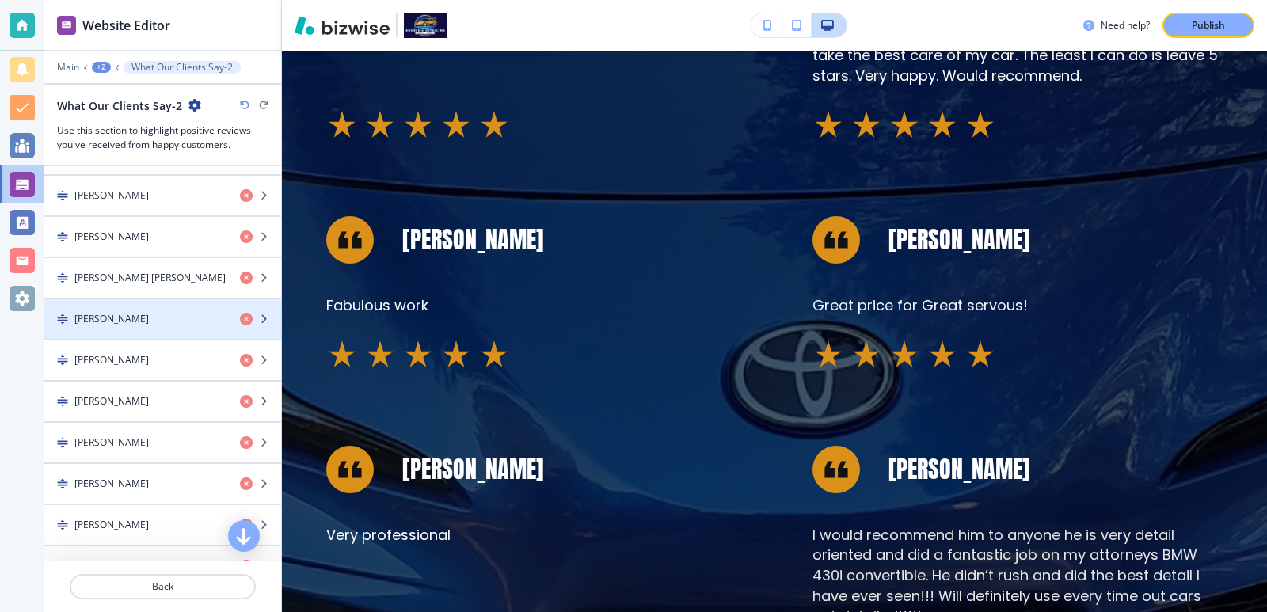
scroll to position [1105, 0]
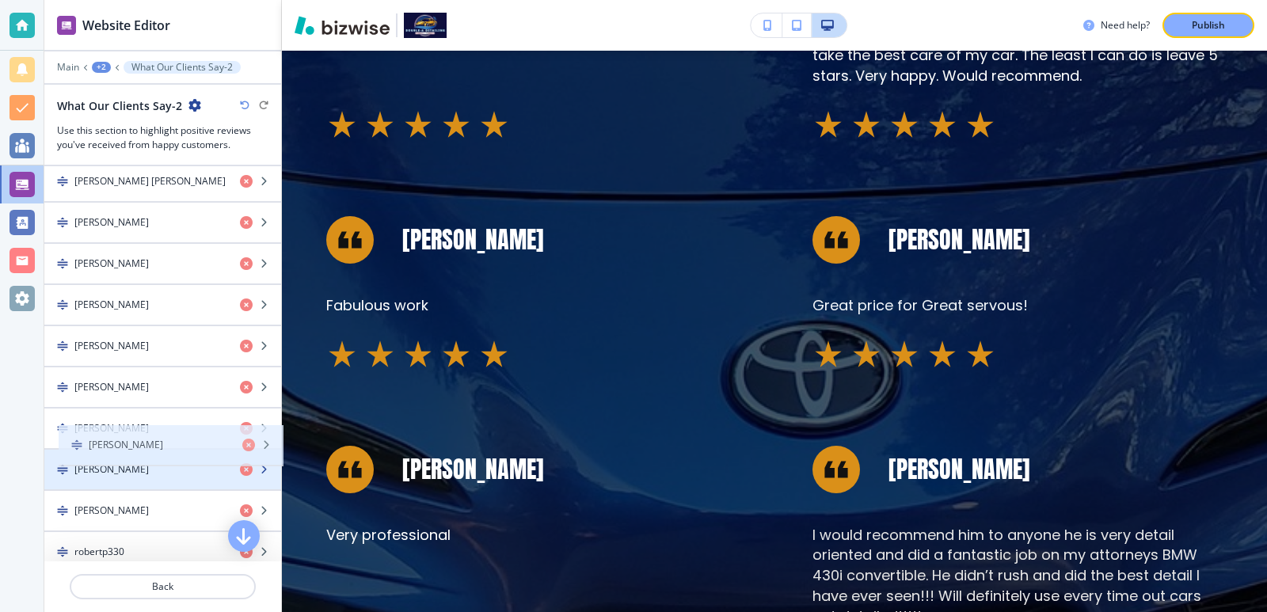
drag, startPoint x: 64, startPoint y: 228, endPoint x: 78, endPoint y: 451, distance: 223.0
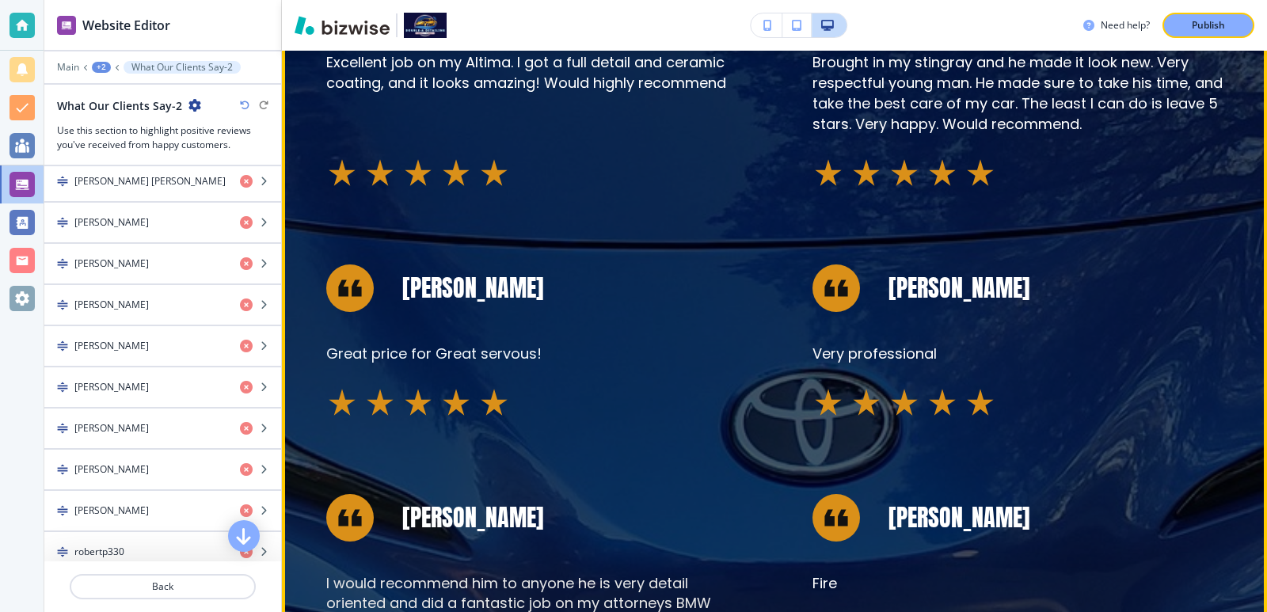
scroll to position [2218, 0]
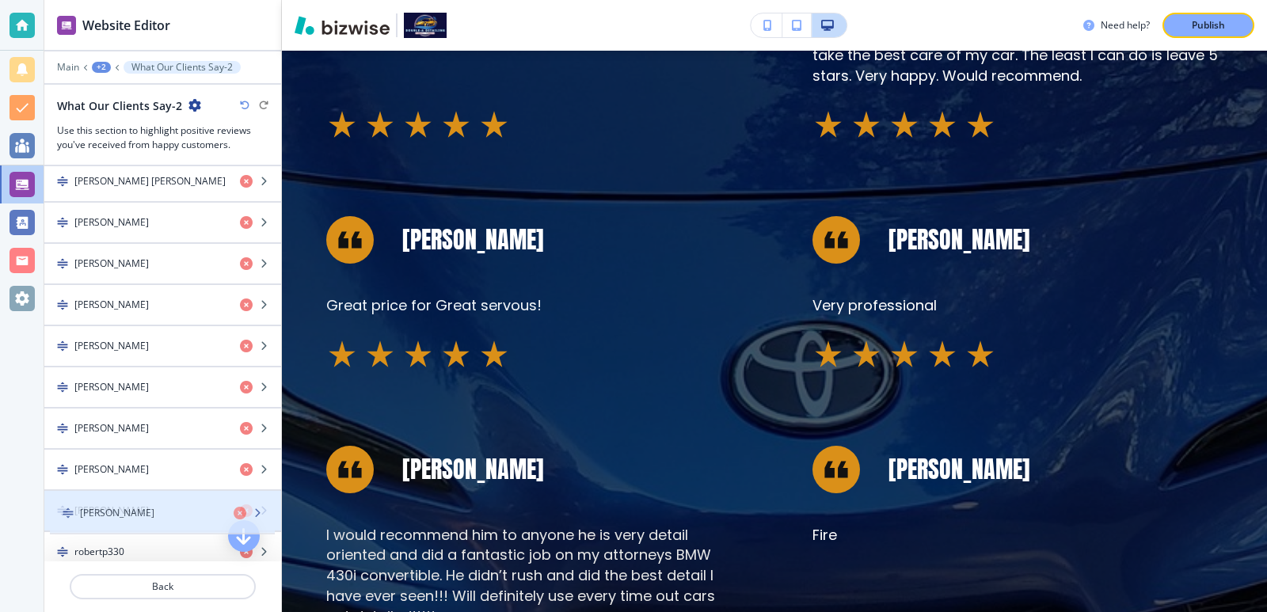
drag, startPoint x: 67, startPoint y: 343, endPoint x: 72, endPoint y: 510, distance: 167.2
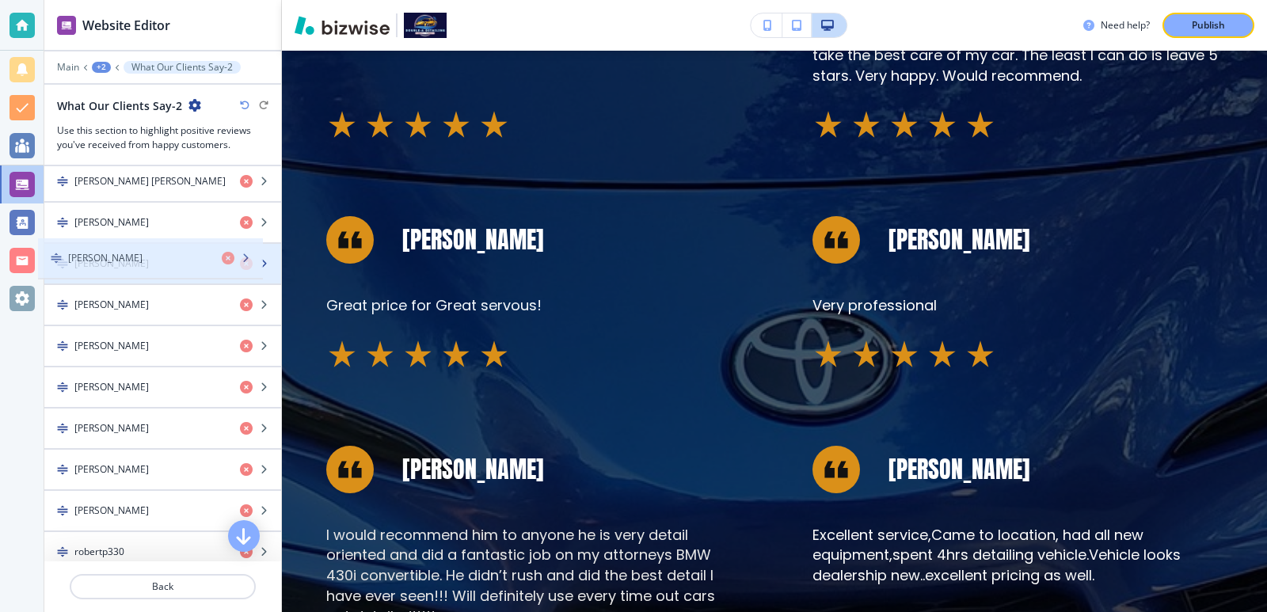
drag, startPoint x: 62, startPoint y: 428, endPoint x: 55, endPoint y: 257, distance: 170.4
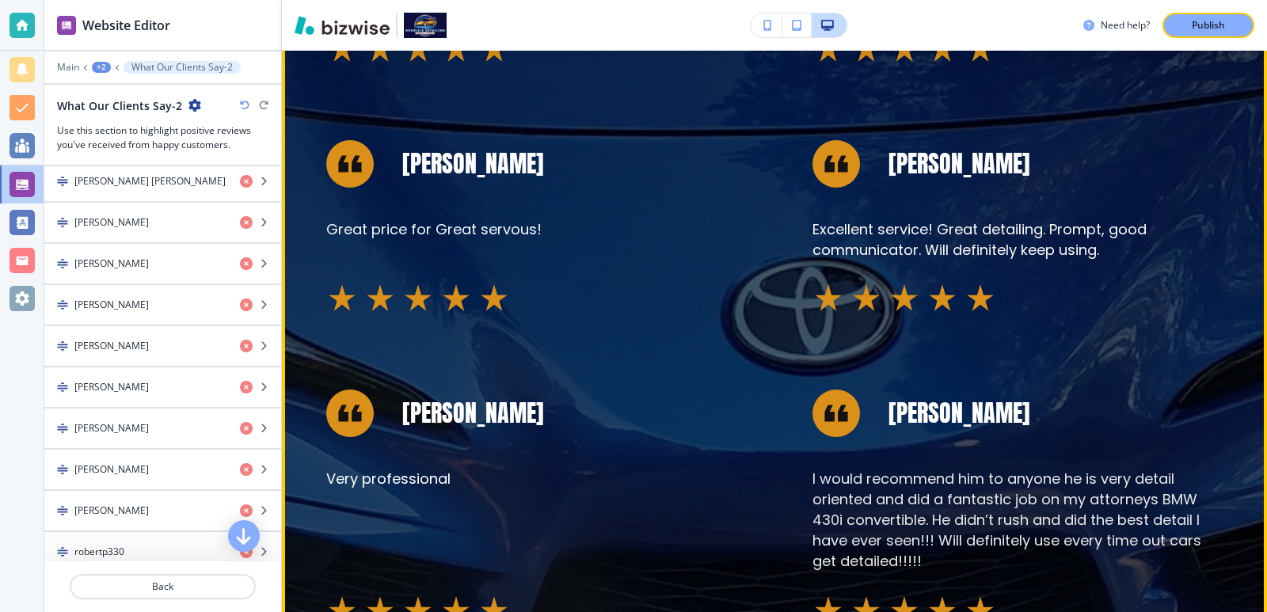
scroll to position [2323, 0]
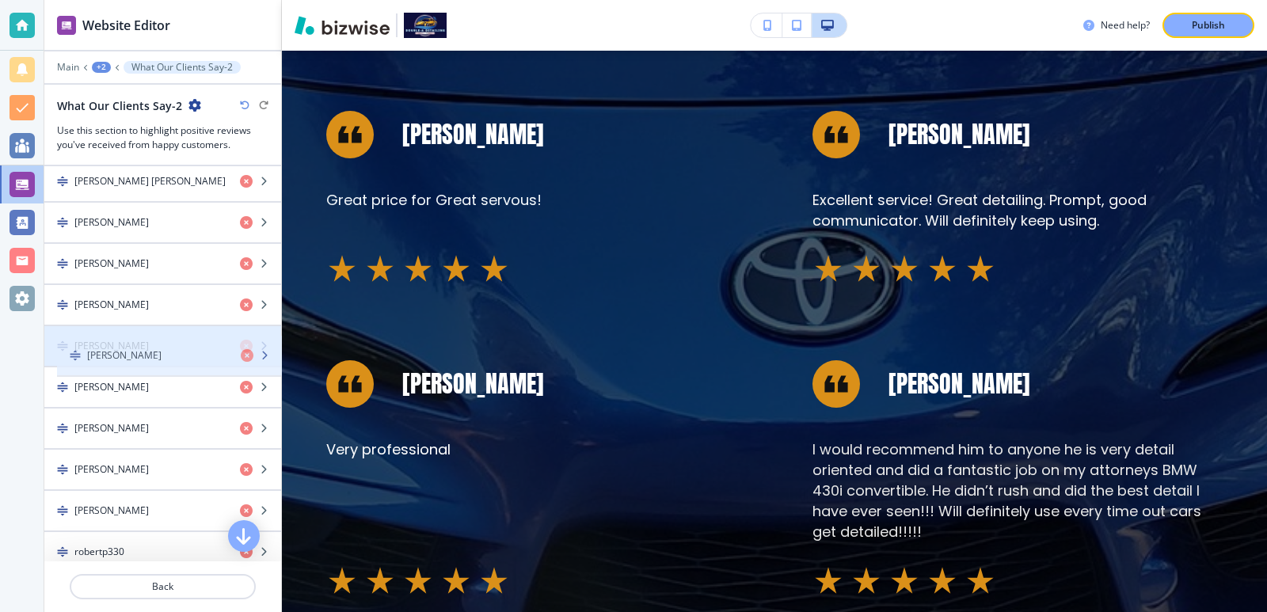
drag, startPoint x: 70, startPoint y: 305, endPoint x: 72, endPoint y: 356, distance: 50.7
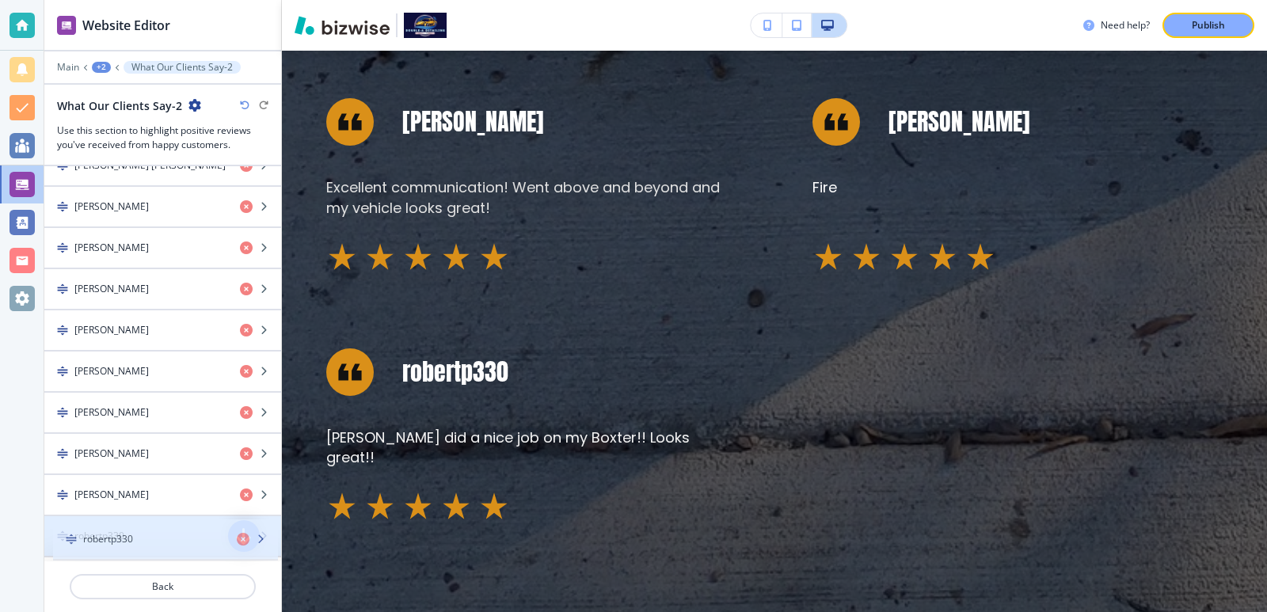
scroll to position [1129, 0]
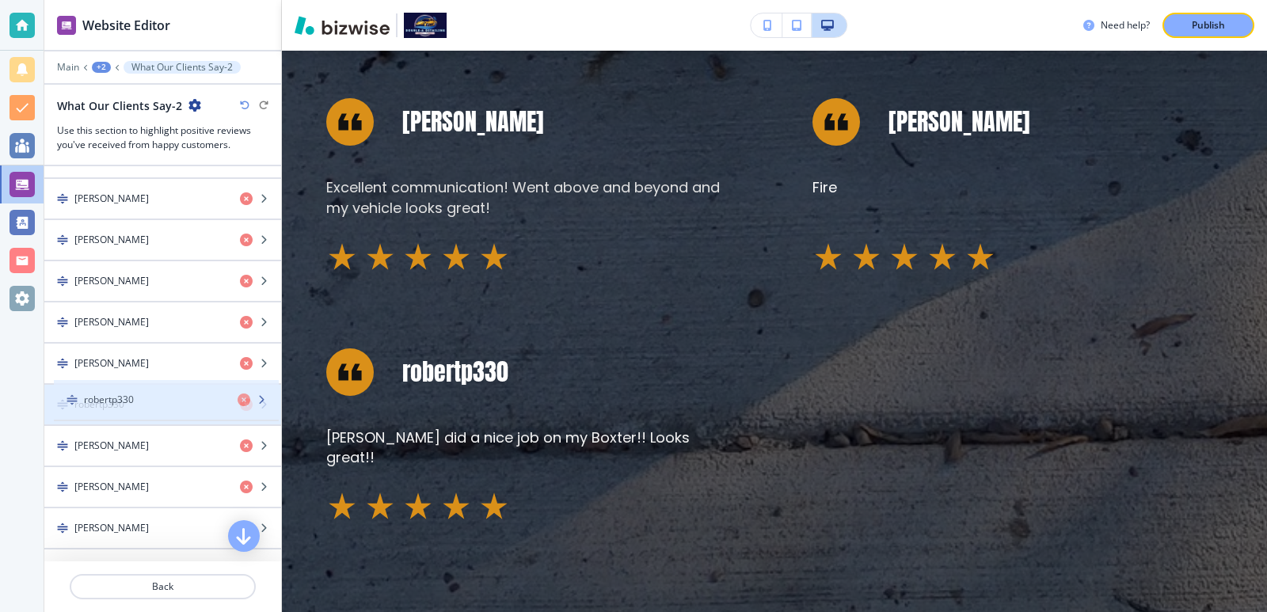
drag, startPoint x: 63, startPoint y: 548, endPoint x: 72, endPoint y: 396, distance: 152.4
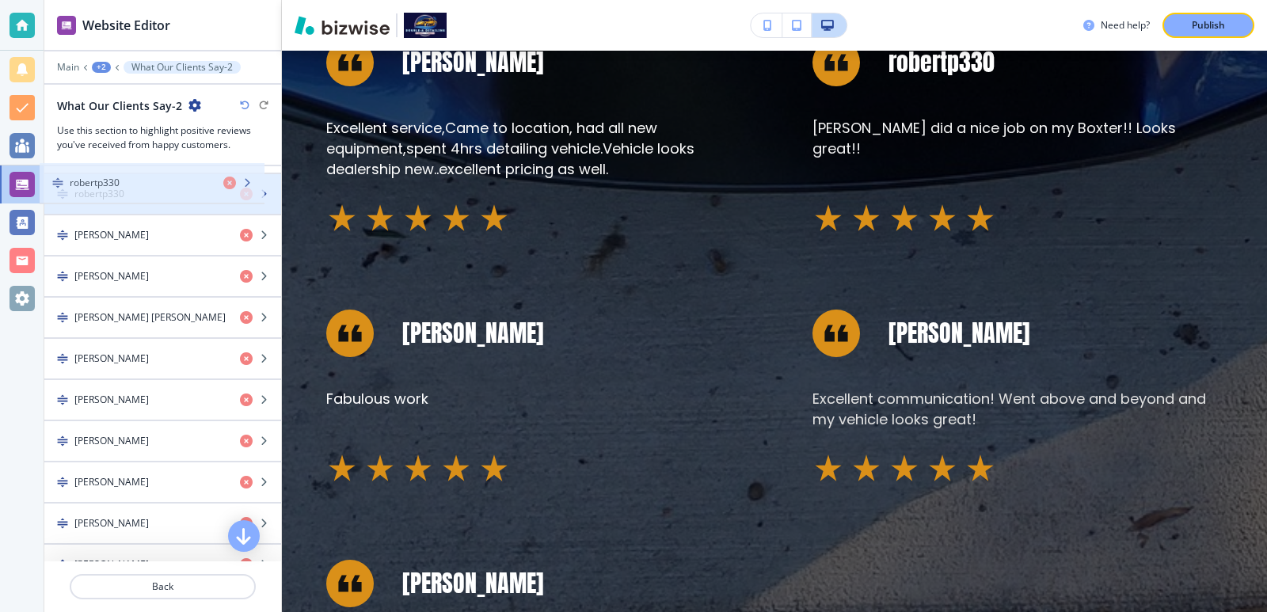
scroll to position [986, 0]
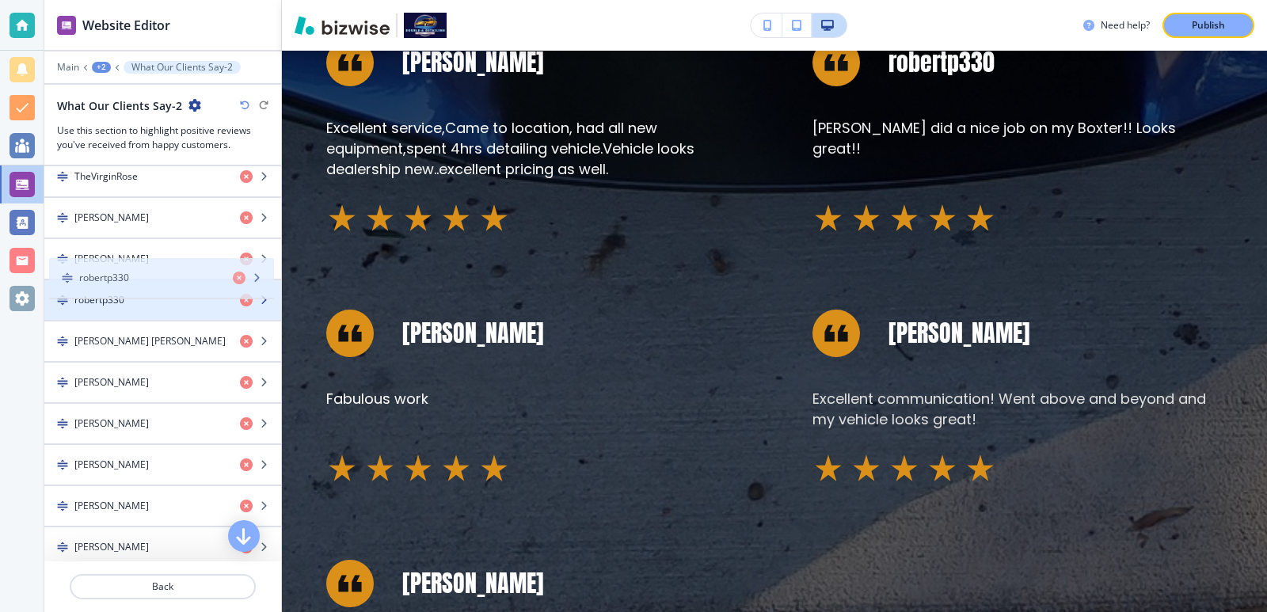
drag, startPoint x: 60, startPoint y: 409, endPoint x: 65, endPoint y: 282, distance: 126.8
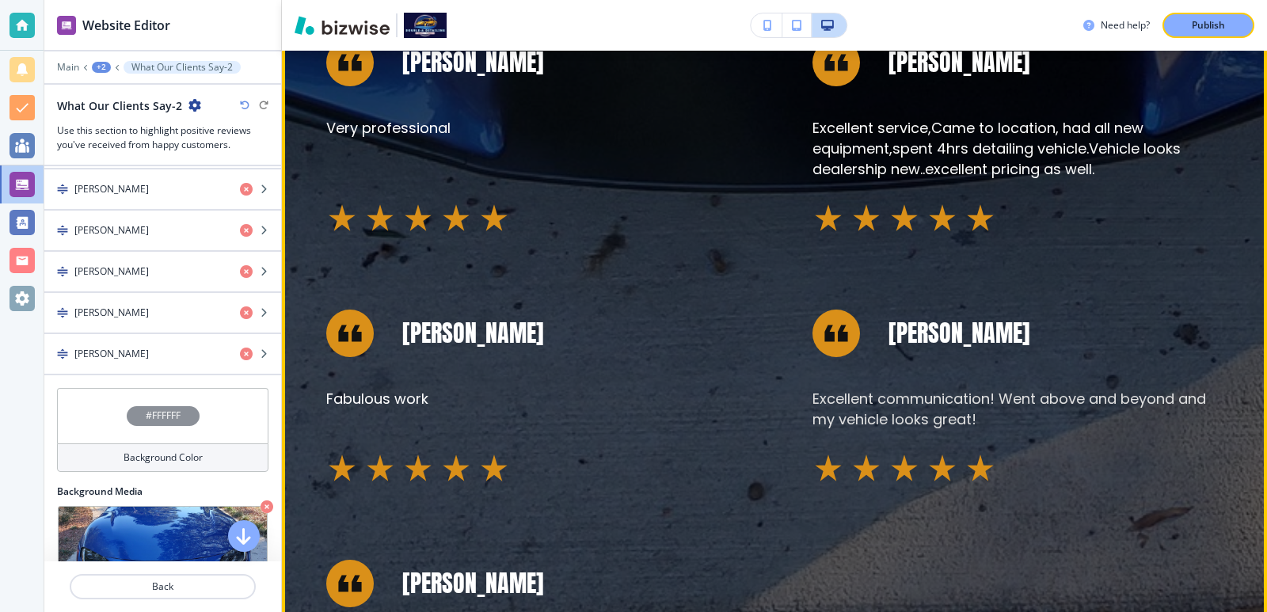
scroll to position [3063, 0]
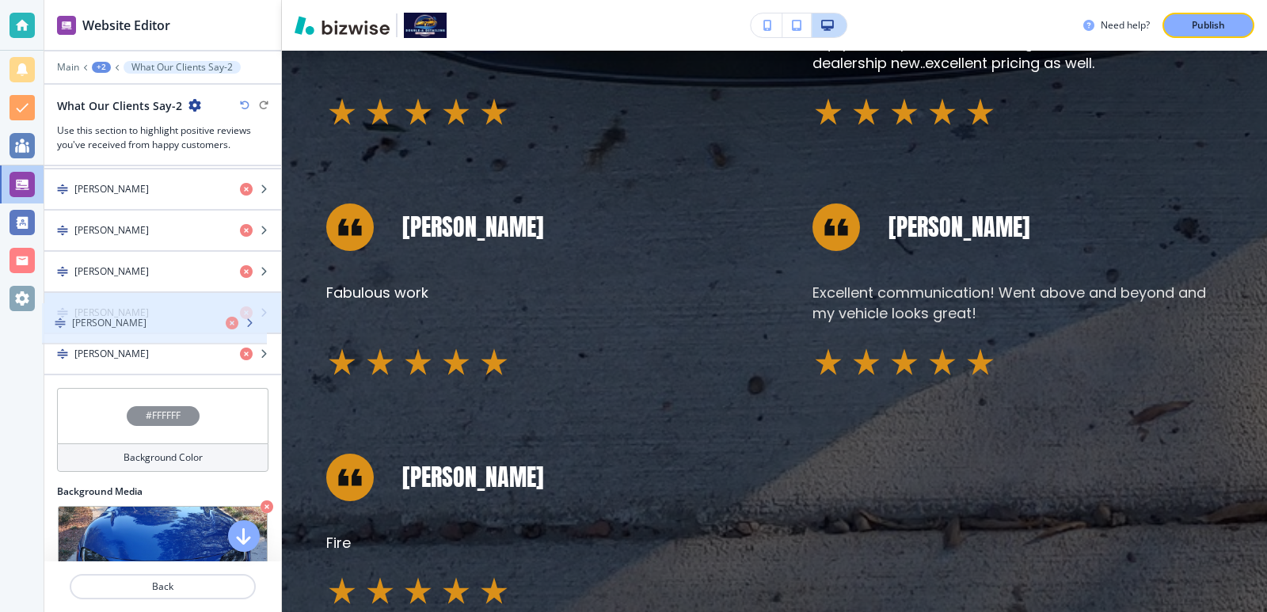
drag, startPoint x: 65, startPoint y: 342, endPoint x: 65, endPoint y: 322, distance: 20.6
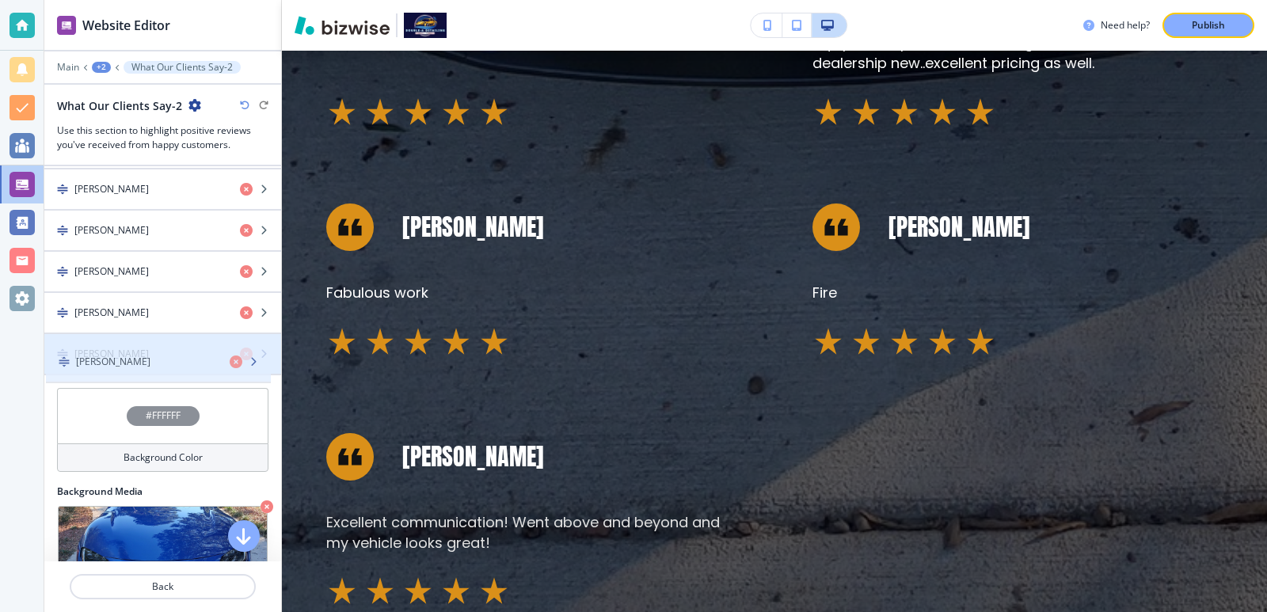
drag, startPoint x: 62, startPoint y: 311, endPoint x: 63, endPoint y: 360, distance: 49.1
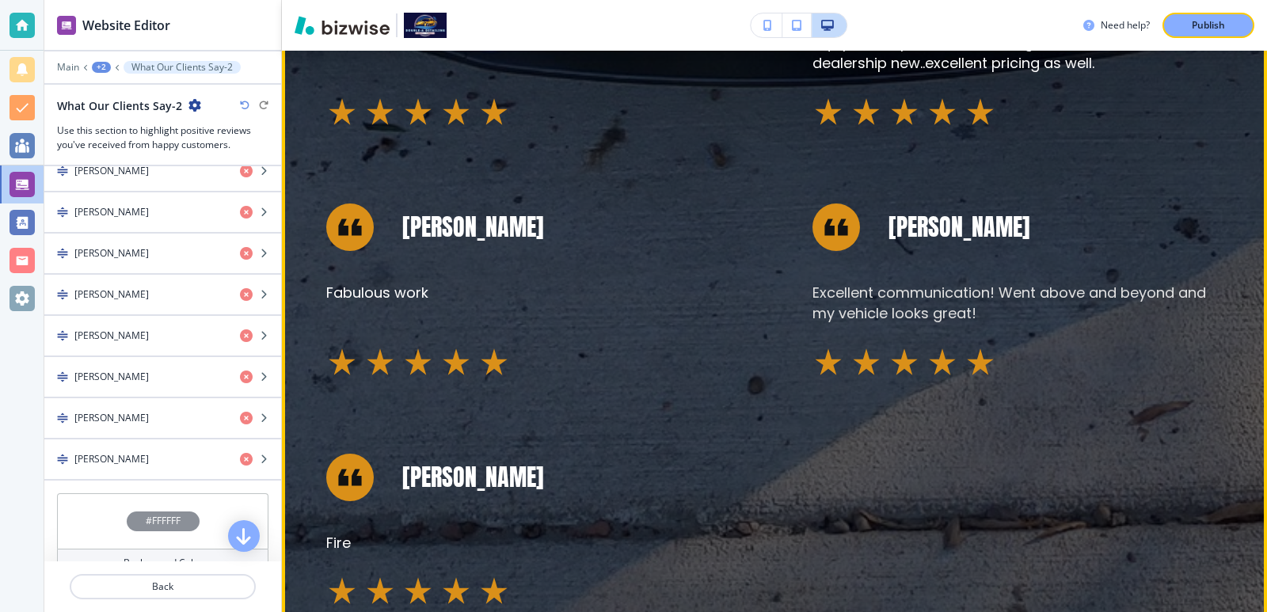
scroll to position [2957, 0]
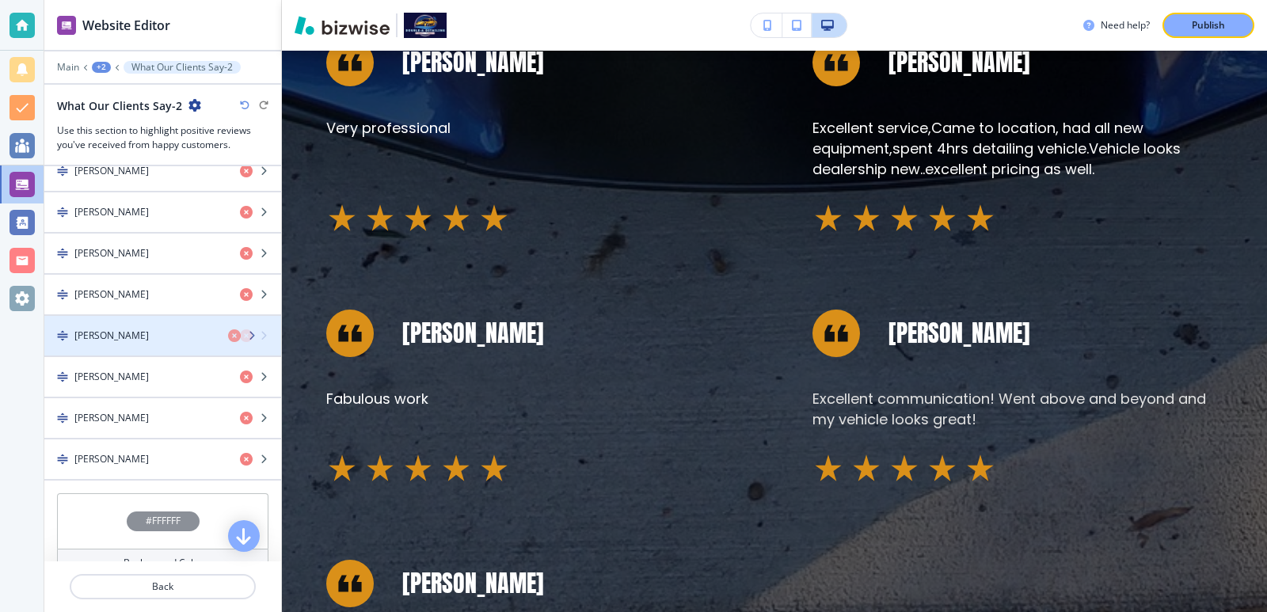
click at [59, 338] on img "button" at bounding box center [62, 335] width 11 height 11
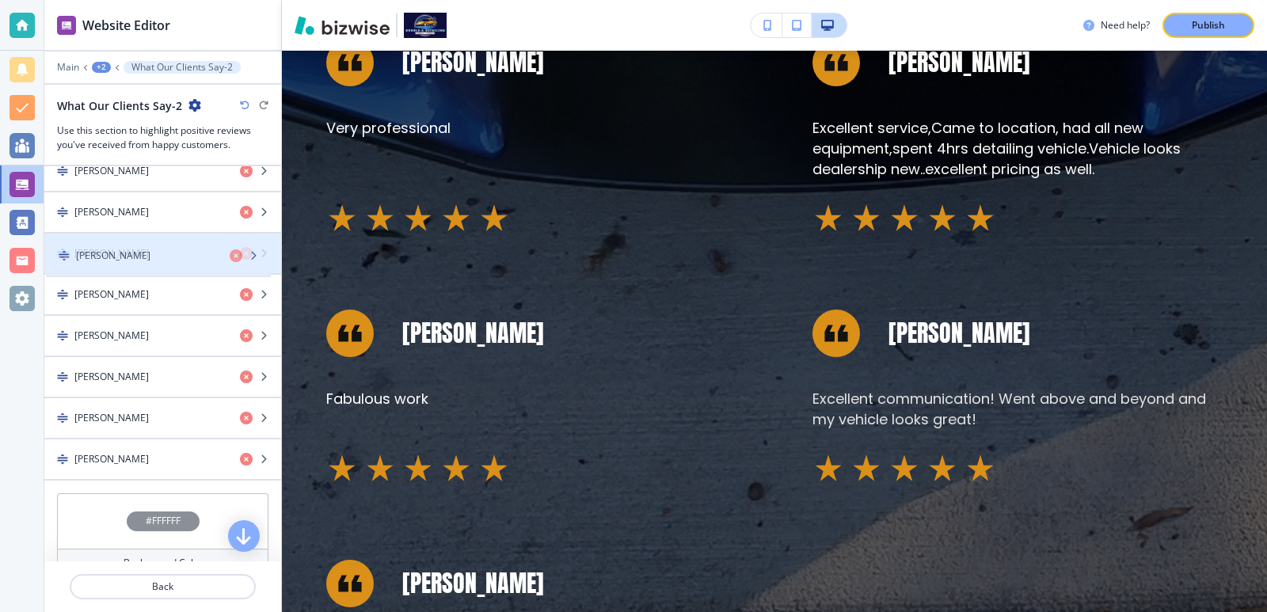
drag, startPoint x: 69, startPoint y: 301, endPoint x: 70, endPoint y: 262, distance: 38.8
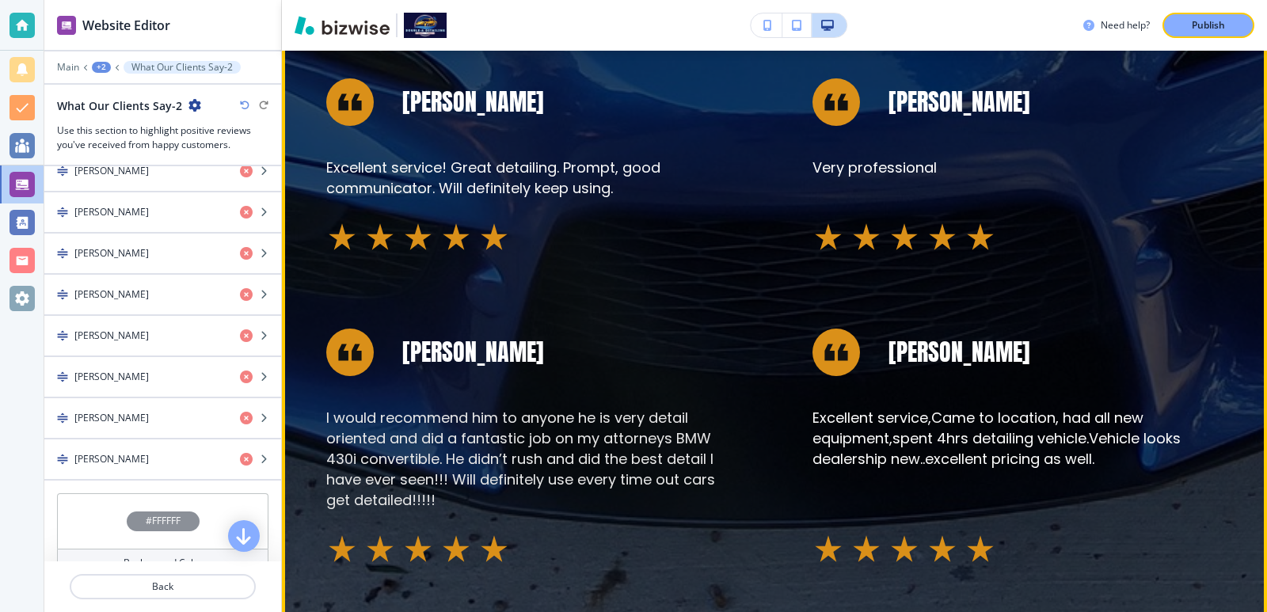
scroll to position [2535, 0]
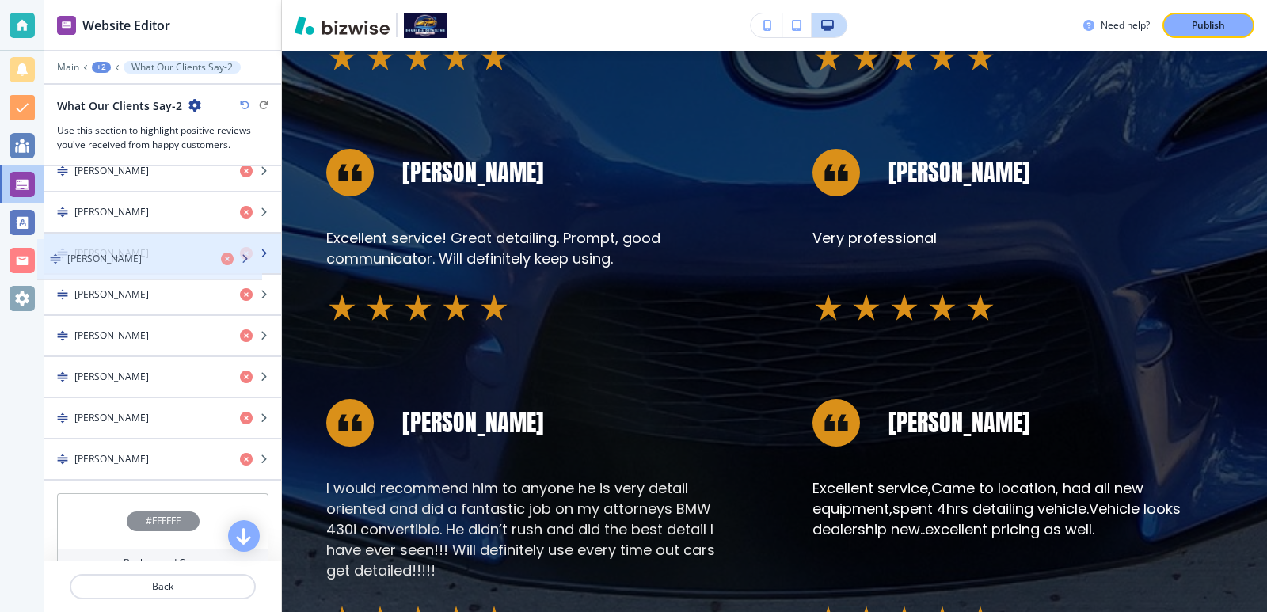
drag, startPoint x: 59, startPoint y: 335, endPoint x: 52, endPoint y: 258, distance: 77.2
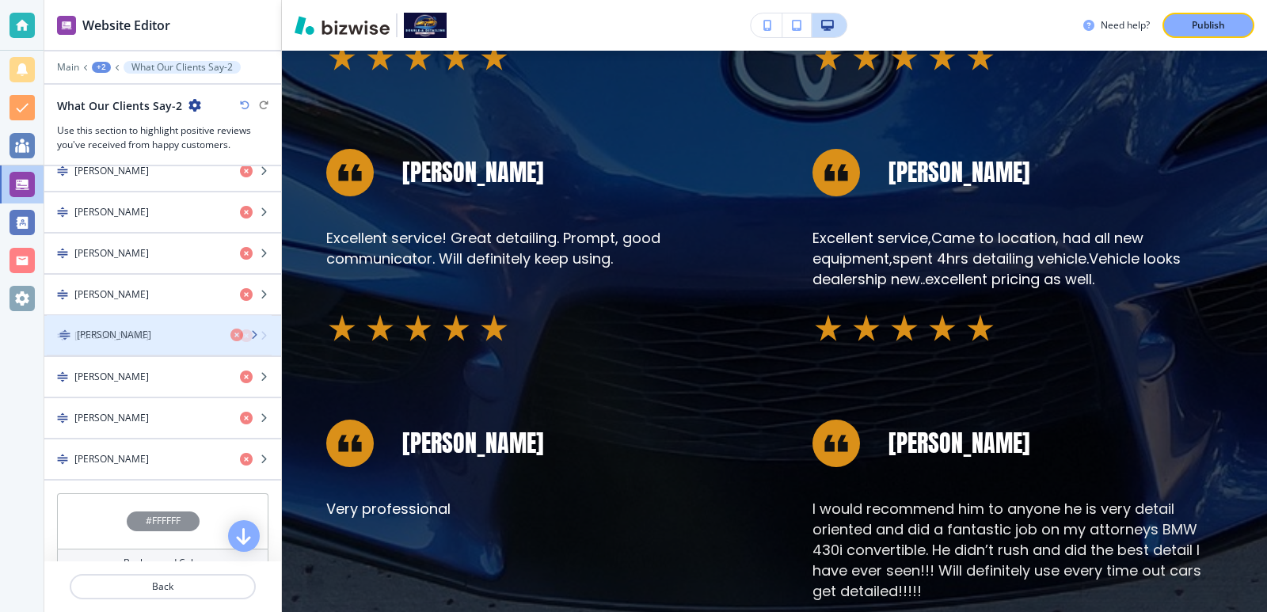
drag, startPoint x: 55, startPoint y: 291, endPoint x: 57, endPoint y: 331, distance: 40.5
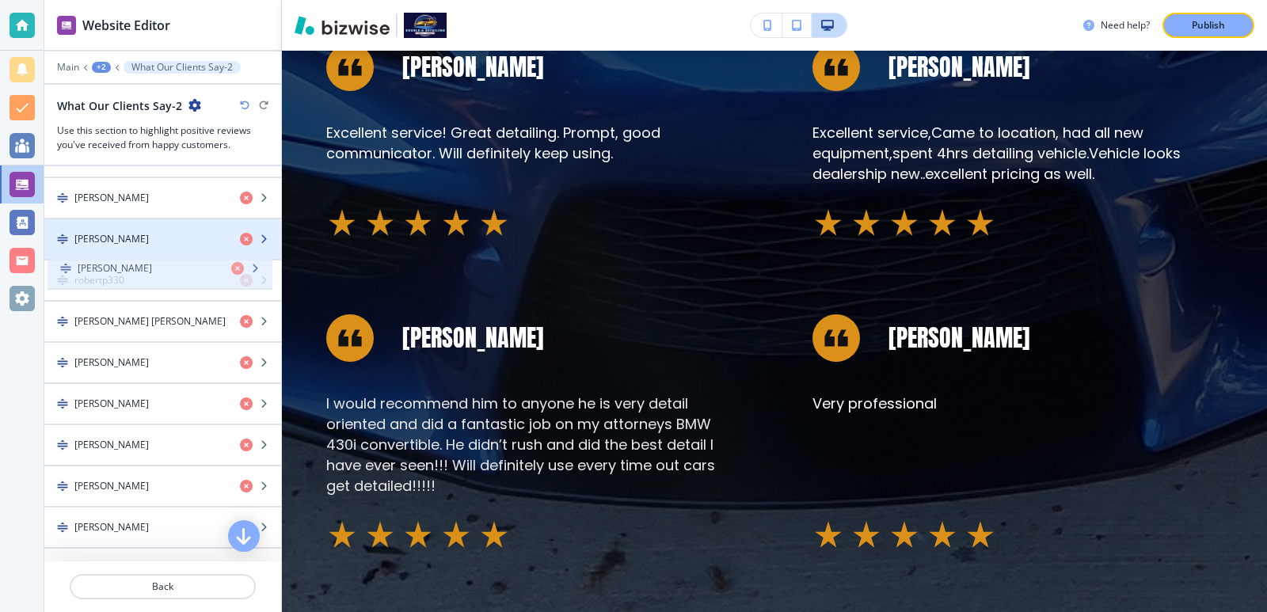
scroll to position [1008, 0]
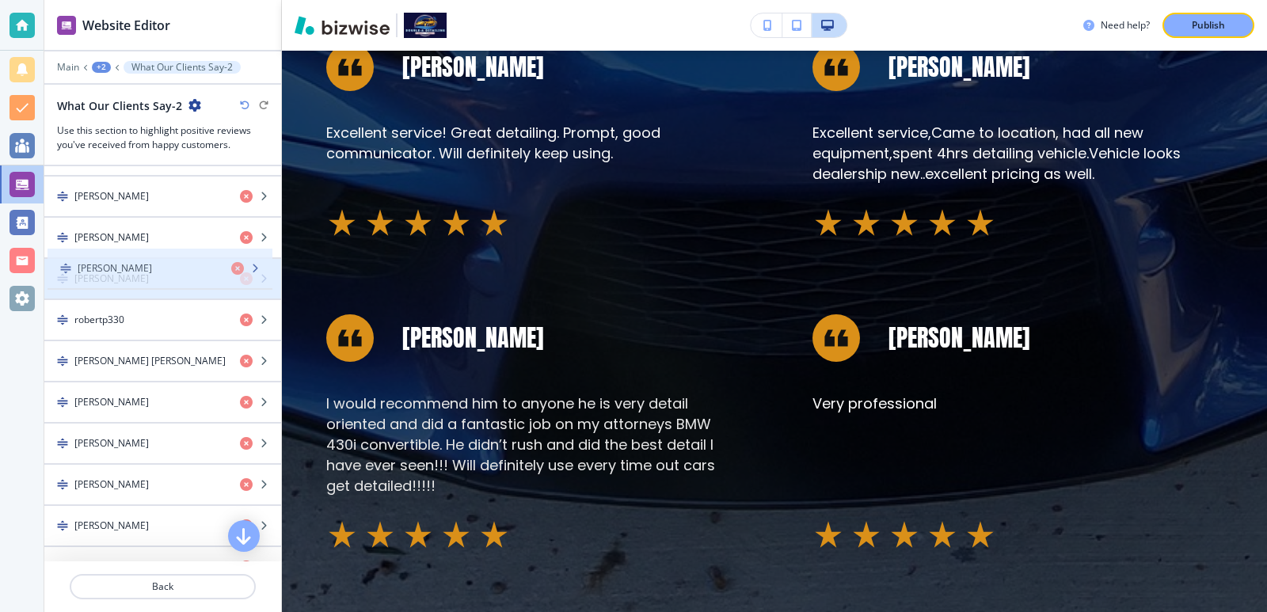
drag, startPoint x: 54, startPoint y: 297, endPoint x: 57, endPoint y: 271, distance: 26.3
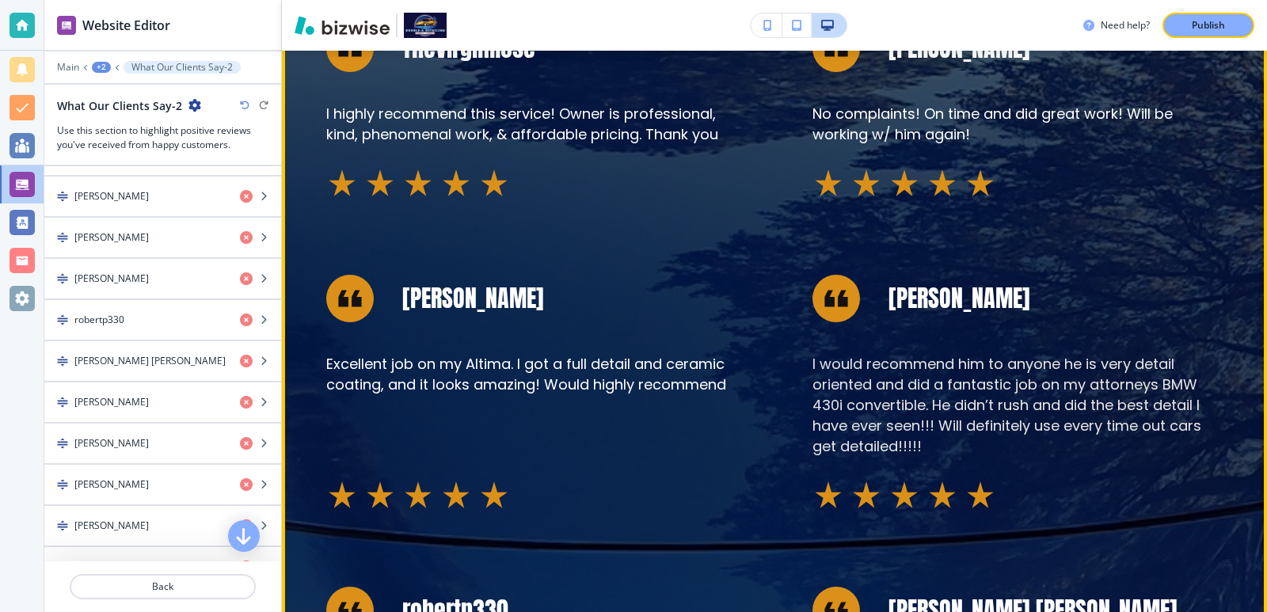
scroll to position [1901, 0]
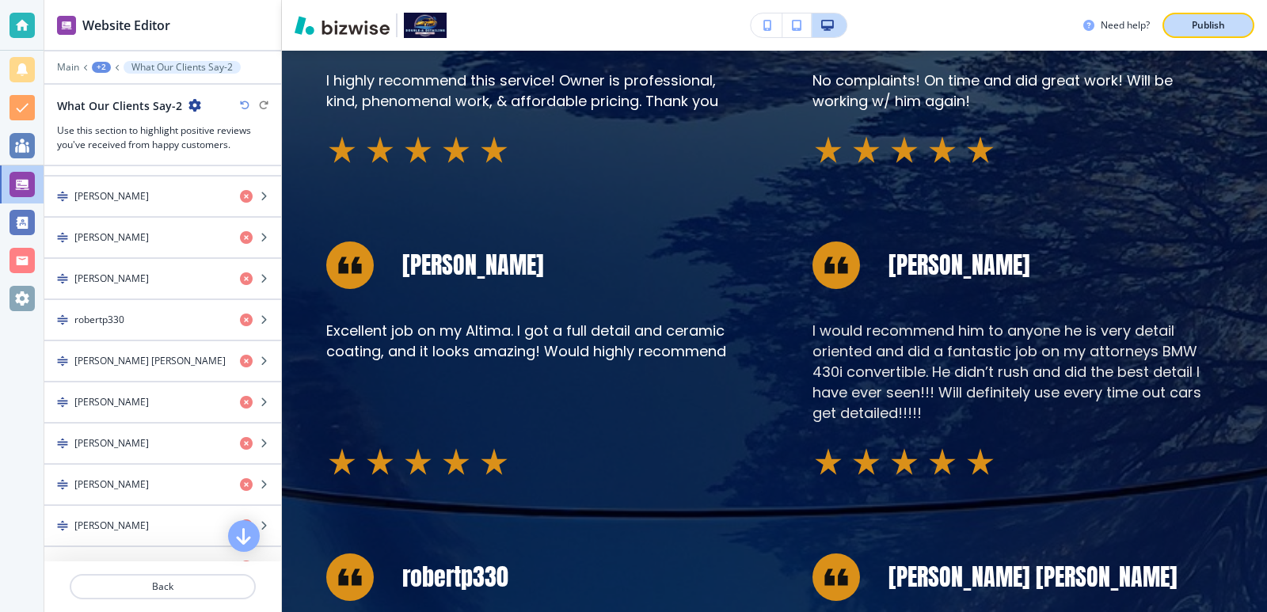
click at [1221, 13] on button "Publish" at bounding box center [1209, 25] width 92 height 25
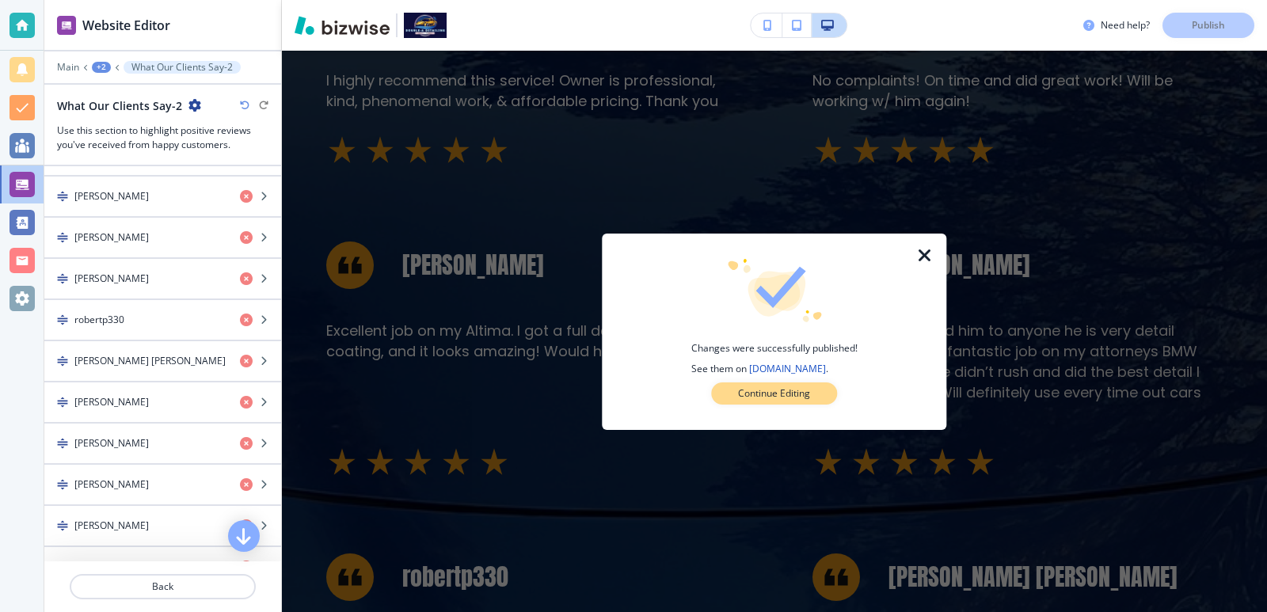
click at [756, 401] on button "Continue Editing" at bounding box center [774, 394] width 126 height 22
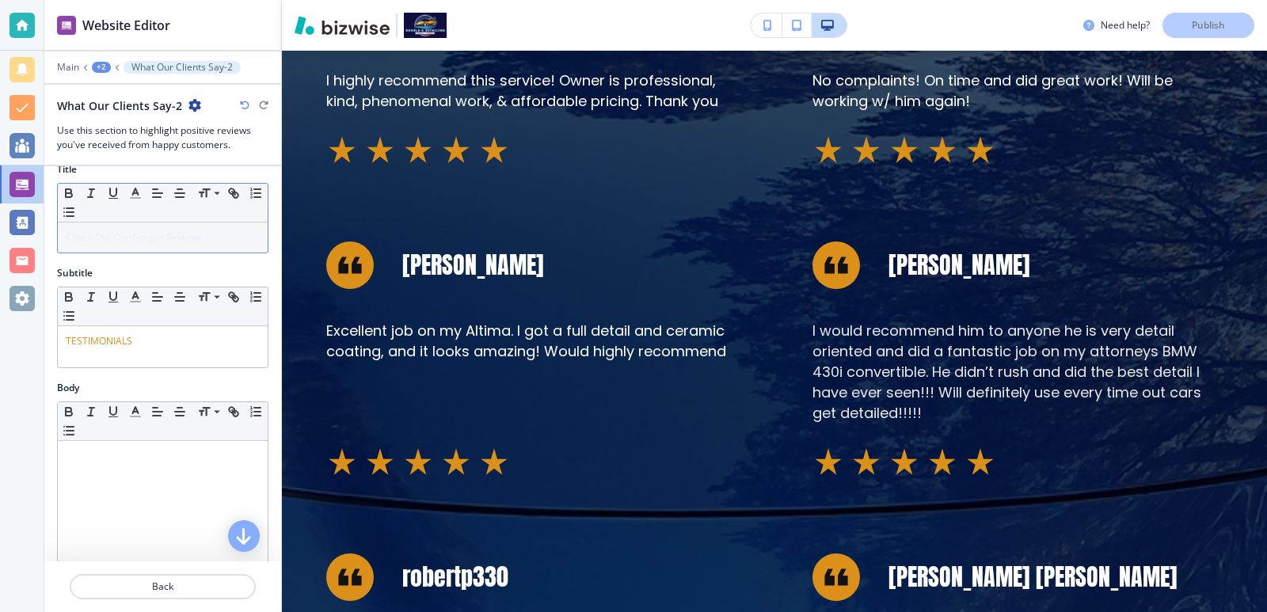
scroll to position [0, 0]
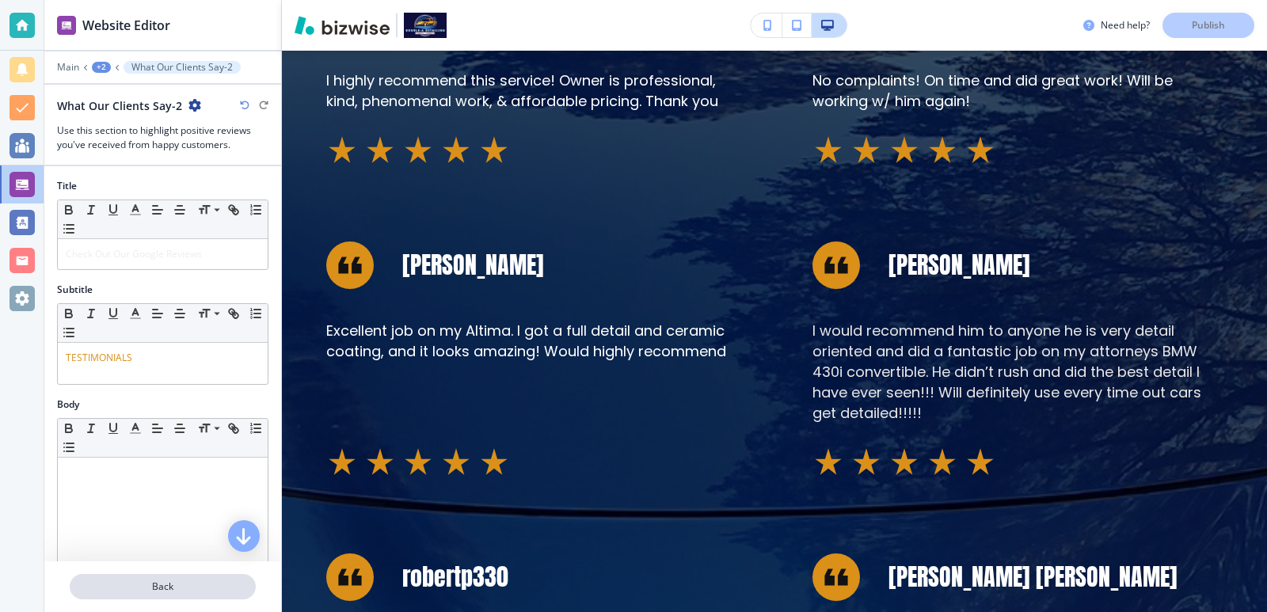
click at [242, 589] on p "Back" at bounding box center [162, 587] width 183 height 14
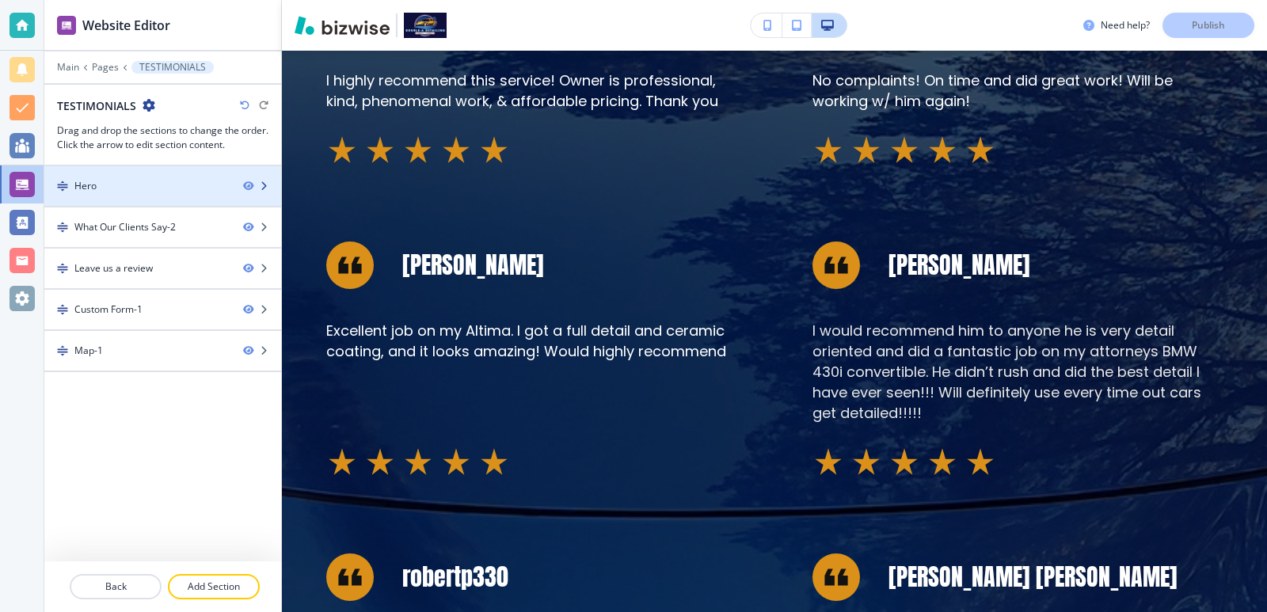
click at [137, 193] on div at bounding box center [162, 199] width 237 height 13
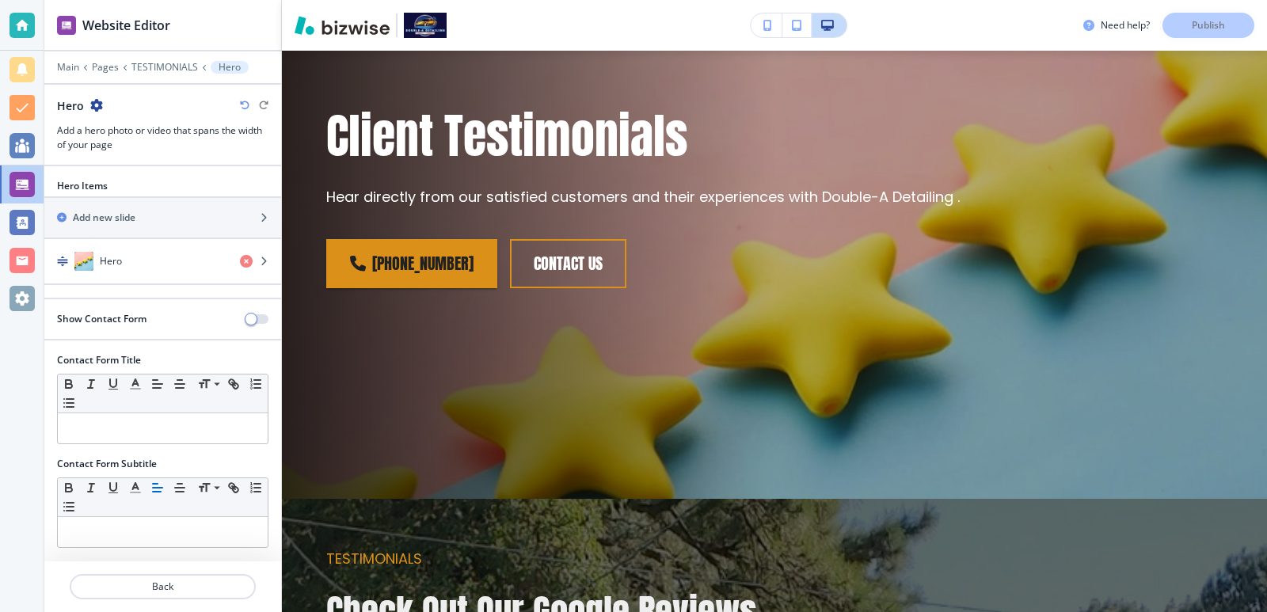
scroll to position [79, 0]
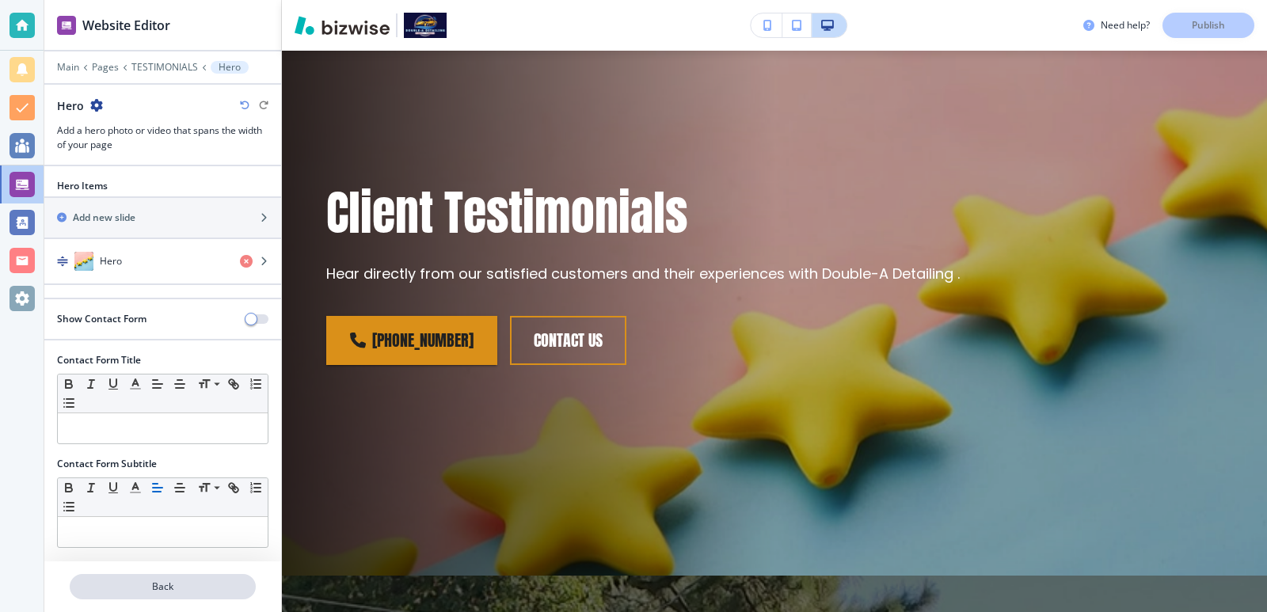
click at [228, 585] on p "Back" at bounding box center [162, 587] width 183 height 14
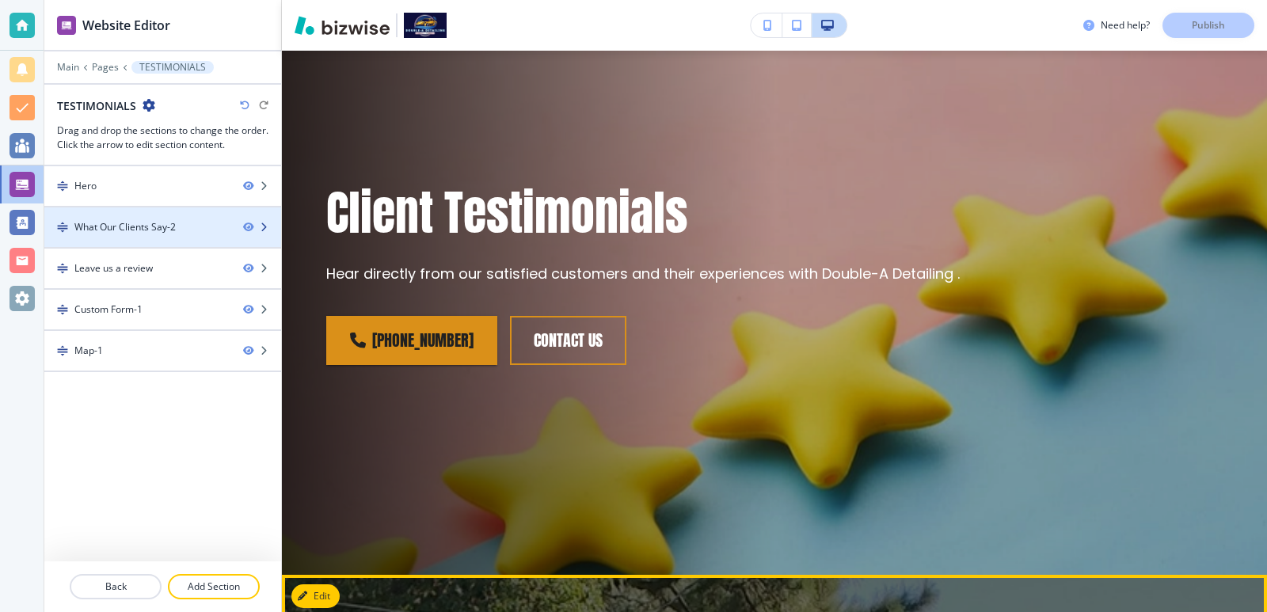
click at [104, 234] on div at bounding box center [162, 240] width 237 height 13
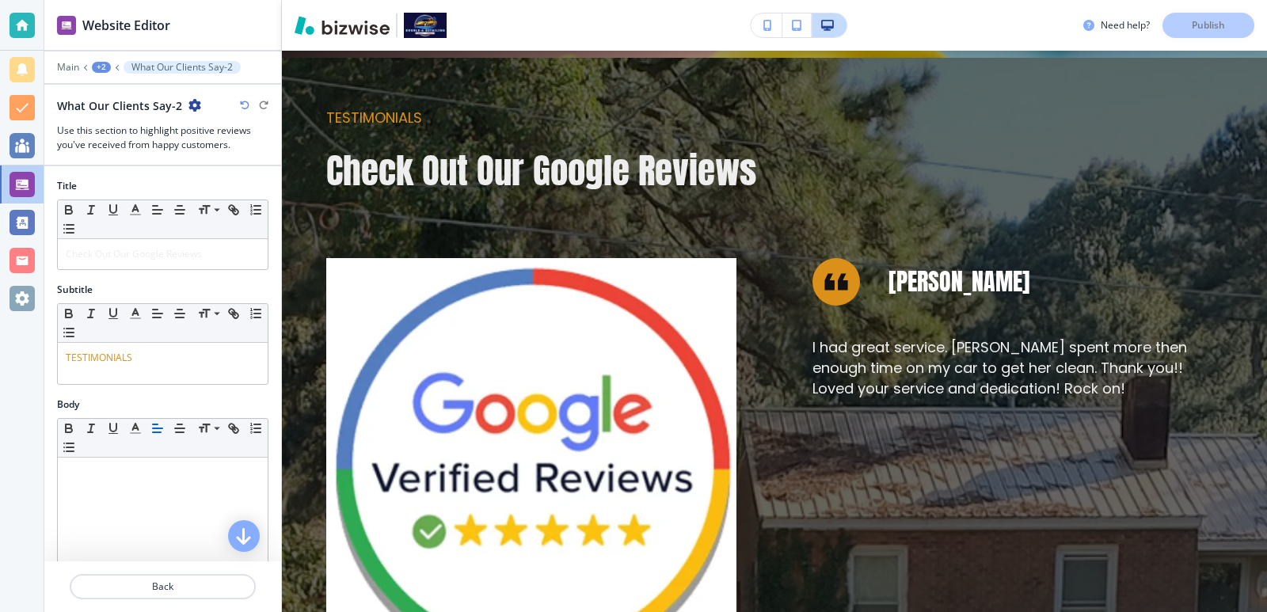
scroll to position [604, 0]
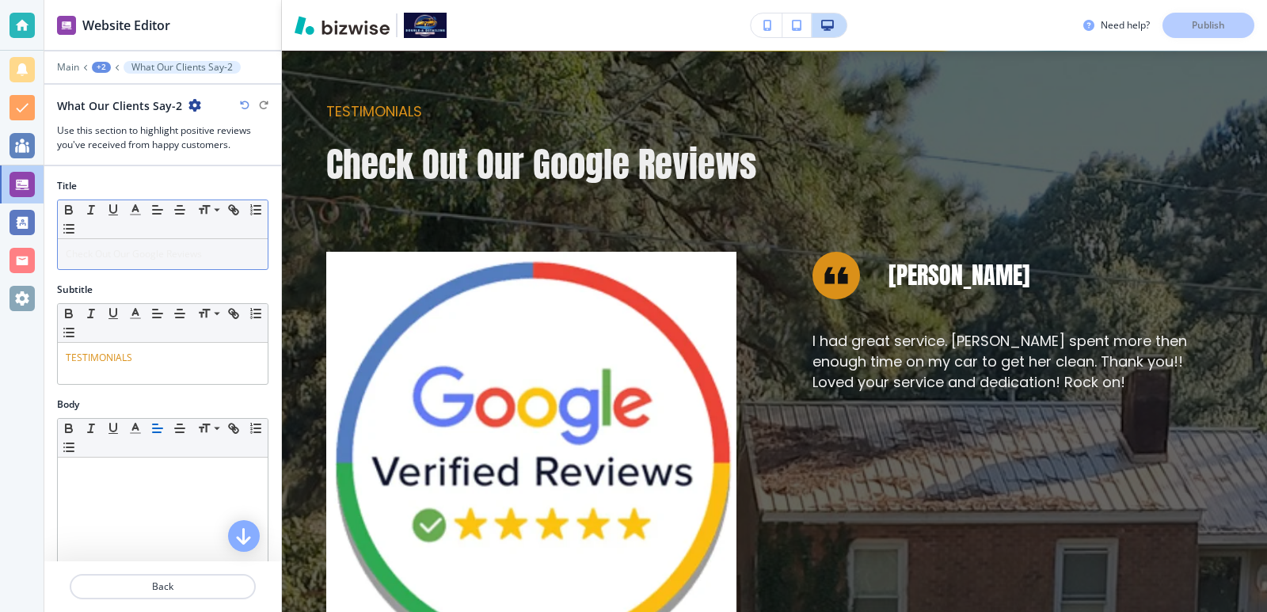
click at [167, 264] on div "Check Out Our Google Reviews" at bounding box center [163, 254] width 210 height 30
click at [229, 252] on p "Check Out Our Google Reviews" at bounding box center [163, 254] width 194 height 14
click at [227, 265] on span at bounding box center [216, 270] width 36 height 19
drag, startPoint x: 224, startPoint y: 250, endPoint x: 0, endPoint y: 253, distance: 224.2
click at [0, 253] on div "Website Editor Main +2 What Our Clients Say-2 What Our Clients Say-2 Use this s…" at bounding box center [633, 306] width 1267 height 612
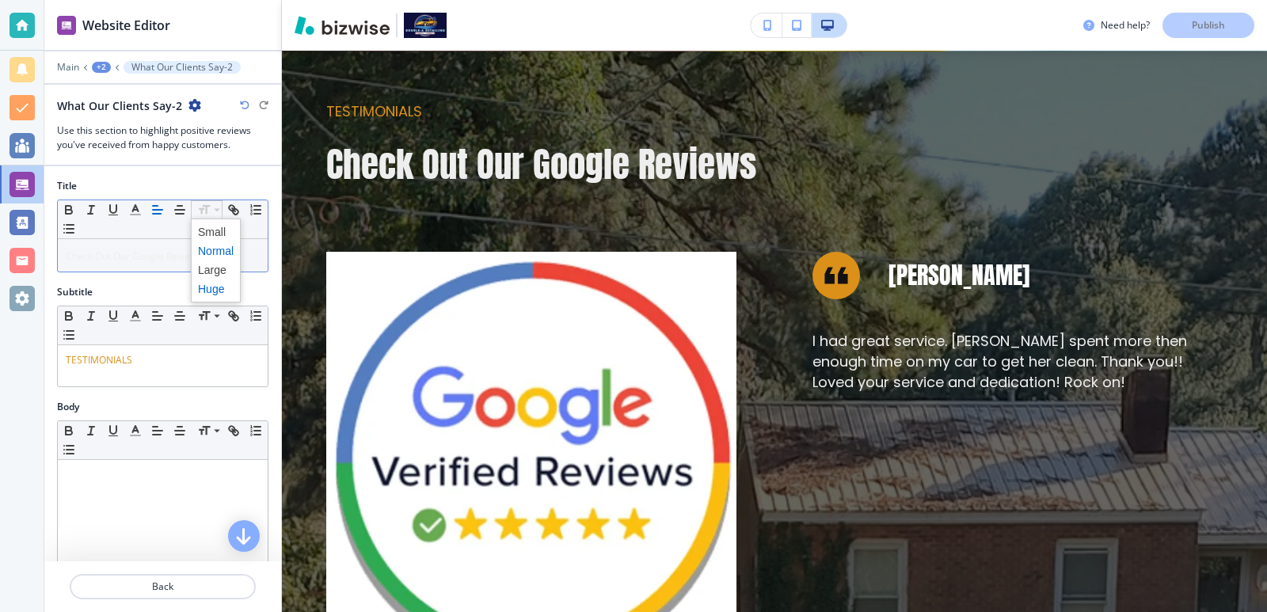
click at [223, 290] on span at bounding box center [216, 289] width 36 height 19
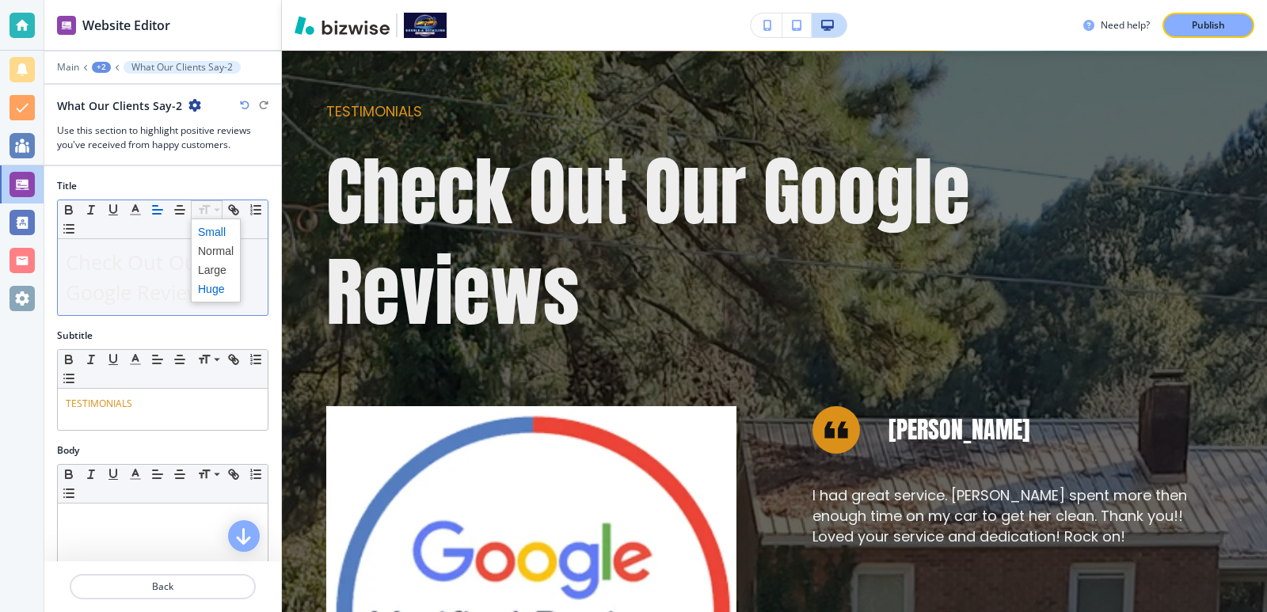
click at [204, 225] on span at bounding box center [216, 232] width 36 height 19
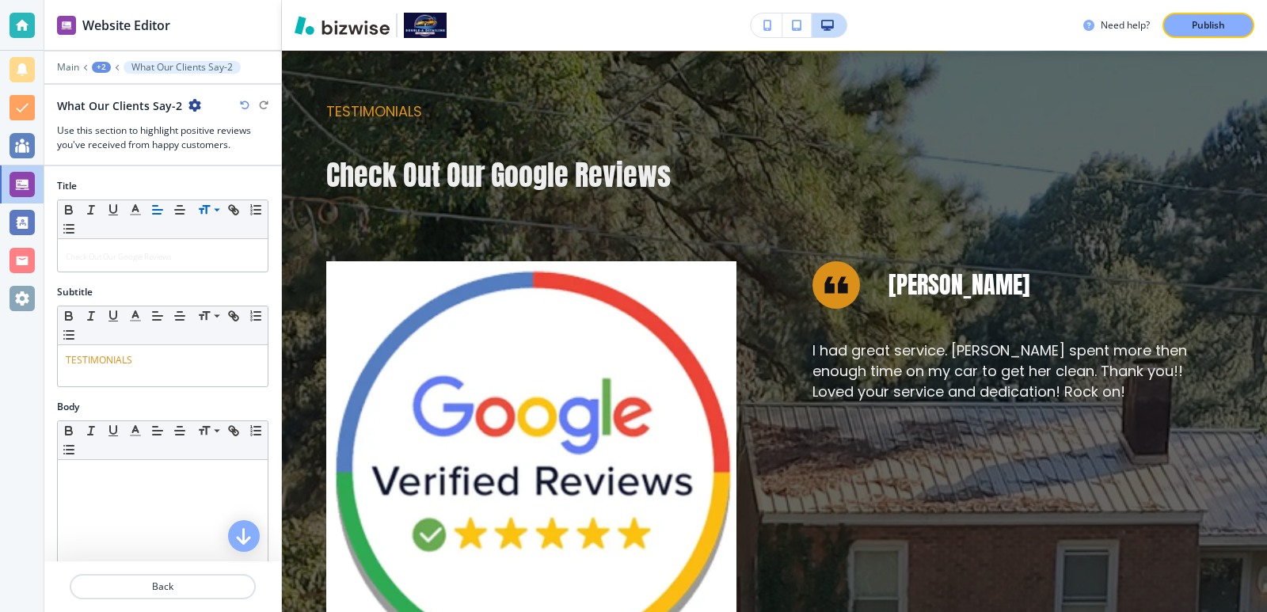
click at [166, 155] on div at bounding box center [162, 158] width 237 height 13
click at [245, 102] on icon "button" at bounding box center [245, 106] width 10 height 10
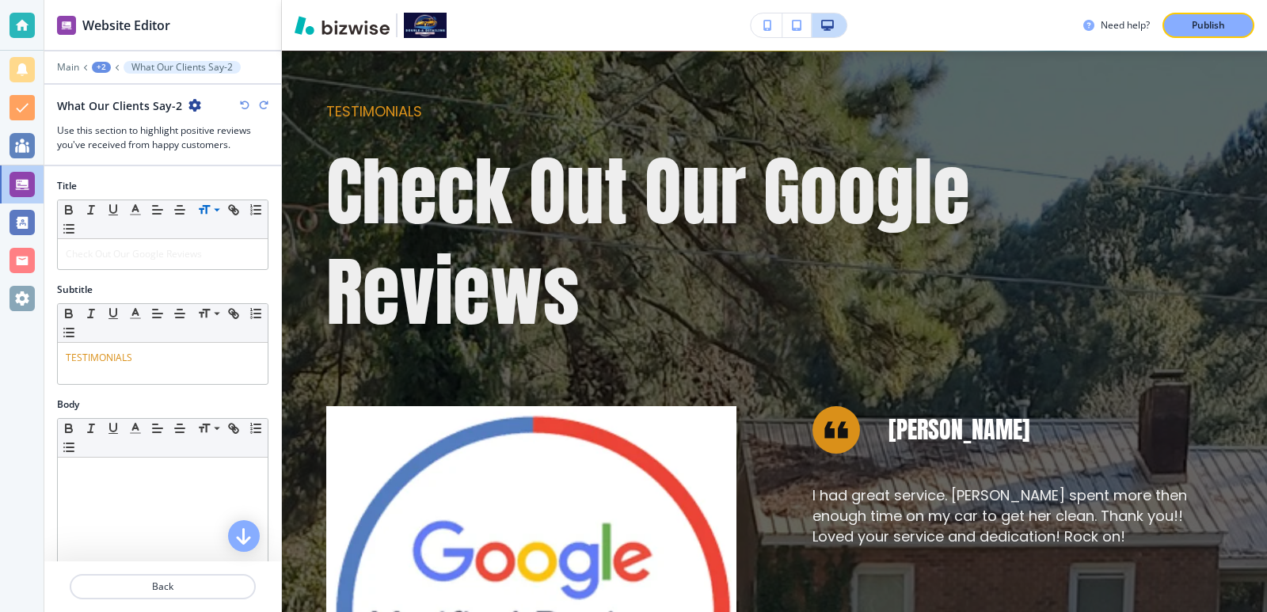
click at [245, 102] on icon "button" at bounding box center [245, 106] width 10 height 10
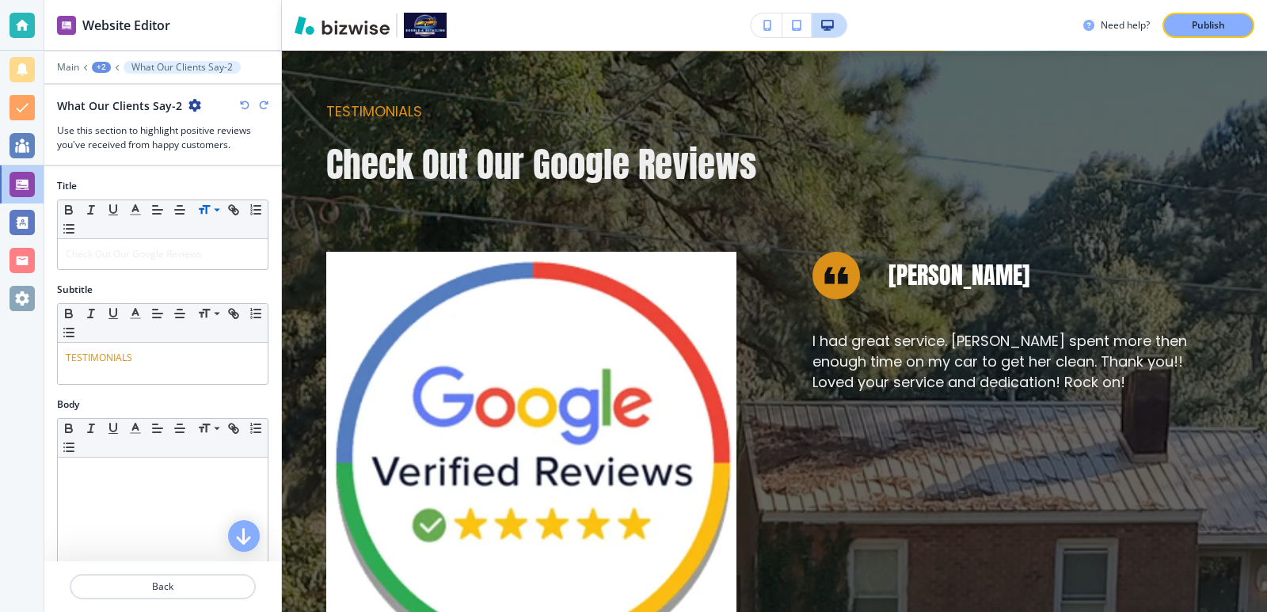
click at [245, 102] on icon "button" at bounding box center [245, 106] width 10 height 10
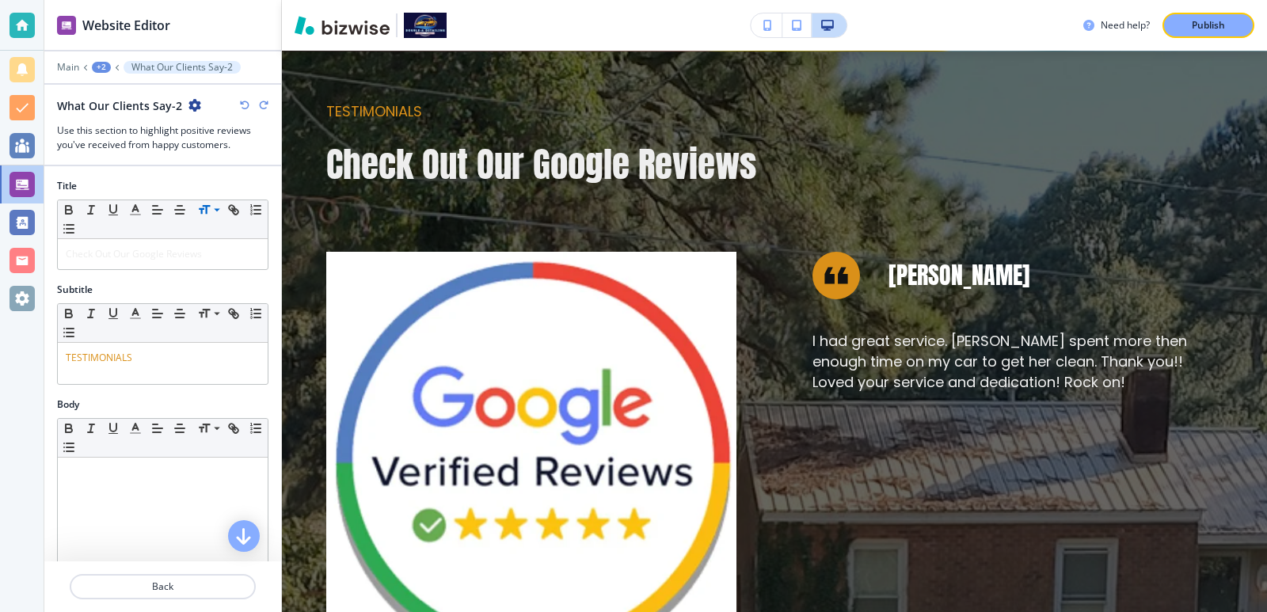
click at [245, 102] on icon "button" at bounding box center [245, 106] width 10 height 10
click at [262, 101] on icon "button" at bounding box center [264, 106] width 10 height 10
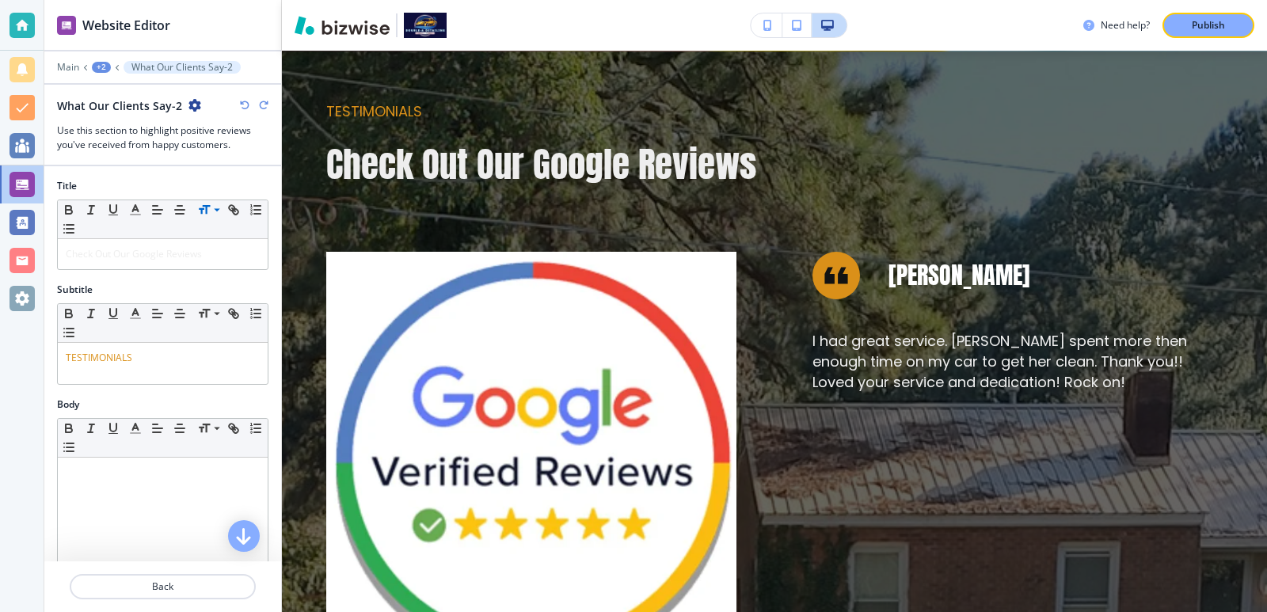
click at [262, 101] on icon "button" at bounding box center [264, 106] width 10 height 10
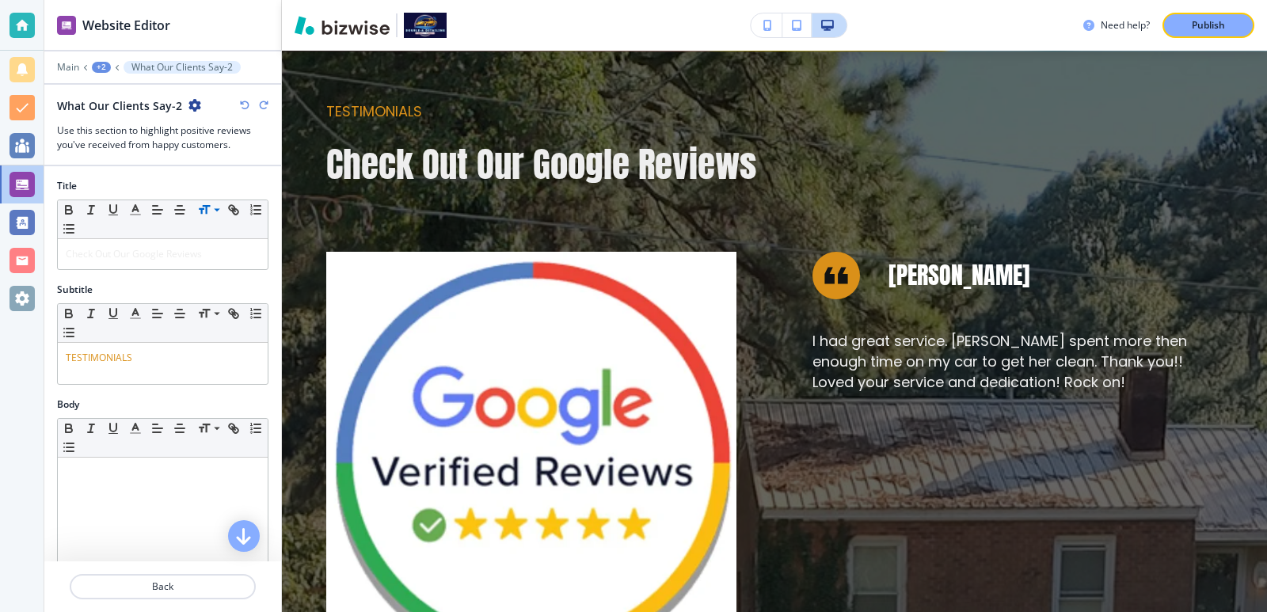
click at [262, 101] on icon "button" at bounding box center [264, 106] width 10 height 10
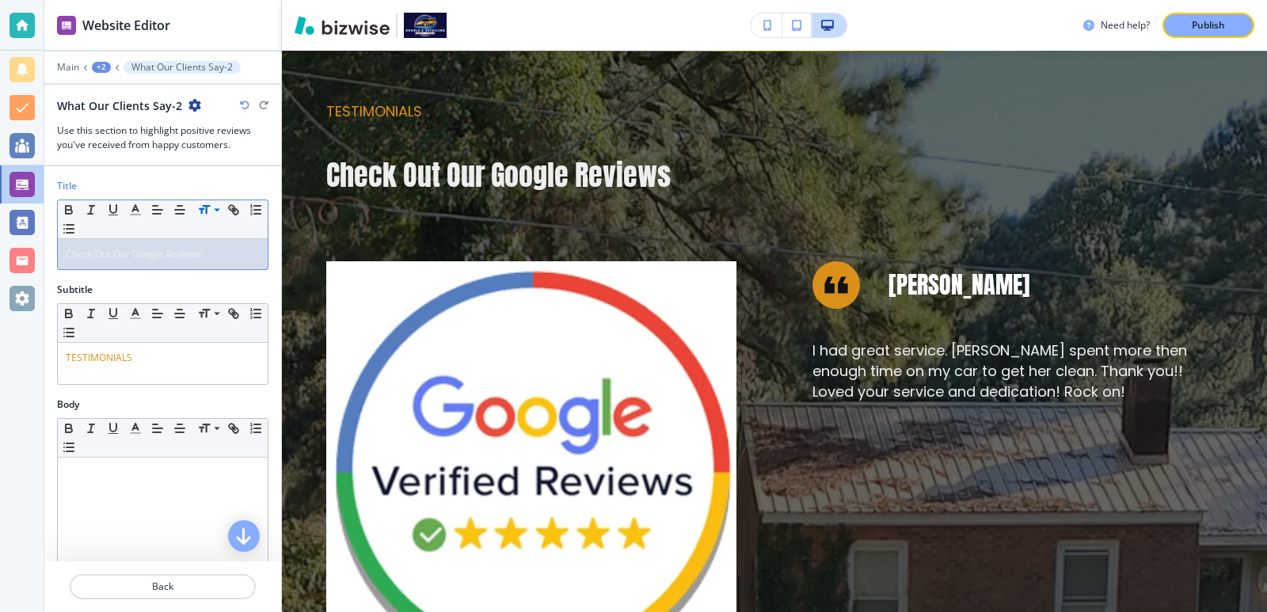
drag, startPoint x: 242, startPoint y: 250, endPoint x: 0, endPoint y: 211, distance: 245.5
click at [0, 211] on div "Website Editor Main +2 What Our Clients Say-2 What Our Clients Say-2 Use this s…" at bounding box center [633, 306] width 1267 height 612
click at [222, 247] on span at bounding box center [216, 251] width 36 height 19
click at [226, 188] on div "Title" at bounding box center [162, 186] width 211 height 14
drag, startPoint x: 230, startPoint y: 246, endPoint x: 111, endPoint y: 187, distance: 132.8
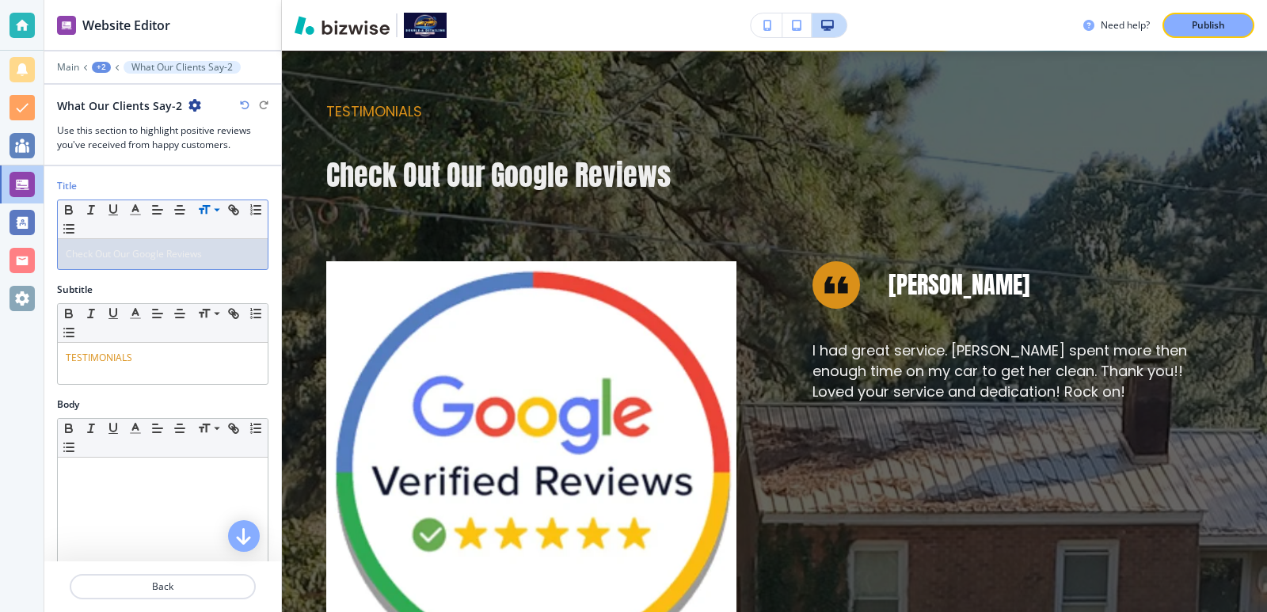
click at [18, 228] on div "Website Editor Main +2 What Our Clients Say-2 What Our Clients Say-2 Use this s…" at bounding box center [633, 306] width 1267 height 612
click at [214, 227] on span at bounding box center [216, 232] width 36 height 19
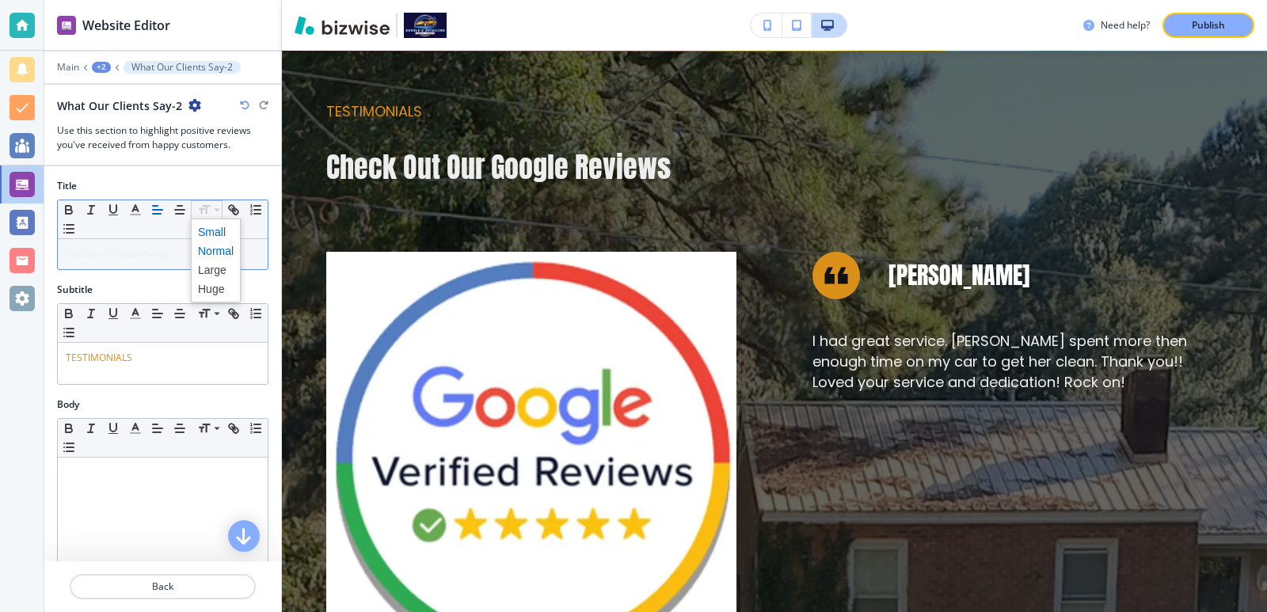
click at [213, 250] on span at bounding box center [216, 251] width 36 height 19
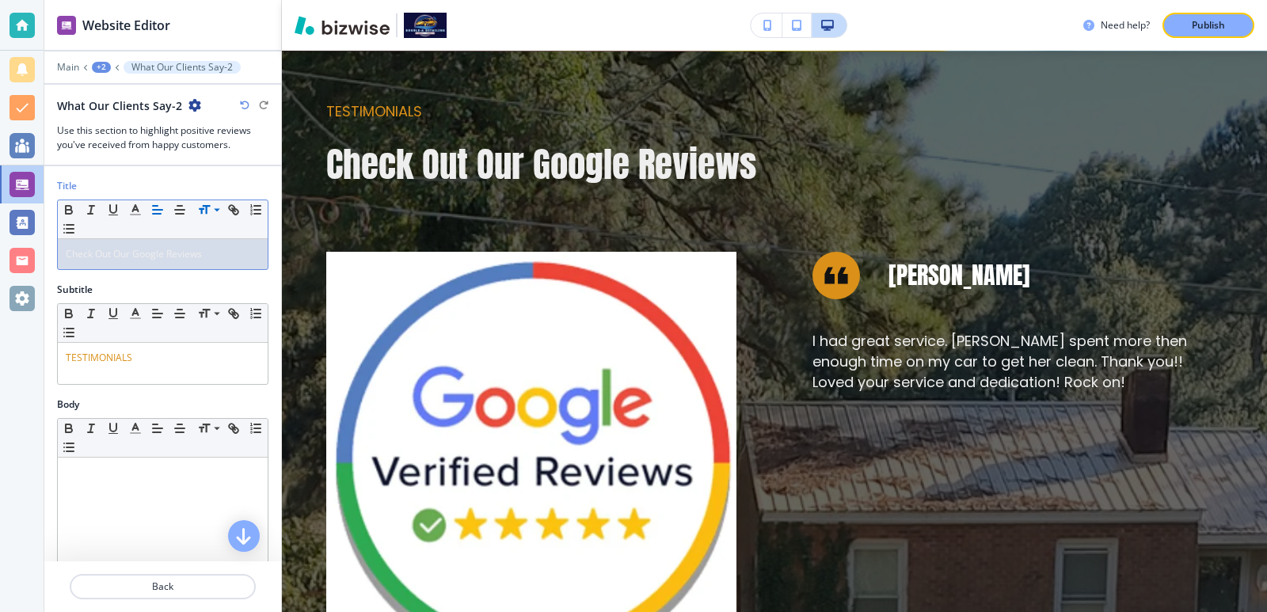
click at [223, 181] on div "Title" at bounding box center [162, 186] width 211 height 14
